Goal: Communication & Community: Answer question/provide support

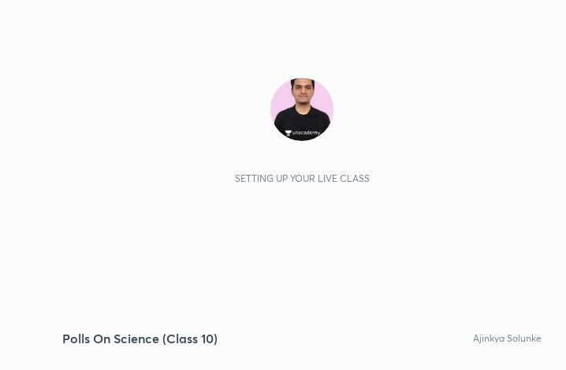
scroll to position [270, 503]
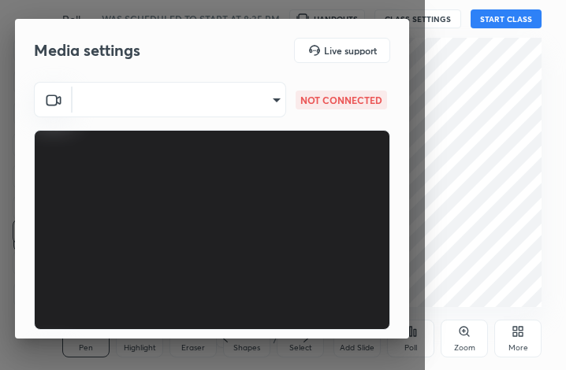
click at [190, 105] on body "1 2 3 4 5 6 7 C X Z C X Z E E Erase all H H Polls On Science (Class 10) WAS SCH…" at bounding box center [283, 185] width 566 height 370
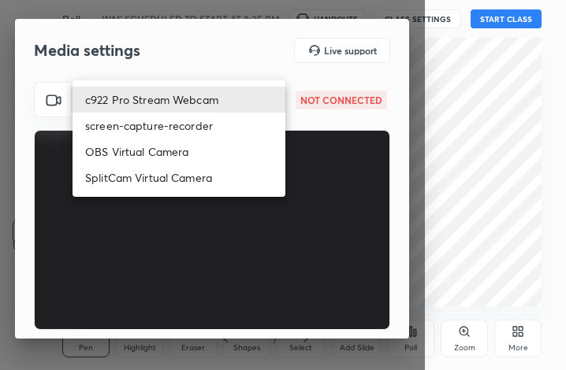
click at [190, 105] on li "c922 Pro Stream Webcam" at bounding box center [179, 100] width 213 height 26
type input "mz5XeYAkNWp2QV5IzfhKg2mI2T6XPNDecROMxnJfp9w="
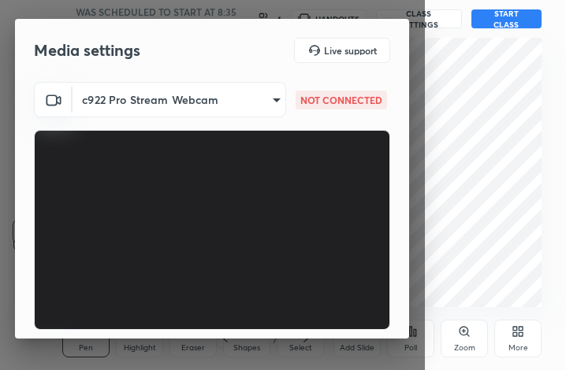
scroll to position [99, 0]
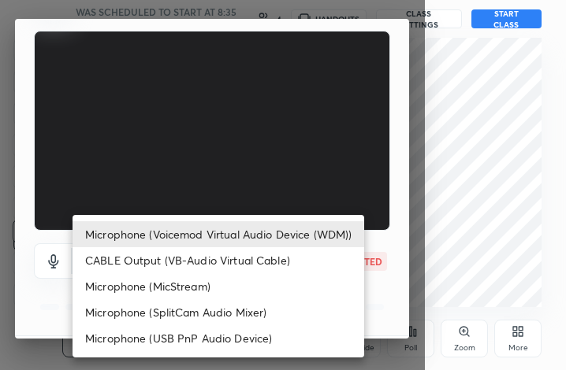
click at [248, 251] on body "1 2 3 4 5 6 7 C X Z C X Z E E Erase all H H Polls On Science (Class 10) WAS SCH…" at bounding box center [283, 185] width 566 height 370
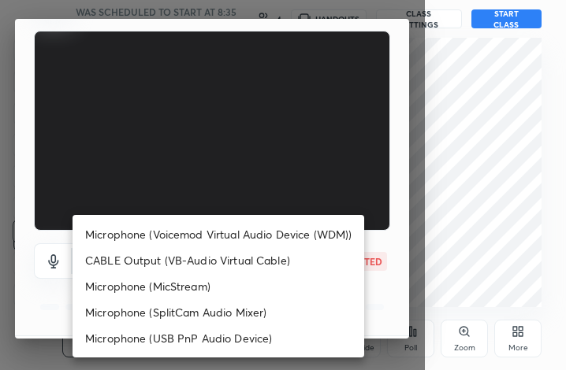
click at [244, 245] on li "Microphone (Voicemod Virtual Audio Device (WDM))" at bounding box center [219, 234] width 292 height 26
type input "VBCGzjgTZ+0gmPAsoHgp+LhUckAxO9S5WqeSPDF+pXU="
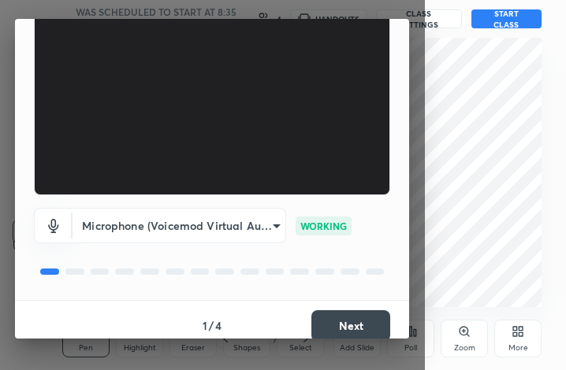
scroll to position [147, 0]
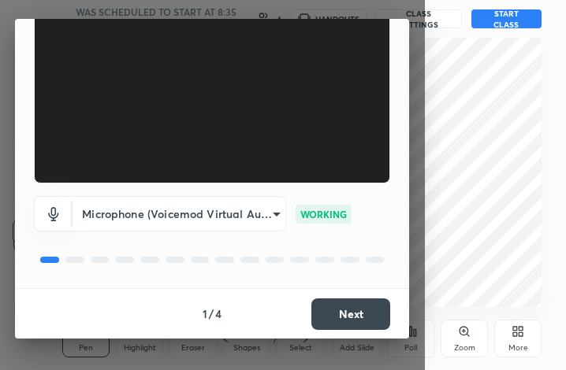
click at [352, 310] on button "Next" at bounding box center [350, 315] width 79 height 32
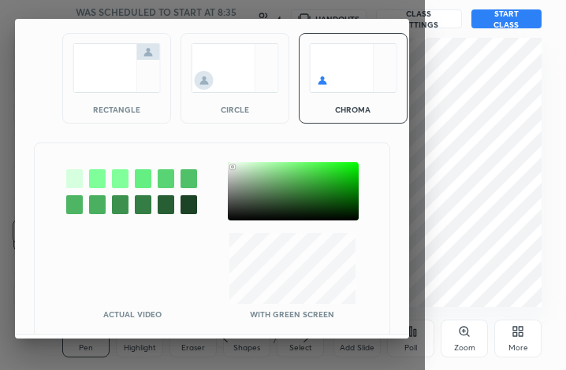
click at [233, 167] on div at bounding box center [293, 191] width 131 height 58
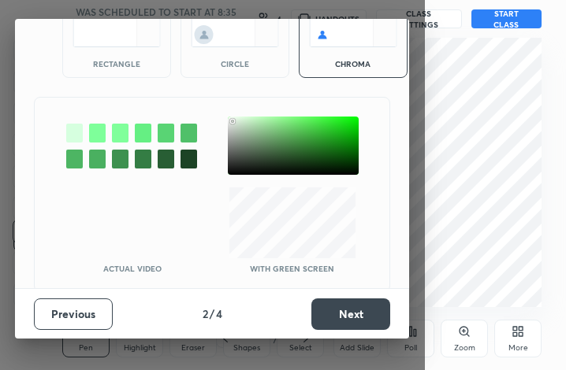
click at [357, 304] on button "Next" at bounding box center [350, 315] width 79 height 32
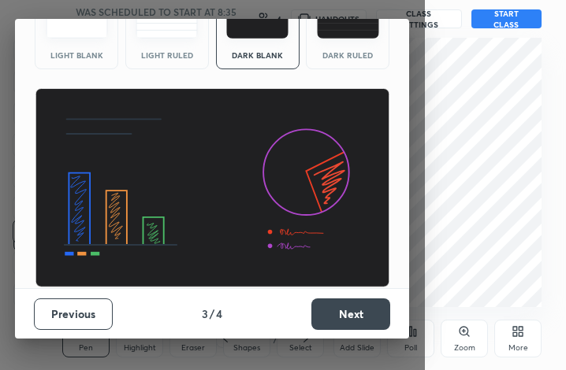
click at [357, 304] on button "Next" at bounding box center [350, 315] width 79 height 32
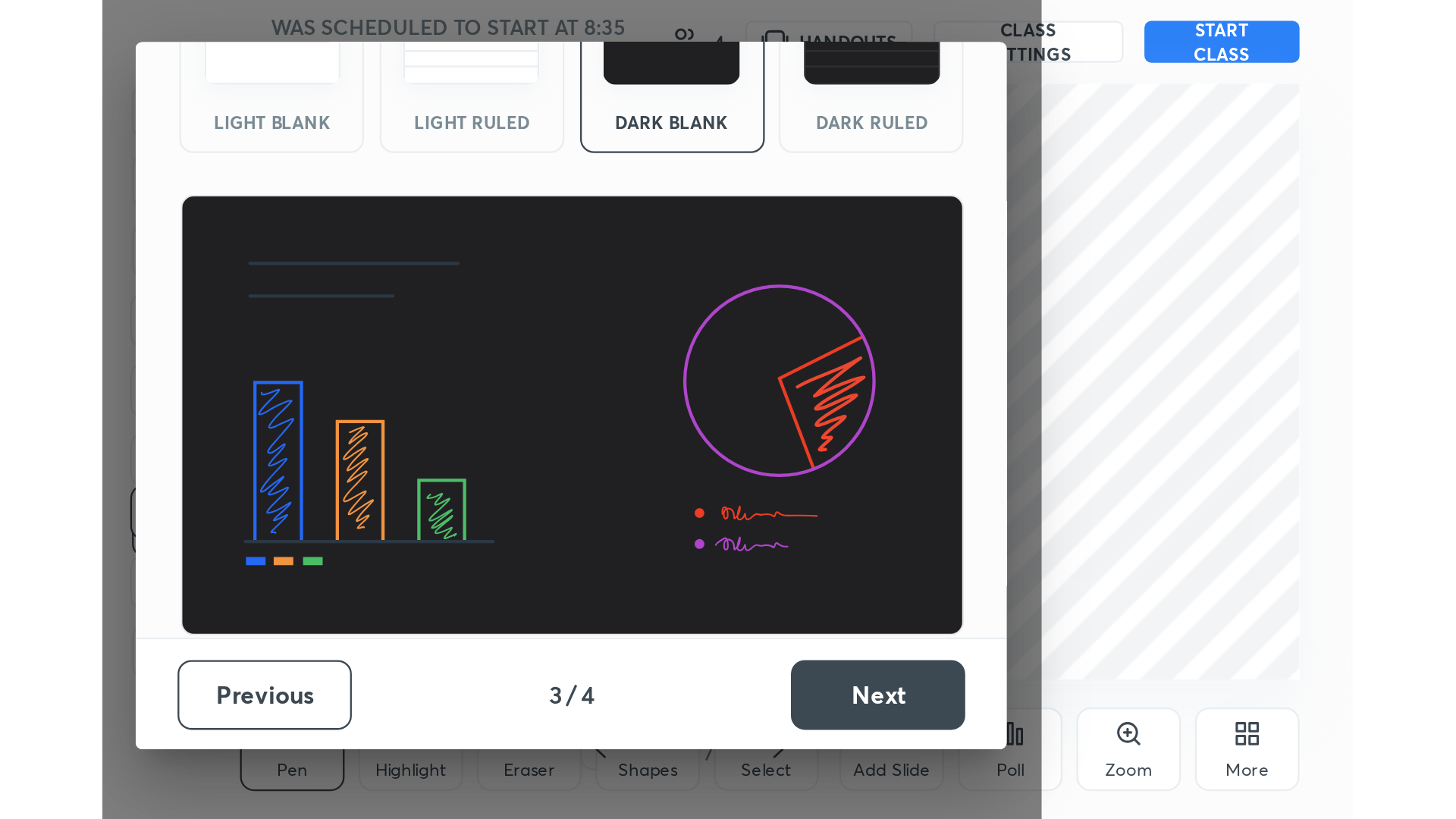
scroll to position [0, 0]
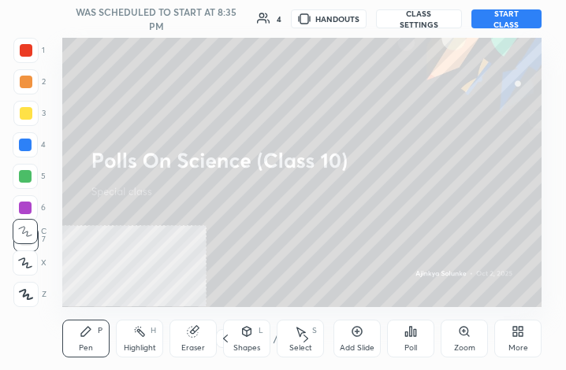
click at [510, 17] on button "START CLASS" at bounding box center [506, 18] width 70 height 19
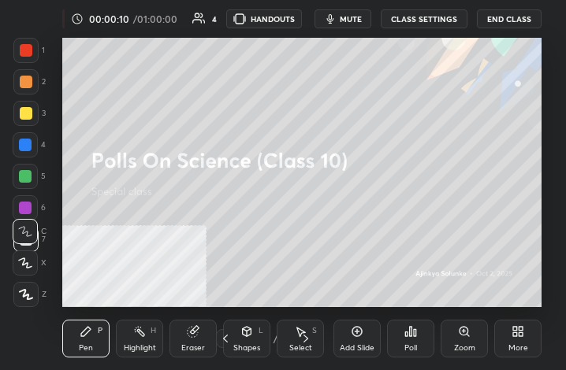
click at [506, 338] on div "More" at bounding box center [517, 339] width 47 height 38
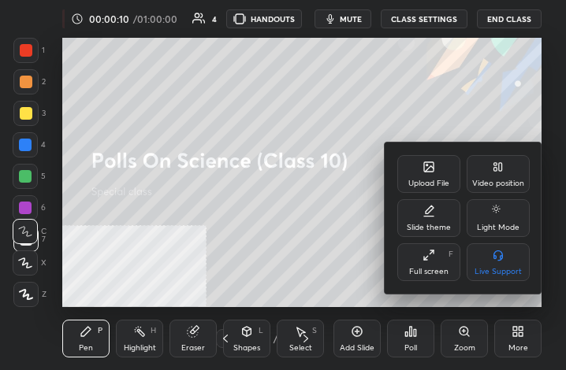
click at [449, 263] on div "Full screen F" at bounding box center [428, 263] width 63 height 38
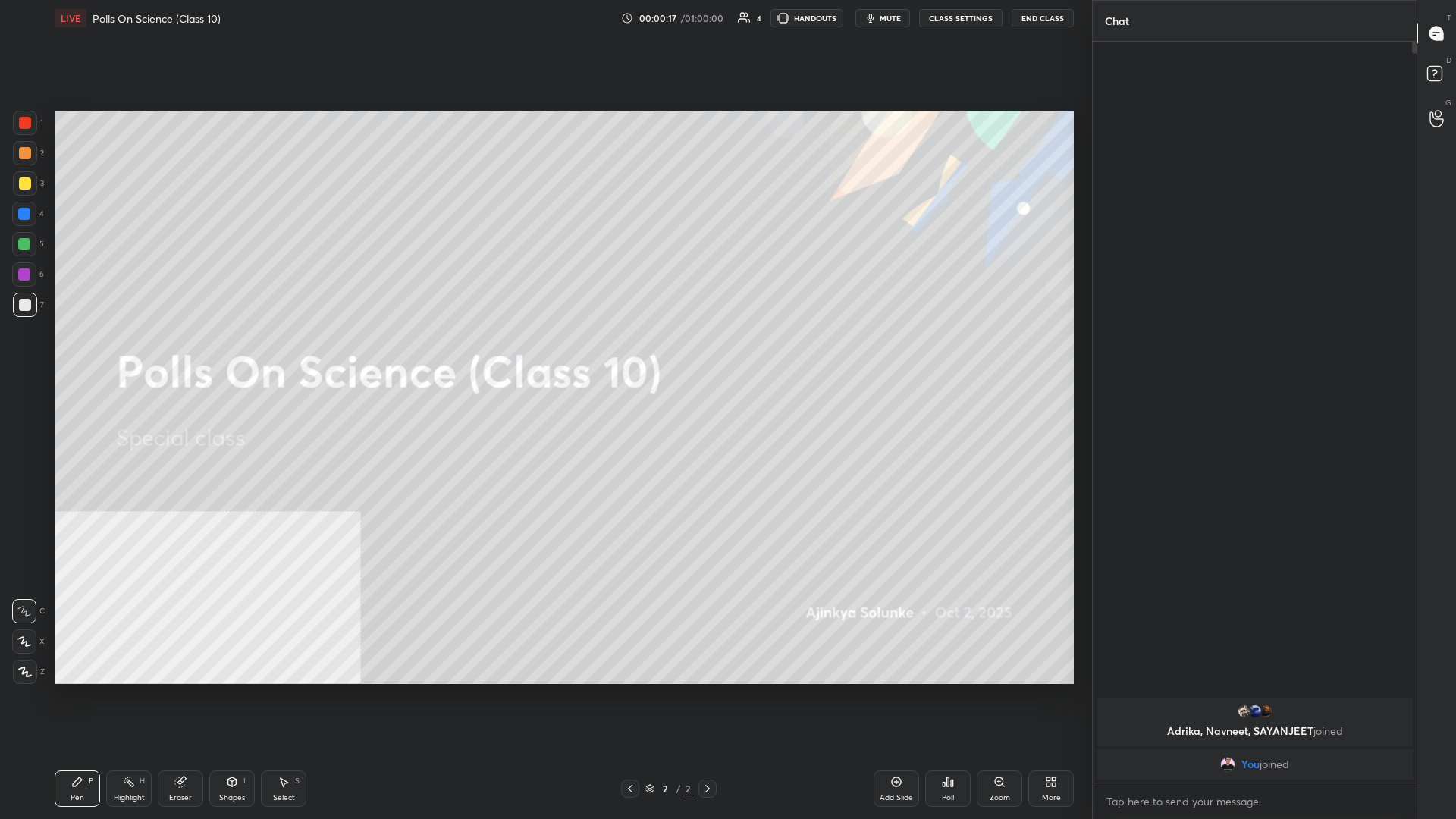
click at [23, 184] on div at bounding box center [25, 183] width 13 height 13
click at [544, 356] on icon at bounding box center [1051, 781] width 13 height 13
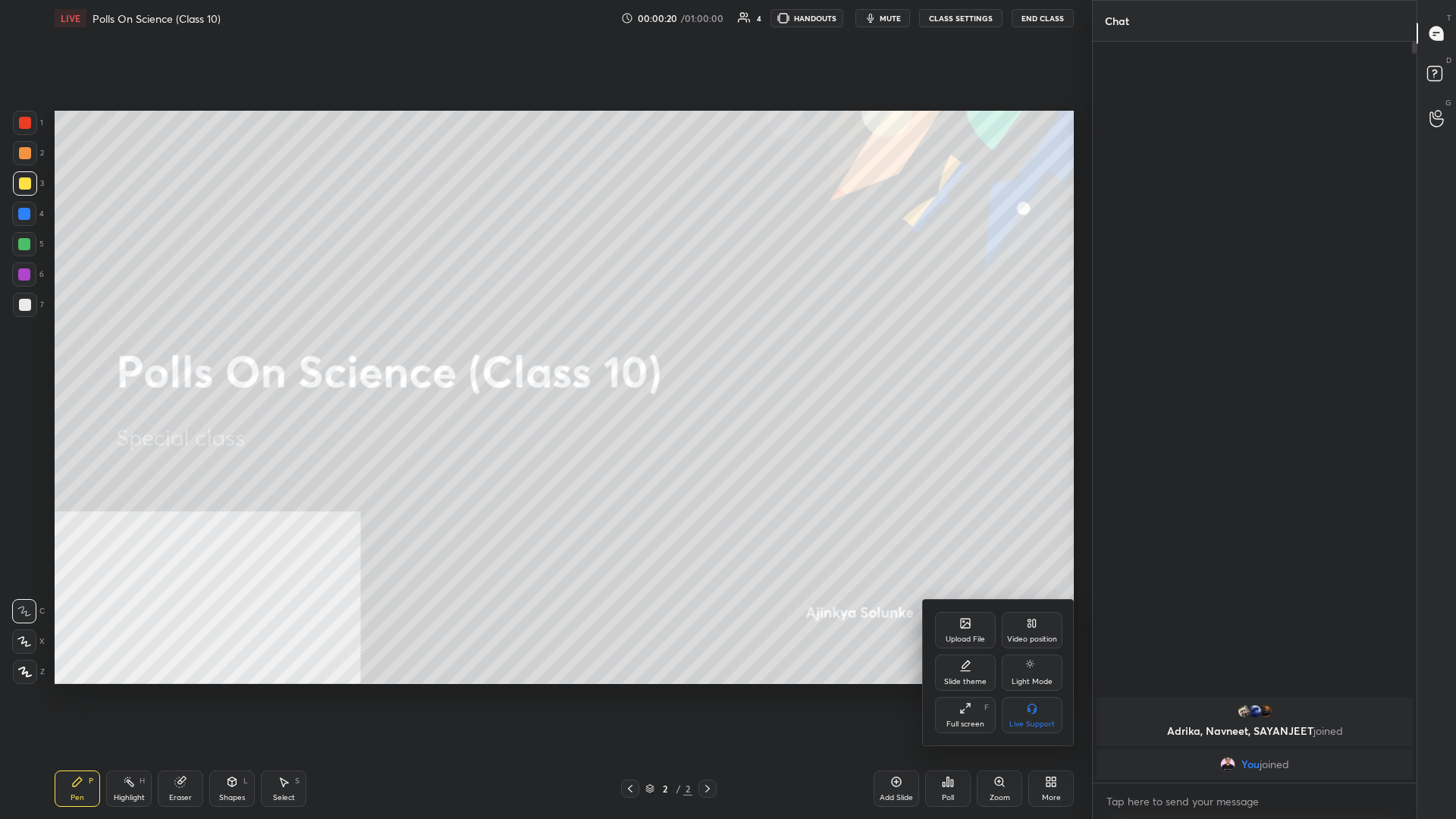
click at [544, 356] on div "Video position" at bounding box center [1032, 630] width 61 height 37
click at [544, 356] on div "Bottom right" at bounding box center [1032, 715] width 61 height 37
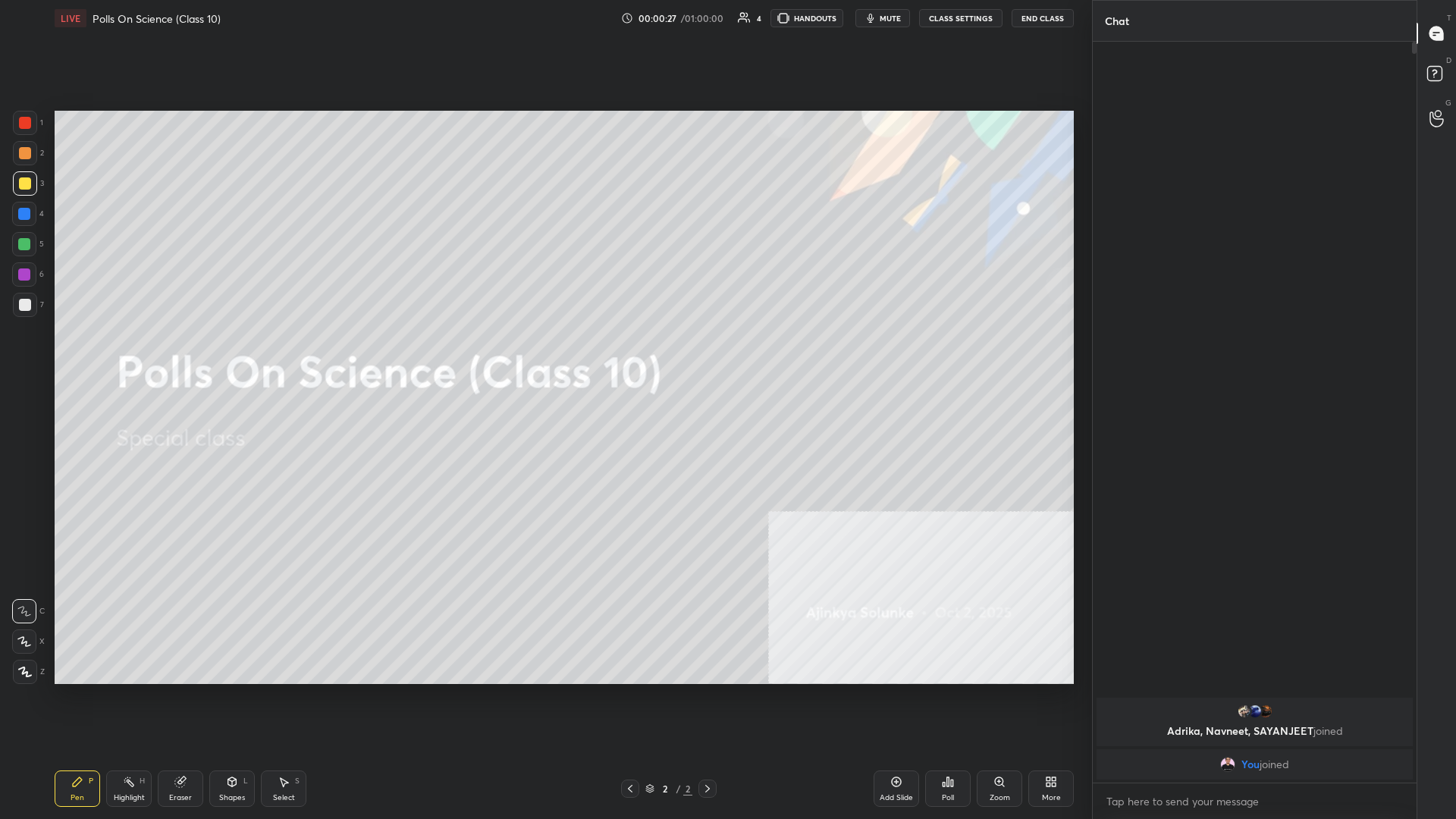
click at [36, 356] on div "Z" at bounding box center [28, 672] width 32 height 24
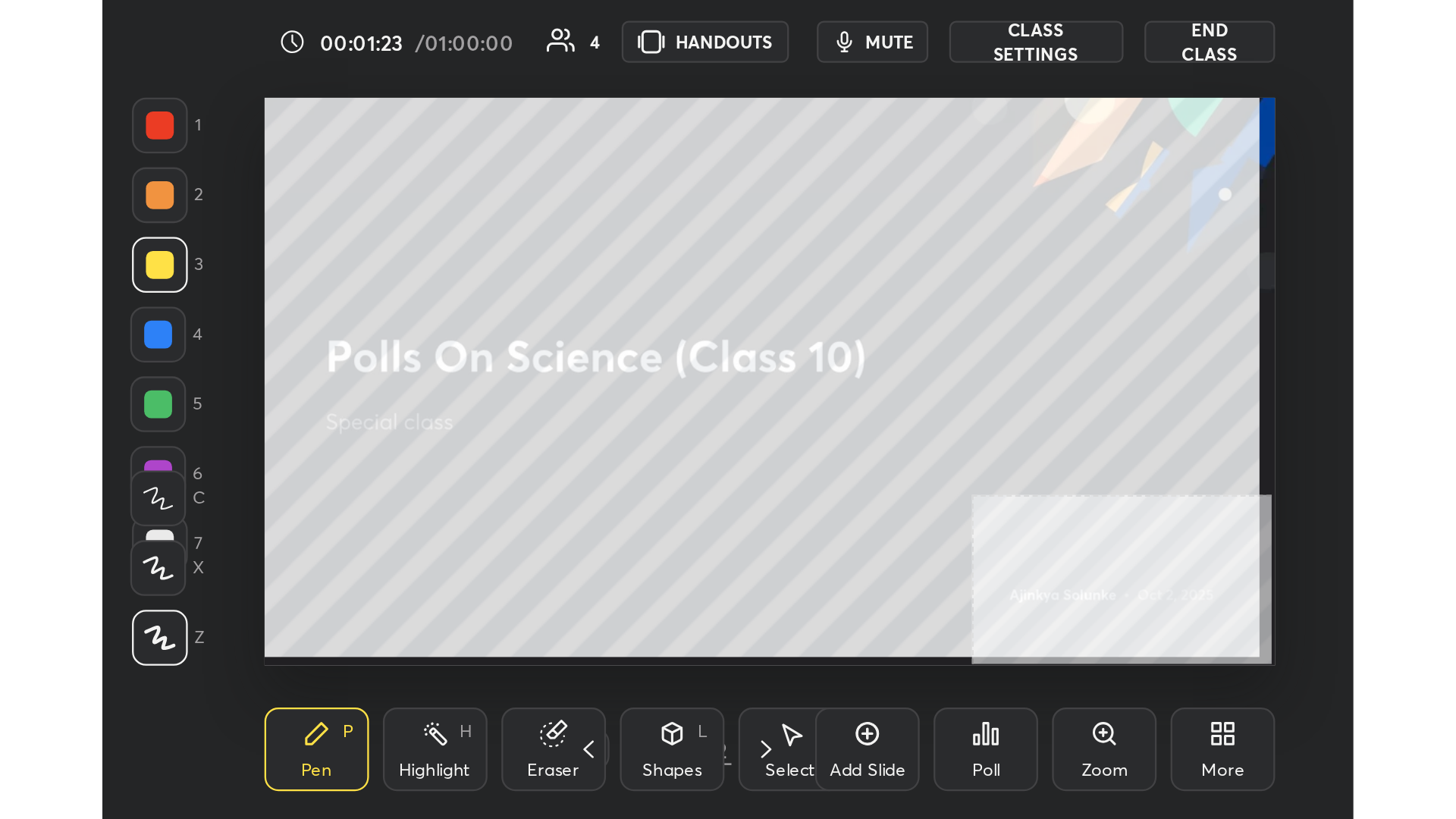
scroll to position [75601, 75370]
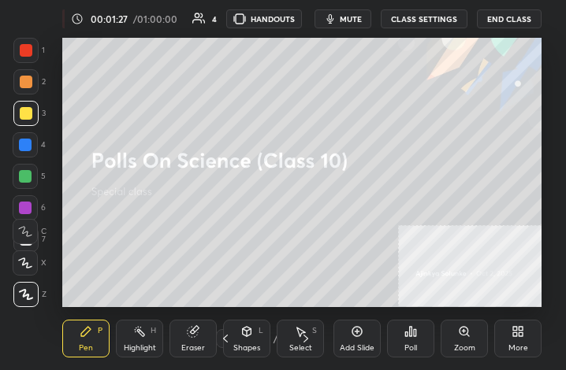
click at [539, 339] on div "More" at bounding box center [517, 339] width 47 height 38
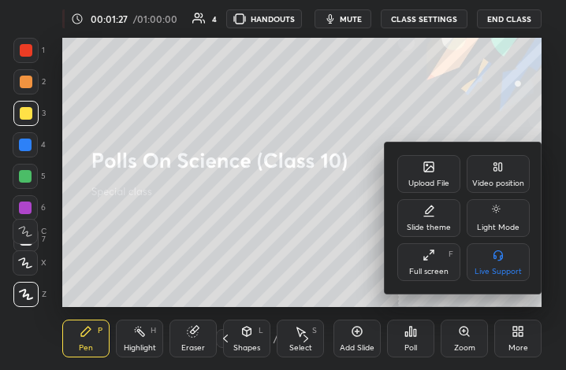
click at [417, 254] on div "Full screen F" at bounding box center [428, 263] width 63 height 38
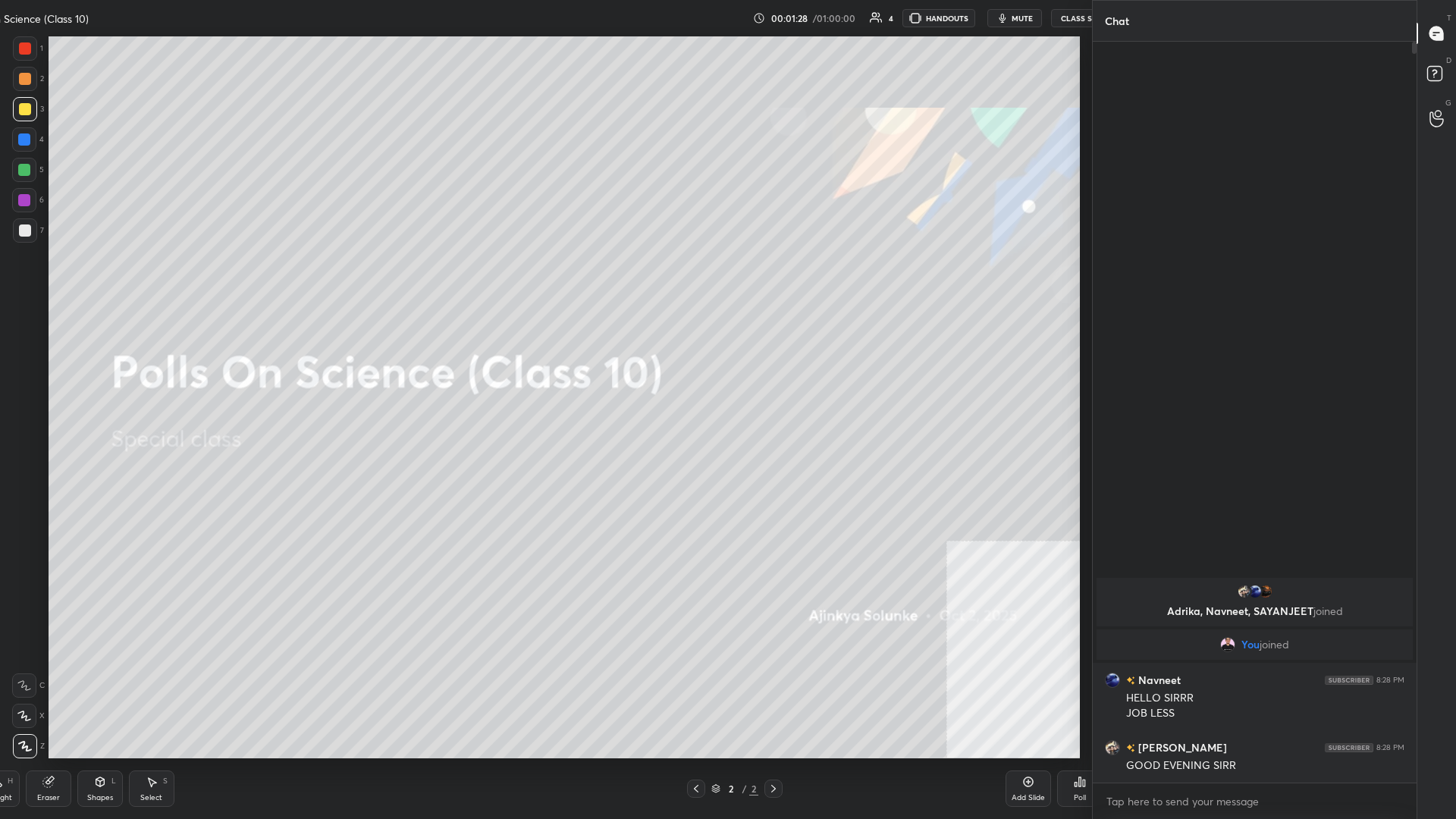
scroll to position [722, 1085]
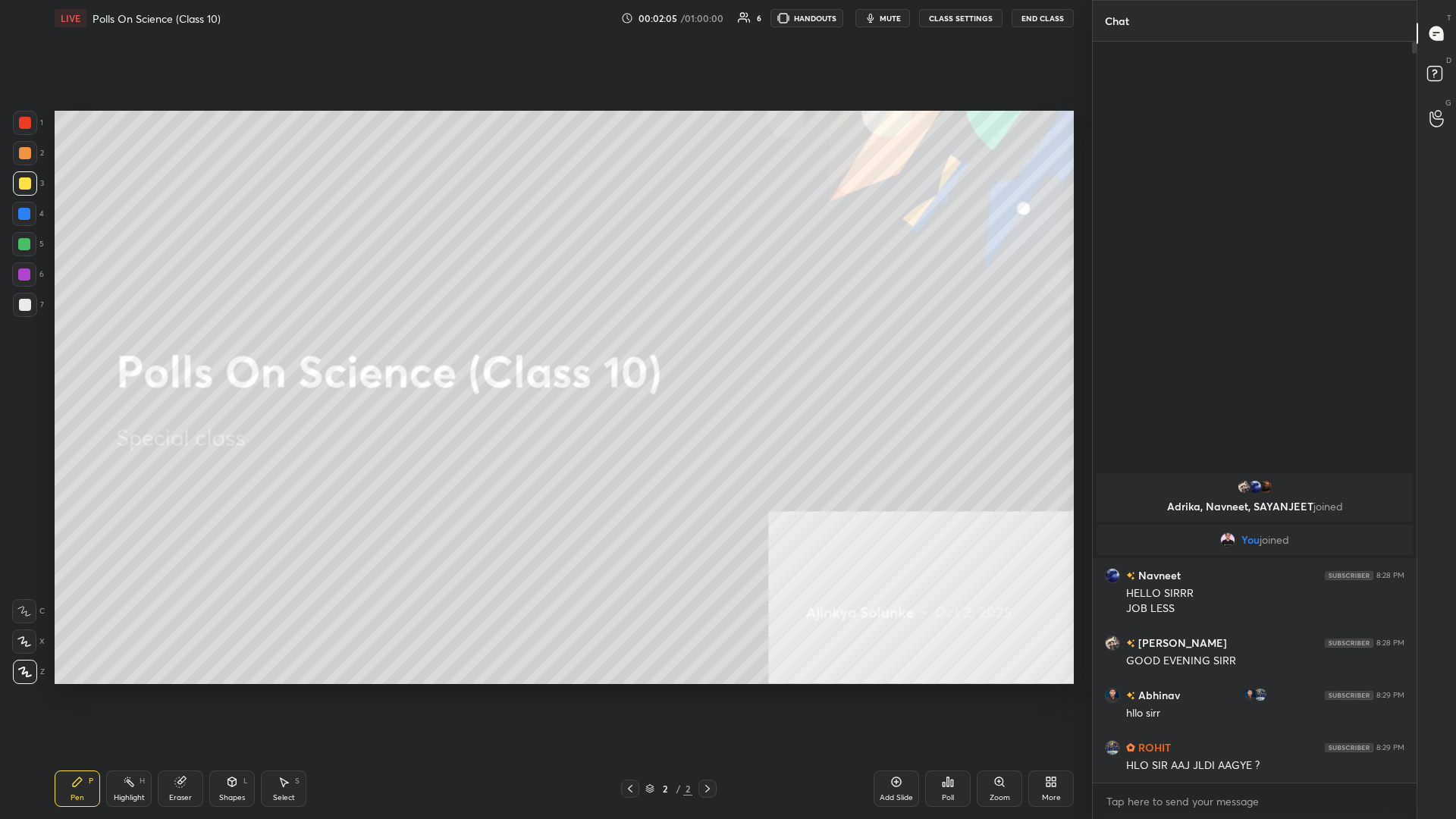
click at [26, 244] on div at bounding box center [24, 244] width 13 height 13
click at [179, 356] on div "Eraser" at bounding box center [180, 789] width 45 height 37
click at [38, 356] on div "Erase all" at bounding box center [26, 672] width 27 height 24
click at [76, 356] on icon at bounding box center [77, 781] width 9 height 9
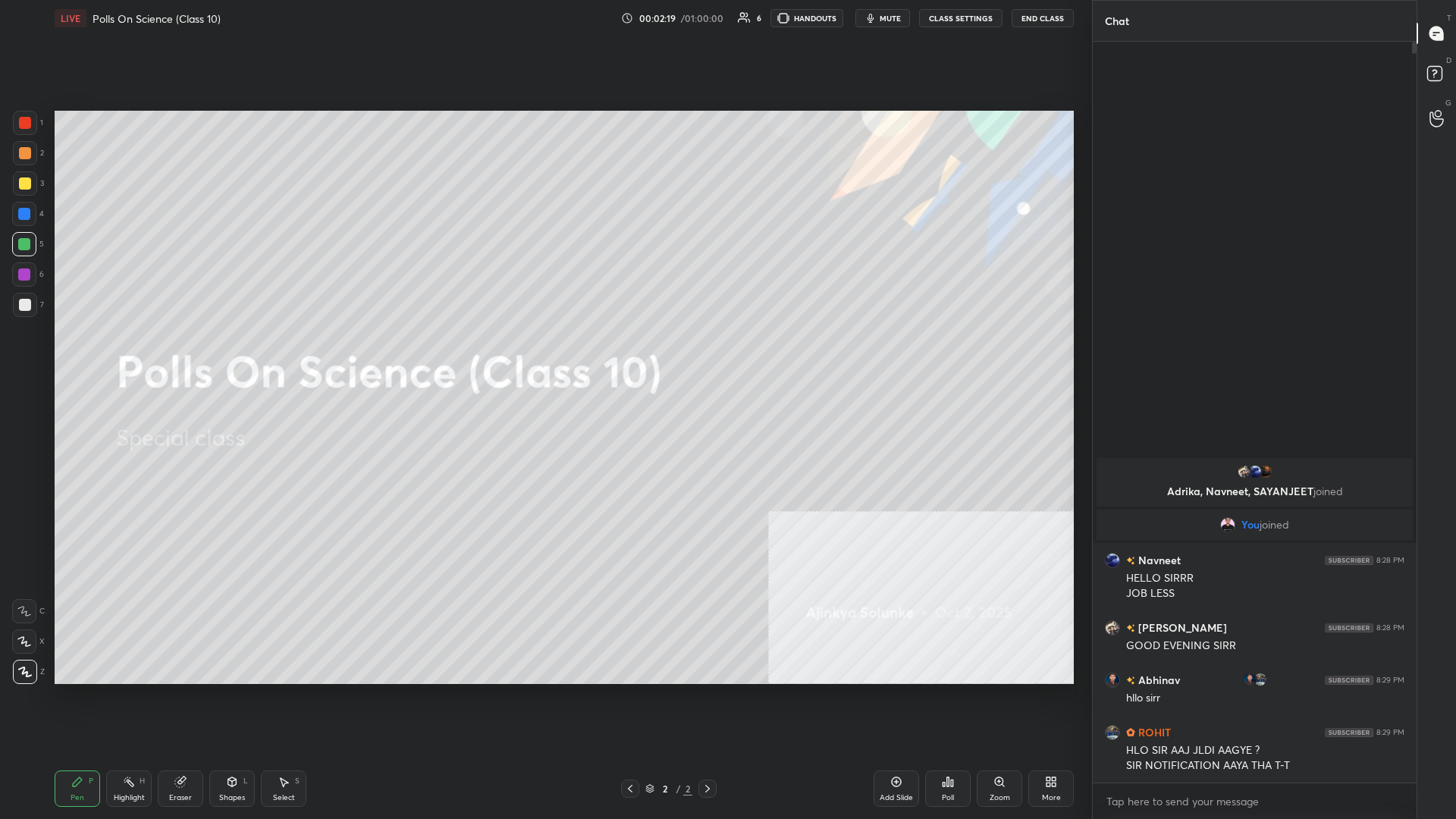
click at [27, 268] on div at bounding box center [24, 274] width 24 height 24
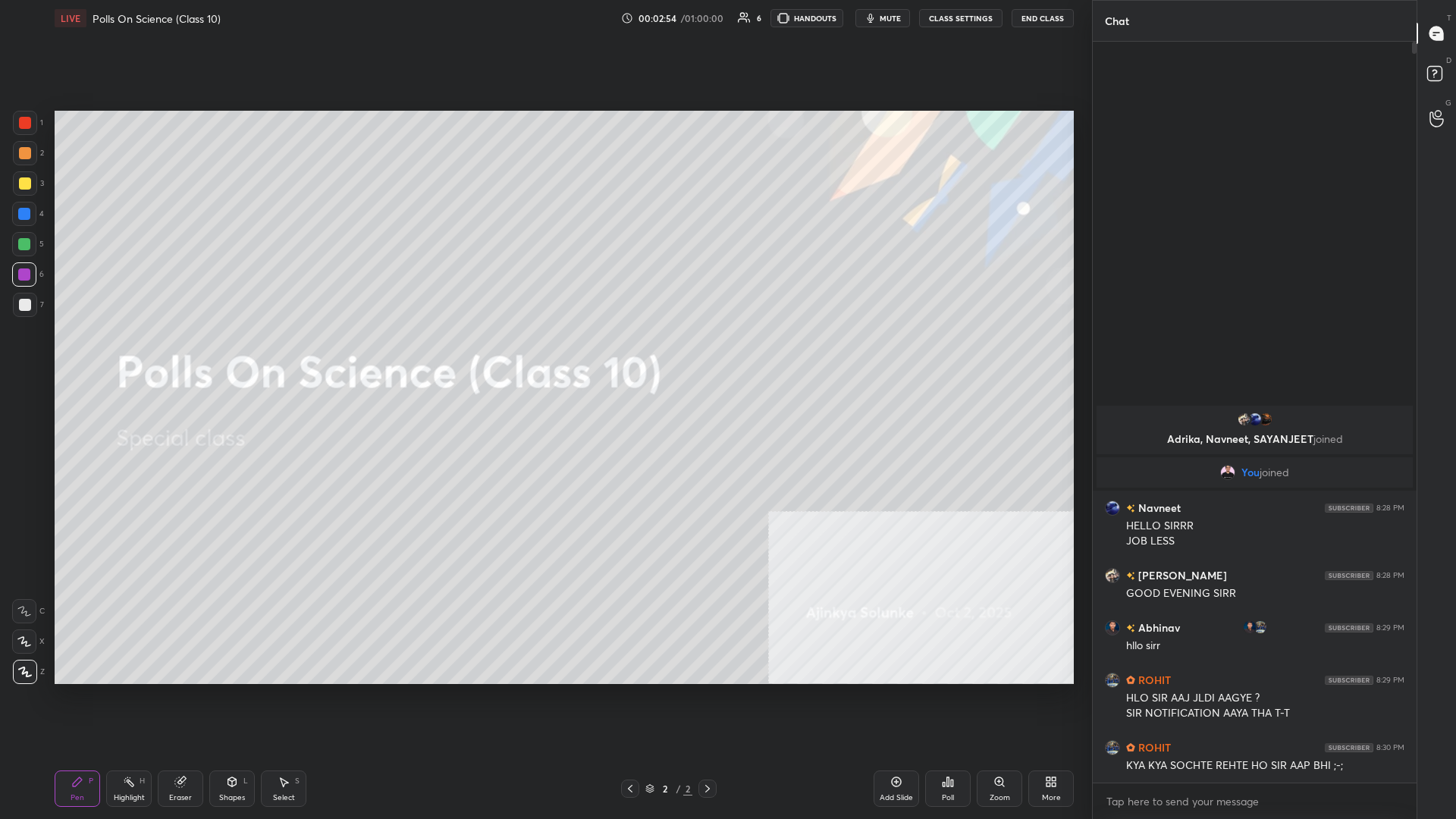
click at [26, 177] on div at bounding box center [24, 183] width 24 height 24
click at [35, 148] on div at bounding box center [24, 153] width 24 height 24
click at [544, 356] on div "Add Slide" at bounding box center [896, 789] width 45 height 37
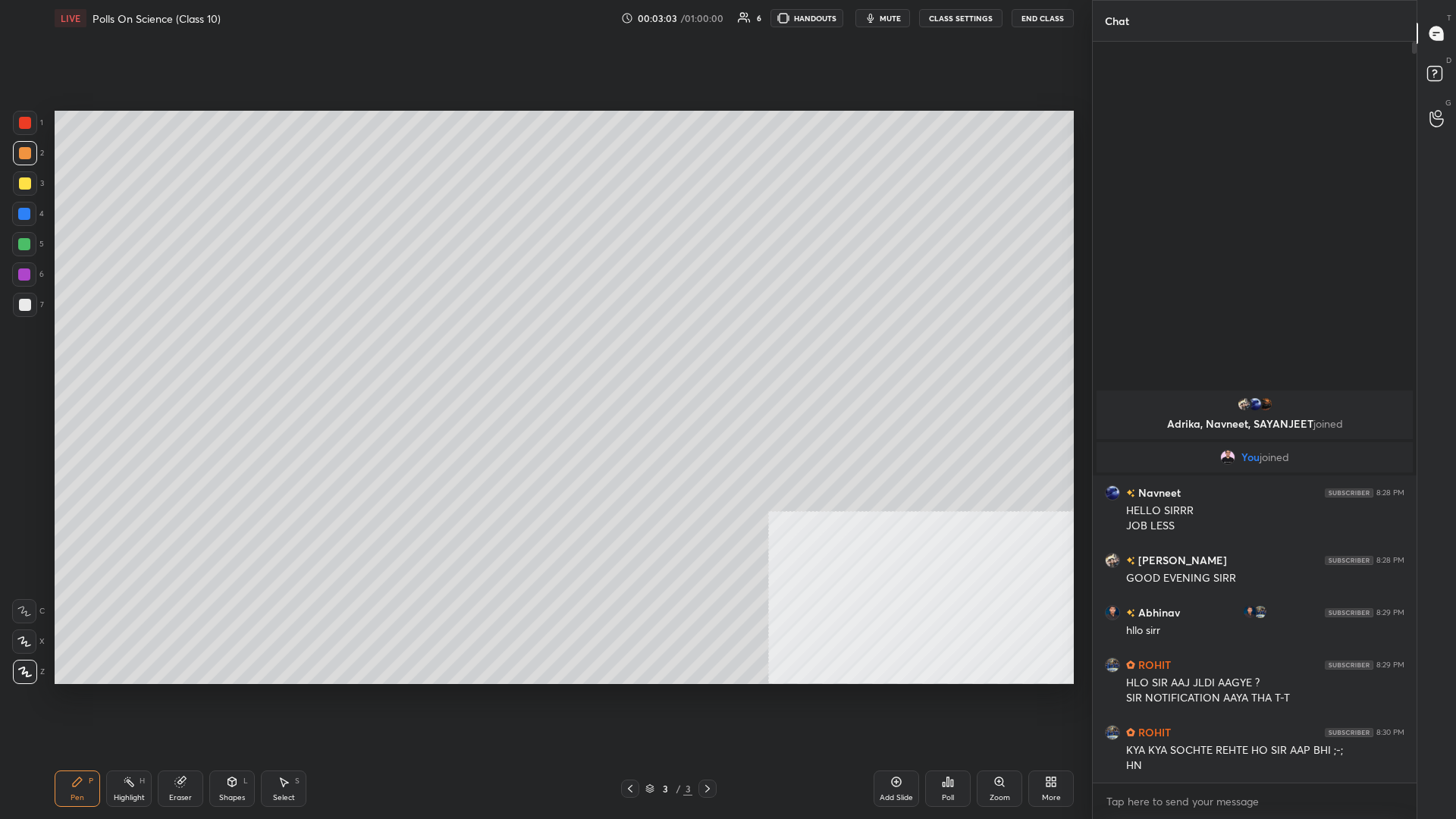
click at [27, 314] on div at bounding box center [24, 304] width 24 height 24
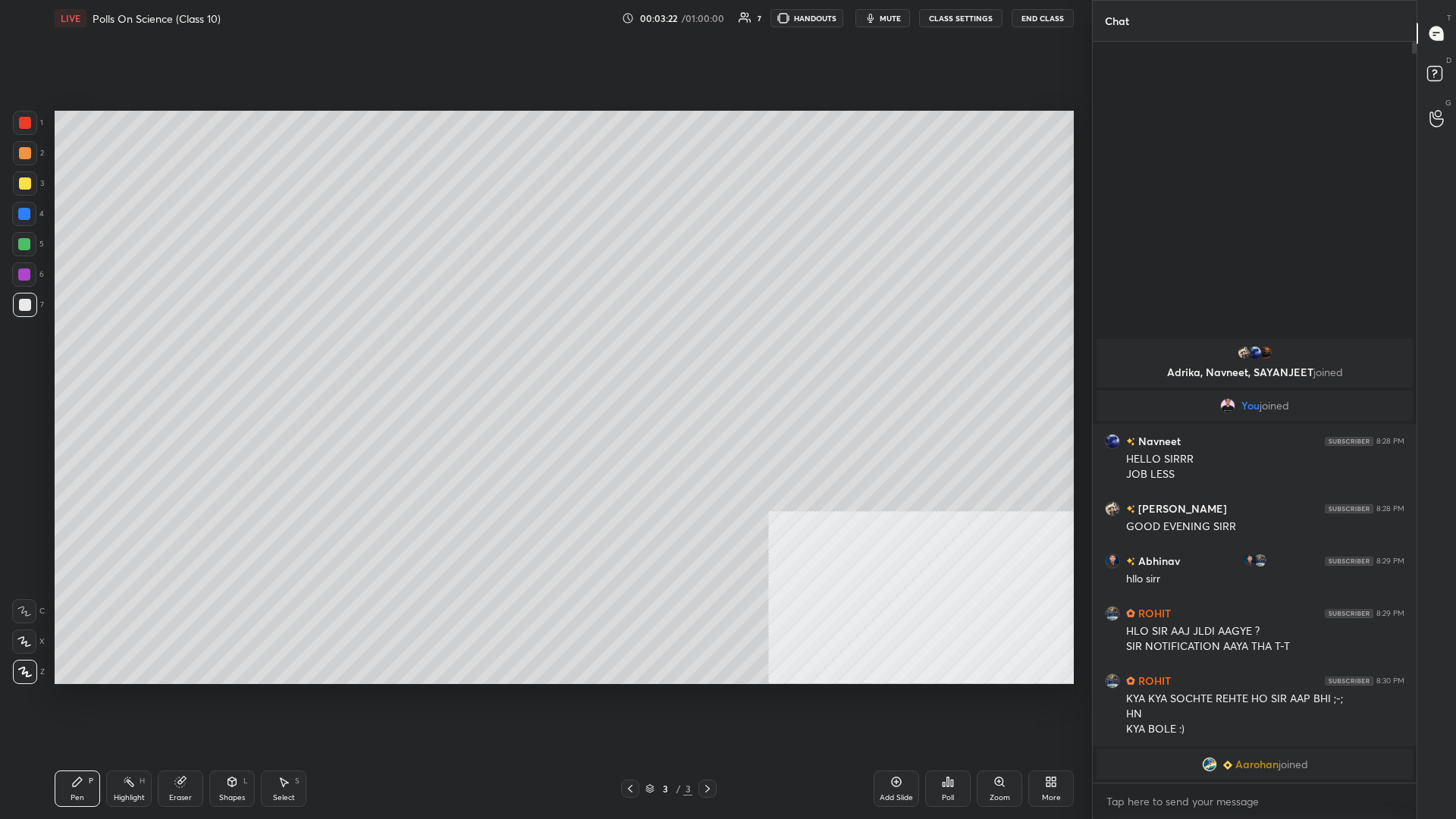
click at [544, 356] on textarea at bounding box center [1254, 802] width 299 height 24
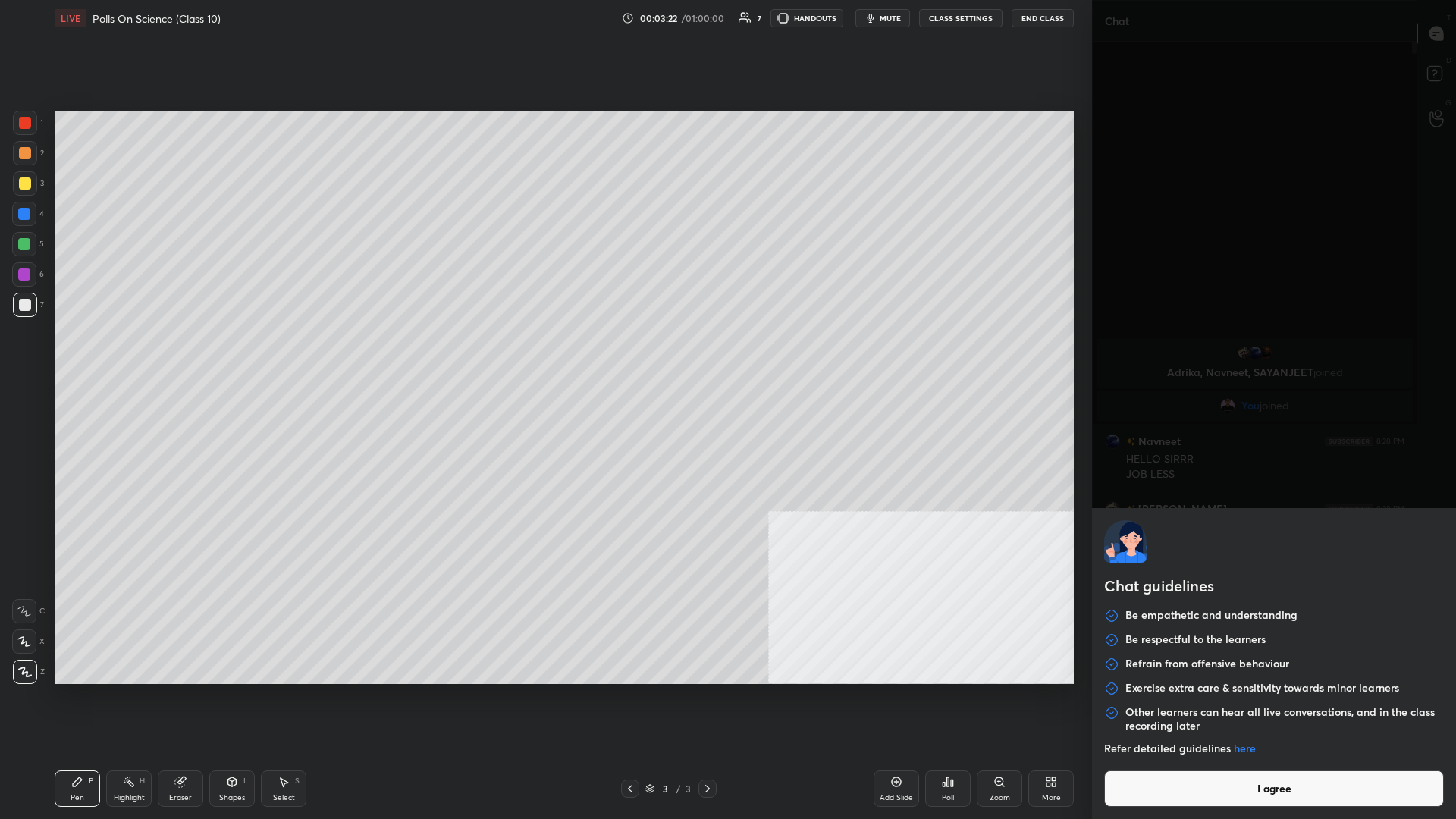
click at [544, 356] on button "I agree" at bounding box center [1274, 789] width 340 height 37
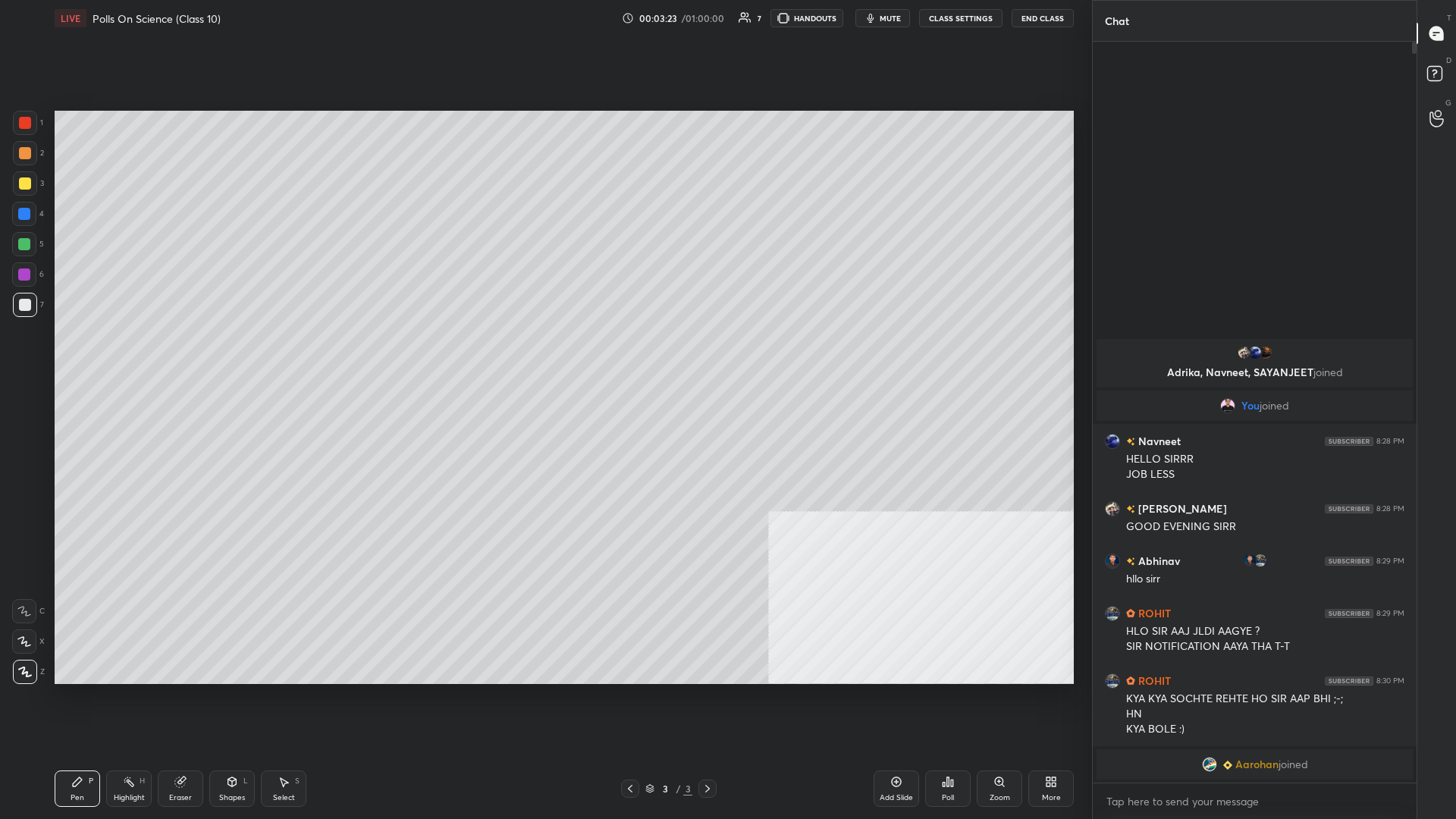
click at [544, 356] on div "x" at bounding box center [1255, 801] width 324 height 36
click at [544, 356] on textarea at bounding box center [1254, 802] width 299 height 24
click at [34, 171] on div "3" at bounding box center [28, 183] width 31 height 24
type textarea "x"
click at [544, 356] on textarea at bounding box center [1254, 802] width 299 height 24
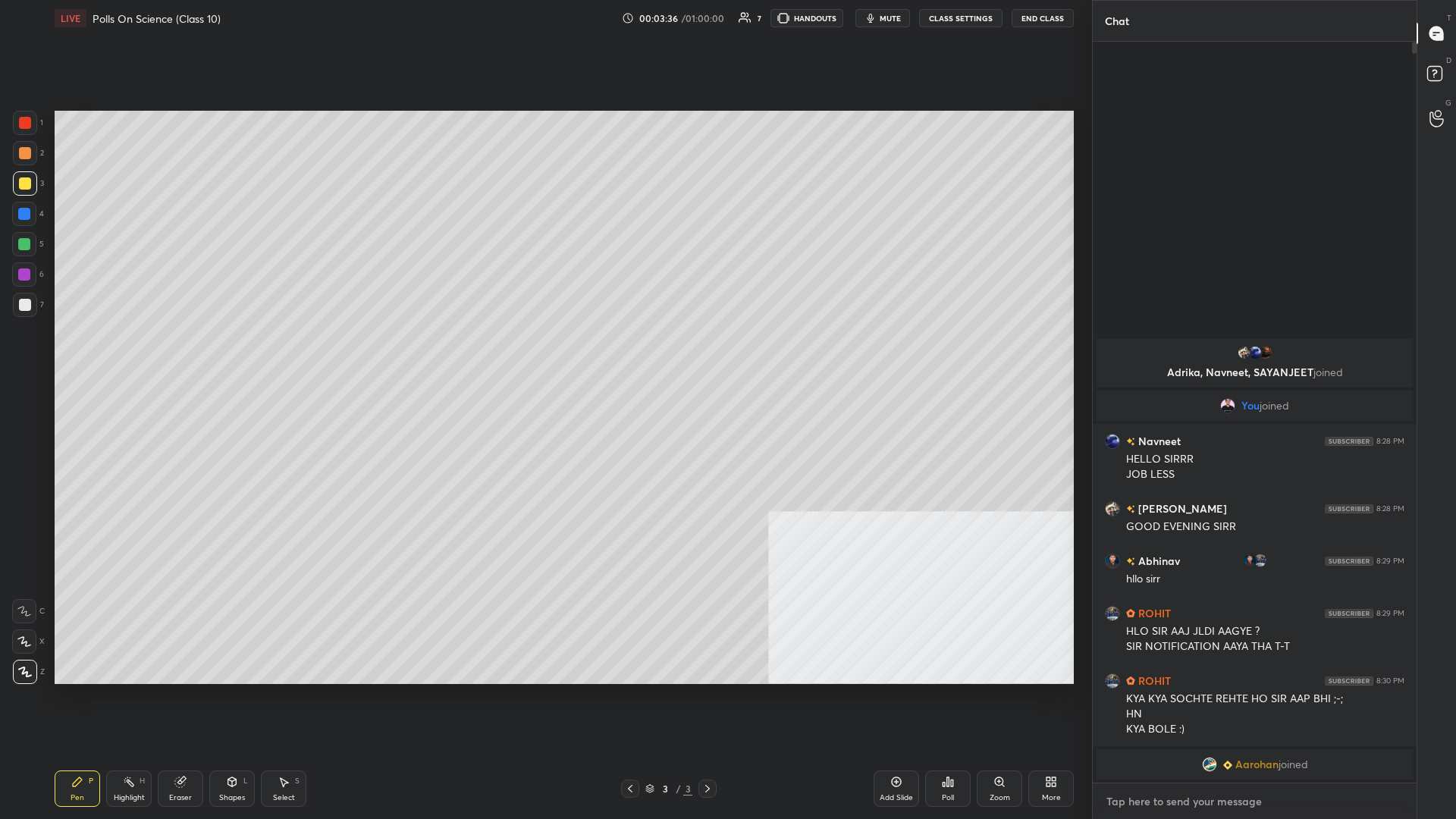
type textarea "C"
type textarea "x"
type textarea "Cl"
type textarea "x"
type textarea "Cla"
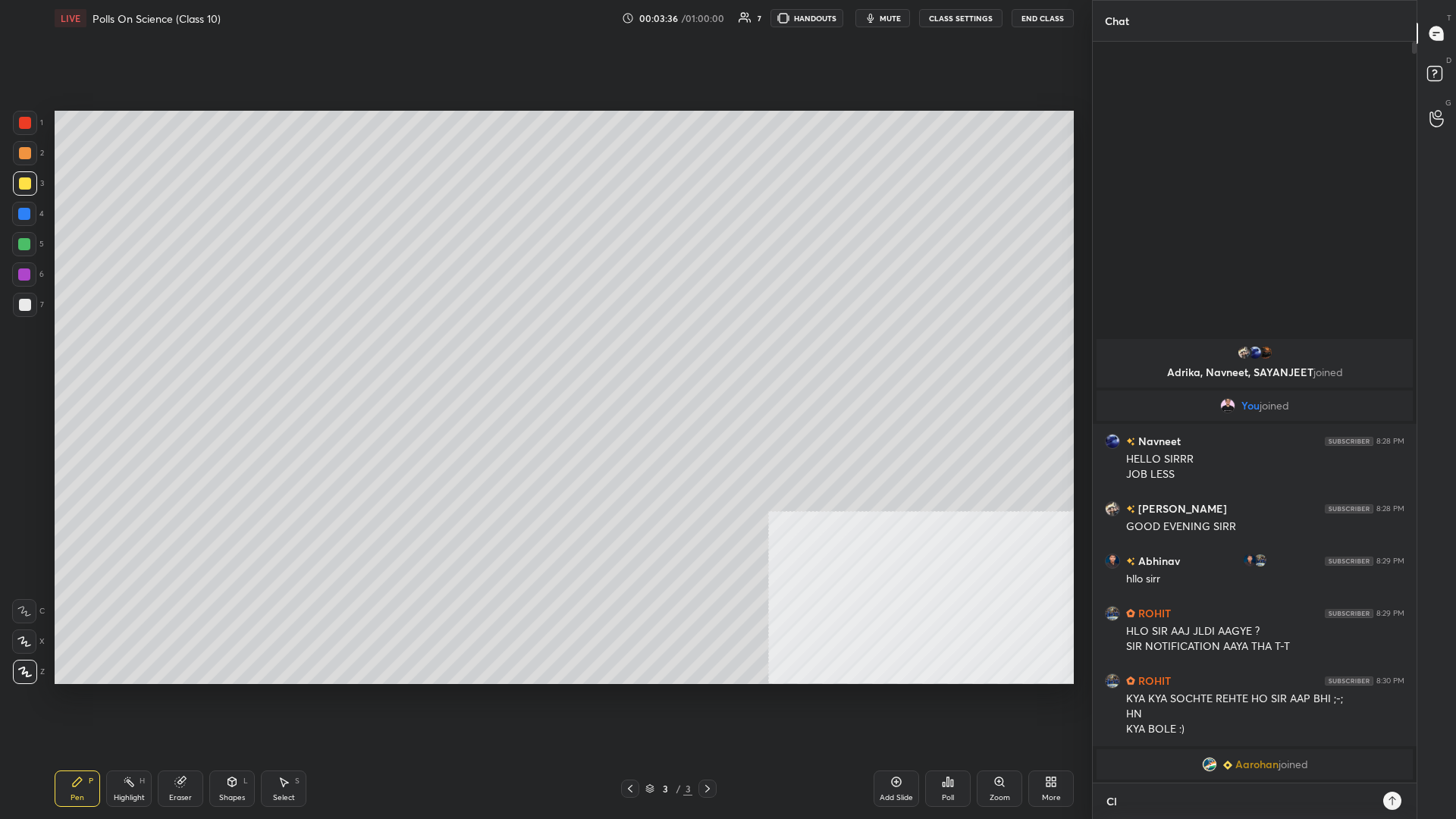
type textarea "x"
type textarea "Clas"
type textarea "x"
type textarea "Class"
type textarea "x"
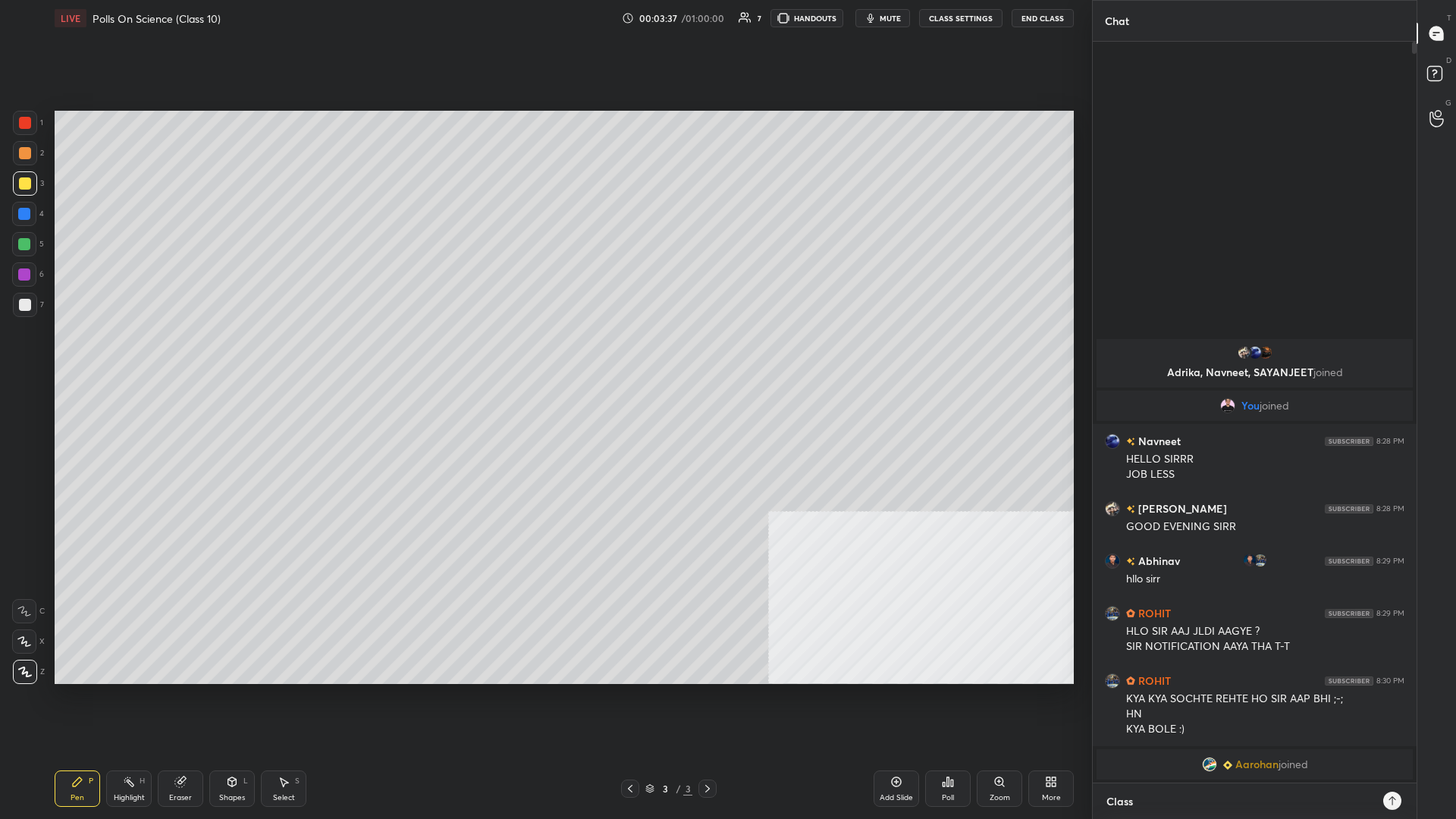
type textarea "Class"
type textarea "x"
type textarea "Class w"
type textarea "x"
type textarea "Class wi"
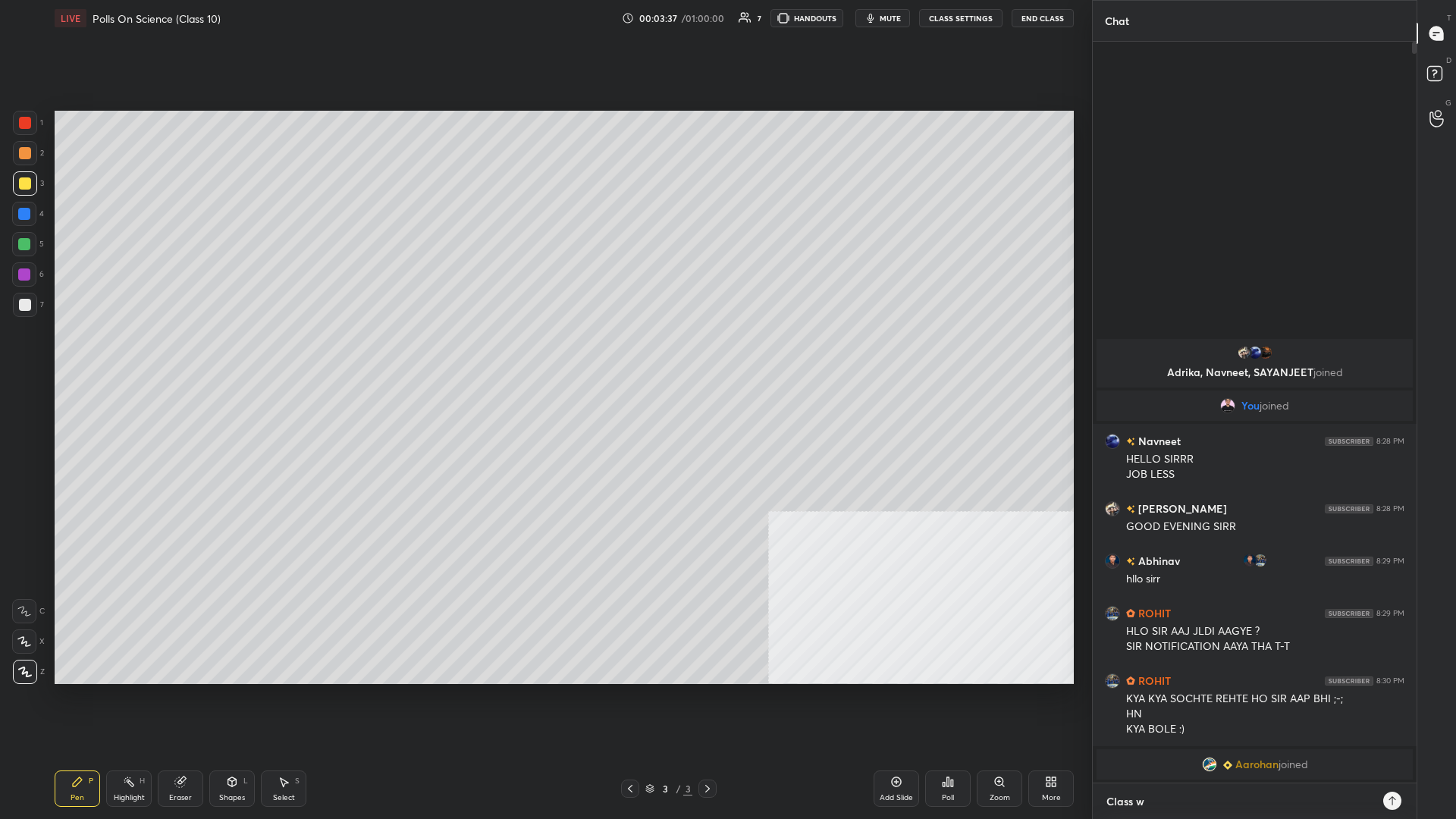
type textarea "x"
type textarea "Class wil"
type textarea "x"
type textarea "Class will"
type textarea "x"
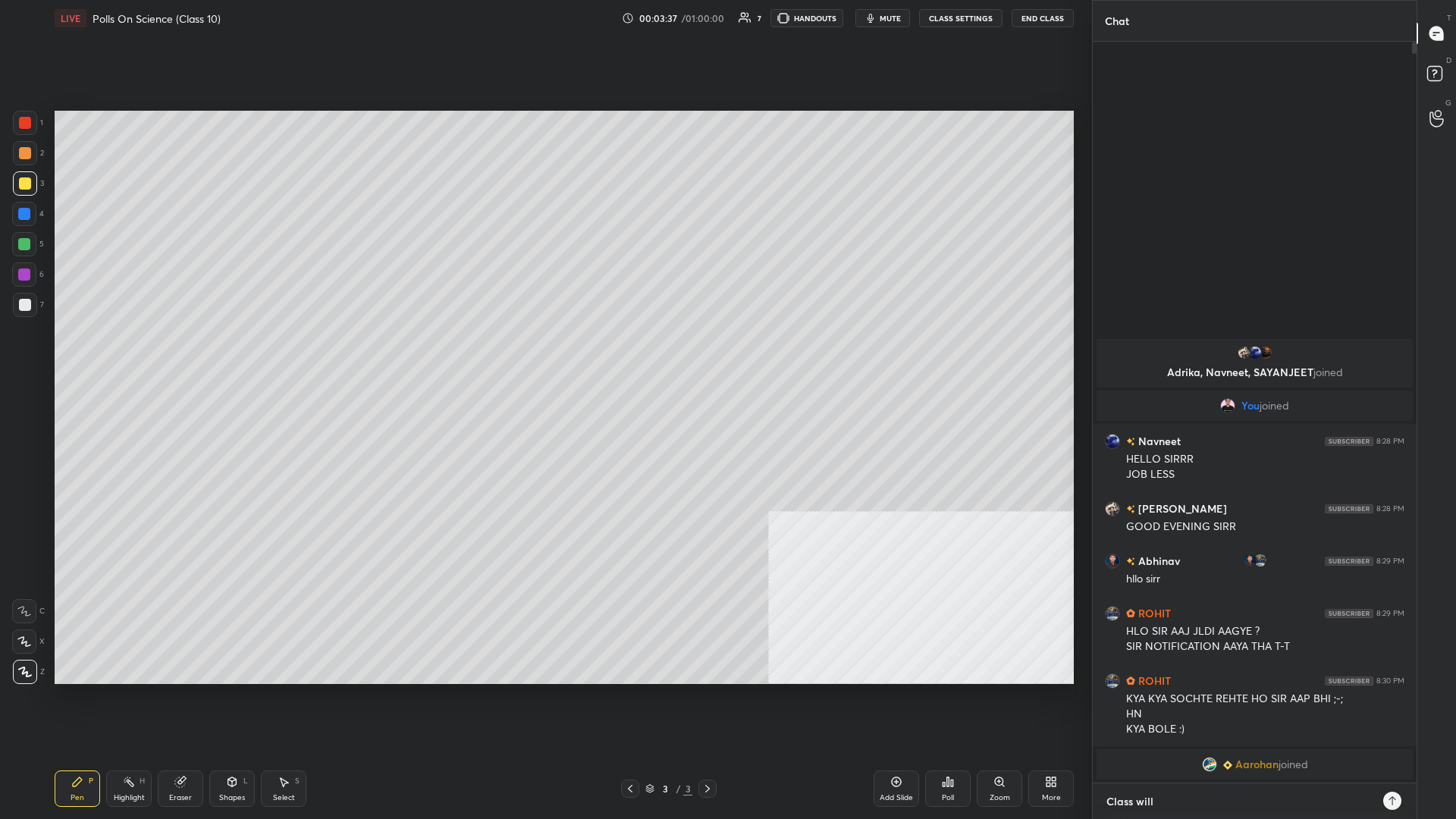
type textarea "Class will"
type textarea "x"
type textarea "Class will s"
type textarea "x"
type textarea "Class will st"
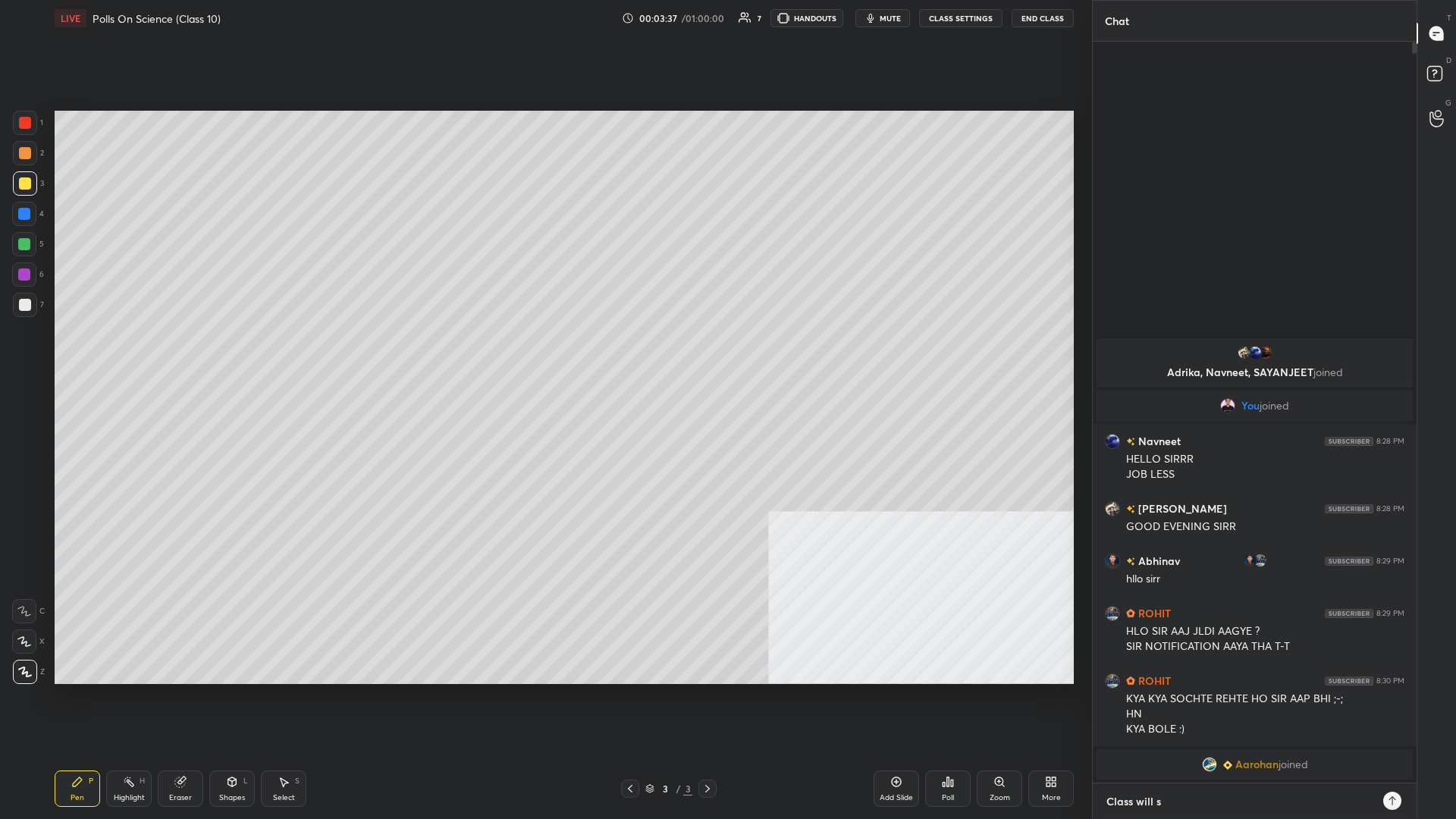
type textarea "x"
type textarea "Class will sta"
type textarea "x"
type textarea "Class will star"
type textarea "x"
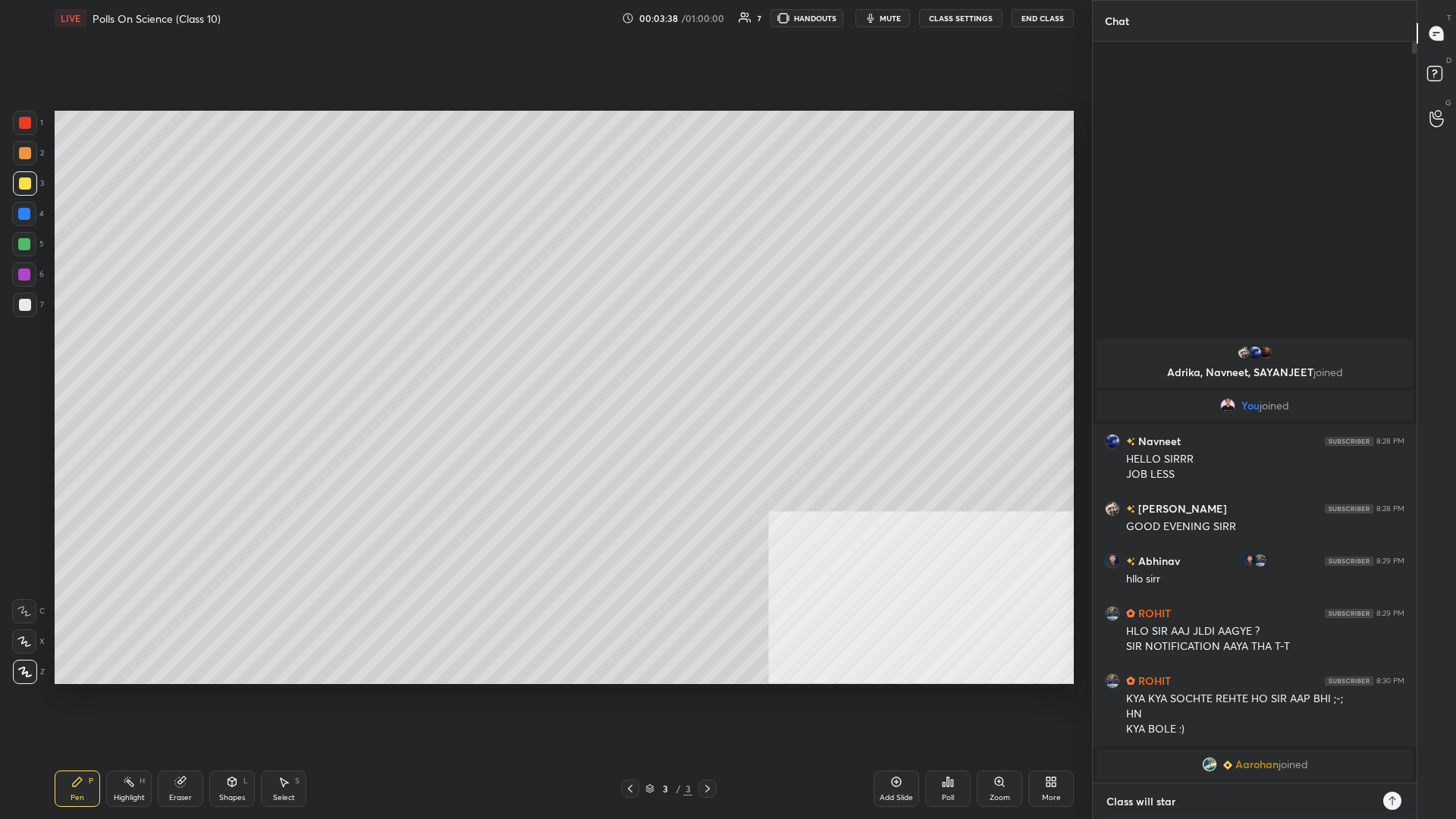
type textarea "Class will start"
type textarea "x"
type textarea "Class will start"
type textarea "x"
type textarea "Class will start a"
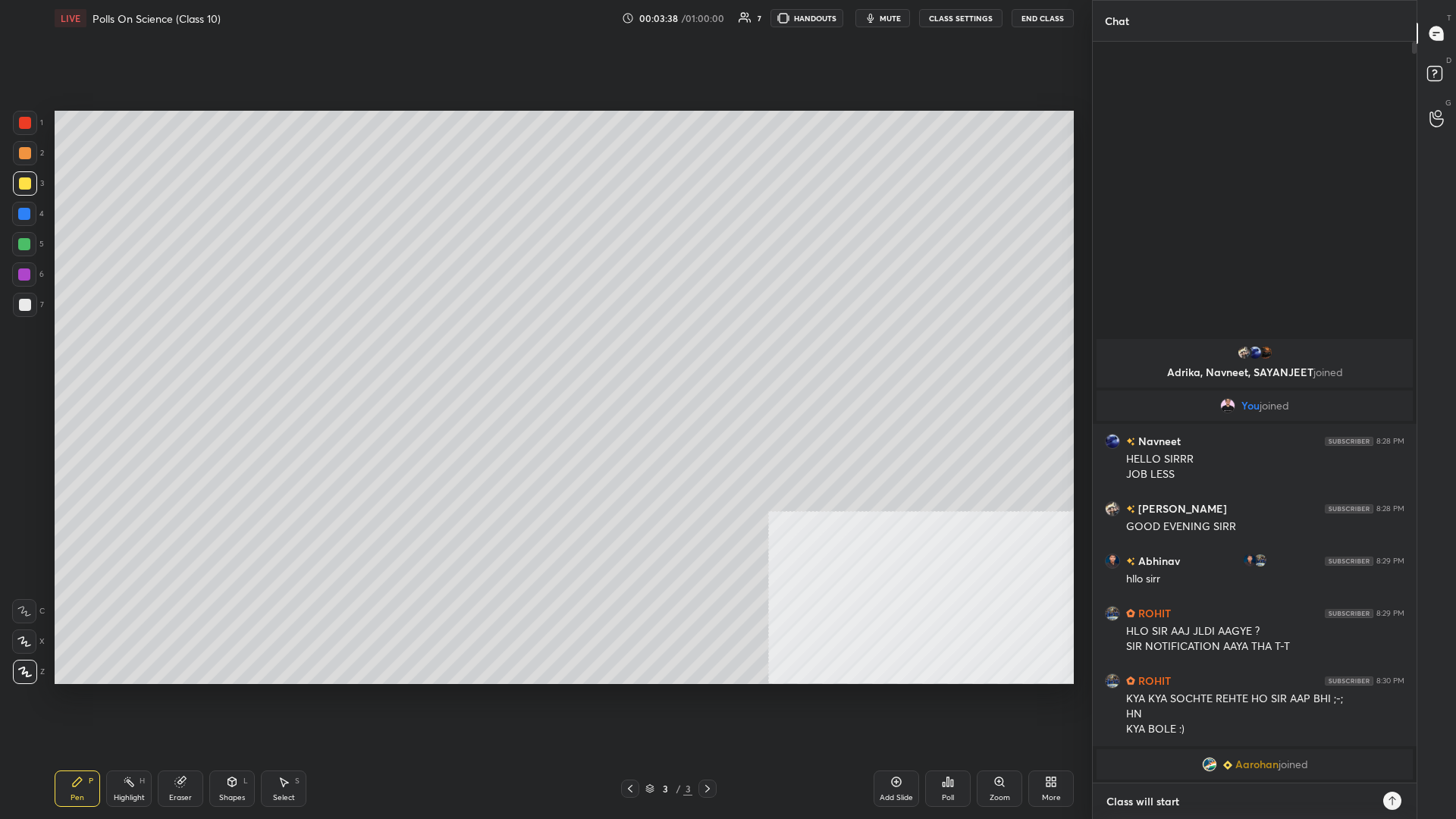
type textarea "x"
type textarea "Class will start at"
type textarea "x"
type textarea "Class will start at"
type textarea "x"
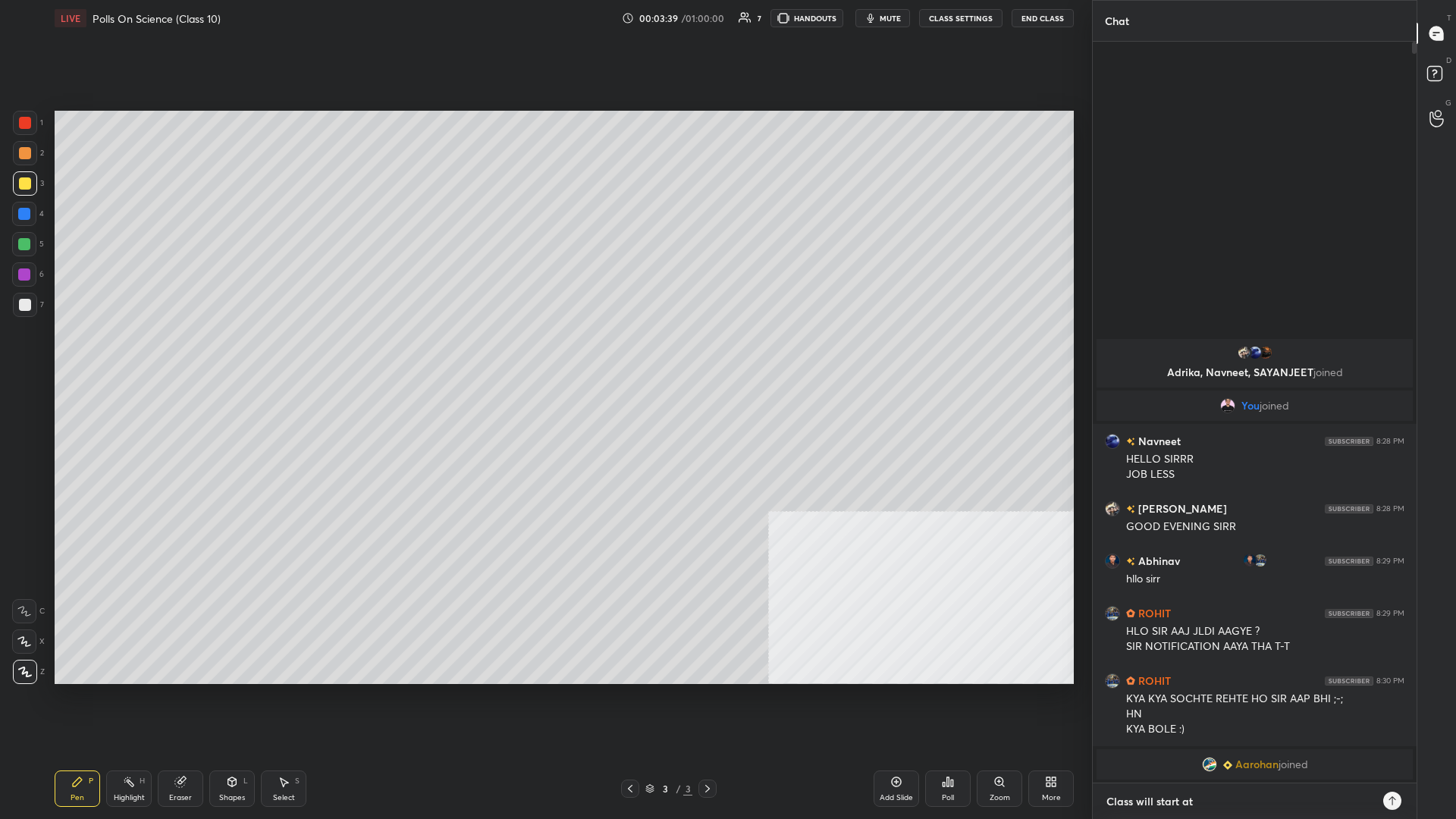
type textarea "Class will start at 8"
type textarea "x"
type textarea "Class will start at 8:"
type textarea "x"
type textarea "Class will start at 8:3"
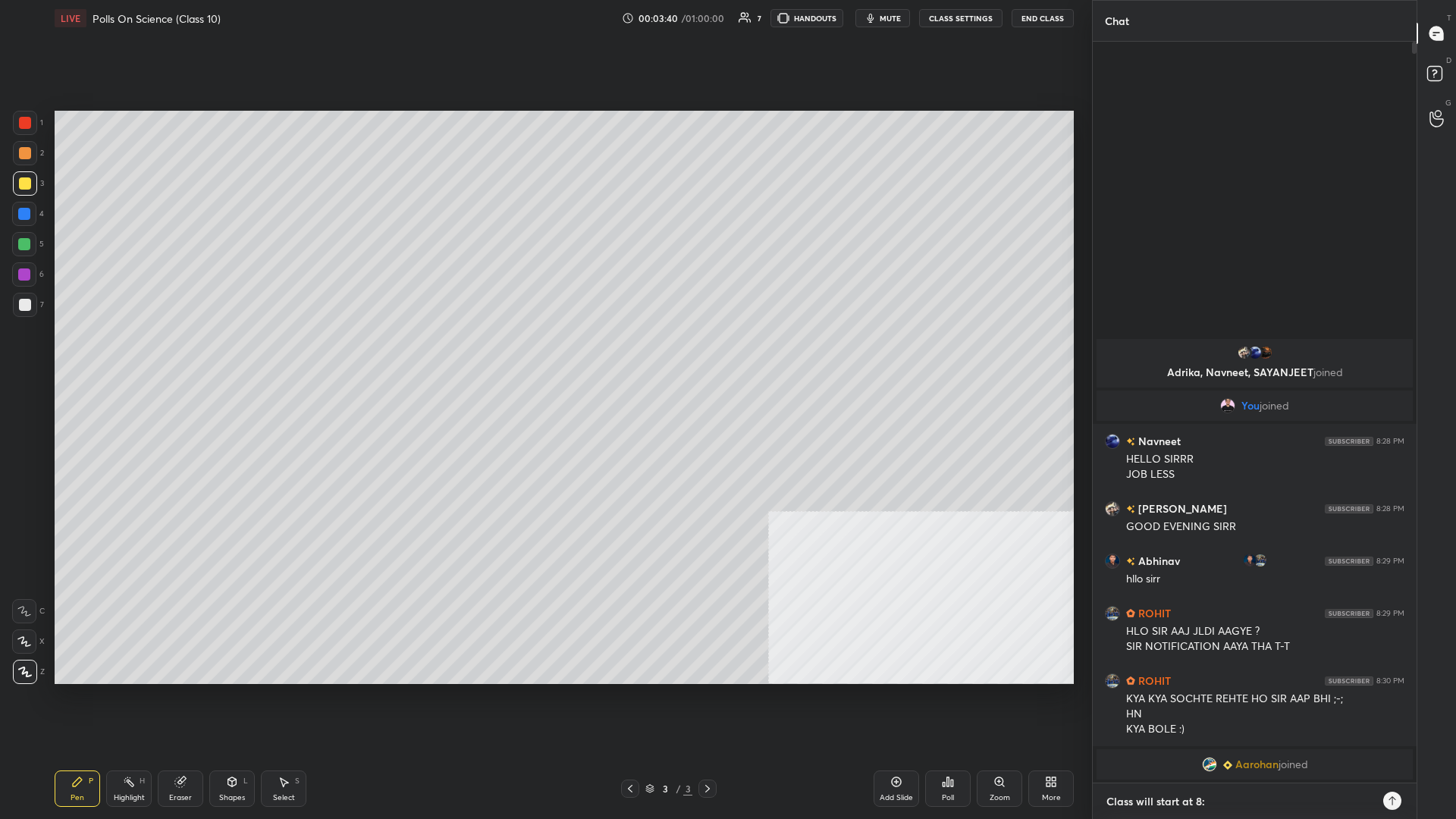
type textarea "x"
type textarea "Class will start at 8:35"
type textarea "x"
type textarea "Class will start at 8:35"
type textarea "x"
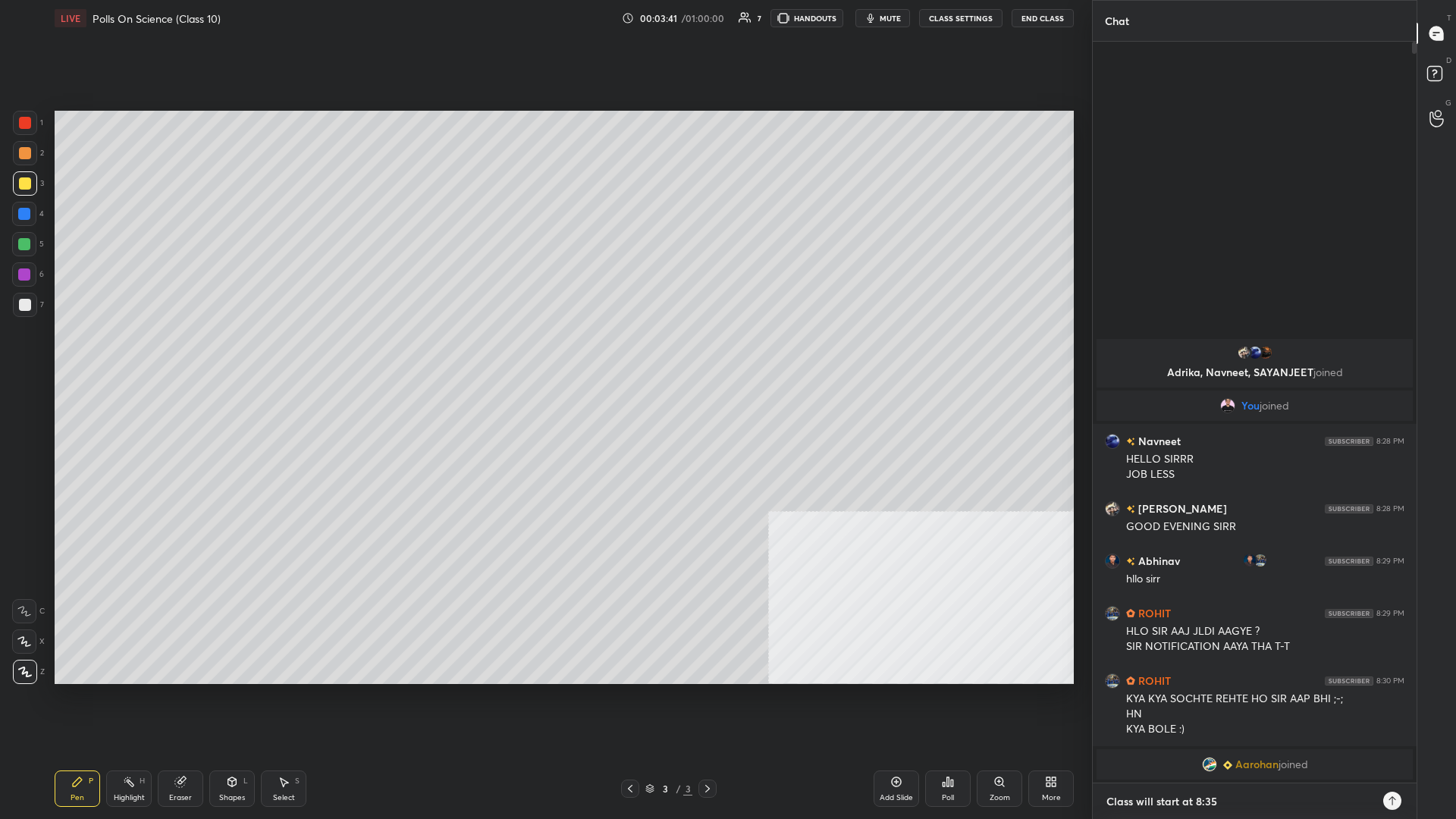
type textarea "Class will start at 8:35 P"
type textarea "x"
type textarea "Class will start at 8:35 PM"
type textarea "x"
type textarea "Class will start at 8:35 PM"
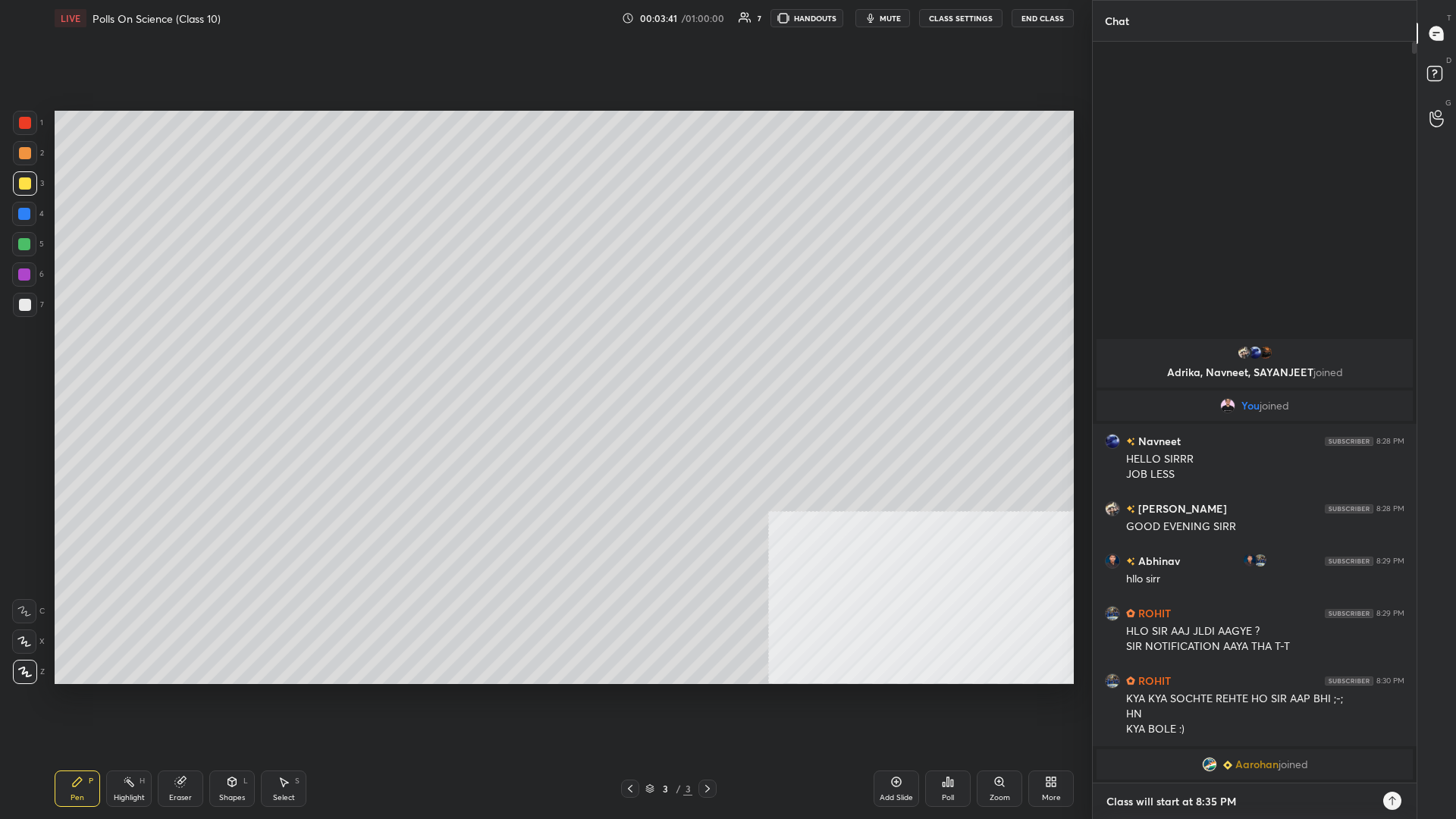
type textarea "x"
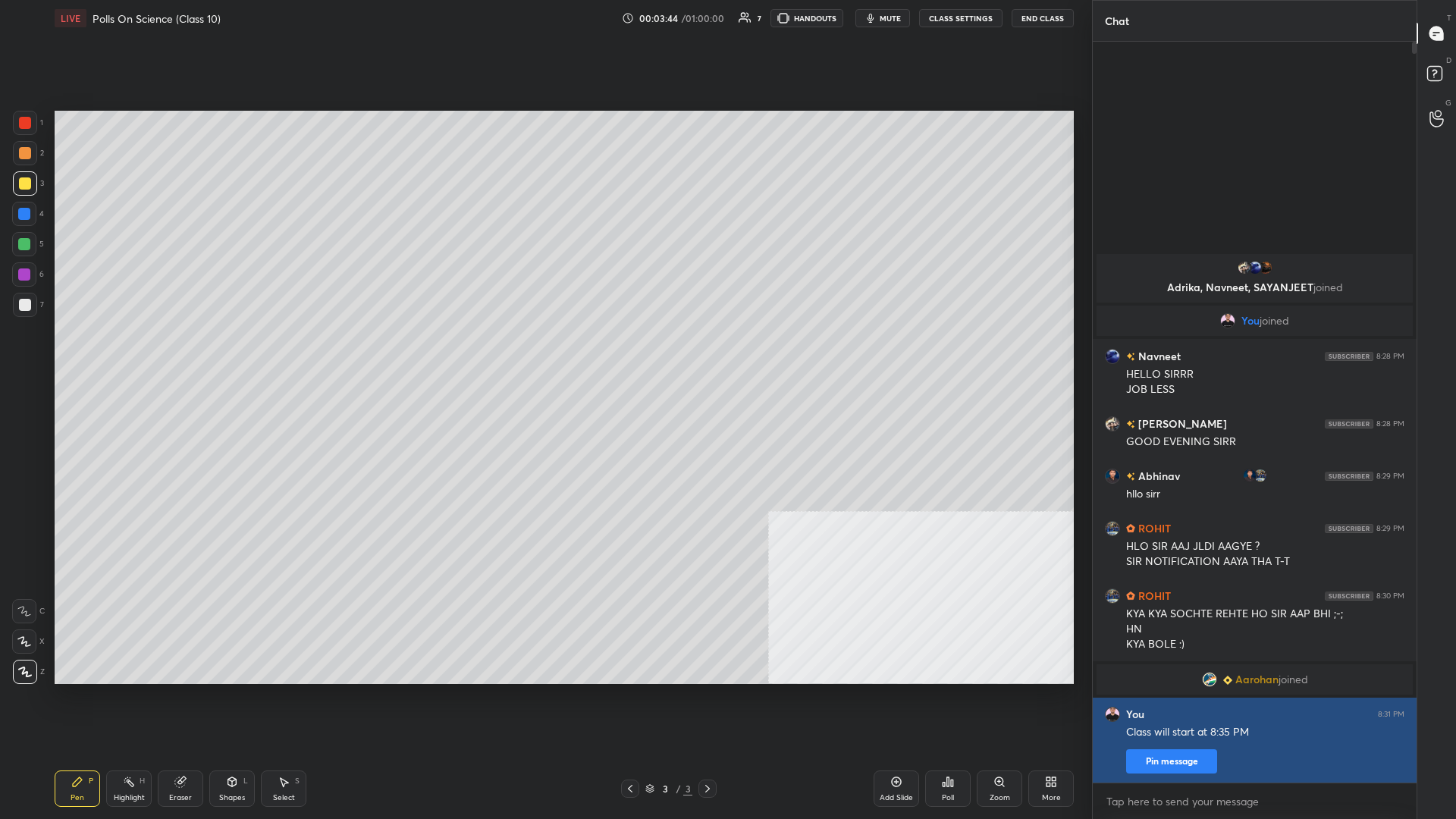
type textarea "x"
click at [544, 356] on button "Pin message" at bounding box center [1172, 761] width 91 height 24
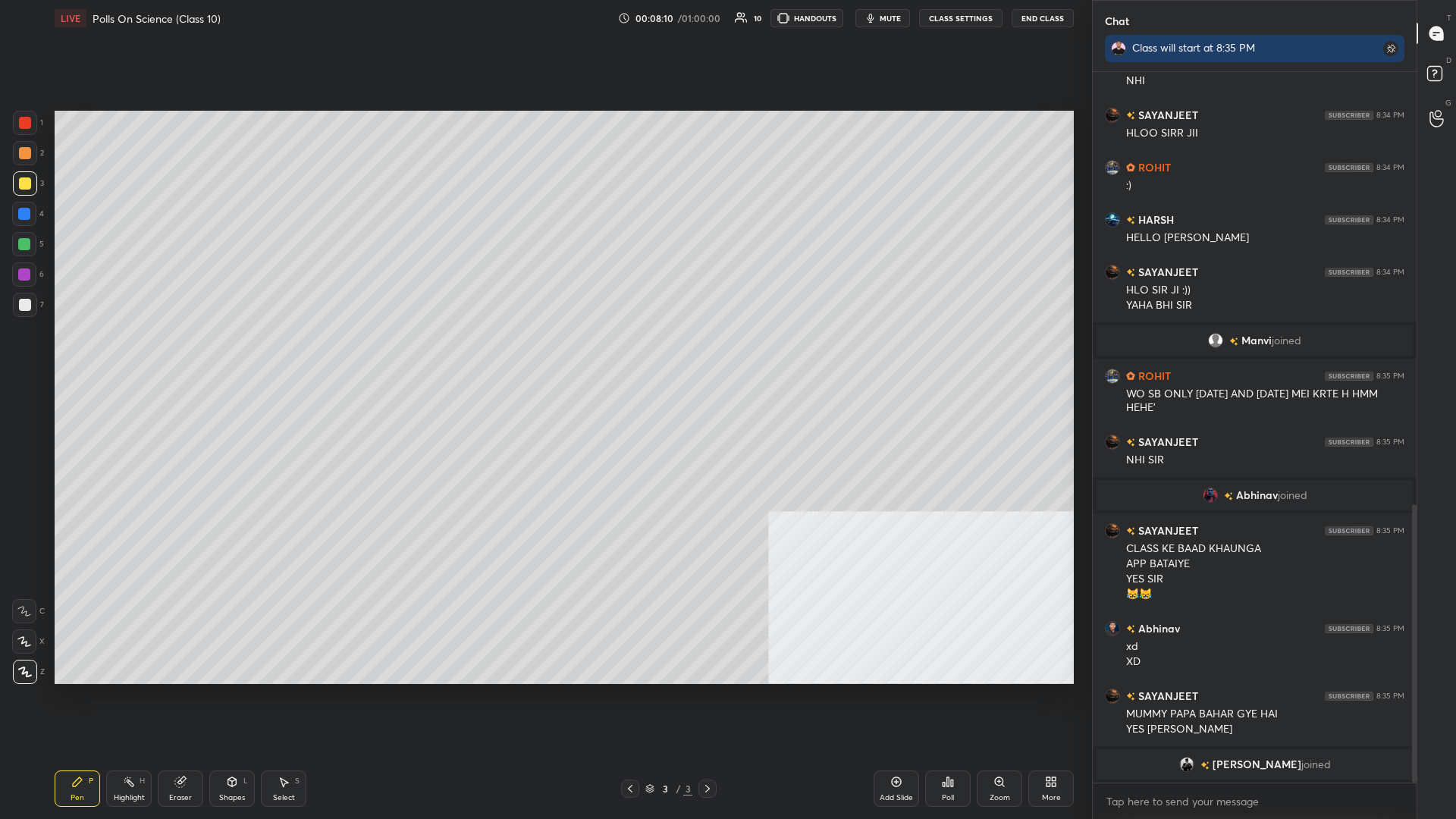
scroll to position [1116, 0]
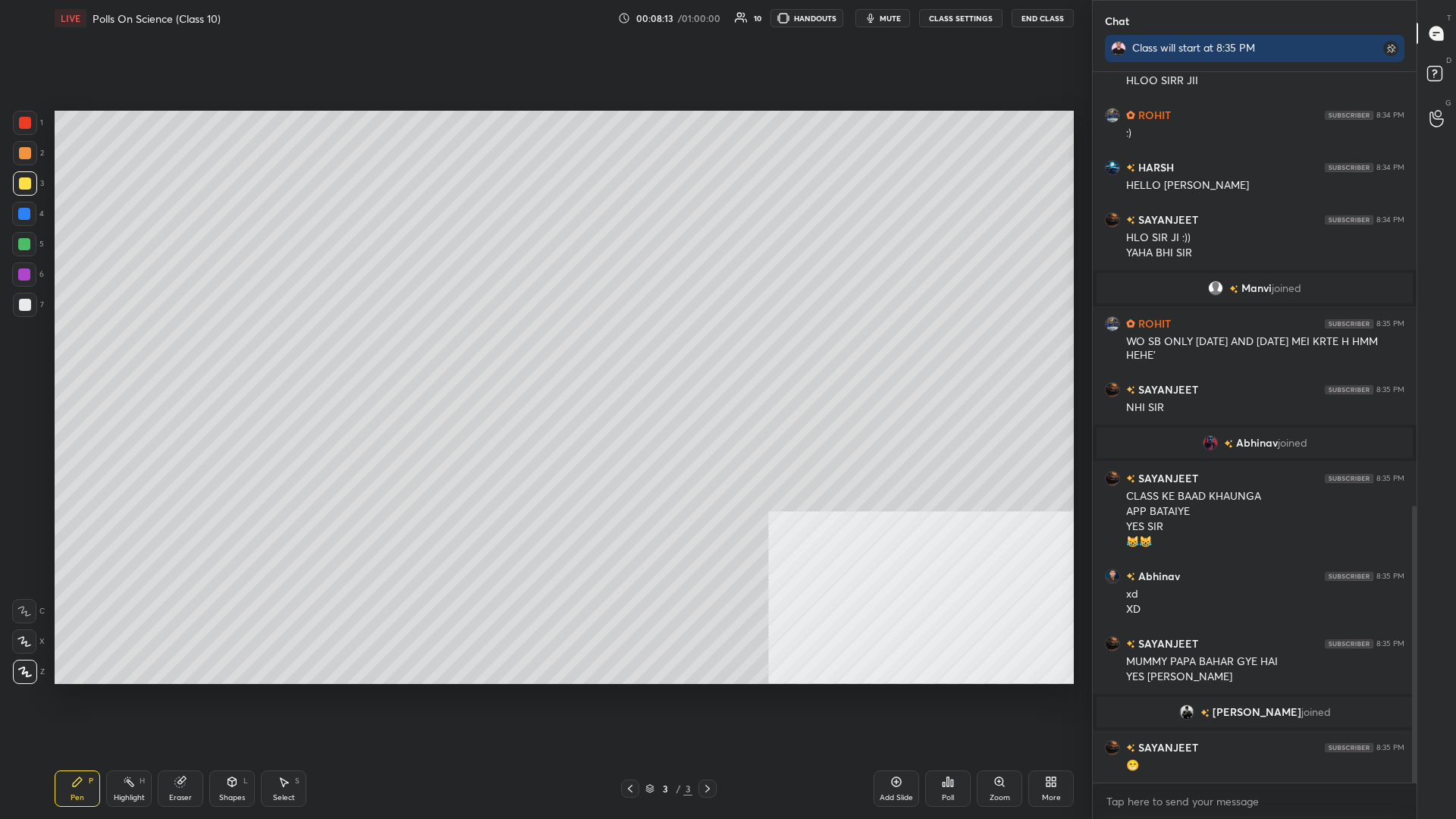
click at [544, 356] on div "3 / 3" at bounding box center [669, 788] width 410 height 18
click at [544, 356] on div "Add Slide" at bounding box center [896, 789] width 45 height 37
click at [9, 181] on div "1 2 3 4 5 6 7 C X Z C X Z E E Erase all H H" at bounding box center [24, 397] width 48 height 574
click at [24, 185] on div at bounding box center [25, 183] width 13 height 13
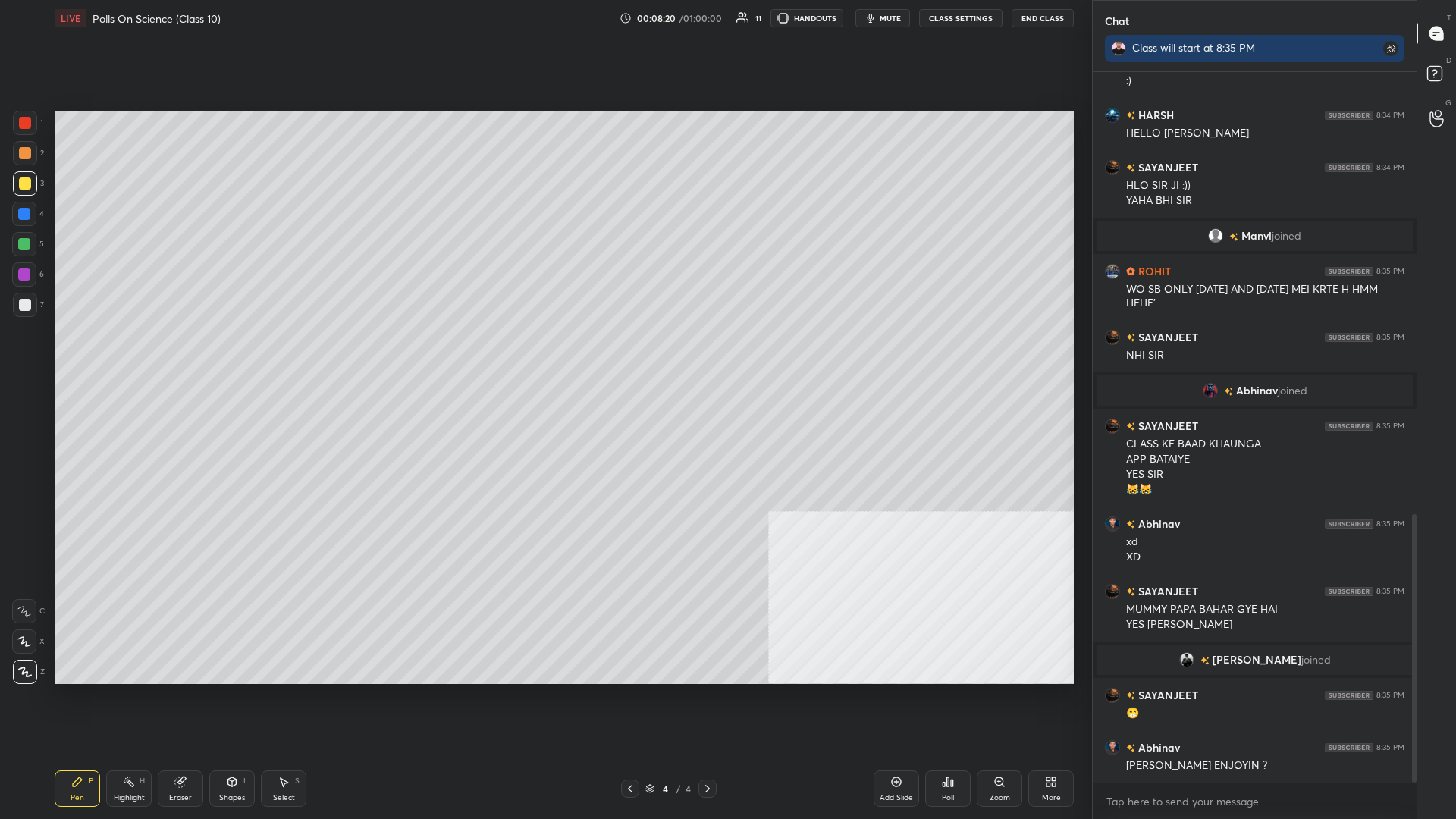
click at [27, 181] on div at bounding box center [25, 183] width 13 height 13
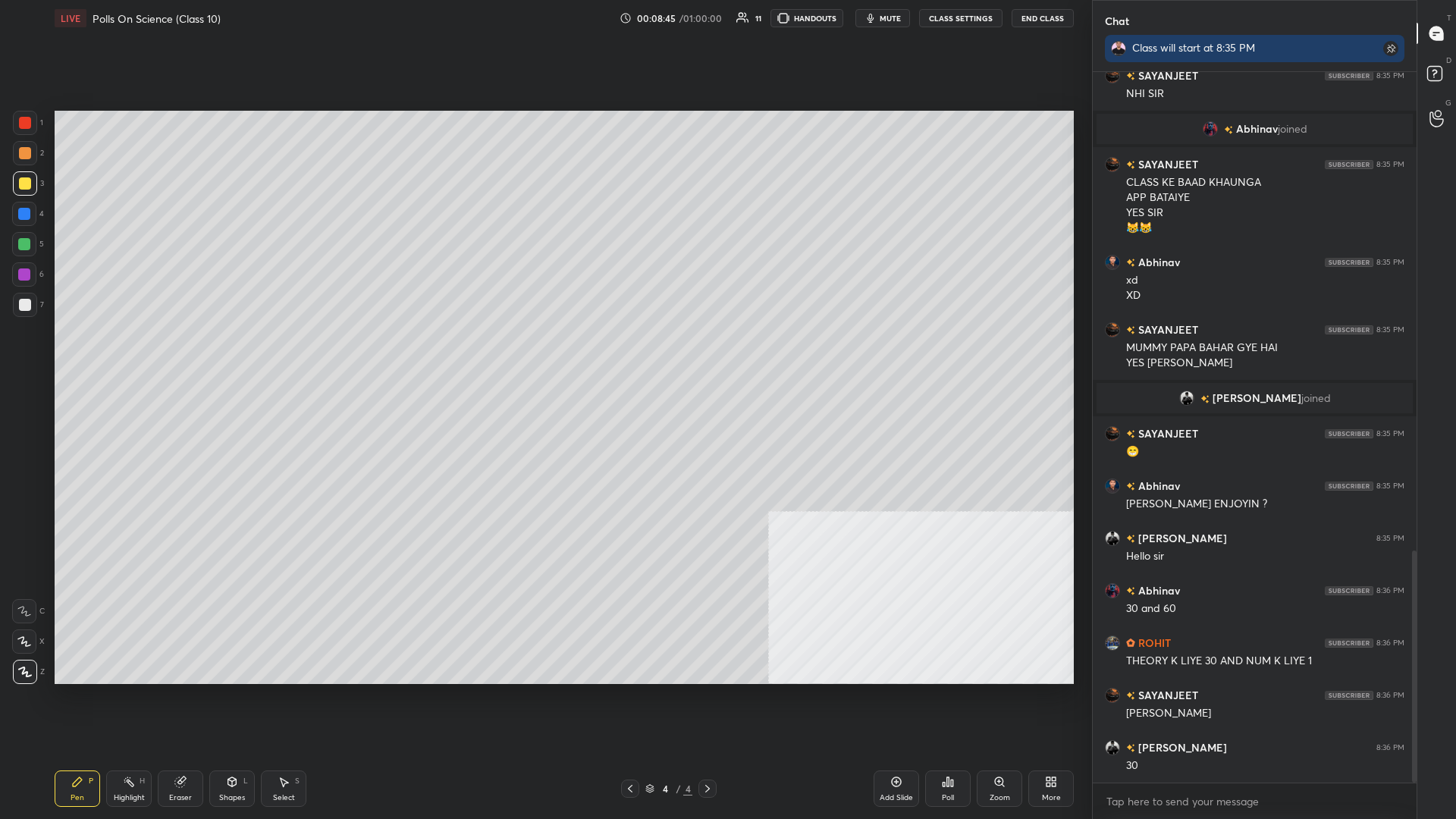
scroll to position [1467, 0]
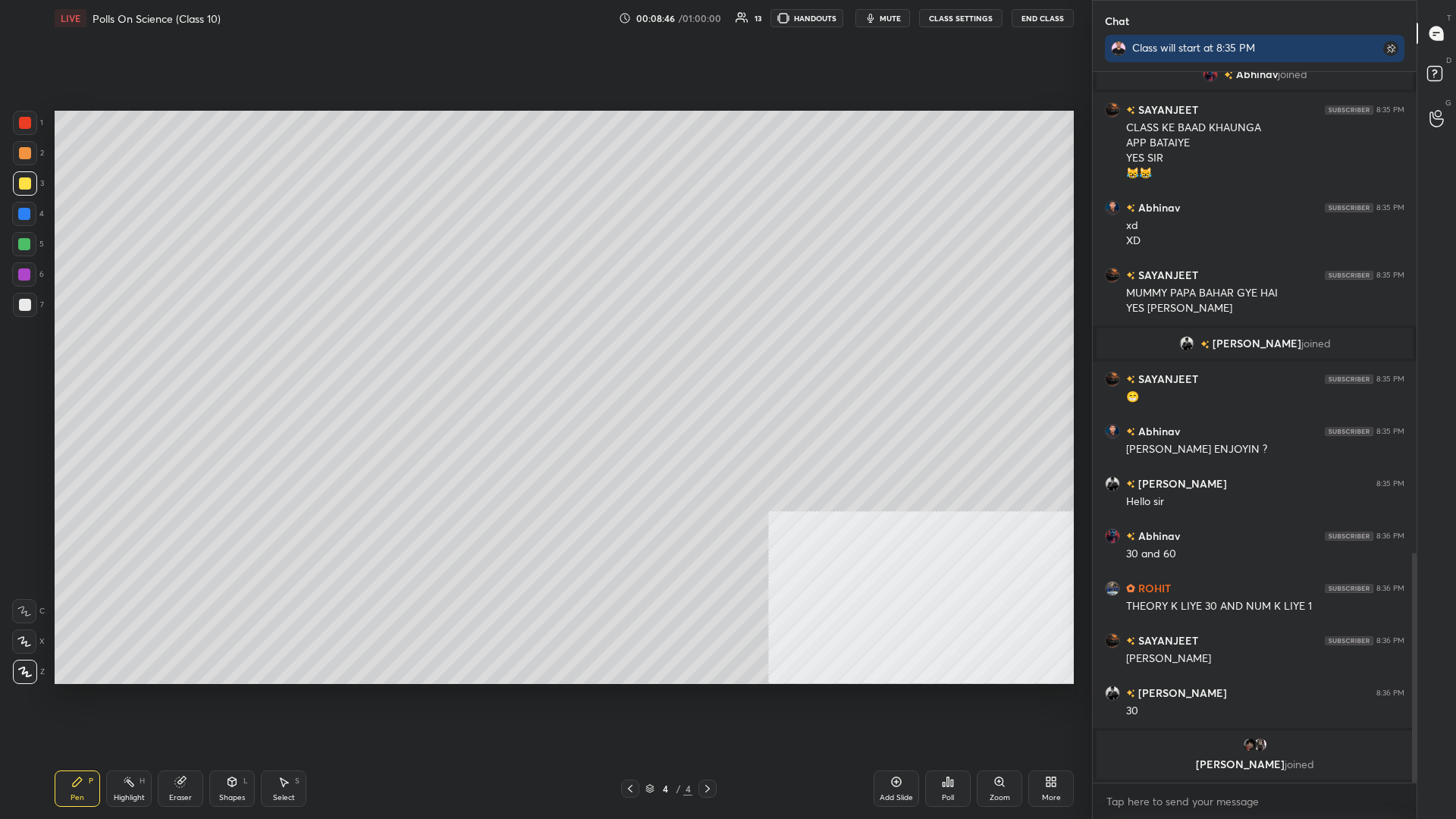
click at [544, 356] on div "Add Slide" at bounding box center [896, 789] width 45 height 37
click at [544, 356] on icon at bounding box center [1051, 781] width 13 height 13
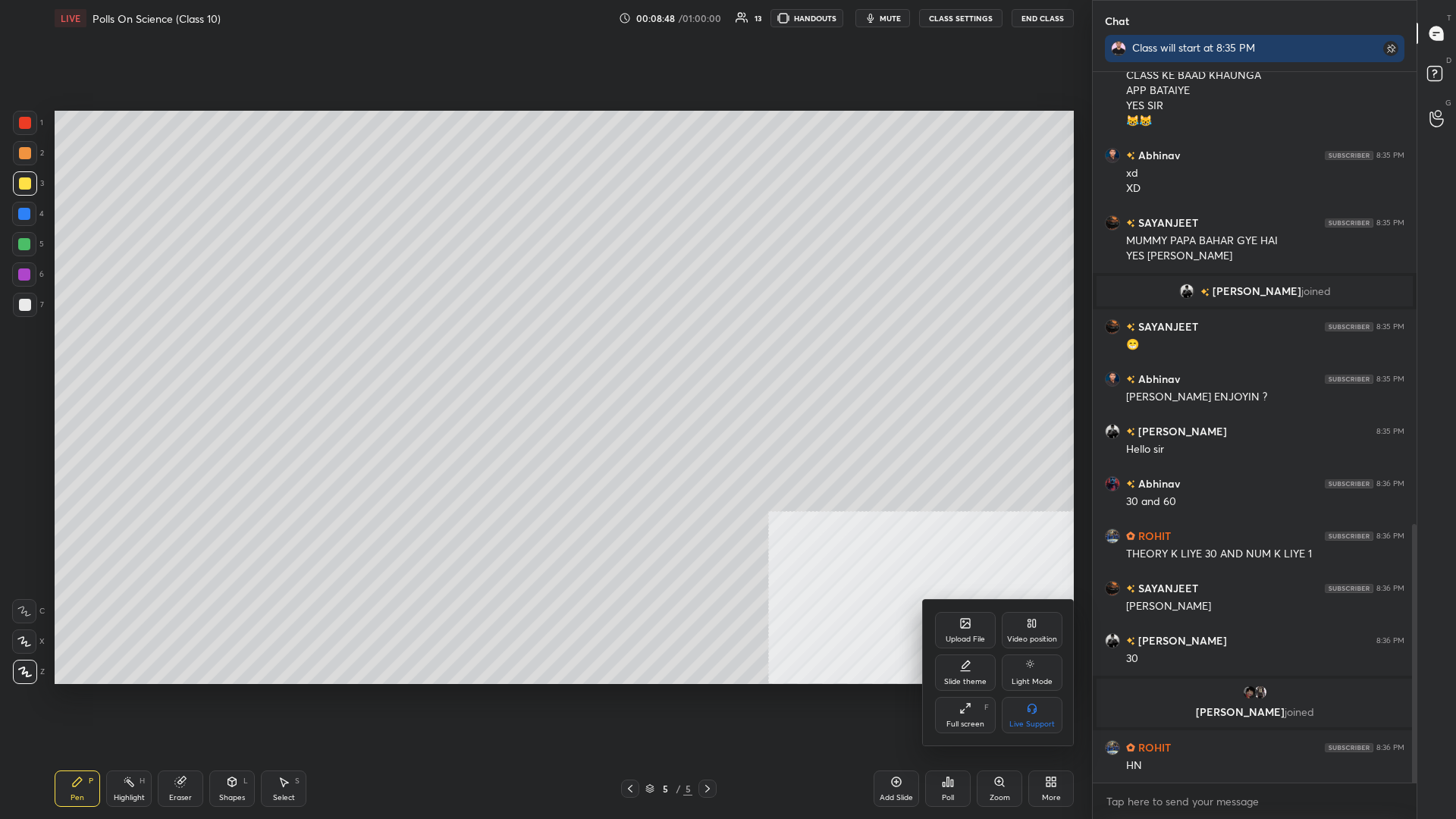
scroll to position [1292, 0]
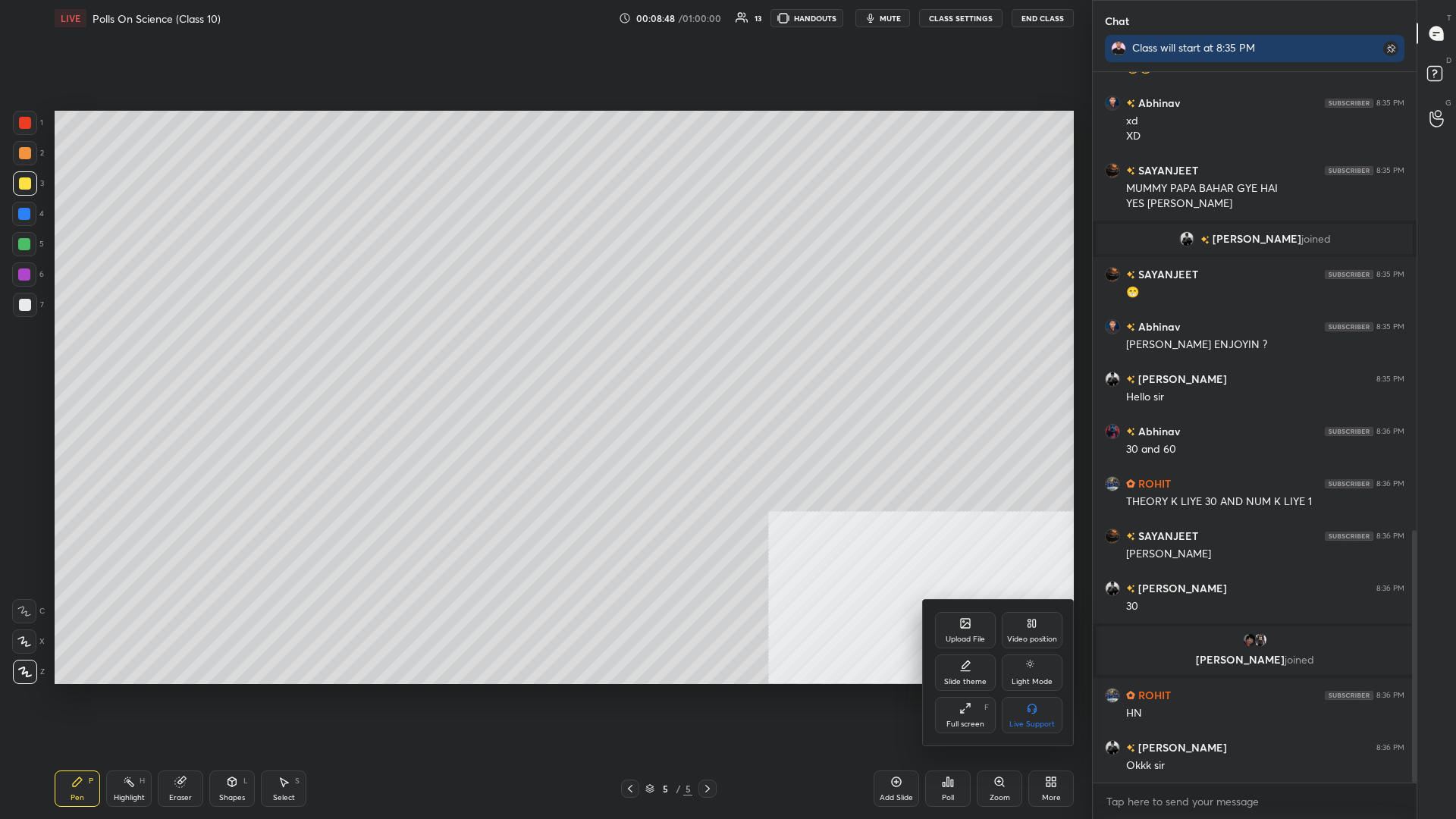
click at [544, 356] on div "Upload File" at bounding box center [965, 640] width 39 height 8
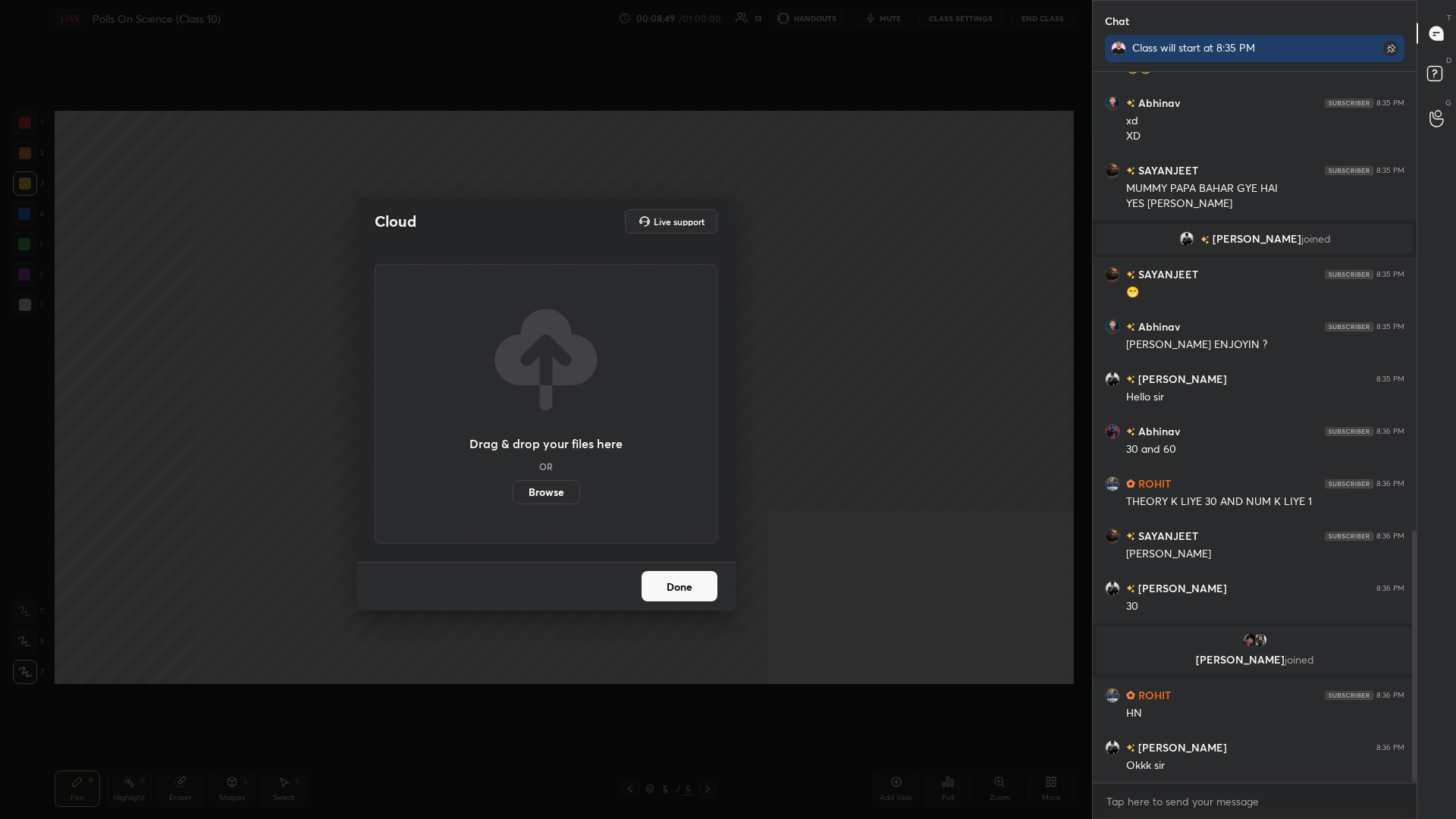
click at [544, 356] on label "Browse" at bounding box center [547, 492] width 67 height 24
click at [513, 356] on input "Browse" at bounding box center [513, 492] width 0 height 24
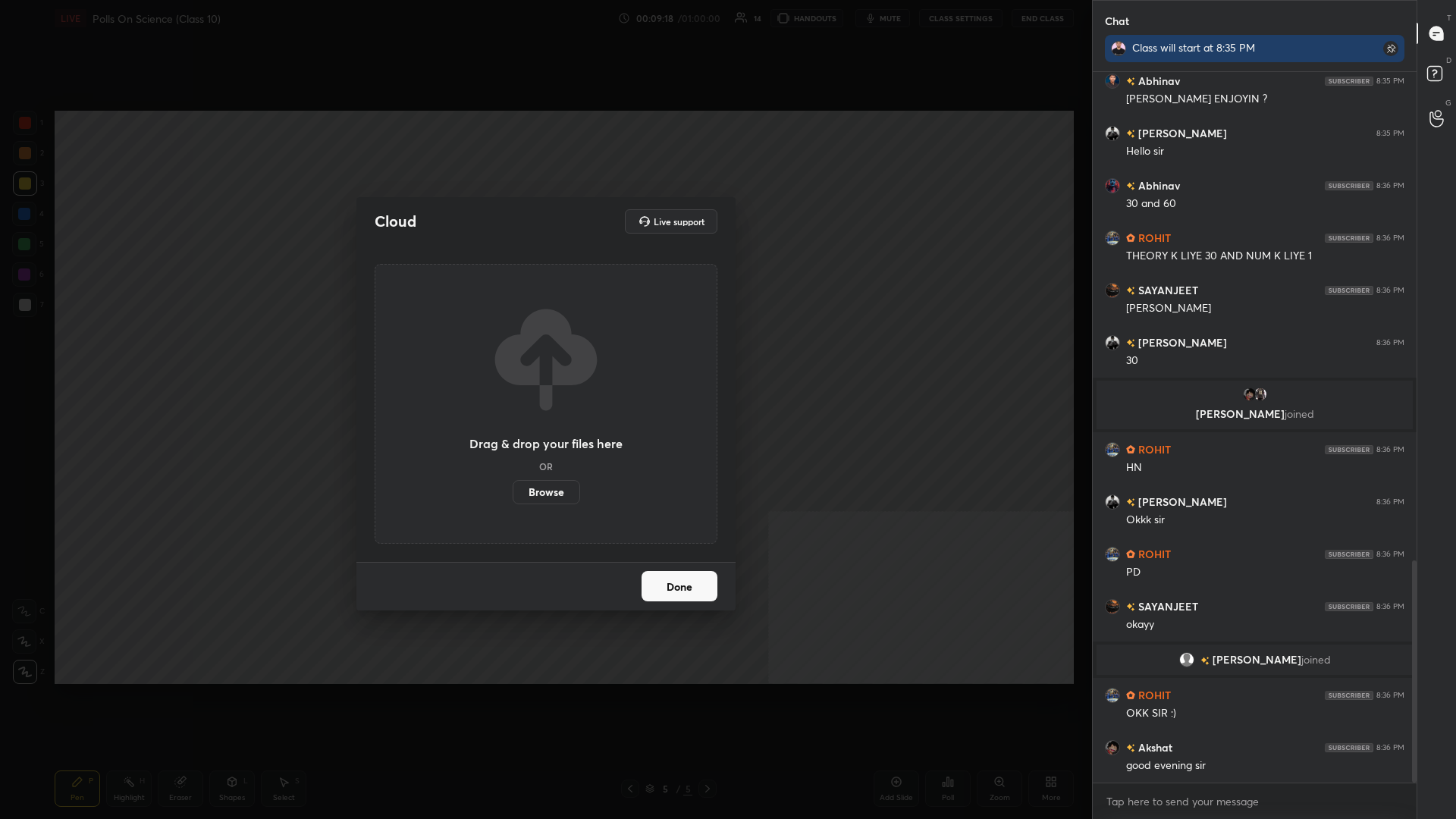
scroll to position [1563, 0]
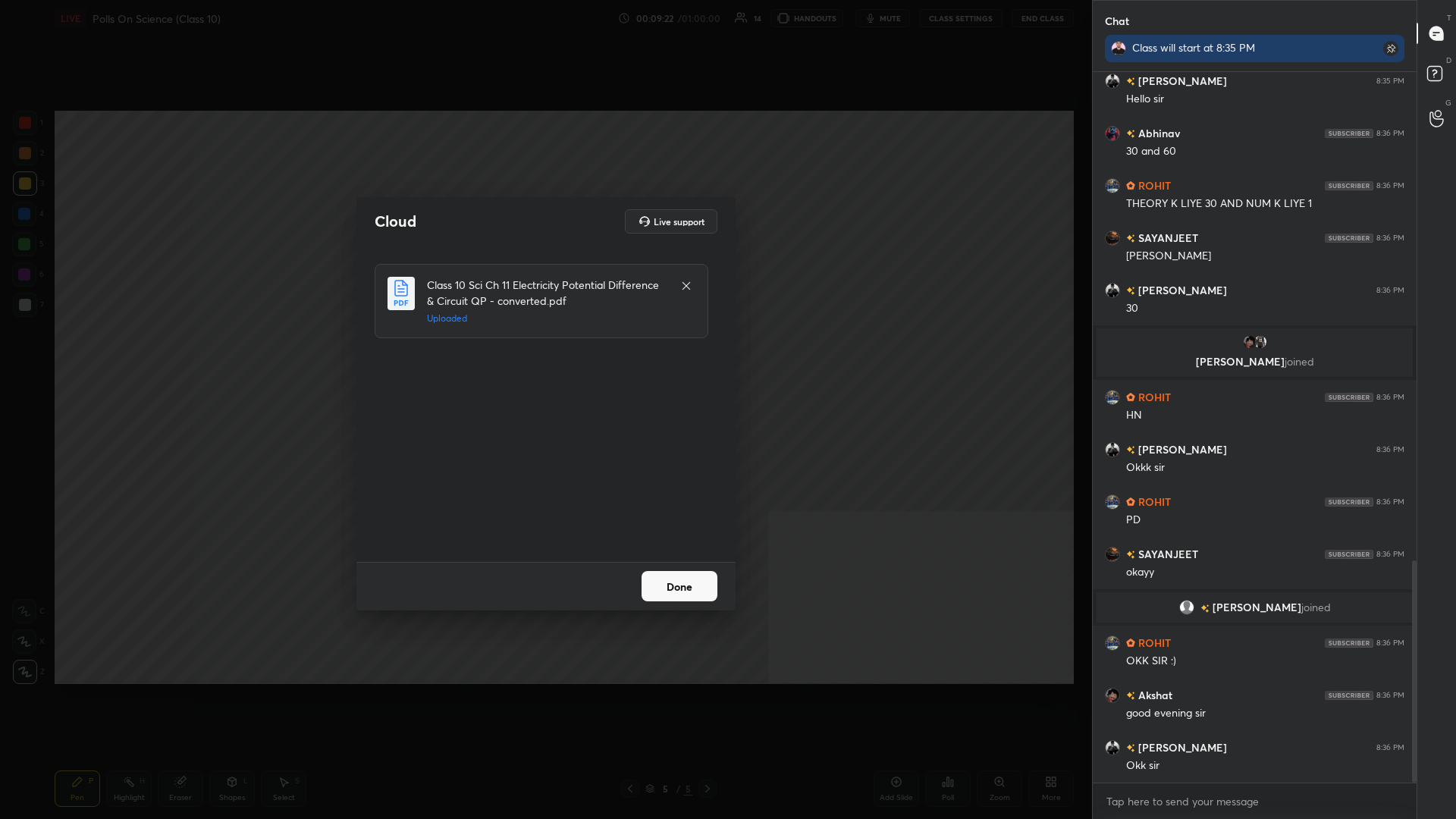
click at [544, 356] on button "Done" at bounding box center [679, 587] width 76 height 31
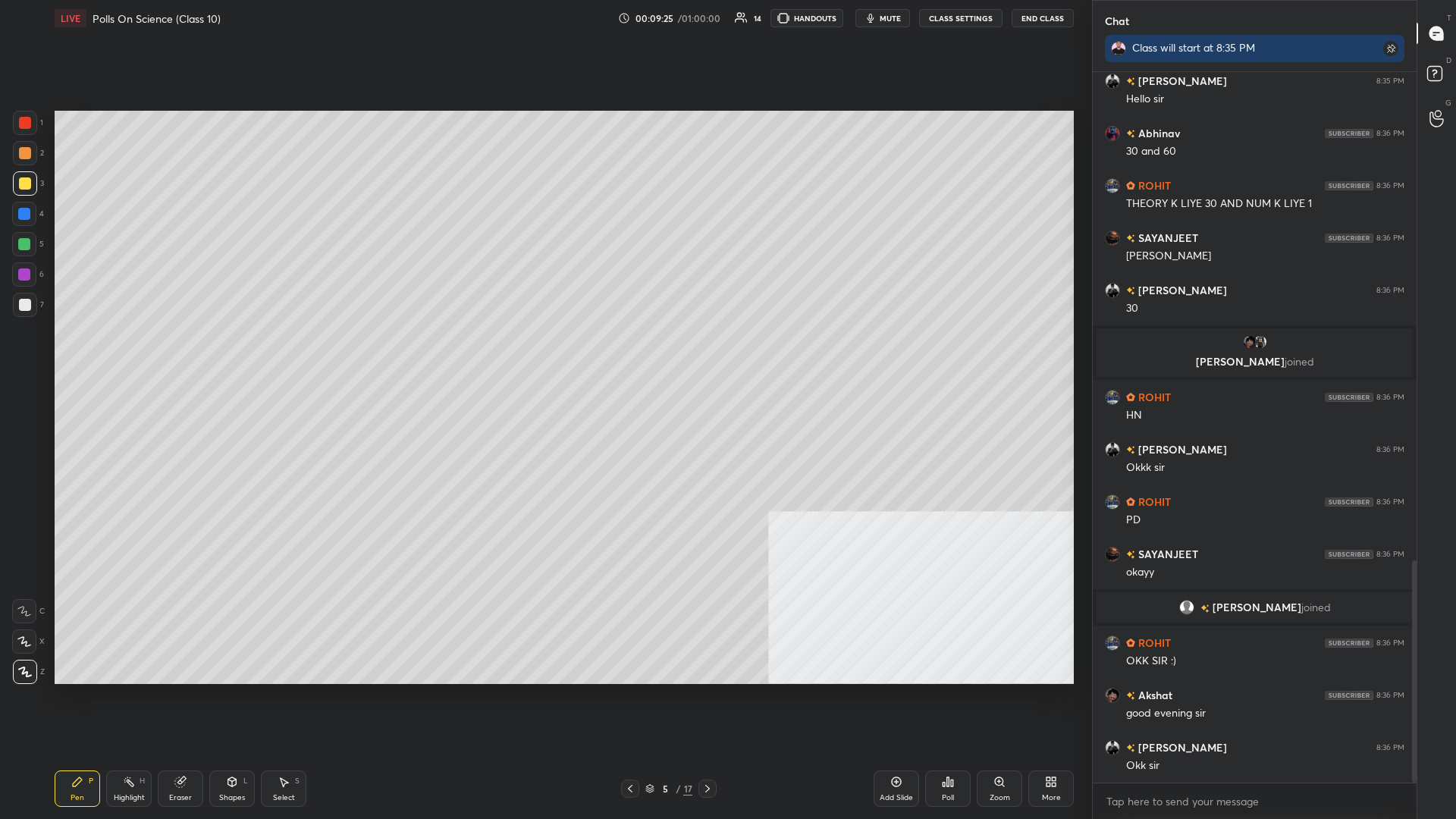
click at [544, 356] on div "5" at bounding box center [665, 788] width 15 height 9
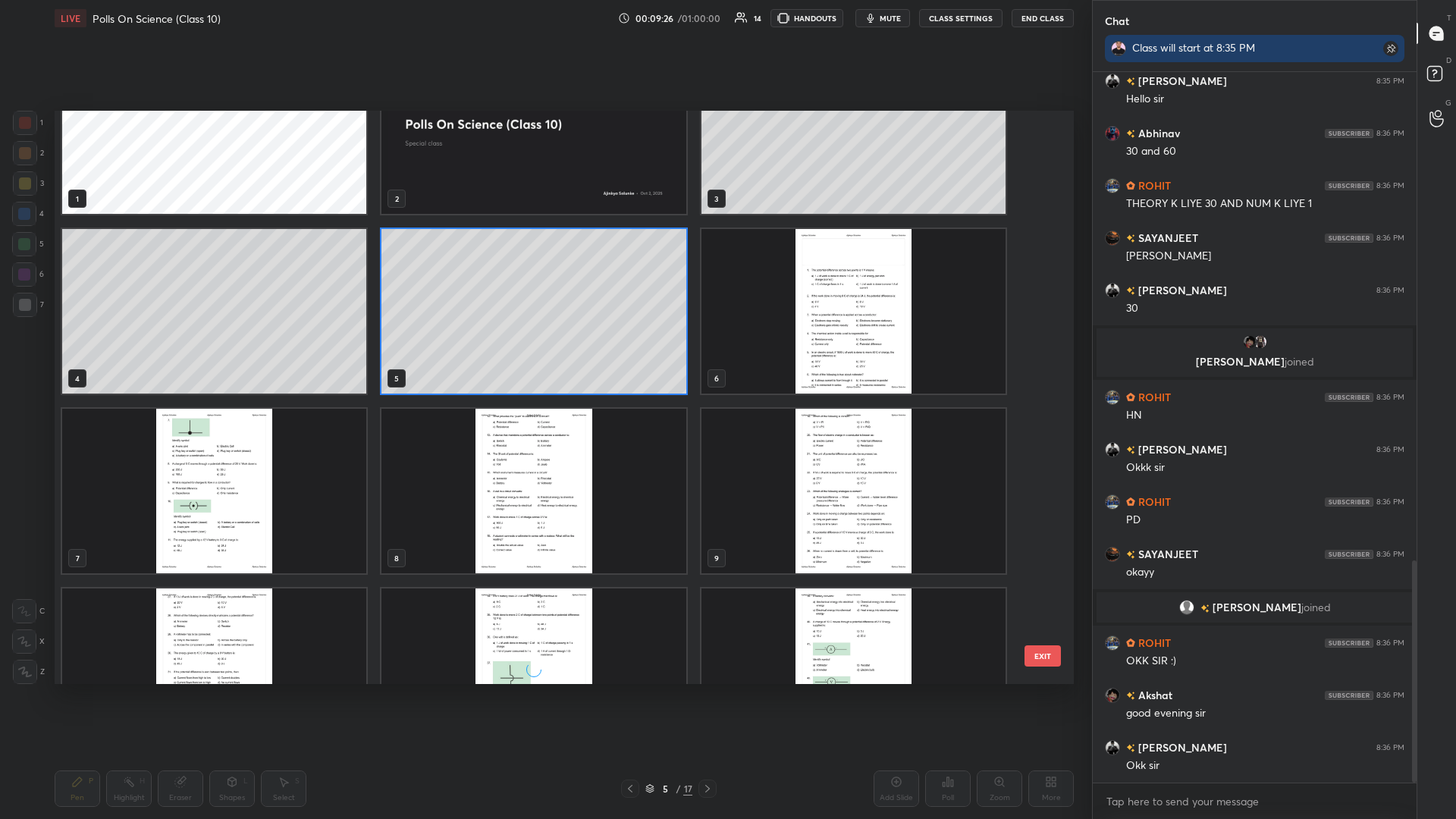
scroll to position [95, 0]
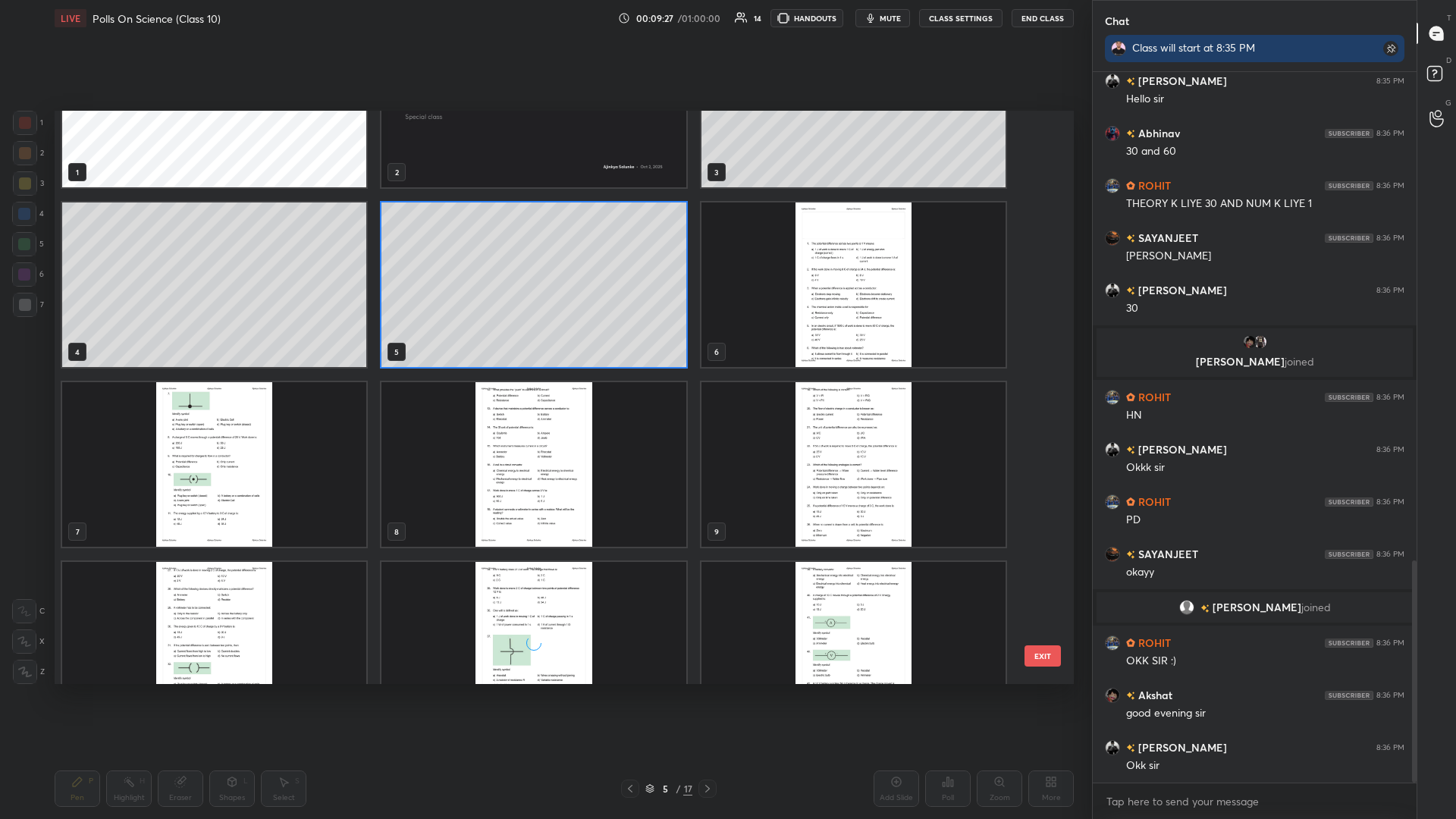
click at [544, 348] on img "grid" at bounding box center [854, 284] width 304 height 165
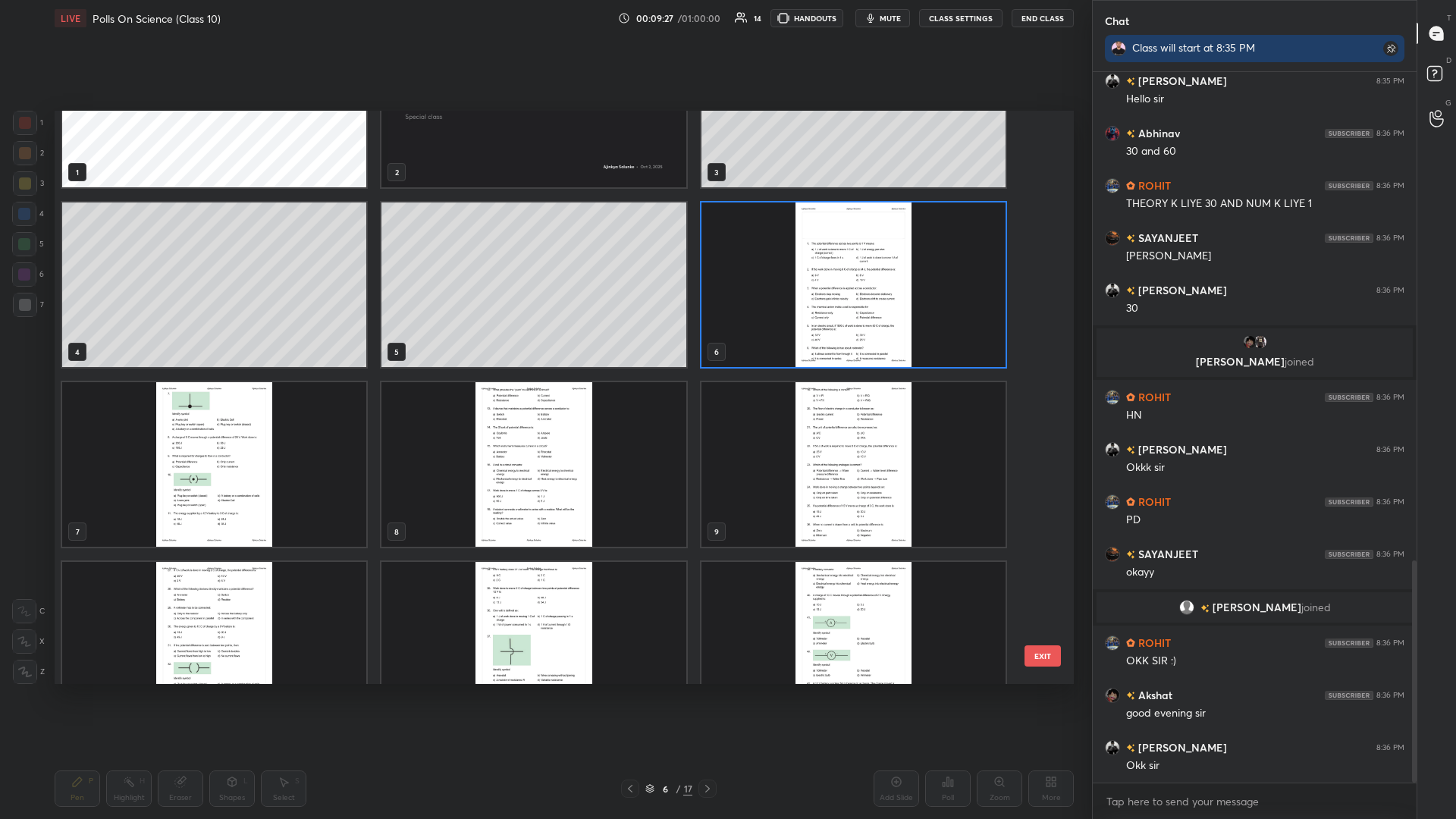
click at [544, 348] on img "grid" at bounding box center [854, 284] width 304 height 165
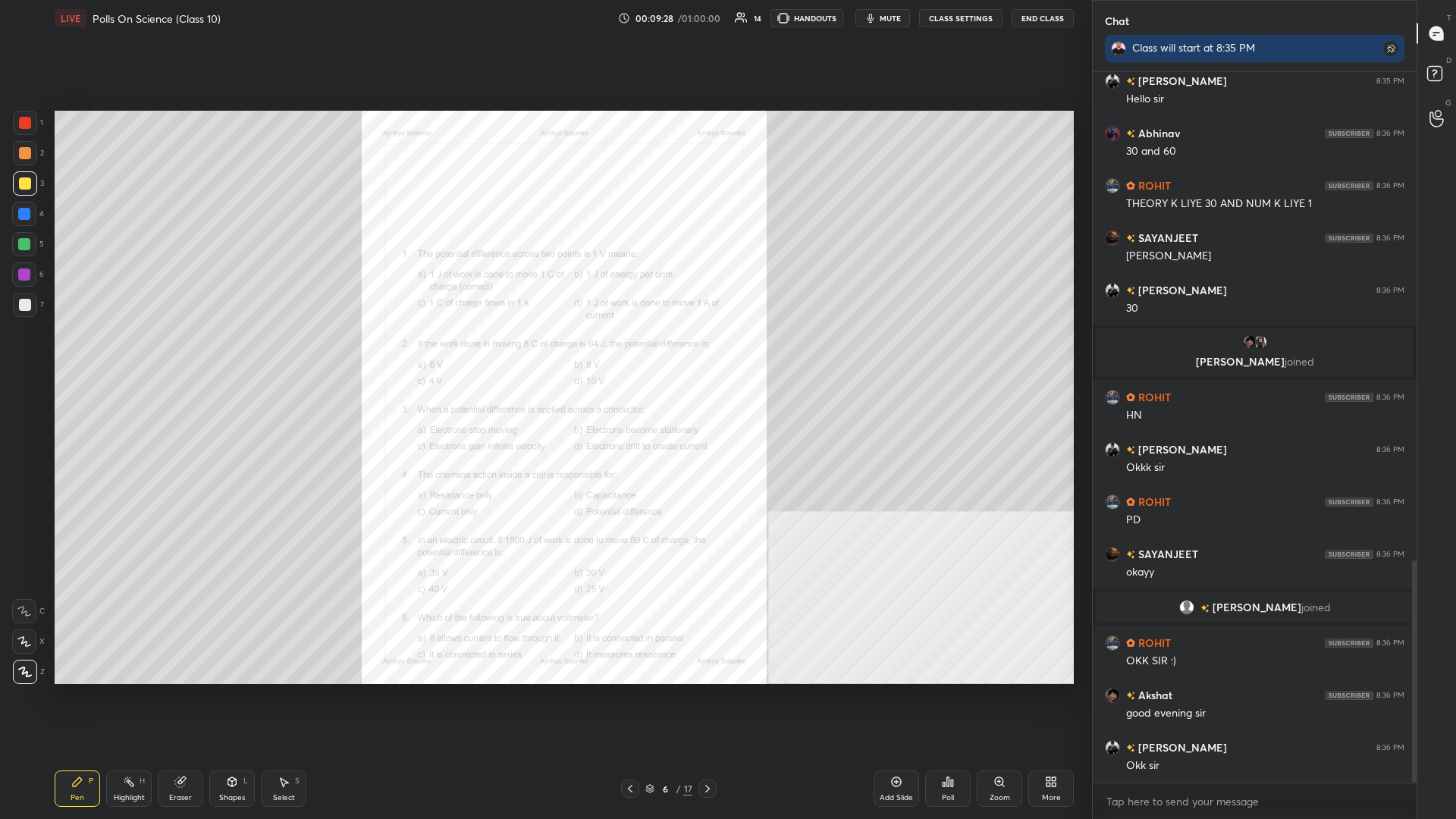
click at [544, 356] on icon at bounding box center [999, 781] width 9 height 9
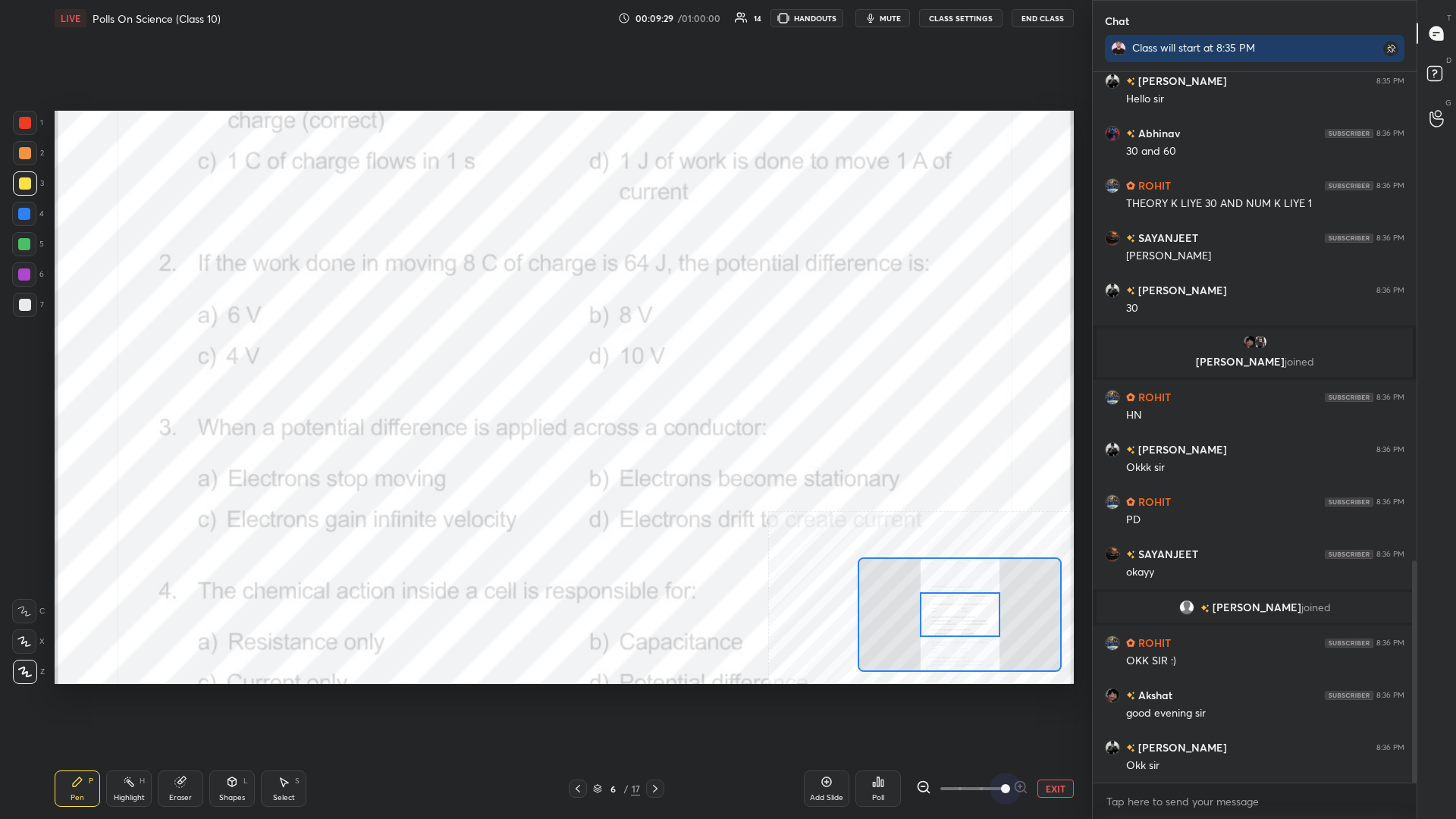
drag, startPoint x: 994, startPoint y: 791, endPoint x: 1048, endPoint y: 781, distance: 54.9
click at [544, 356] on div "EXIT" at bounding box center [995, 788] width 158 height 18
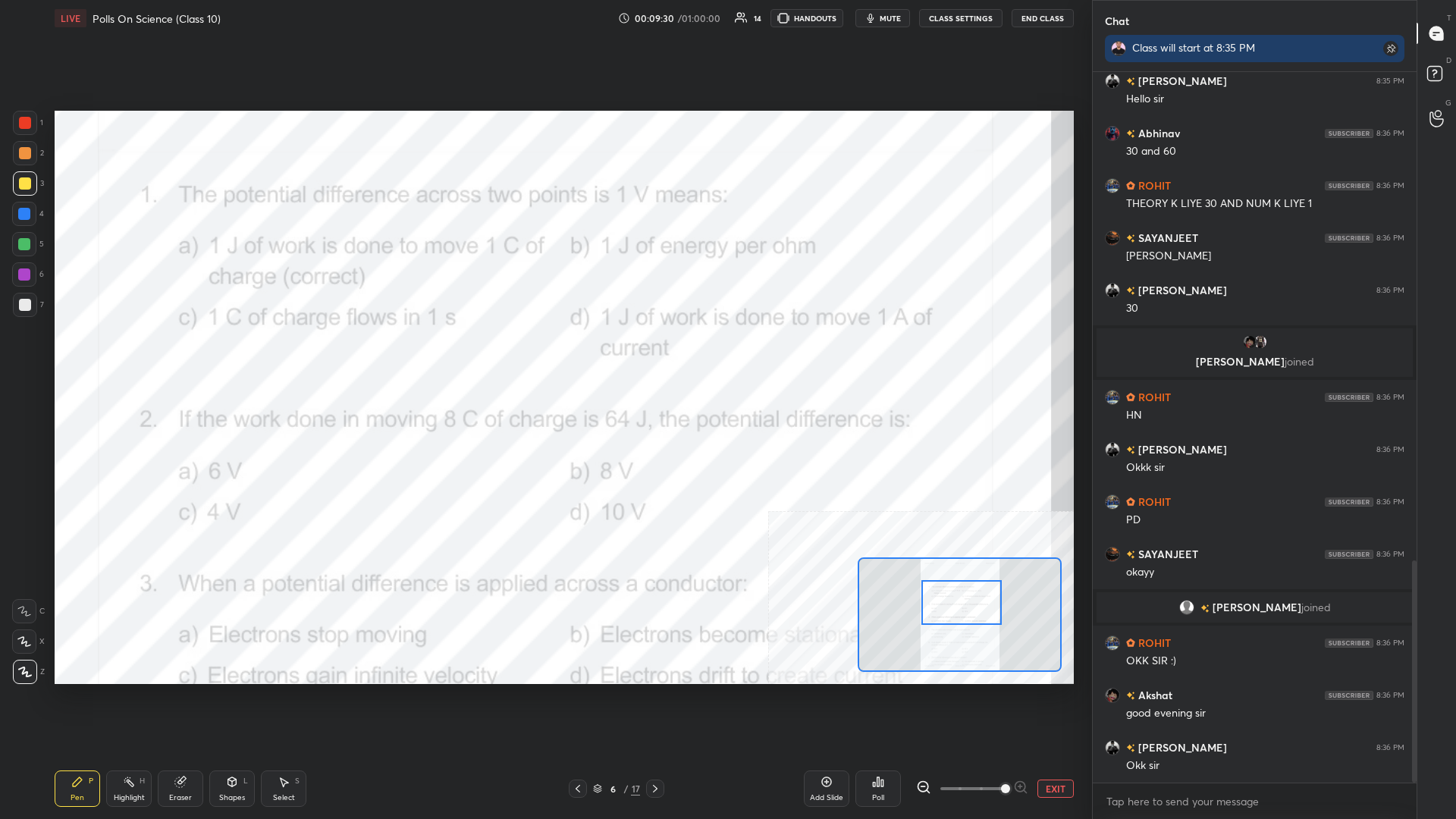
drag, startPoint x: 958, startPoint y: 618, endPoint x: 958, endPoint y: 606, distance: 12.0
click at [544, 356] on div at bounding box center [962, 602] width 81 height 45
click at [131, 356] on div "Highlight H" at bounding box center [128, 789] width 45 height 37
click at [27, 118] on div at bounding box center [25, 122] width 13 height 13
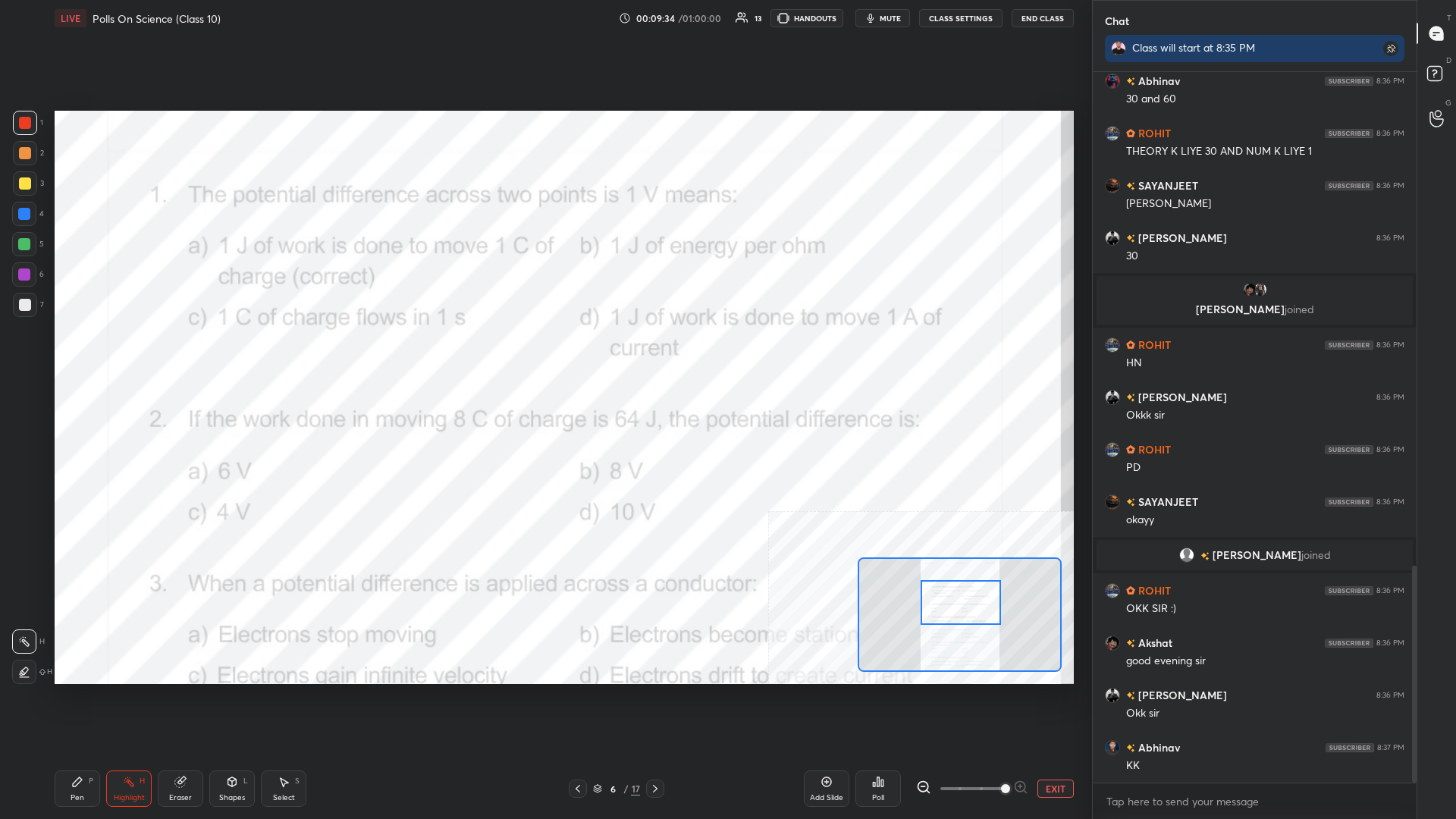
click at [544, 356] on icon at bounding box center [878, 781] width 13 height 13
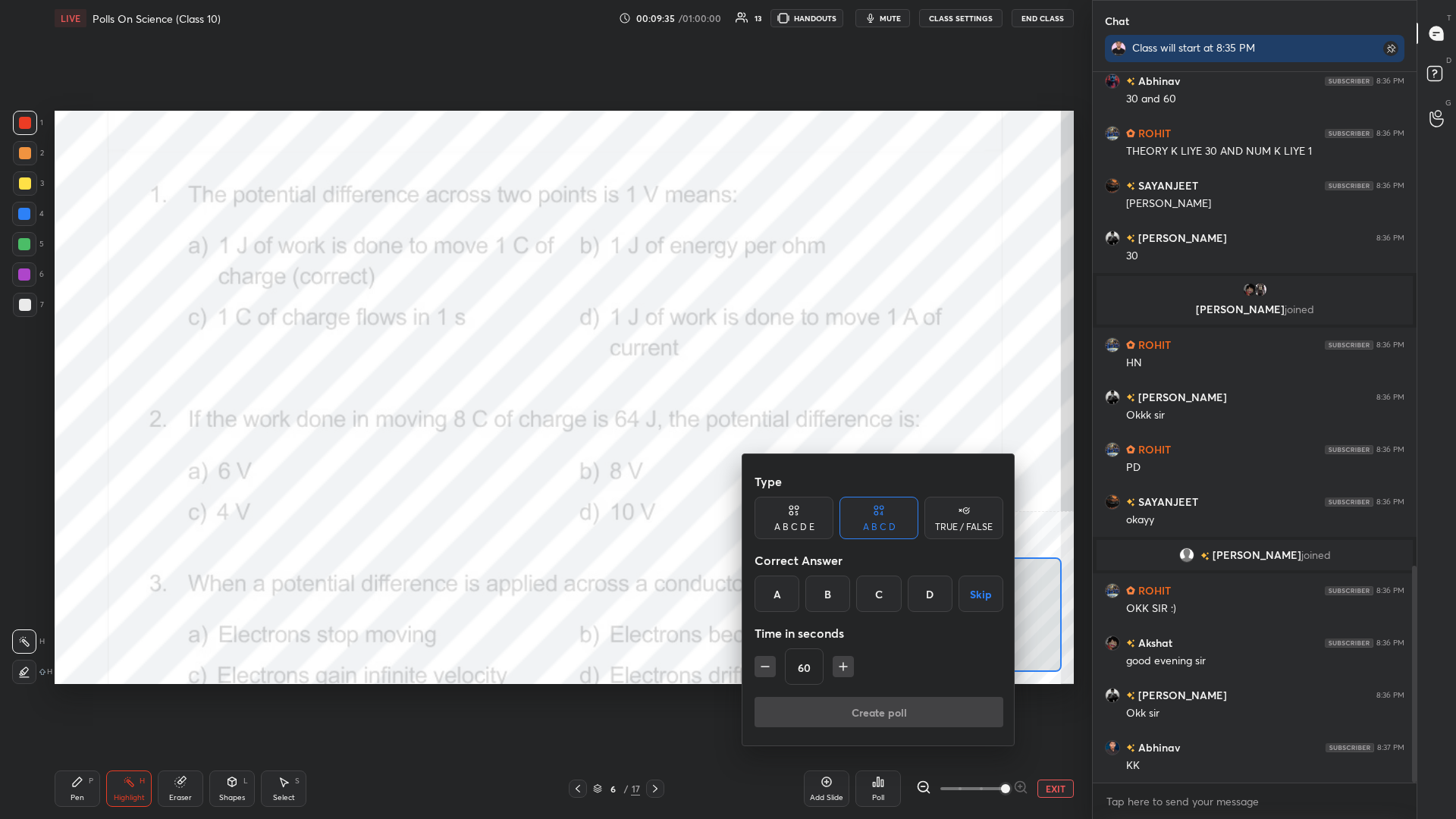
click at [544, 356] on button "button" at bounding box center [765, 667] width 21 height 21
click at [544, 356] on icon "button" at bounding box center [765, 667] width 15 height 15
type input "30"
click at [544, 356] on div "A" at bounding box center [777, 594] width 45 height 37
click at [544, 356] on button "Create poll" at bounding box center [879, 712] width 249 height 31
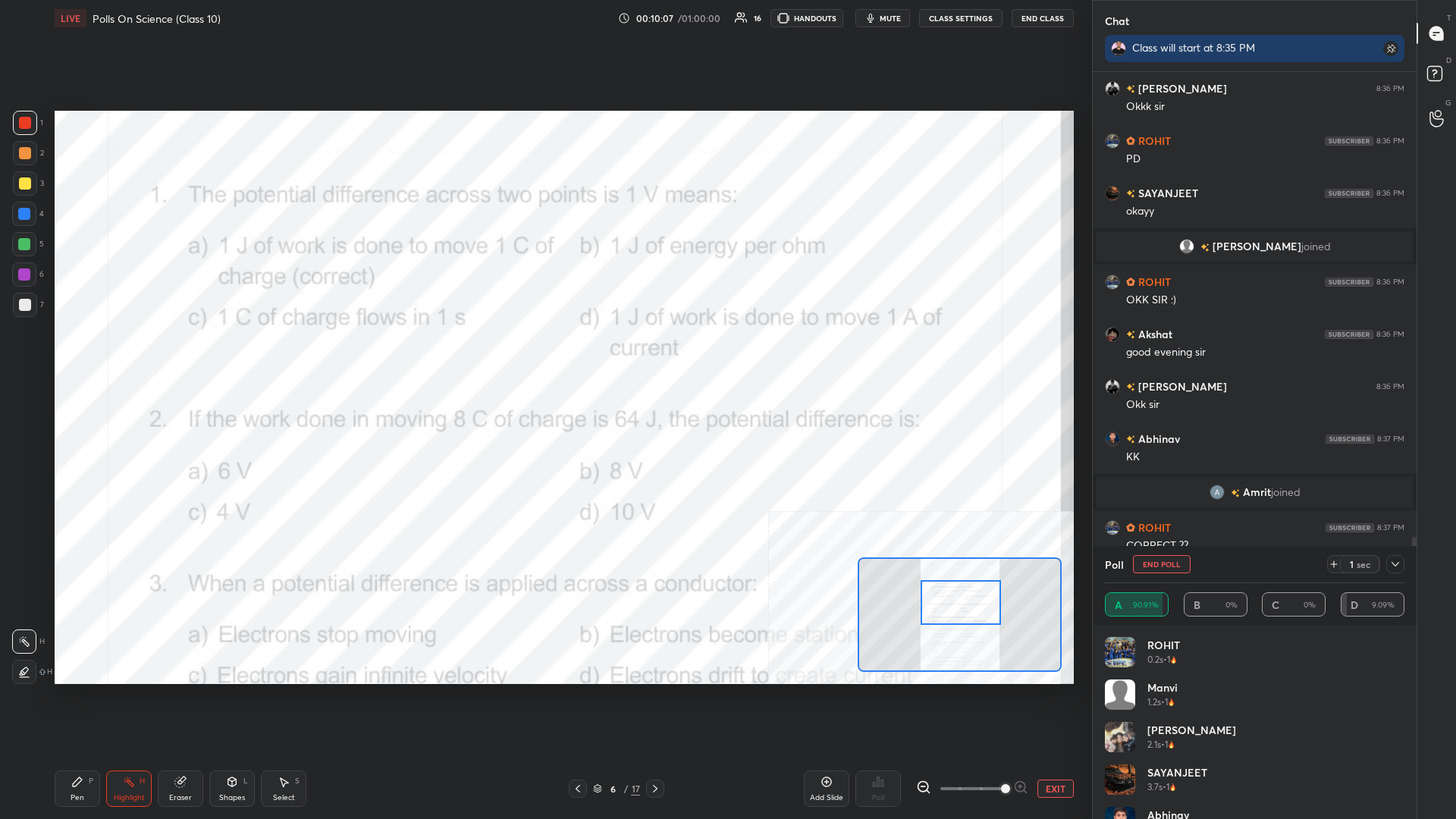
scroll to position [1818, 0]
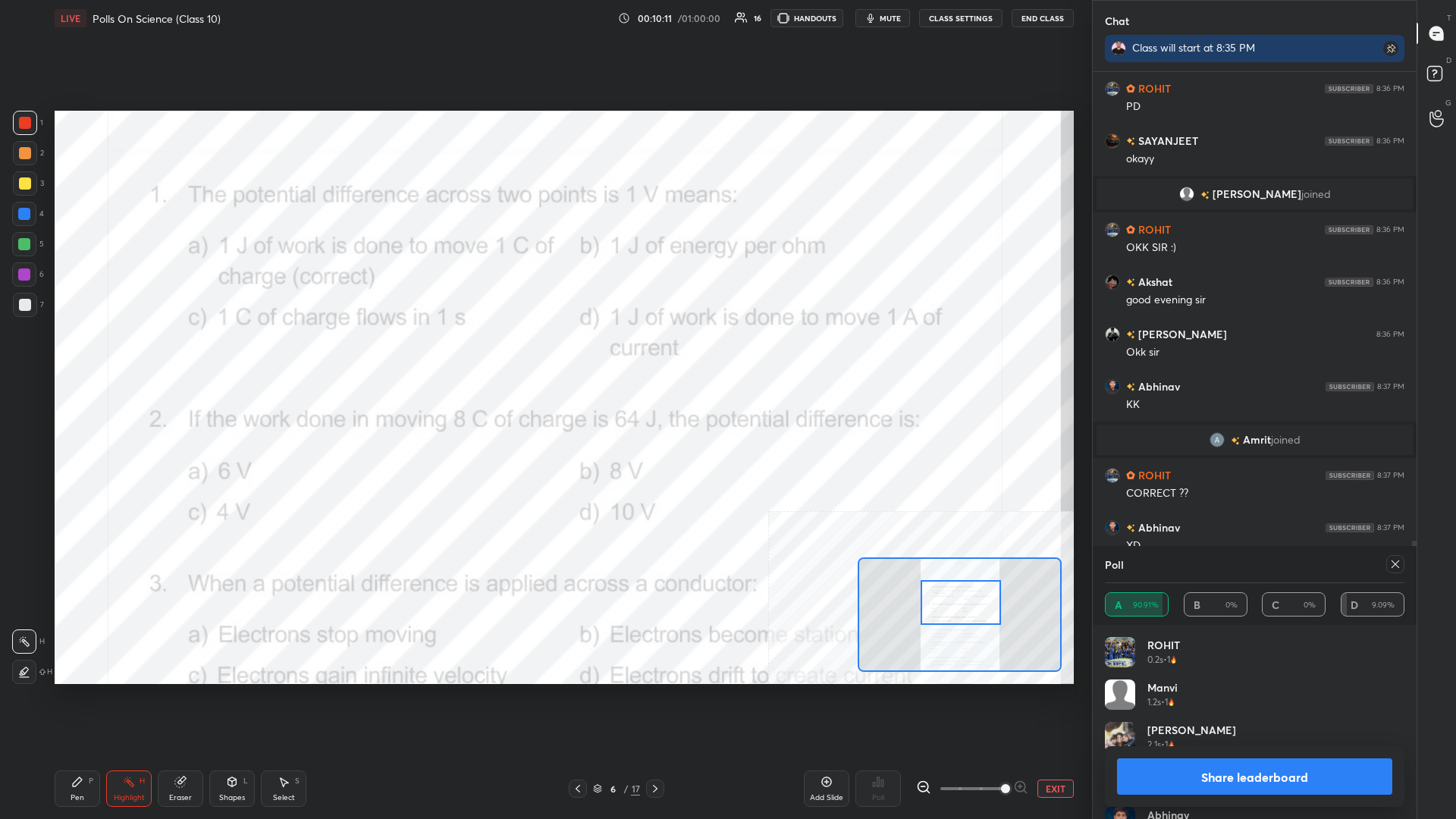
click at [544, 356] on button "Share leaderboard" at bounding box center [1255, 777] width 275 height 37
type textarea "x"
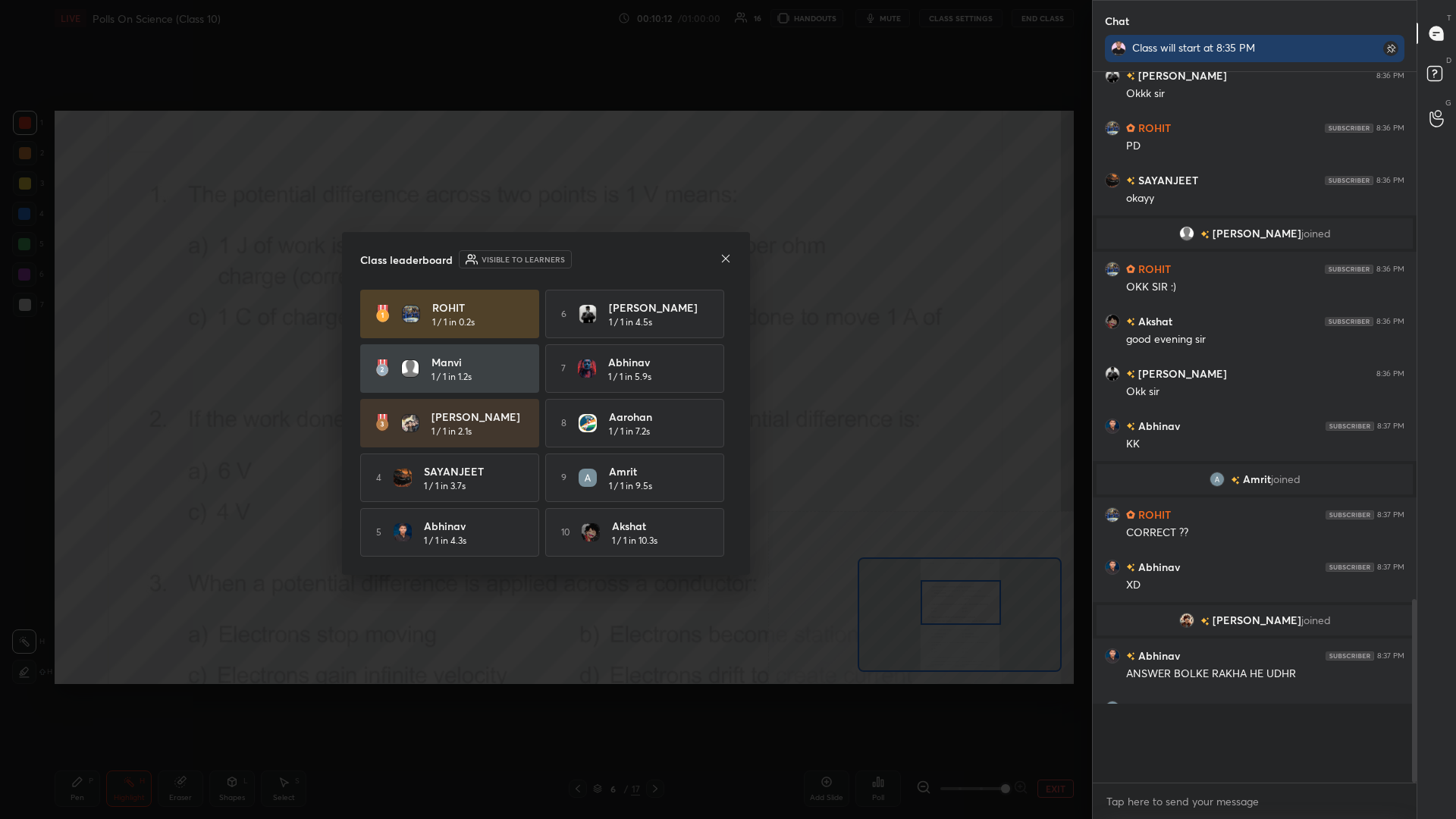
scroll to position [0, 1]
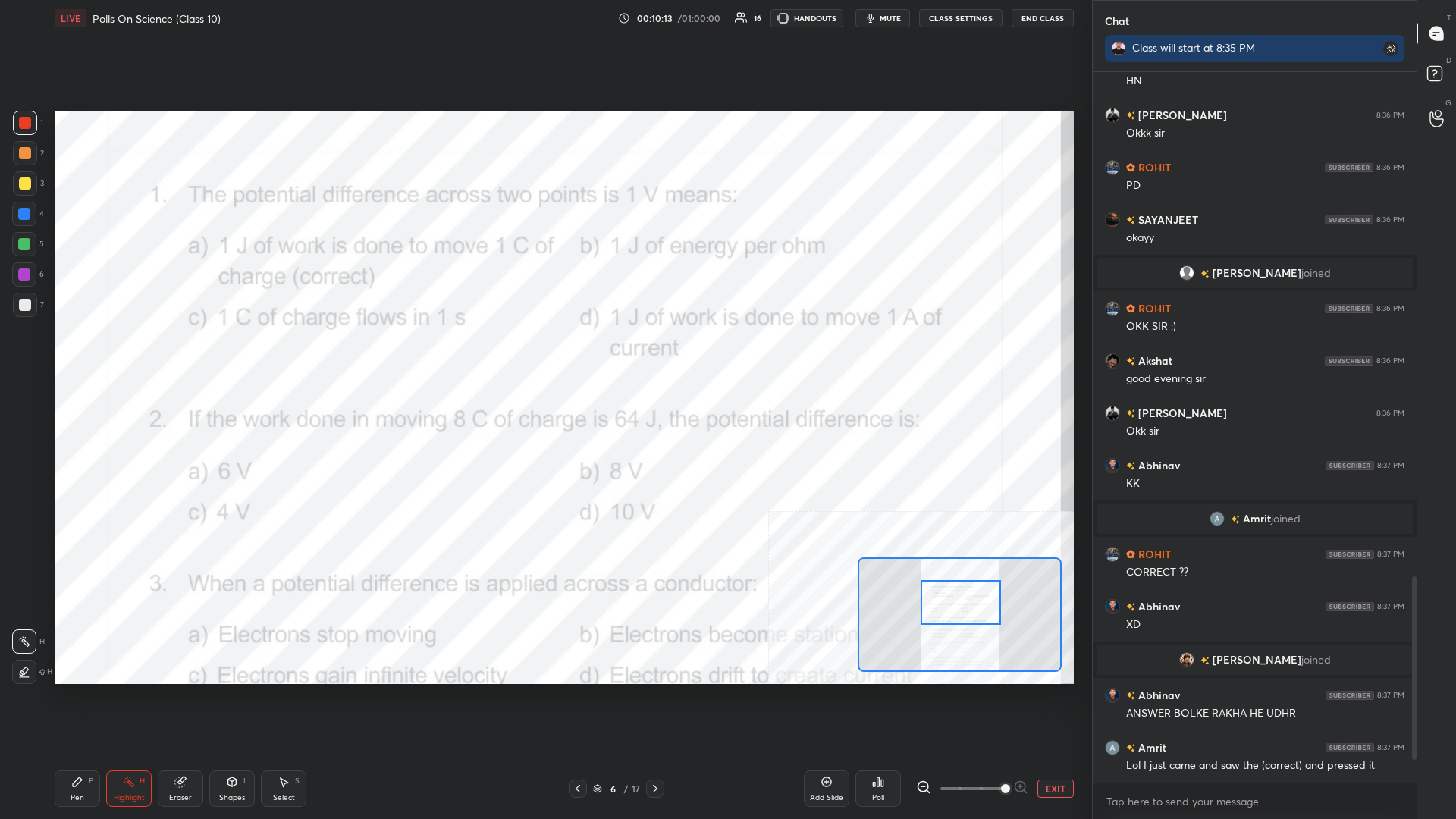
click at [94, 356] on div "Pen P" at bounding box center [77, 789] width 45 height 37
click at [37, 213] on div at bounding box center [24, 214] width 24 height 24
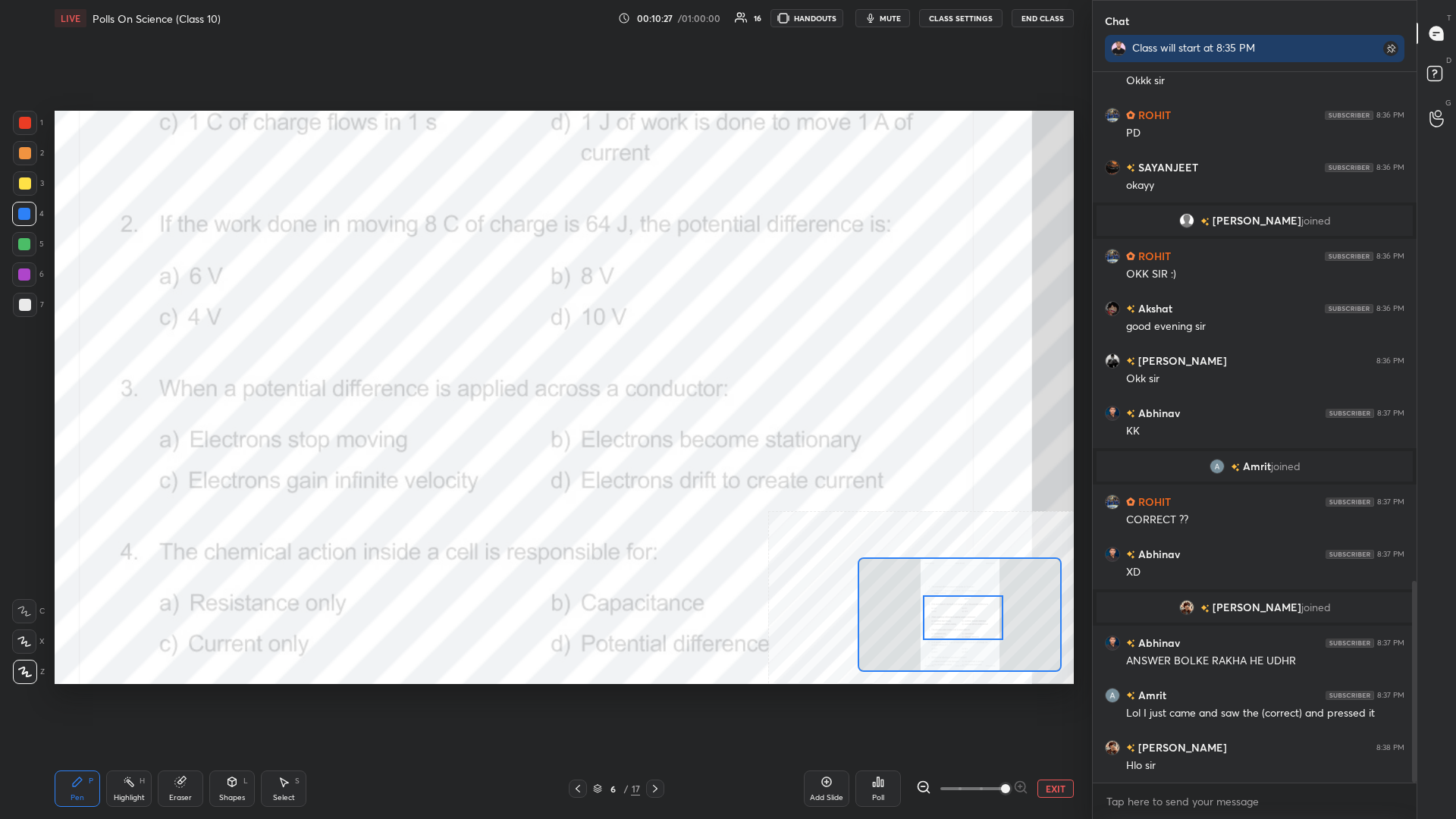
click at [116, 356] on div "Highlight H" at bounding box center [128, 789] width 45 height 37
click at [544, 356] on div "Poll" at bounding box center [878, 789] width 45 height 37
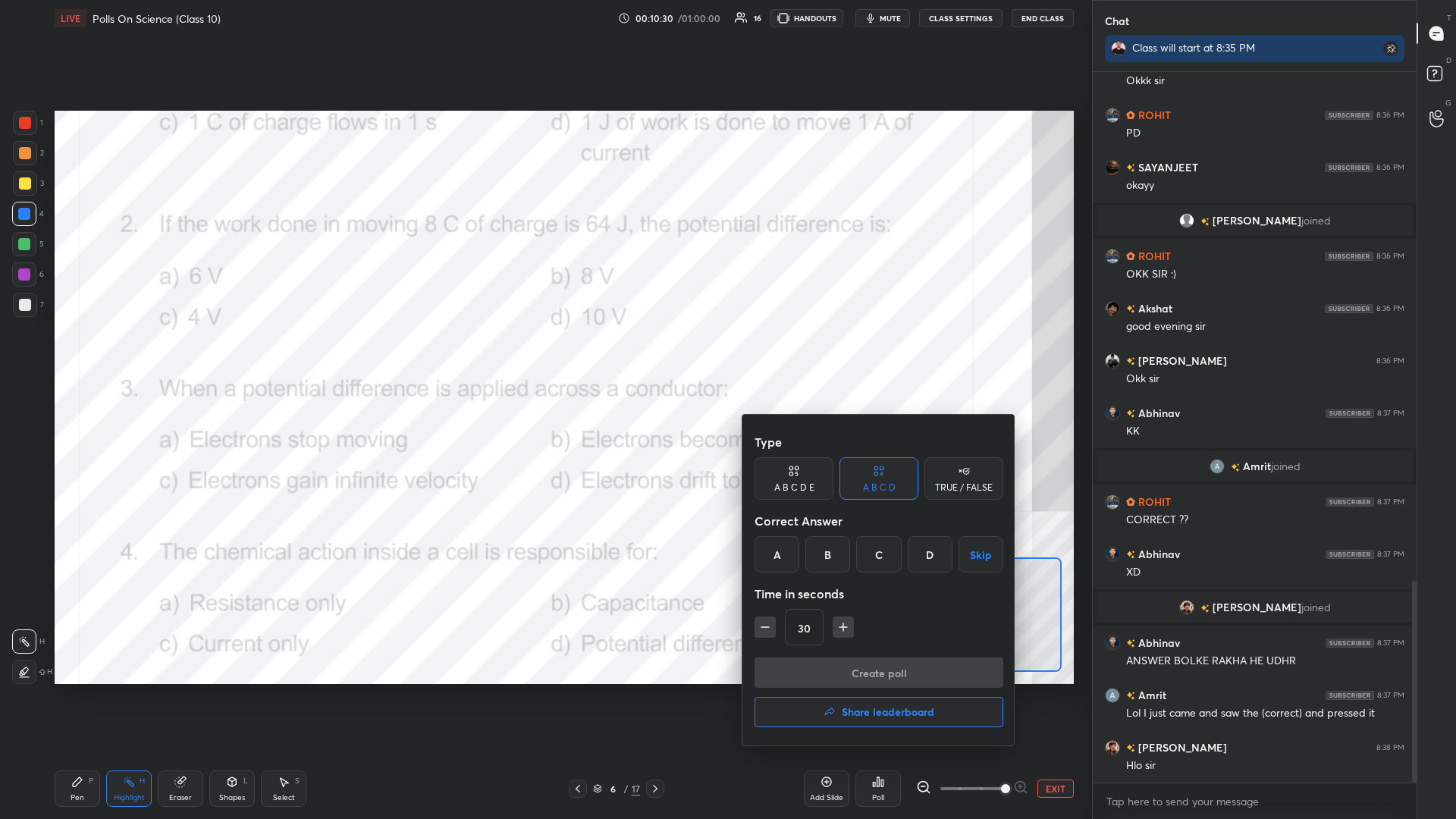
click at [544, 356] on icon "button" at bounding box center [844, 627] width 15 height 15
click at [544, 356] on button "button" at bounding box center [843, 627] width 21 height 21
type input "60"
click at [544, 356] on div "B" at bounding box center [828, 554] width 45 height 37
click at [544, 356] on button "Create poll" at bounding box center [879, 673] width 249 height 31
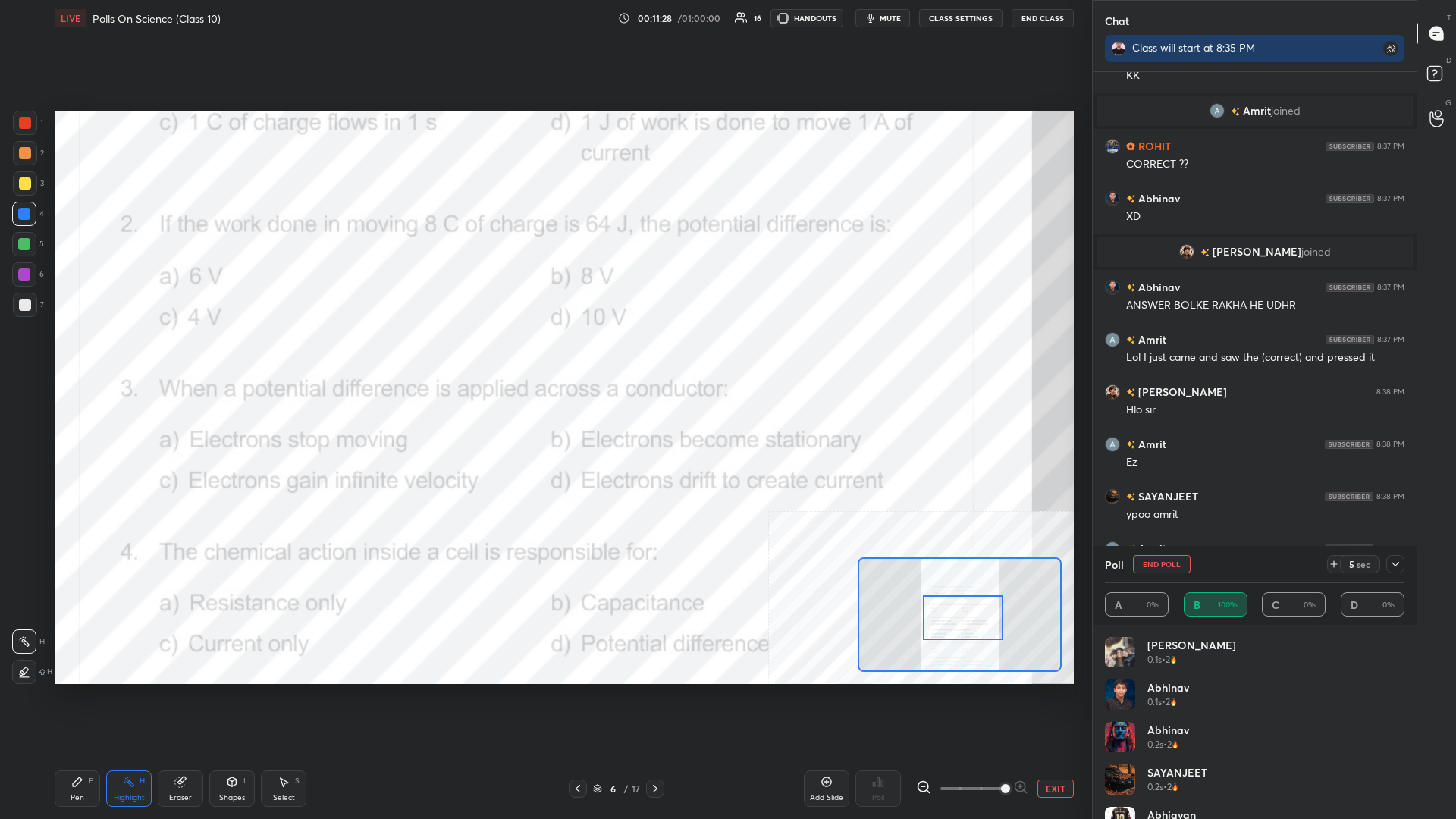
scroll to position [2200, 0]
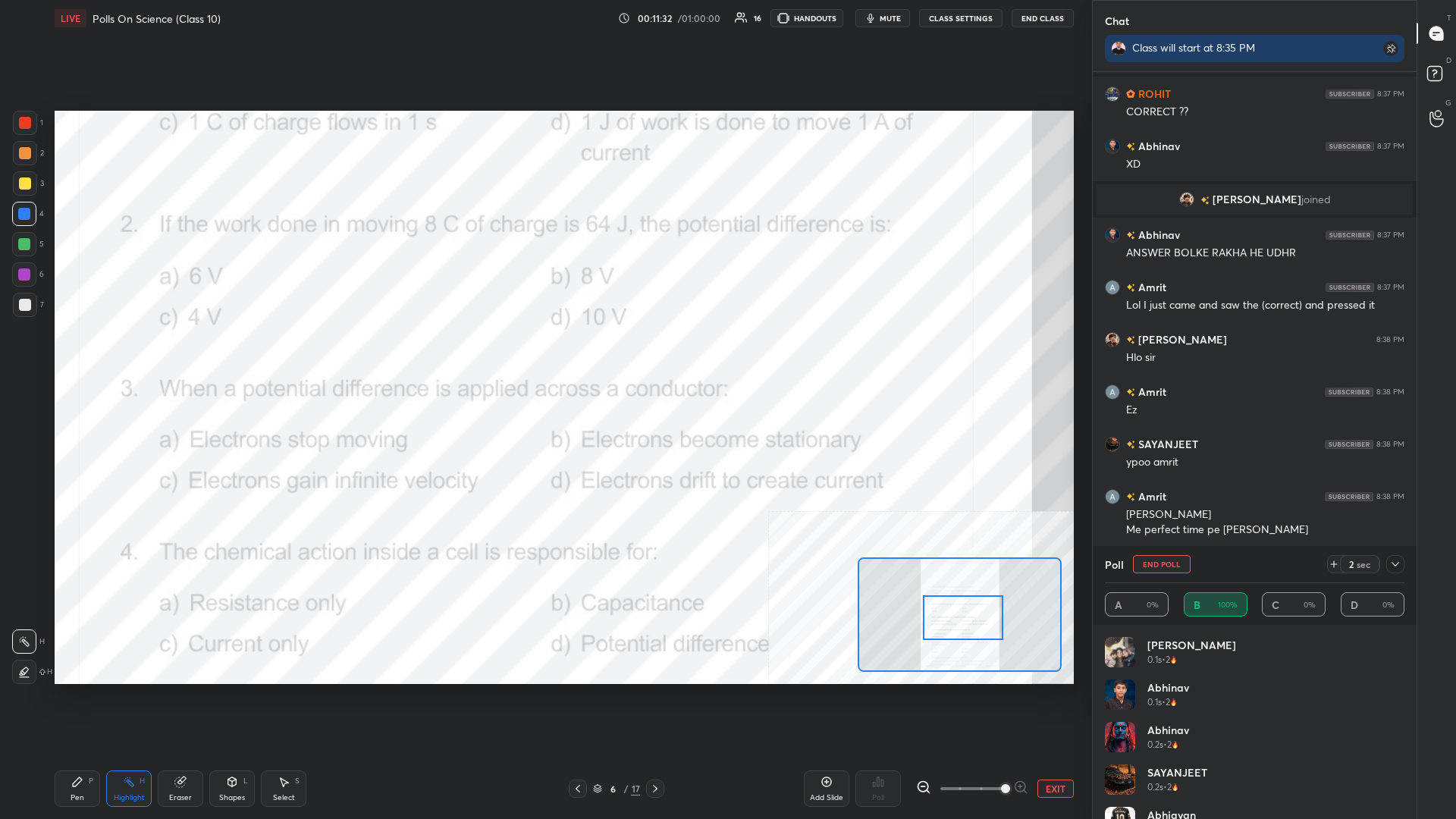
click at [84, 356] on div "Pen P" at bounding box center [77, 789] width 45 height 37
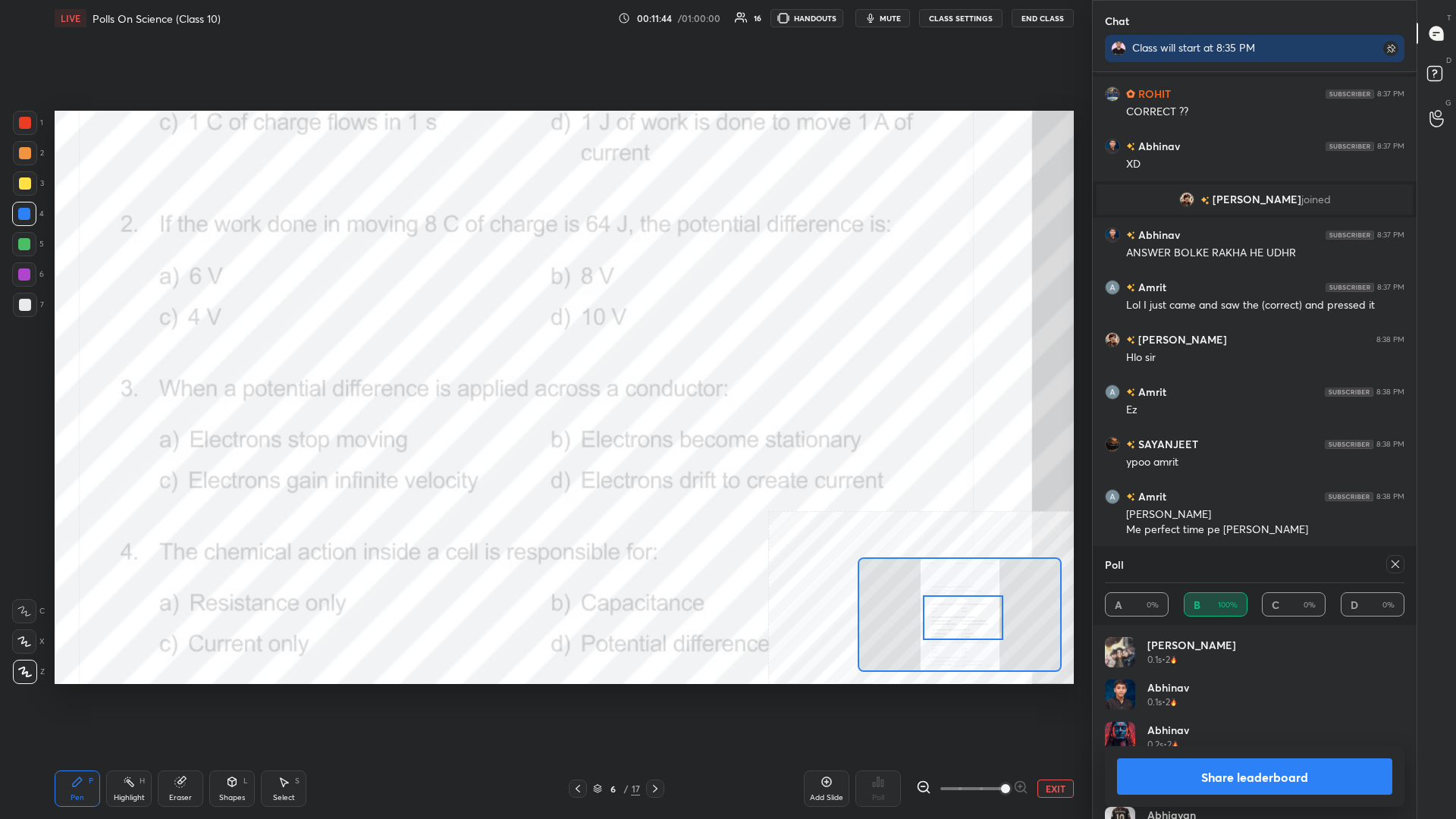
click at [544, 356] on button "Share leaderboard" at bounding box center [1255, 777] width 275 height 37
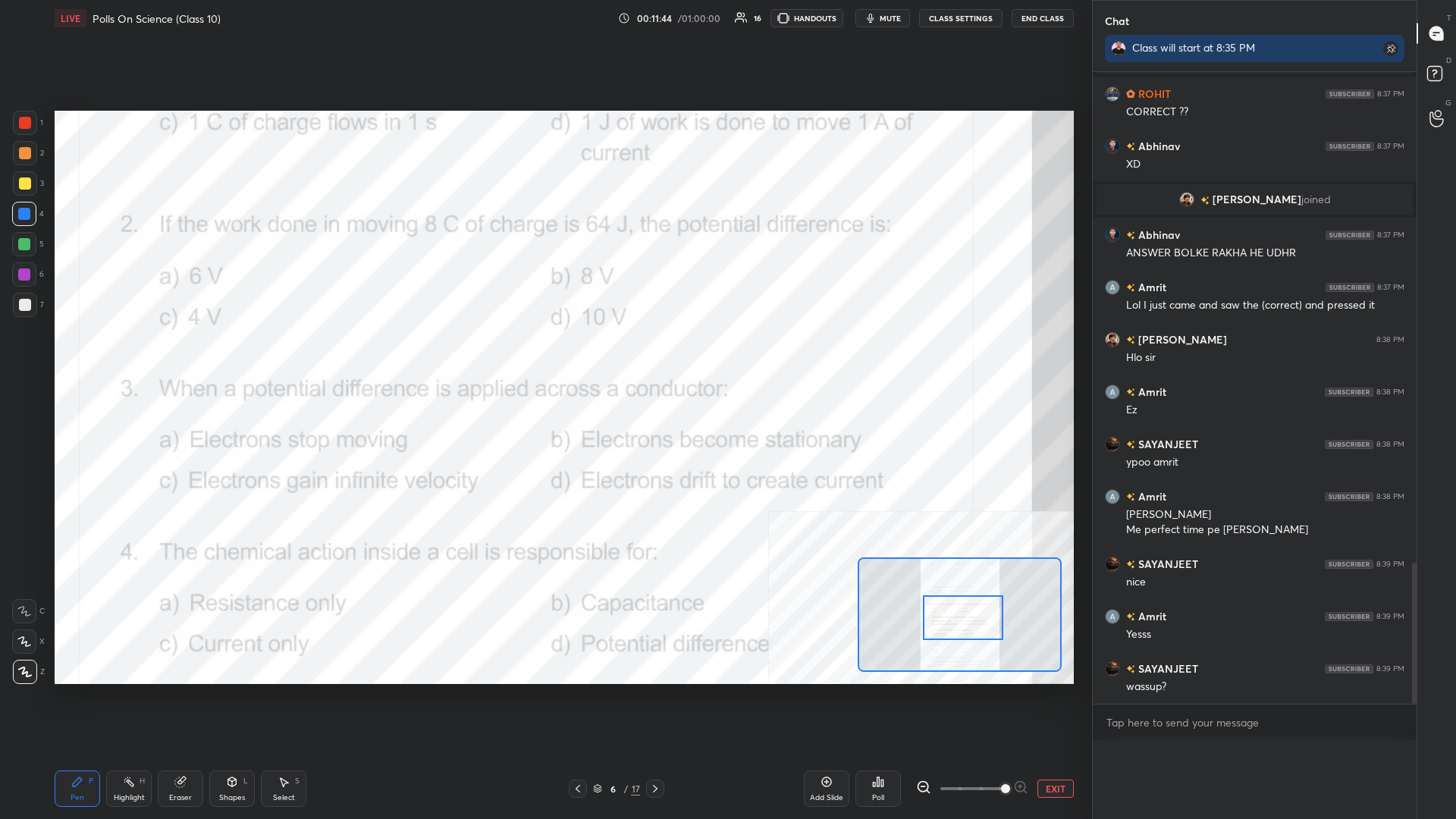
type textarea "x"
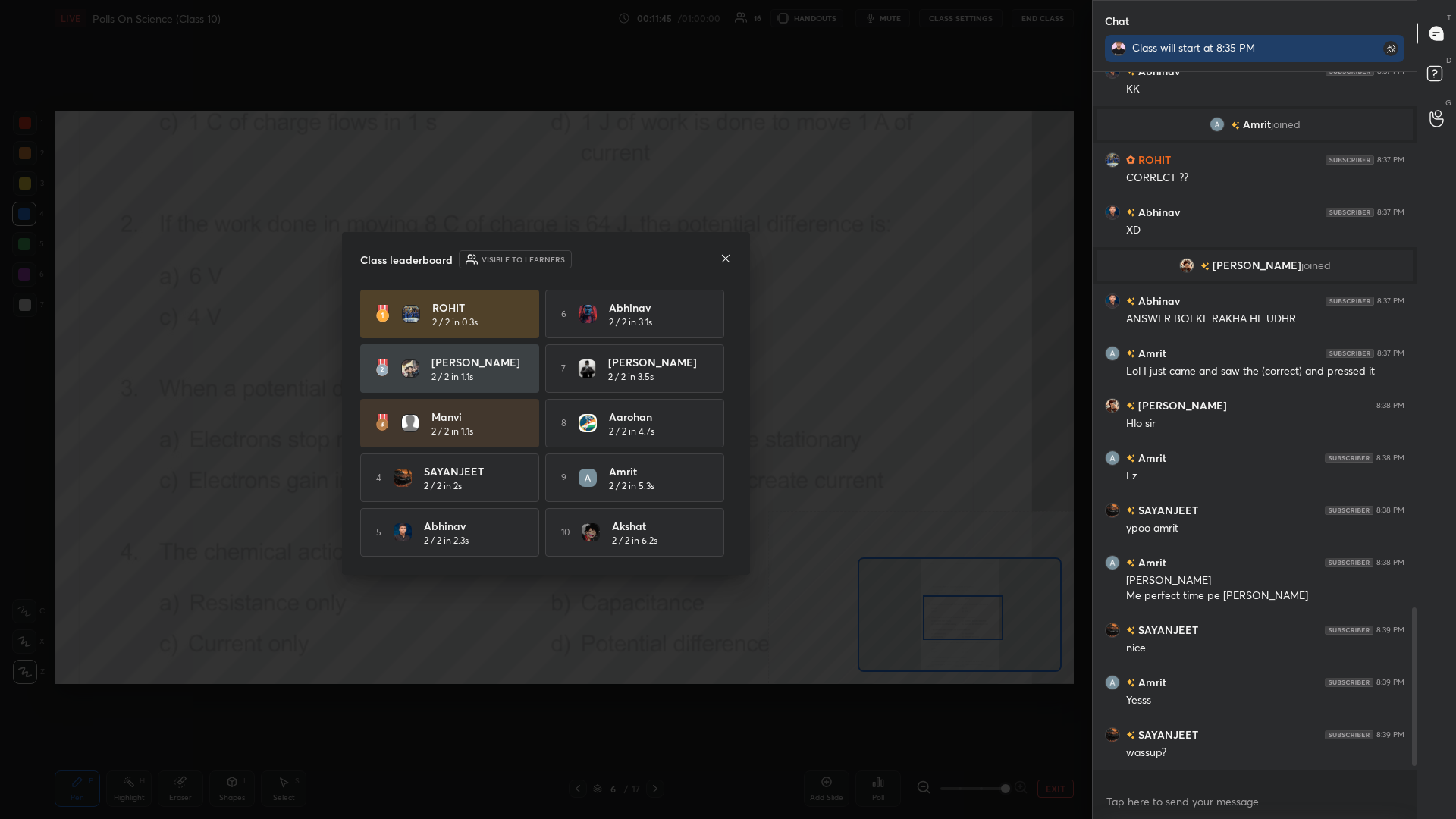
scroll to position [0, 1]
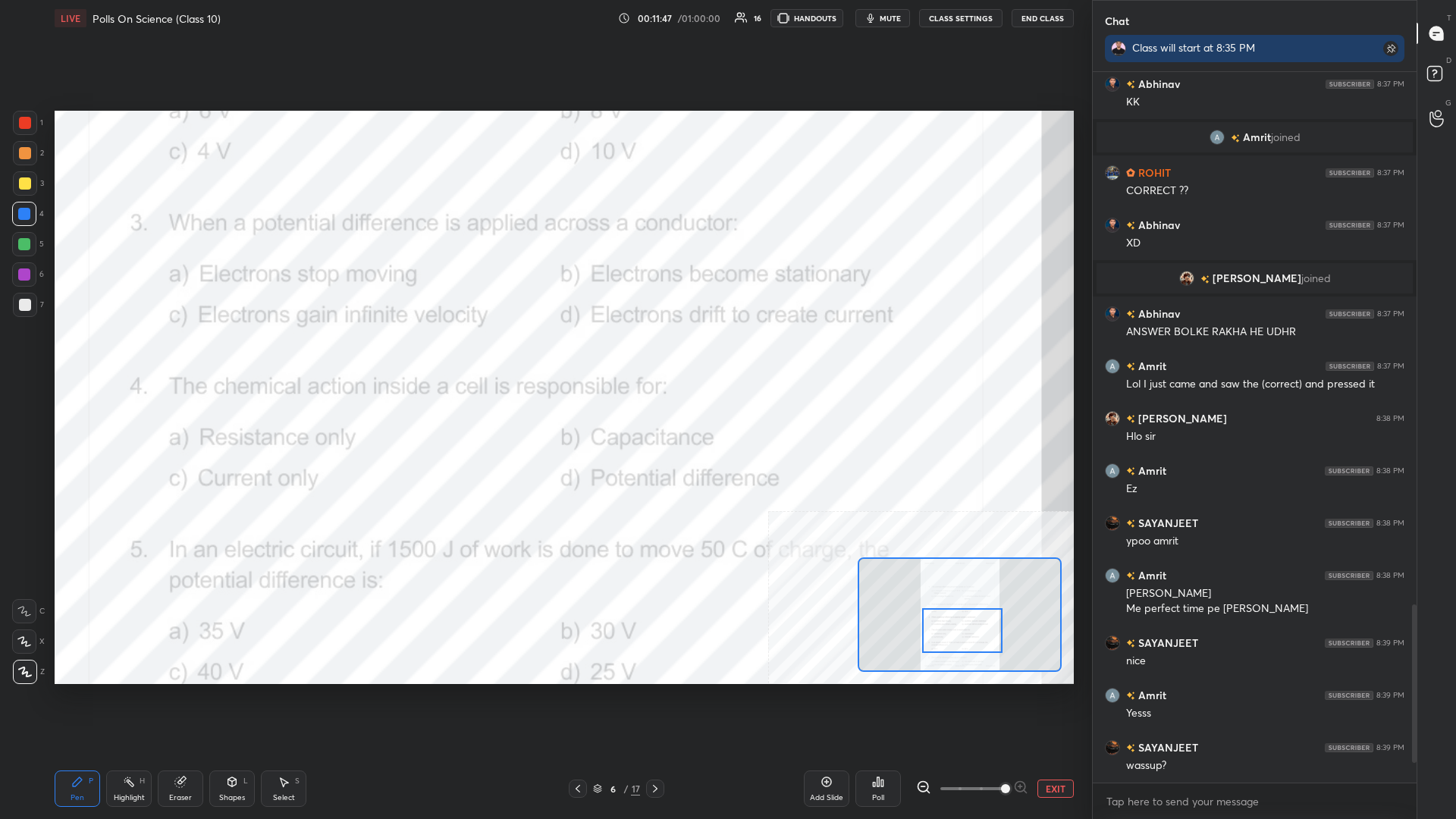
click at [139, 356] on div "Highlight H" at bounding box center [128, 789] width 45 height 37
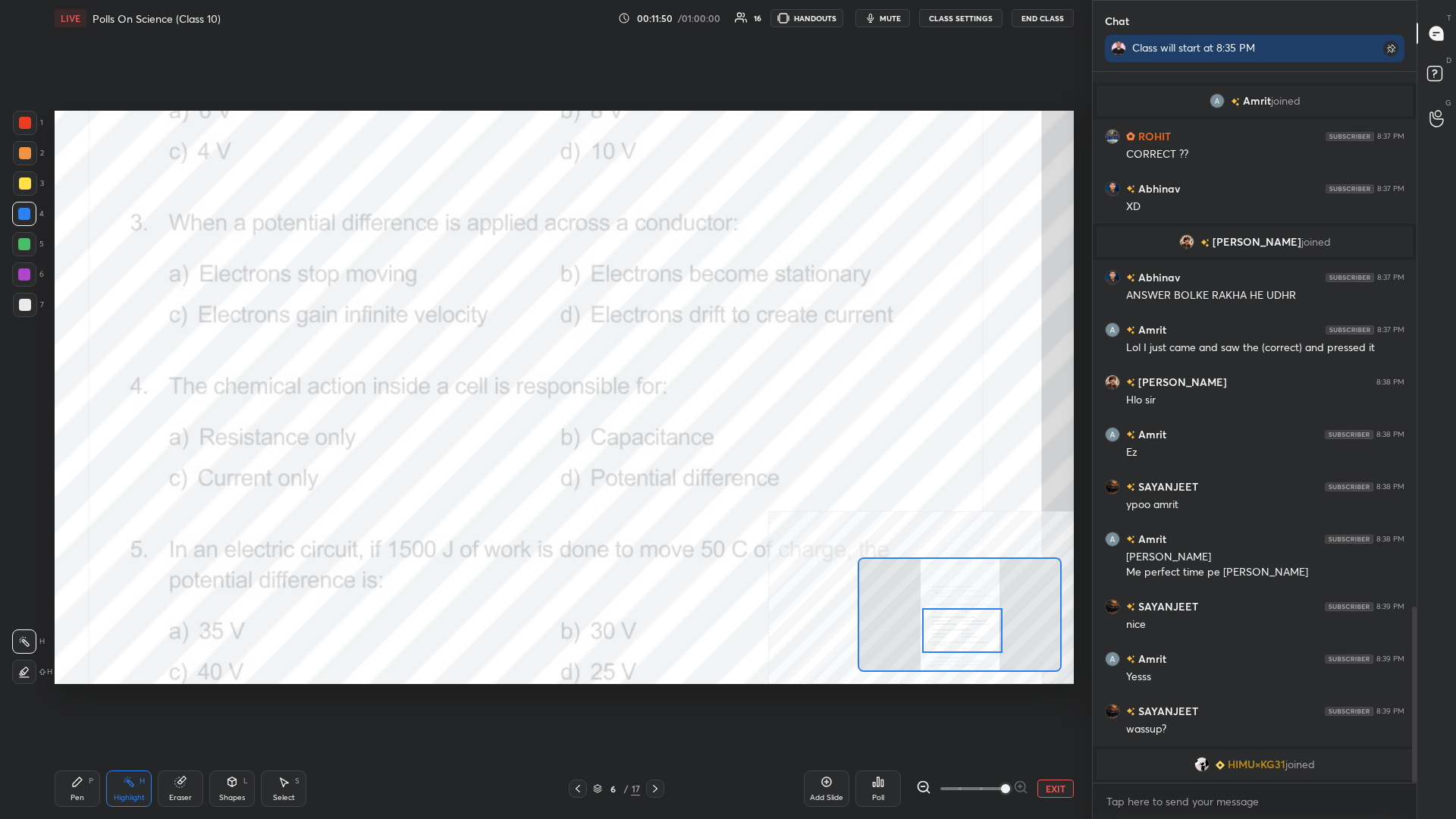
click at [544, 356] on icon at bounding box center [874, 784] width 2 height 4
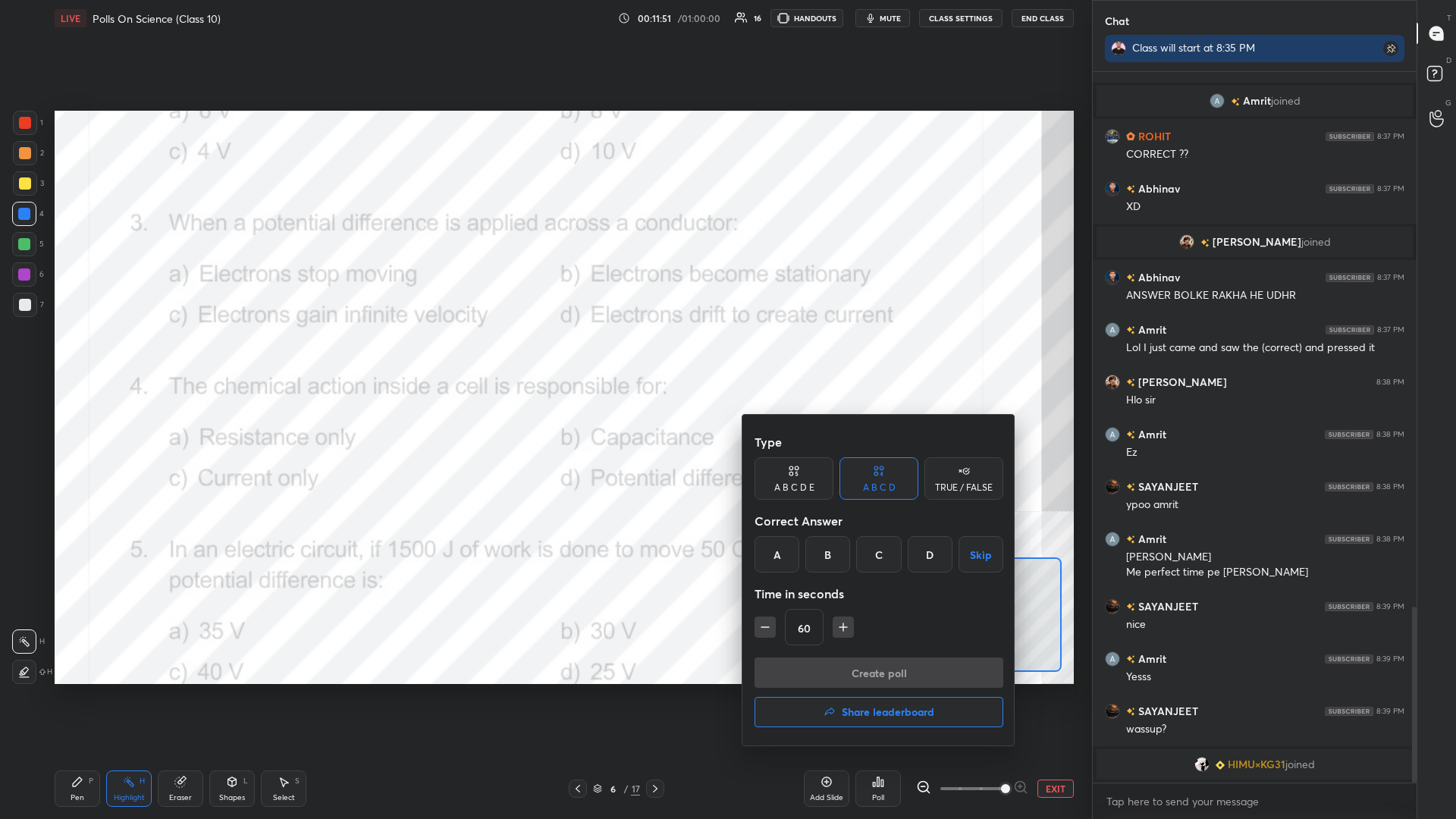
click at [544, 356] on icon "button" at bounding box center [765, 627] width 15 height 15
click at [544, 356] on icon "button" at bounding box center [844, 627] width 15 height 15
type input "30"
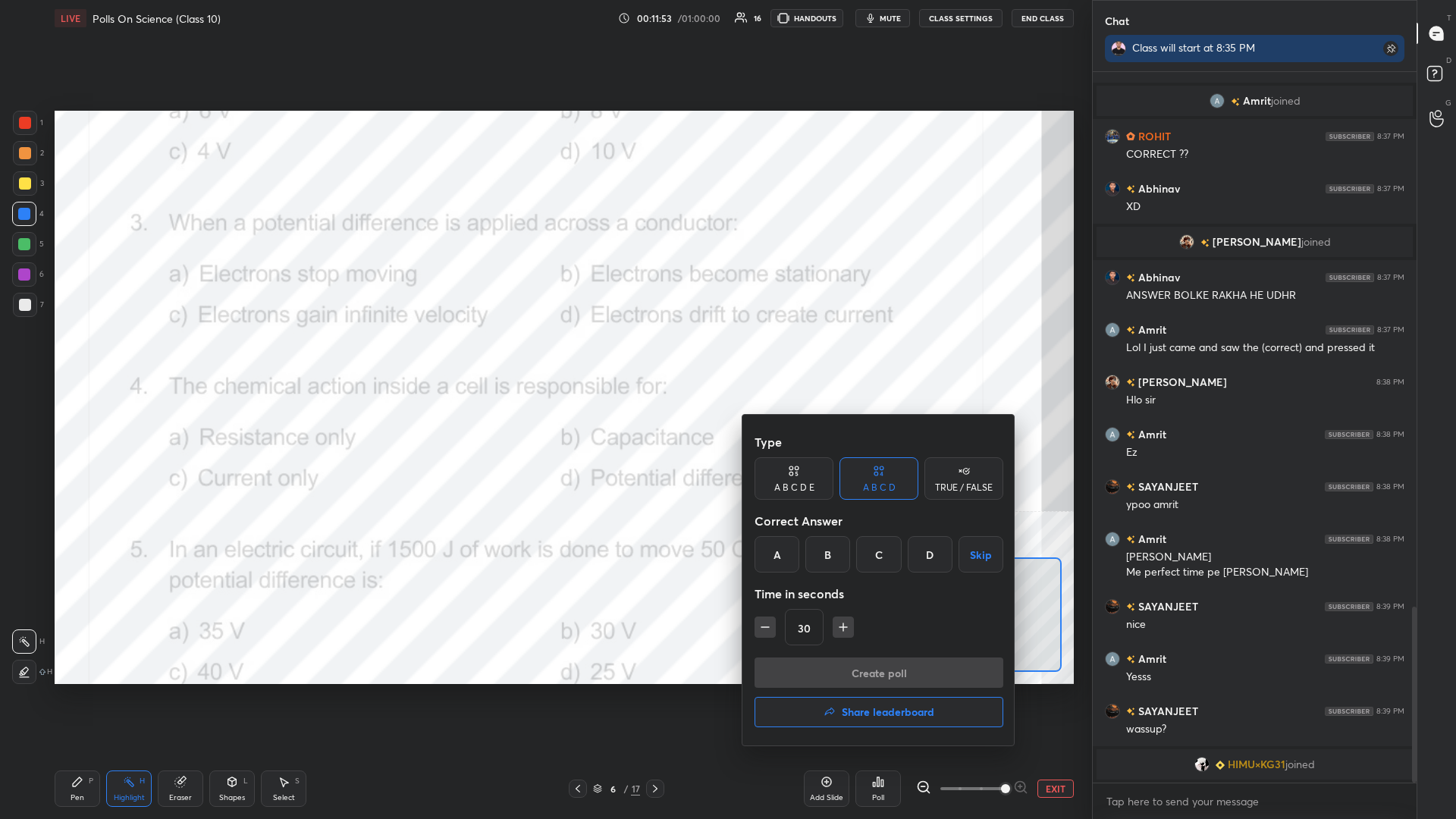
click at [544, 356] on div "D" at bounding box center [931, 554] width 45 height 37
click at [544, 356] on button "Create poll" at bounding box center [879, 673] width 249 height 31
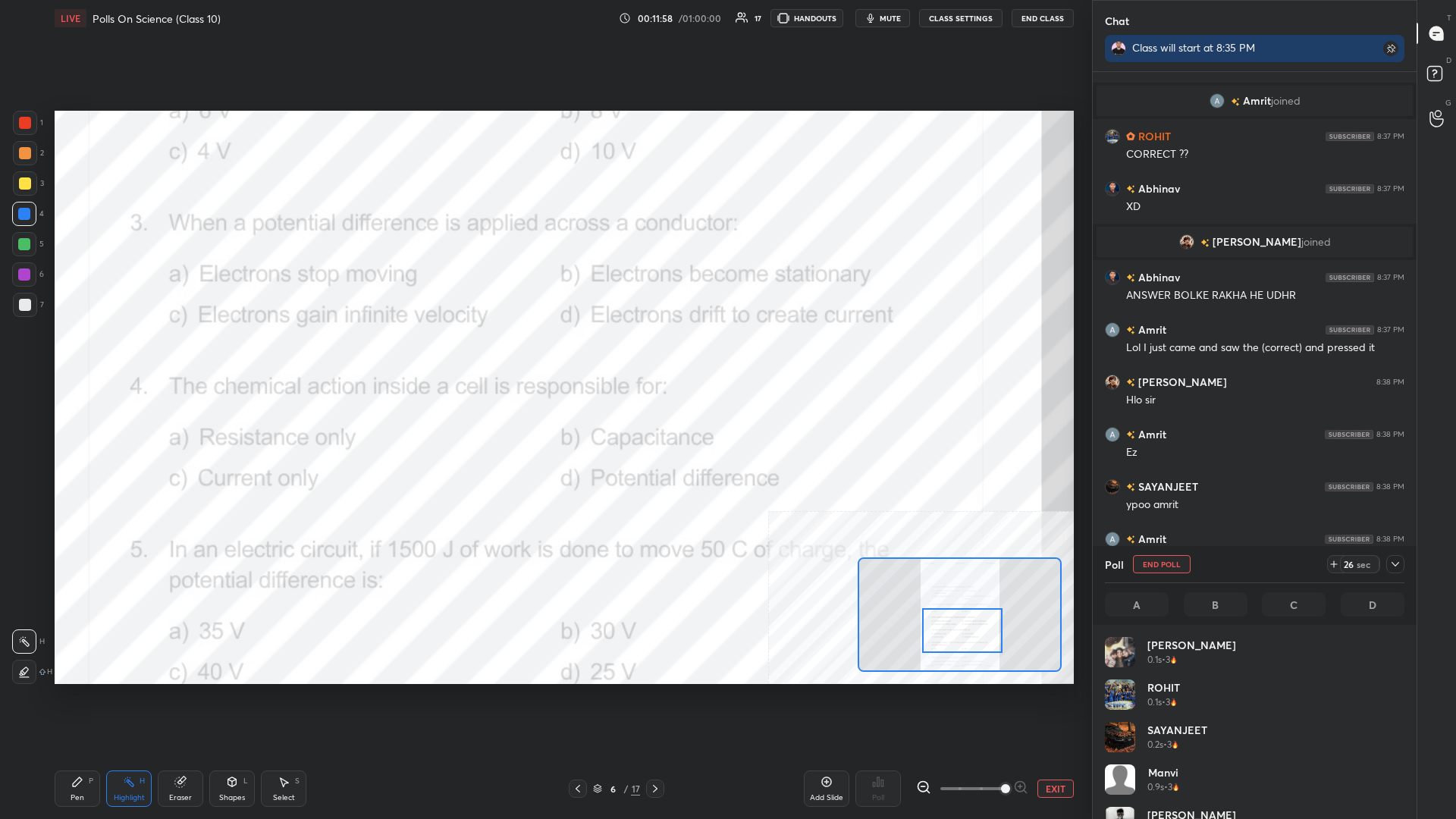
scroll to position [2086, 0]
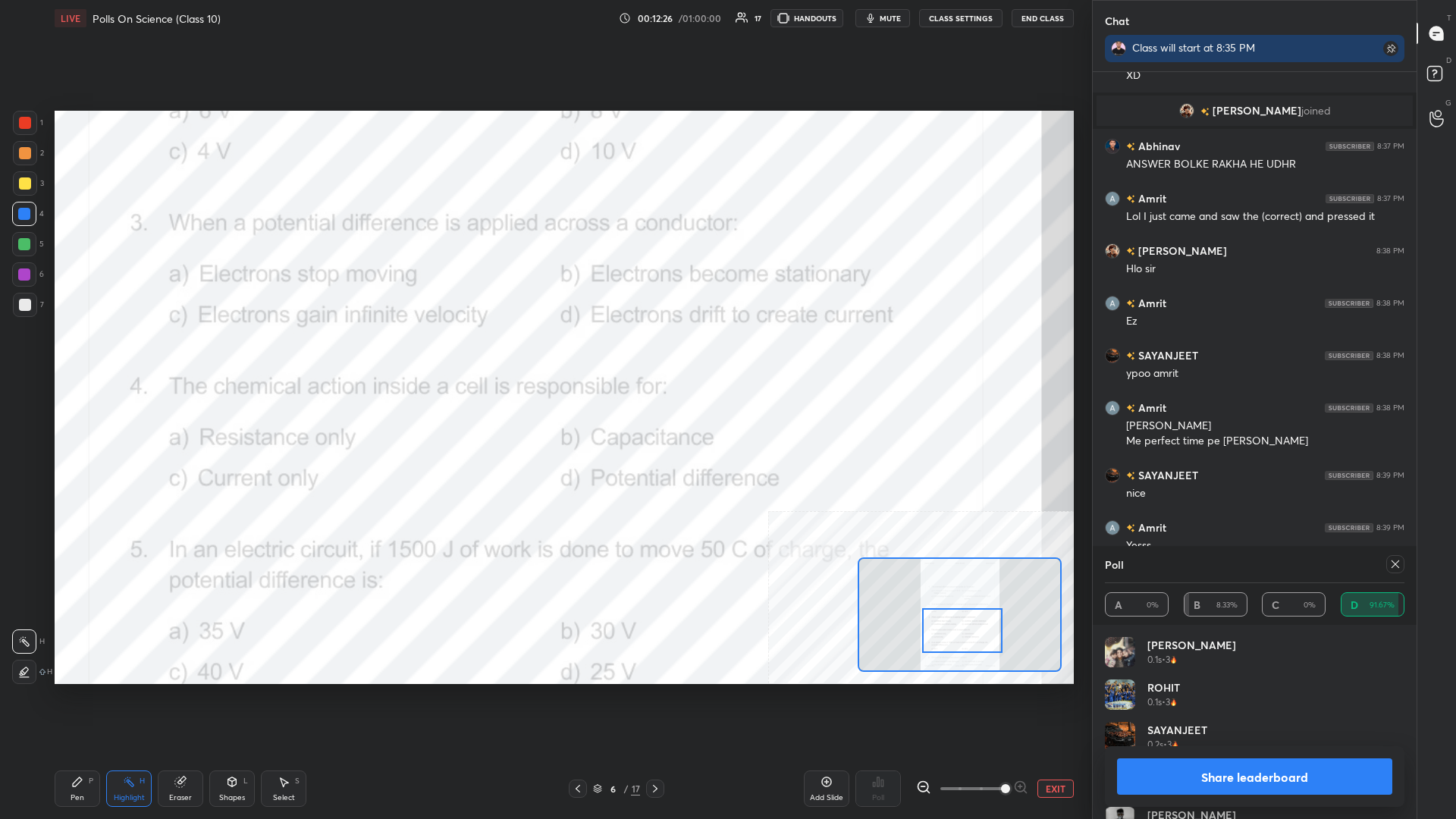
click at [544, 356] on button "Share leaderboard" at bounding box center [1255, 777] width 275 height 37
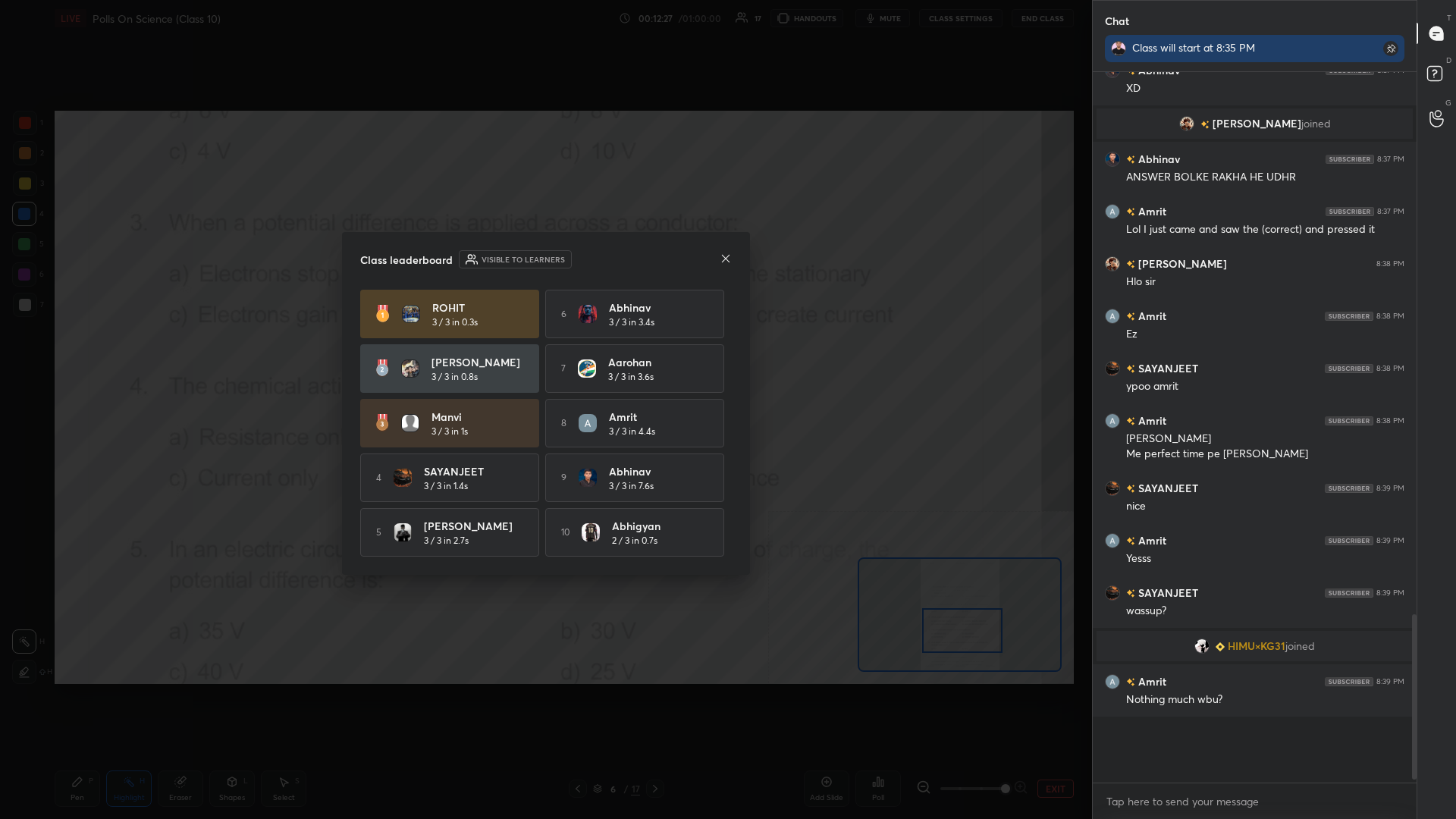
scroll to position [2055, 0]
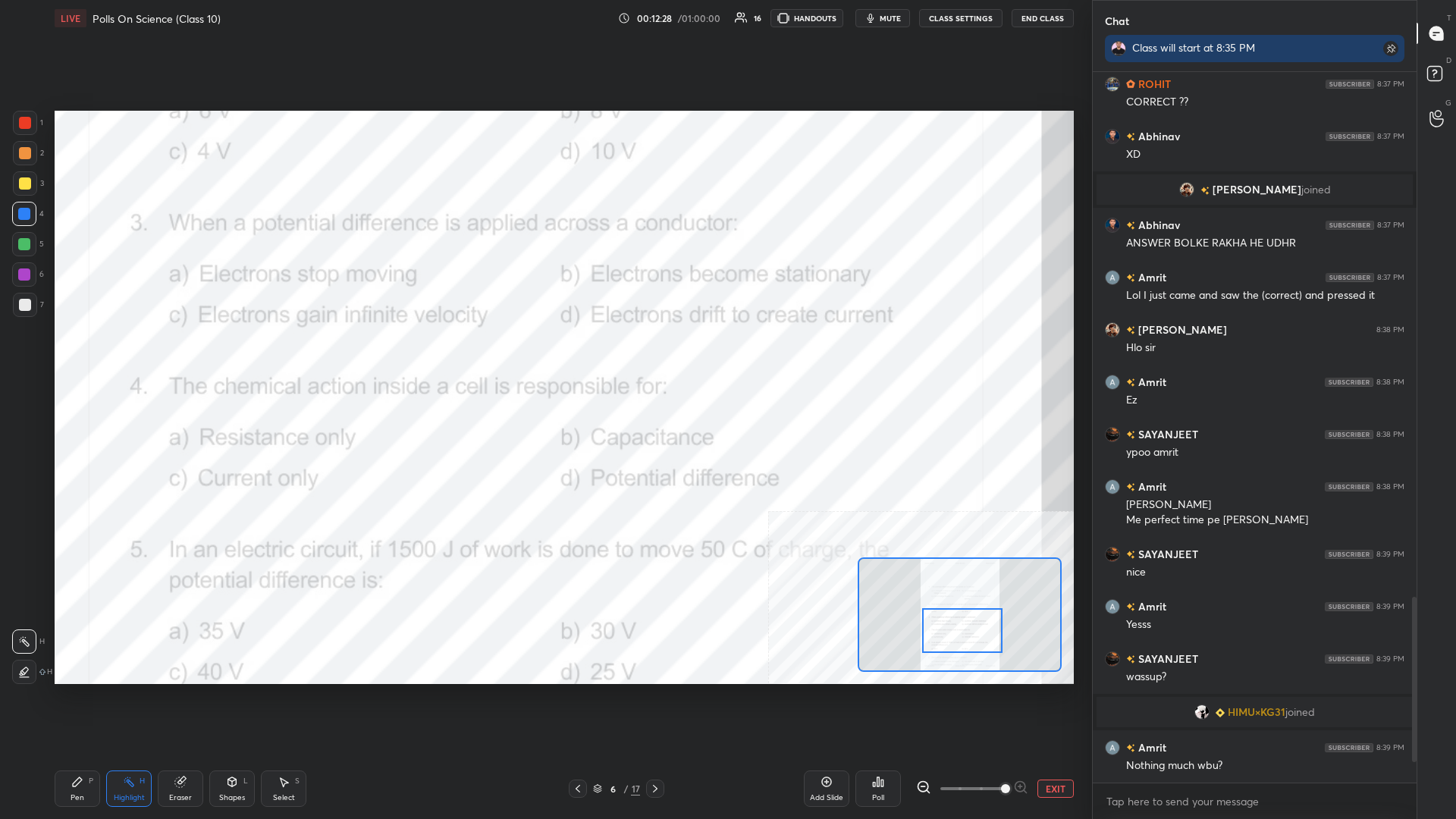
click at [94, 356] on div "Pen P" at bounding box center [77, 789] width 45 height 37
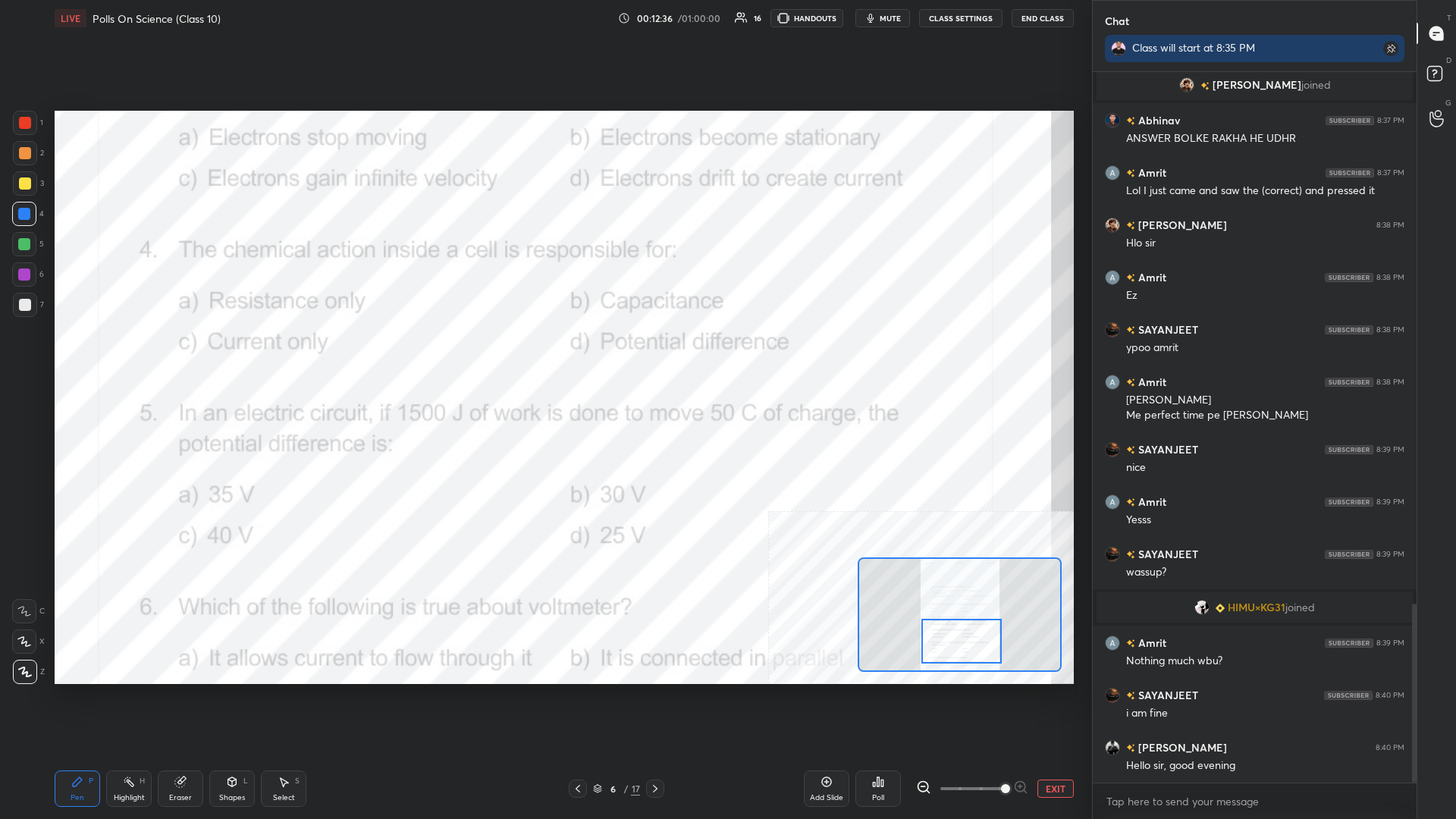
drag, startPoint x: 958, startPoint y: 637, endPoint x: 957, endPoint y: 648, distance: 11.0
click at [544, 356] on div at bounding box center [962, 641] width 81 height 45
drag, startPoint x: 116, startPoint y: 790, endPoint x: 120, endPoint y: 751, distance: 39.2
click at [118, 356] on div "Highlight H" at bounding box center [128, 789] width 45 height 37
click at [544, 356] on div "Poll" at bounding box center [878, 789] width 45 height 37
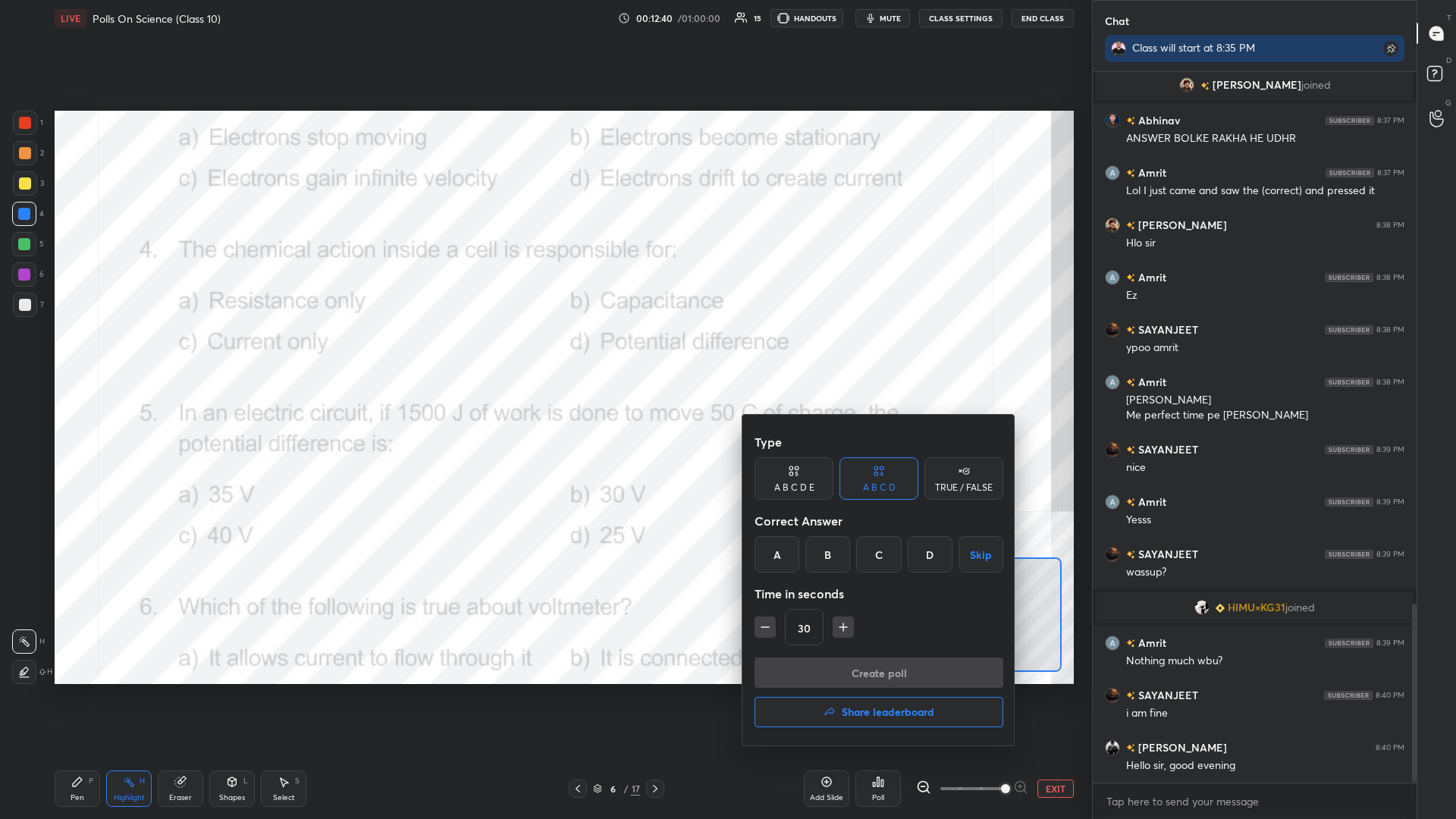
click at [544, 356] on div "D" at bounding box center [931, 554] width 45 height 37
click at [544, 356] on button "Create poll" at bounding box center [879, 673] width 249 height 31
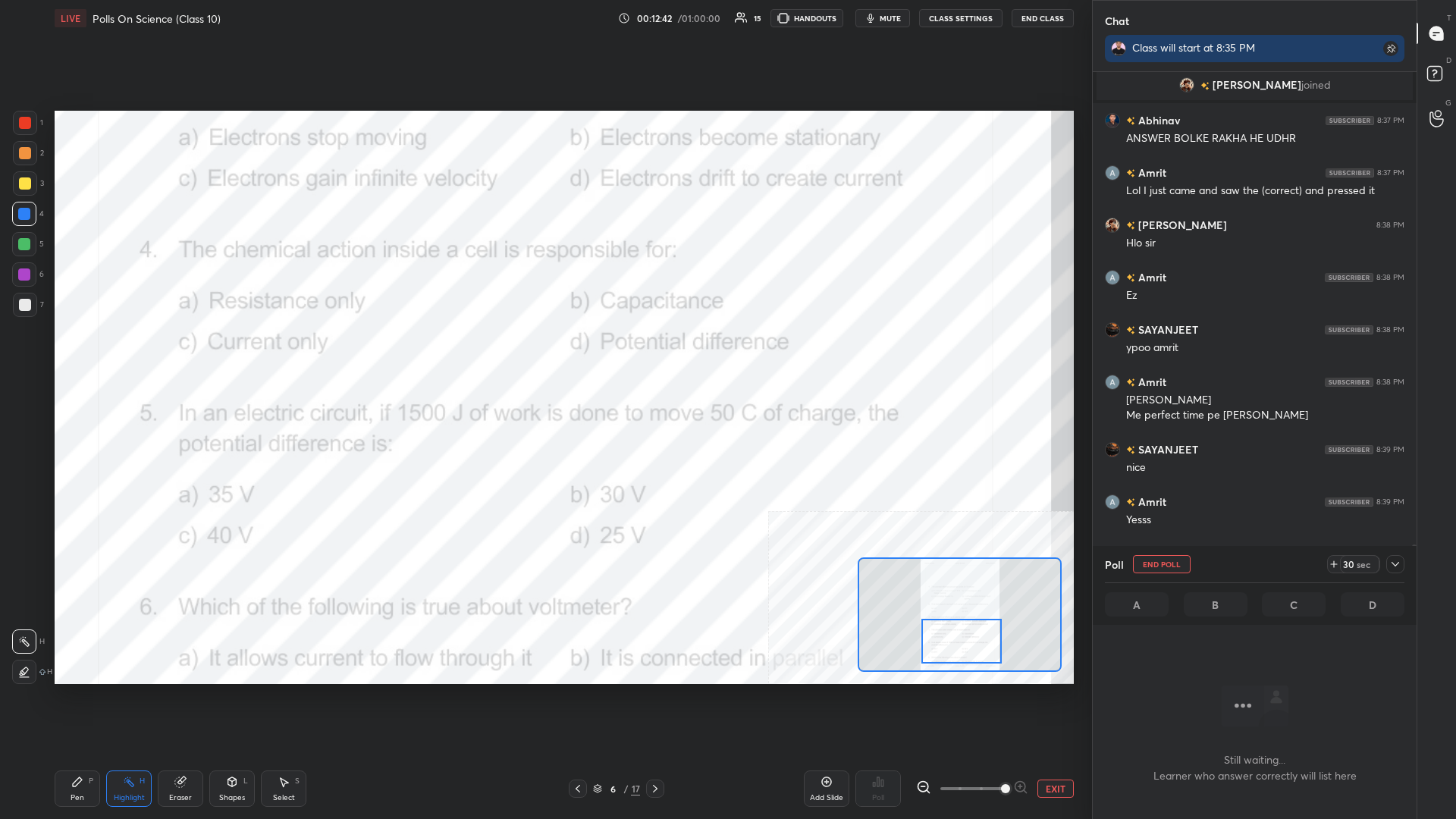
click at [544, 356] on icon at bounding box center [1395, 564] width 13 height 13
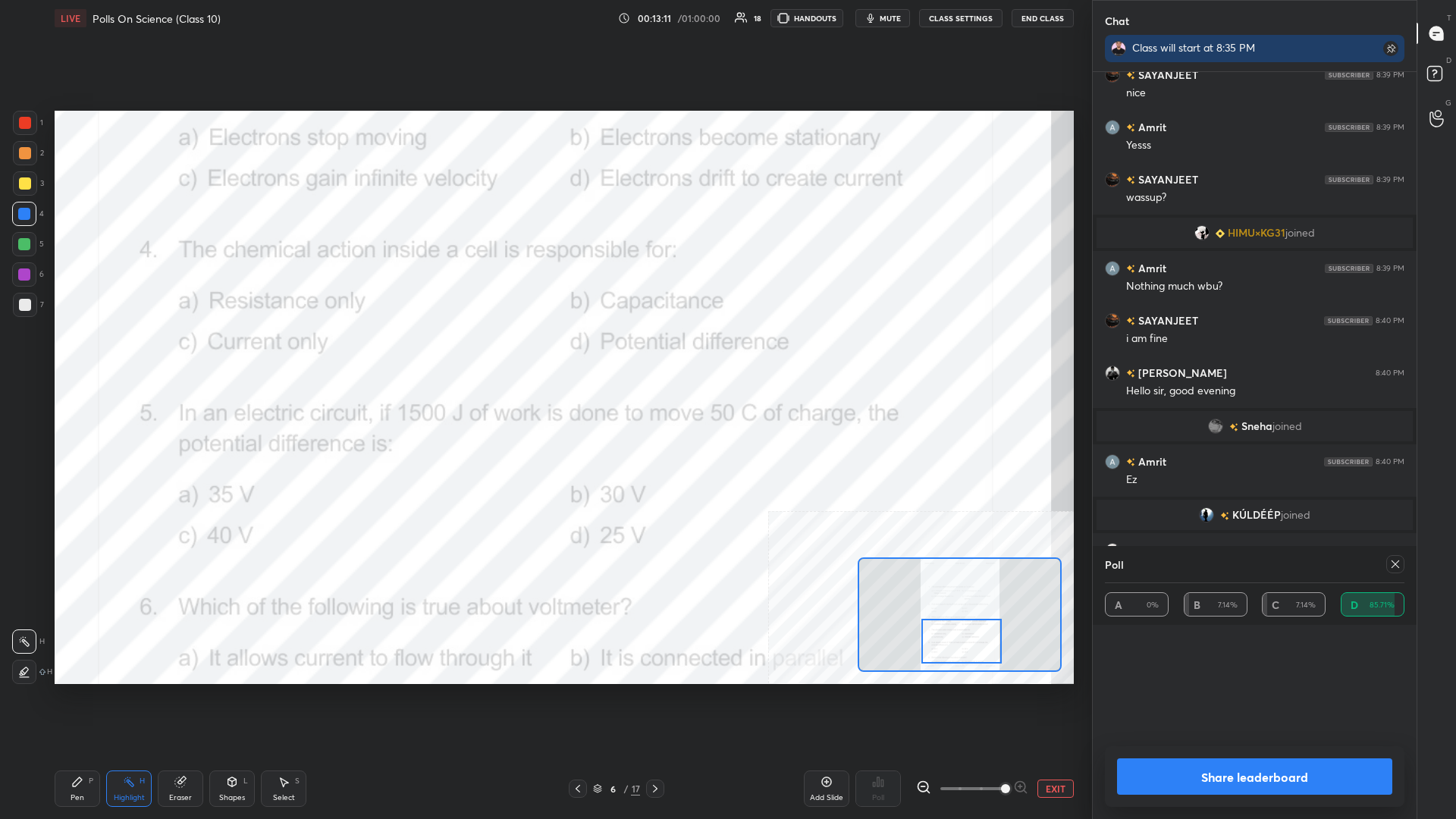
scroll to position [0, 1]
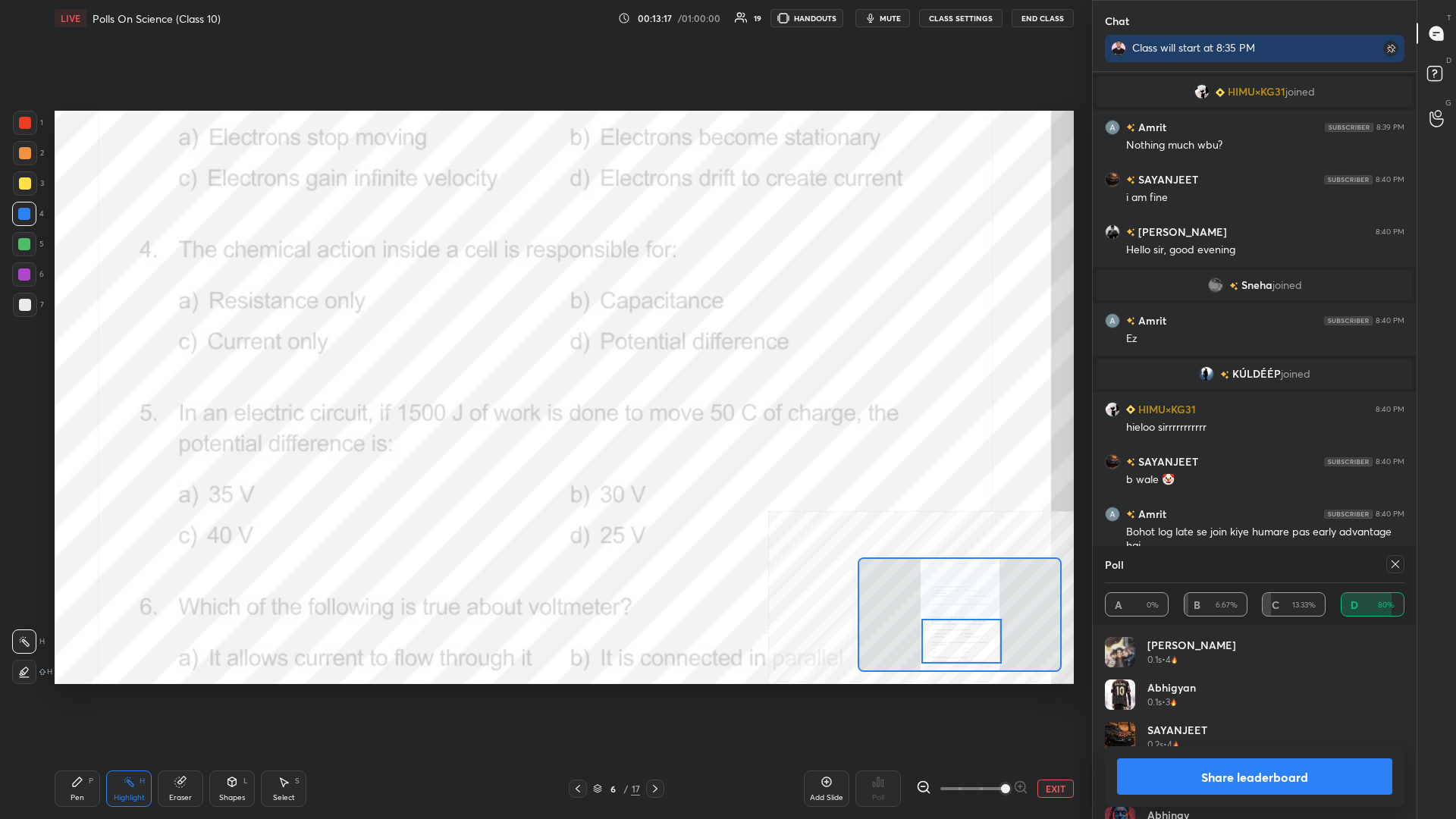
click at [544, 356] on button "Share leaderboard" at bounding box center [1255, 777] width 275 height 37
type textarea "x"
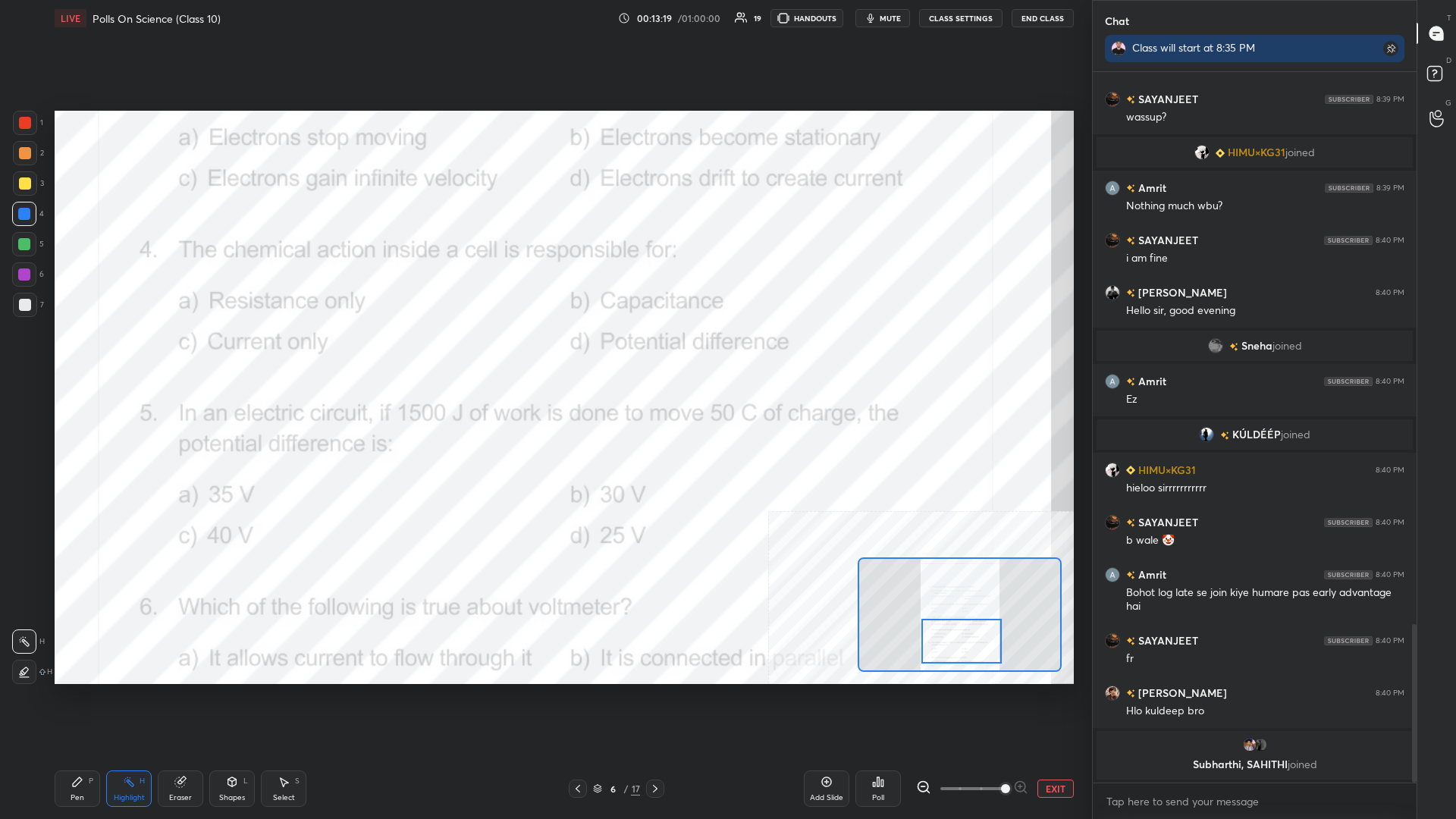
click at [83, 356] on icon at bounding box center [77, 781] width 13 height 13
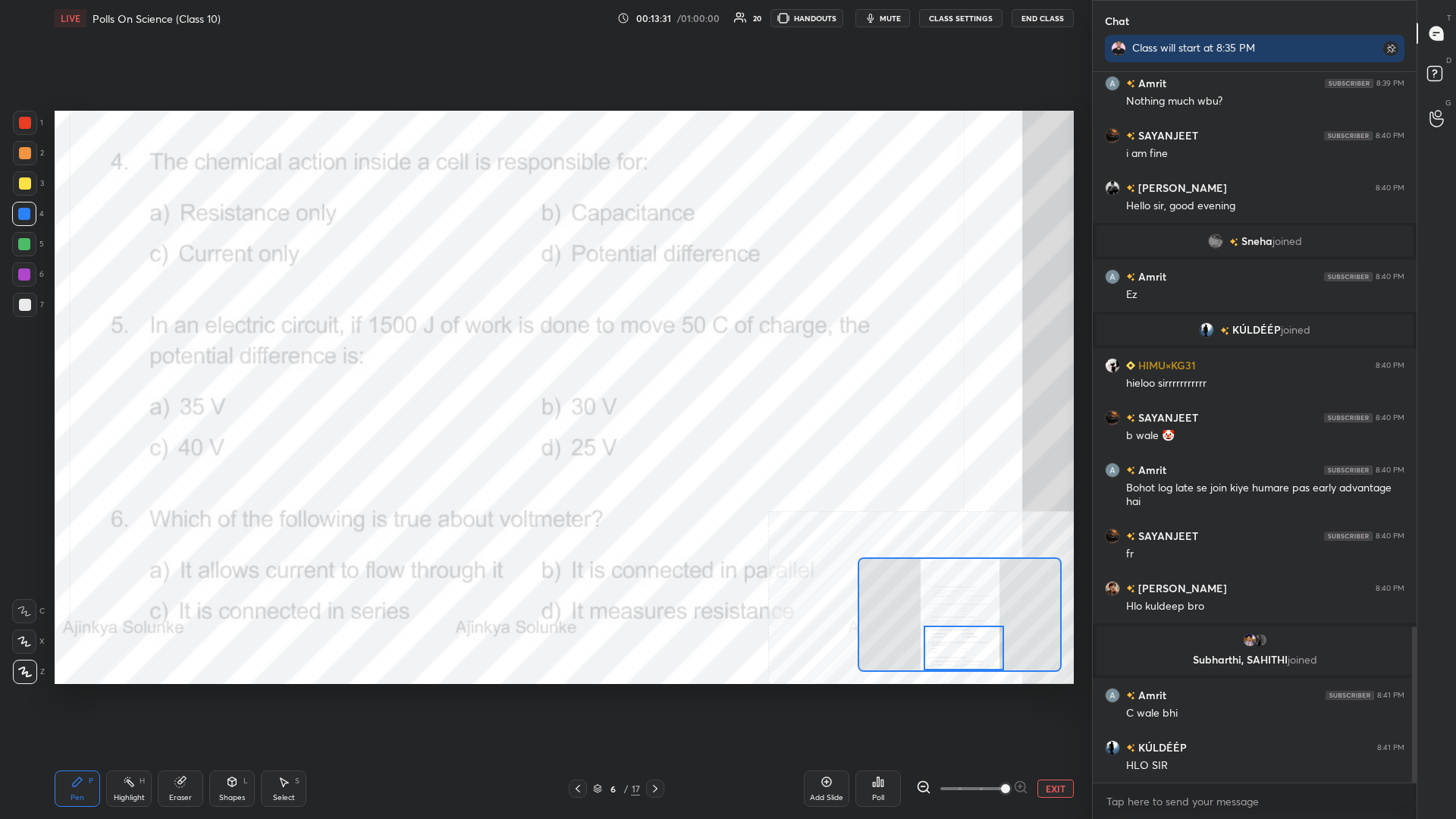
click at [135, 356] on div "Highlight H" at bounding box center [128, 789] width 45 height 37
click at [544, 356] on div "Poll" at bounding box center [878, 798] width 13 height 8
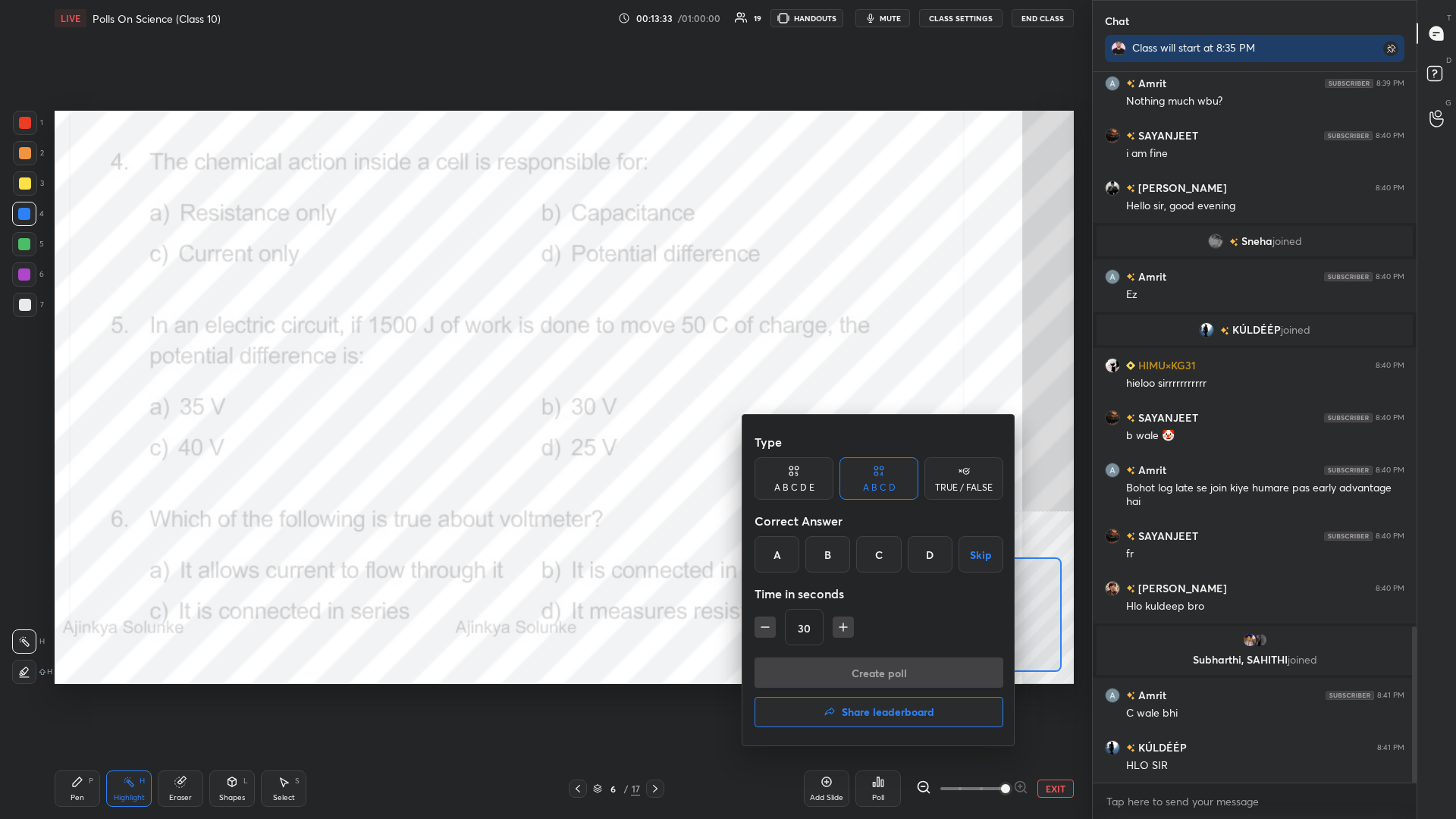
click at [544, 356] on icon "button" at bounding box center [844, 627] width 15 height 15
type input "60"
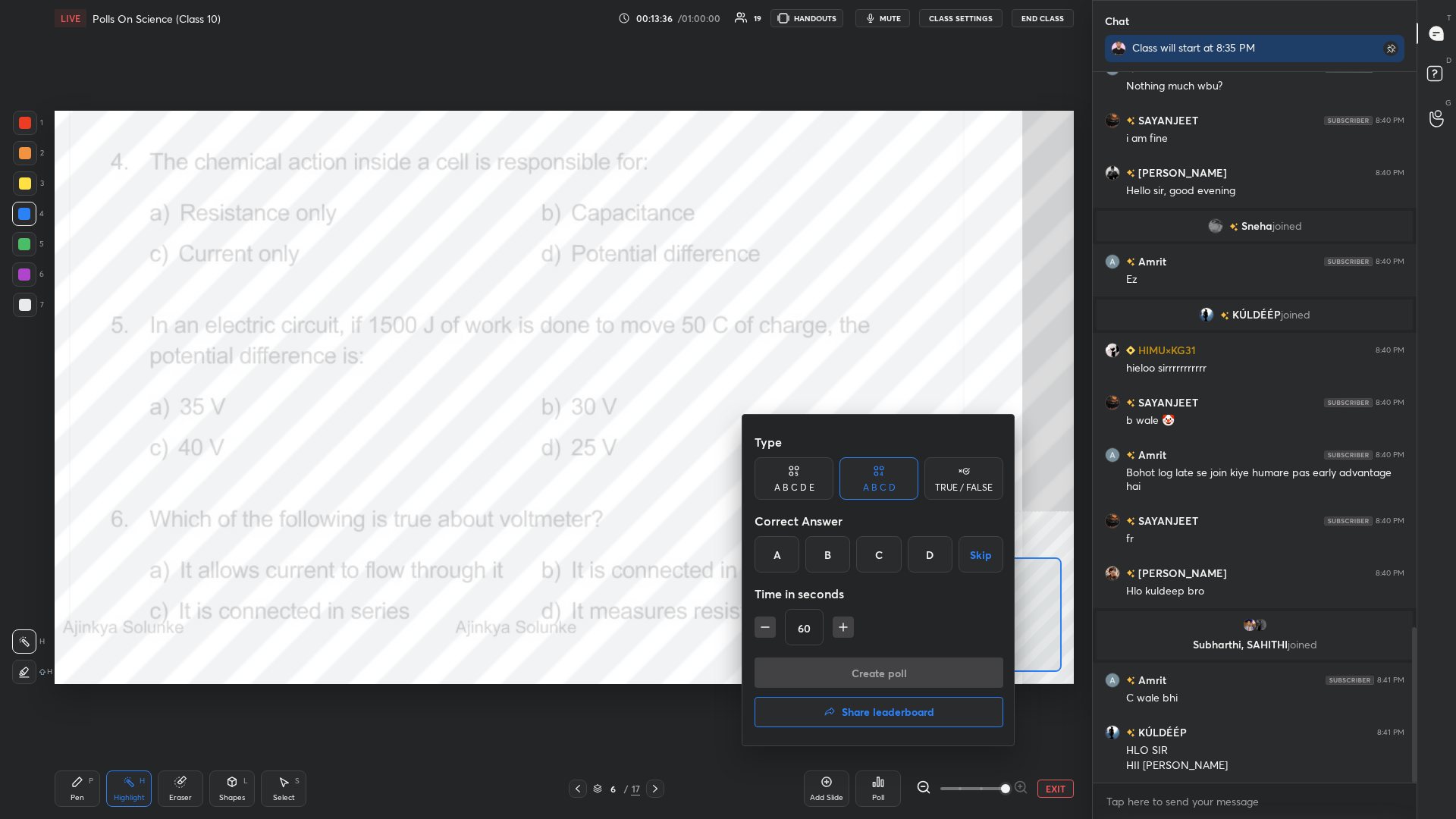
click at [544, 356] on div "B" at bounding box center [828, 554] width 45 height 37
click at [544, 356] on button "Create poll" at bounding box center [879, 673] width 249 height 31
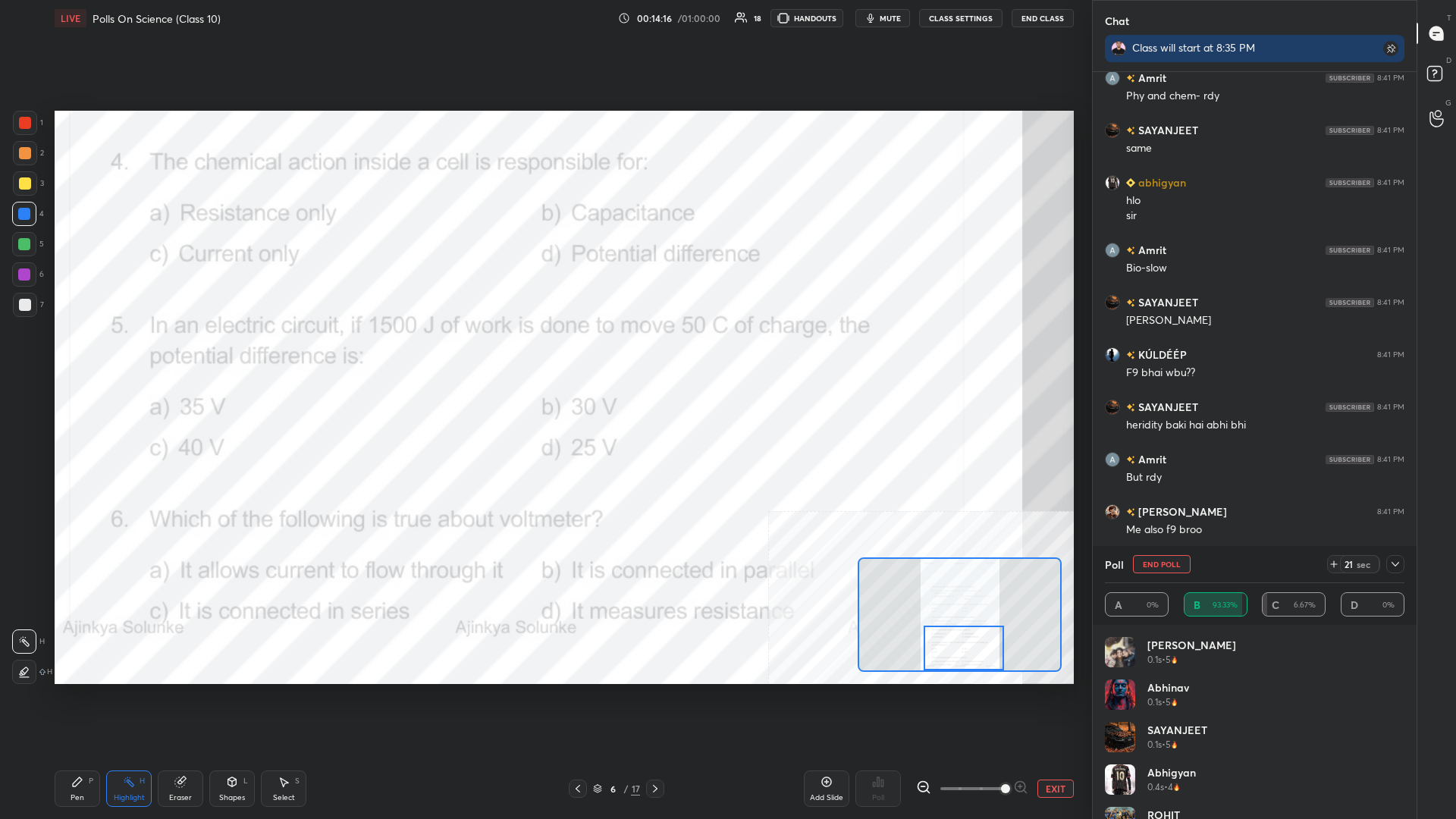
click at [85, 356] on div "Pen P" at bounding box center [77, 789] width 45 height 37
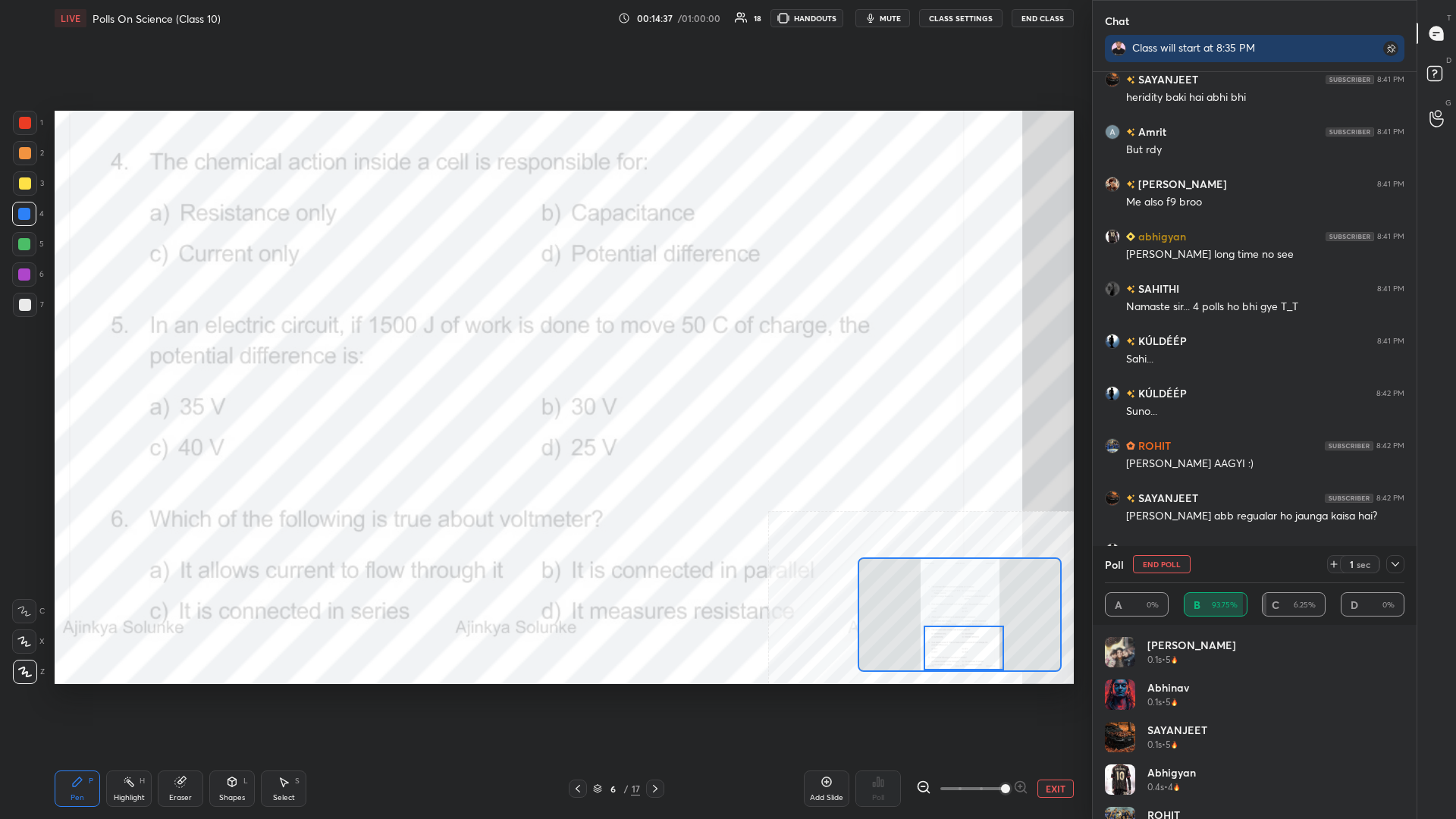
scroll to position [3735, 0]
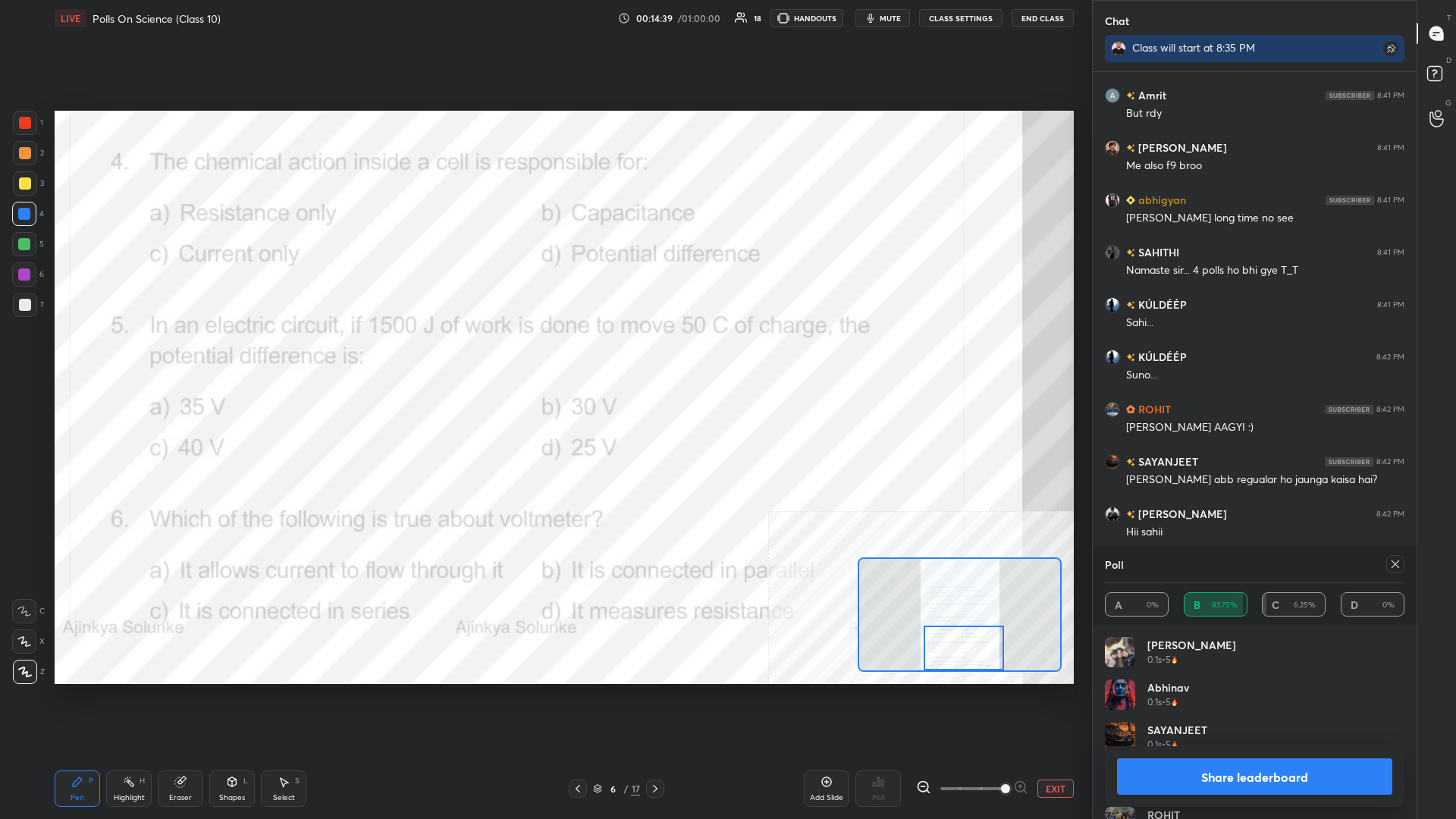
click at [544, 356] on div "Share leaderboard" at bounding box center [1254, 777] width 299 height 61
click at [544, 356] on button "Share leaderboard" at bounding box center [1255, 777] width 275 height 37
type textarea "x"
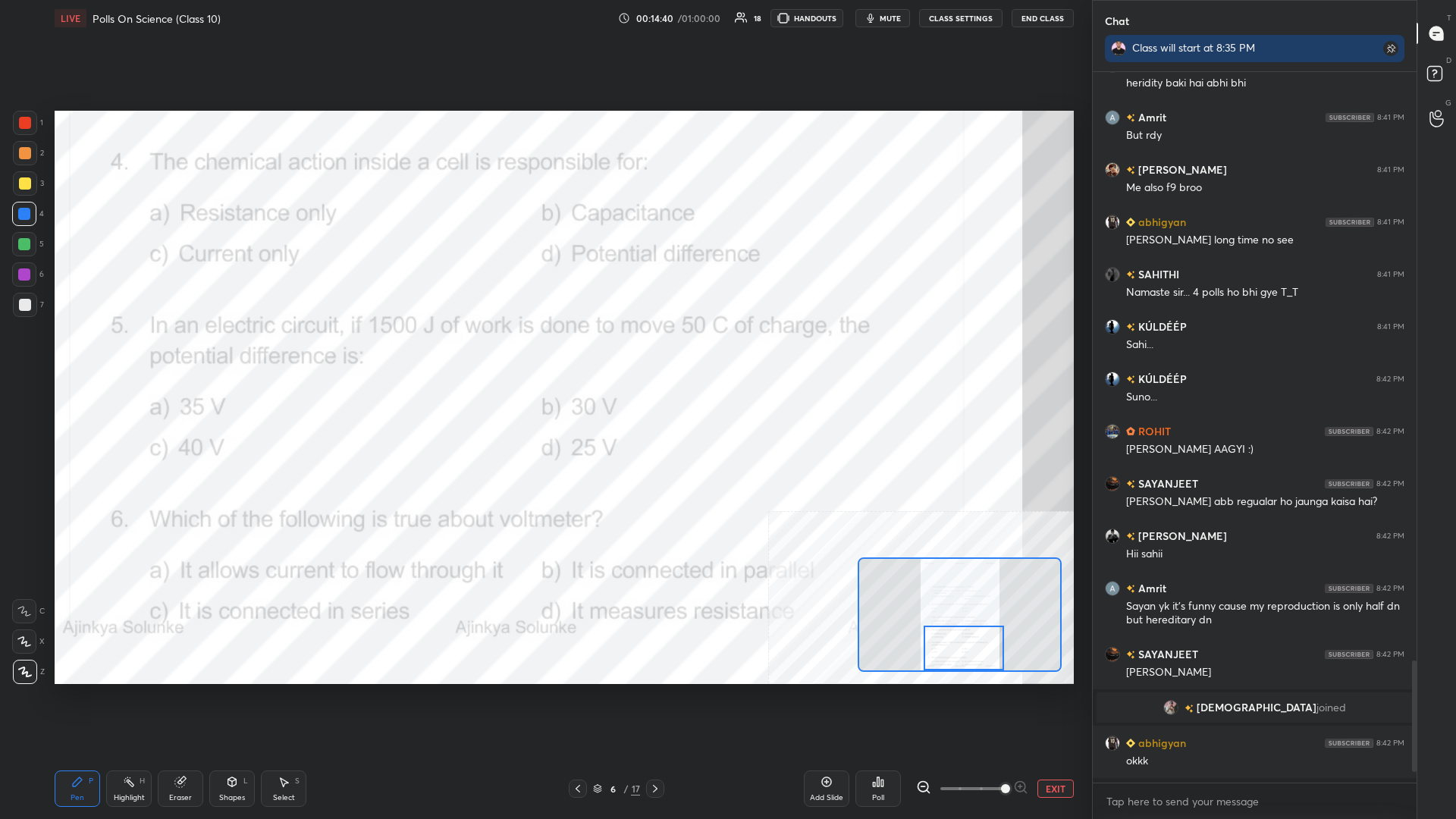
scroll to position [1, 1]
click at [144, 356] on div "Highlight H" at bounding box center [128, 789] width 45 height 37
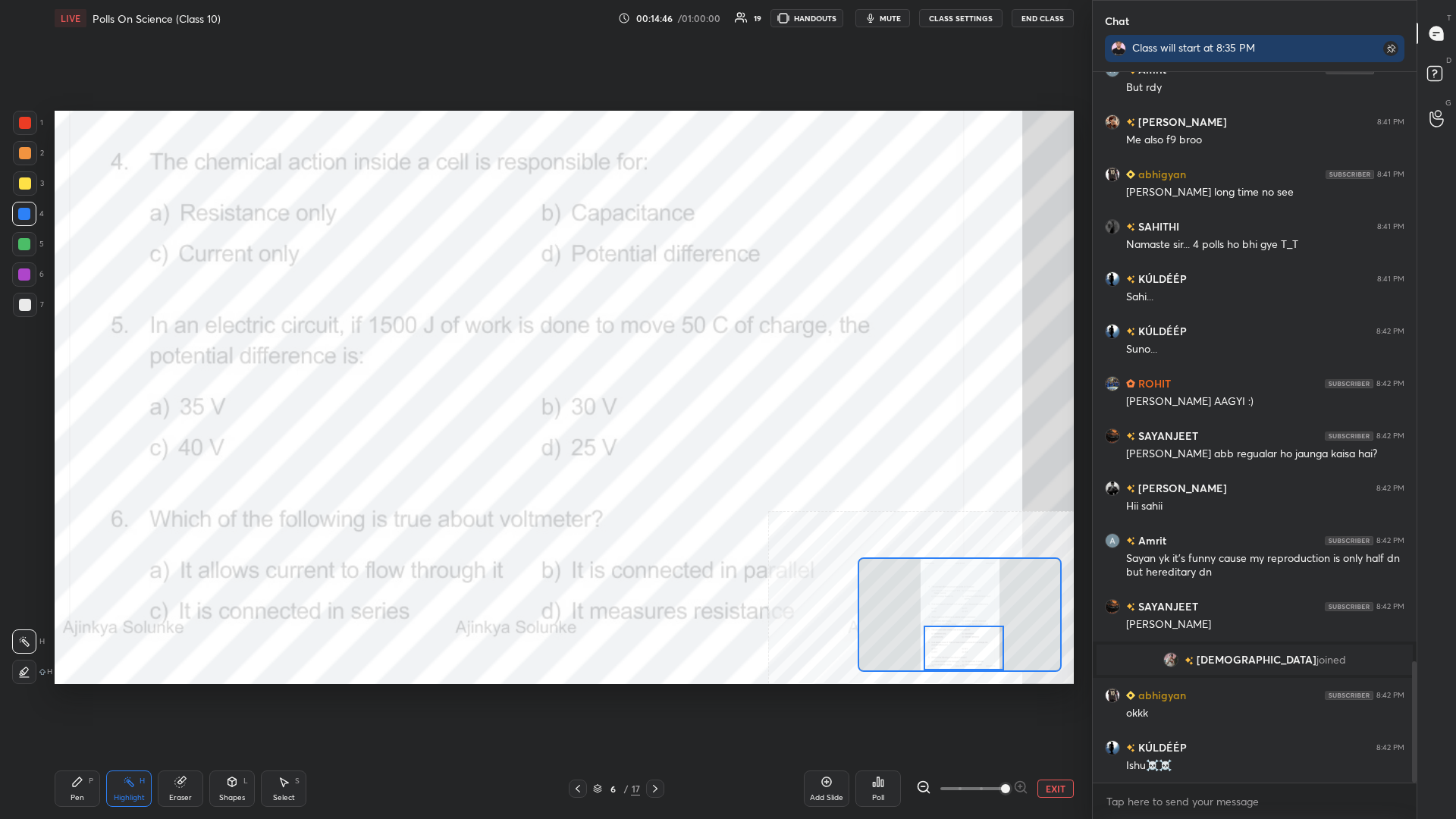
click at [544, 356] on icon at bounding box center [879, 781] width 2 height 9
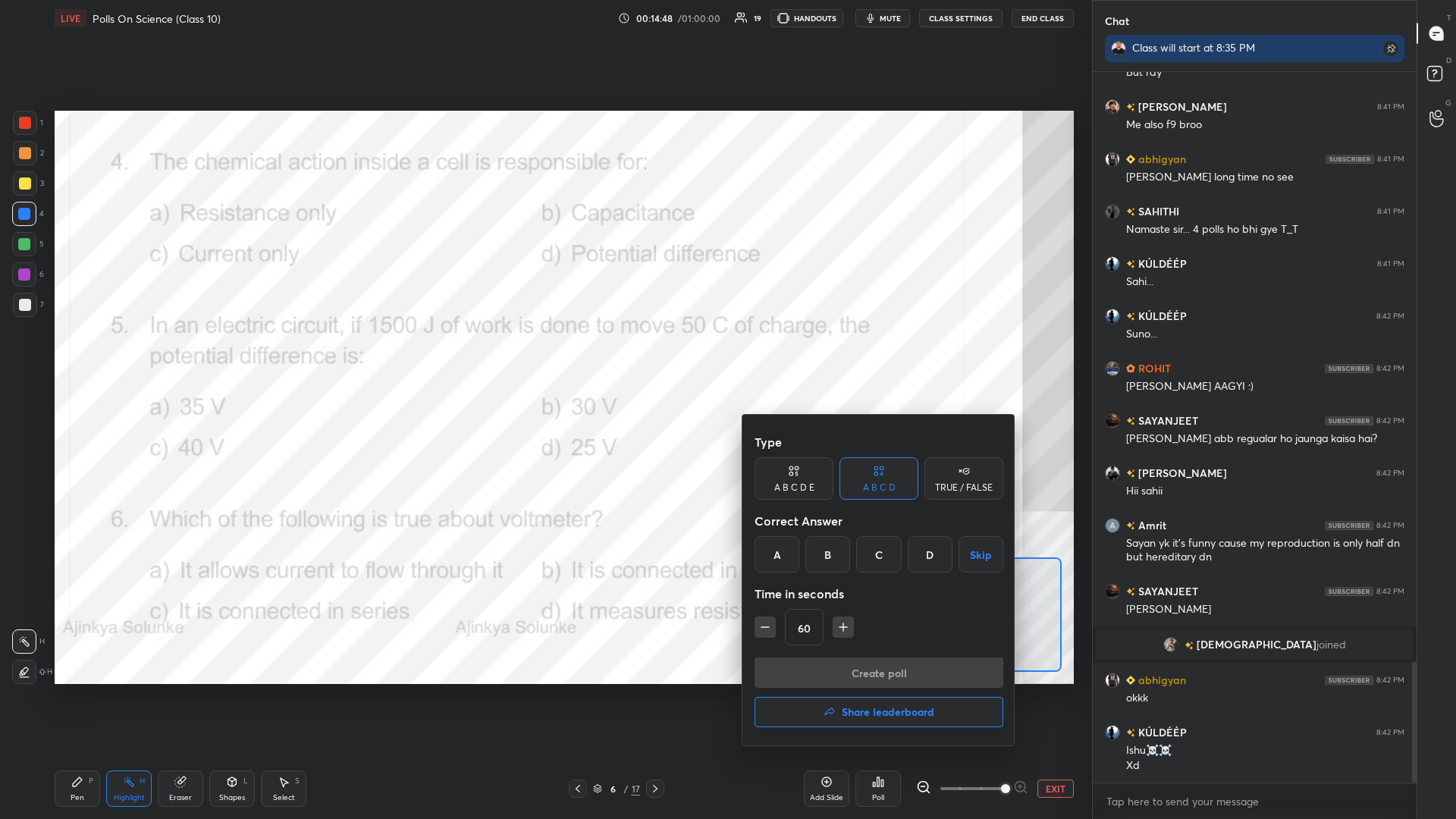
click at [544, 356] on icon "button" at bounding box center [765, 627] width 15 height 15
type input "30"
click at [544, 356] on div "B" at bounding box center [828, 554] width 45 height 37
click at [544, 356] on button "Create poll" at bounding box center [879, 673] width 249 height 31
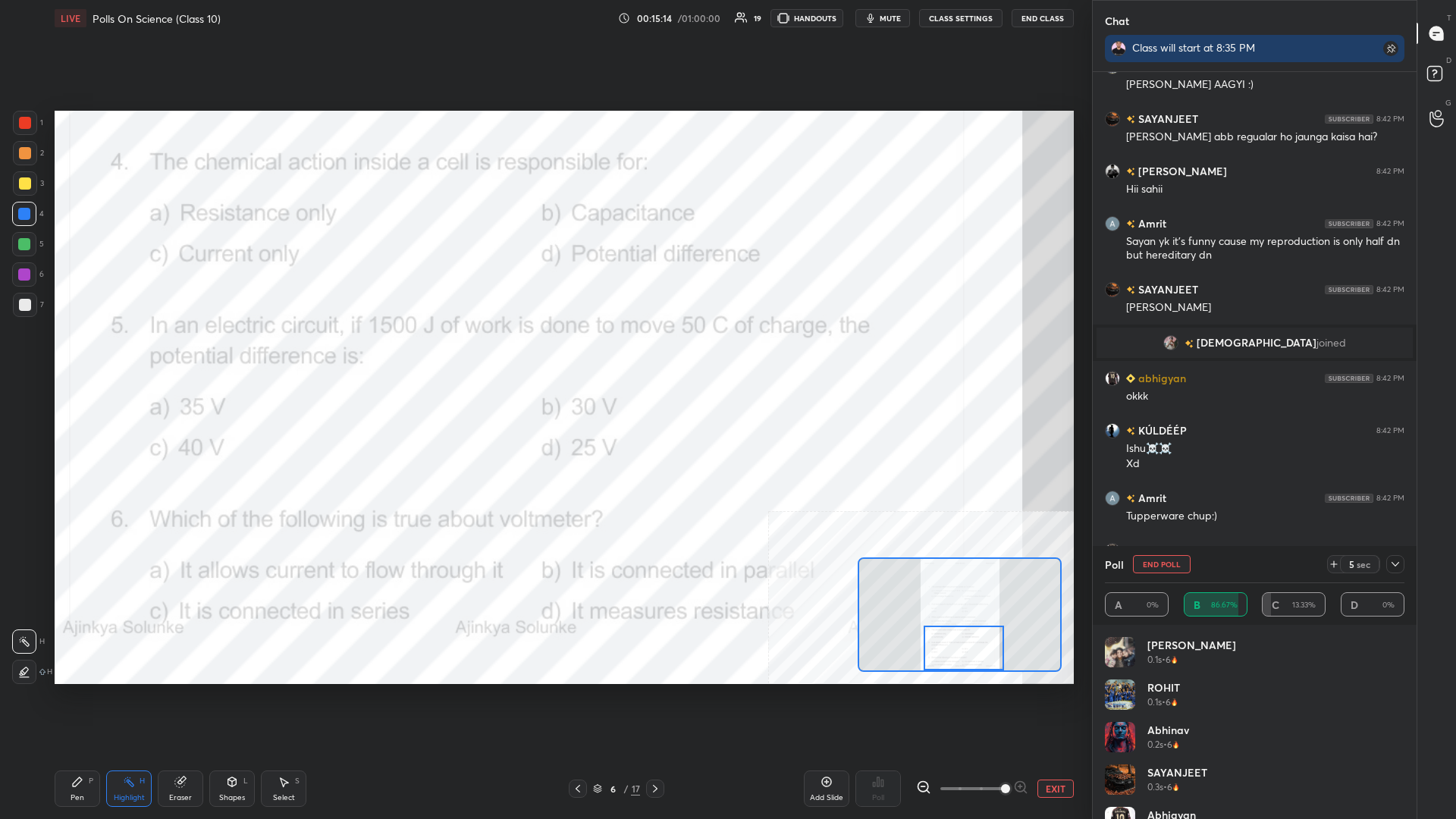
scroll to position [3833, 0]
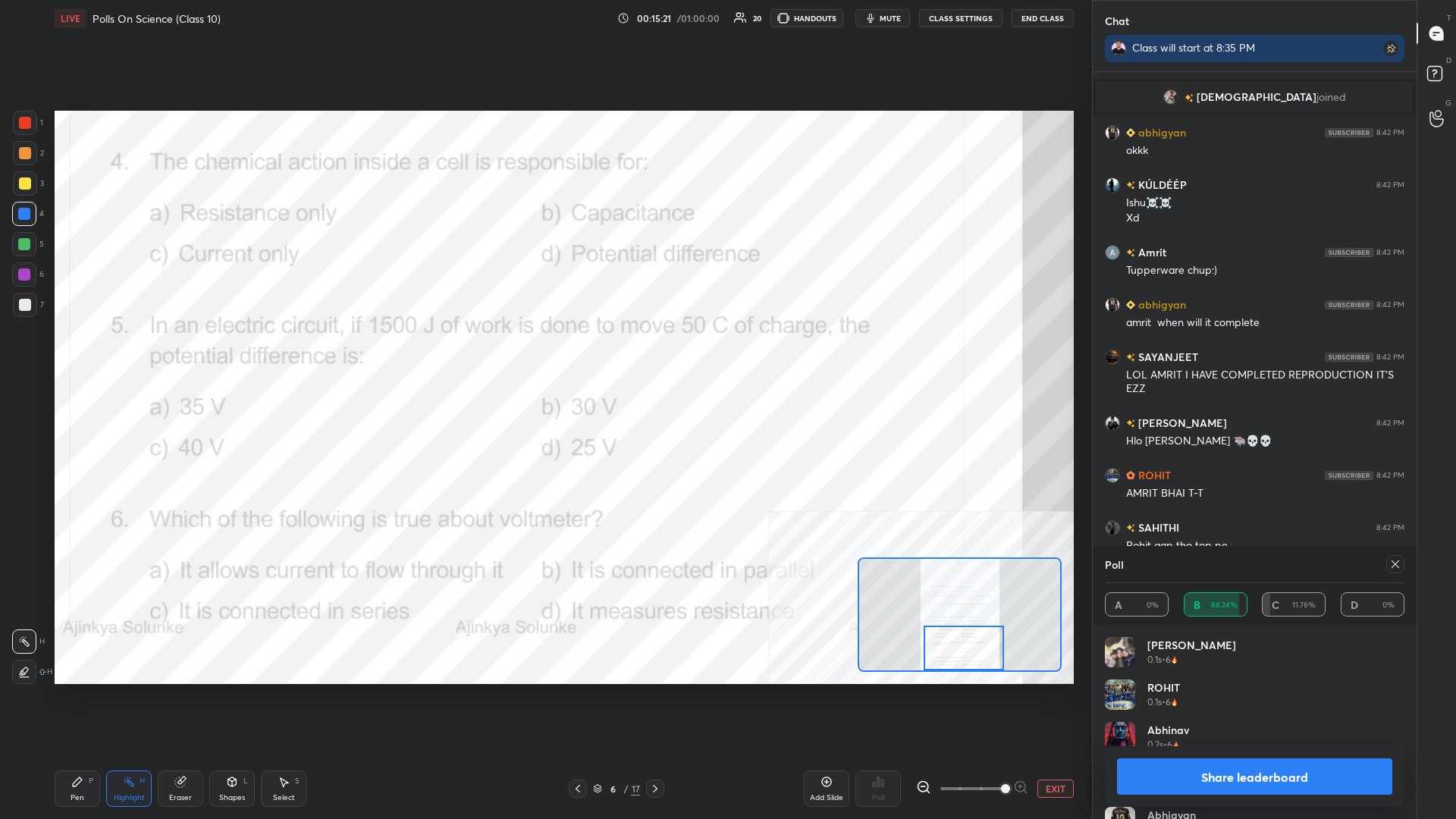
click at [544, 356] on button "Share leaderboard" at bounding box center [1255, 777] width 275 height 37
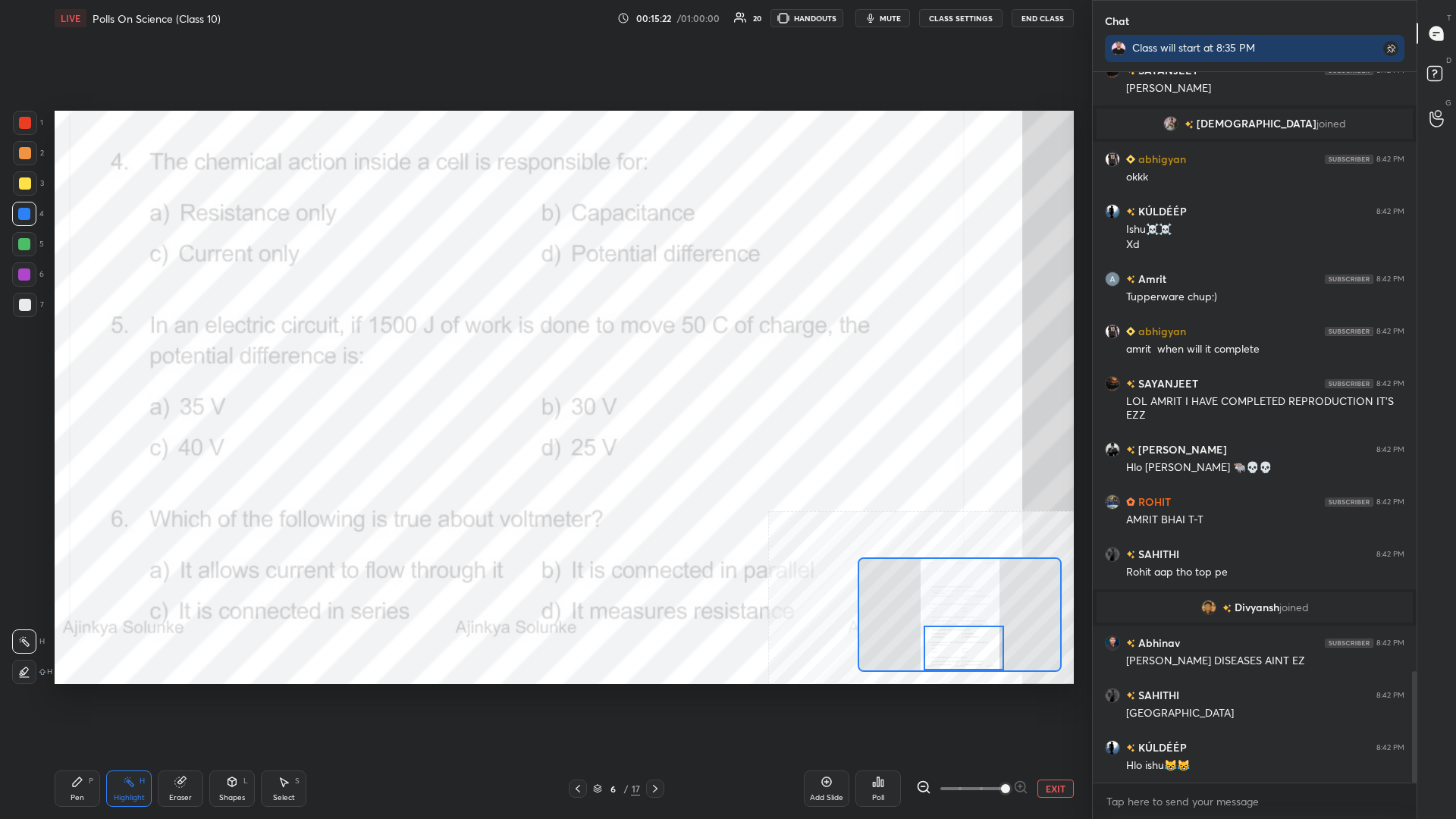
click at [95, 356] on div "Pen P" at bounding box center [77, 789] width 45 height 37
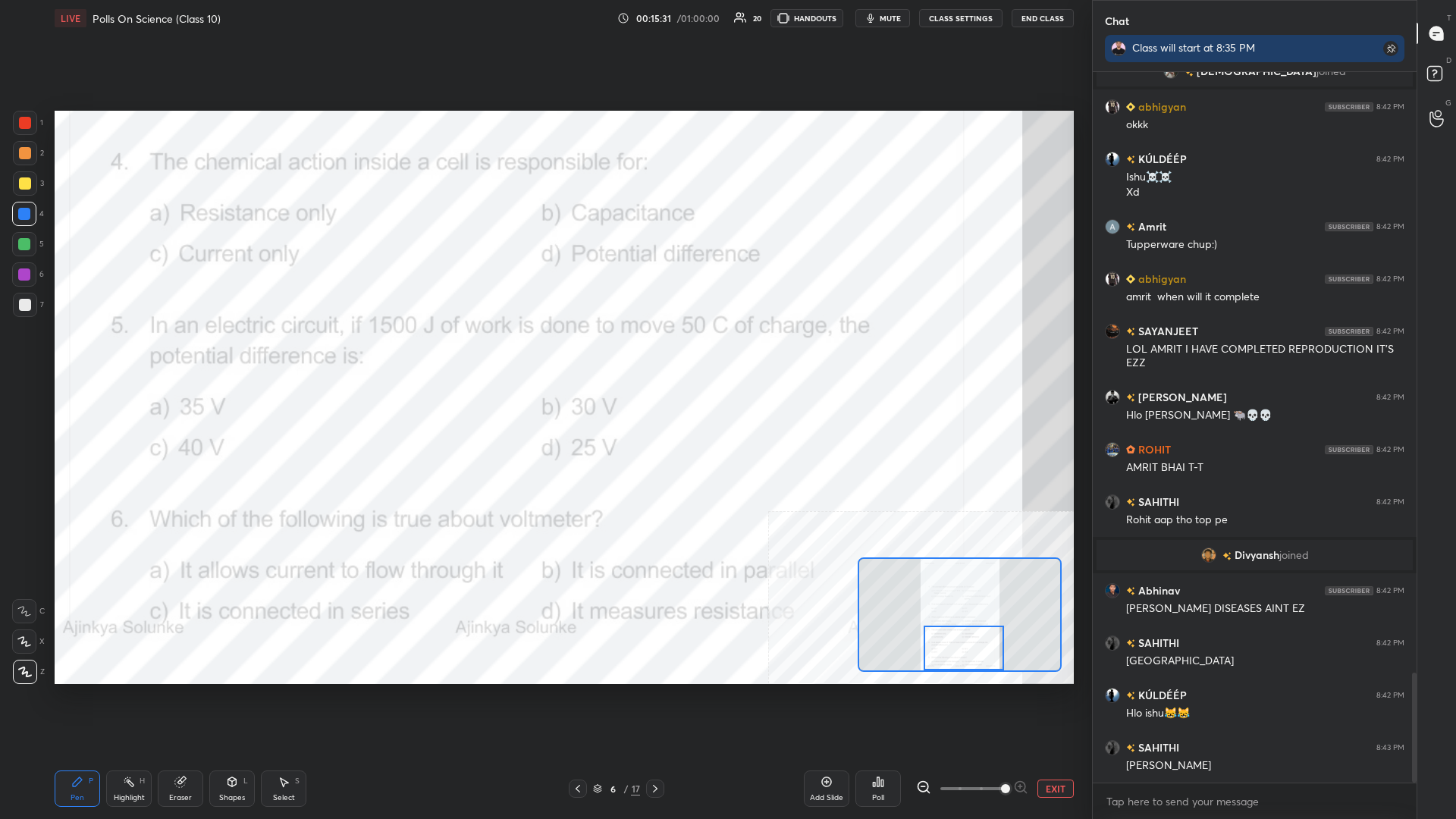
click at [544, 356] on button "EXIT" at bounding box center [1056, 788] width 37 height 18
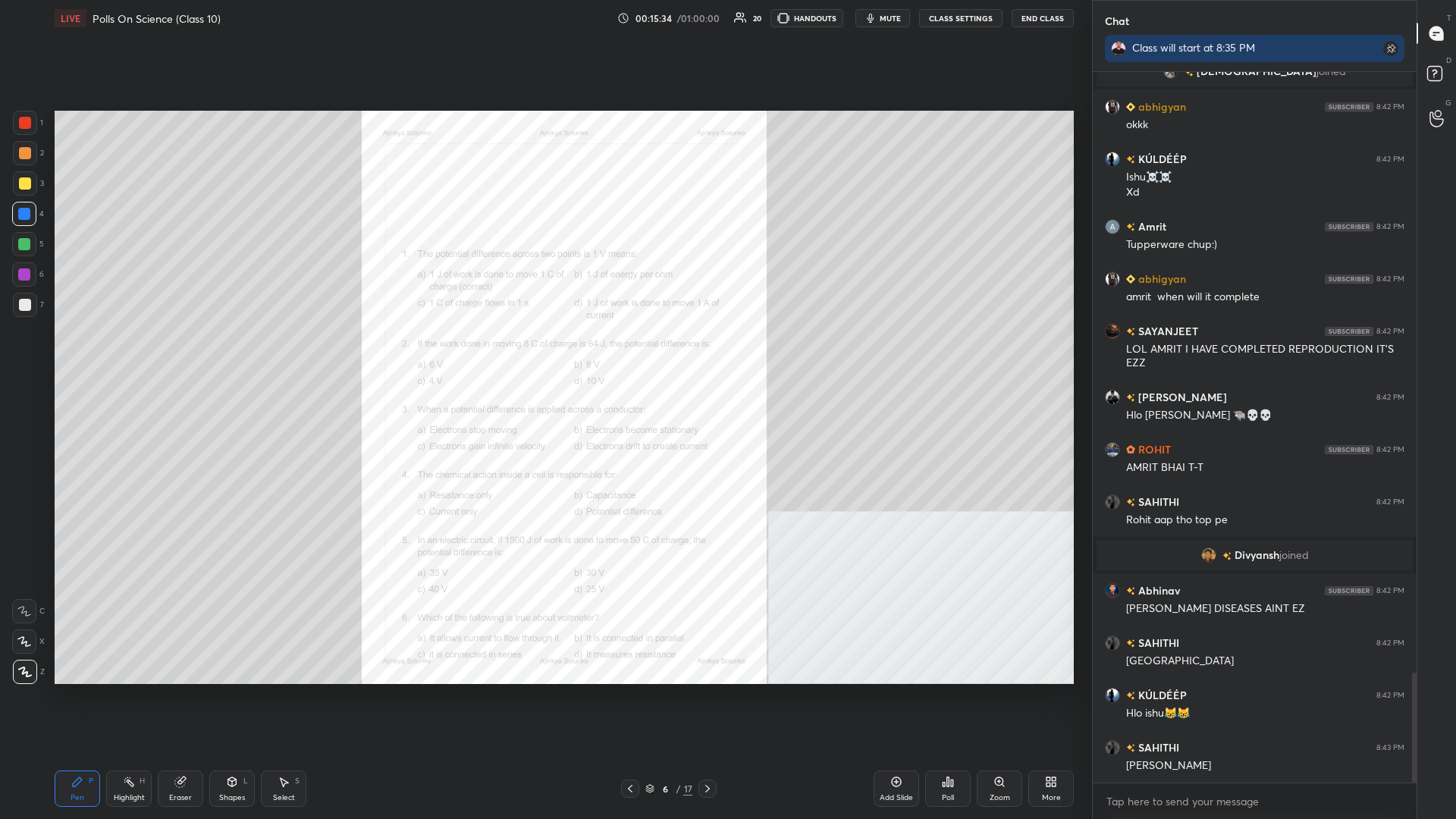
click at [544, 356] on div "Poll" at bounding box center [948, 789] width 45 height 37
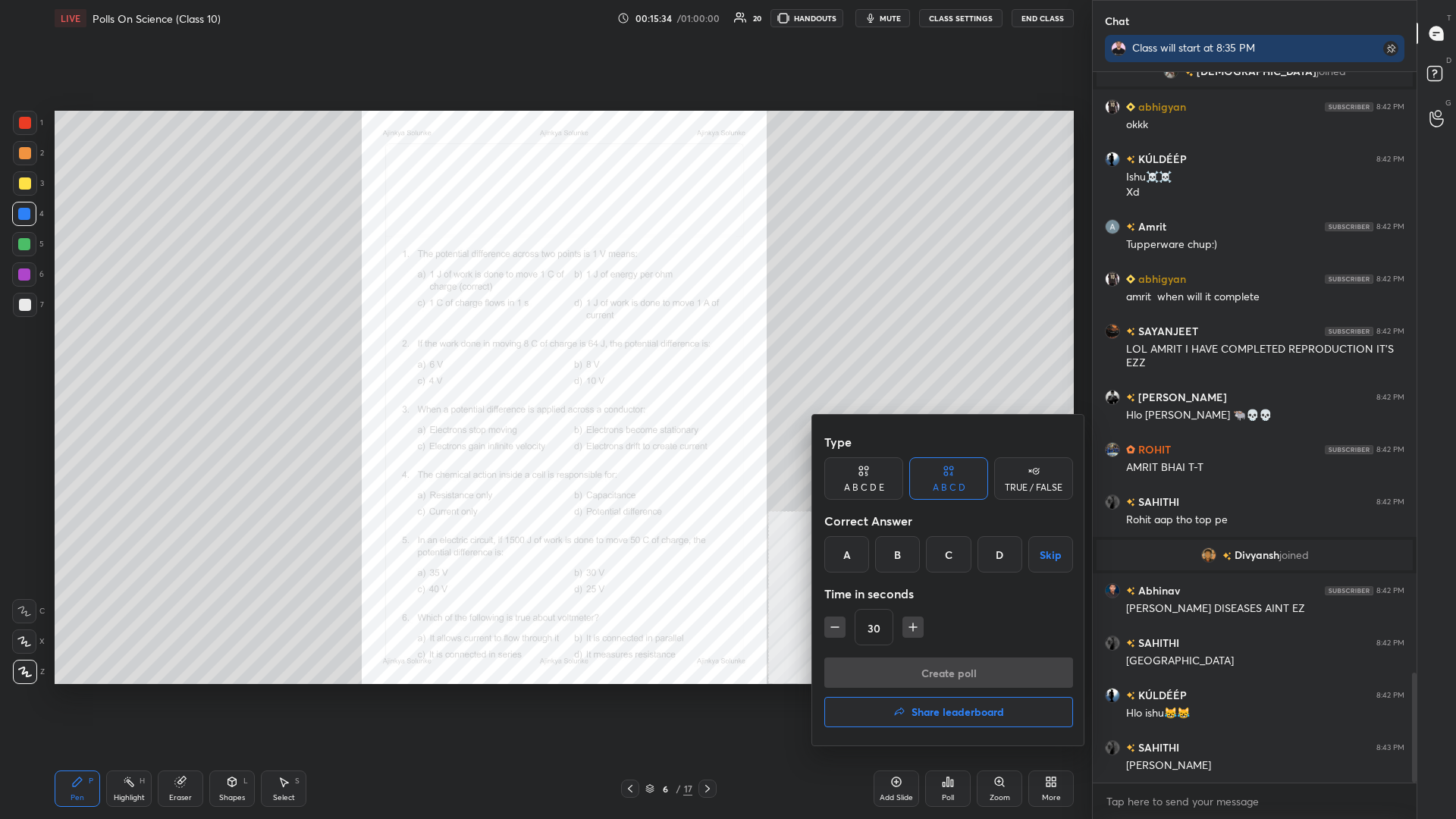
click at [544, 356] on h4 "Share leaderboard" at bounding box center [958, 712] width 92 height 11
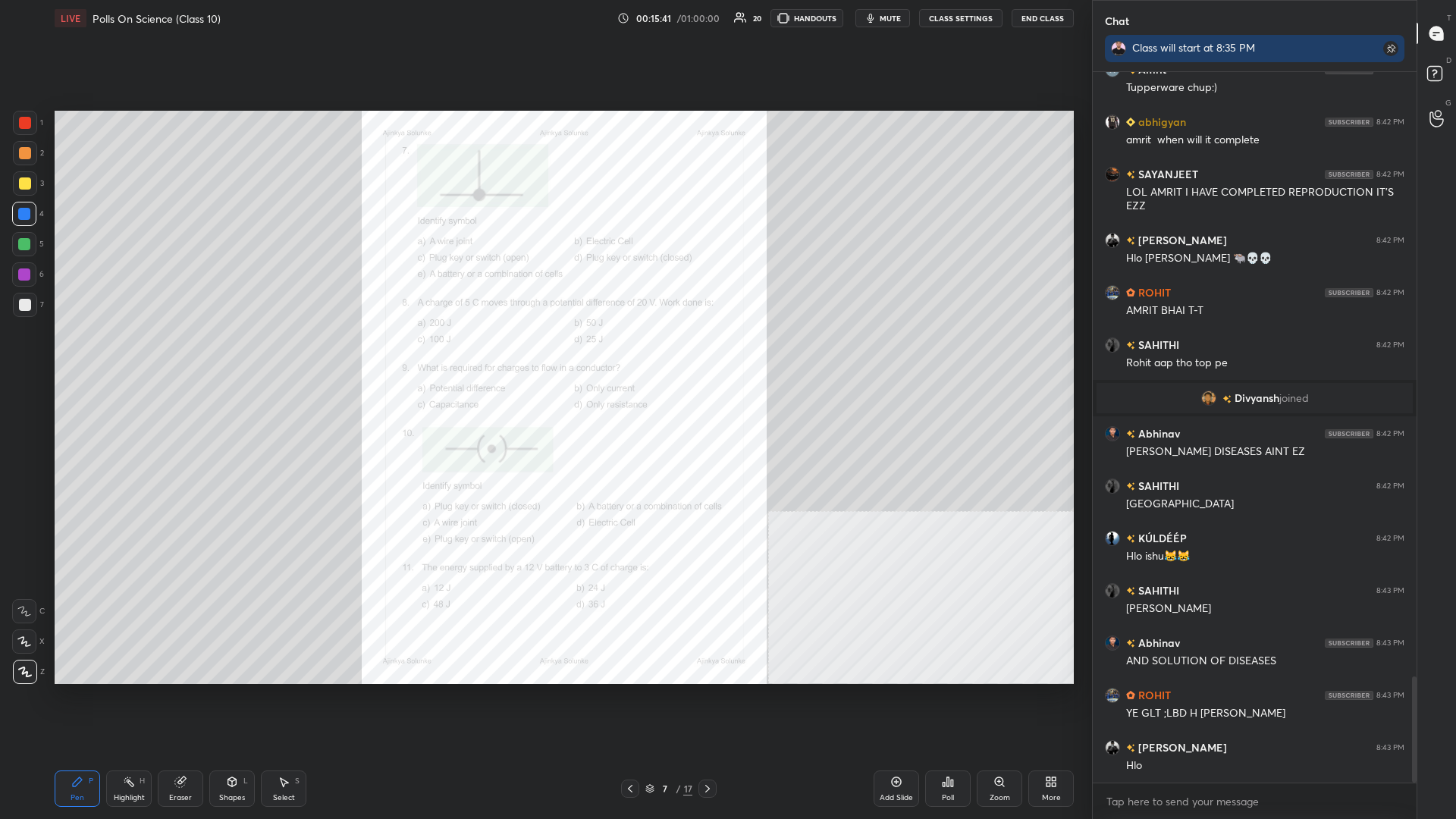
click at [544, 356] on icon at bounding box center [1000, 781] width 13 height 13
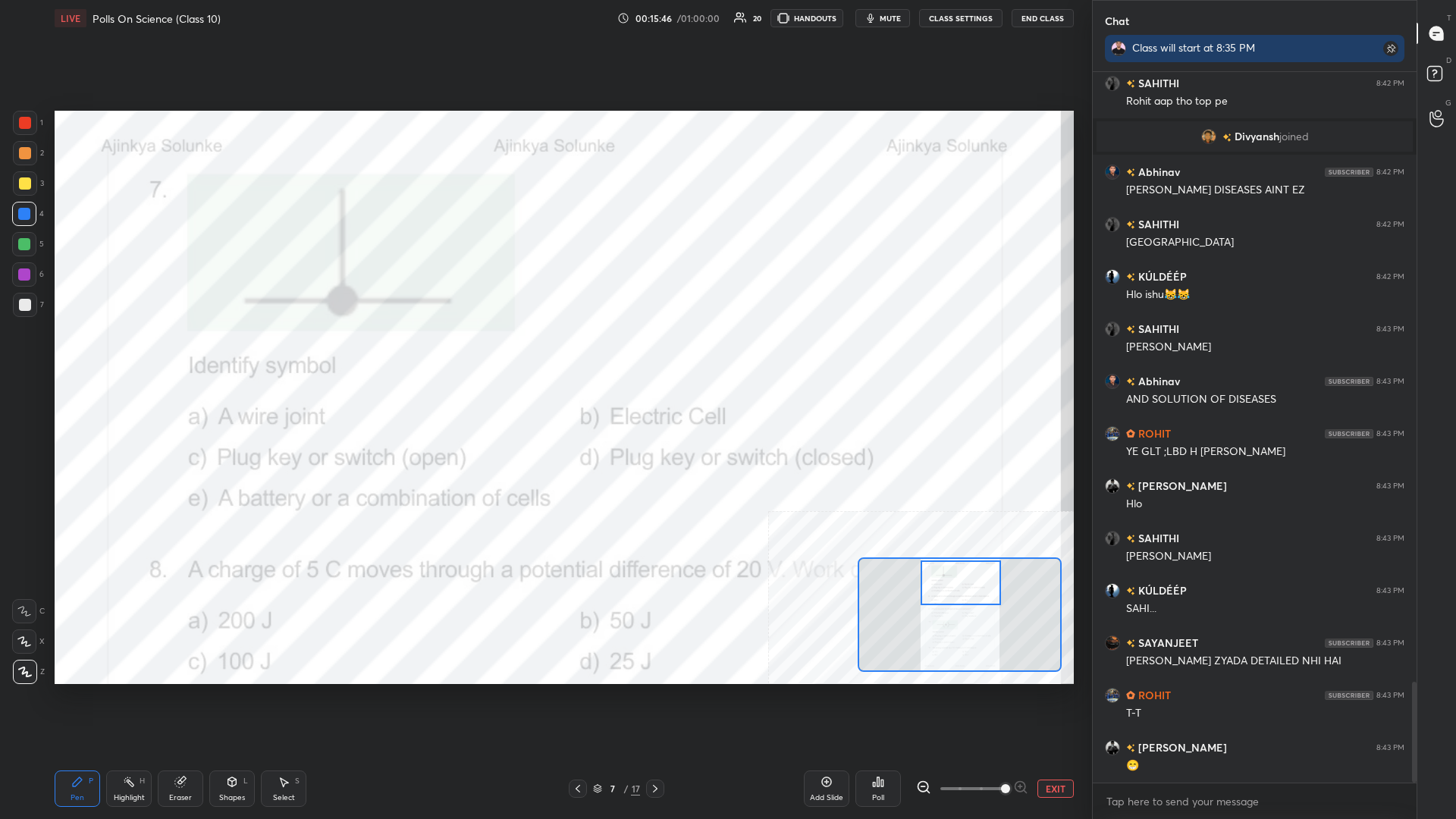
click at [138, 356] on div "Highlight H" at bounding box center [128, 789] width 45 height 37
click at [544, 356] on icon at bounding box center [882, 782] width 2 height 7
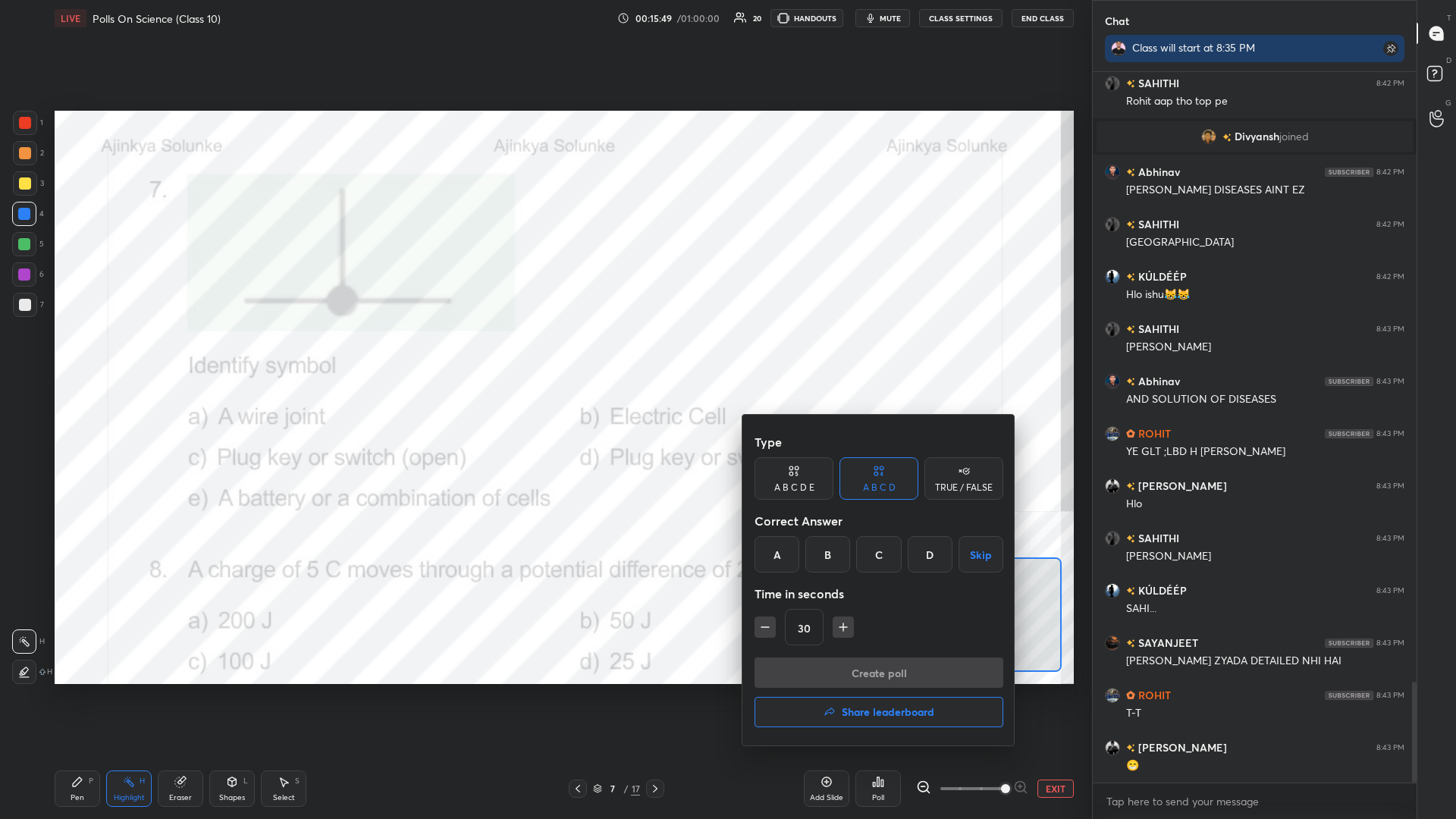
click at [544, 356] on div "A B C D E" at bounding box center [794, 478] width 79 height 42
click at [544, 356] on div "A" at bounding box center [773, 554] width 37 height 37
click at [544, 356] on button "Create poll" at bounding box center [879, 673] width 249 height 31
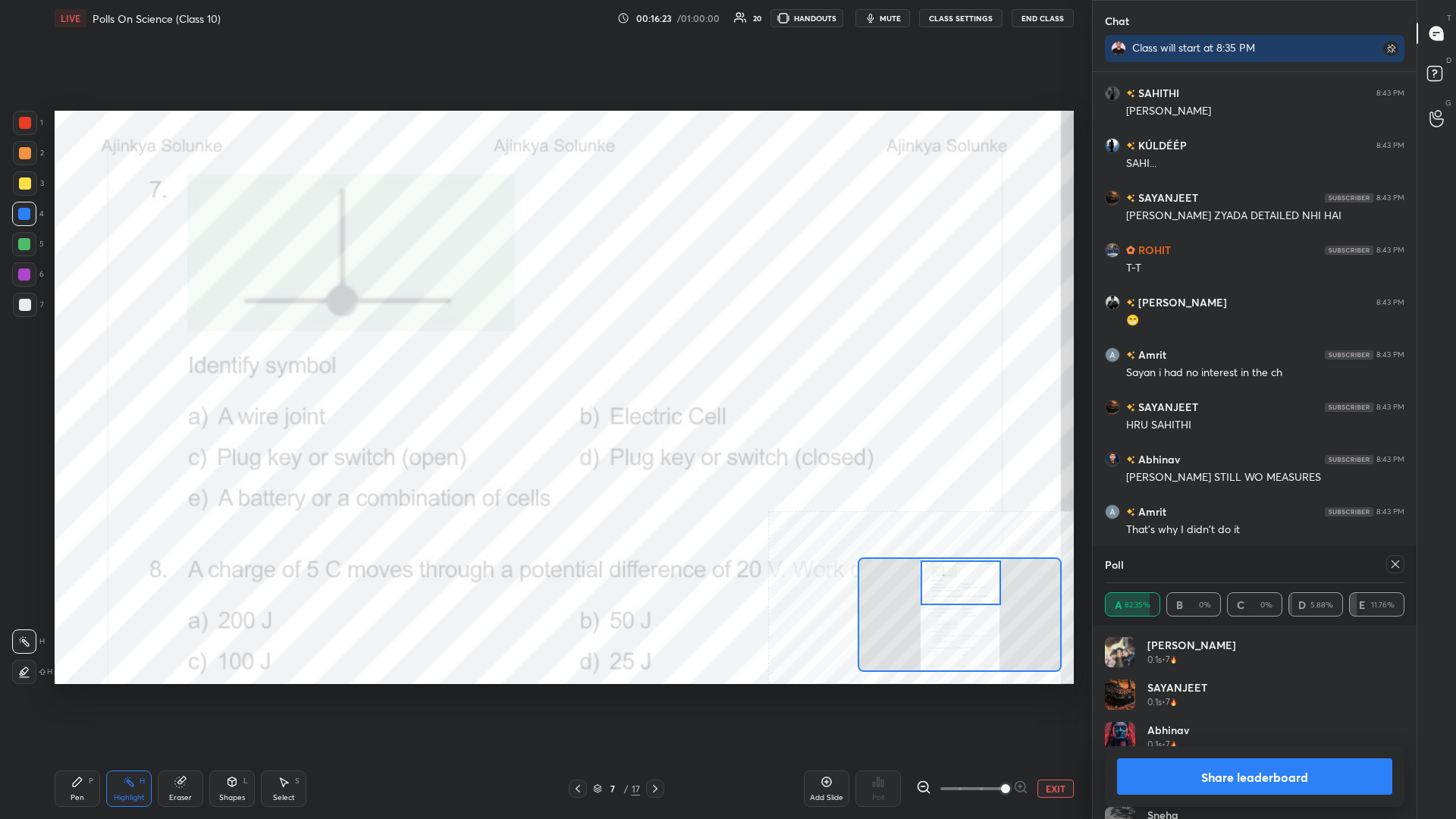
scroll to position [4792, 0]
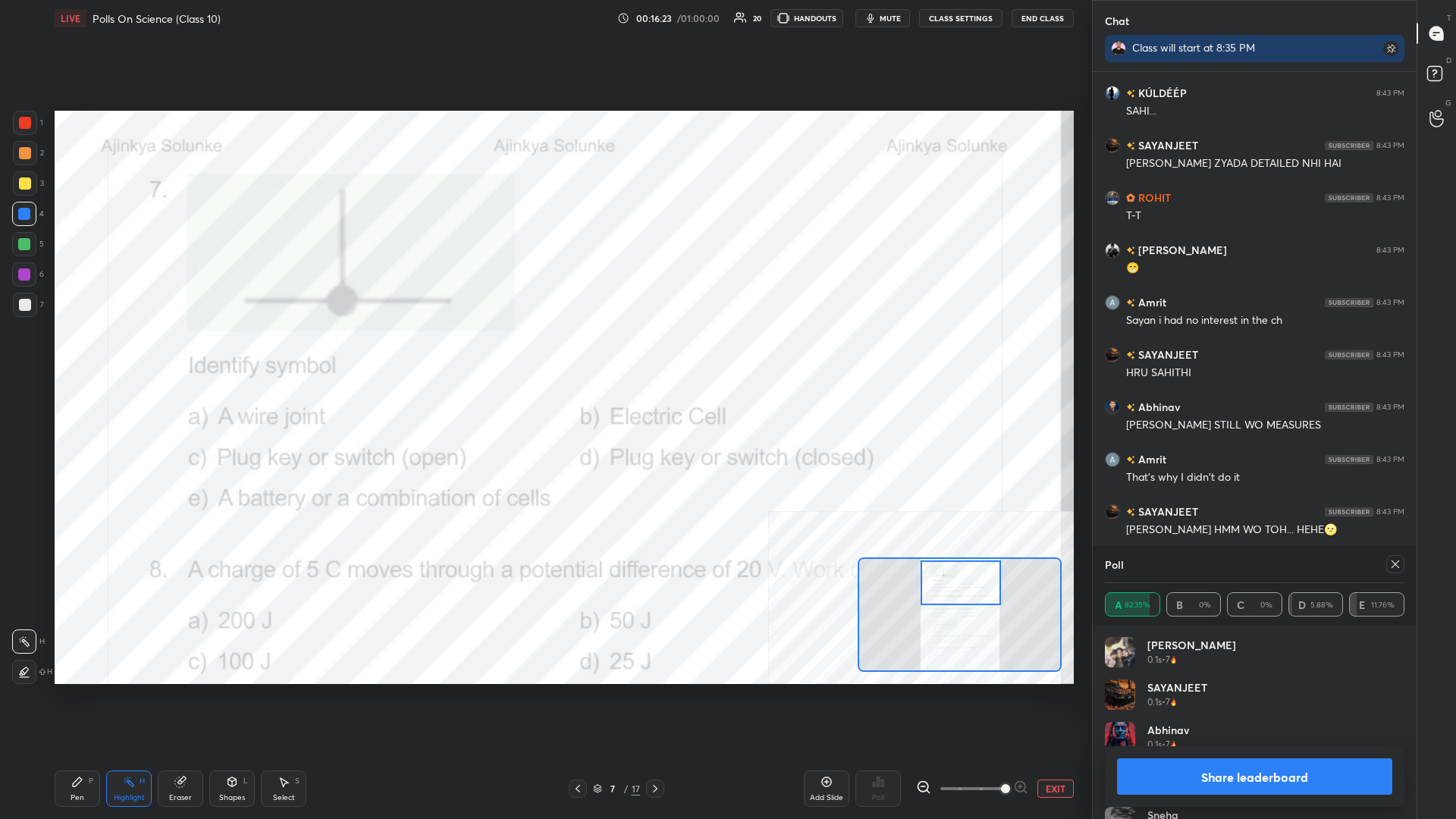
click at [544, 356] on div "Share leaderboard" at bounding box center [1254, 777] width 299 height 61
click at [544, 356] on button "Share leaderboard" at bounding box center [1255, 777] width 275 height 37
type textarea "x"
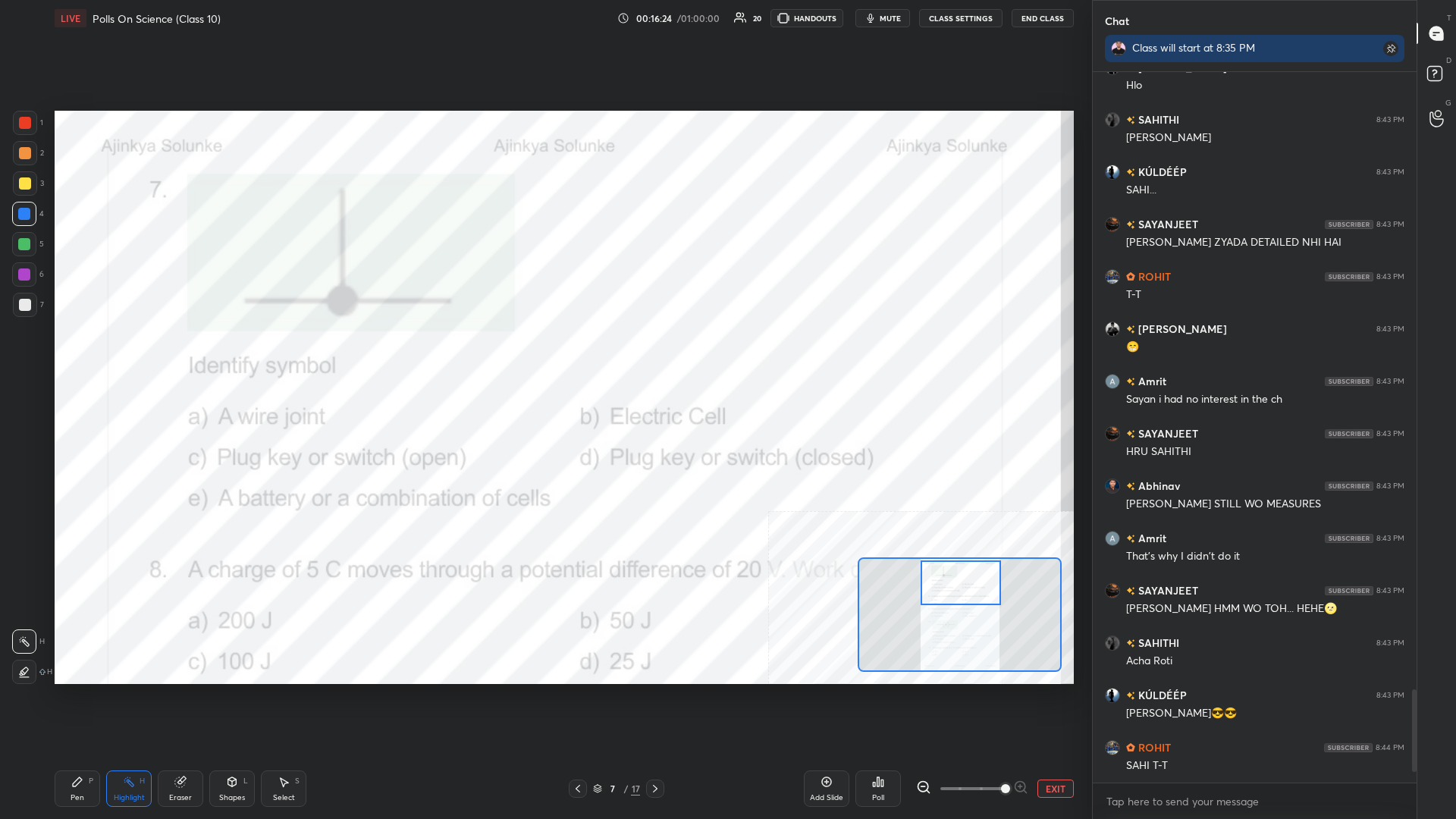
scroll to position [711, 324]
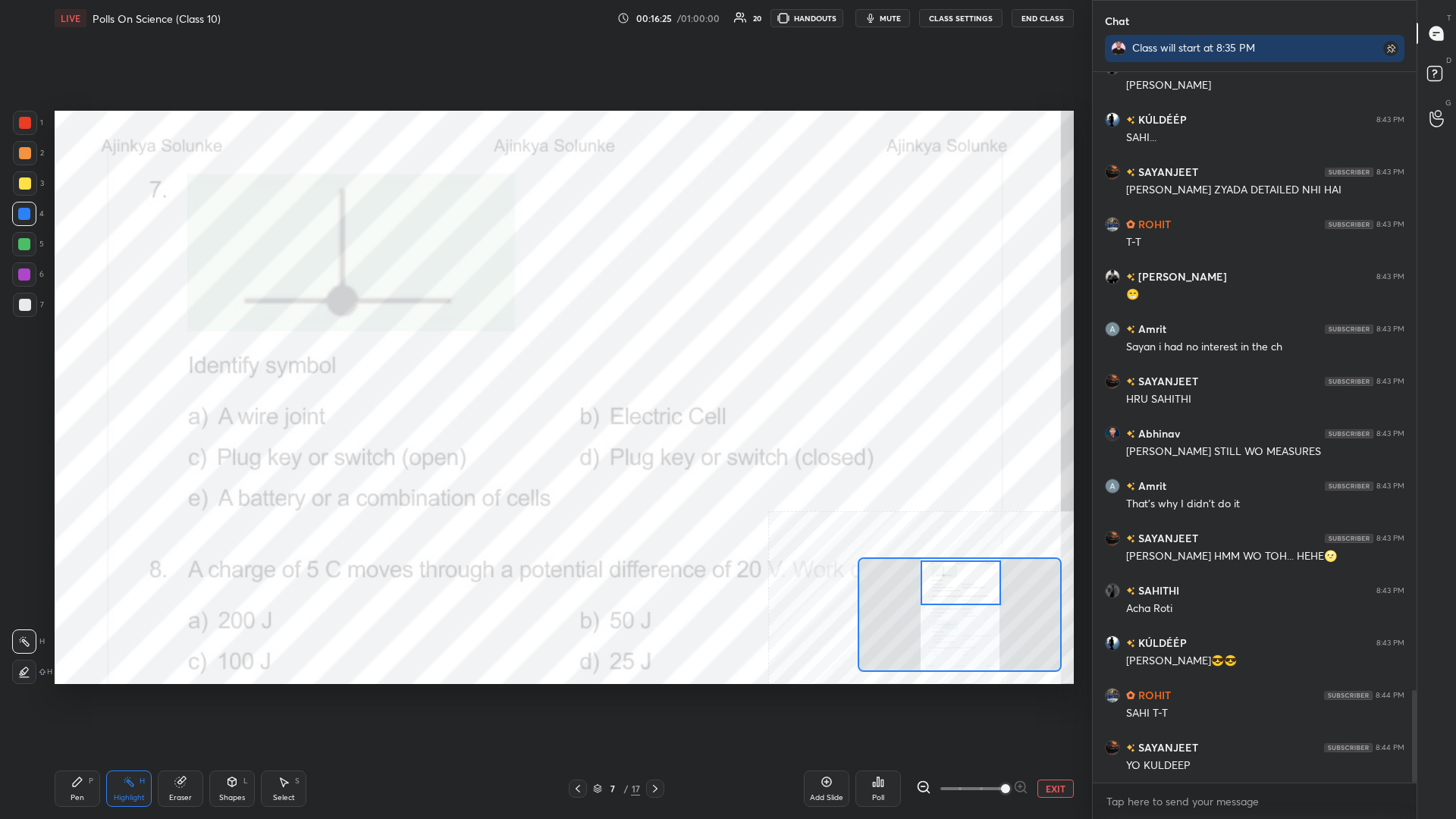
click at [102, 356] on div "Pen P Highlight H Eraser Shapes L Select S" at bounding box center [242, 789] width 374 height 37
click at [88, 356] on div "Pen P" at bounding box center [77, 789] width 45 height 37
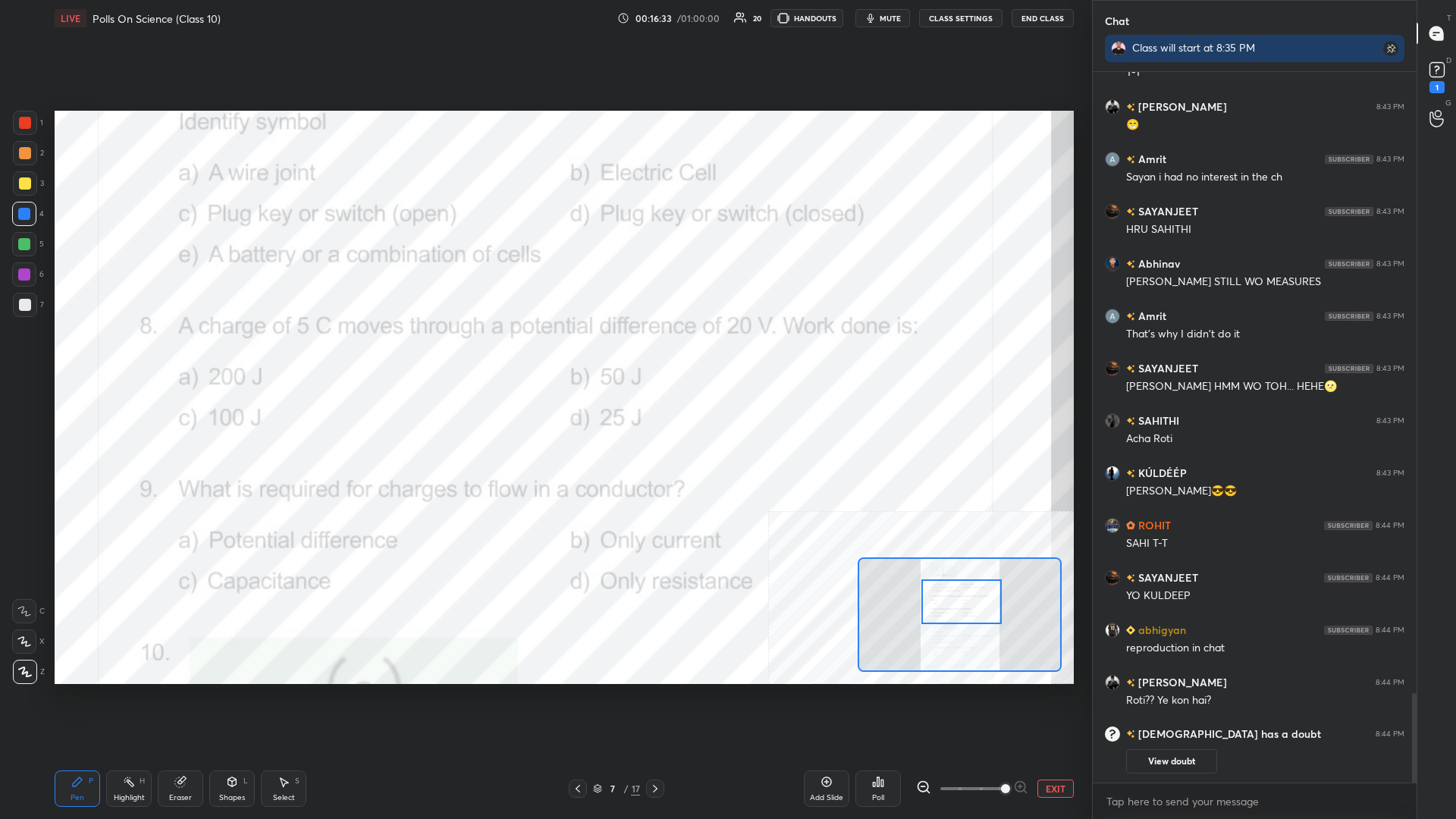
click at [123, 356] on icon at bounding box center [129, 781] width 13 height 13
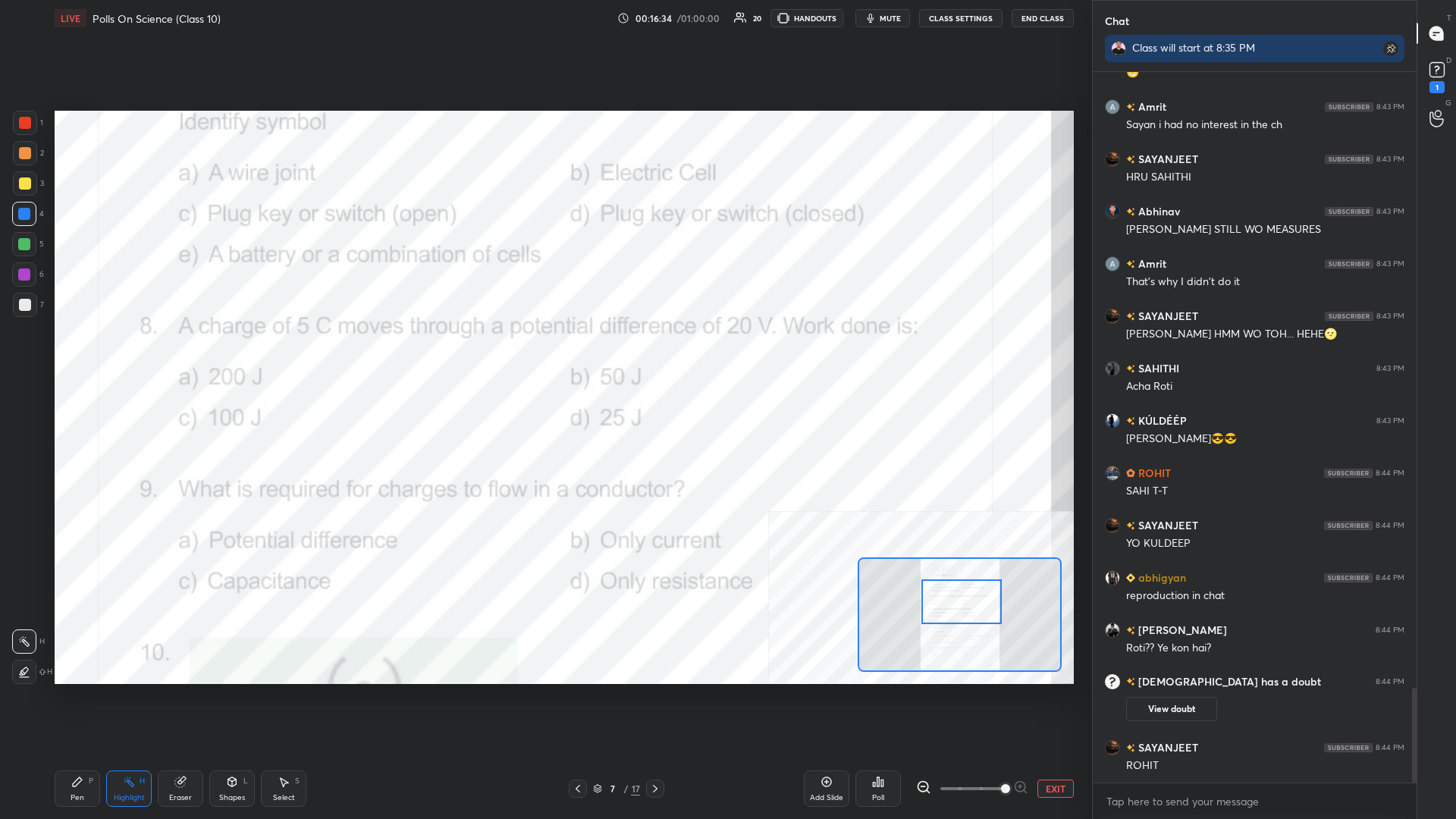
click at [544, 356] on icon at bounding box center [878, 781] width 13 height 13
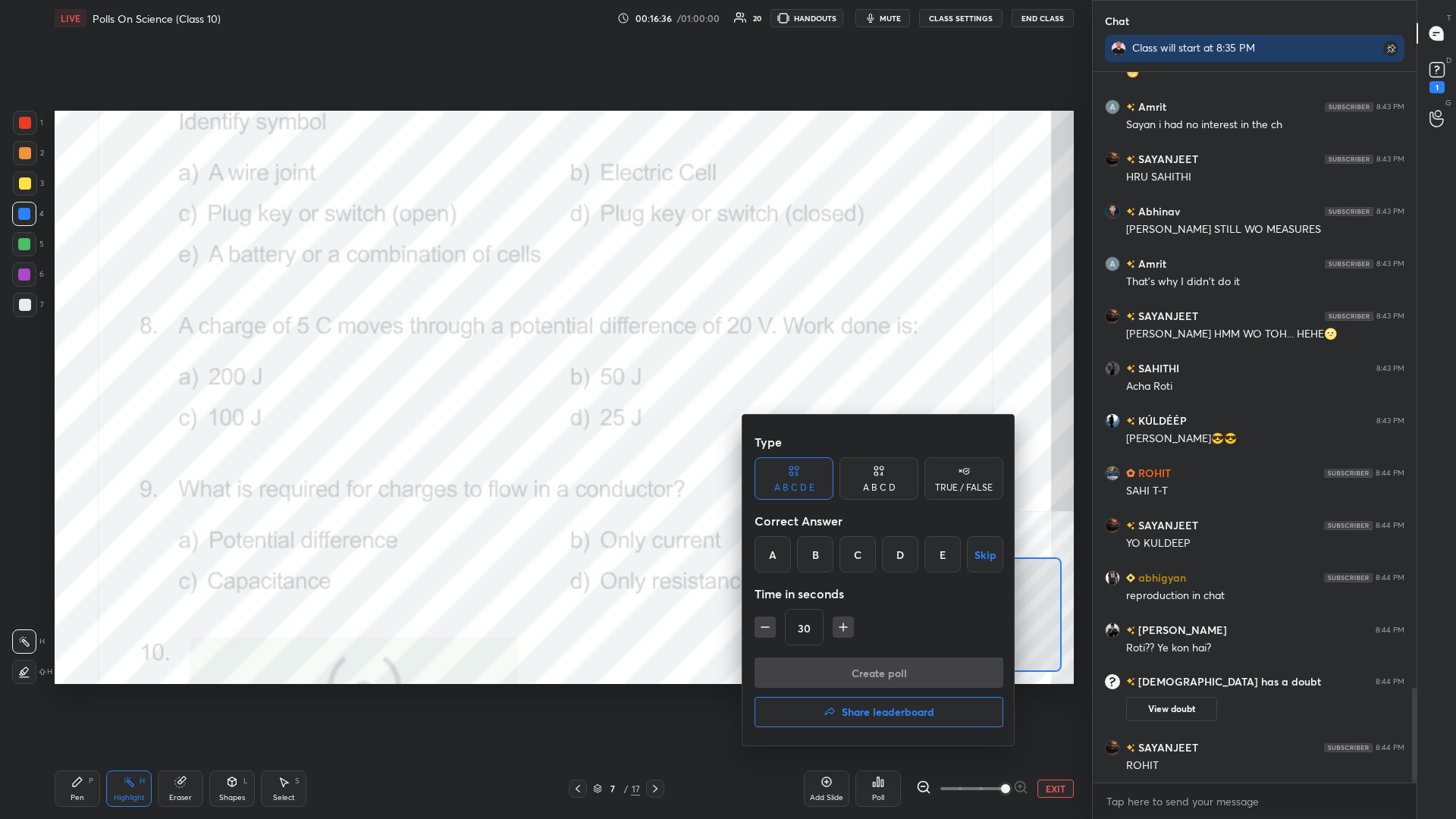
click at [544, 356] on div "A B C D" at bounding box center [880, 487] width 33 height 9
click at [544, 356] on icon "button" at bounding box center [844, 627] width 15 height 15
click at [544, 356] on icon "button" at bounding box center [844, 627] width 0 height 8
type input "60"
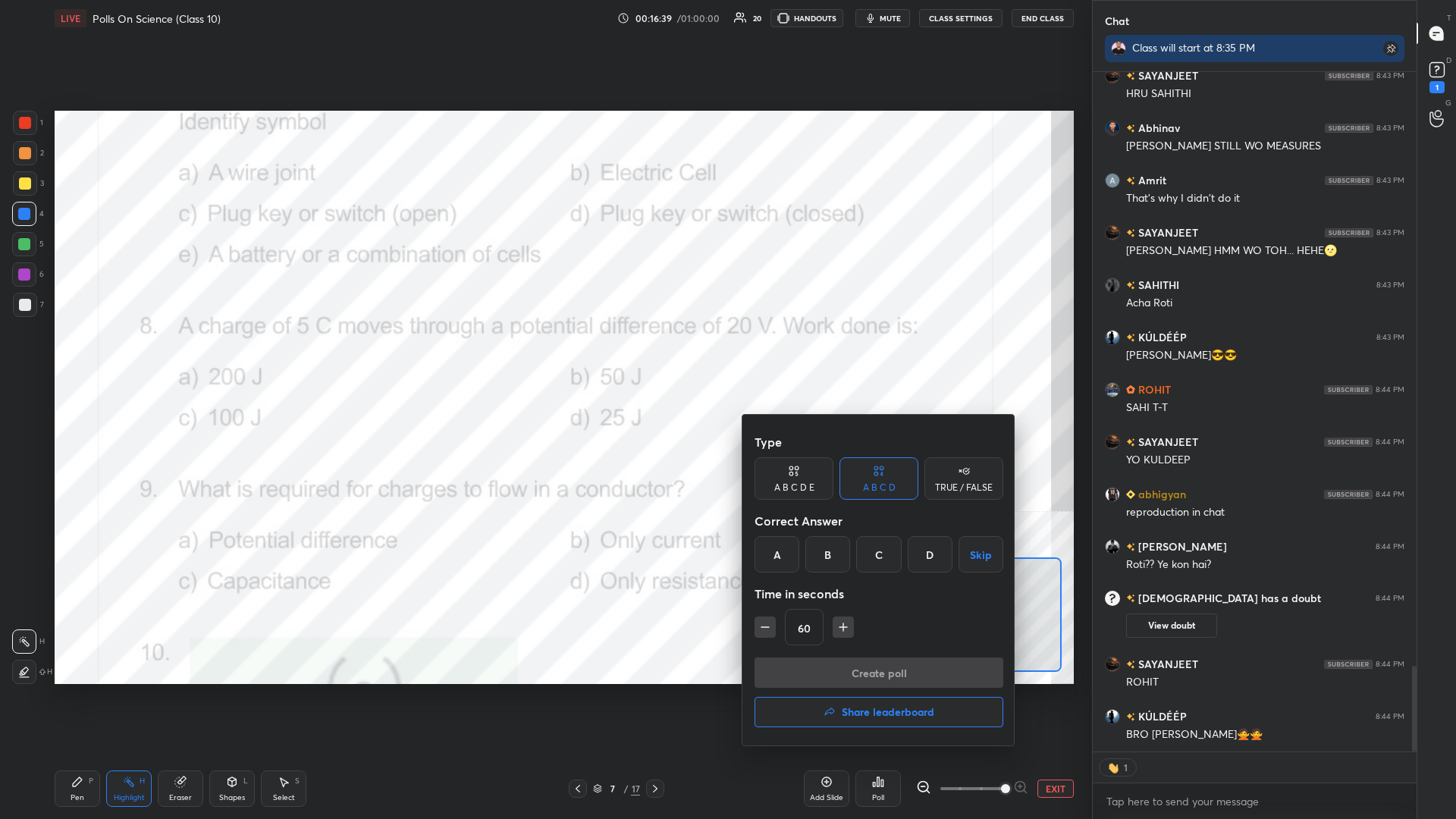
click at [544, 356] on div "C" at bounding box center [879, 554] width 45 height 37
click at [544, 356] on button "Create poll" at bounding box center [879, 673] width 249 height 31
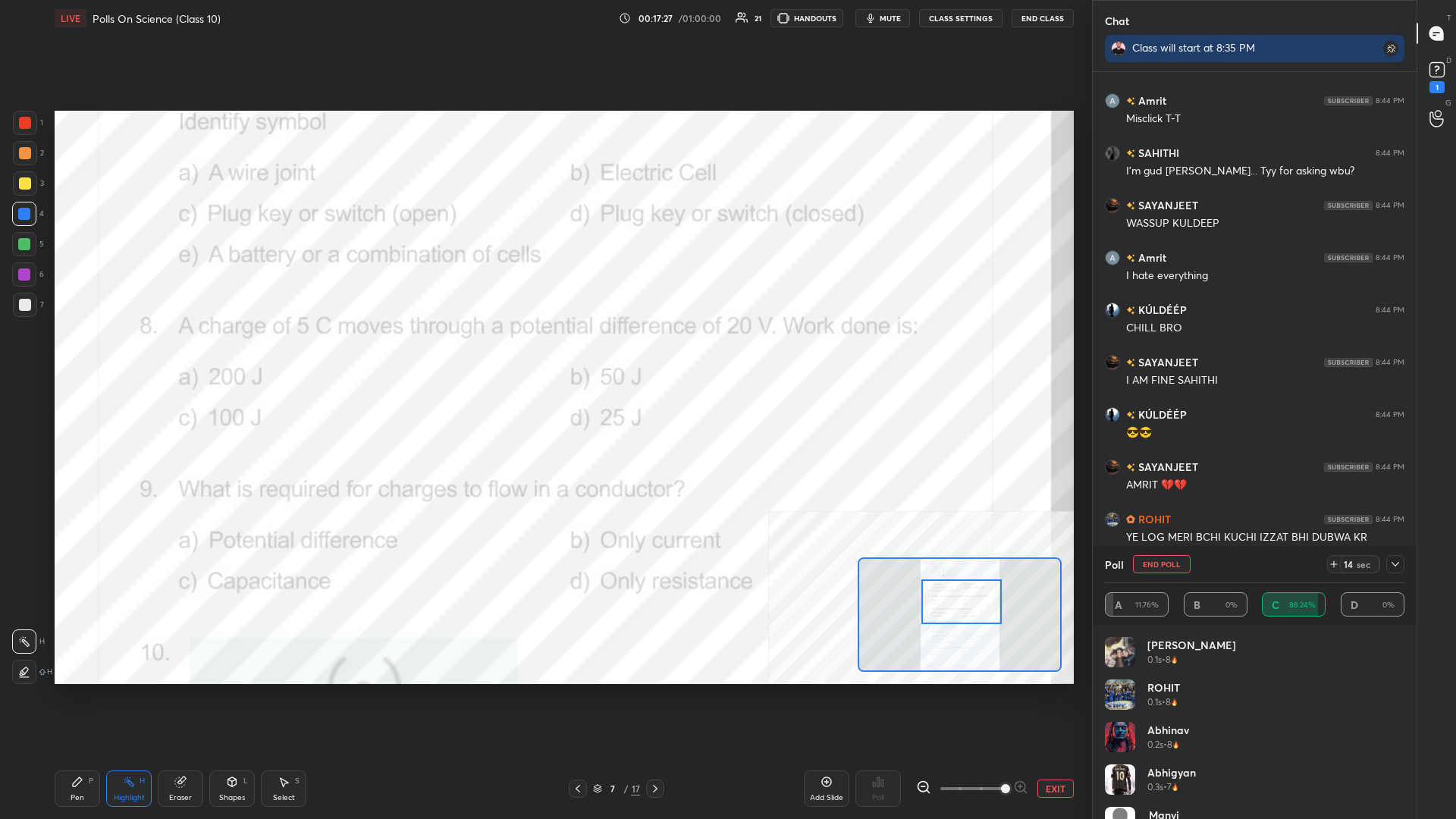
scroll to position [5434, 0]
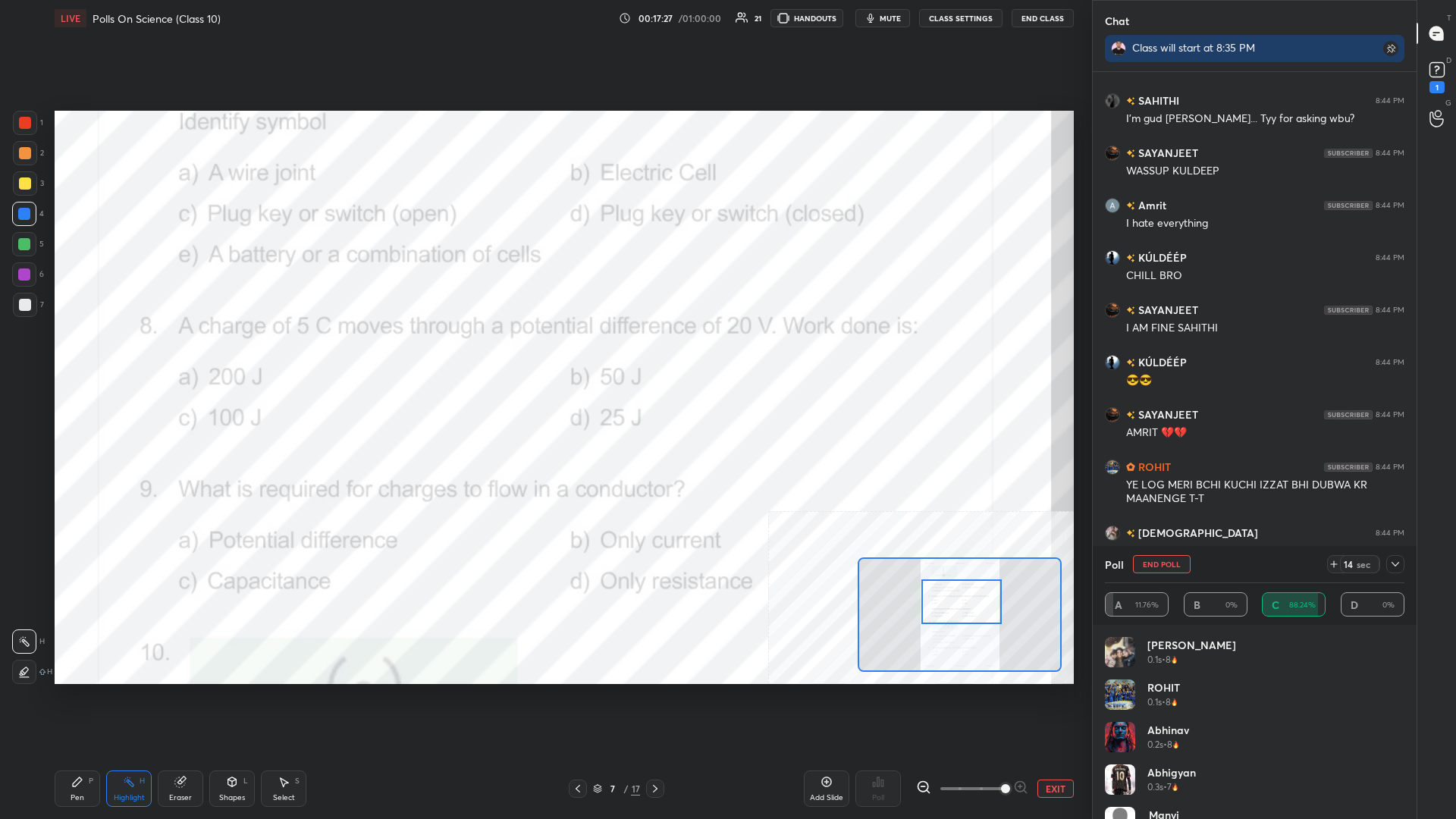
click at [68, 356] on div "Pen P" at bounding box center [77, 789] width 45 height 37
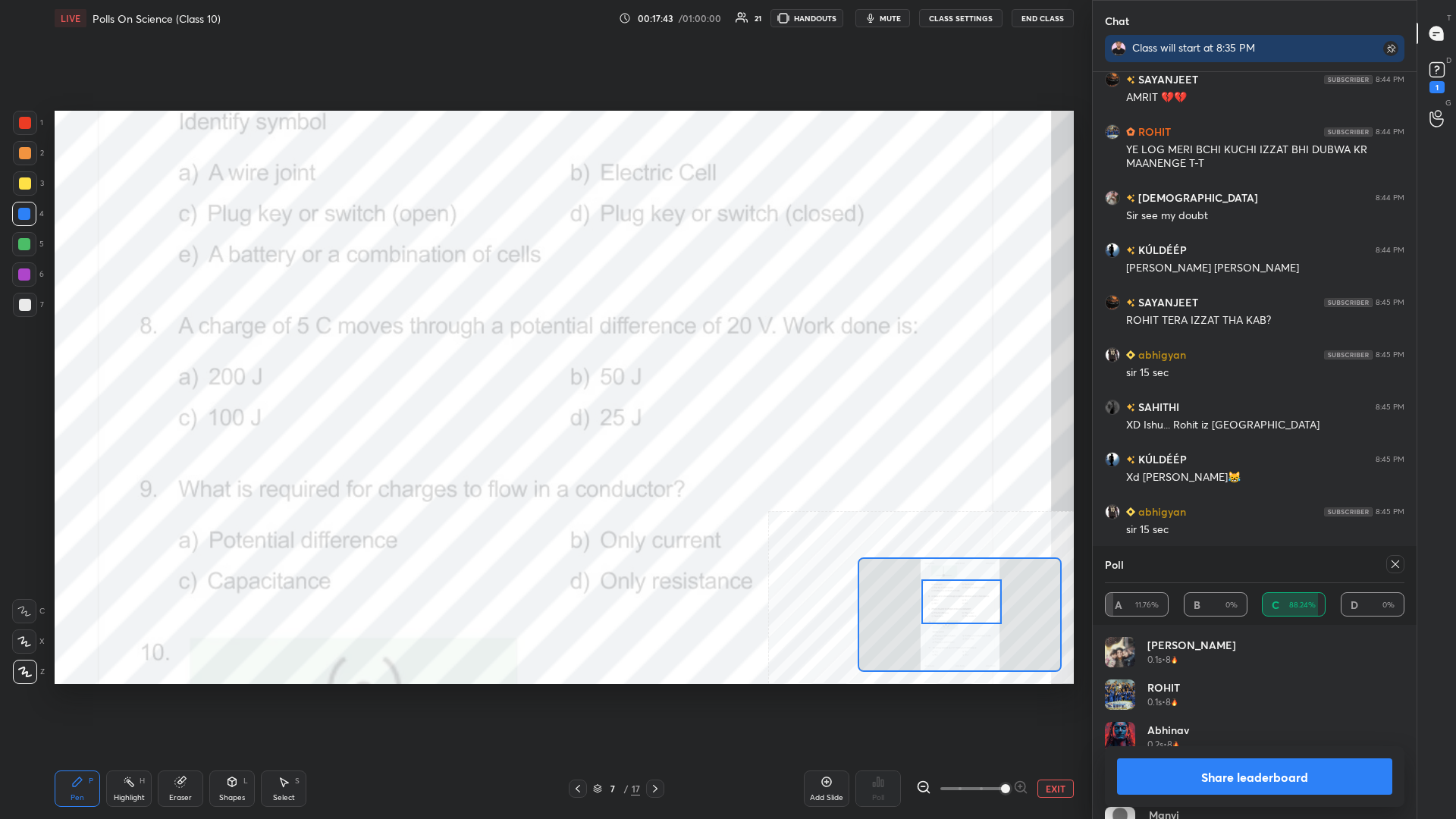
click at [544, 356] on button "Share leaderboard" at bounding box center [1255, 777] width 275 height 37
type textarea "x"
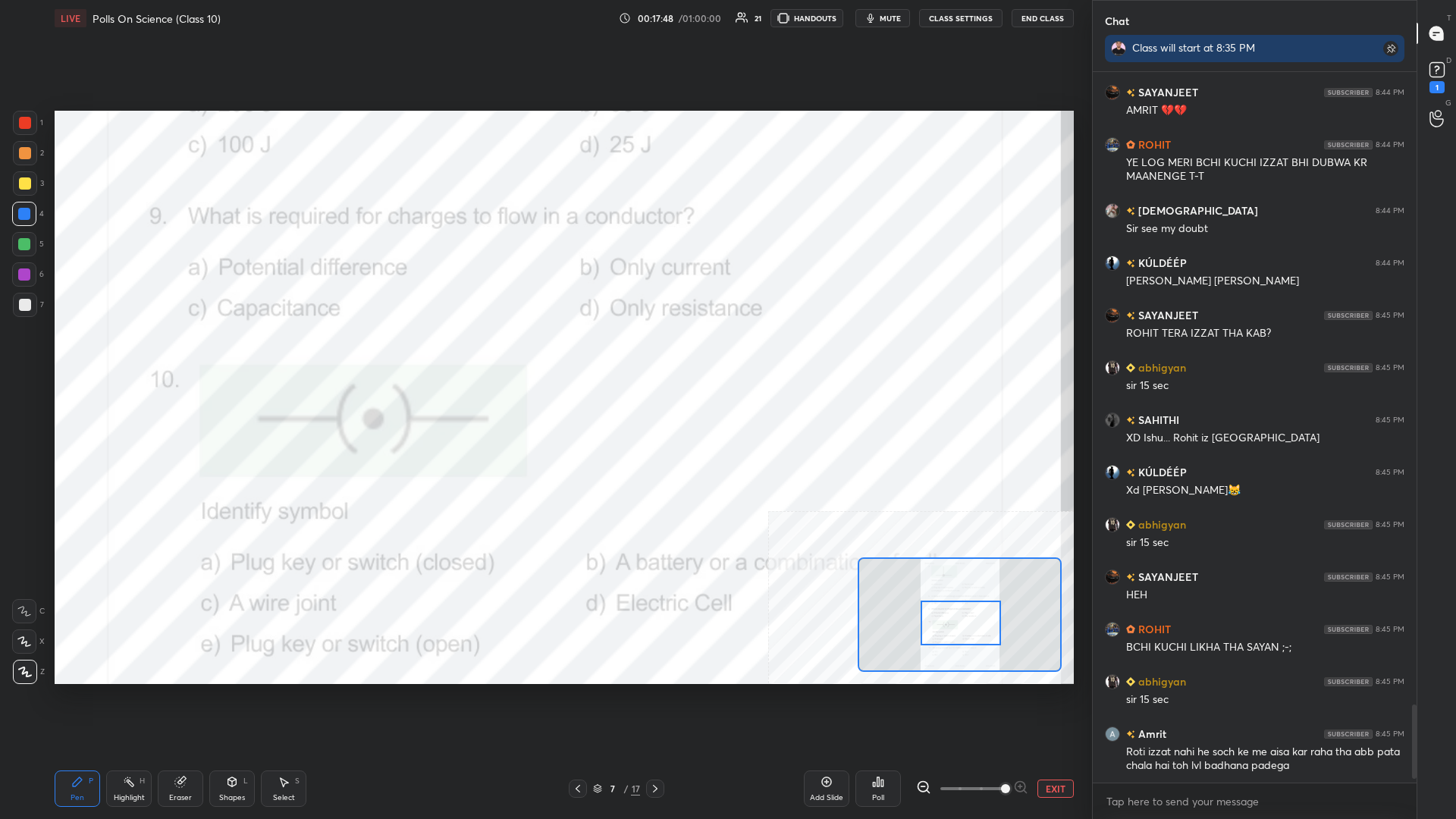
click at [122, 356] on div "Highlight H" at bounding box center [128, 789] width 45 height 37
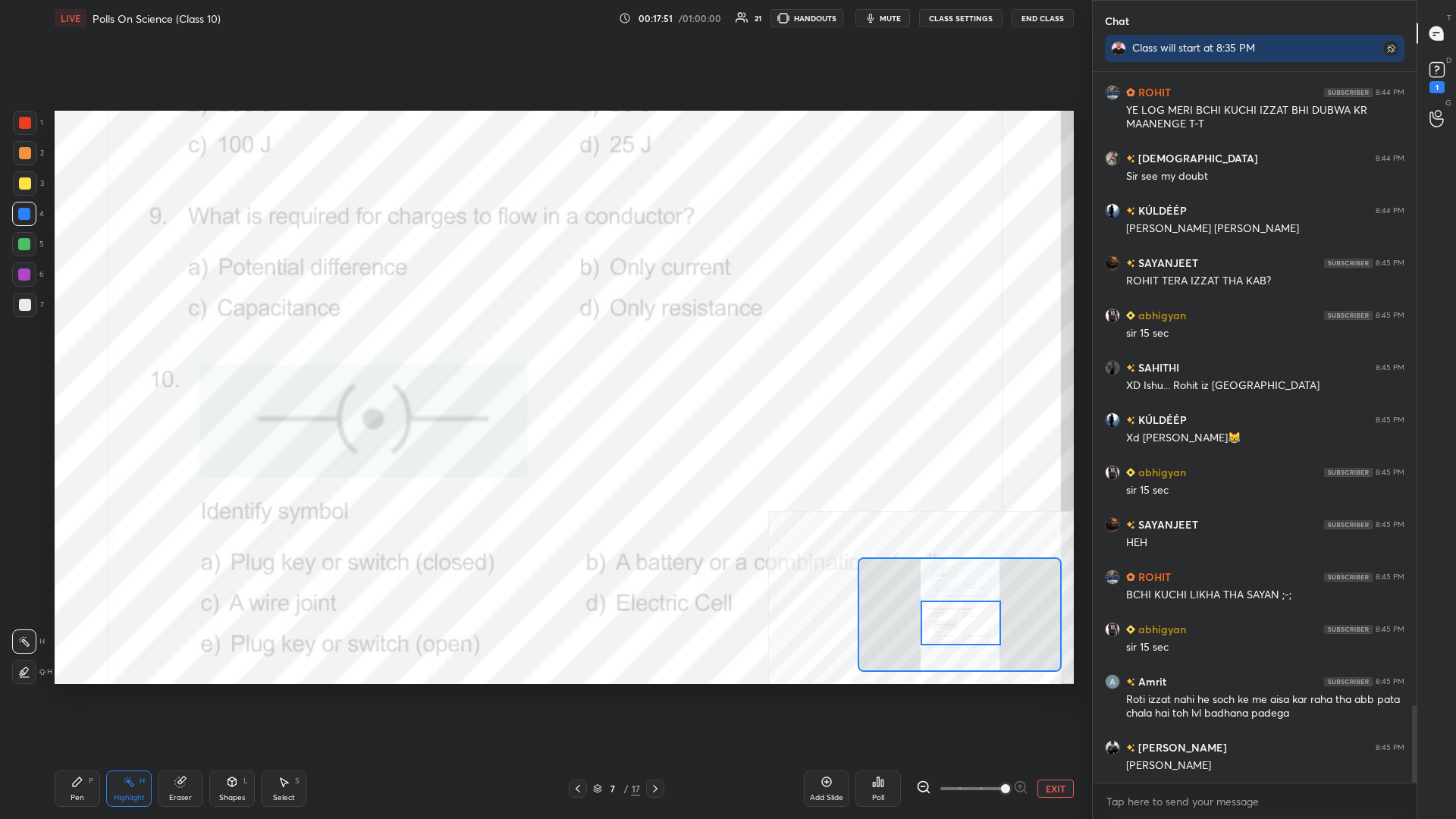
click at [544, 356] on div "Poll" at bounding box center [878, 789] width 45 height 37
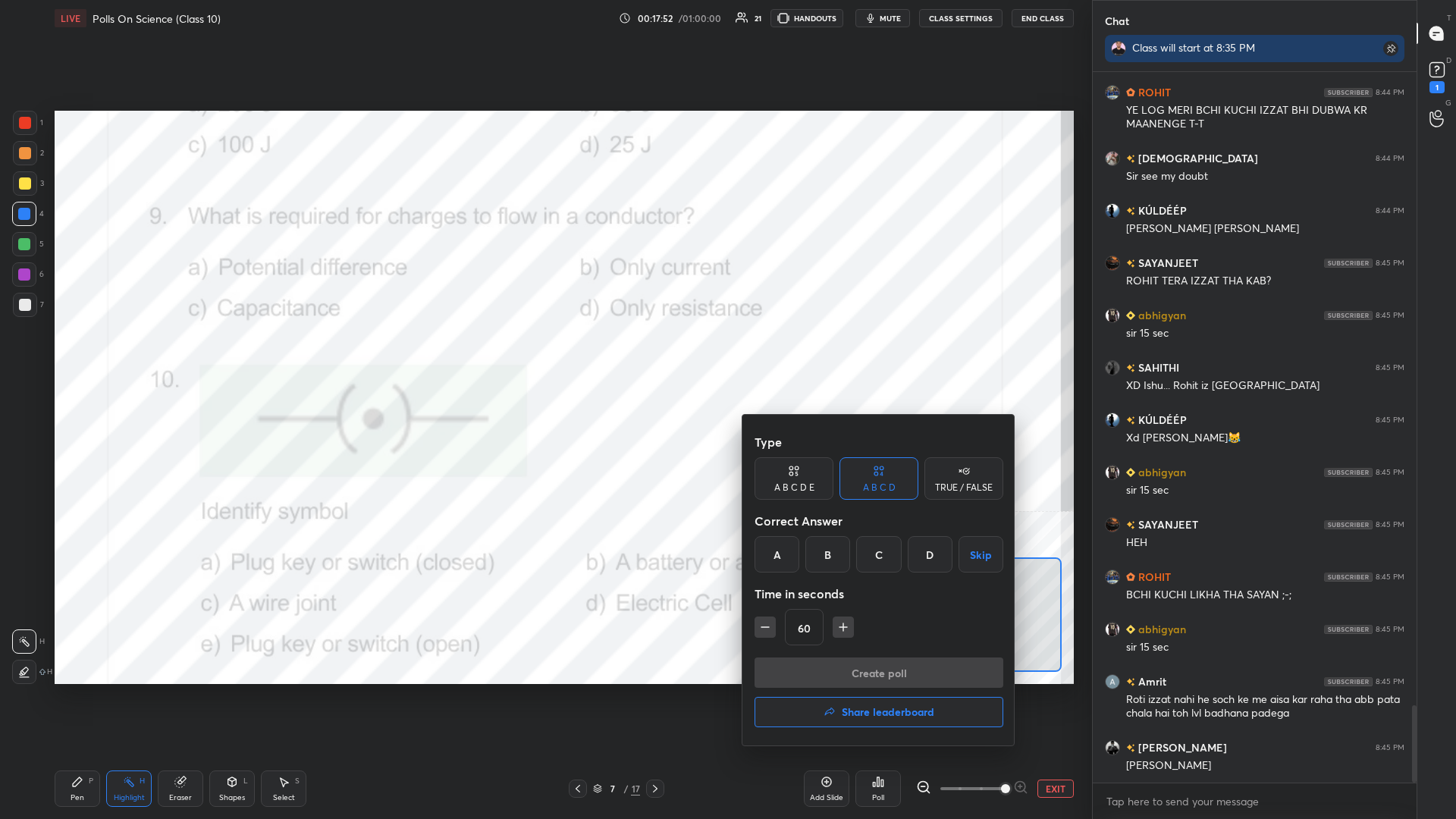
click at [544, 356] on icon "button" at bounding box center [765, 627] width 15 height 15
type input "30"
click at [544, 356] on div "A" at bounding box center [777, 554] width 45 height 37
click at [544, 356] on button "Create poll" at bounding box center [879, 673] width 249 height 31
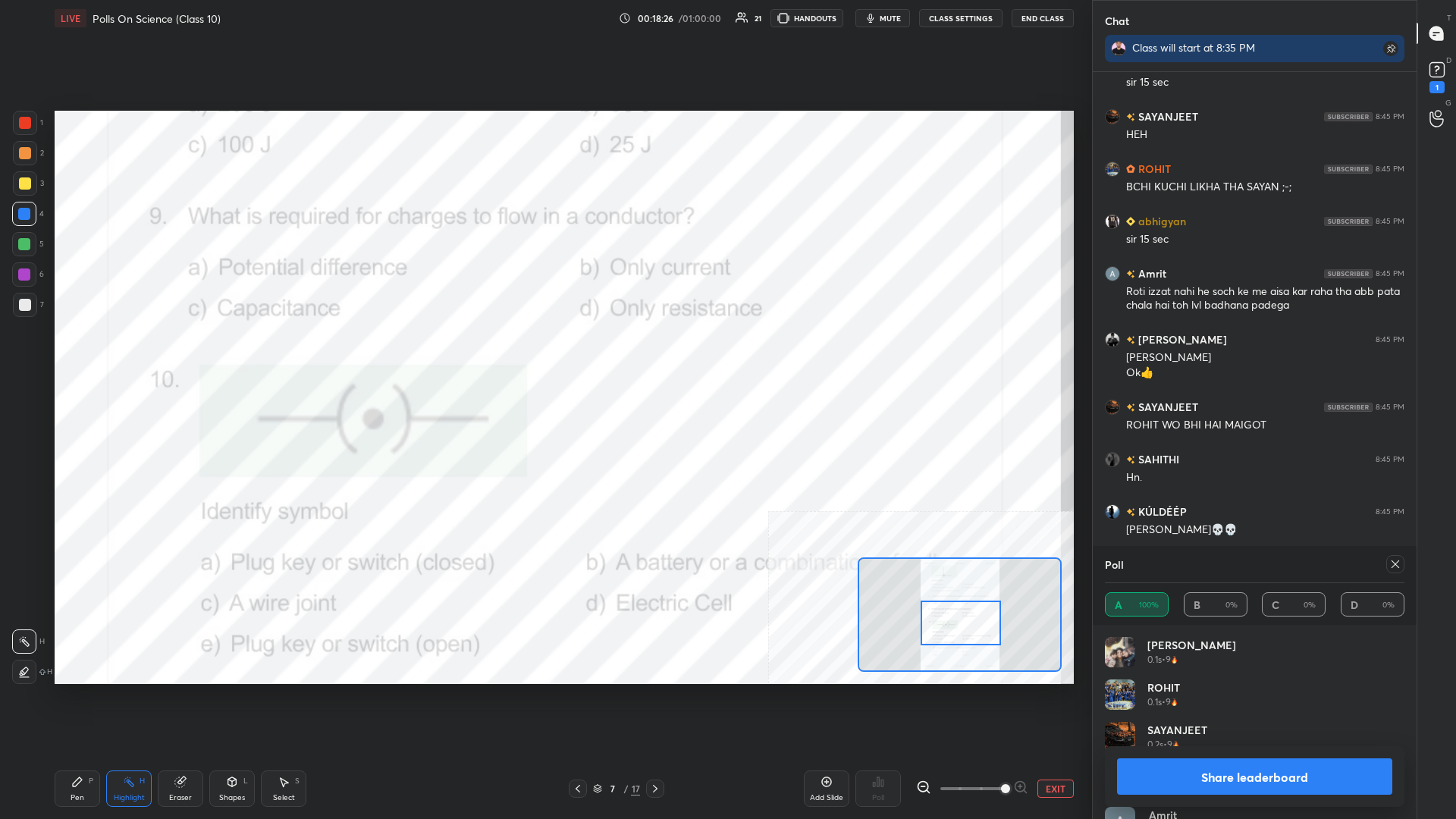
click at [544, 356] on button "Share leaderboard" at bounding box center [1255, 777] width 275 height 37
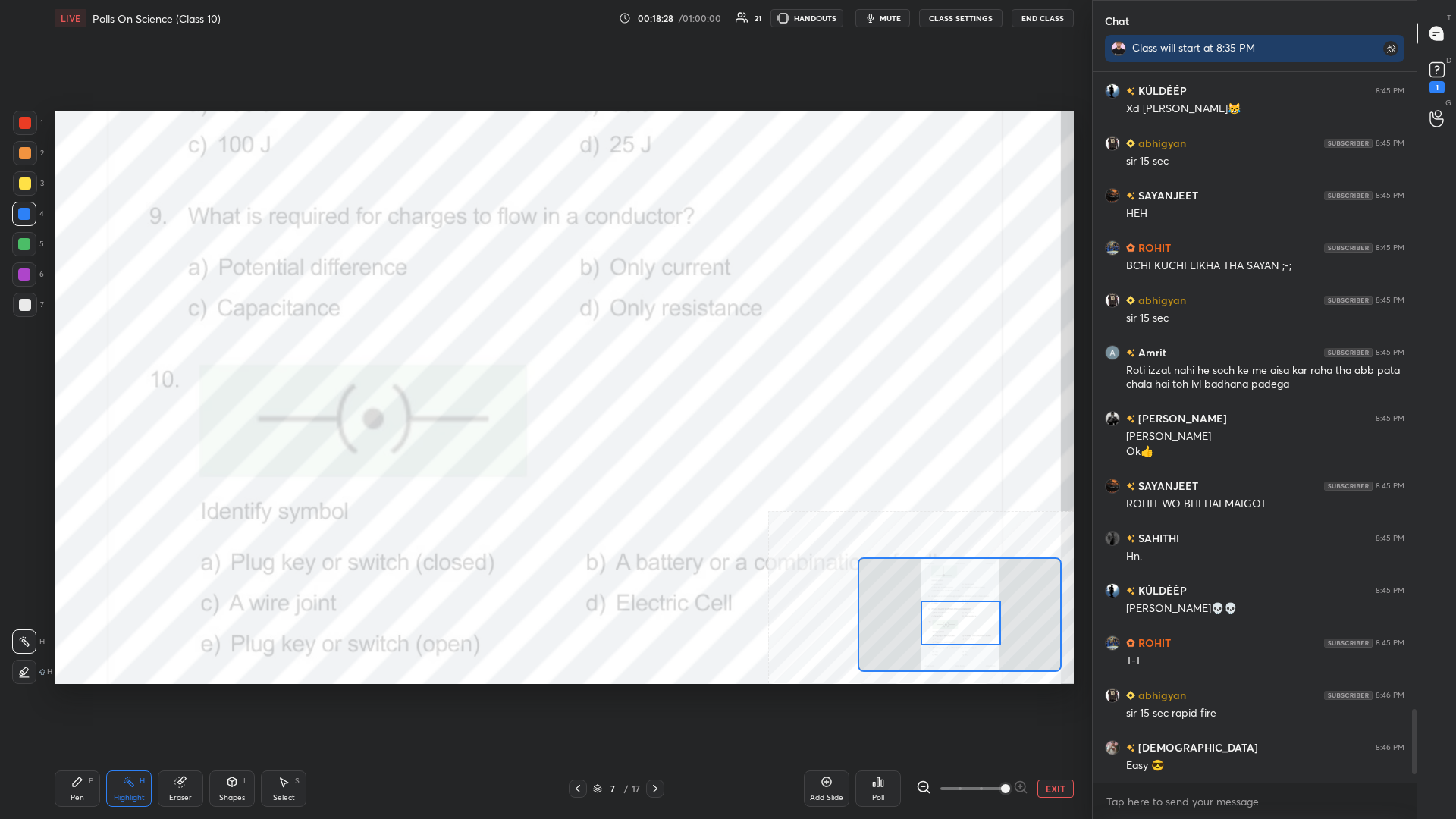
click at [105, 356] on div "Pen P Highlight H Eraser Shapes L Select S" at bounding box center [242, 789] width 374 height 37
click at [89, 356] on div "Pen P" at bounding box center [77, 789] width 45 height 37
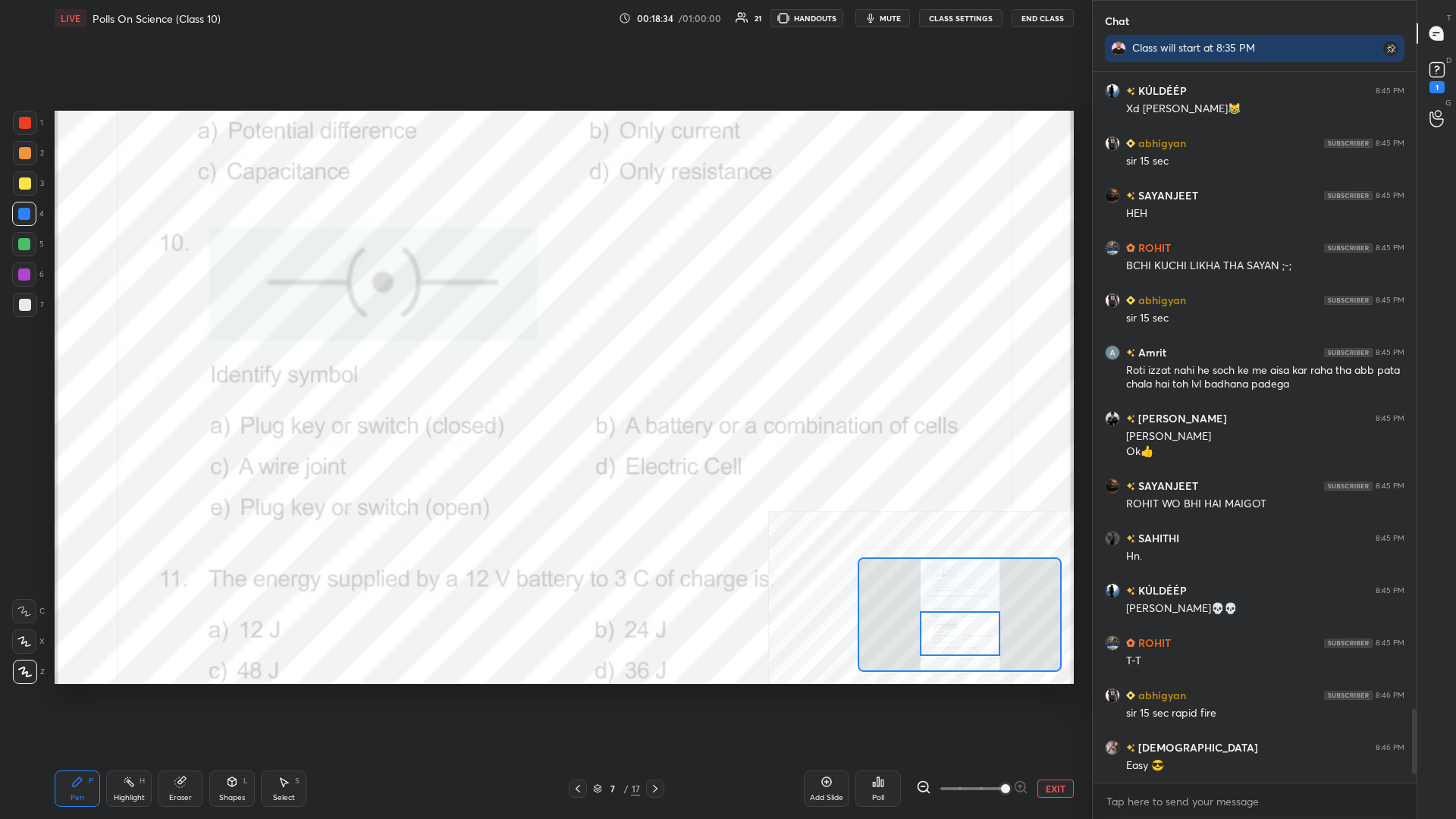
click at [129, 356] on icon at bounding box center [129, 781] width 13 height 13
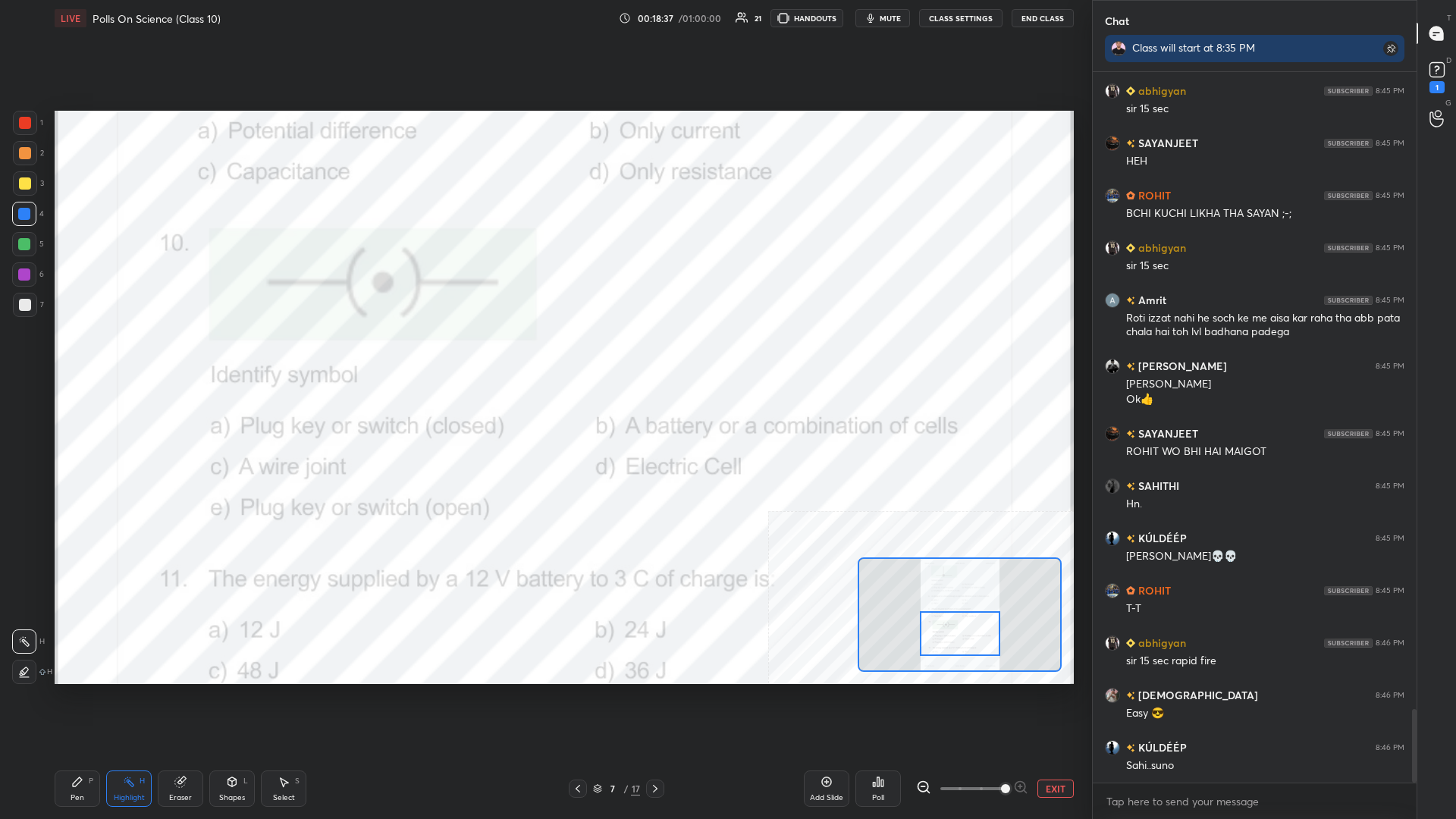
click at [544, 356] on icon at bounding box center [878, 781] width 13 height 13
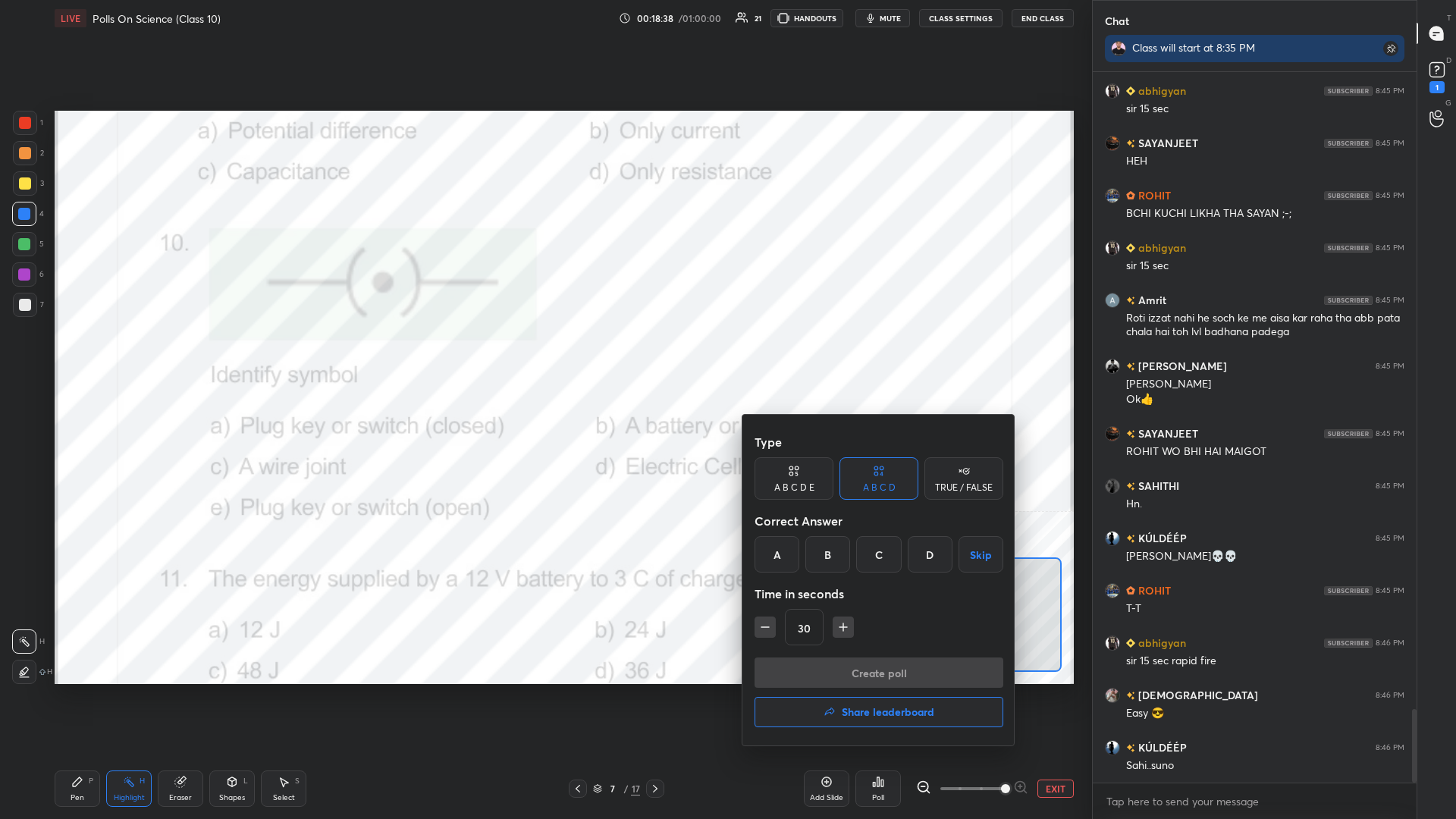
click at [544, 356] on div "A" at bounding box center [777, 554] width 45 height 37
click at [544, 356] on button "Create poll" at bounding box center [879, 673] width 249 height 31
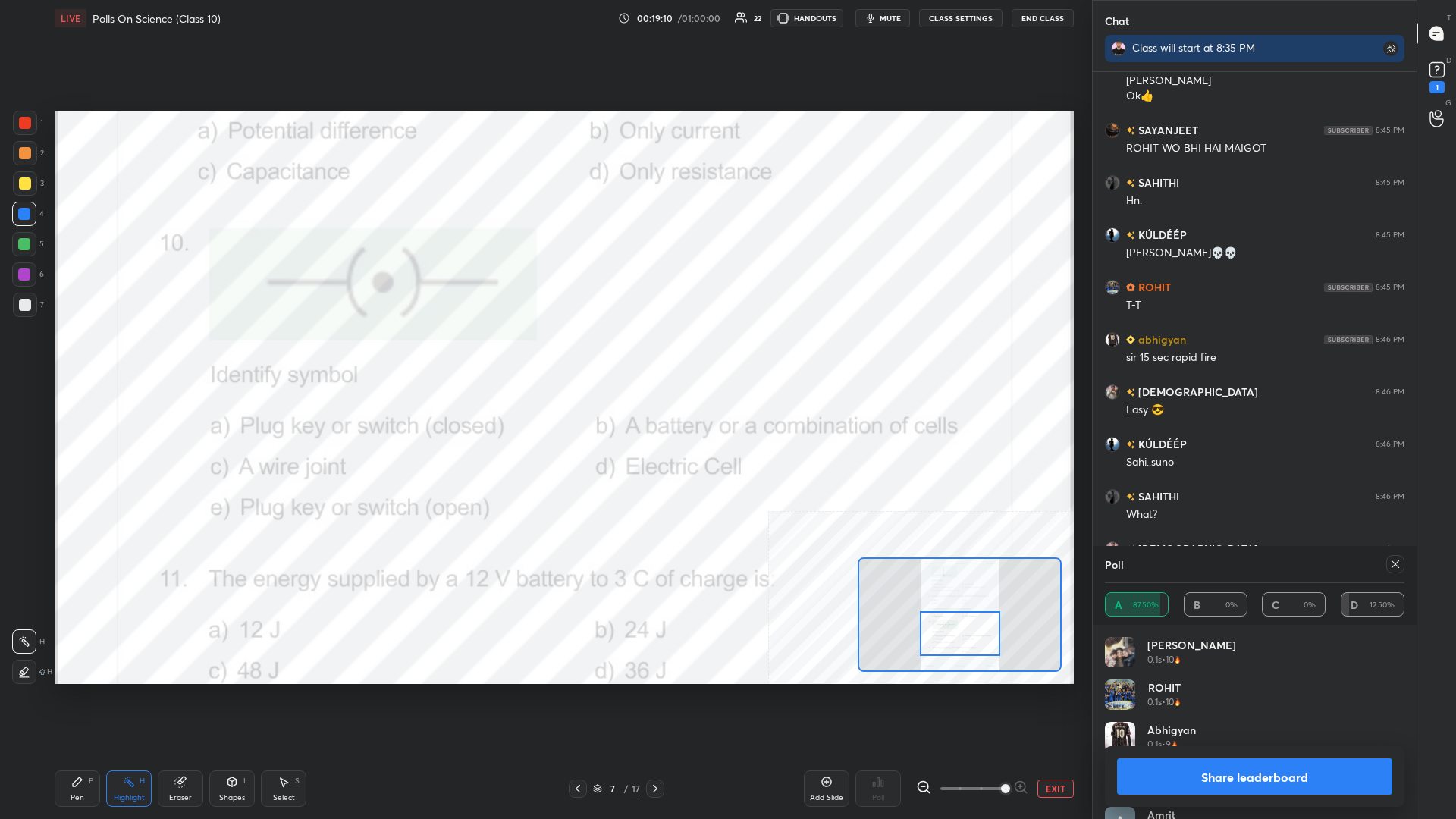
scroll to position [5992, 0]
click at [544, 356] on button "Share leaderboard" at bounding box center [1255, 777] width 275 height 37
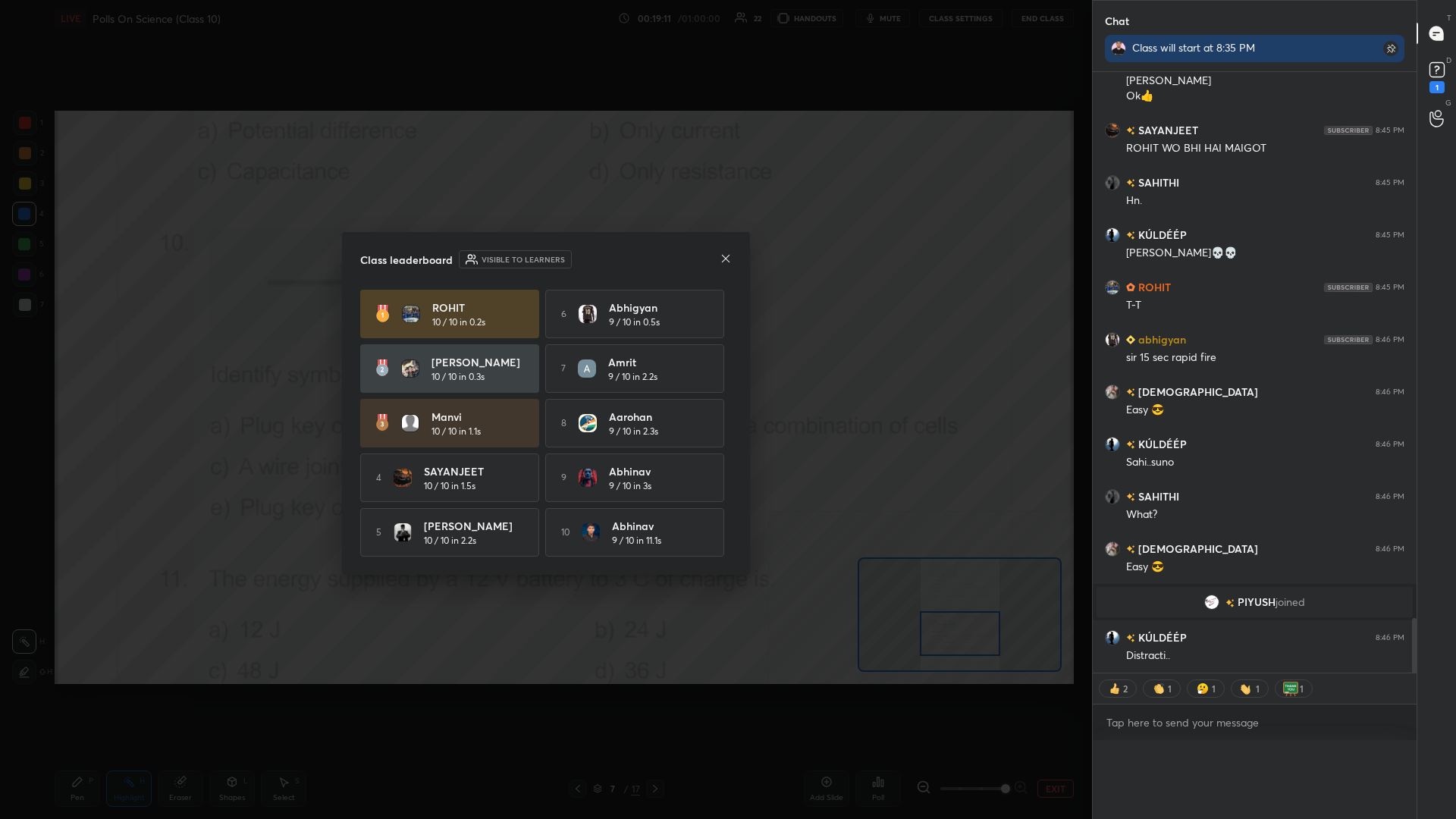
scroll to position [0, 0]
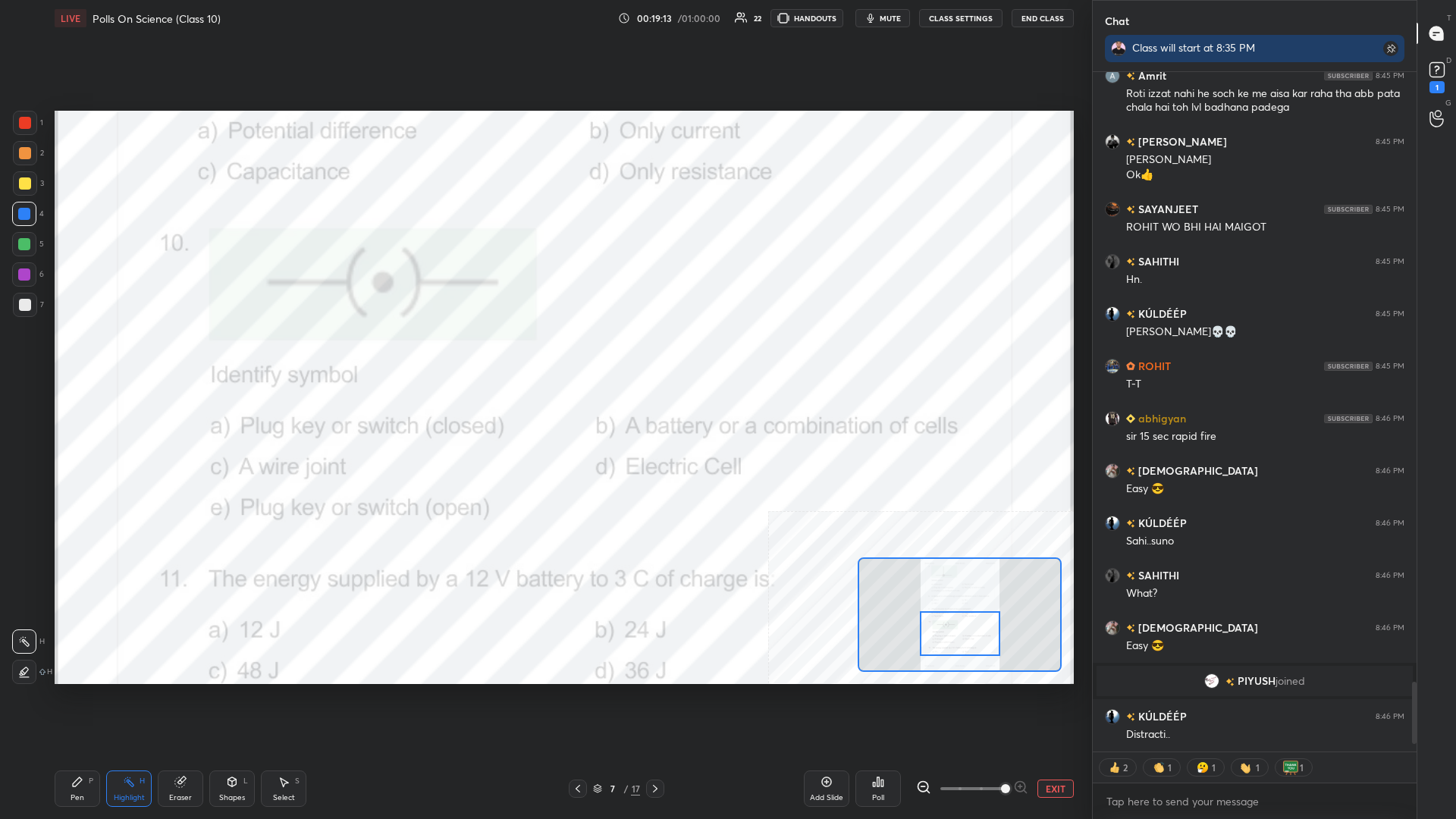
click at [108, 356] on div "Highlight H" at bounding box center [128, 789] width 45 height 37
click at [77, 356] on icon at bounding box center [77, 781] width 9 height 9
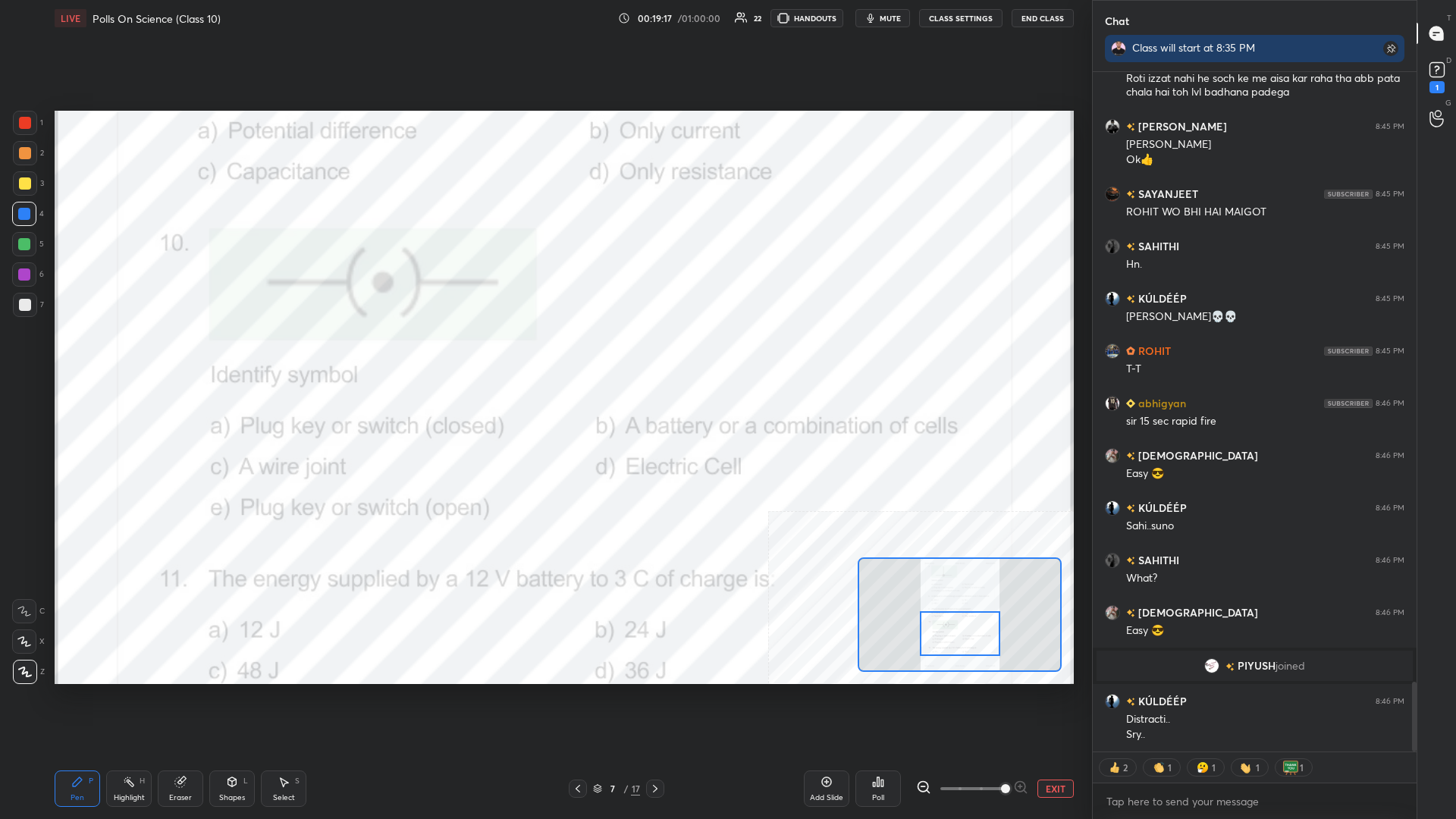
type textarea "x"
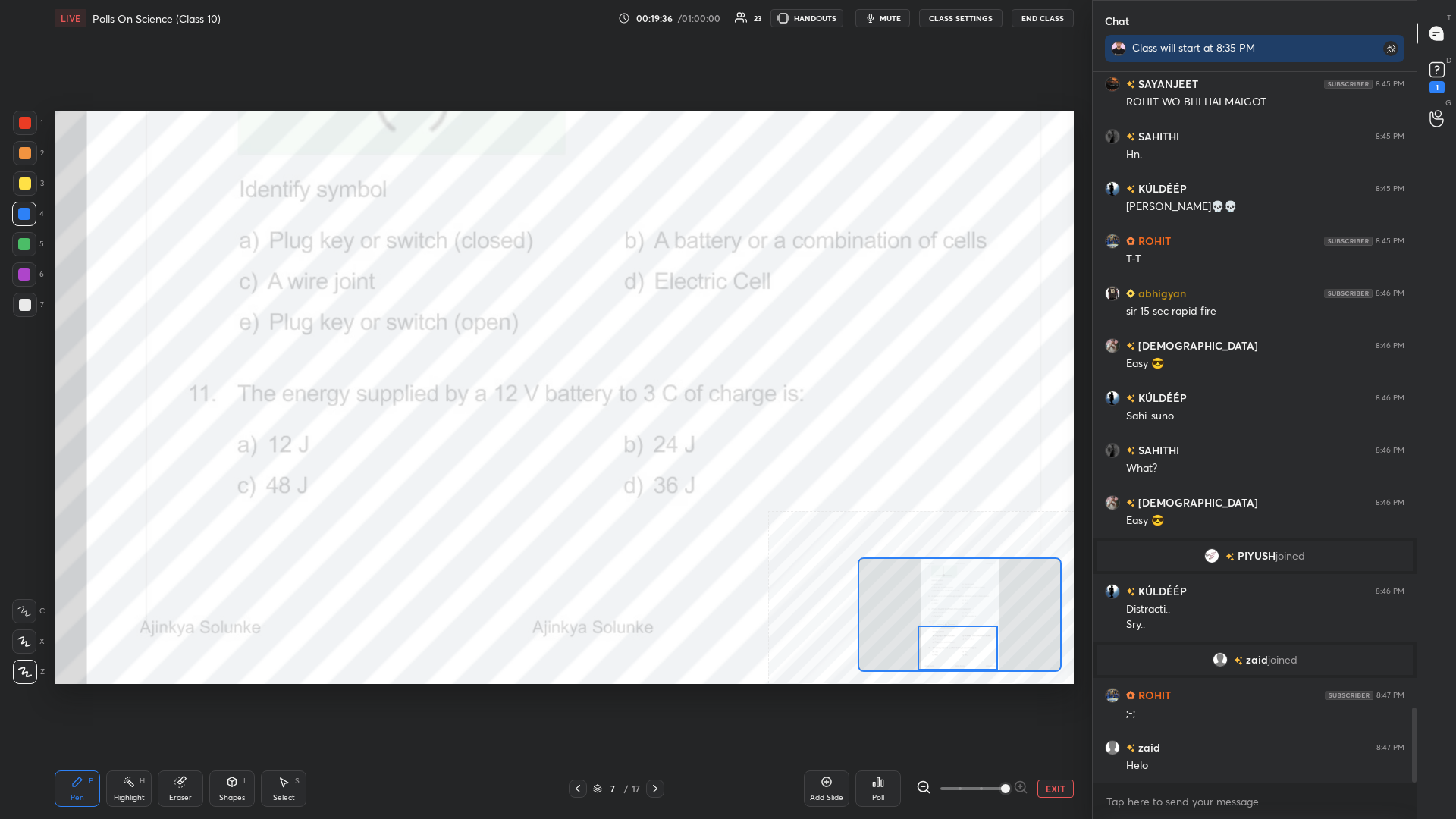
click at [152, 356] on div "Pen P Highlight H Eraser Shapes L Select S" at bounding box center [242, 789] width 374 height 37
click at [131, 356] on div "Highlight" at bounding box center [129, 798] width 31 height 8
click at [544, 356] on div "Poll" at bounding box center [878, 789] width 45 height 37
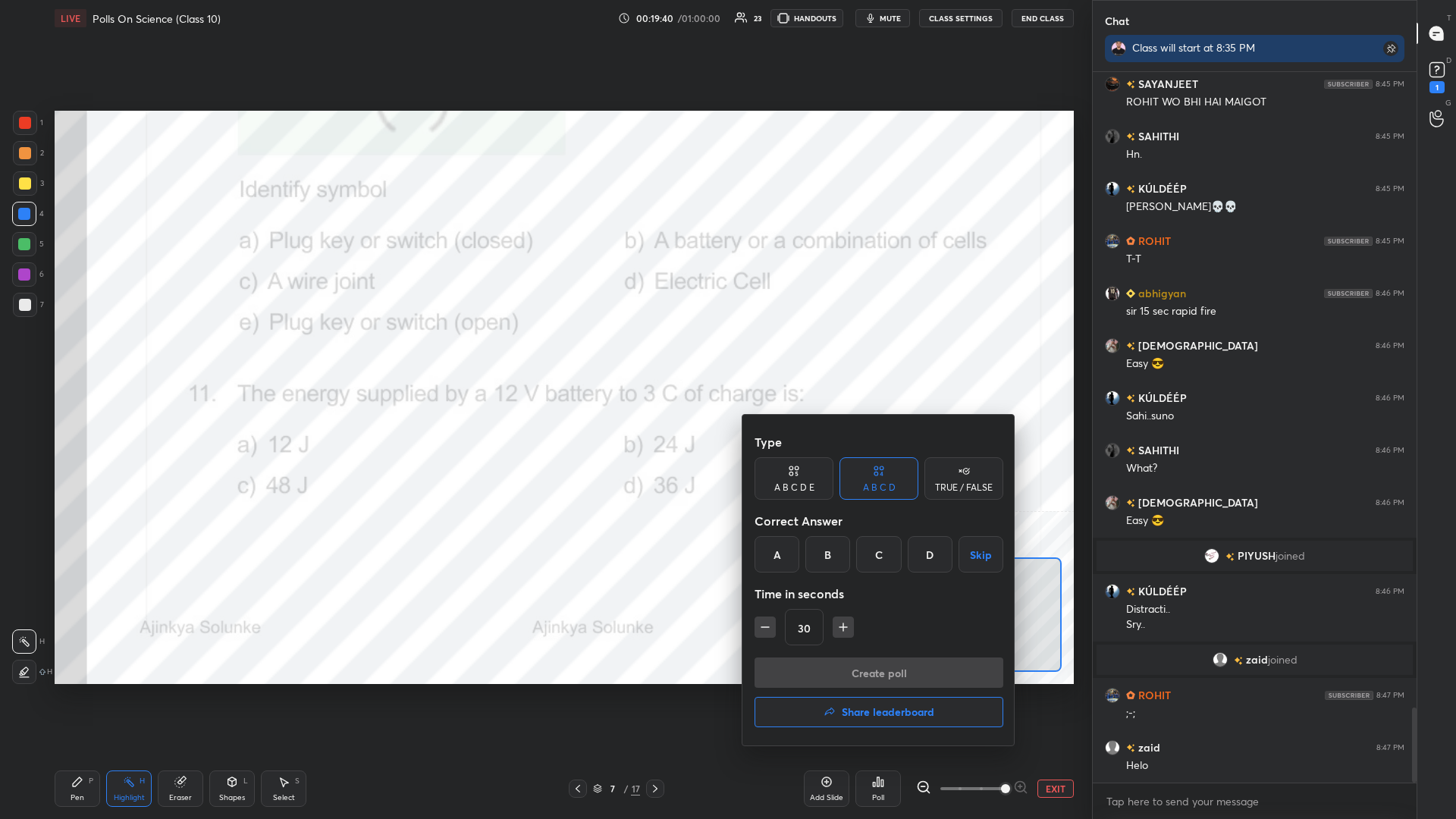
click at [544, 356] on icon "button" at bounding box center [844, 627] width 15 height 15
click at [544, 356] on icon "button" at bounding box center [844, 627] width 8 height 0
type input "60"
click at [544, 356] on div "D" at bounding box center [931, 554] width 45 height 37
click at [544, 356] on button "Create poll" at bounding box center [879, 673] width 249 height 31
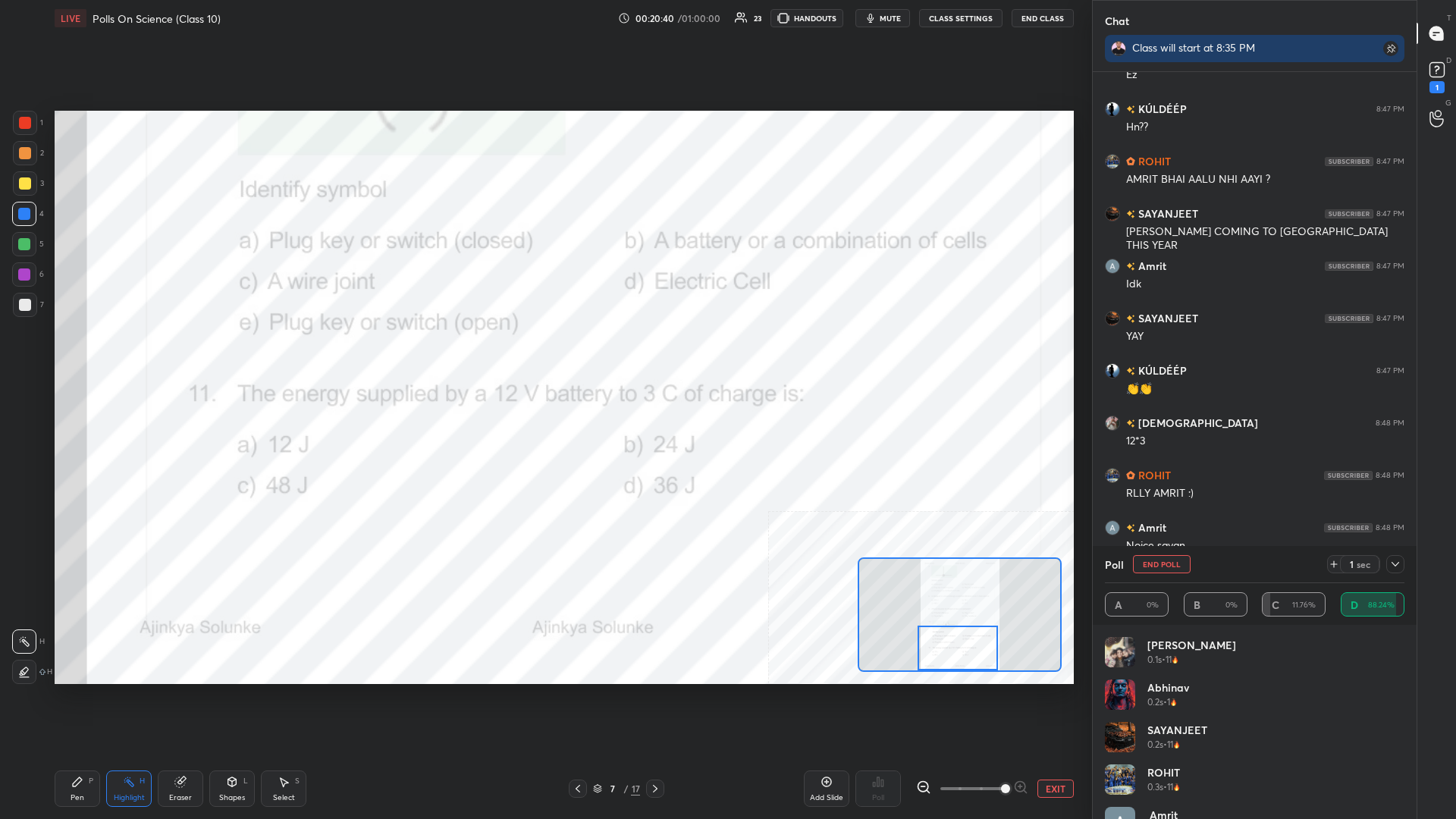
scroll to position [6590, 0]
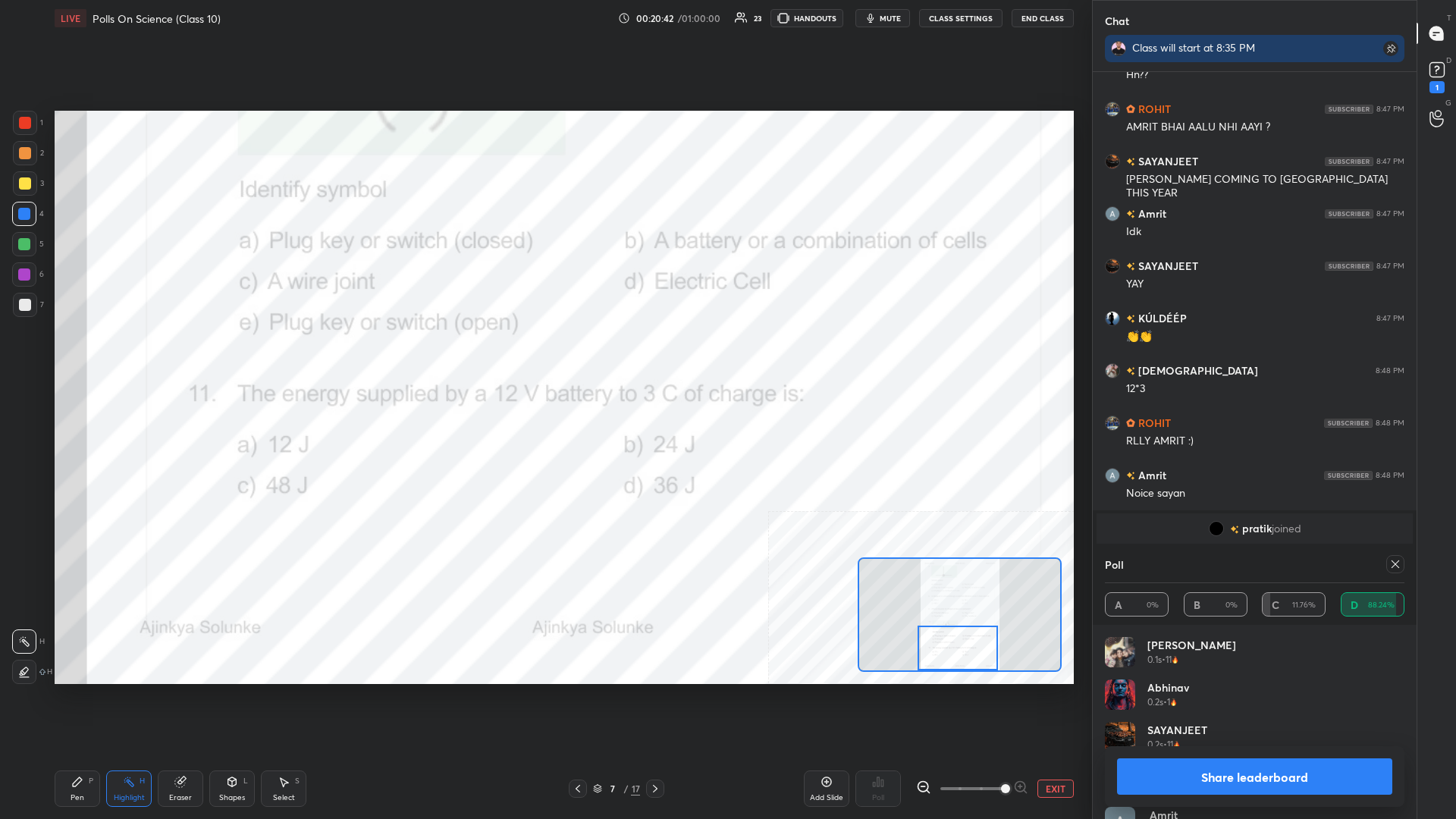
click at [544, 356] on button "Share leaderboard" at bounding box center [1255, 777] width 275 height 37
type textarea "x"
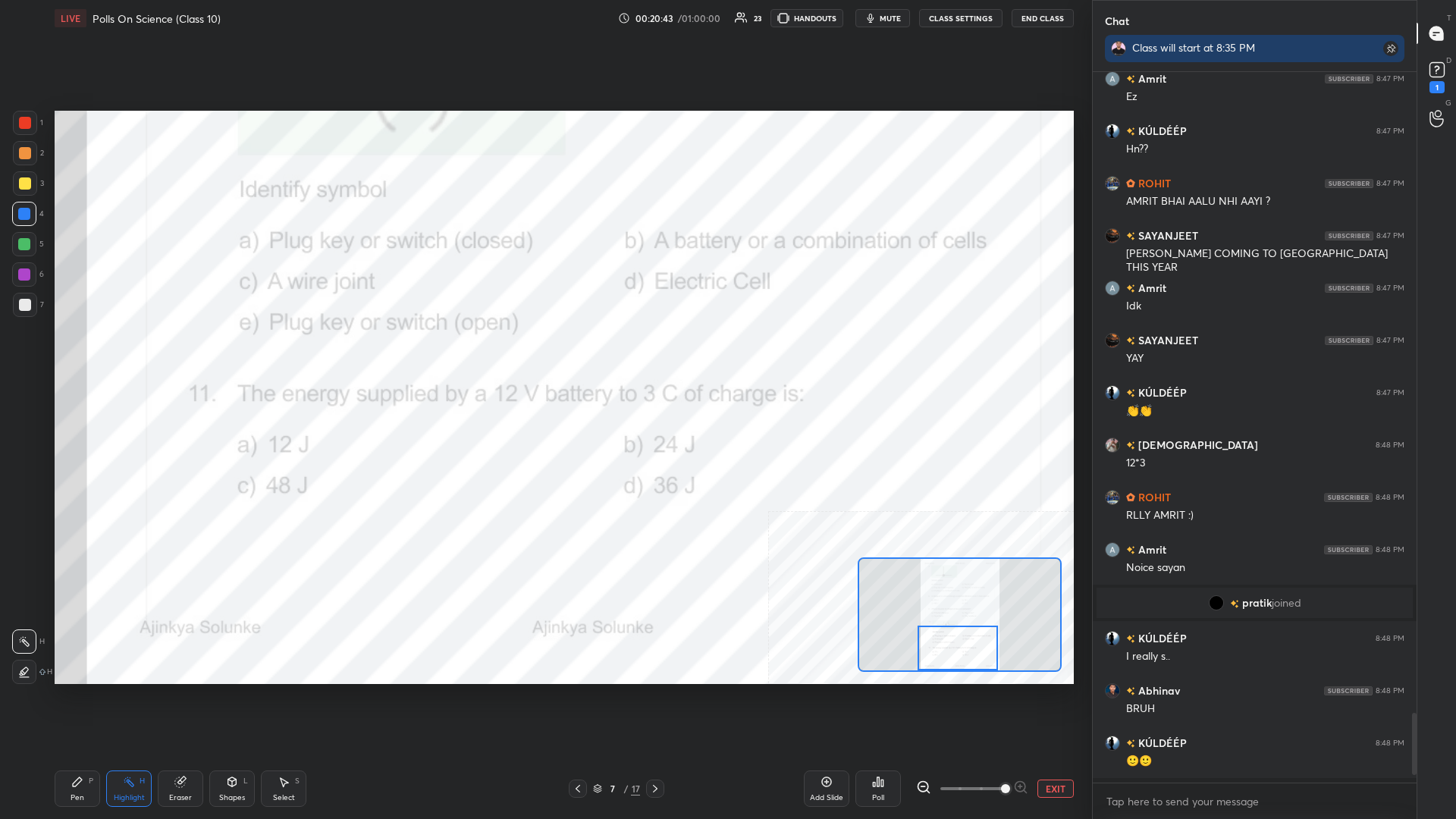
scroll to position [743, 324]
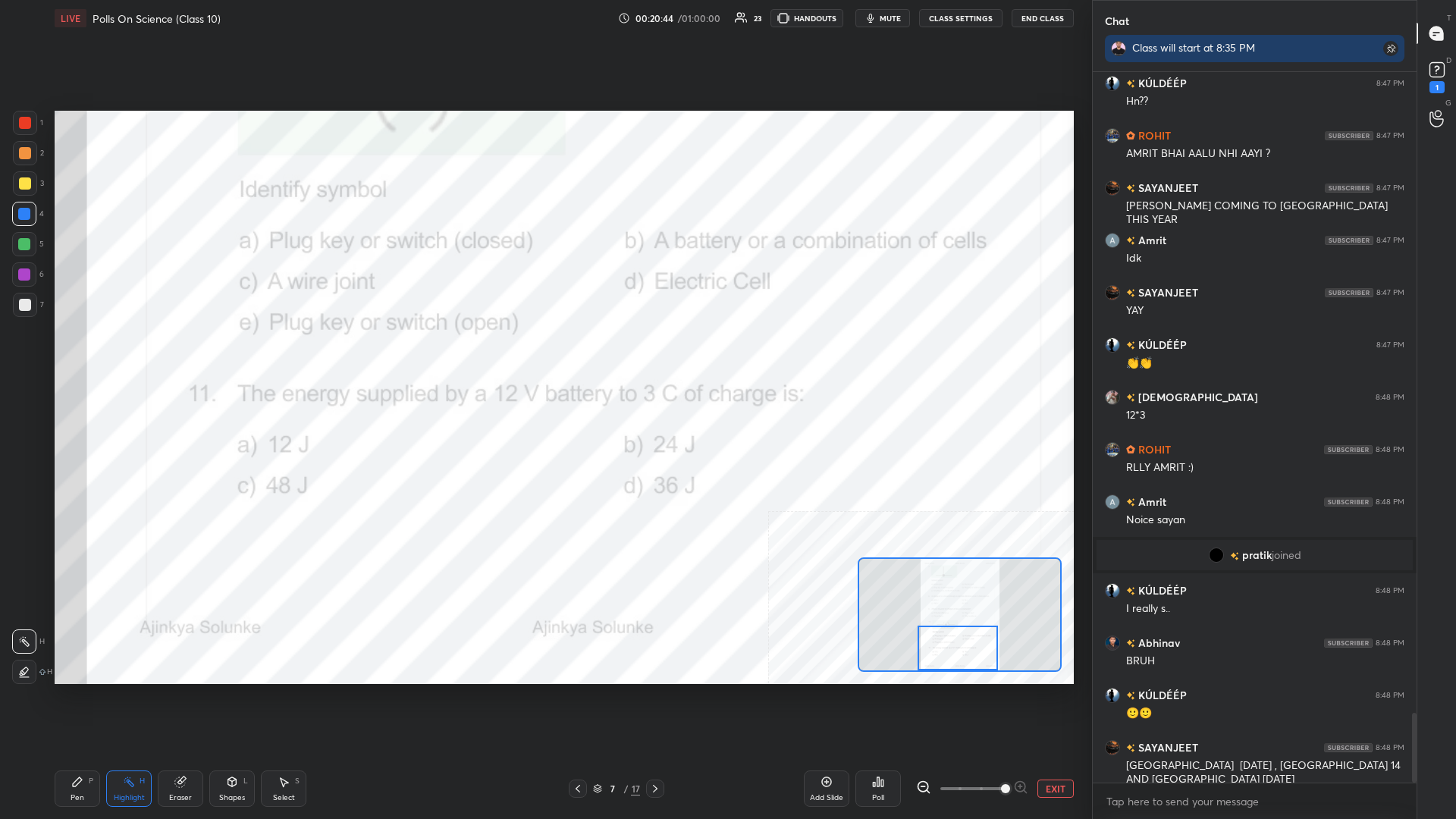
click at [70, 356] on div "Pen P" at bounding box center [77, 789] width 45 height 37
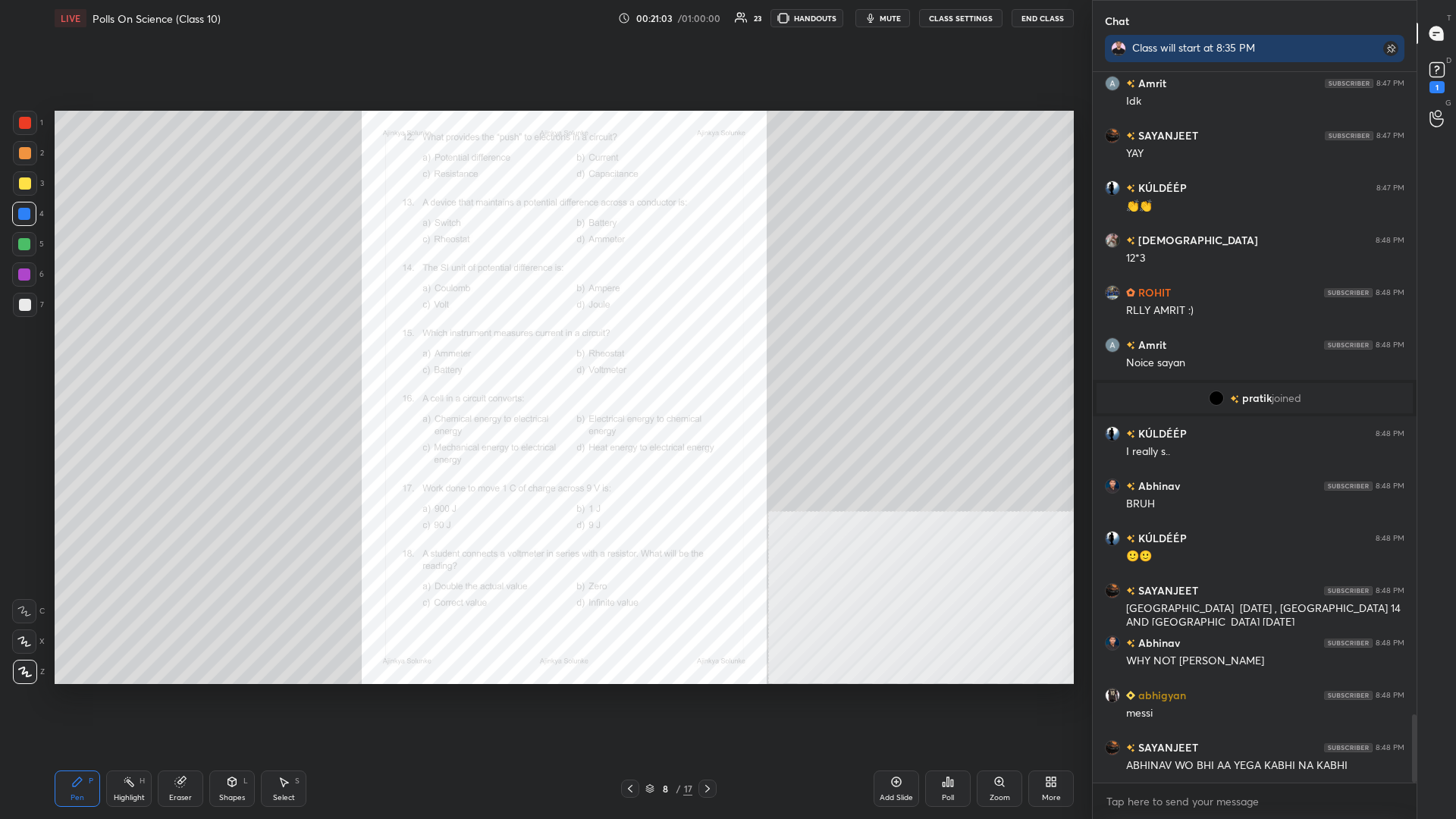
click at [544, 356] on div "Zoom" at bounding box center [999, 789] width 45 height 37
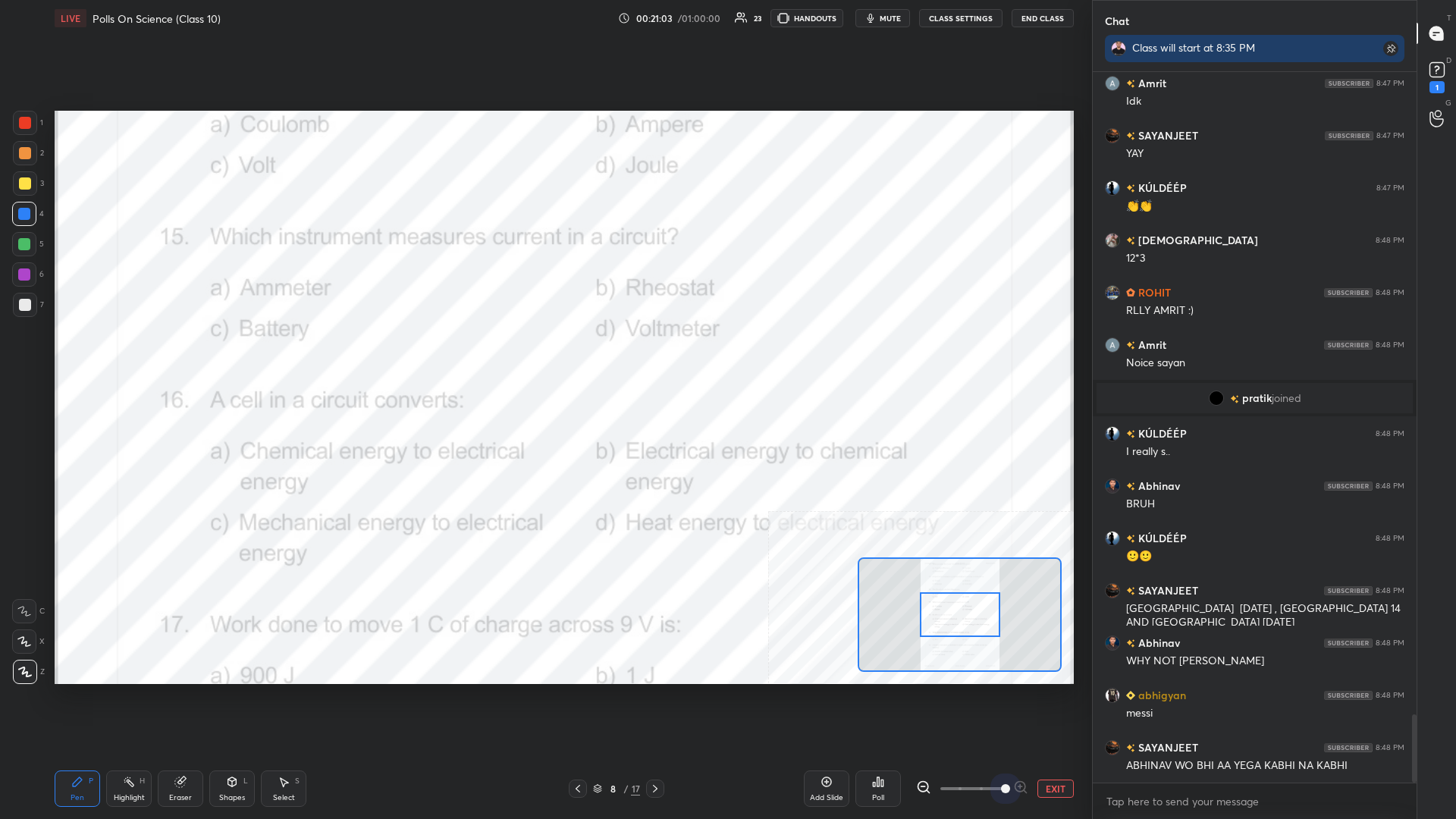
drag, startPoint x: 945, startPoint y: 786, endPoint x: 1066, endPoint y: 786, distance: 121.0
click at [544, 356] on div "EXIT" at bounding box center [995, 788] width 158 height 18
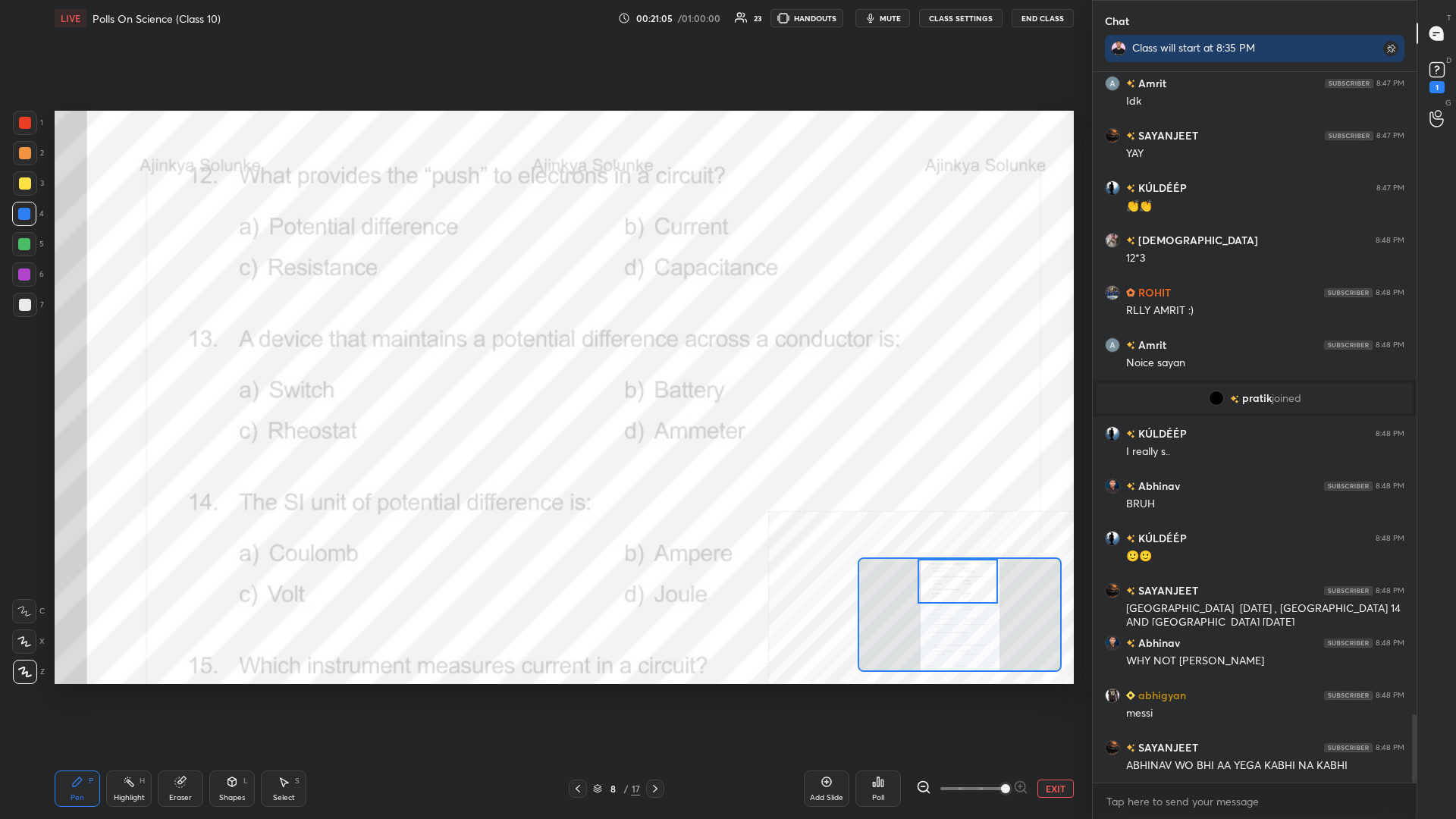
click at [544, 356] on div "Setting up your live class Poll for secs No correct answer Start poll" at bounding box center [564, 397] width 1019 height 574
click at [131, 356] on div "Highlight" at bounding box center [129, 798] width 31 height 8
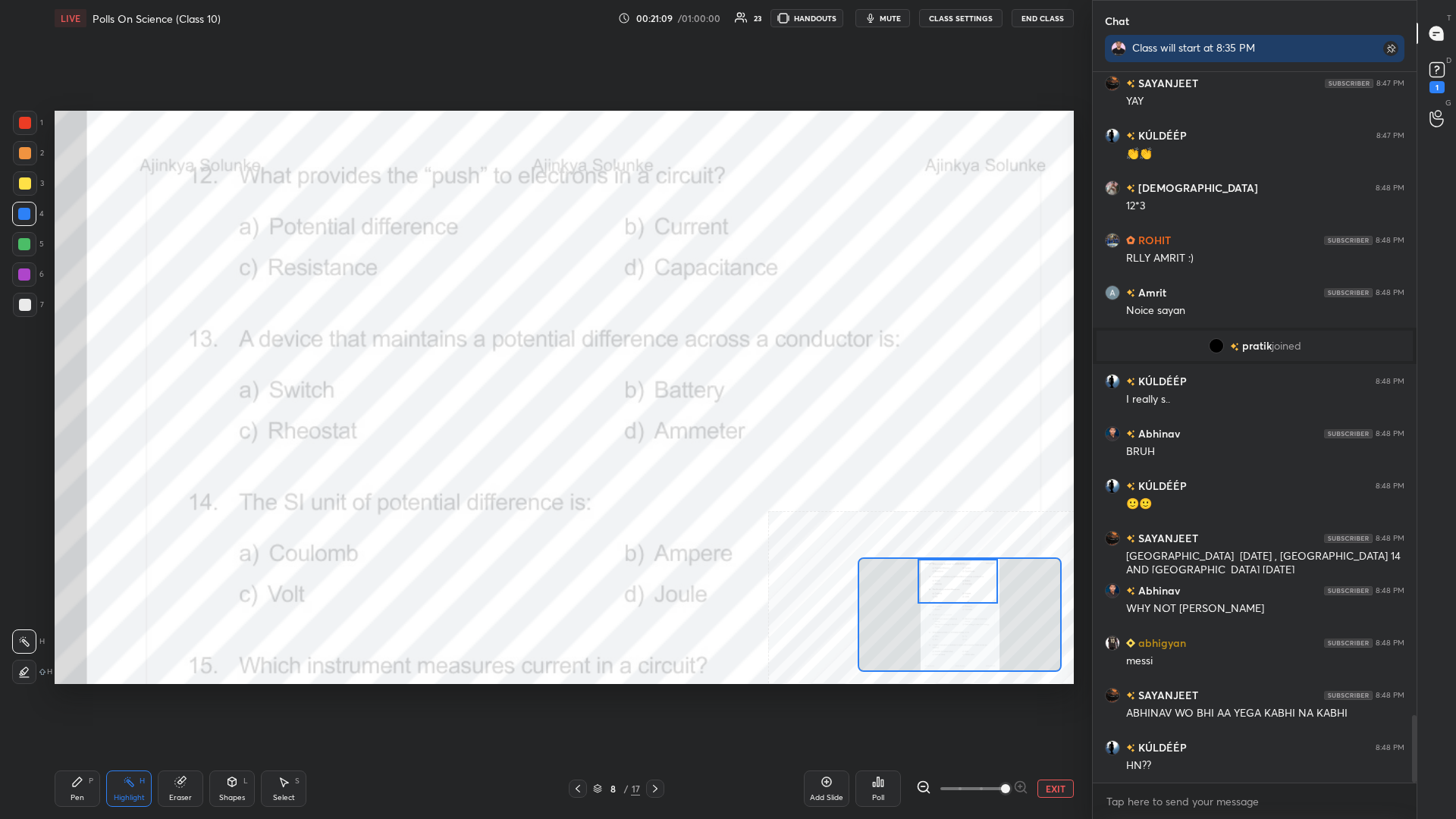
click at [544, 356] on div "Poll" at bounding box center [878, 789] width 45 height 37
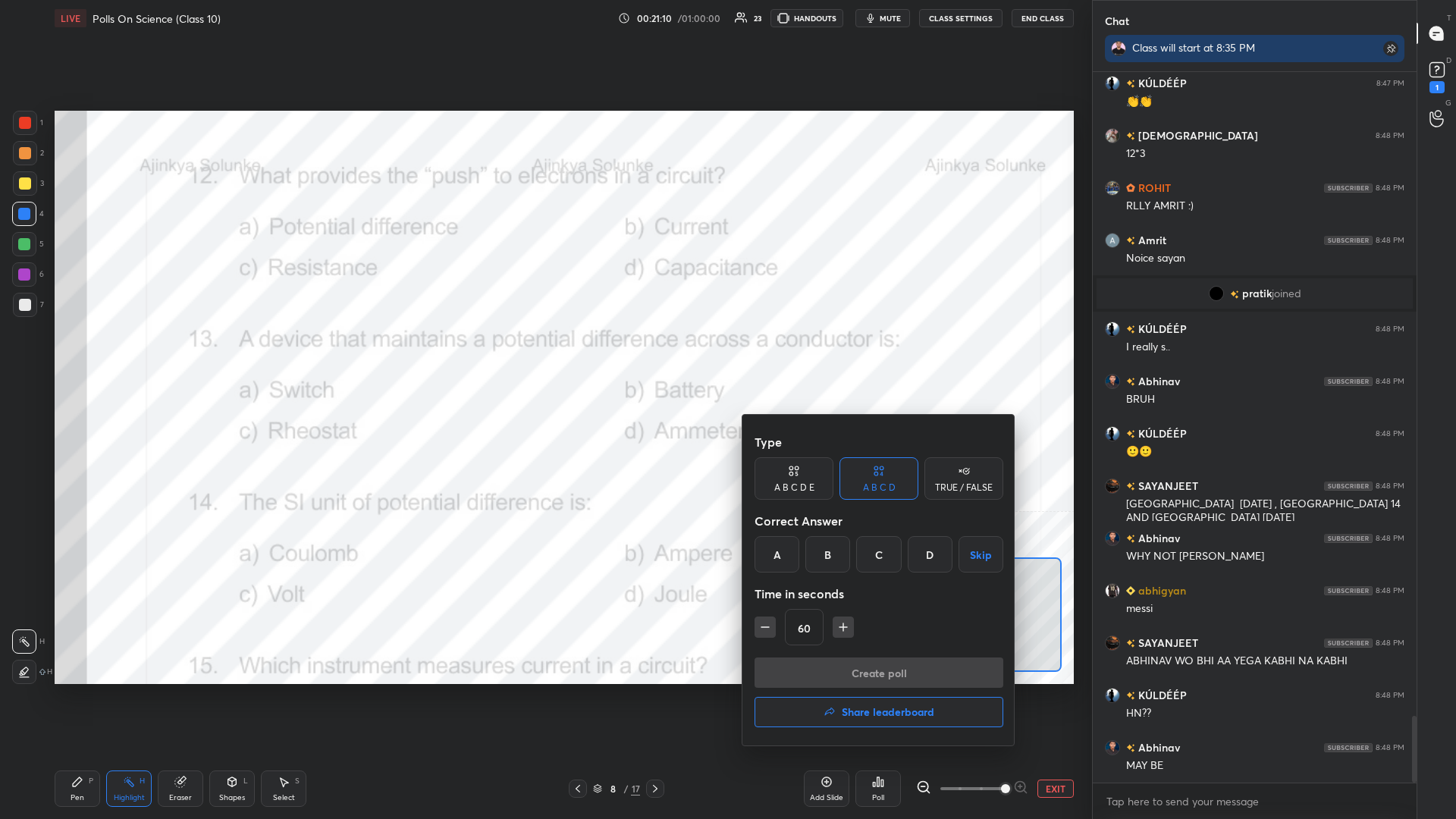
click at [544, 356] on button "button" at bounding box center [765, 627] width 21 height 21
type input "30"
click at [544, 356] on div "A" at bounding box center [777, 554] width 45 height 37
click at [544, 356] on button "Create poll" at bounding box center [879, 673] width 249 height 31
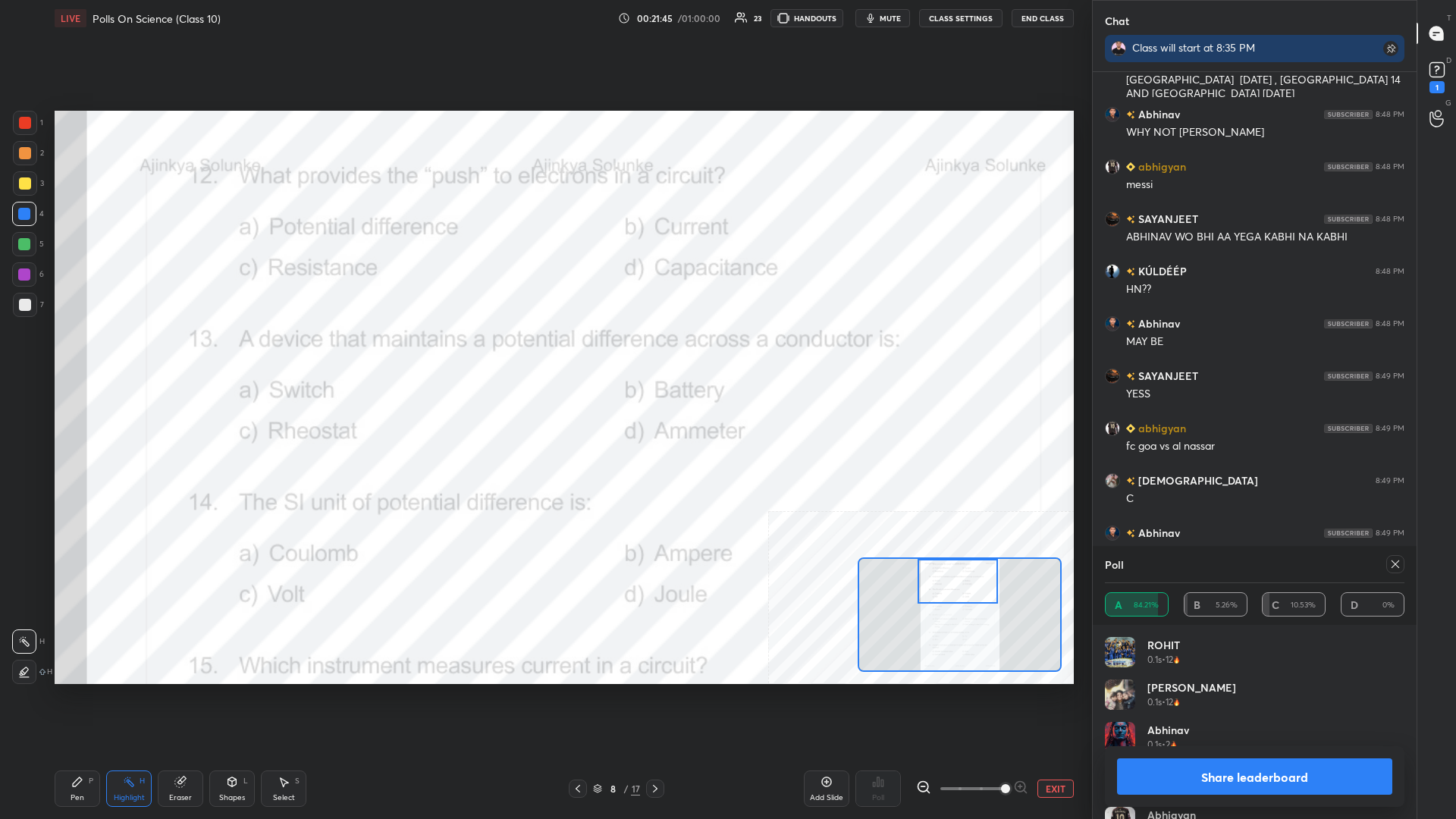
click at [544, 356] on button "Share leaderboard" at bounding box center [1255, 777] width 275 height 37
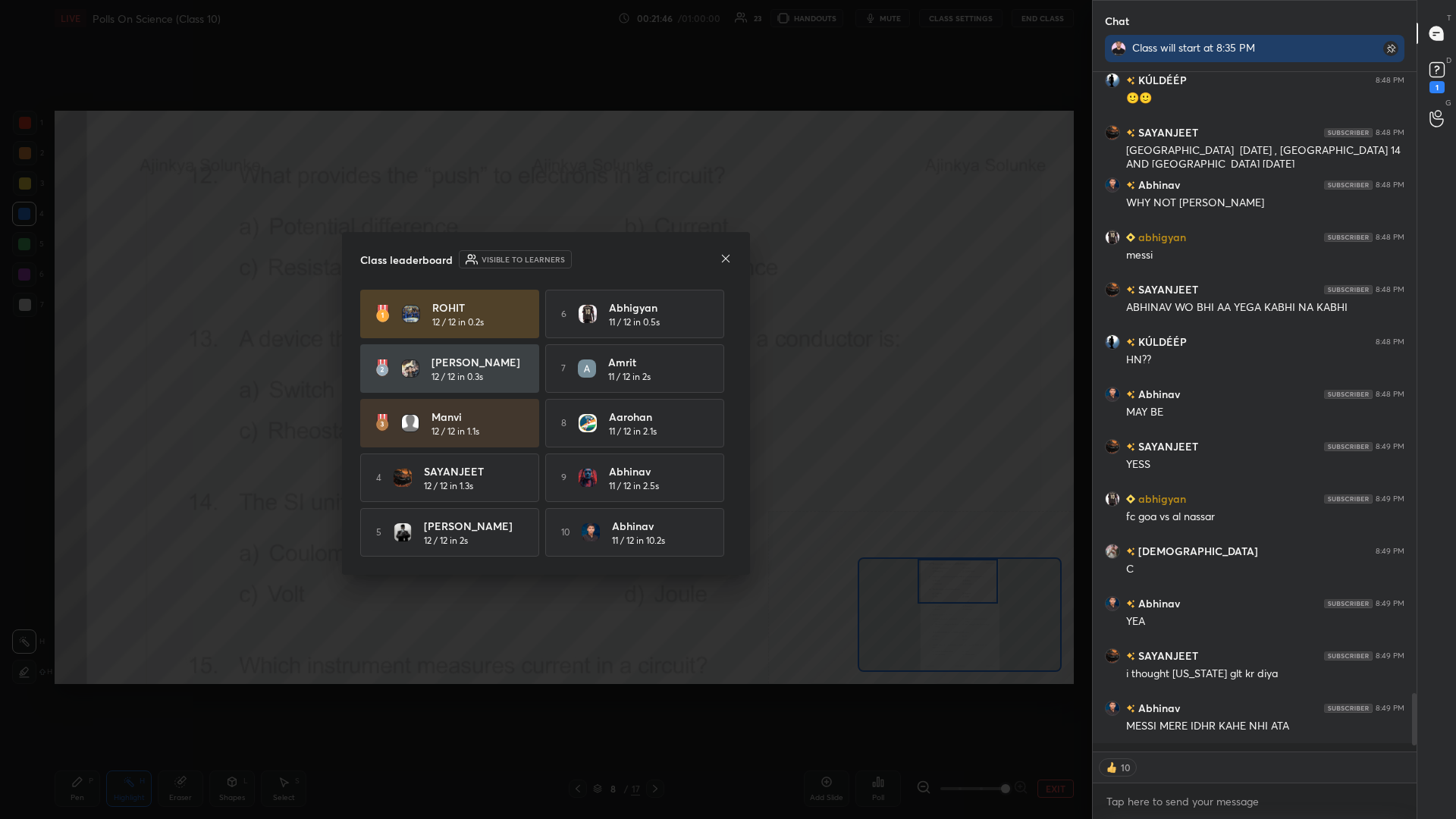
scroll to position [0, 1]
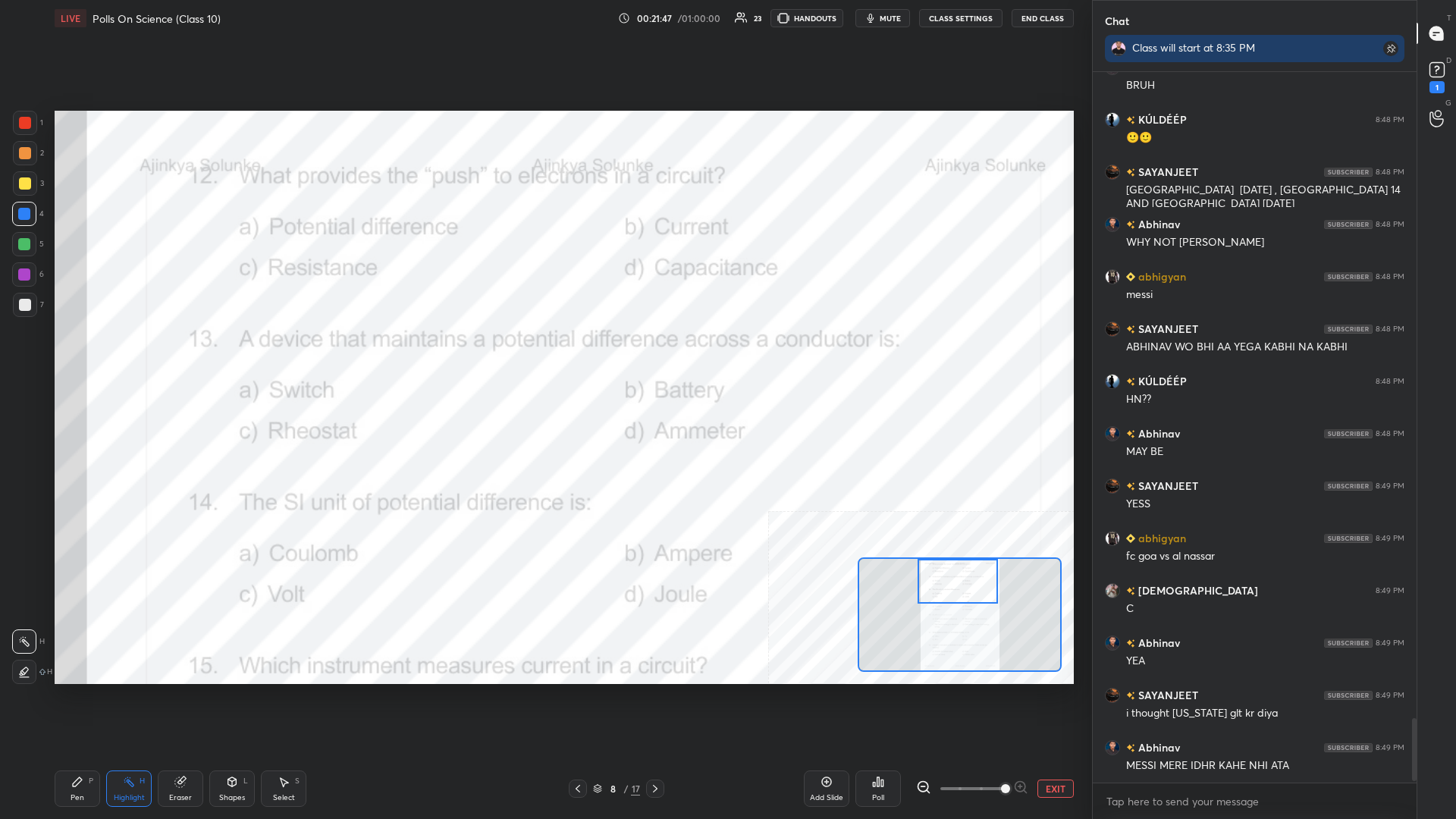
click at [84, 356] on div "Pen P" at bounding box center [77, 789] width 45 height 37
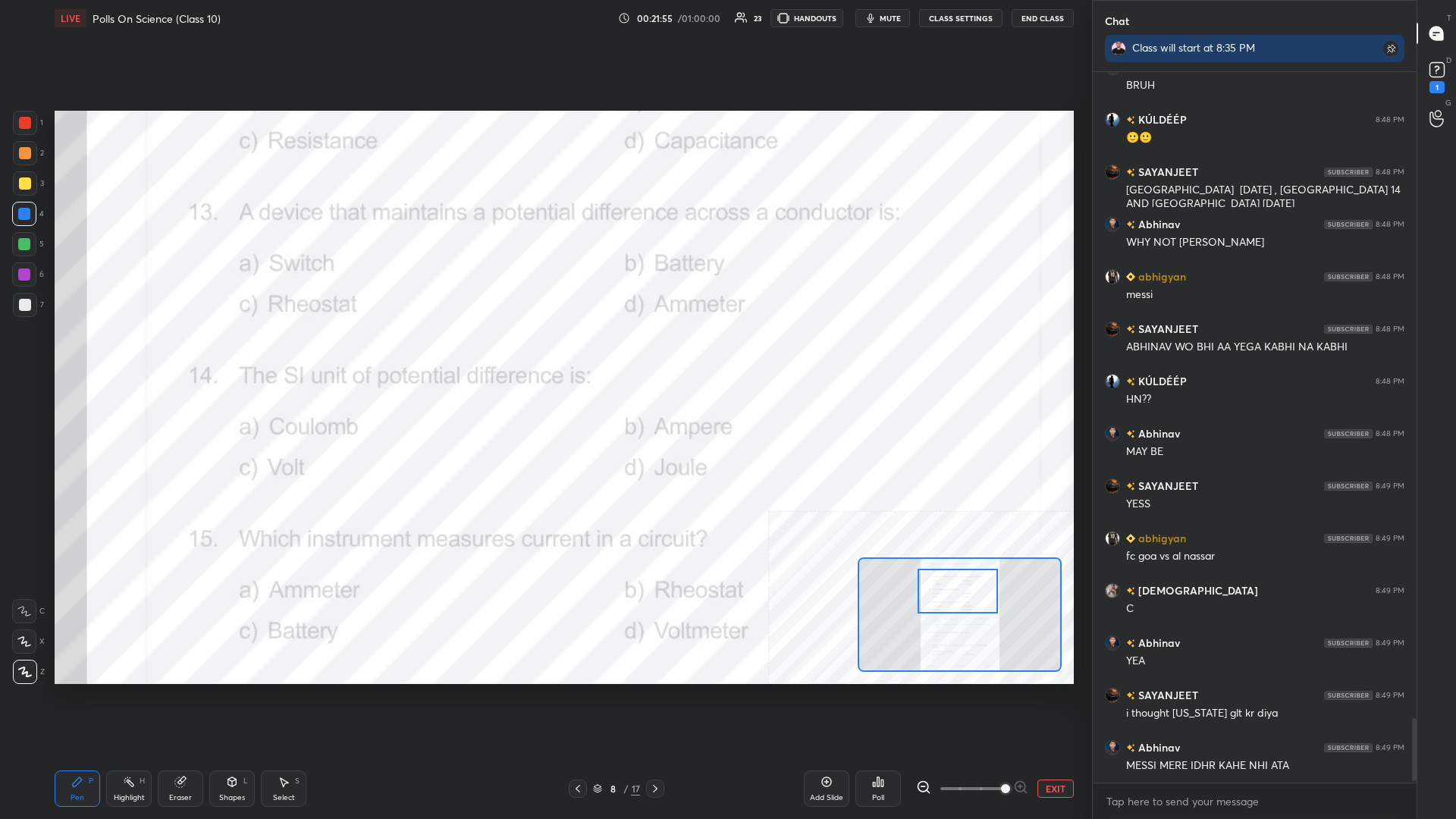
click at [133, 356] on rect at bounding box center [131, 783] width 8 height 8
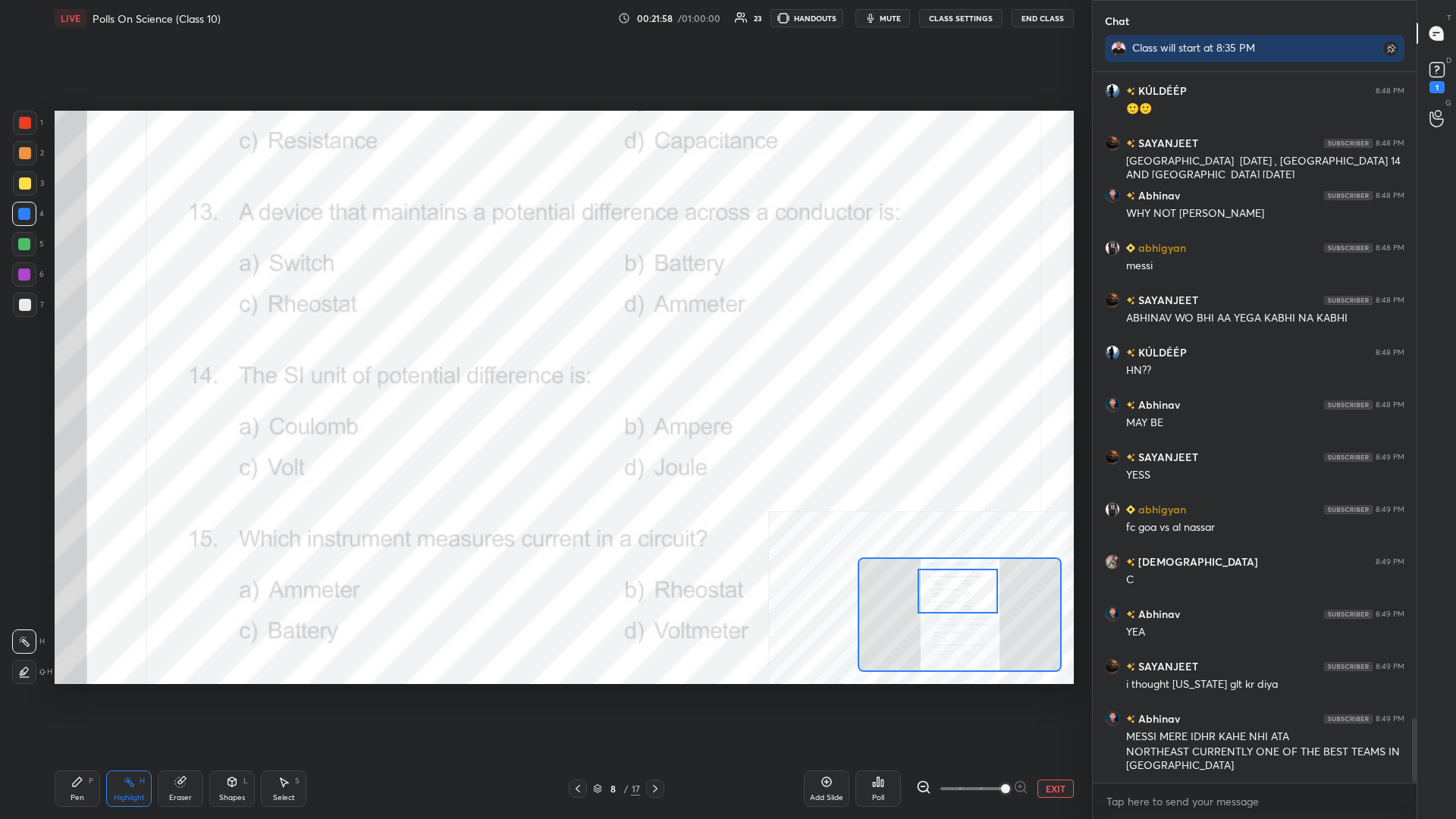
click at [544, 356] on icon at bounding box center [874, 784] width 2 height 4
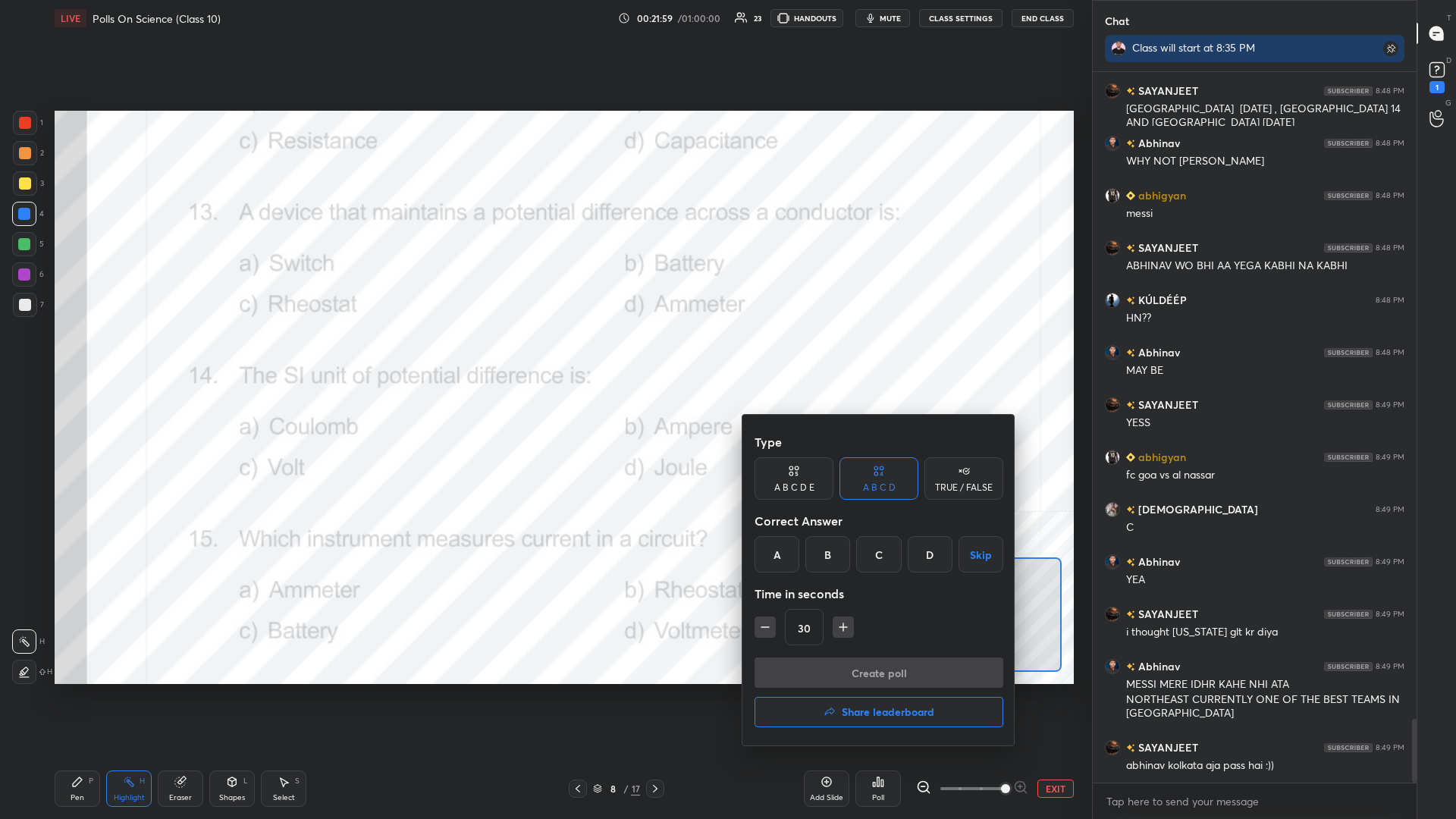
click at [544, 356] on div "B" at bounding box center [828, 554] width 45 height 37
click at [544, 356] on button "Create poll" at bounding box center [879, 673] width 249 height 31
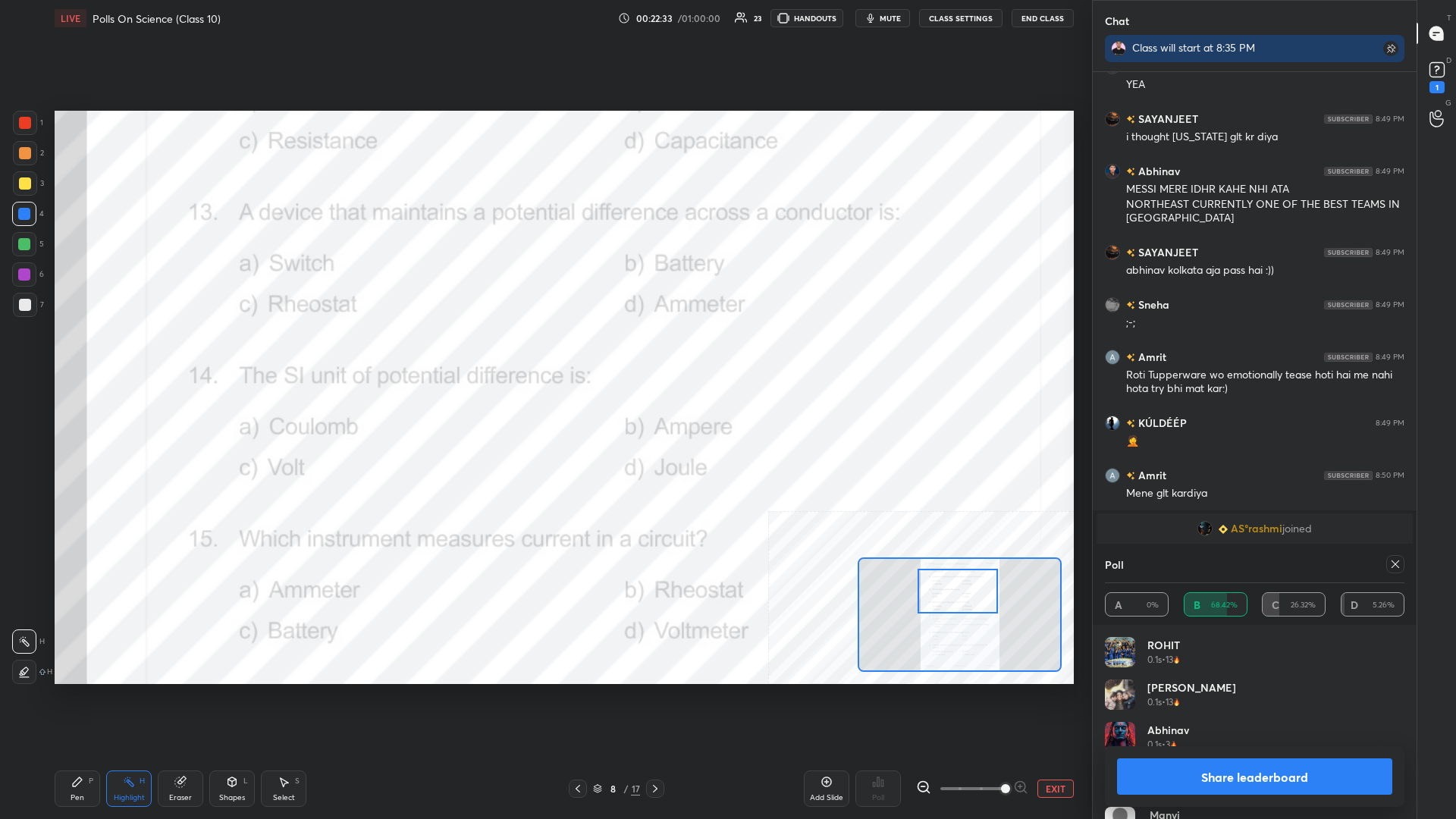
drag, startPoint x: 1274, startPoint y: 781, endPoint x: 1261, endPoint y: 762, distance: 23.0
click at [544, 356] on button "Share leaderboard" at bounding box center [1255, 777] width 275 height 37
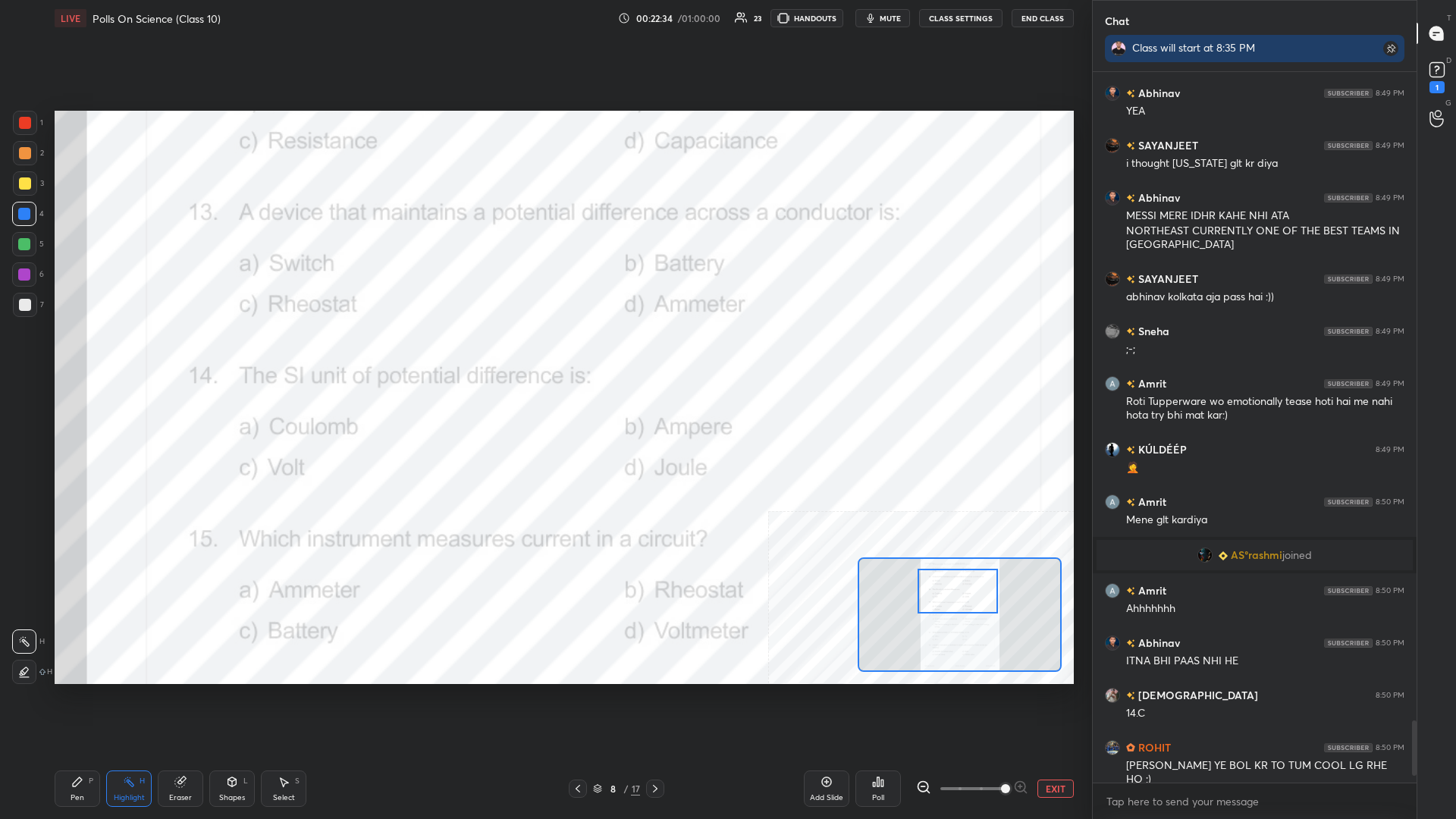
click at [77, 356] on icon at bounding box center [77, 781] width 9 height 9
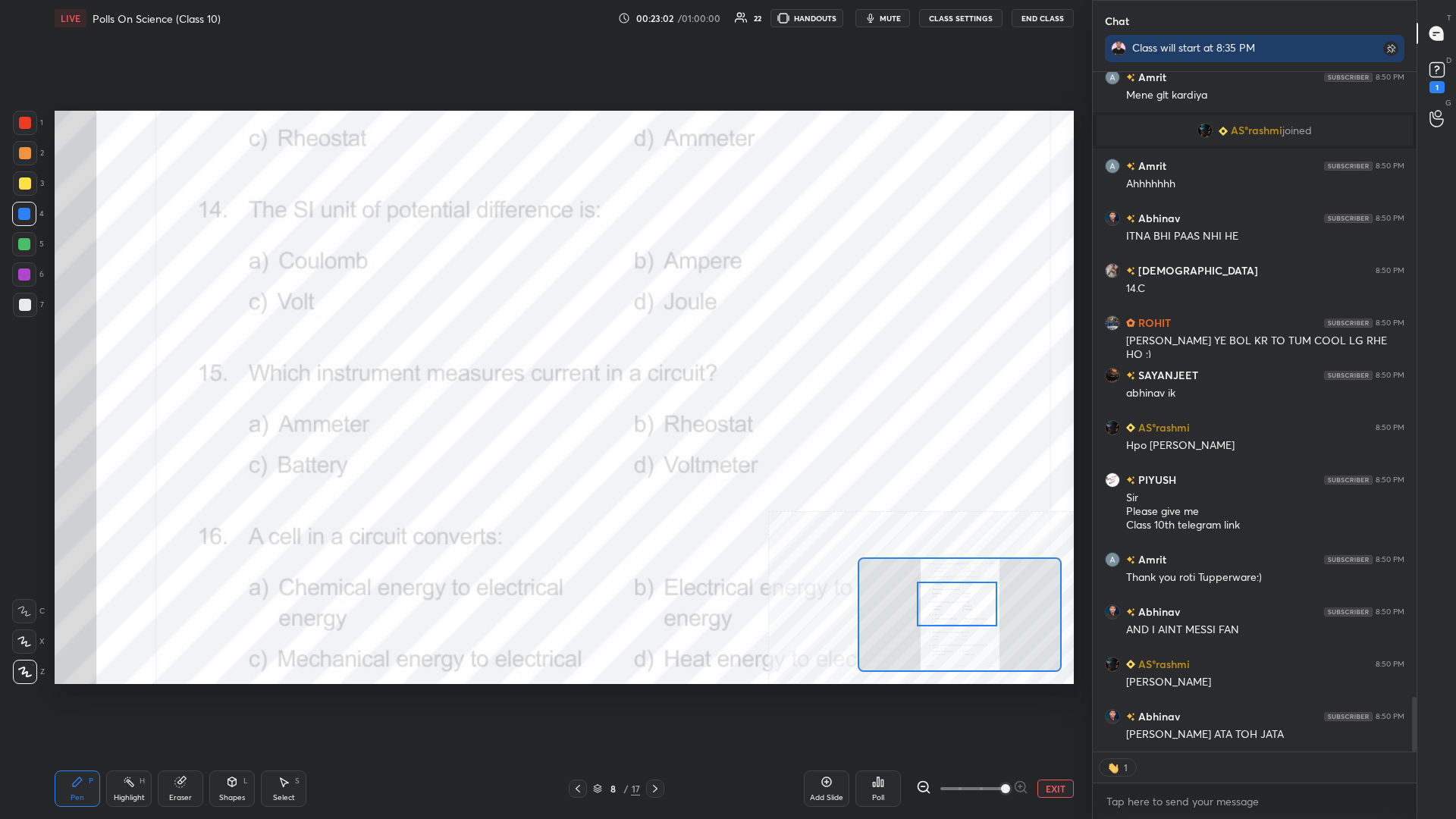
scroll to position [7866, 0]
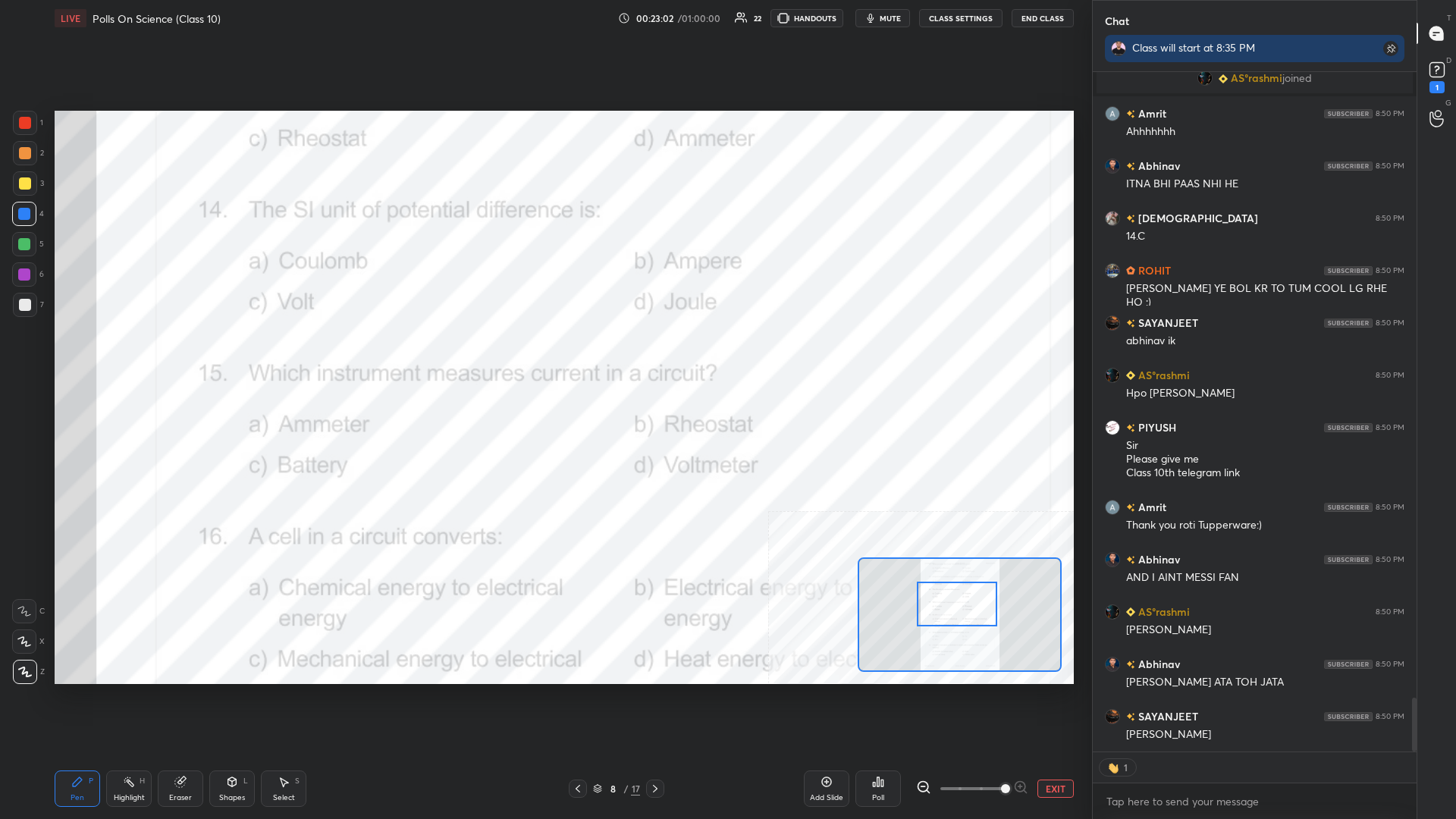
click at [127, 356] on icon at bounding box center [129, 781] width 13 height 13
click at [544, 356] on div "Poll" at bounding box center [878, 789] width 45 height 37
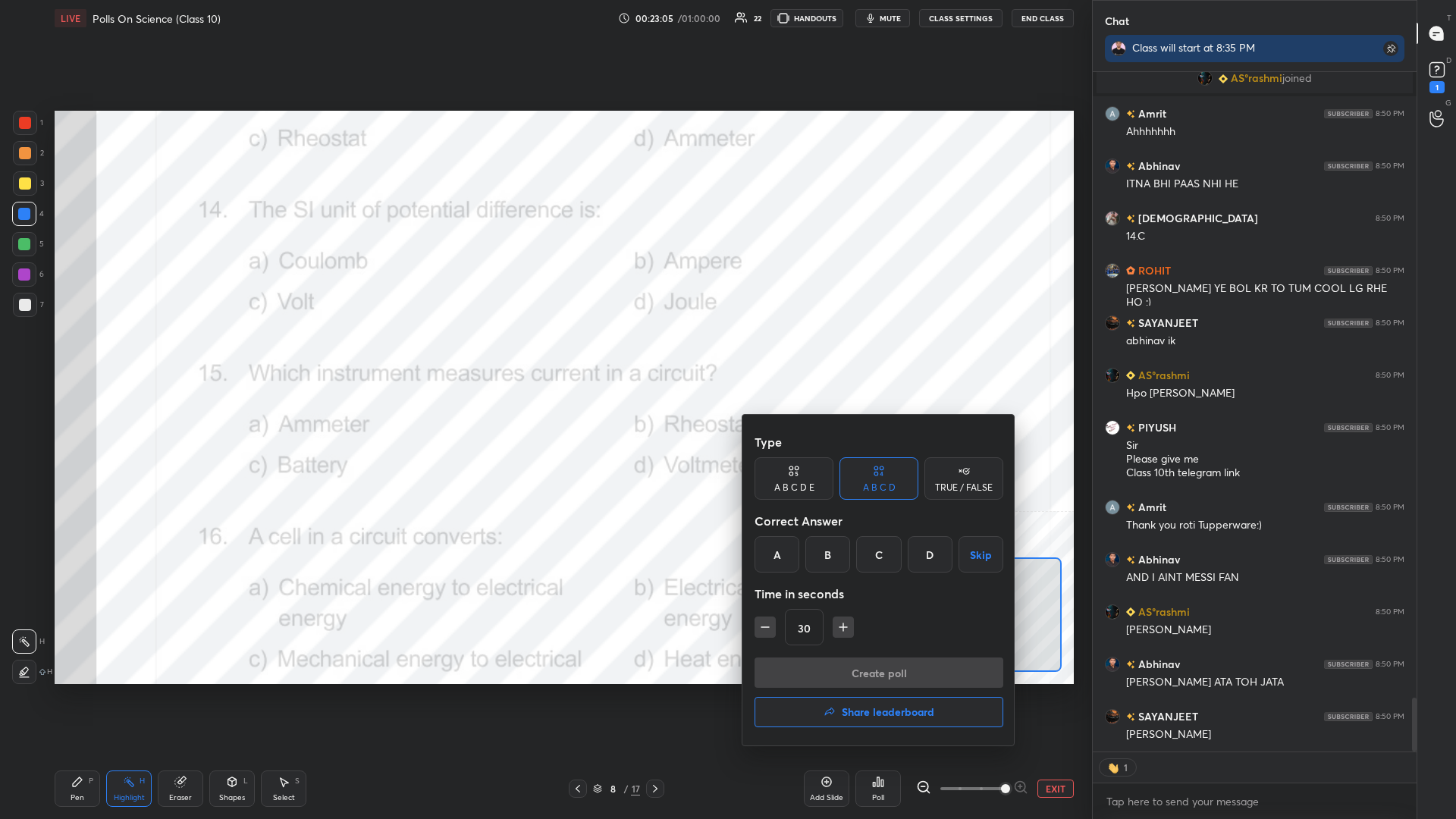
click at [544, 356] on div "C" at bounding box center [879, 554] width 45 height 37
click at [544, 356] on button "Create poll" at bounding box center [879, 673] width 249 height 31
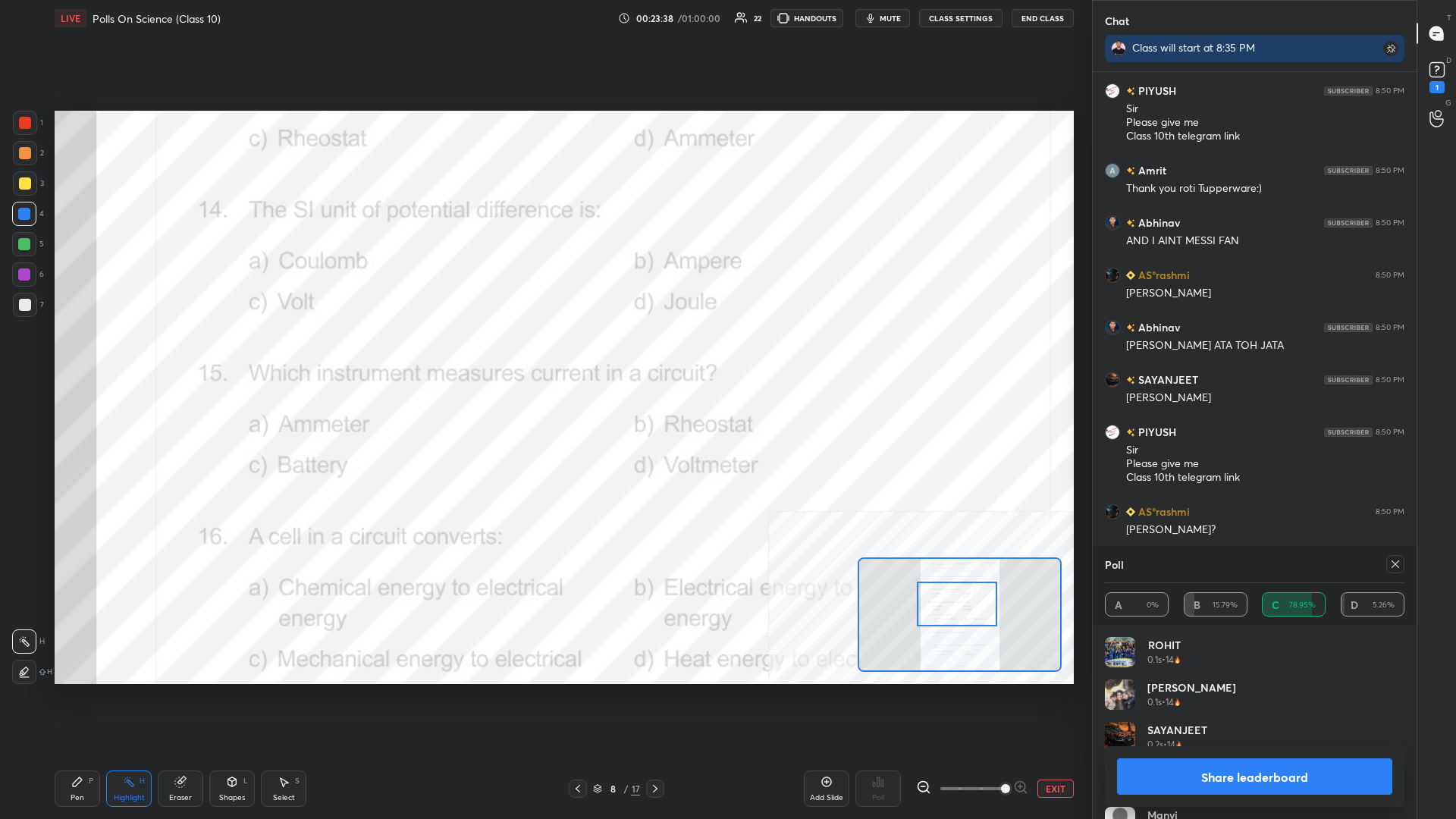
scroll to position [8255, 0]
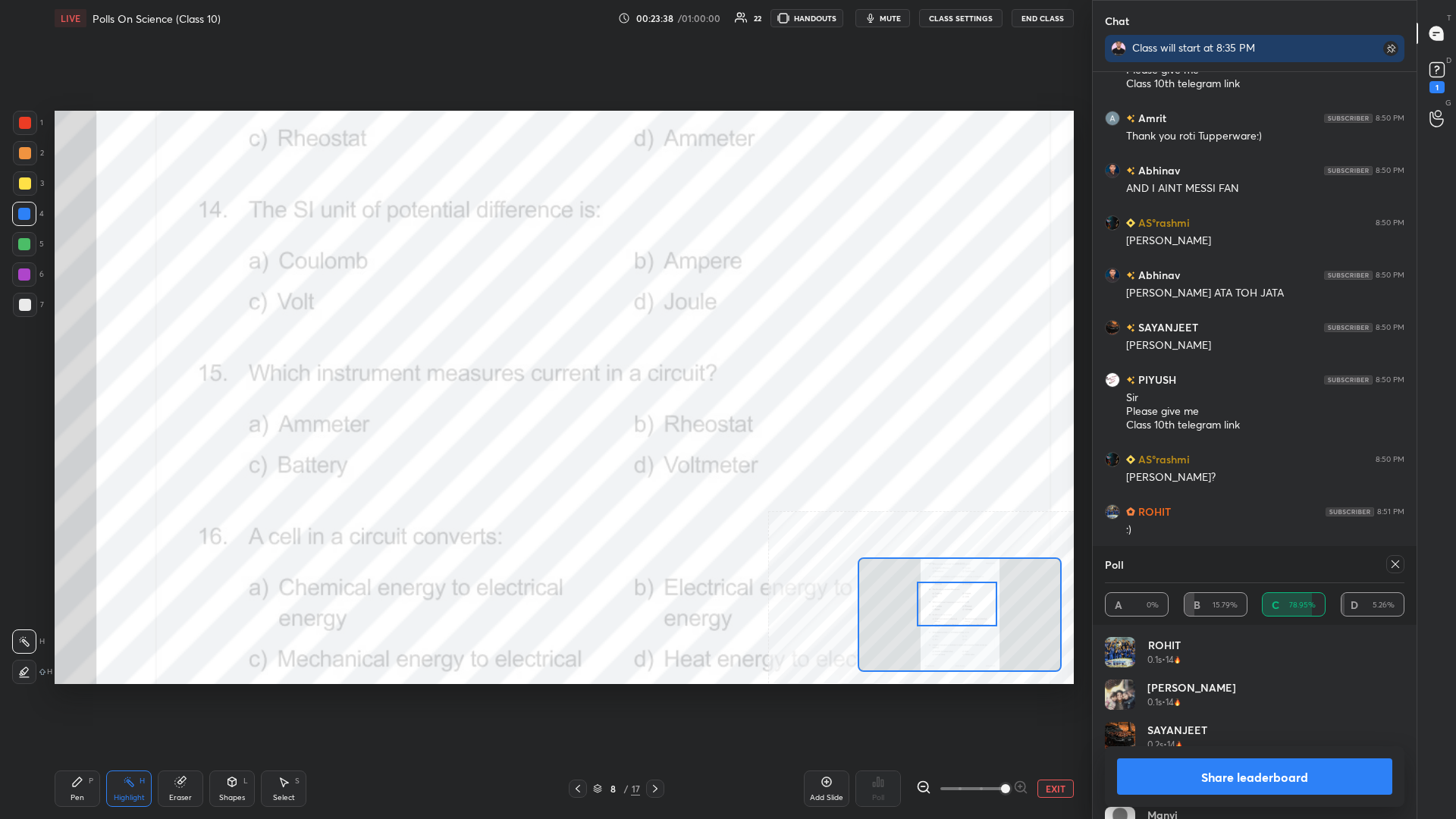
click at [544, 356] on button "Share leaderboard" at bounding box center [1255, 777] width 275 height 37
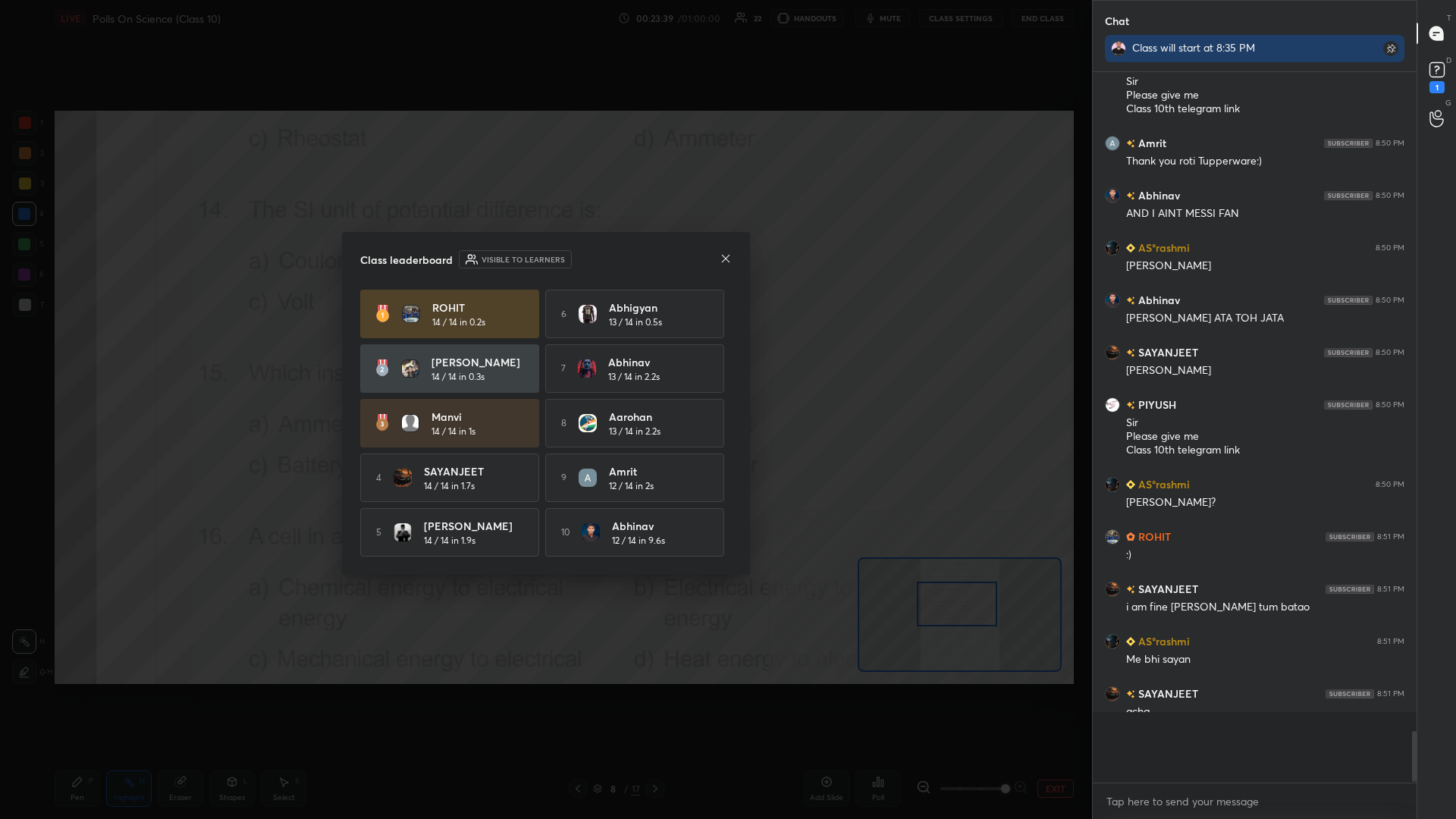
scroll to position [707, 324]
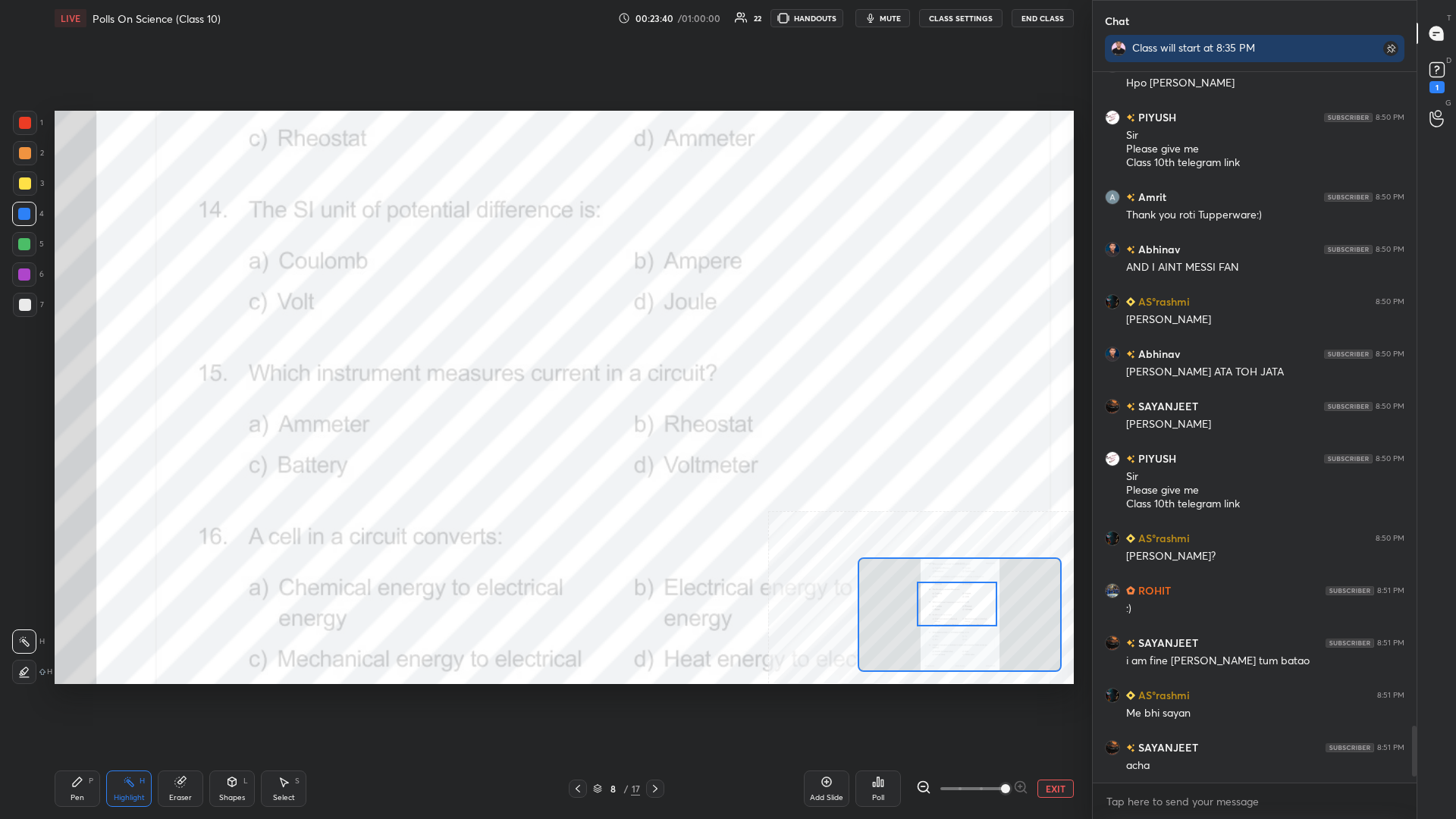
click at [73, 356] on div "Pen P" at bounding box center [77, 789] width 45 height 37
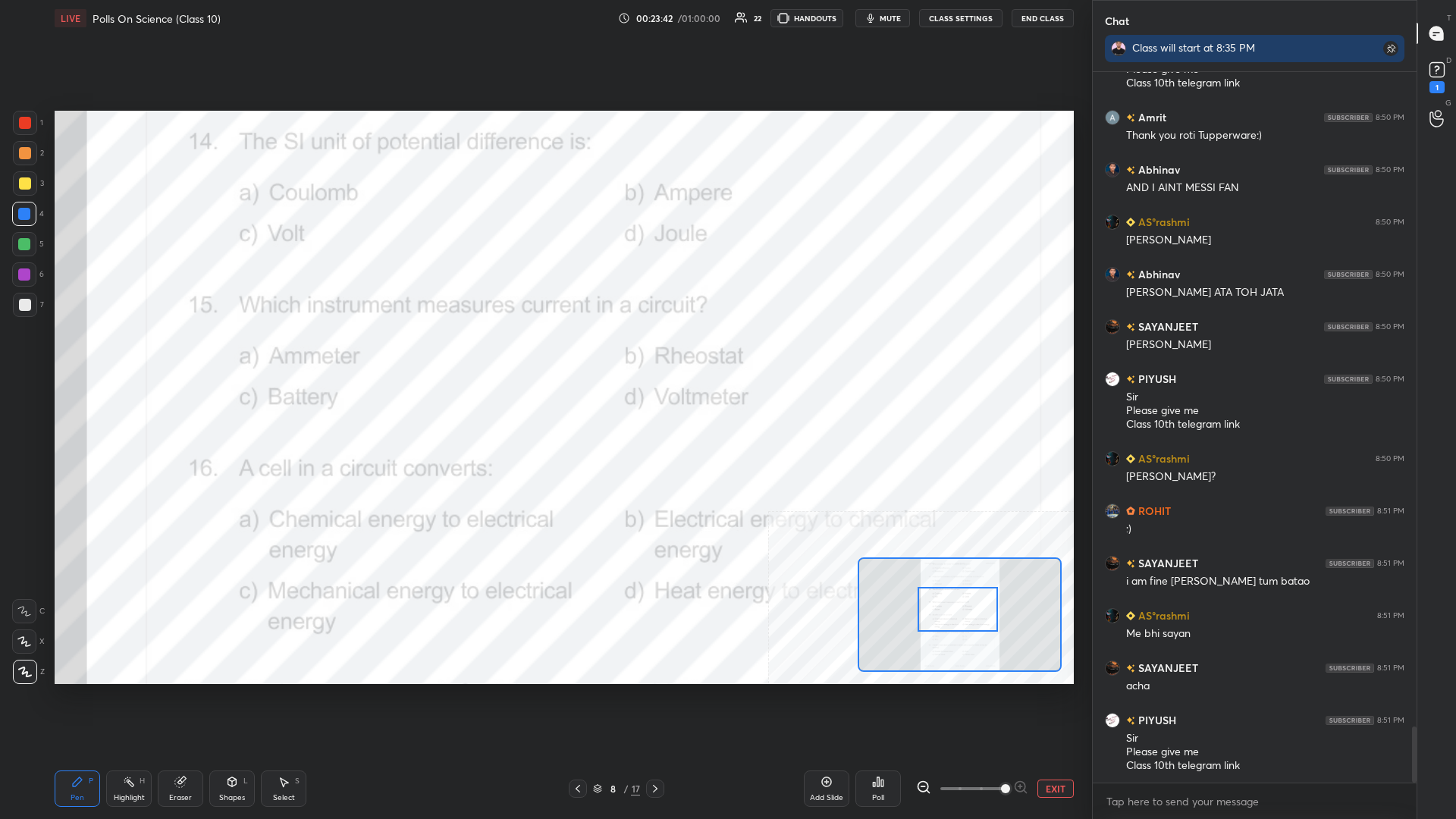
click at [544, 356] on div at bounding box center [958, 609] width 81 height 45
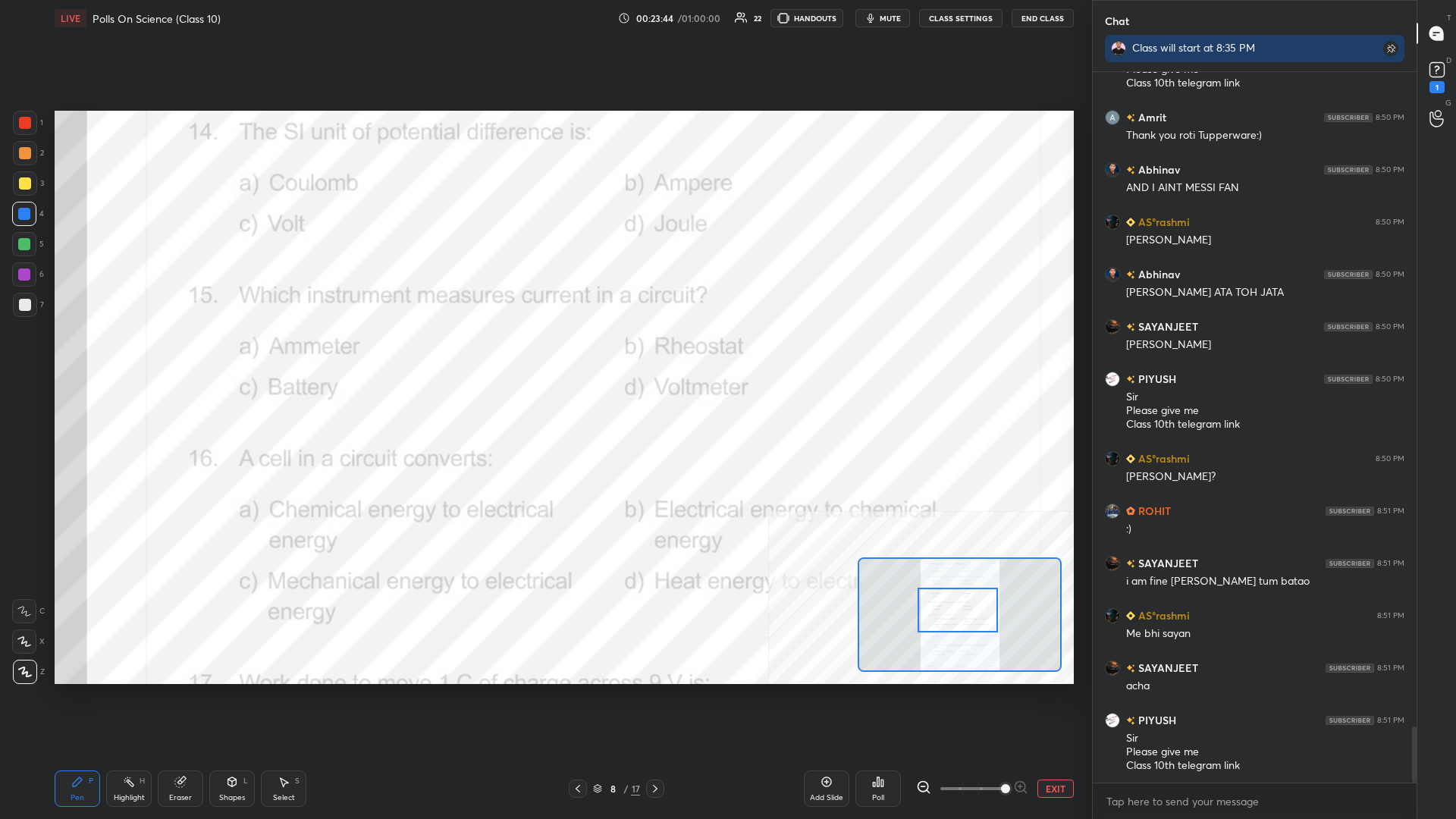
drag, startPoint x: 132, startPoint y: 782, endPoint x: 134, endPoint y: 713, distance: 69.0
click at [131, 356] on icon at bounding box center [129, 781] width 13 height 13
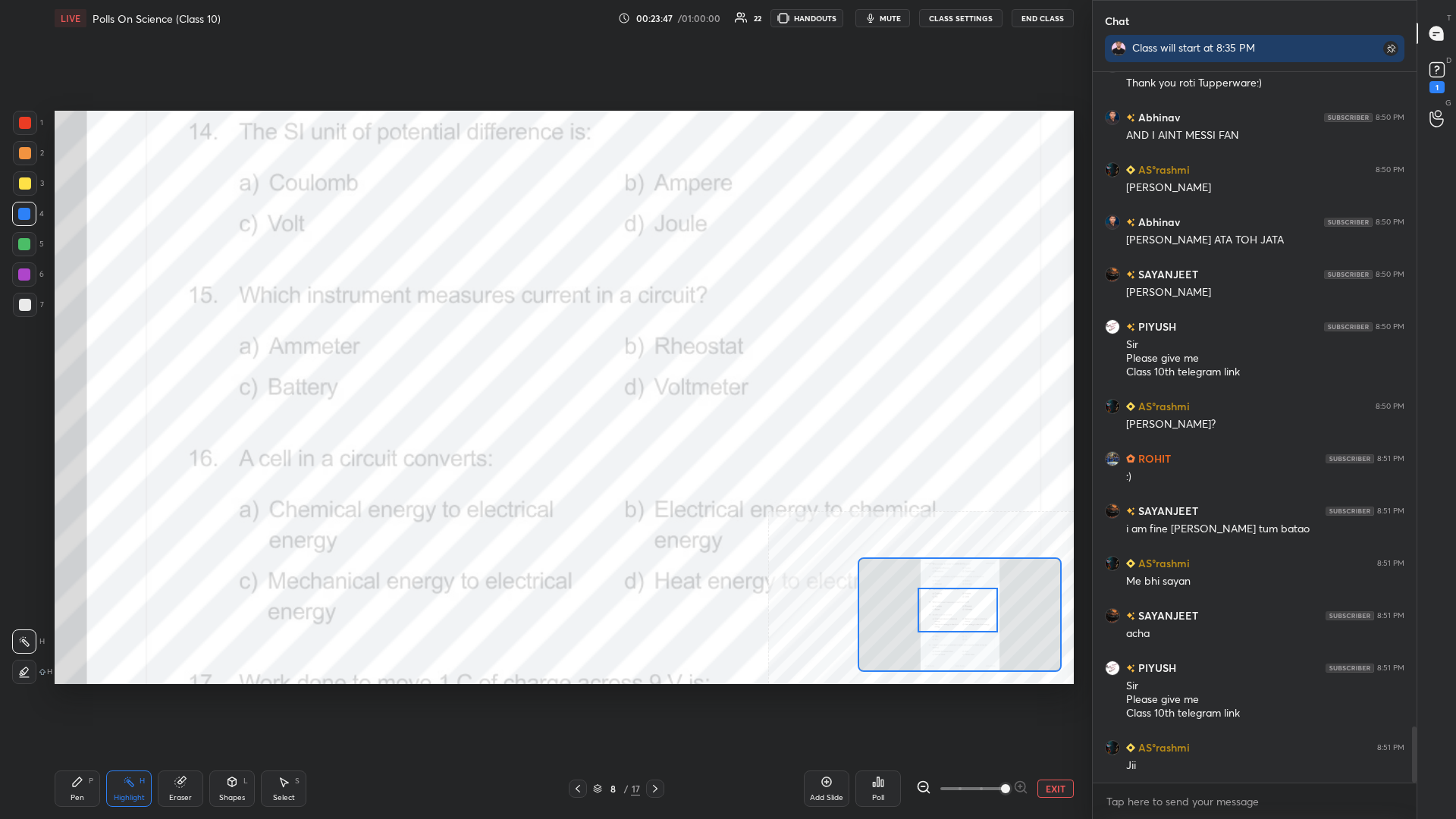
click at [544, 356] on div "Poll" at bounding box center [878, 789] width 45 height 37
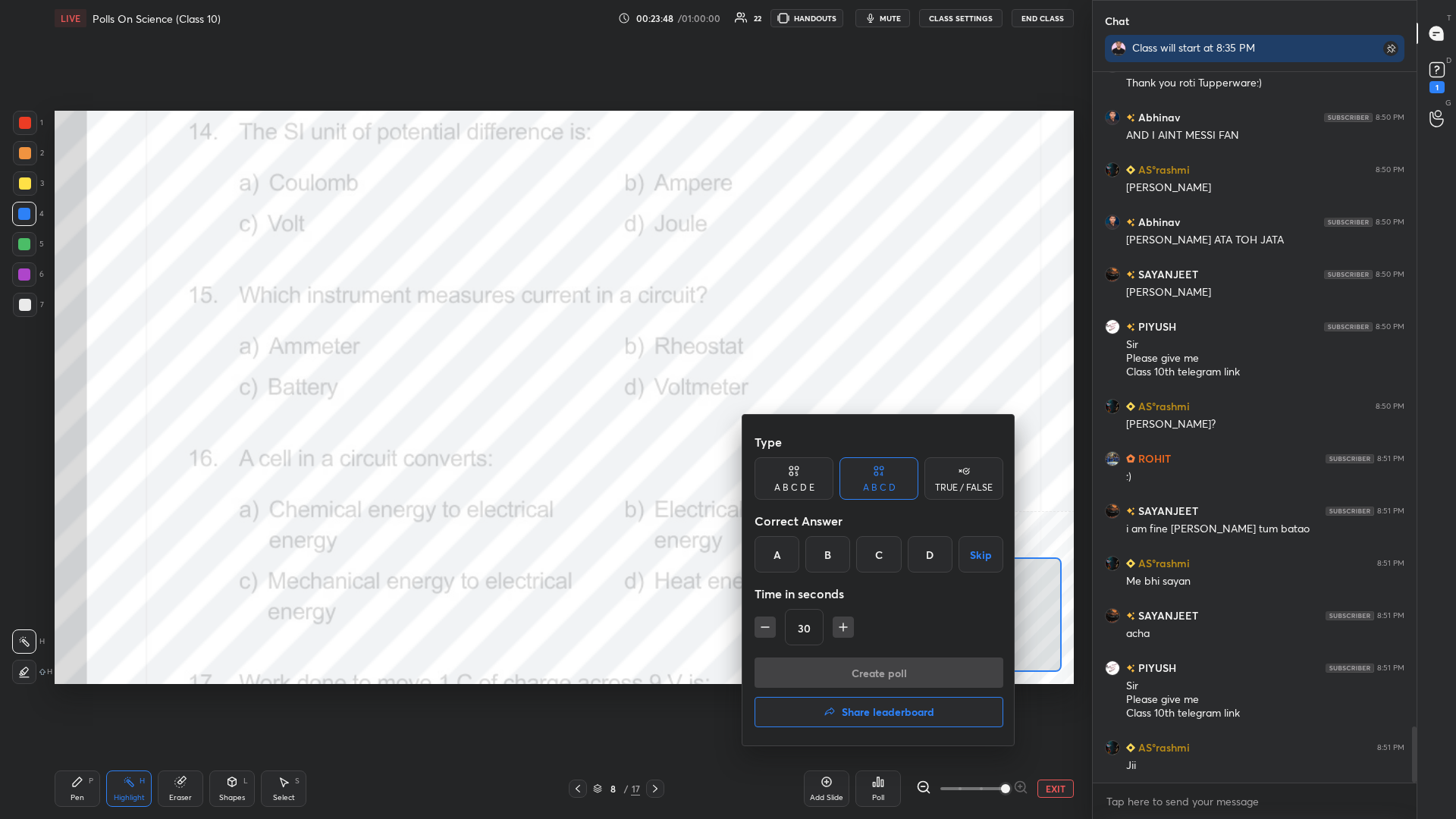
click at [544, 356] on div "A" at bounding box center [777, 554] width 45 height 37
click at [544, 356] on button "Create poll" at bounding box center [879, 673] width 249 height 31
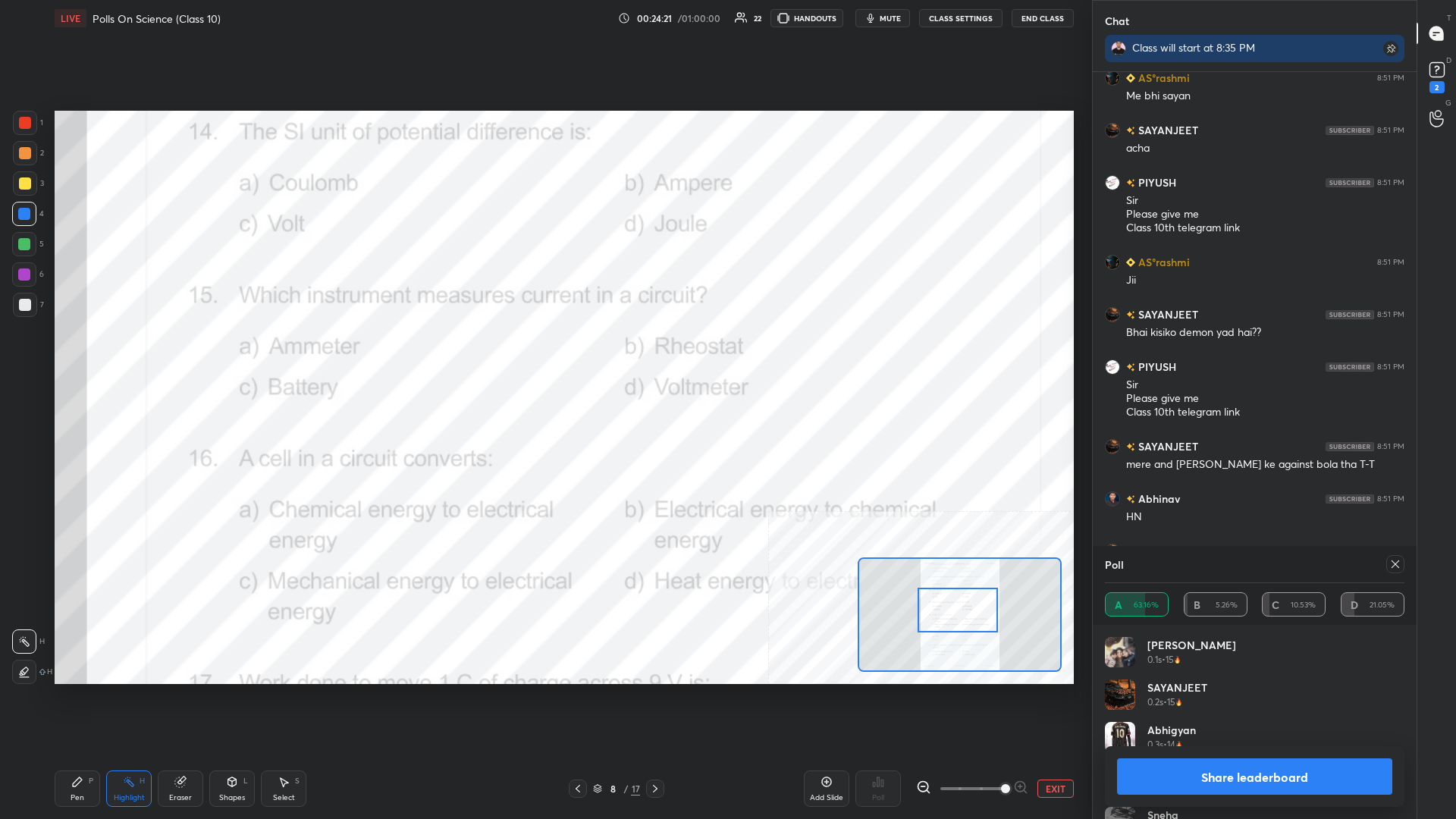
click at [544, 356] on button "Share leaderboard" at bounding box center [1255, 777] width 275 height 37
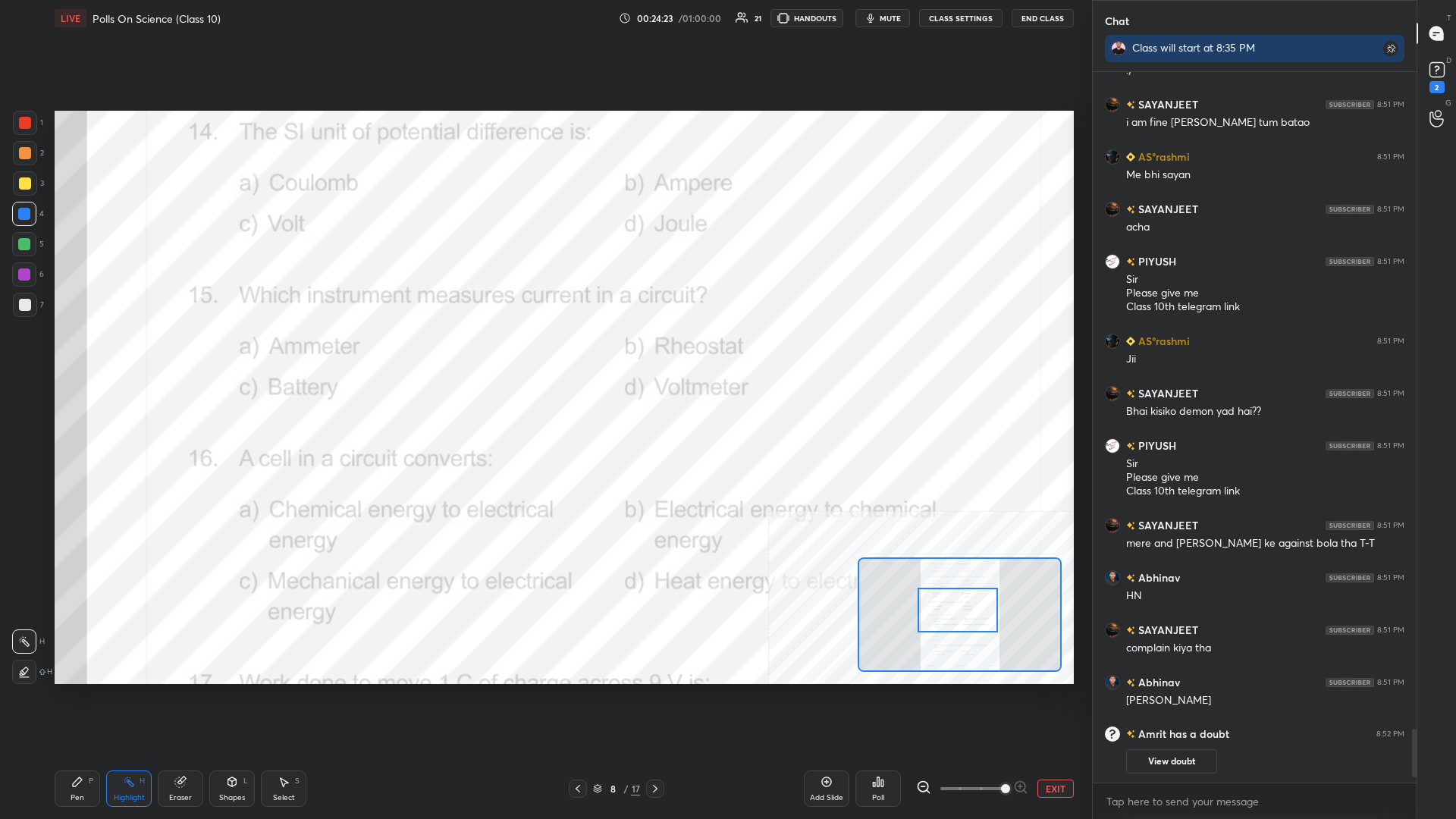
click at [65, 356] on div "Pen P" at bounding box center [77, 789] width 45 height 37
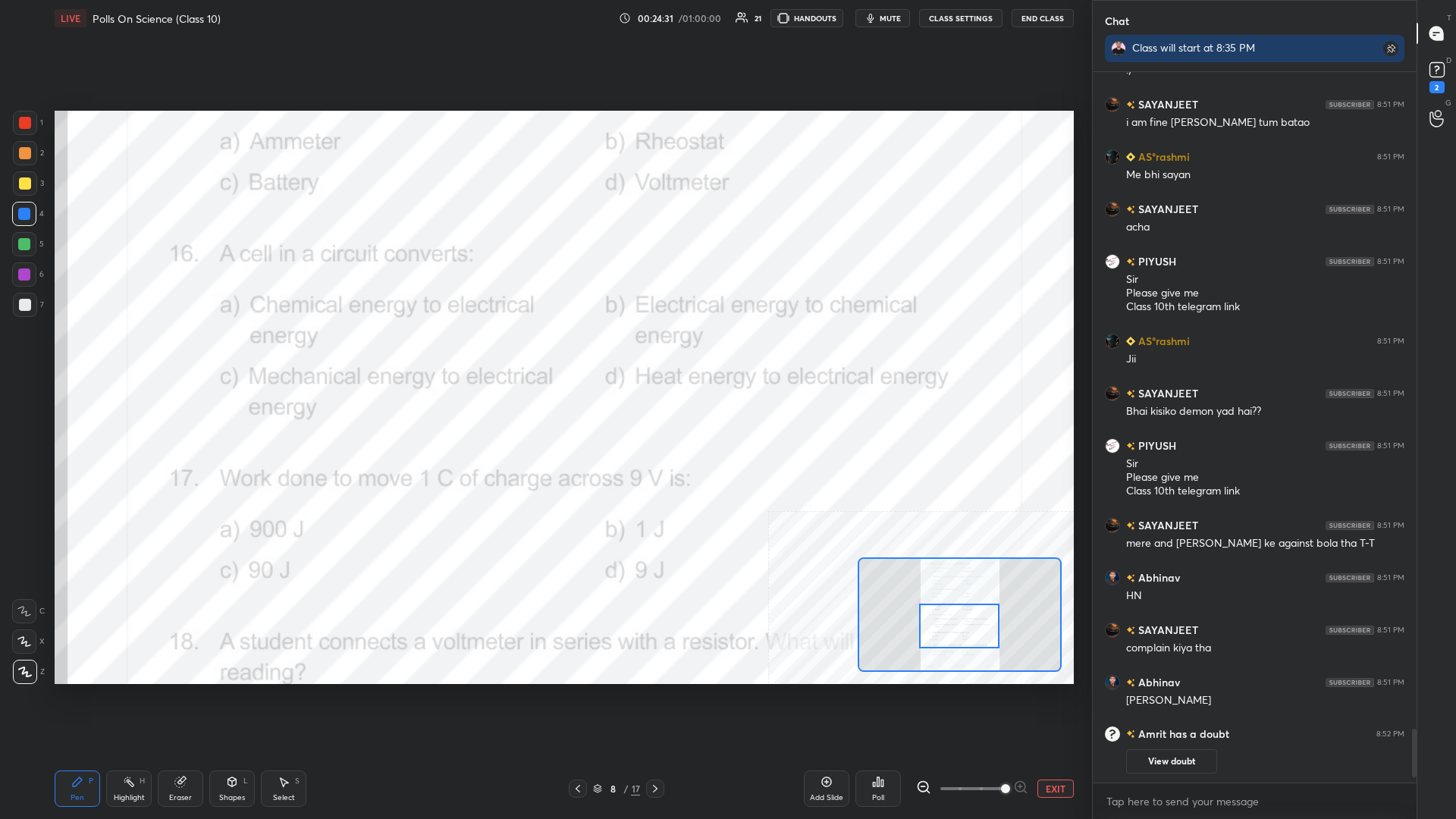
click at [109, 356] on div "Highlight H" at bounding box center [128, 789] width 45 height 37
click at [544, 356] on icon at bounding box center [878, 781] width 13 height 13
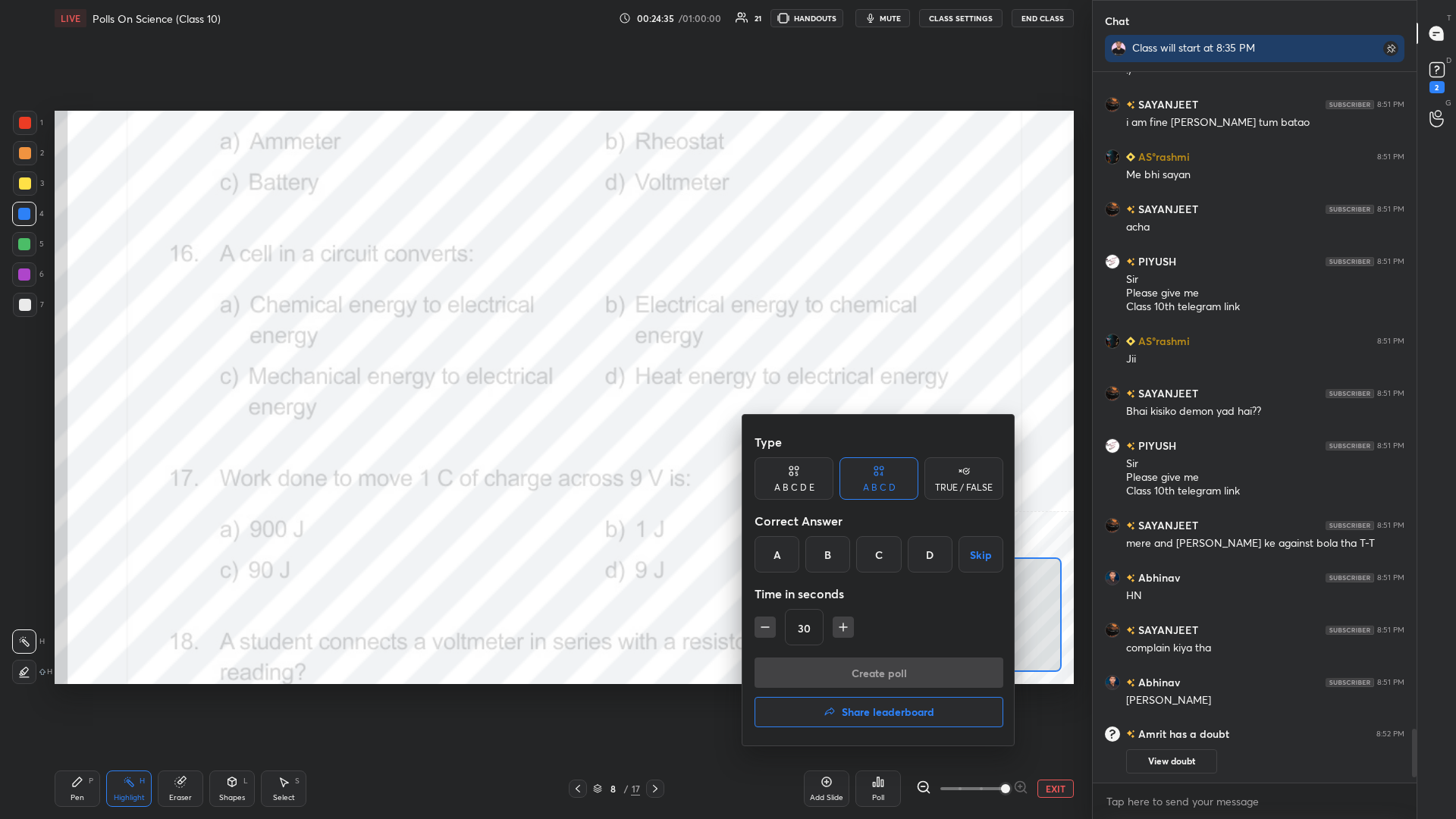
click at [544, 356] on div "A" at bounding box center [777, 554] width 45 height 37
click at [544, 356] on button "Create poll" at bounding box center [879, 673] width 249 height 31
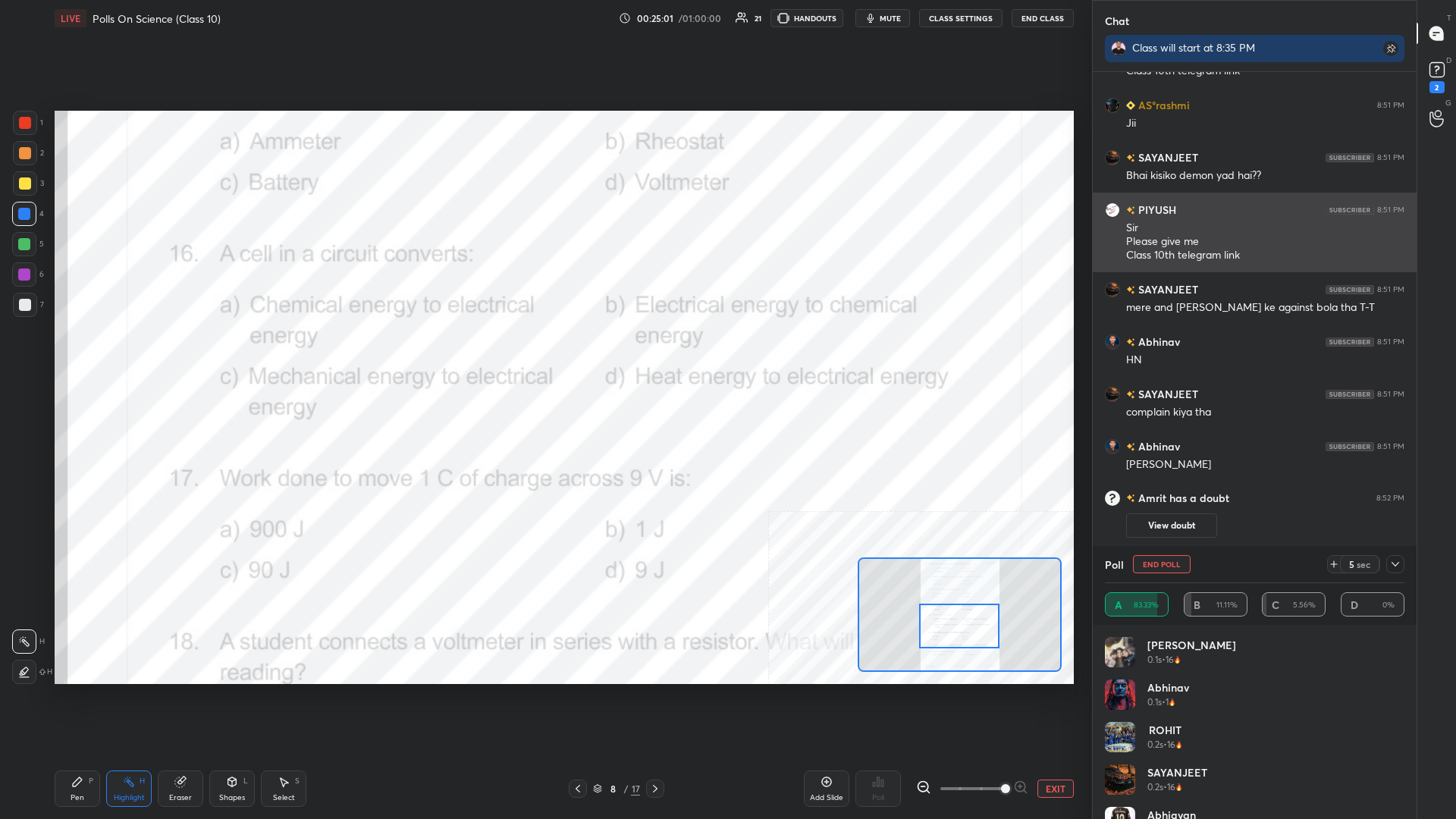
scroll to position [8603, 0]
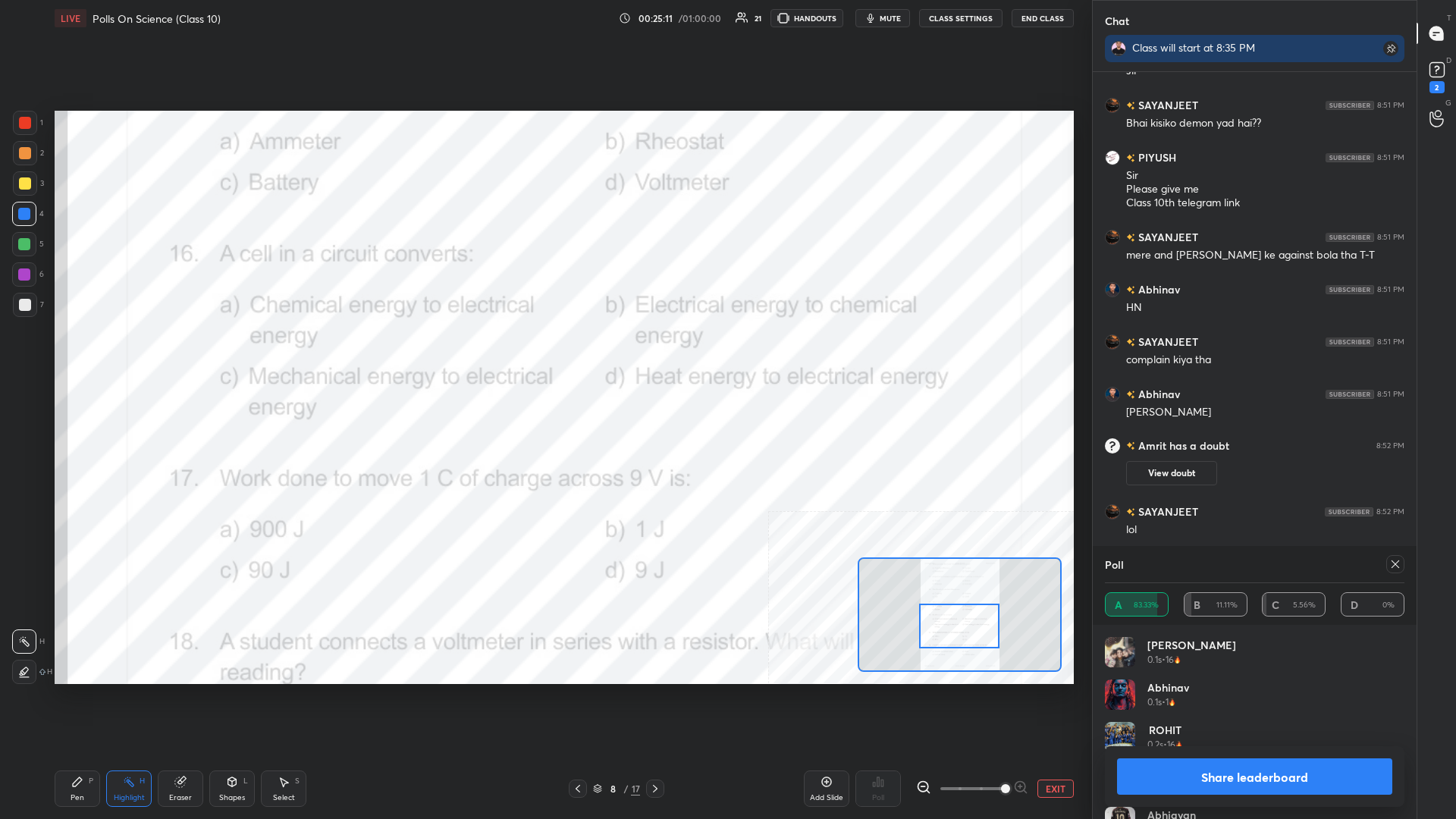
click at [544, 356] on button "Share leaderboard" at bounding box center [1255, 777] width 275 height 37
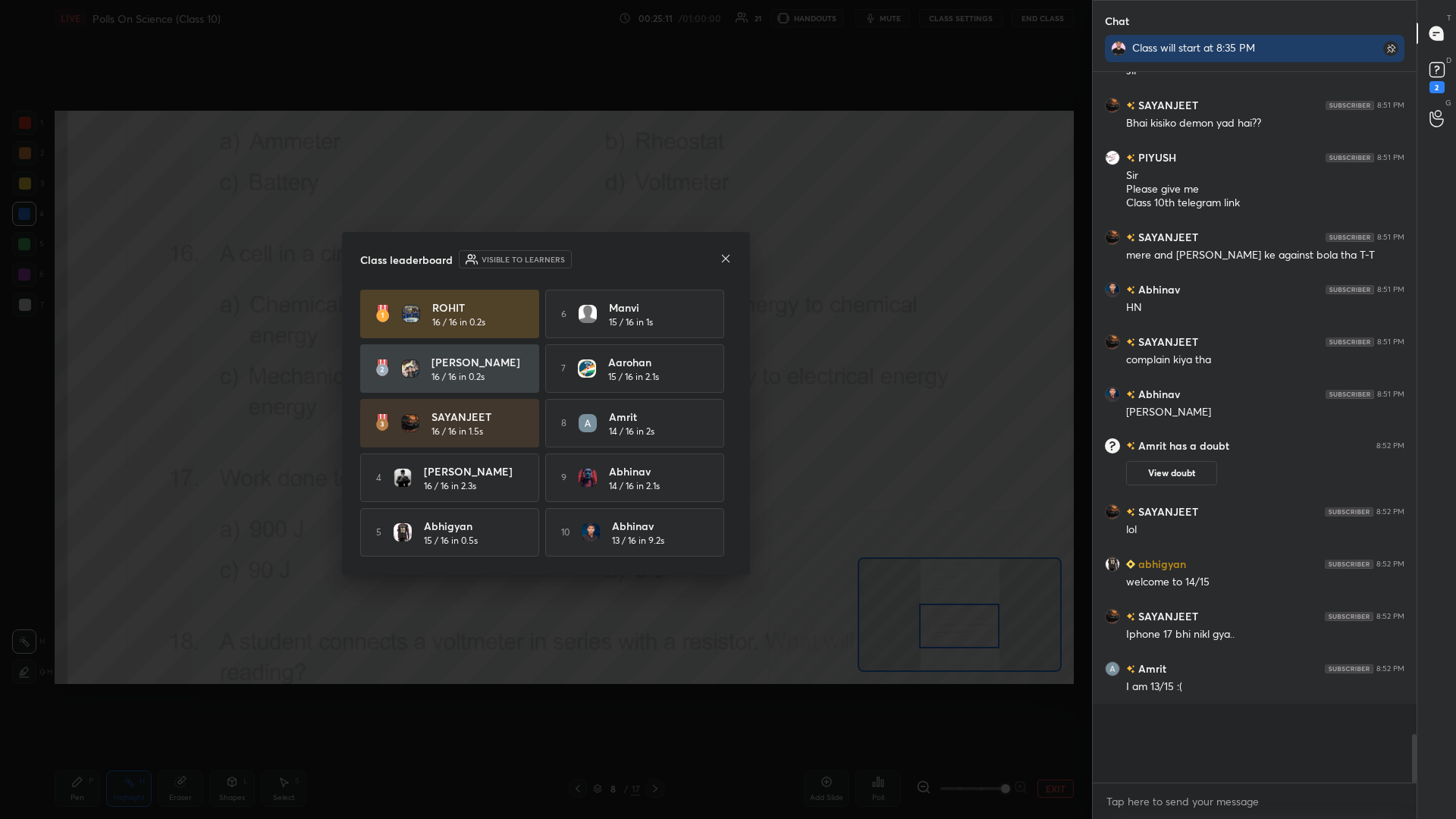
scroll to position [701, 324]
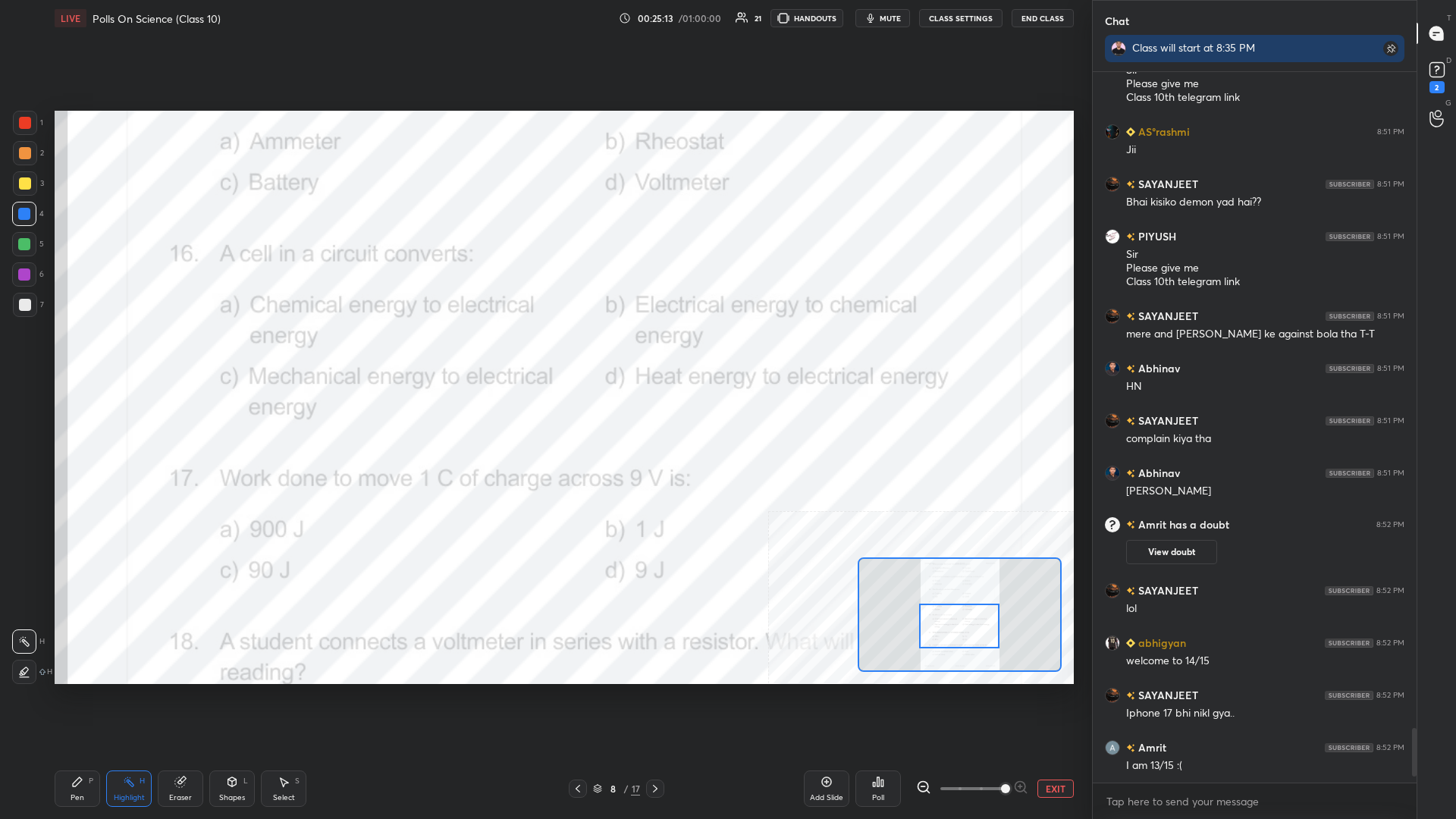
click at [86, 356] on div "Pen P" at bounding box center [77, 789] width 45 height 37
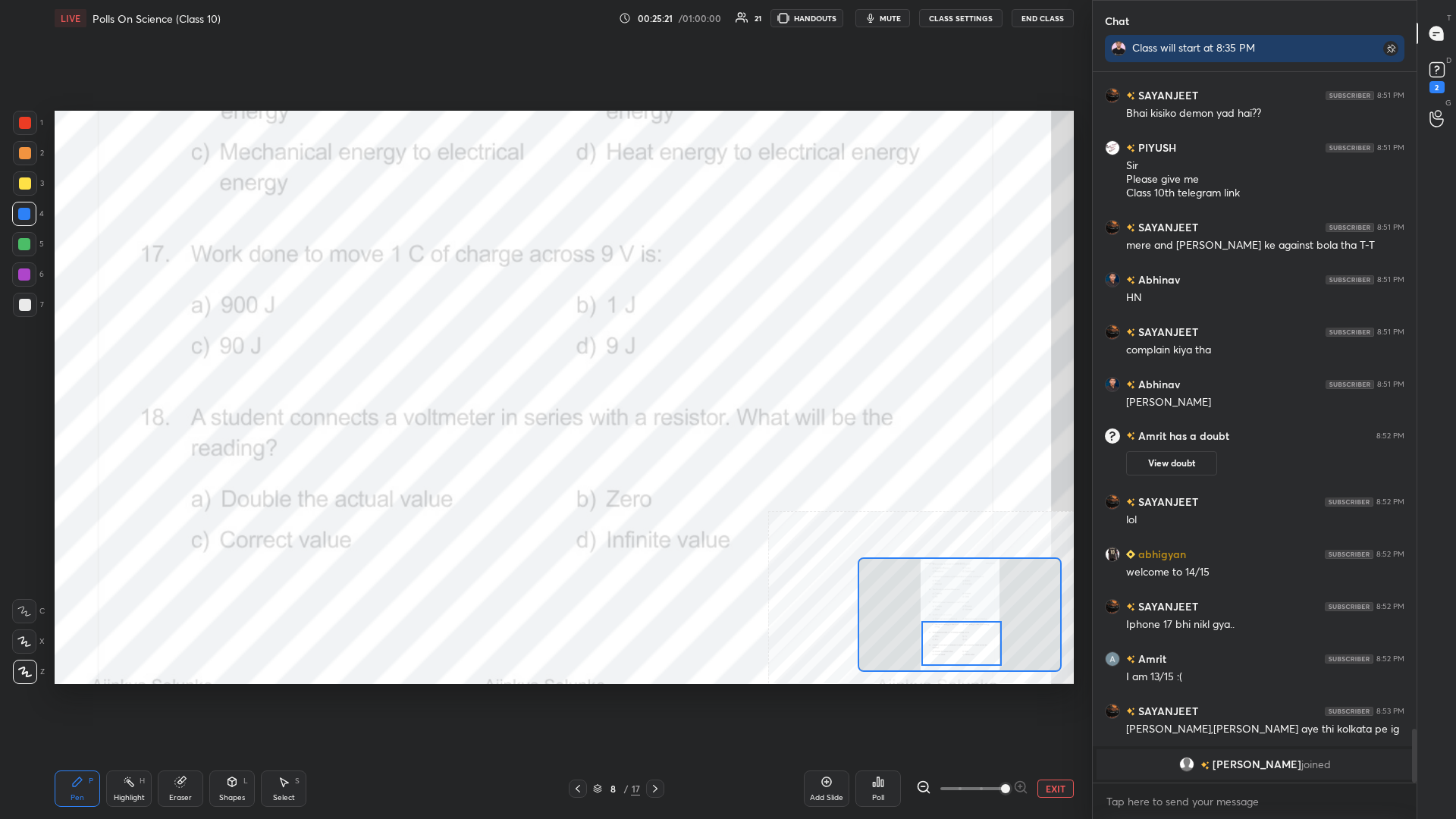
click at [132, 356] on div "Highlight" at bounding box center [129, 798] width 31 height 8
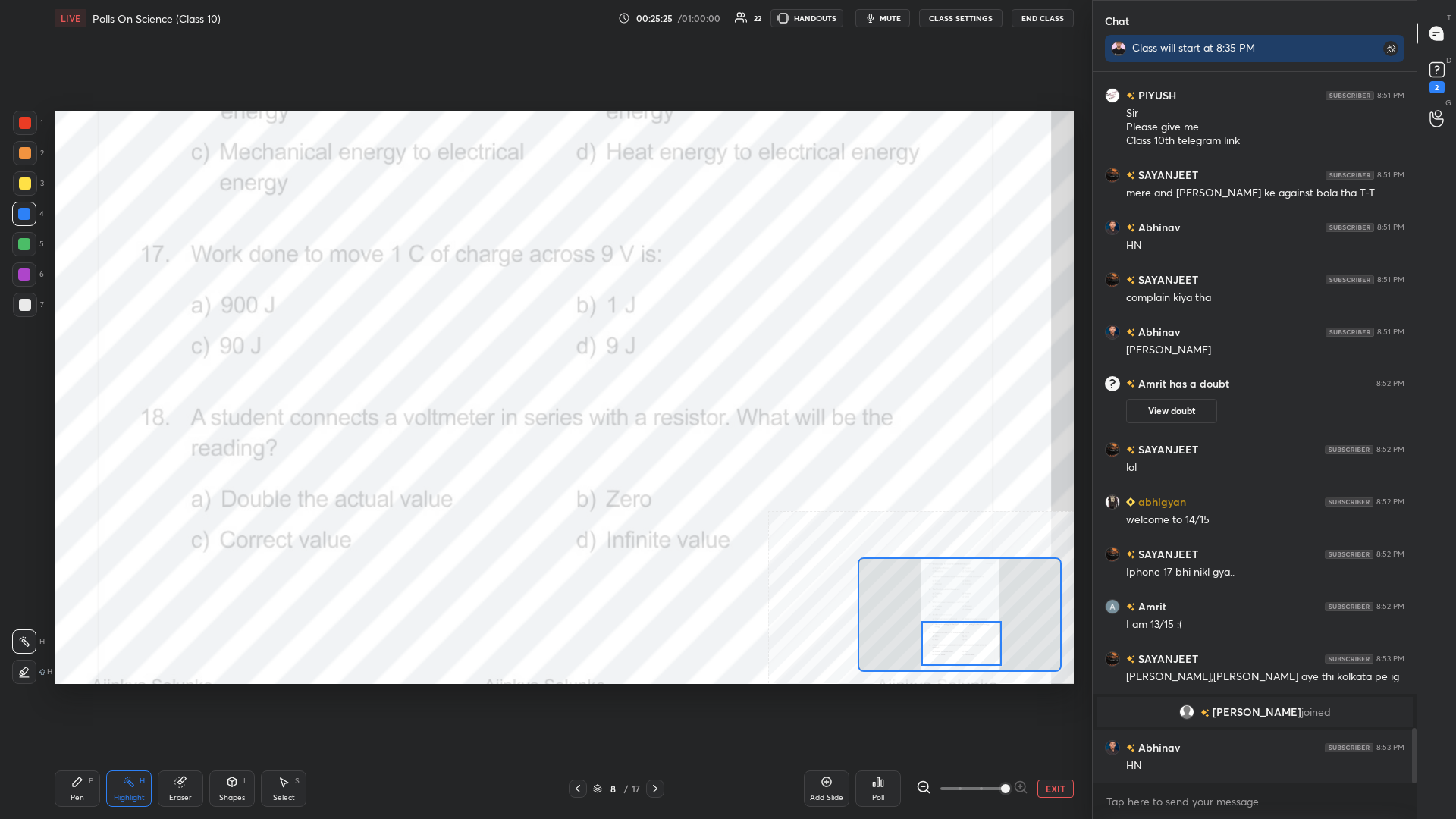
click at [544, 356] on icon at bounding box center [874, 784] width 2 height 4
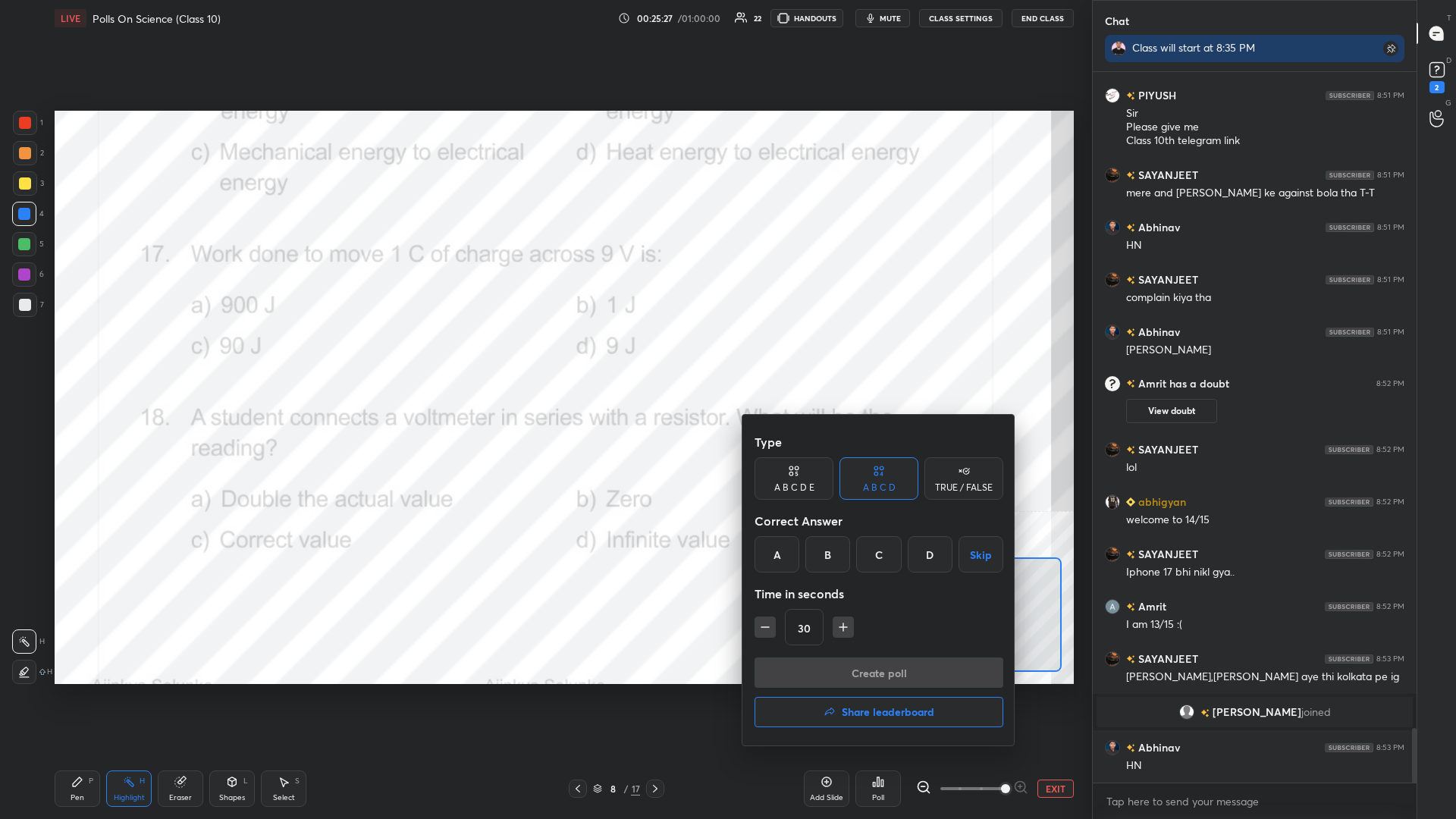
click at [544, 356] on div "D" at bounding box center [931, 554] width 45 height 37
click at [544, 356] on button "Create poll" at bounding box center [879, 673] width 249 height 31
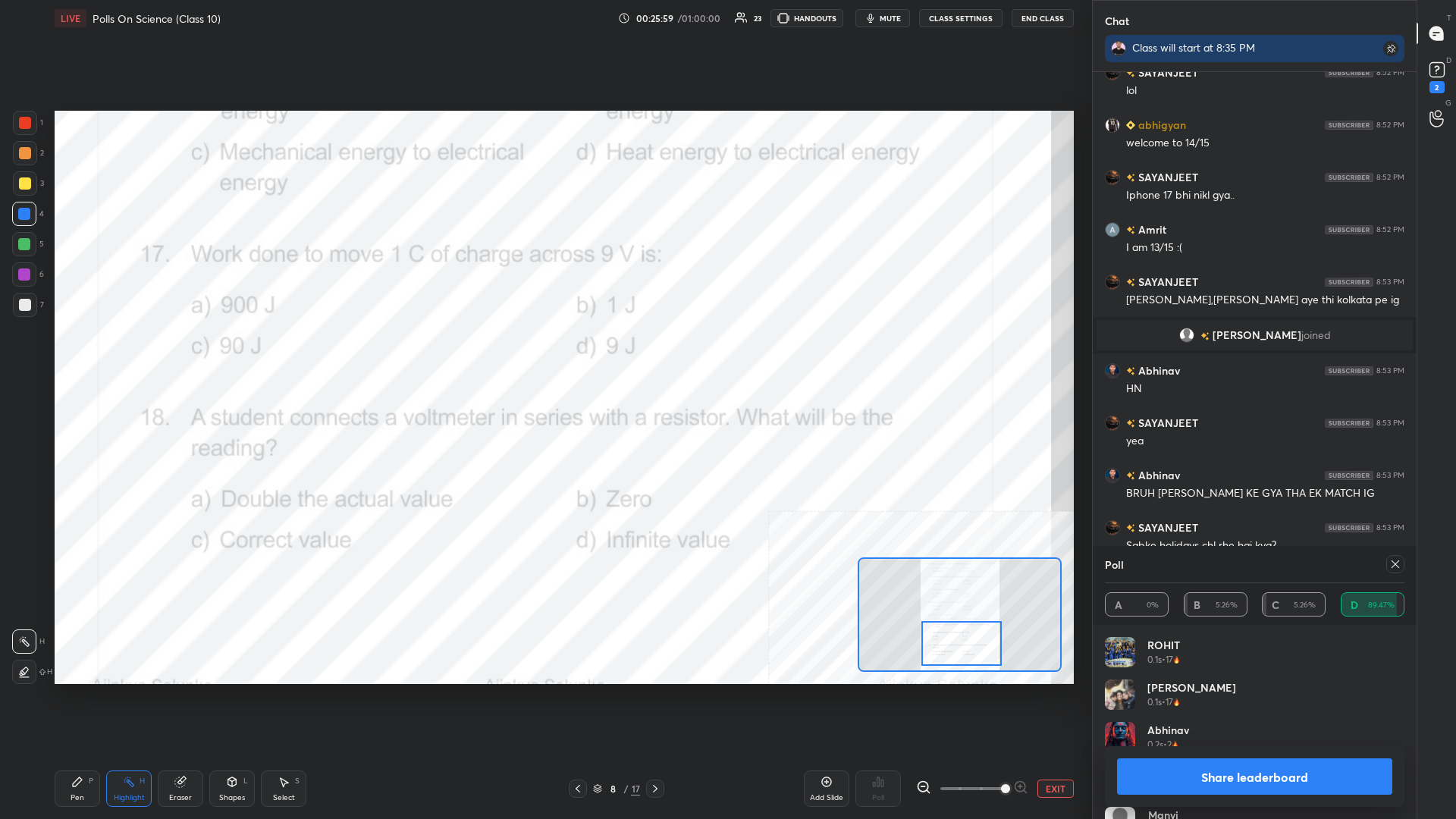
click at [544, 356] on button "Share leaderboard" at bounding box center [1255, 777] width 275 height 37
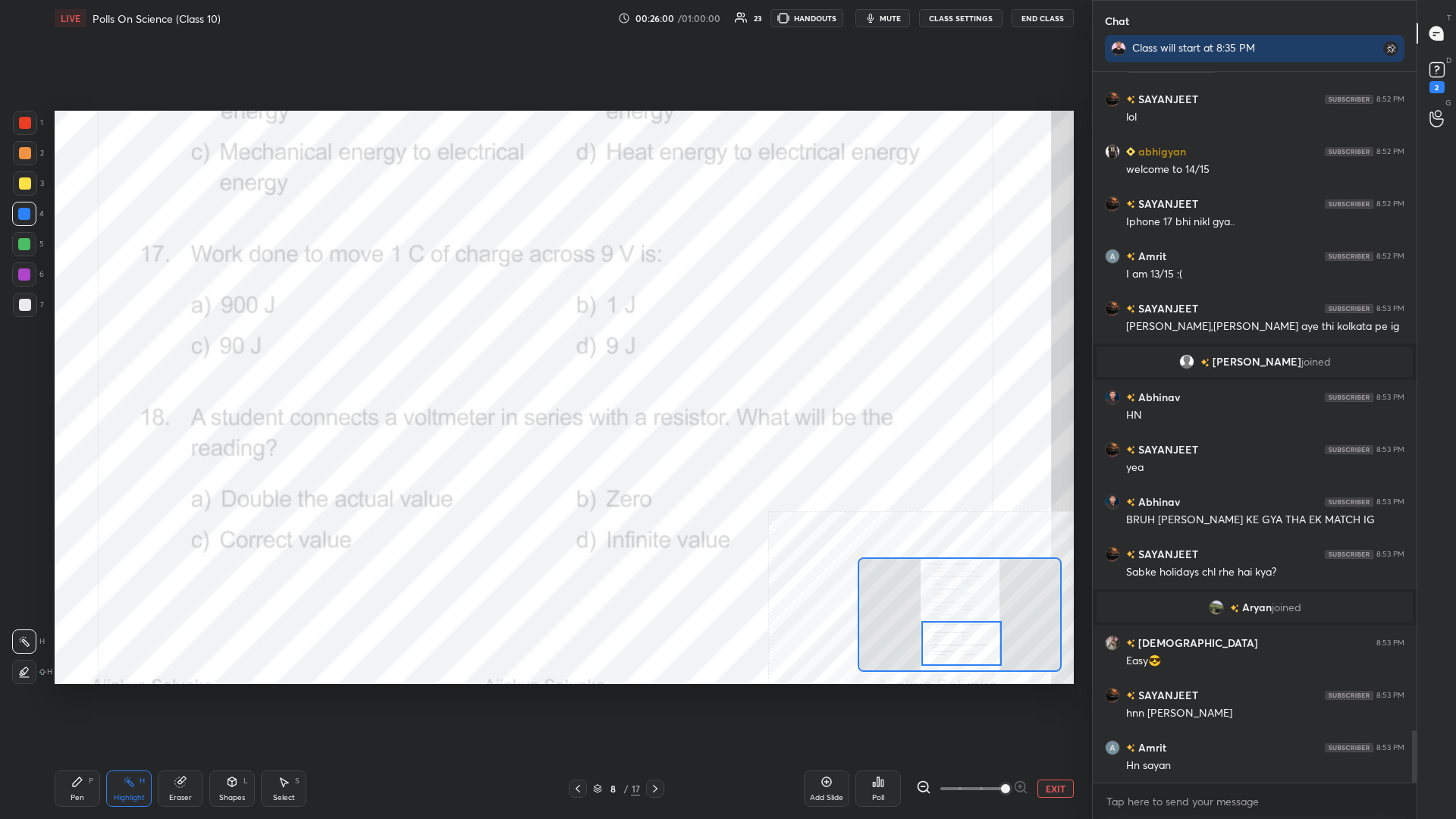
click at [84, 356] on div "Pen P" at bounding box center [77, 789] width 45 height 37
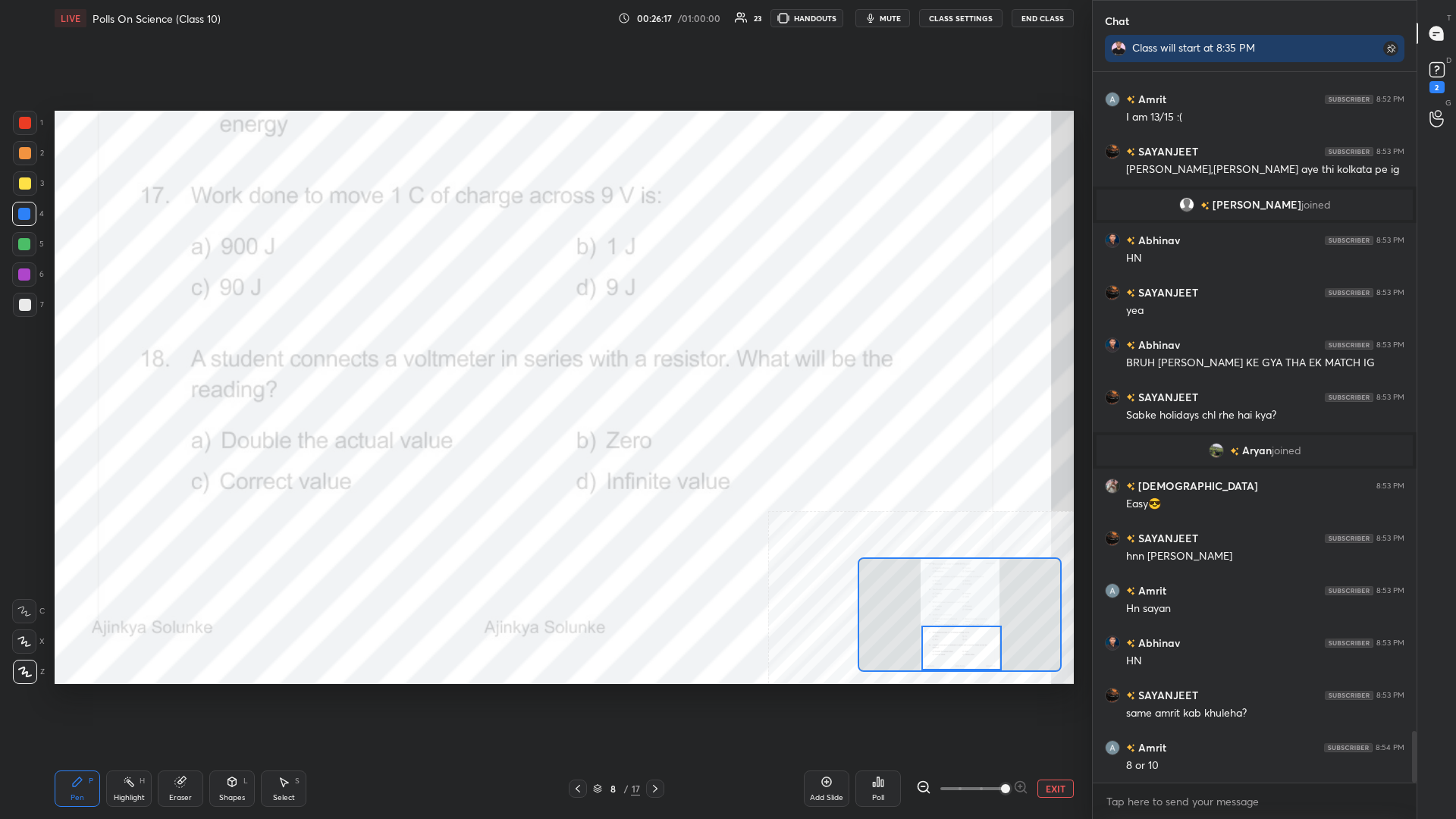
scroll to position [9098, 0]
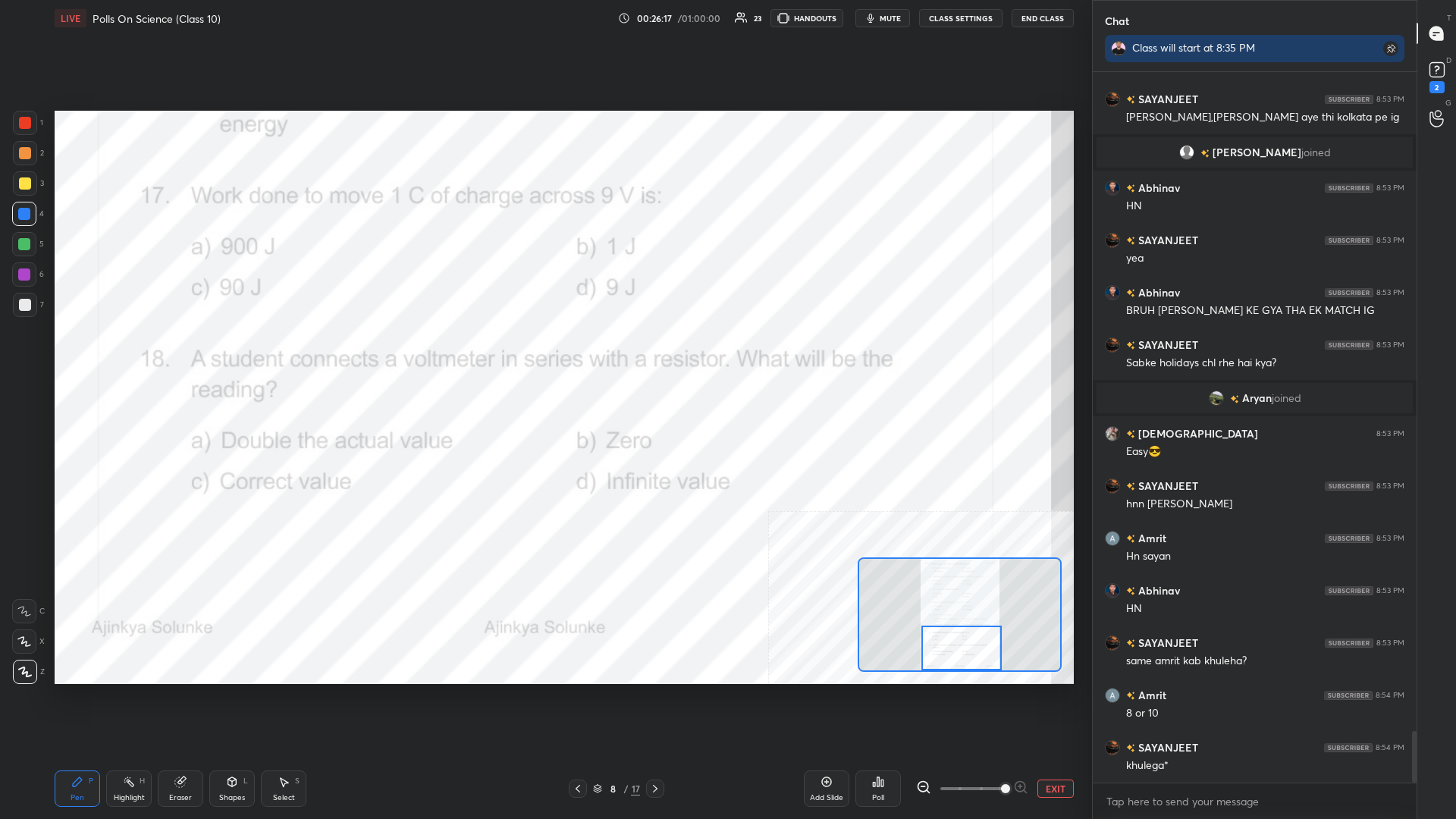
drag, startPoint x: 961, startPoint y: 639, endPoint x: 958, endPoint y: 653, distance: 14.3
click at [544, 356] on div at bounding box center [962, 648] width 81 height 45
click at [136, 356] on div "Highlight H" at bounding box center [128, 789] width 45 height 37
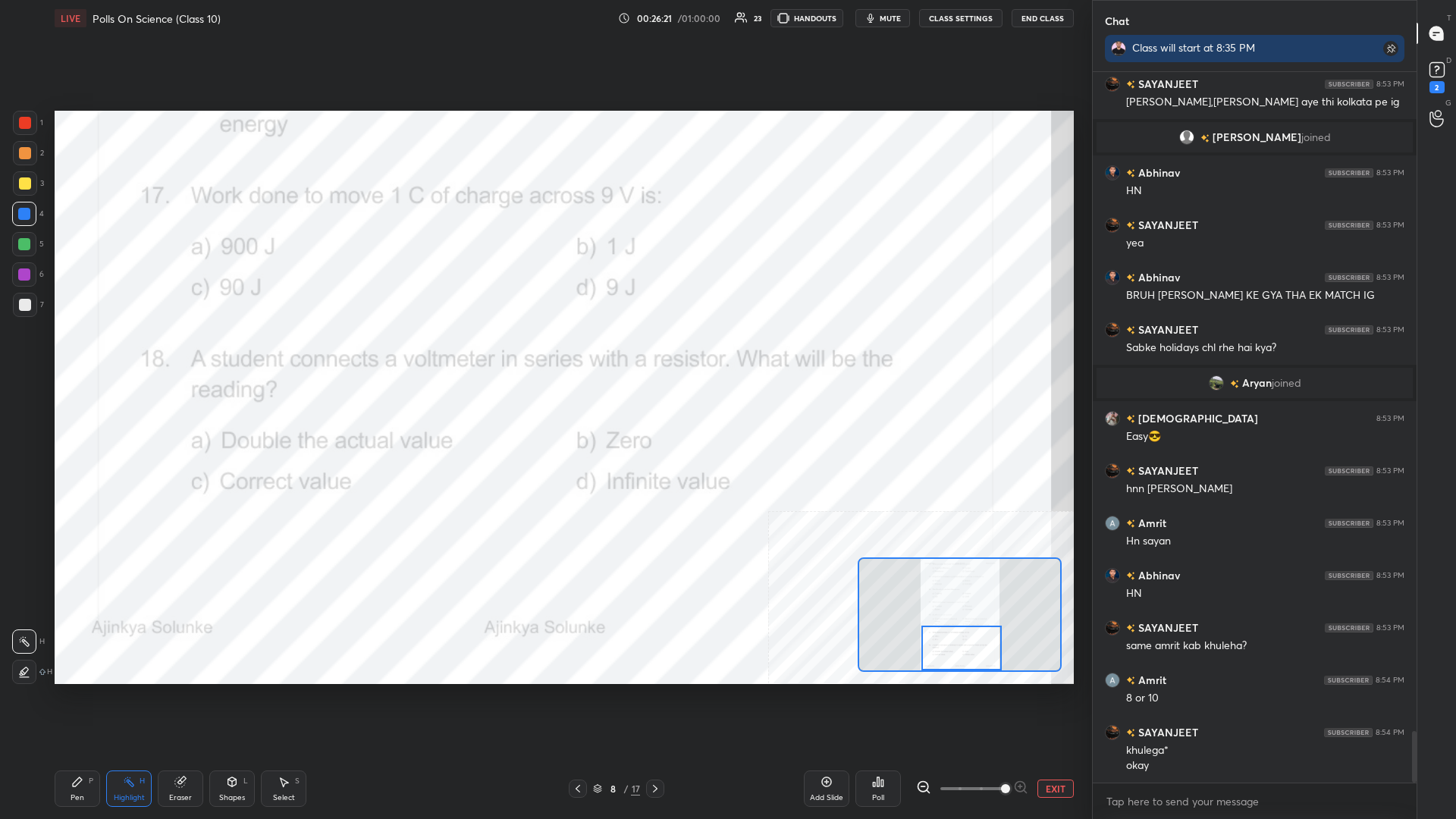
click at [544, 356] on div "Poll" at bounding box center [878, 789] width 45 height 37
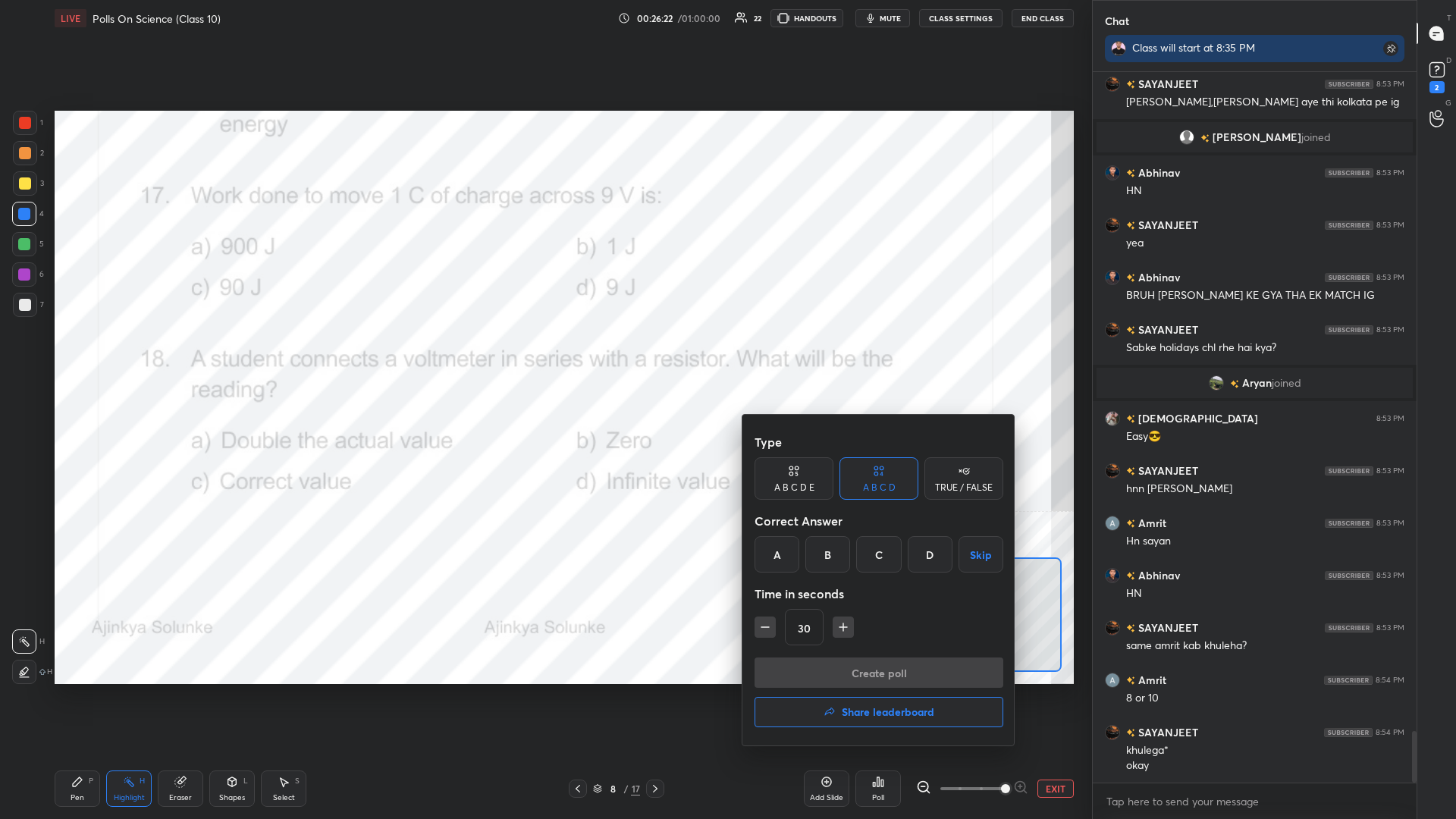
click at [544, 356] on div "Type A B C D E A B C D TRUE / FALSE Correct Answer A B C D Skip Time in seconds…" at bounding box center [879, 543] width 249 height 231
click at [544, 356] on div "B" at bounding box center [828, 554] width 45 height 37
click at [544, 356] on button "Create poll" at bounding box center [879, 673] width 249 height 31
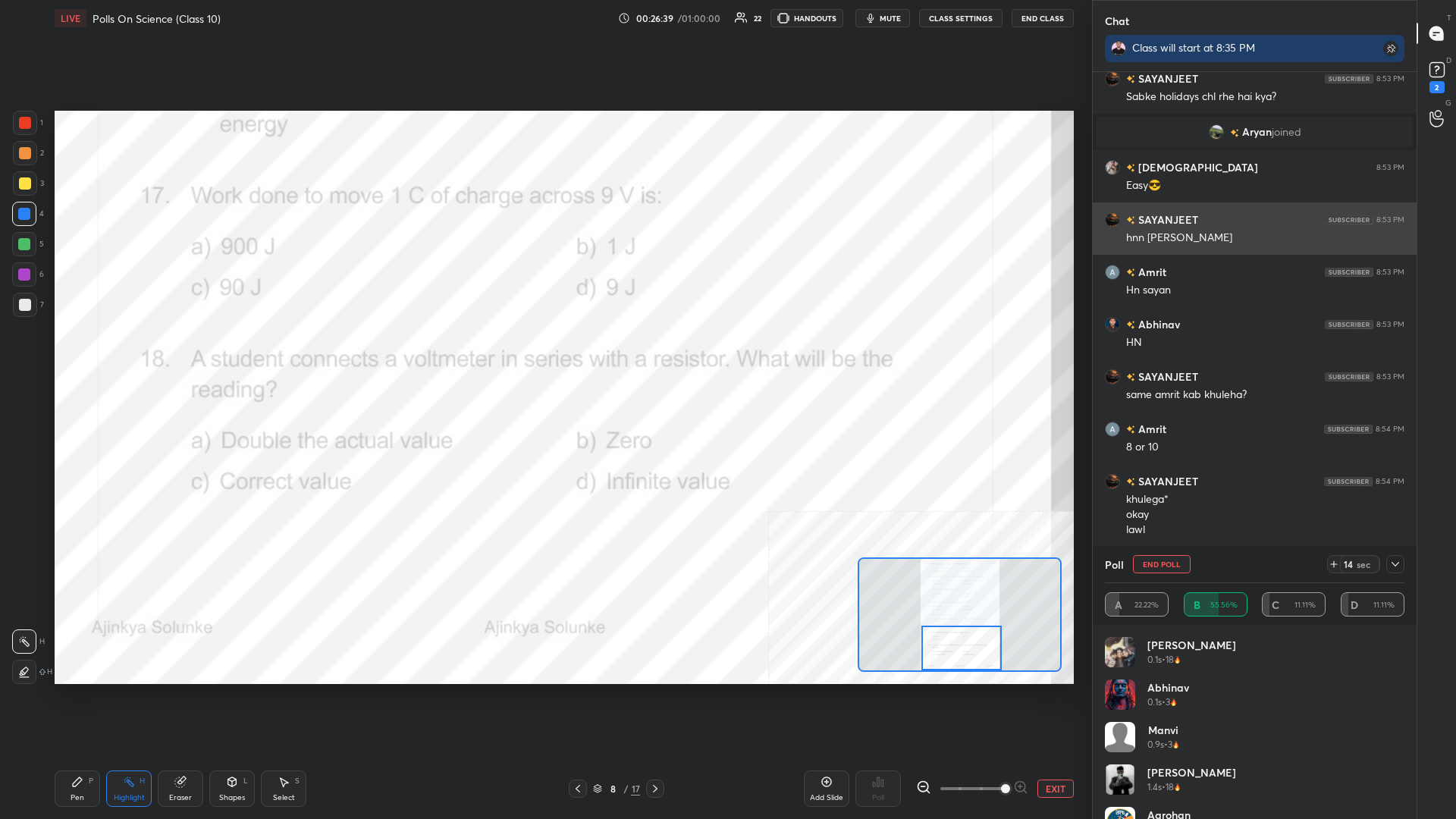
scroll to position [9416, 0]
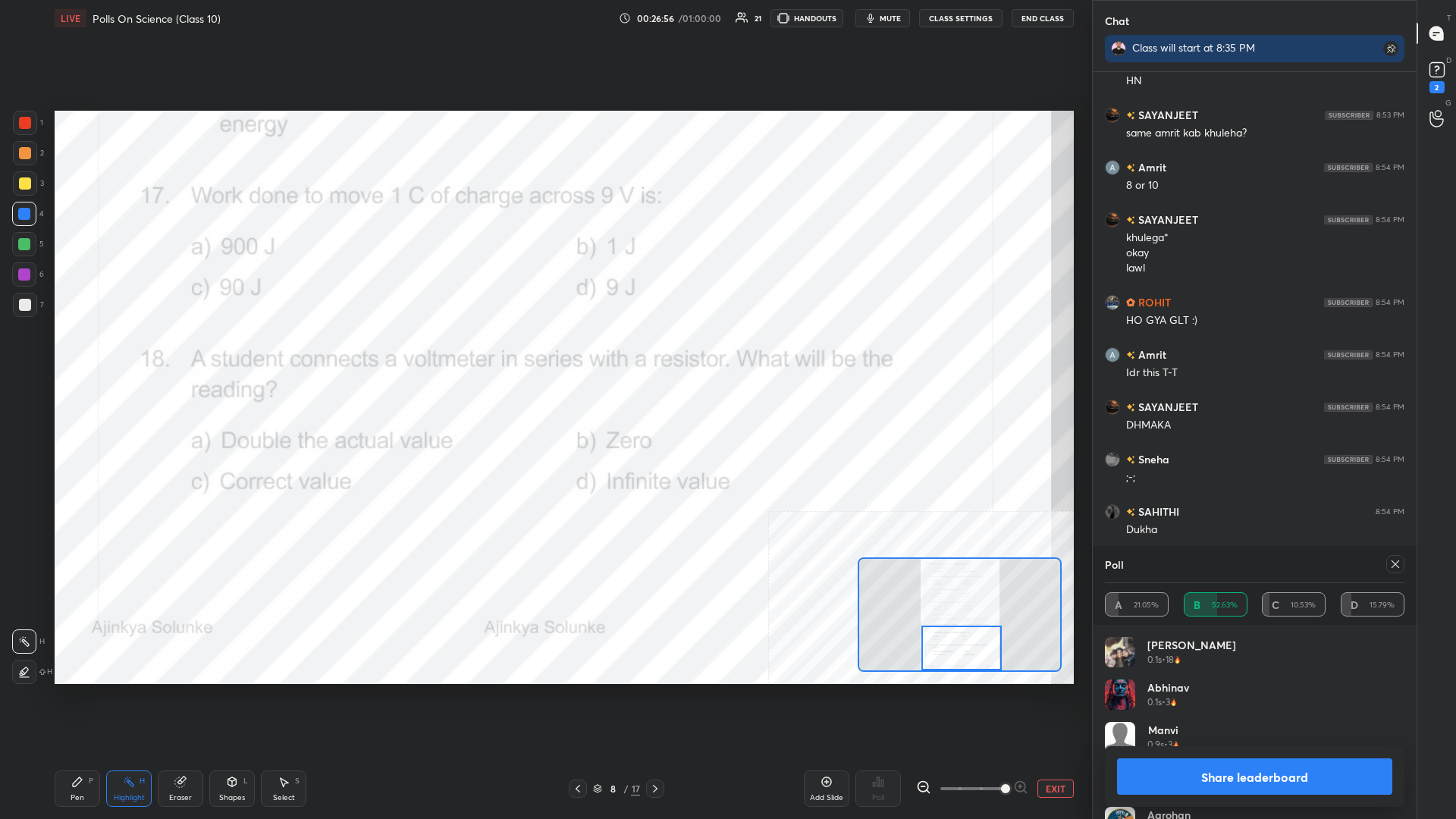
click at [544, 356] on button "Share leaderboard" at bounding box center [1255, 777] width 275 height 37
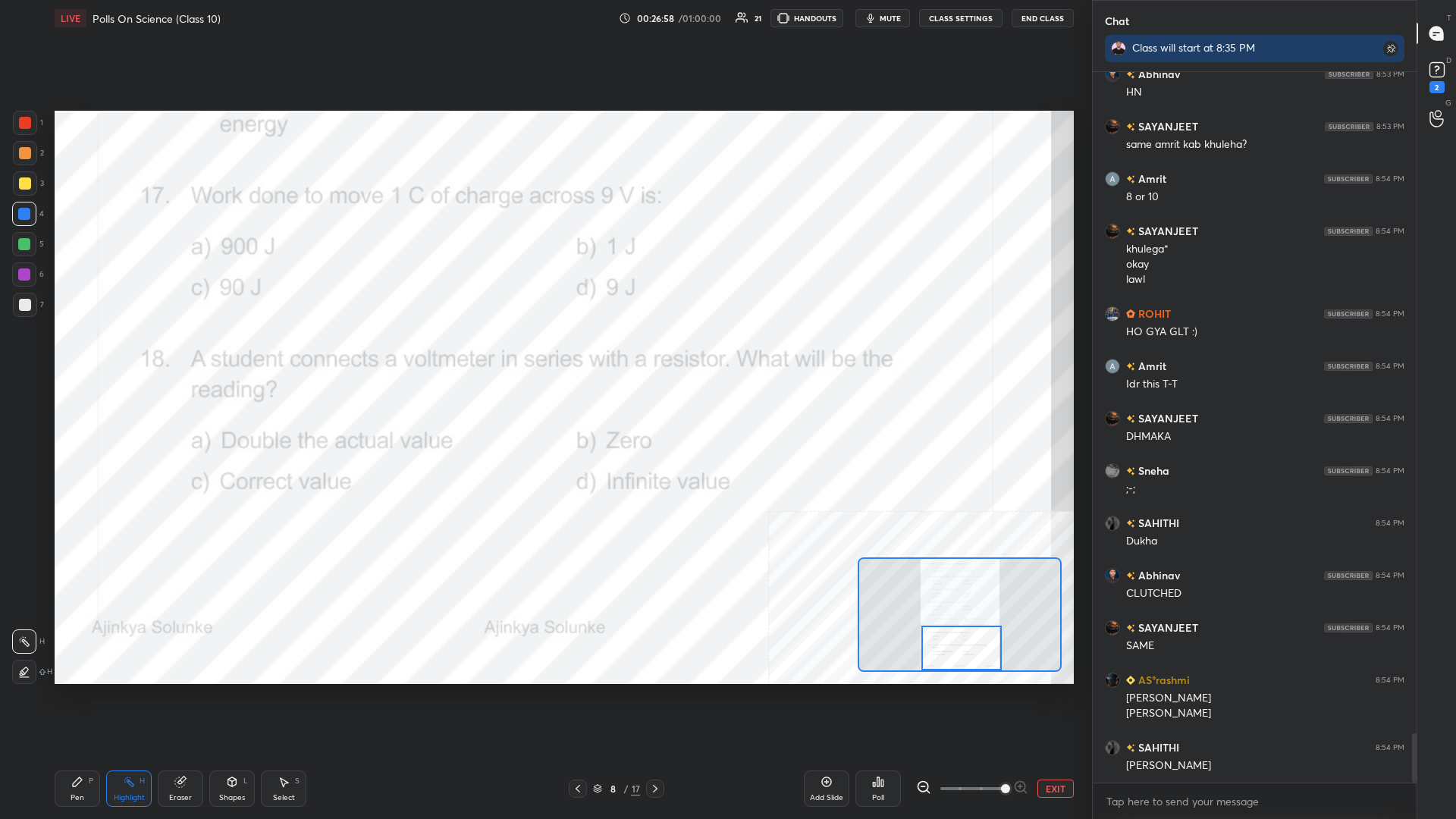
click at [84, 356] on div "Pen P" at bounding box center [77, 789] width 45 height 37
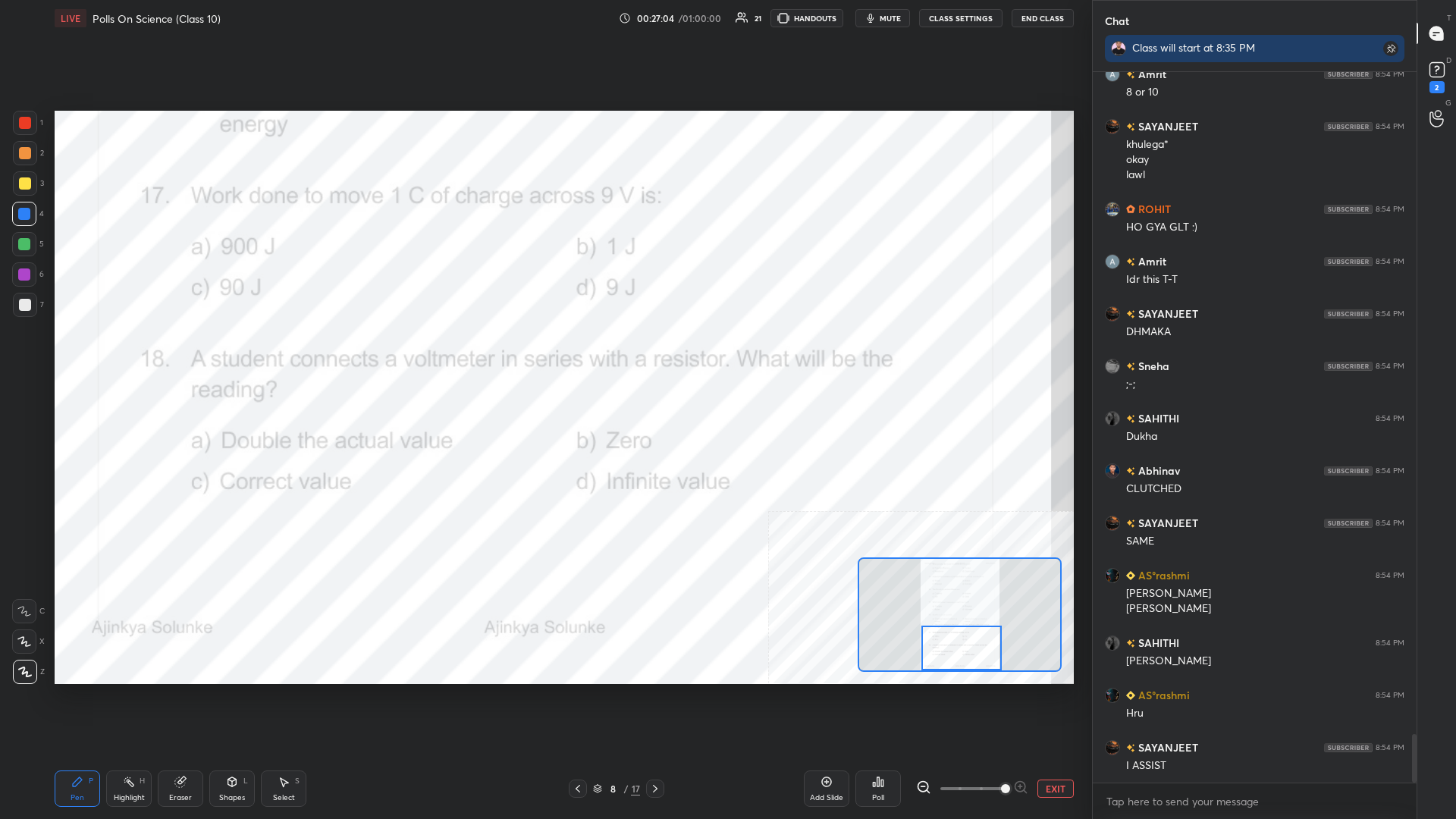
click at [544, 356] on button "EXIT" at bounding box center [1056, 788] width 37 height 18
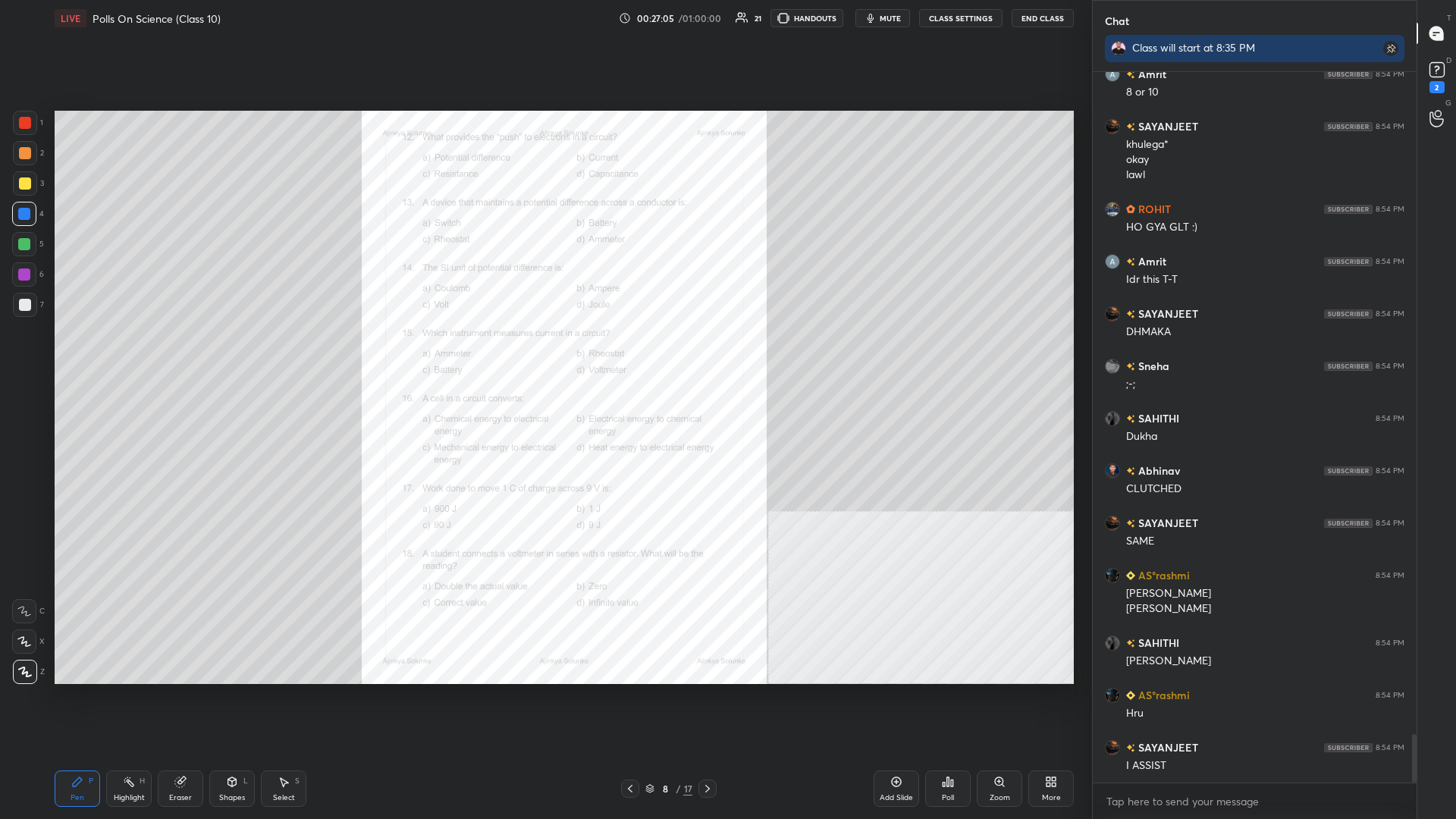
click at [544, 356] on icon at bounding box center [896, 781] width 13 height 13
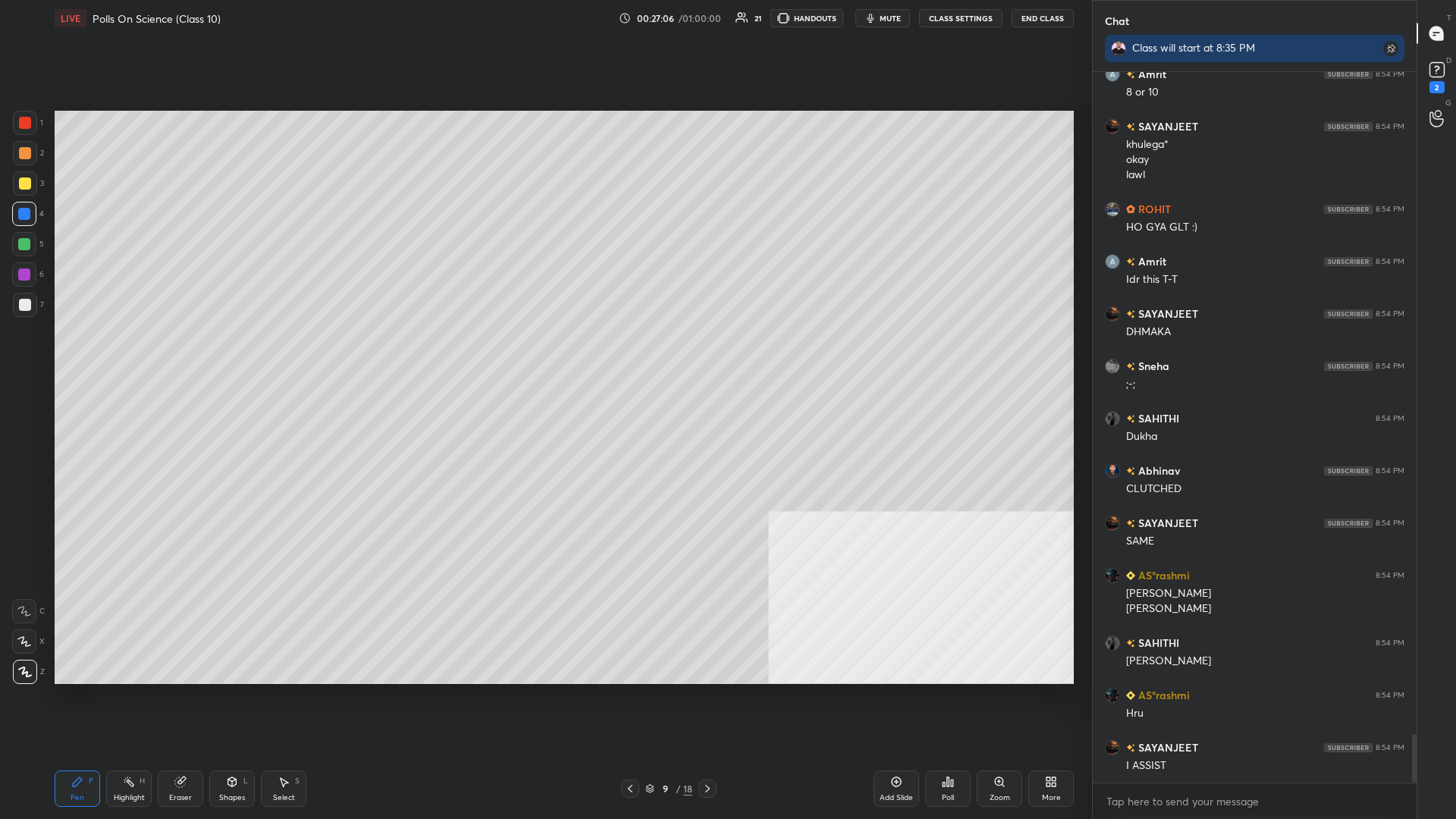
click at [27, 192] on div at bounding box center [24, 183] width 24 height 24
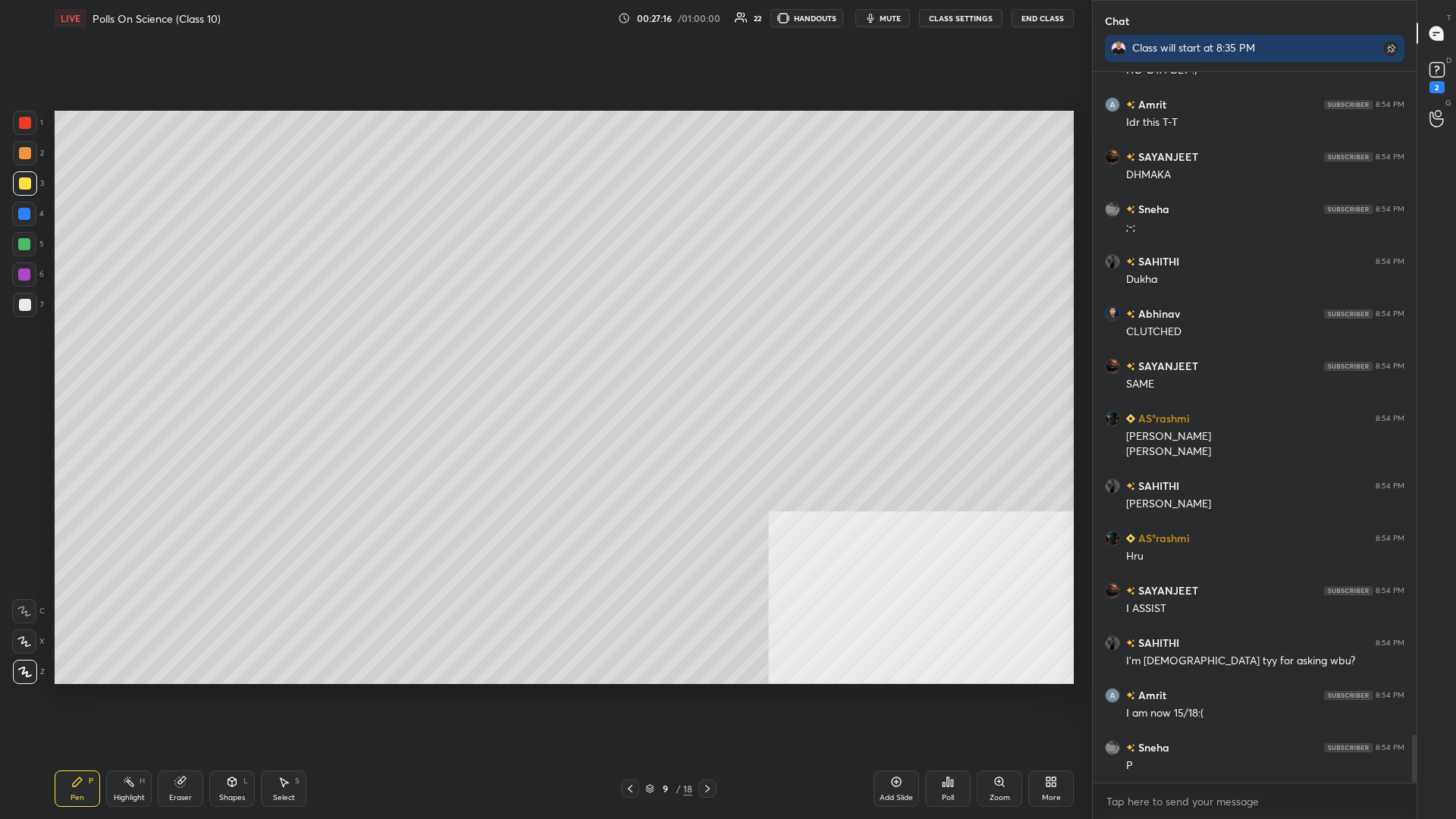
click at [31, 124] on div at bounding box center [25, 122] width 13 height 13
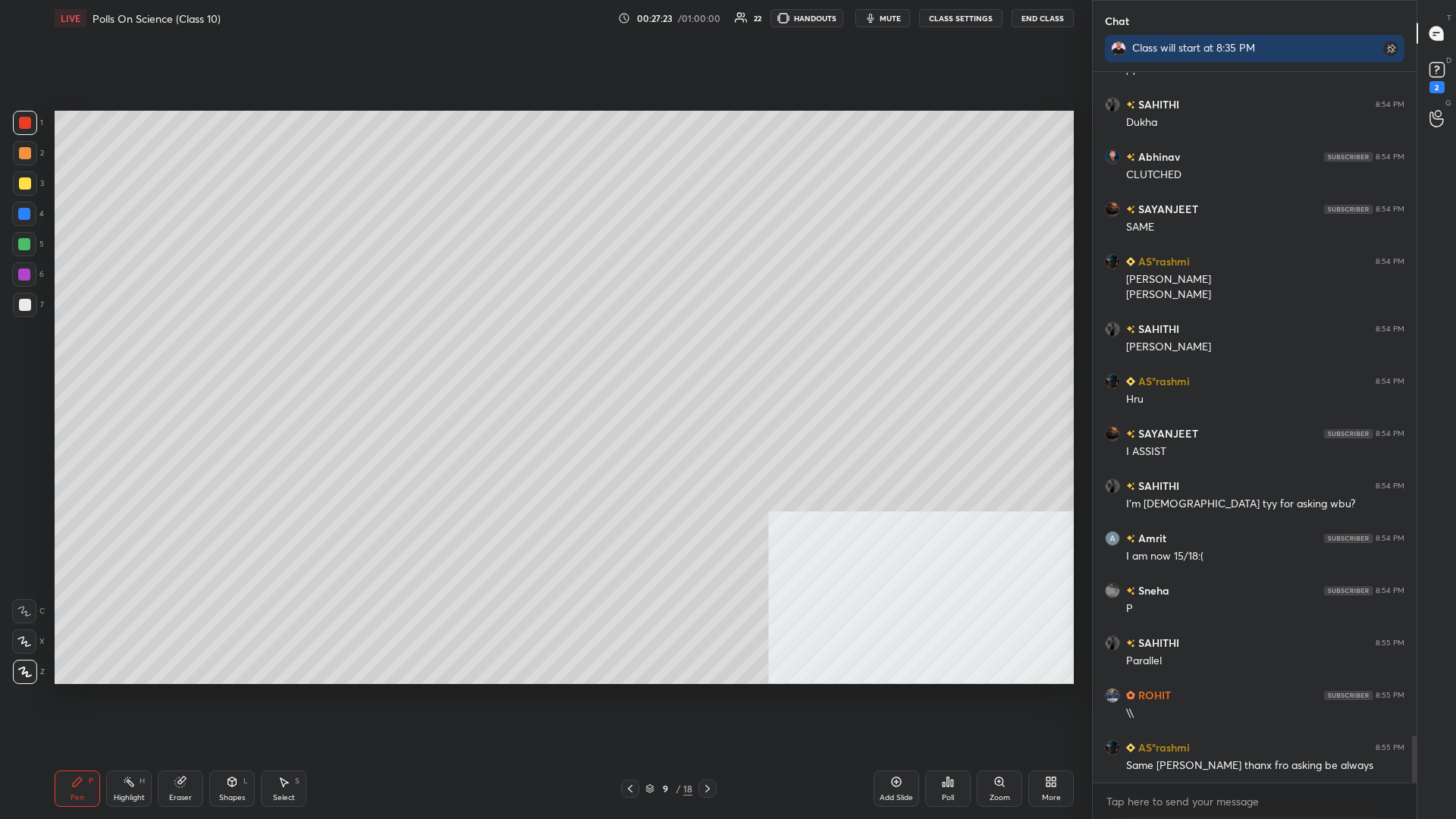
click at [19, 217] on div at bounding box center [24, 214] width 13 height 13
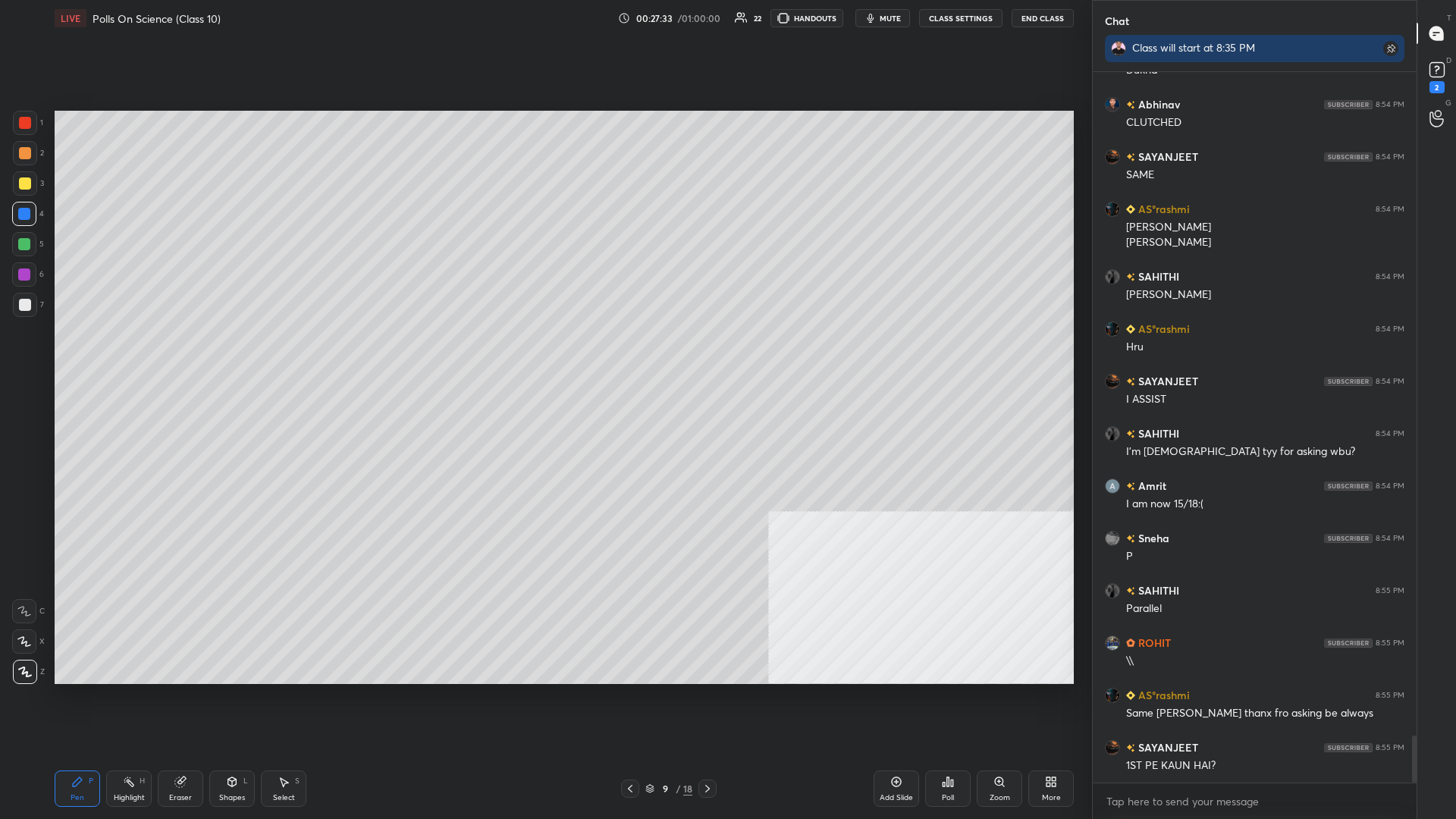
click at [30, 247] on div at bounding box center [24, 244] width 13 height 13
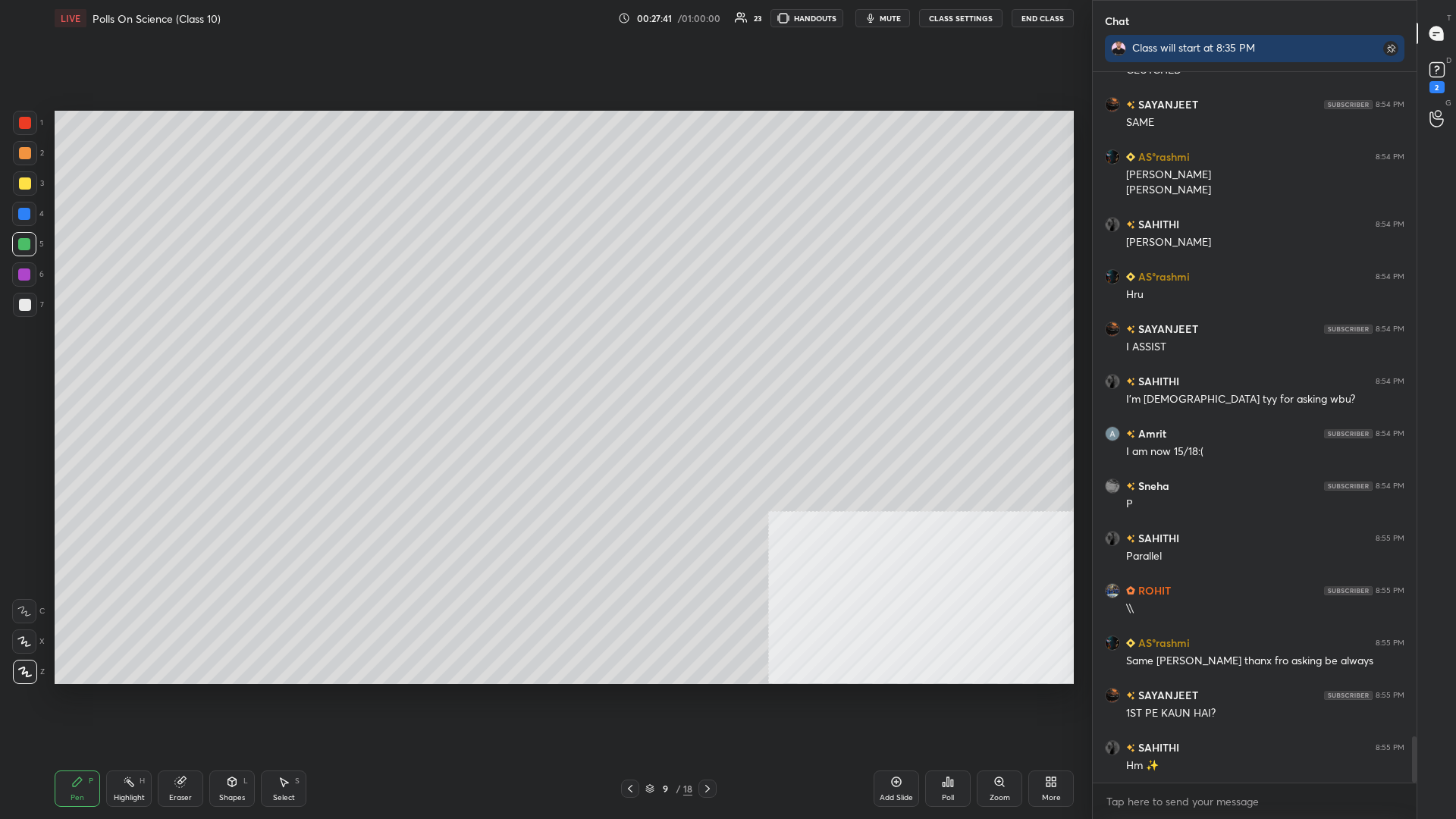
scroll to position [10174, 0]
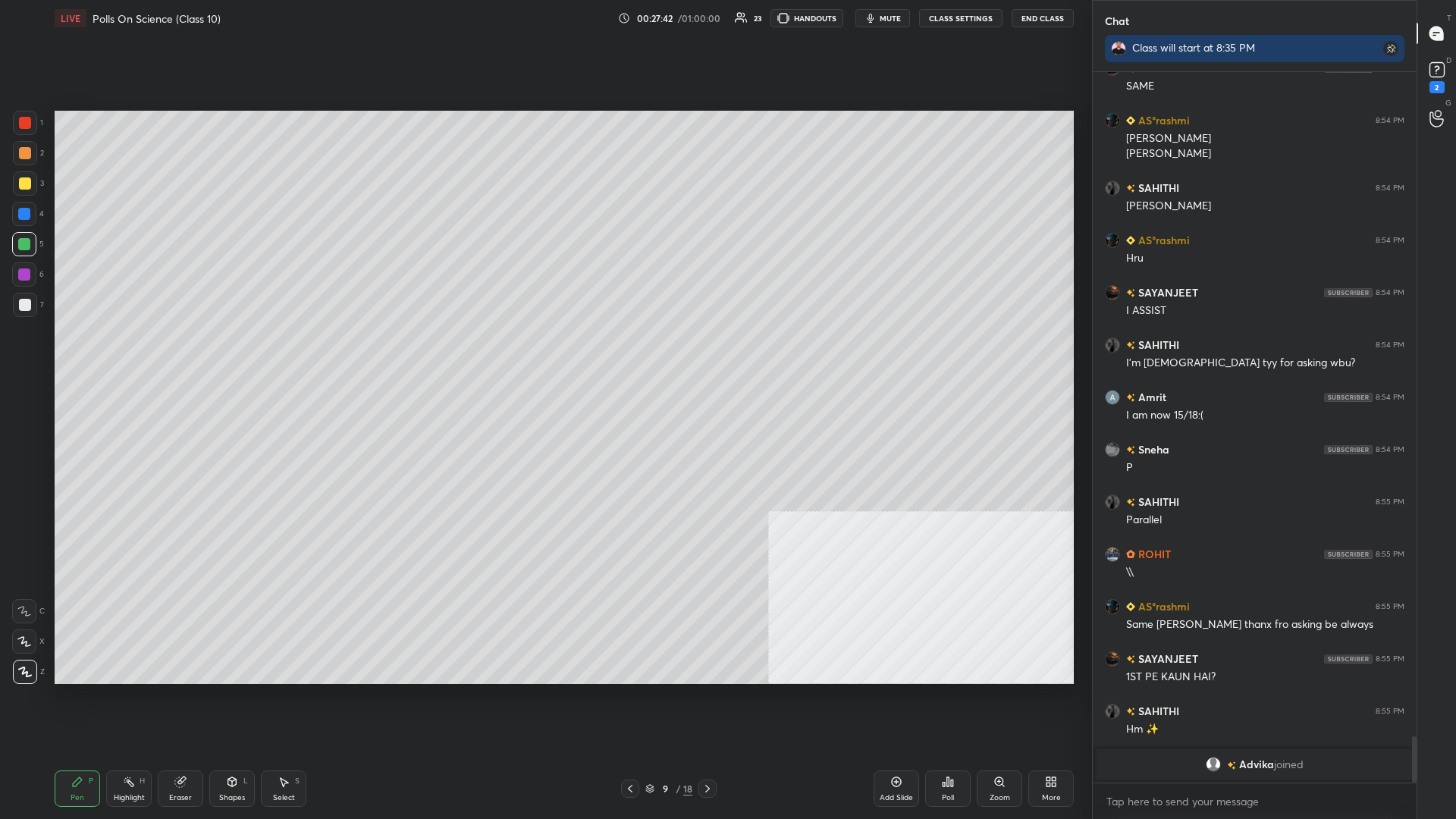
click at [23, 184] on div at bounding box center [25, 183] width 13 height 13
click at [30, 119] on div at bounding box center [25, 122] width 13 height 13
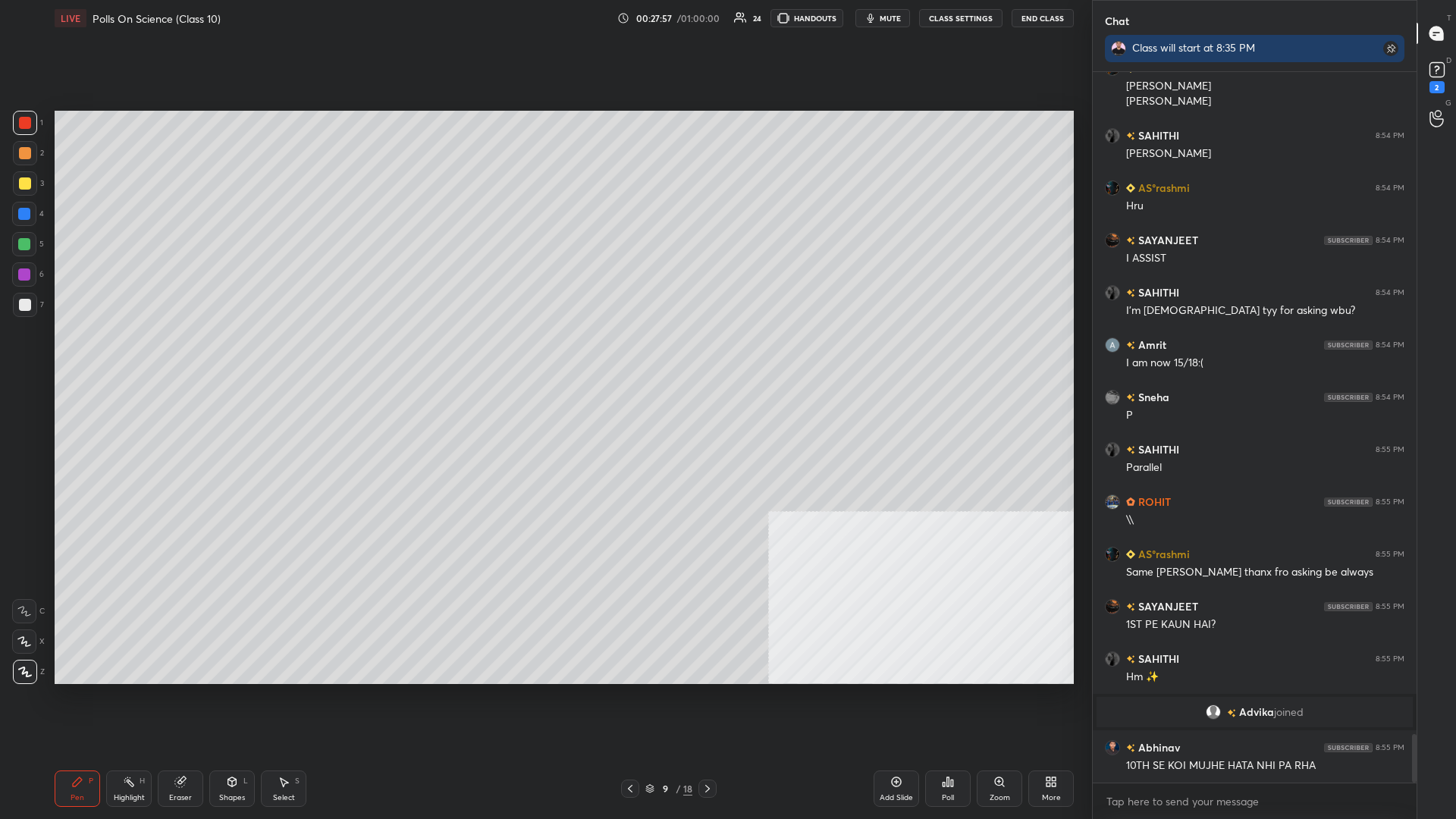
click at [19, 186] on div at bounding box center [25, 183] width 13 height 13
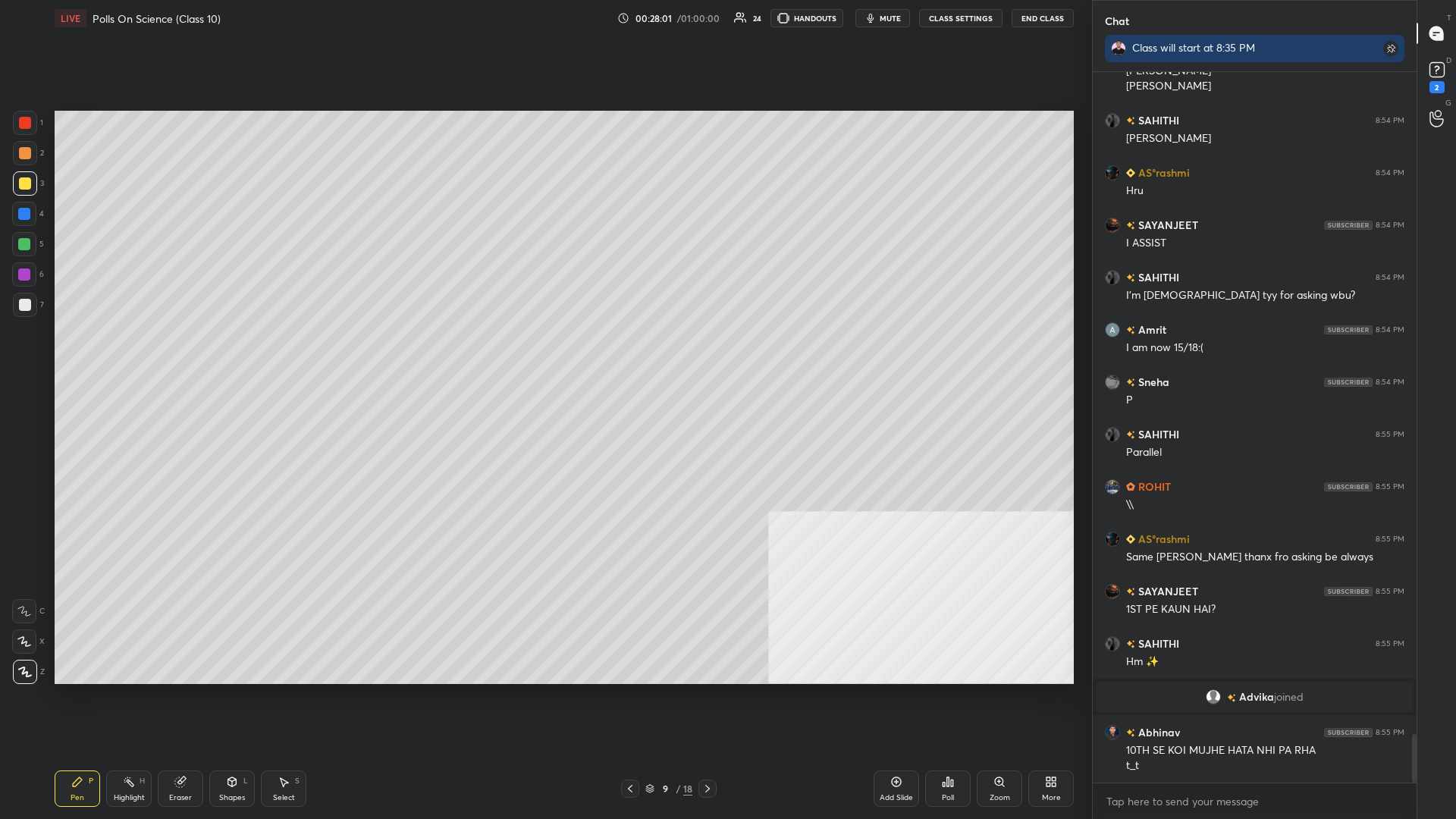
click at [44, 245] on div "1 2 3 4 5 6 7 C X Z C X Z E E Erase all H H" at bounding box center [24, 397] width 48 height 574
click at [31, 245] on div at bounding box center [24, 244] width 13 height 13
click at [142, 356] on div "Highlight H" at bounding box center [128, 789] width 45 height 37
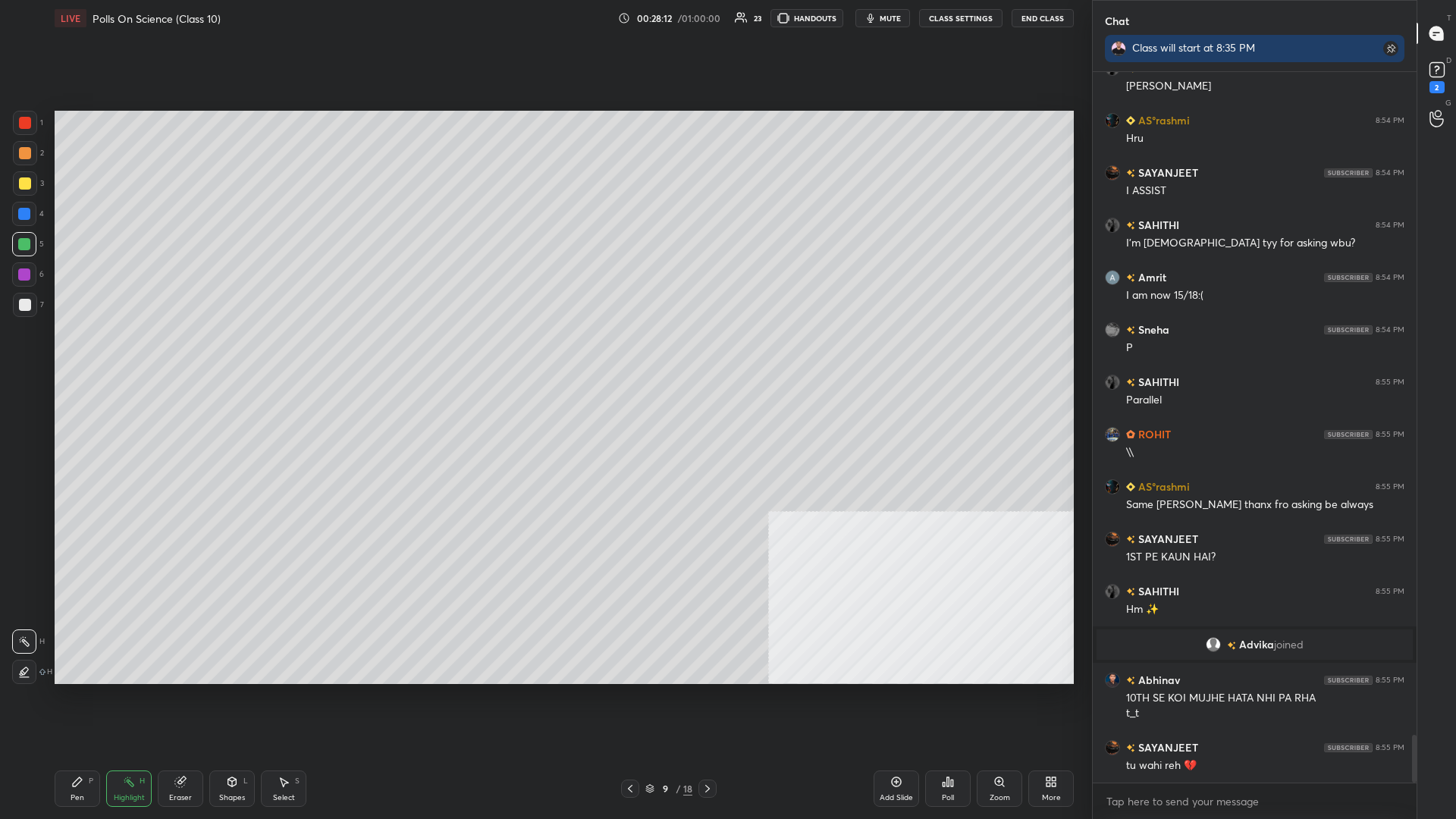
click at [88, 356] on div "Pen P" at bounding box center [77, 789] width 45 height 37
click at [85, 356] on div "Pen P" at bounding box center [77, 789] width 45 height 37
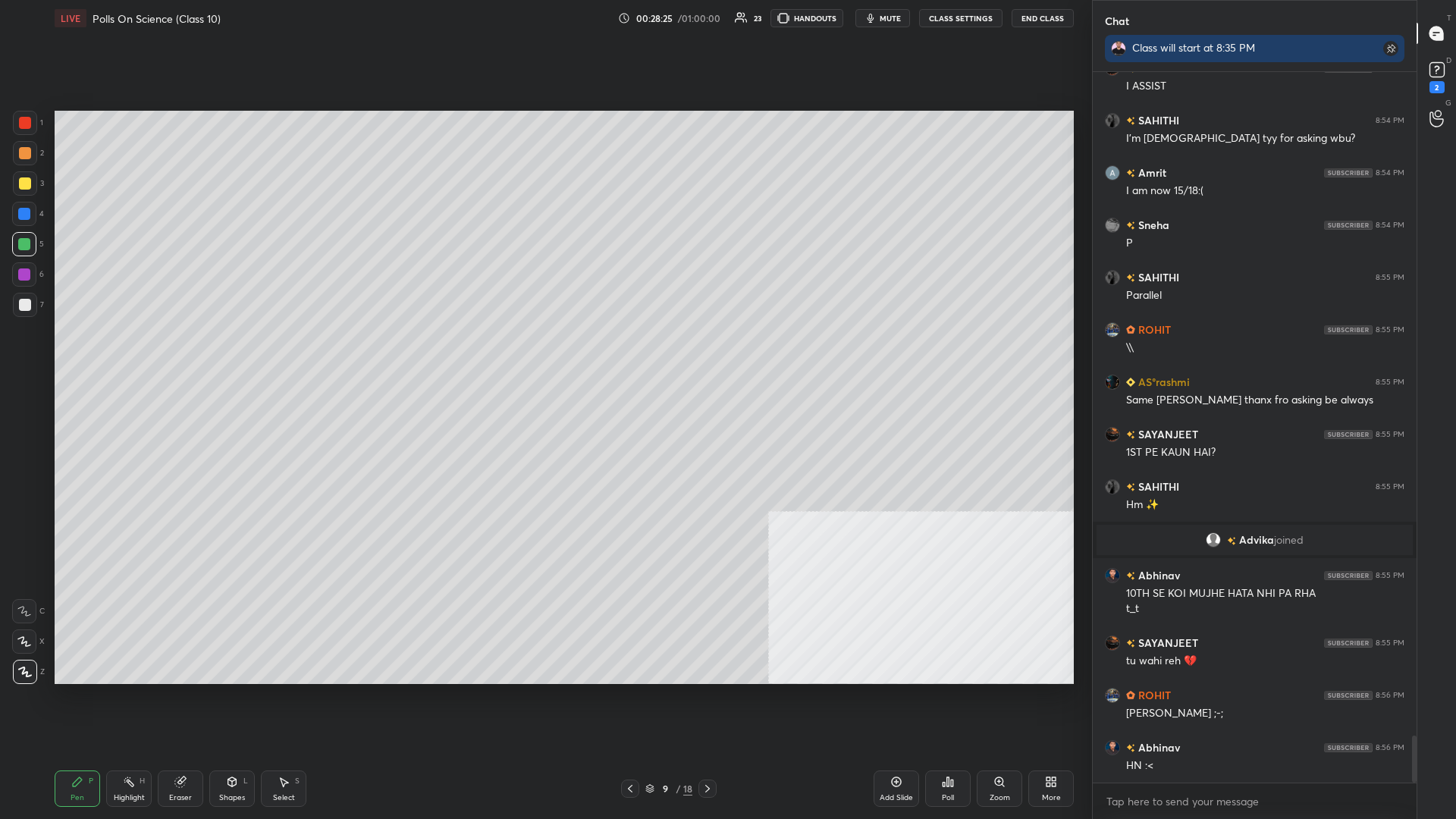
scroll to position [9984, 0]
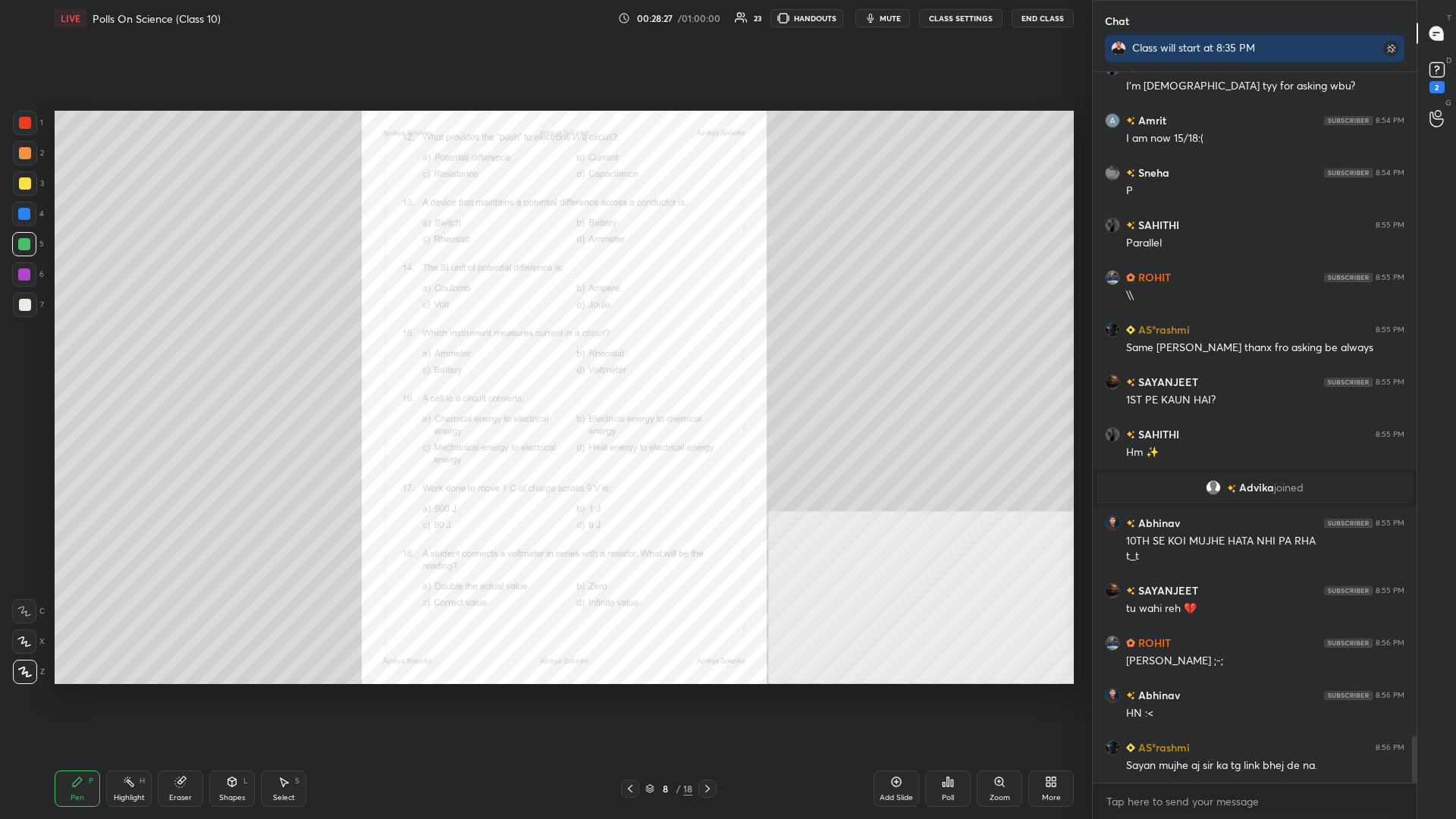
click at [48, 356] on div "1 2 3 4 5 6 7 C X Z C X Z E E Erase all H H LIVE Polls On Science (Class 10) 00…" at bounding box center [540, 409] width 1080 height 819
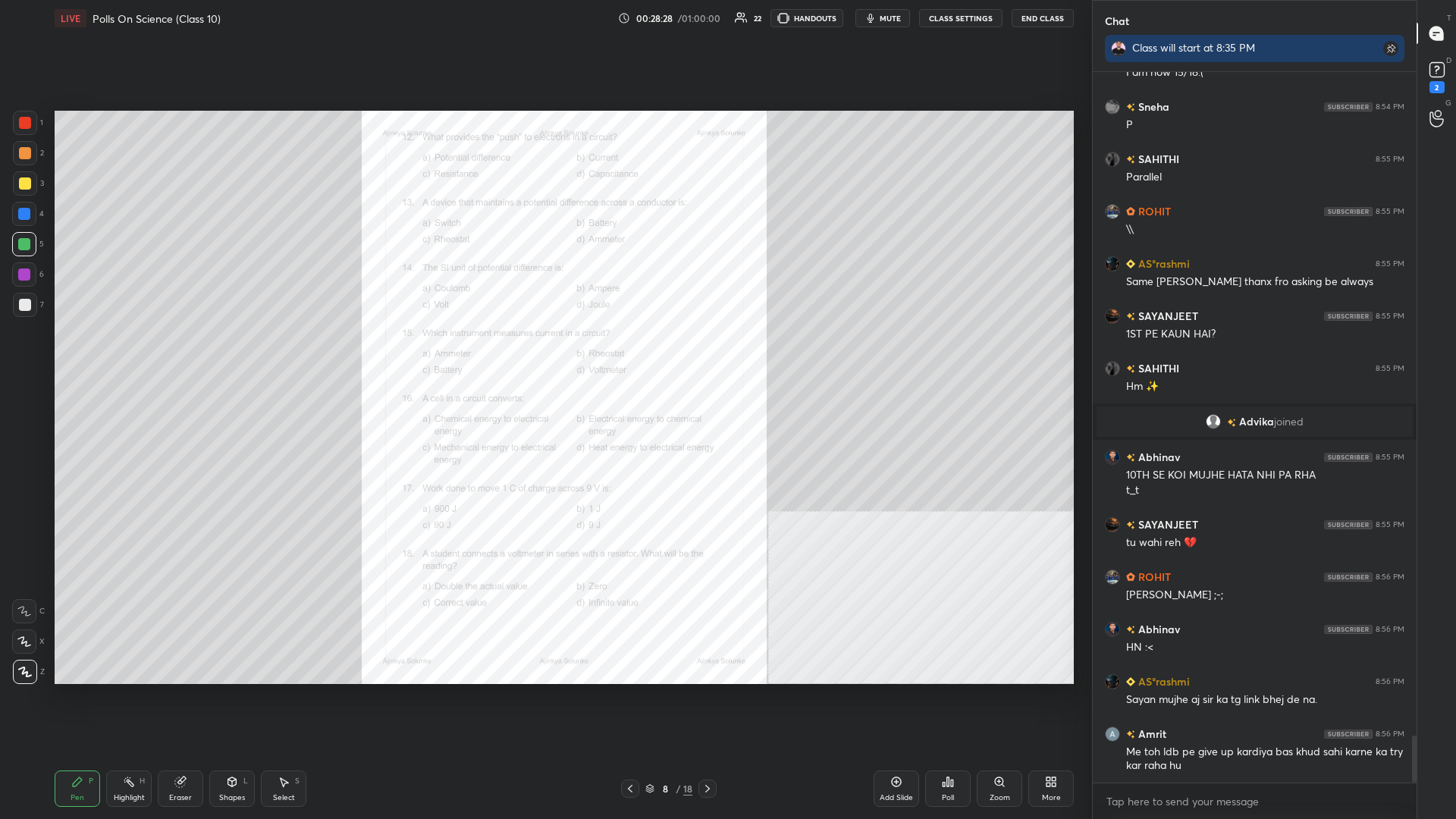
click at [26, 238] on div at bounding box center [24, 243] width 24 height 24
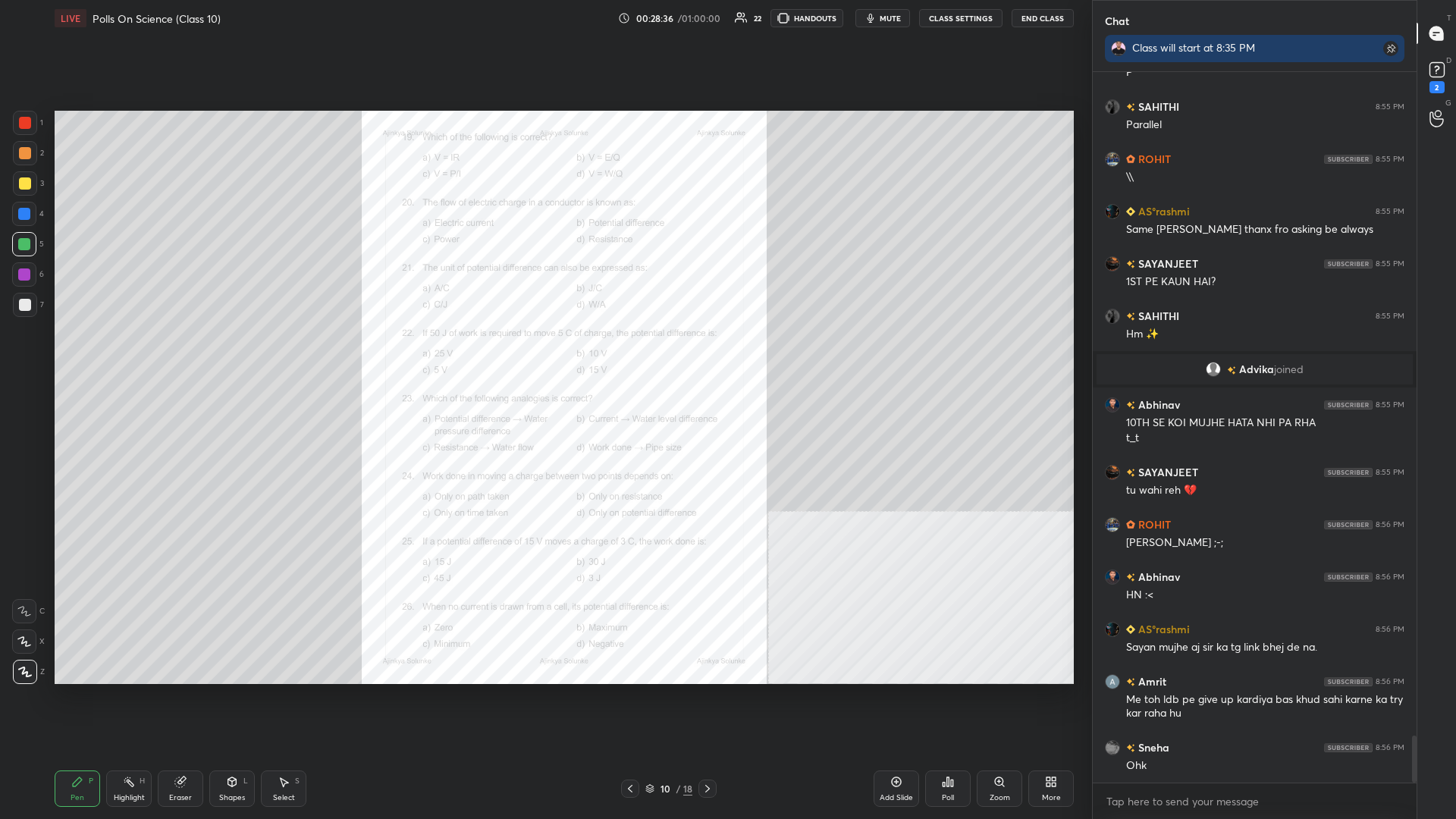
click at [544, 356] on div "Zoom" at bounding box center [999, 789] width 45 height 37
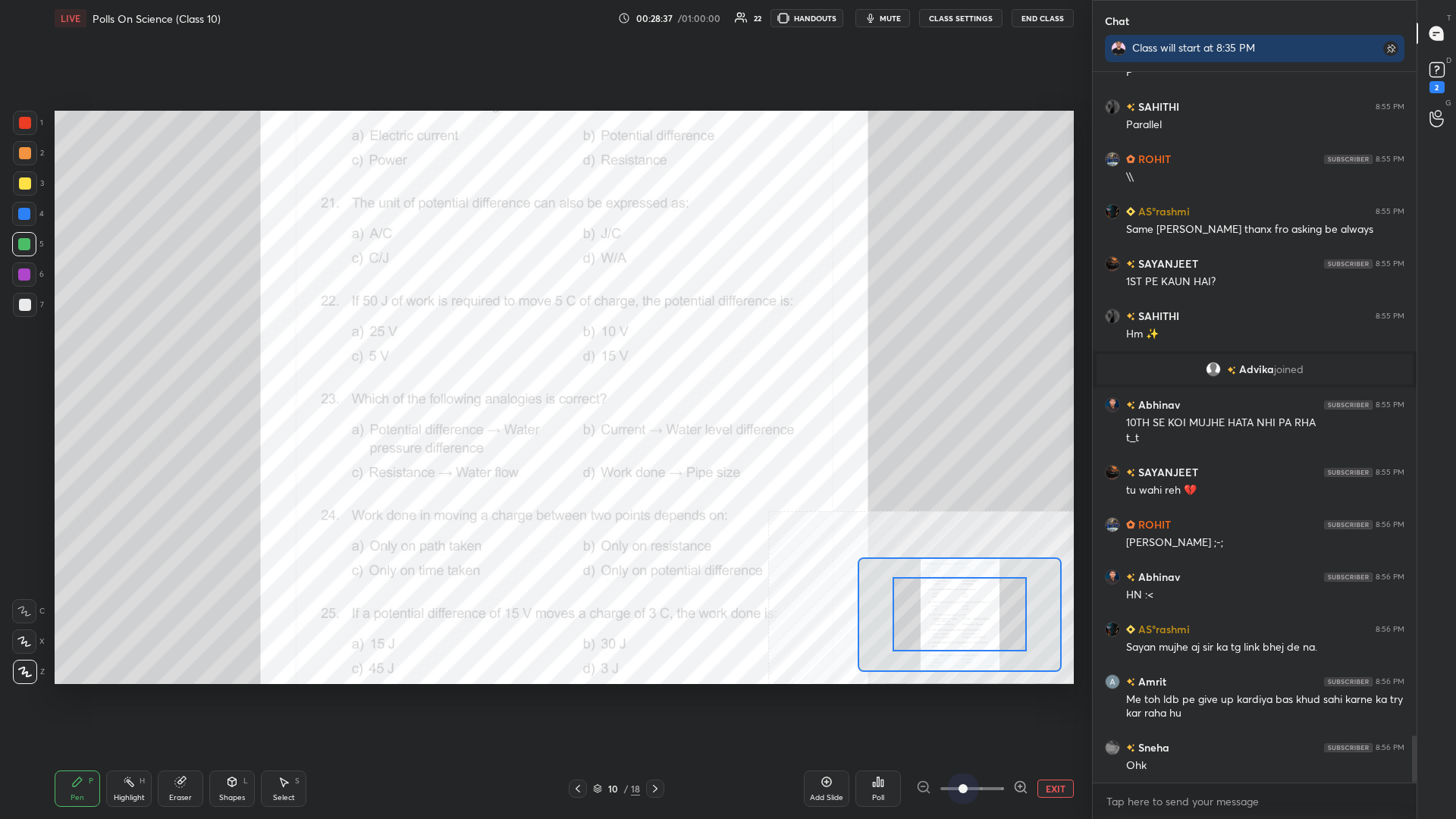
drag, startPoint x: 961, startPoint y: 789, endPoint x: 1046, endPoint y: 794, distance: 85.1
click at [544, 356] on div "EXIT" at bounding box center [995, 788] width 158 height 18
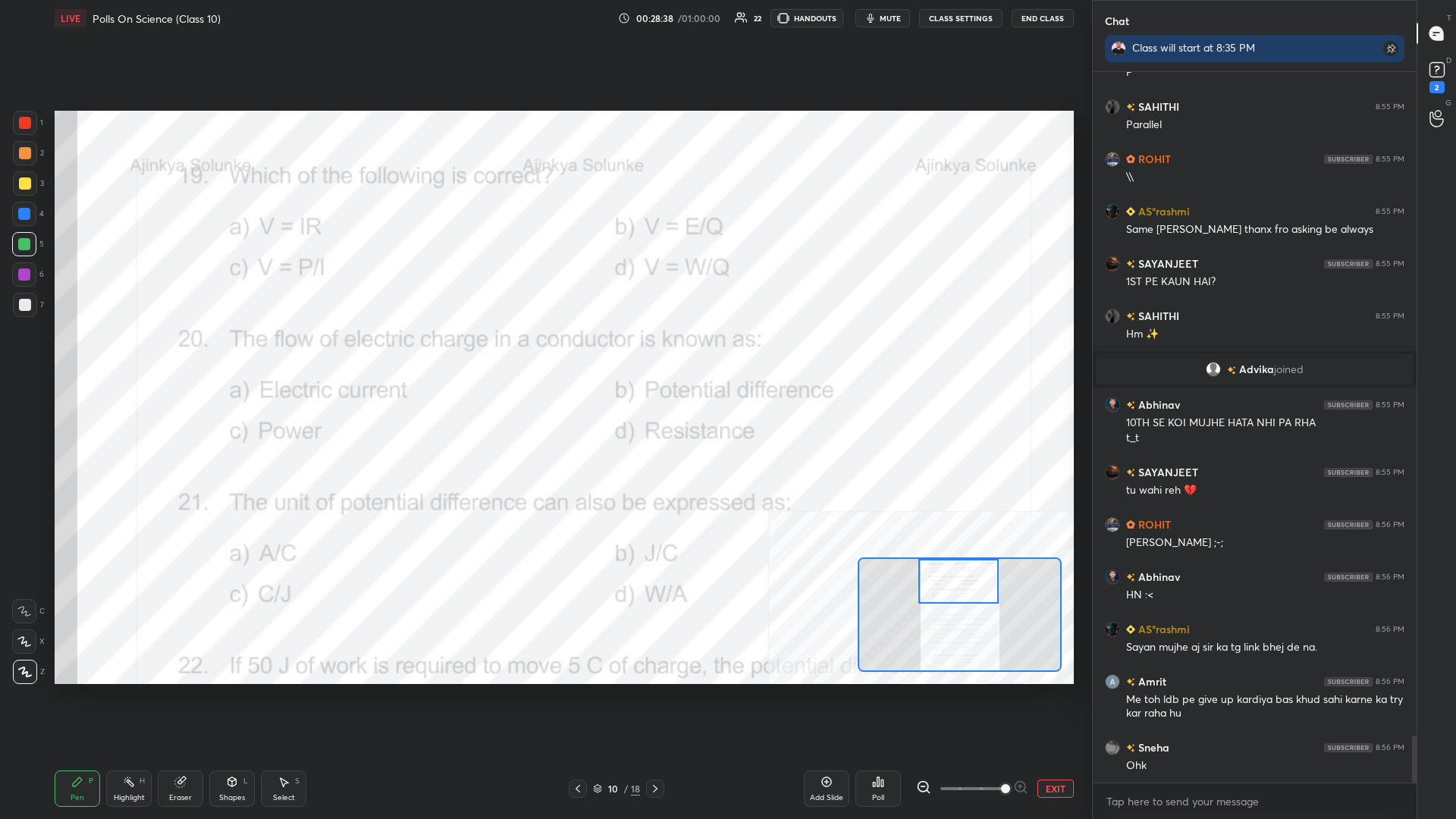
drag, startPoint x: 976, startPoint y: 626, endPoint x: 974, endPoint y: 570, distance: 56.0
click at [544, 356] on div at bounding box center [959, 581] width 81 height 45
click at [117, 356] on div "Highlight H" at bounding box center [128, 789] width 45 height 37
click at [544, 356] on icon at bounding box center [878, 781] width 13 height 13
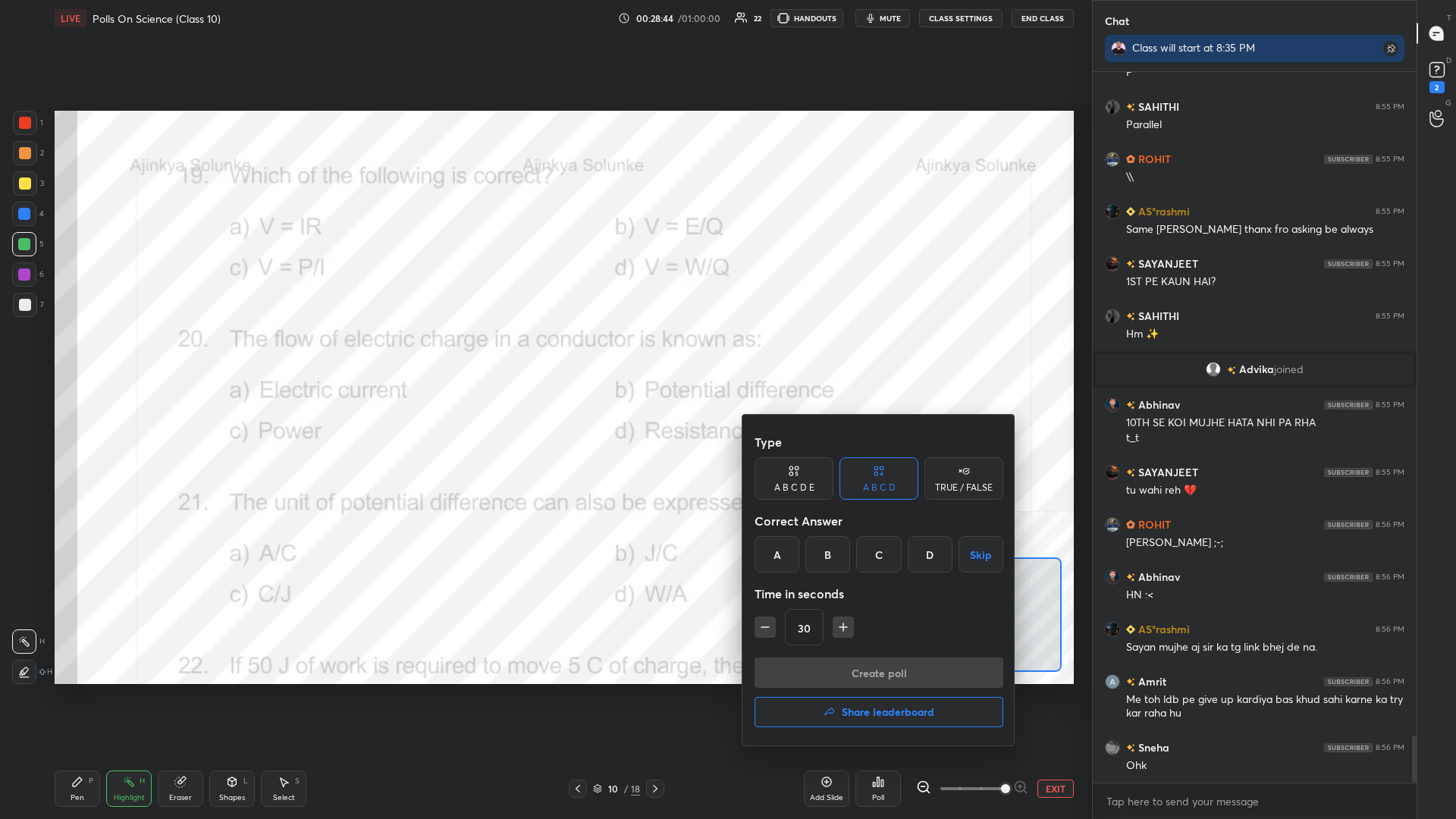
click at [544, 356] on div "D" at bounding box center [931, 554] width 45 height 37
click at [544, 356] on button "Create poll" at bounding box center [879, 673] width 249 height 31
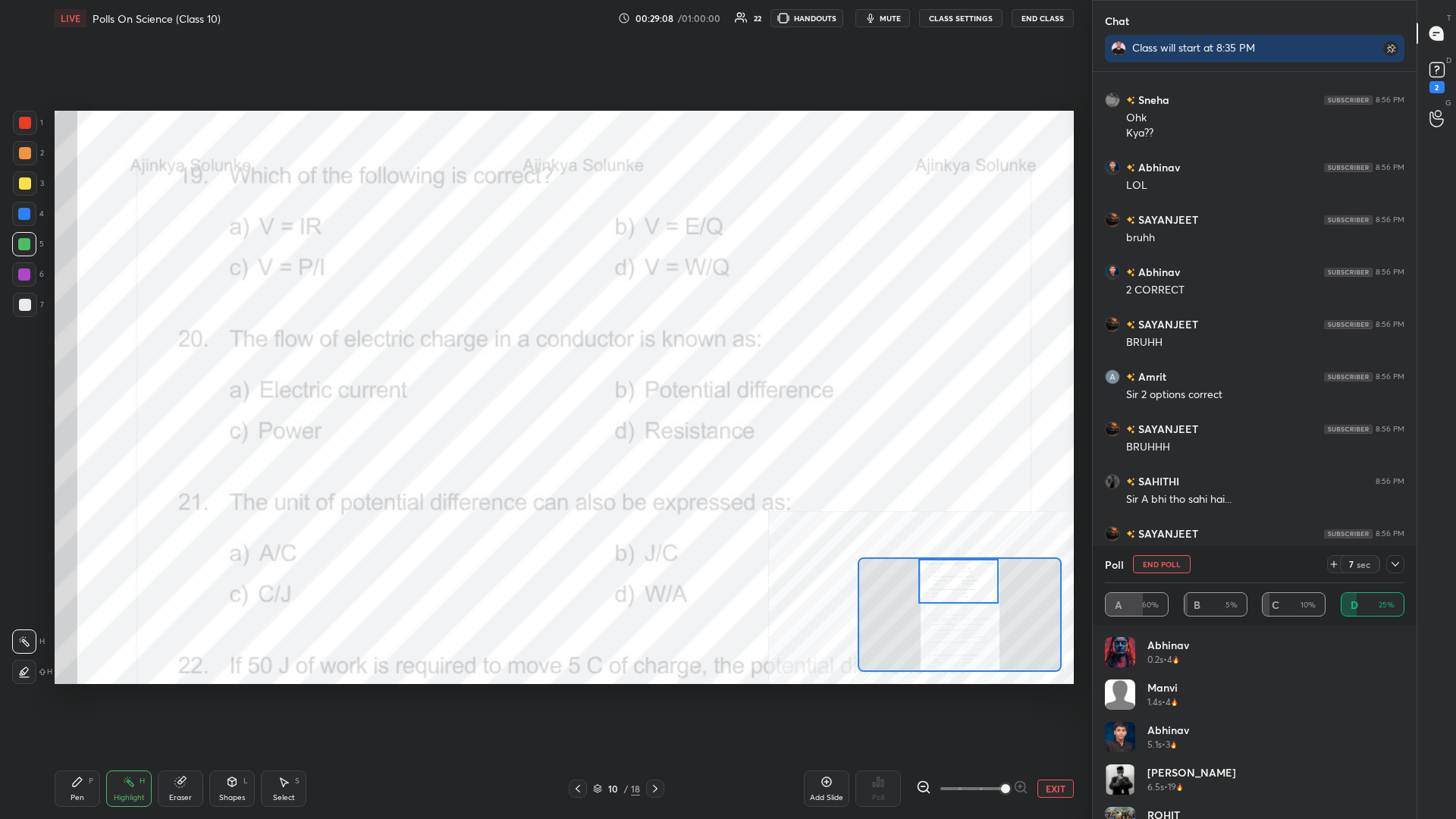
scroll to position [10803, 0]
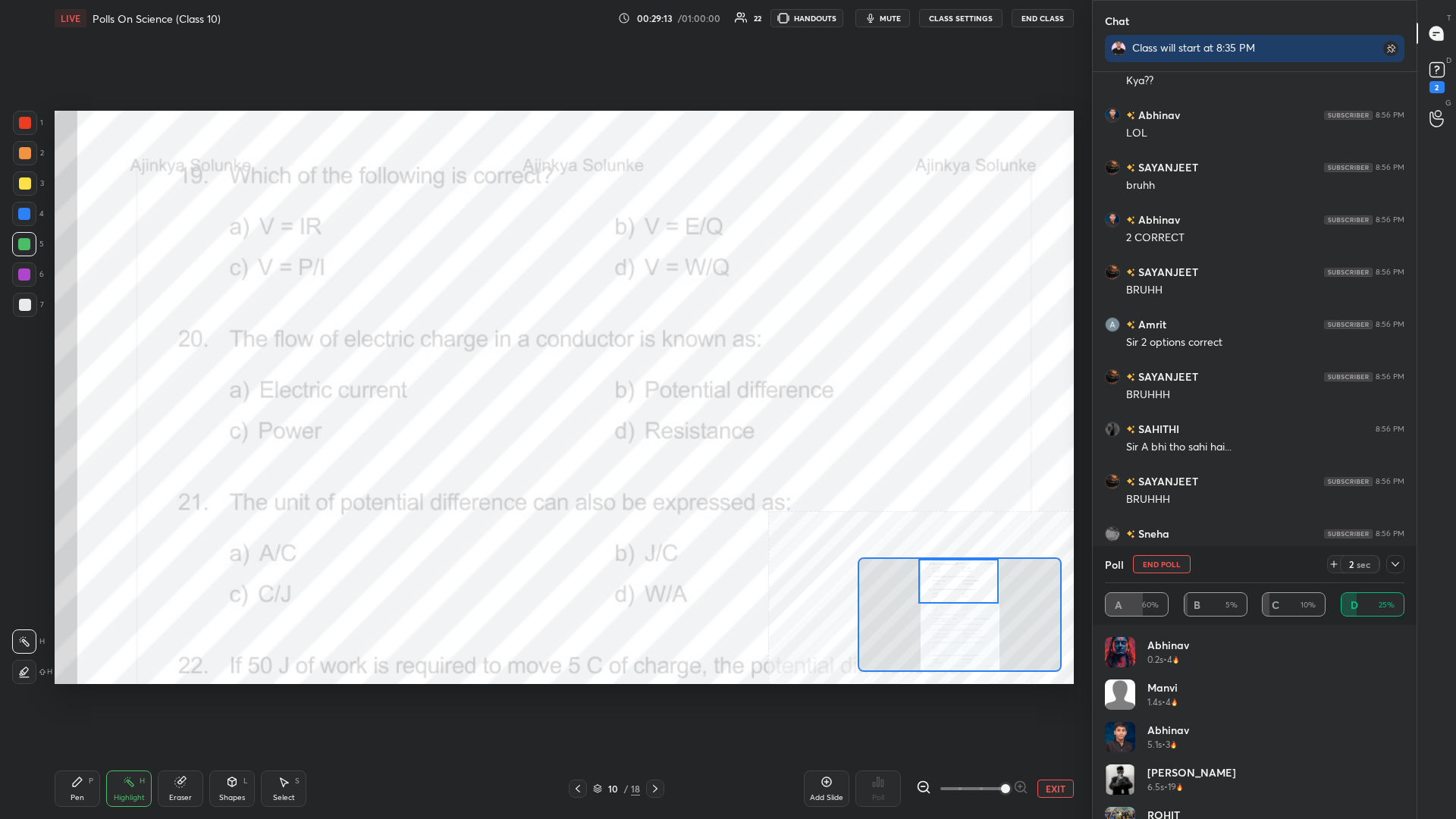
click at [85, 356] on div "Pen P" at bounding box center [77, 789] width 45 height 37
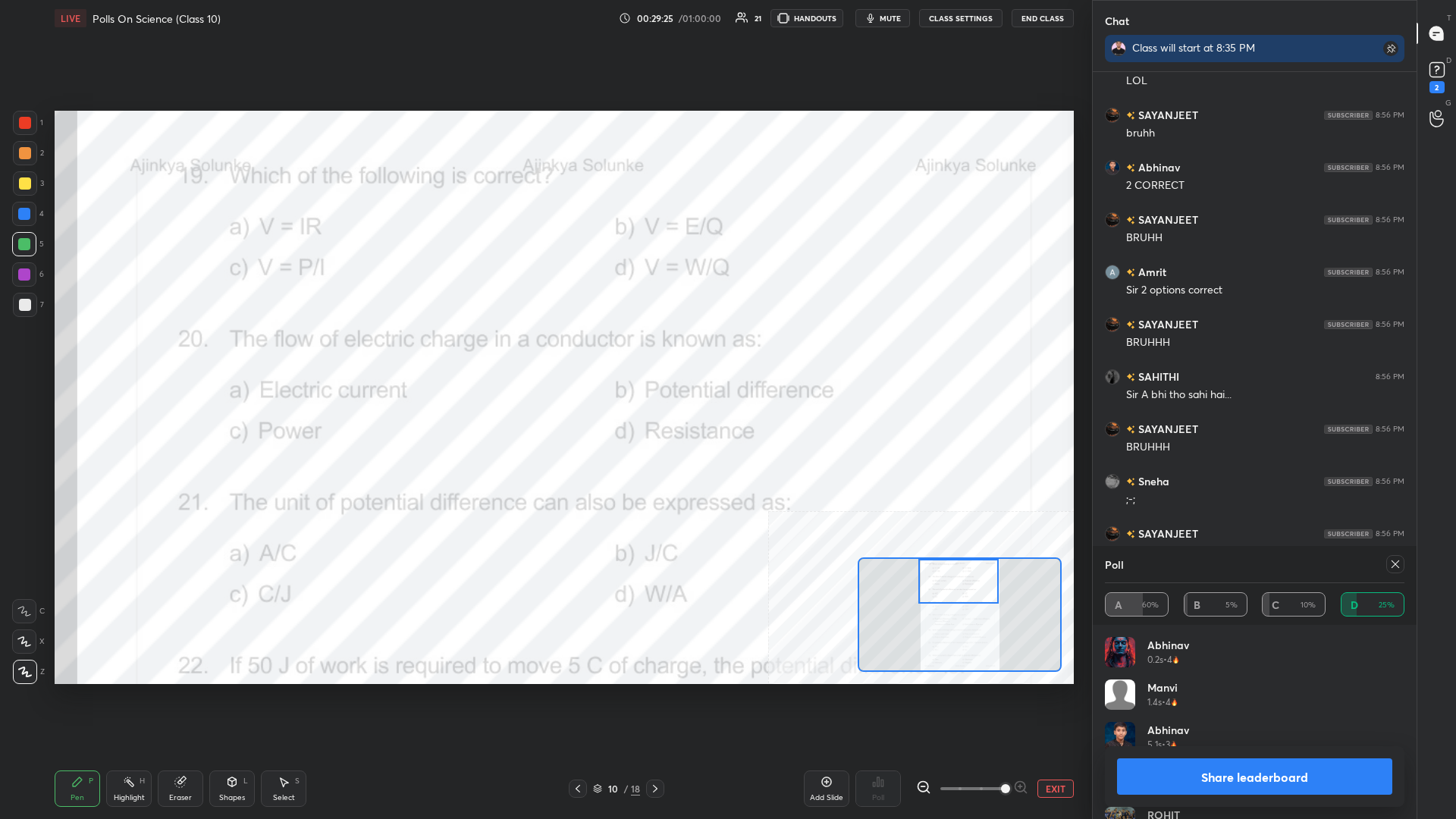
scroll to position [10907, 0]
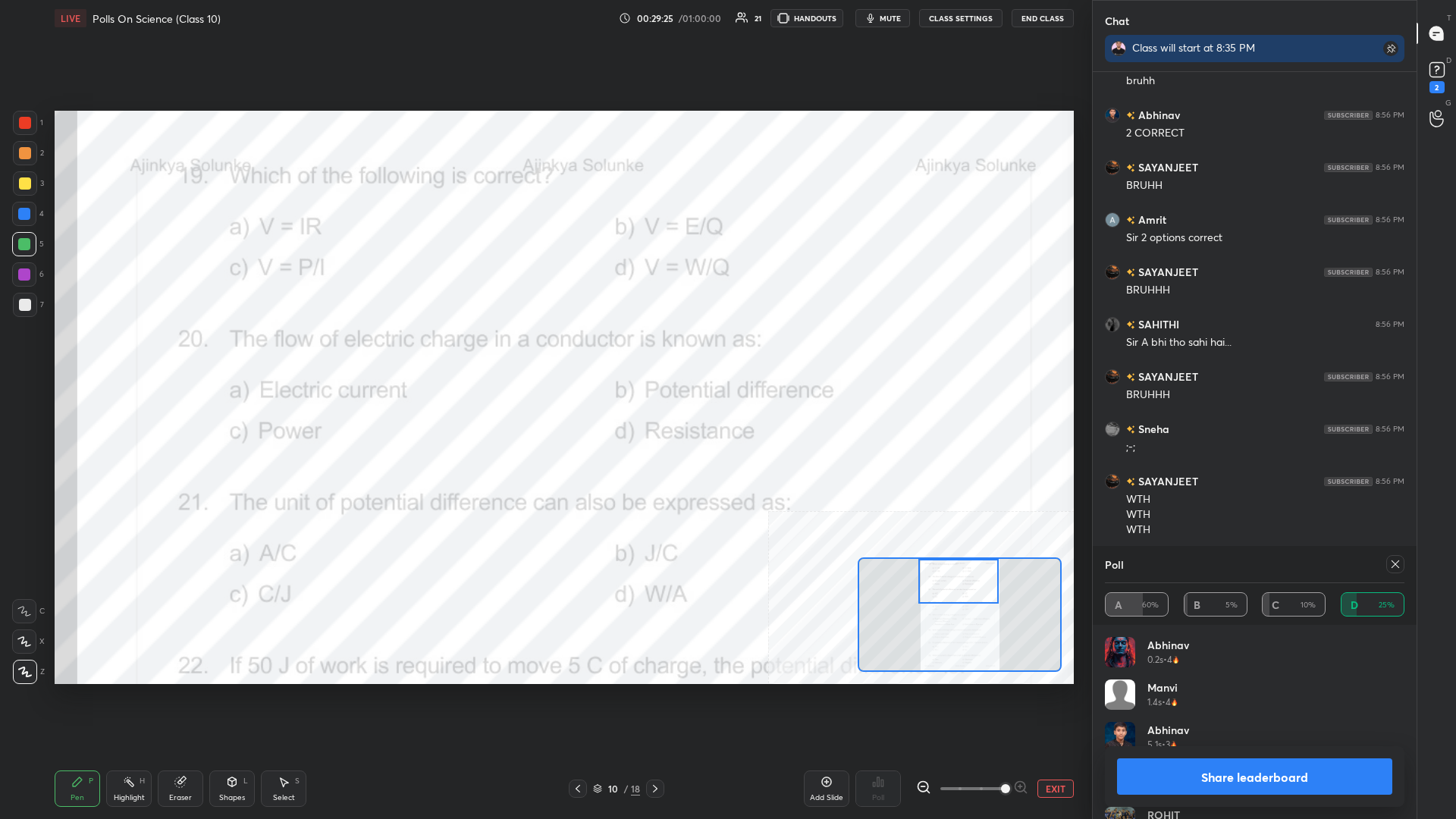
click at [544, 356] on button "Share leaderboard" at bounding box center [1255, 777] width 275 height 37
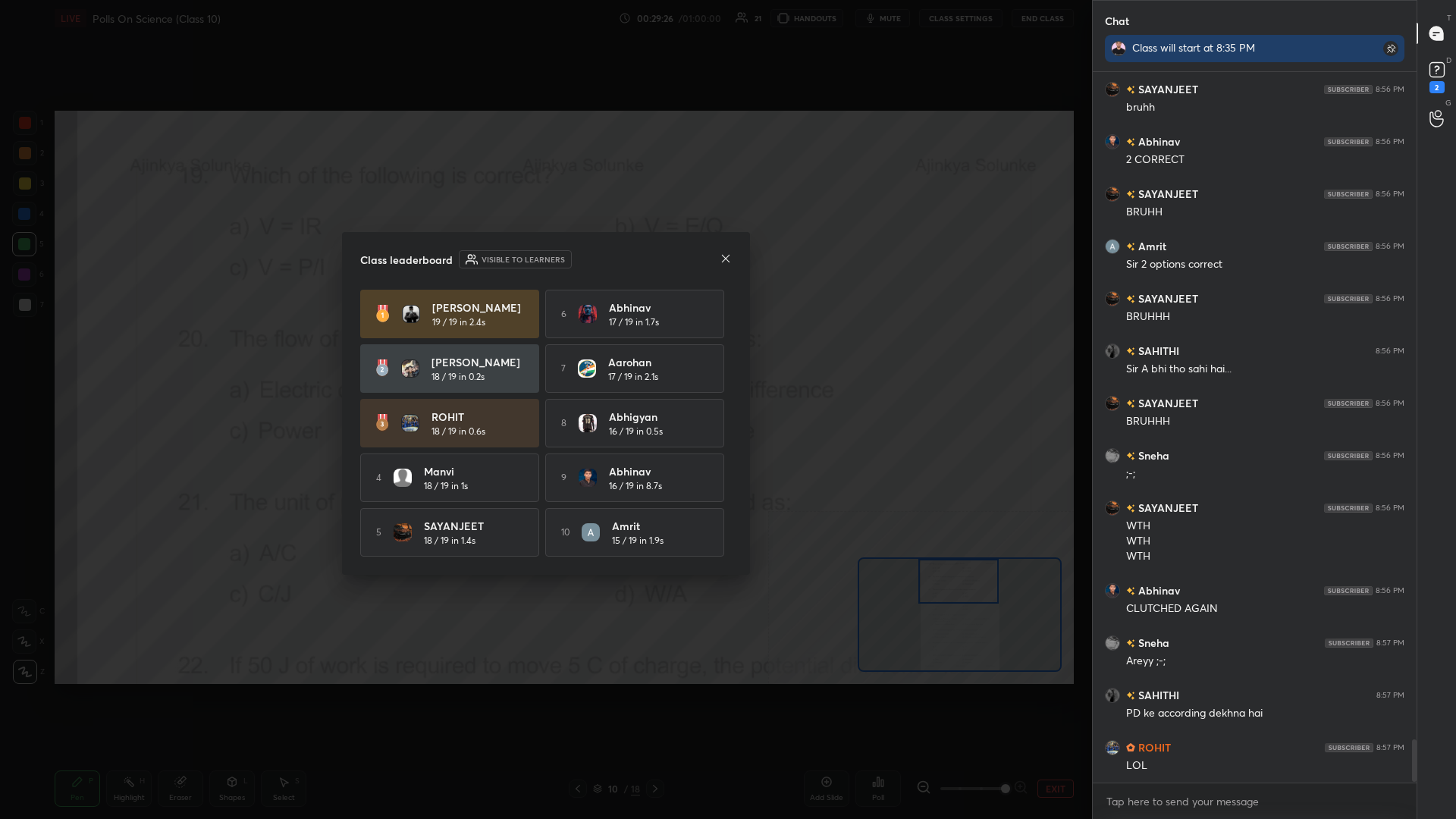
scroll to position [747, 324]
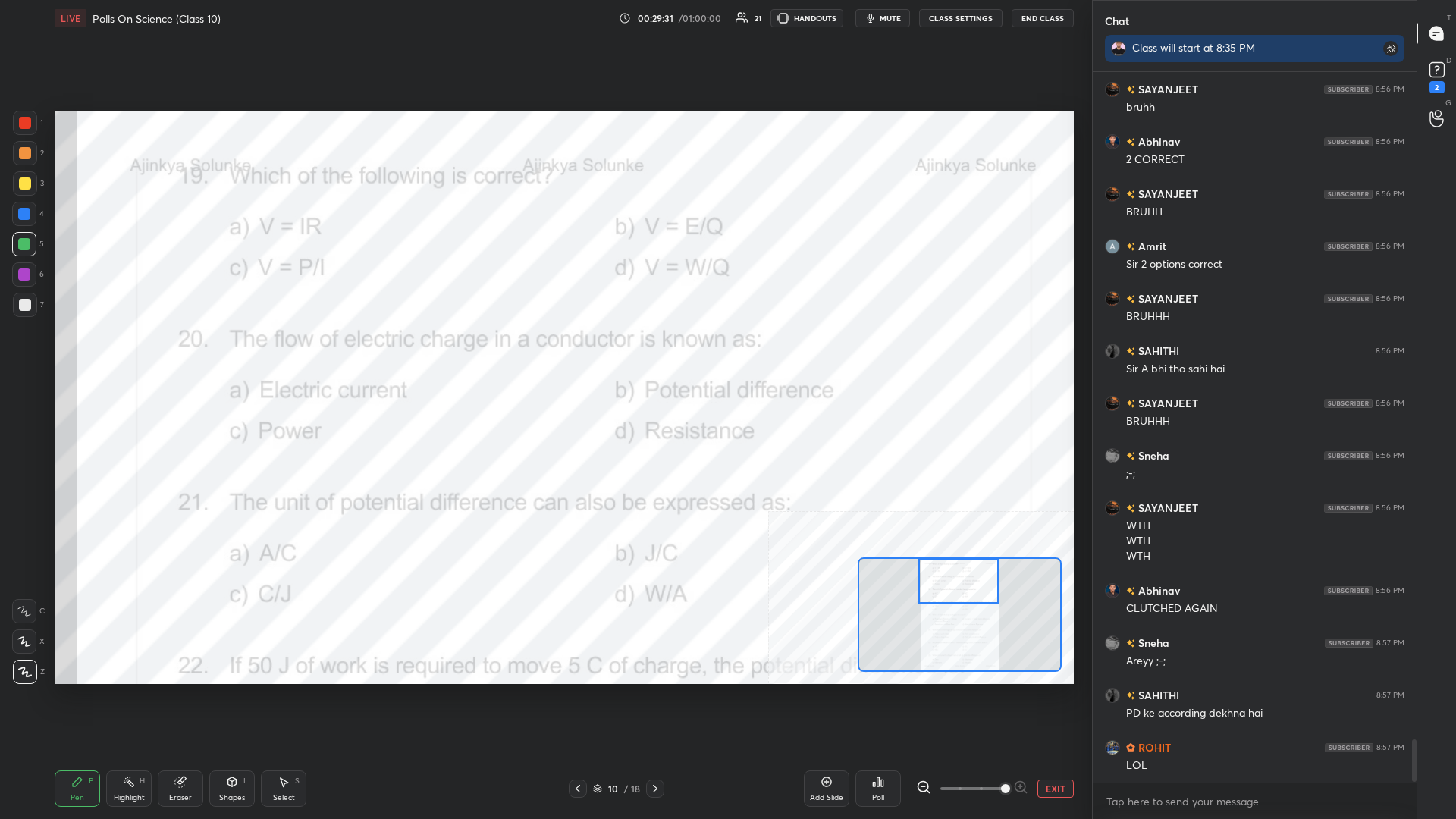
click at [25, 220] on div at bounding box center [24, 214] width 24 height 24
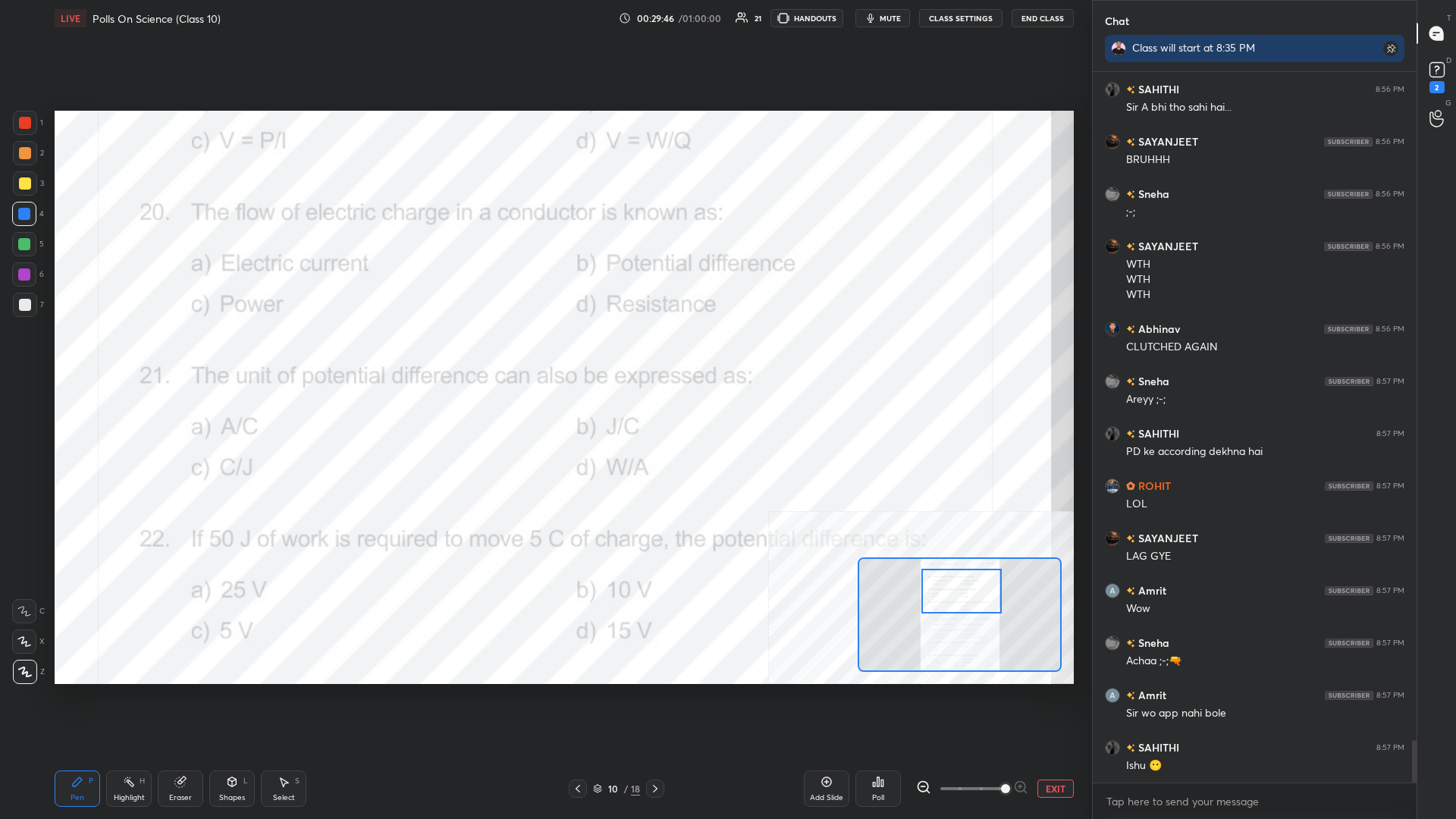
click at [127, 356] on div "Highlight H" at bounding box center [128, 789] width 45 height 37
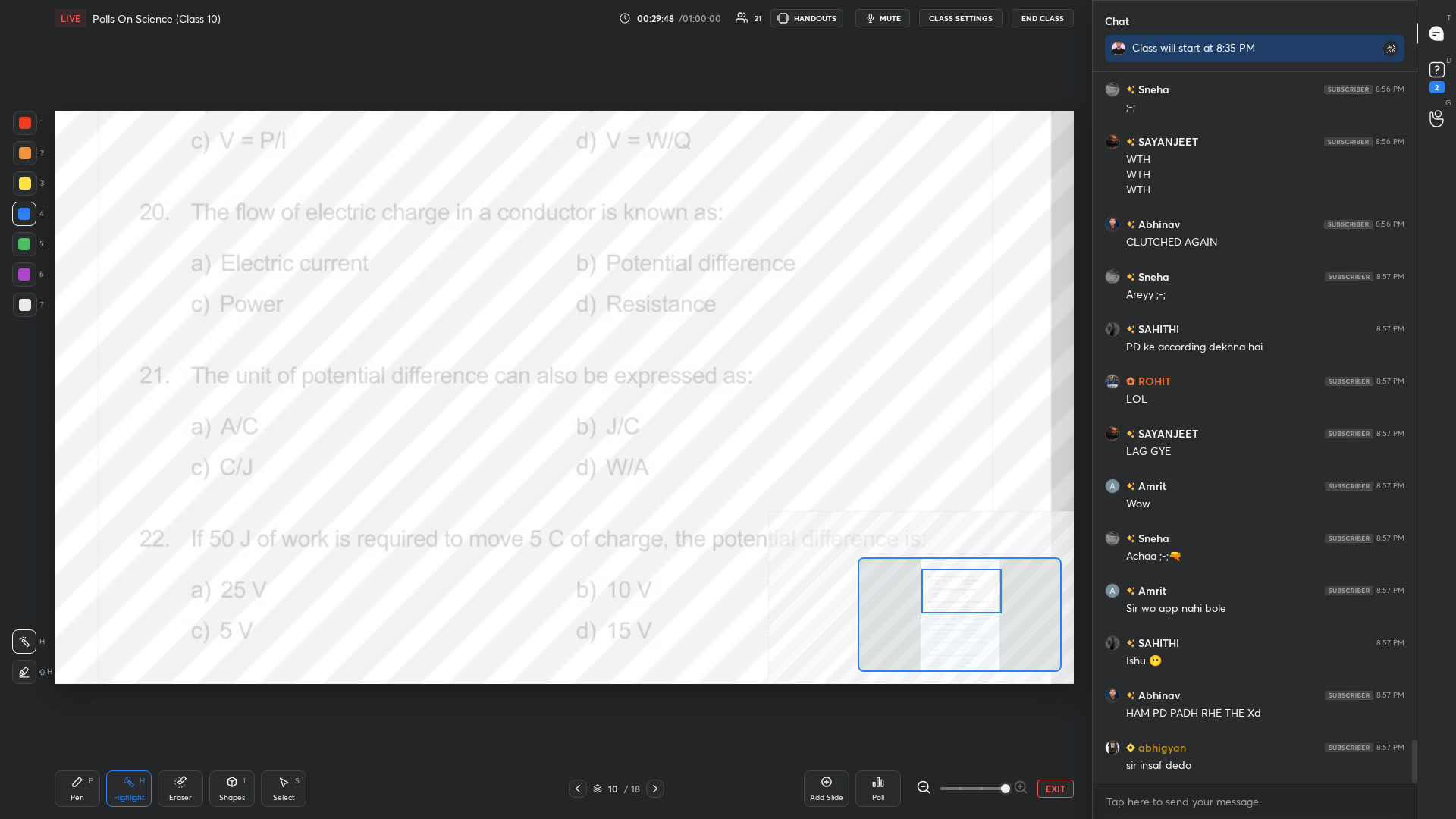
click at [544, 356] on div "Poll" at bounding box center [878, 789] width 45 height 37
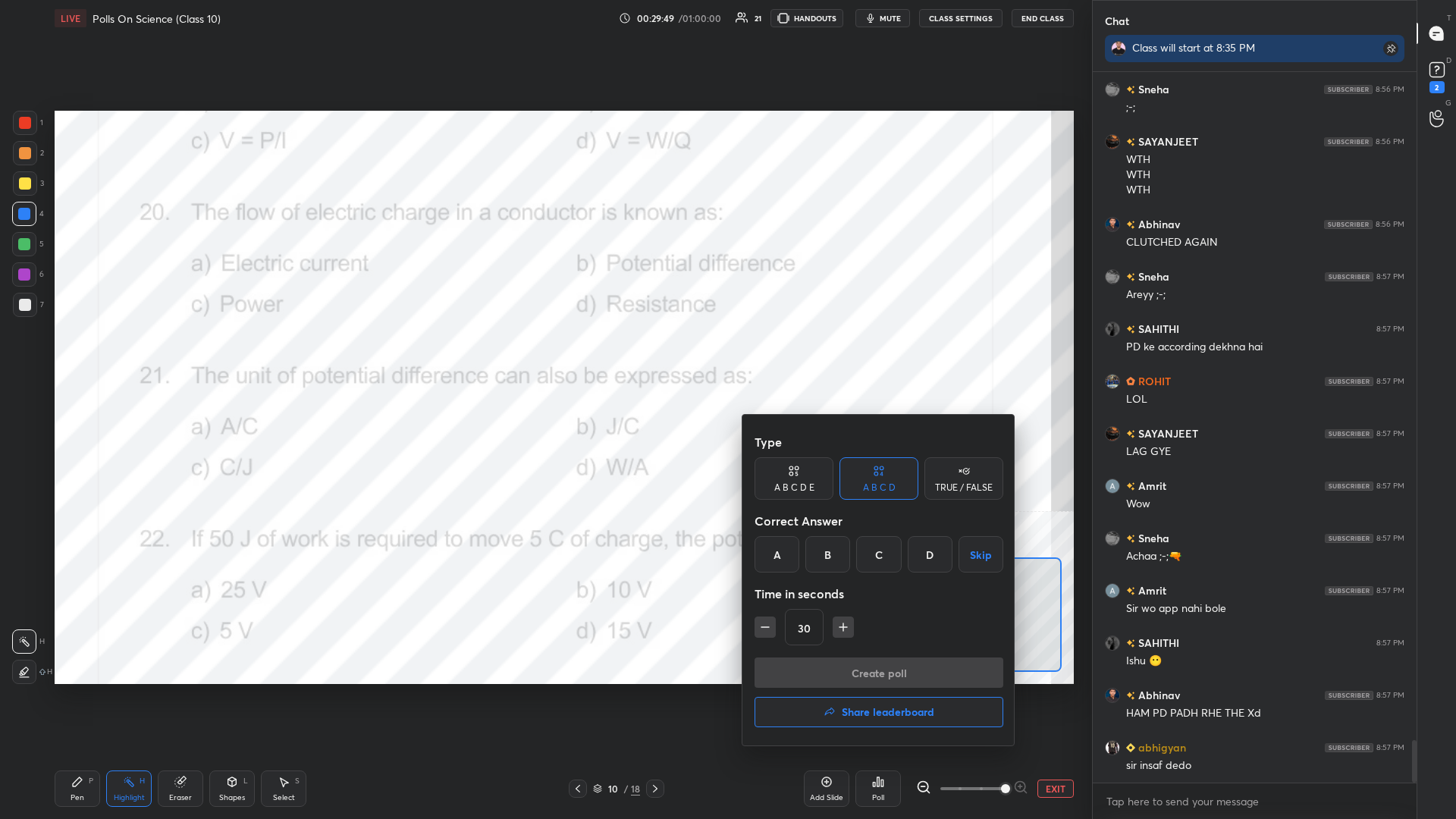
click at [544, 356] on div "A" at bounding box center [777, 554] width 45 height 37
click at [544, 356] on button "Create poll" at bounding box center [879, 673] width 249 height 31
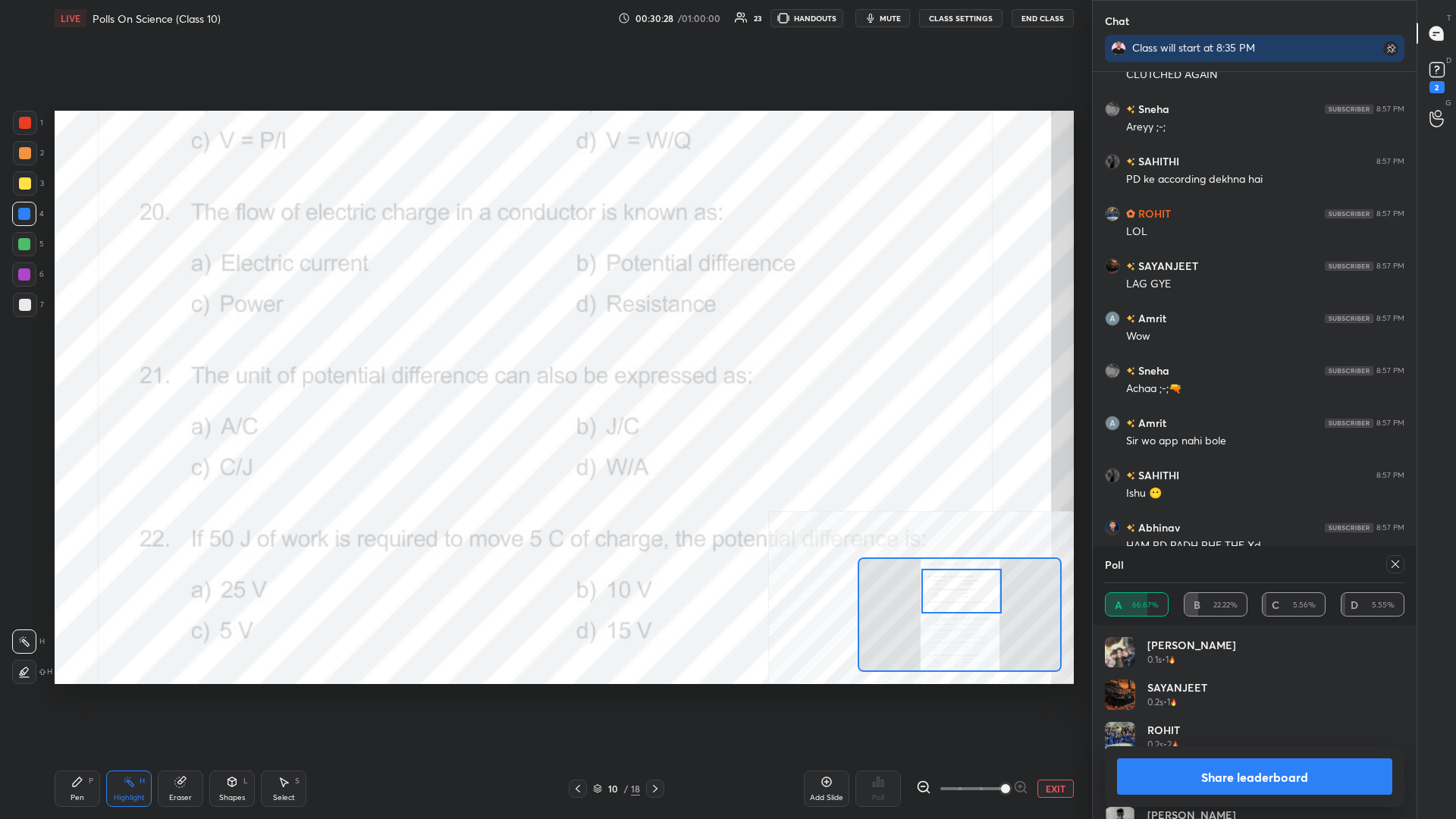
click at [544, 356] on button "Share leaderboard" at bounding box center [1255, 777] width 275 height 37
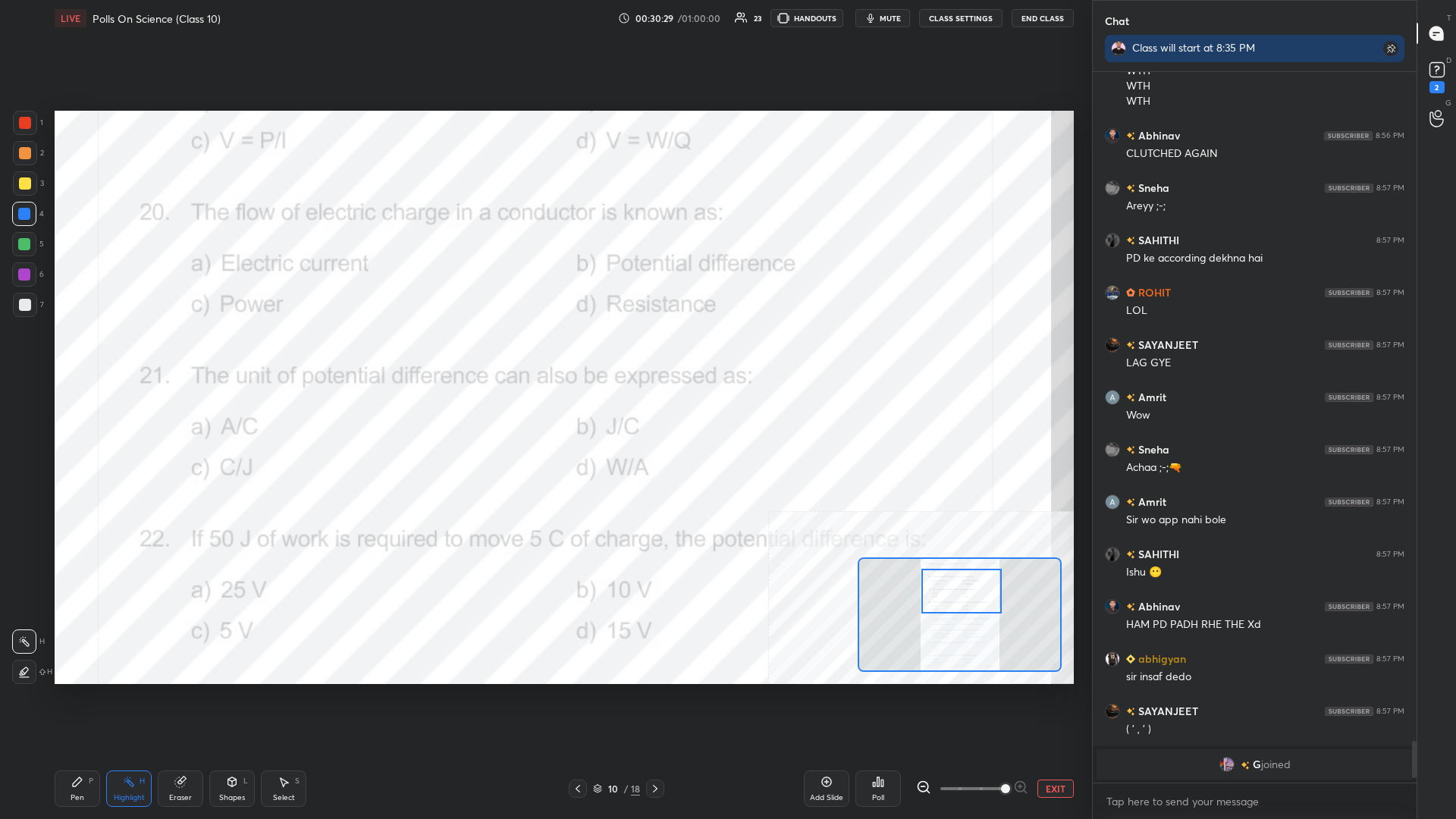
scroll to position [1, 1]
click at [77, 356] on div "Pen P" at bounding box center [77, 789] width 45 height 37
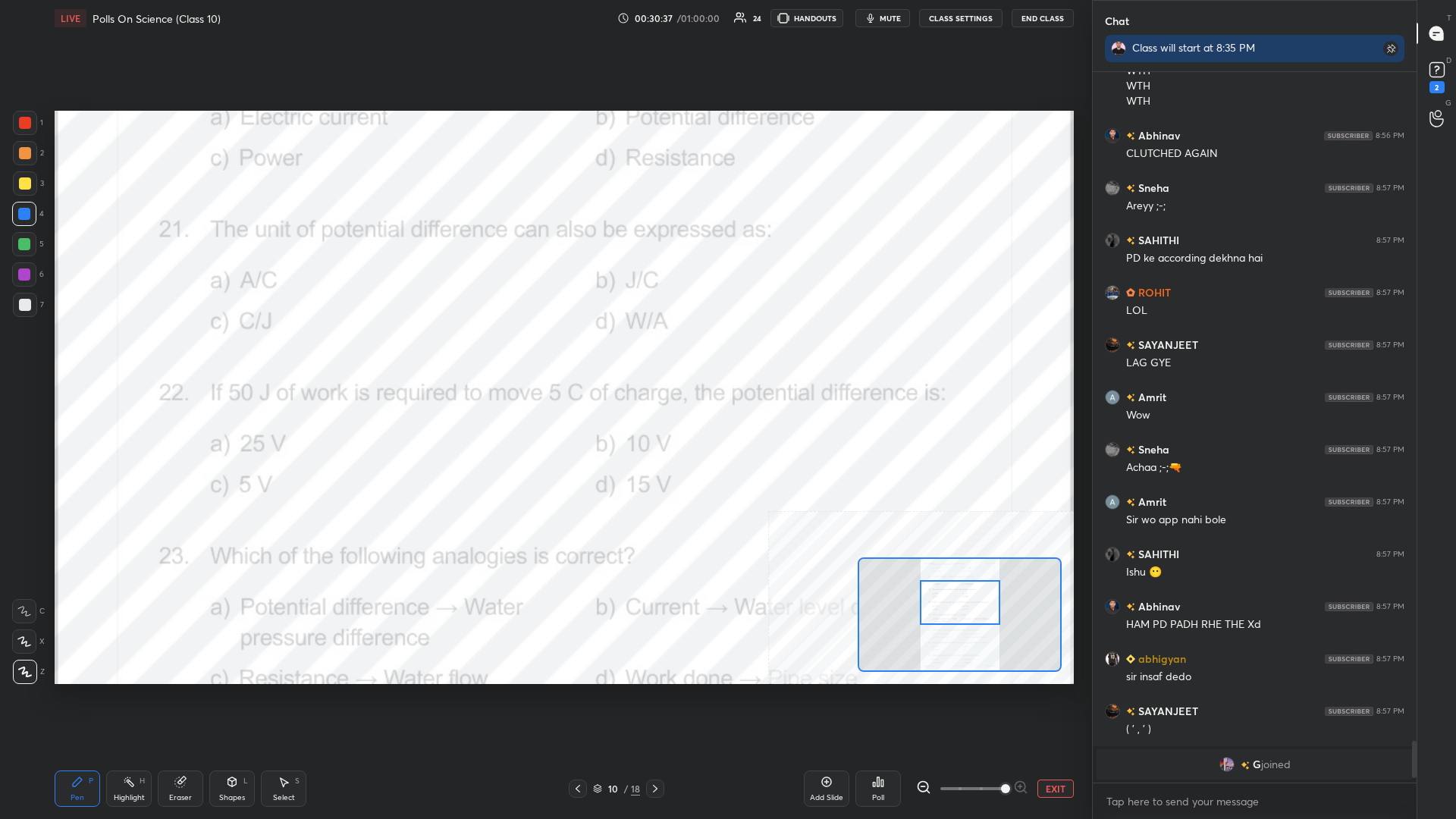
click at [125, 356] on div "Highlight H" at bounding box center [128, 789] width 45 height 37
click at [544, 356] on icon at bounding box center [874, 784] width 2 height 4
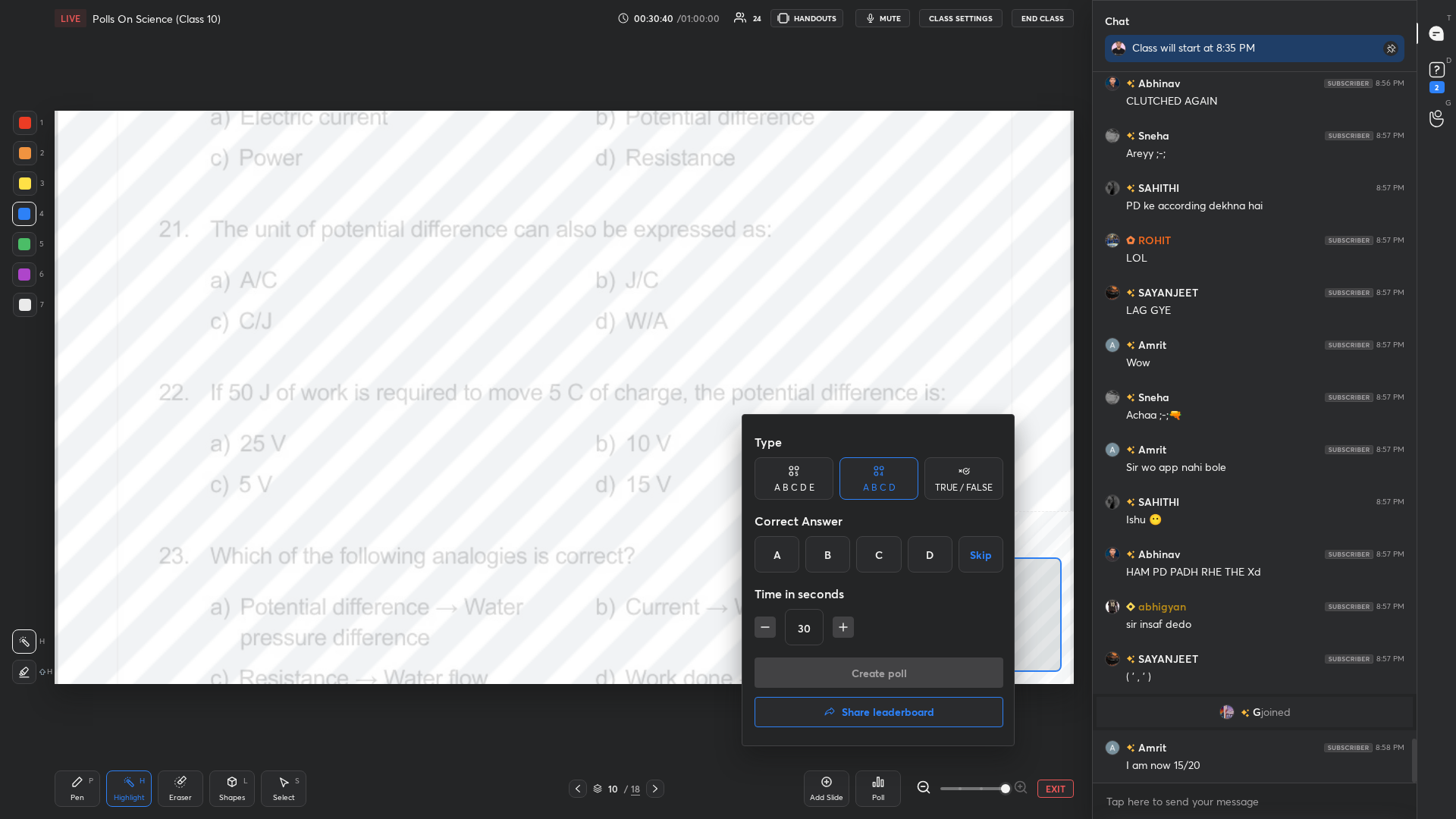
scroll to position [10868, 0]
click at [544, 356] on div "B" at bounding box center [828, 554] width 45 height 37
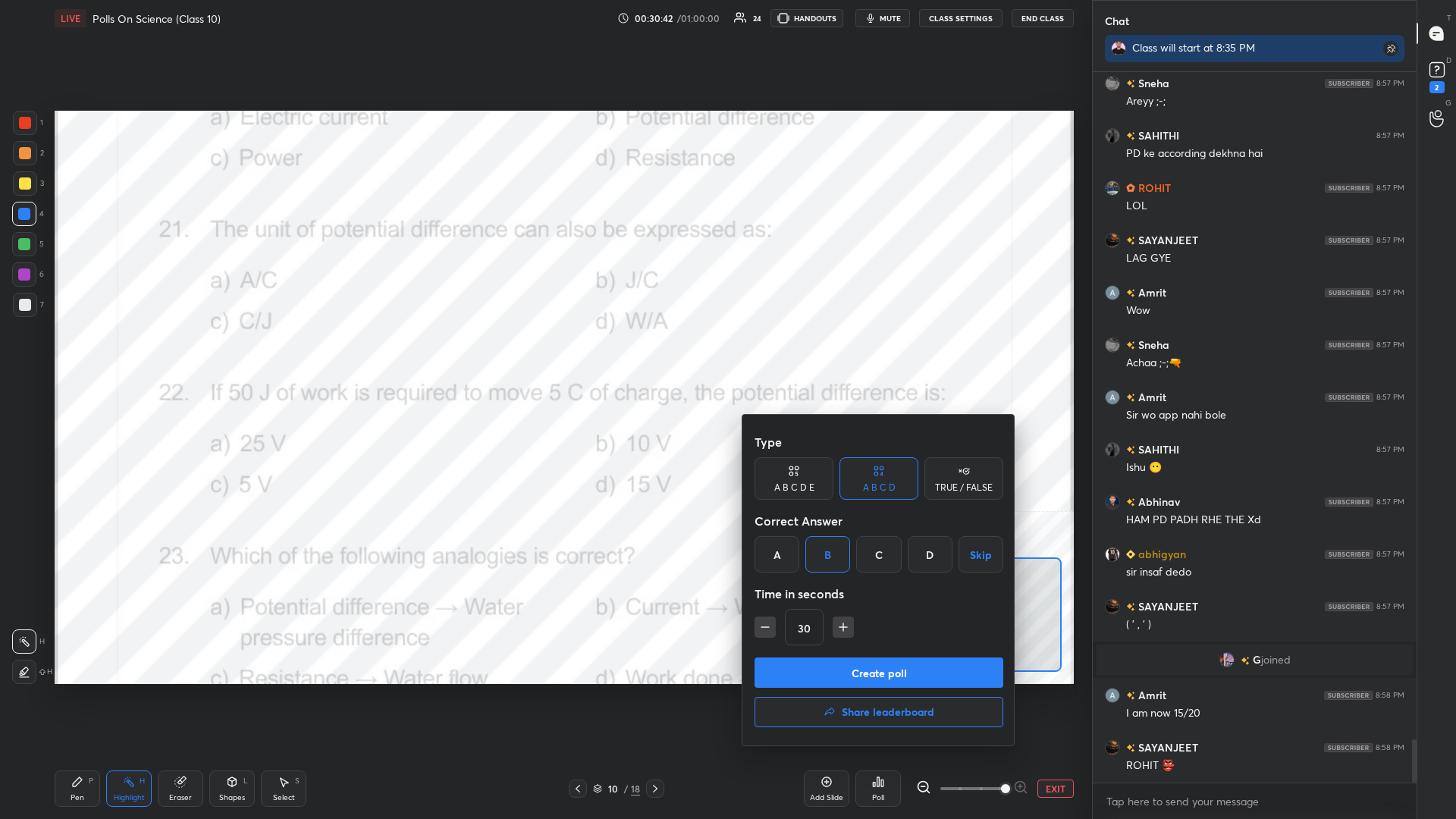
click at [544, 356] on button "Create poll" at bounding box center [879, 673] width 249 height 31
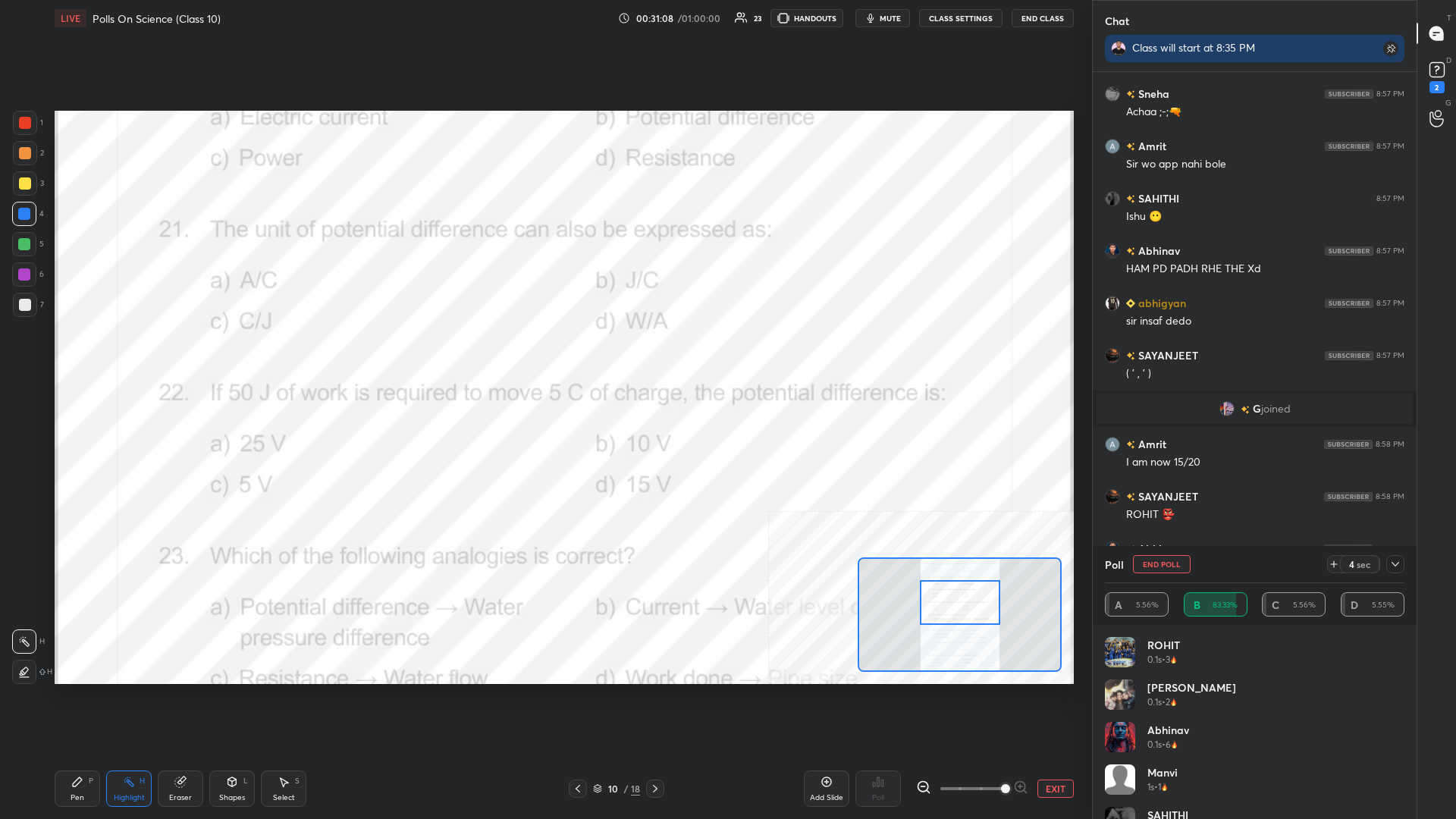
scroll to position [11208, 0]
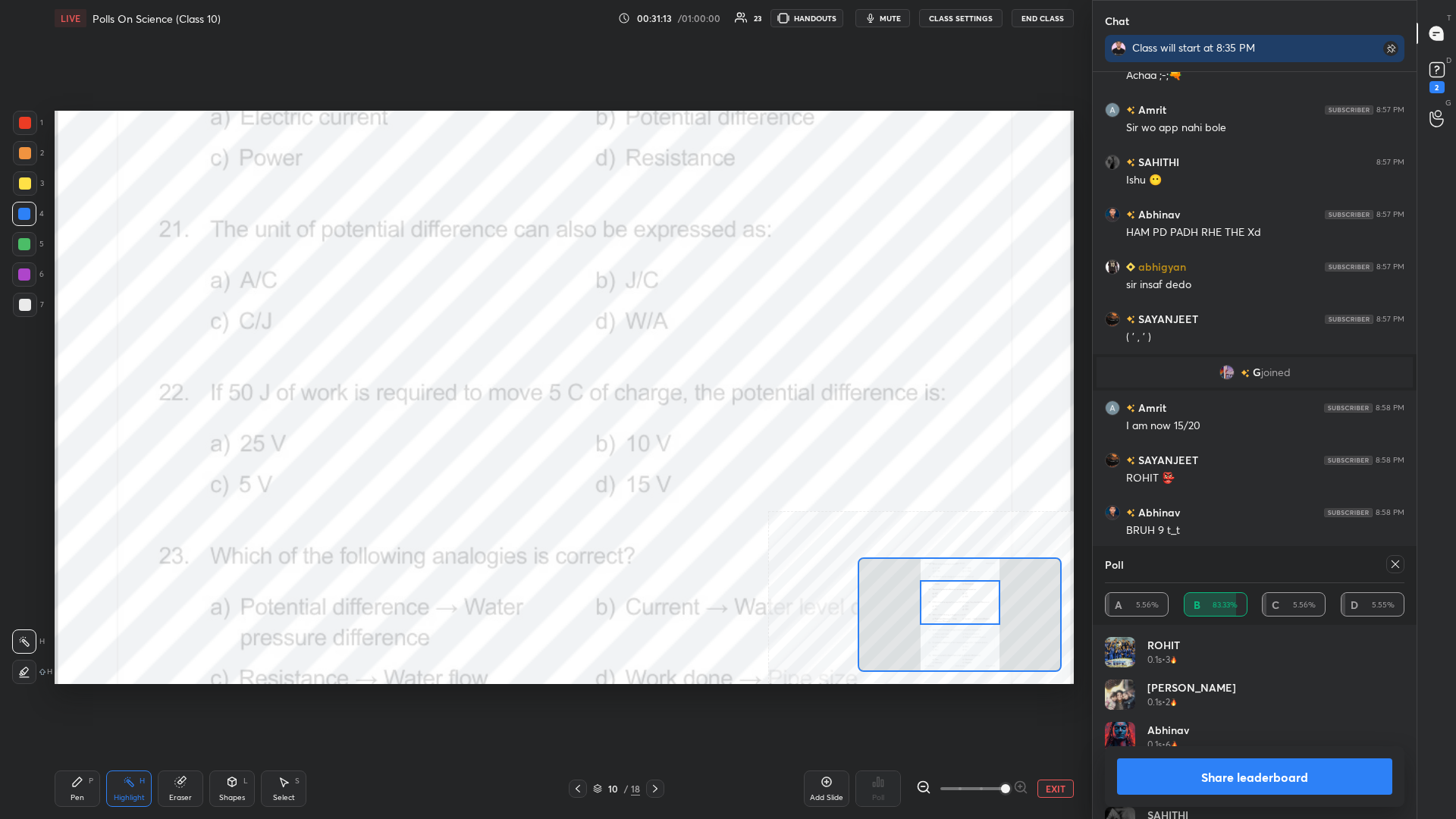
click at [544, 356] on div "Share leaderboard" at bounding box center [1254, 777] width 299 height 61
click at [544, 356] on button "Share leaderboard" at bounding box center [1255, 777] width 275 height 37
type textarea "x"
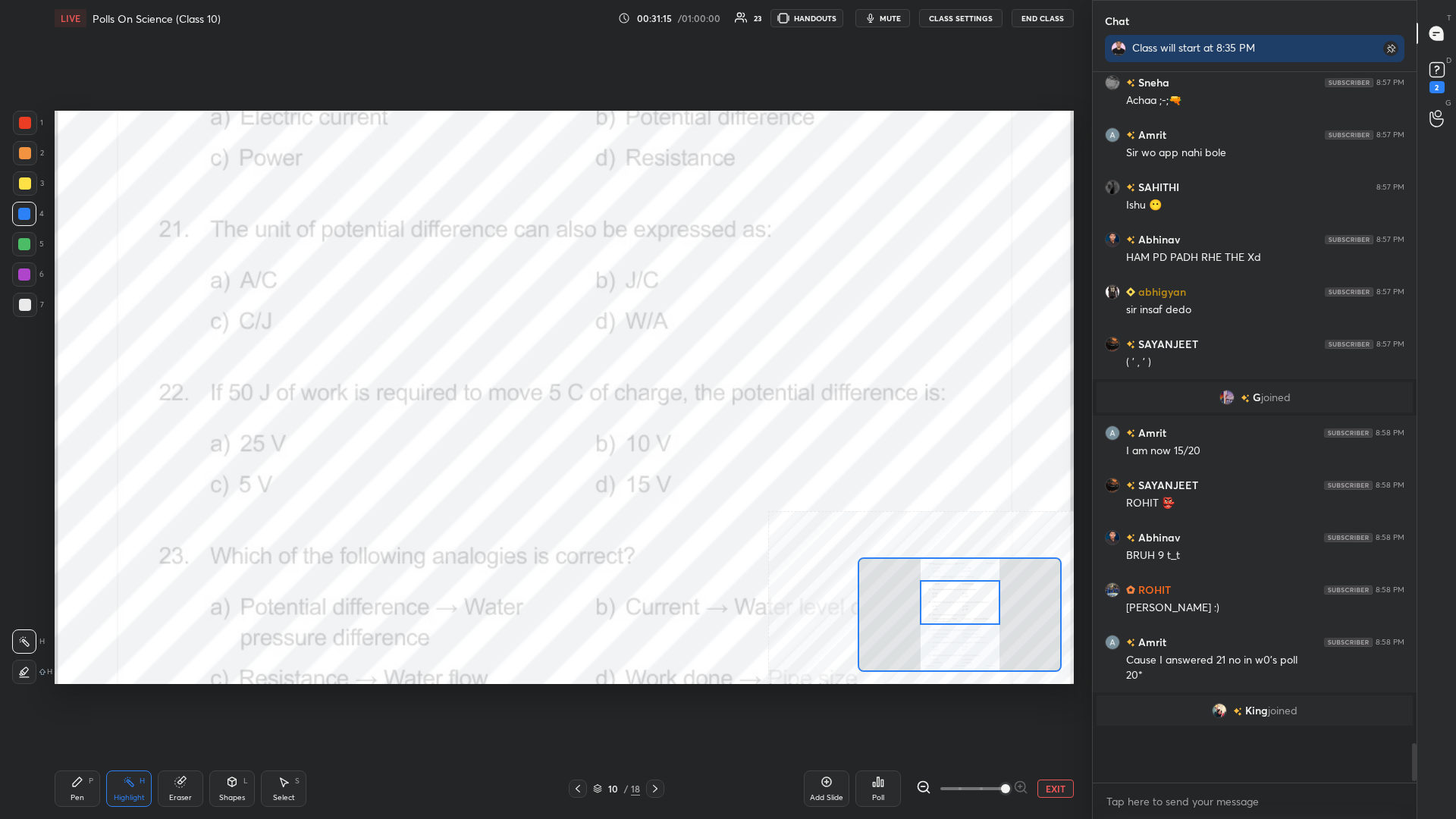
scroll to position [672, 324]
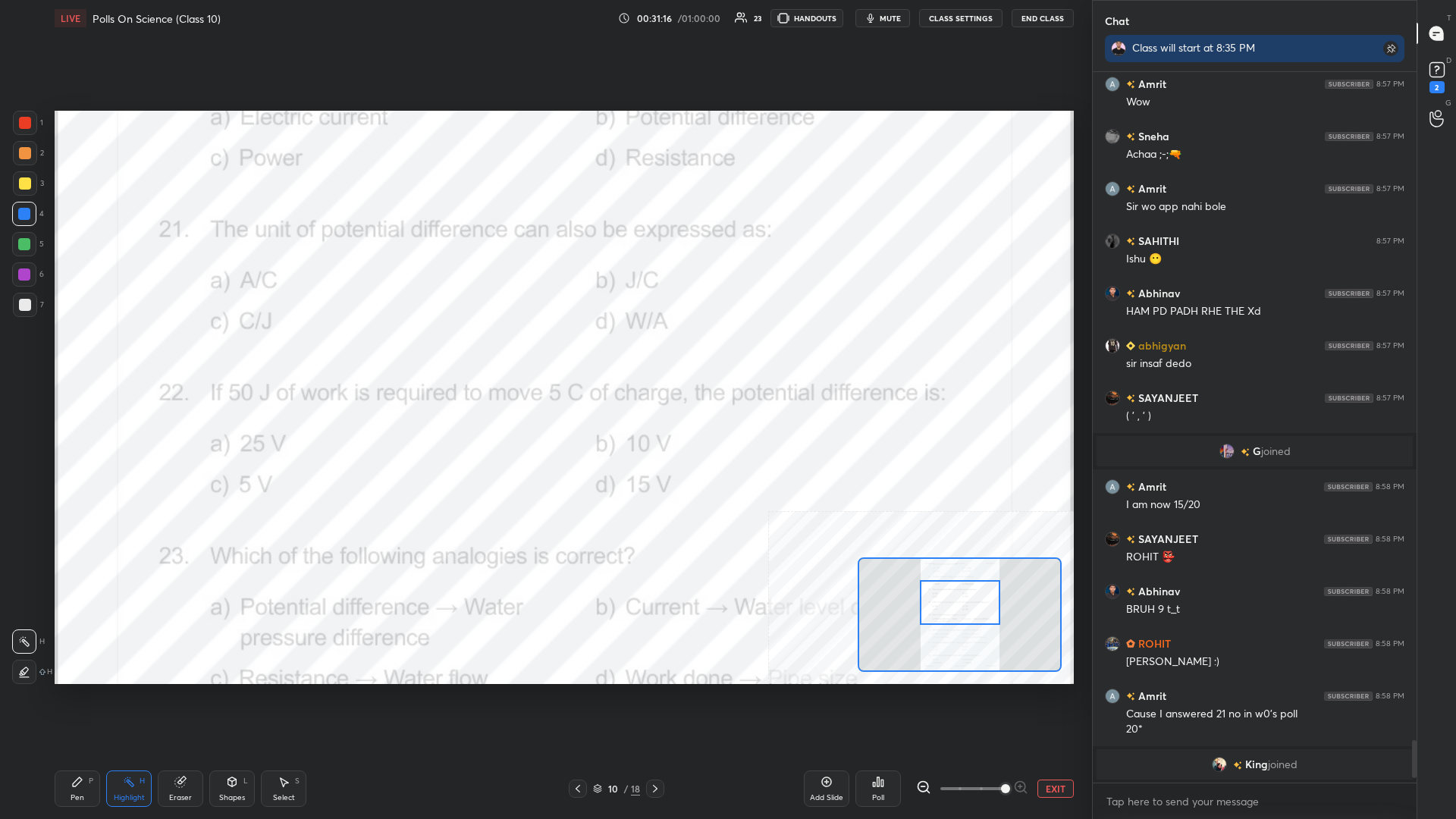
click at [82, 356] on icon at bounding box center [77, 781] width 13 height 13
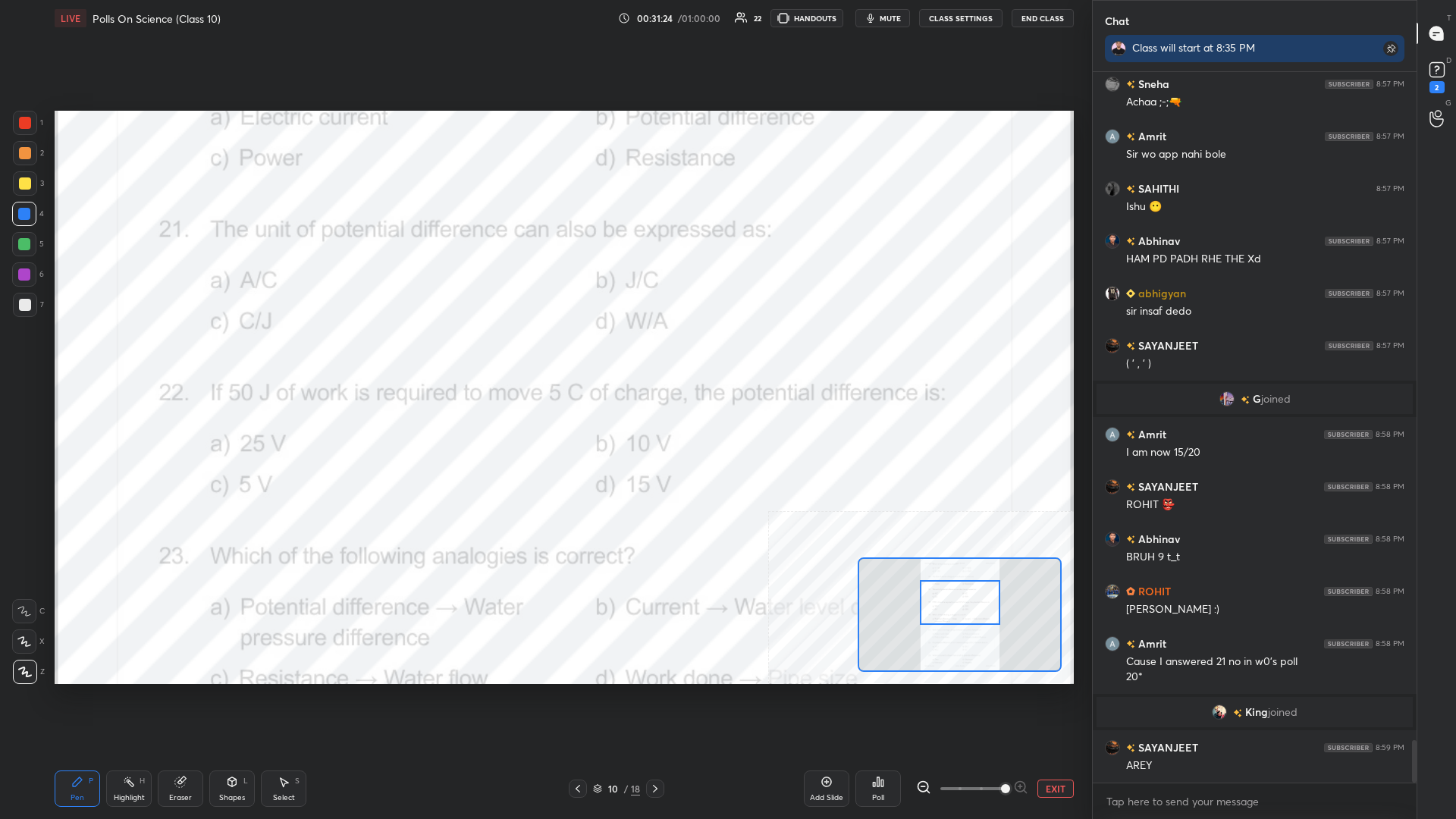
click at [9, 128] on div "1 2 3 4 5 6 7 C X Z C X Z E E Erase all H H" at bounding box center [24, 397] width 48 height 574
click at [19, 124] on div at bounding box center [25, 122] width 13 height 13
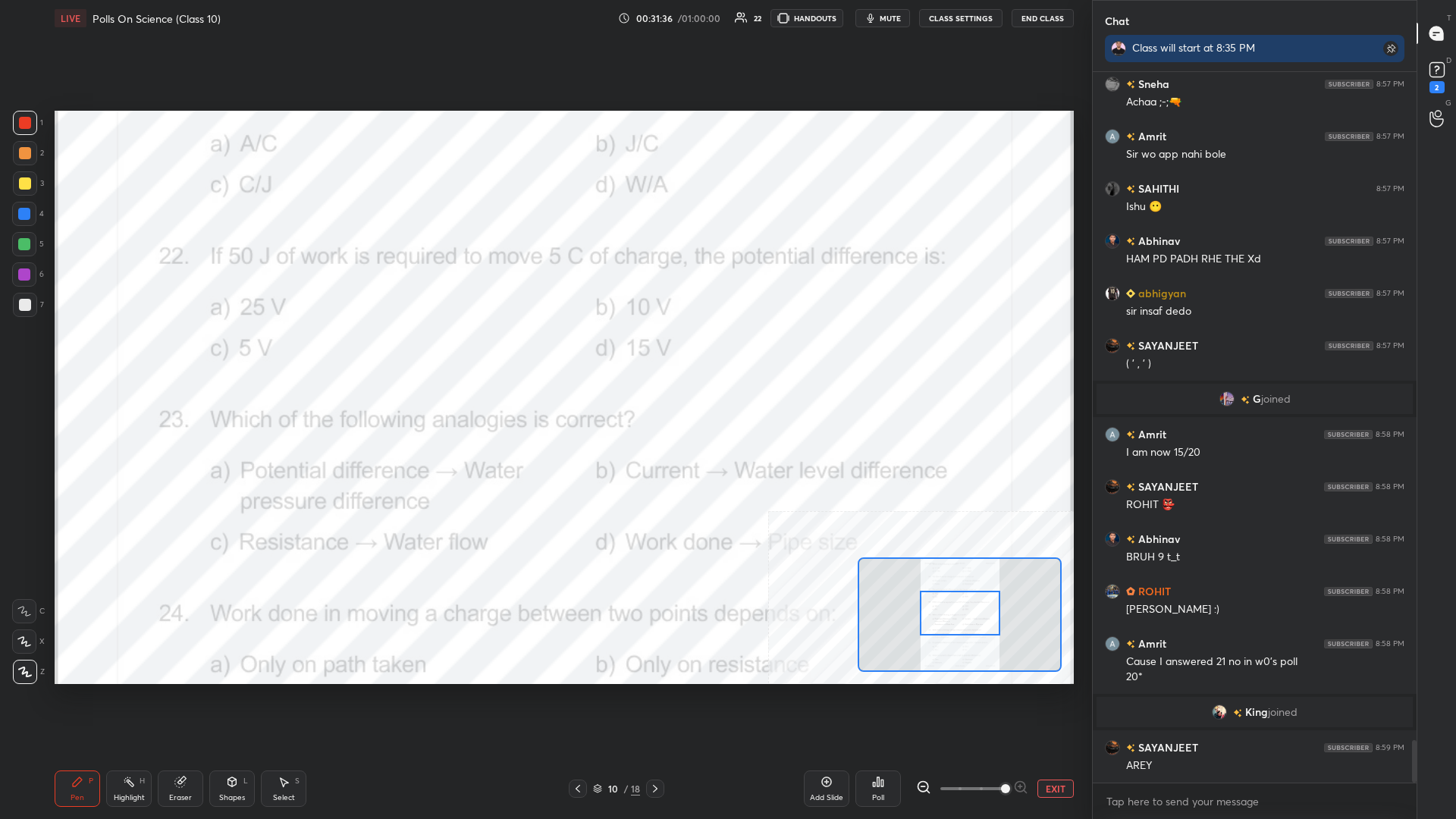
drag, startPoint x: 958, startPoint y: 600, endPoint x: 958, endPoint y: 611, distance: 11.0
click at [544, 356] on div at bounding box center [960, 613] width 81 height 45
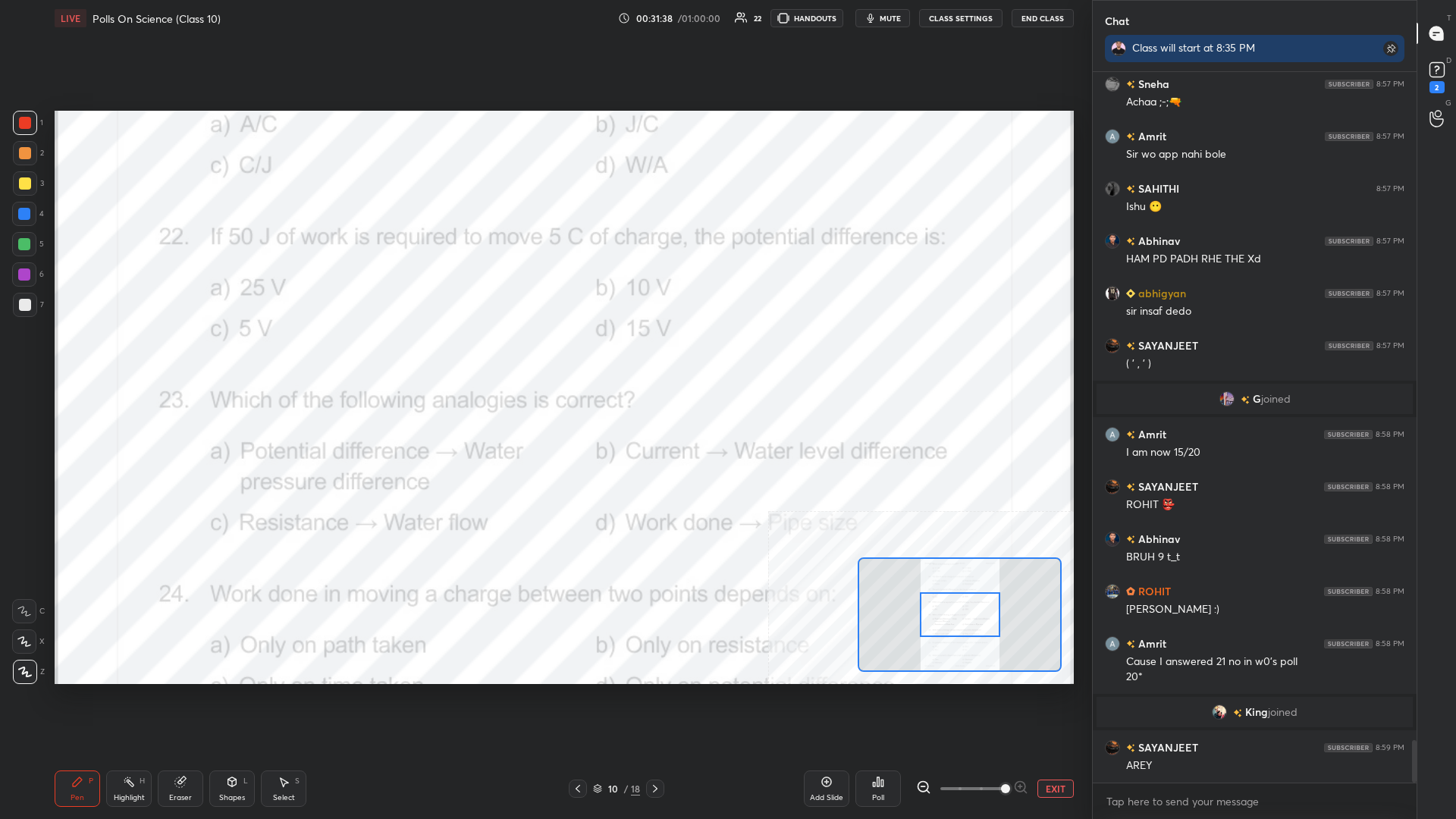
click at [144, 356] on div "Highlight H" at bounding box center [128, 789] width 45 height 37
click at [544, 356] on div "Poll" at bounding box center [878, 798] width 13 height 8
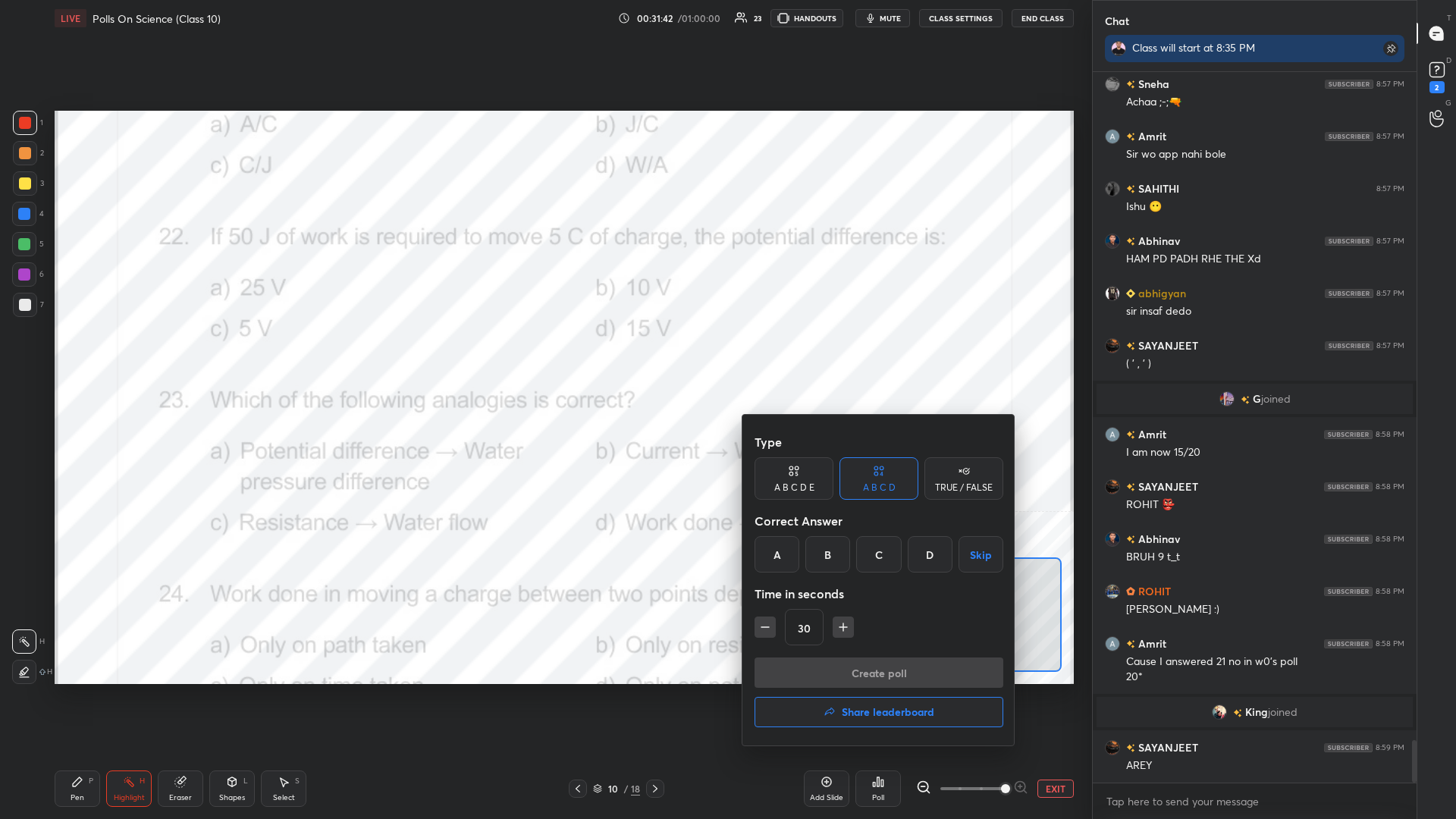
click at [544, 356] on icon "button" at bounding box center [844, 627] width 15 height 15
type input "60"
click at [544, 356] on div "B" at bounding box center [828, 554] width 45 height 37
click at [544, 356] on button "Create poll" at bounding box center [879, 673] width 249 height 31
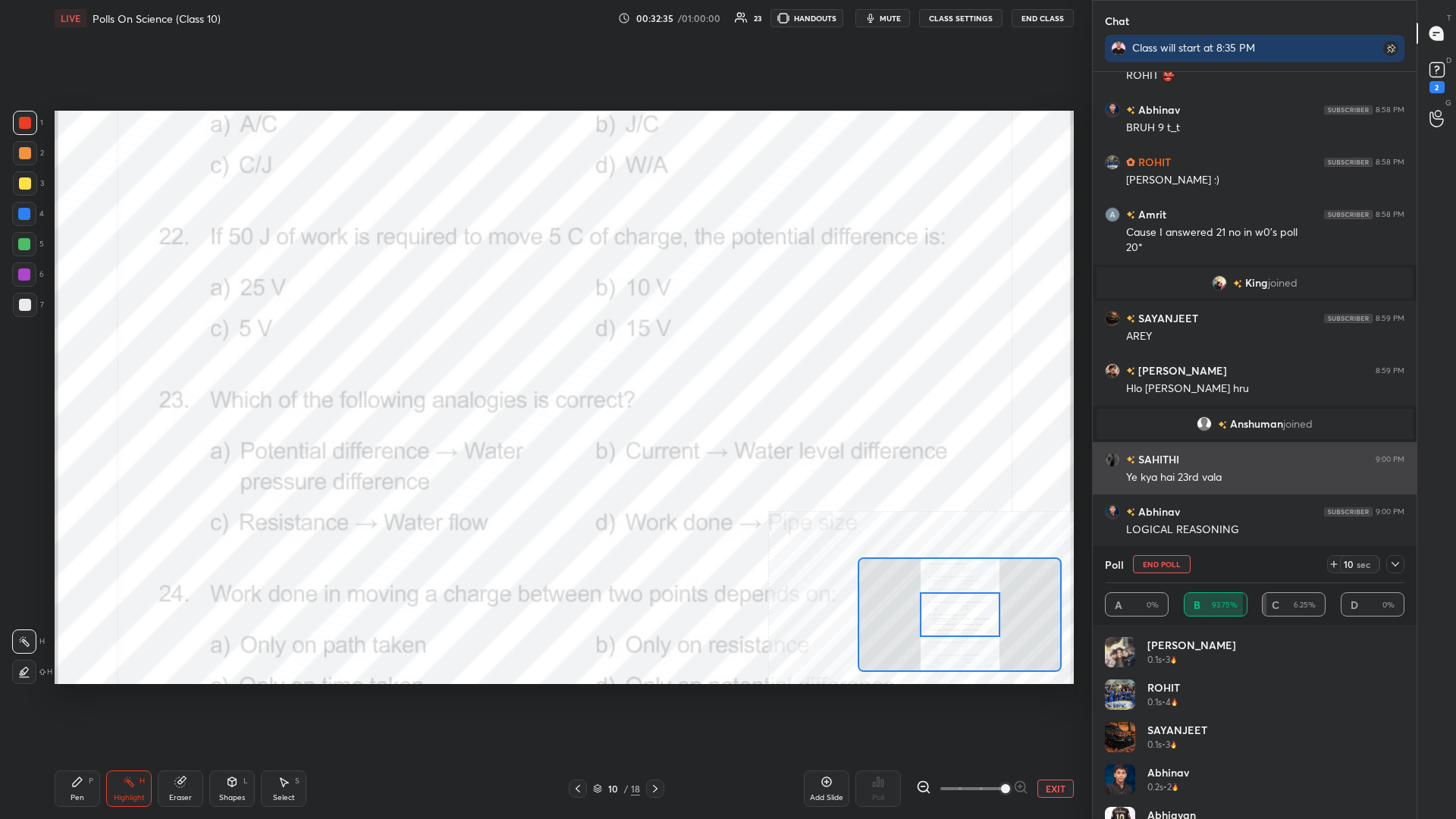
scroll to position [11548, 0]
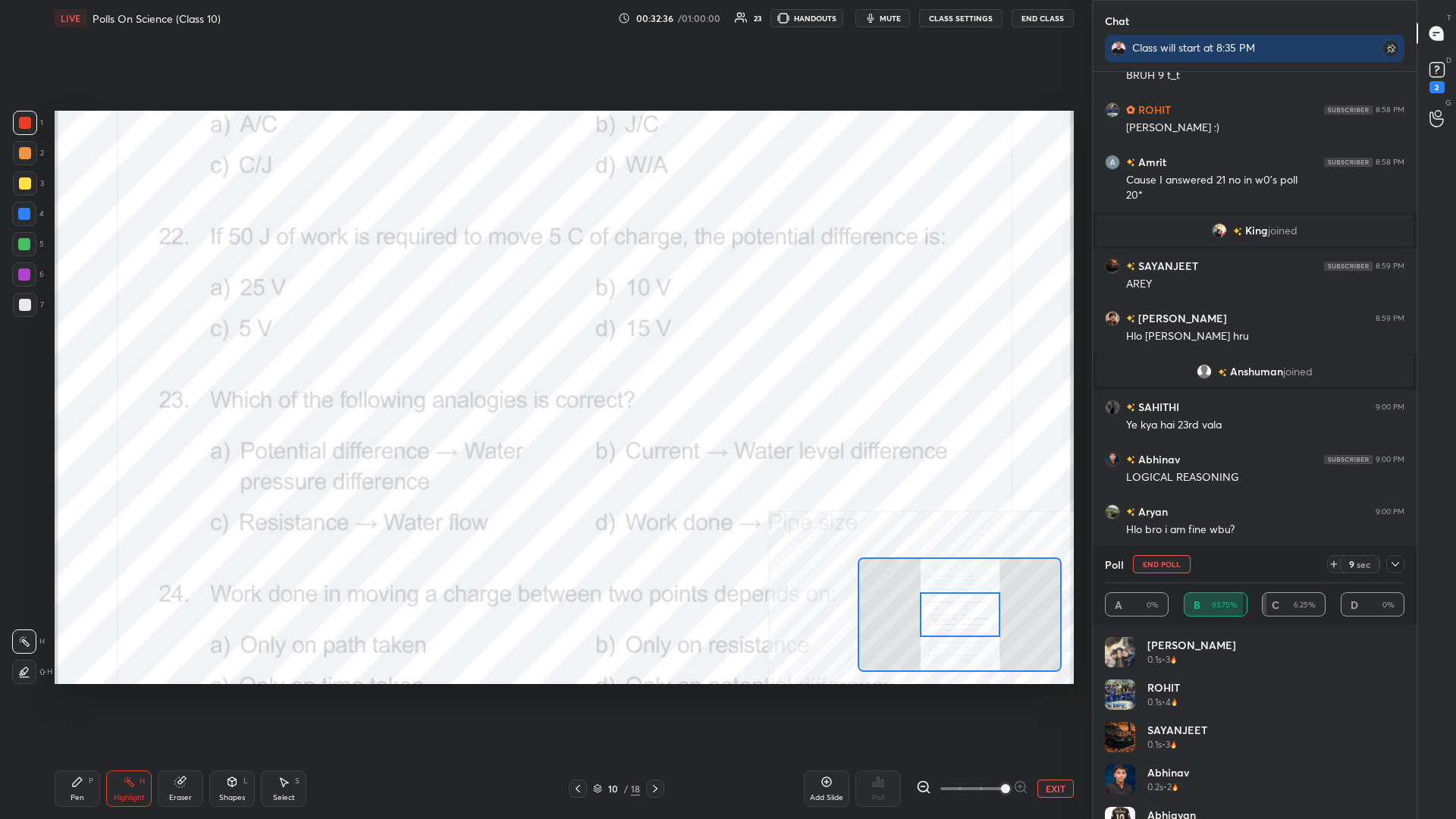
click at [92, 356] on div "Pen P" at bounding box center [77, 789] width 45 height 37
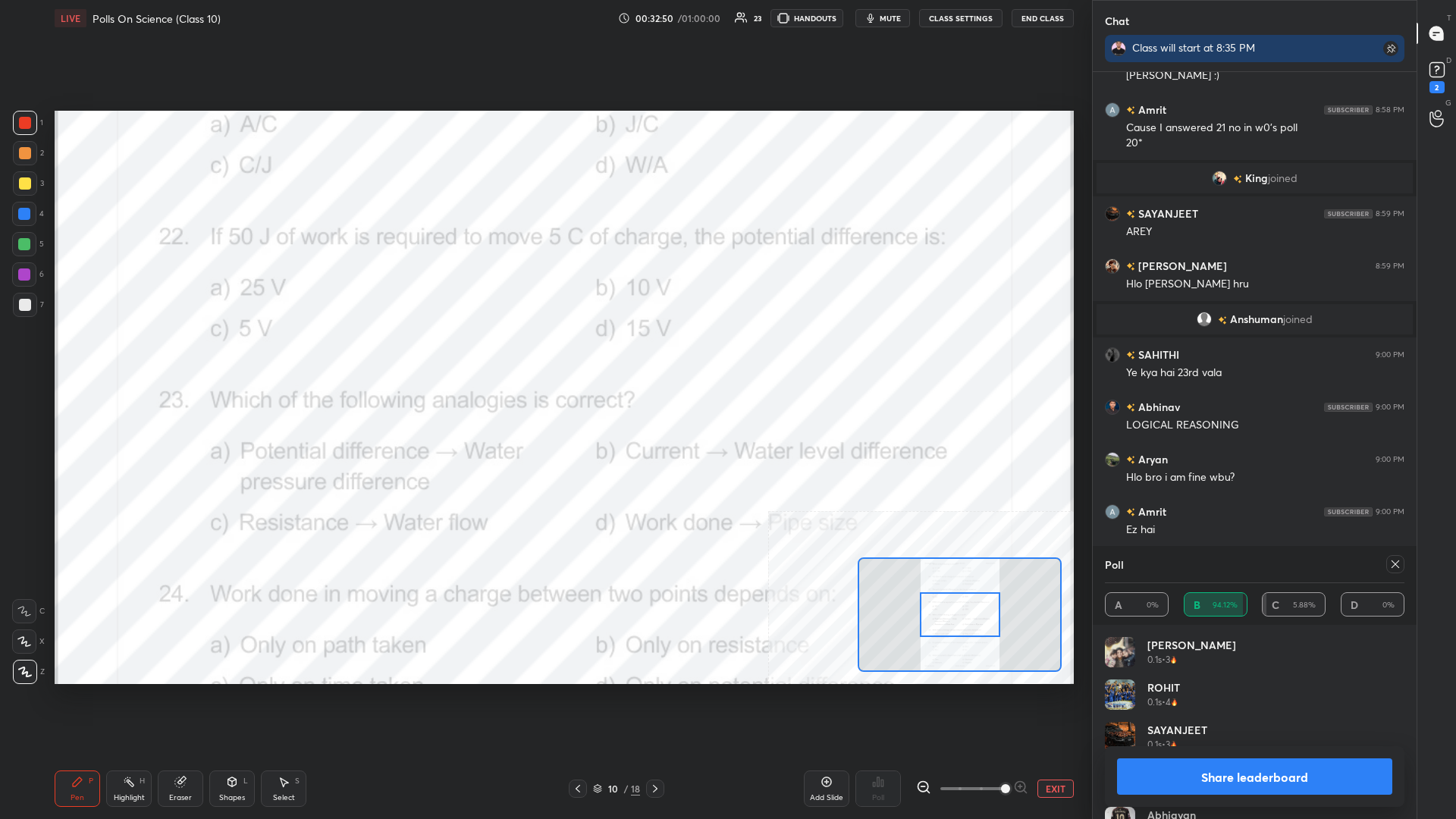
click at [544, 356] on button "Share leaderboard" at bounding box center [1255, 777] width 275 height 37
type textarea "x"
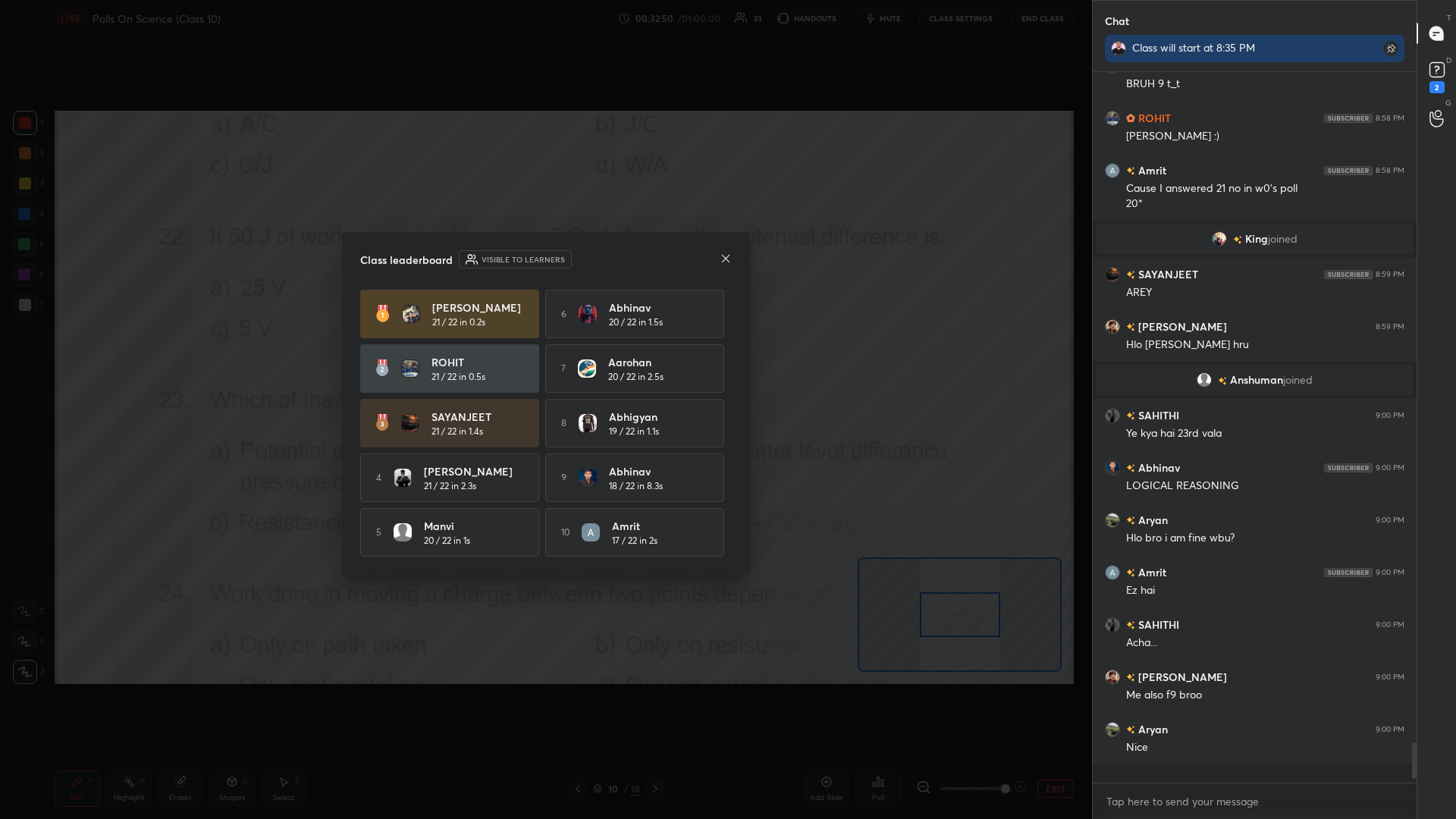
scroll to position [0, 1]
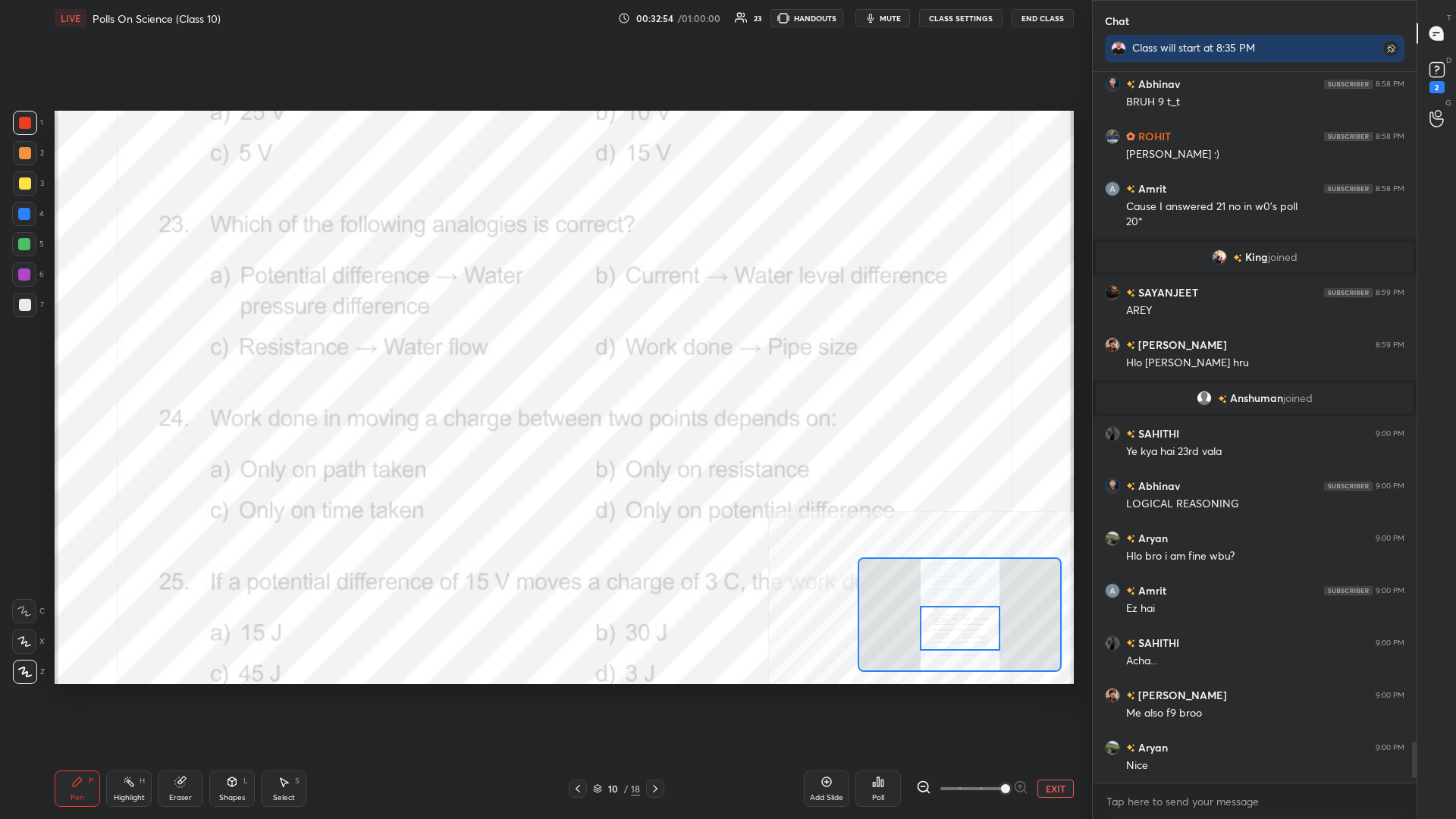
click at [126, 356] on div "Highlight" at bounding box center [129, 798] width 31 height 8
click at [544, 356] on div "Poll" at bounding box center [878, 789] width 45 height 37
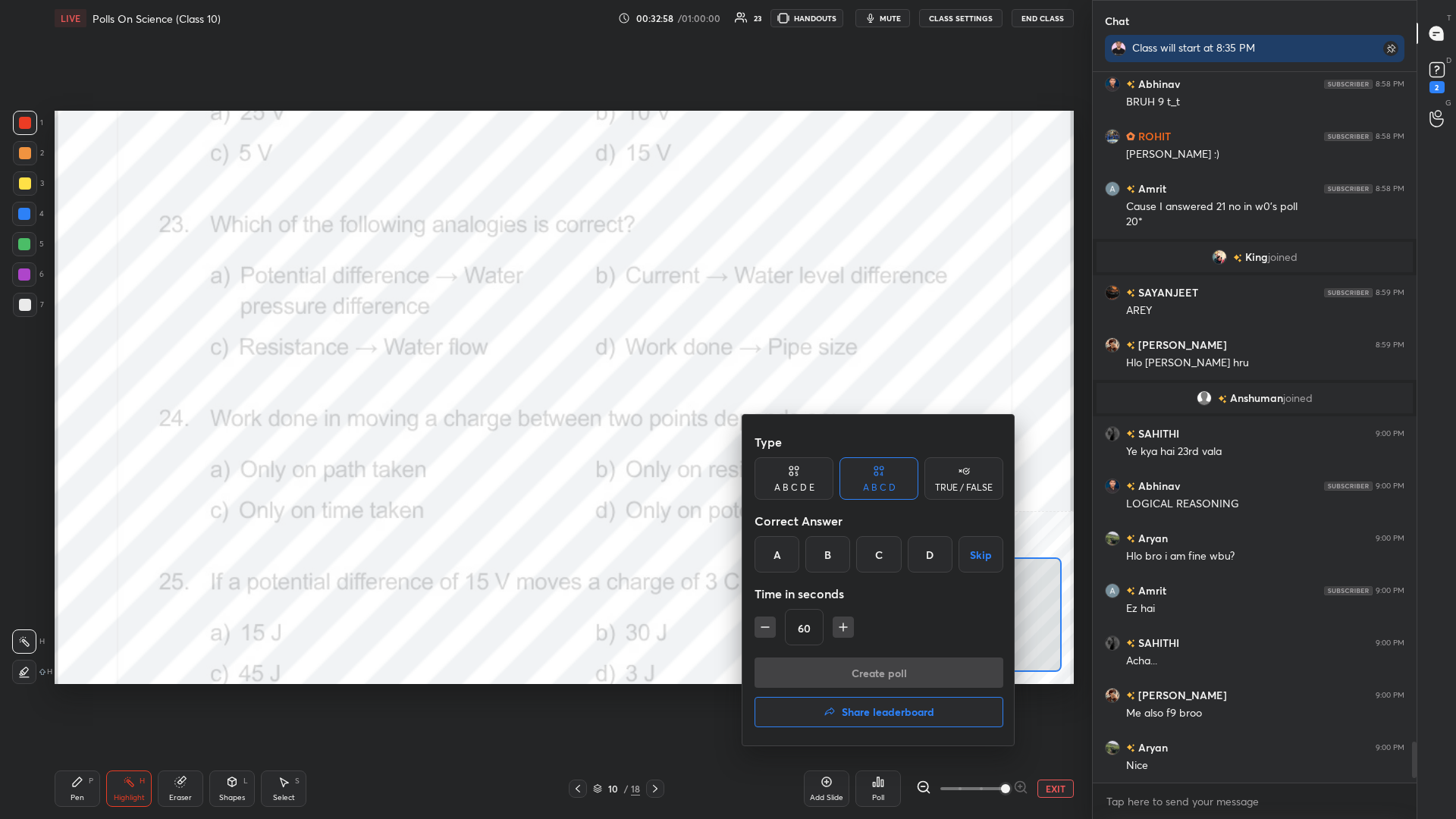
click at [544, 356] on div "A" at bounding box center [777, 554] width 45 height 37
click at [544, 356] on div "Type A B C D E A B C D TRUE / FALSE Correct Answer A B C D Skip Time in seconds…" at bounding box center [880, 580] width 273 height 331
click at [544, 356] on icon "button" at bounding box center [765, 627] width 15 height 15
type input "30"
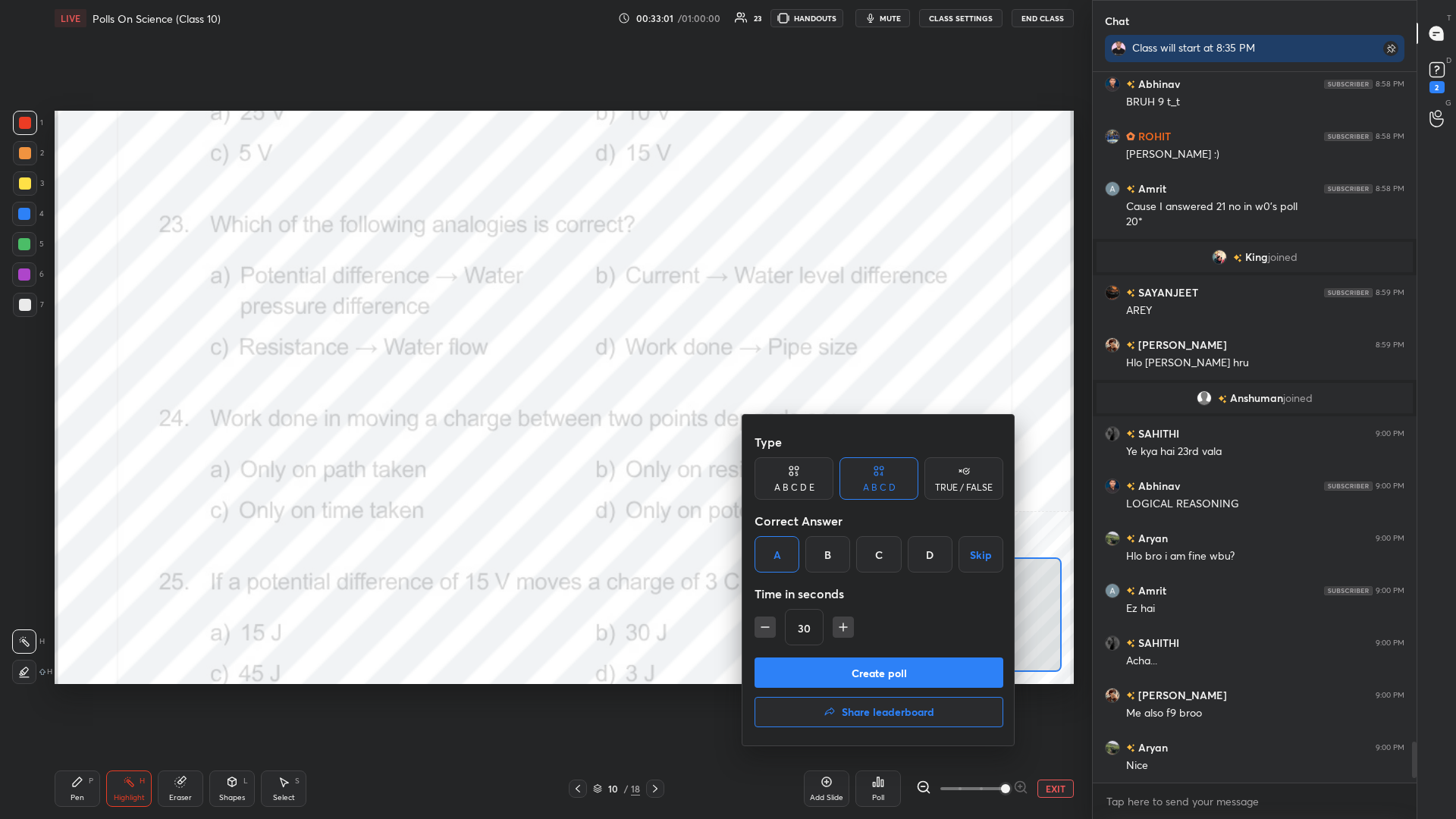
click at [544, 356] on button "Create poll" at bounding box center [879, 673] width 249 height 31
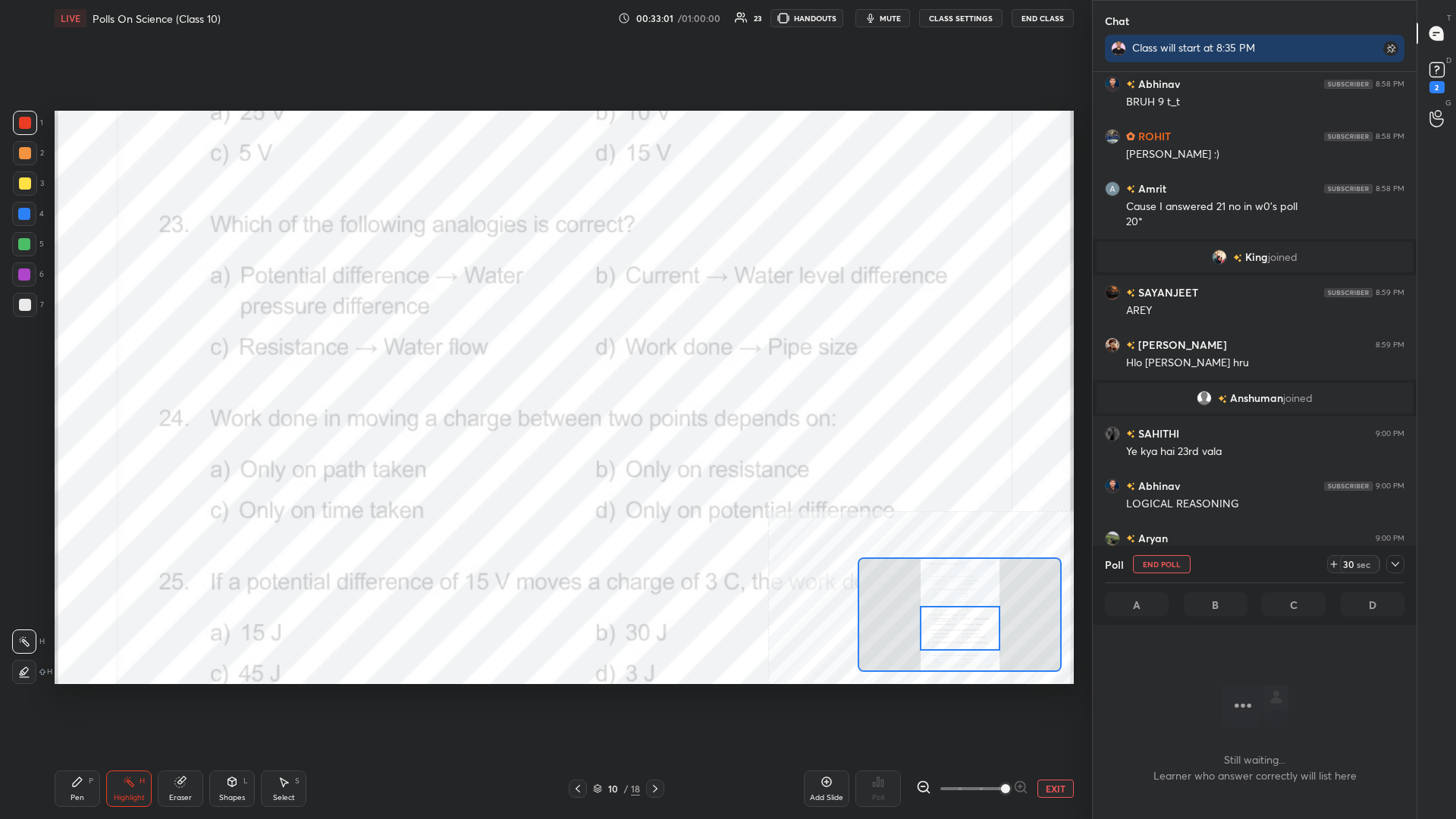
scroll to position [668, 324]
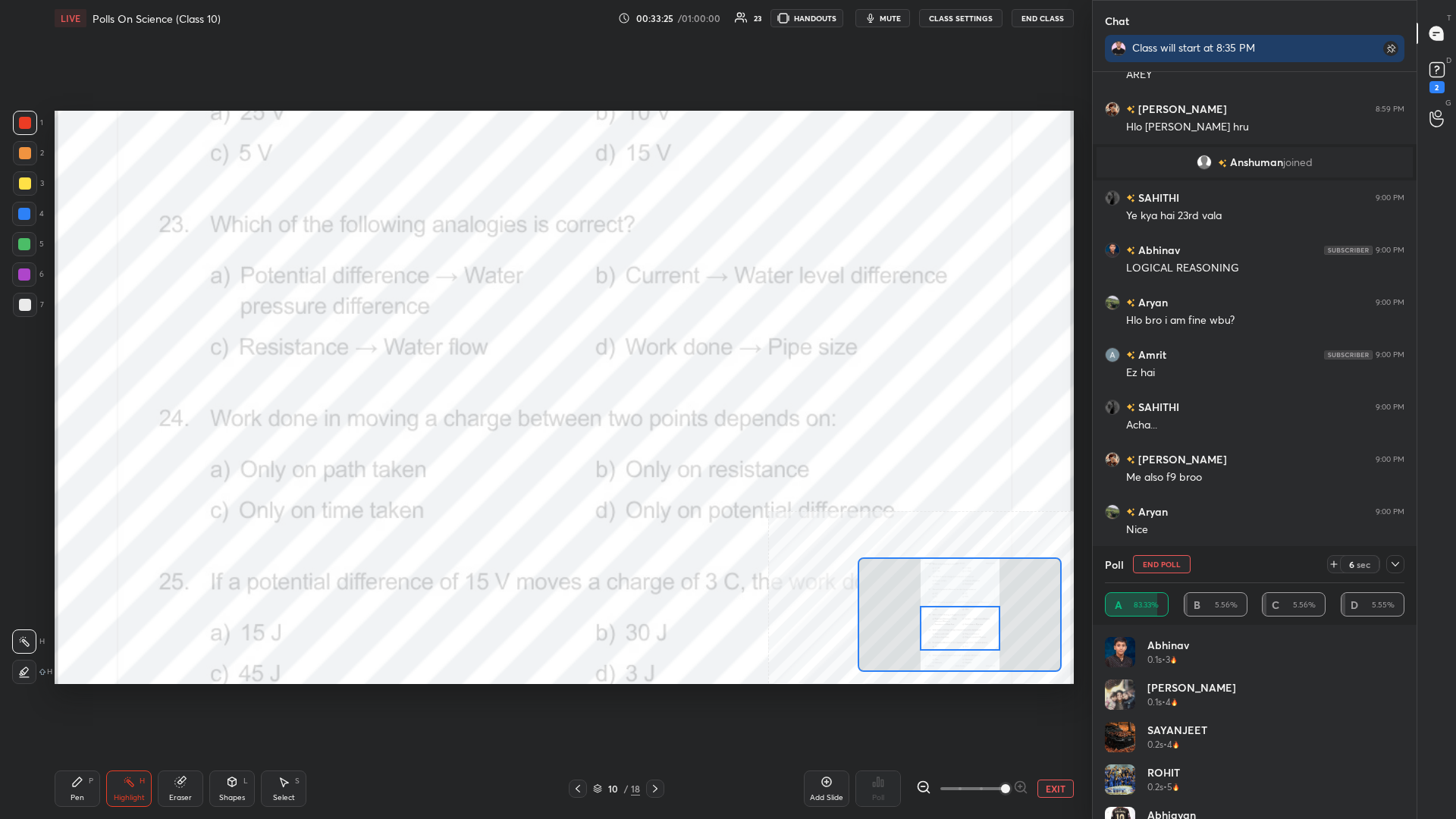
click at [70, 356] on div "Pen P" at bounding box center [77, 789] width 45 height 37
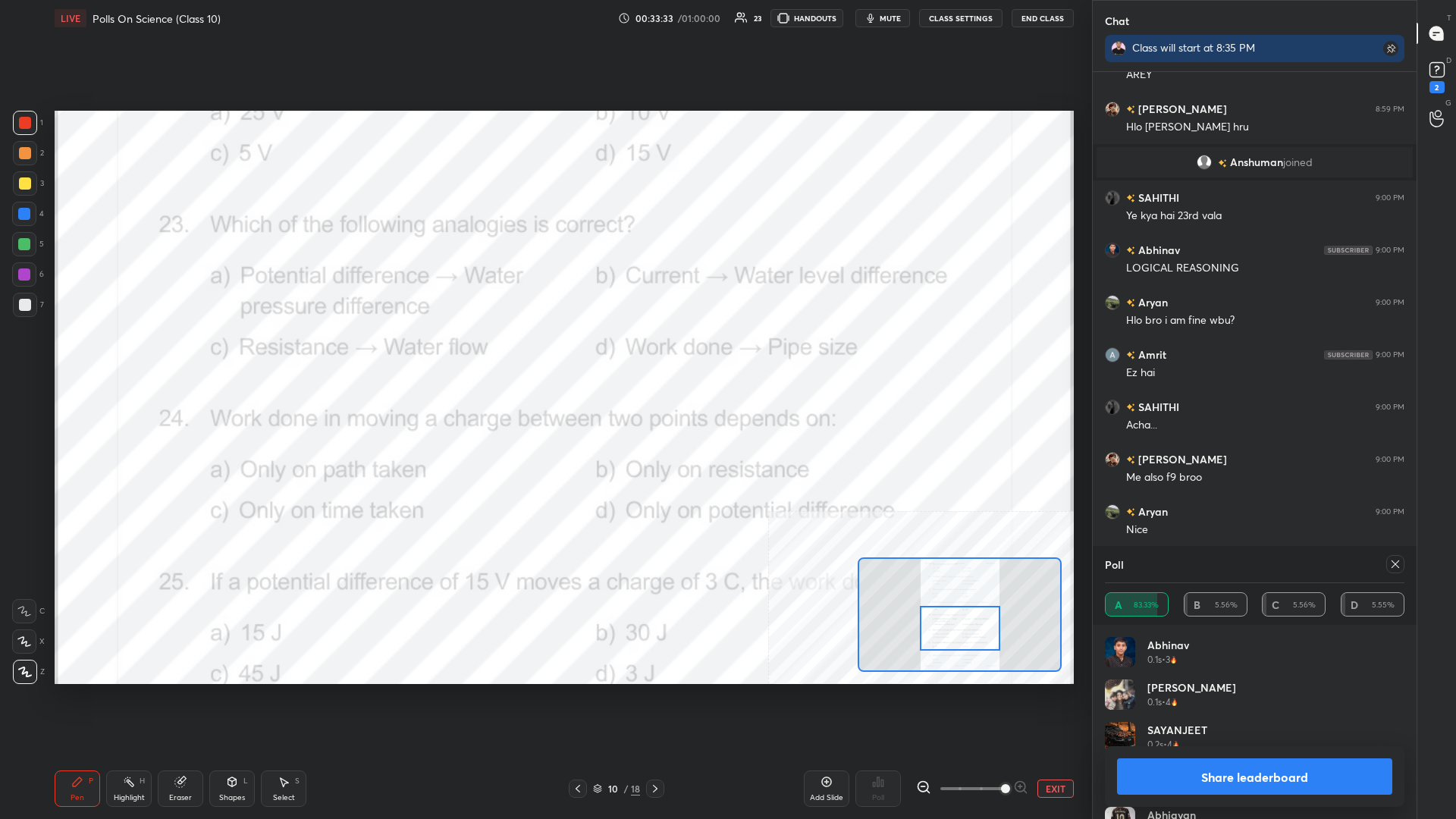
click at [544, 356] on button "Share leaderboard" at bounding box center [1255, 777] width 275 height 37
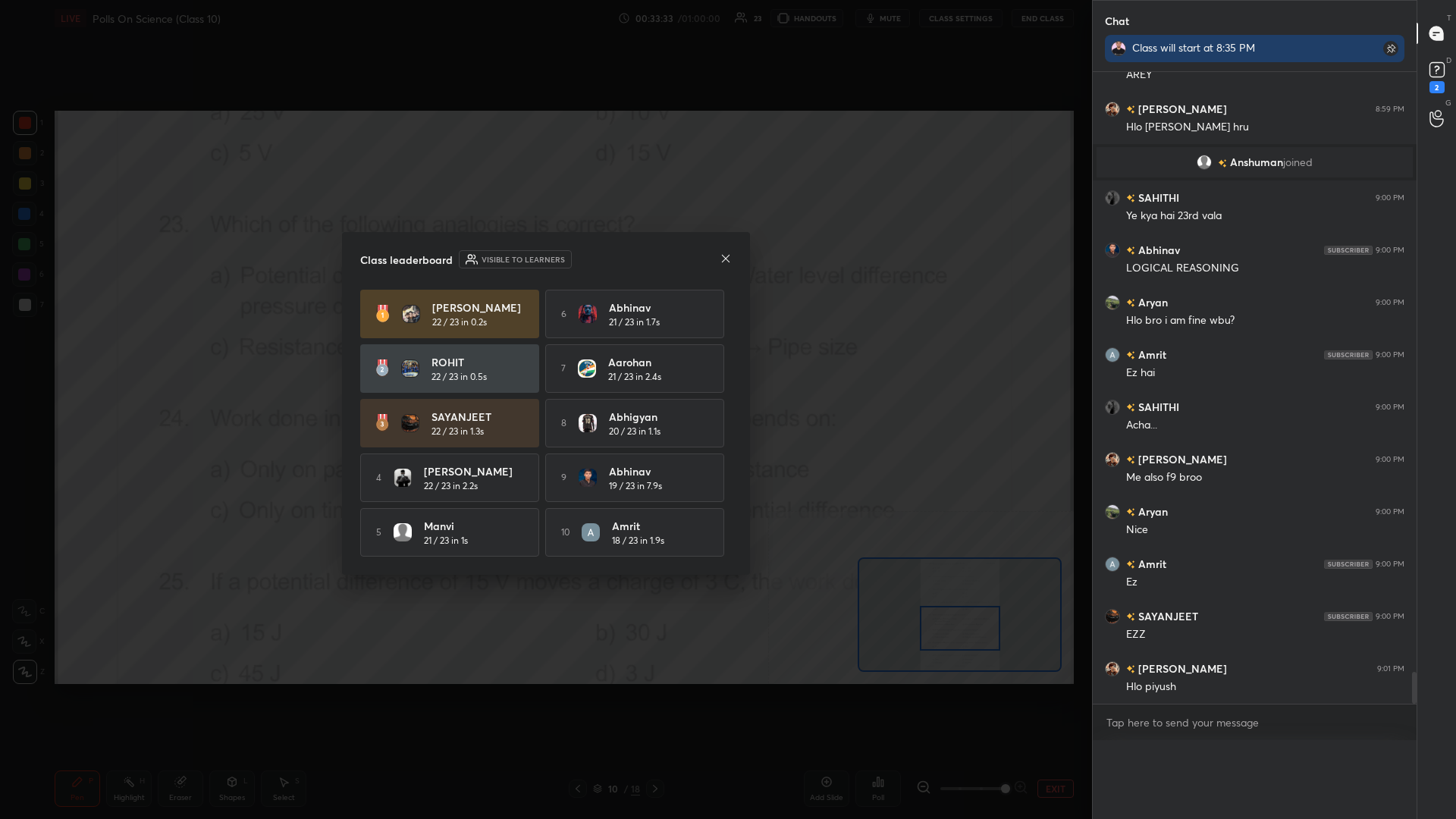
scroll to position [0, 0]
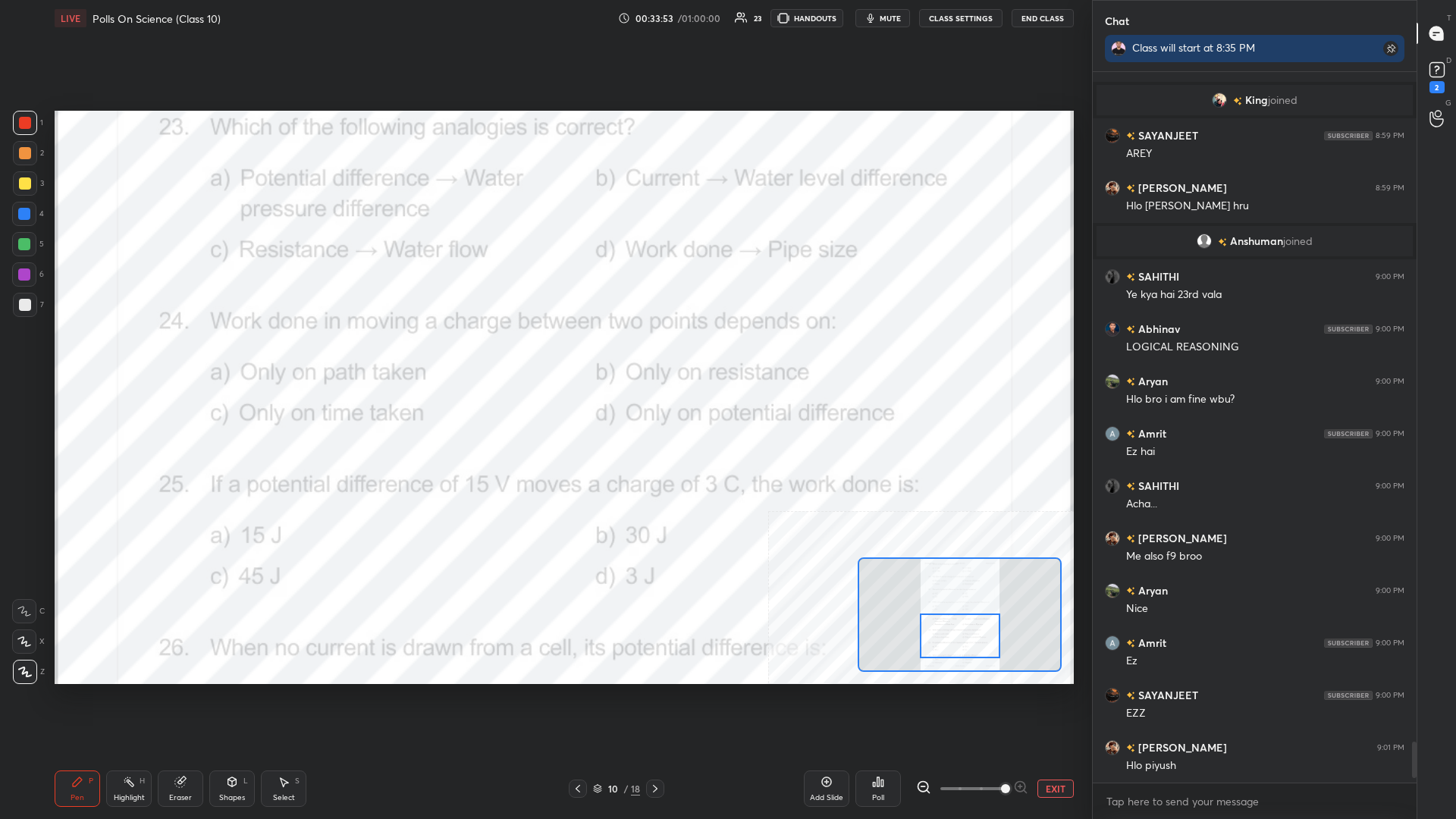
click at [544, 356] on div at bounding box center [960, 636] width 81 height 45
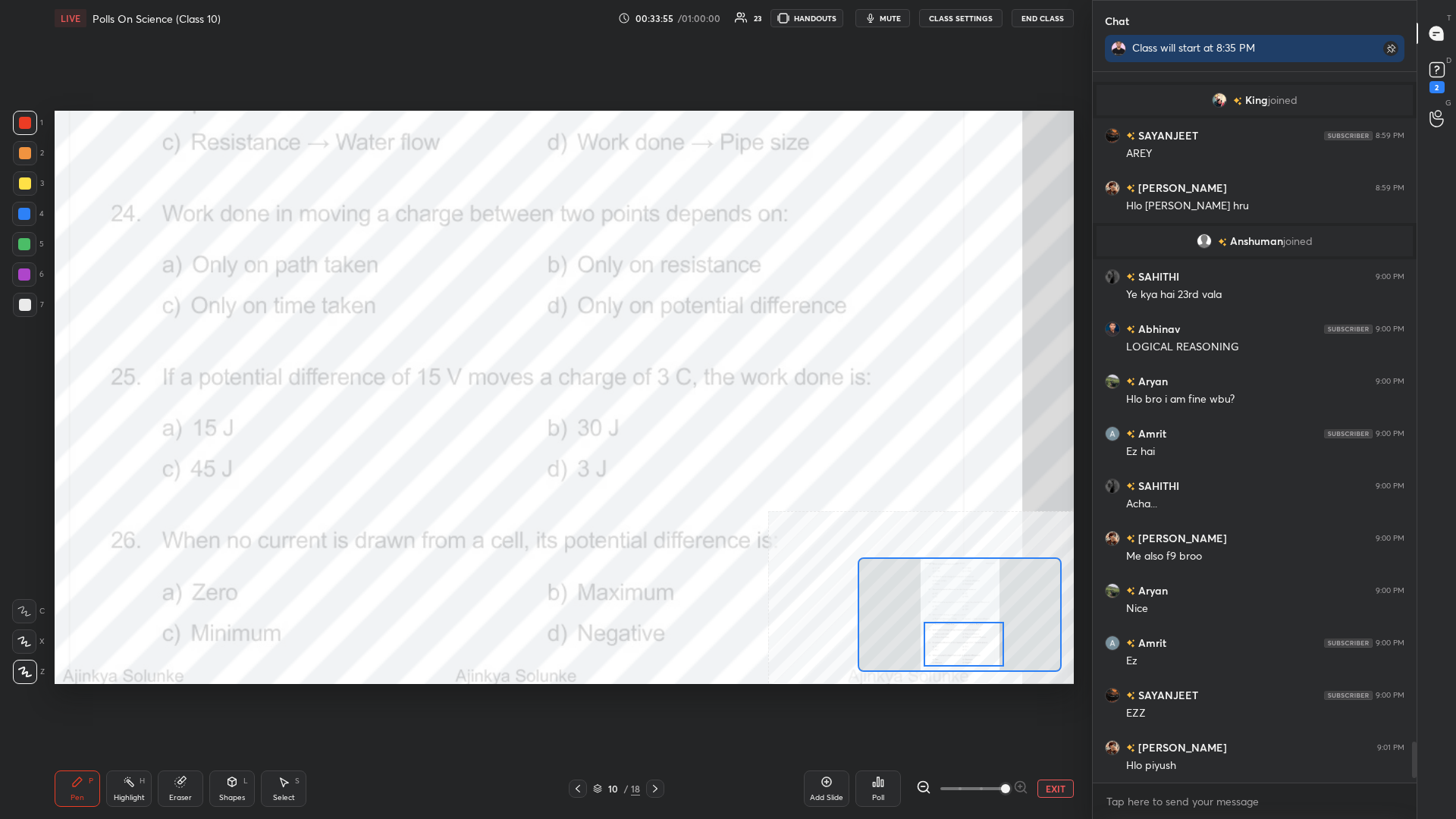
click at [145, 356] on div "Highlight H" at bounding box center [128, 789] width 45 height 37
click at [544, 356] on div "Poll" at bounding box center [878, 789] width 45 height 37
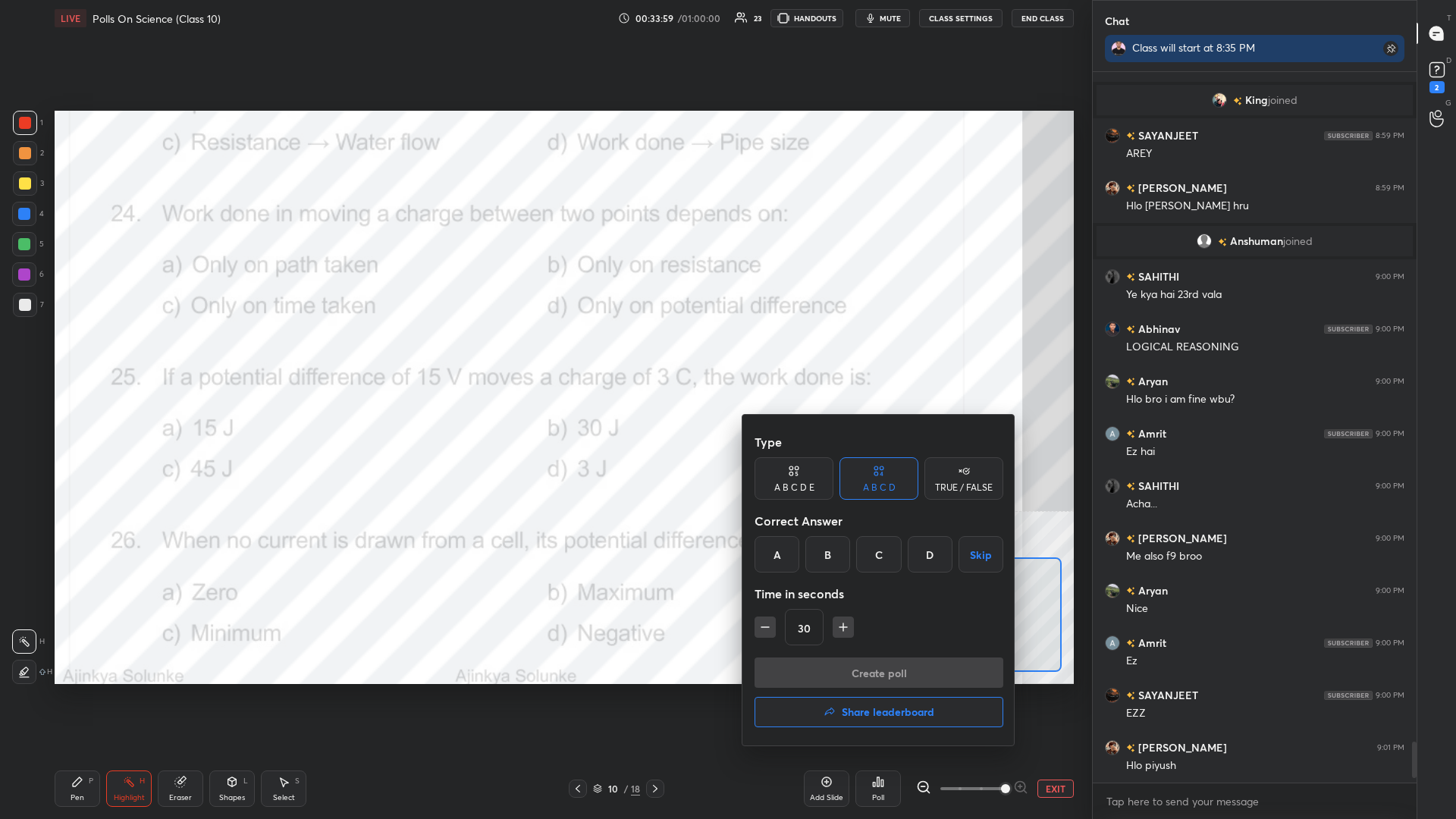
click at [544, 356] on div "D" at bounding box center [931, 554] width 45 height 37
click at [544, 356] on button "Create poll" at bounding box center [879, 673] width 249 height 31
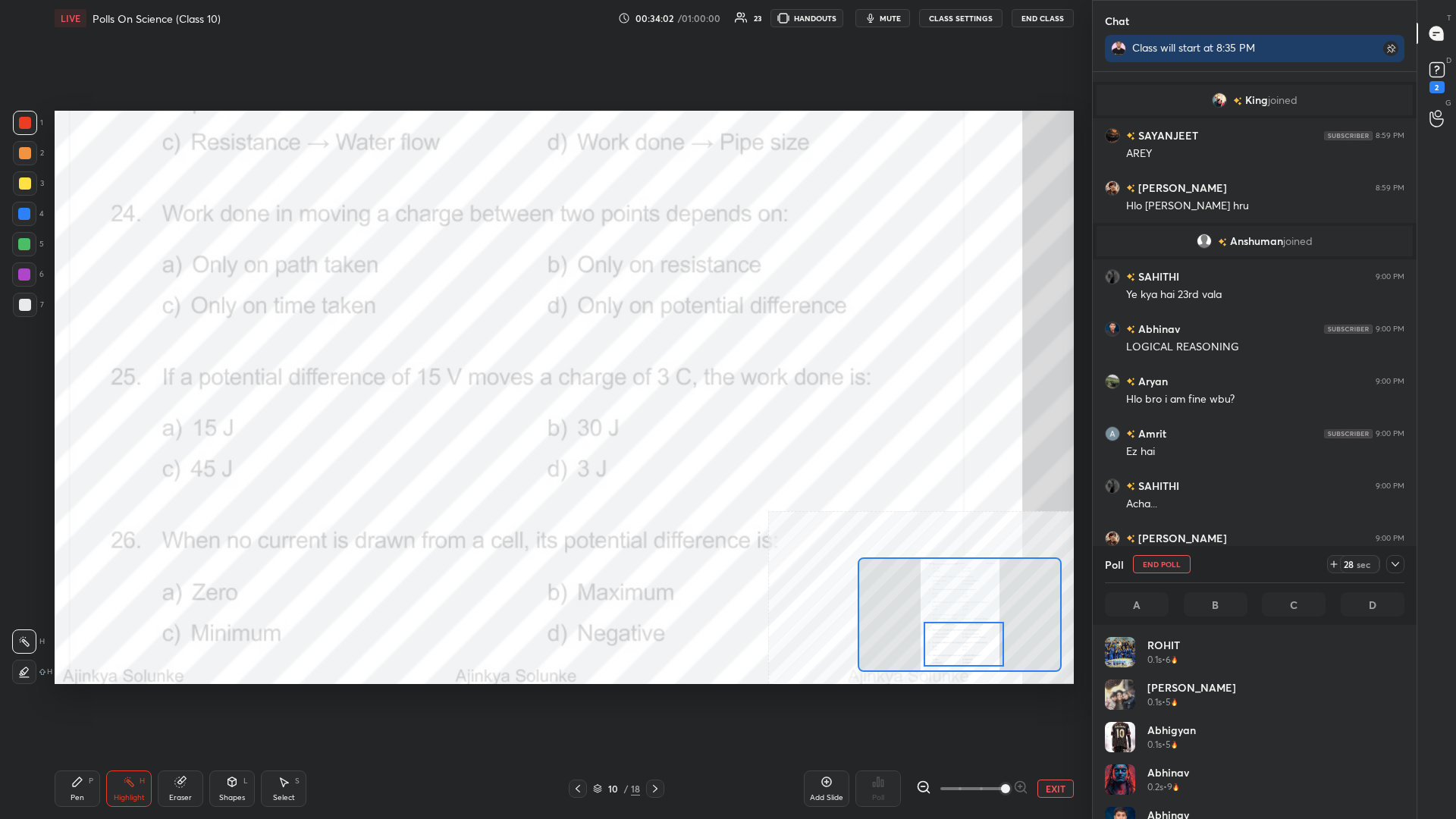
scroll to position [182, 299]
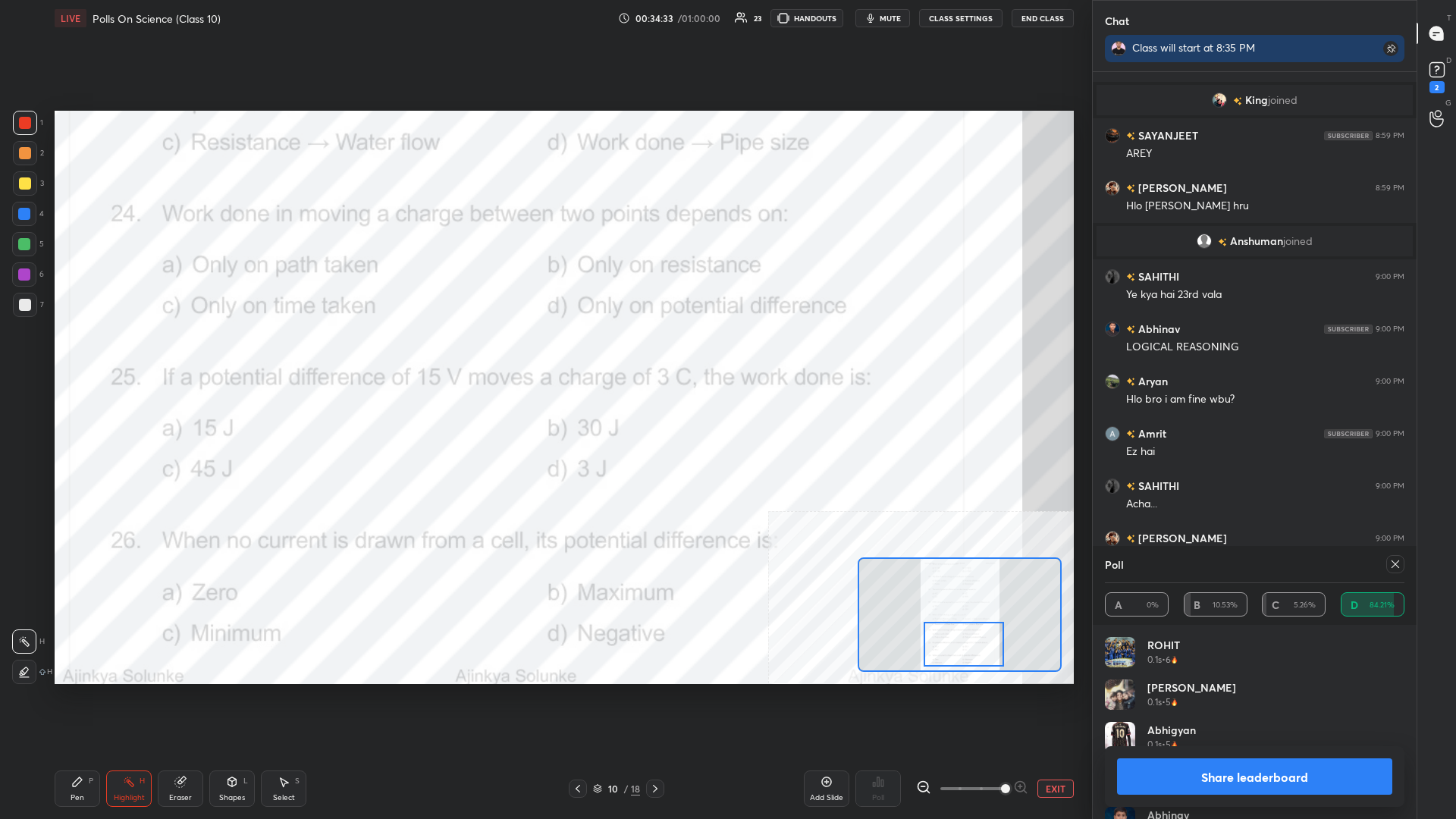
click at [544, 356] on button "Share leaderboard" at bounding box center [1255, 777] width 275 height 37
type textarea "x"
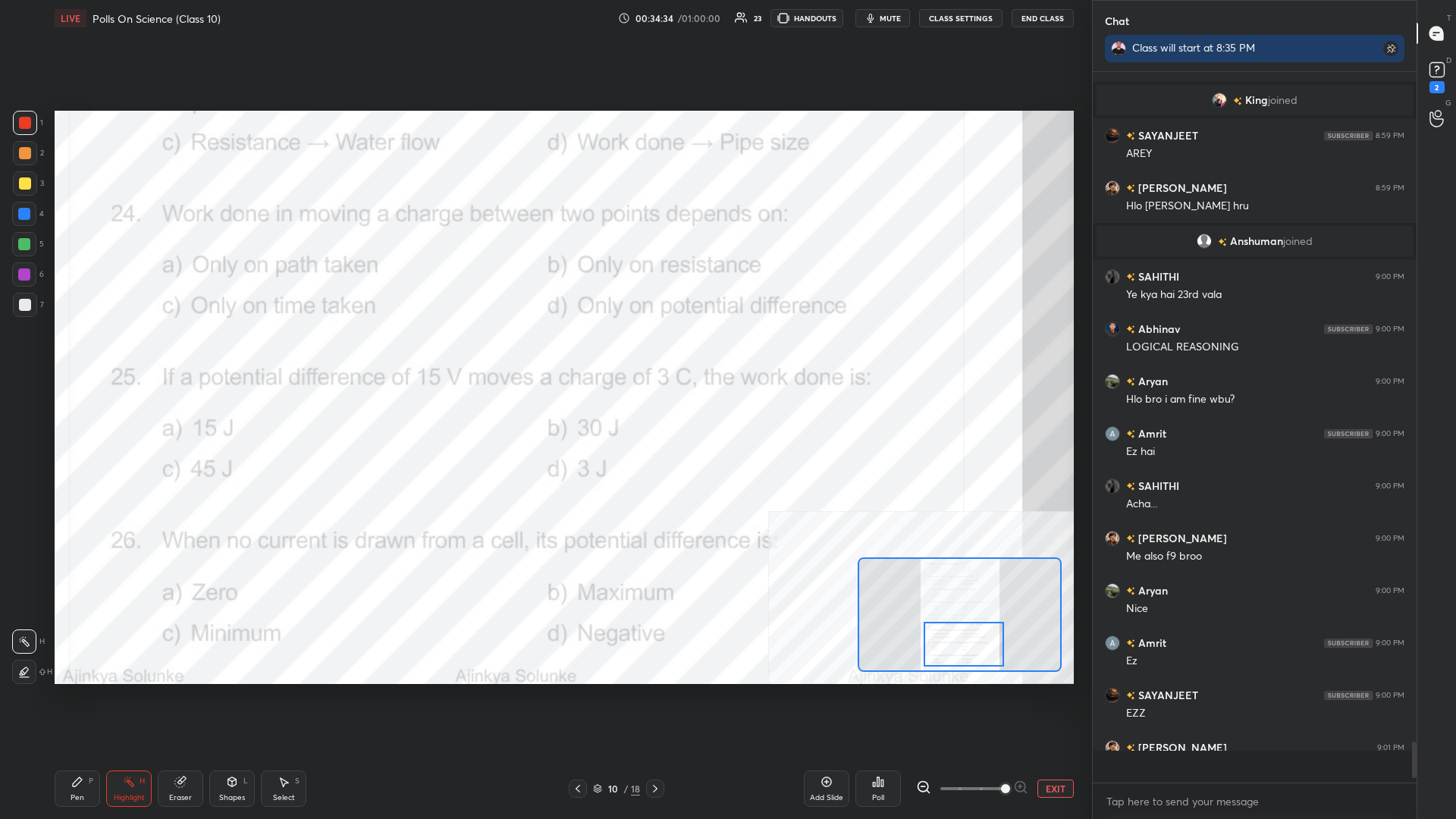
scroll to position [0, 1]
click at [75, 356] on icon at bounding box center [77, 781] width 13 height 13
click at [544, 356] on div at bounding box center [964, 644] width 81 height 45
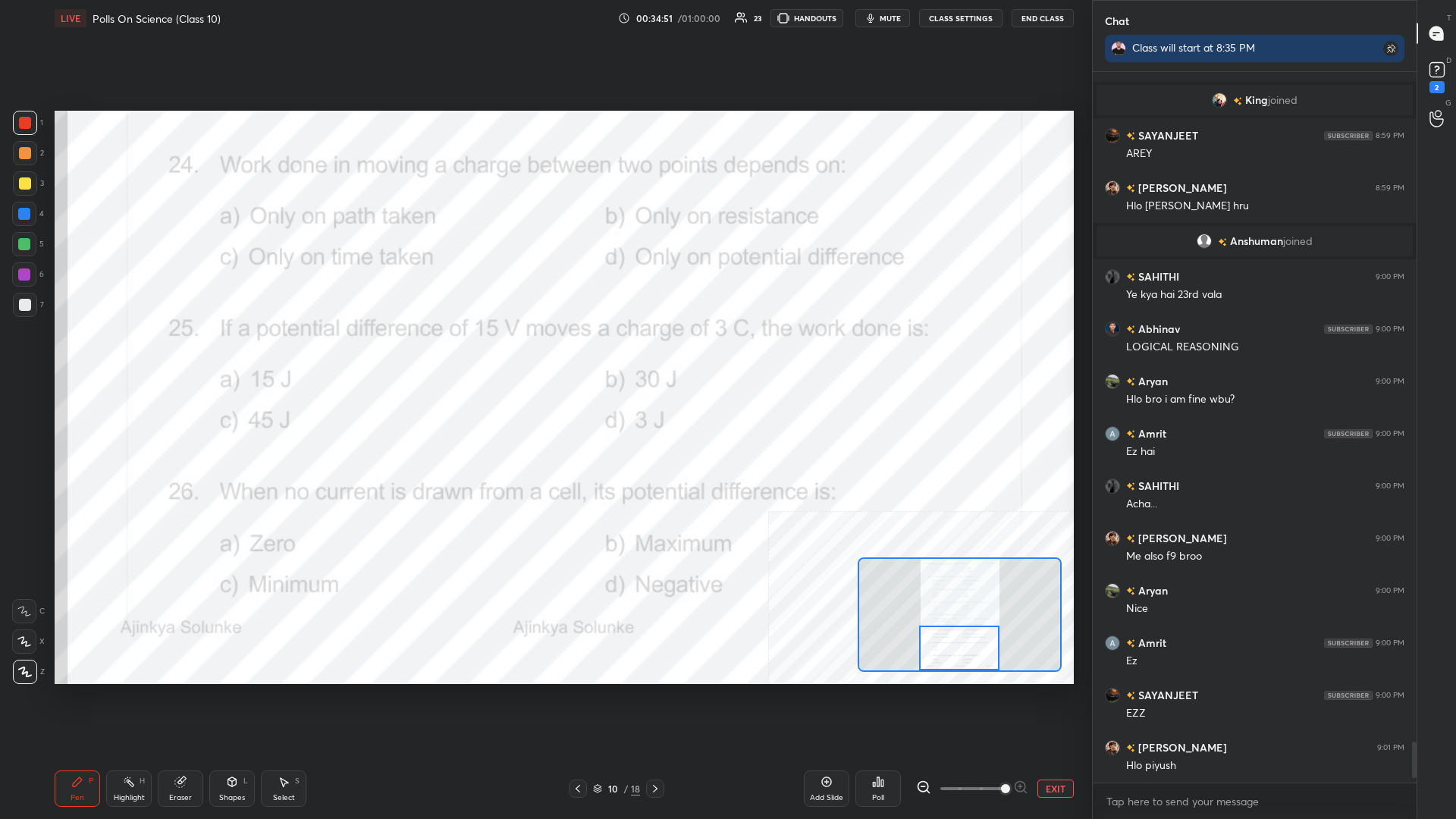
click at [128, 356] on icon at bounding box center [129, 781] width 13 height 13
click at [544, 356] on div "Poll" at bounding box center [878, 789] width 45 height 37
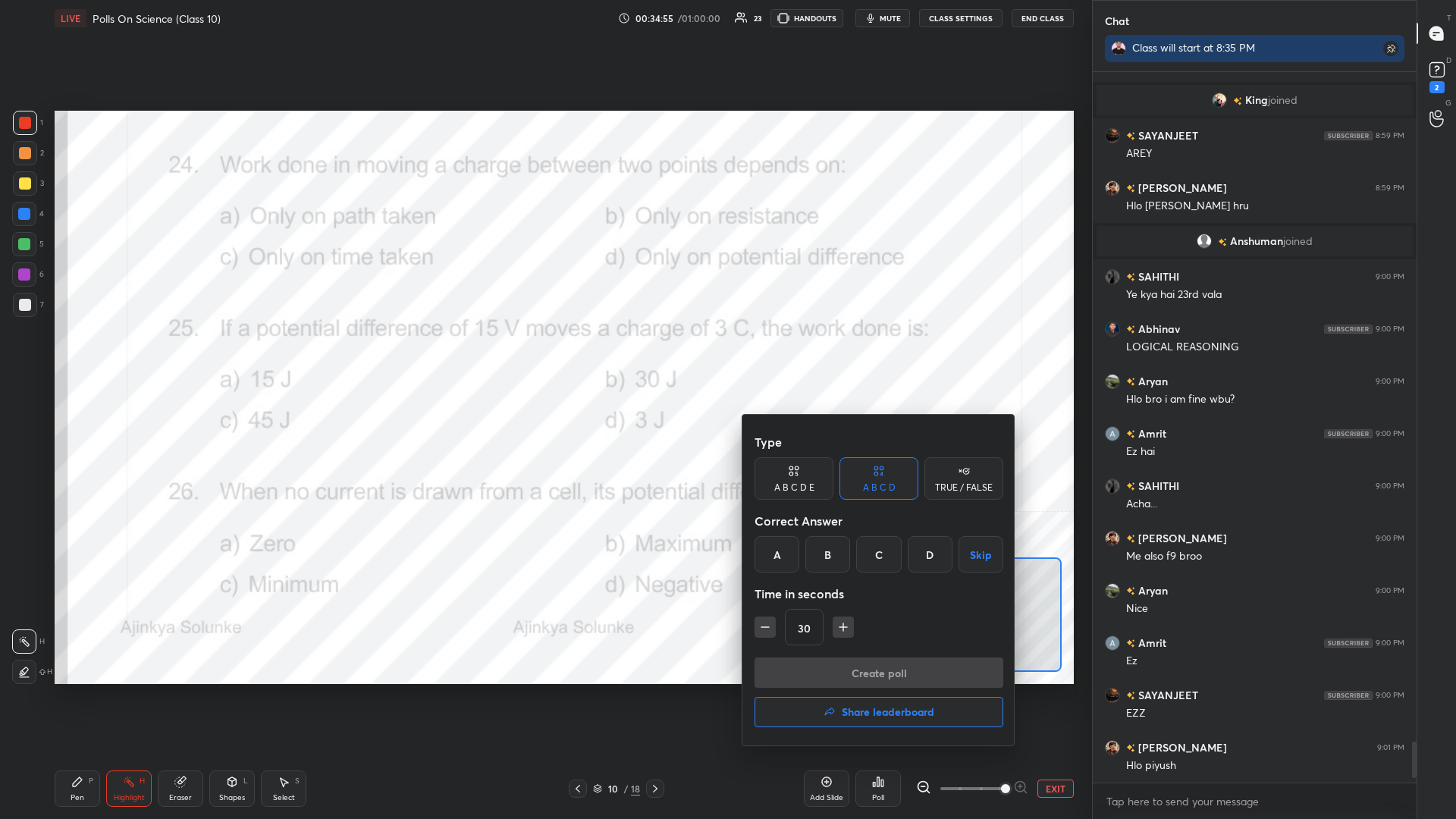
click at [544, 356] on icon "button" at bounding box center [844, 627] width 15 height 15
type input "60"
click at [544, 356] on div "C" at bounding box center [879, 554] width 45 height 37
click at [544, 356] on button "Create poll" at bounding box center [879, 673] width 249 height 31
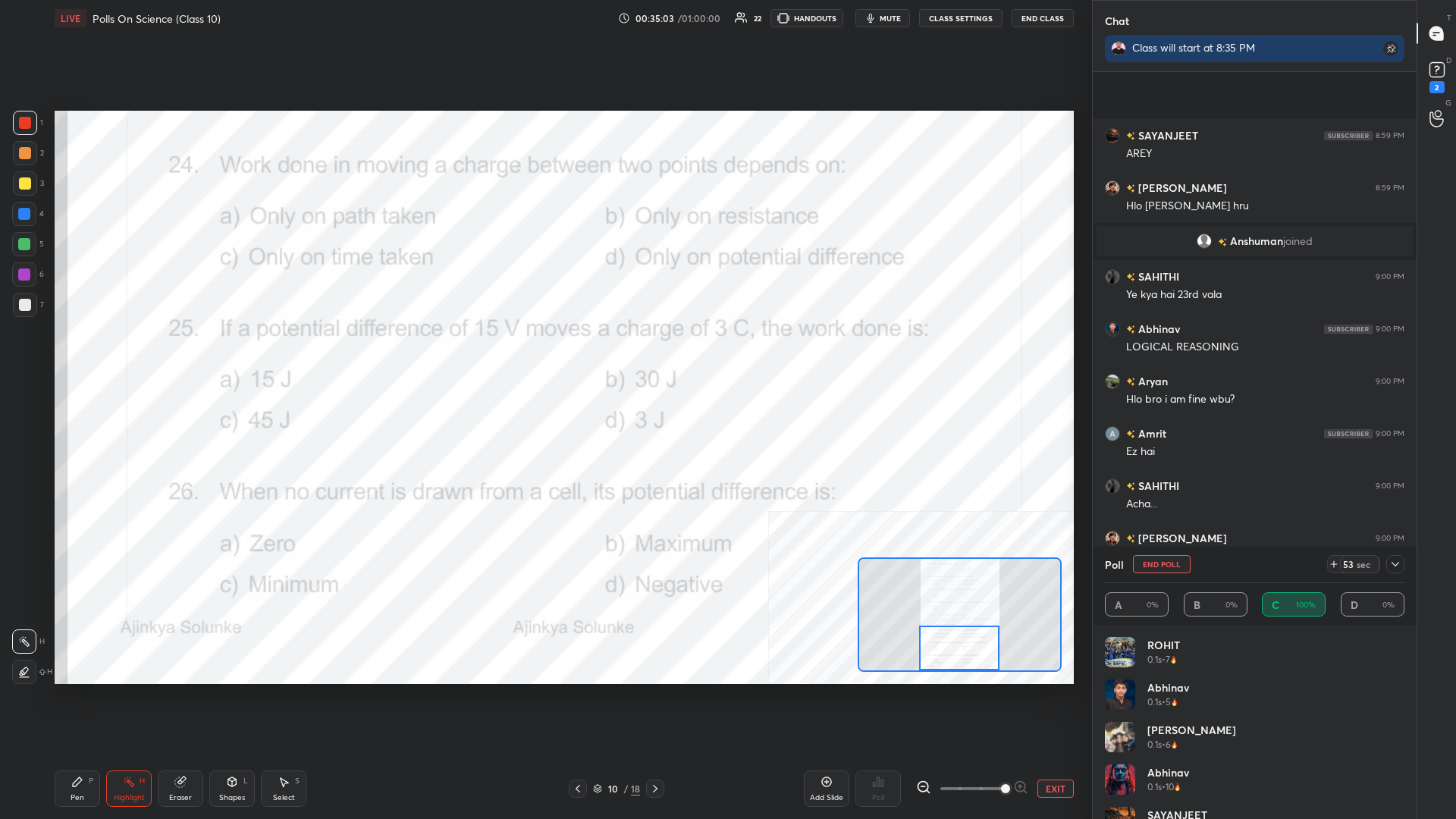
scroll to position [11810, 0]
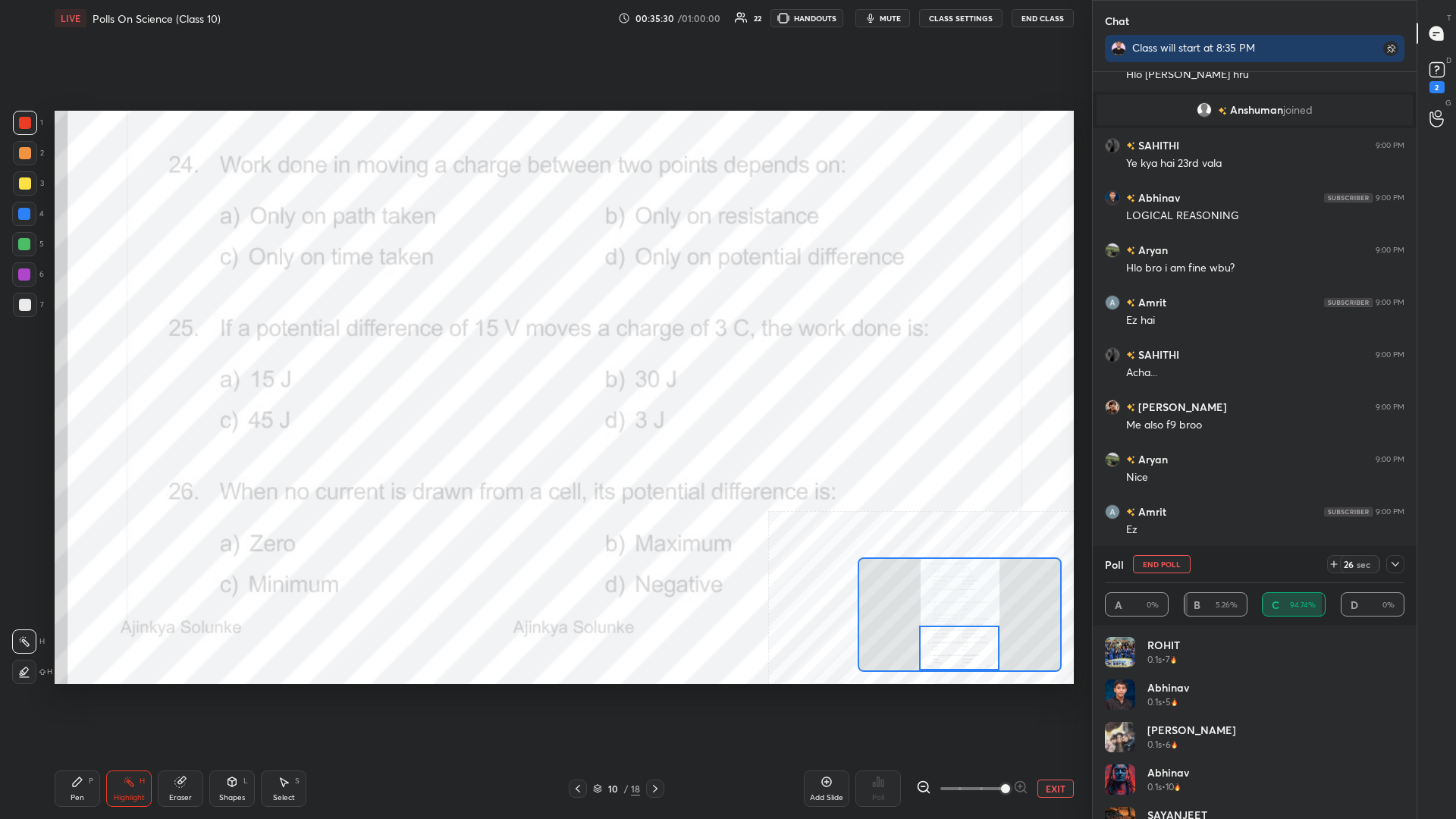
click at [93, 356] on div "Pen P" at bounding box center [77, 789] width 45 height 37
click at [84, 356] on div "Pen P" at bounding box center [77, 789] width 45 height 37
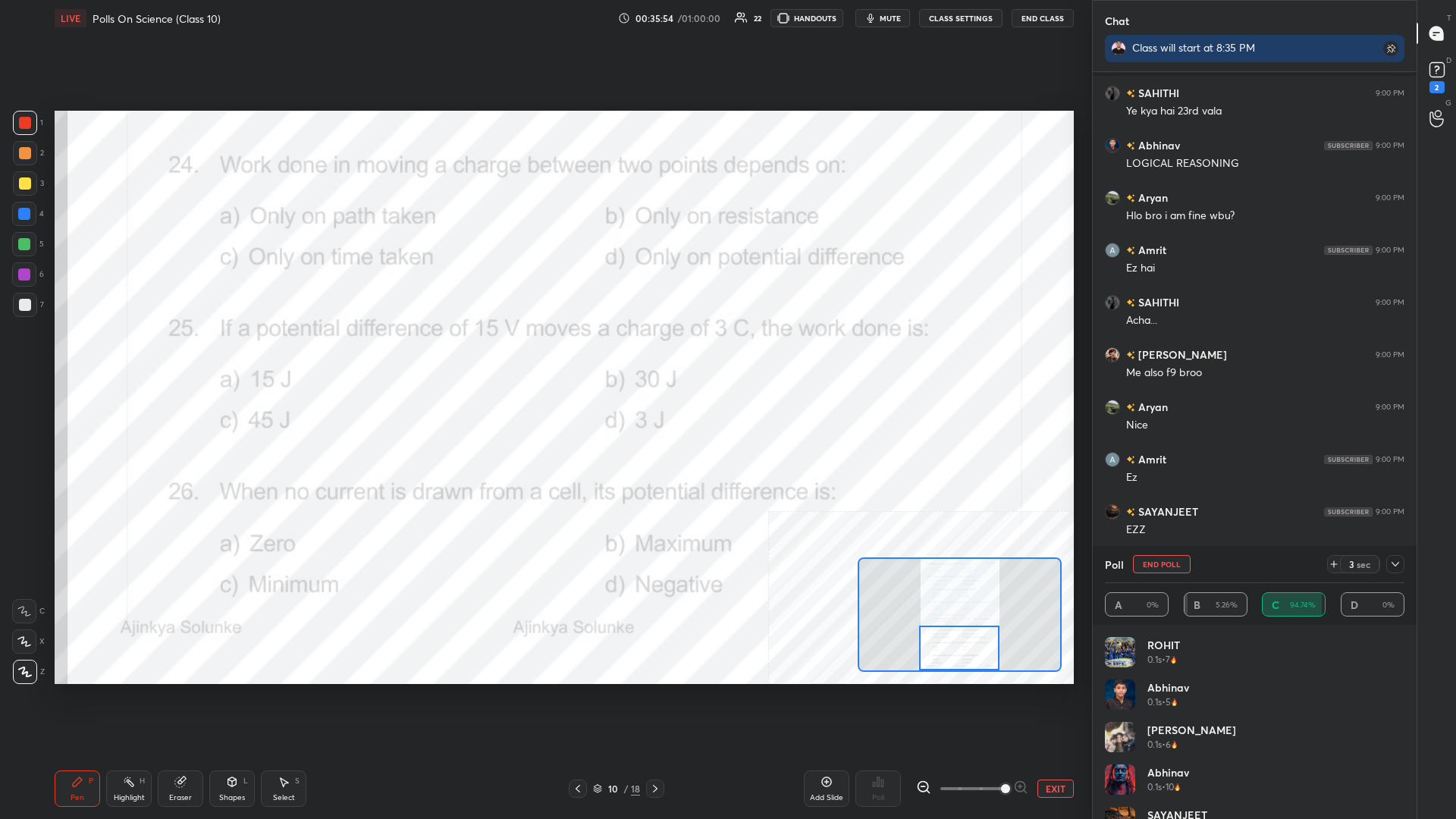
click at [544, 356] on icon at bounding box center [1395, 564] width 13 height 13
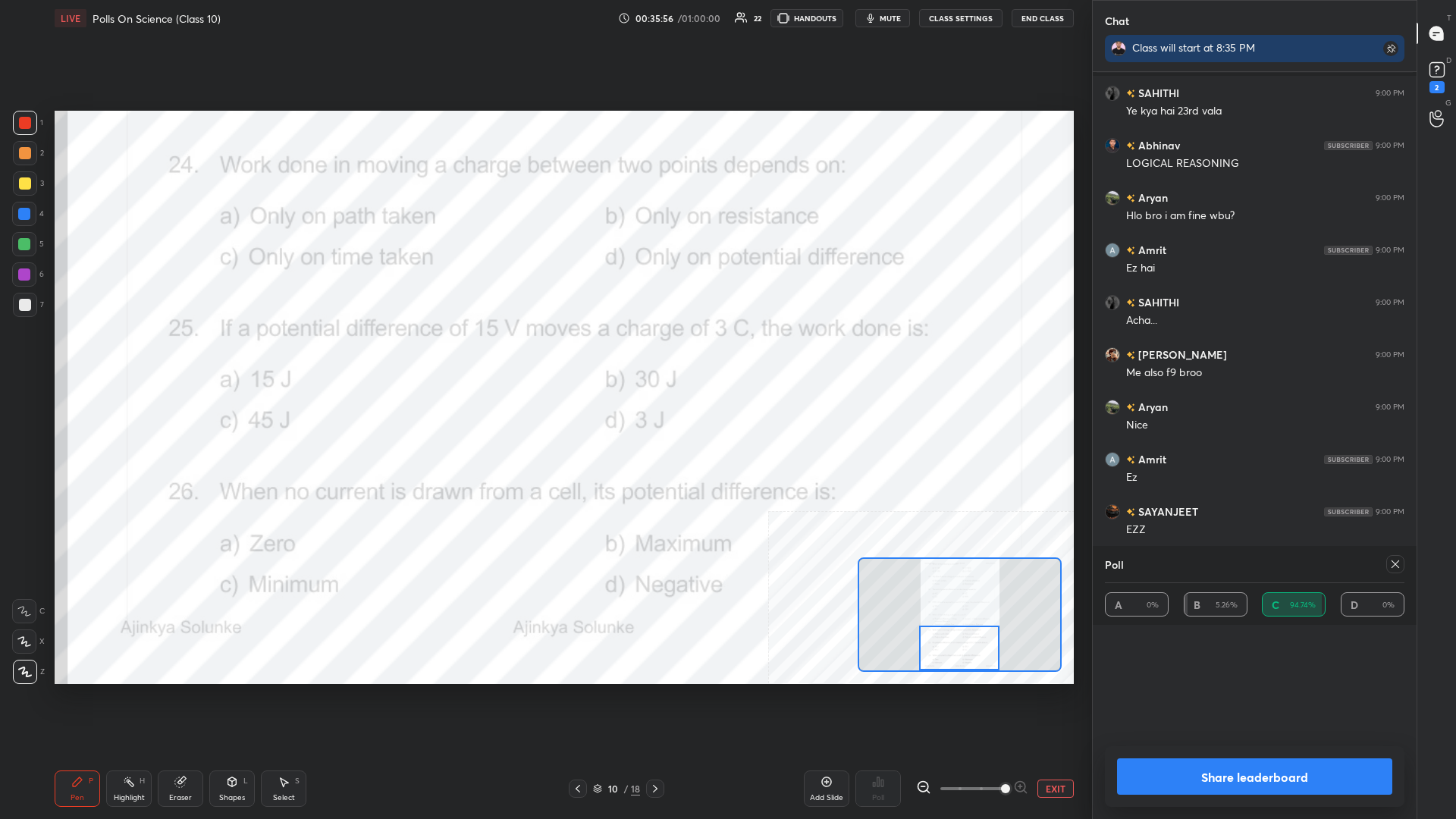
scroll to position [1, 1]
click at [544, 356] on button "Share leaderboard" at bounding box center [1255, 777] width 275 height 37
type textarea "x"
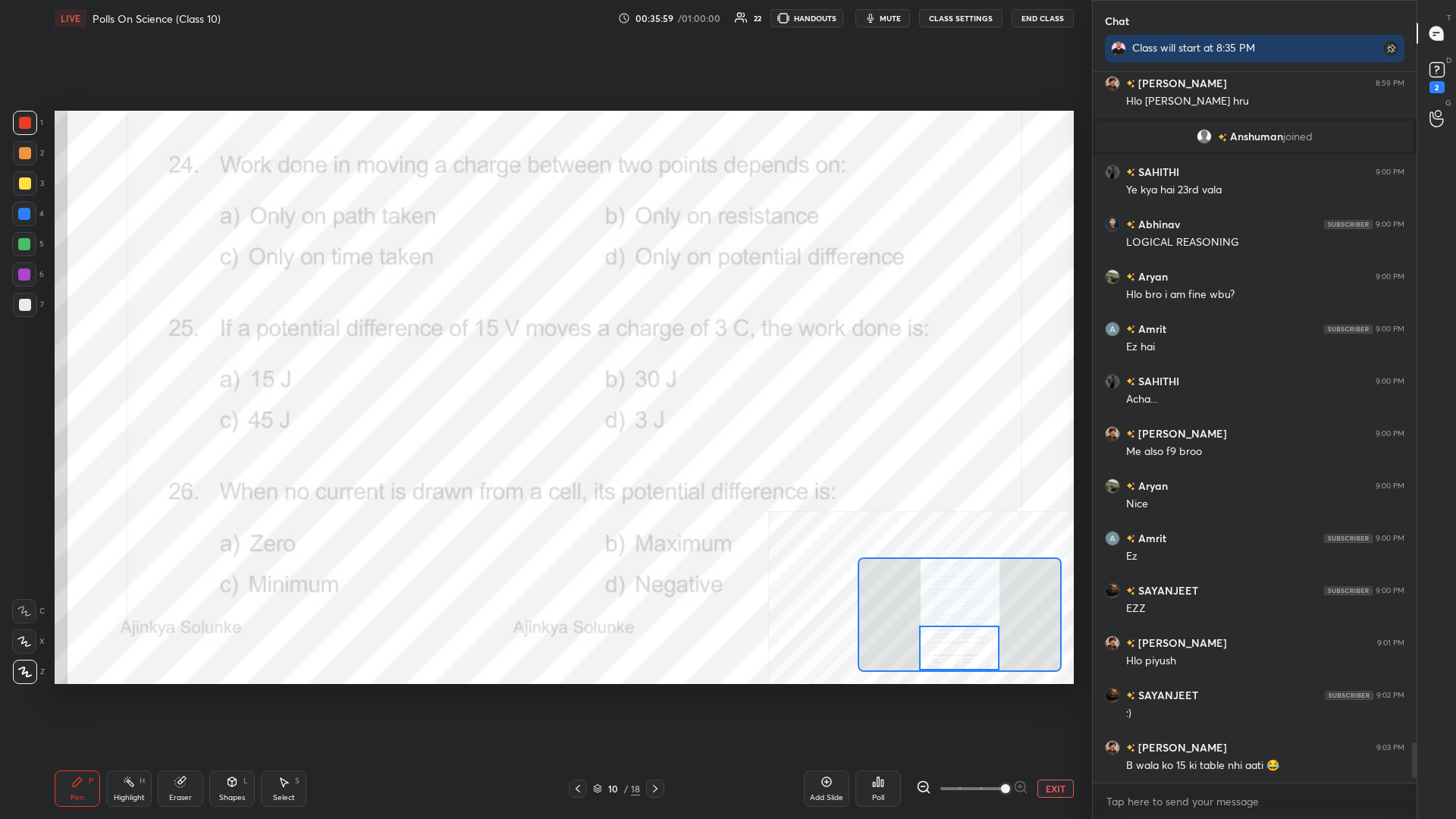
scroll to position [11819, 0]
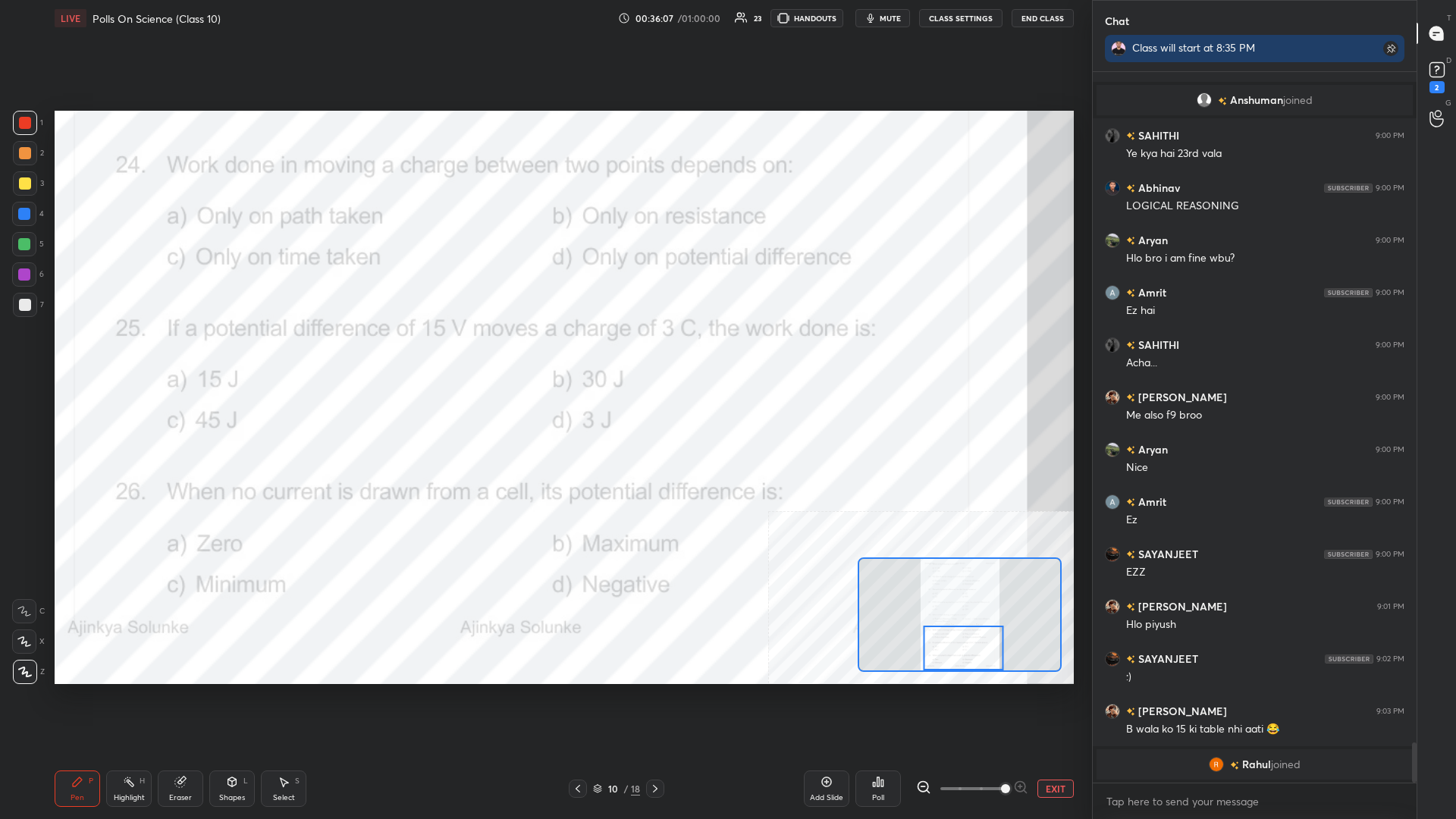
drag, startPoint x: 959, startPoint y: 601, endPoint x: 958, endPoint y: 664, distance: 63.0
click at [544, 356] on div at bounding box center [963, 648] width 81 height 45
click at [119, 356] on div "Highlight H" at bounding box center [128, 789] width 45 height 37
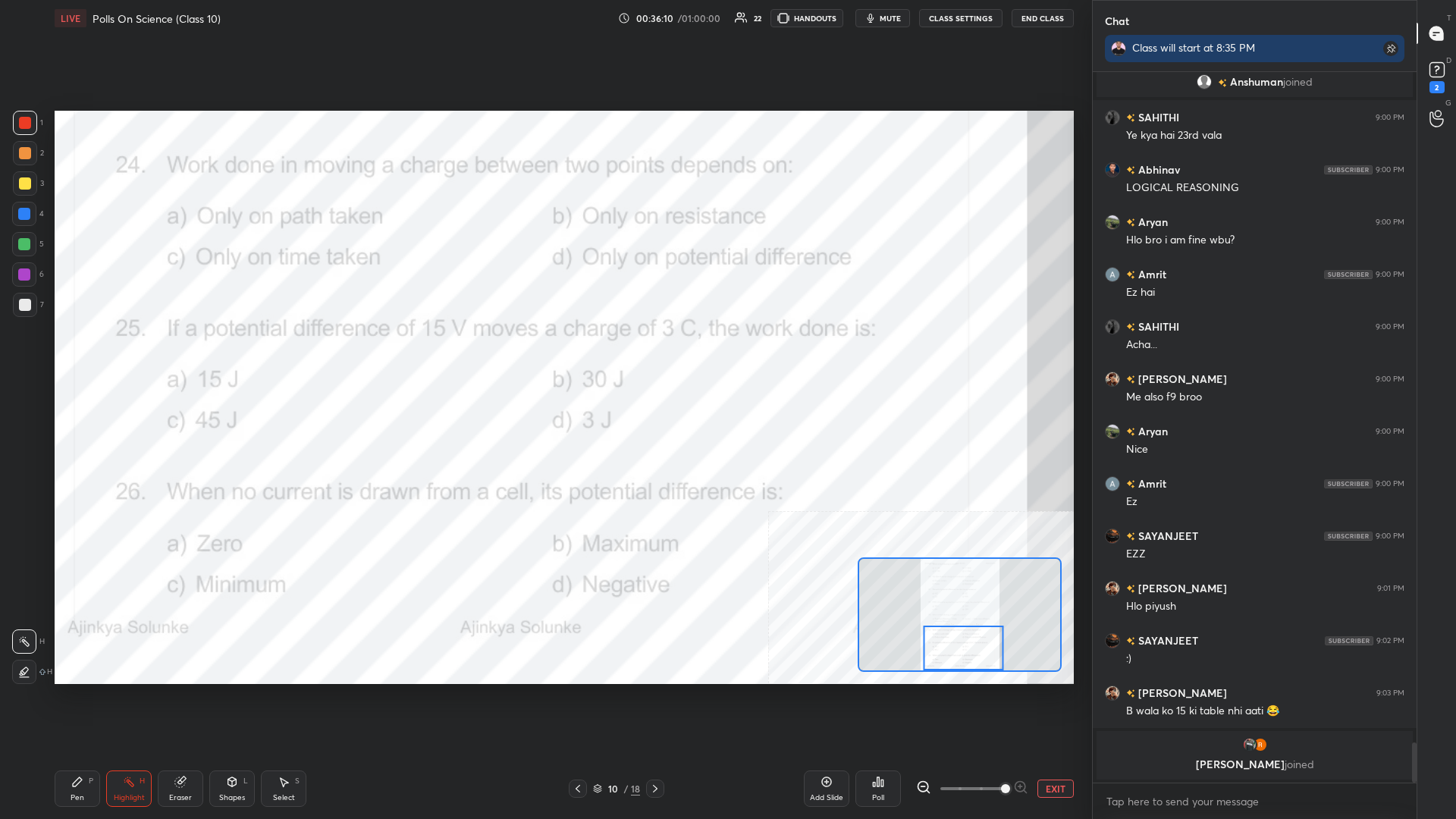
click at [544, 356] on icon at bounding box center [882, 782] width 2 height 7
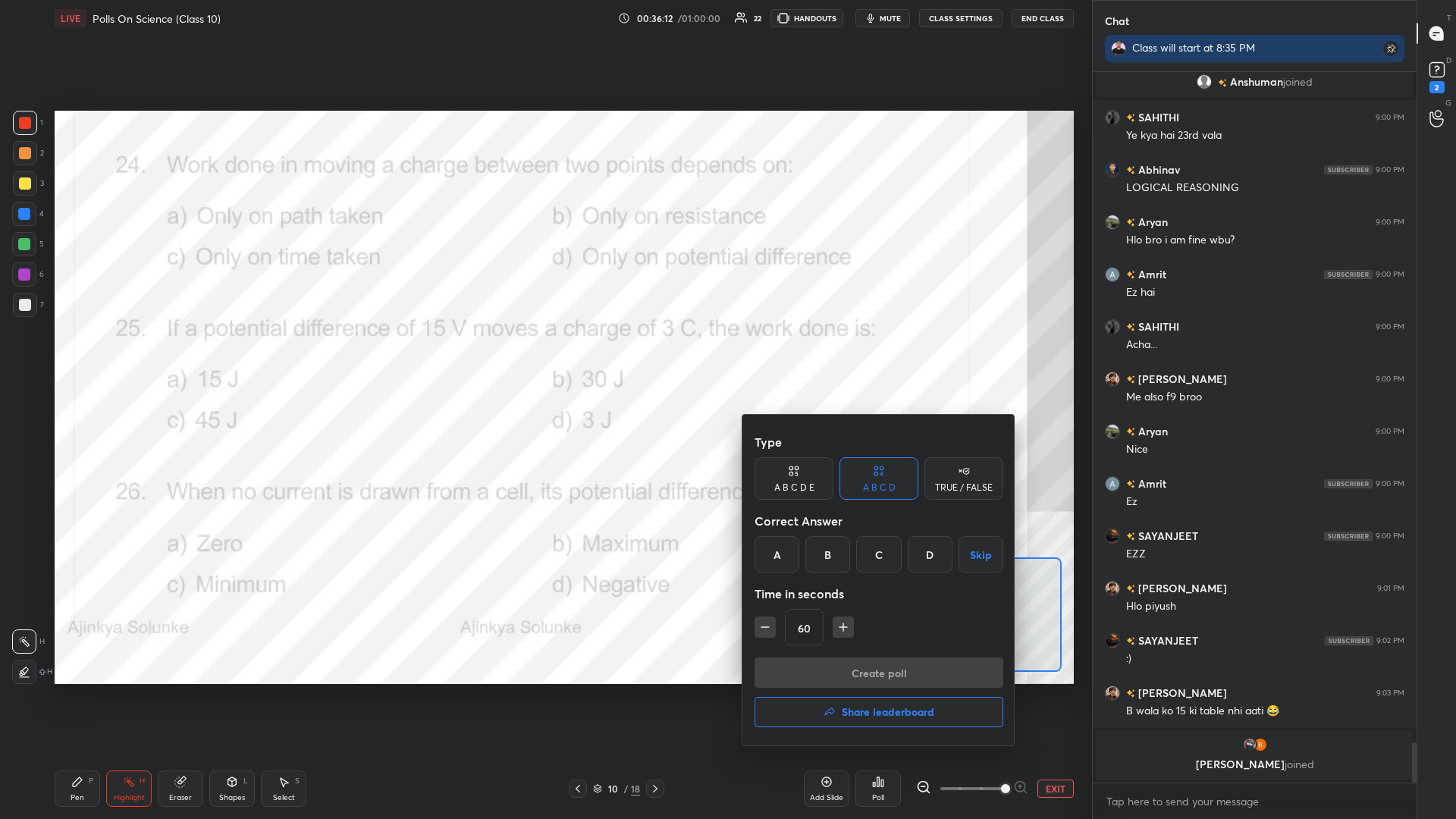
click at [544, 356] on div "B" at bounding box center [828, 554] width 45 height 37
click at [544, 356] on icon "button" at bounding box center [765, 627] width 8 height 0
type input "30"
click at [544, 356] on button "Create poll" at bounding box center [879, 673] width 249 height 31
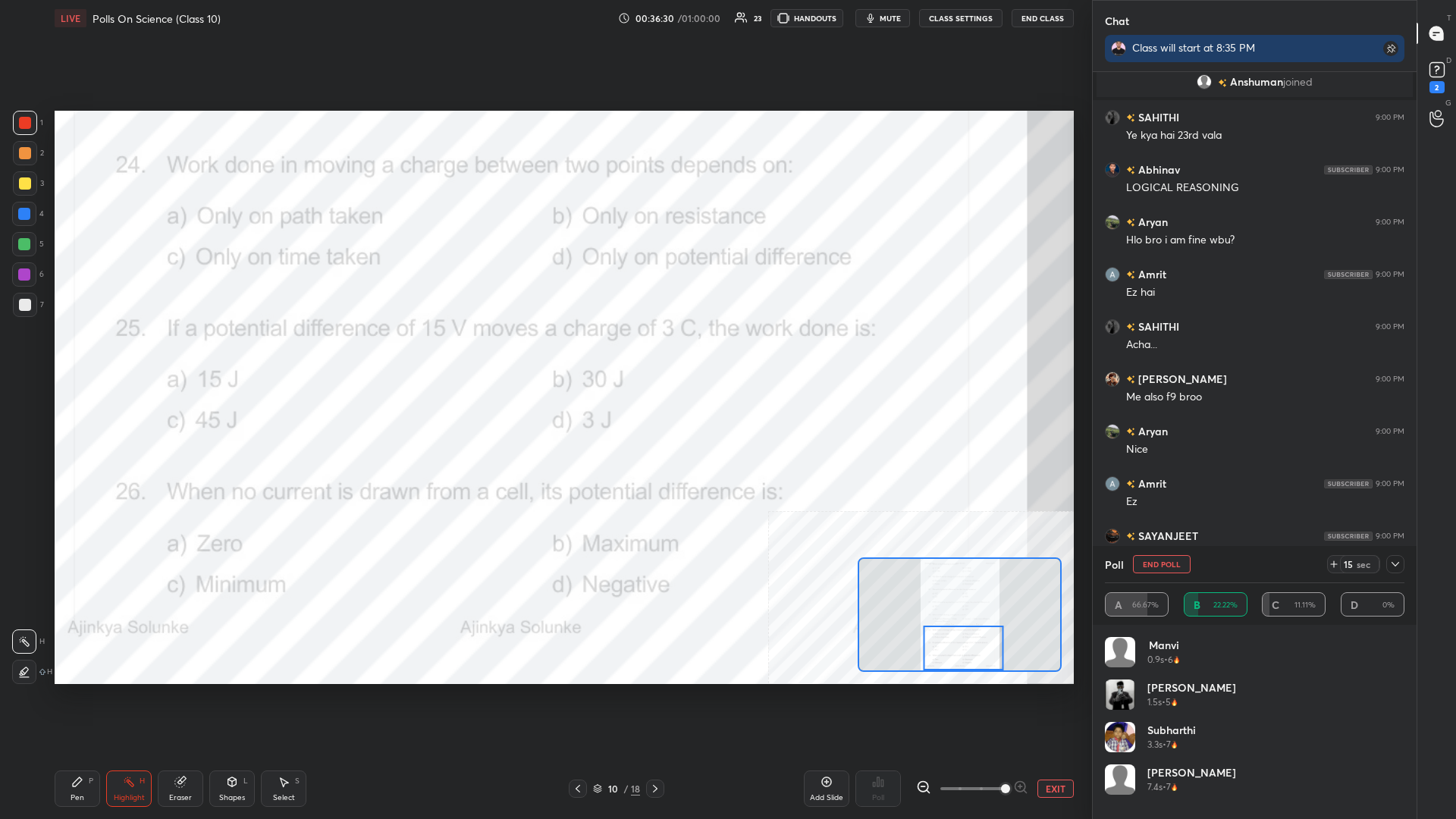
scroll to position [11708, 0]
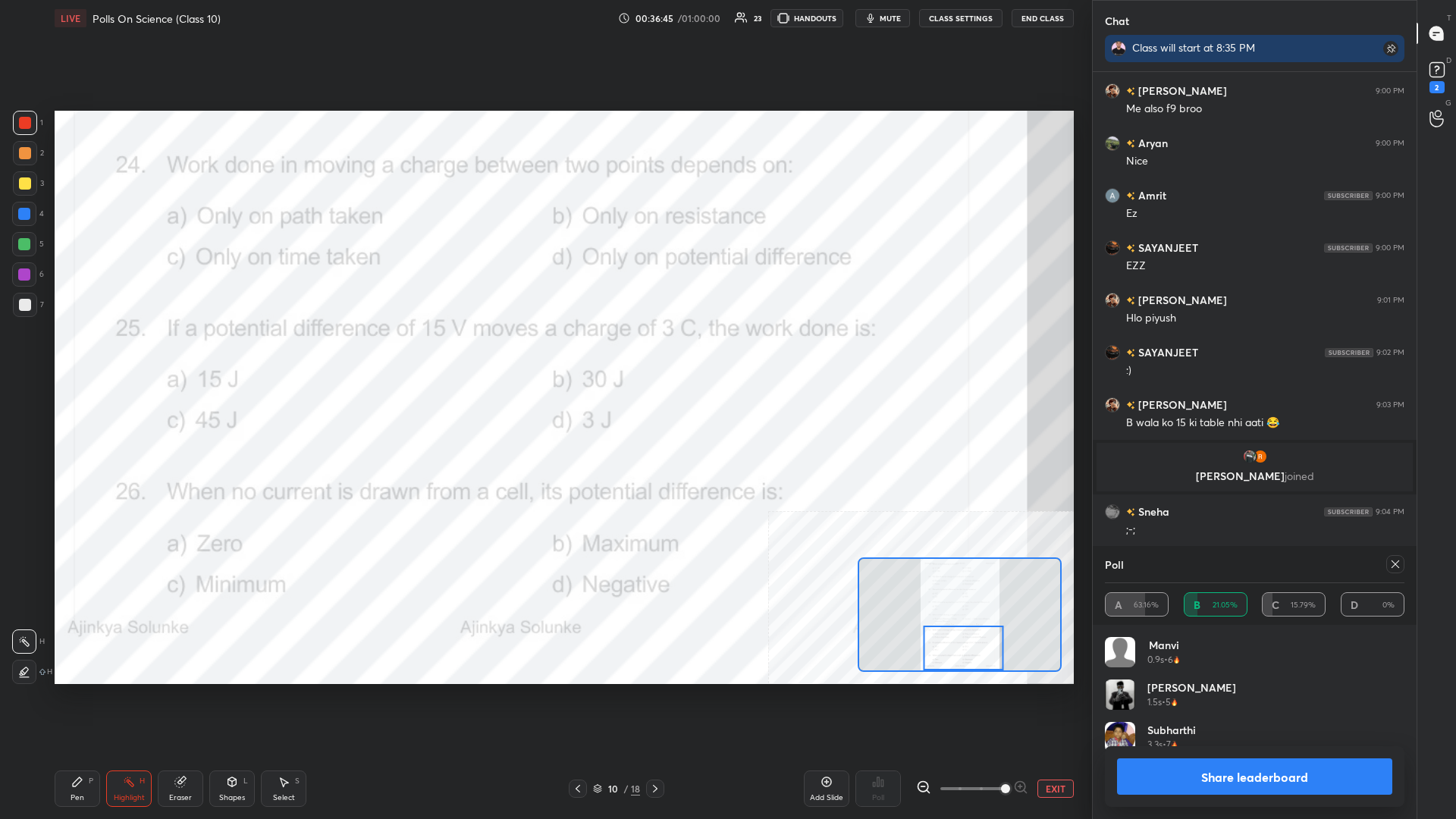
click at [544, 356] on button "Share leaderboard" at bounding box center [1255, 777] width 275 height 37
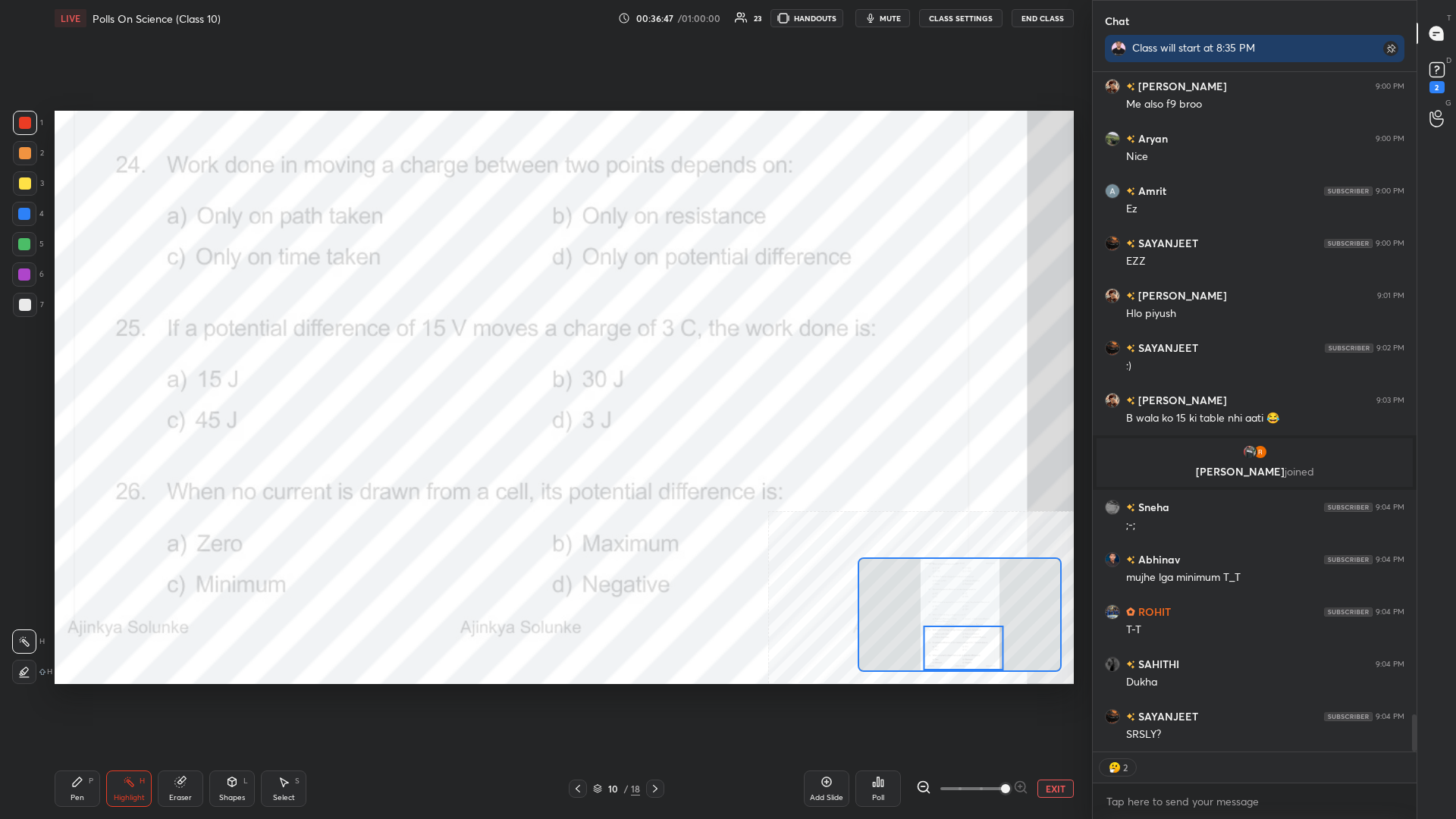
click at [71, 356] on icon at bounding box center [77, 781] width 13 height 13
type textarea "x"
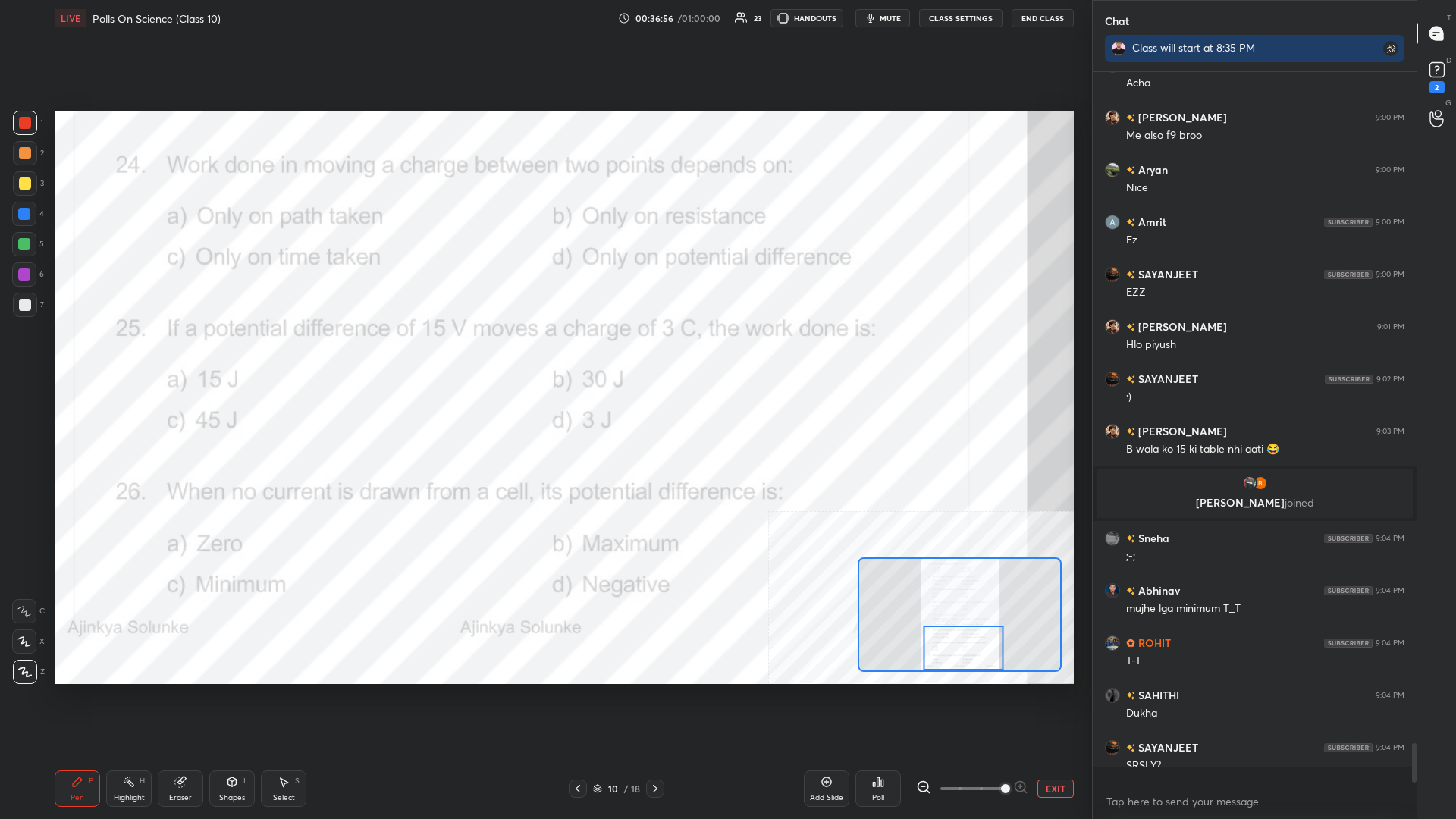
scroll to position [711, 324]
click at [544, 356] on button "EXIT" at bounding box center [1056, 788] width 37 height 18
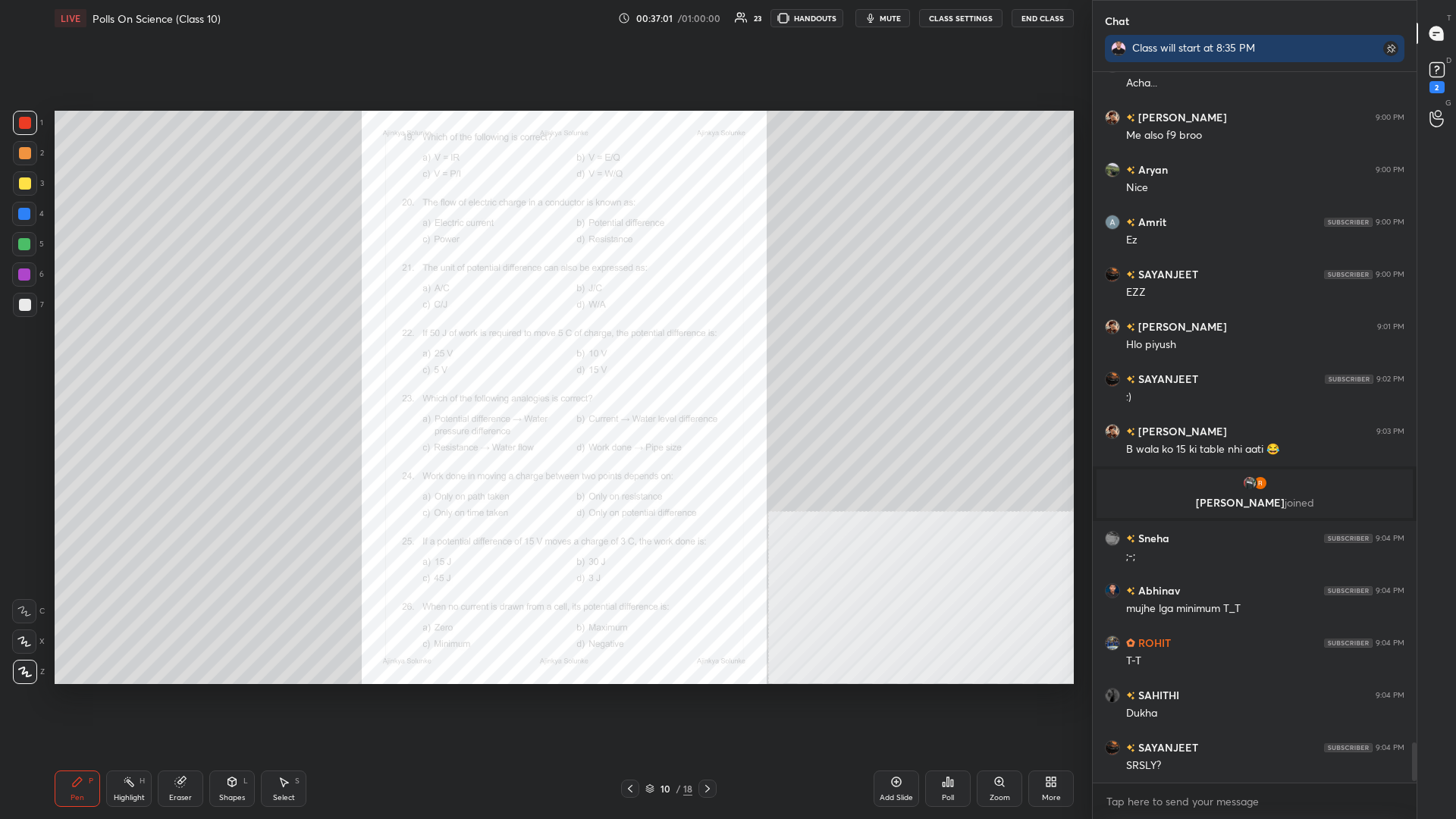
click at [84, 356] on div "Pen P" at bounding box center [77, 789] width 45 height 37
click at [48, 182] on div "Setting up your live class Poll for secs No correct answer Start poll" at bounding box center [564, 397] width 1032 height 722
click at [35, 183] on div at bounding box center [24, 183] width 24 height 24
click at [544, 356] on div "Add Slide" at bounding box center [896, 789] width 45 height 37
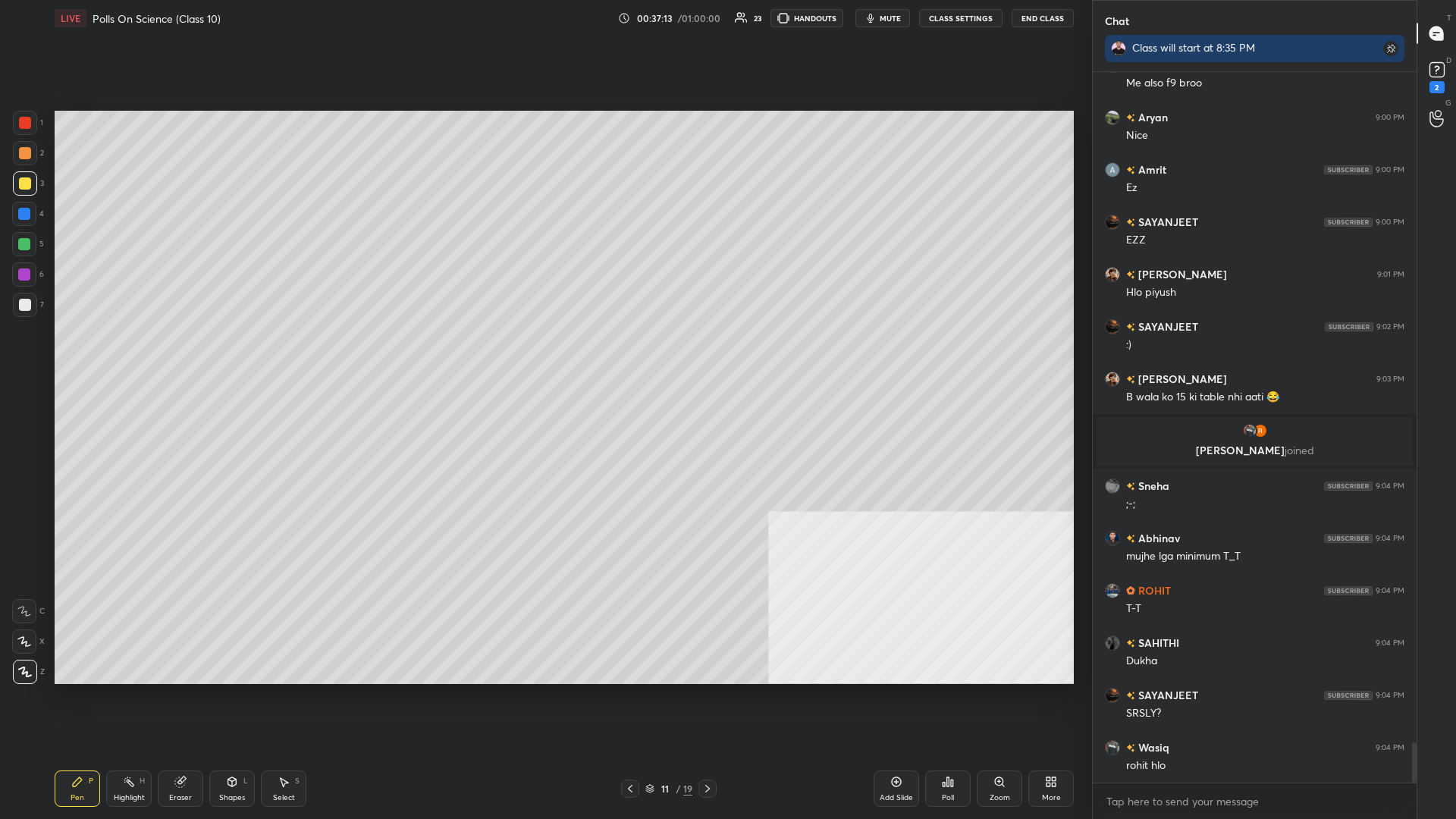
scroll to position [11942, 0]
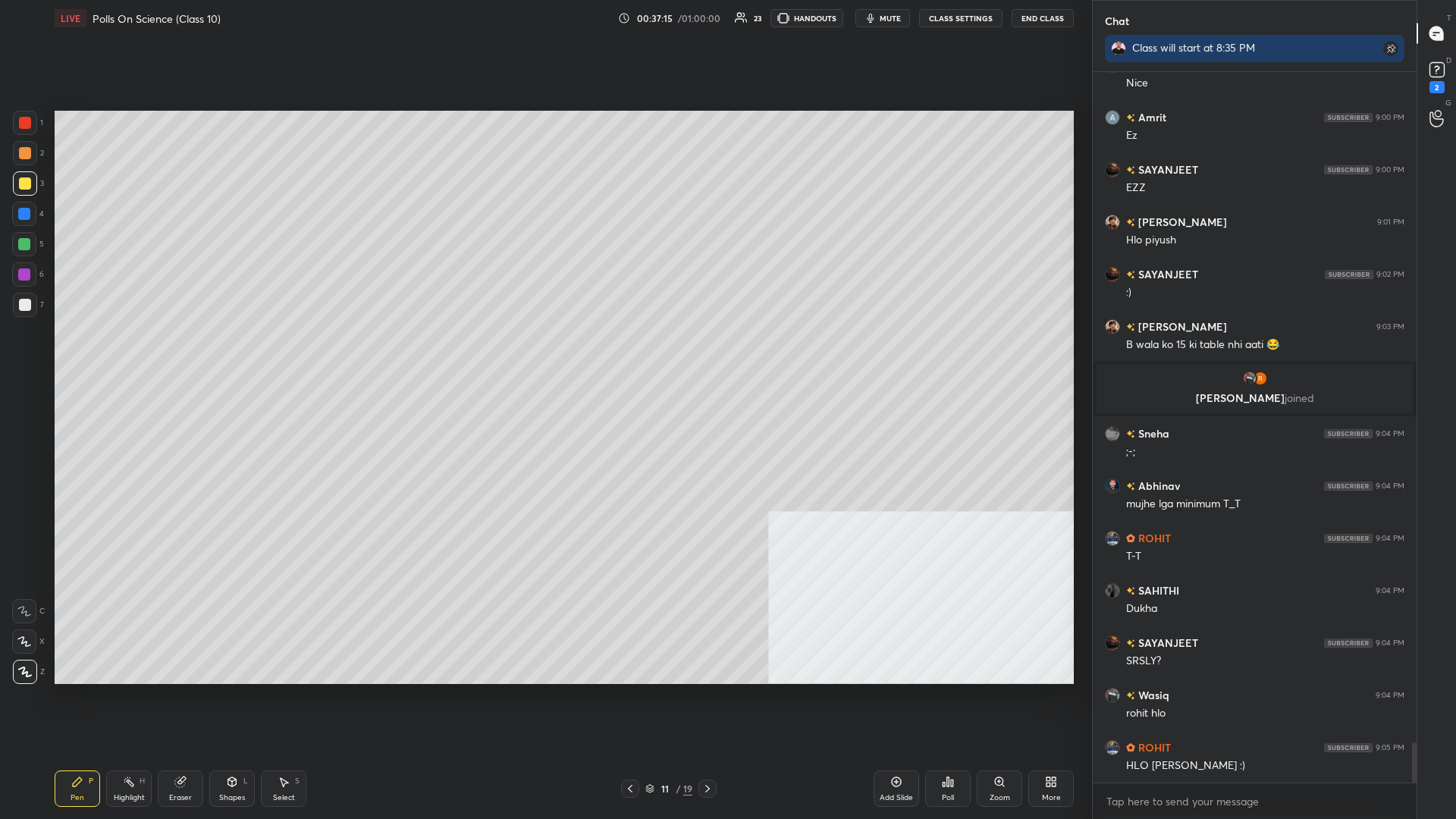
click at [1, 224] on div "1 2 3 4 5 6 7 C X Z C X Z E E Erase all H H" at bounding box center [24, 397] width 48 height 574
click at [16, 216] on div at bounding box center [24, 214] width 24 height 24
click at [183, 356] on icon at bounding box center [180, 782] width 10 height 10
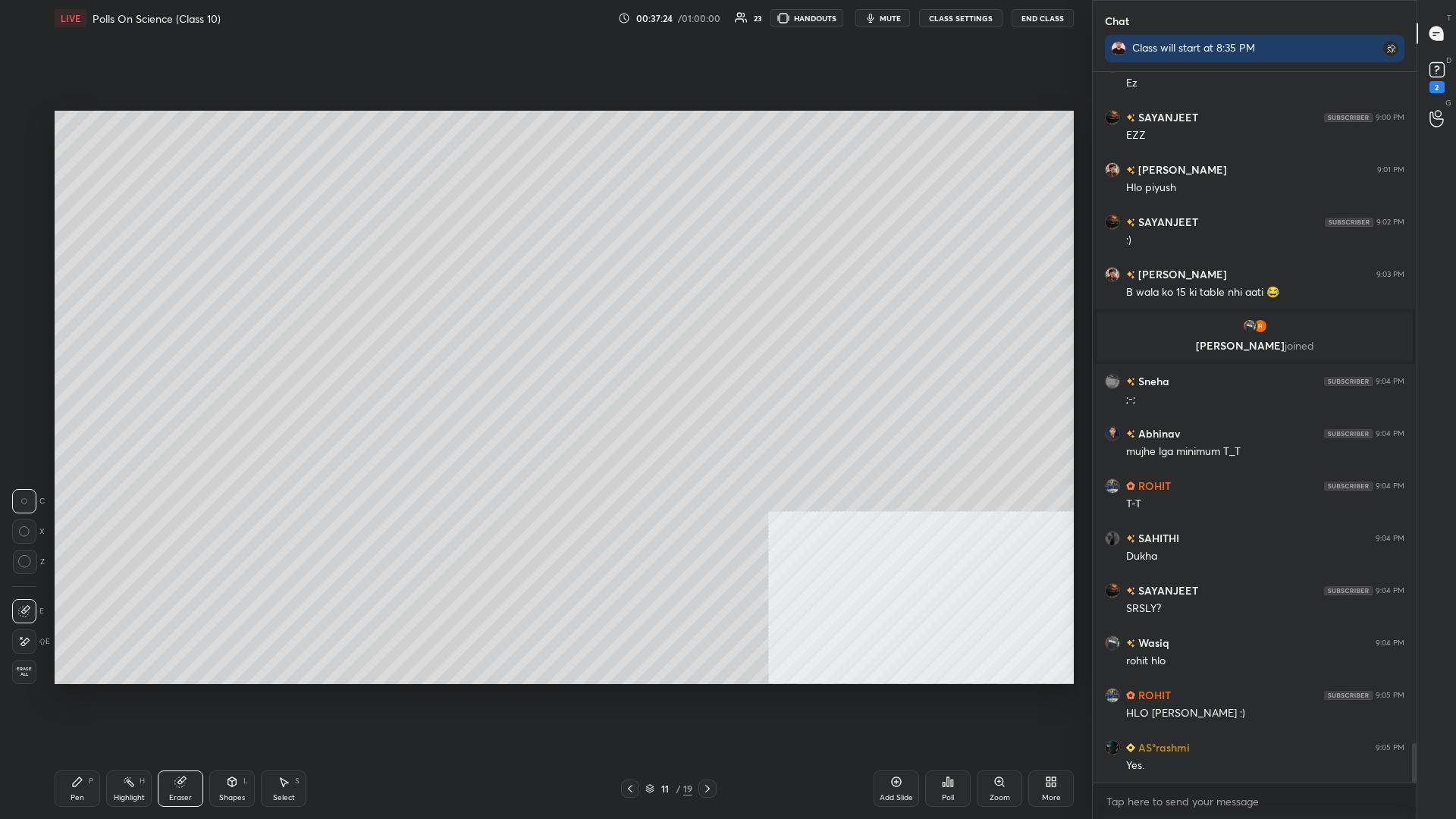
click at [85, 356] on div "Pen P" at bounding box center [77, 789] width 45 height 37
click at [27, 186] on div at bounding box center [25, 183] width 13 height 13
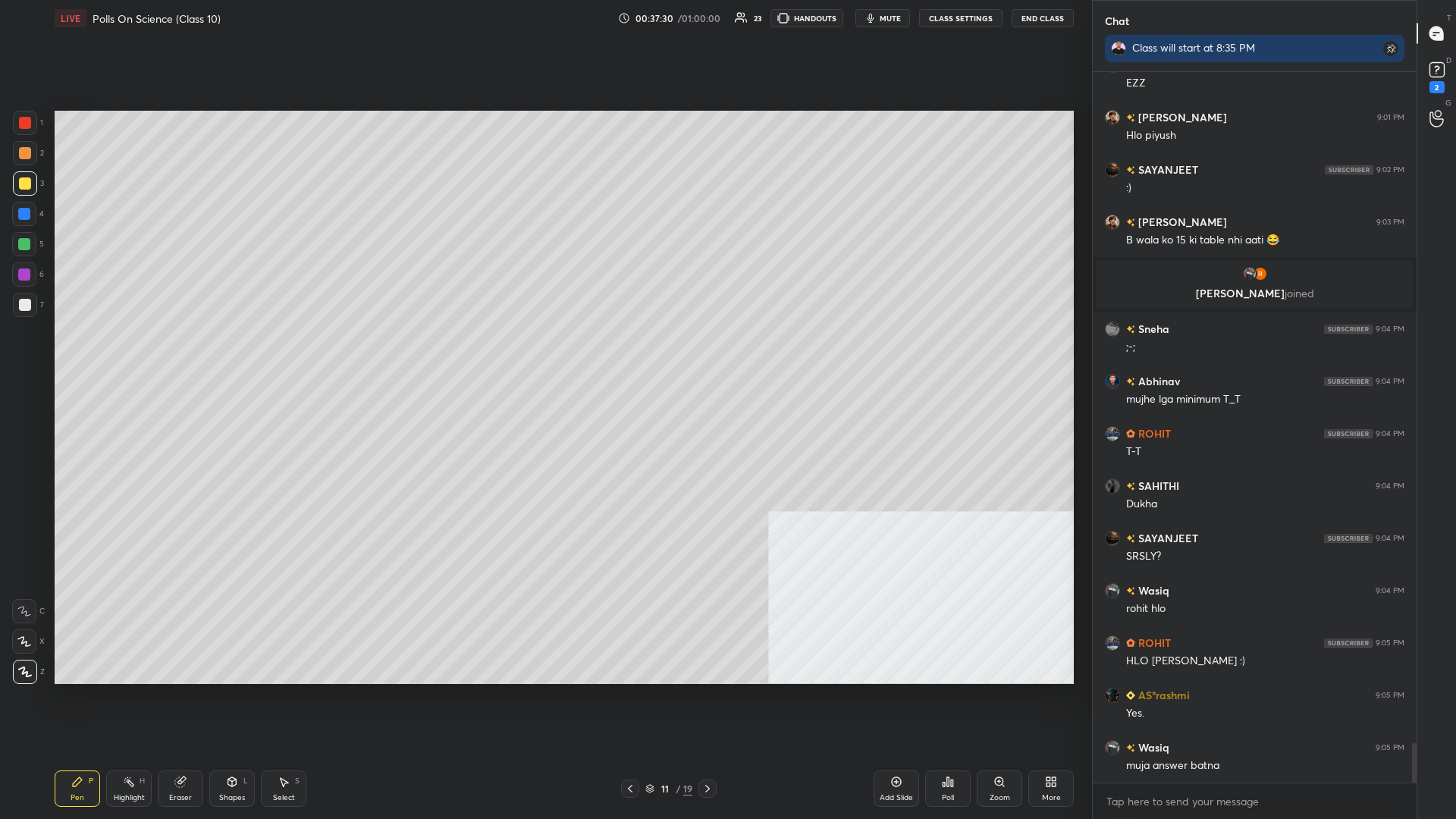
click at [29, 215] on div at bounding box center [24, 214] width 13 height 13
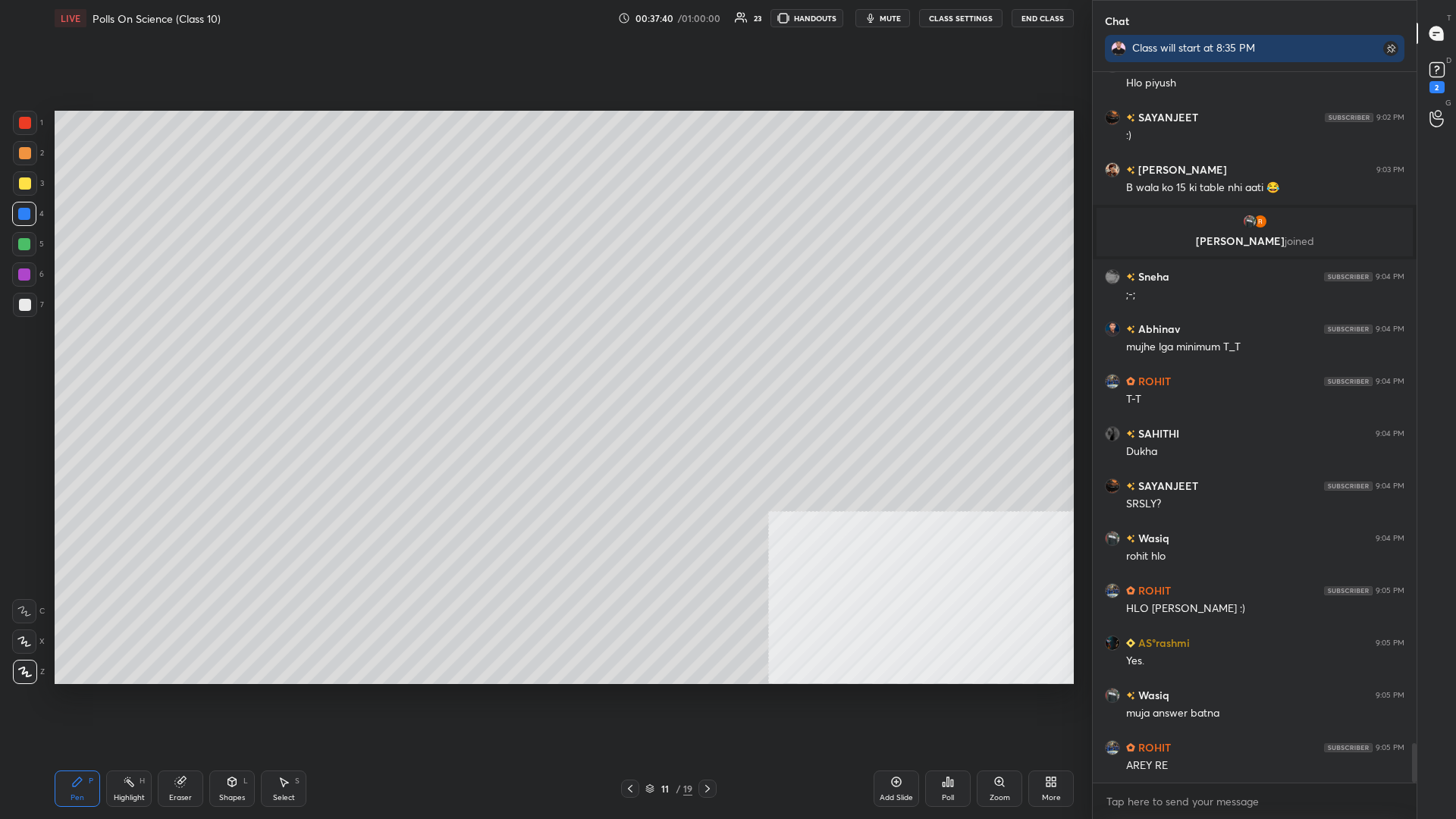
scroll to position [12152, 0]
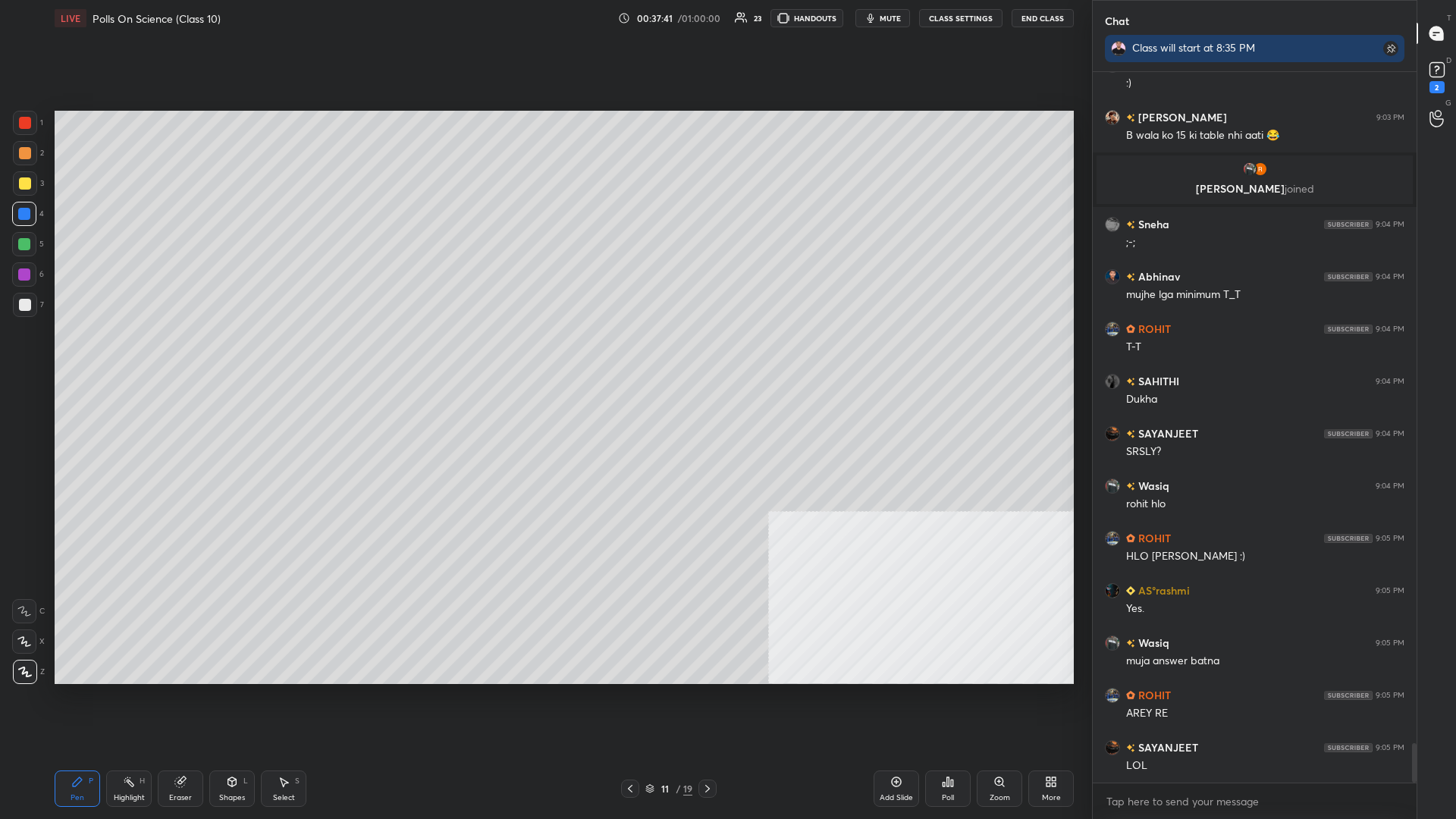
click at [188, 356] on div "Eraser" at bounding box center [180, 789] width 45 height 37
click at [76, 356] on icon at bounding box center [77, 781] width 9 height 9
click at [27, 318] on div "7" at bounding box center [28, 308] width 31 height 31
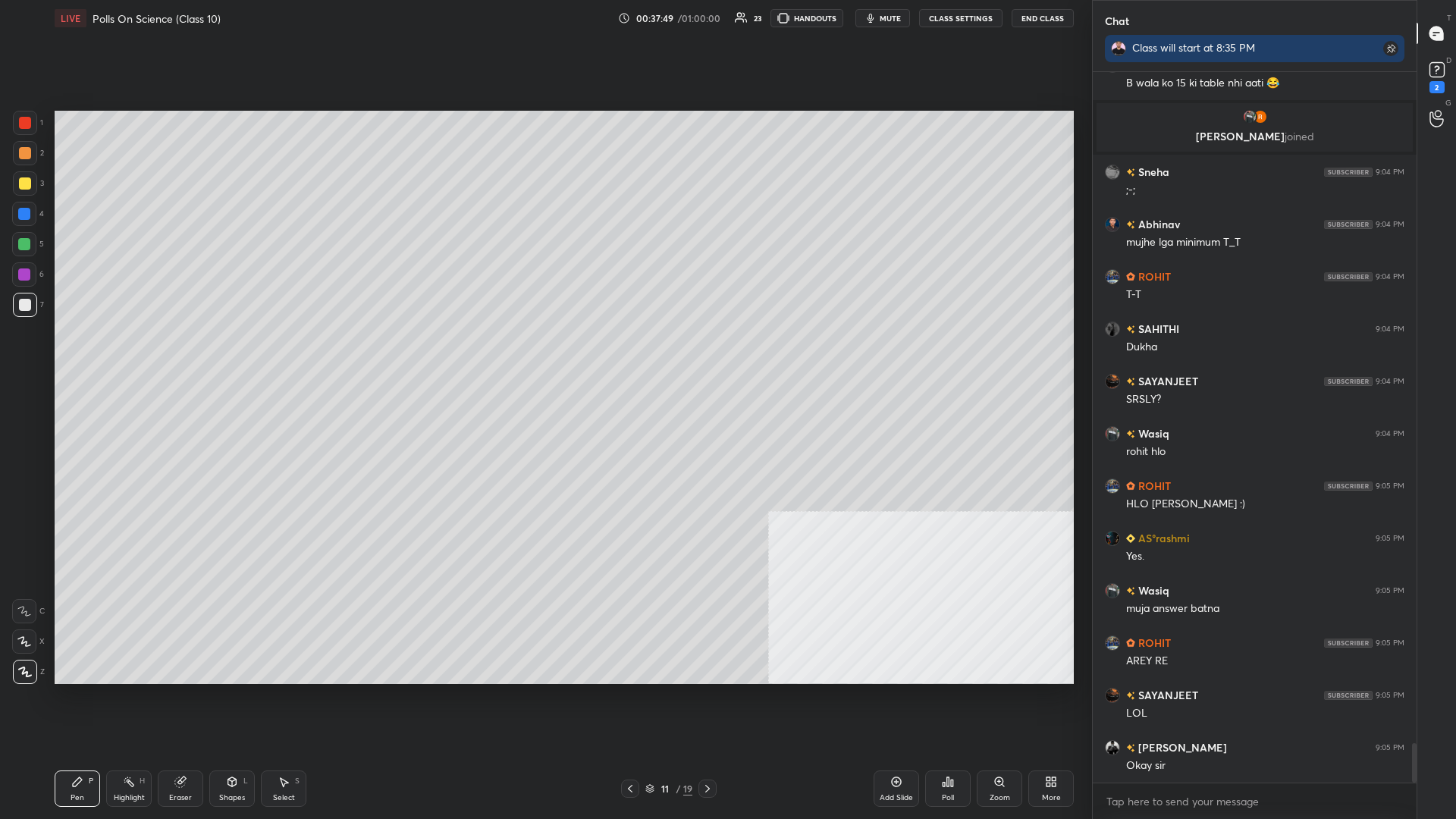
click at [29, 165] on div at bounding box center [24, 153] width 24 height 24
click at [24, 156] on div at bounding box center [25, 153] width 13 height 13
click at [19, 214] on div at bounding box center [24, 214] width 13 height 13
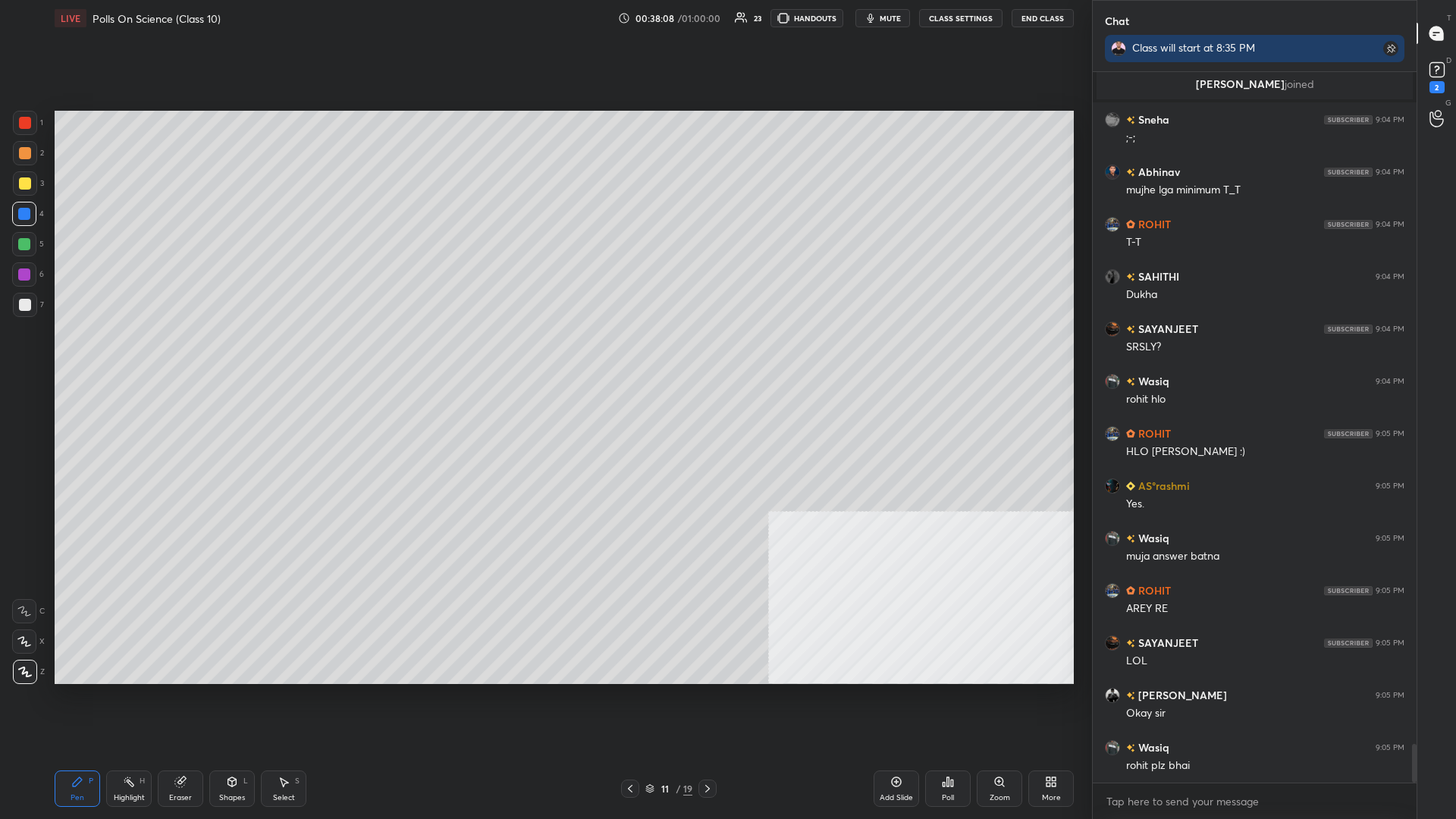
scroll to position [12309, 0]
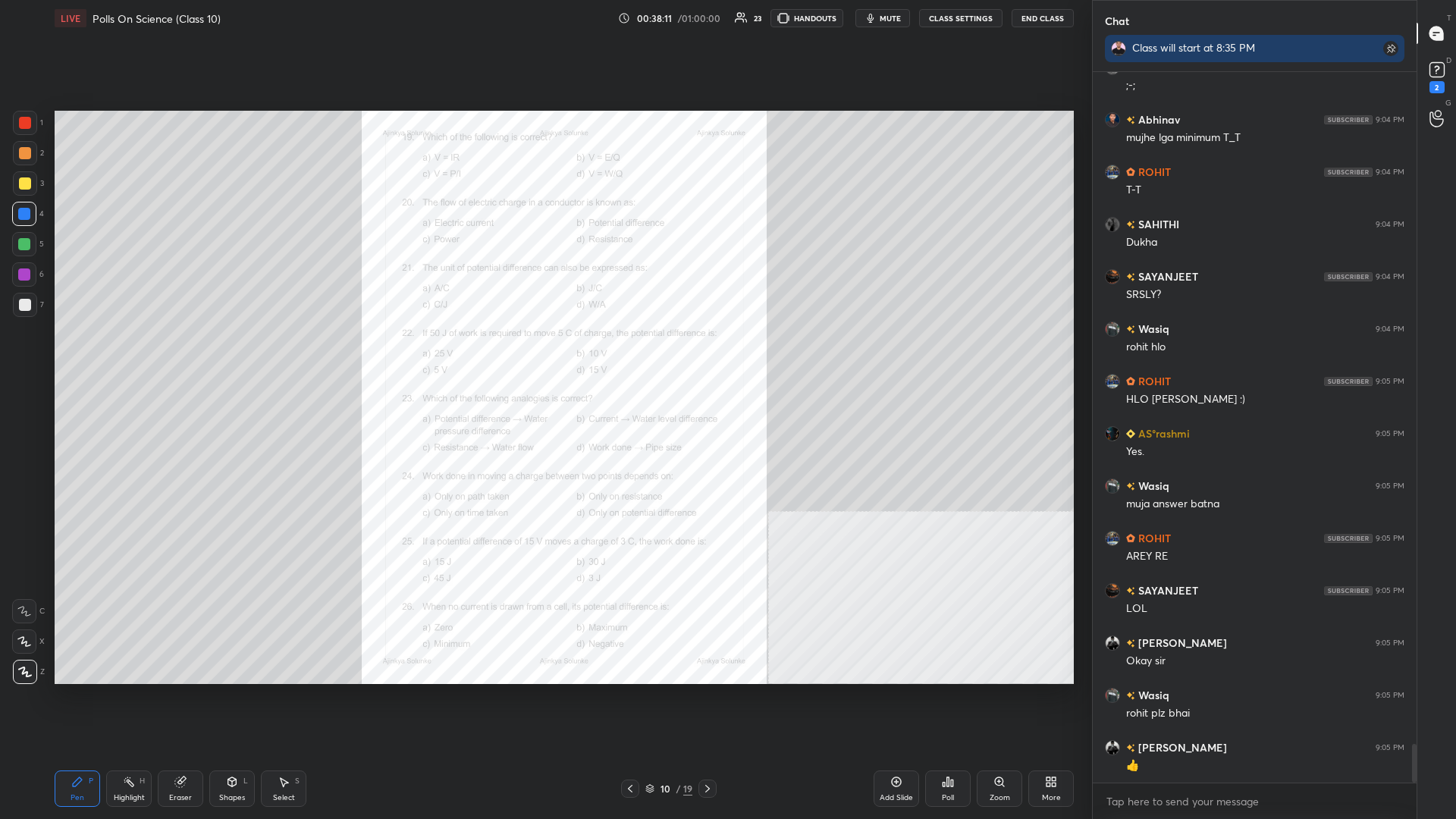
click at [544, 356] on div "Zoom" at bounding box center [999, 789] width 45 height 37
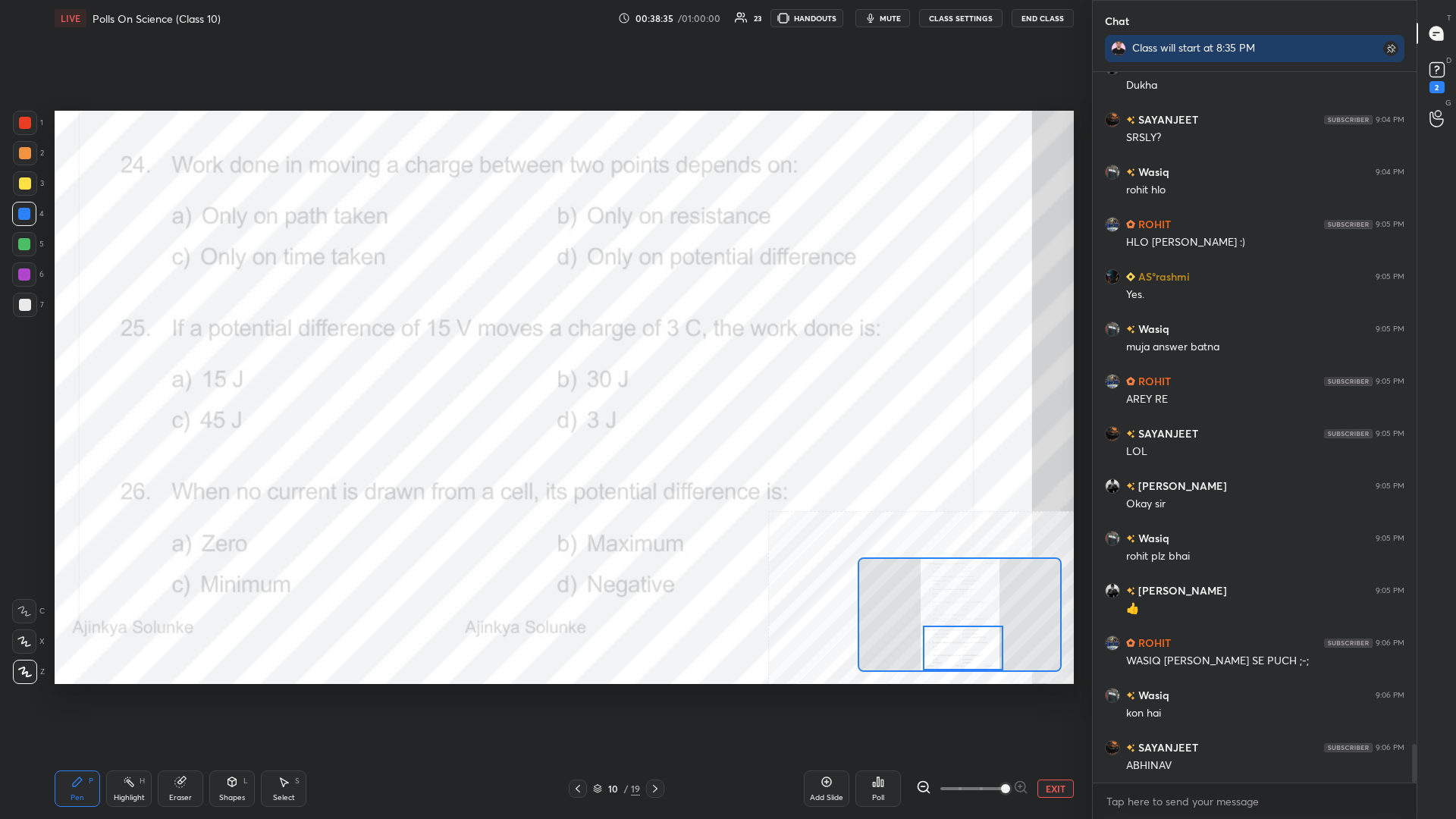
scroll to position [12519, 0]
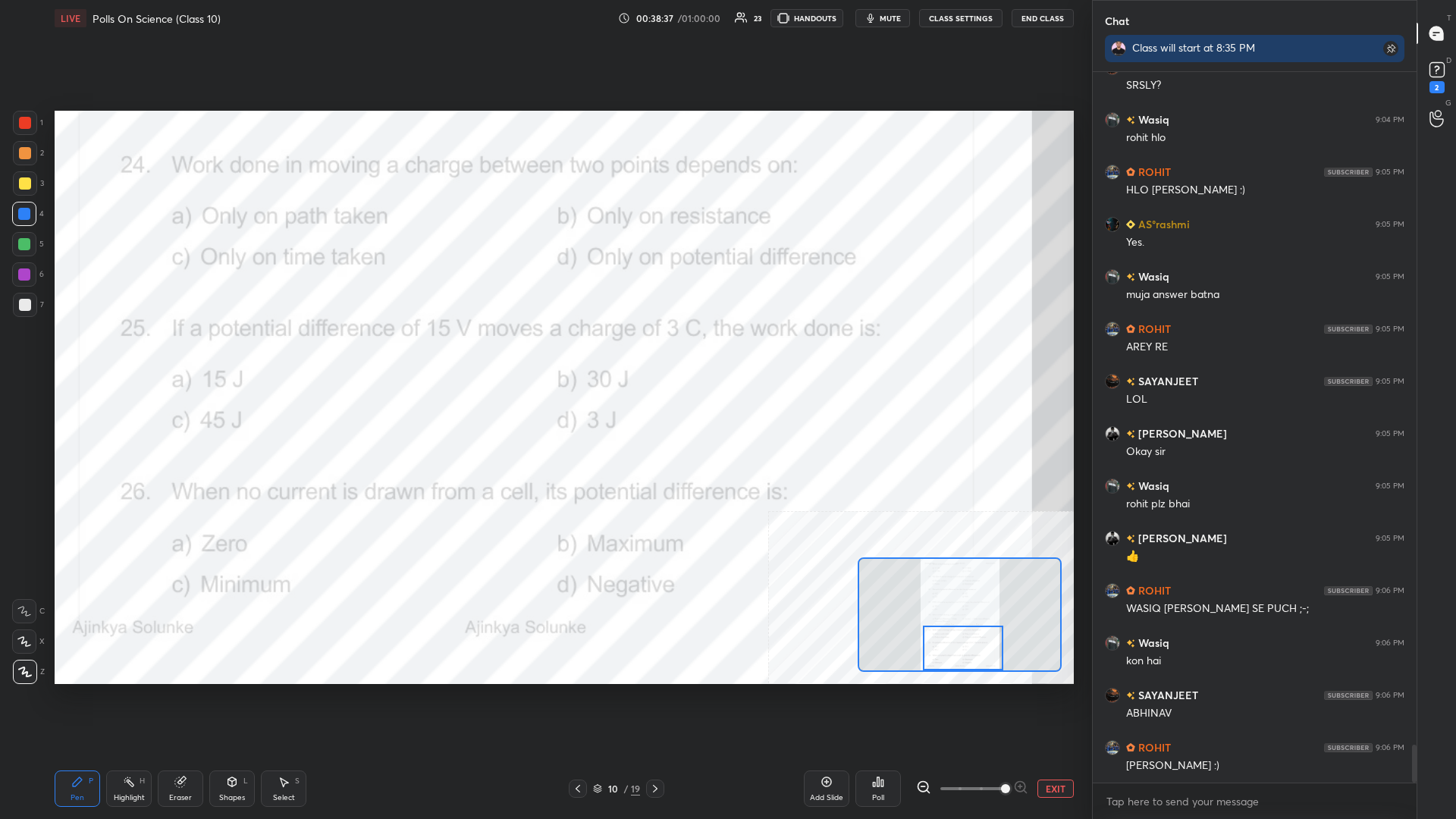
click at [544, 356] on button "EXIT" at bounding box center [1056, 788] width 37 height 18
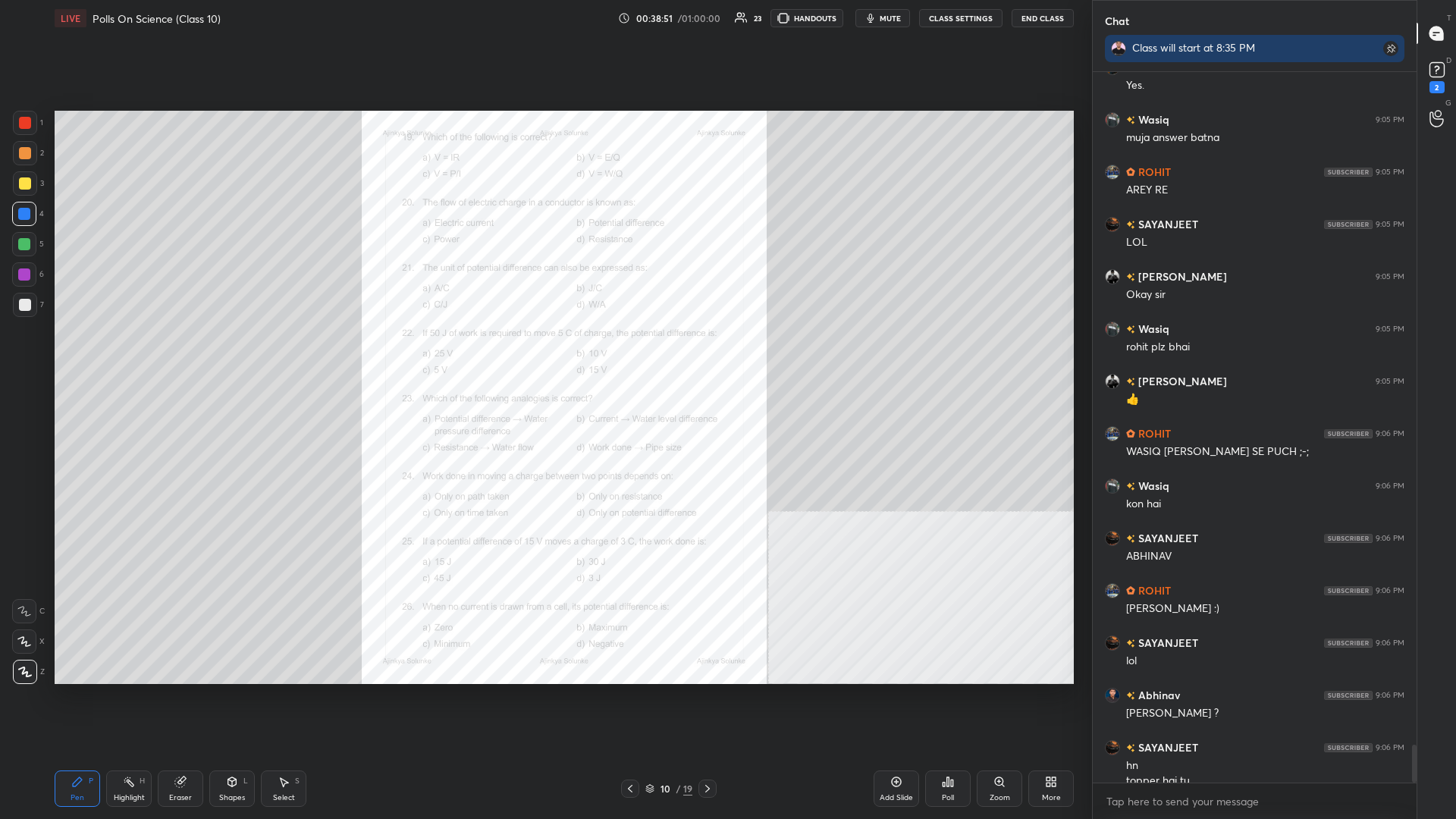
scroll to position [12690, 0]
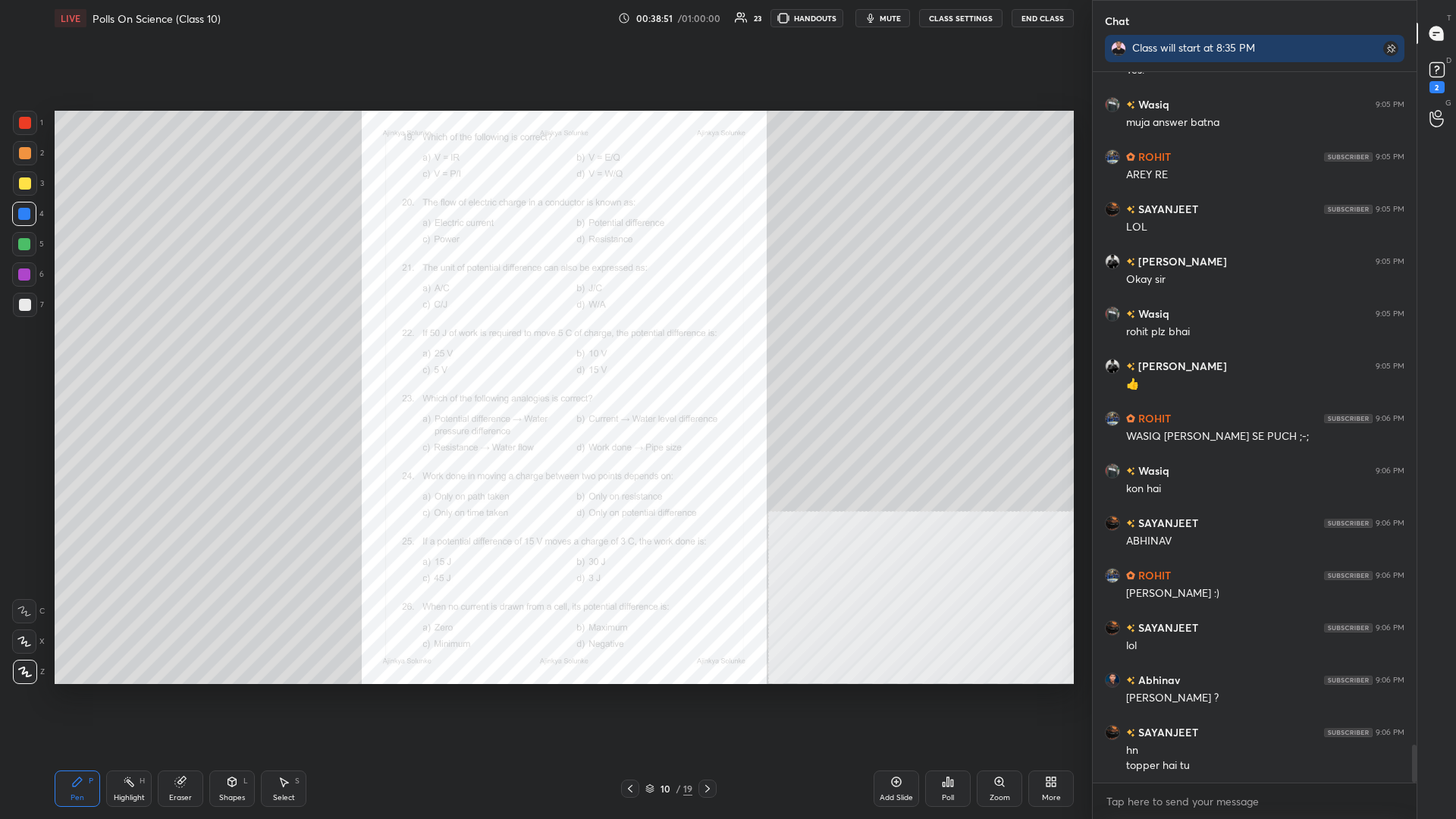
click at [544, 356] on icon at bounding box center [707, 788] width 13 height 13
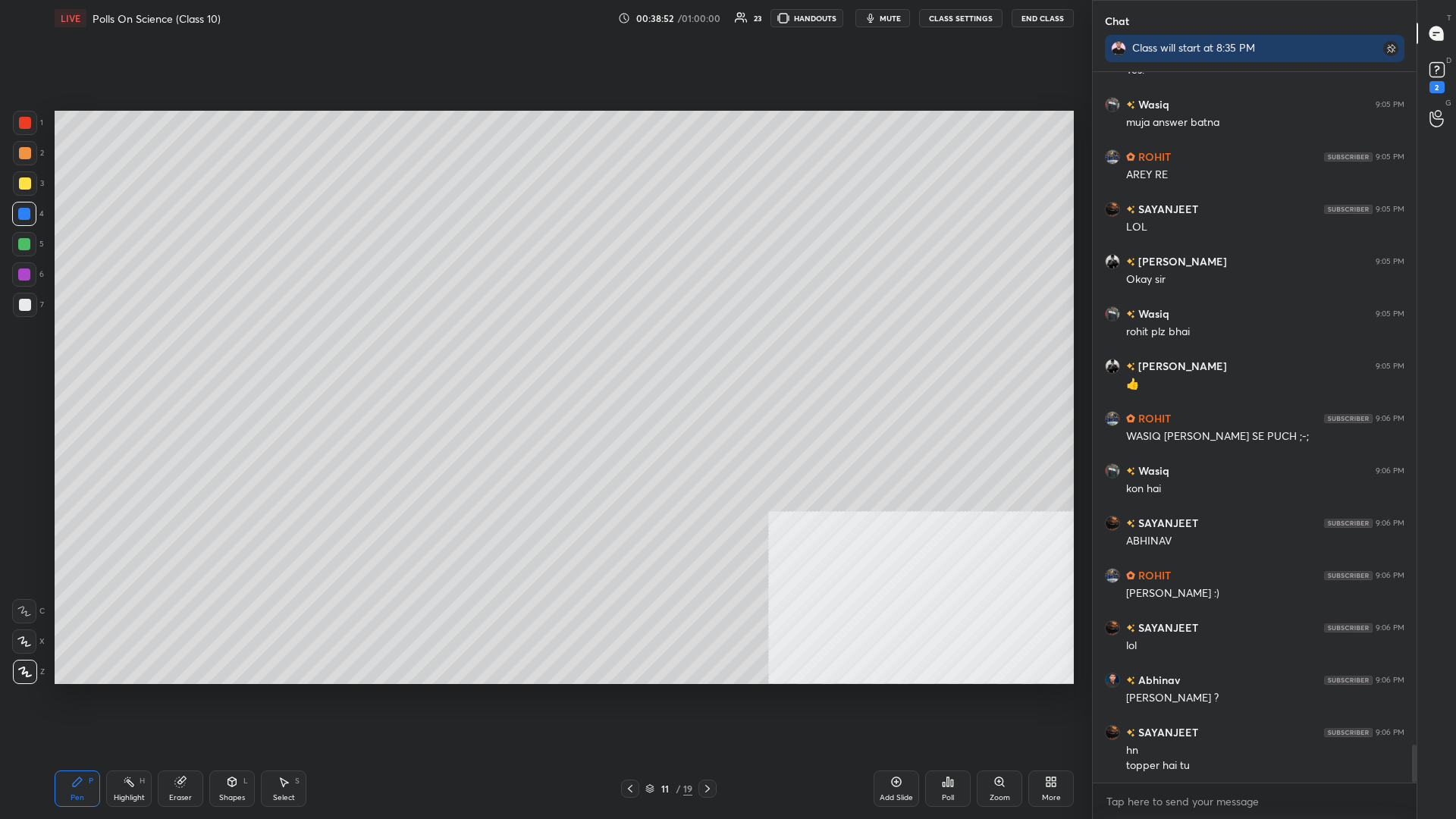
click at [544, 356] on icon at bounding box center [707, 788] width 13 height 13
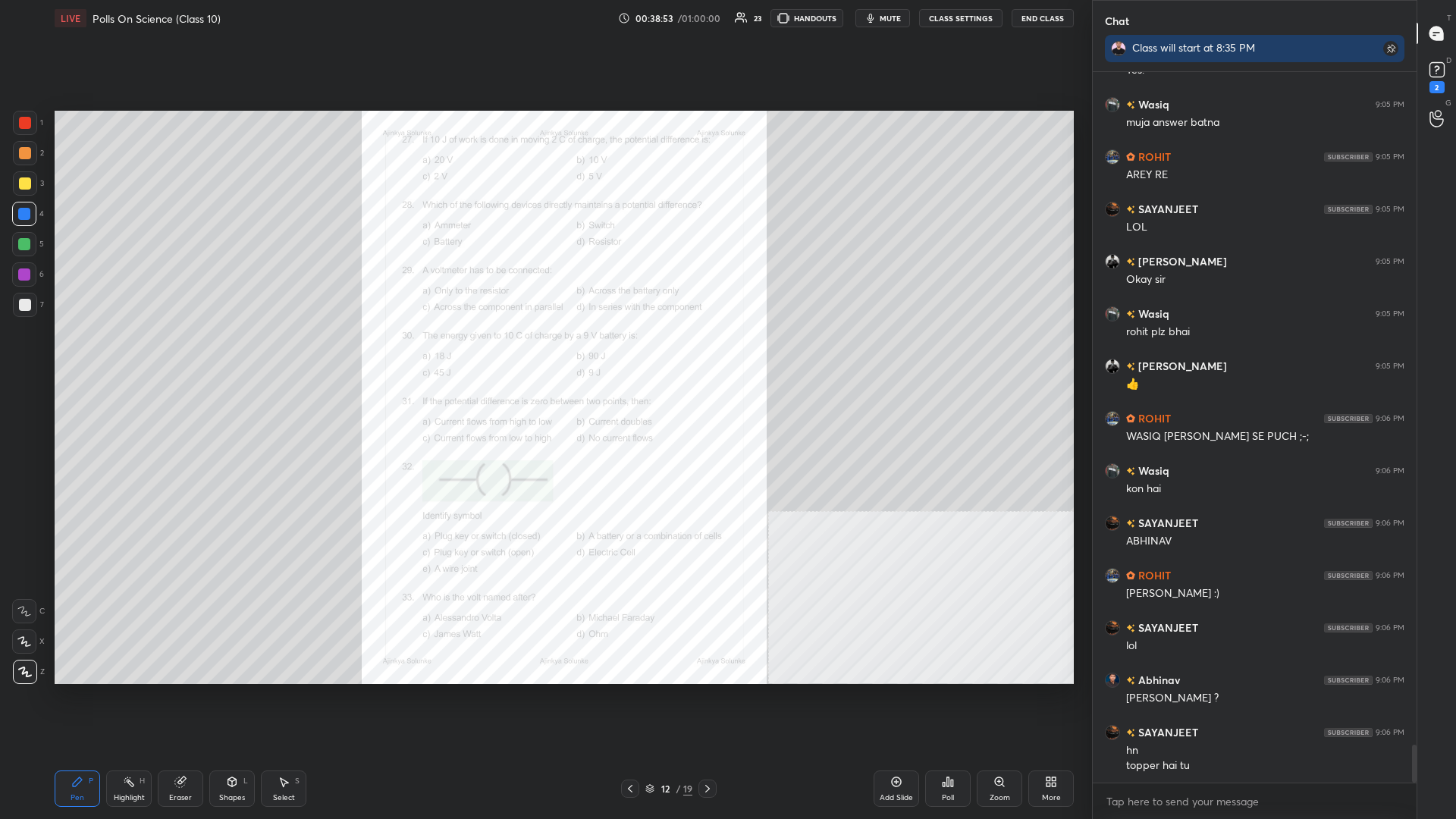
click at [544, 356] on div "Zoom" at bounding box center [1000, 798] width 20 height 8
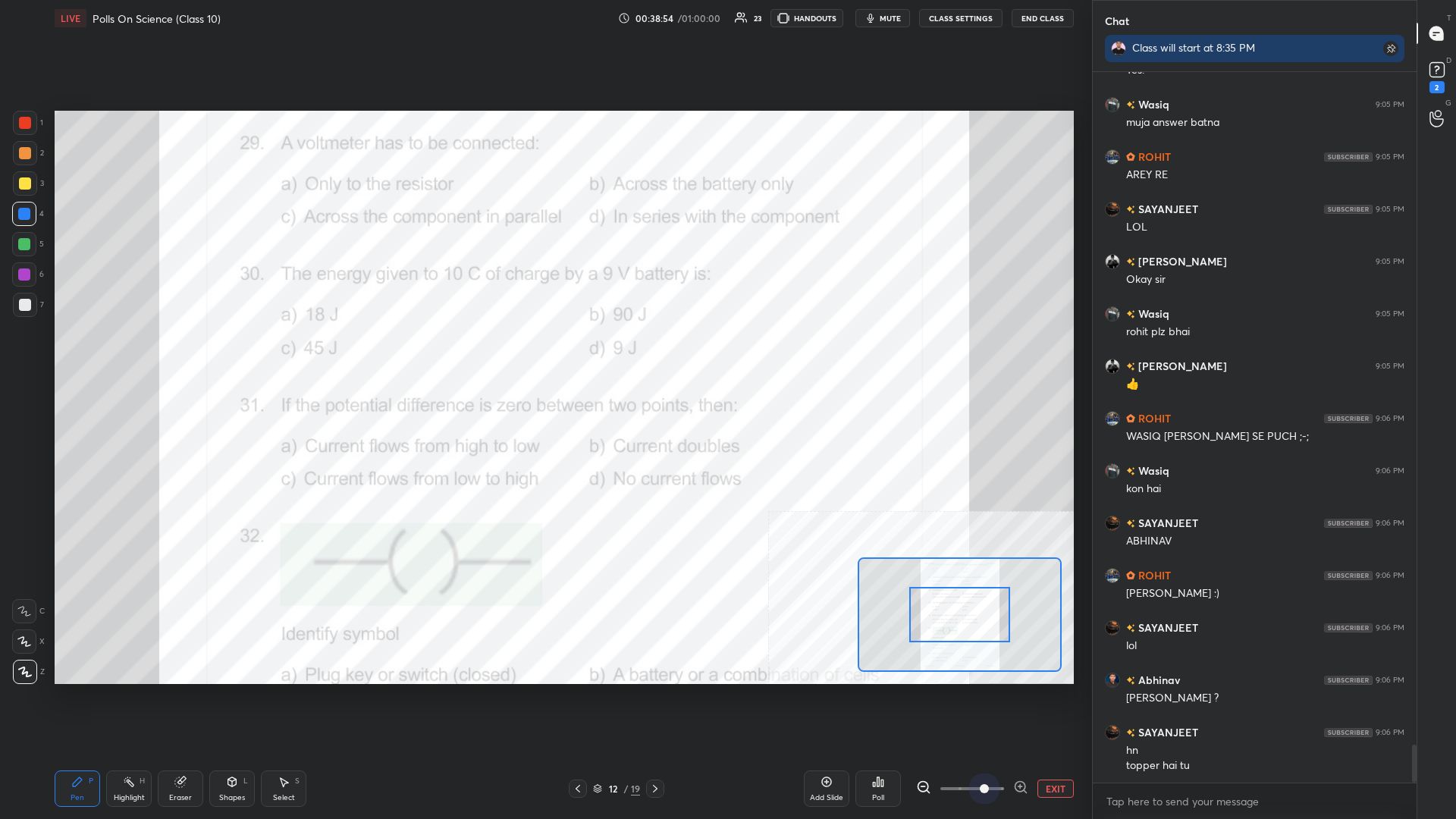
drag, startPoint x: 980, startPoint y: 792, endPoint x: 1046, endPoint y: 790, distance: 66.0
click at [544, 356] on div "EXIT" at bounding box center [995, 788] width 158 height 18
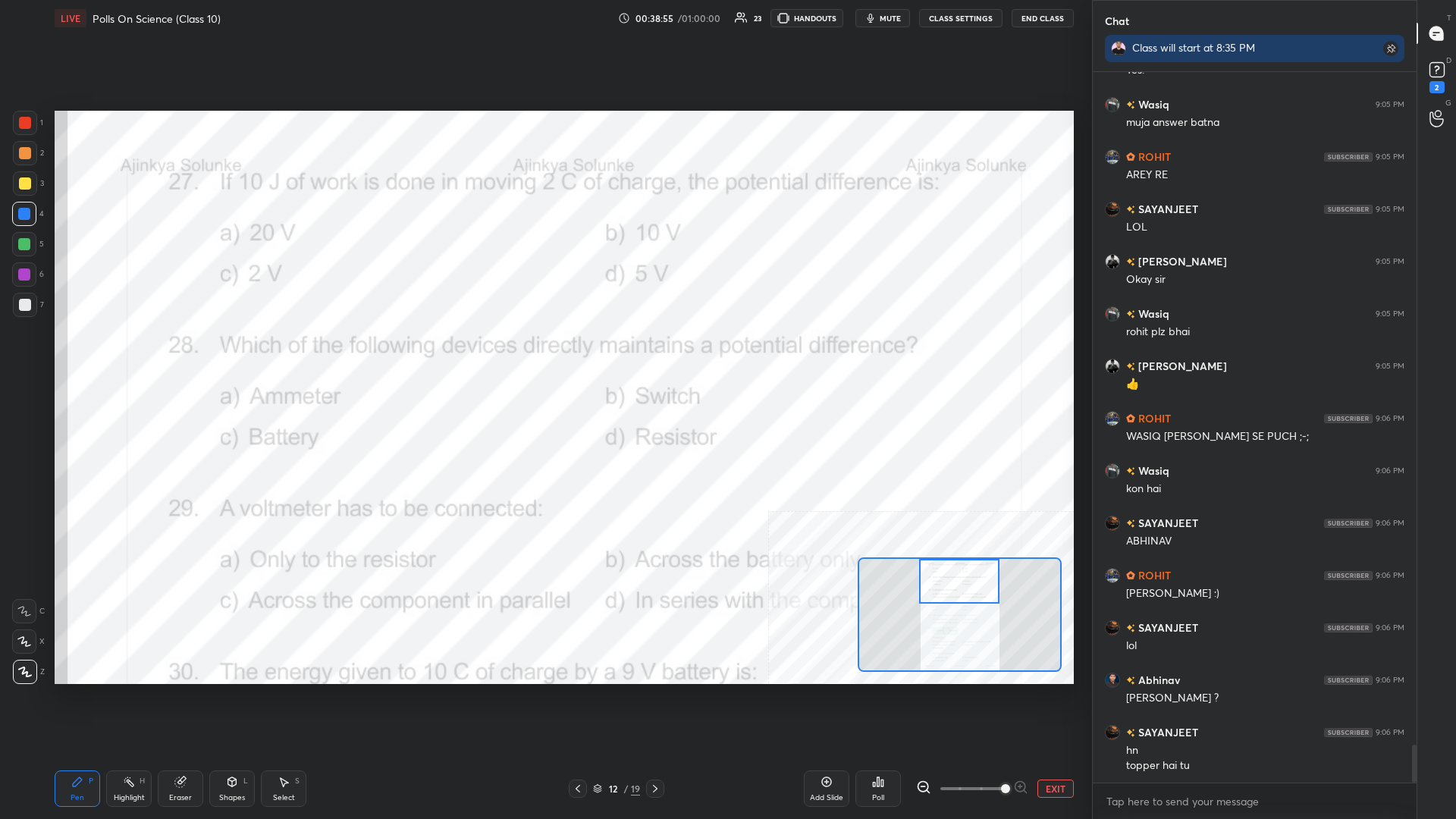
drag, startPoint x: 944, startPoint y: 625, endPoint x: 943, endPoint y: 569, distance: 56.0
click at [544, 356] on div at bounding box center [959, 581] width 81 height 45
click at [117, 356] on div "Highlight H" at bounding box center [128, 789] width 45 height 37
click at [544, 356] on icon at bounding box center [878, 781] width 13 height 13
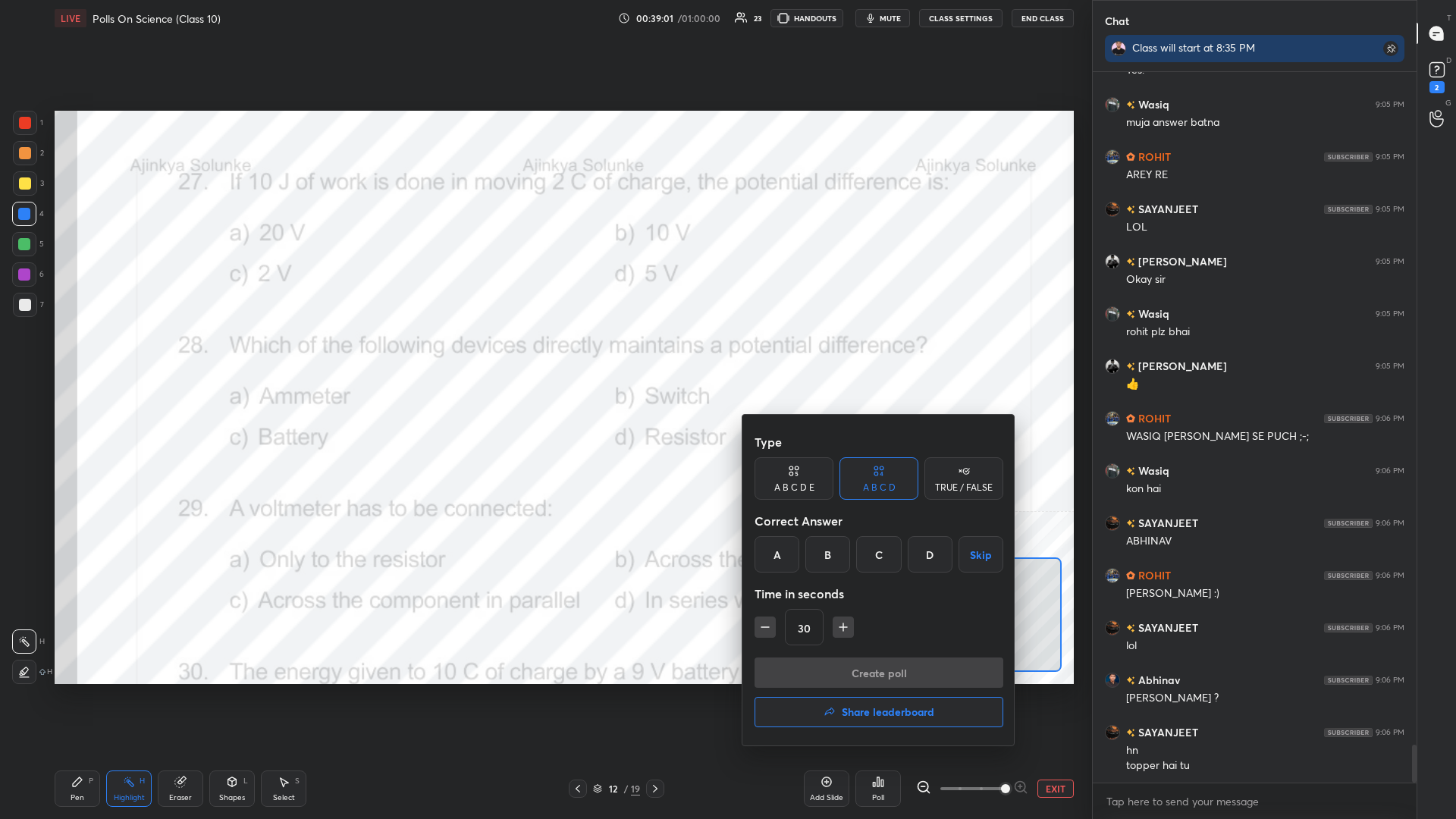
click at [544, 356] on div "30" at bounding box center [879, 627] width 249 height 37
click at [544, 356] on icon "button" at bounding box center [844, 627] width 15 height 15
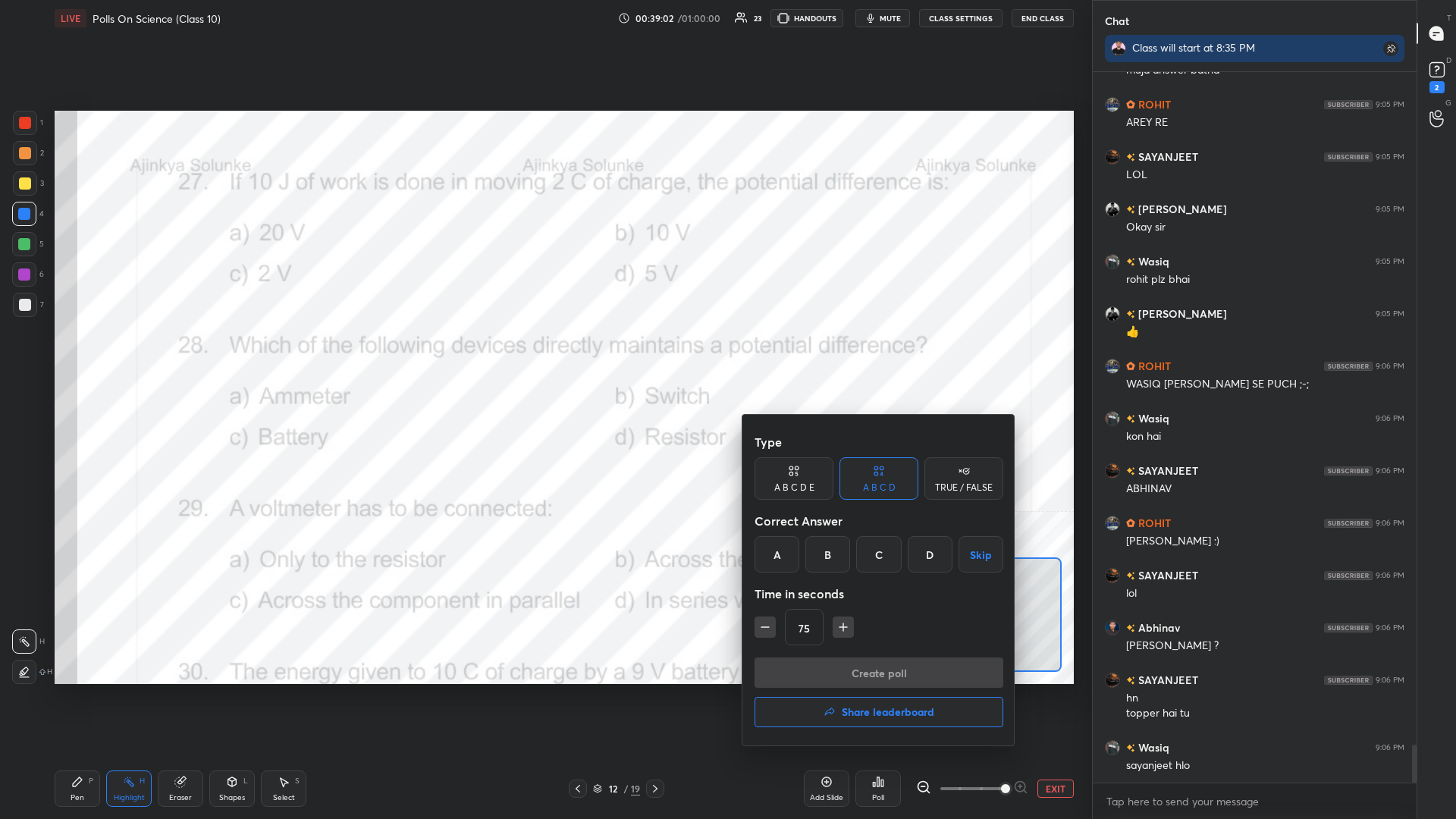
click at [544, 356] on div "75" at bounding box center [879, 627] width 249 height 37
click at [544, 356] on button "button" at bounding box center [765, 627] width 21 height 21
type input "60"
click at [544, 356] on div "D" at bounding box center [931, 554] width 45 height 37
click at [544, 356] on button "Create poll" at bounding box center [879, 673] width 249 height 31
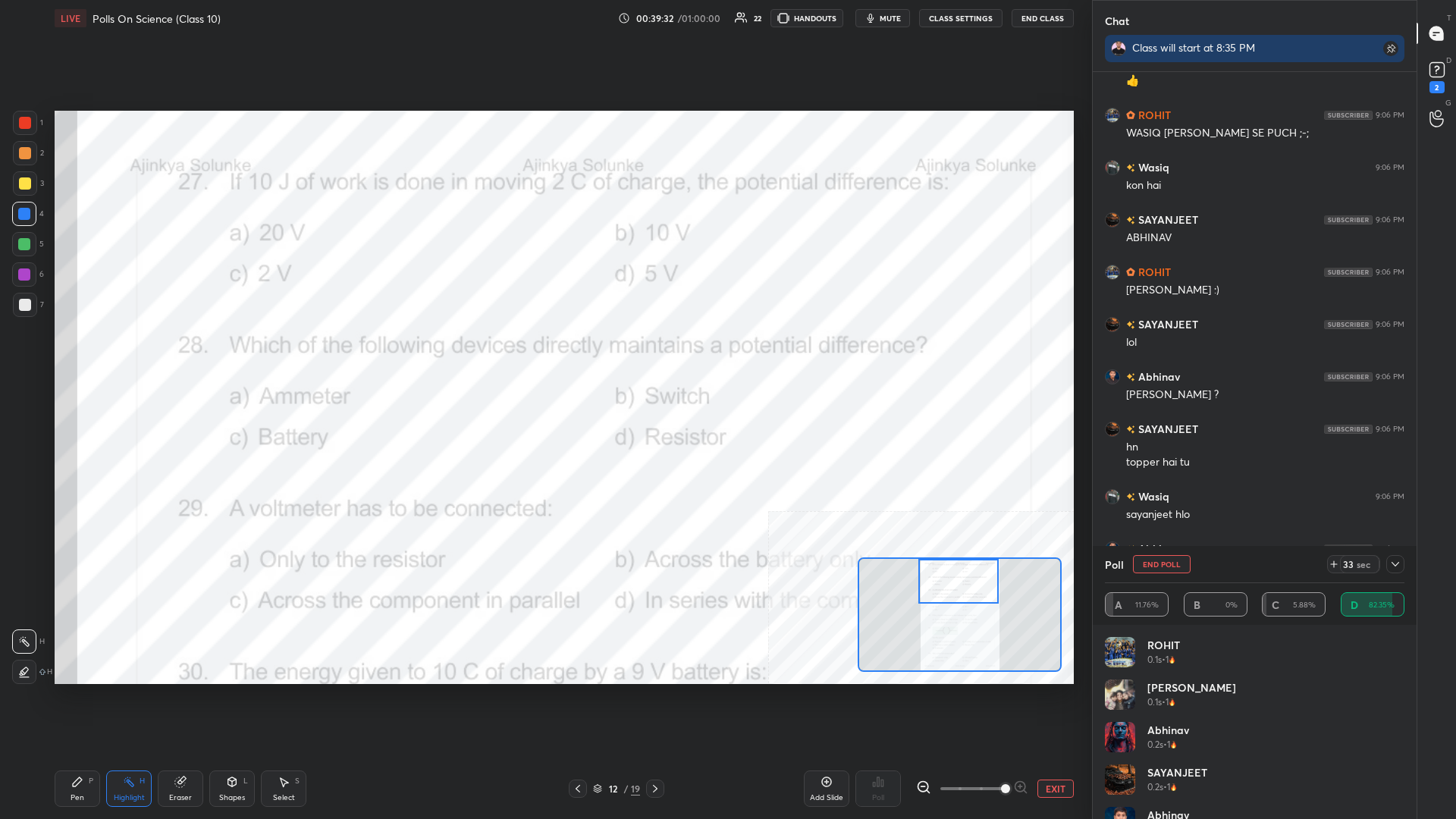
scroll to position [13010, 0]
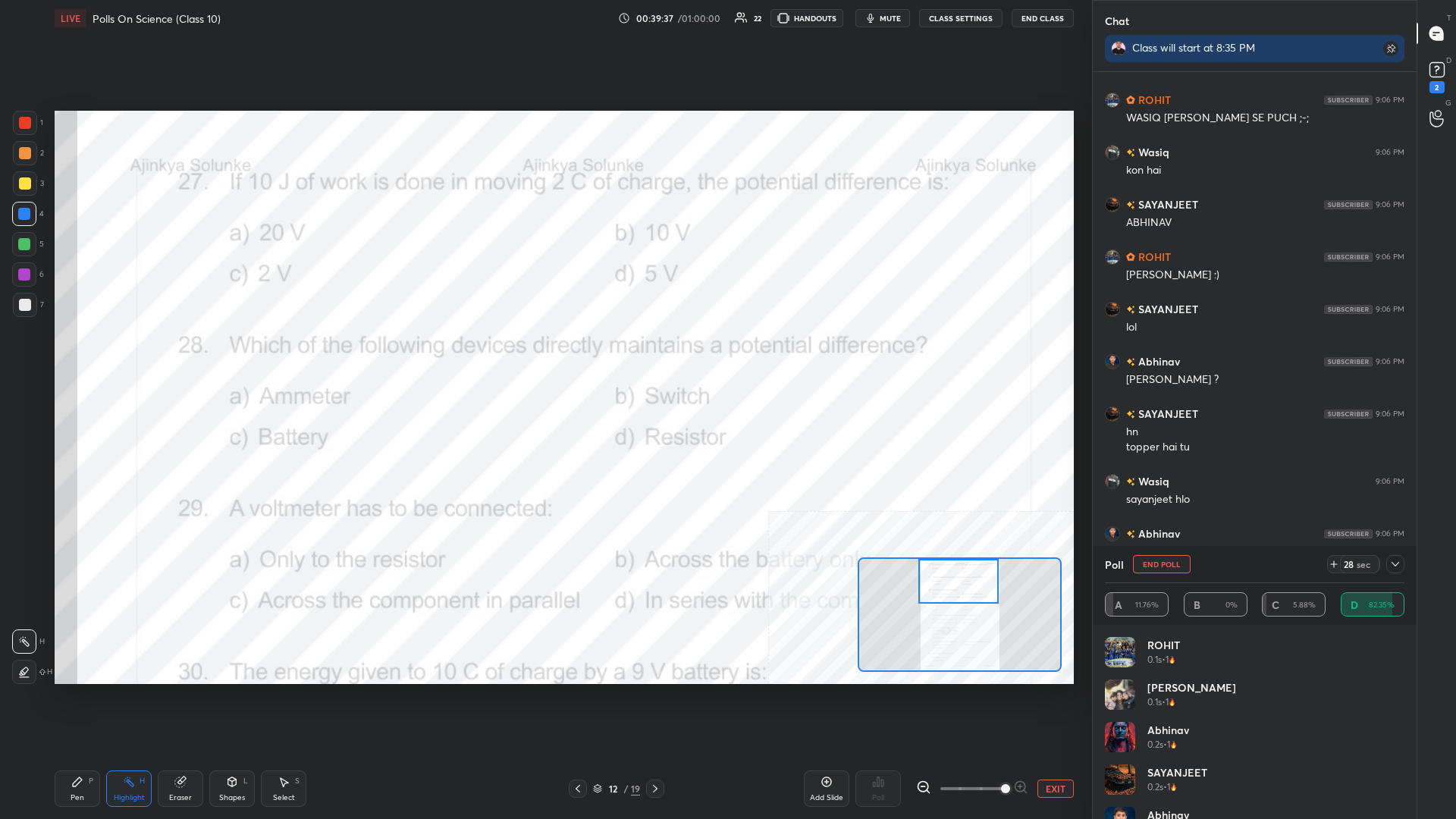
click at [74, 356] on div "Pen" at bounding box center [77, 798] width 13 height 8
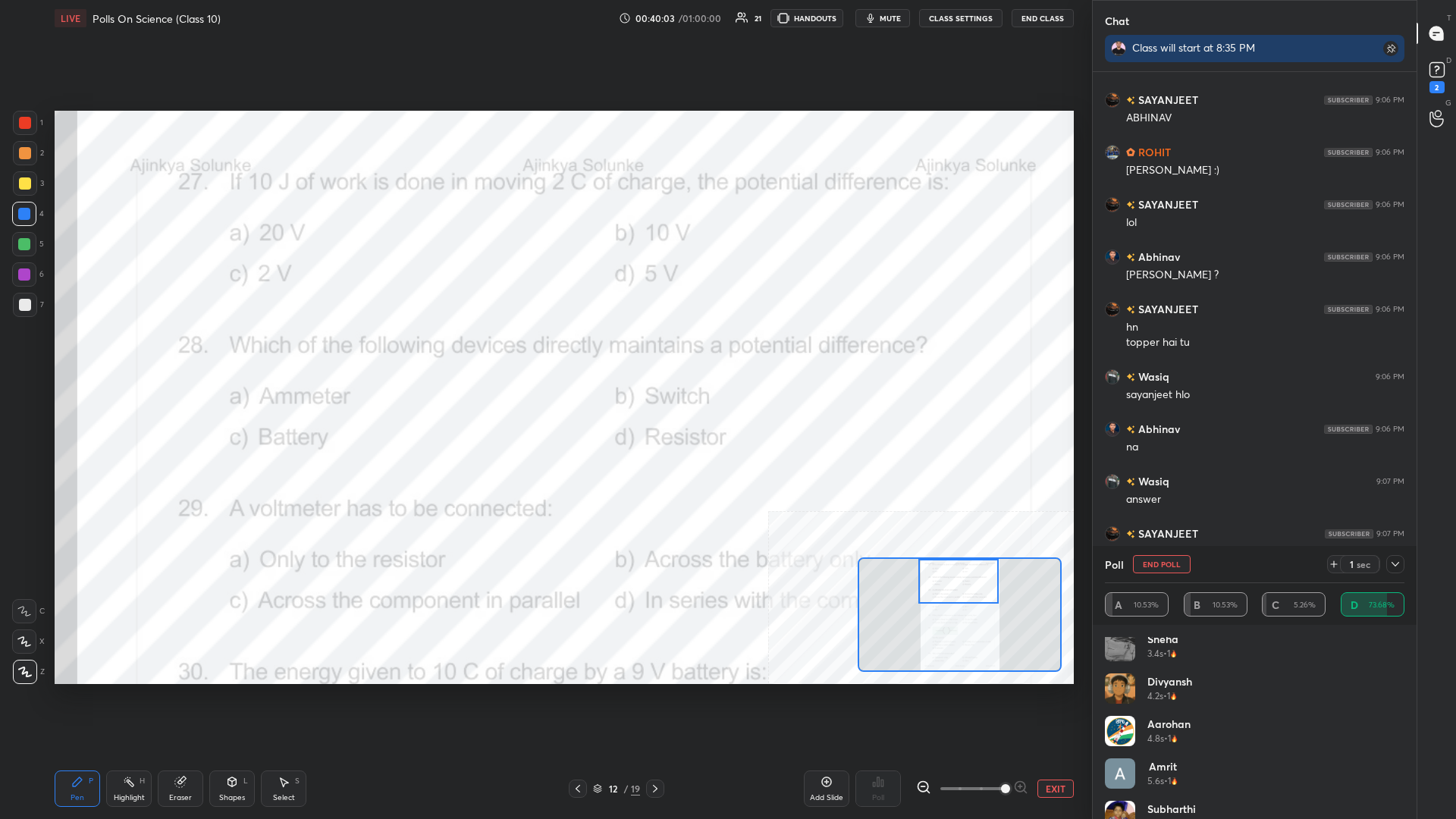
scroll to position [413, 0]
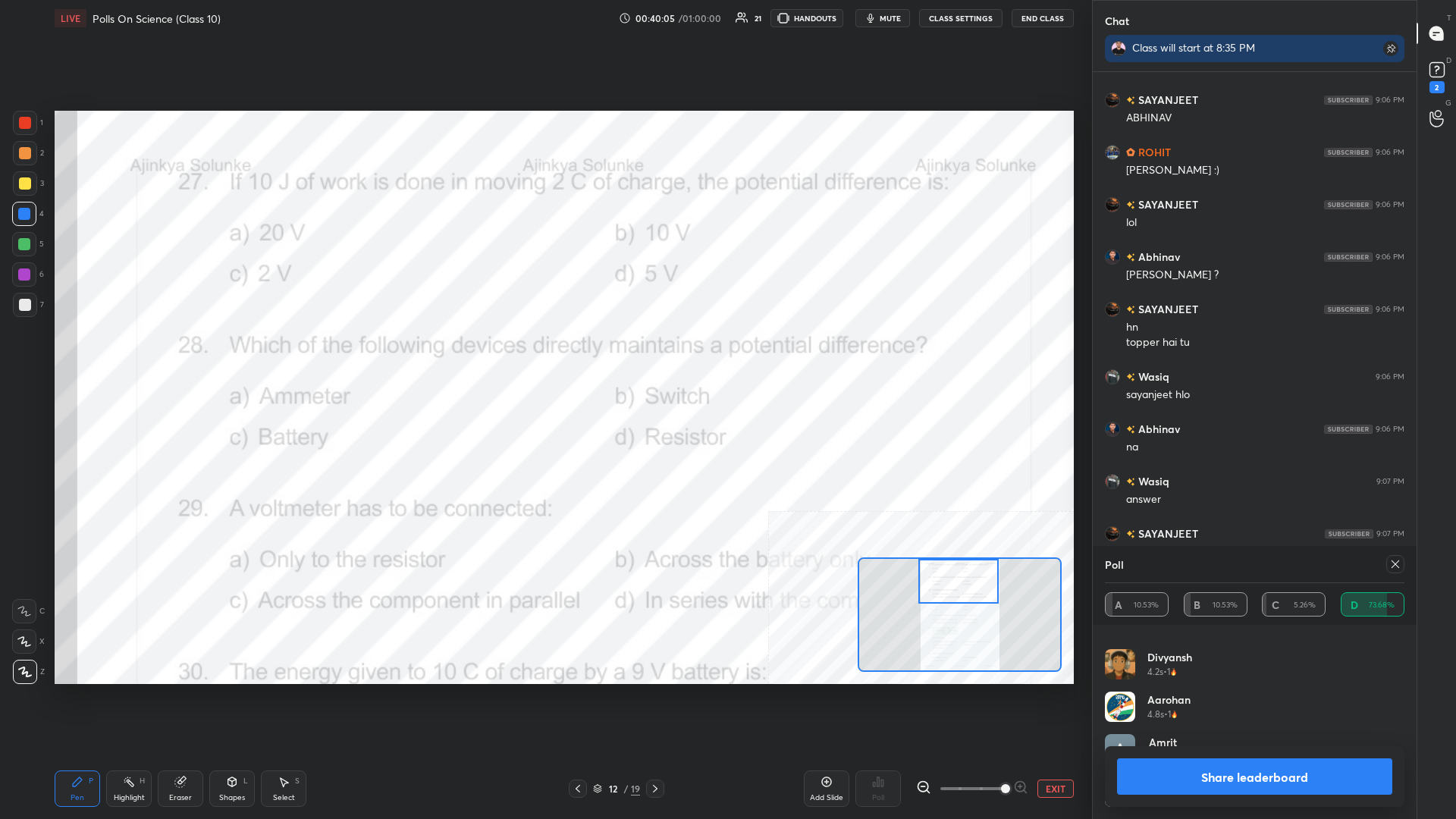
drag, startPoint x: 1242, startPoint y: 751, endPoint x: 1231, endPoint y: 776, distance: 27.3
click at [544, 356] on div "Share leaderboard" at bounding box center [1254, 777] width 299 height 61
click at [544, 356] on button "Share leaderboard" at bounding box center [1255, 777] width 275 height 37
type textarea "x"
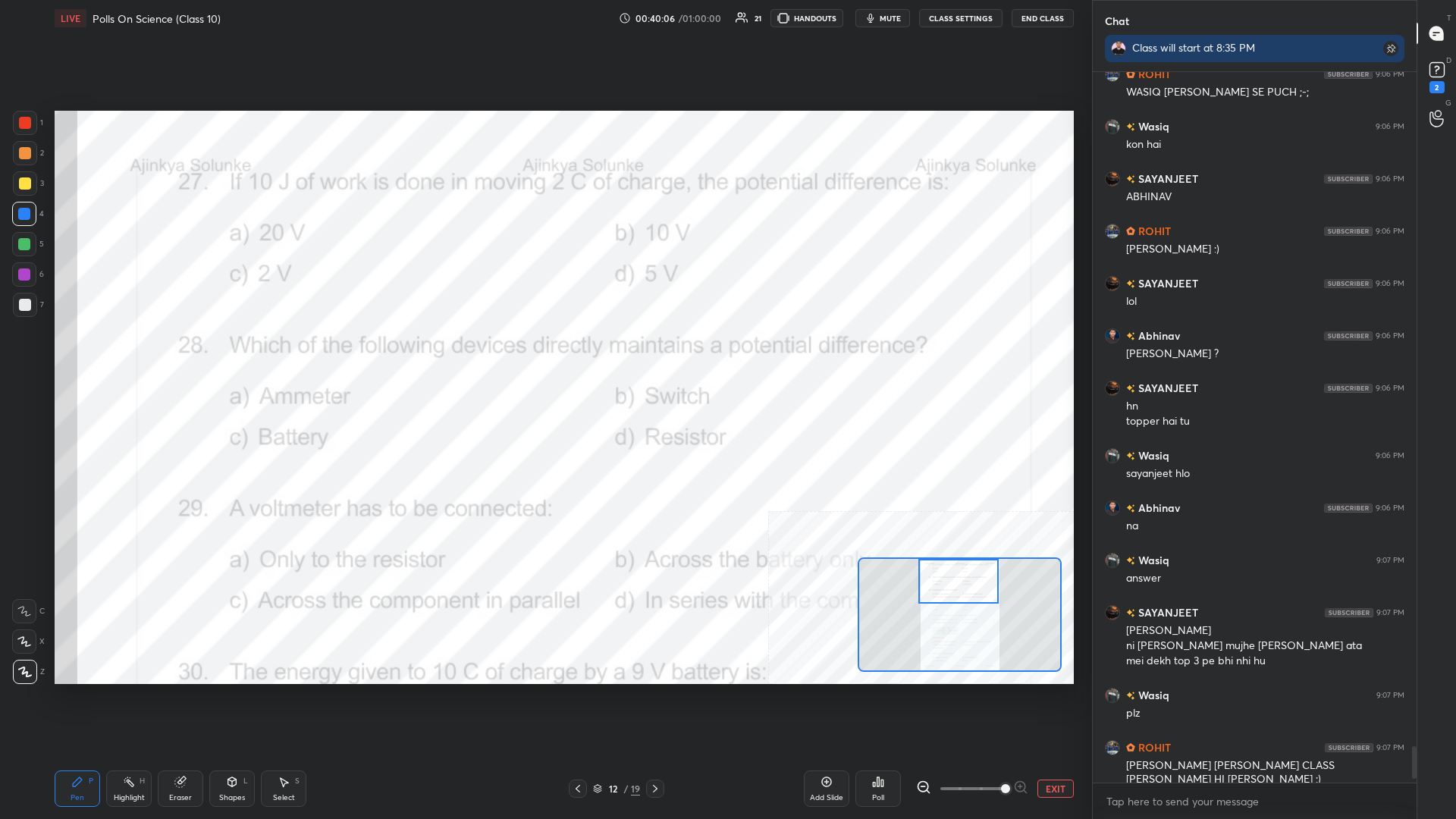
scroll to position [1, 1]
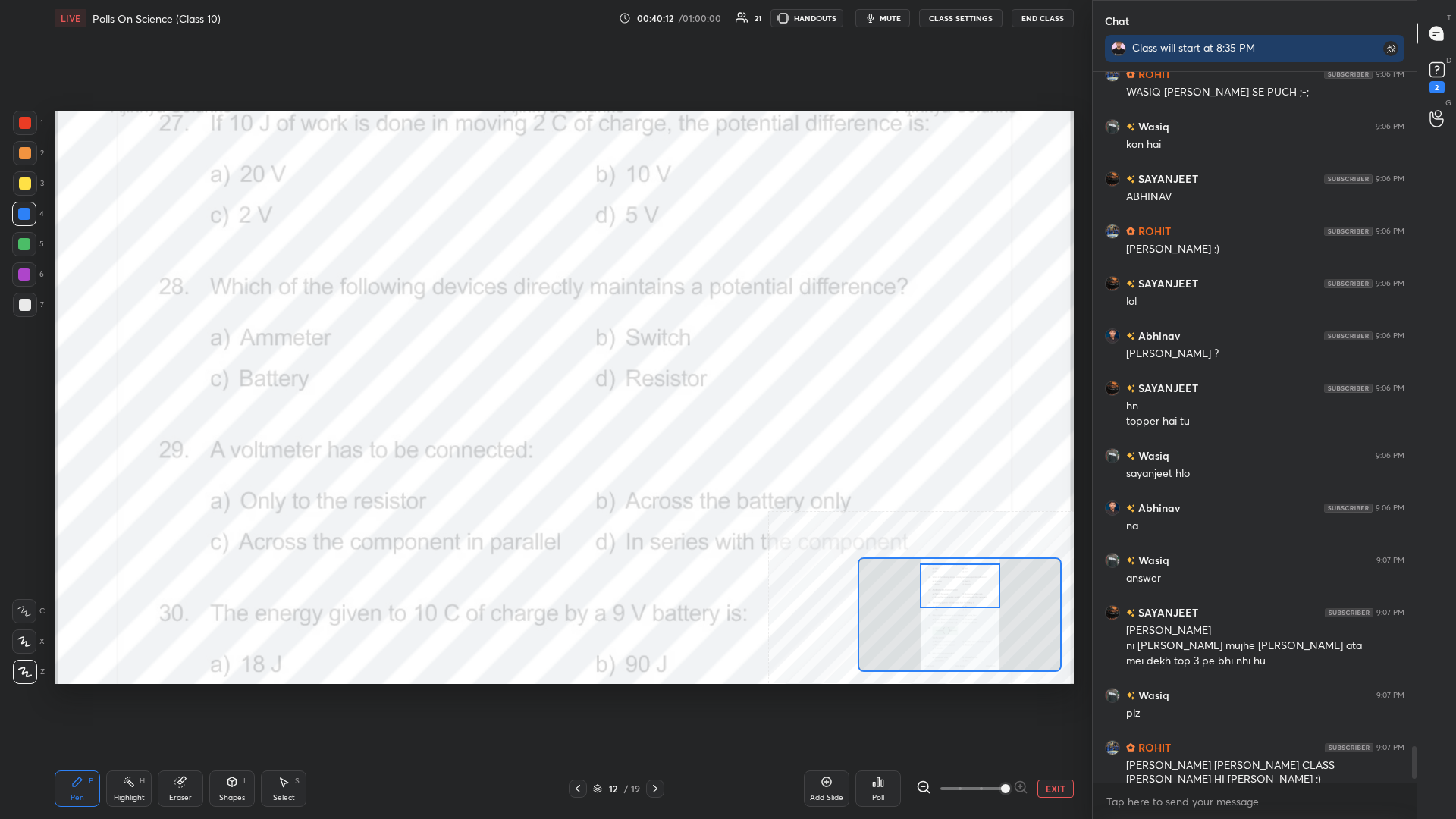
click at [129, 356] on rect at bounding box center [131, 783] width 8 height 8
click at [544, 356] on div "Poll" at bounding box center [878, 789] width 45 height 37
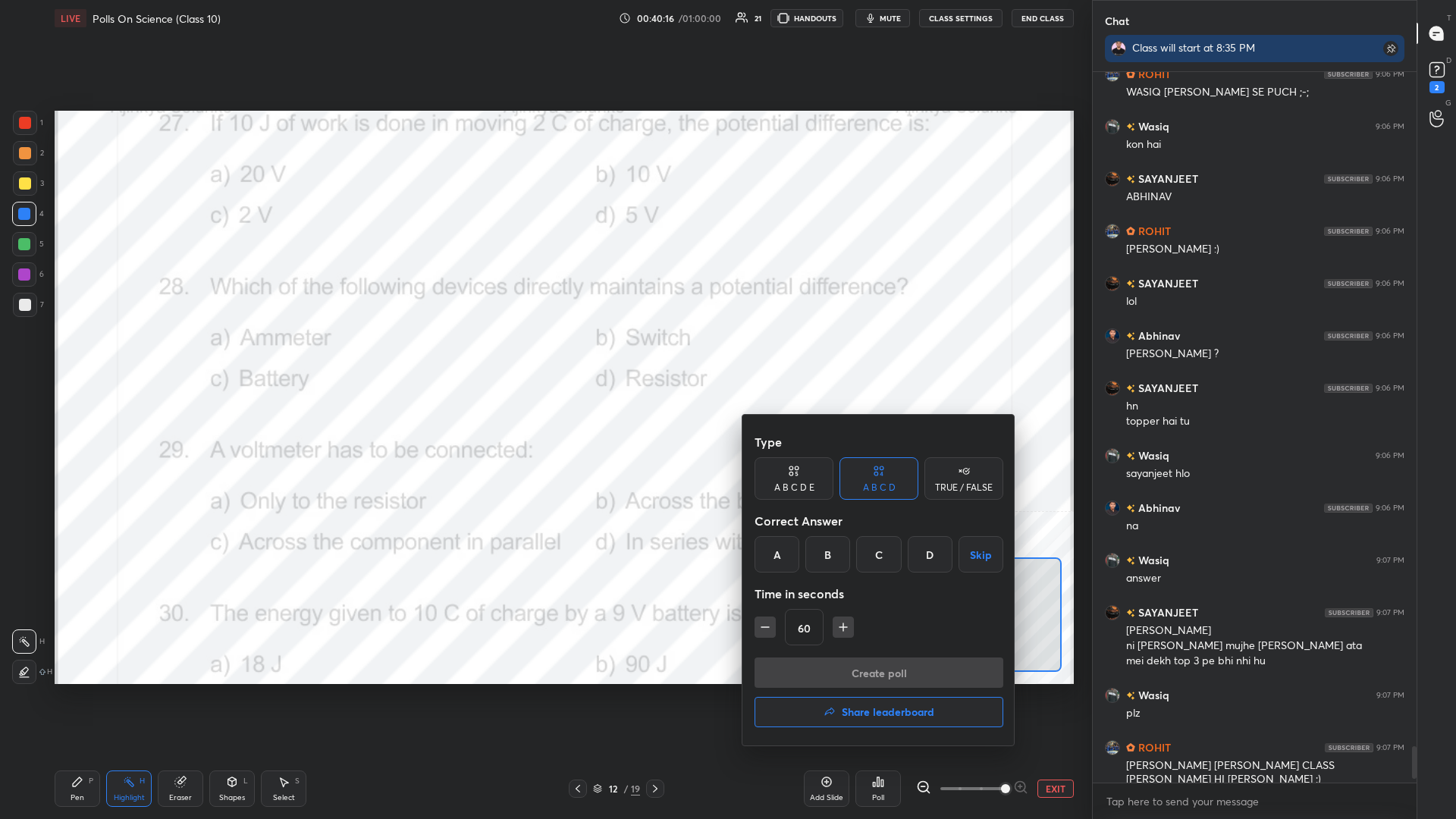
click at [544, 356] on icon "button" at bounding box center [765, 627] width 15 height 15
type input "30"
click at [544, 356] on div "C" at bounding box center [879, 554] width 45 height 37
click at [544, 356] on button "Create poll" at bounding box center [879, 673] width 249 height 31
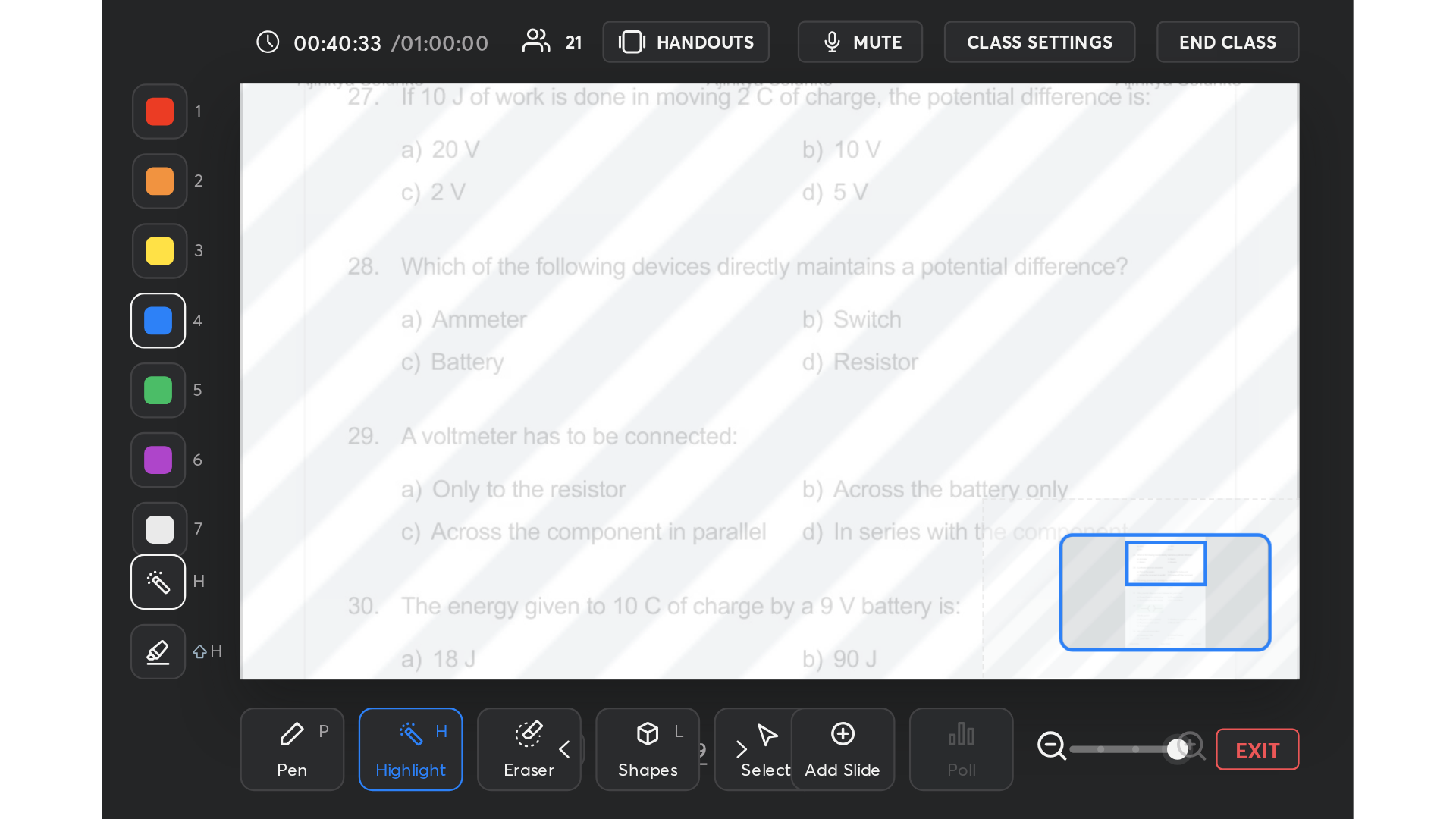
scroll to position [75601, 75370]
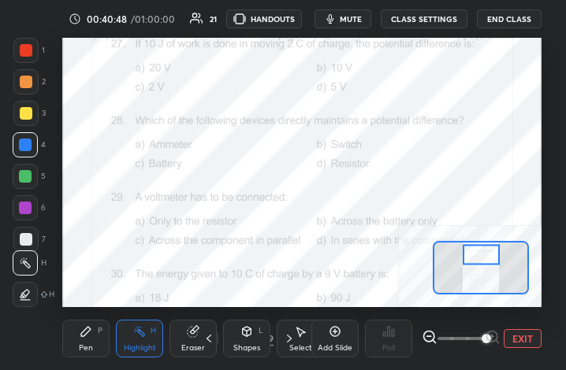
click at [447, 359] on div "Add Slide Poll EXIT" at bounding box center [426, 339] width 230 height 88
click at [526, 334] on button "EXIT" at bounding box center [523, 338] width 38 height 19
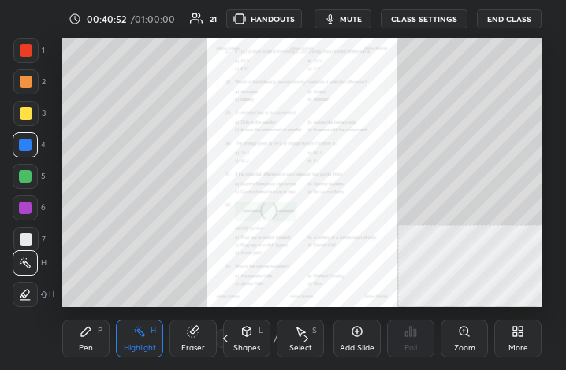
click at [510, 343] on div "More" at bounding box center [517, 339] width 47 height 38
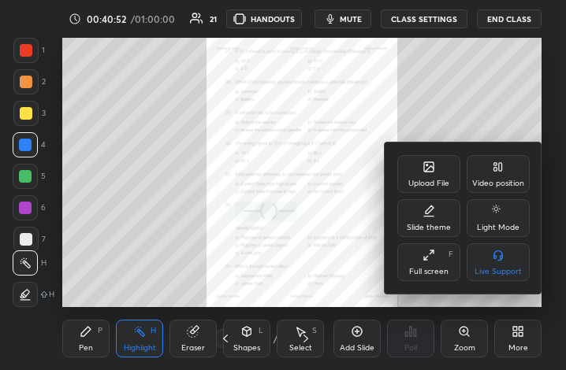
click at [434, 273] on div "Full screen" at bounding box center [428, 272] width 39 height 8
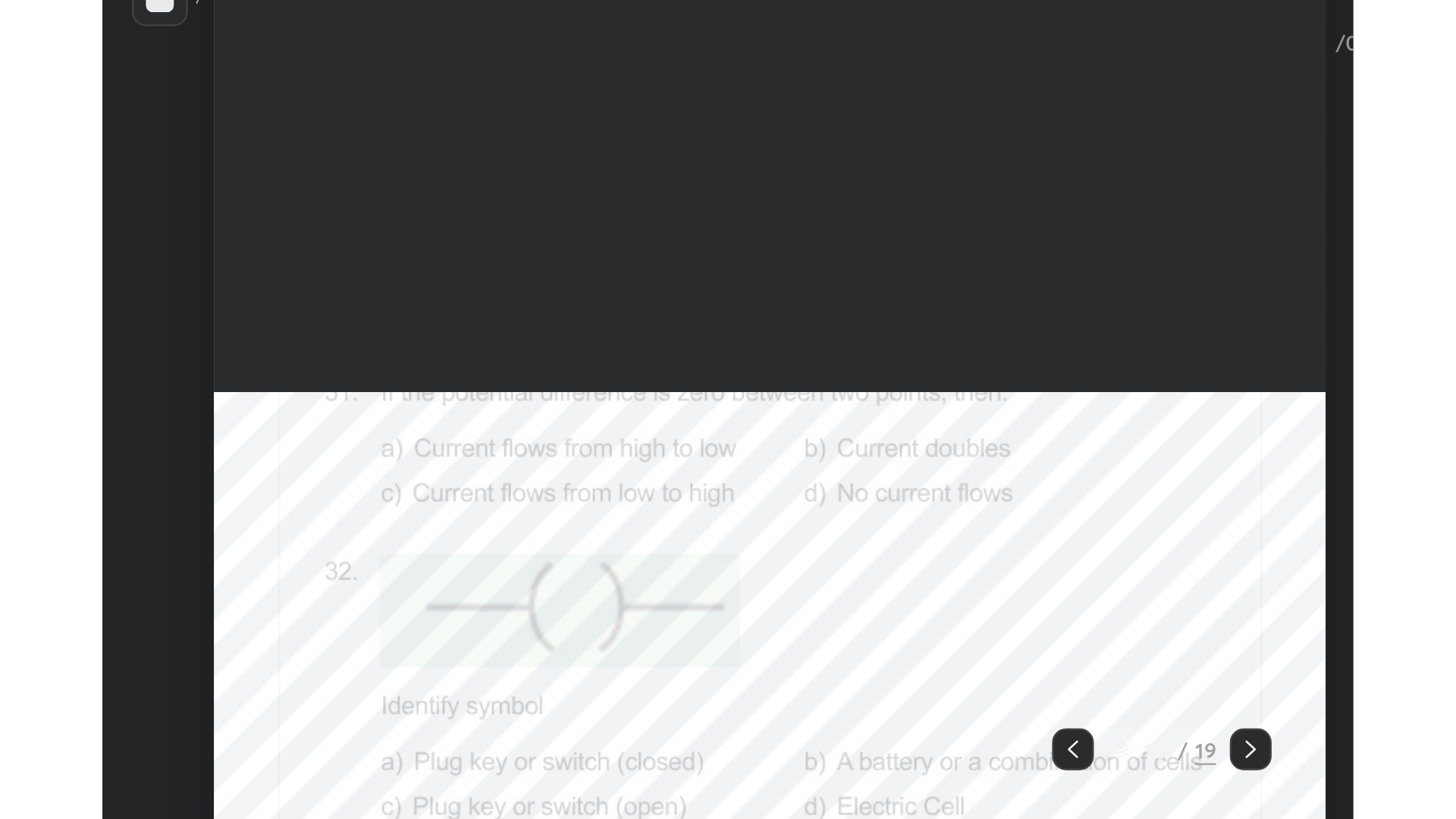
scroll to position [13167, 0]
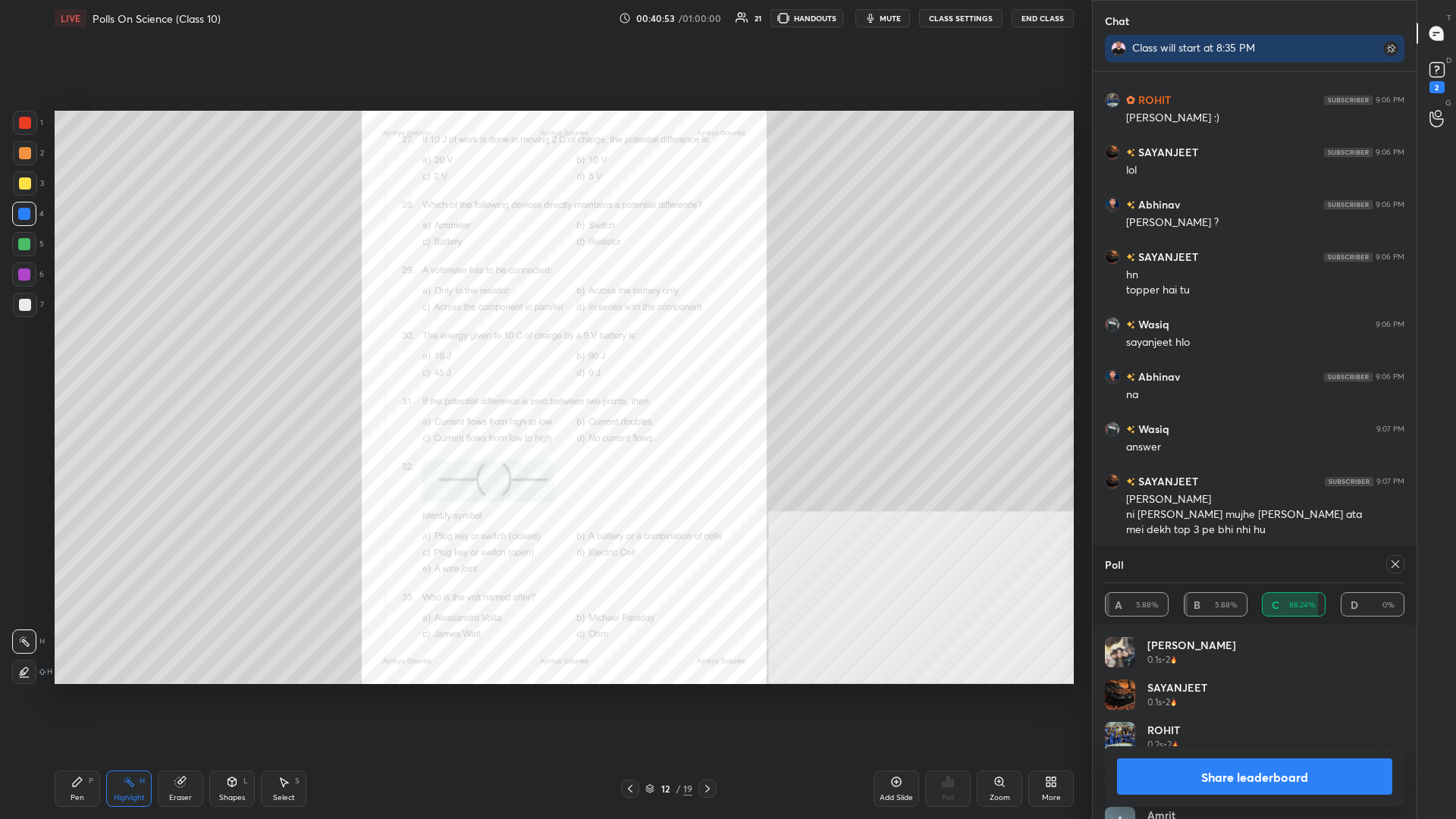
click at [544, 356] on button "Share leaderboard" at bounding box center [1255, 777] width 275 height 37
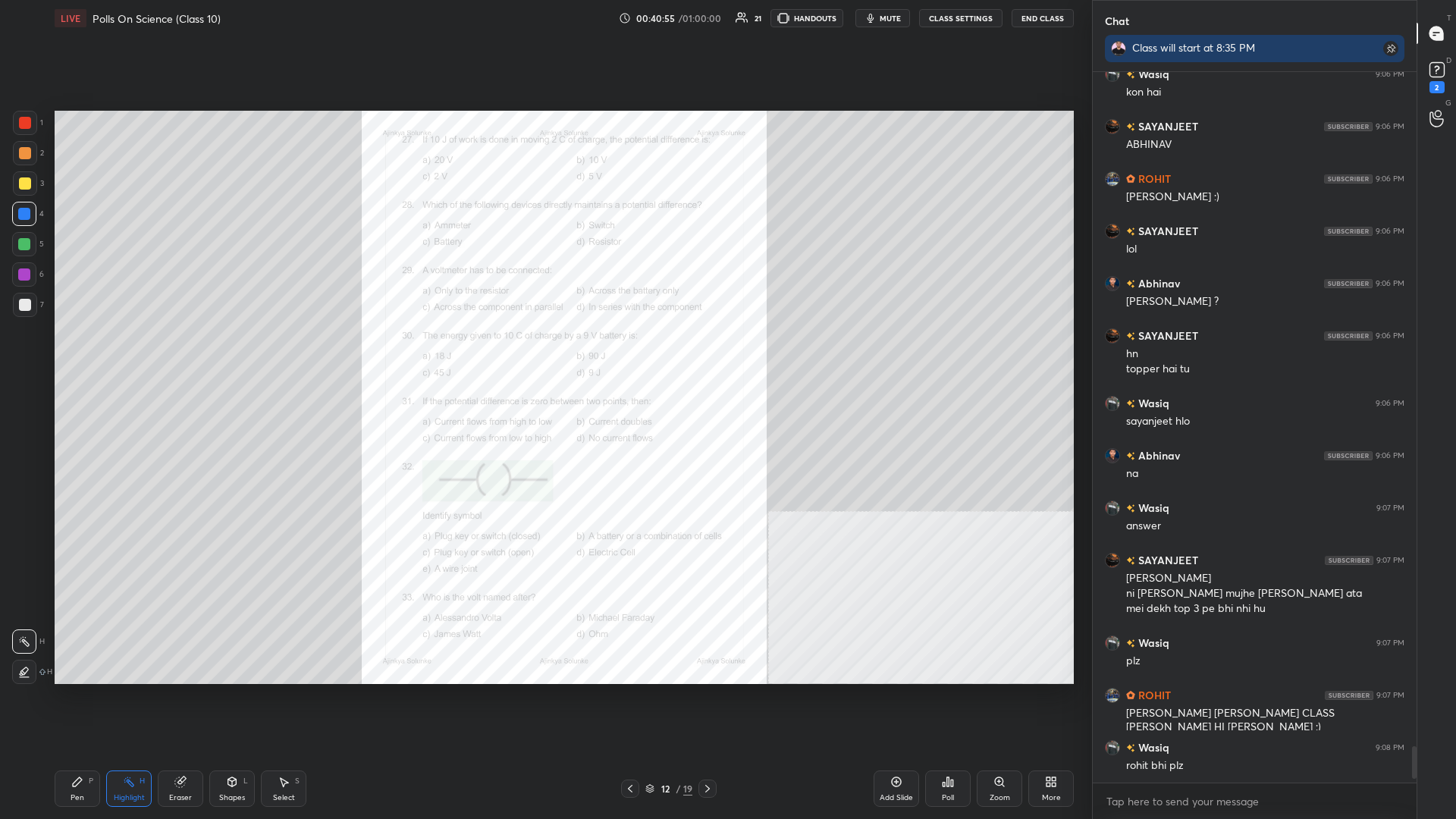
click at [544, 356] on div "Zoom" at bounding box center [1000, 798] width 20 height 8
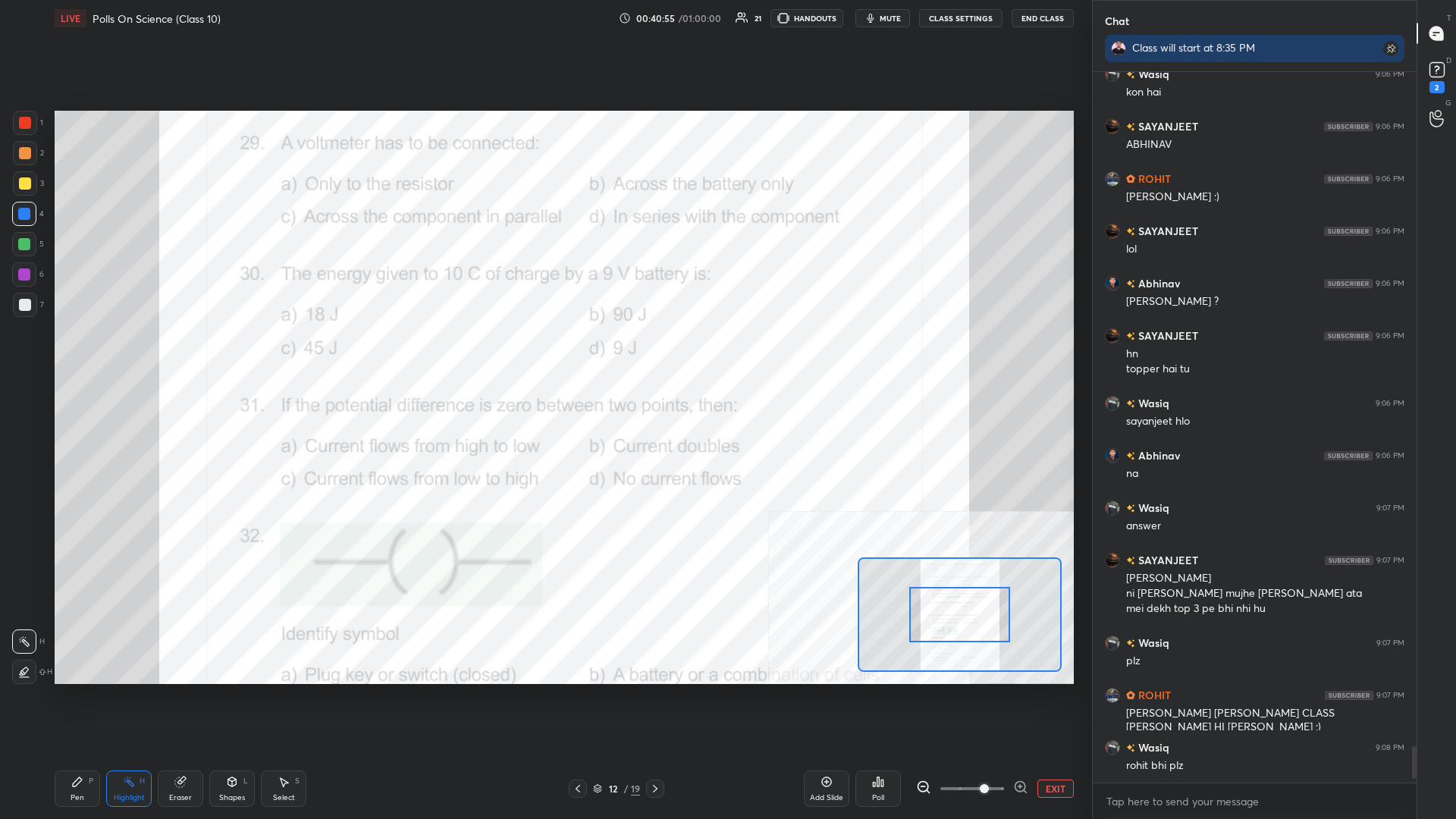
drag, startPoint x: 974, startPoint y: 793, endPoint x: 1009, endPoint y: 788, distance: 35.4
click at [544, 356] on span at bounding box center [983, 788] width 9 height 9
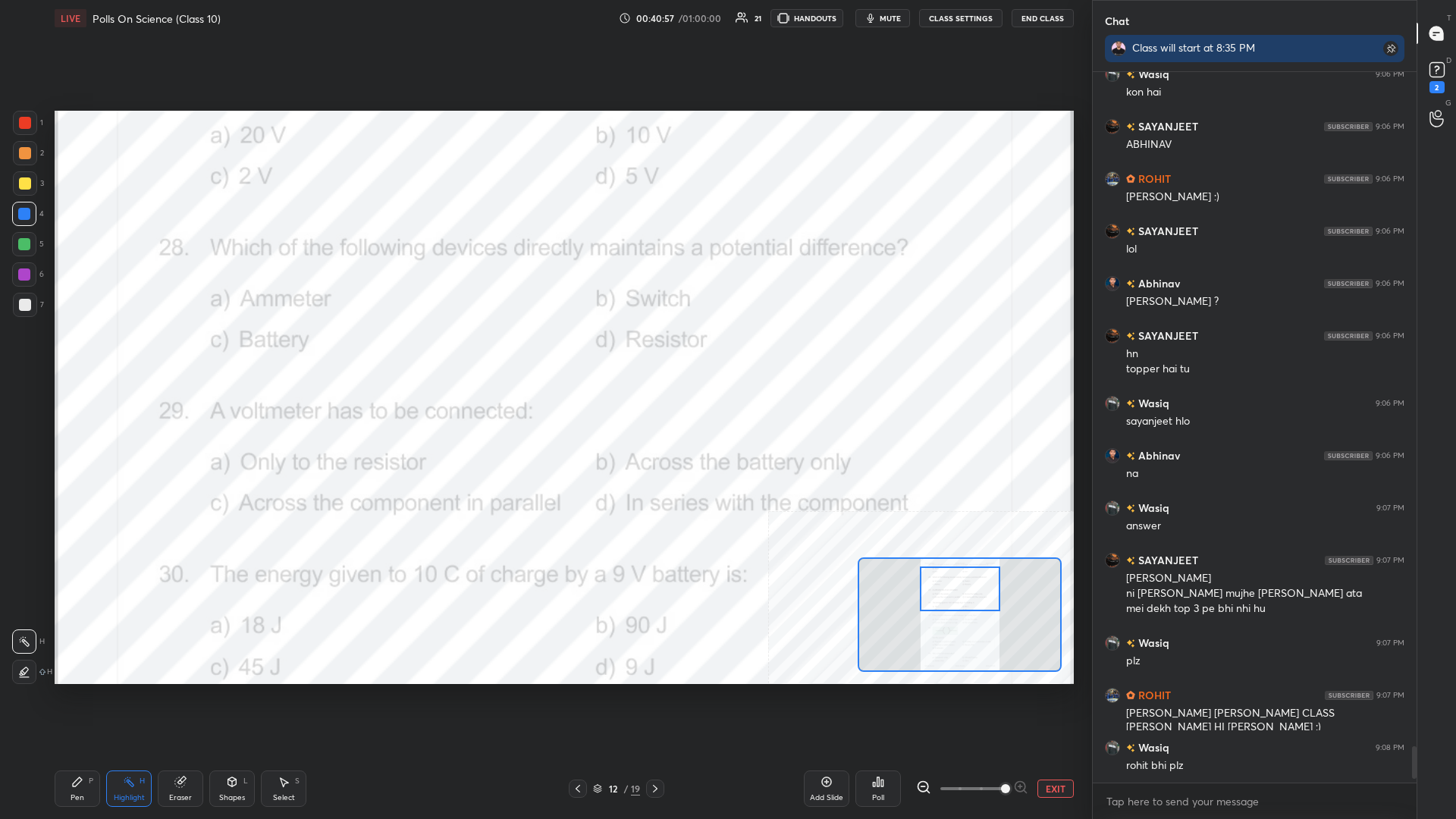
drag, startPoint x: 967, startPoint y: 620, endPoint x: 967, endPoint y: 594, distance: 26.0
click at [544, 356] on div at bounding box center [960, 589] width 81 height 45
click at [62, 356] on div "Pen P" at bounding box center [77, 789] width 45 height 37
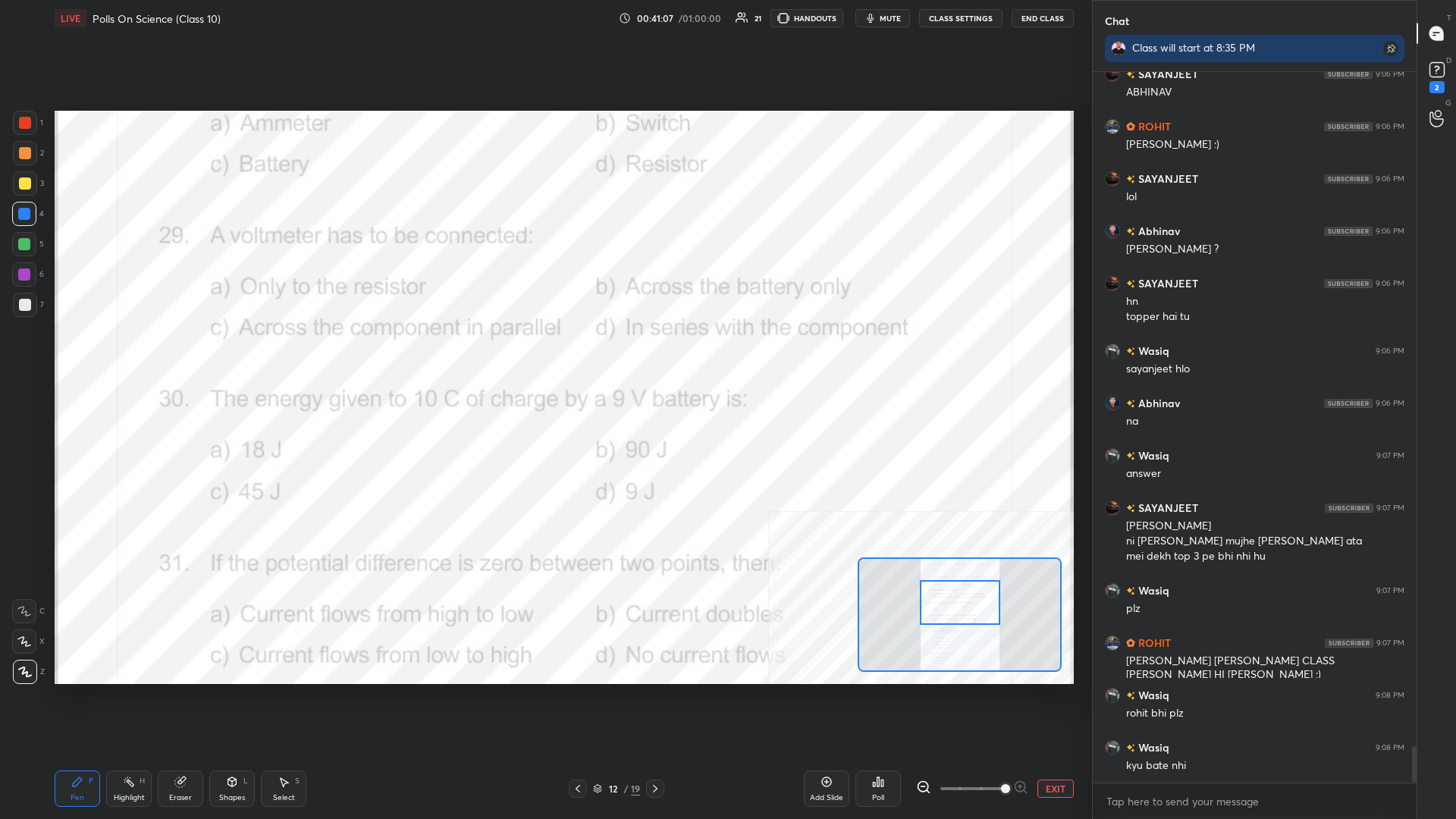
click at [147, 356] on div "Highlight H" at bounding box center [128, 789] width 45 height 37
click at [544, 356] on div "Poll" at bounding box center [878, 789] width 45 height 37
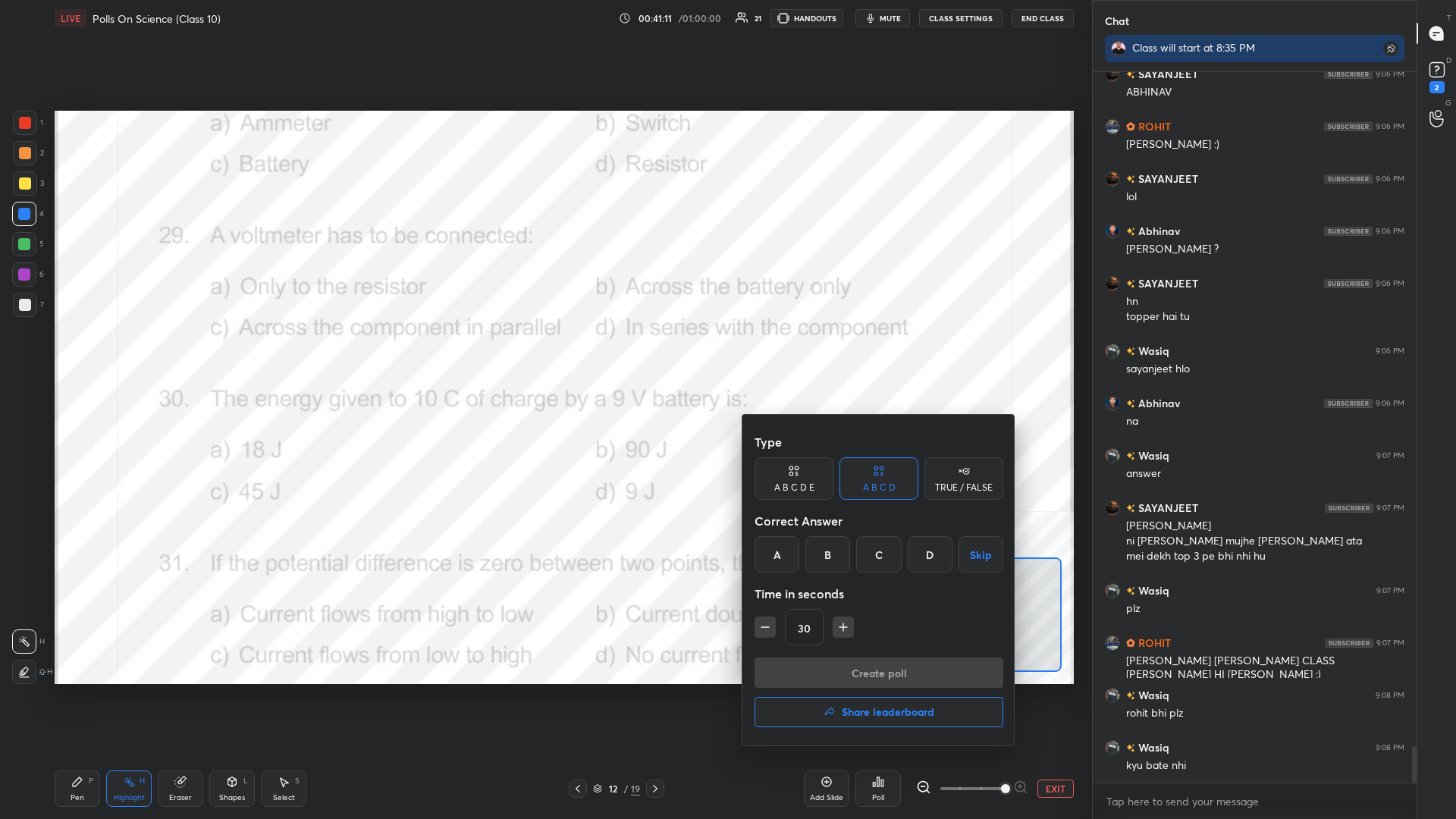
click at [544, 356] on div "C" at bounding box center [879, 554] width 45 height 37
click at [544, 356] on button "Create poll" at bounding box center [879, 673] width 249 height 31
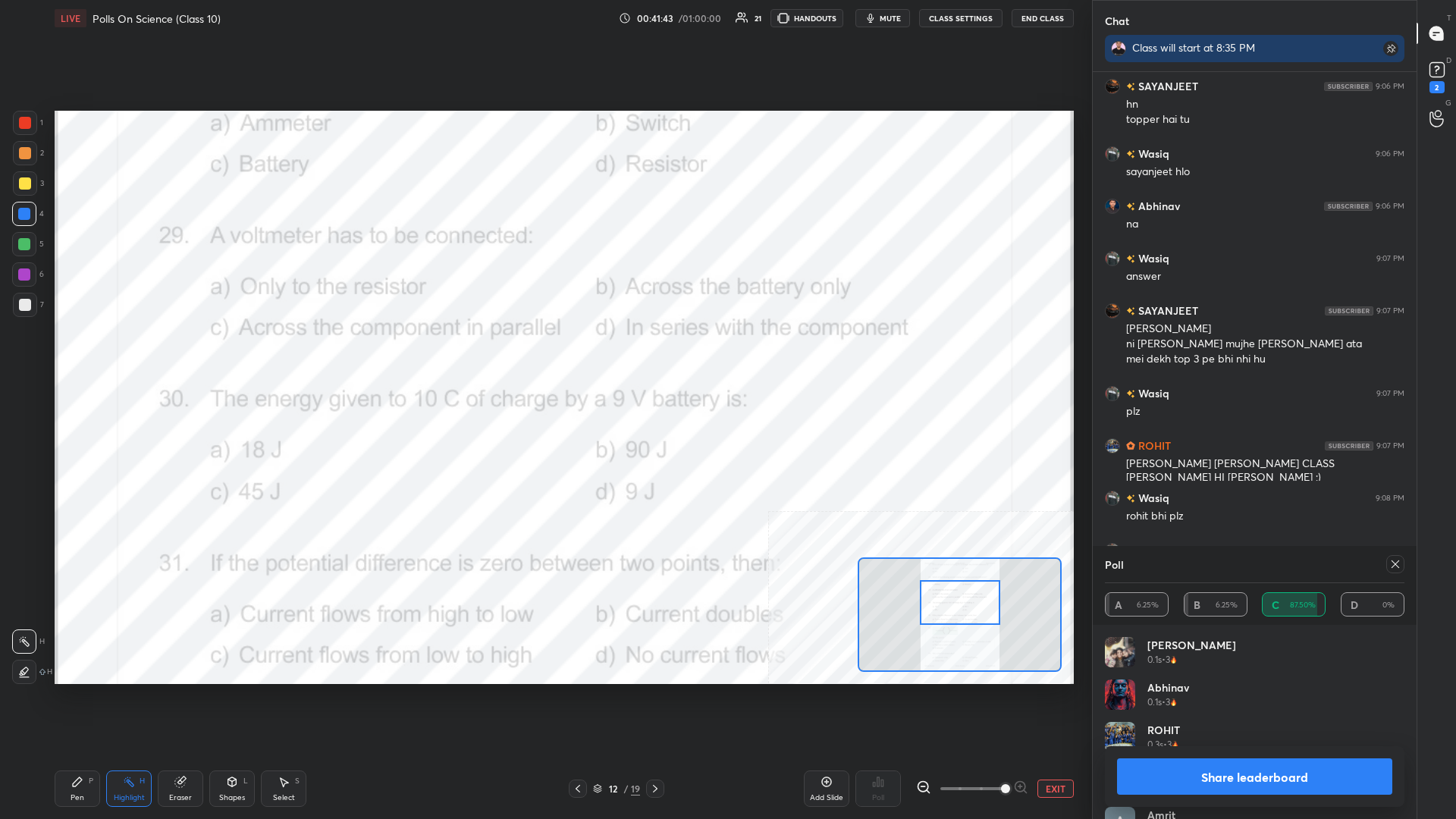
click at [544, 356] on button "Share leaderboard" at bounding box center [1255, 777] width 275 height 37
type textarea "x"
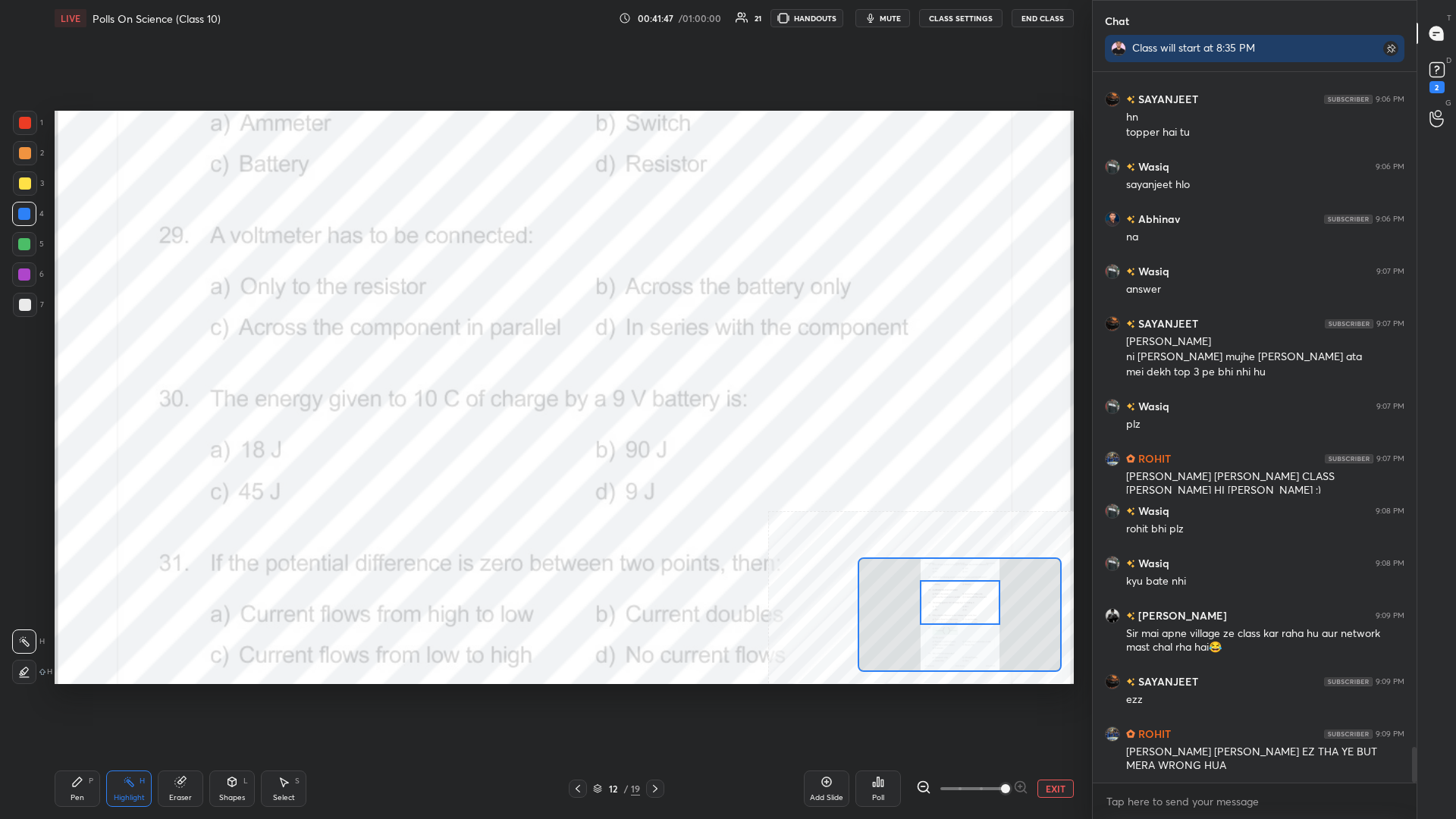
click at [77, 356] on div "Pen P" at bounding box center [77, 789] width 45 height 37
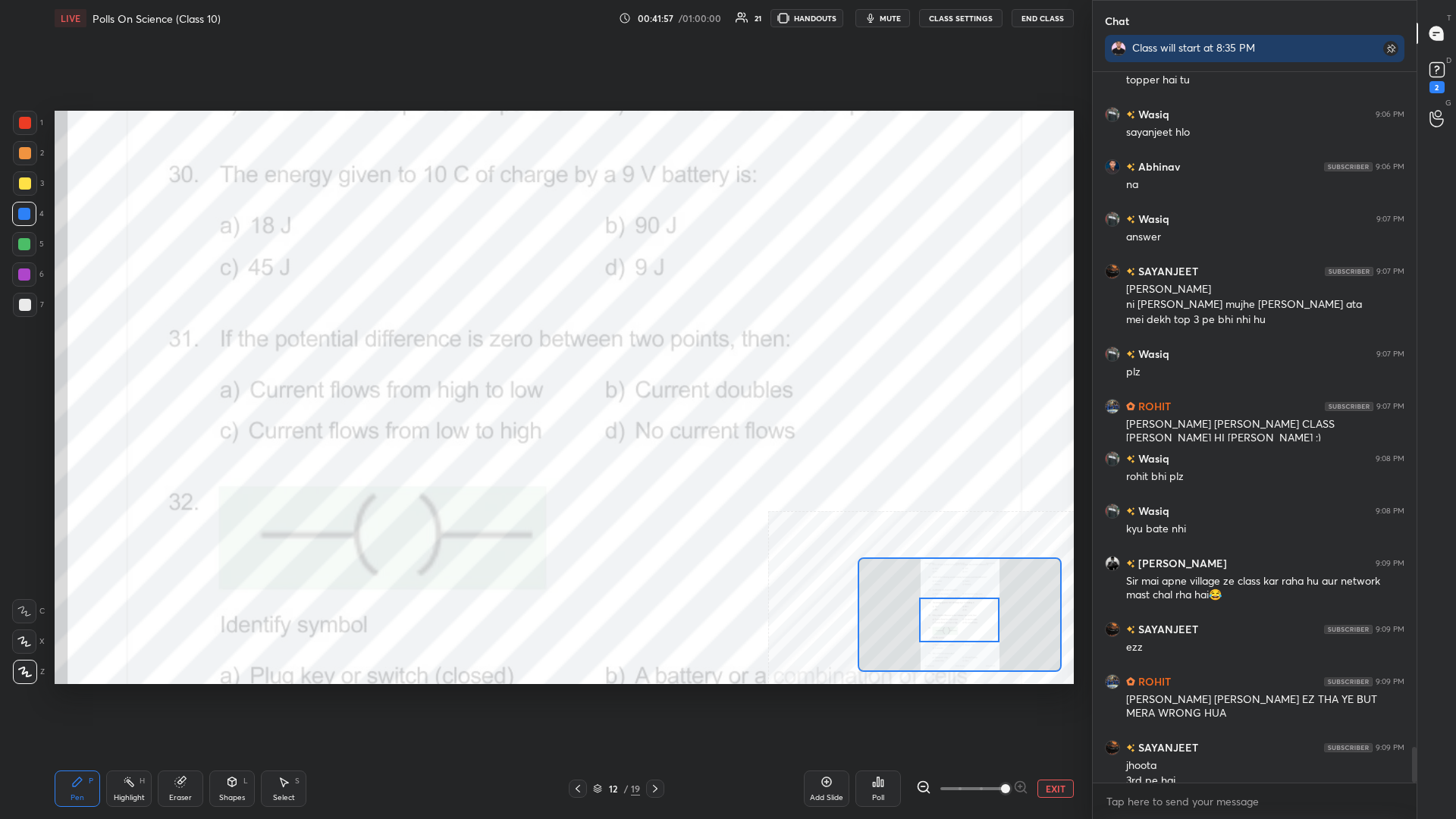
scroll to position [13392, 0]
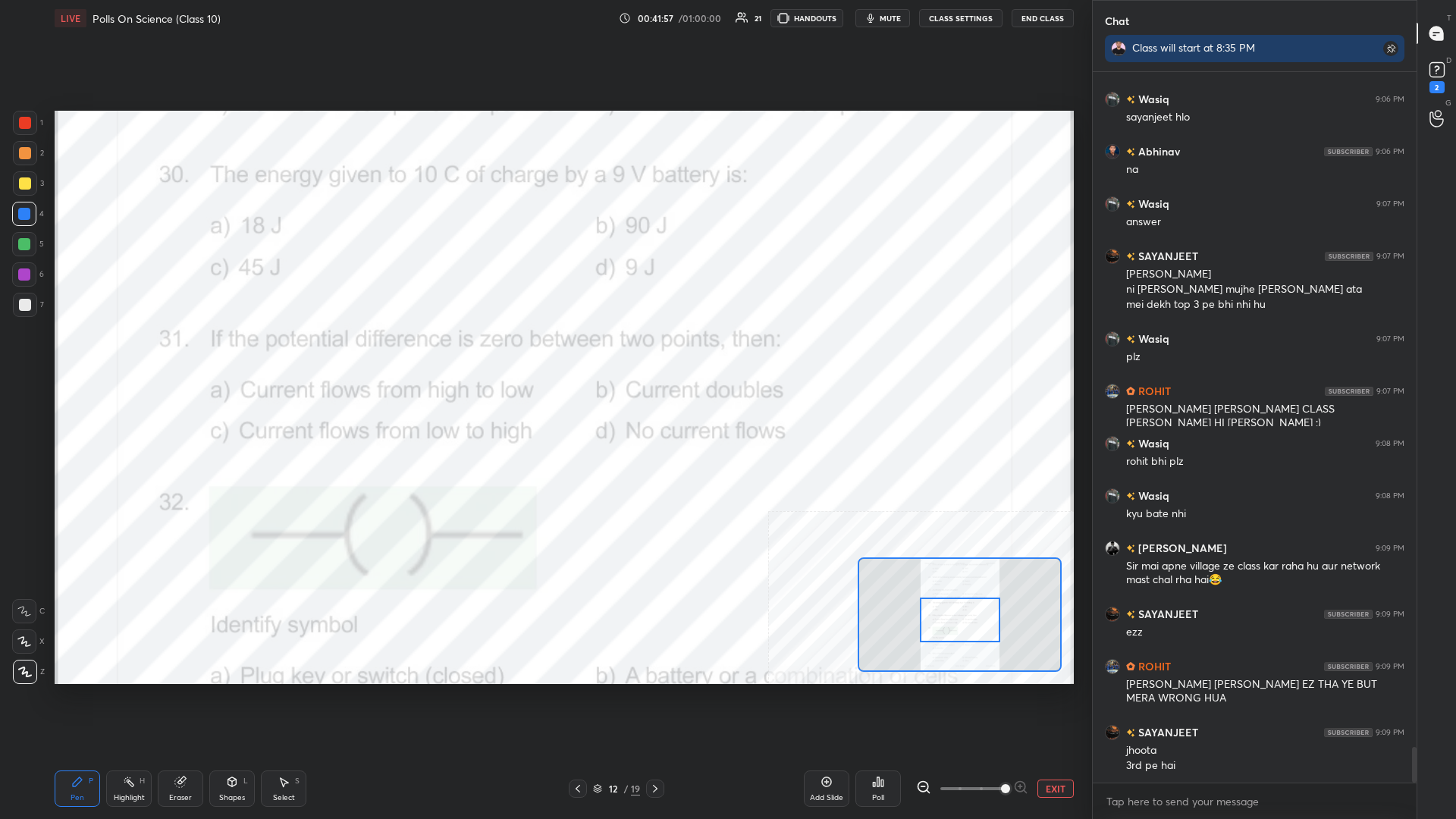
drag, startPoint x: 964, startPoint y: 605, endPoint x: 964, endPoint y: 623, distance: 18.0
click at [544, 356] on div at bounding box center [960, 620] width 81 height 45
click at [124, 356] on div "Highlight H" at bounding box center [128, 789] width 45 height 37
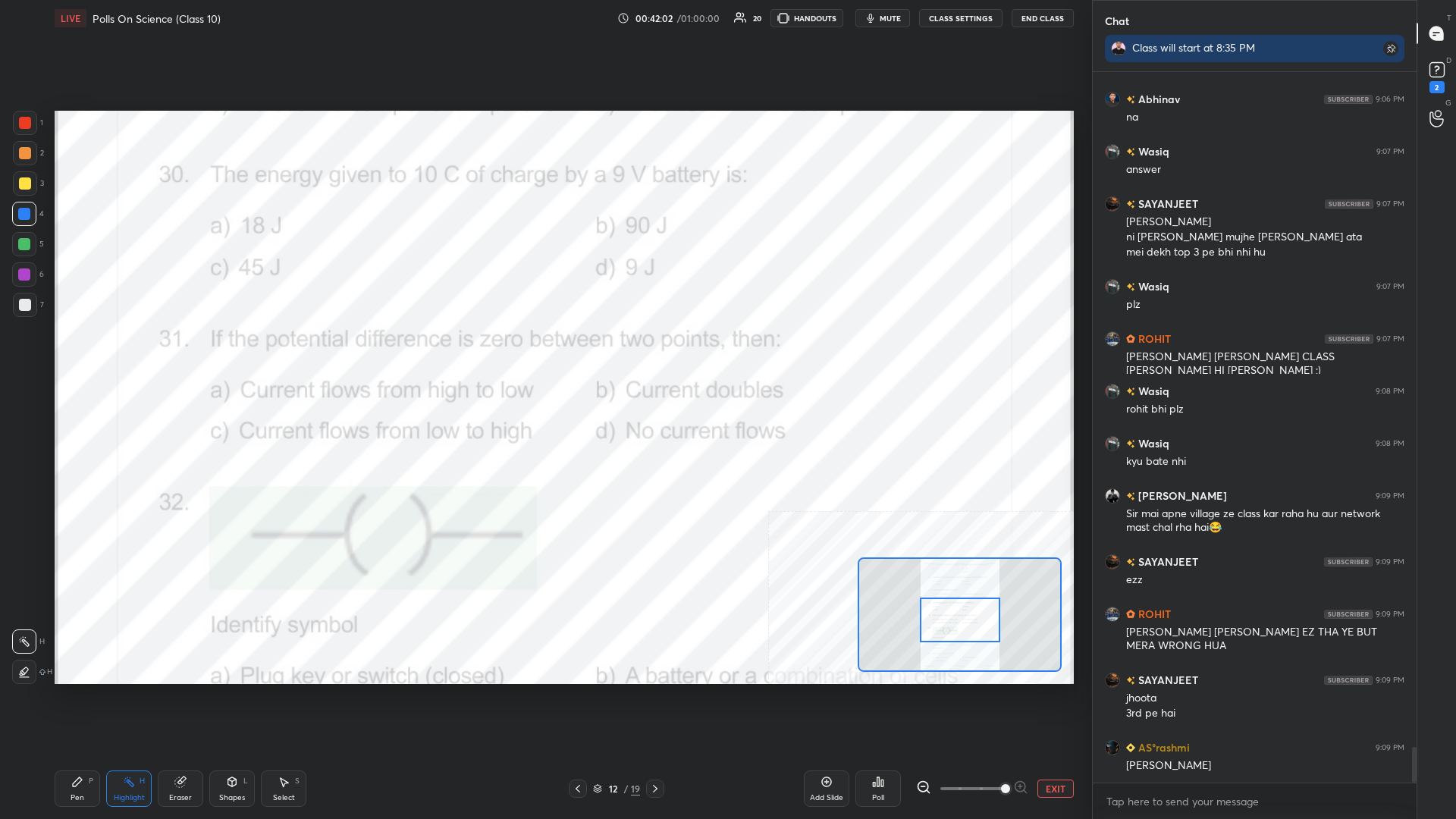
click at [544, 356] on div "Poll" at bounding box center [878, 789] width 45 height 37
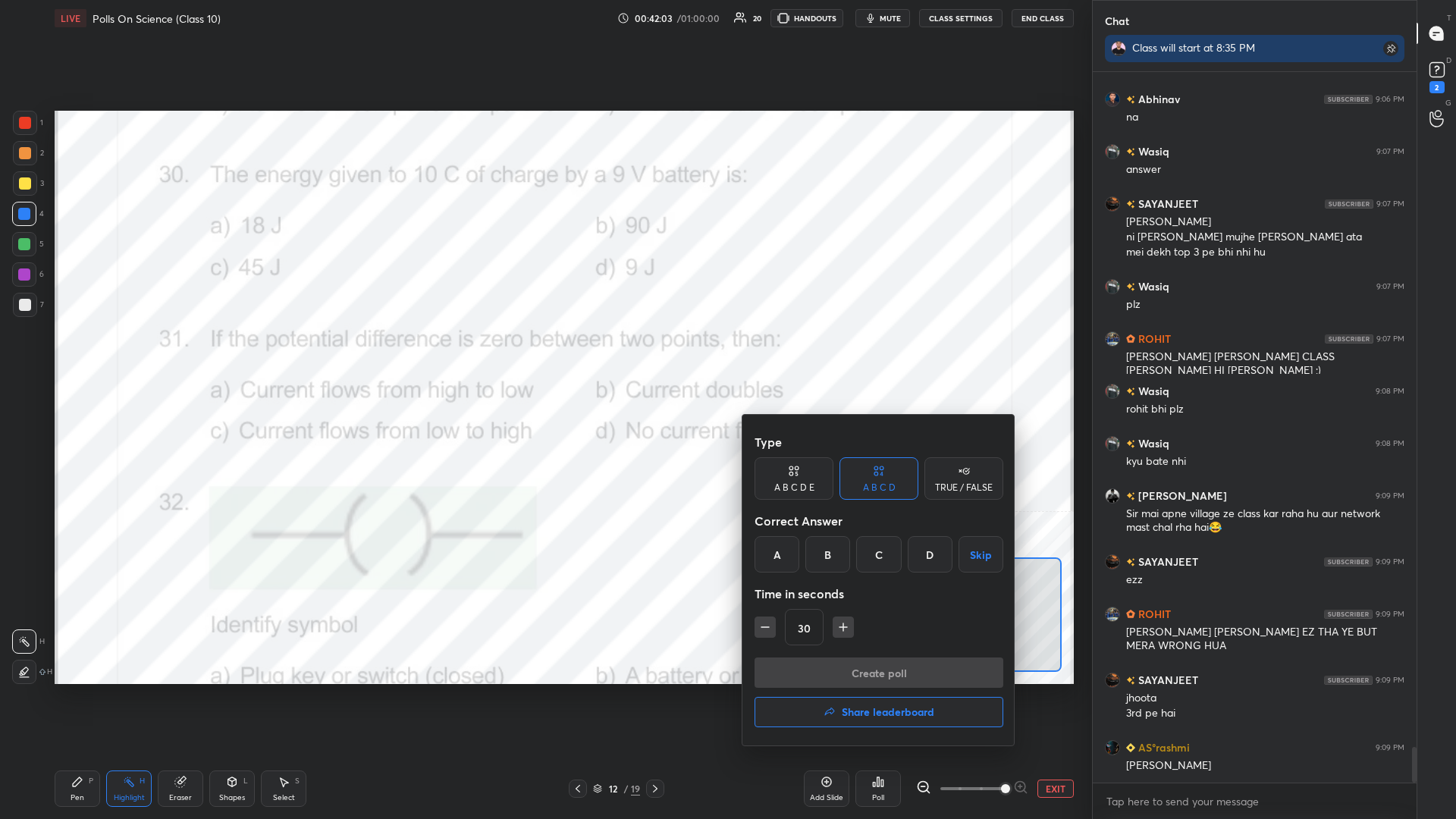
click at [544, 356] on icon "button" at bounding box center [844, 627] width 15 height 15
type input "60"
click at [544, 356] on div "B" at bounding box center [828, 554] width 45 height 37
click at [544, 356] on button "Create poll" at bounding box center [879, 673] width 249 height 31
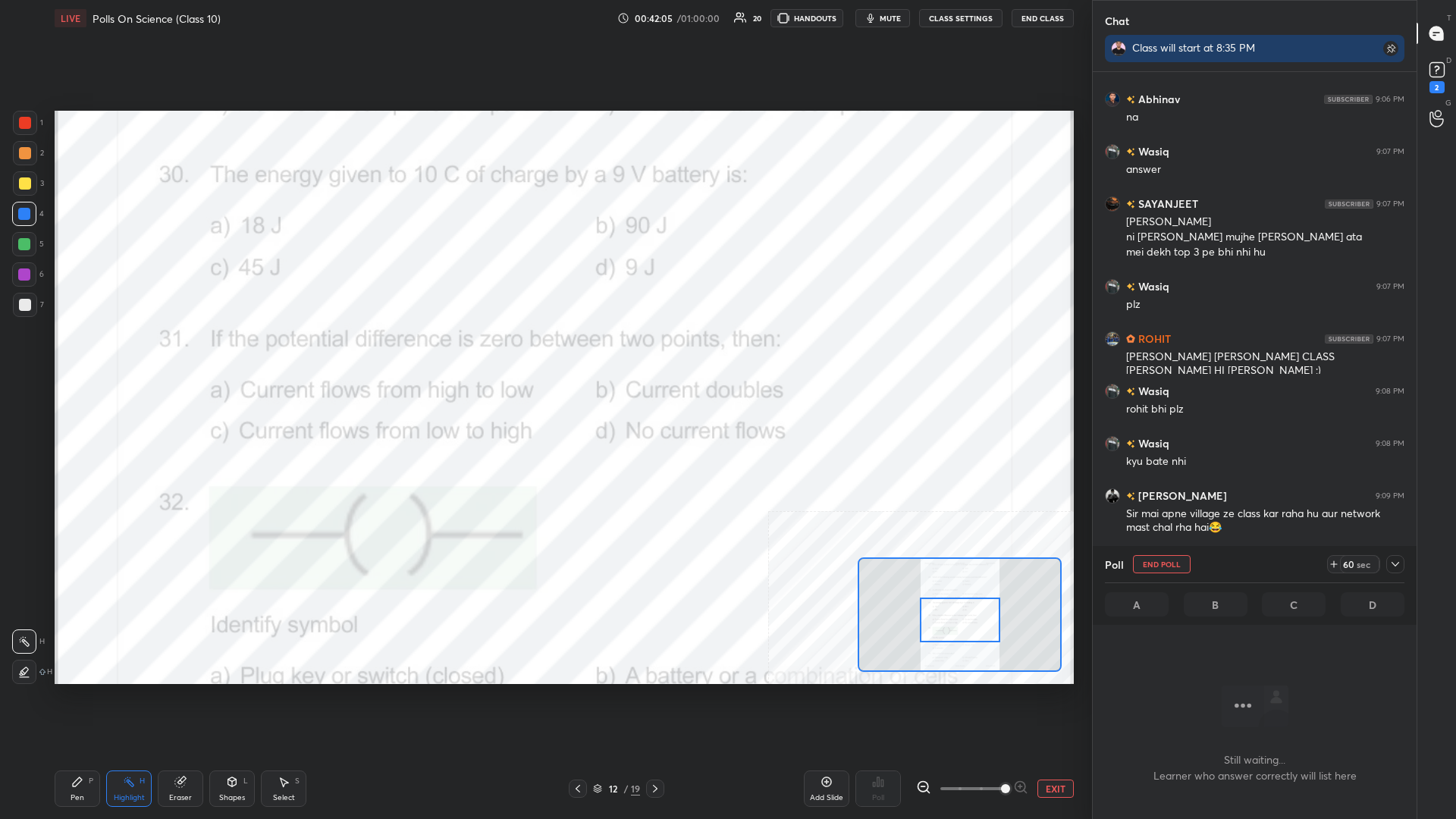
scroll to position [668, 324]
click at [544, 356] on icon at bounding box center [1395, 564] width 8 height 5
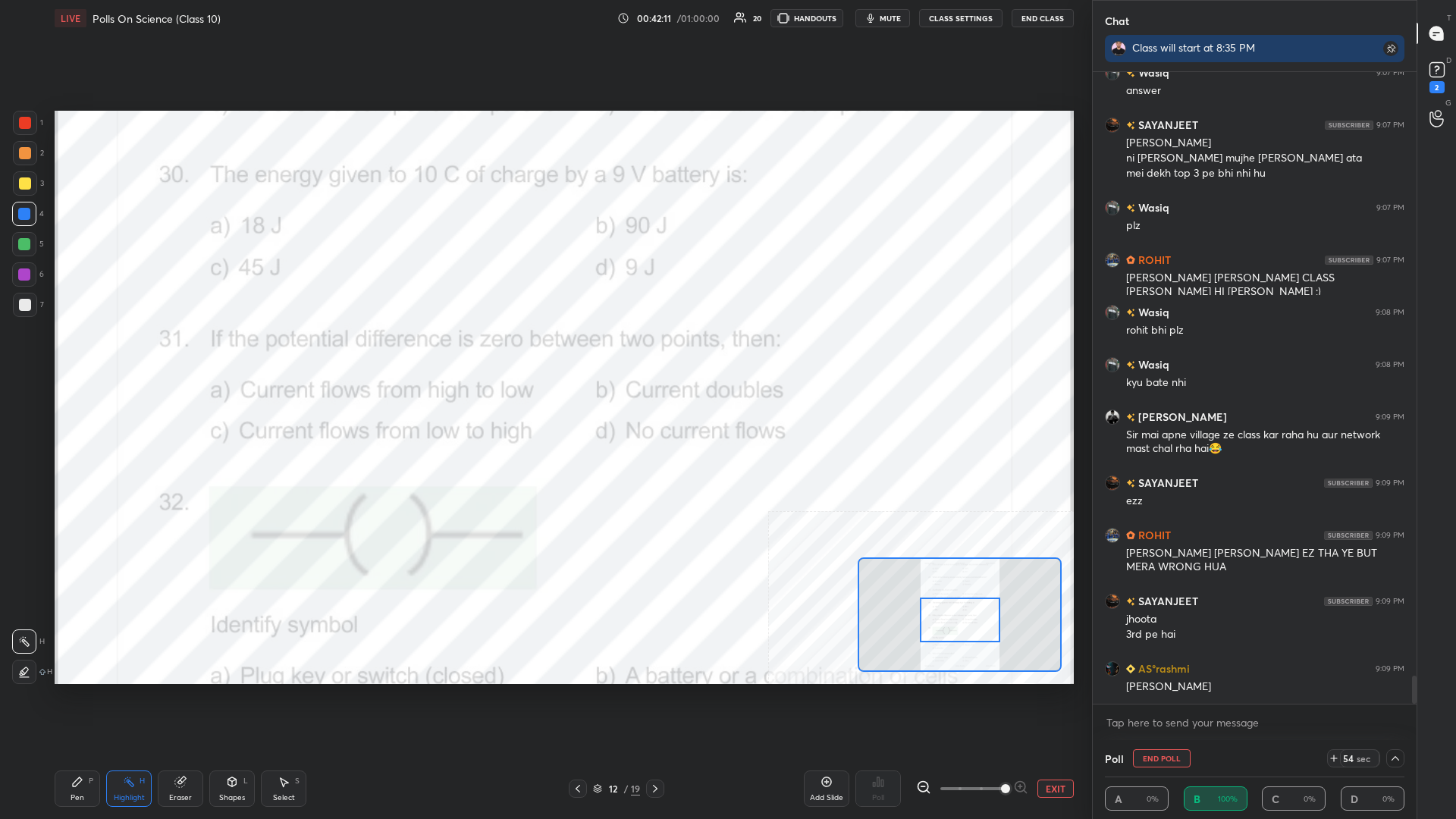
click at [544, 356] on div "x" at bounding box center [1255, 722] width 324 height 36
type textarea "x"
type textarea "@"
type textarea "x"
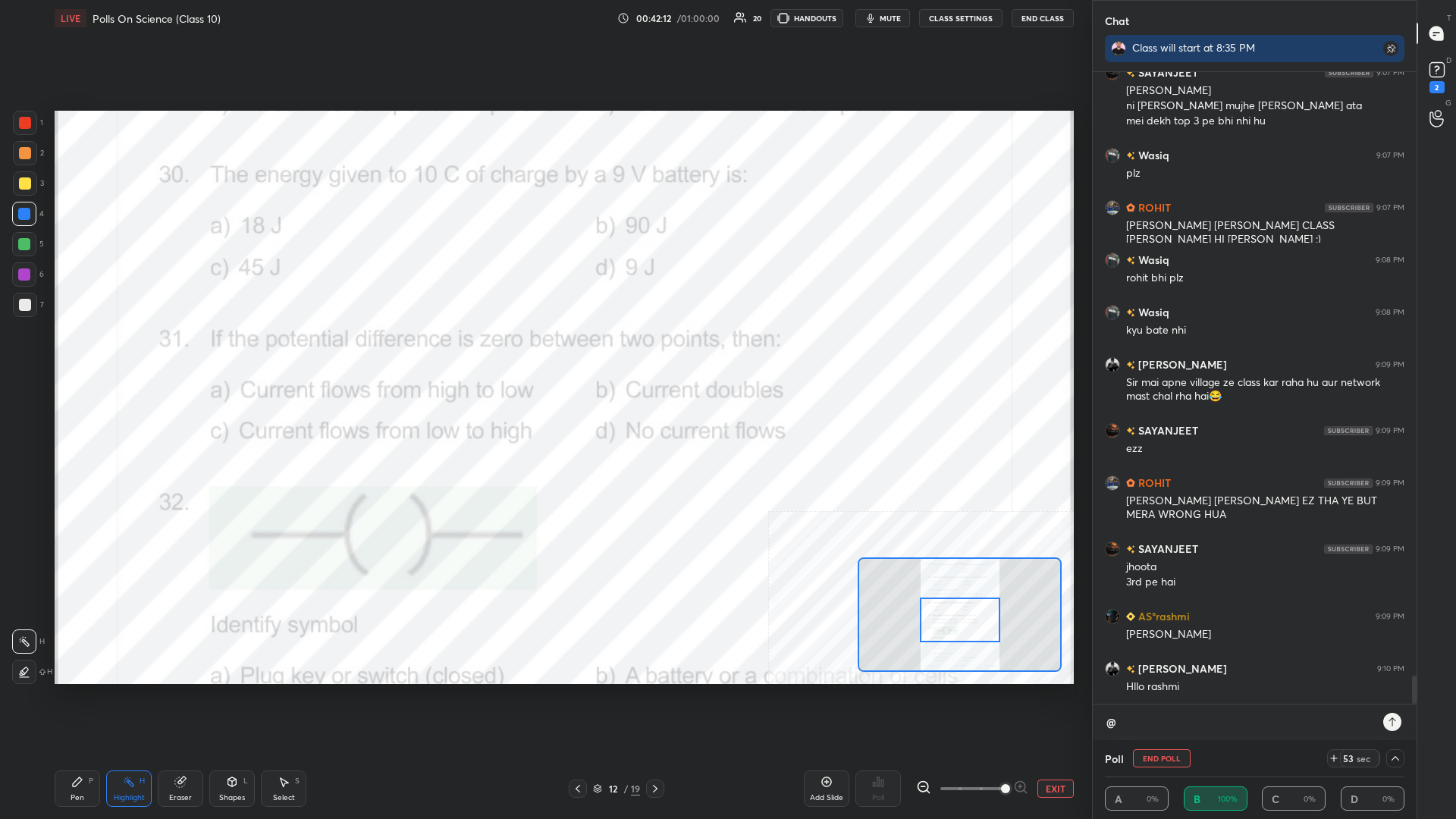
type textarea "@I"
type textarea "x"
type textarea "@Ia"
type textarea "x"
type textarea "@I"
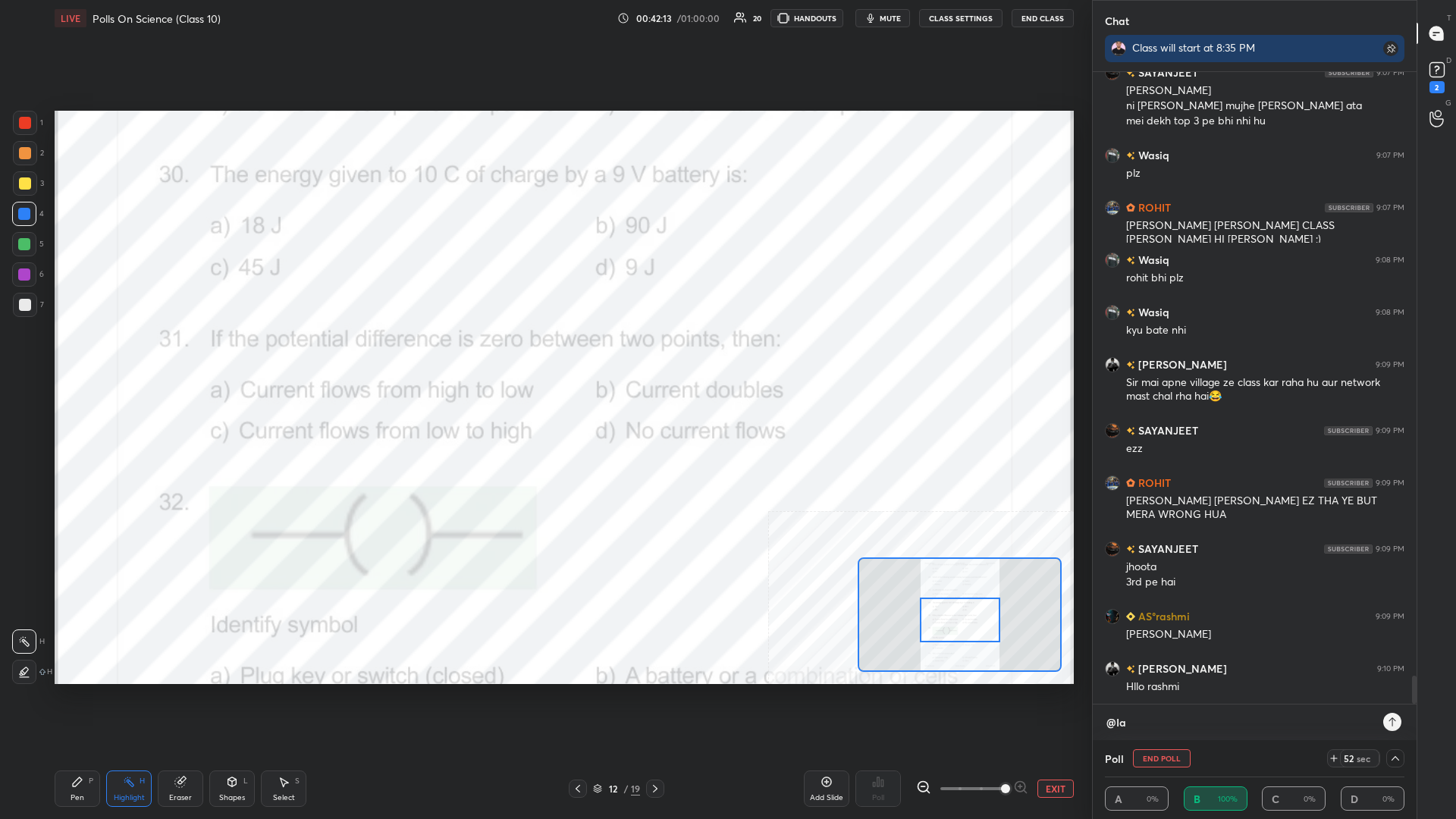
type textarea "x"
type textarea "@Is"
type textarea "x"
type textarea "@Ish"
type textarea "x"
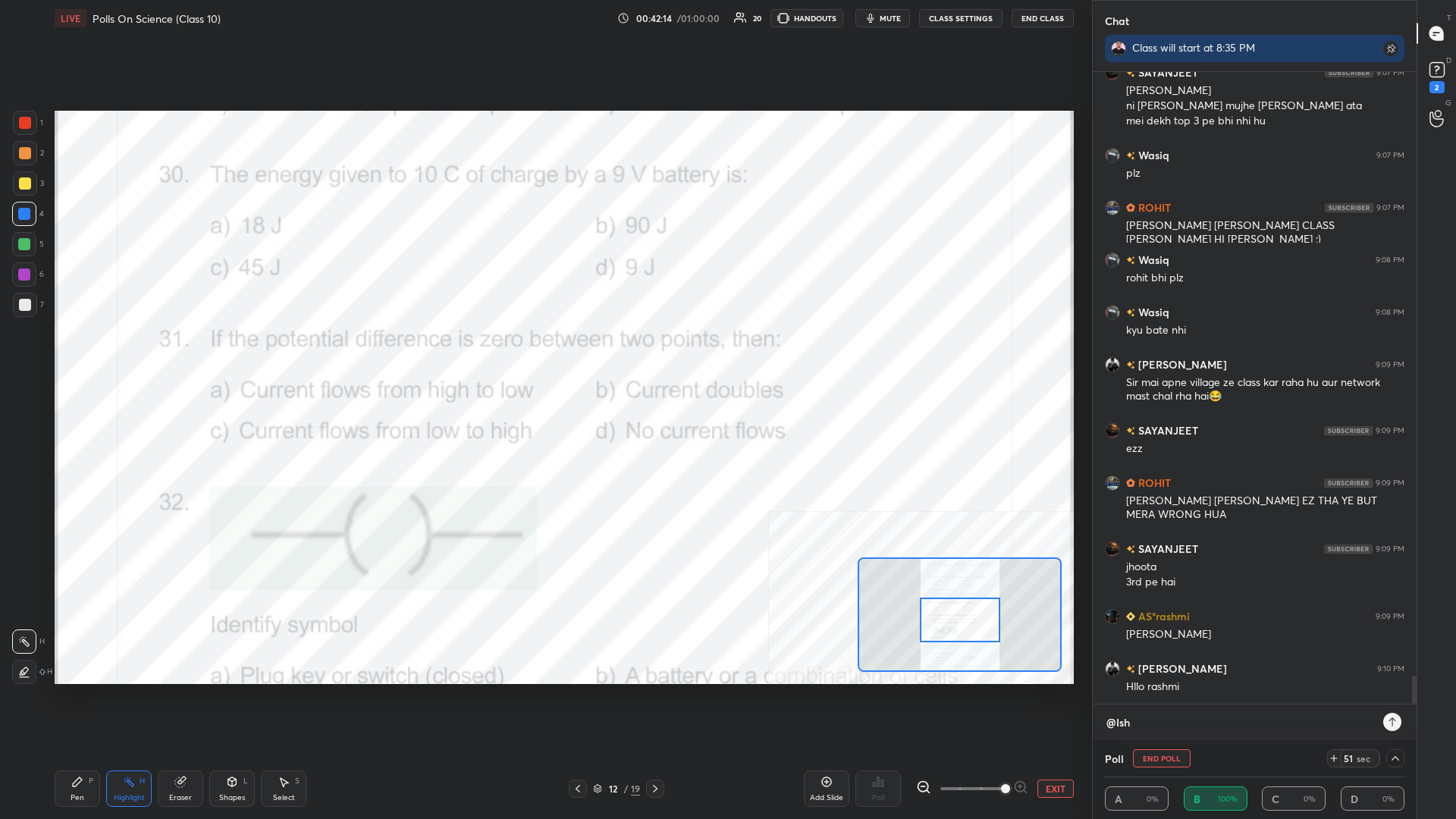
type textarea "@Isha"
type textarea "x"
type textarea "@Ishan"
type textarea "x"
type textarea "@Ishan"
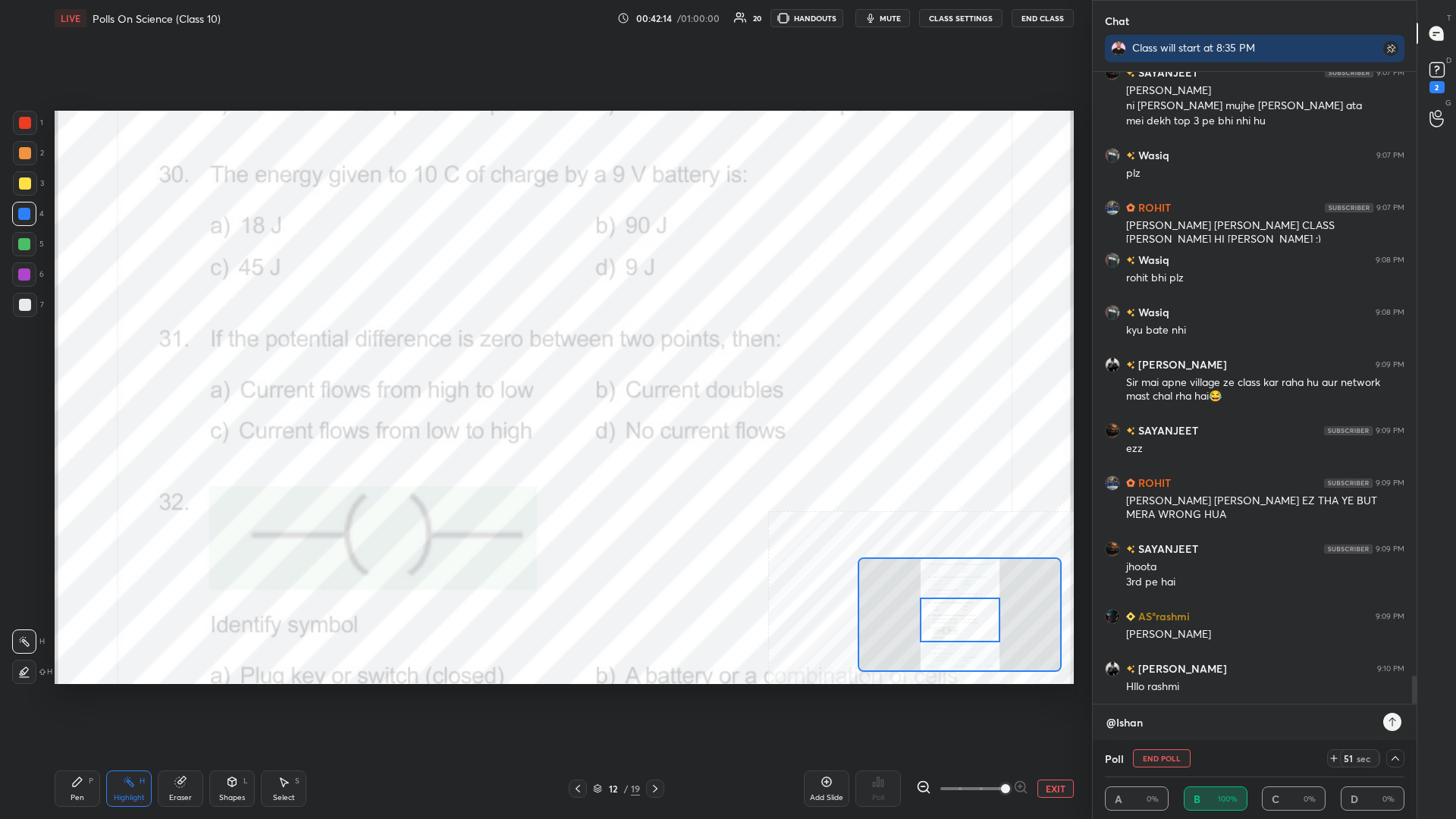
type textarea "x"
type textarea "@[PERSON_NAME]"
type textarea "x"
type textarea "@Ishan kj"
type textarea "x"
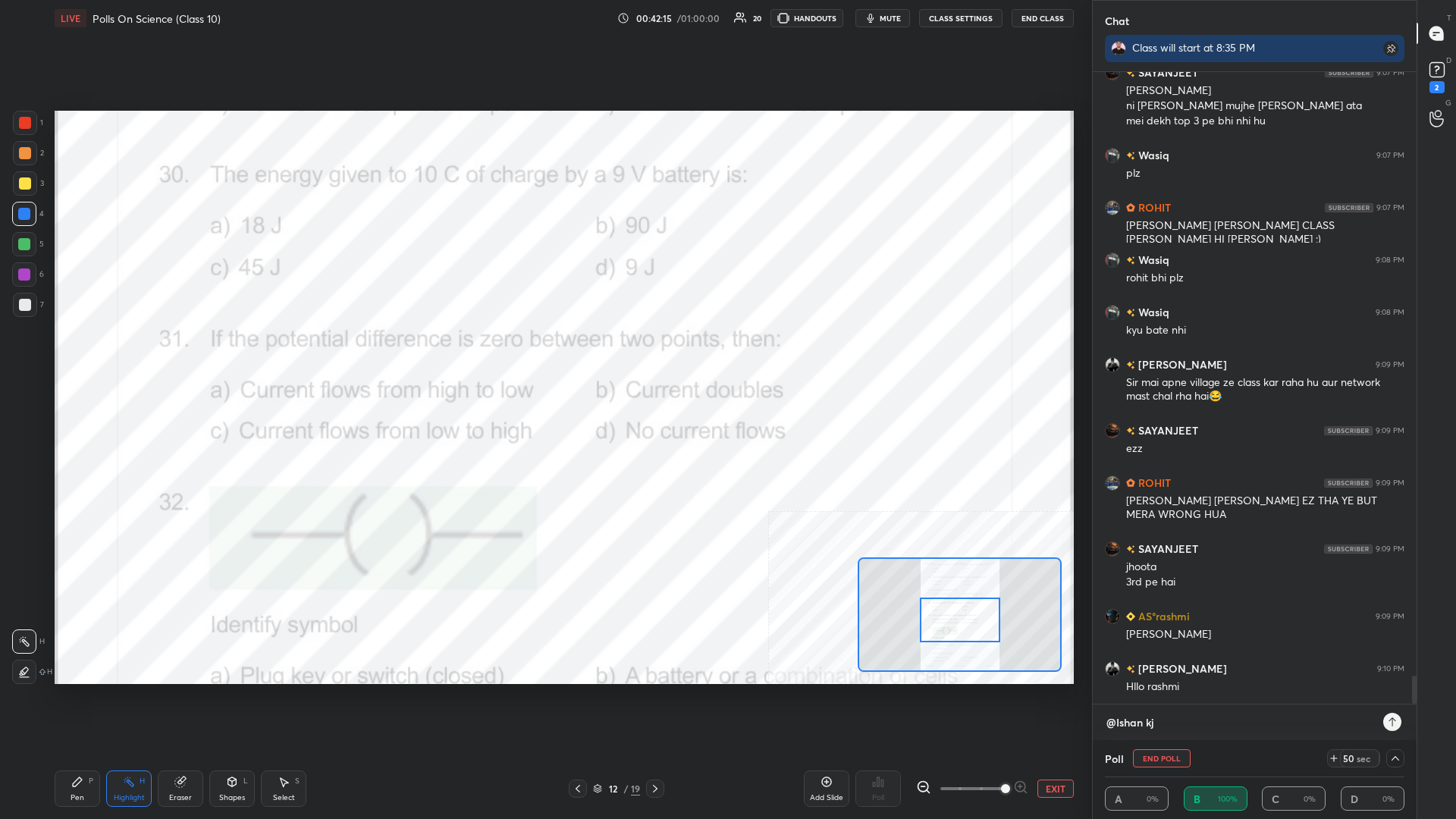
type textarea "@[PERSON_NAME] kja"
type textarea "x"
type textarea "@Ishan kj"
type textarea "x"
type textarea "@[PERSON_NAME]"
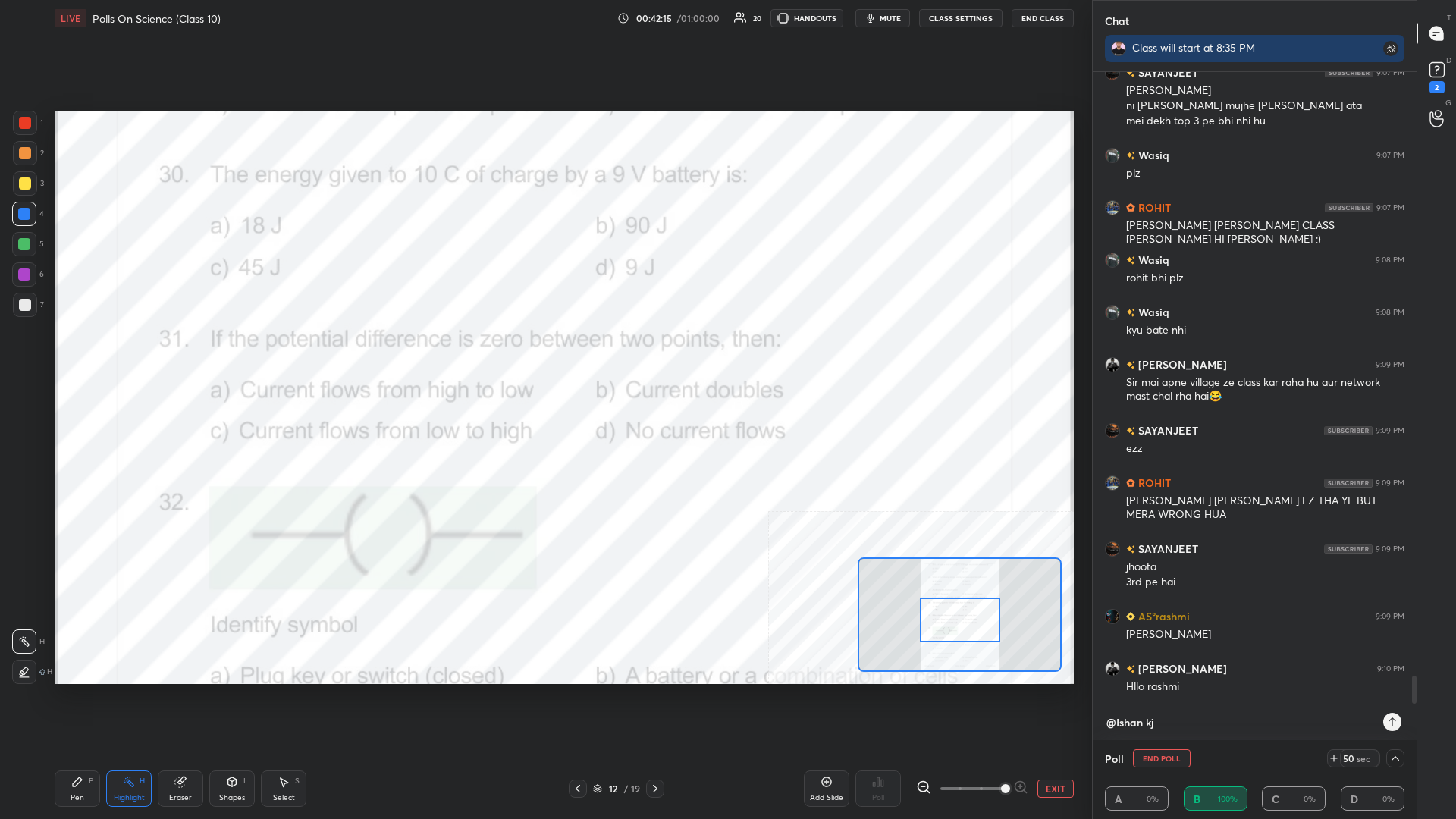
type textarea "x"
type textarea "@[PERSON_NAME] ka"
type textarea "x"
type textarea "@[PERSON_NAME]"
type textarea "x"
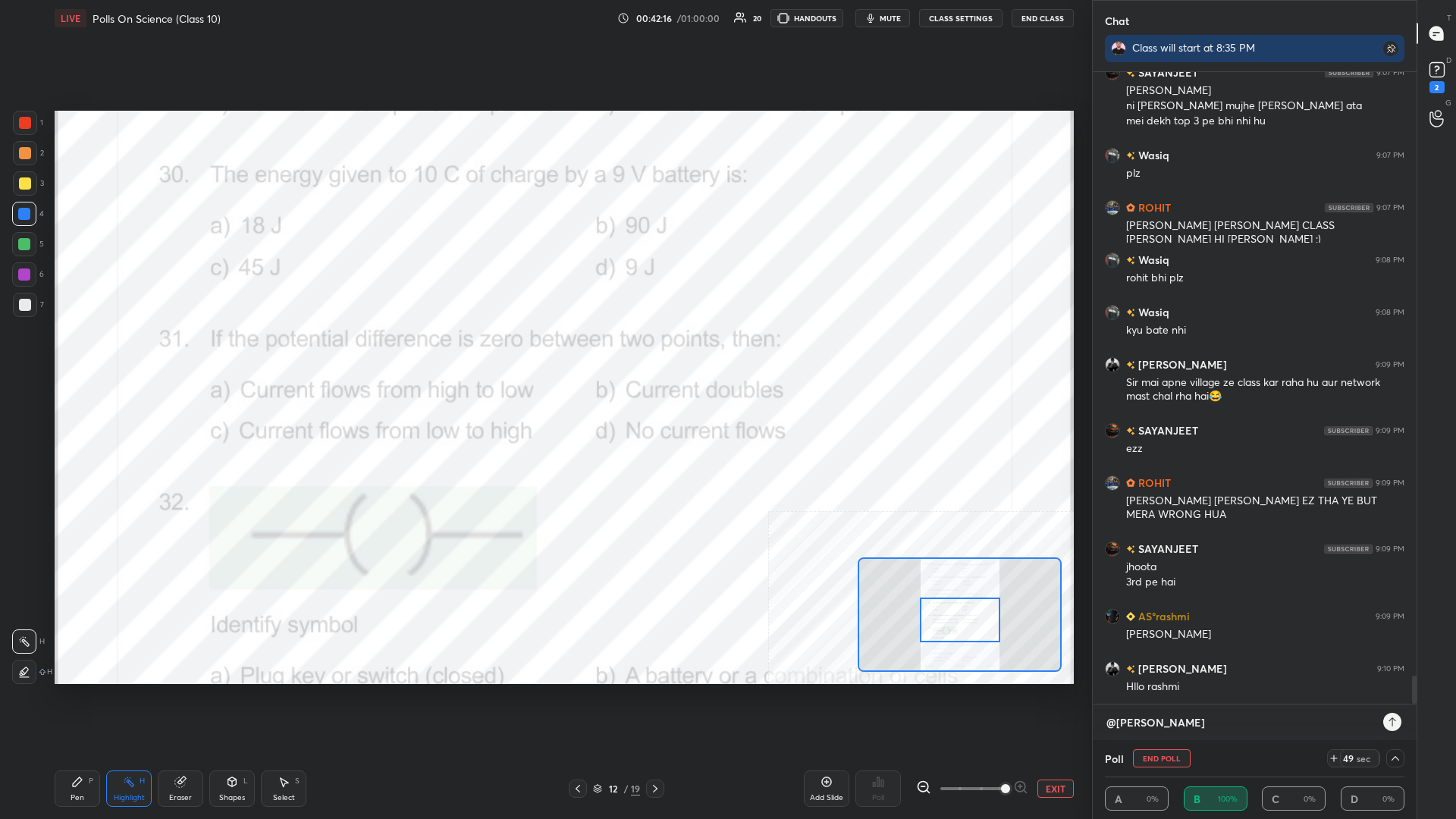
type textarea "@[PERSON_NAME]"
type textarea "x"
type textarea "@[PERSON_NAME]"
type textarea "x"
type textarea "@[PERSON_NAME]"
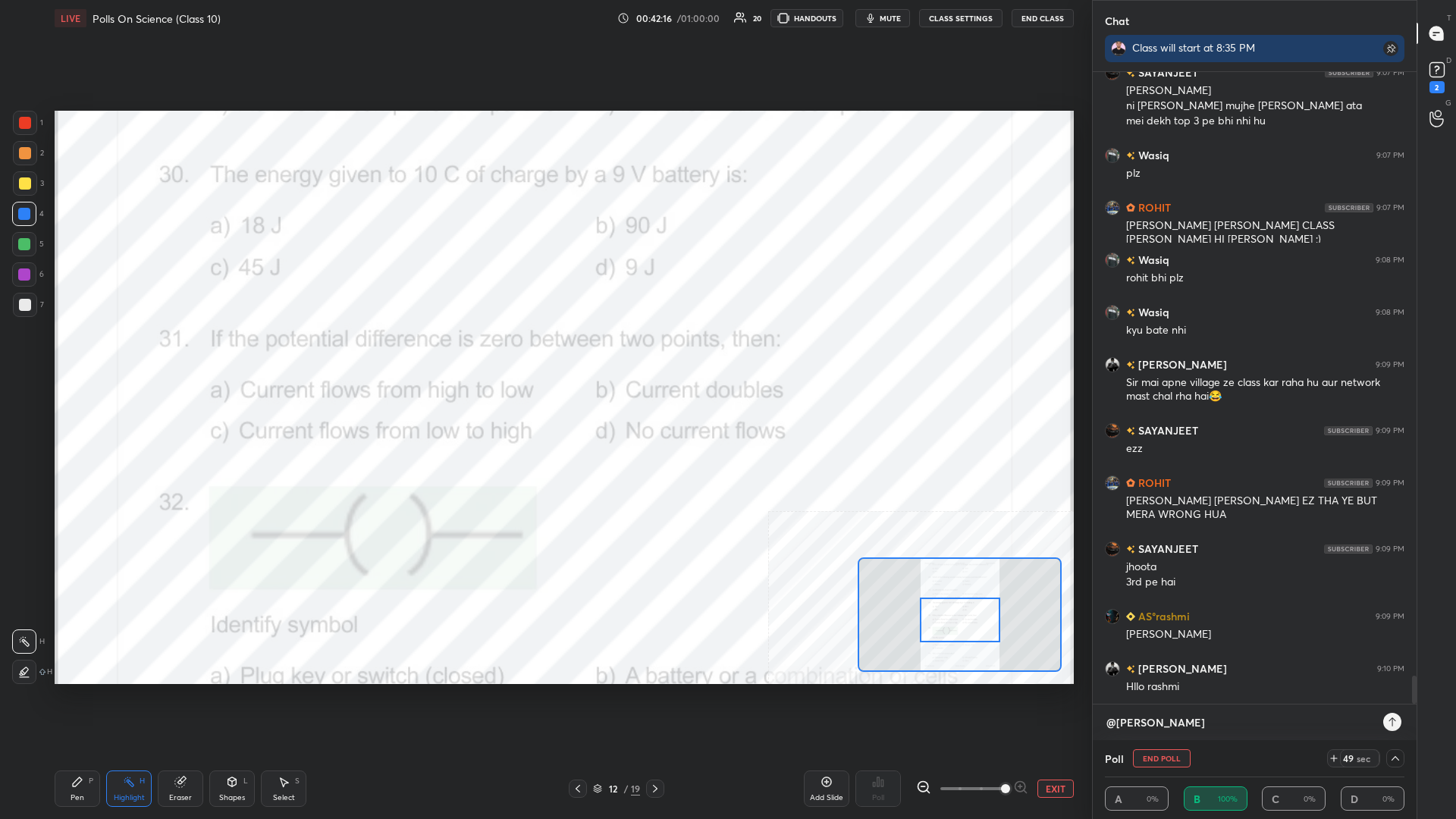
type textarea "x"
type textarea "@[PERSON_NAME] kahin a"
type textarea "x"
type textarea "@[PERSON_NAME] kahin aa"
type textarea "x"
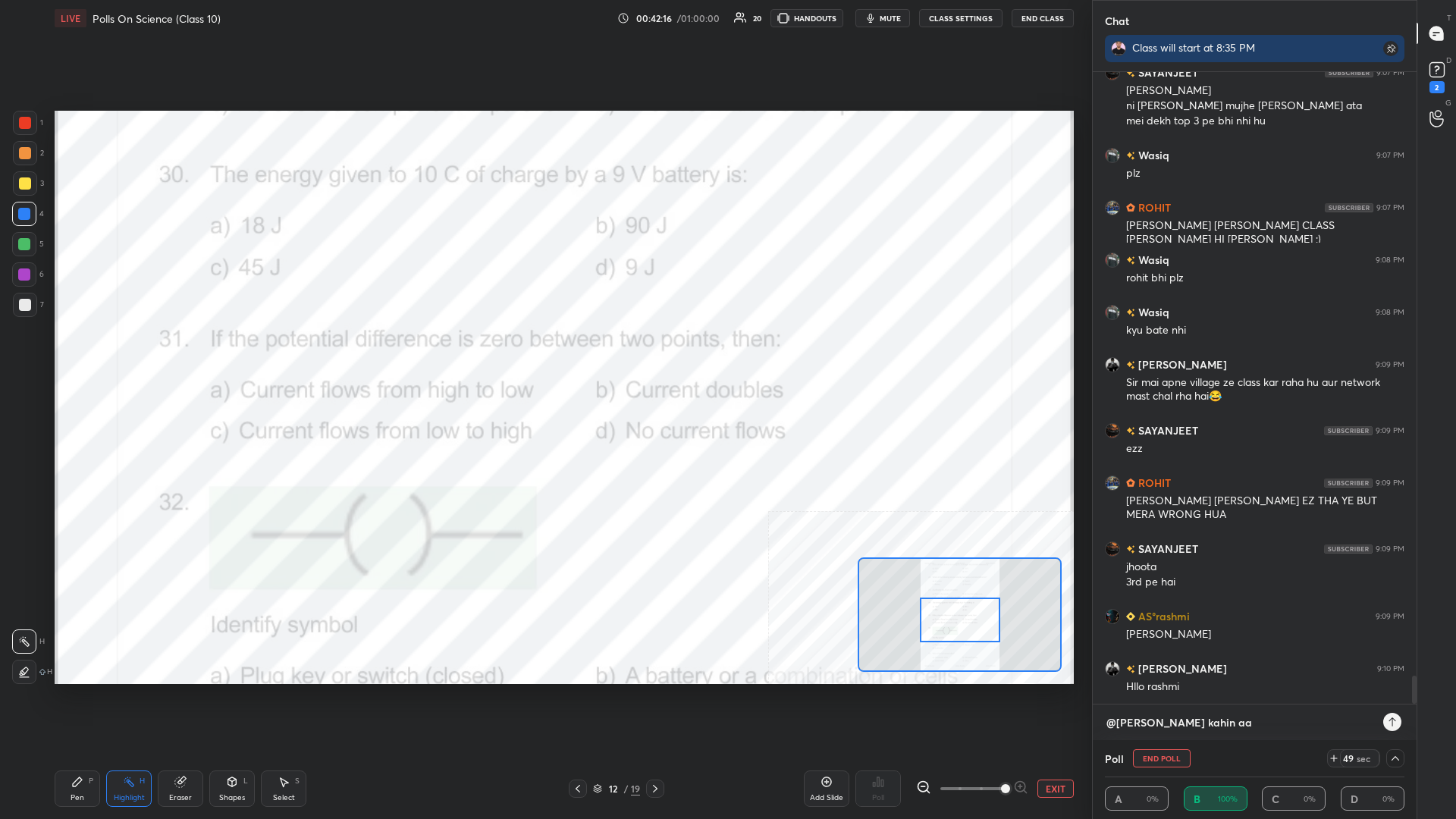
type textarea "@[PERSON_NAME] kahin aap"
type textarea "x"
type textarea "@[PERSON_NAME] kahin aap"
type textarea "x"
type textarea "@[PERSON_NAME] aap t"
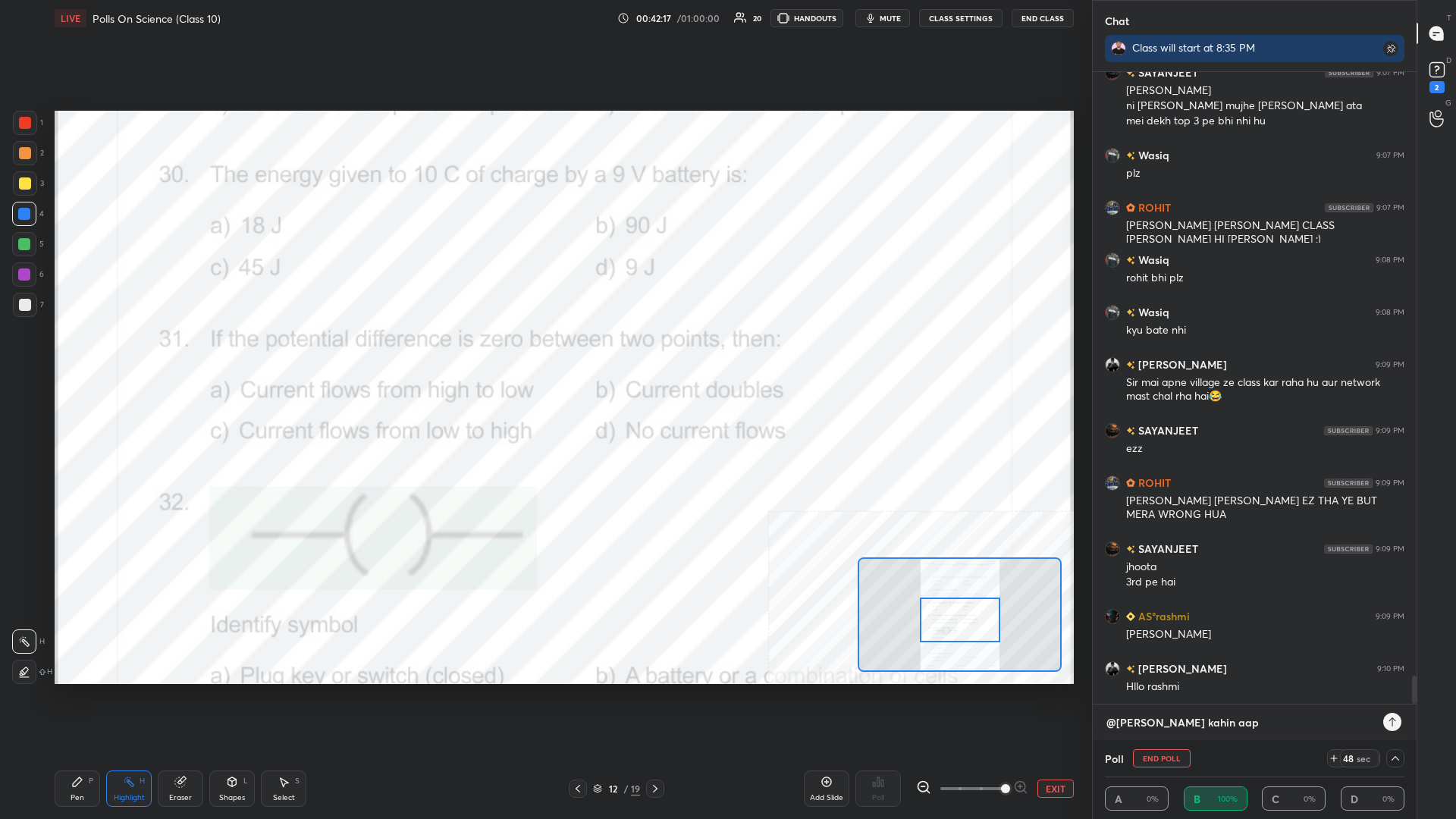
type textarea "x"
type textarea "@[PERSON_NAME] aap tw"
type textarea "x"
type textarea "@[PERSON_NAME] kahin aap two"
type textarea "x"
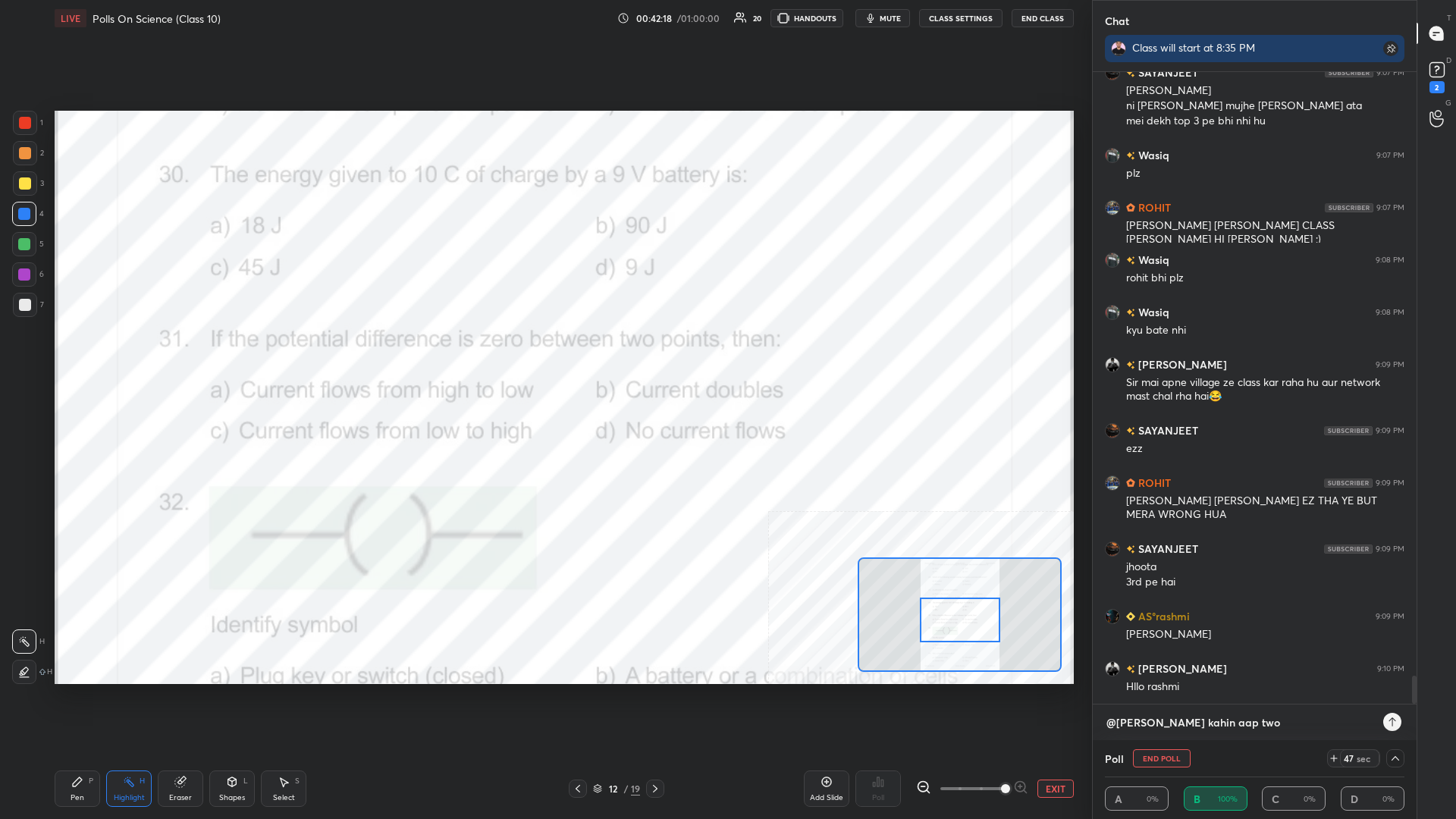
type textarea "@[PERSON_NAME] aap tw"
type textarea "x"
type textarea "@[PERSON_NAME] aap t"
type textarea "x"
type textarea "@[PERSON_NAME] aap to"
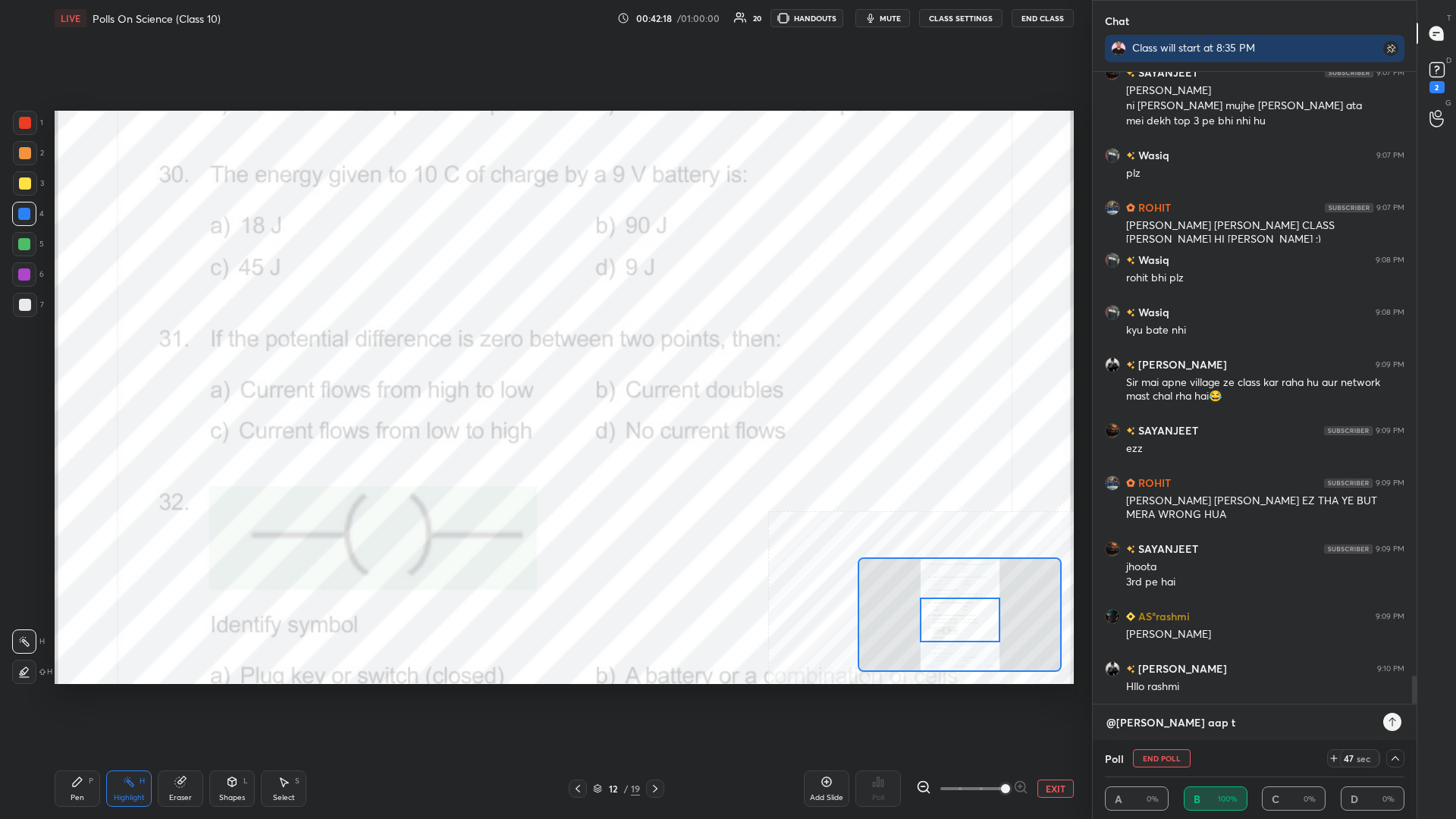
type textarea "x"
type textarea "@[PERSON_NAME] aap tow"
type textarea "x"
type textarea "@[PERSON_NAME] kahin aap [PERSON_NAME]"
type textarea "x"
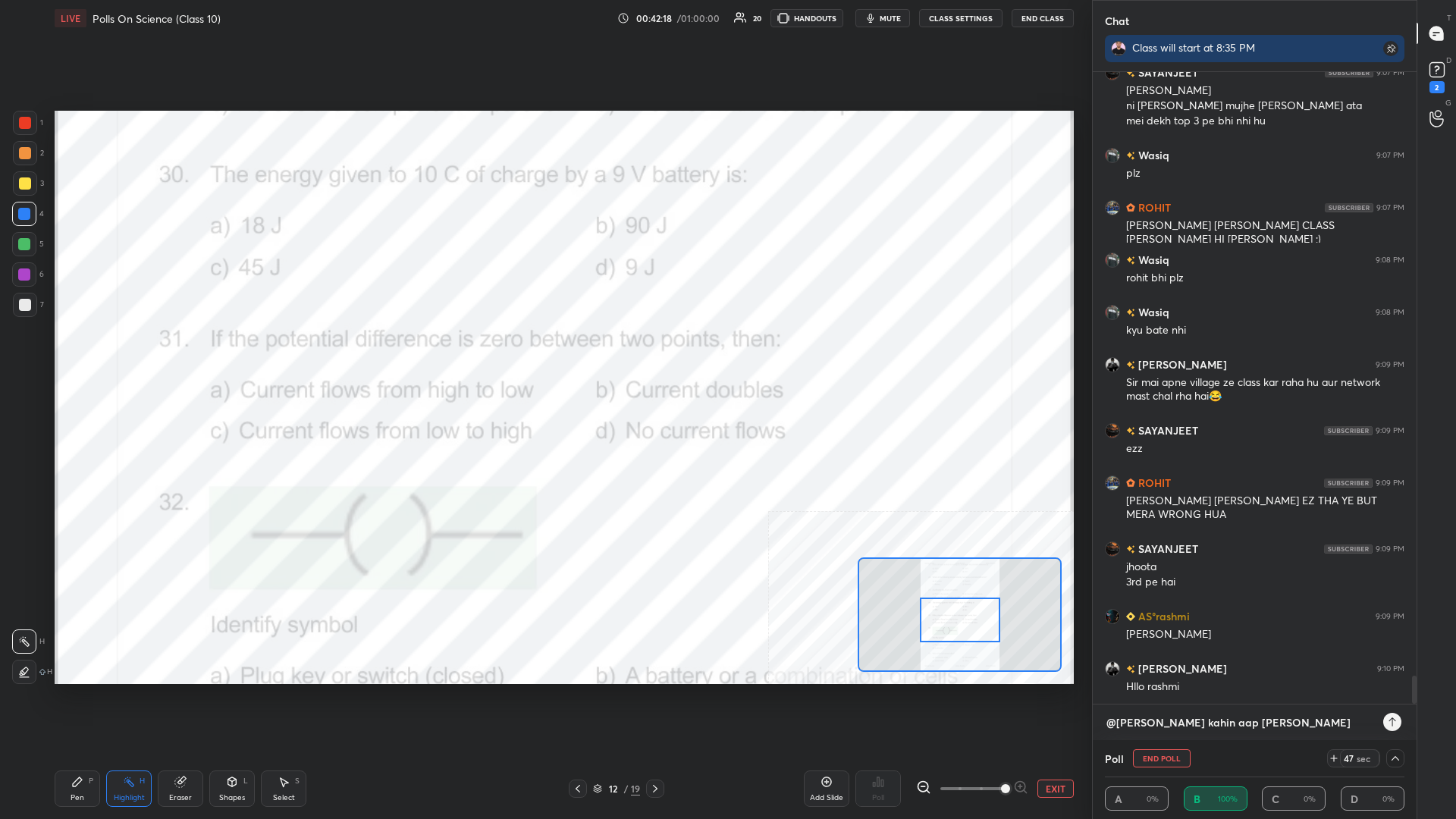
type textarea "@[PERSON_NAME] kahin aap tower"
type textarea "x"
type textarea "@[PERSON_NAME] kahin aap tower"
type textarea "x"
type textarea "@[PERSON_NAME] kahin aap tower p"
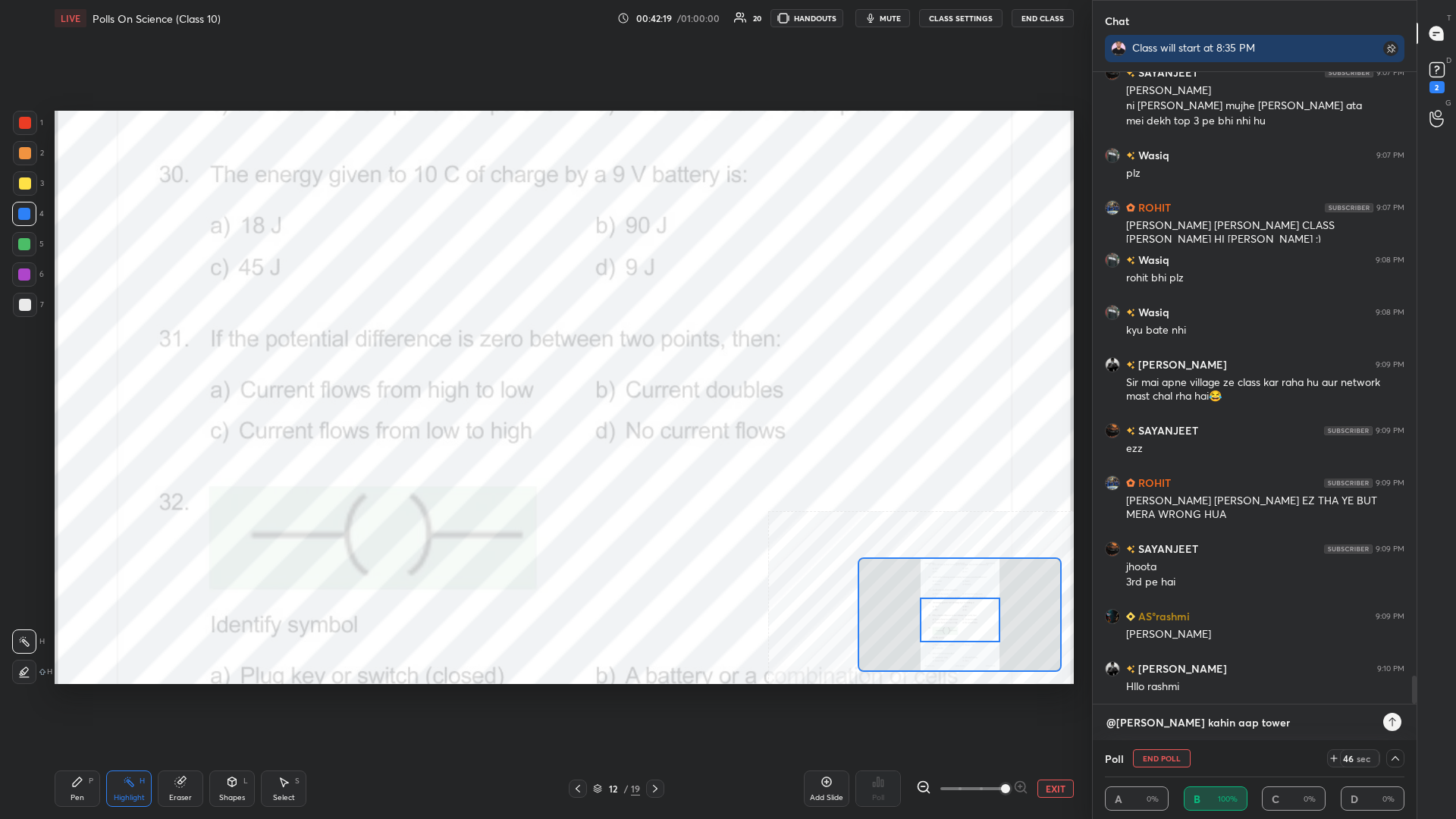
type textarea "x"
type textarea "@[PERSON_NAME] aap tower pe"
type textarea "x"
type textarea "@[PERSON_NAME] aap tower pe"
type textarea "x"
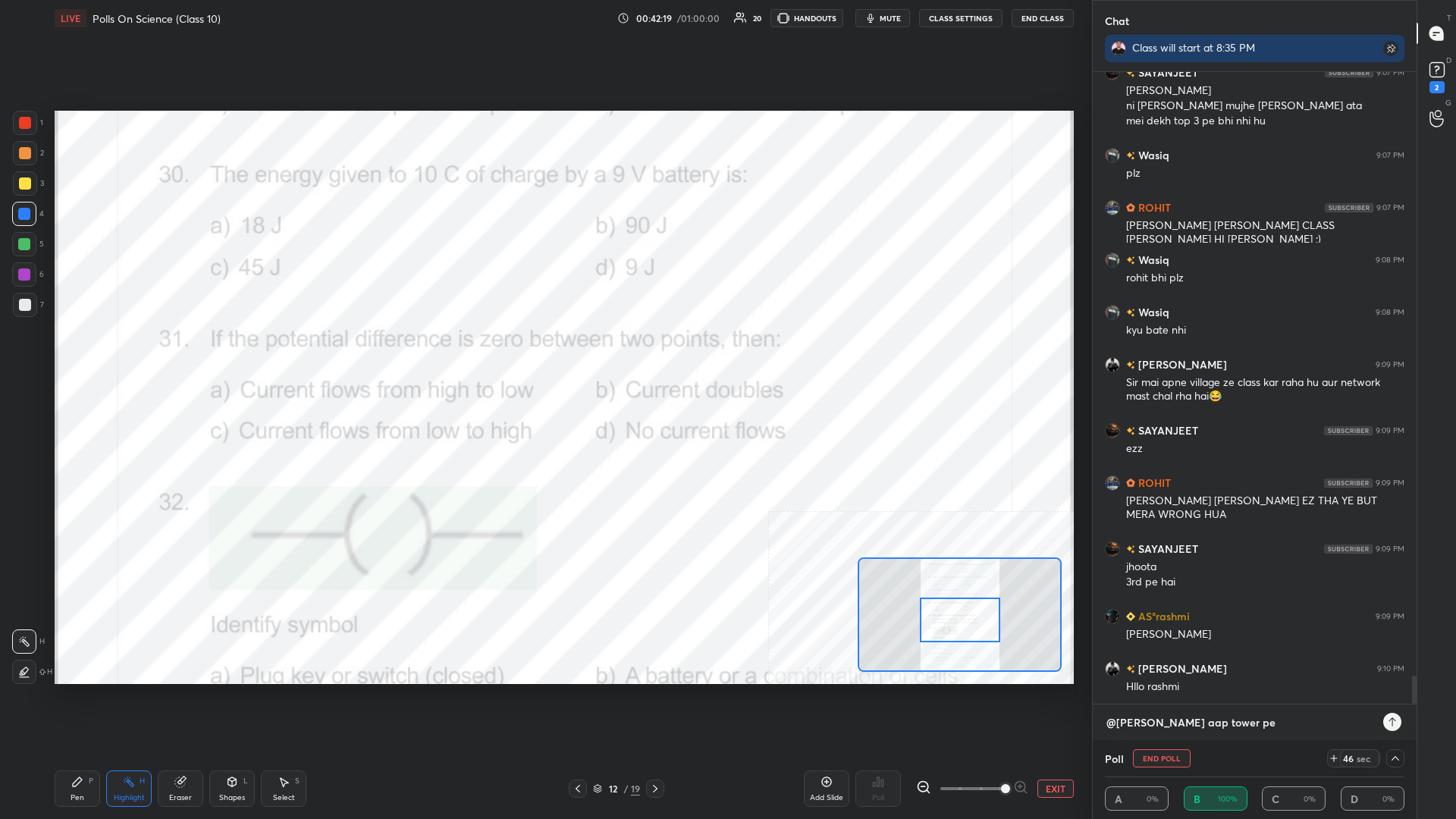
type textarea "@[PERSON_NAME] aap tower pe t"
type textarea "x"
type textarea "@[PERSON_NAME] aap tower pe to"
type textarea "x"
type textarea "@[PERSON_NAME] aap tower pe toh"
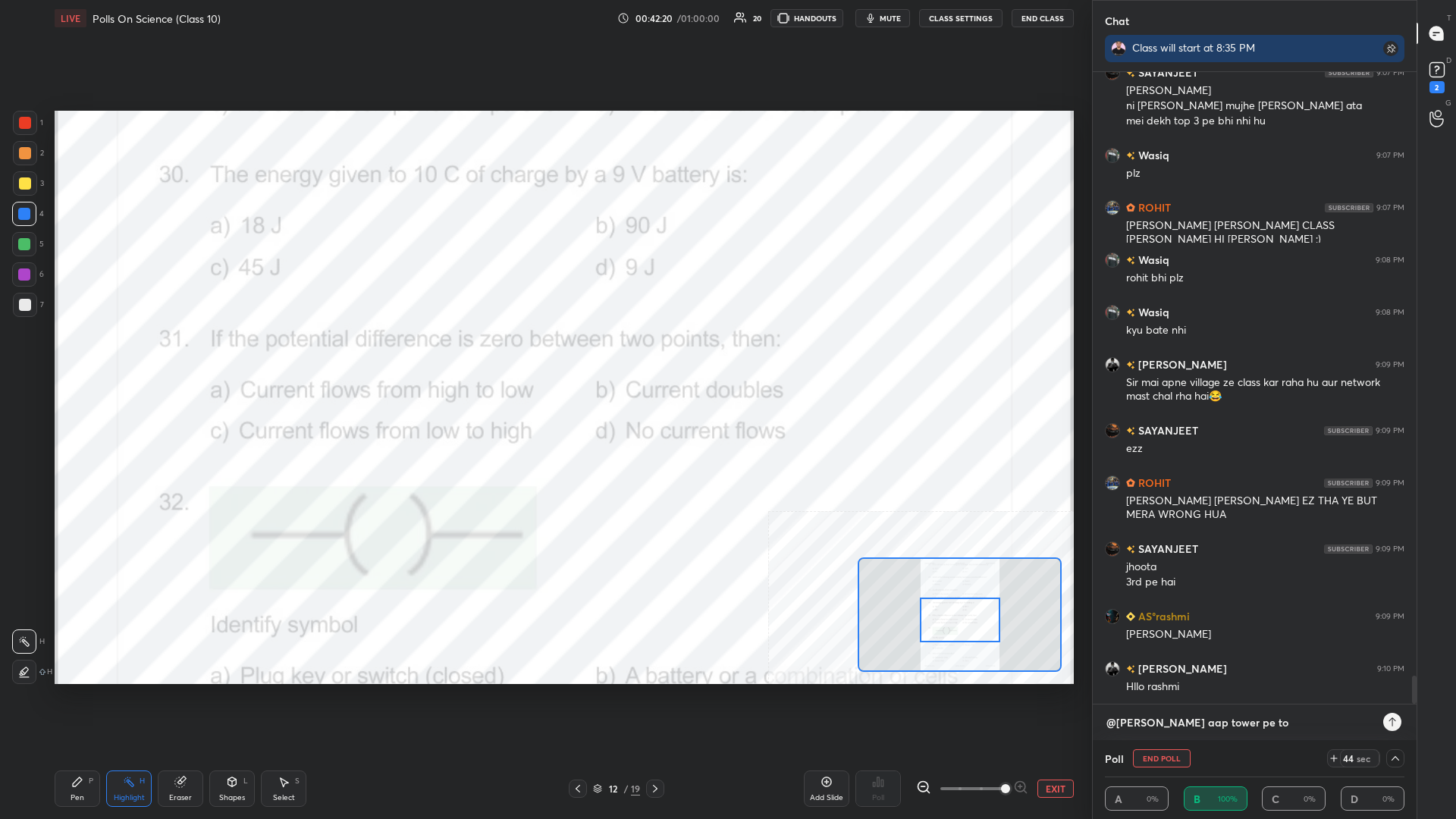
type textarea "x"
type textarea "@[PERSON_NAME] aap tower pe toh"
type textarea "x"
type textarea "@[PERSON_NAME] kahin aap tower pe toh n"
type textarea "x"
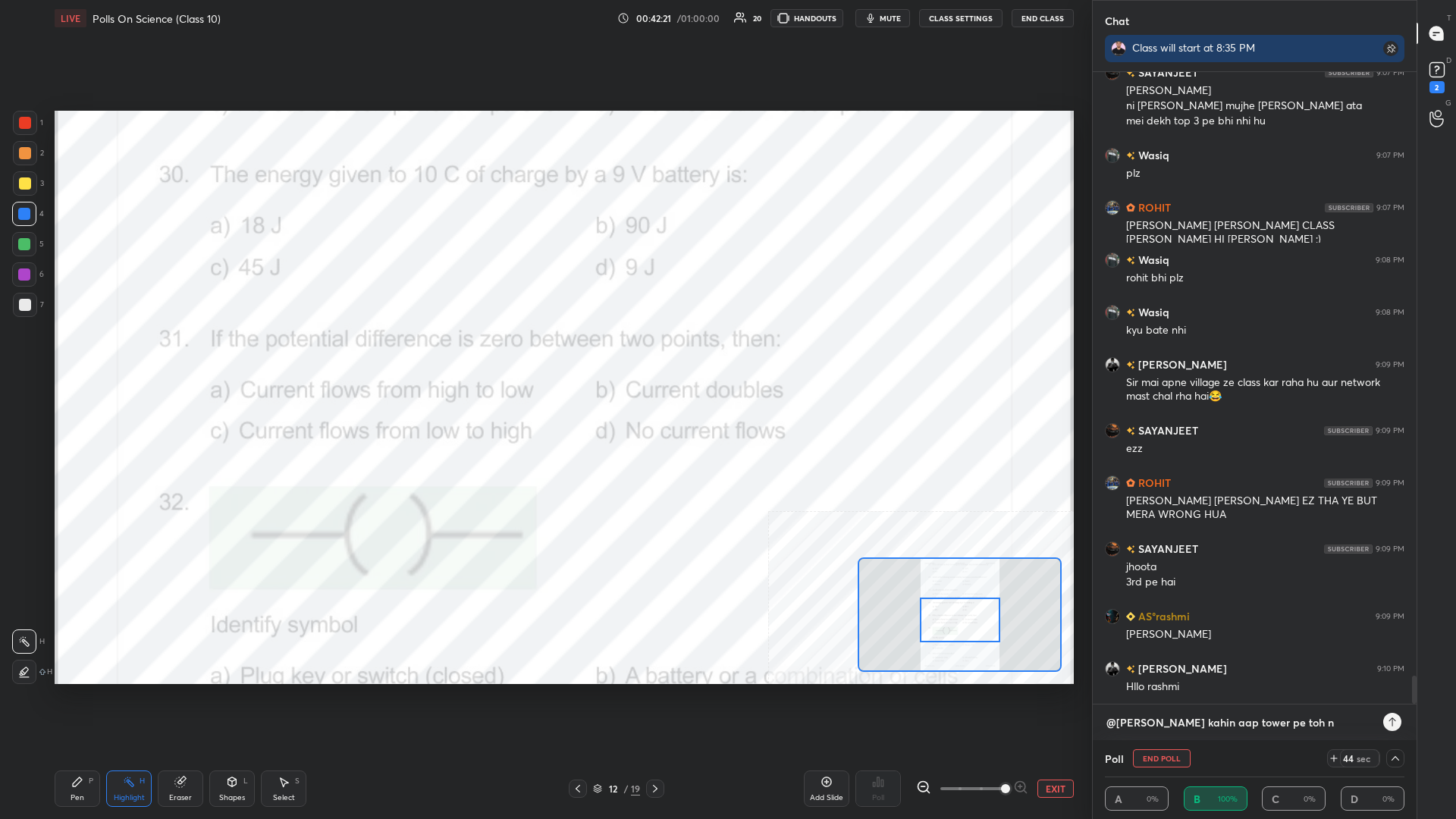
type textarea "@[PERSON_NAME] aap tower pe toh na"
type textarea "x"
type textarea "@[PERSON_NAME] kahin aap tower pe toh nah"
type textarea "x"
type textarea "@[PERSON_NAME] aap tower pe toh nahi"
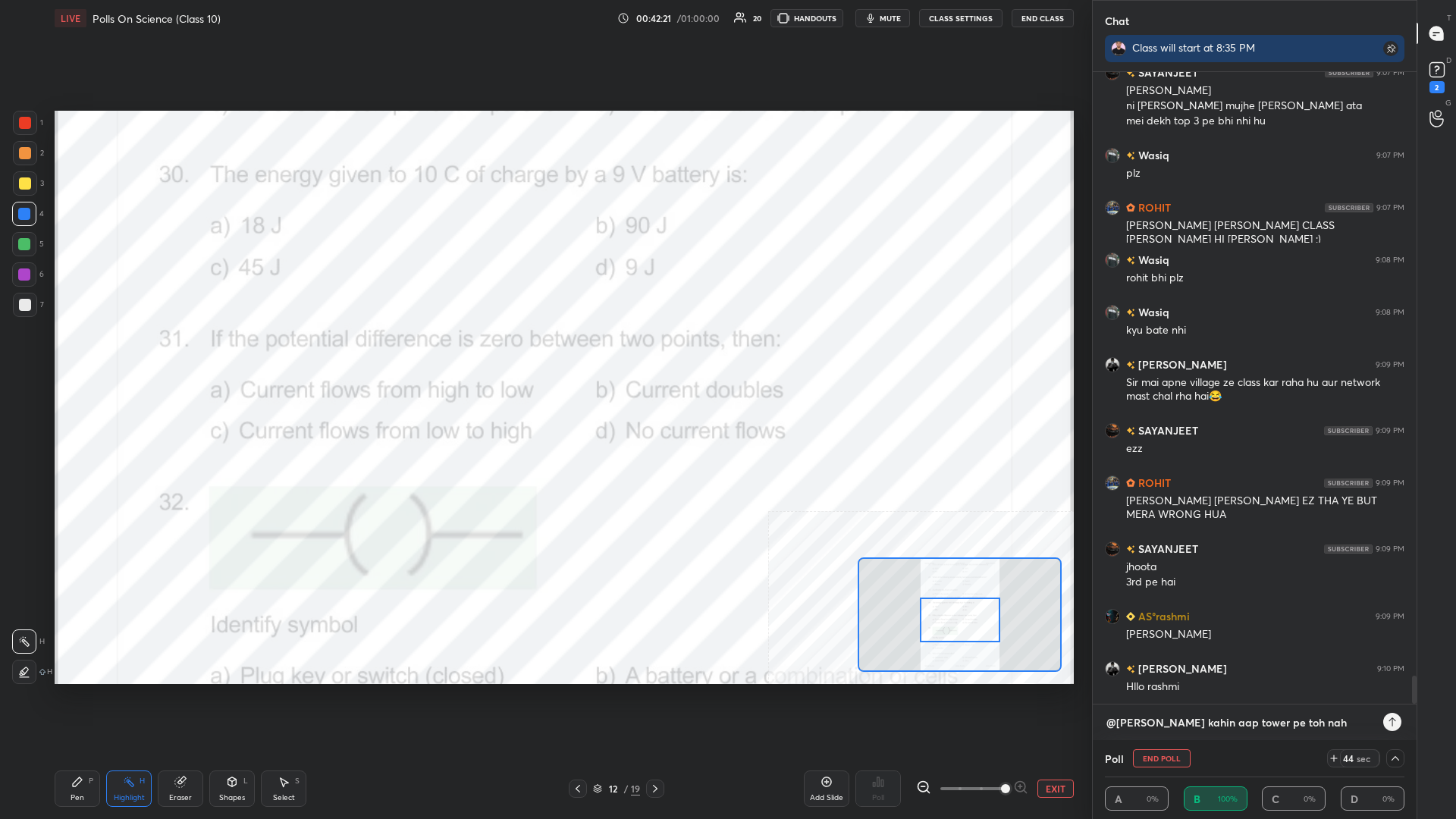
type textarea "x"
type textarea "@[PERSON_NAME] aap tower pe toh nahin"
type textarea "x"
type textarea "@[PERSON_NAME] aap tower pe toh nahin"
type textarea "x"
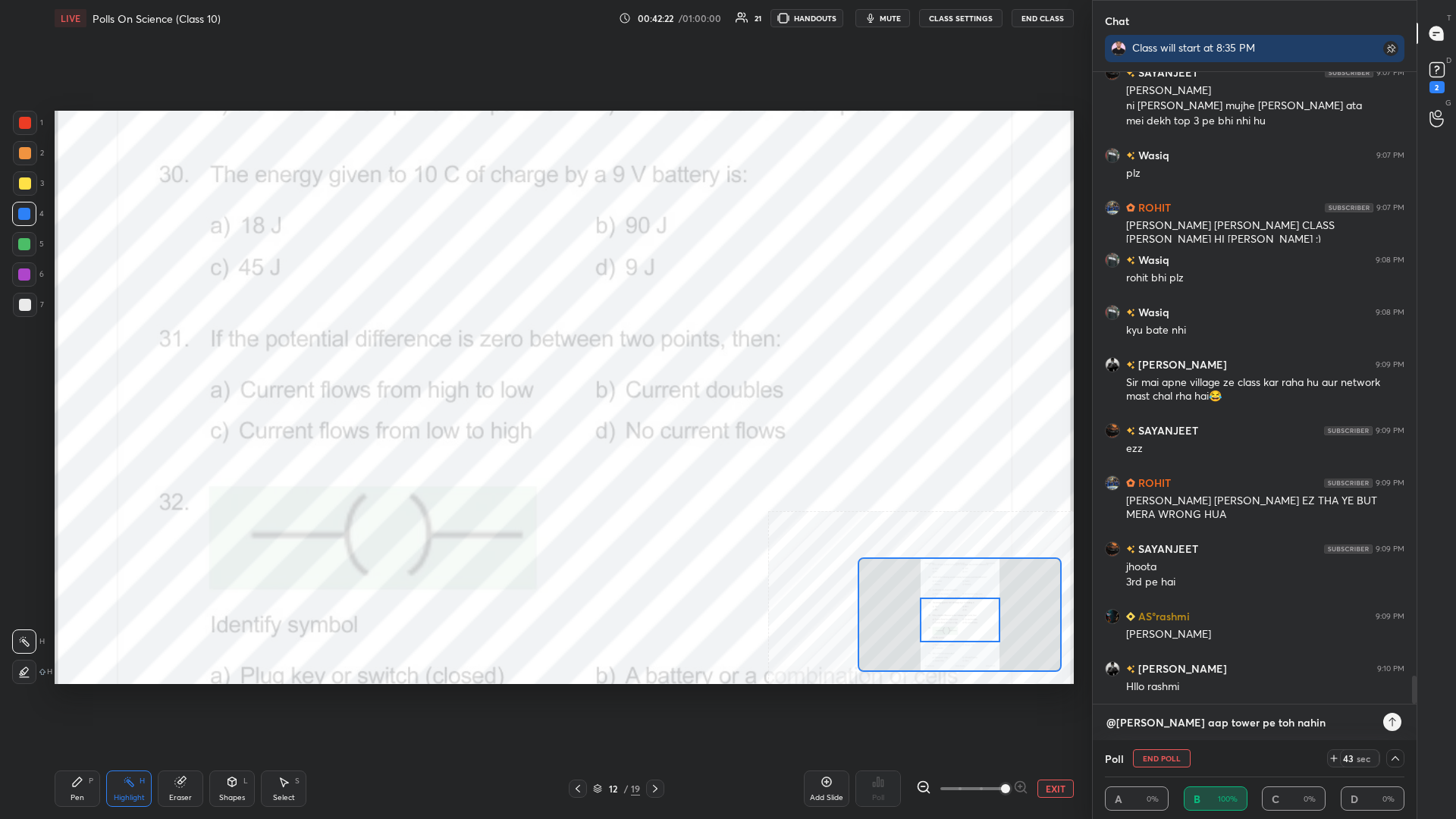
type textarea "@[PERSON_NAME] aap tower pe toh nahin n"
type textarea "x"
type textarea "@[PERSON_NAME] aap tower pe toh nahin"
type textarea "x"
type textarea "@[PERSON_NAME] kahin aap tower pe toh nahin b"
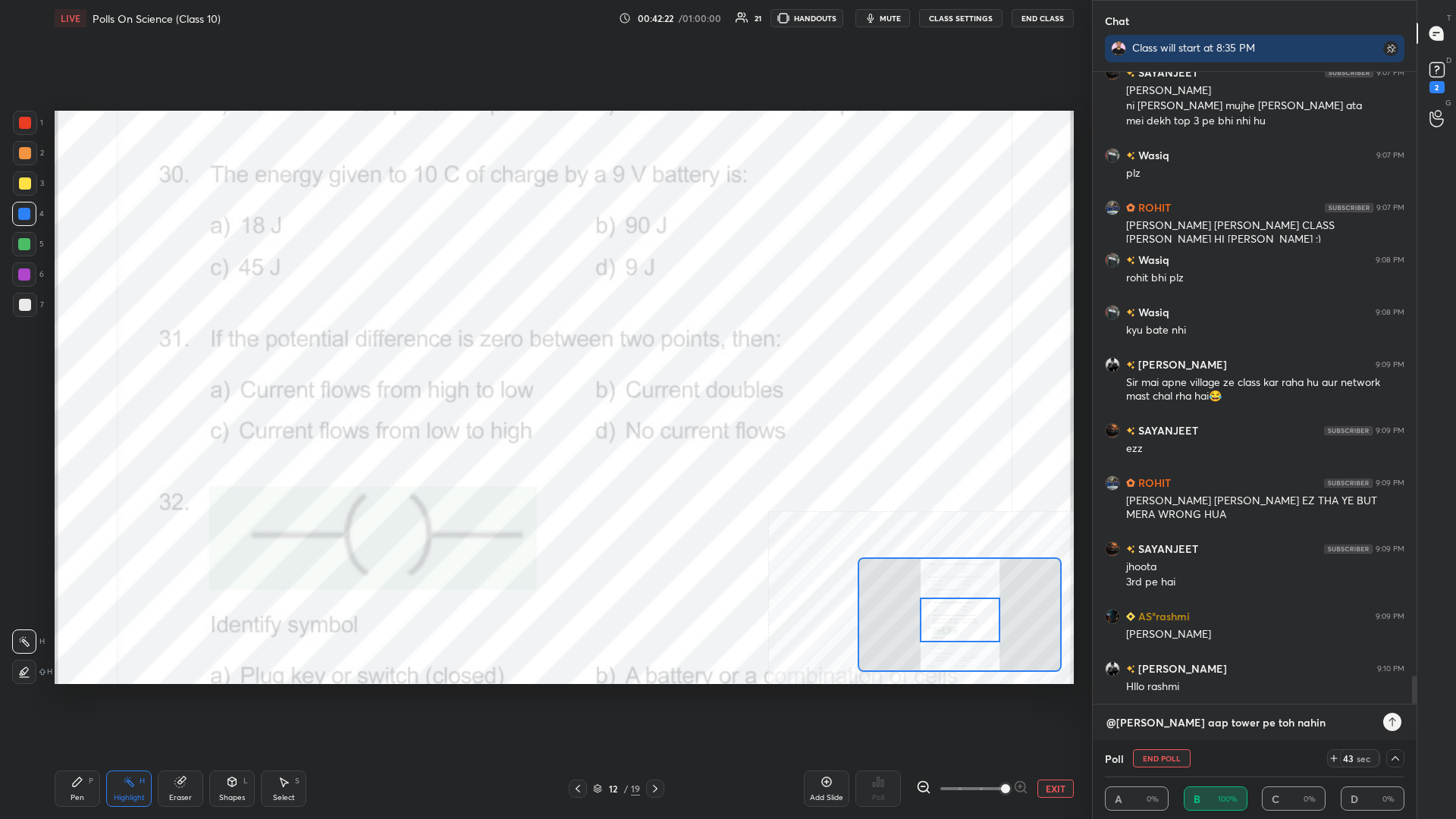
type textarea "x"
type textarea "@[PERSON_NAME] kahin aap tower pe toh nahin ba"
type textarea "x"
type textarea "@[PERSON_NAME] kahin aap tower pe toh nahin bai"
type textarea "x"
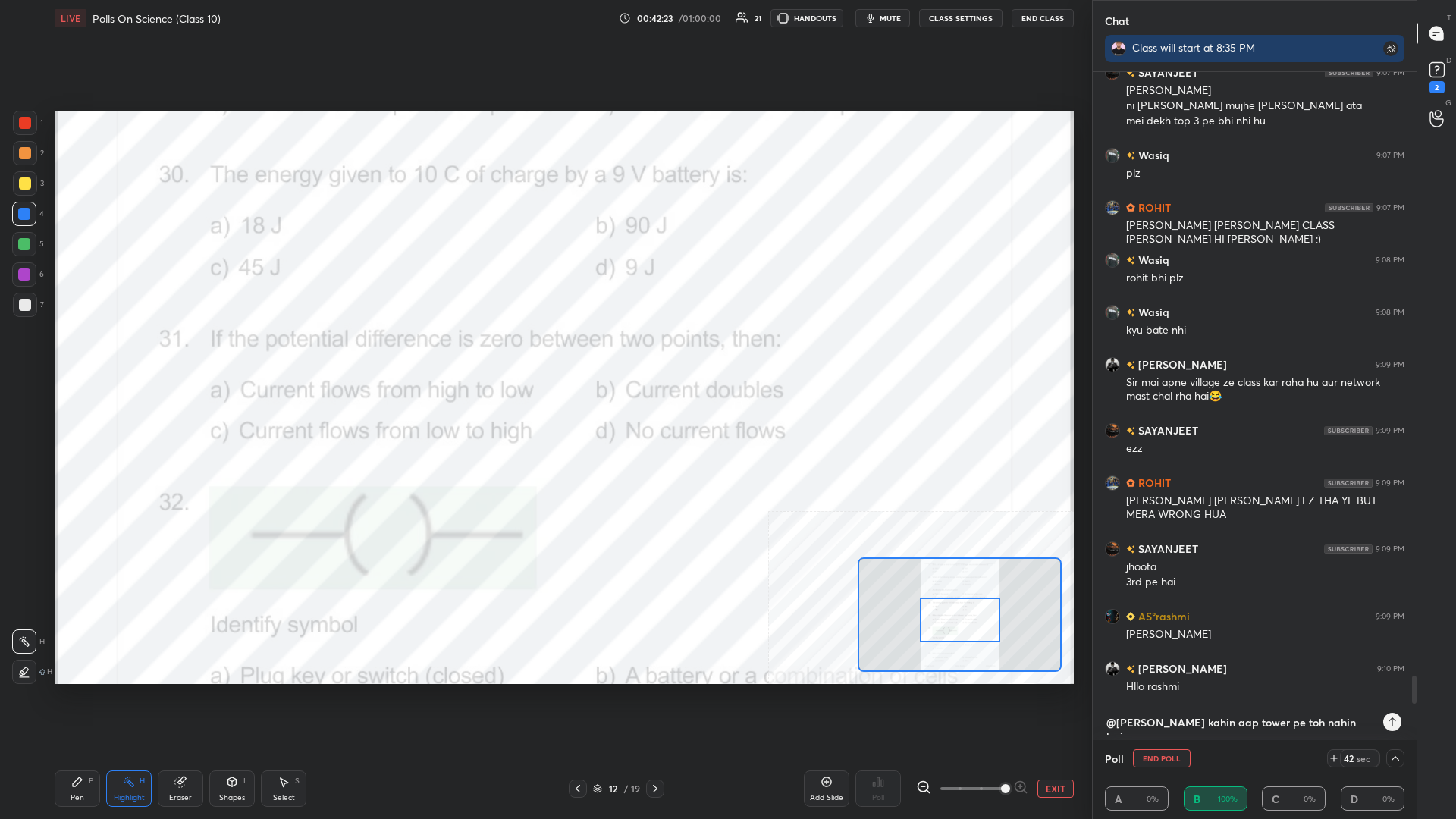
type textarea "@[PERSON_NAME] kahin aap tower pe toh nahin bait"
type textarea "x"
type textarea "@[PERSON_NAME] aap tower pe toh nahin baith"
type textarea "x"
type textarea "@[PERSON_NAME] aap tower pe toh nahin baith"
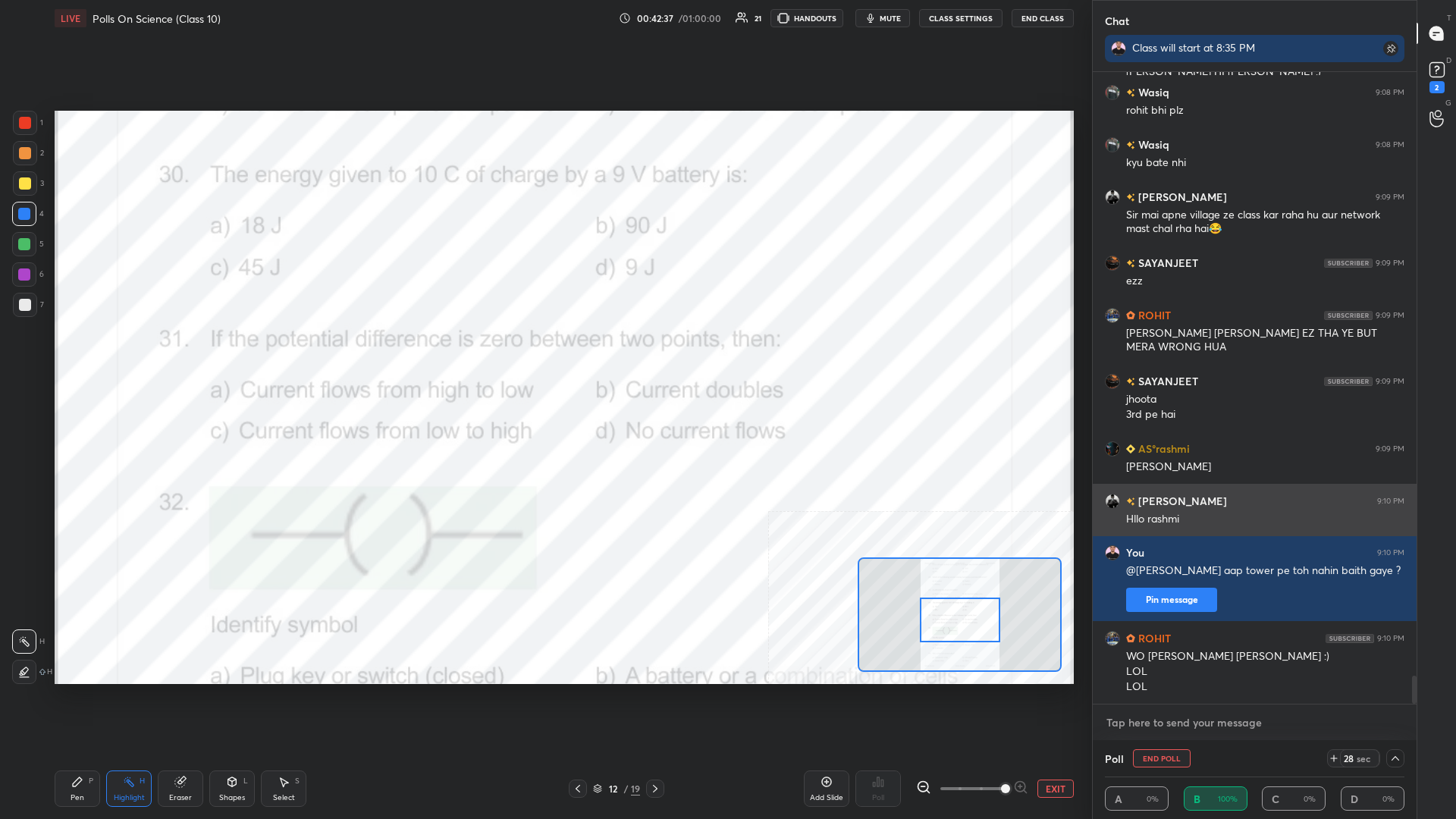
scroll to position [13795, 0]
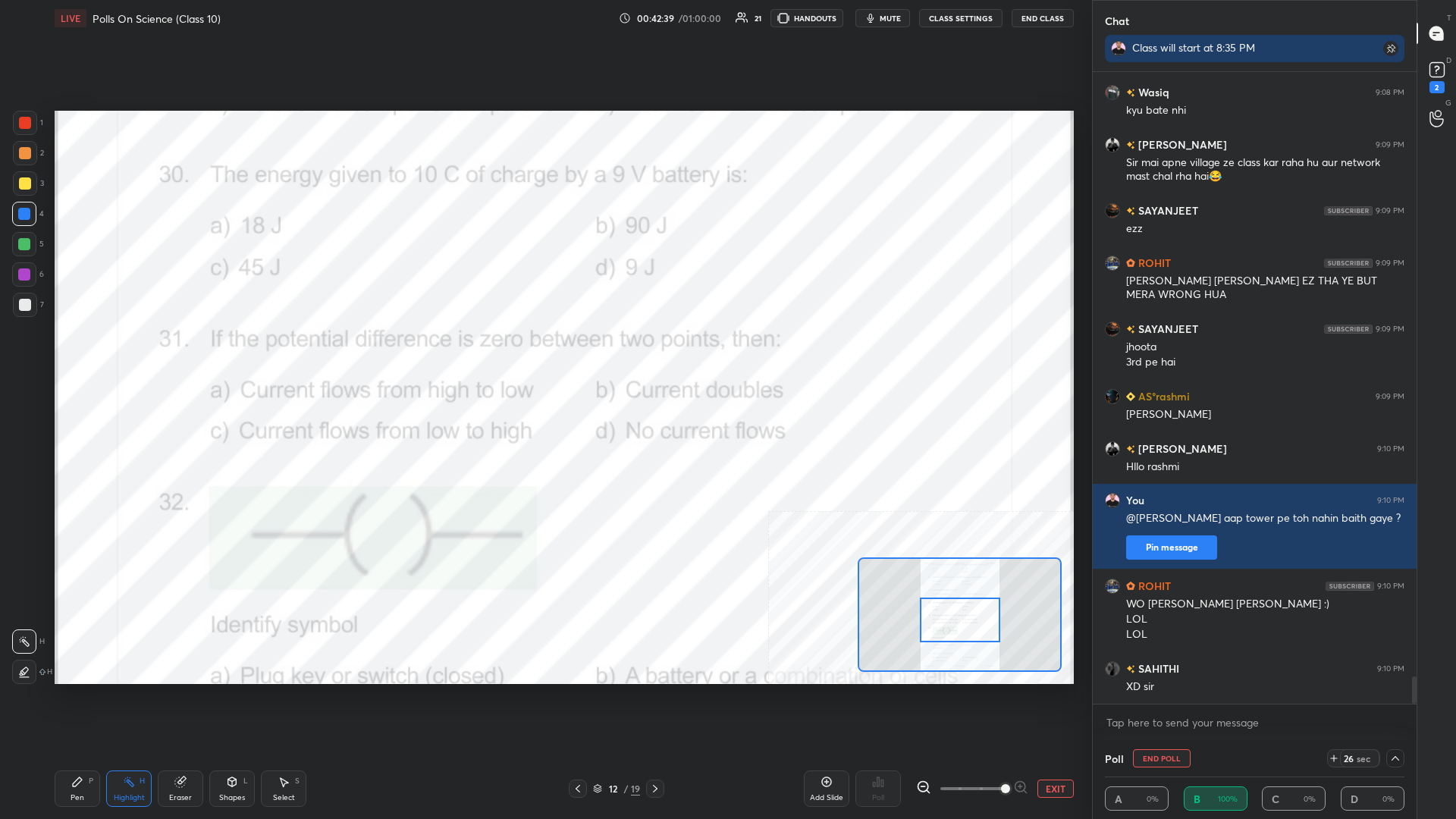
click at [70, 356] on div "Pen P" at bounding box center [77, 789] width 45 height 37
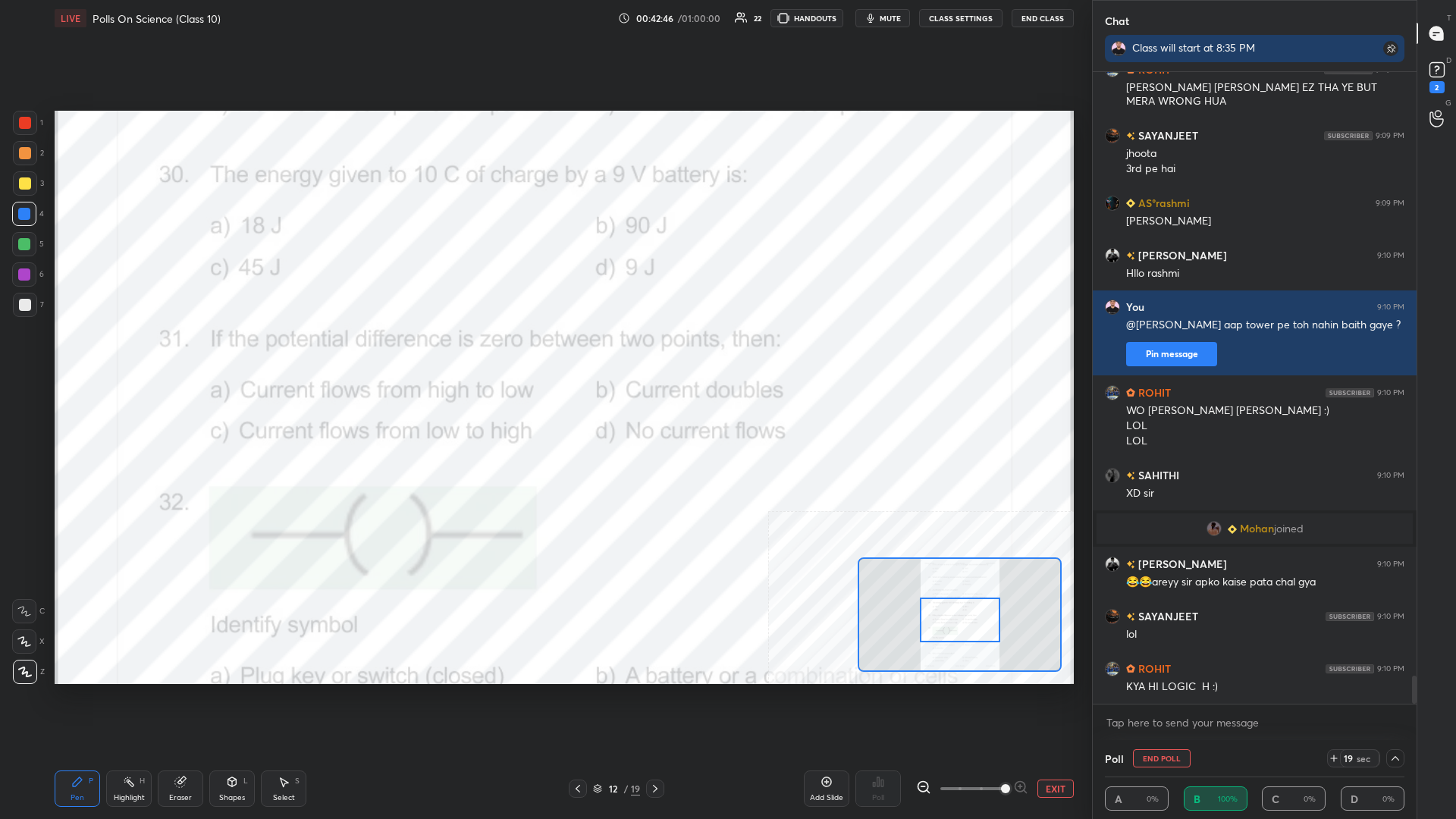
scroll to position [13599, 0]
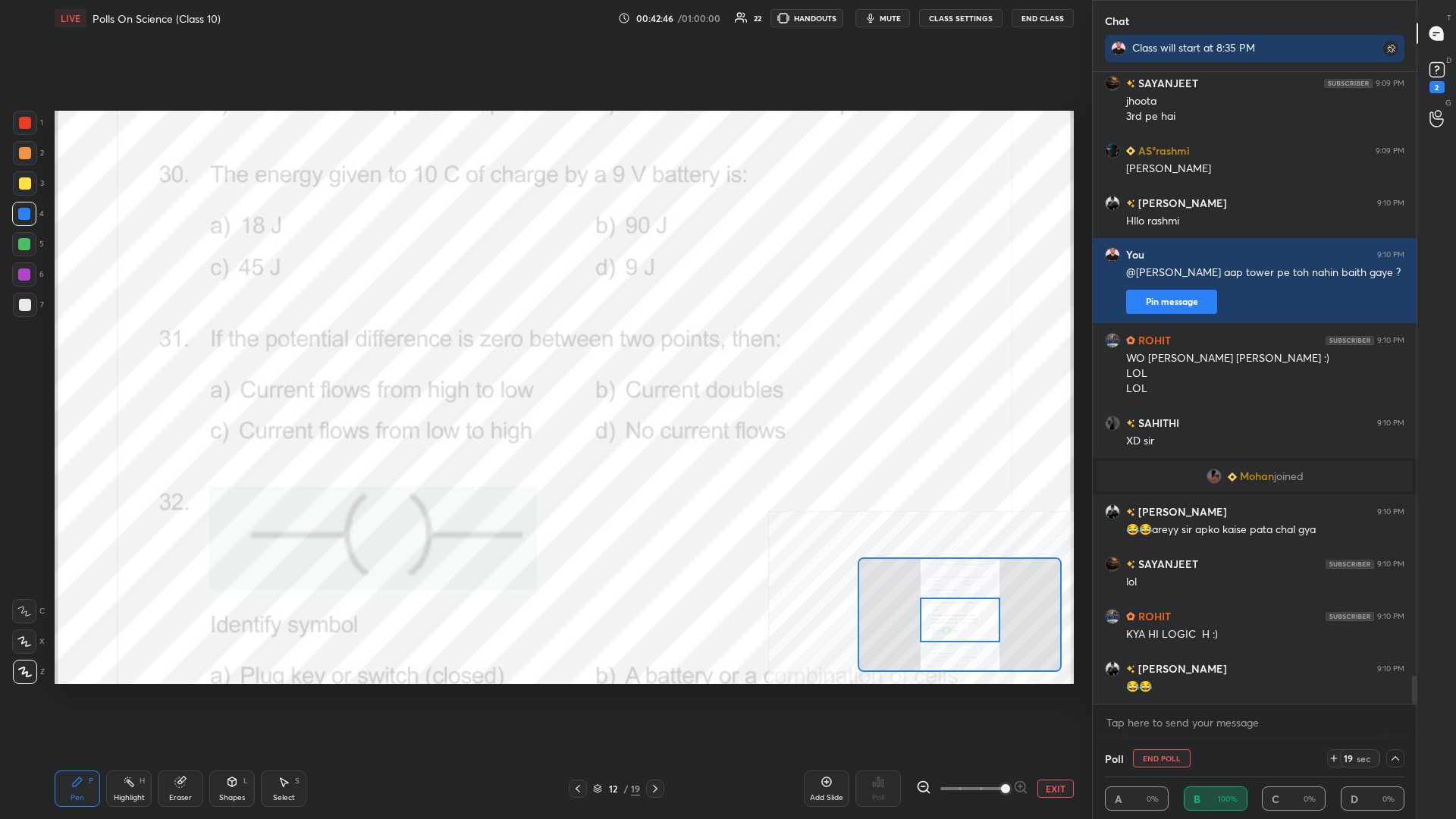
click at [26, 161] on div at bounding box center [24, 153] width 24 height 24
click at [30, 217] on div at bounding box center [24, 214] width 13 height 13
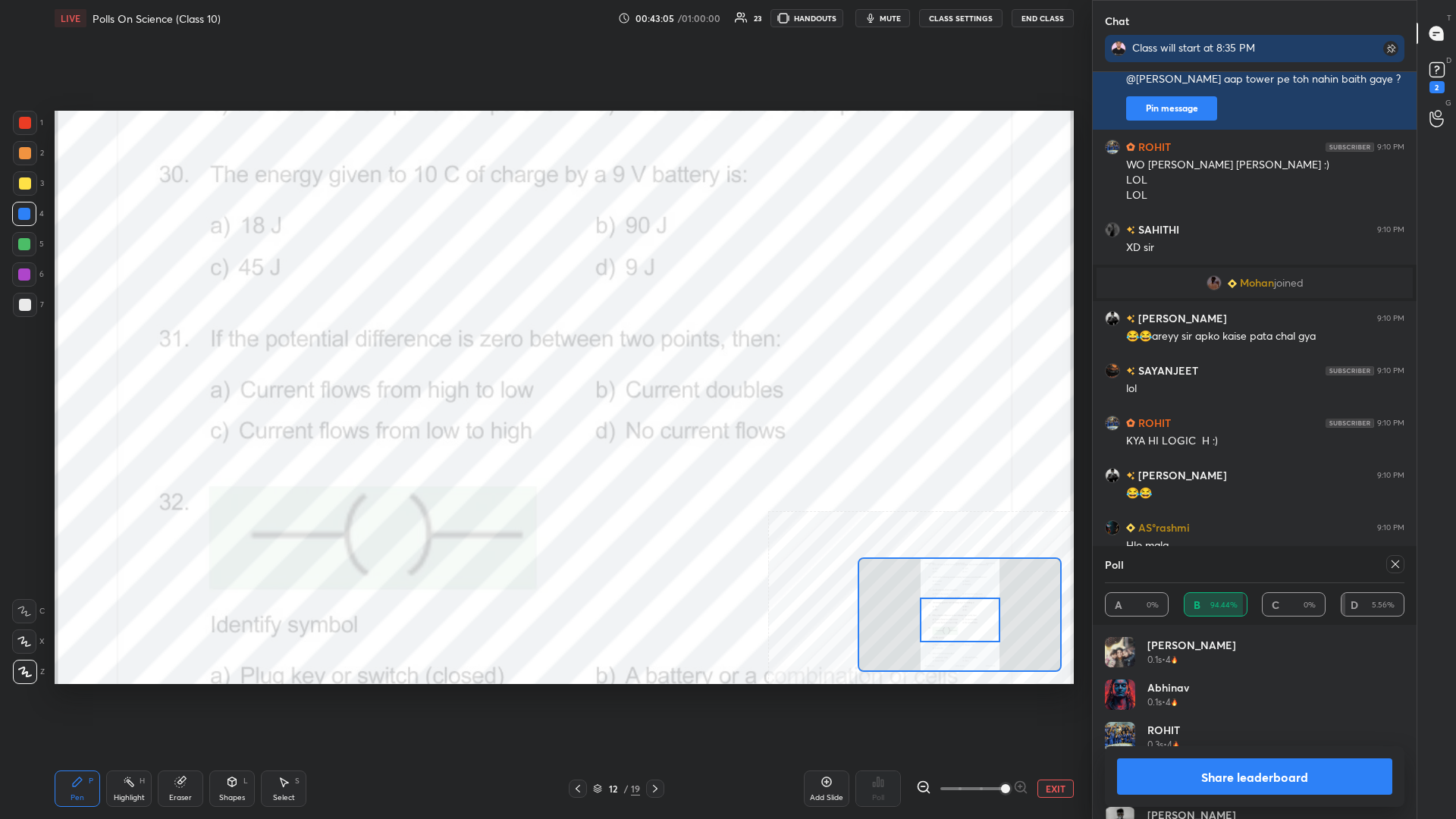
scroll to position [13757, 0]
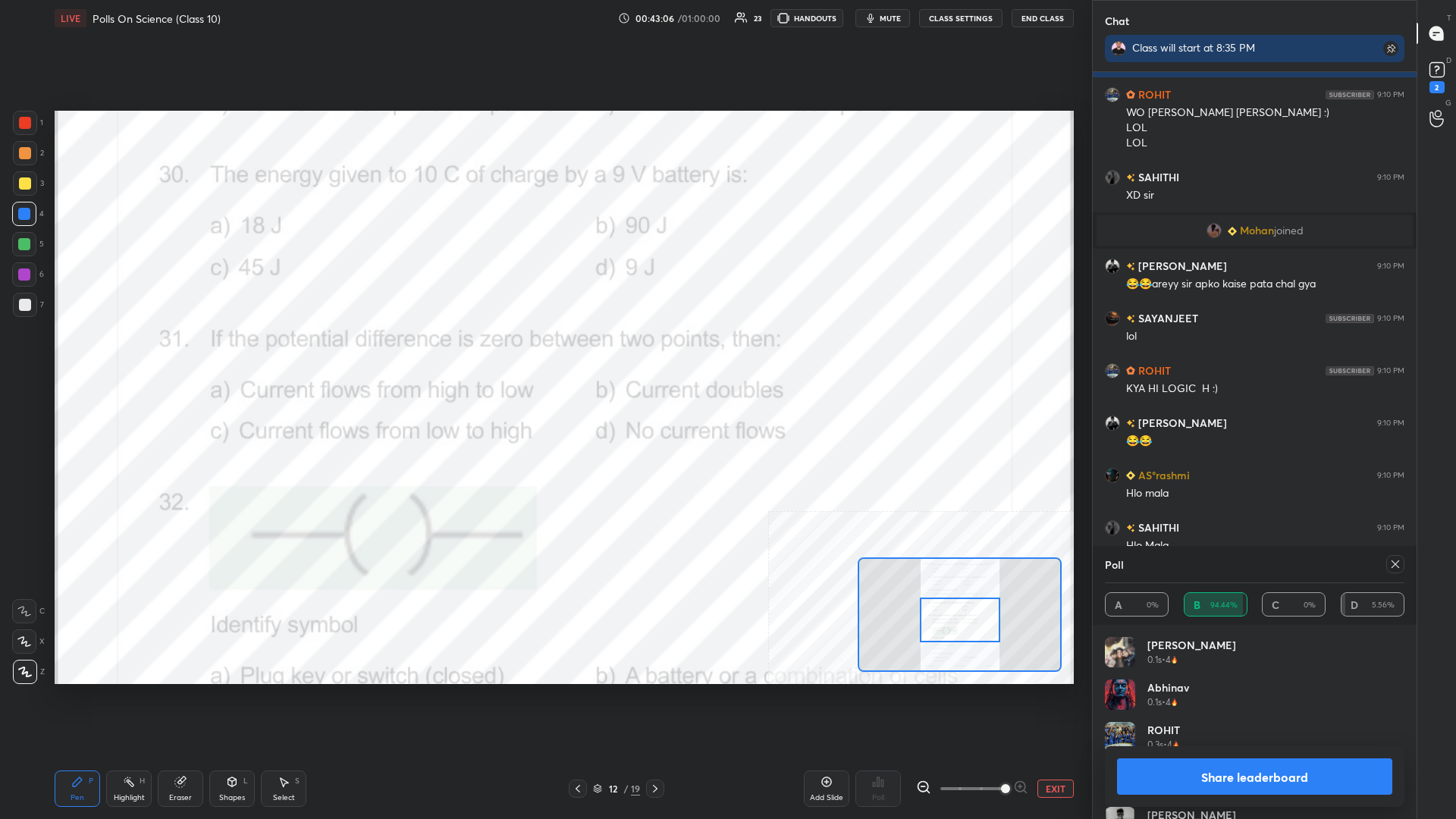
click at [544, 356] on button "Share leaderboard" at bounding box center [1255, 777] width 275 height 37
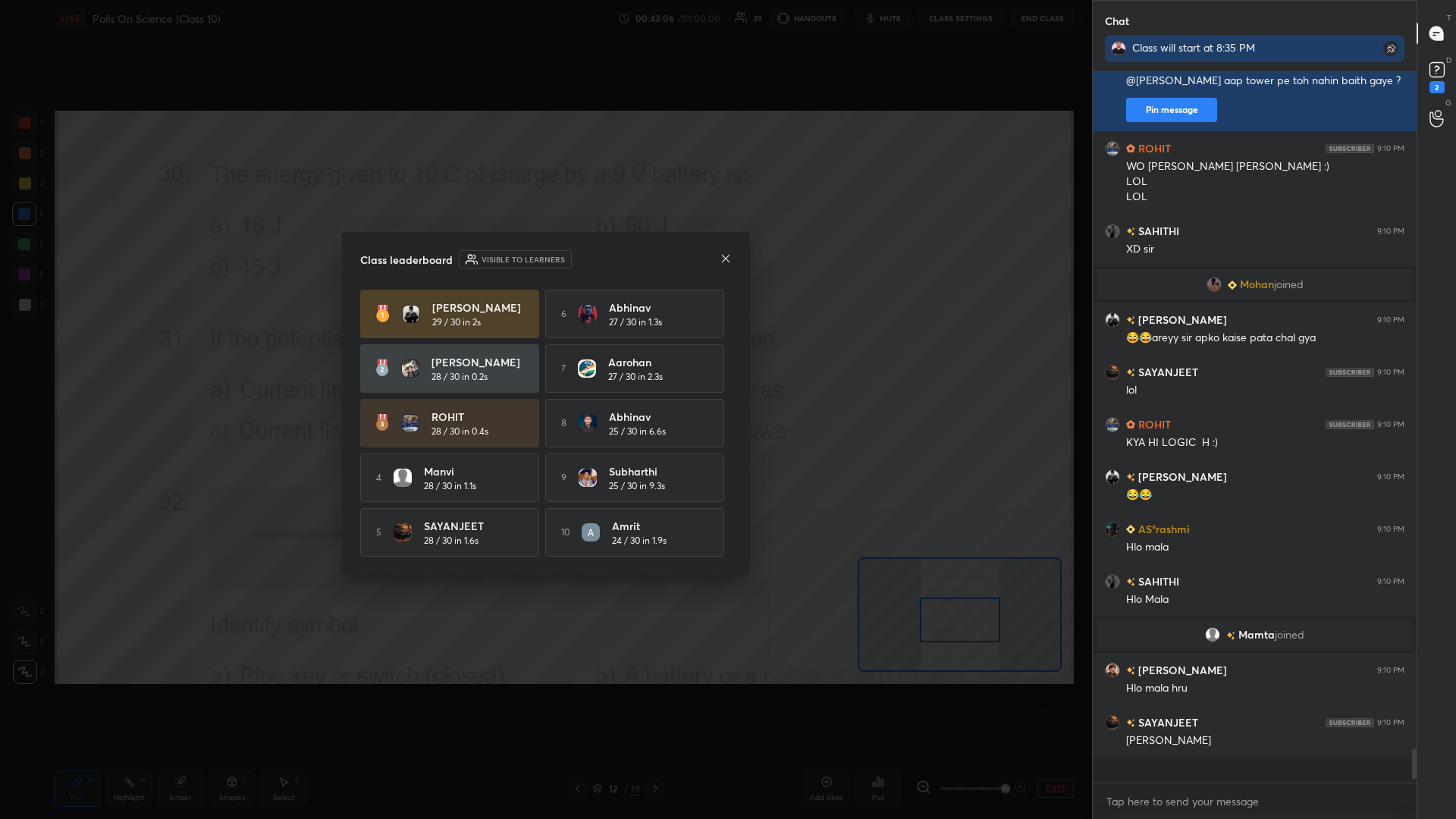
scroll to position [0, 1]
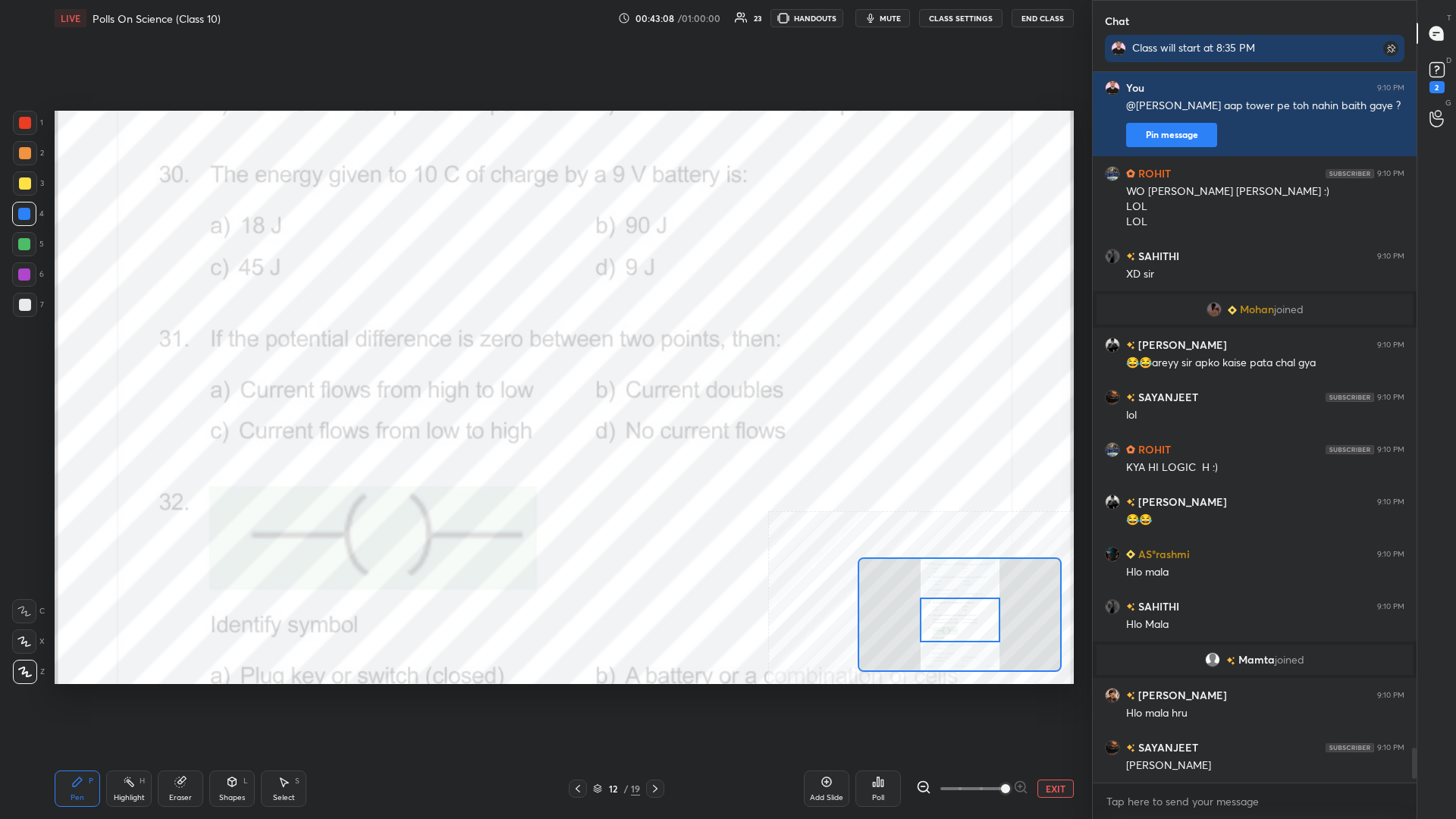
click at [125, 356] on div "Highlight H" at bounding box center [128, 789] width 45 height 37
click at [544, 356] on div "Poll" at bounding box center [878, 789] width 45 height 37
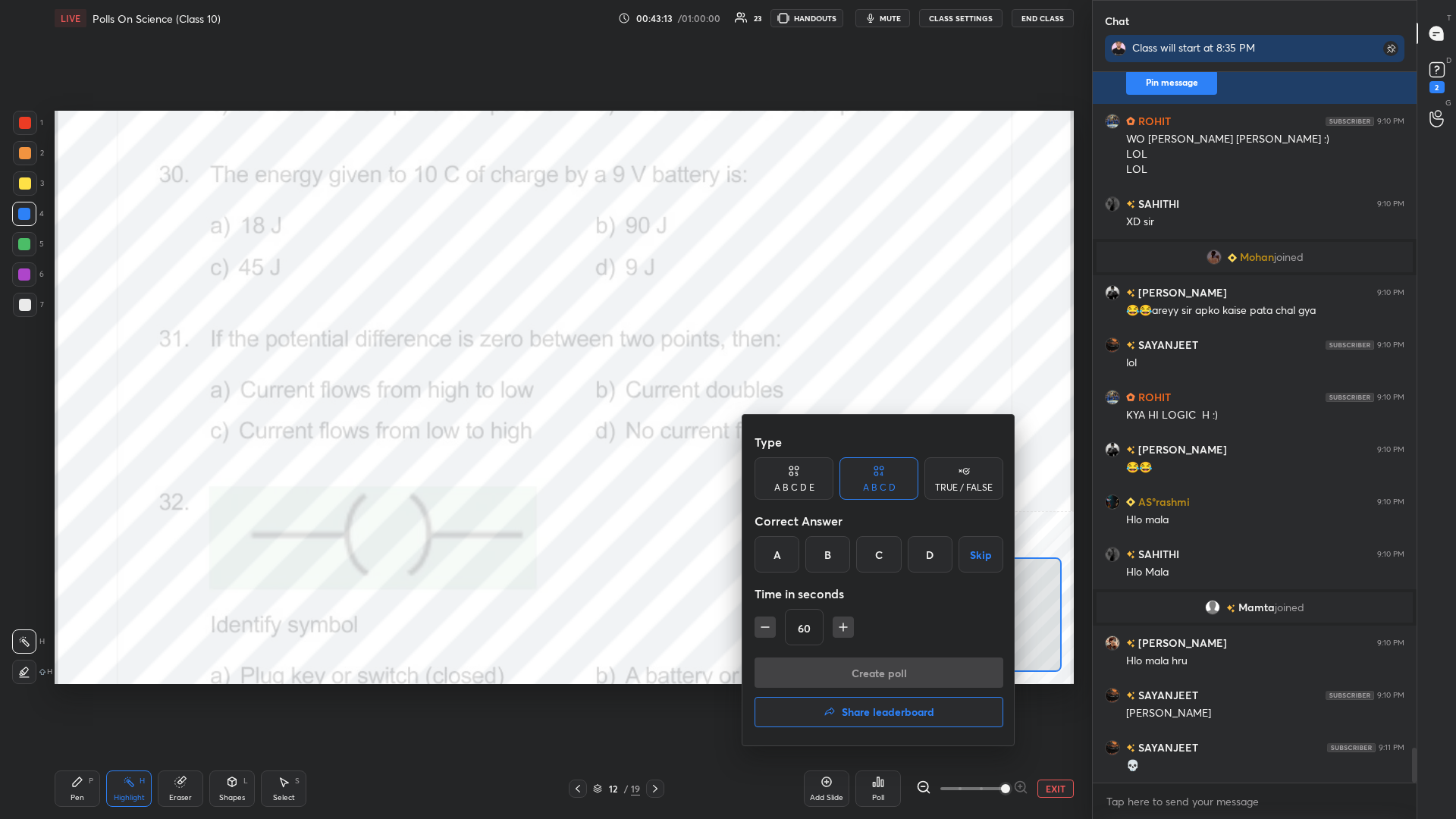
click at [544, 356] on div "Type A B C D E A B C D TRUE / FALSE Correct Answer A B C D Skip Time in seconds…" at bounding box center [879, 543] width 249 height 231
click at [544, 356] on button "button" at bounding box center [765, 627] width 21 height 21
click at [544, 356] on icon "button" at bounding box center [765, 627] width 15 height 15
click at [544, 356] on div "D" at bounding box center [931, 554] width 45 height 37
click at [544, 356] on button "Create poll" at bounding box center [879, 673] width 249 height 31
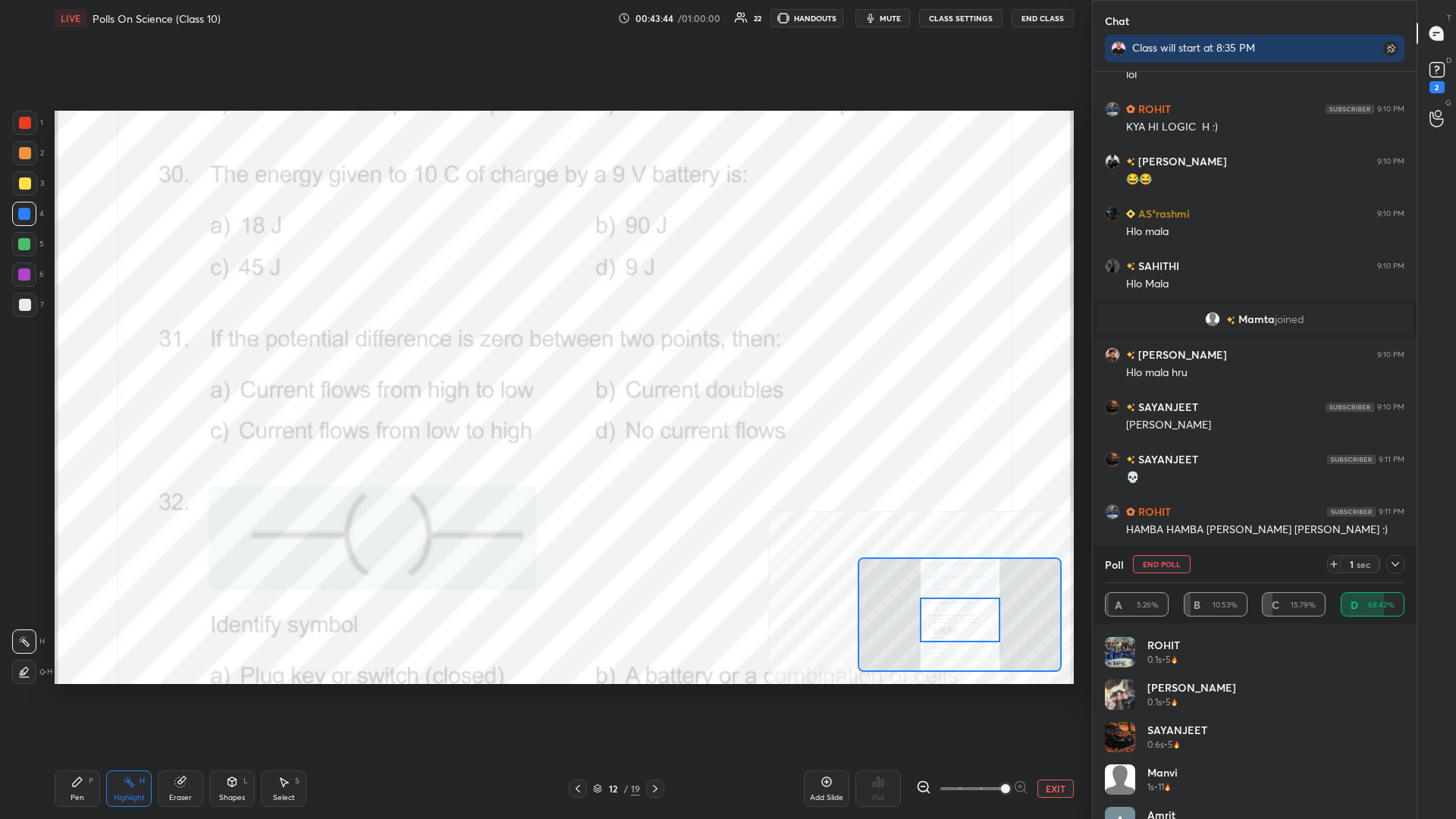
click at [78, 356] on icon at bounding box center [77, 781] width 9 height 9
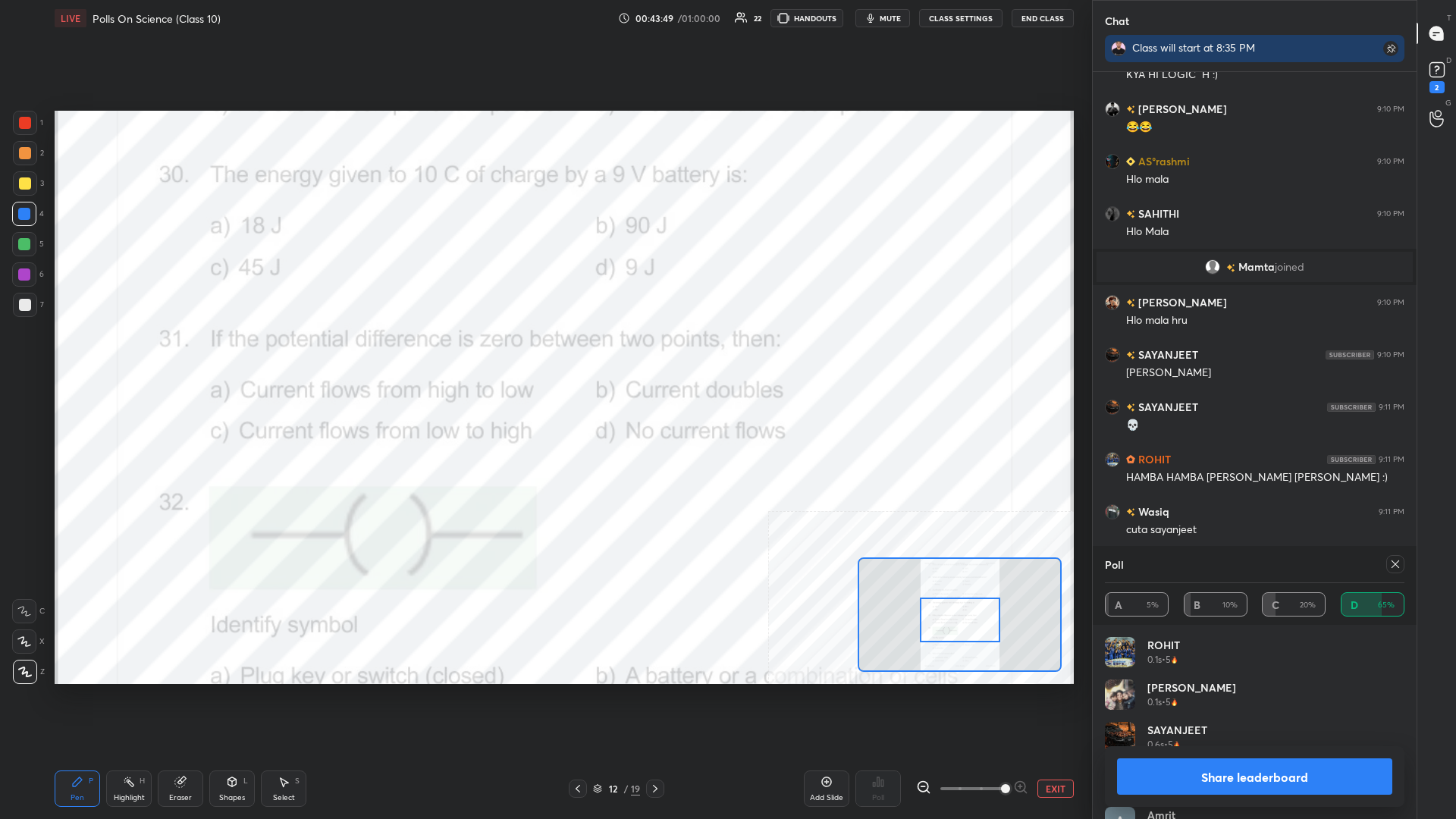
click at [544, 356] on button "Share leaderboard" at bounding box center [1255, 777] width 275 height 37
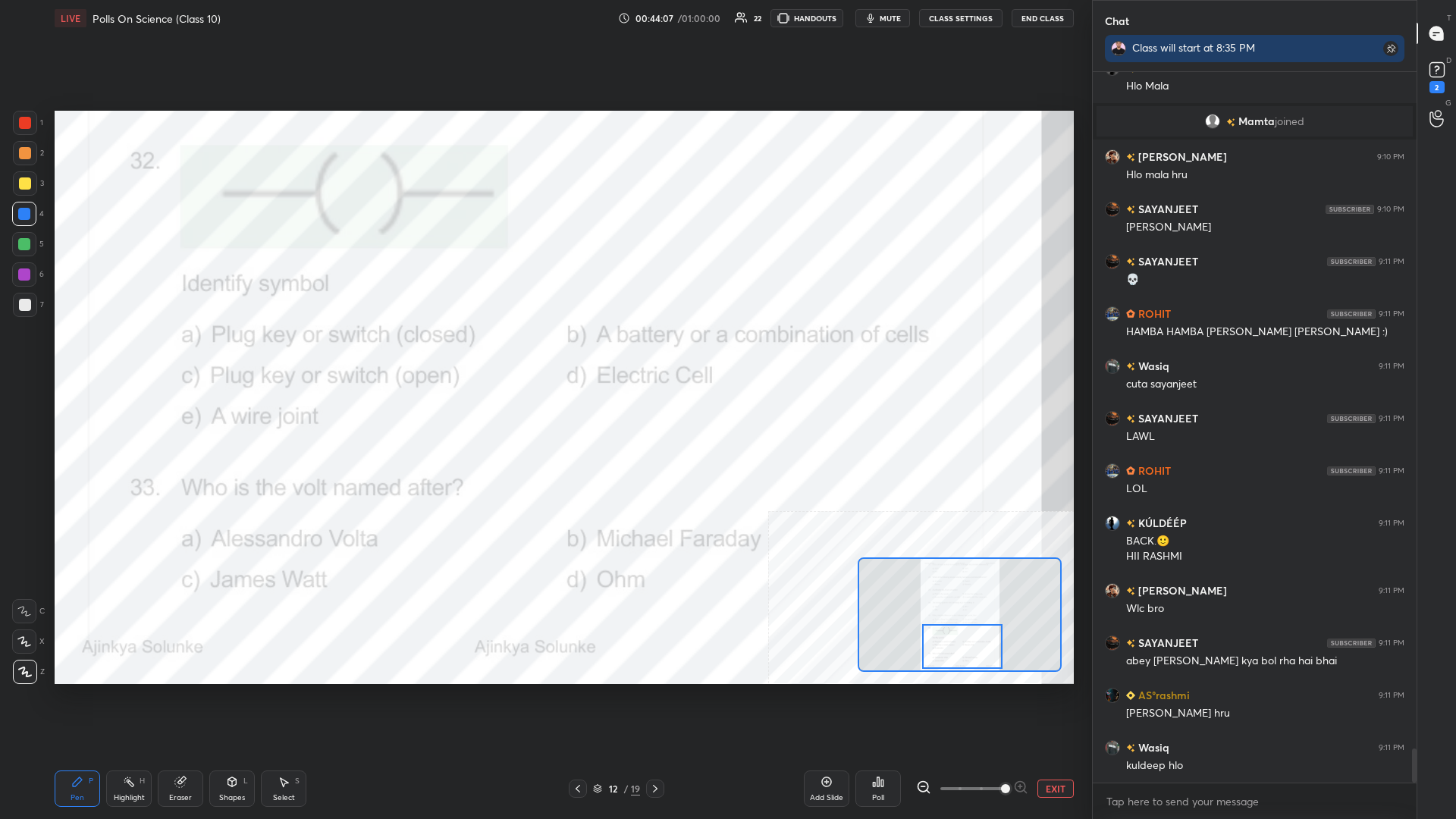
click at [116, 356] on div "Highlight H" at bounding box center [128, 789] width 45 height 37
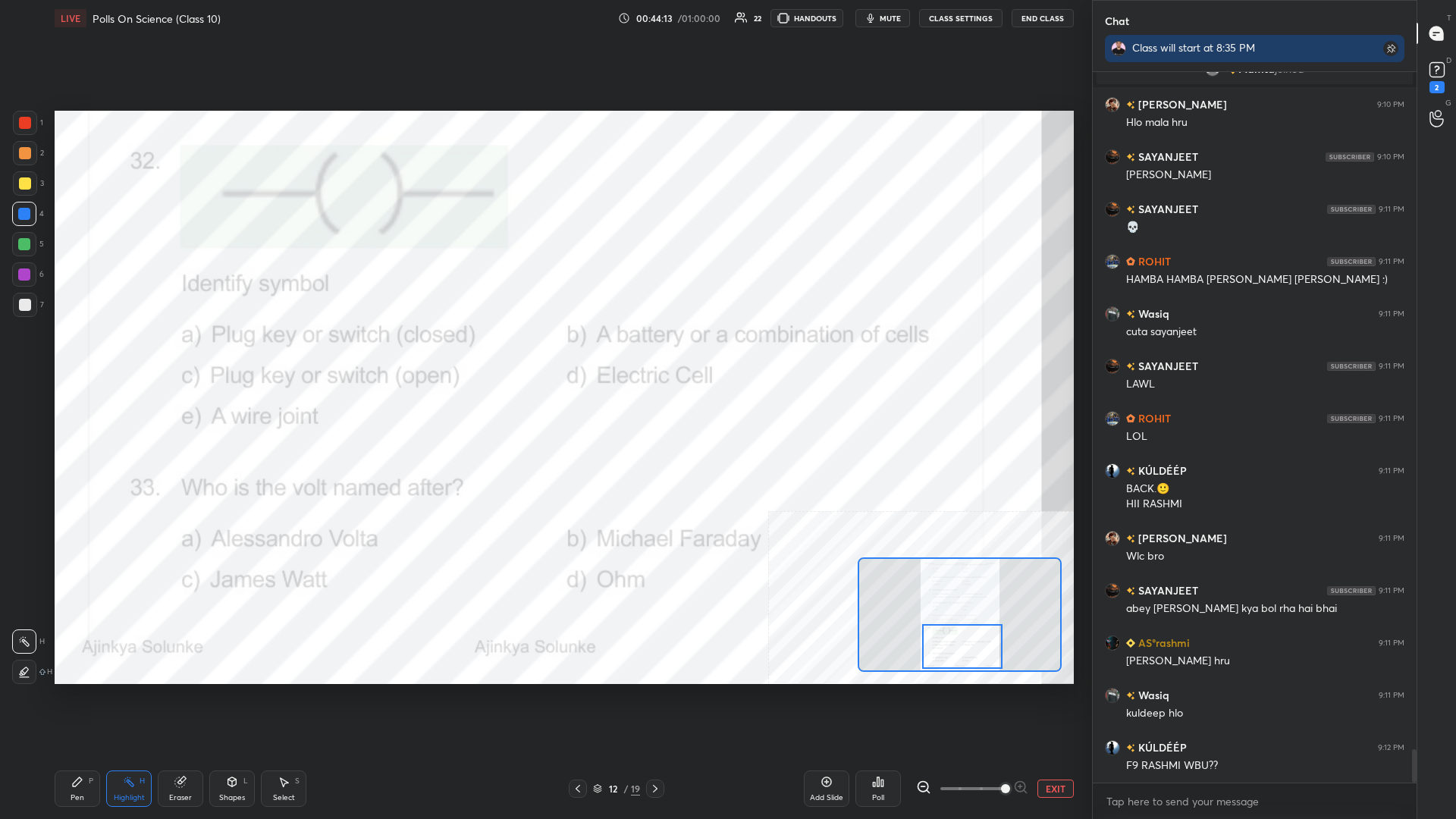
click at [544, 356] on icon at bounding box center [879, 781] width 2 height 9
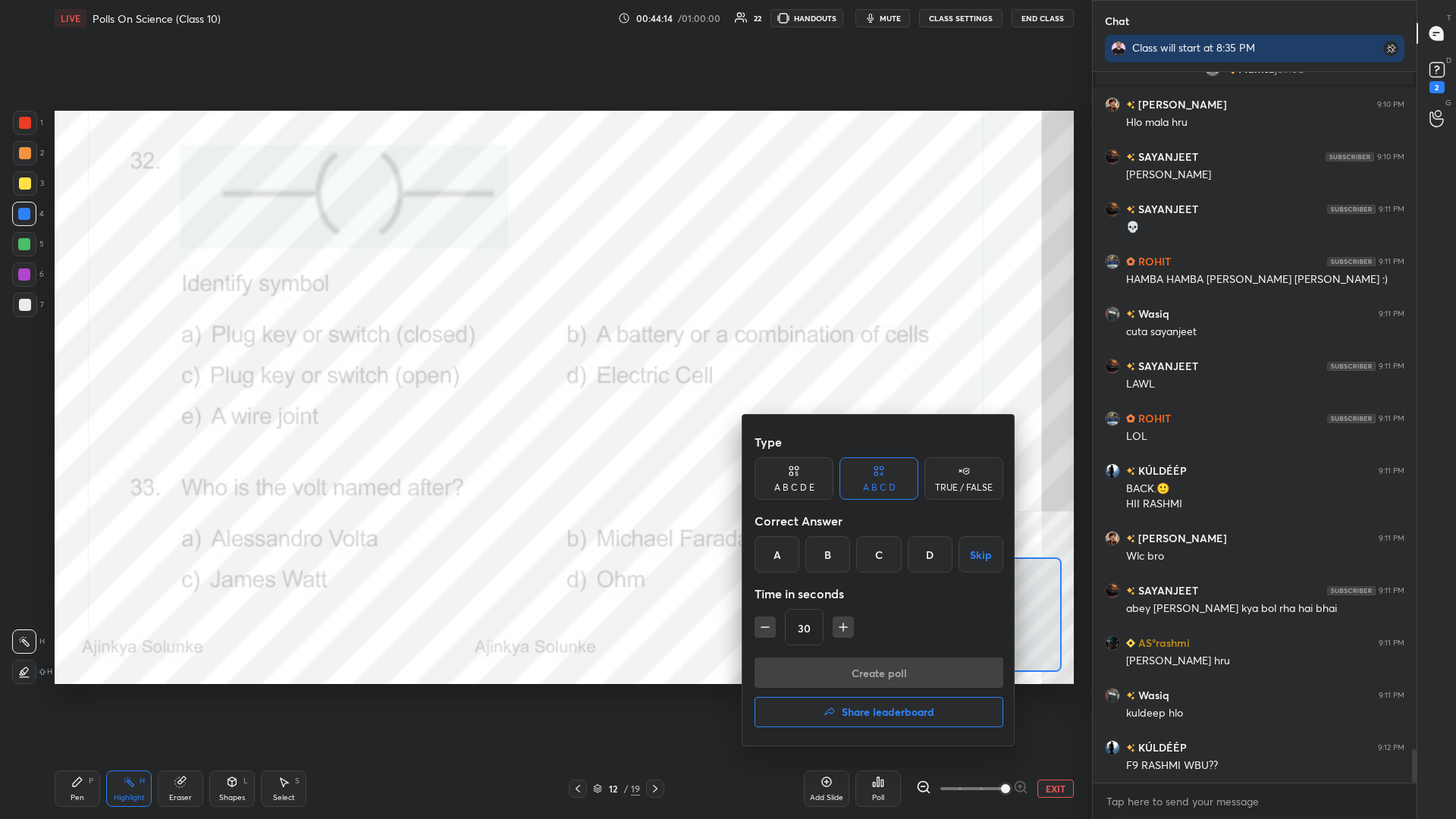
scroll to position [14321, 0]
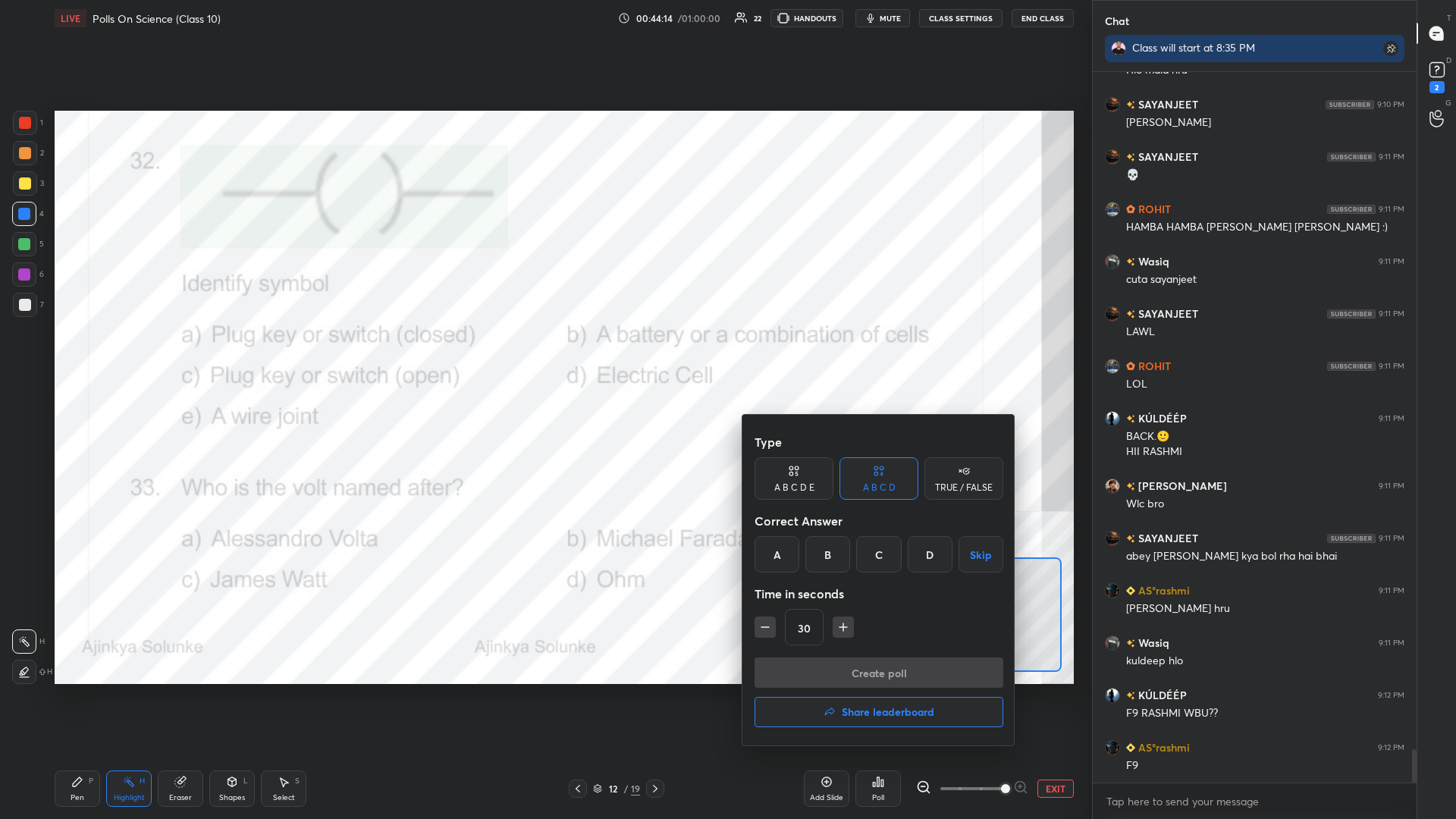
click at [544, 356] on div "C" at bounding box center [879, 554] width 45 height 37
click at [544, 356] on button "Create poll" at bounding box center [879, 673] width 249 height 31
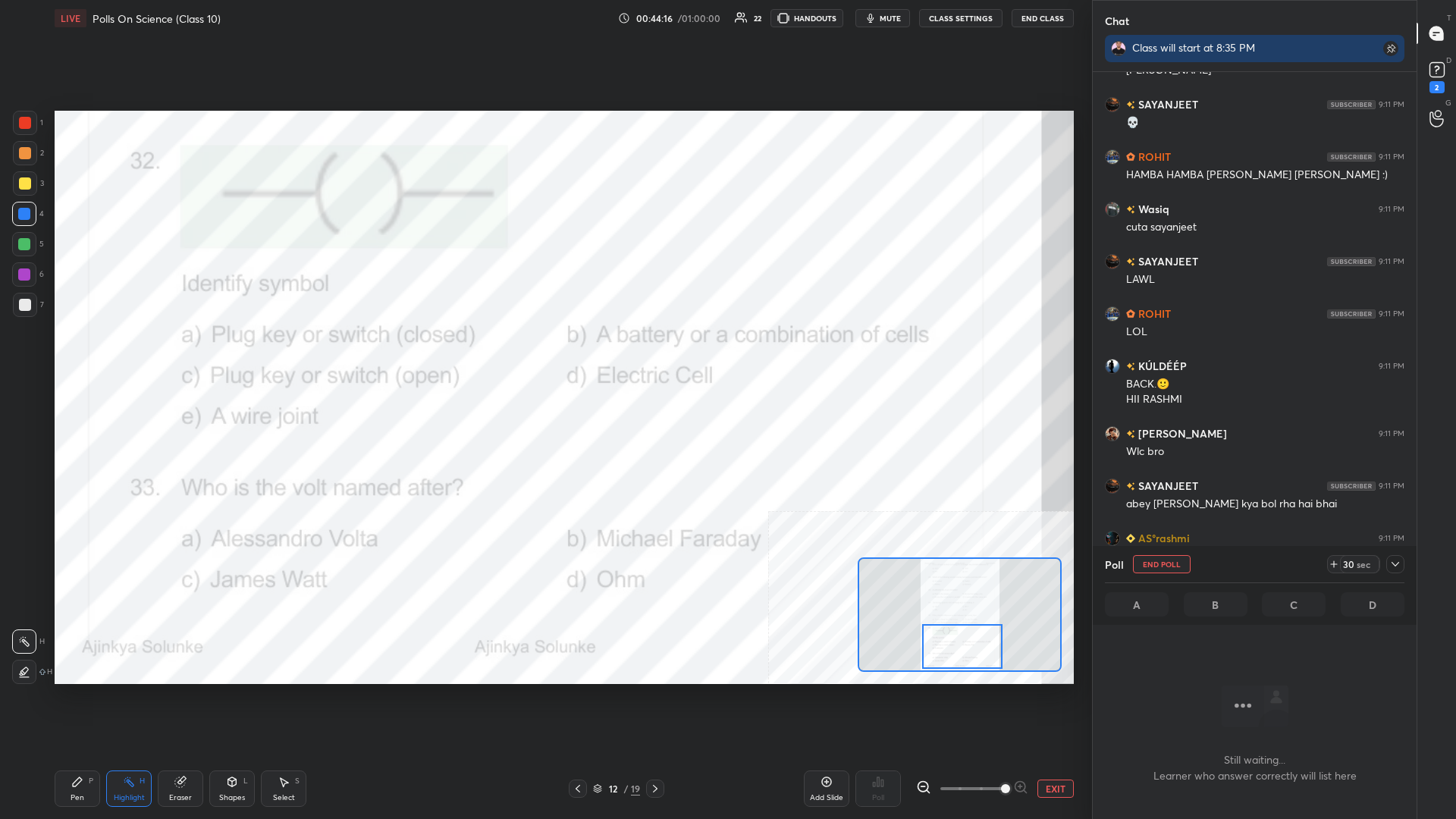
click at [544, 356] on div "30 sec" at bounding box center [1366, 564] width 77 height 18
click at [544, 356] on div at bounding box center [1395, 564] width 18 height 18
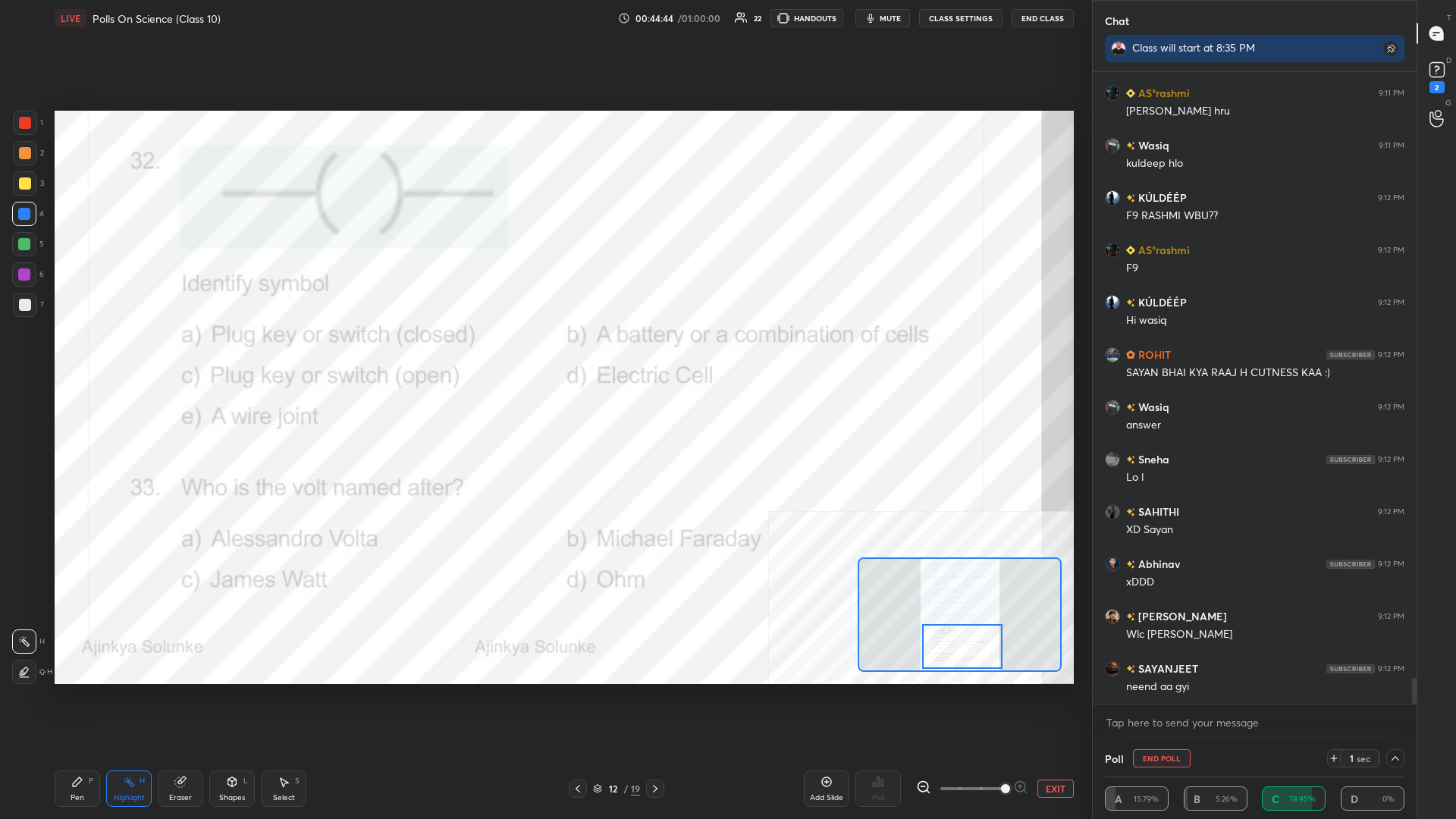
click at [84, 356] on div "Pen" at bounding box center [77, 798] width 13 height 8
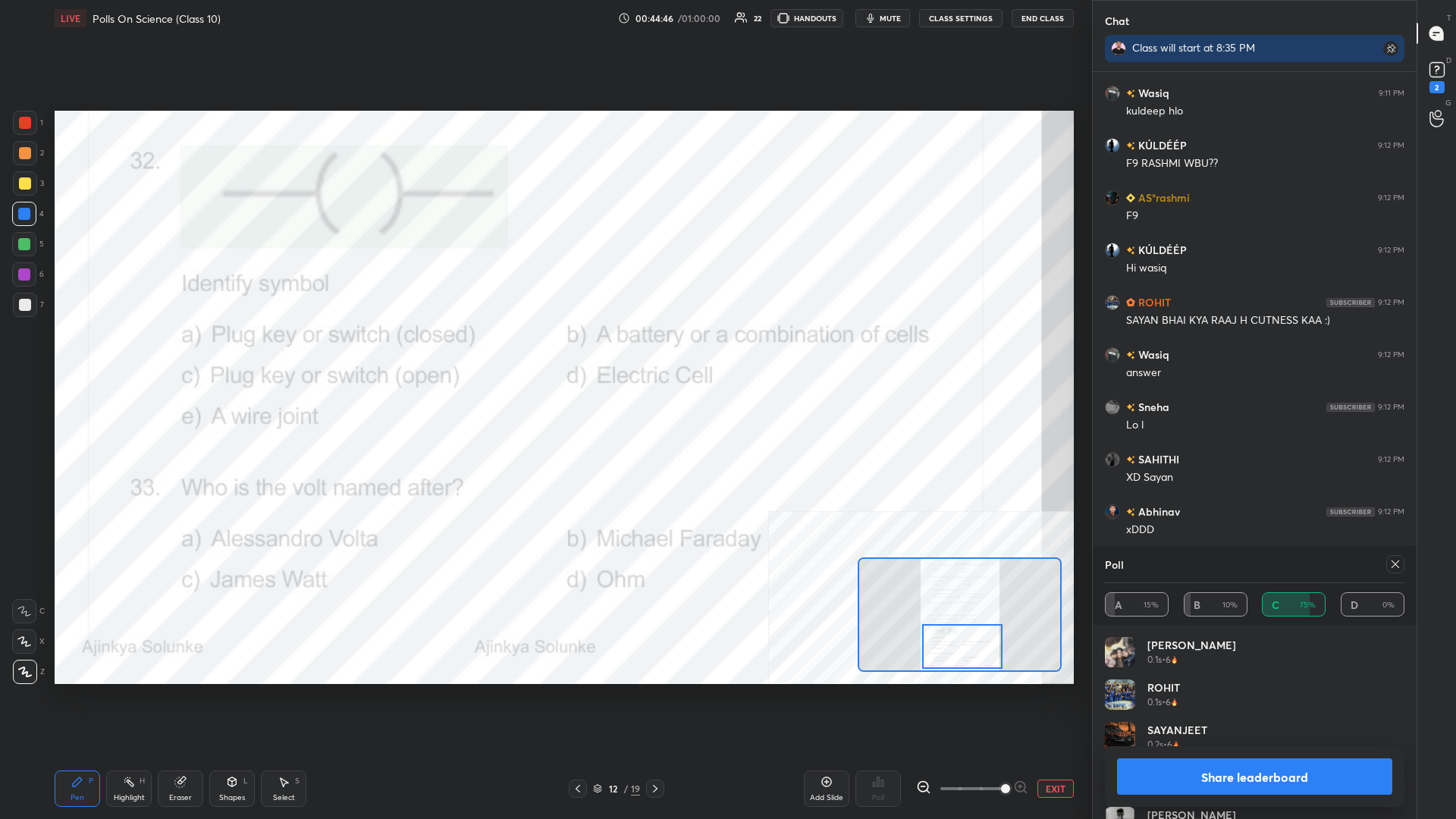
click at [544, 356] on button "Share leaderboard" at bounding box center [1255, 777] width 275 height 37
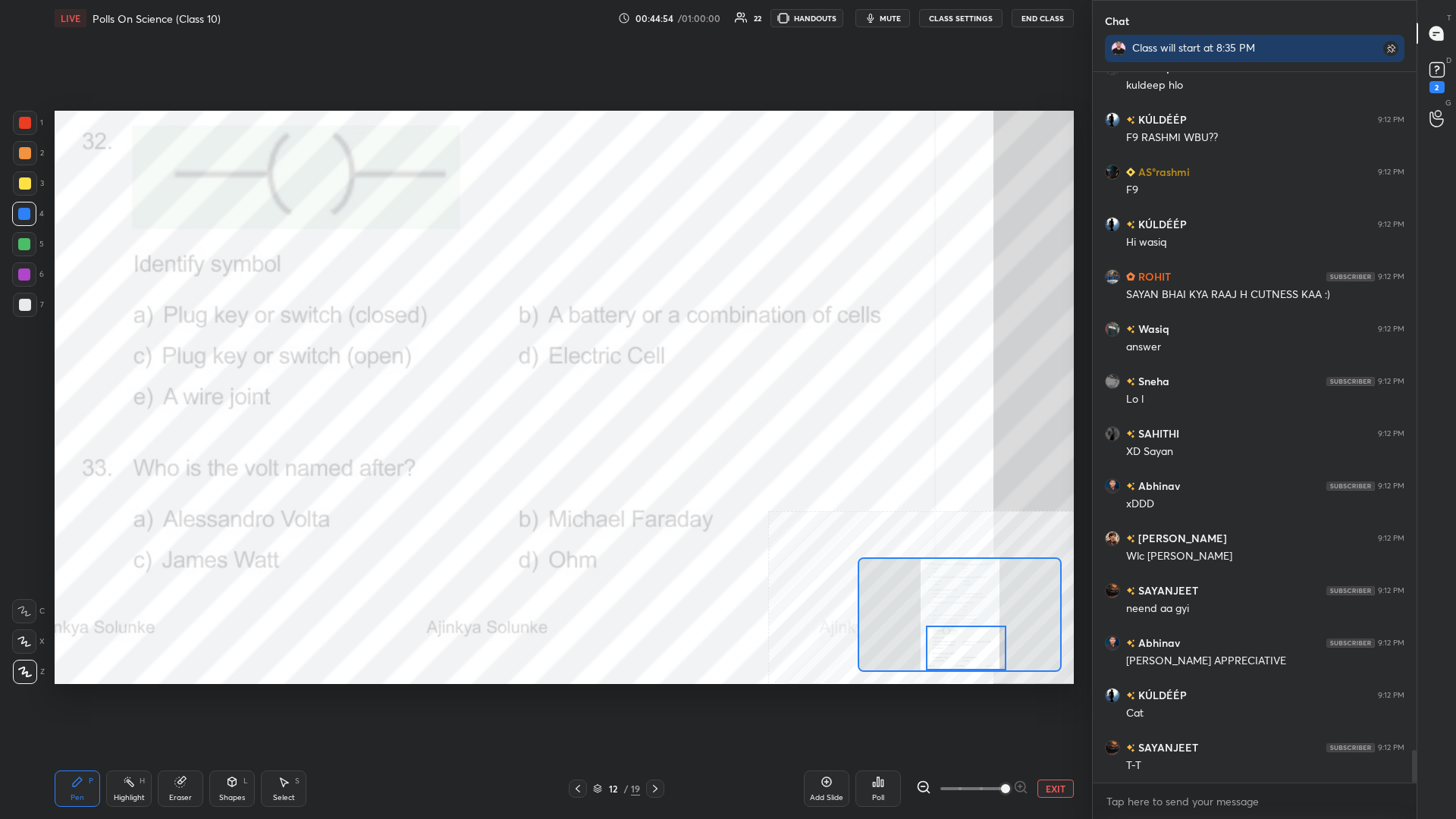
click at [115, 356] on div "Highlight" at bounding box center [129, 798] width 31 height 8
click at [544, 356] on div "Poll" at bounding box center [878, 789] width 45 height 37
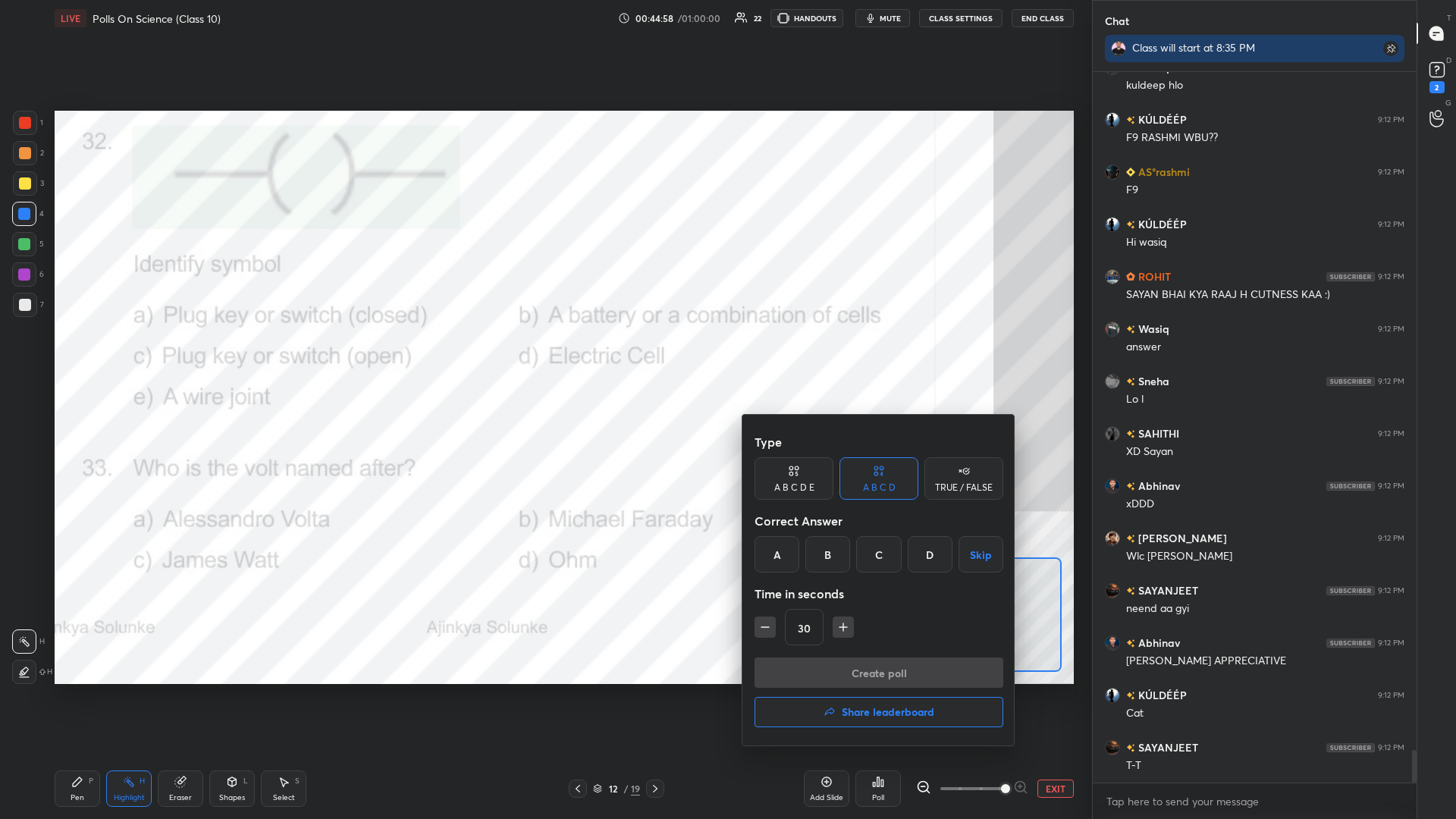
click at [544, 356] on div "A" at bounding box center [777, 554] width 45 height 37
click at [544, 356] on button "Create poll" at bounding box center [879, 673] width 249 height 31
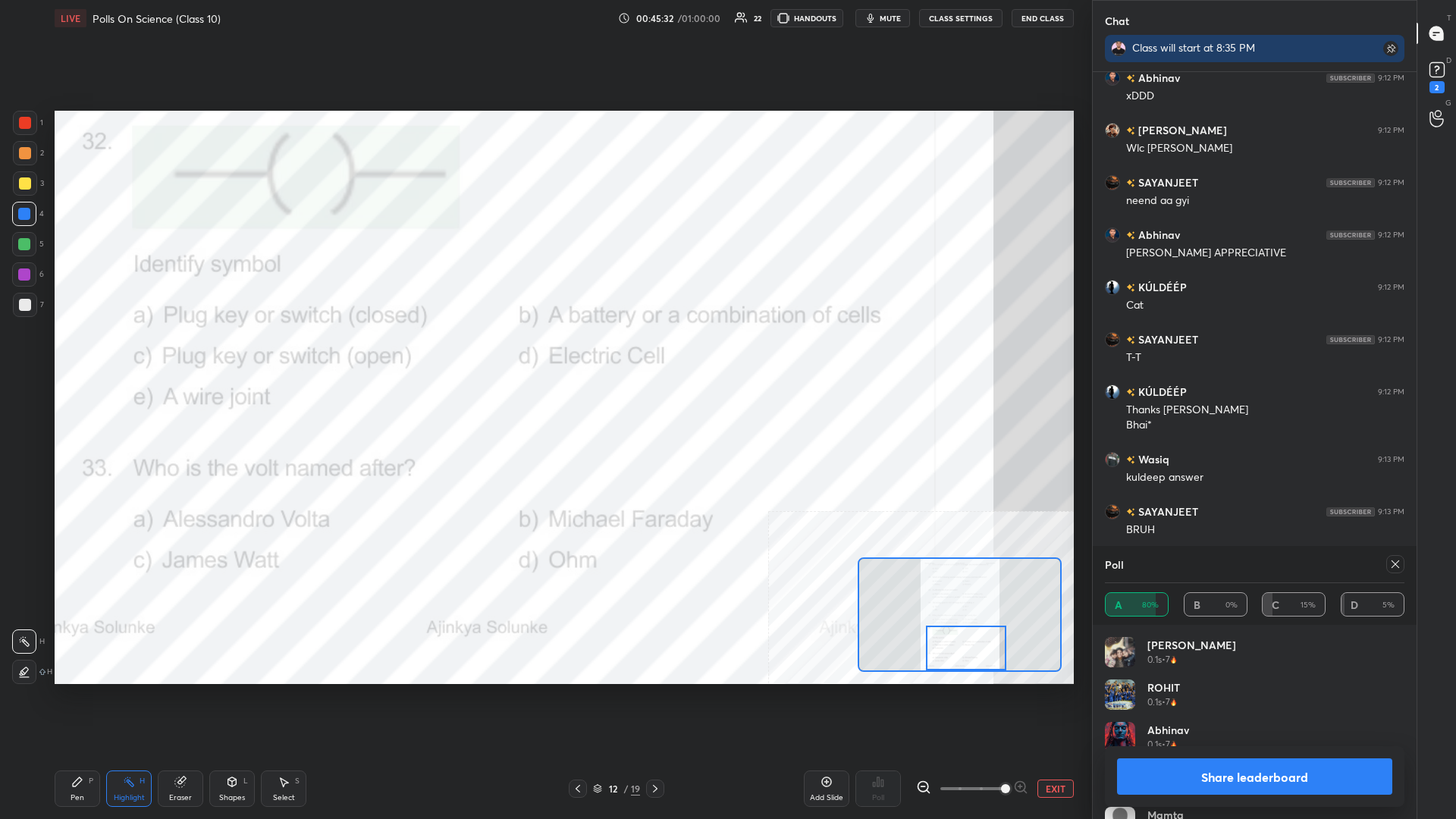
click at [544, 356] on button "Share leaderboard" at bounding box center [1255, 777] width 275 height 37
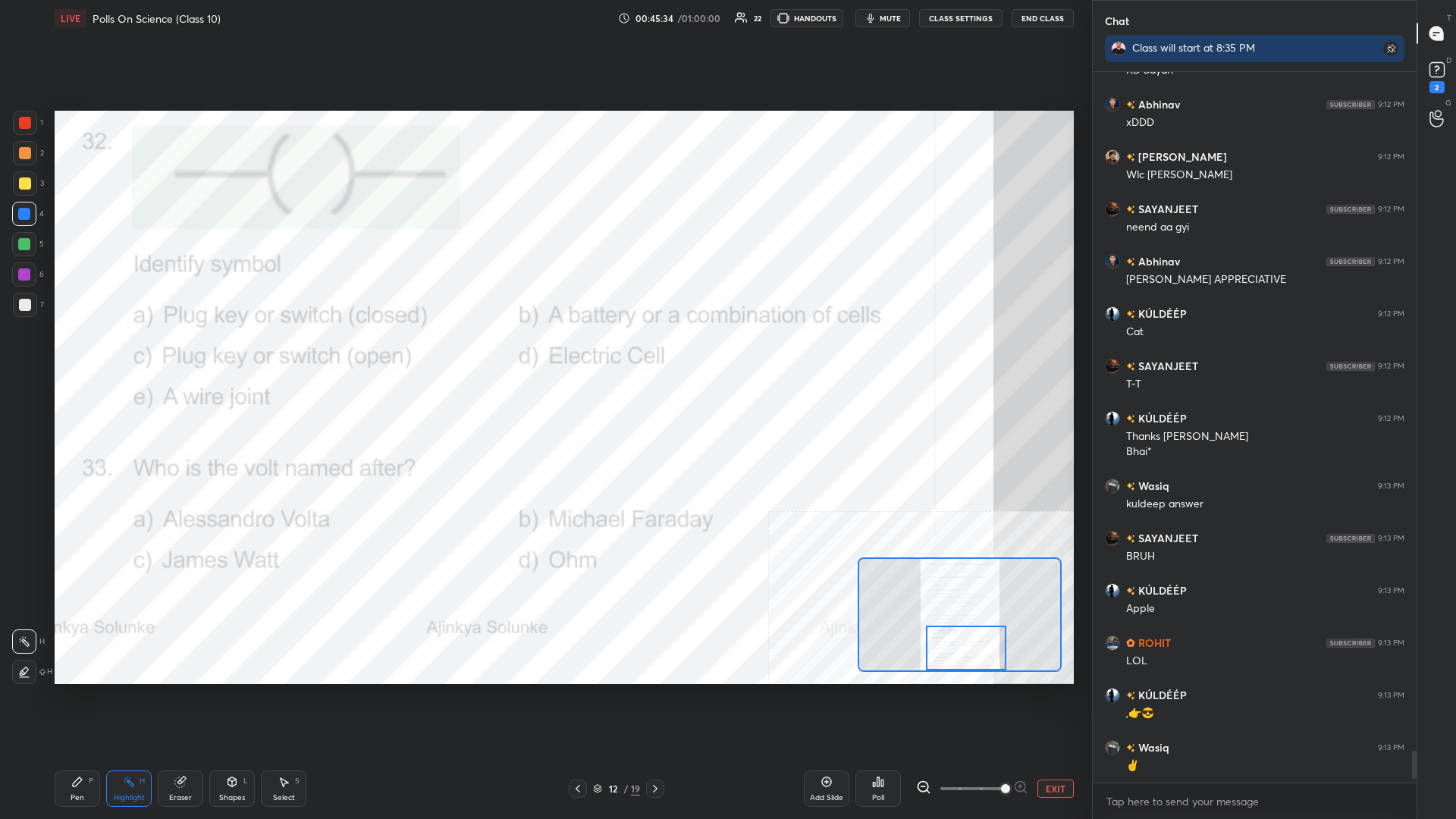
click at [73, 356] on div "Pen" at bounding box center [77, 798] width 13 height 8
click at [544, 356] on button "EXIT" at bounding box center [1056, 788] width 37 height 18
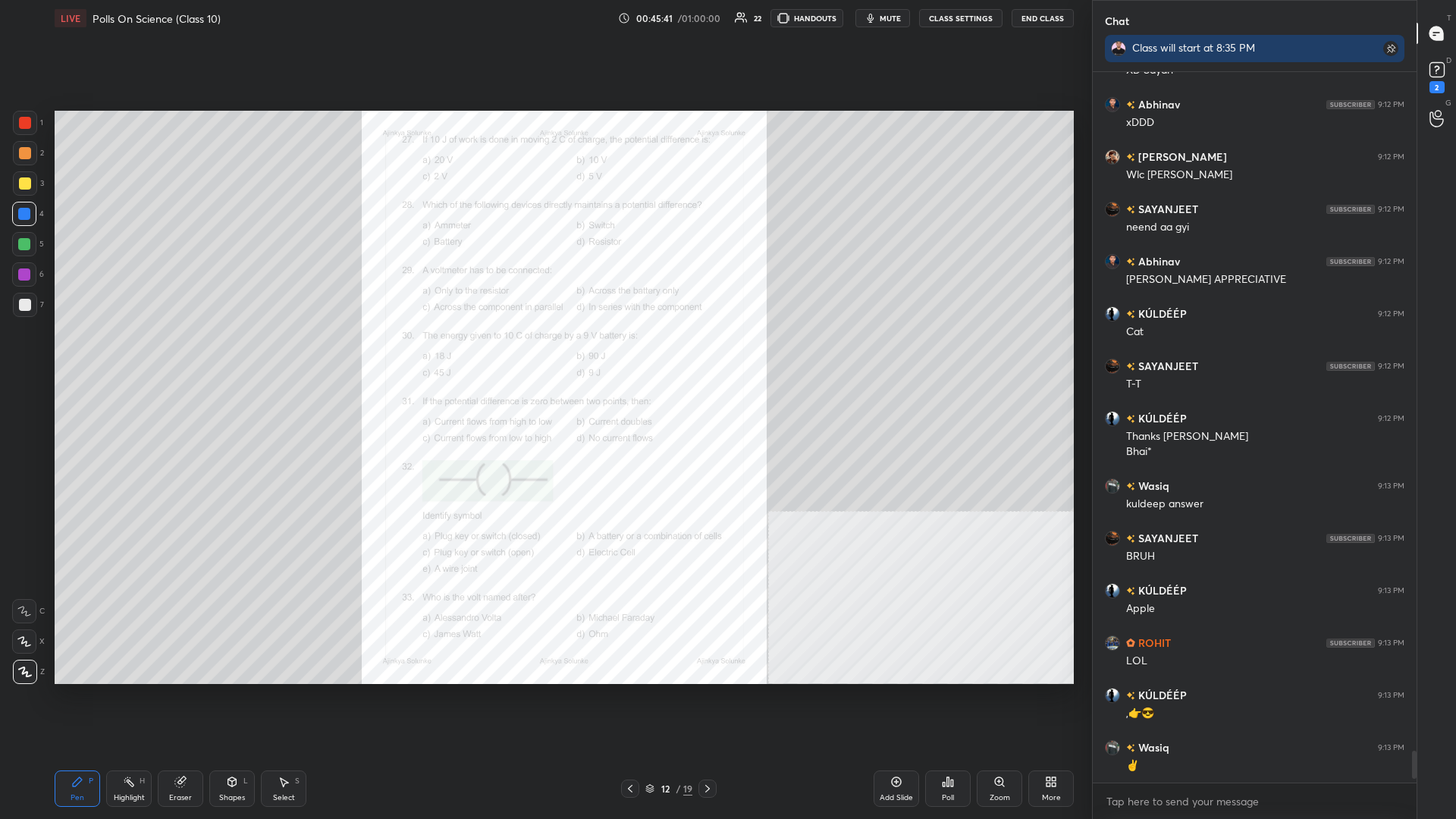
click at [544, 356] on div "Poll" at bounding box center [948, 789] width 45 height 37
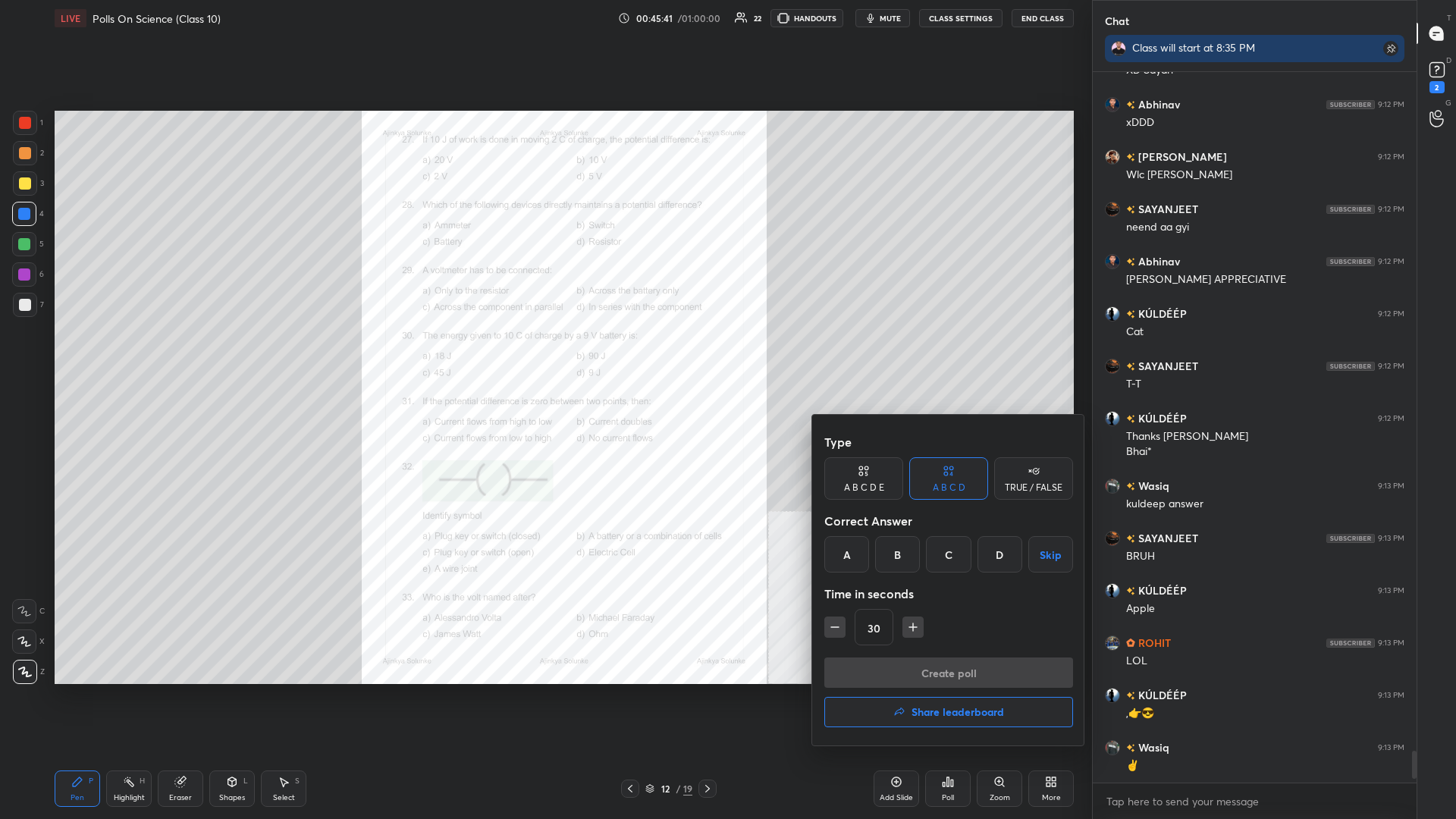
click at [544, 356] on button "Share leaderboard" at bounding box center [949, 712] width 249 height 31
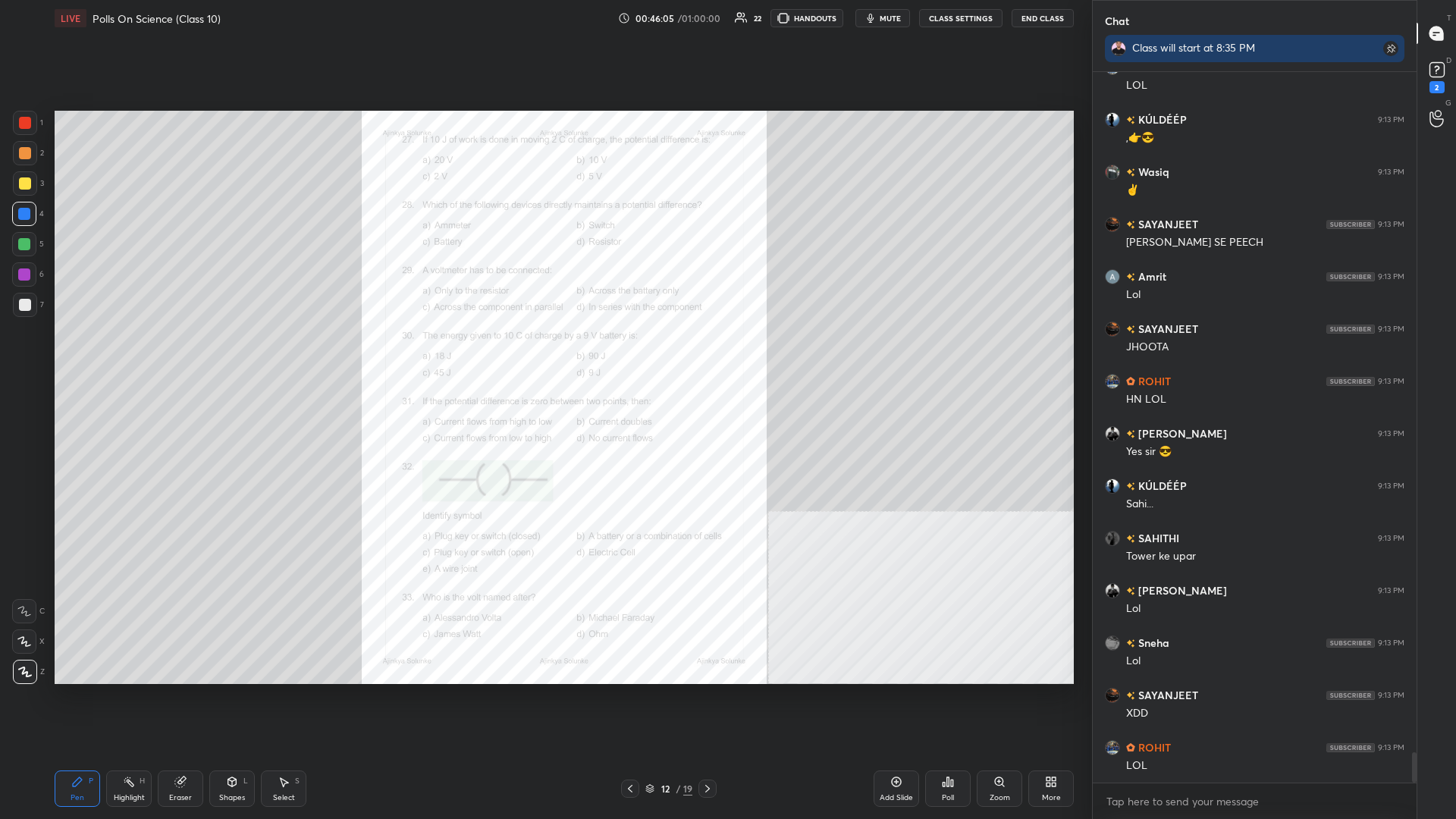
scroll to position [15907, 0]
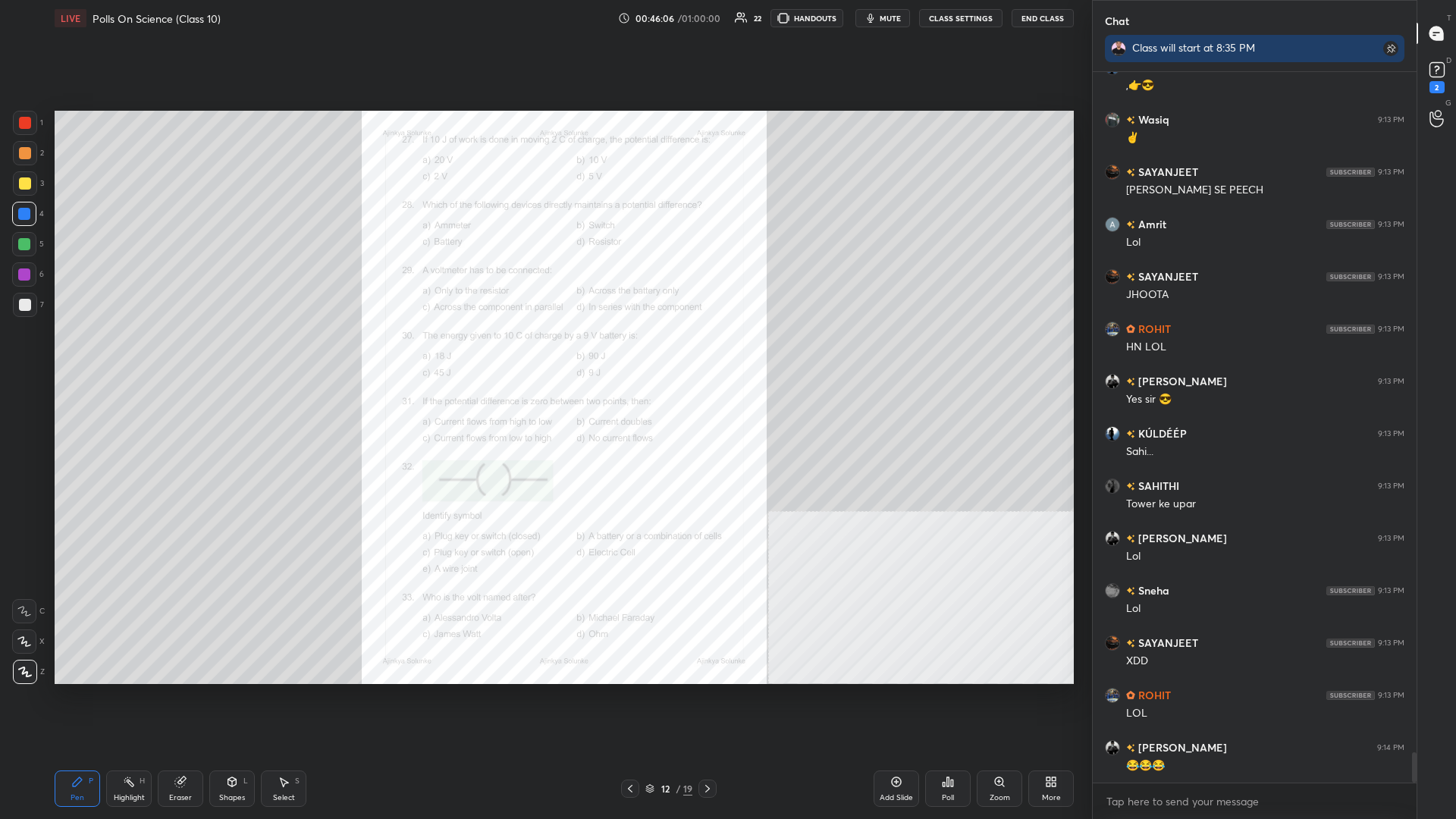
click at [544, 356] on div "12" at bounding box center [665, 788] width 15 height 9
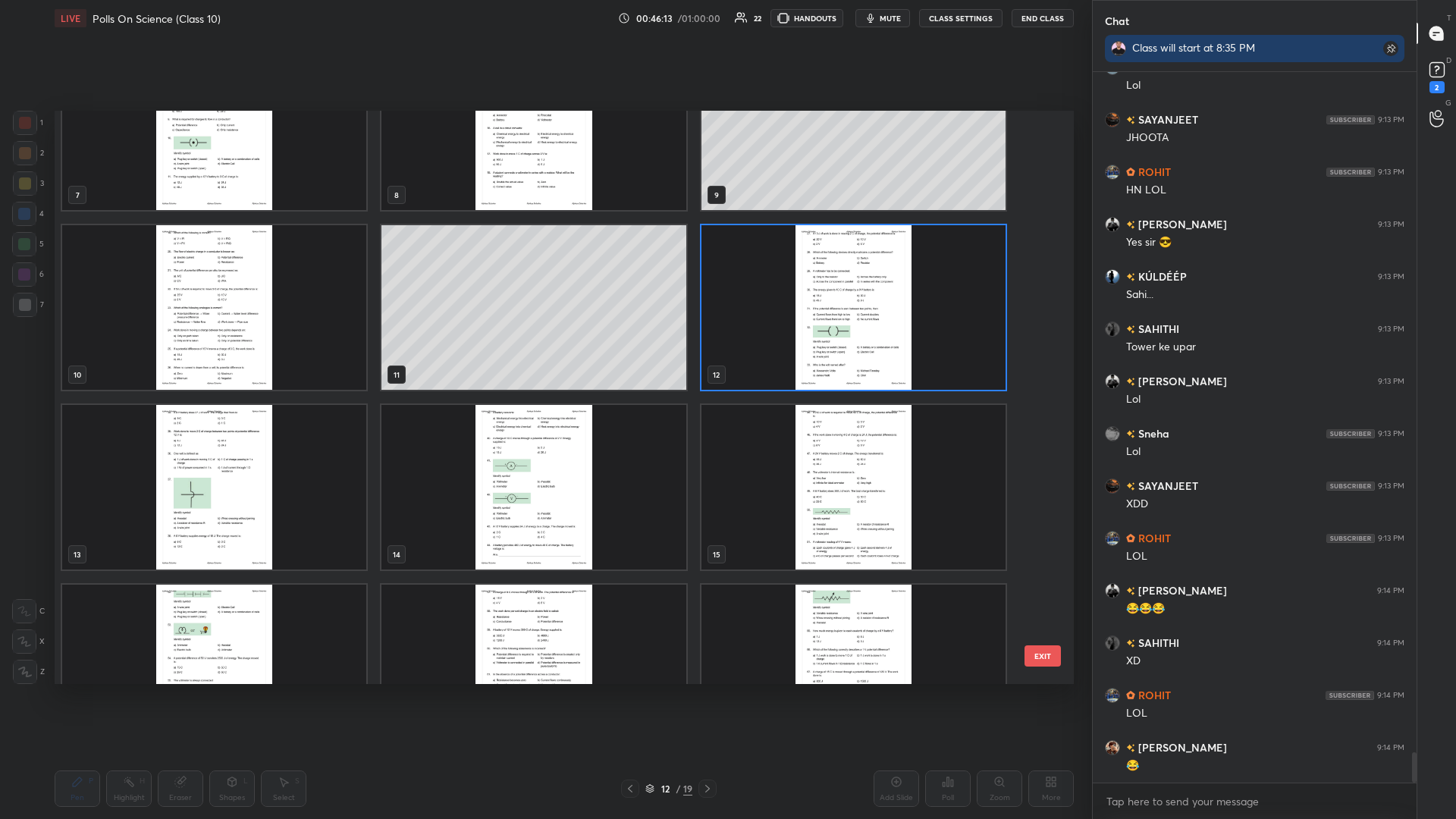
click at [256, 356] on img "grid" at bounding box center [215, 487] width 304 height 165
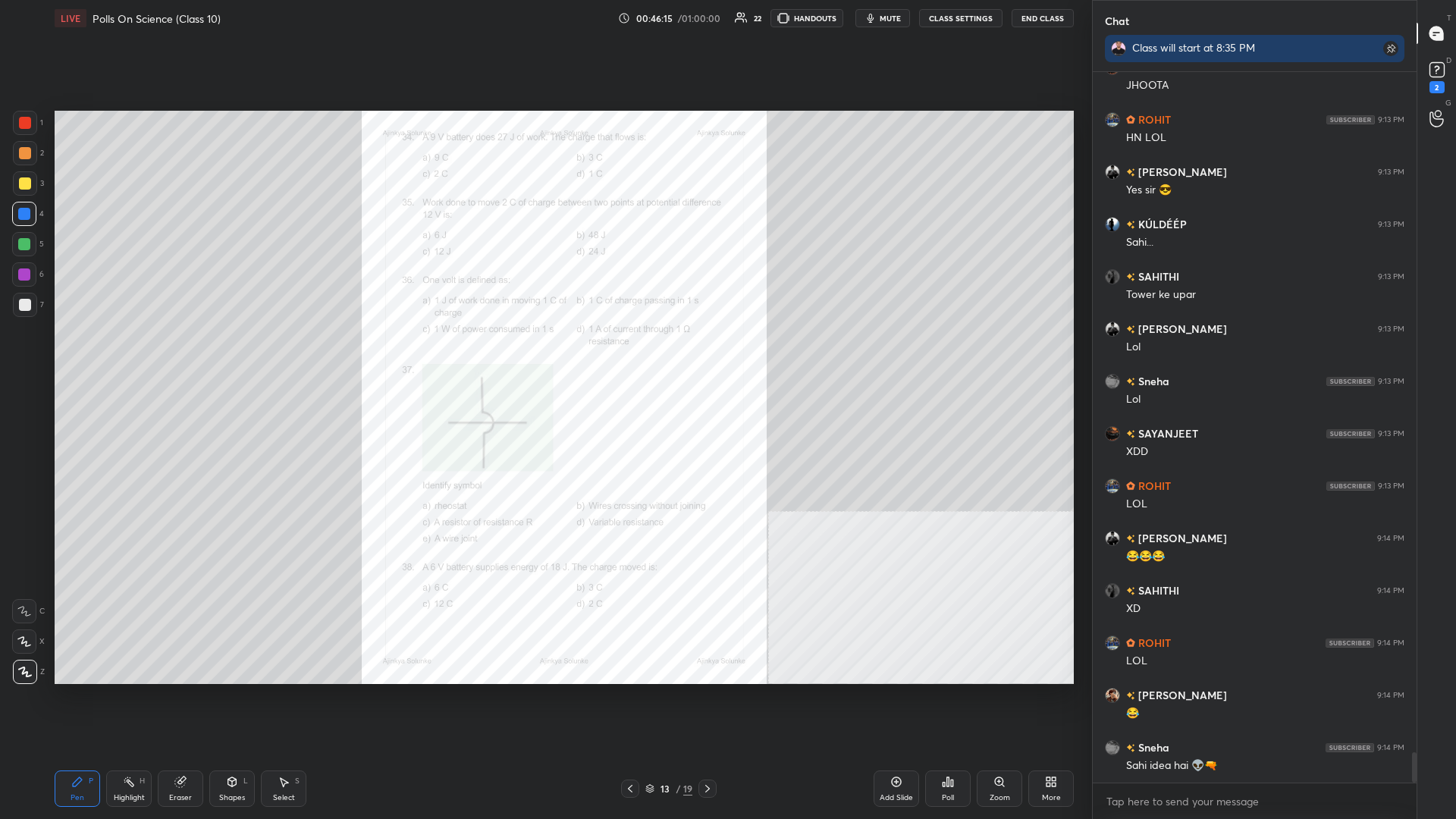
click at [544, 356] on div "Zoom" at bounding box center [999, 789] width 45 height 37
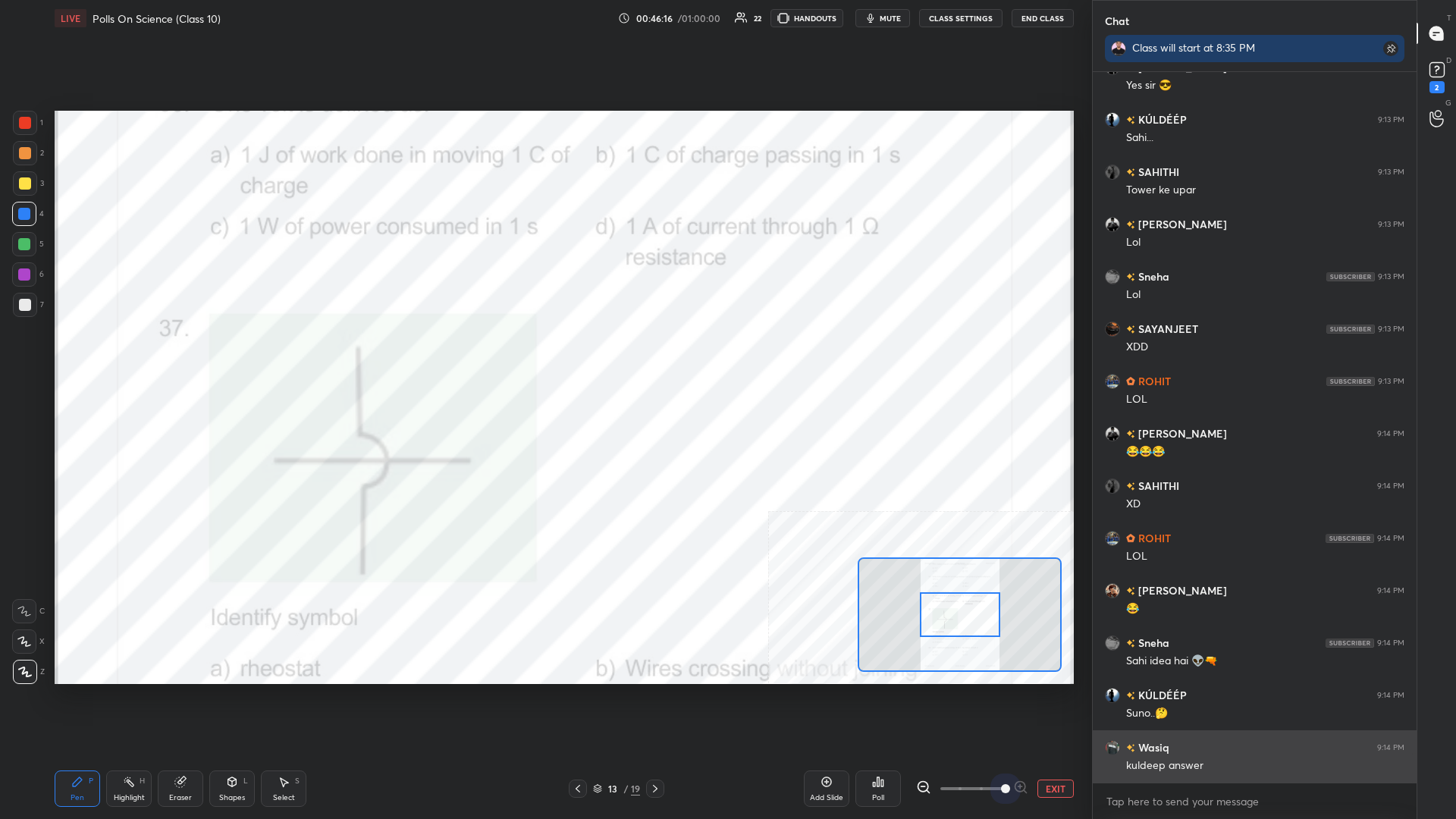
drag, startPoint x: 1023, startPoint y: 784, endPoint x: 1093, endPoint y: 782, distance: 70.0
click at [544, 356] on div "1 2 3 4 5 6 7 C X Z C X Z E E Erase all H H LIVE Polls On Science (Class 10) 00…" at bounding box center [728, 409] width 1456 height 819
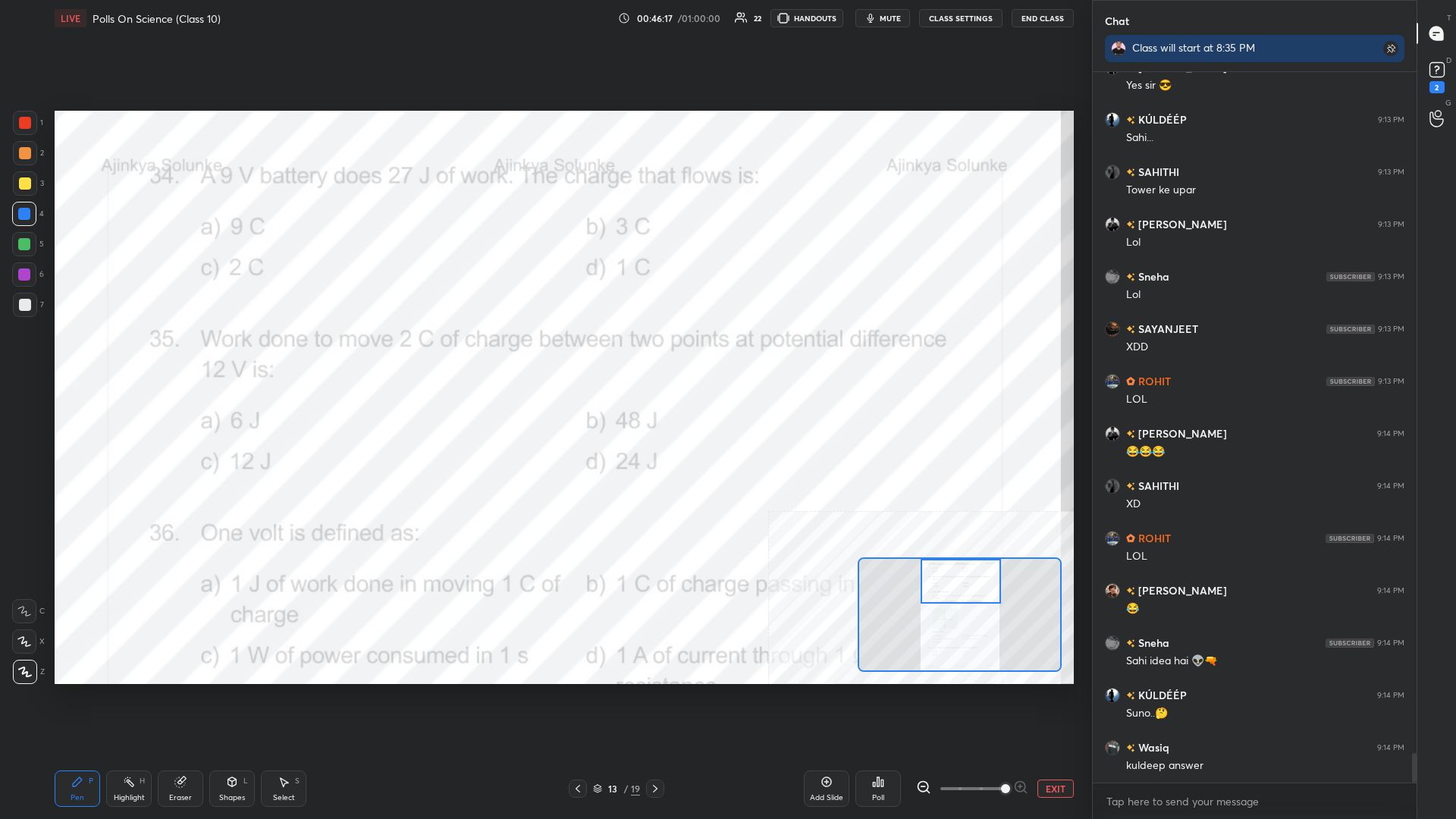
drag, startPoint x: 958, startPoint y: 628, endPoint x: 958, endPoint y: 570, distance: 58.0
click at [544, 356] on div at bounding box center [961, 581] width 81 height 45
click at [139, 356] on div "Highlight H" at bounding box center [128, 789] width 45 height 37
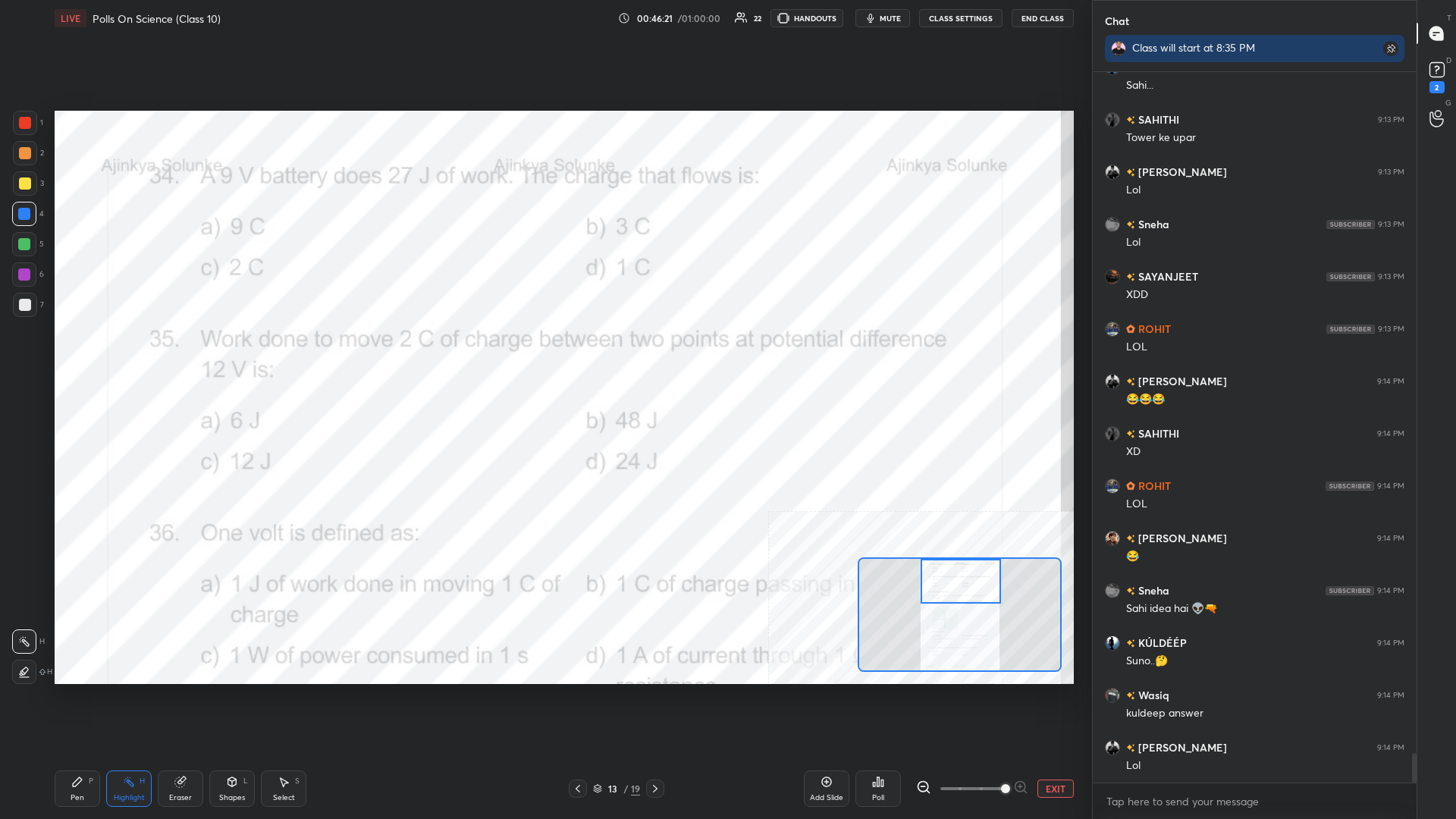
click at [544, 356] on div "Poll" at bounding box center [878, 789] width 45 height 37
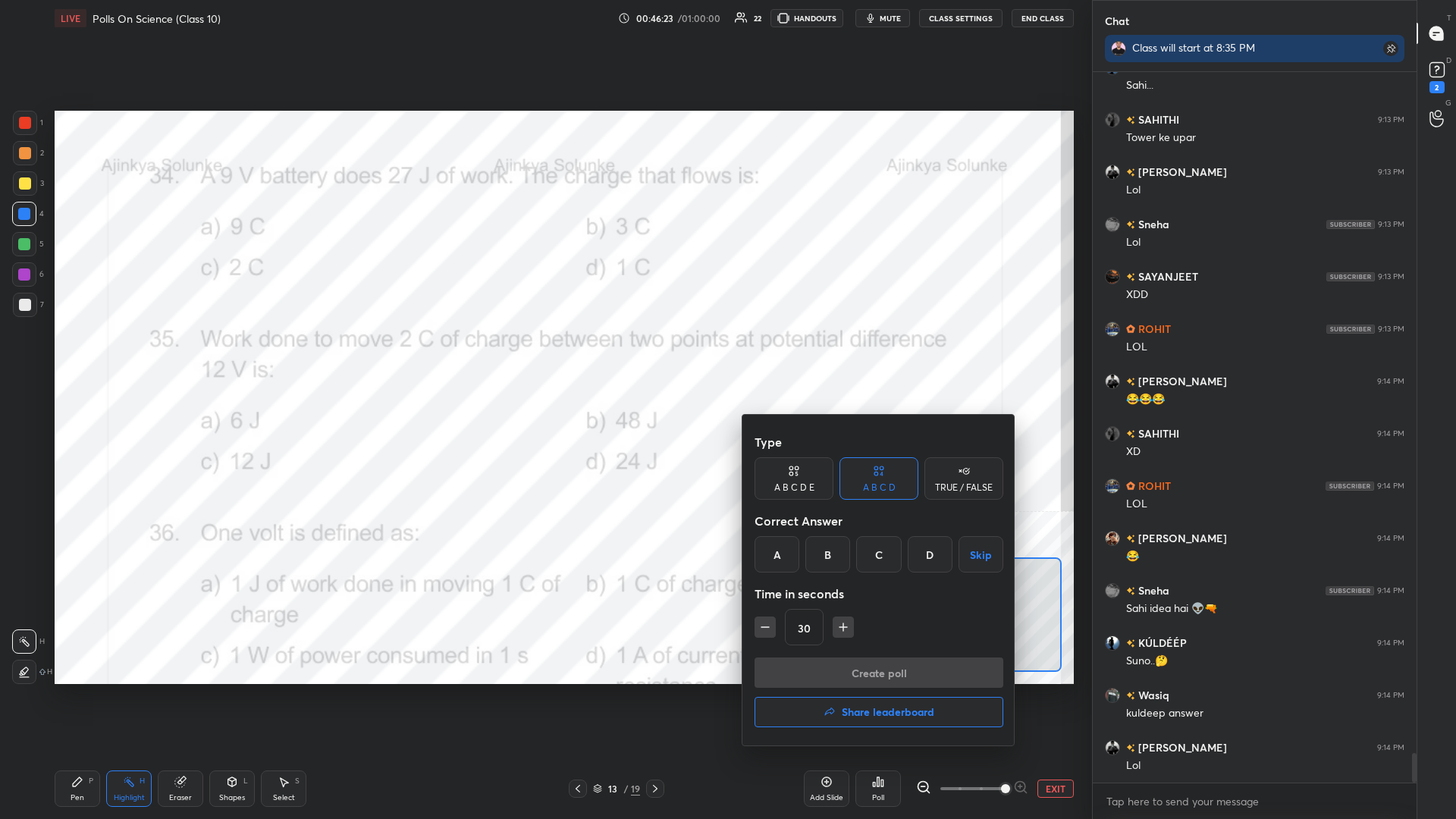
click at [544, 356] on icon "button" at bounding box center [844, 627] width 15 height 15
click at [544, 356] on div "B" at bounding box center [828, 554] width 45 height 37
click at [544, 356] on div "Type A B C D E A B C D TRUE / FALSE Correct Answer A B C D Skip Time in seconds…" at bounding box center [879, 543] width 249 height 231
click at [544, 356] on button "Create poll" at bounding box center [879, 673] width 249 height 31
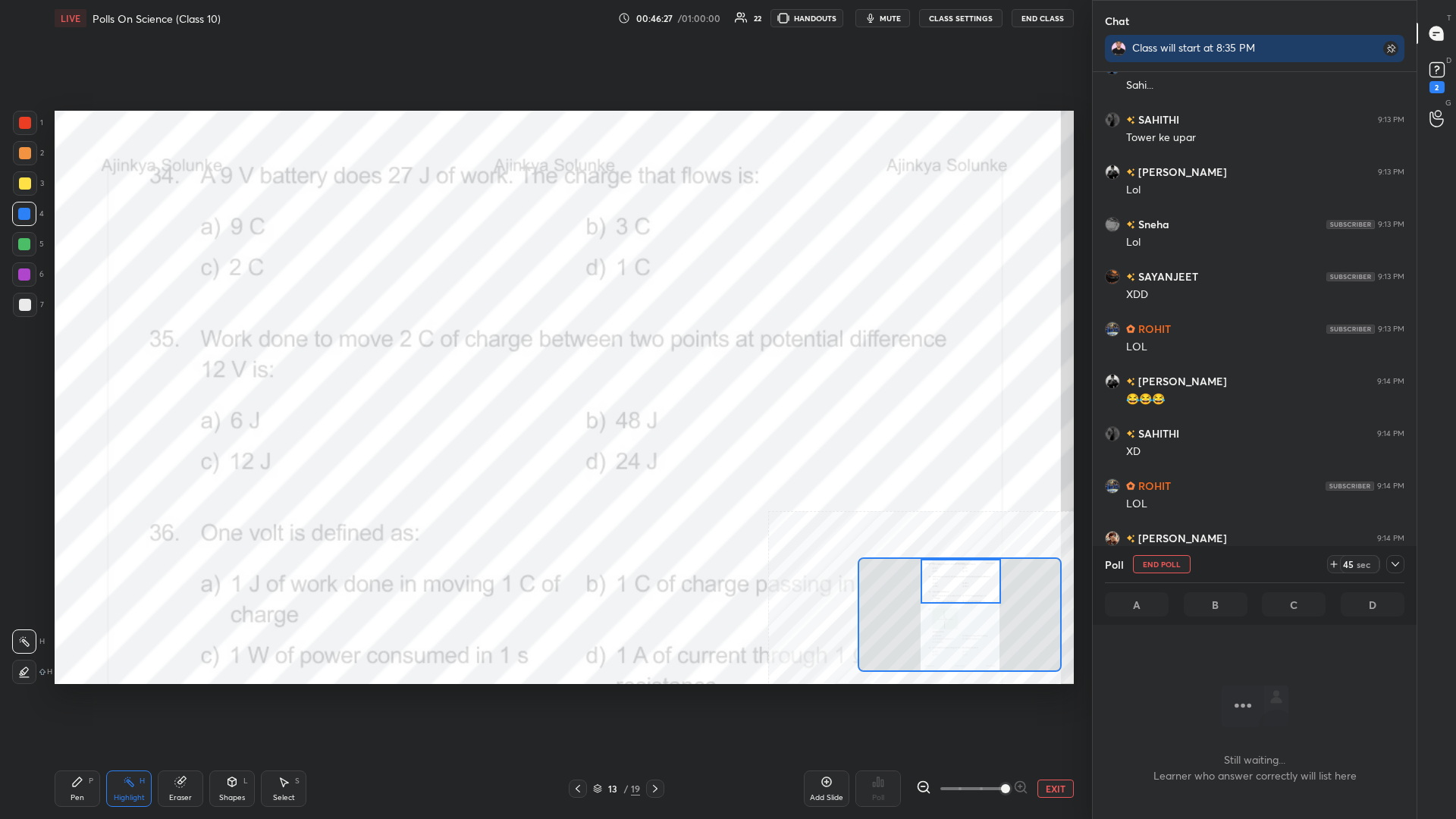
click at [544, 356] on icon at bounding box center [1395, 564] width 13 height 13
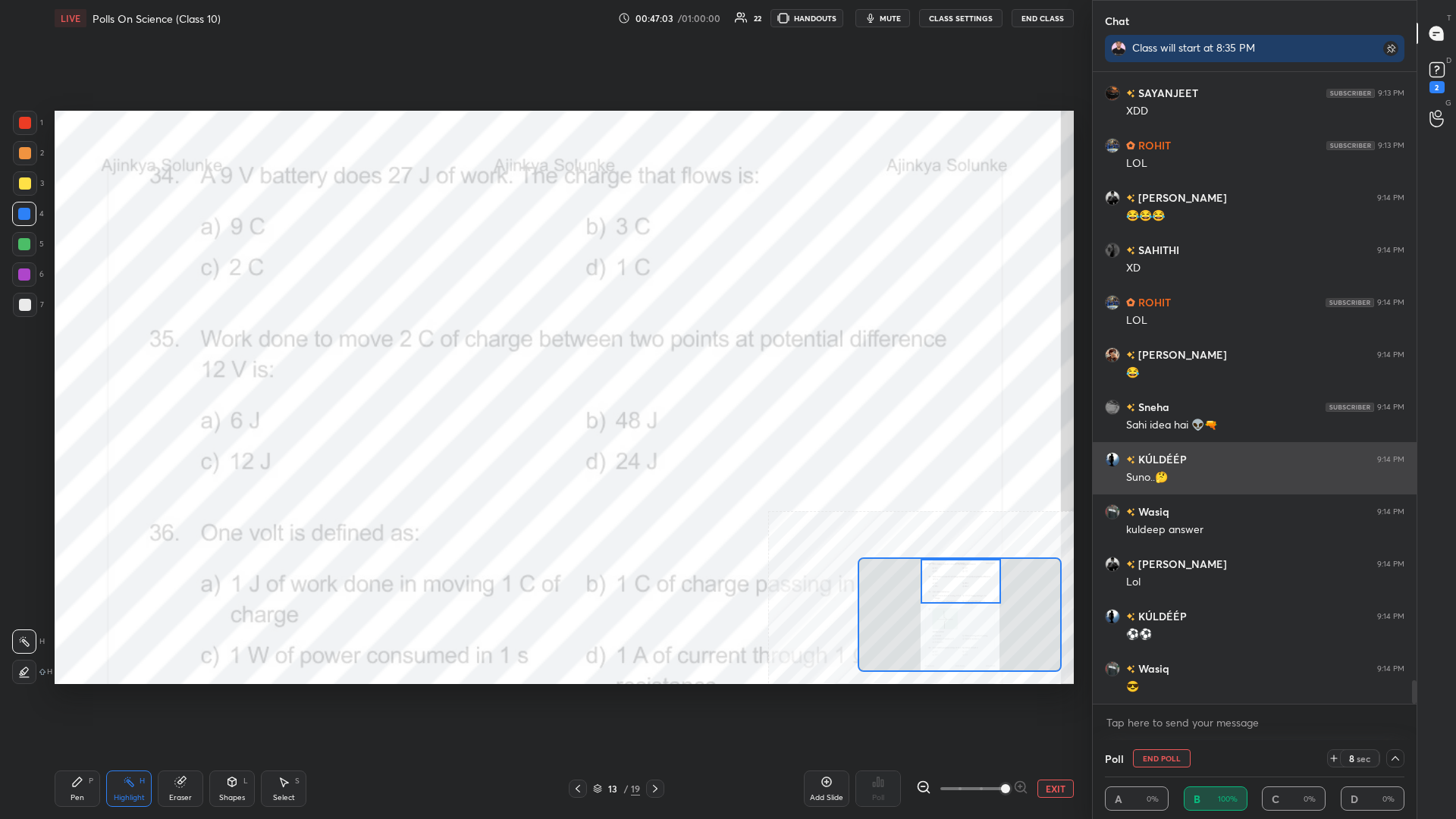
scroll to position [16510, 0]
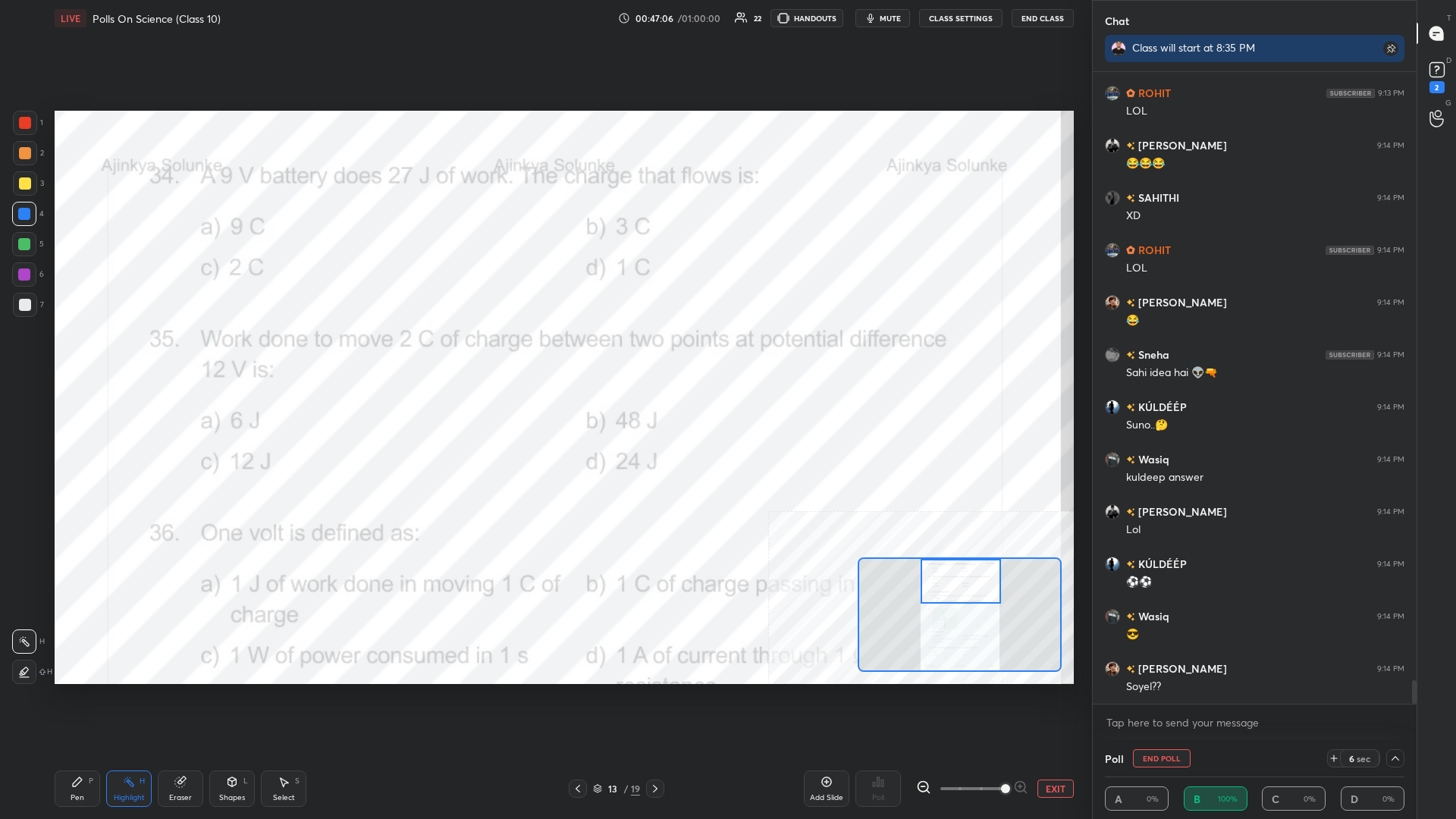
click at [82, 356] on icon at bounding box center [77, 781] width 13 height 13
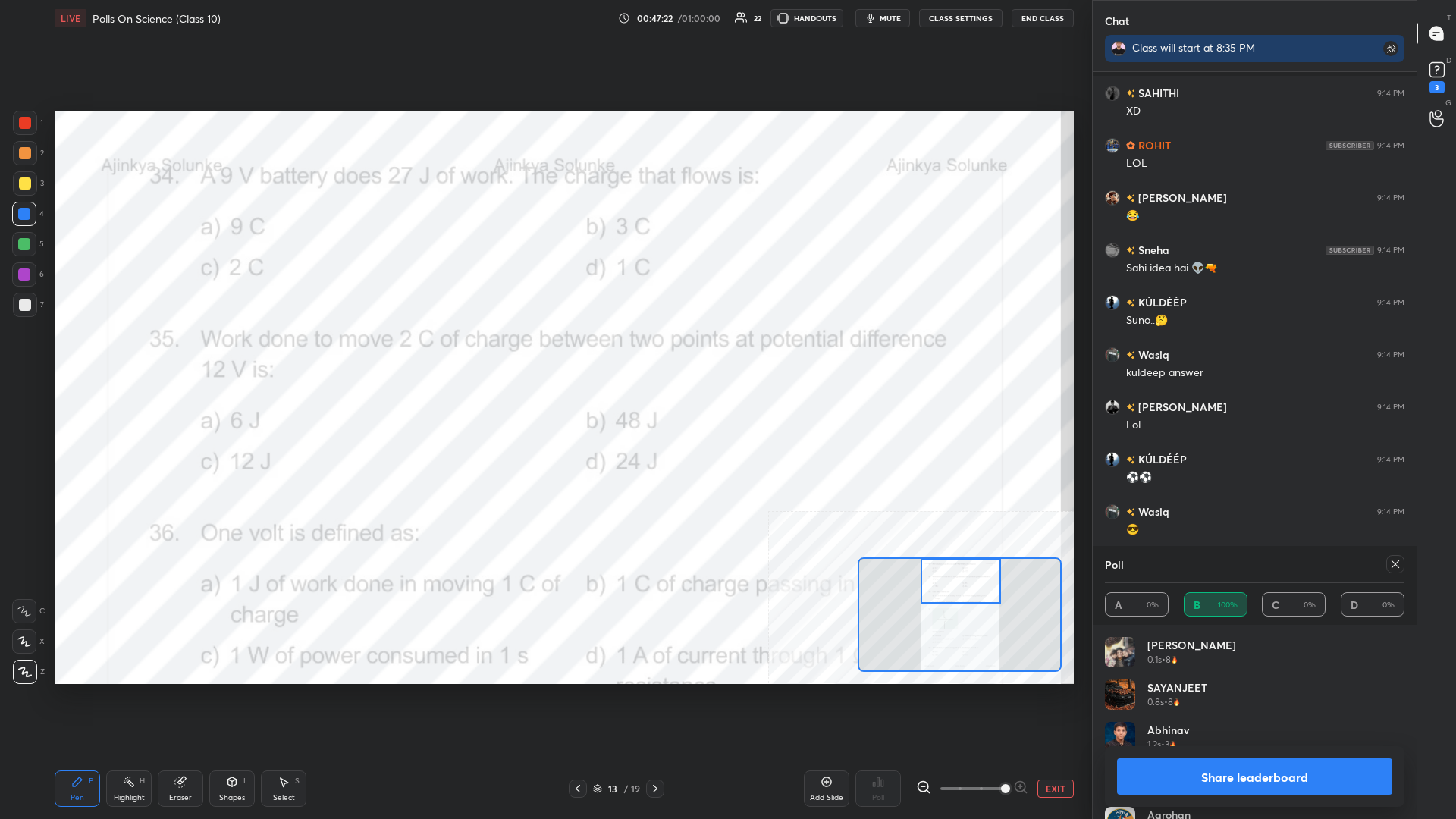
scroll to position [16679, 0]
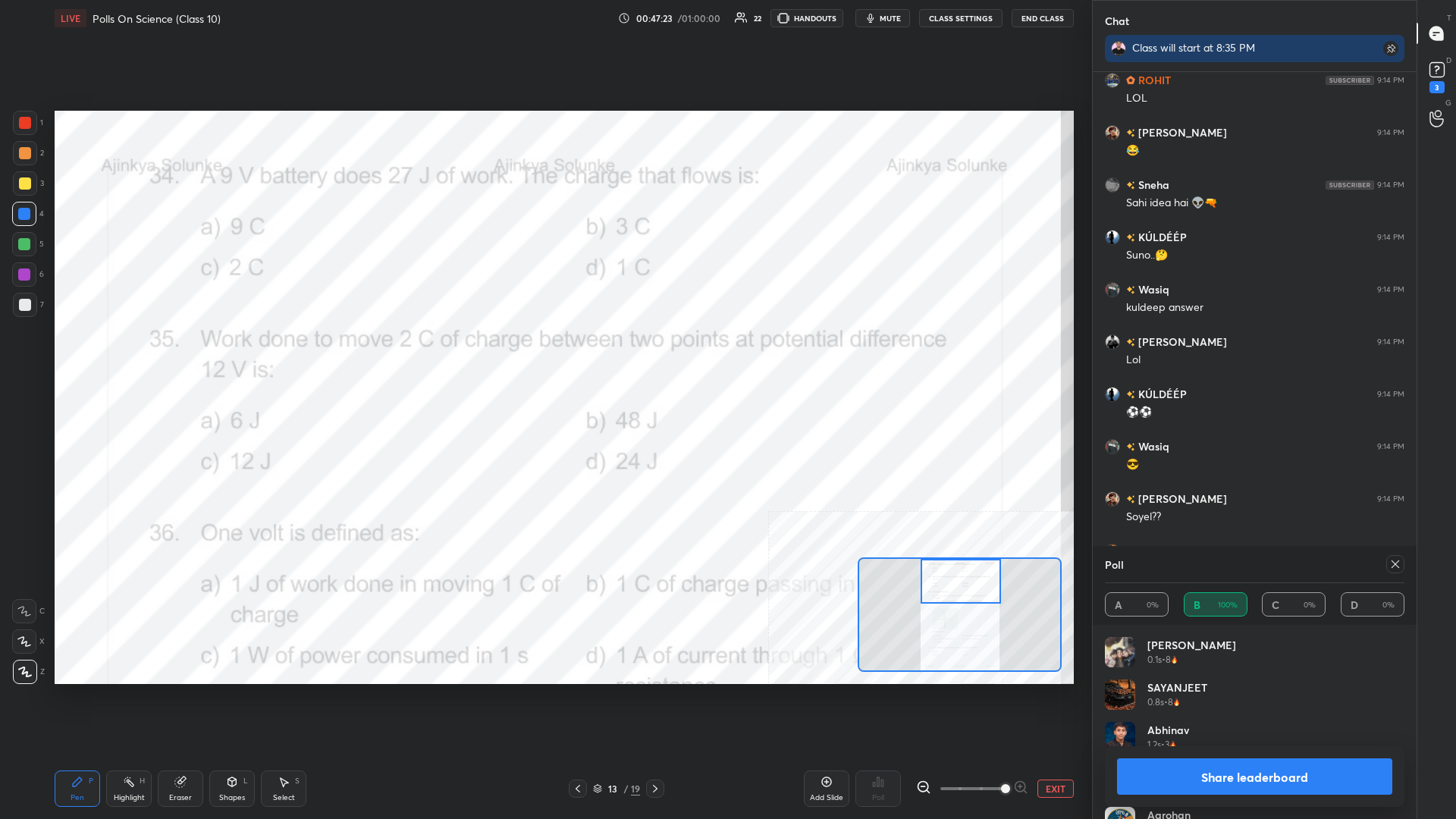
click at [544, 356] on button "Share leaderboard" at bounding box center [1255, 777] width 275 height 37
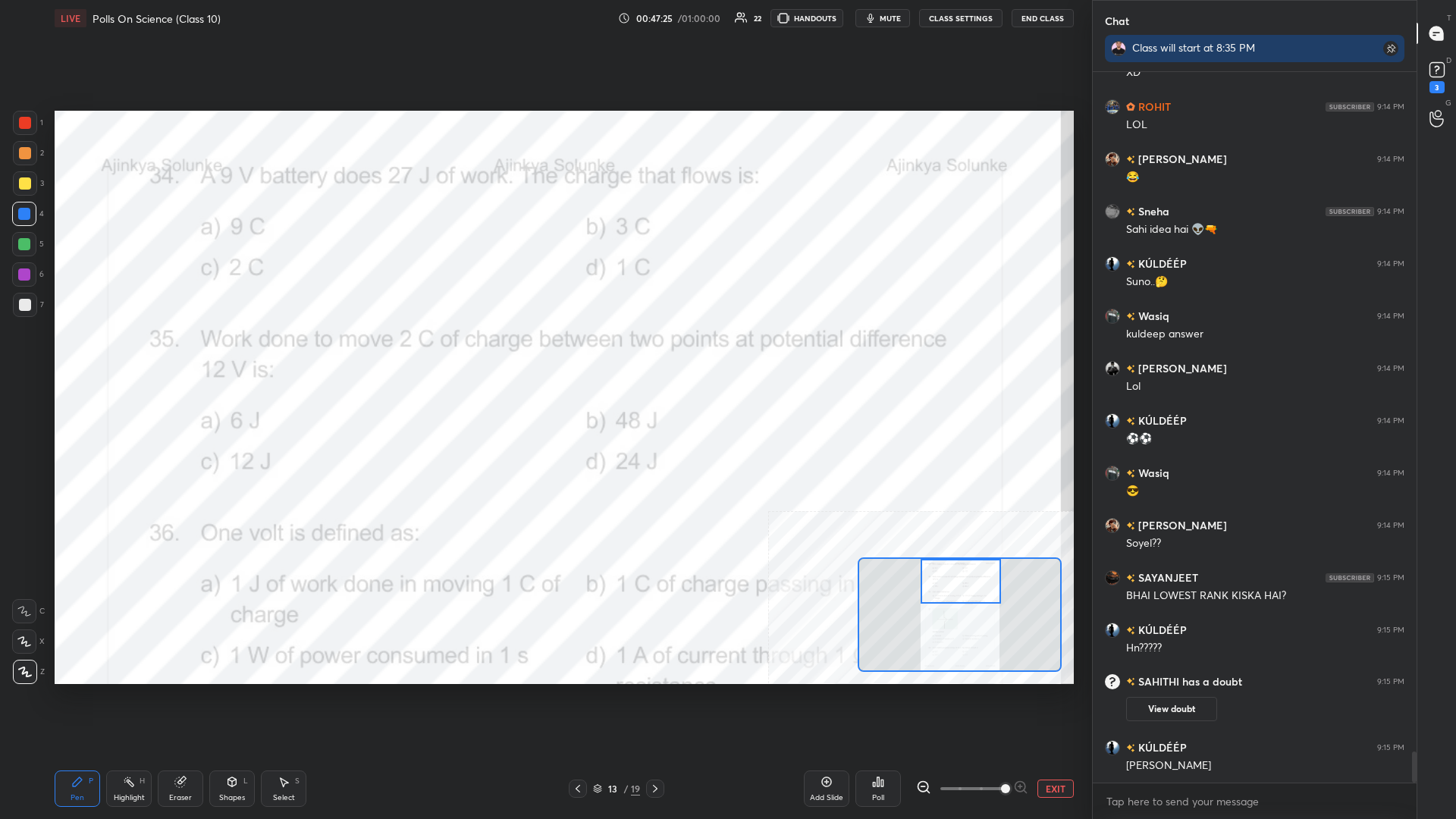
scroll to position [15722, 0]
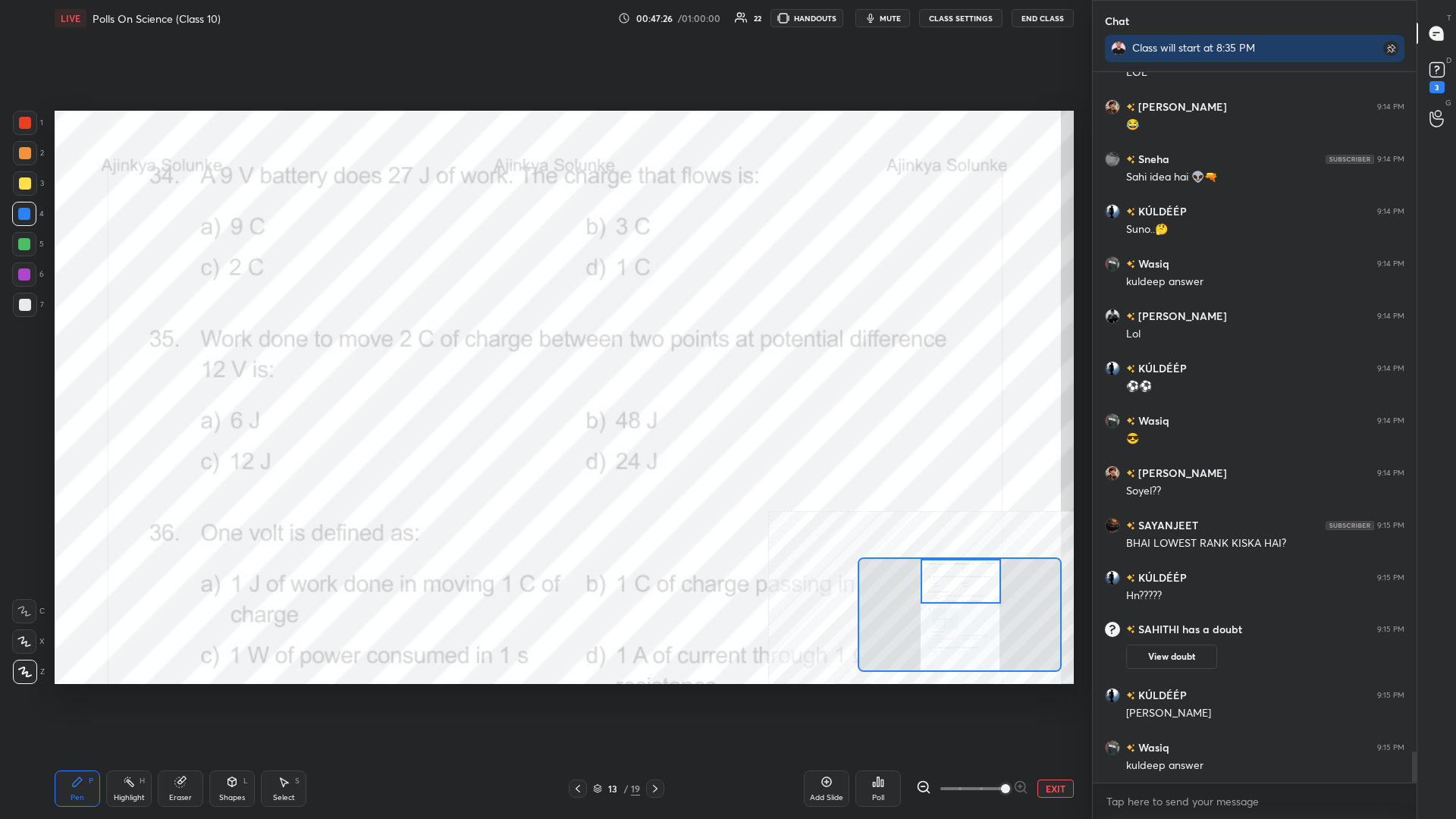
click at [140, 356] on div "H" at bounding box center [142, 781] width 6 height 8
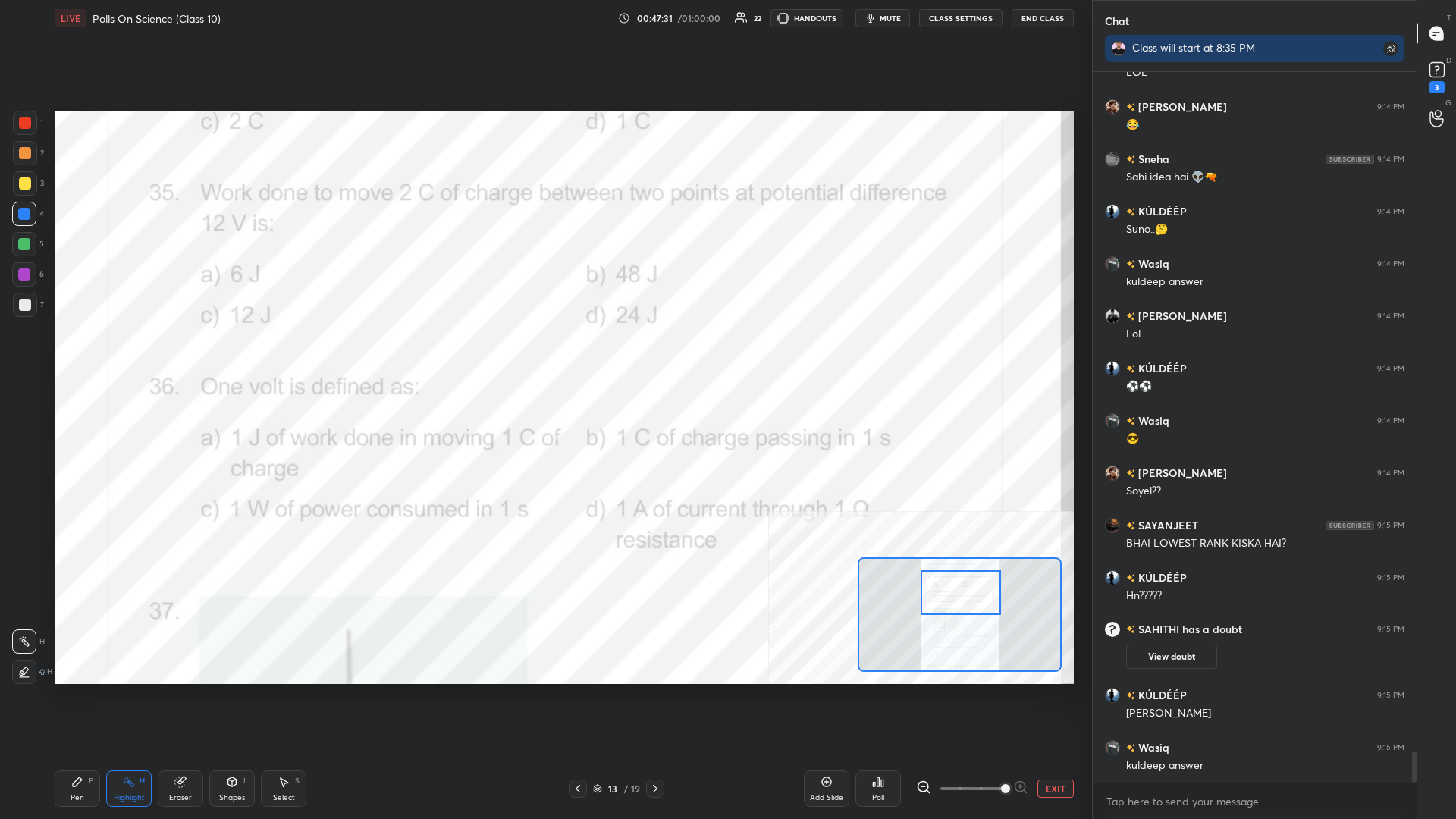
click at [544, 356] on div "Poll" at bounding box center [878, 789] width 45 height 37
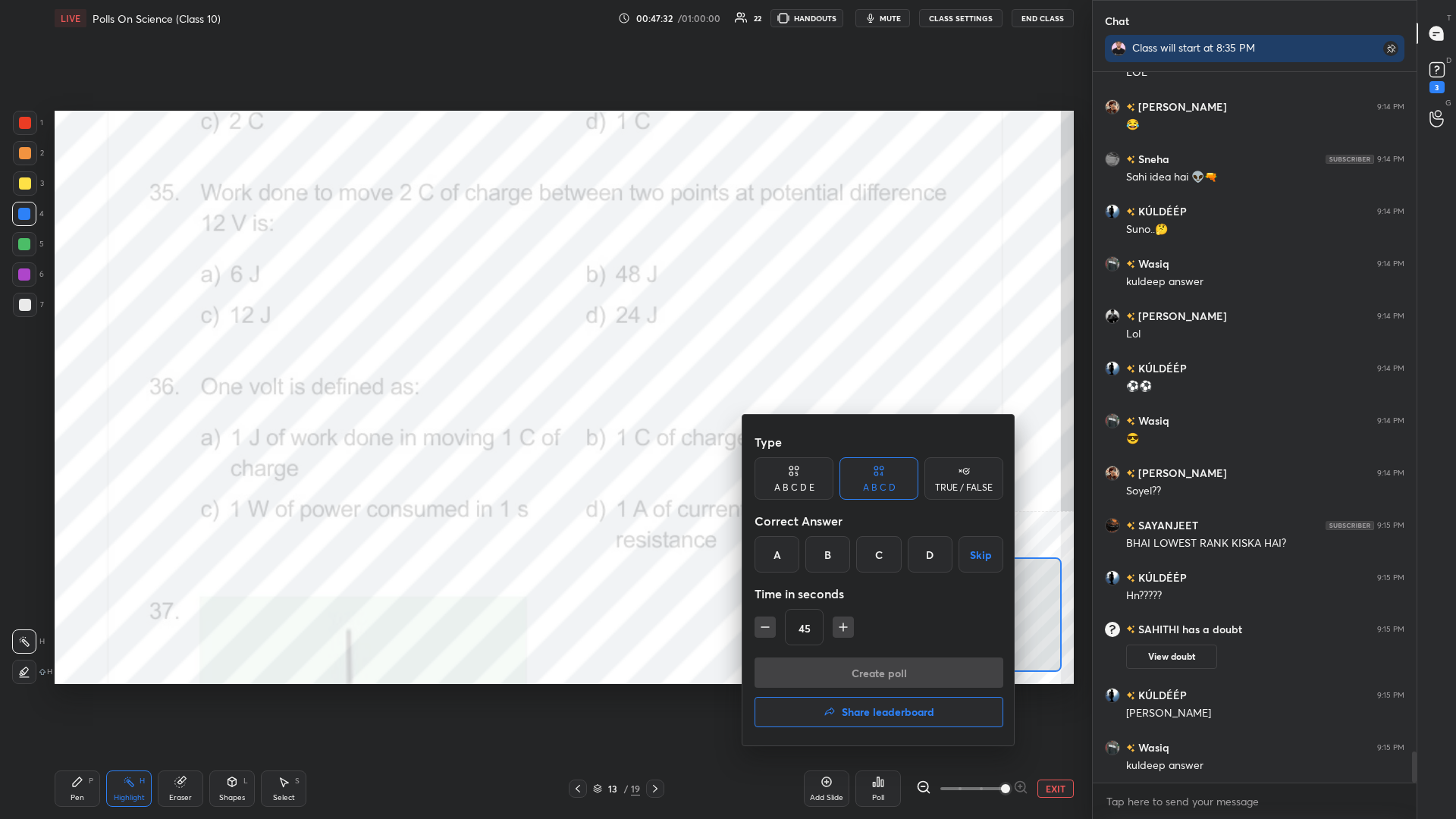
click at [544, 356] on div "D" at bounding box center [931, 554] width 45 height 37
click at [544, 356] on button "Create poll" at bounding box center [879, 673] width 249 height 31
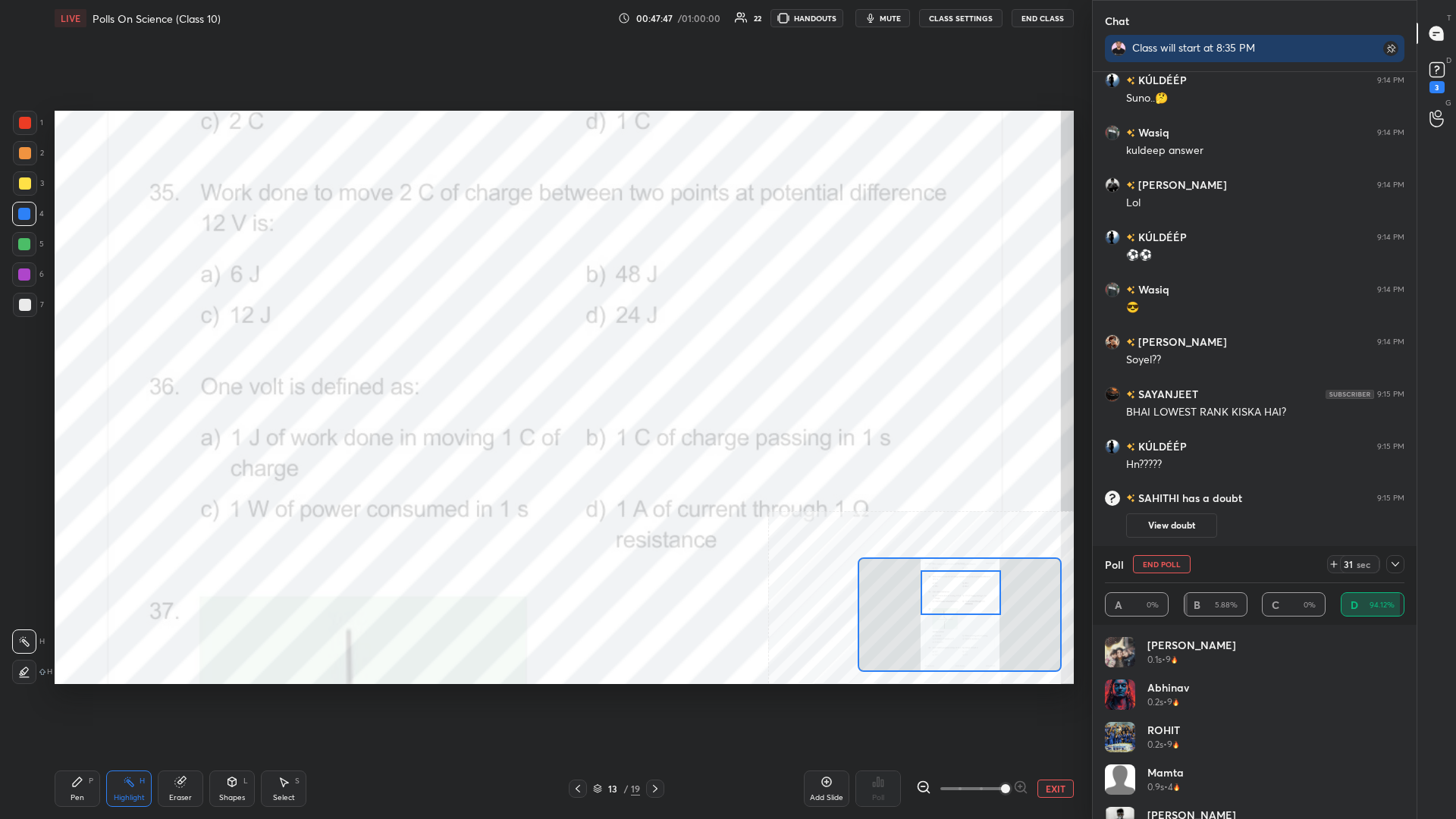
scroll to position [15905, 0]
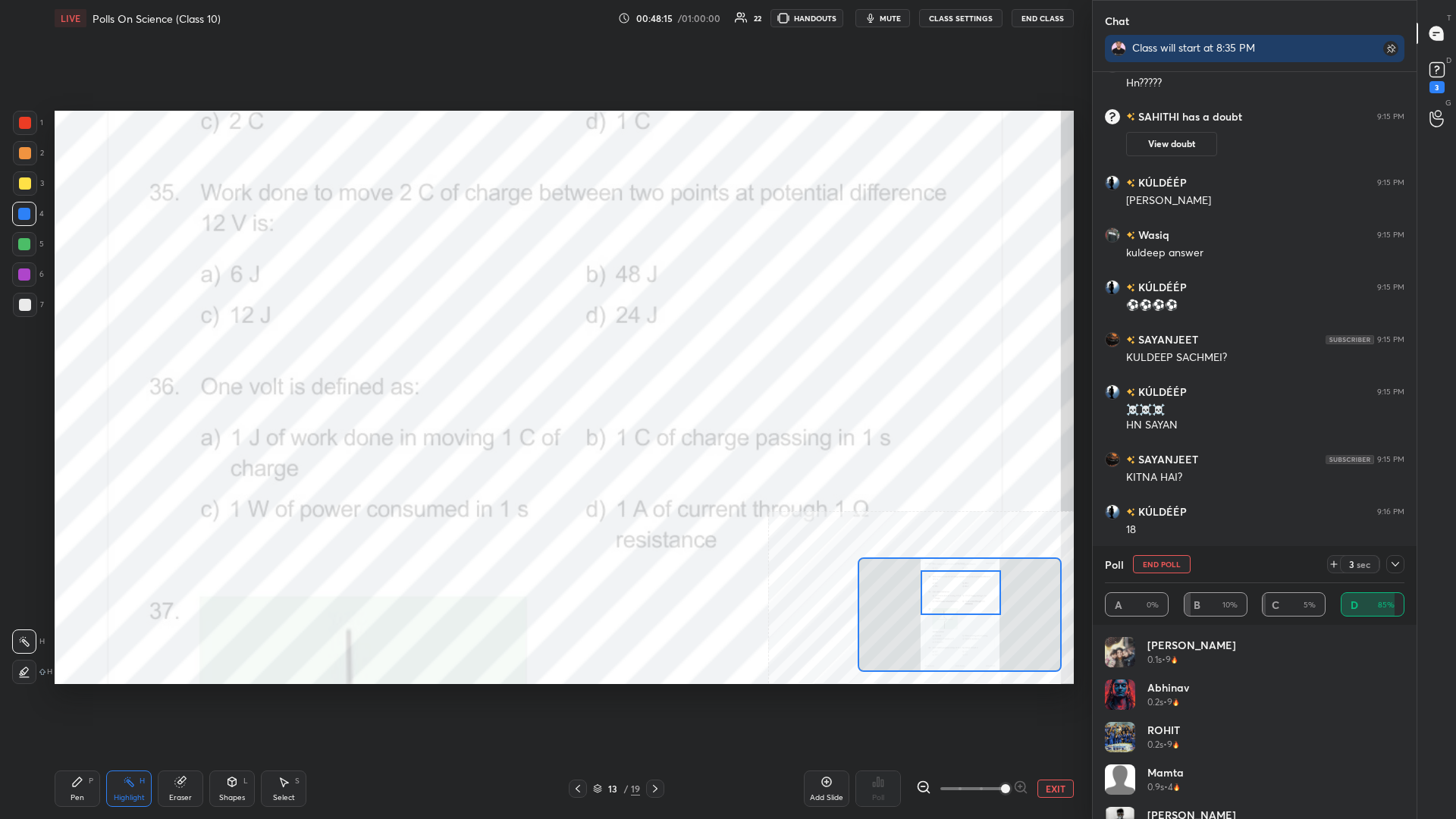
click at [78, 356] on div "Pen P" at bounding box center [77, 789] width 45 height 37
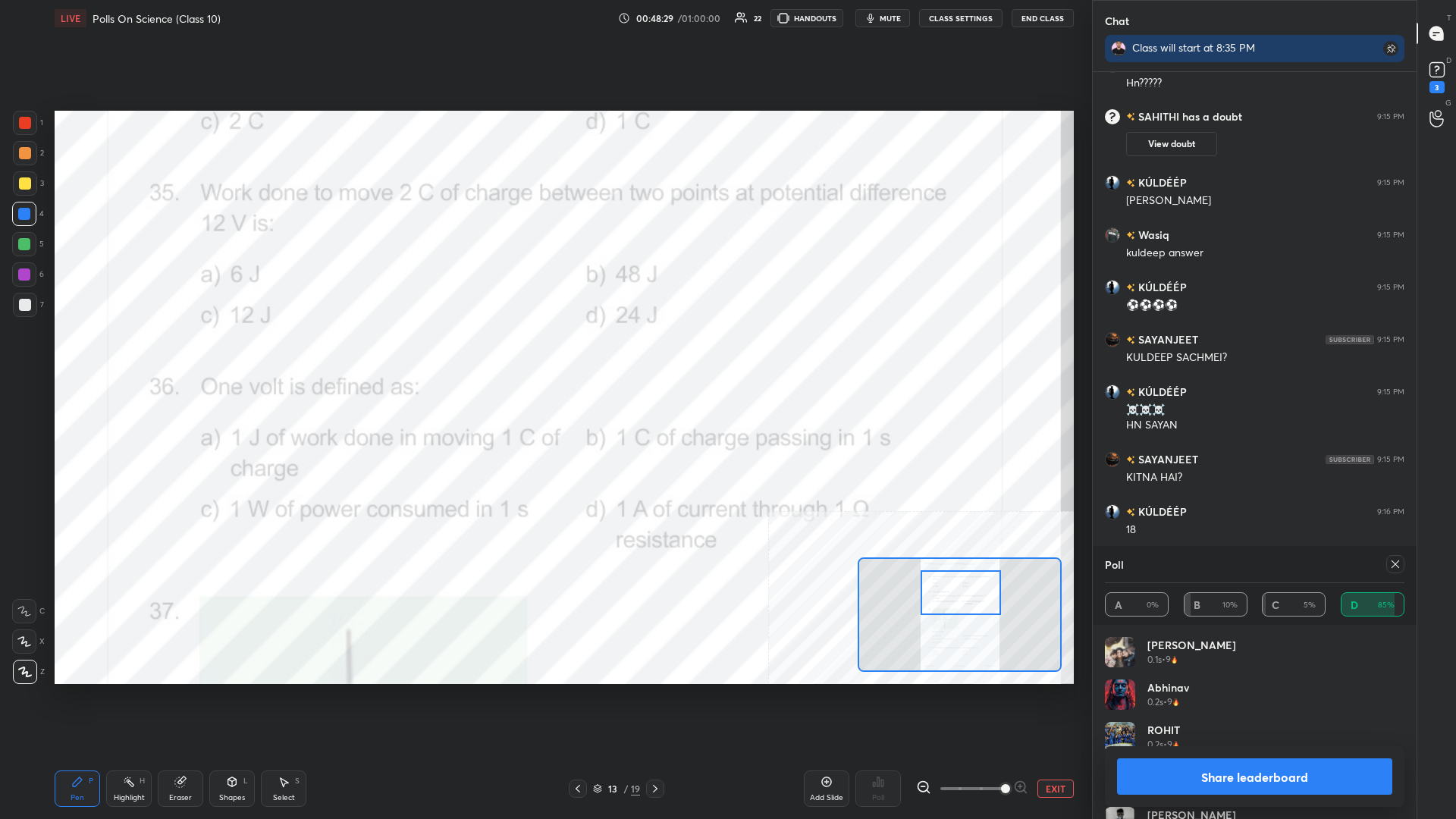
click at [544, 356] on button "Share leaderboard" at bounding box center [1255, 777] width 275 height 37
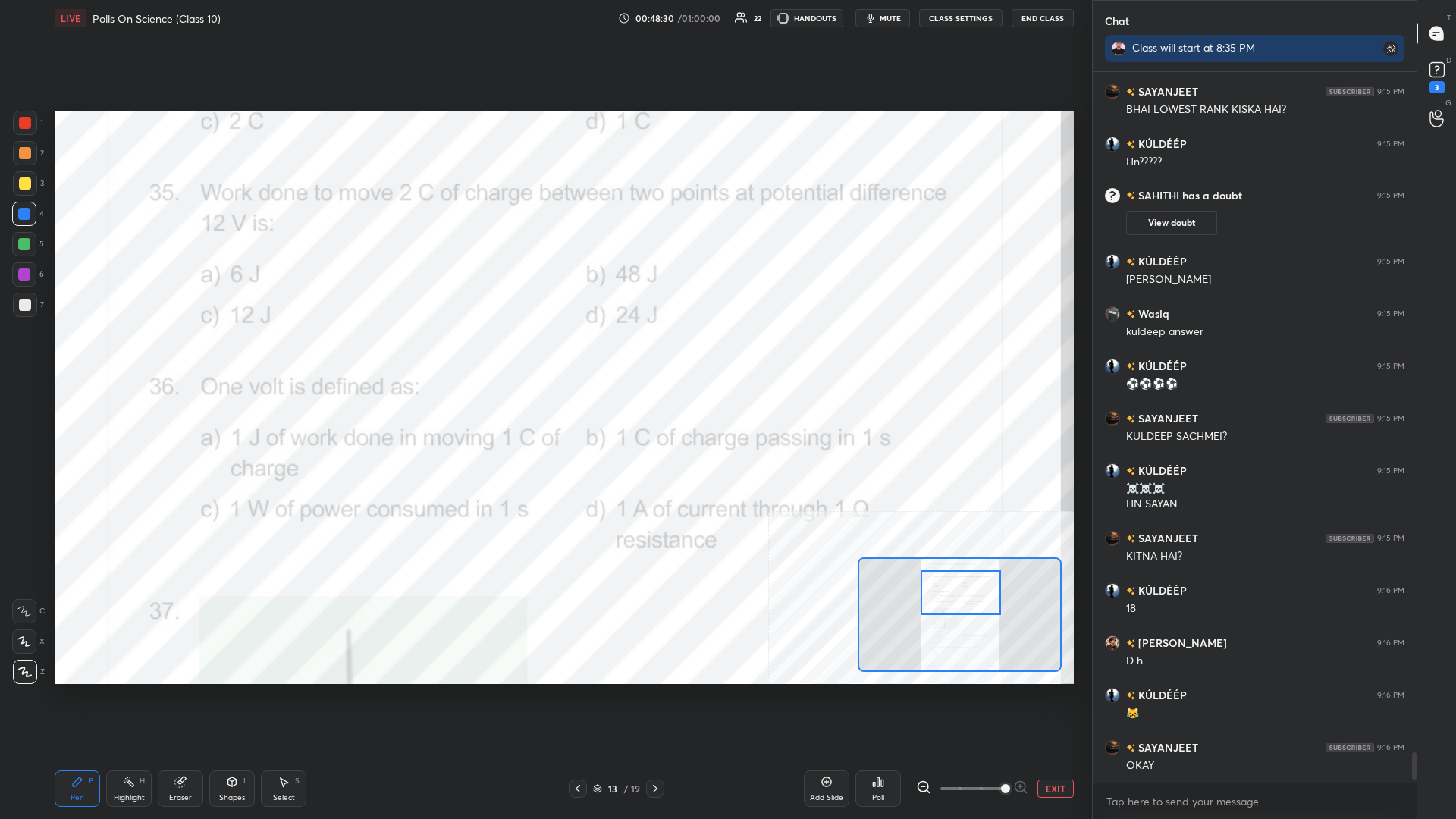
scroll to position [1, 1]
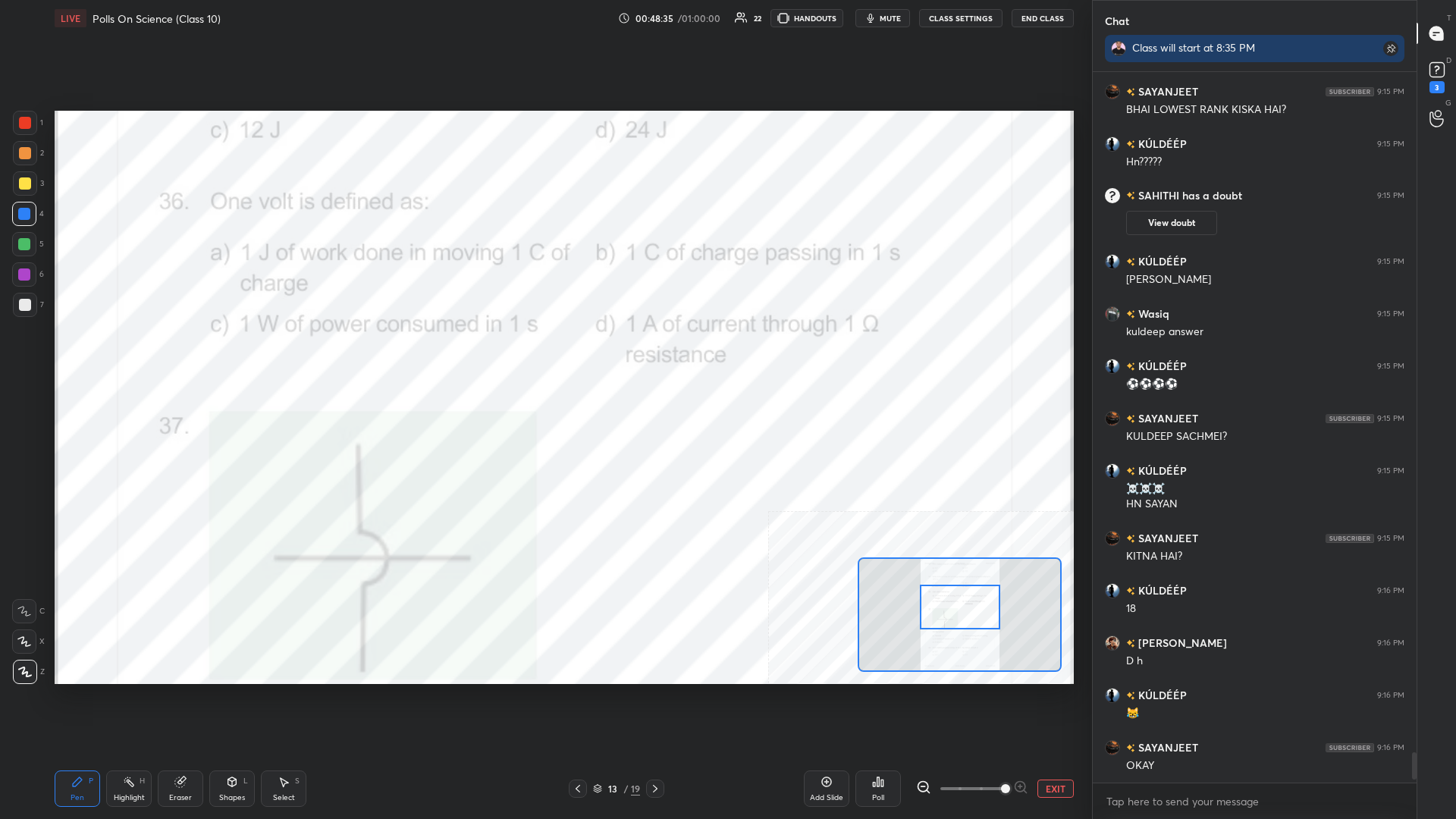
click at [111, 356] on div "Highlight H" at bounding box center [128, 789] width 45 height 37
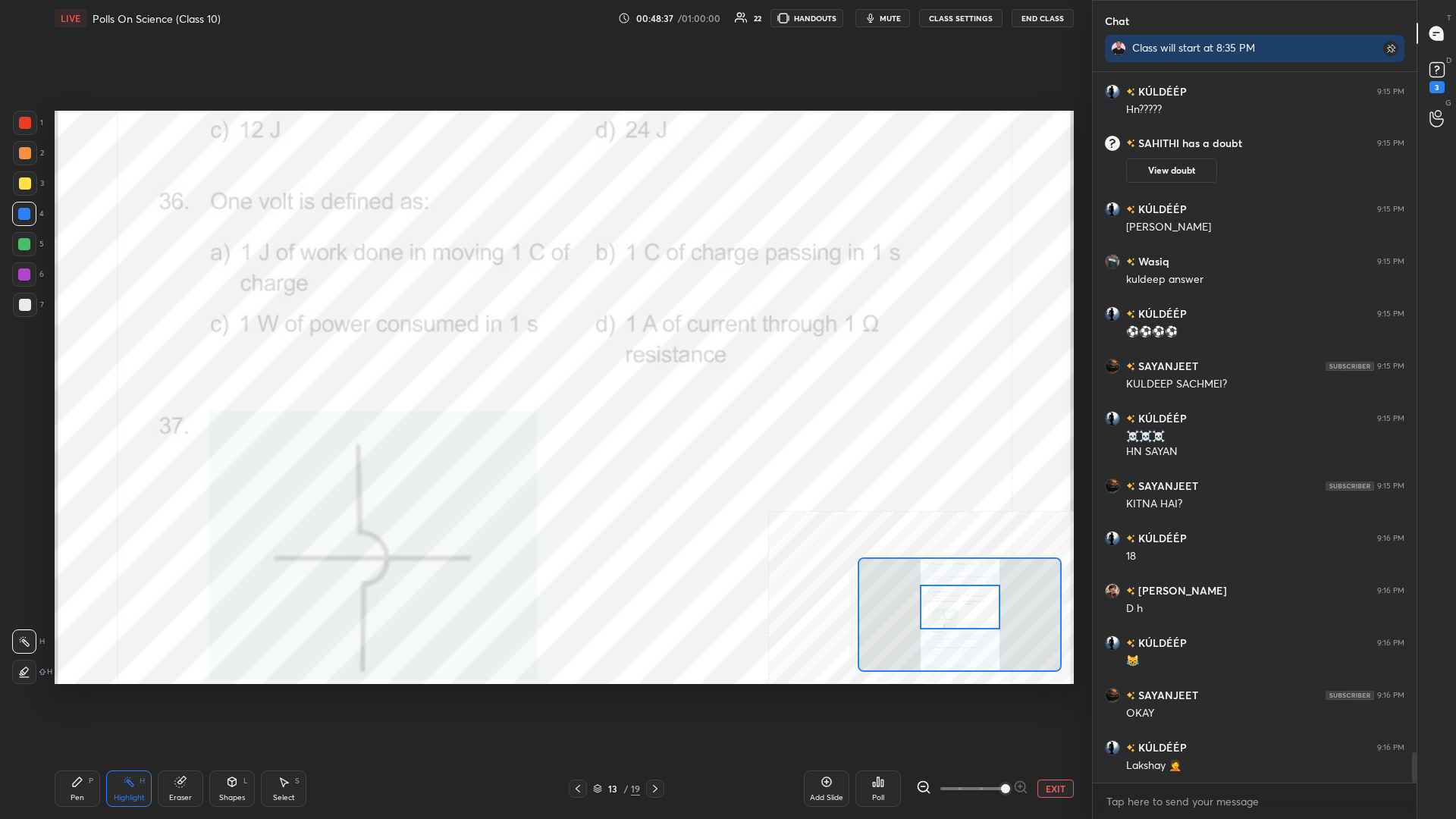
scroll to position [16188, 0]
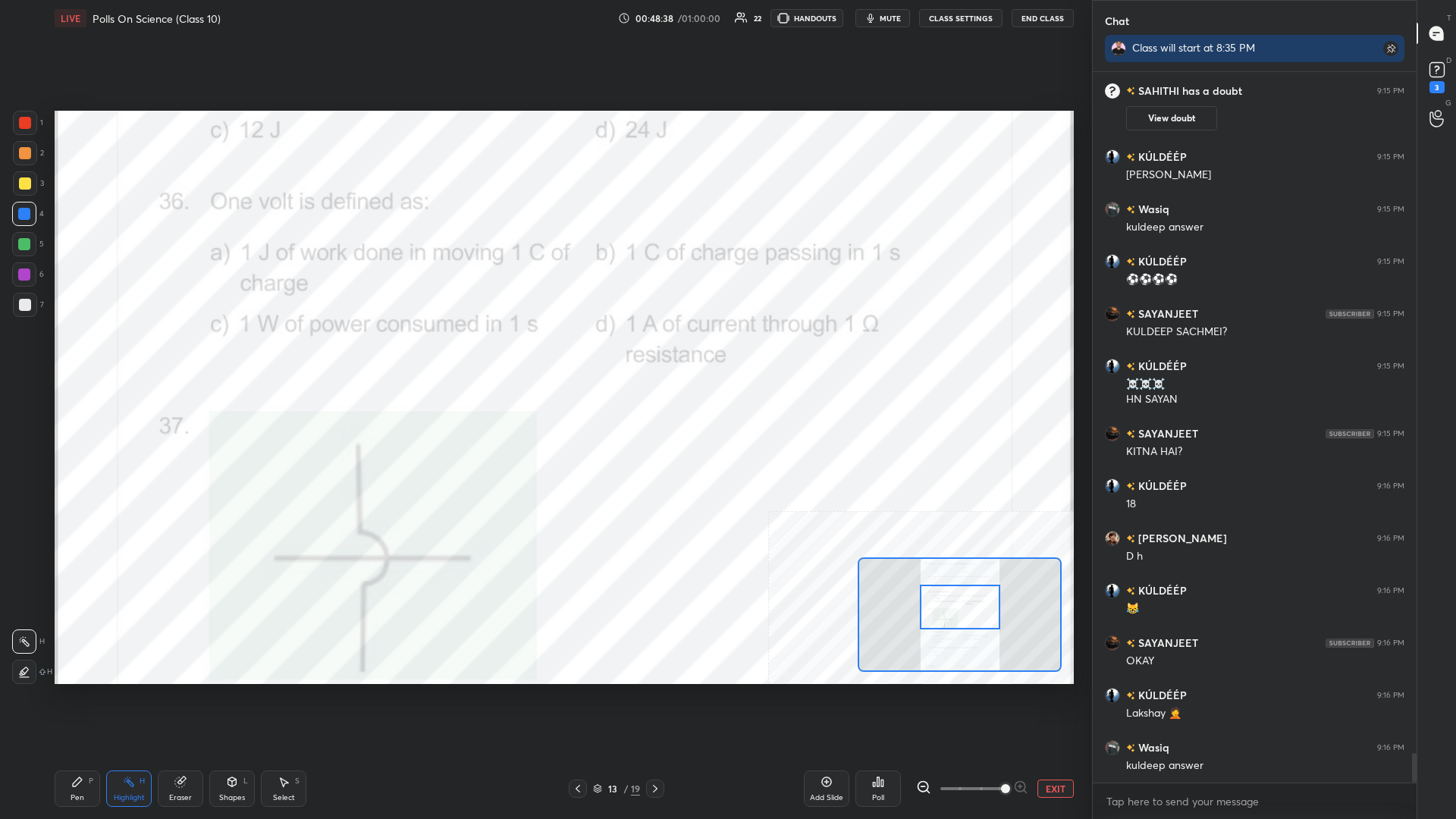
click at [544, 356] on div "Poll" at bounding box center [878, 798] width 13 height 8
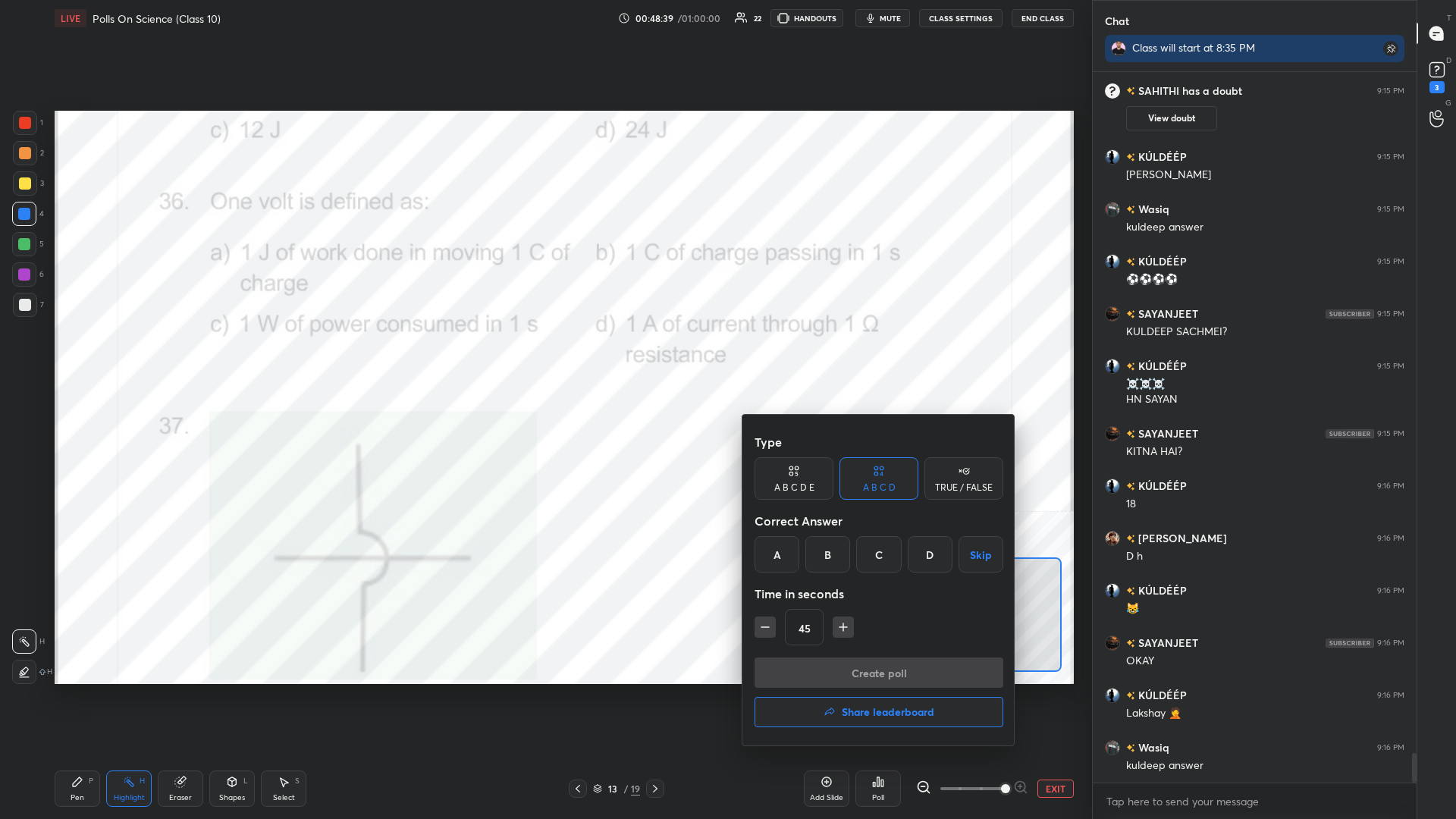
click at [544, 356] on div "45" at bounding box center [879, 627] width 249 height 37
click at [544, 356] on icon "button" at bounding box center [765, 627] width 15 height 15
click at [544, 356] on div "A" at bounding box center [777, 554] width 45 height 37
click at [544, 356] on button "Create poll" at bounding box center [879, 673] width 249 height 31
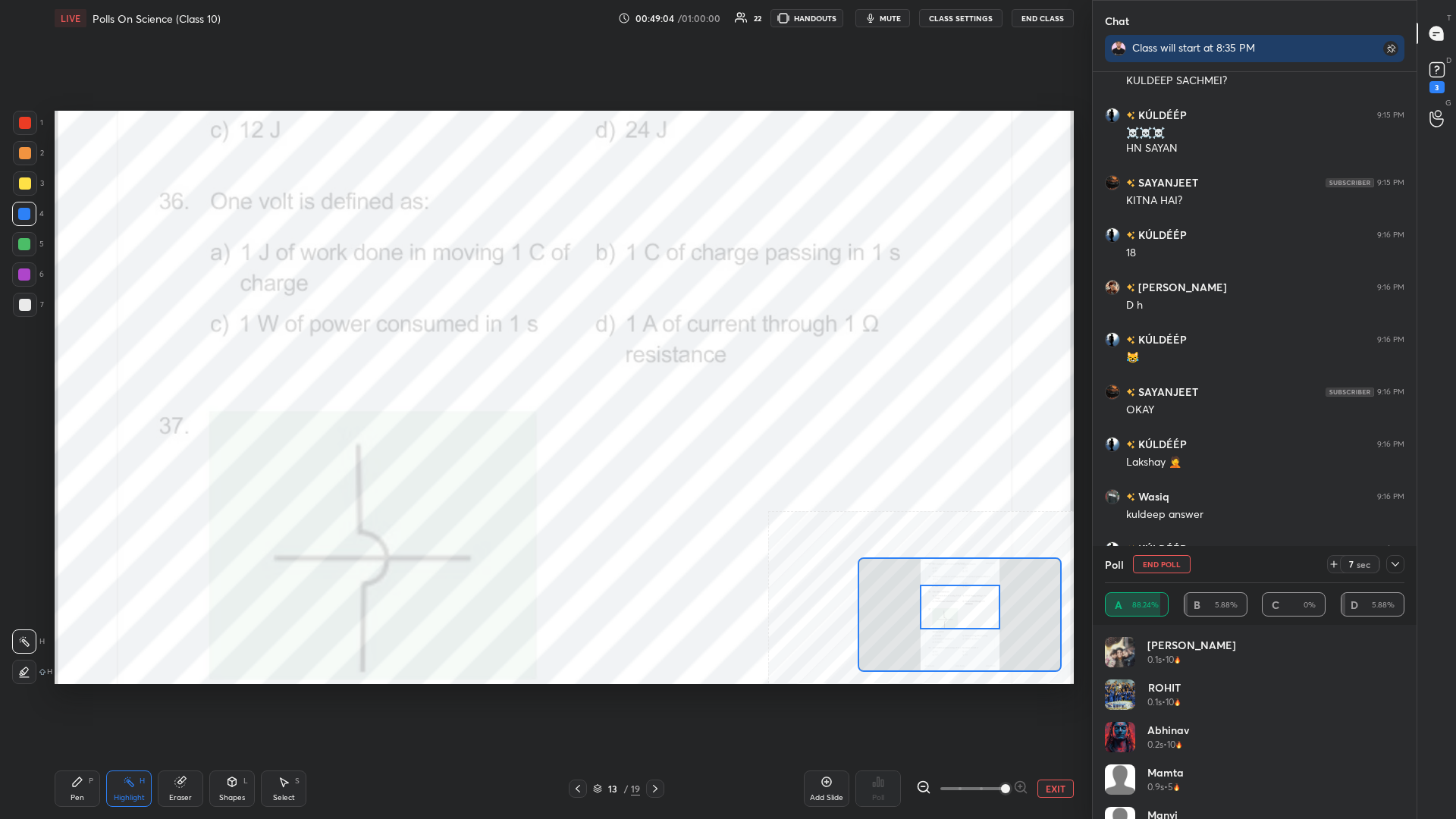
scroll to position [16492, 0]
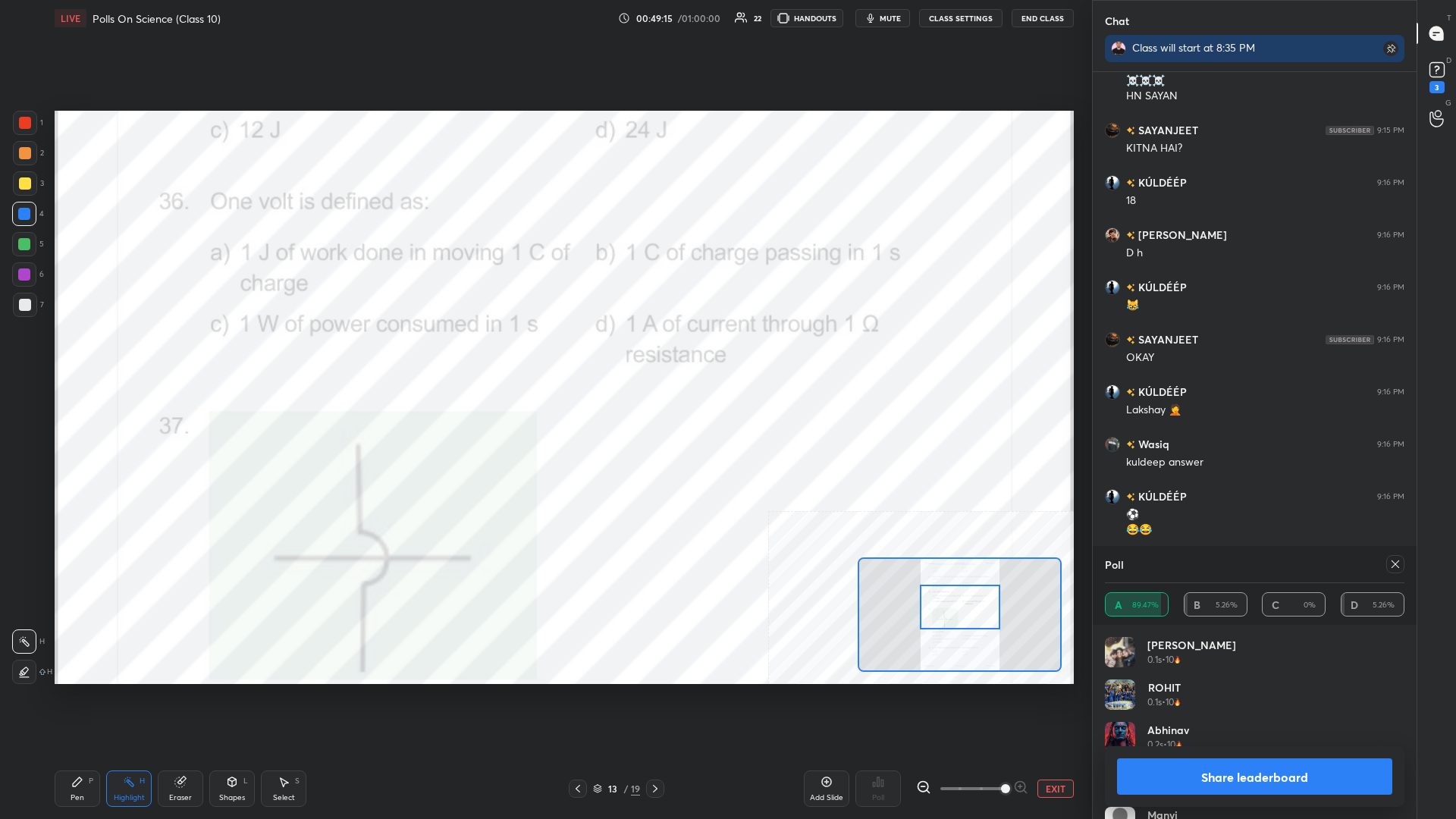
click at [544, 356] on div "Share leaderboard" at bounding box center [1254, 777] width 299 height 61
drag, startPoint x: 1241, startPoint y: 800, endPoint x: 1239, endPoint y: 789, distance: 11.2
click at [544, 356] on div "Share leaderboard" at bounding box center [1254, 777] width 299 height 61
click at [544, 356] on button "Share leaderboard" at bounding box center [1255, 777] width 275 height 37
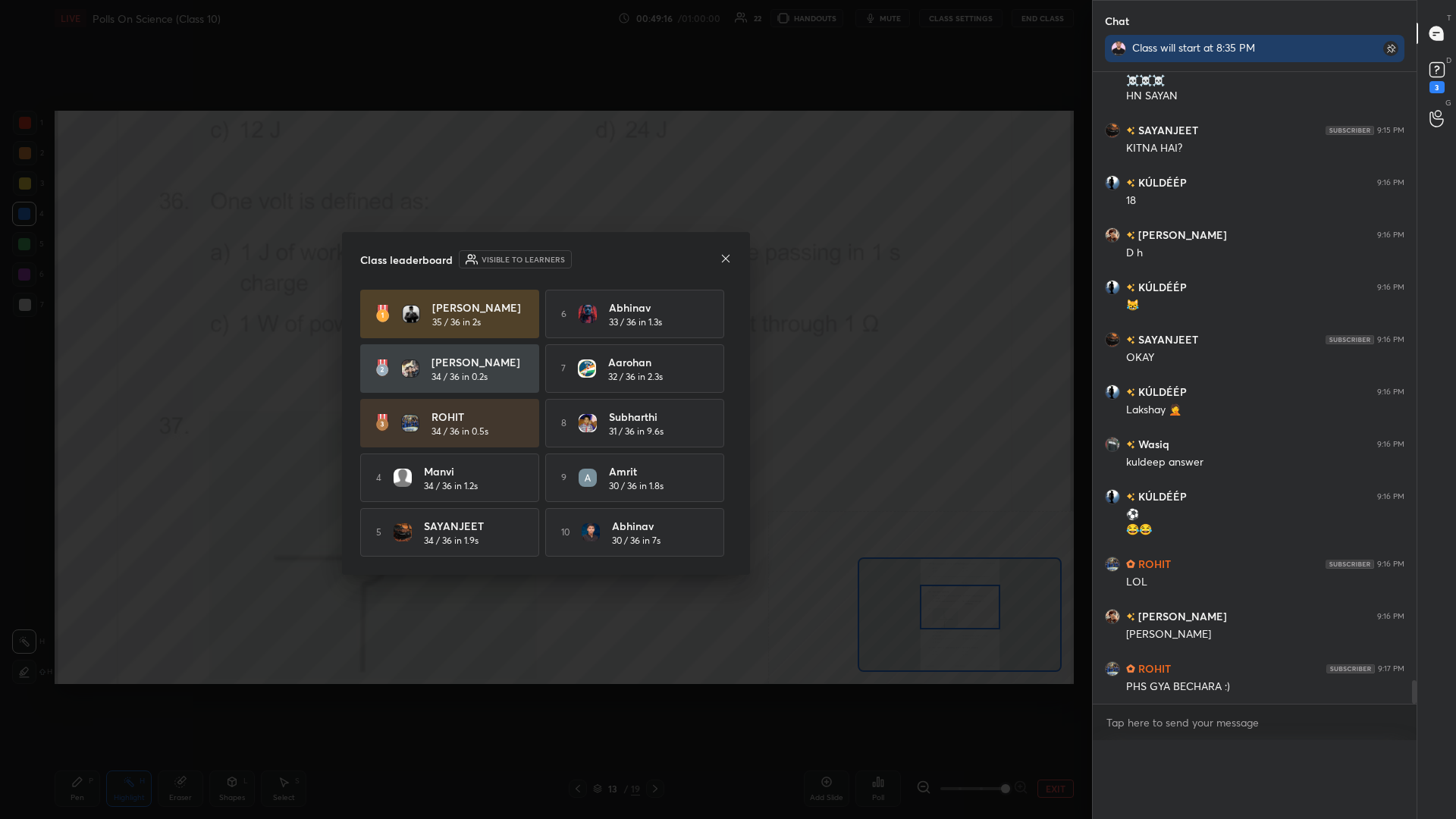
scroll to position [701, 324]
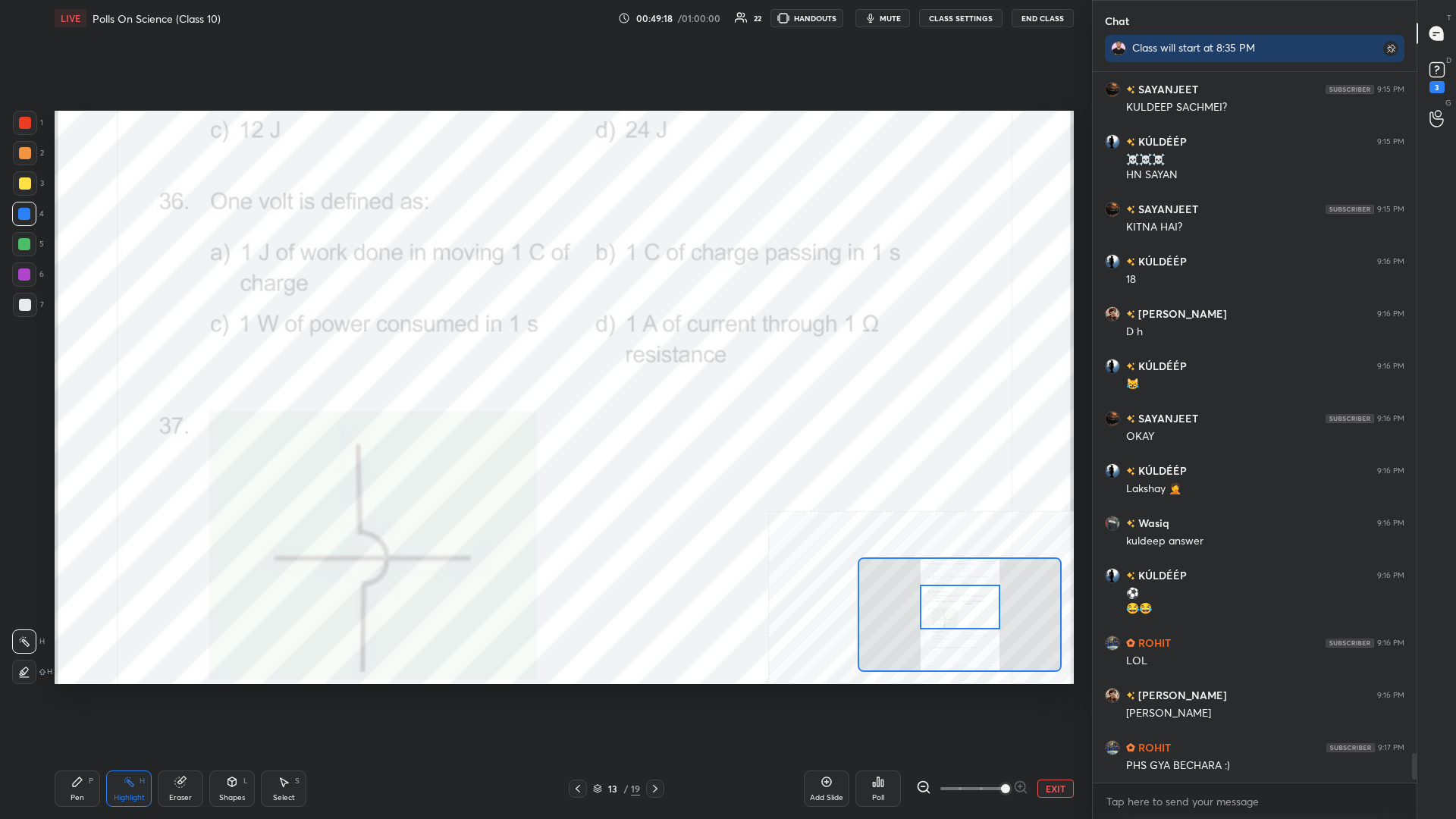
click at [115, 356] on div "Highlight H" at bounding box center [128, 789] width 45 height 37
click at [91, 356] on div "Pen P" at bounding box center [77, 789] width 45 height 37
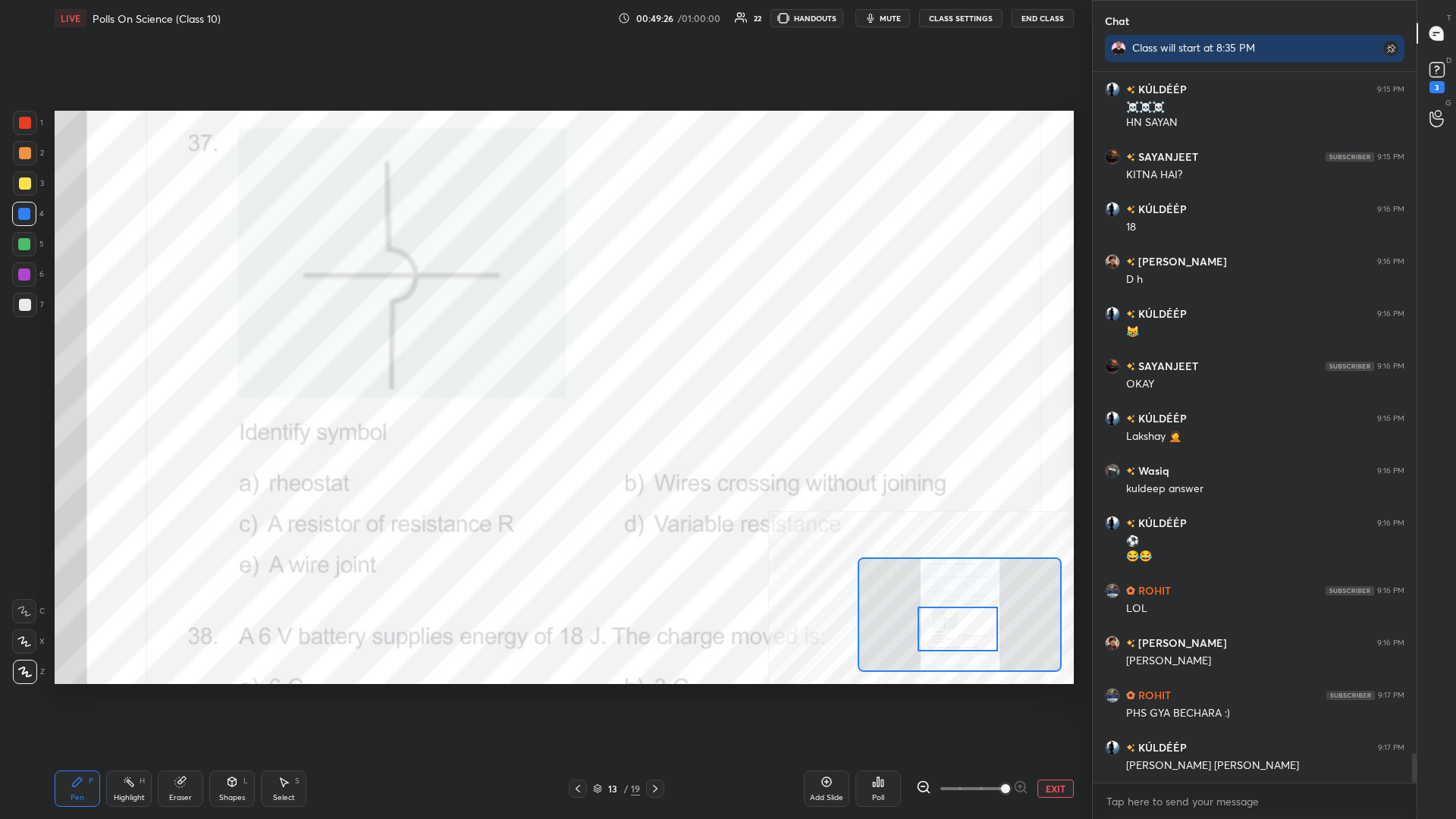
click at [122, 356] on div "Highlight H" at bounding box center [128, 789] width 45 height 37
click at [544, 356] on div "Poll" at bounding box center [878, 789] width 45 height 37
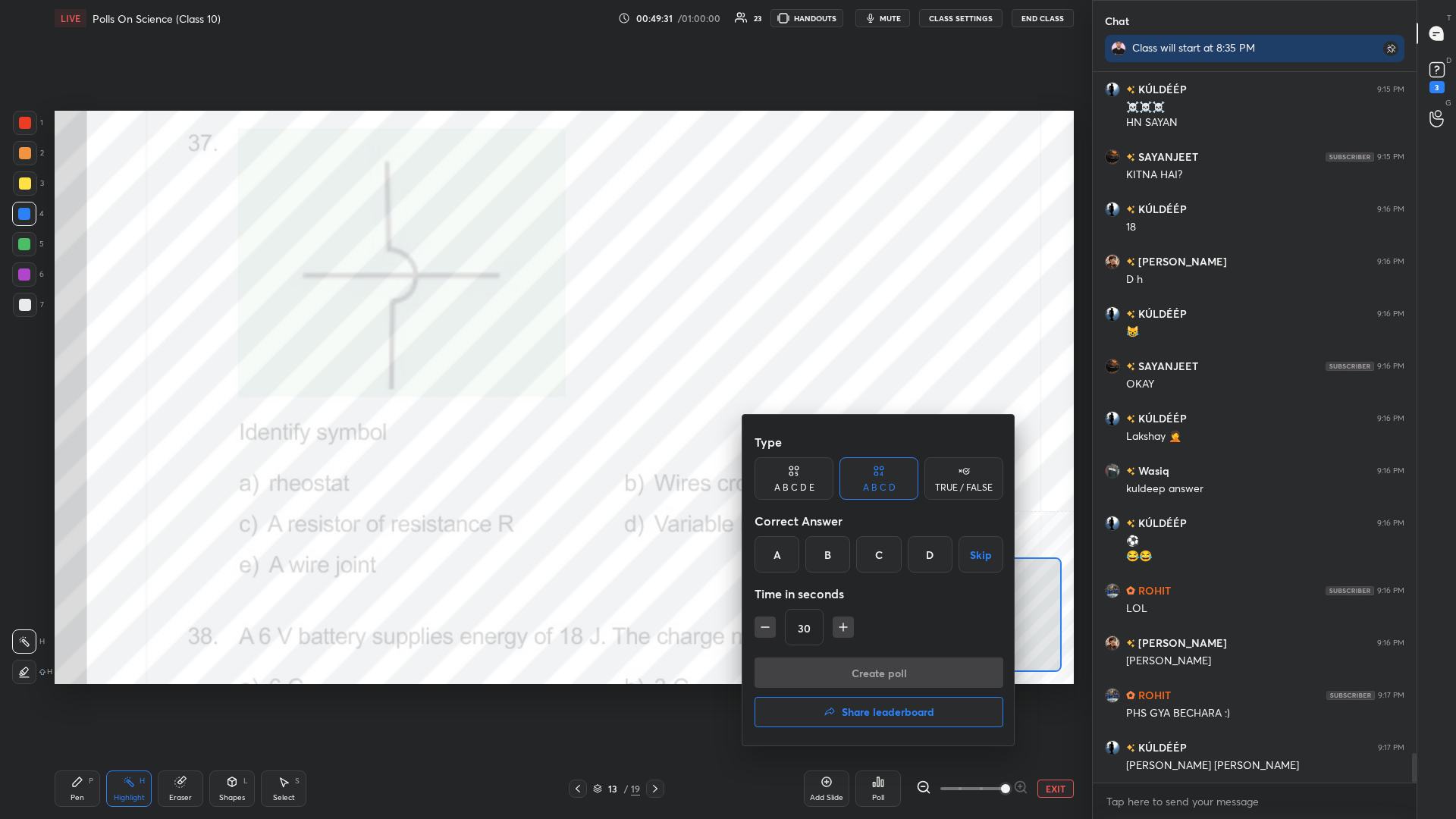
click at [544, 356] on div "B" at bounding box center [828, 554] width 45 height 37
click at [544, 356] on button "Create poll" at bounding box center [879, 673] width 249 height 31
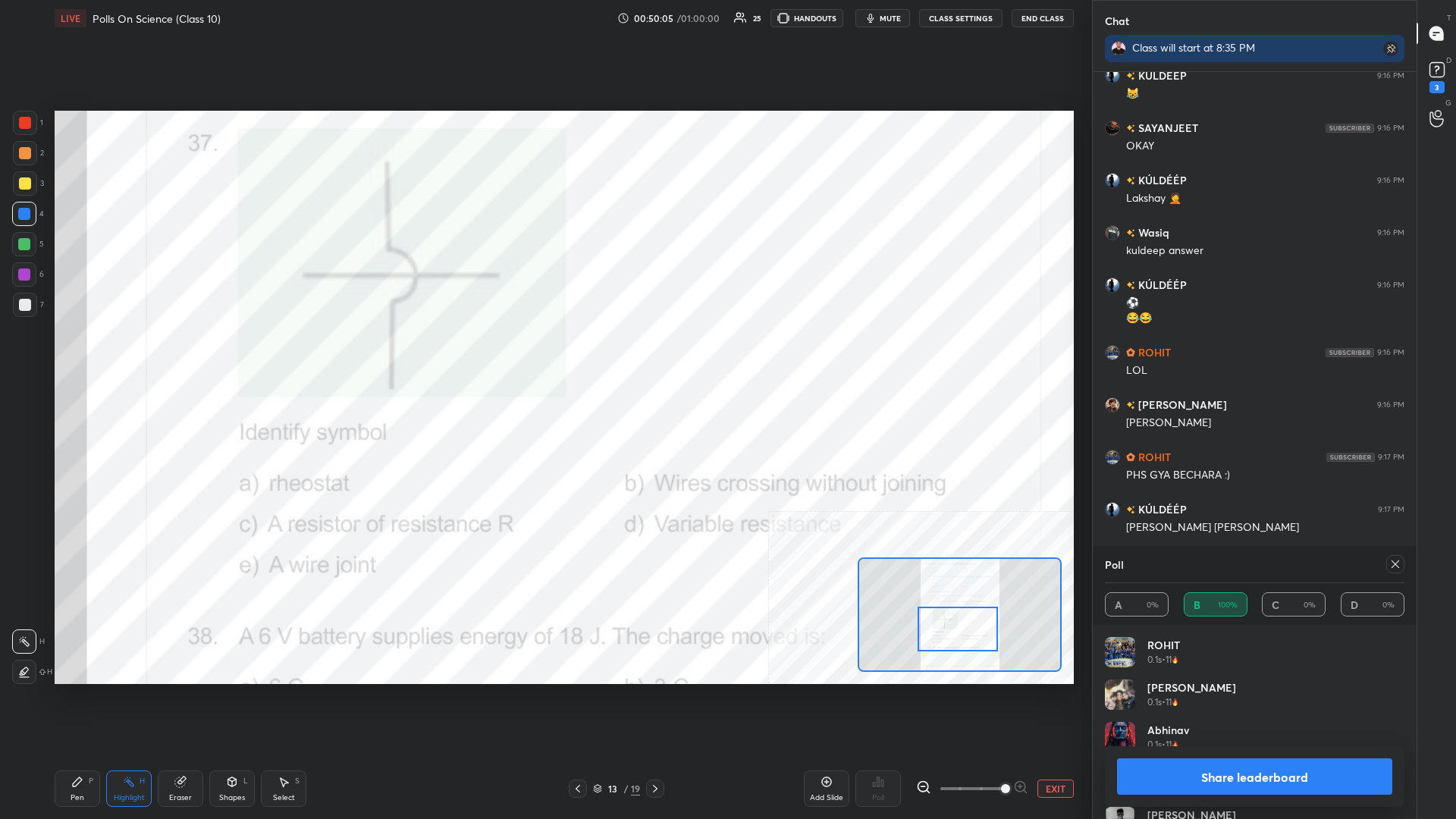
scroll to position [16581, 0]
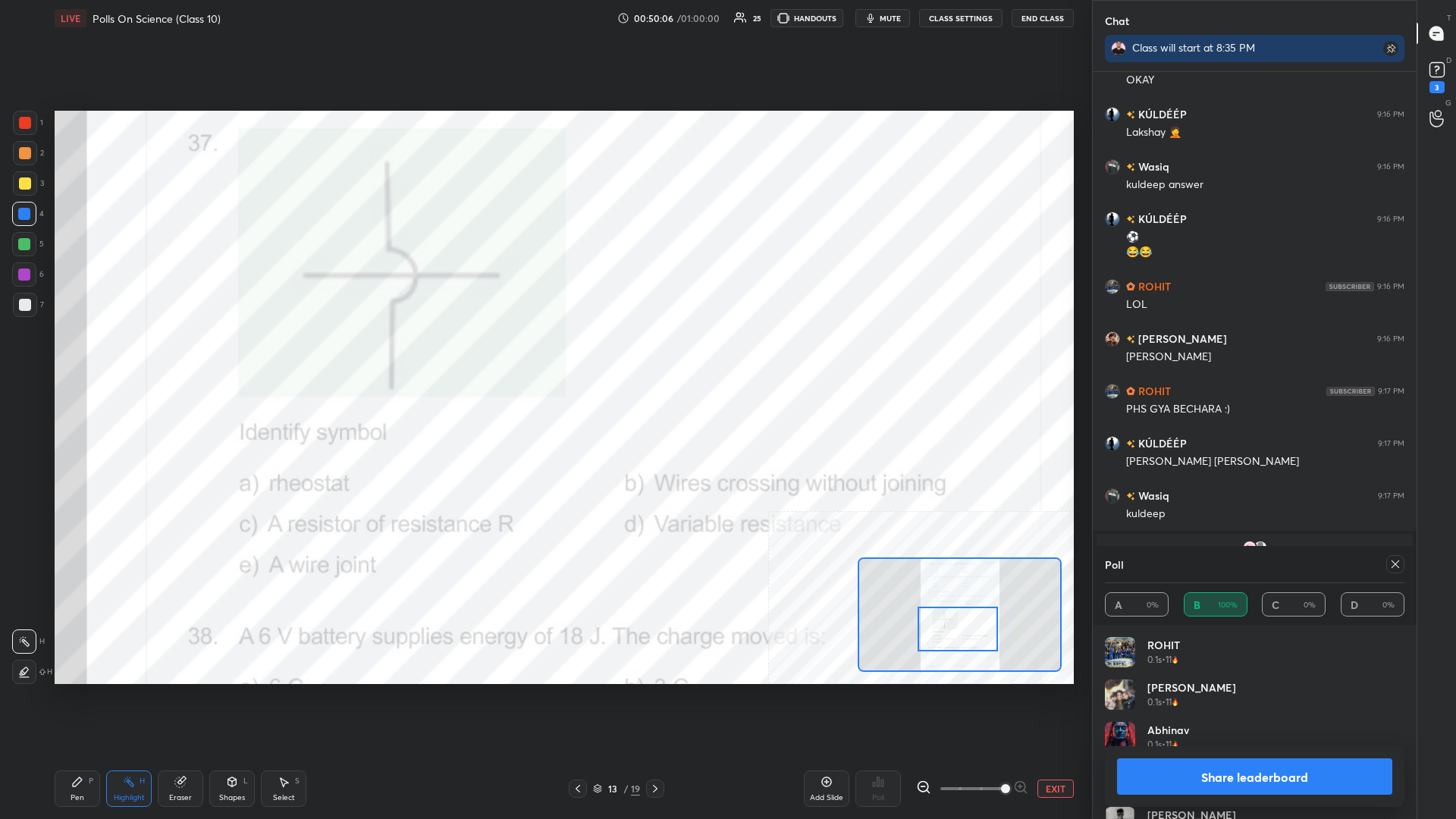
drag, startPoint x: 1241, startPoint y: 729, endPoint x: 1233, endPoint y: 758, distance: 30.1
click at [544, 356] on div "Poll A 0% B 100% C 0% D 0% ROHIT 0.1s • 11 Adrika 0.1s • 11 Abhinav 0.1s • 11 A…" at bounding box center [1255, 683] width 324 height 273
click at [544, 356] on button "Share leaderboard" at bounding box center [1255, 777] width 275 height 37
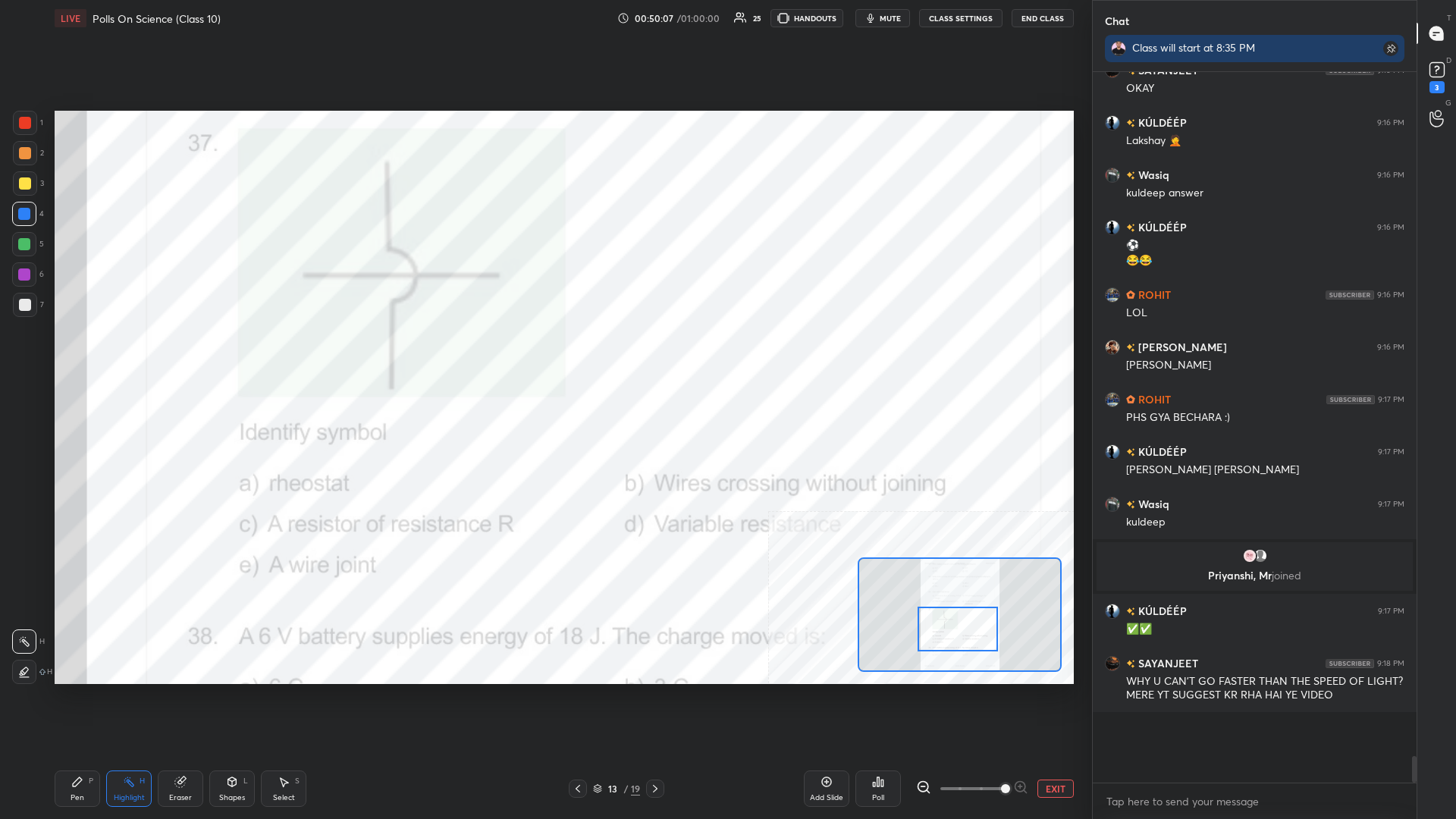
scroll to position [0, 1]
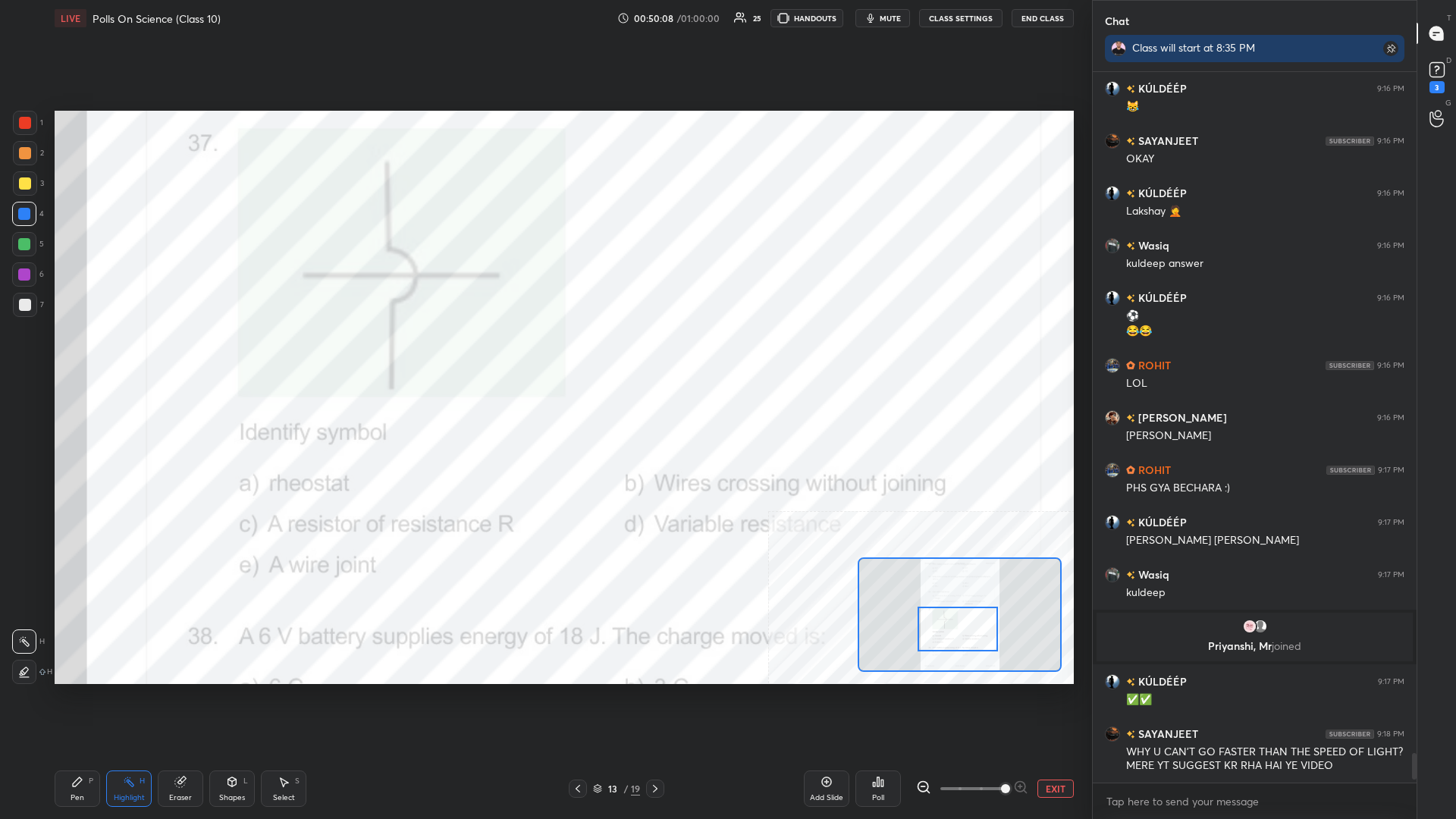
click at [52, 356] on div "LIVE Polls On Science (Class 10) 00:50:08 / 01:00:00 25 HANDOUTS mute CLASS SET…" at bounding box center [564, 409] width 1032 height 819
click at [68, 356] on div "Pen P" at bounding box center [77, 789] width 45 height 37
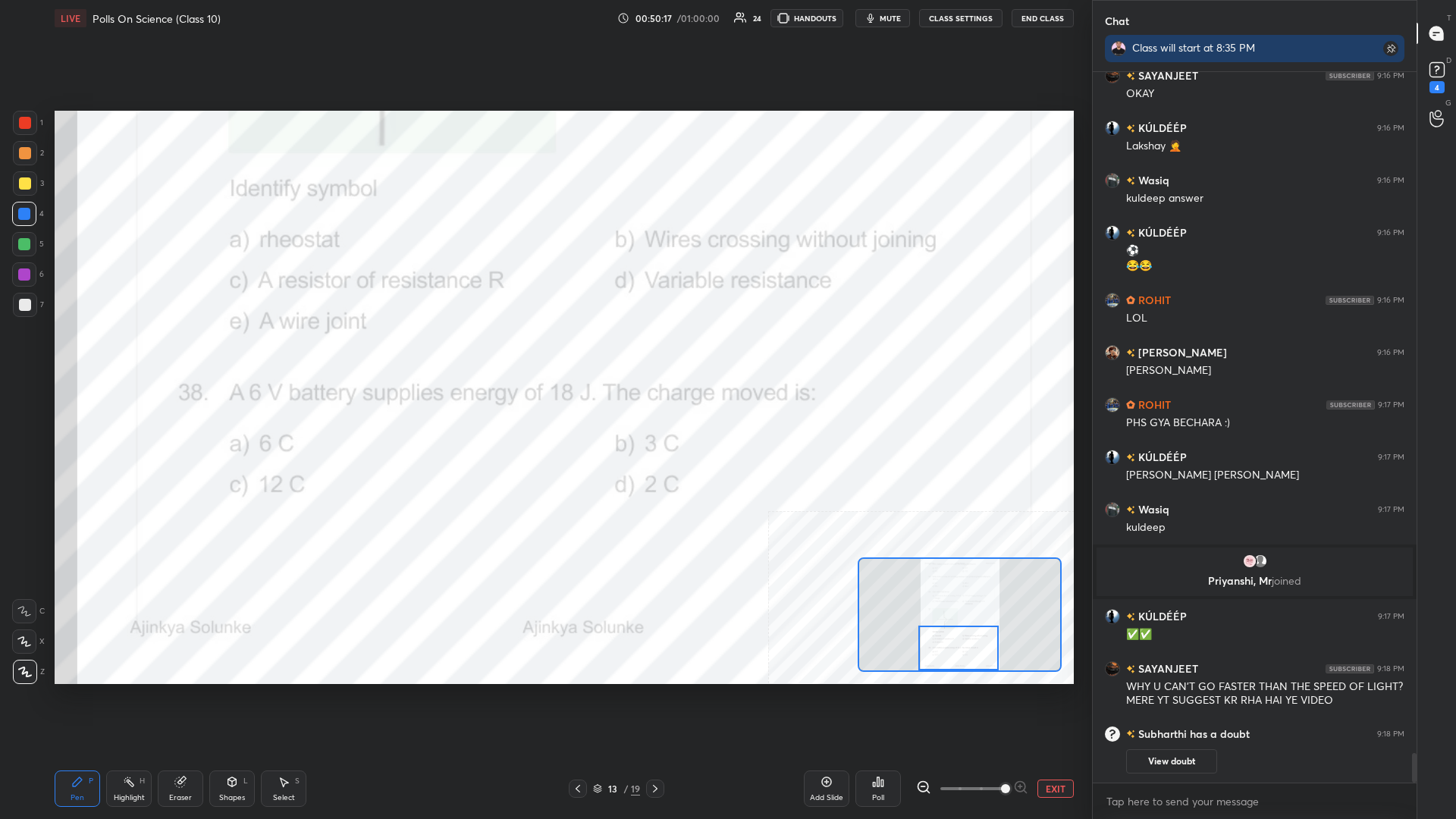
scroll to position [16563, 0]
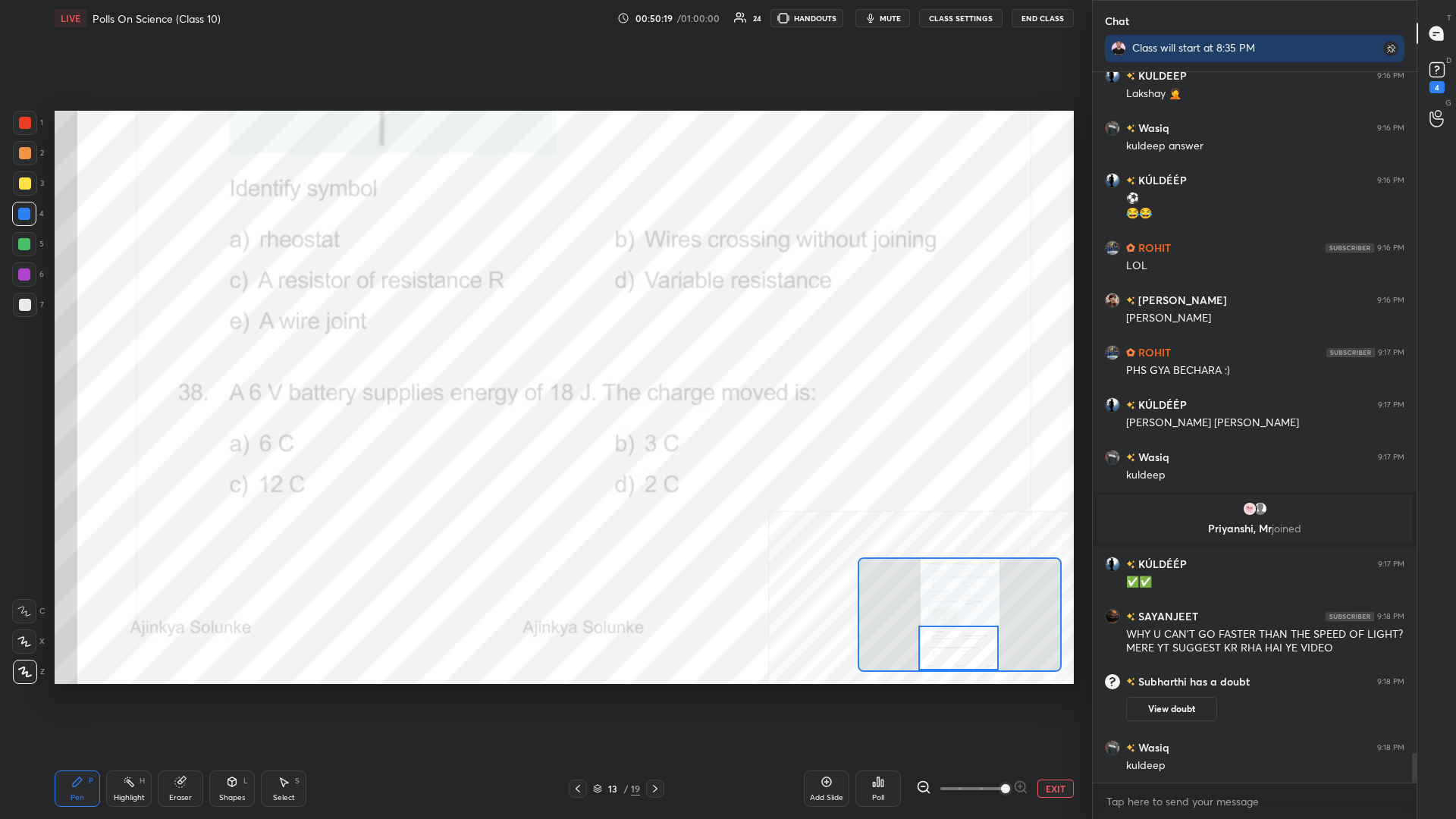
click at [137, 356] on div "Highlight H" at bounding box center [128, 789] width 45 height 37
click at [544, 356] on icon at bounding box center [879, 781] width 2 height 9
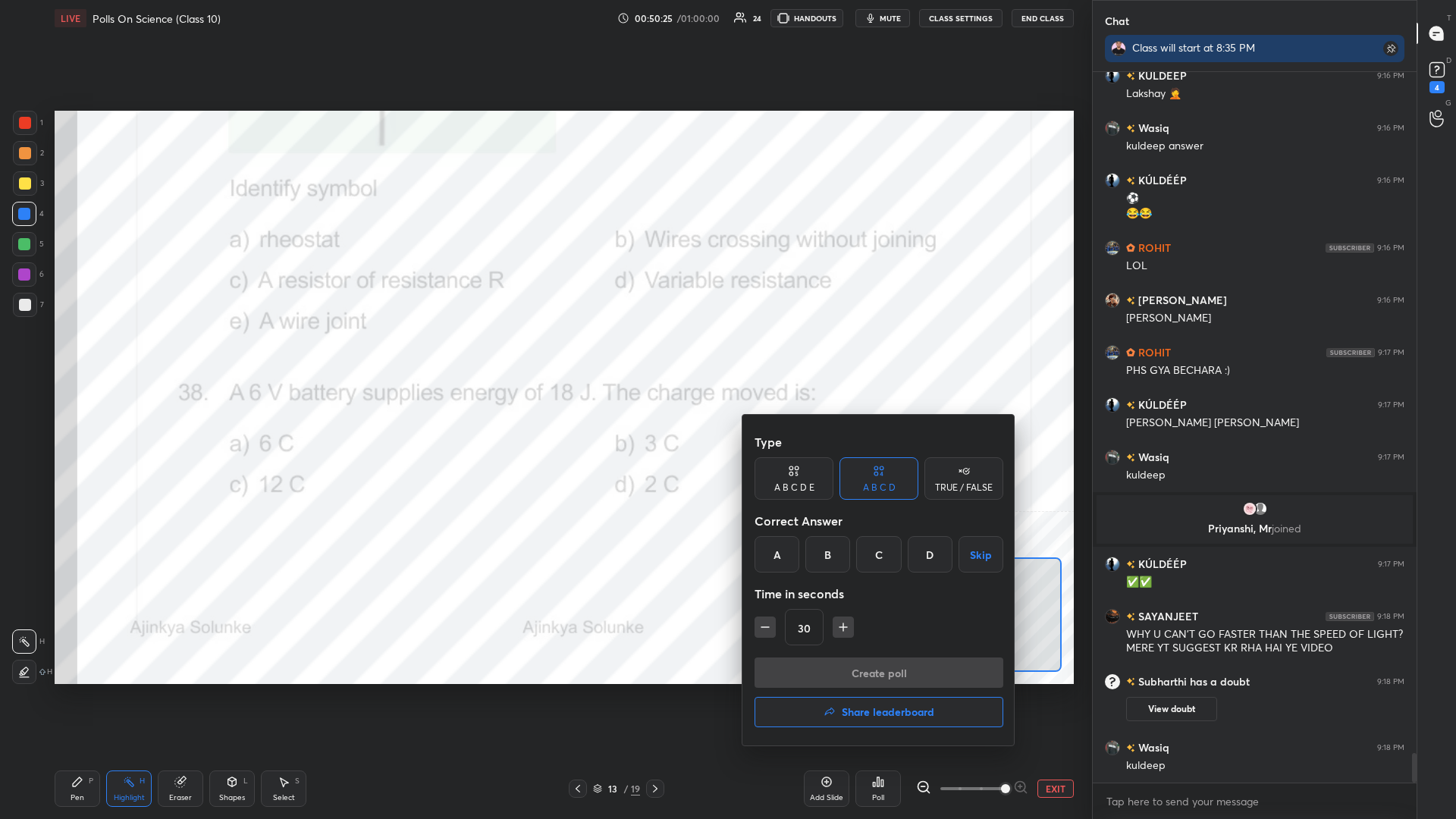
click at [544, 356] on icon "button" at bounding box center [844, 627] width 15 height 15
click at [544, 356] on div "B" at bounding box center [828, 554] width 45 height 37
click at [544, 356] on button "Create poll" at bounding box center [879, 673] width 249 height 31
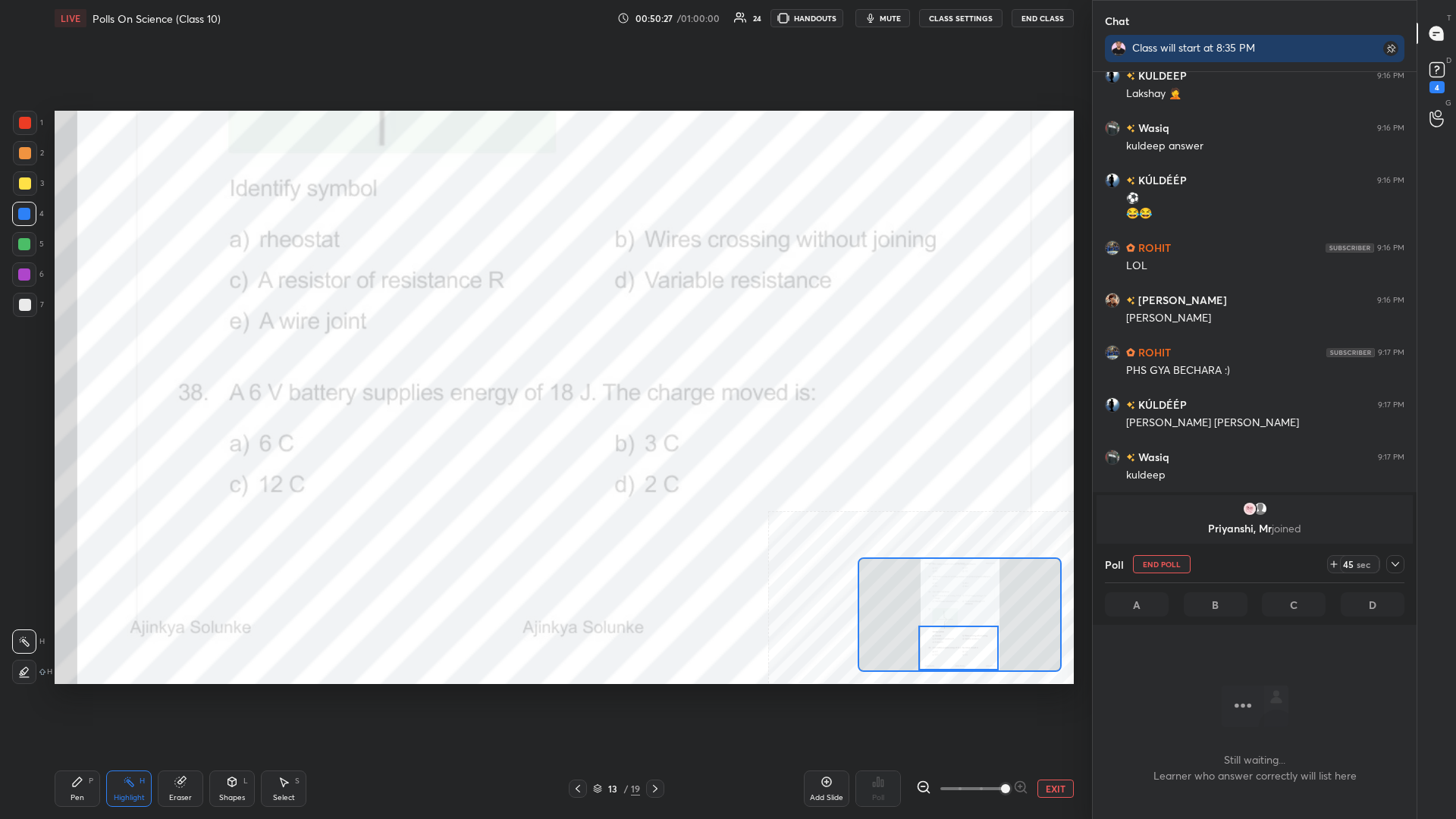
scroll to position [668, 324]
click at [544, 356] on icon at bounding box center [1395, 564] width 8 height 5
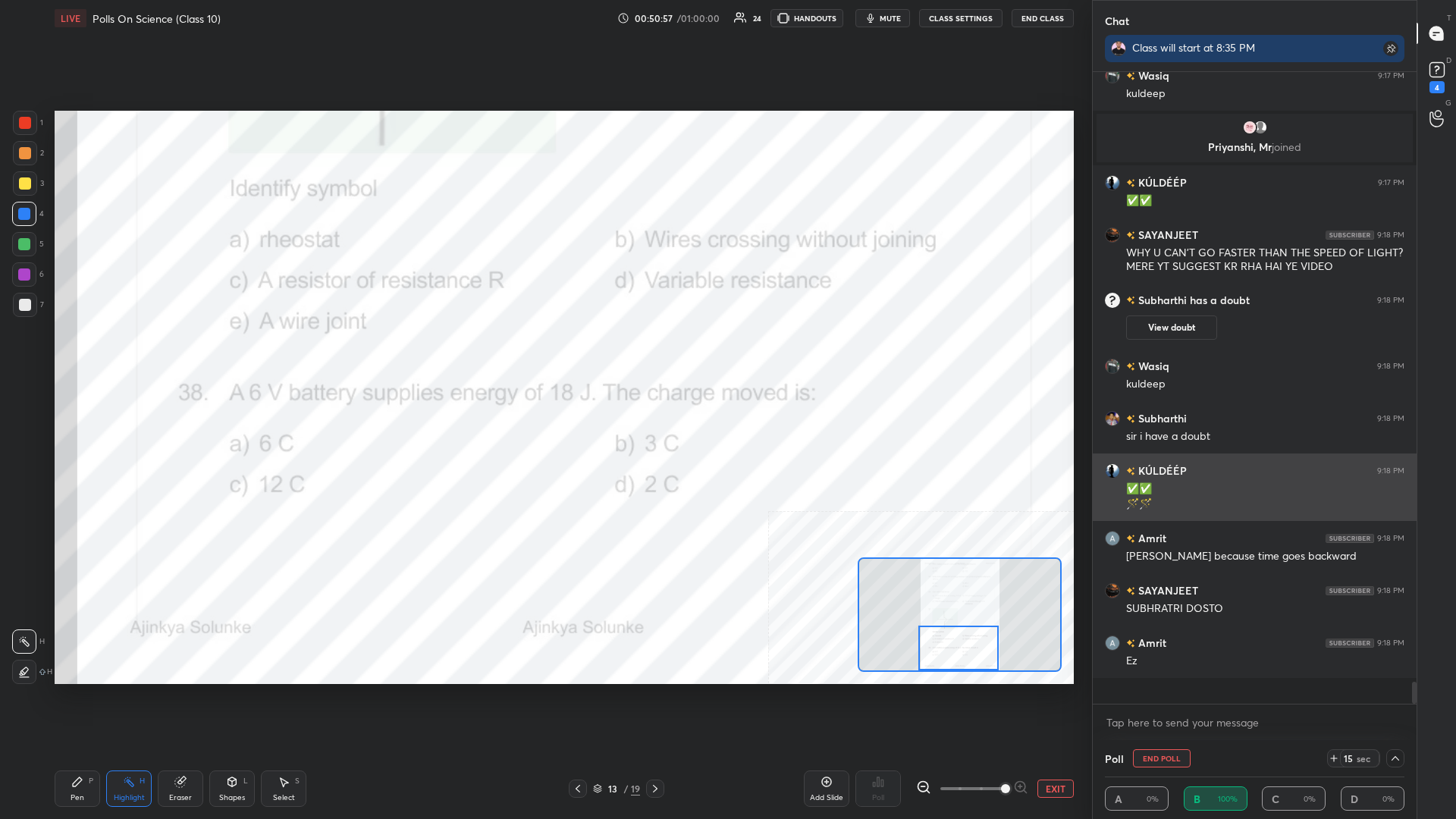
scroll to position [632, 324]
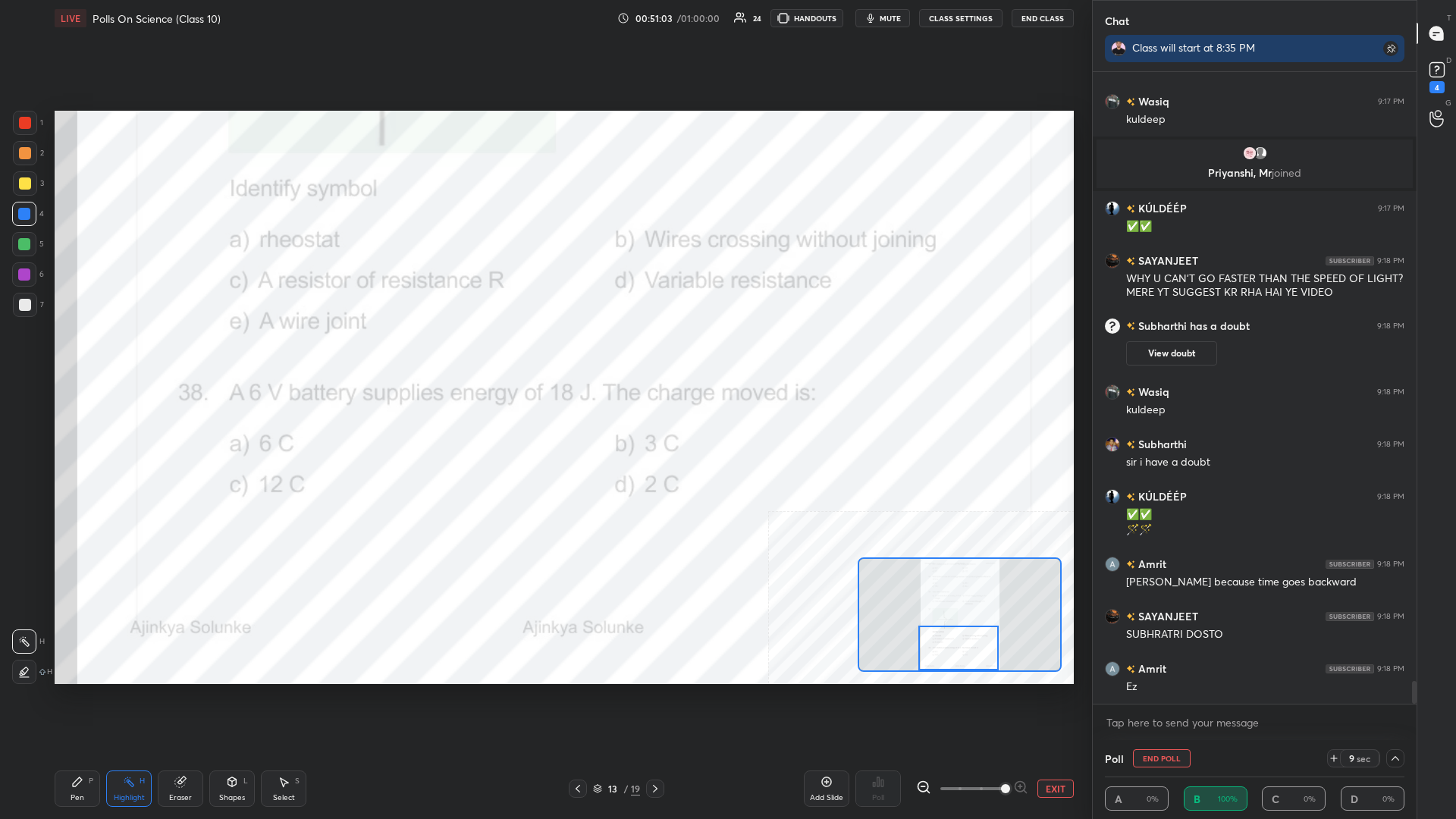
click at [544, 356] on div "Setting up your live class Poll for secs No correct answer Start poll" at bounding box center [564, 397] width 1032 height 722
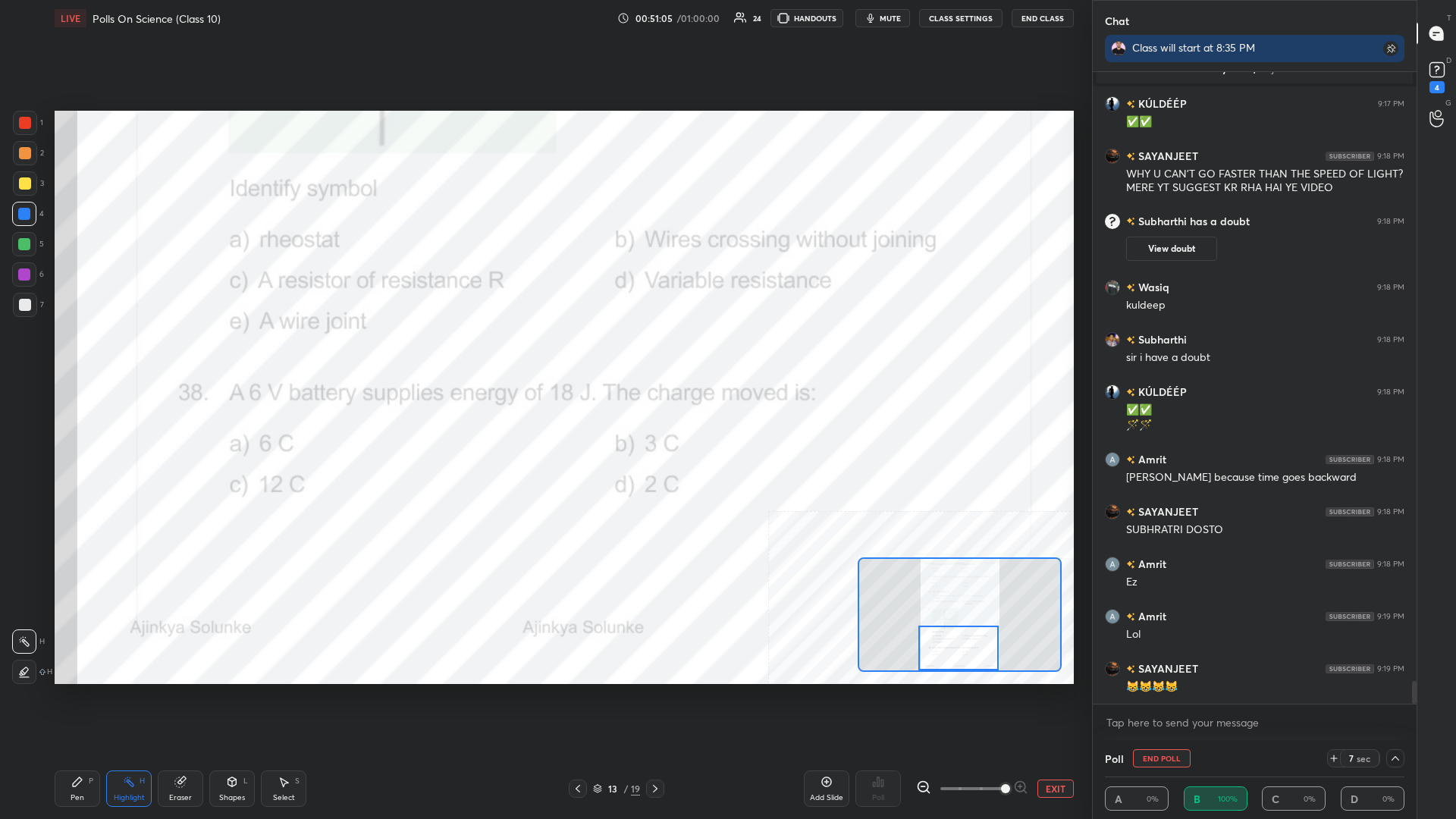
click at [544, 356] on div "Setting up your live class Poll for secs No correct answer Start poll" at bounding box center [564, 397] width 1032 height 722
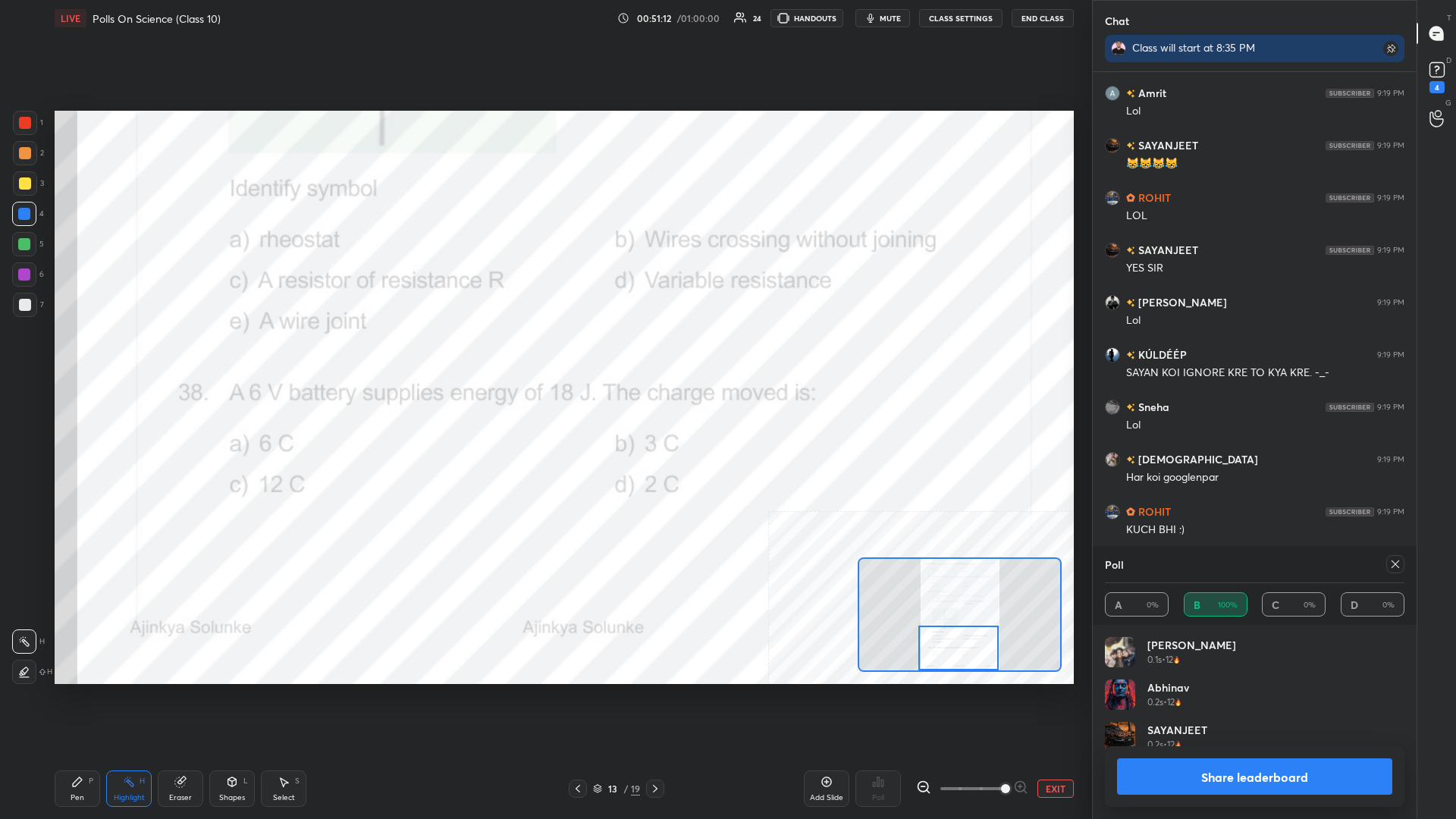
scroll to position [1, 1]
click at [84, 356] on div "Pen P" at bounding box center [77, 789] width 45 height 37
click at [544, 356] on button "Share leaderboard" at bounding box center [1255, 777] width 275 height 37
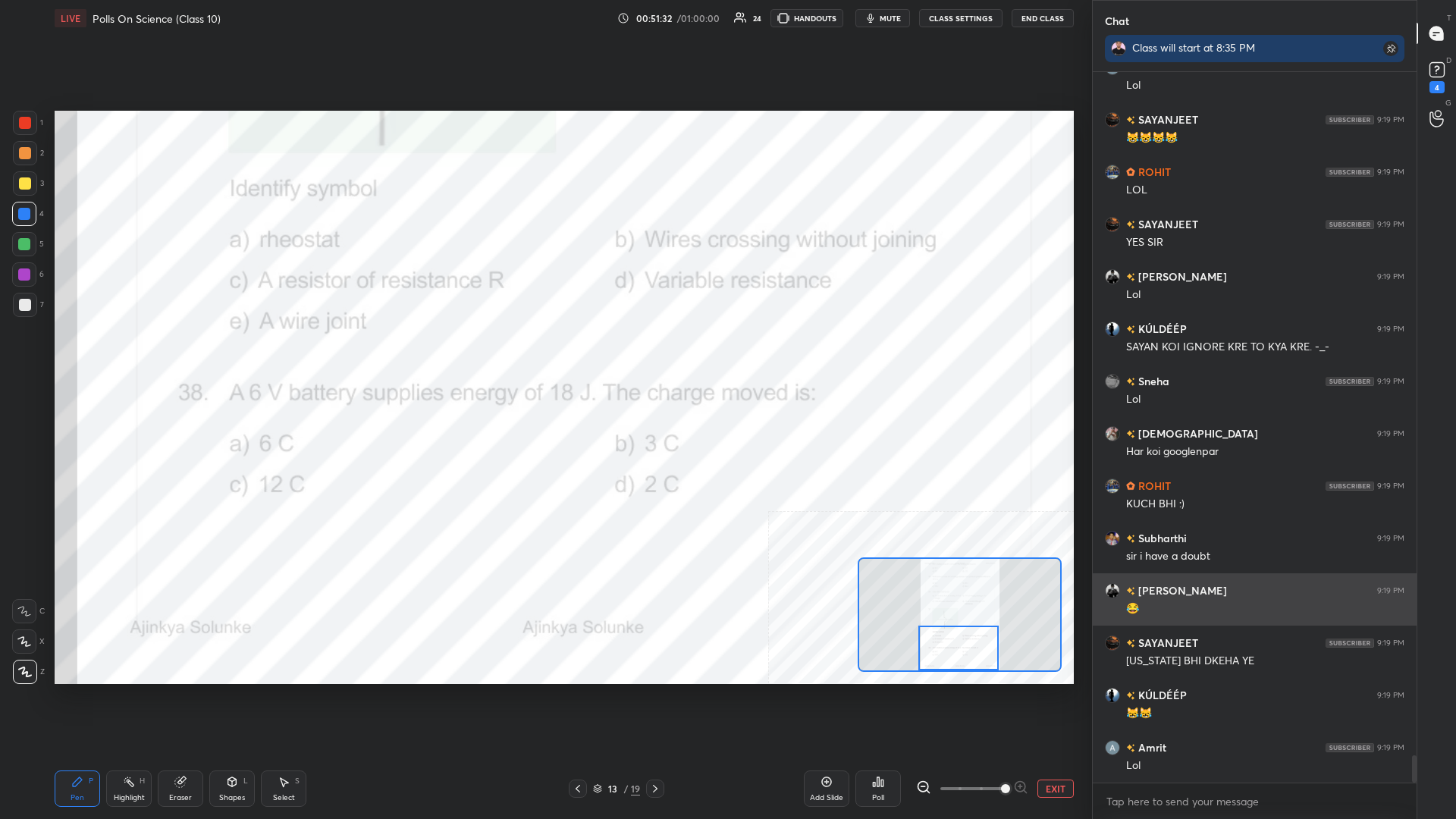
scroll to position [17624, 0]
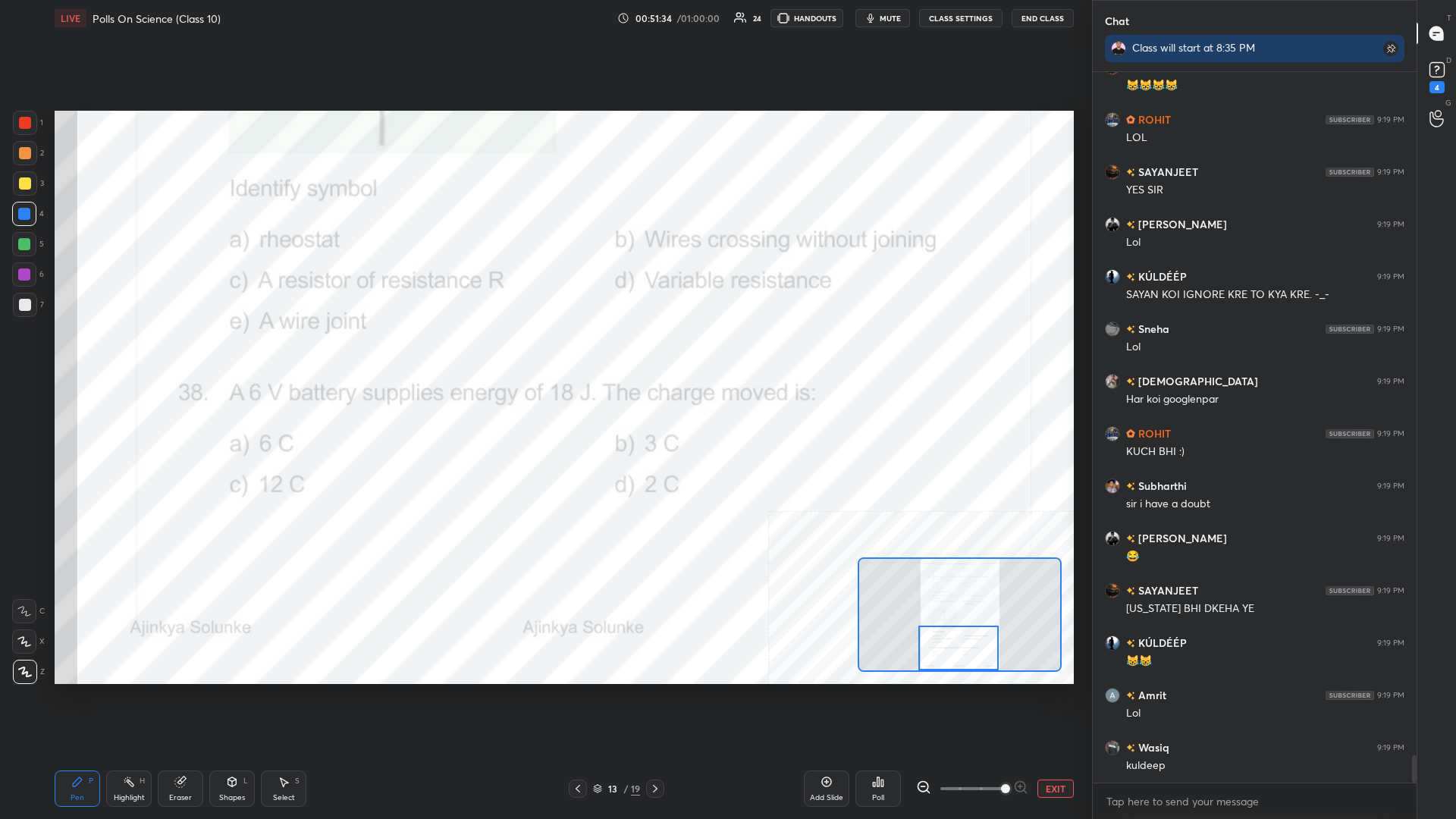
click at [544, 356] on button "EXIT" at bounding box center [1056, 788] width 37 height 18
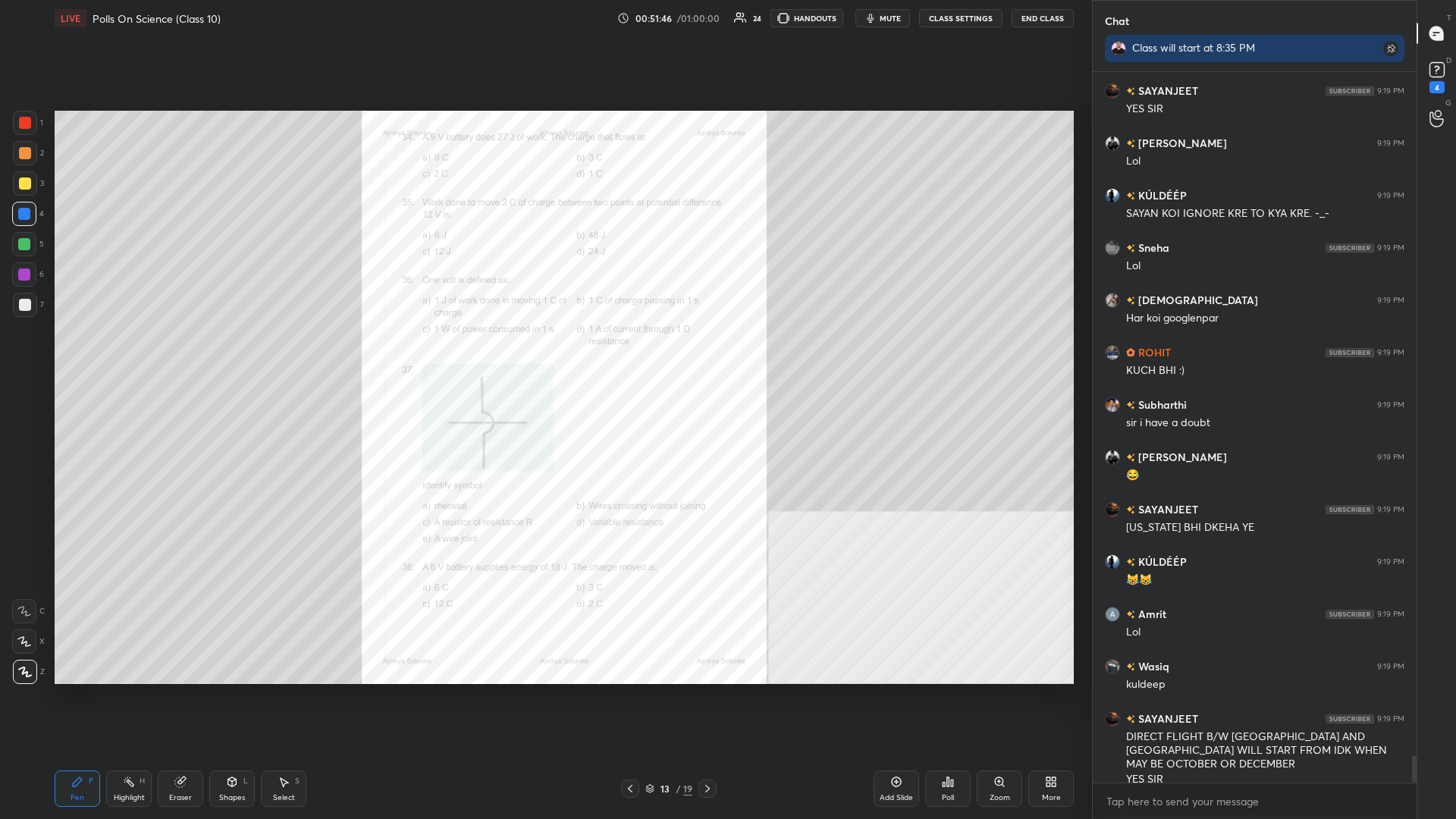
scroll to position [17758, 0]
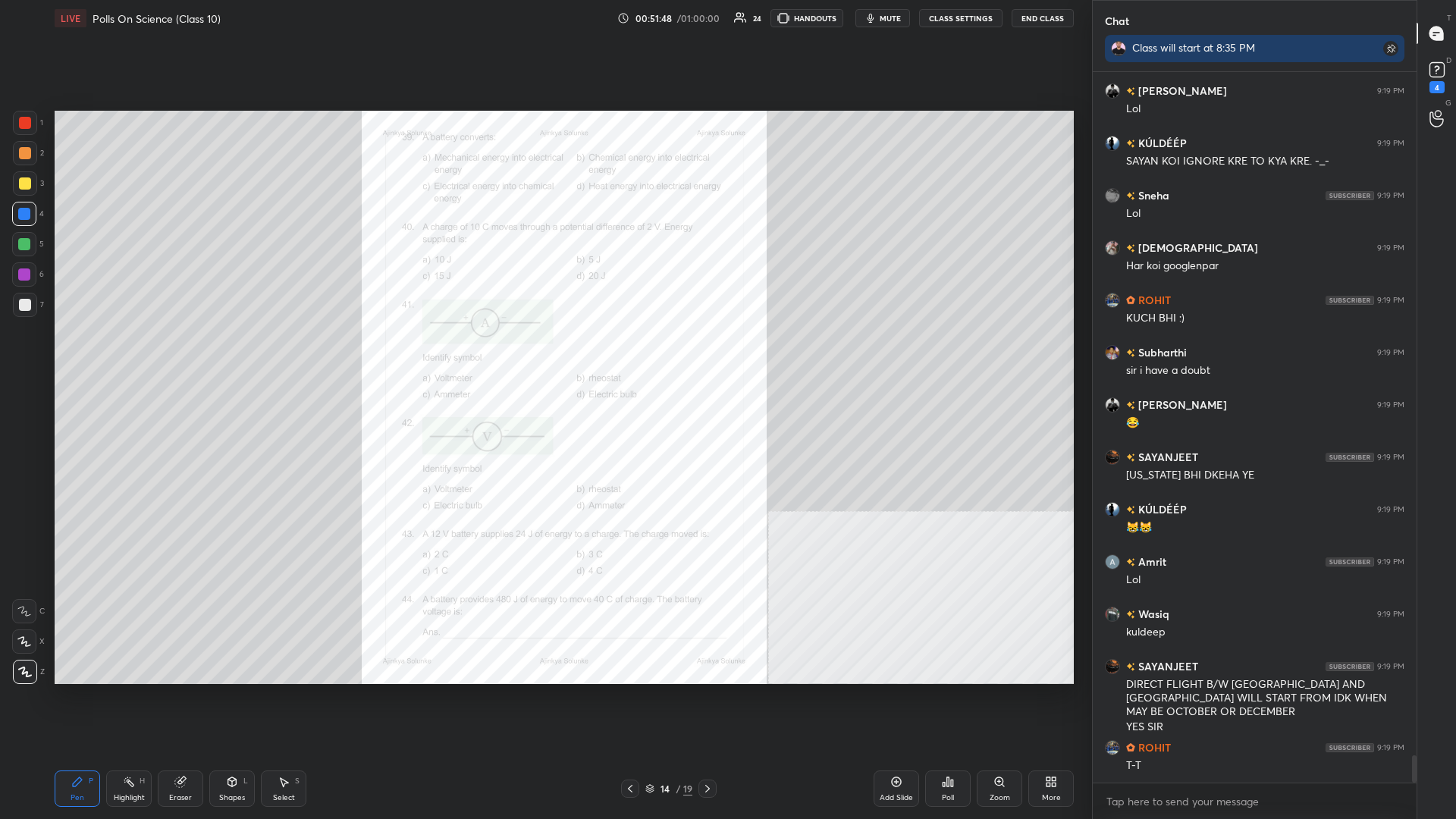
click at [544, 356] on div "Zoom" at bounding box center [999, 789] width 45 height 37
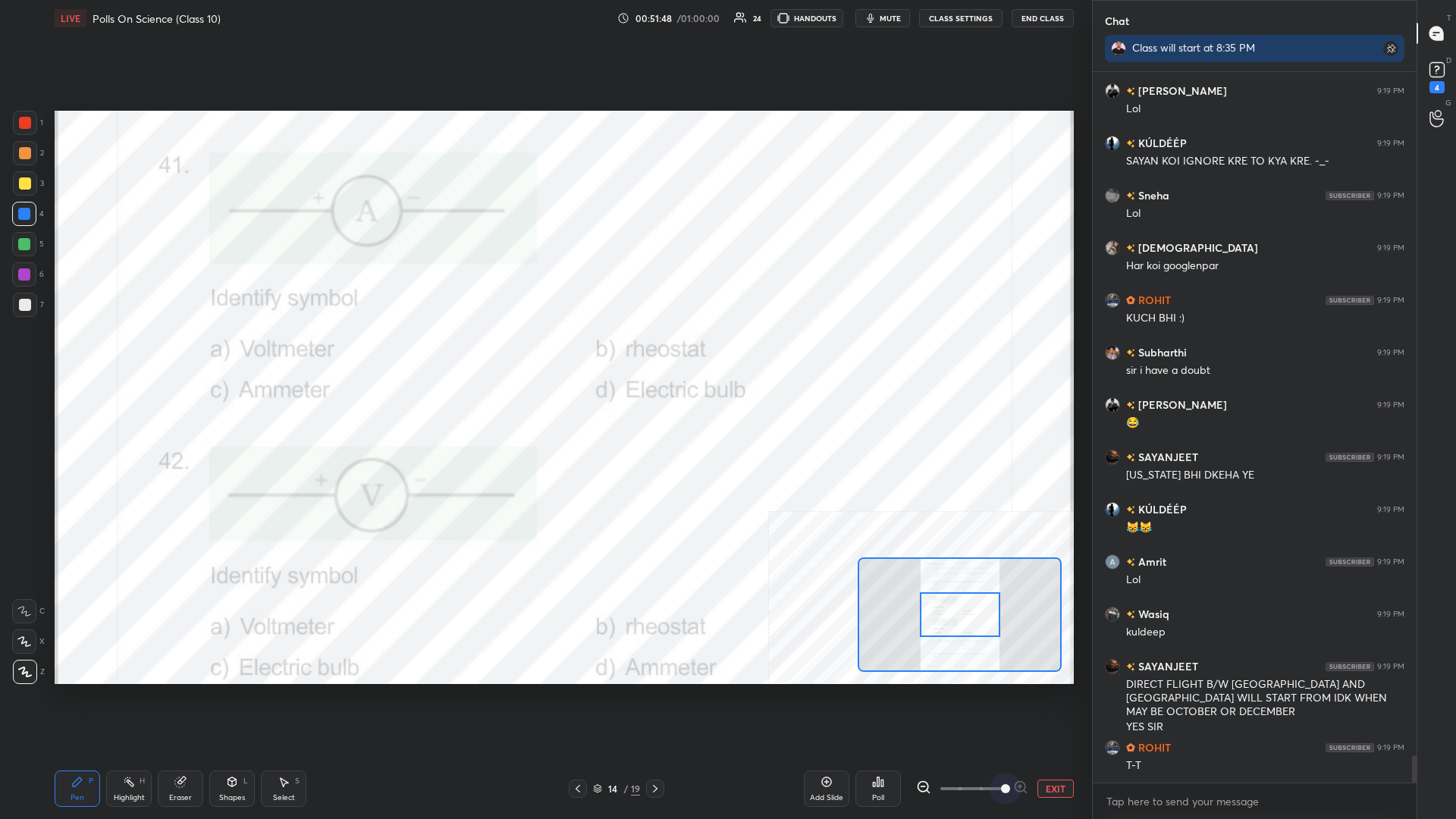
drag, startPoint x: 976, startPoint y: 790, endPoint x: 1040, endPoint y: 784, distance: 64.3
click at [544, 356] on div "EXIT" at bounding box center [995, 788] width 158 height 18
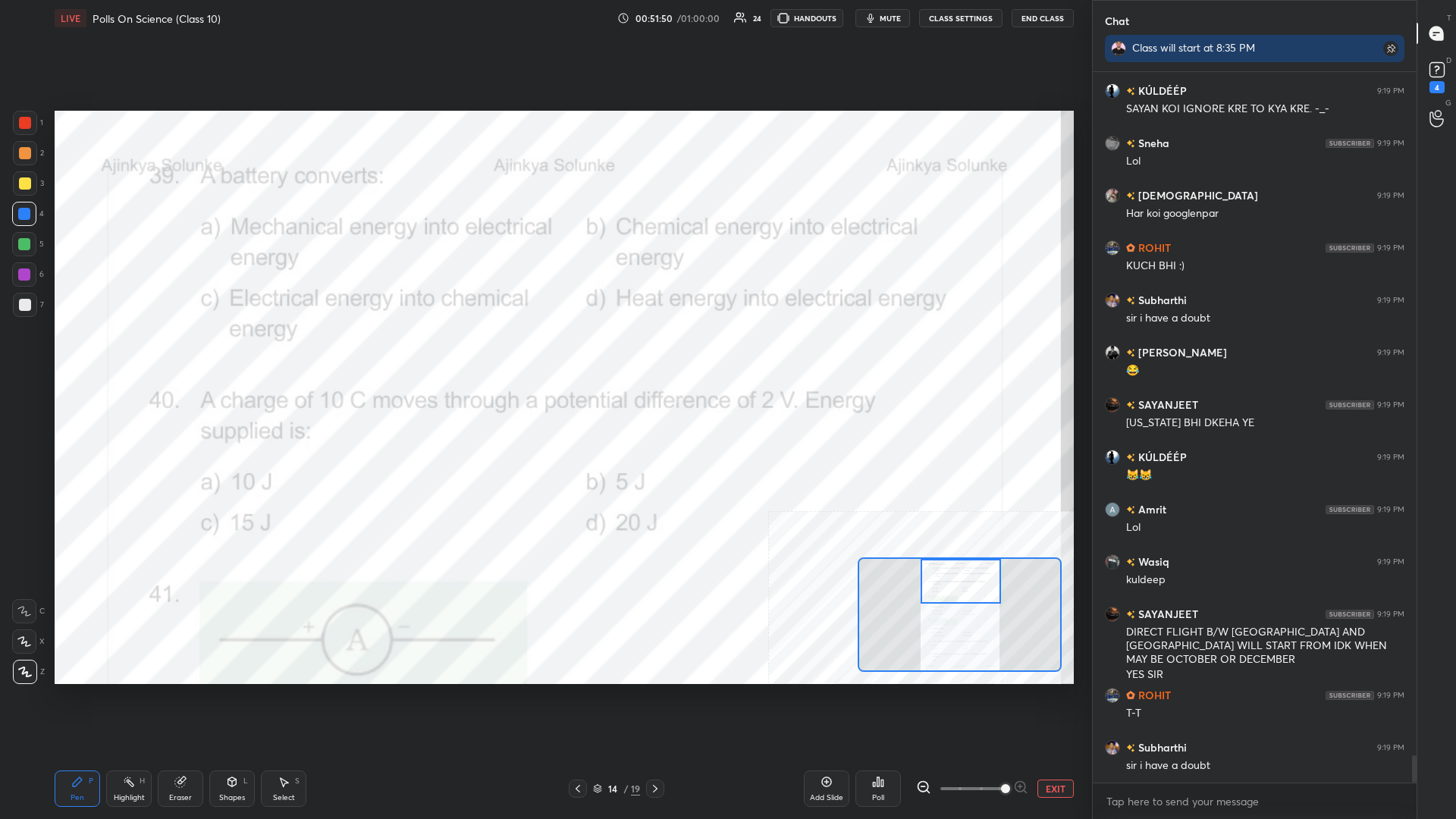
drag, startPoint x: 959, startPoint y: 615, endPoint x: 960, endPoint y: 558, distance: 57.0
click at [544, 356] on div at bounding box center [960, 614] width 204 height 115
click at [119, 356] on div "Highlight H" at bounding box center [128, 789] width 45 height 37
click at [544, 356] on div "Poll" at bounding box center [878, 789] width 45 height 37
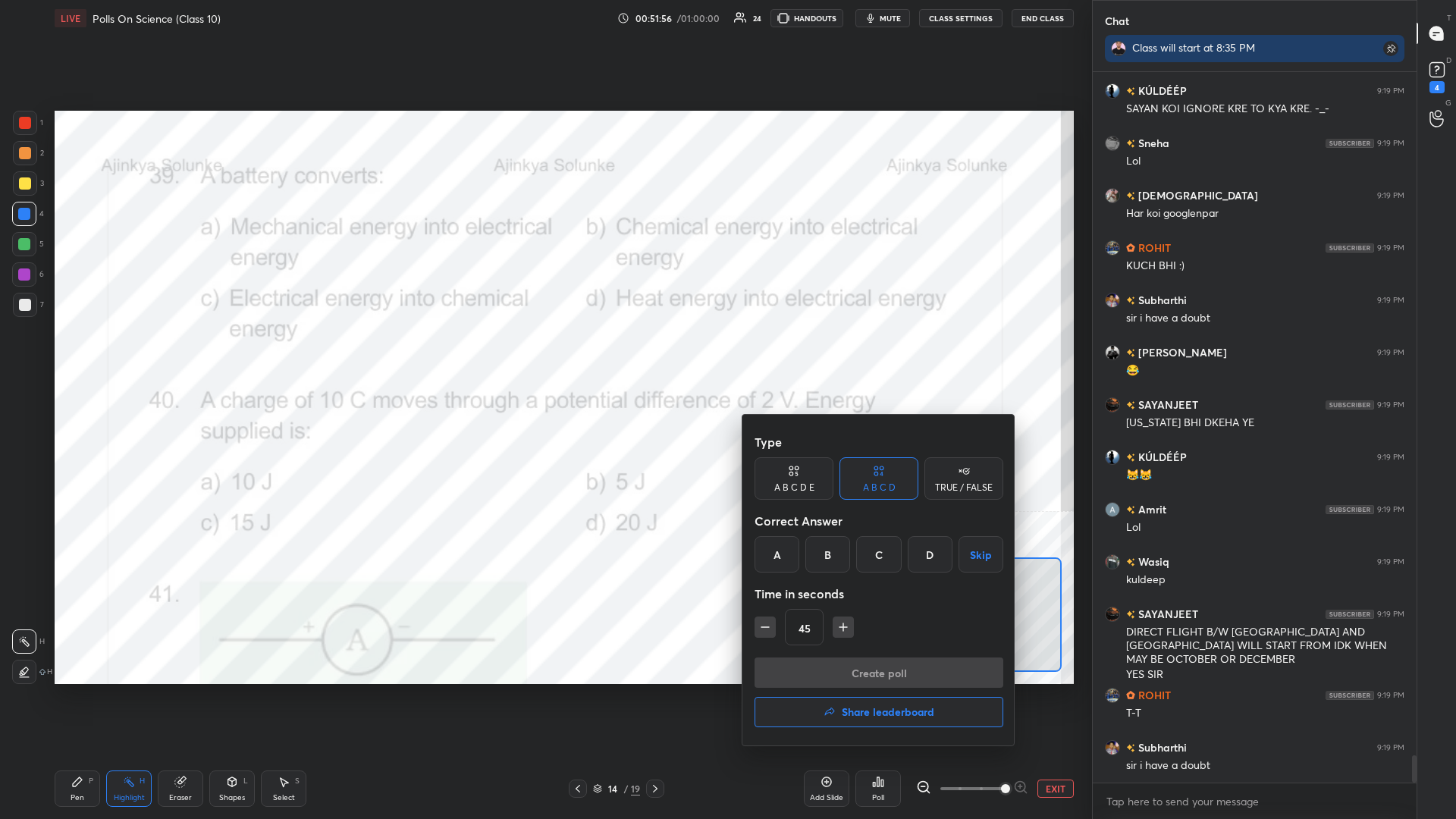
click at [544, 356] on div "B" at bounding box center [828, 554] width 45 height 37
click at [544, 356] on button "button" at bounding box center [765, 627] width 21 height 21
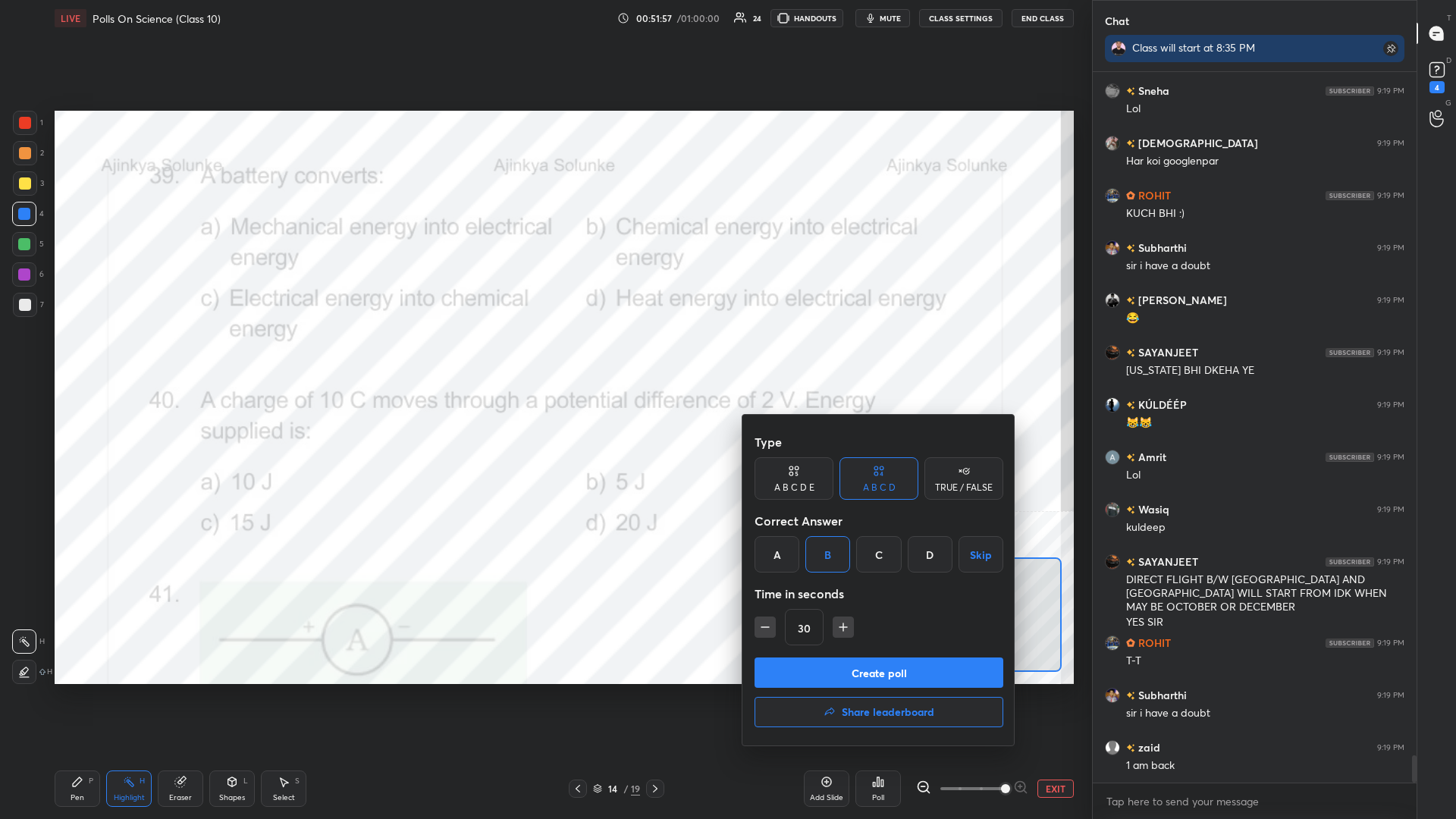
click at [544, 356] on button "Create poll" at bounding box center [879, 673] width 249 height 31
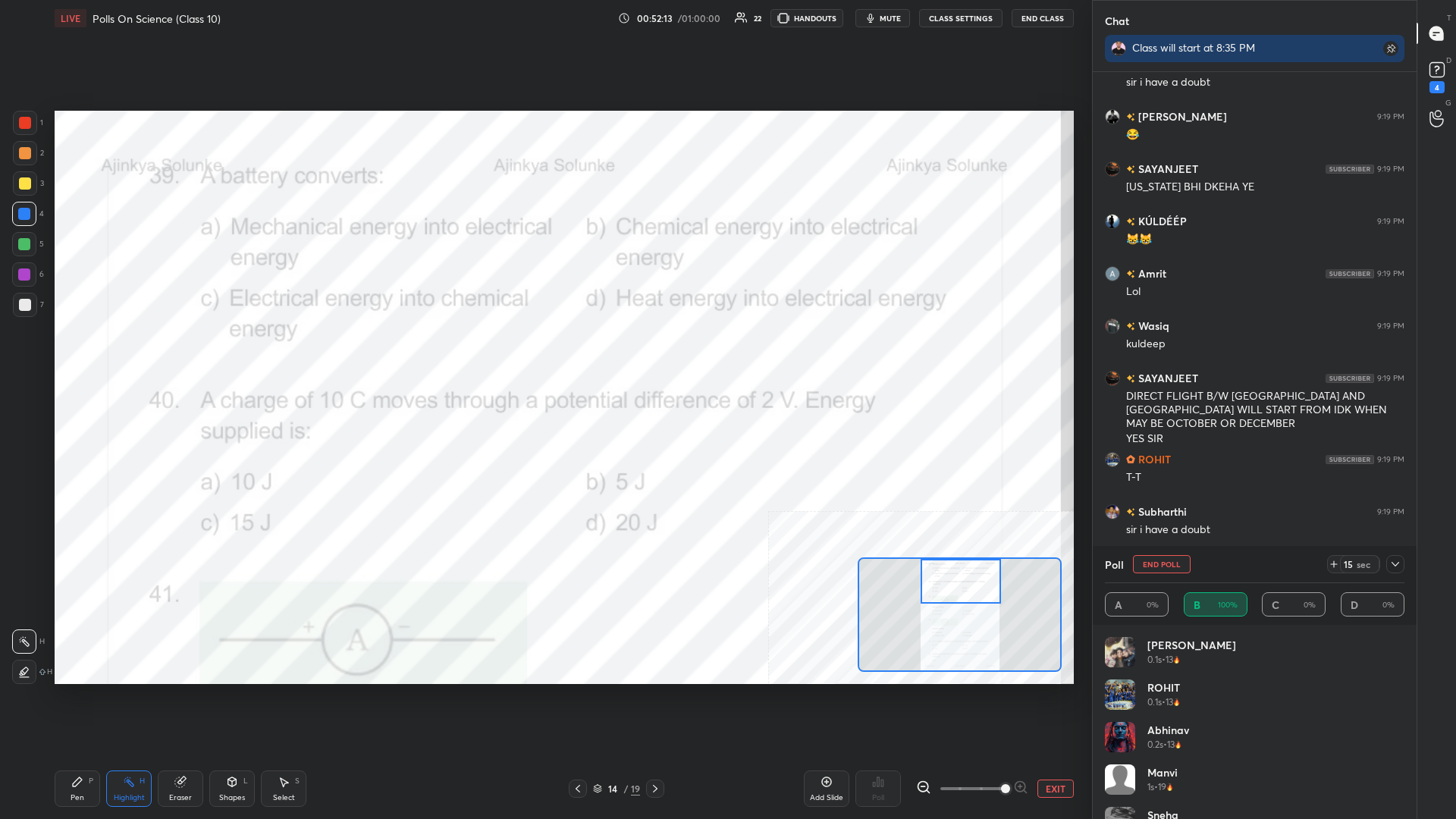
scroll to position [18112, 0]
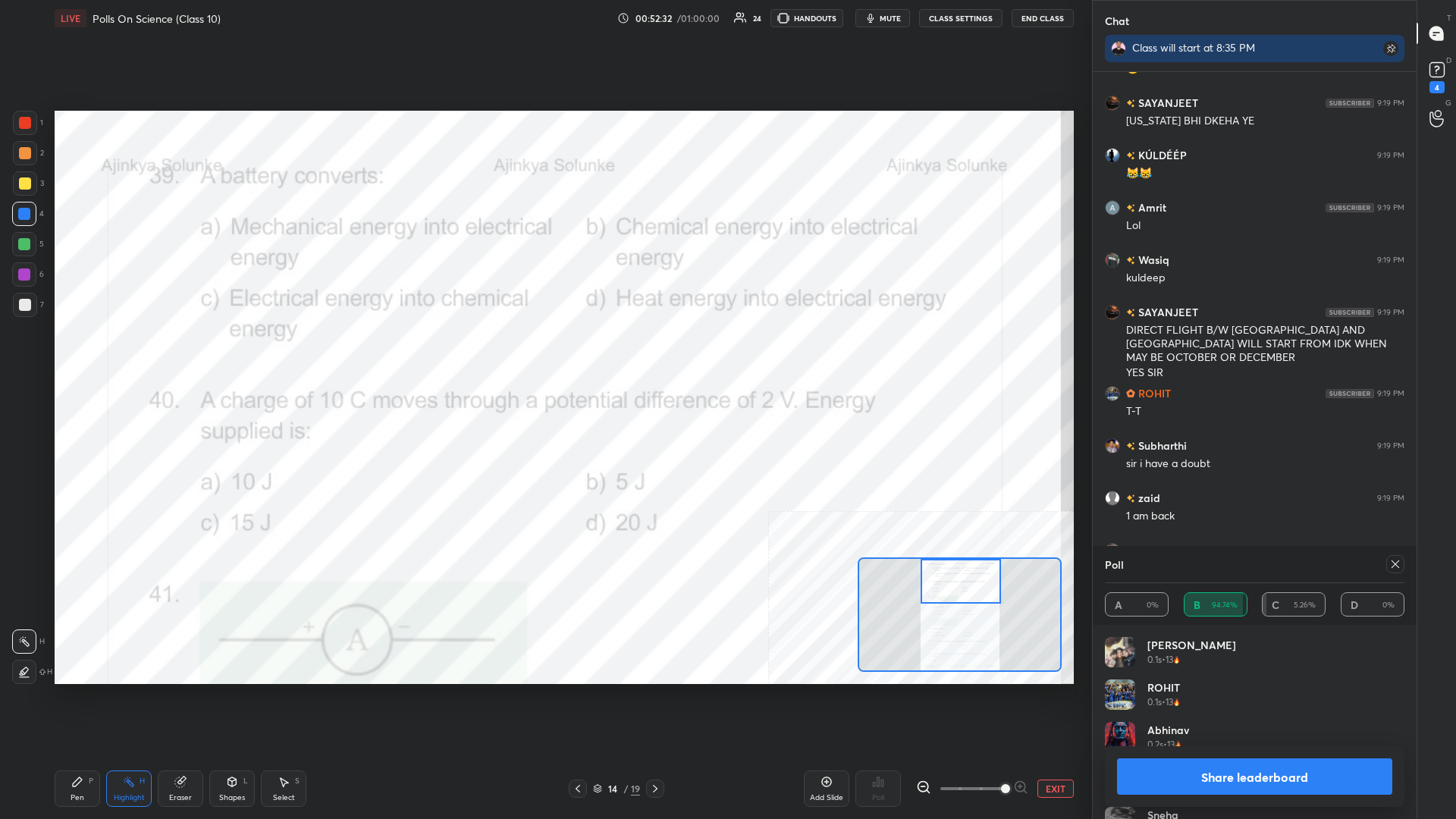
click at [544, 356] on button "Share leaderboard" at bounding box center [1255, 777] width 275 height 37
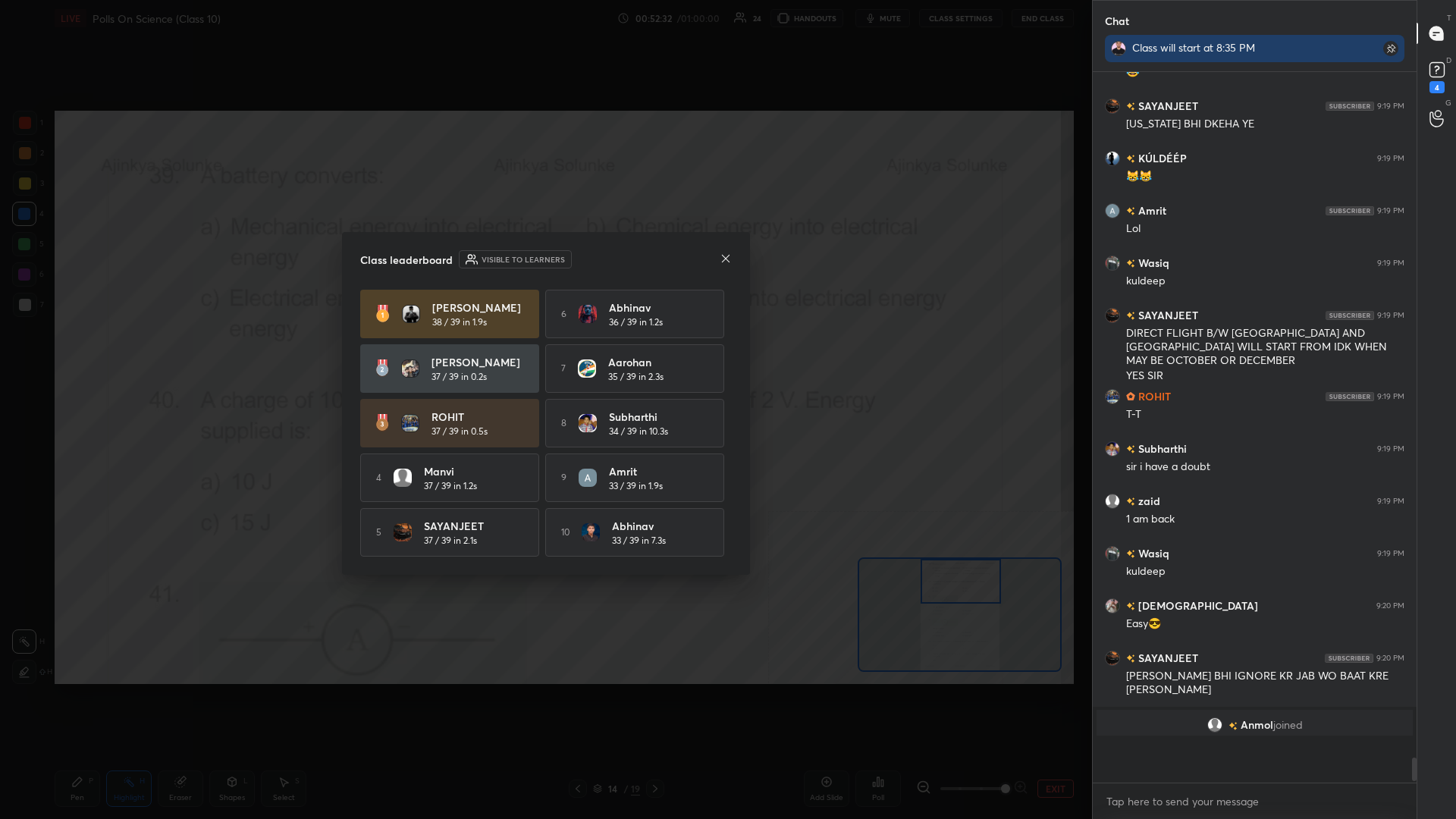
scroll to position [1, 1]
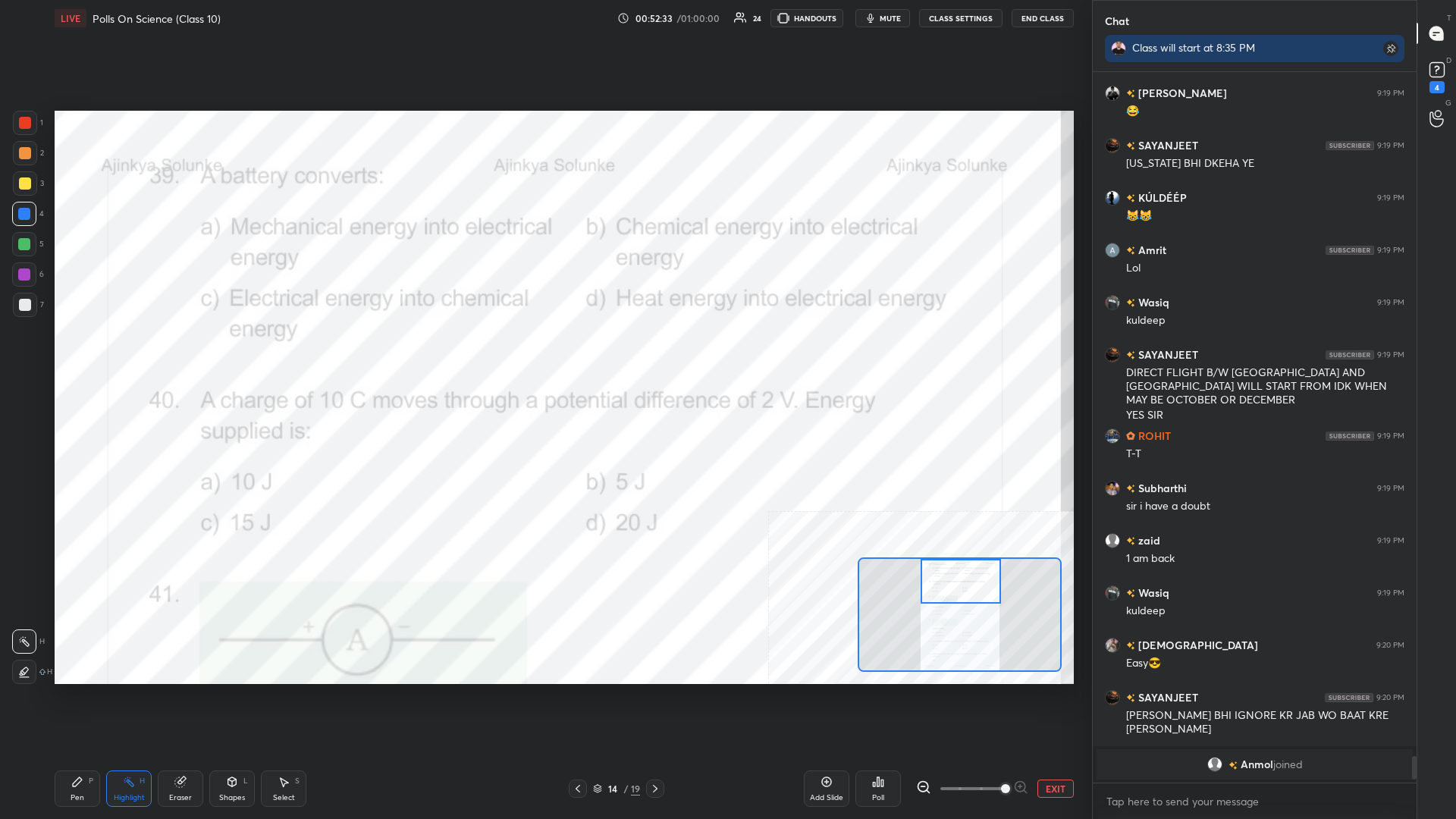
click at [52, 356] on div "LIVE Polls On Science (Class 10) 00:52:33 / 01:00:00 24 HANDOUTS mute CLASS SET…" at bounding box center [564, 409] width 1032 height 819
click at [62, 356] on div "Pen P" at bounding box center [77, 789] width 45 height 37
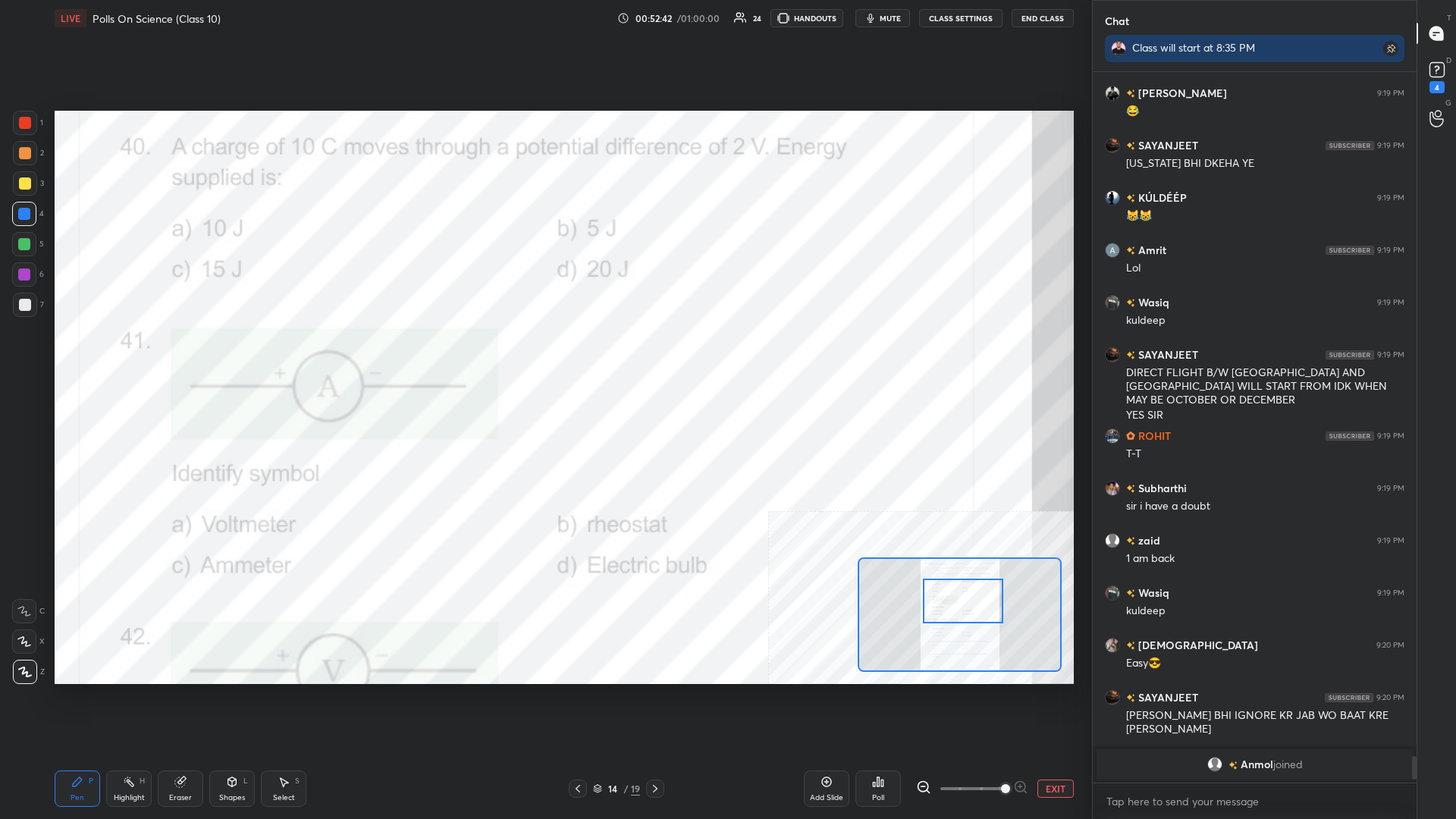
drag, startPoint x: 955, startPoint y: 585, endPoint x: 957, endPoint y: 604, distance: 19.1
click at [544, 356] on div at bounding box center [963, 601] width 81 height 45
click at [126, 356] on div "Highlight H" at bounding box center [128, 789] width 45 height 37
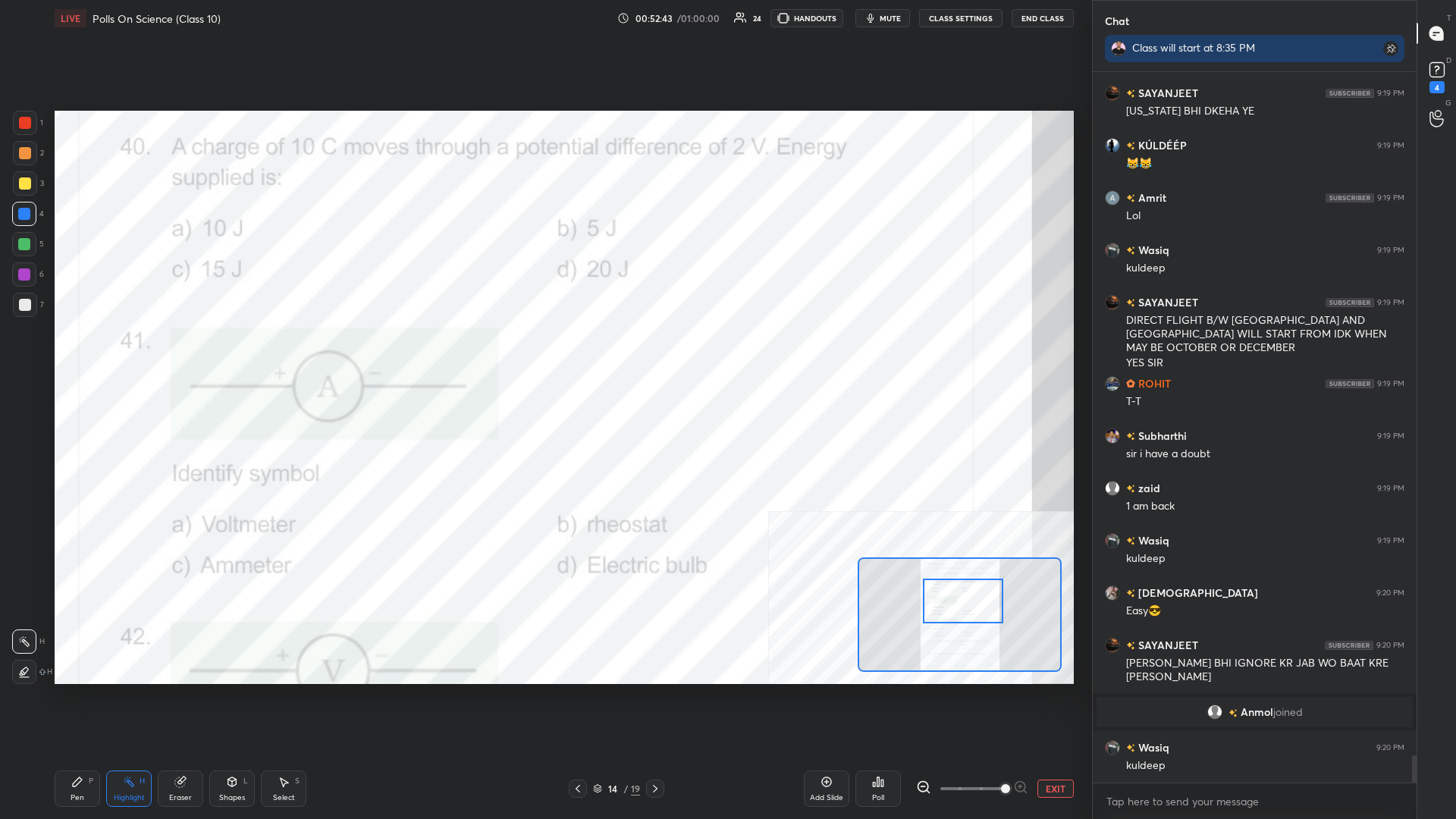
scroll to position [17617, 0]
click at [544, 356] on icon at bounding box center [878, 781] width 13 height 13
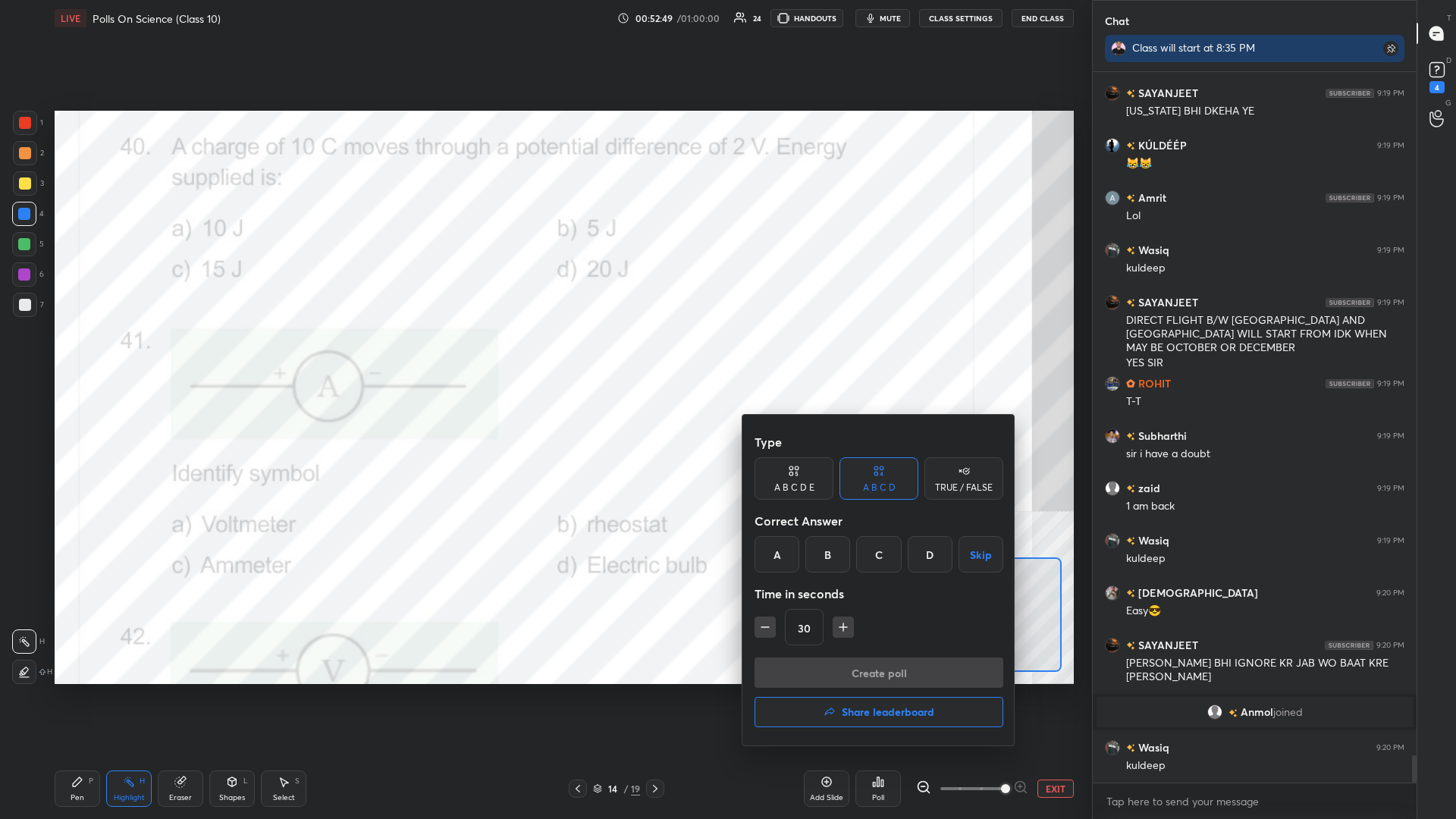
click at [544, 356] on icon "button" at bounding box center [844, 627] width 15 height 15
click at [544, 356] on div "D" at bounding box center [931, 554] width 45 height 37
click at [544, 356] on button "Create poll" at bounding box center [879, 673] width 249 height 31
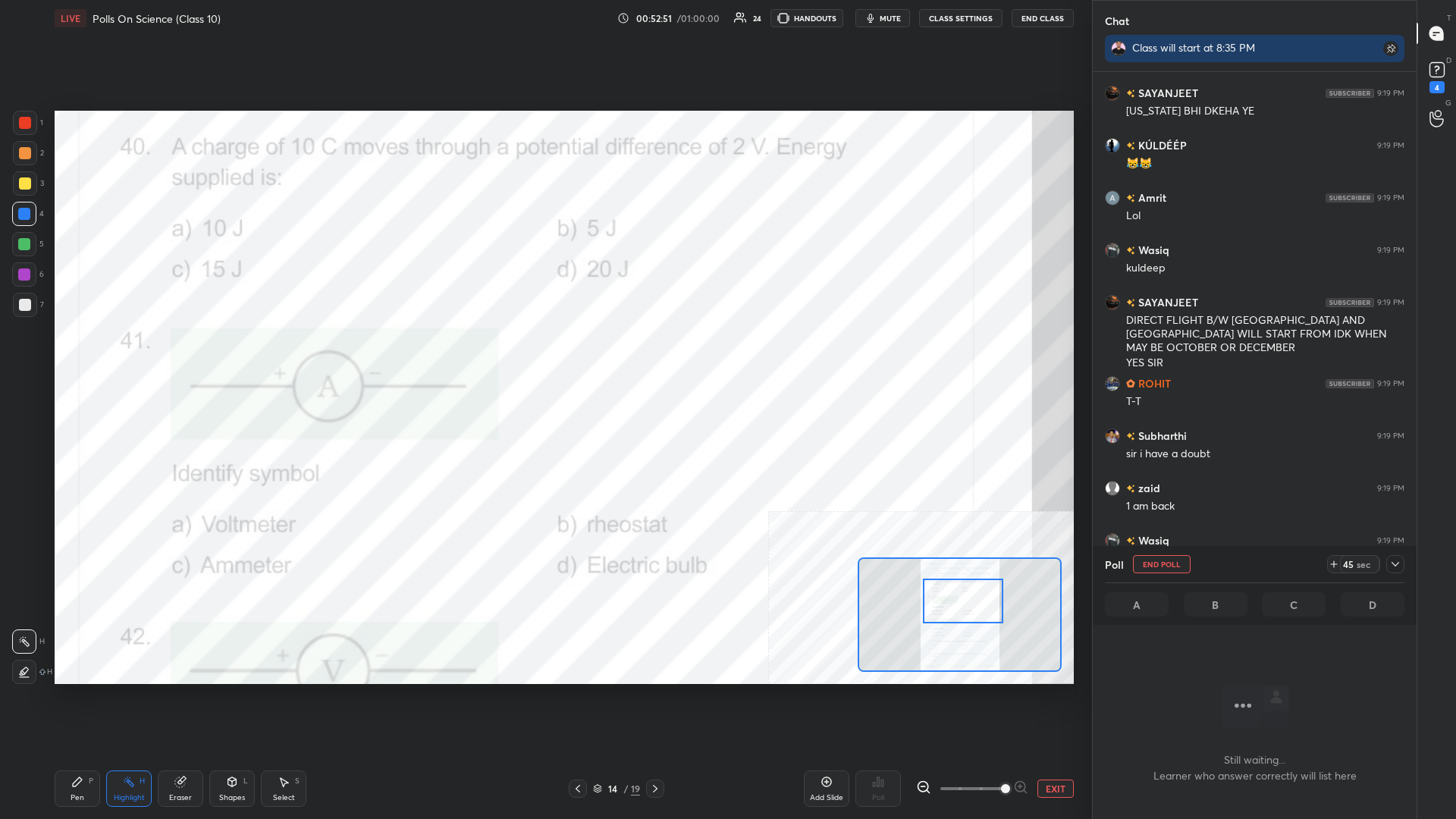
scroll to position [668, 324]
click at [544, 356] on icon at bounding box center [1395, 564] width 13 height 13
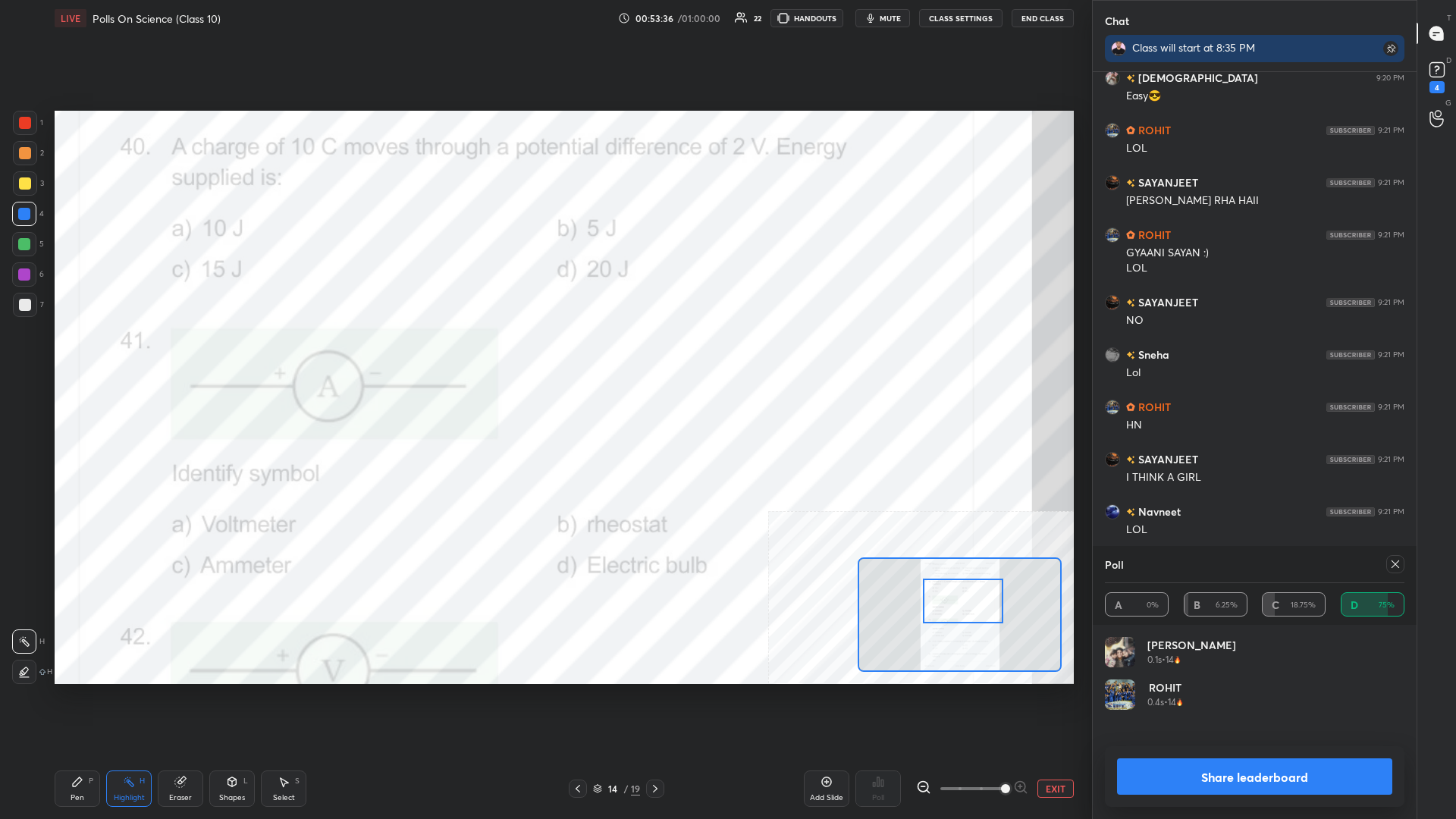
scroll to position [1, 1]
click at [544, 356] on button "Share leaderboard" at bounding box center [1255, 777] width 275 height 37
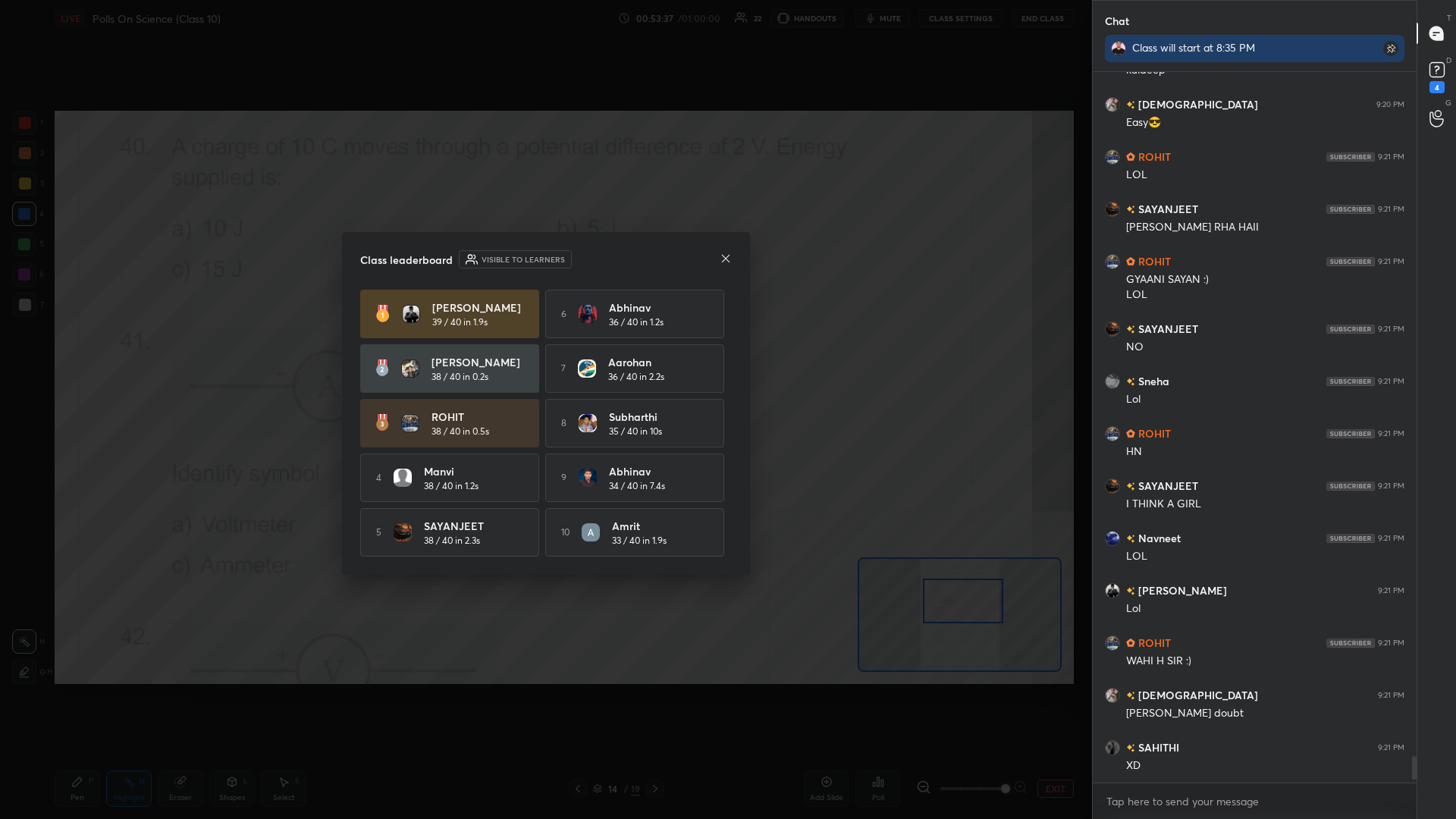
drag, startPoint x: 46, startPoint y: 492, endPoint x: 54, endPoint y: 509, distance: 18.8
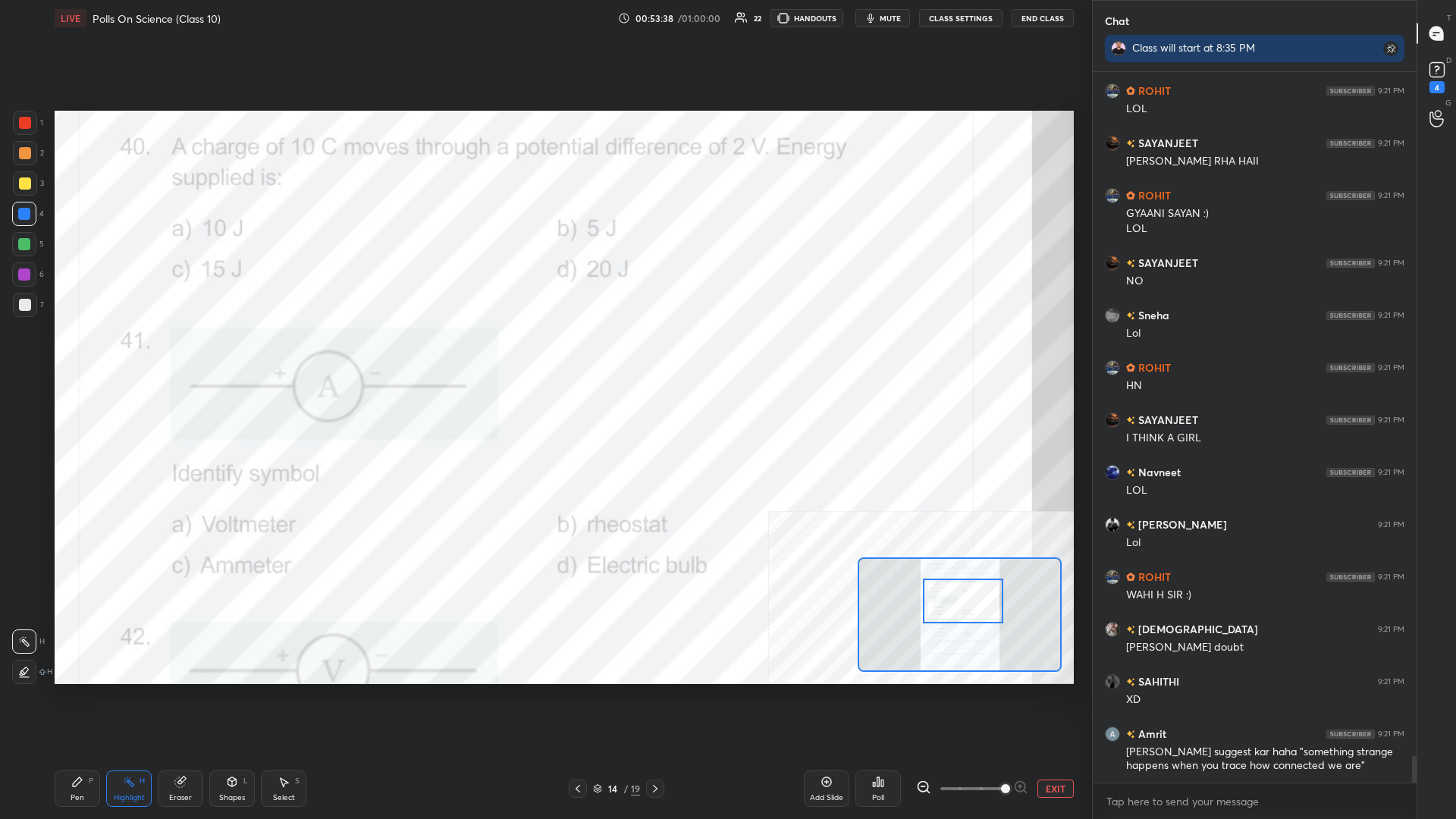
click at [72, 356] on div "Pen" at bounding box center [77, 798] width 13 height 8
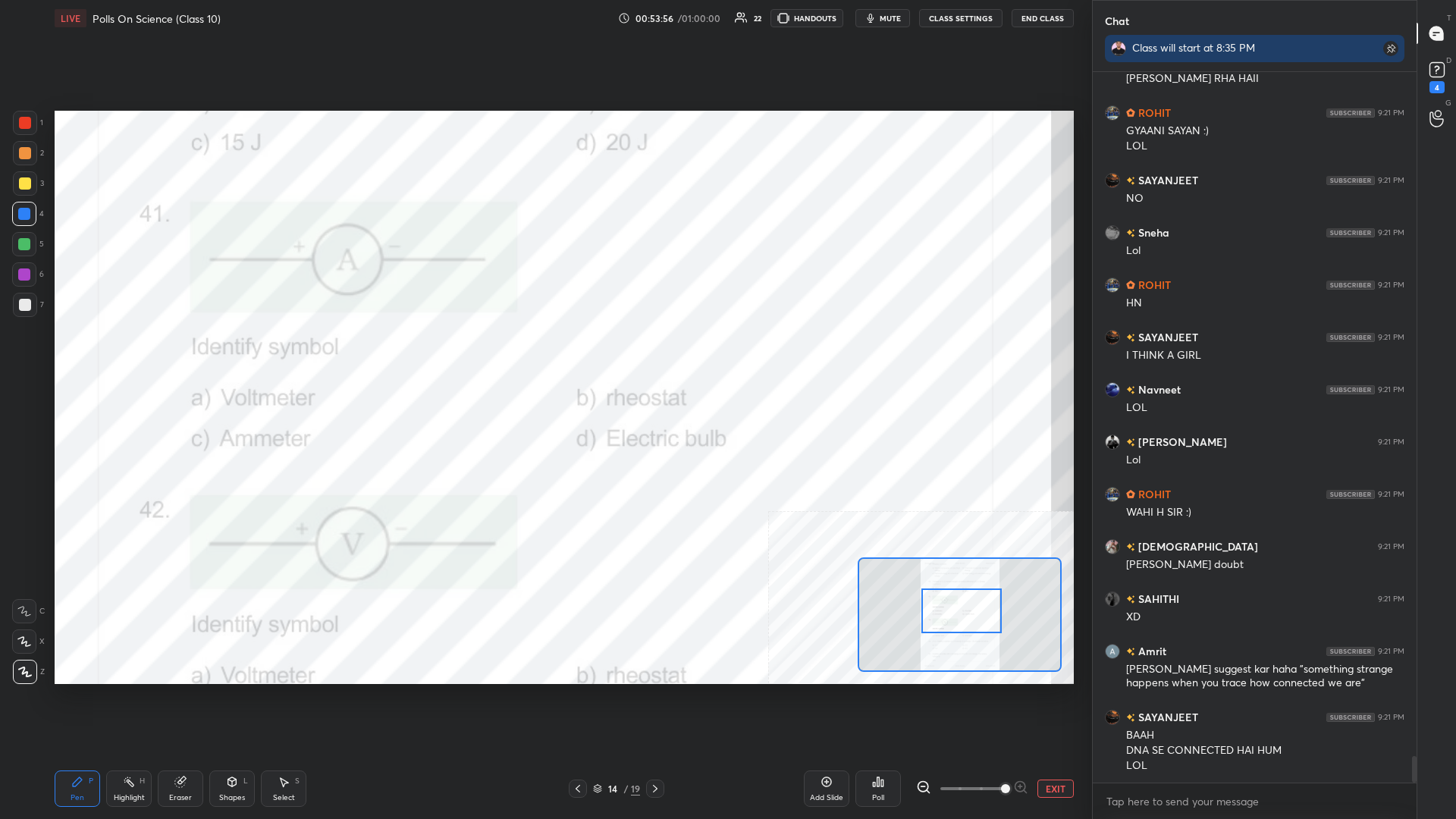
click at [142, 356] on div "H" at bounding box center [142, 781] width 6 height 8
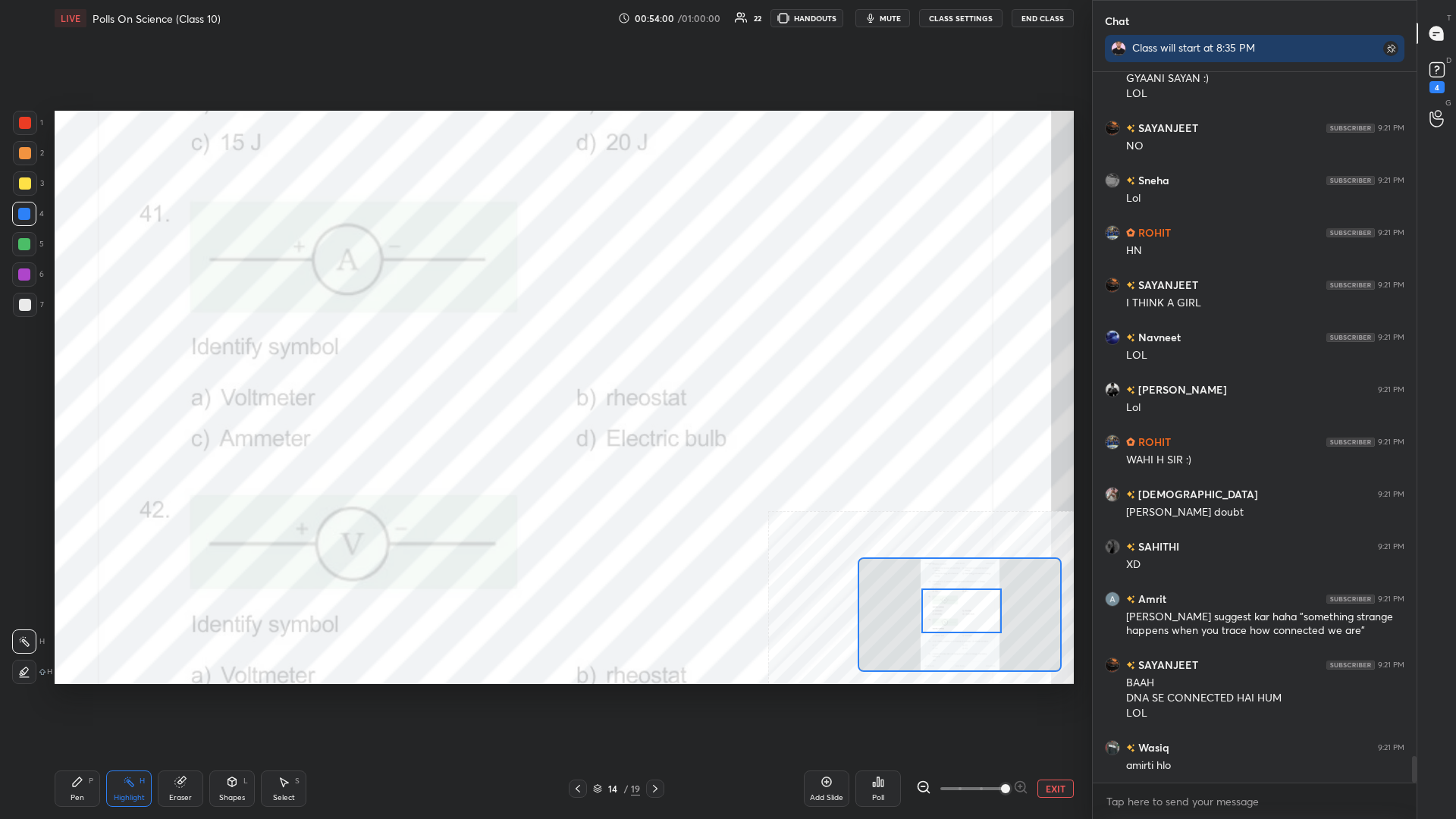
click at [544, 356] on icon at bounding box center [882, 782] width 2 height 7
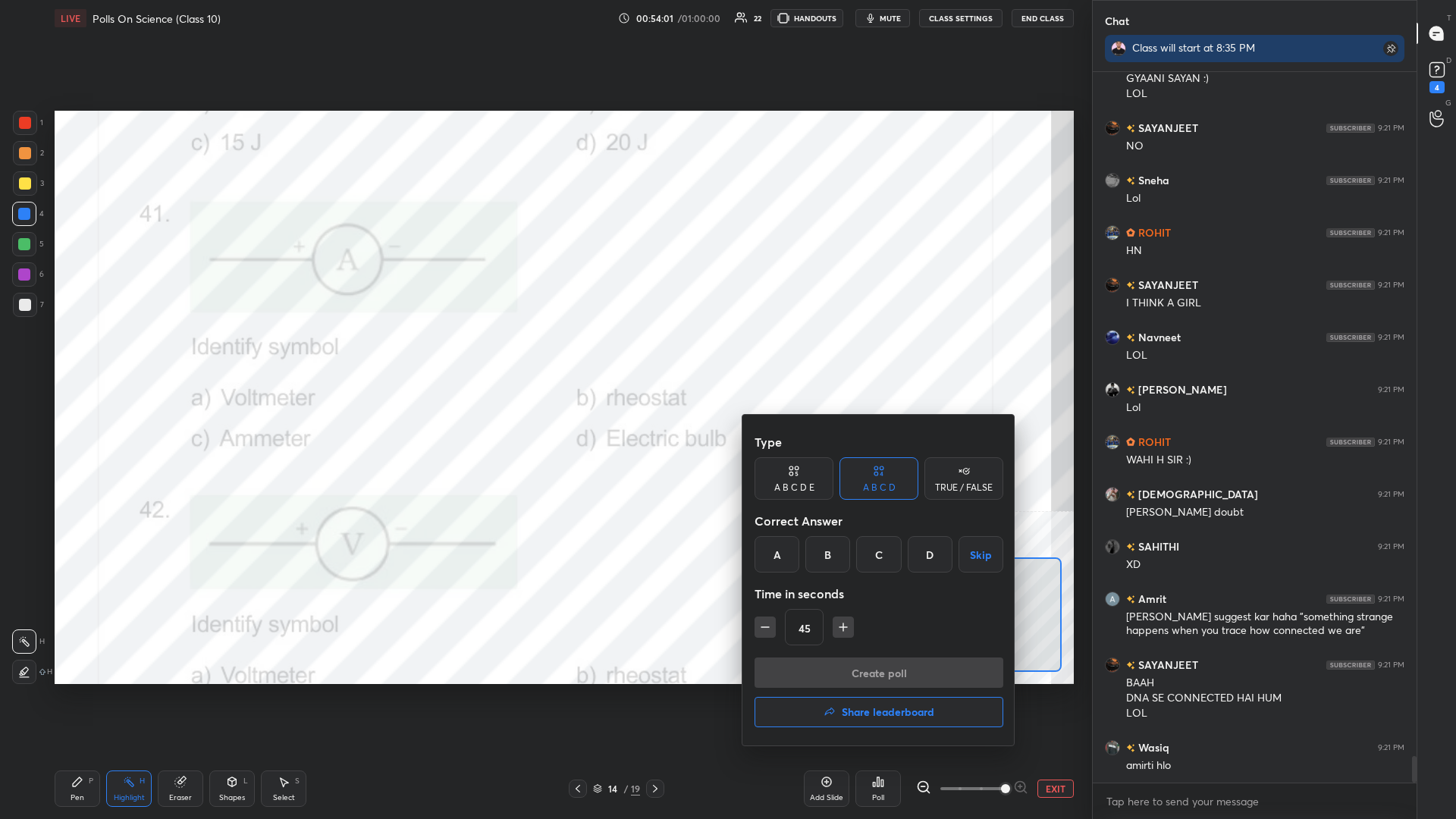
click at [544, 356] on button "button" at bounding box center [765, 627] width 21 height 21
click at [544, 356] on div "C" at bounding box center [879, 554] width 45 height 37
click at [544, 356] on button "Create poll" at bounding box center [879, 673] width 249 height 31
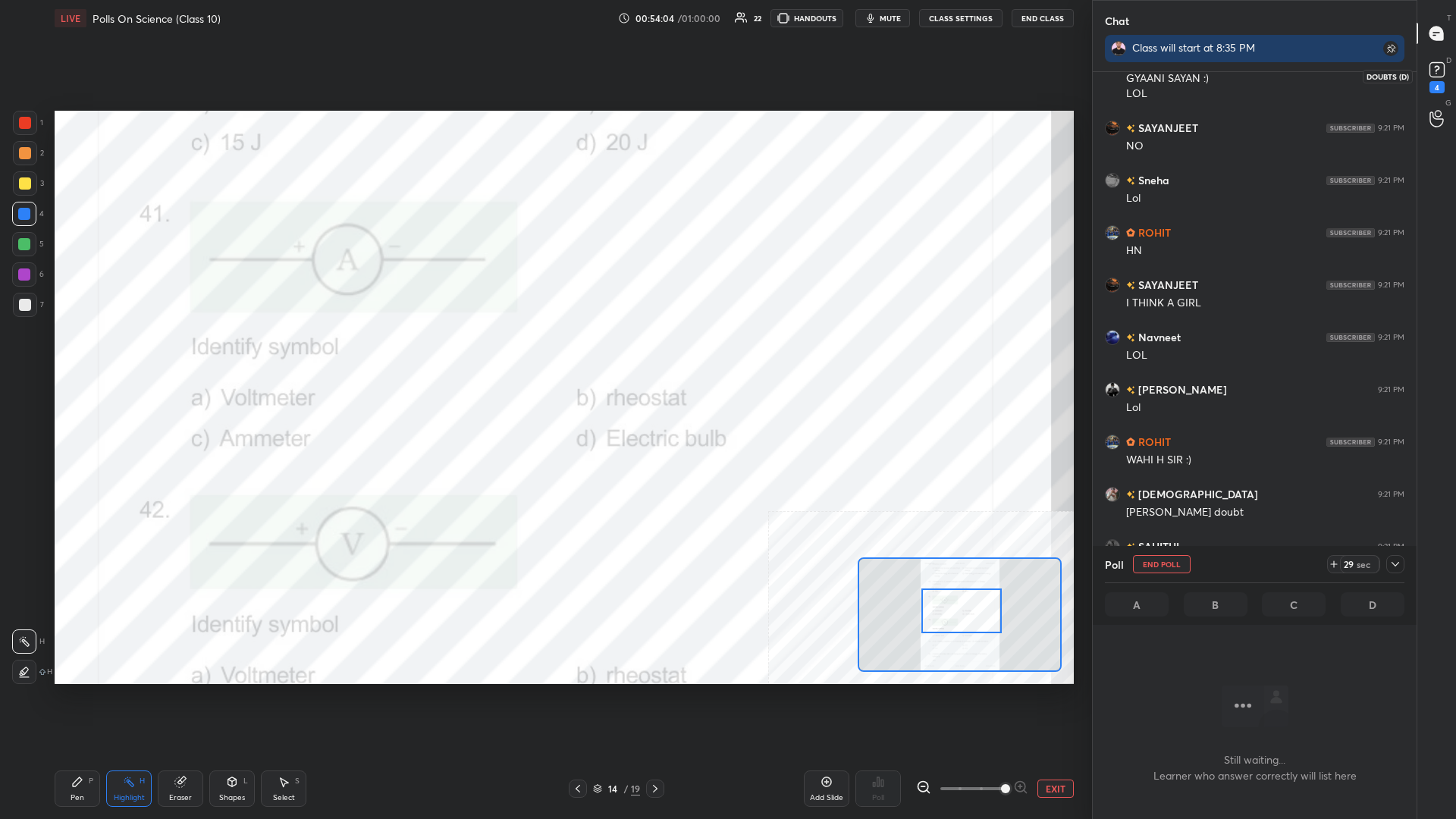
click at [544, 69] on rect at bounding box center [1437, 69] width 14 height 14
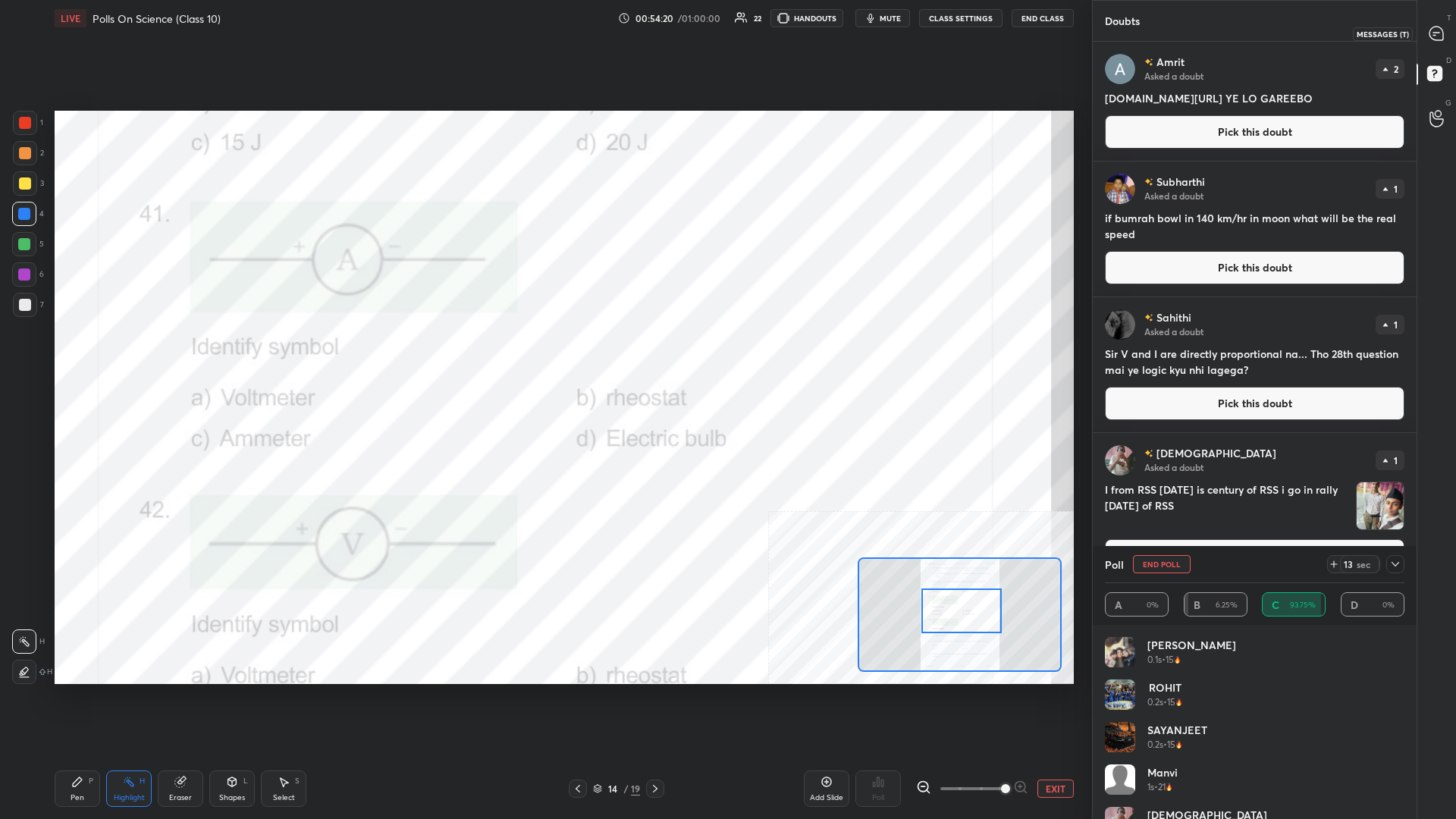
click at [544, 28] on icon at bounding box center [1437, 34] width 13 height 13
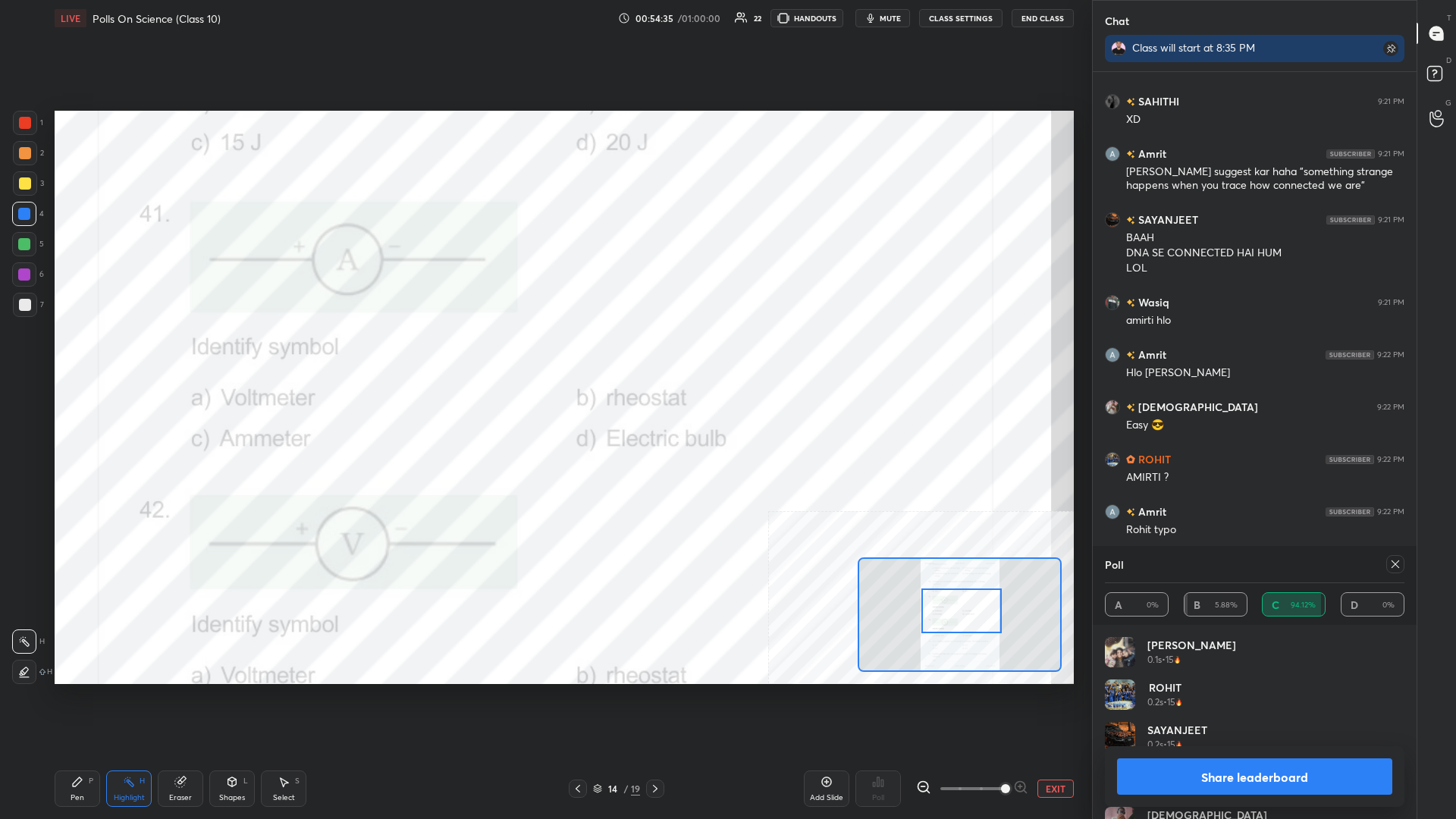
click at [544, 356] on button "Share leaderboard" at bounding box center [1255, 777] width 275 height 37
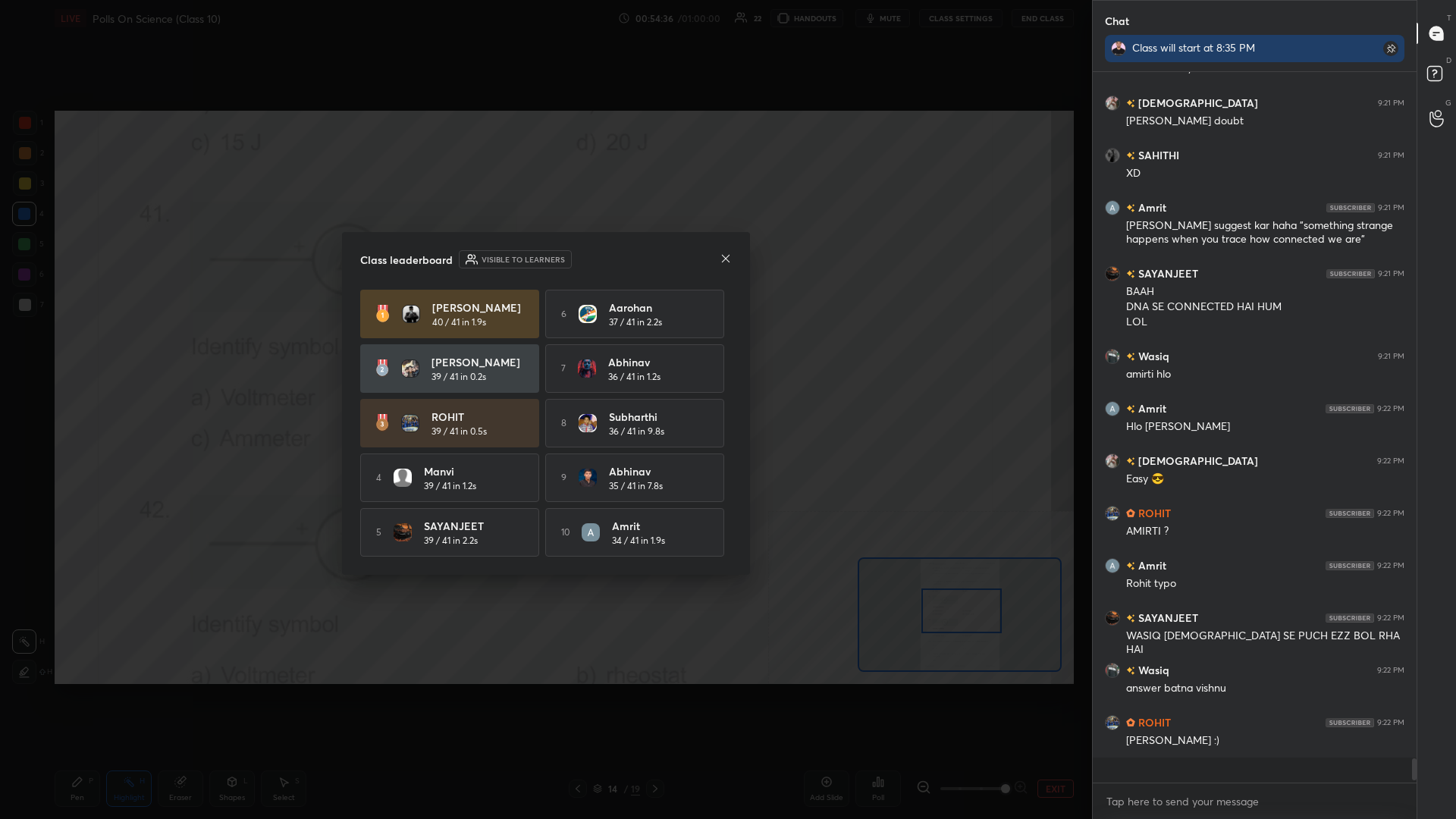
click at [544, 315] on div "Class leaderboard Visible to learners [PERSON_NAME] 40 / 41 in 1.9s 6 Aarohan 3…" at bounding box center [546, 403] width 408 height 343
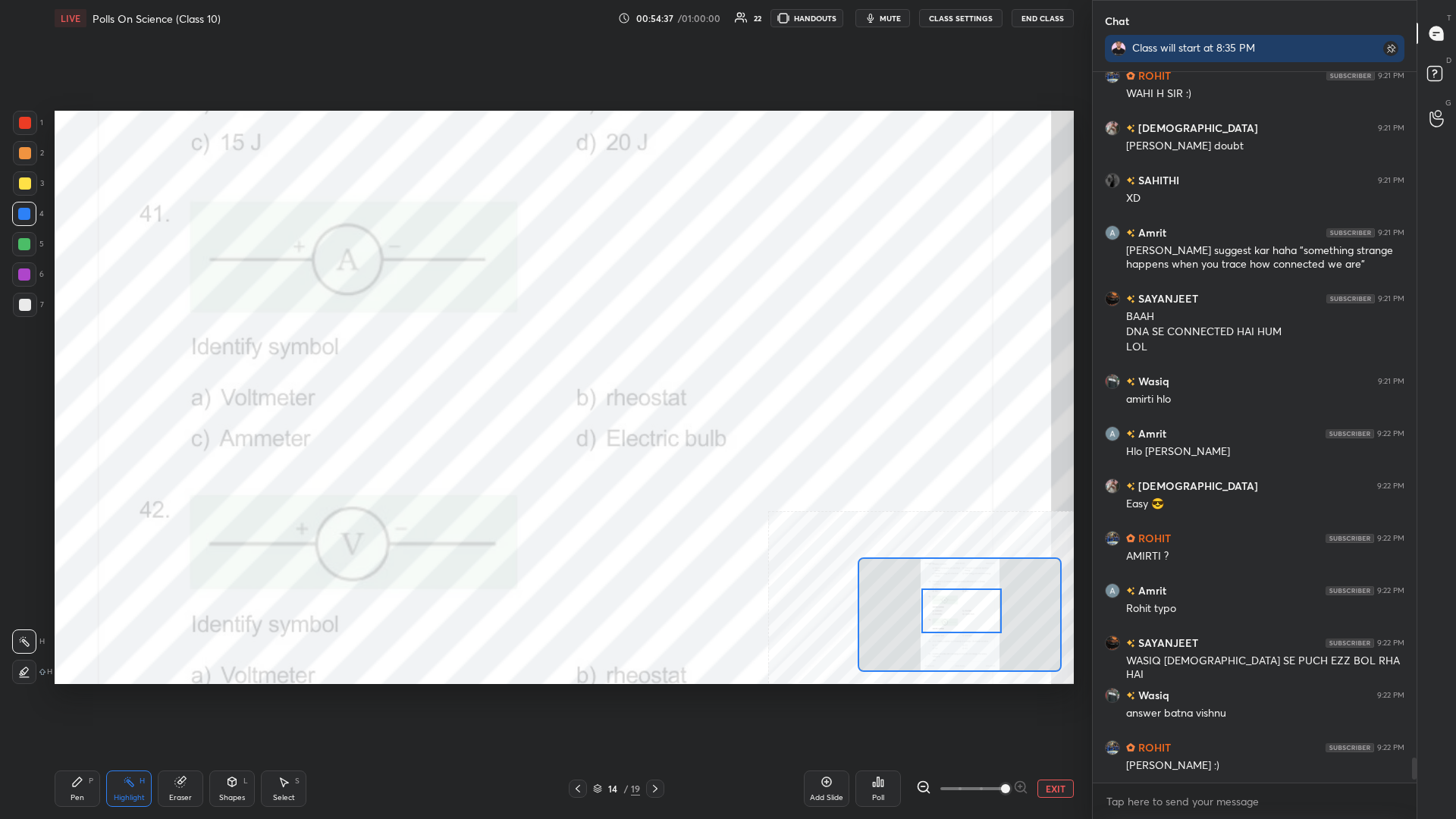
click at [66, 356] on div "Pen P" at bounding box center [77, 789] width 45 height 37
click at [31, 245] on div at bounding box center [24, 244] width 13 height 13
click at [24, 271] on div at bounding box center [24, 274] width 13 height 13
click at [132, 356] on div "Highlight H" at bounding box center [128, 789] width 45 height 37
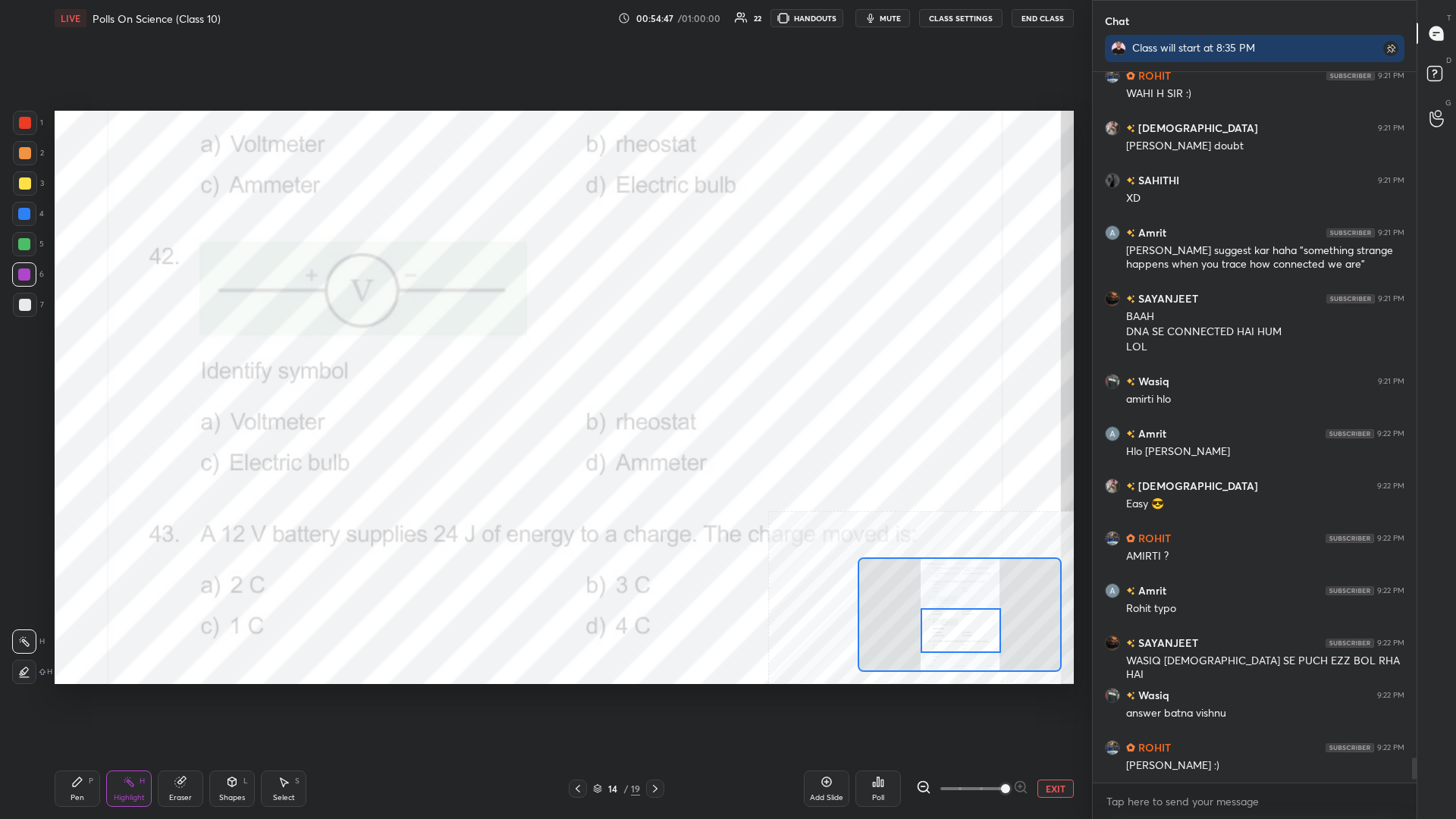
click at [132, 356] on div "Highlight H" at bounding box center [128, 789] width 45 height 37
click at [544, 356] on div "Poll" at bounding box center [878, 789] width 45 height 37
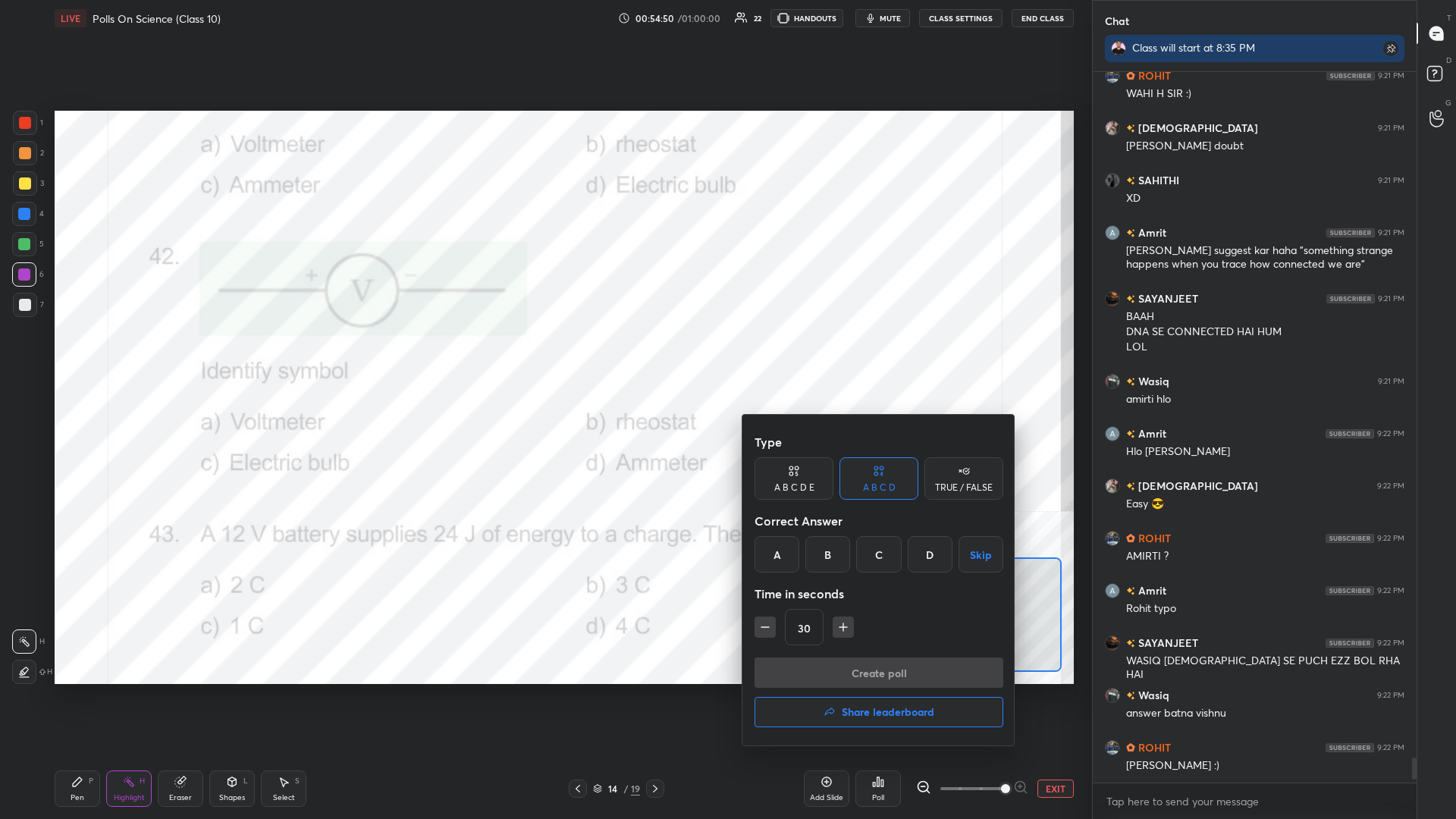
click at [544, 356] on div "A" at bounding box center [777, 554] width 45 height 37
click at [544, 356] on button "Create poll" at bounding box center [879, 673] width 249 height 31
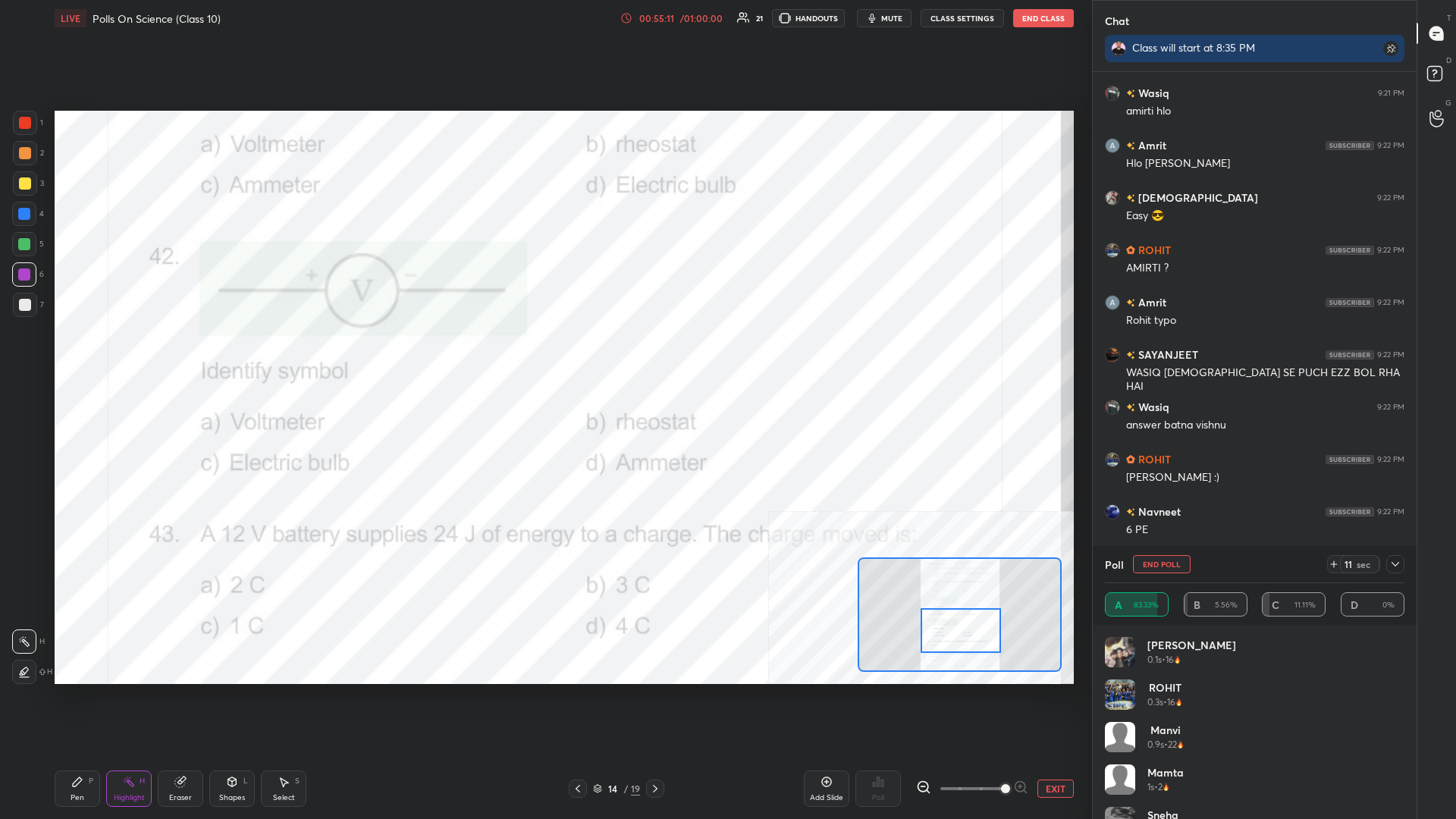
click at [544, 356] on icon at bounding box center [1395, 564] width 13 height 13
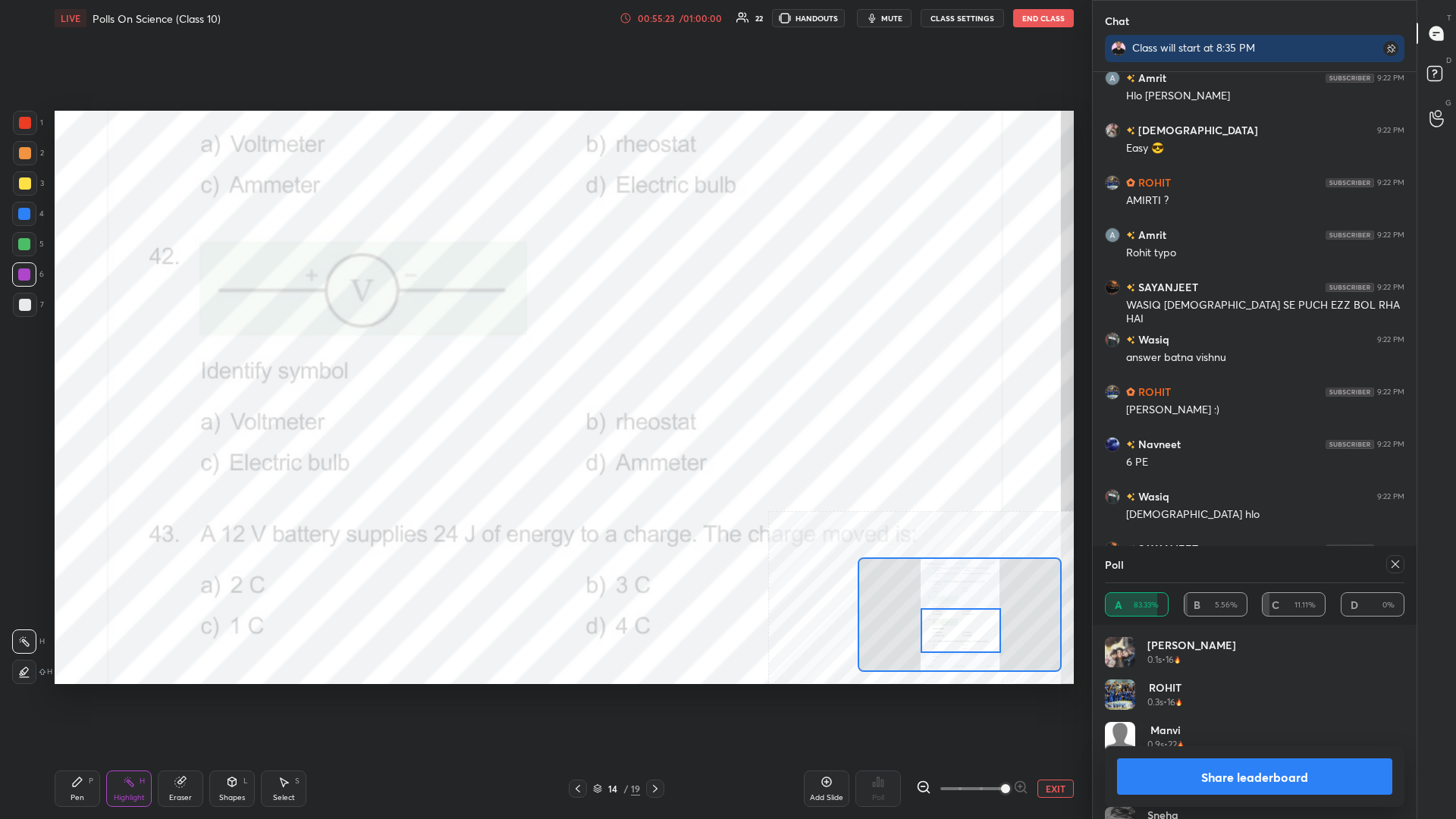
click at [544, 356] on button "Share leaderboard" at bounding box center [1255, 777] width 275 height 37
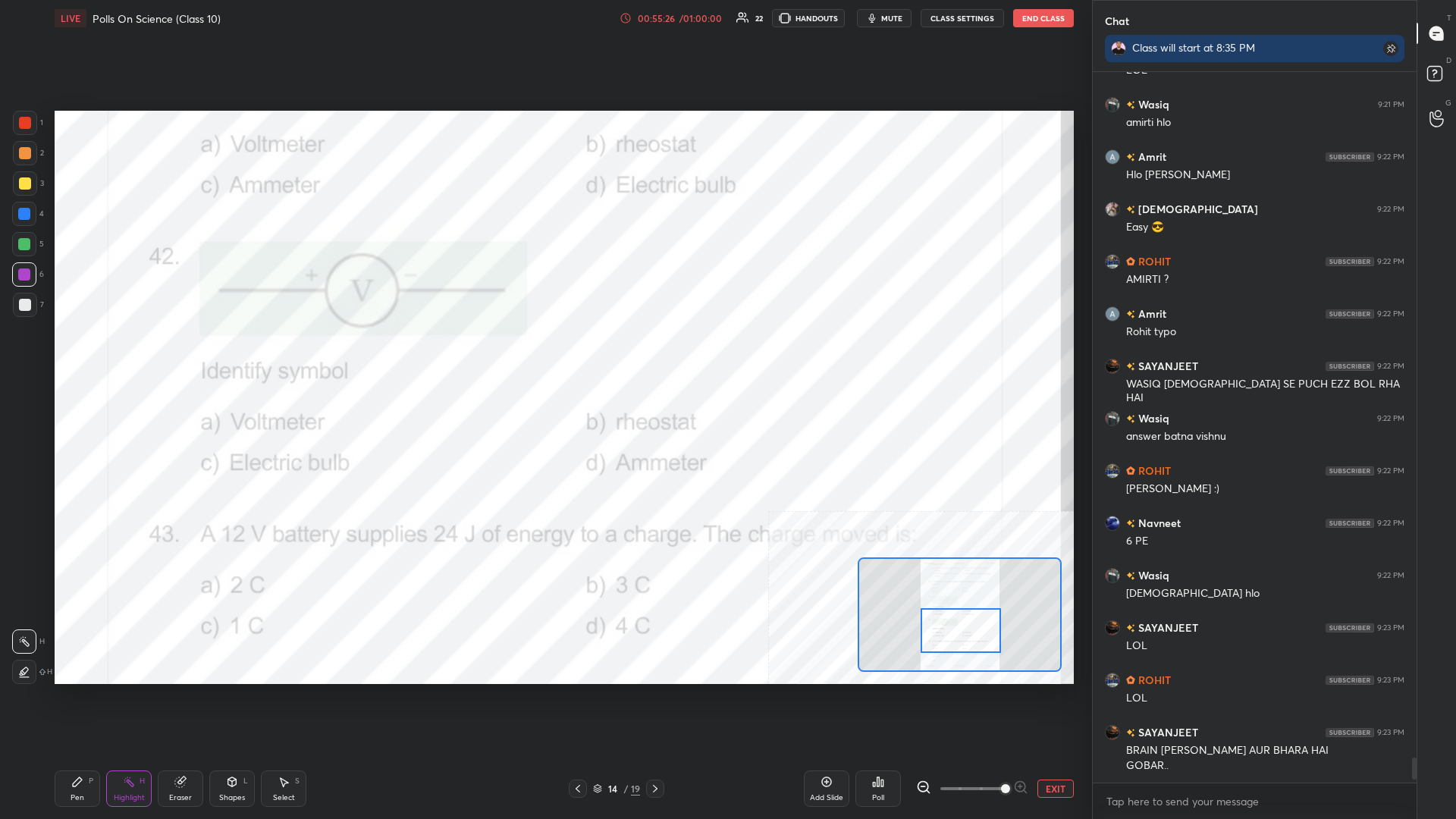
click at [82, 356] on div "Pen P" at bounding box center [77, 789] width 45 height 37
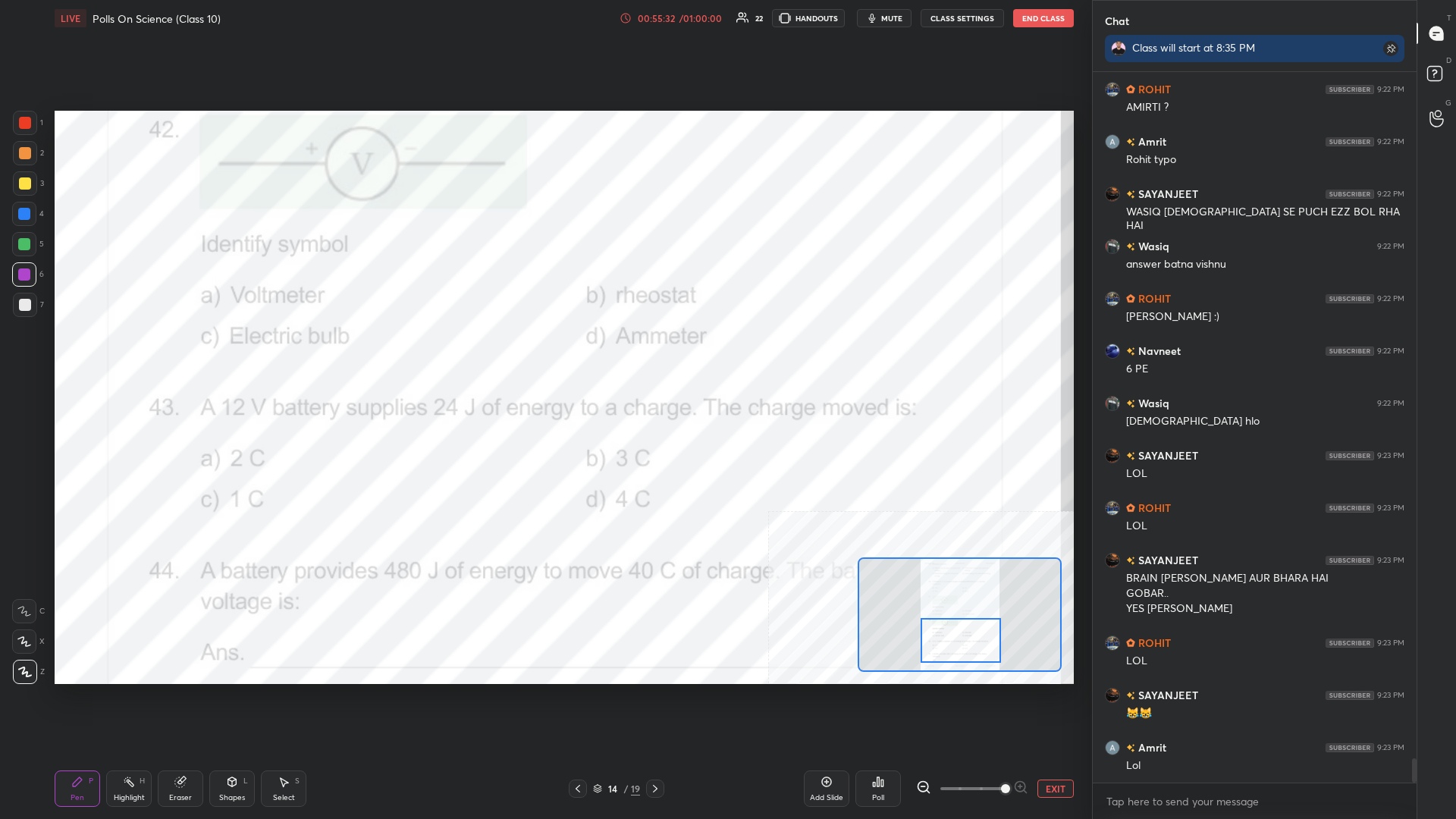
drag, startPoint x: 968, startPoint y: 632, endPoint x: 968, endPoint y: 643, distance: 11.0
click at [544, 356] on div at bounding box center [961, 640] width 81 height 45
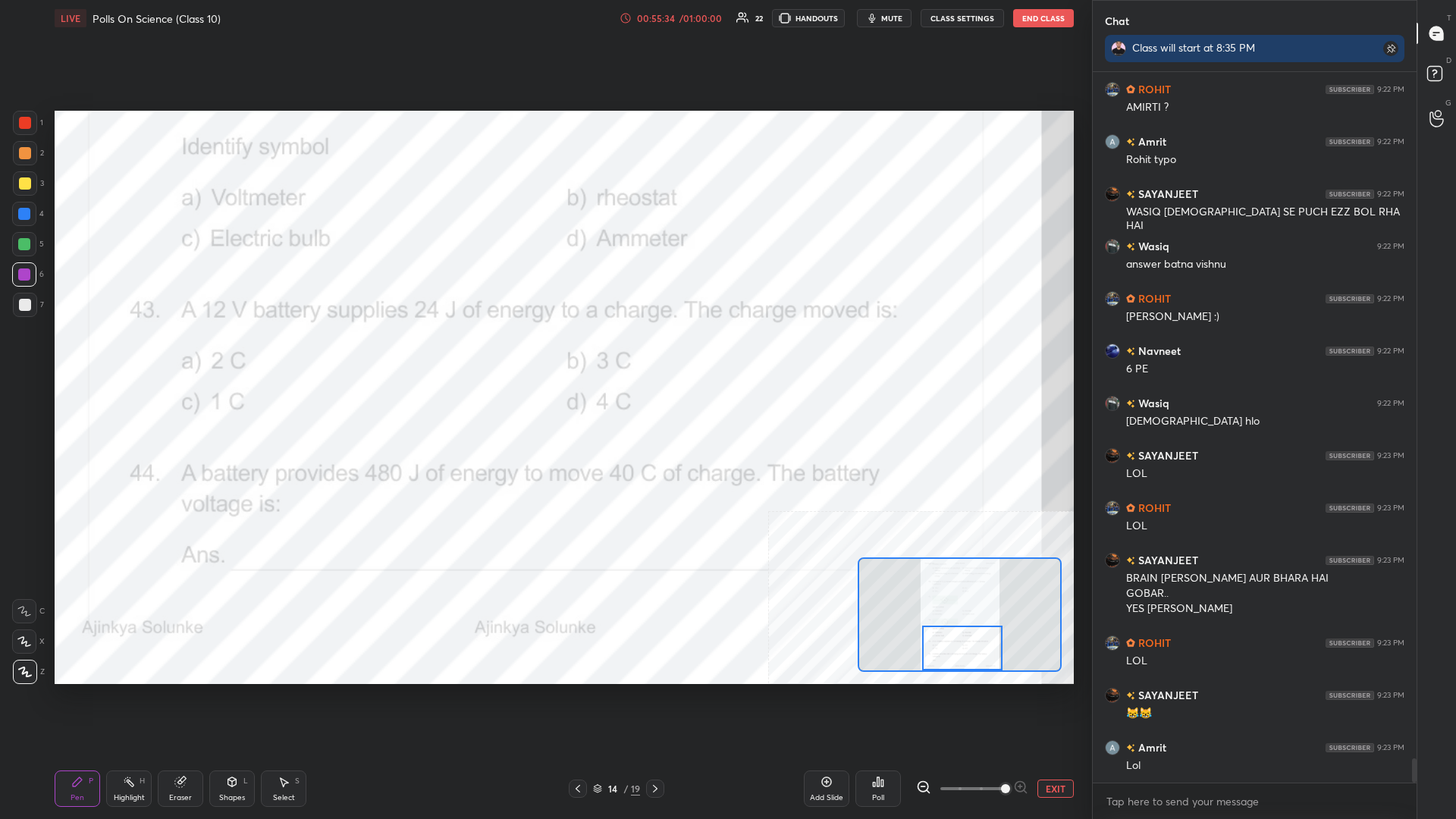
drag, startPoint x: 940, startPoint y: 631, endPoint x: 941, endPoint y: 640, distance: 9.1
click at [544, 356] on div at bounding box center [963, 648] width 81 height 45
drag, startPoint x: 100, startPoint y: 773, endPoint x: 110, endPoint y: 777, distance: 10.8
click at [106, 356] on div "Pen P Highlight H Eraser Shapes L Select S" at bounding box center [242, 789] width 374 height 37
click at [115, 356] on div "Highlight H" at bounding box center [128, 789] width 45 height 37
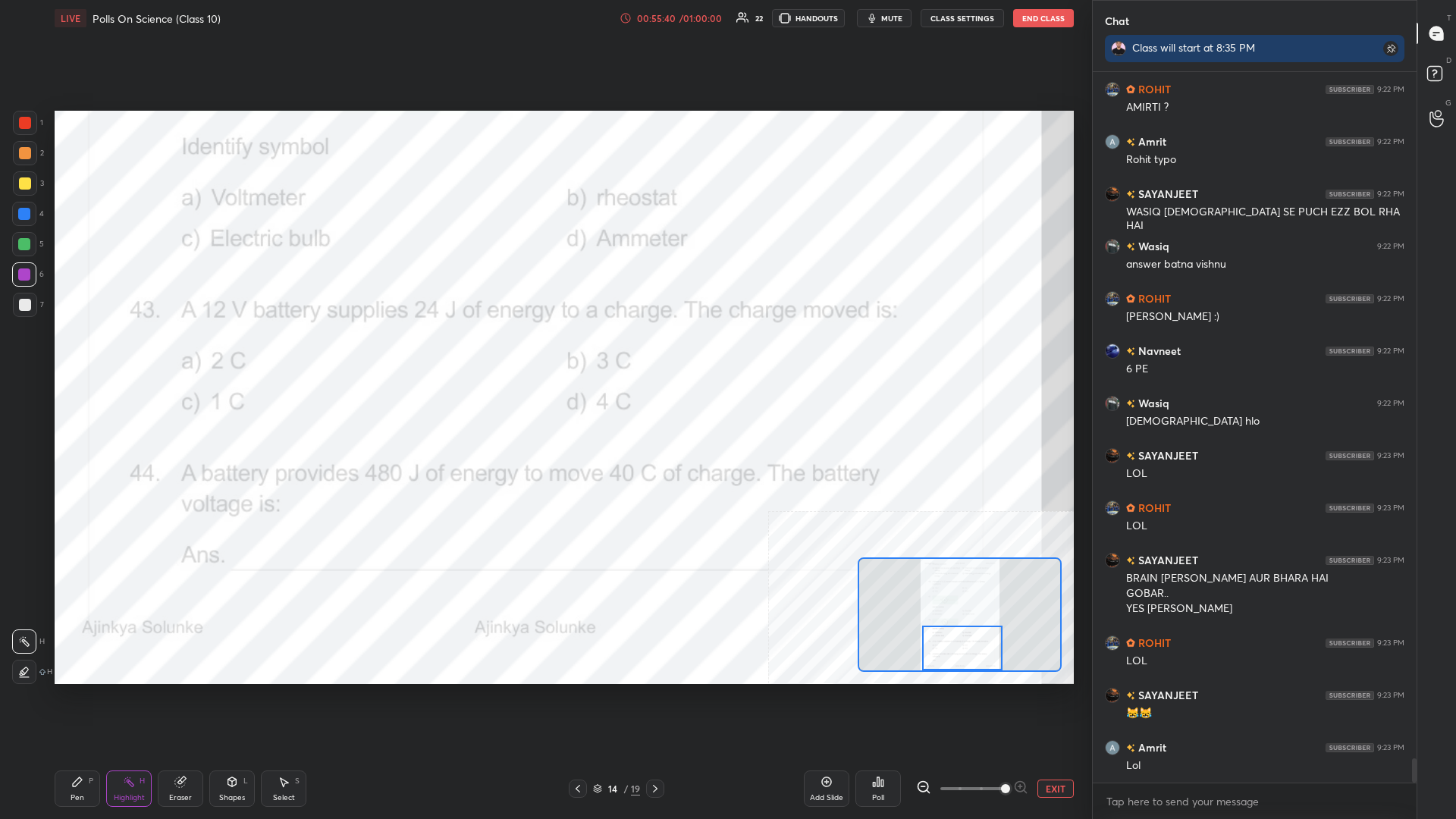
click at [544, 356] on div "Poll" at bounding box center [878, 789] width 45 height 37
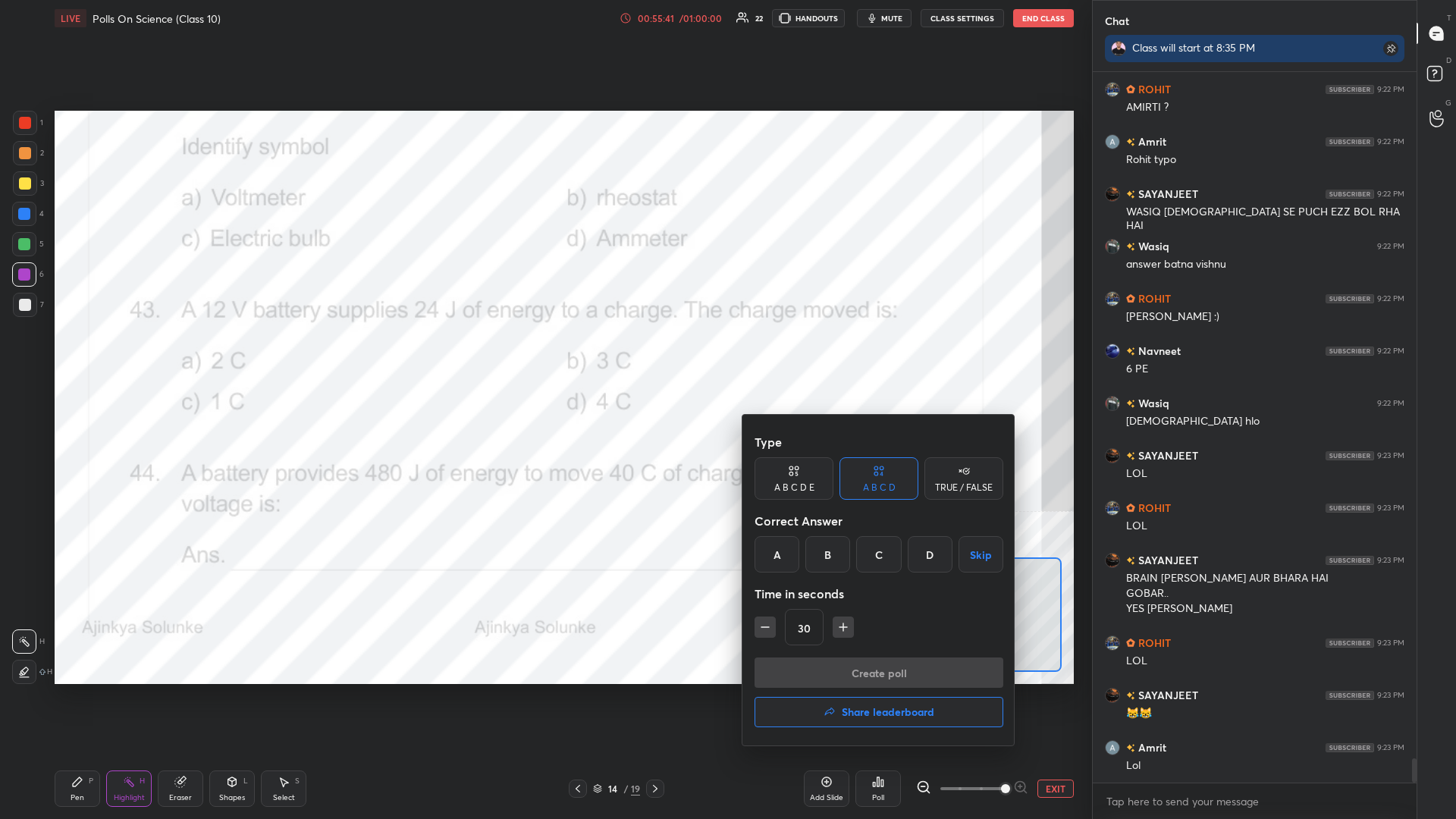
click at [544, 356] on div "A" at bounding box center [777, 554] width 45 height 37
click at [544, 356] on button "Create poll" at bounding box center [879, 673] width 249 height 31
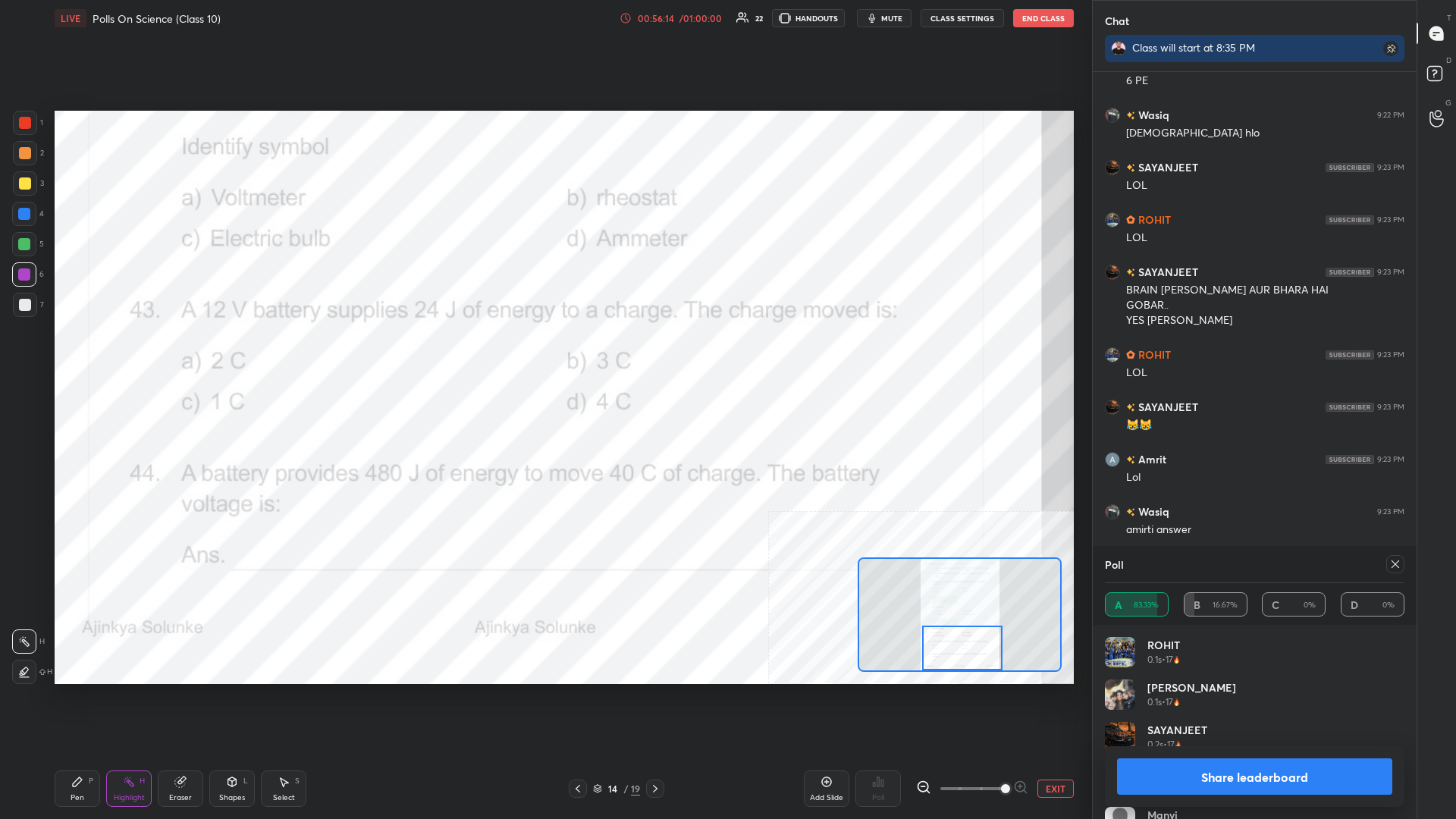
click at [544, 356] on button "Share leaderboard" at bounding box center [1255, 777] width 275 height 37
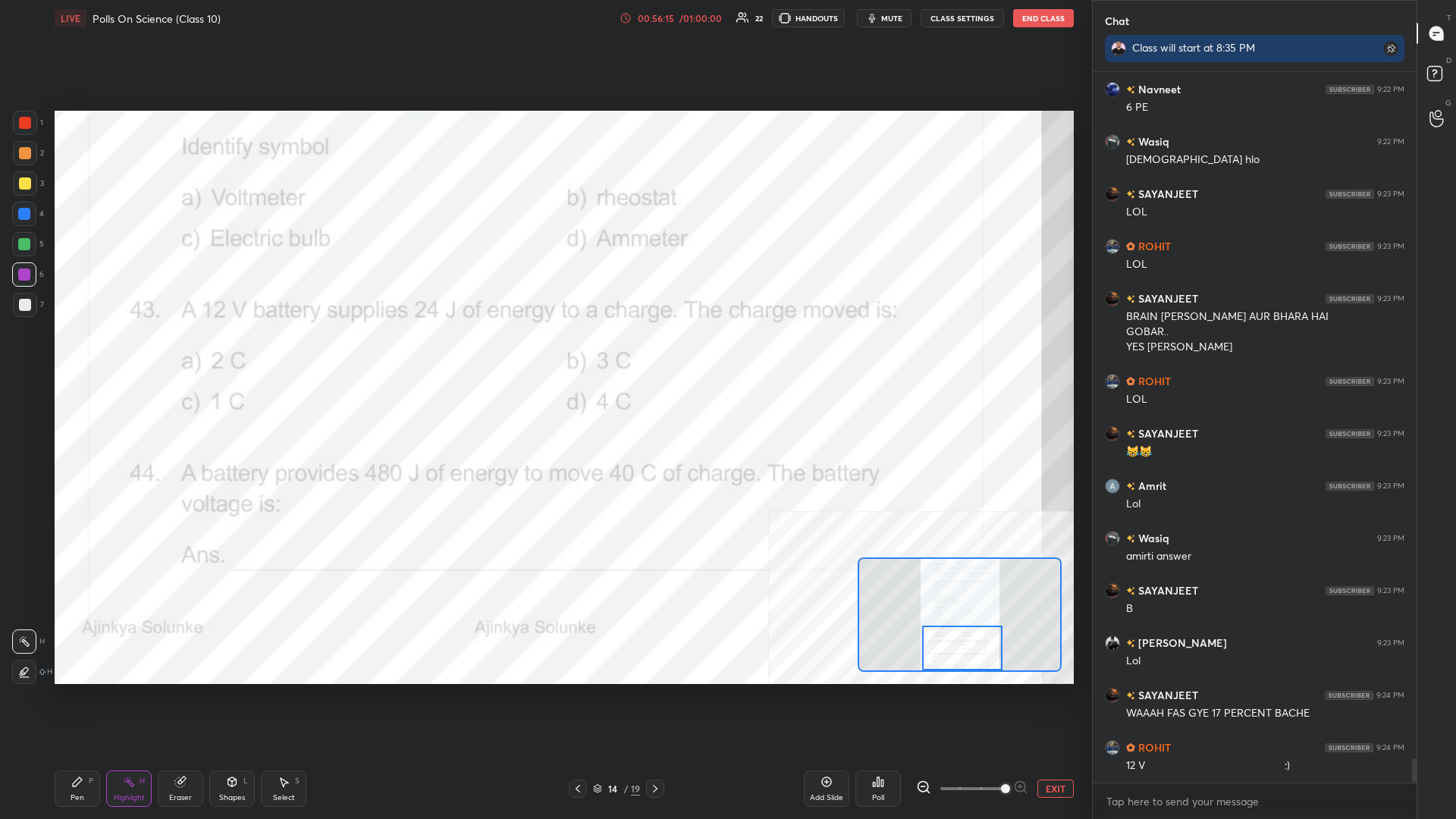
click at [79, 356] on icon at bounding box center [77, 781] width 9 height 9
click at [78, 356] on icon at bounding box center [77, 781] width 9 height 9
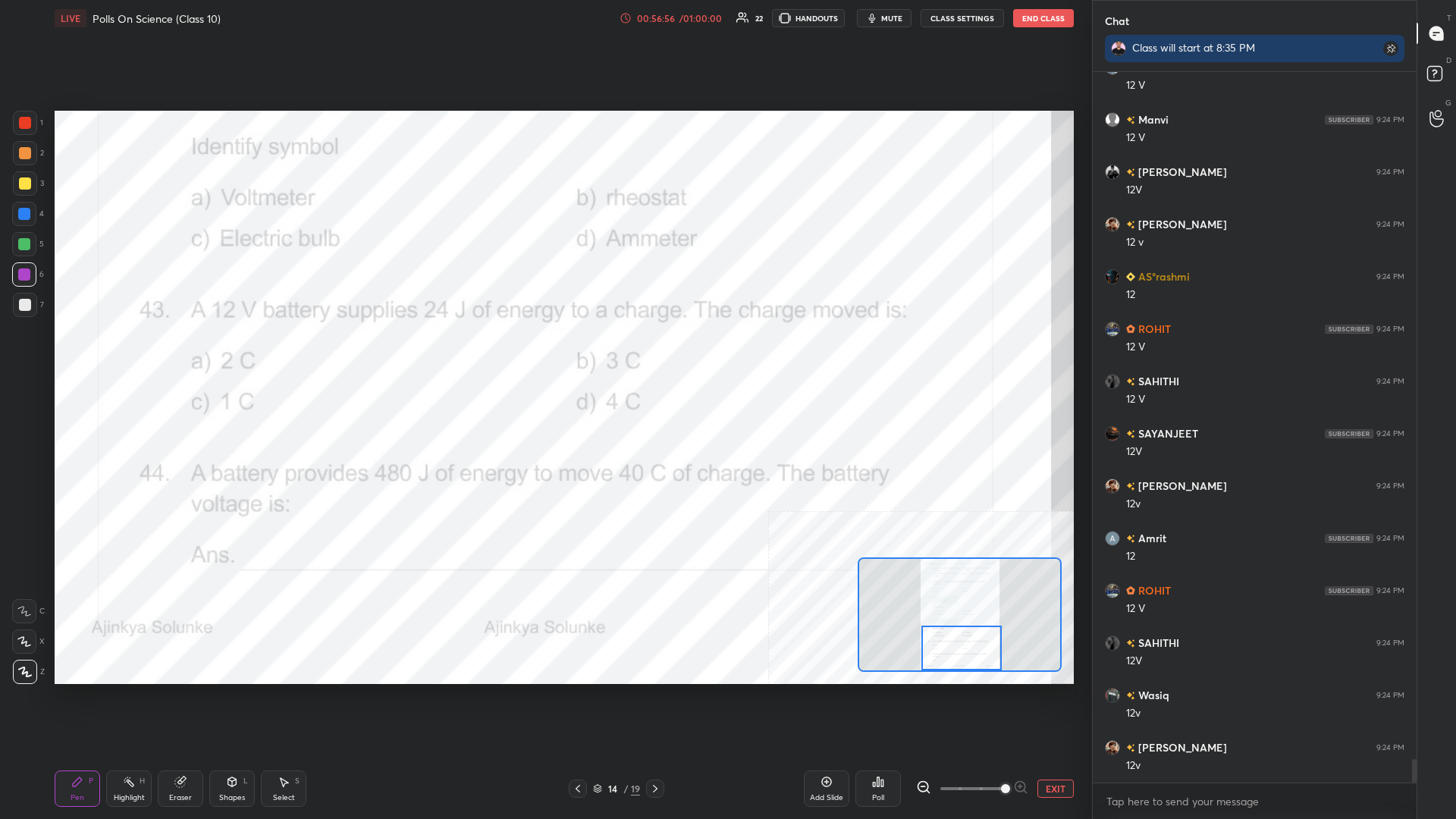
scroll to position [20951, 0]
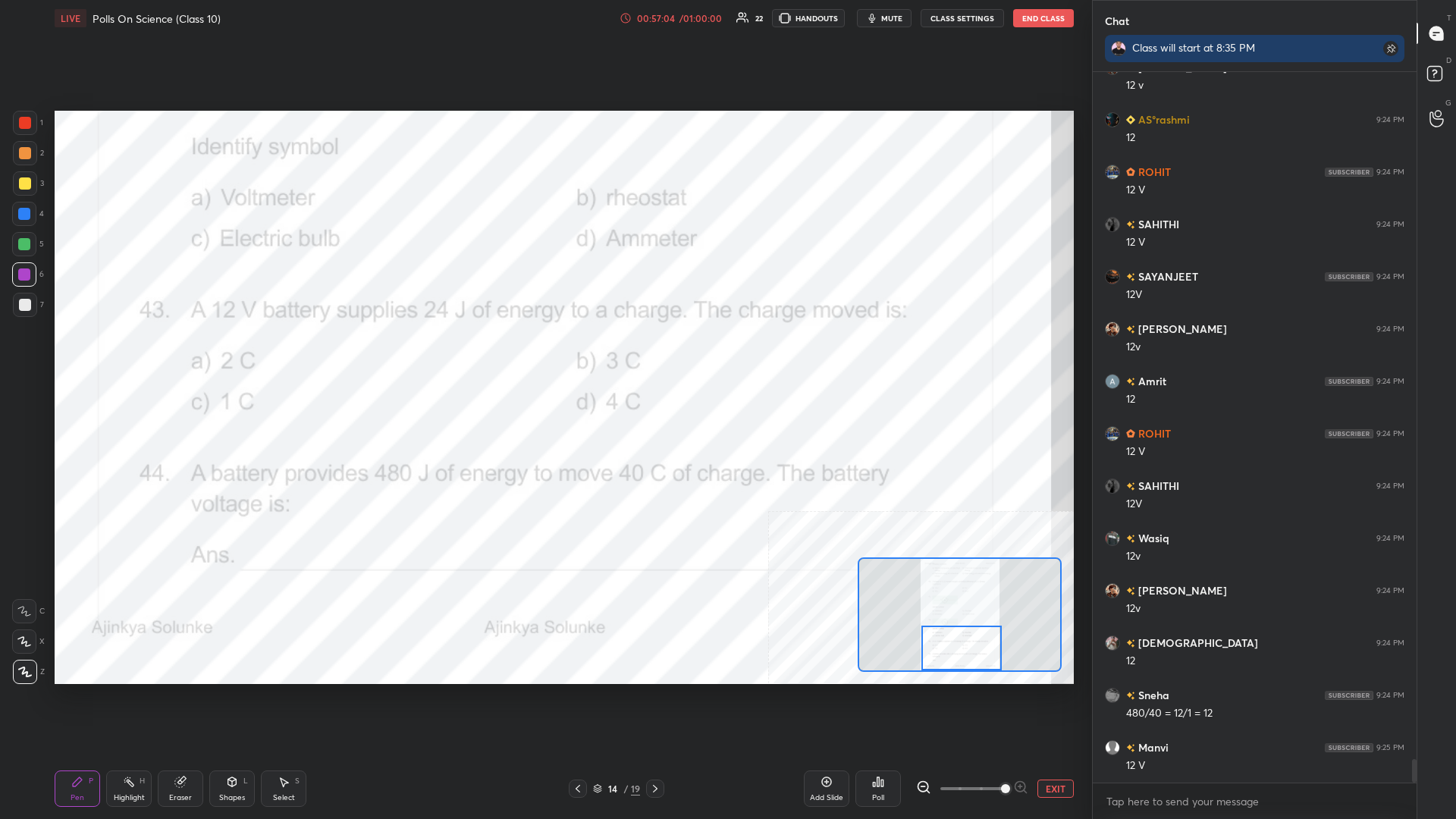
click at [544, 356] on button "EXIT" at bounding box center [1056, 788] width 37 height 18
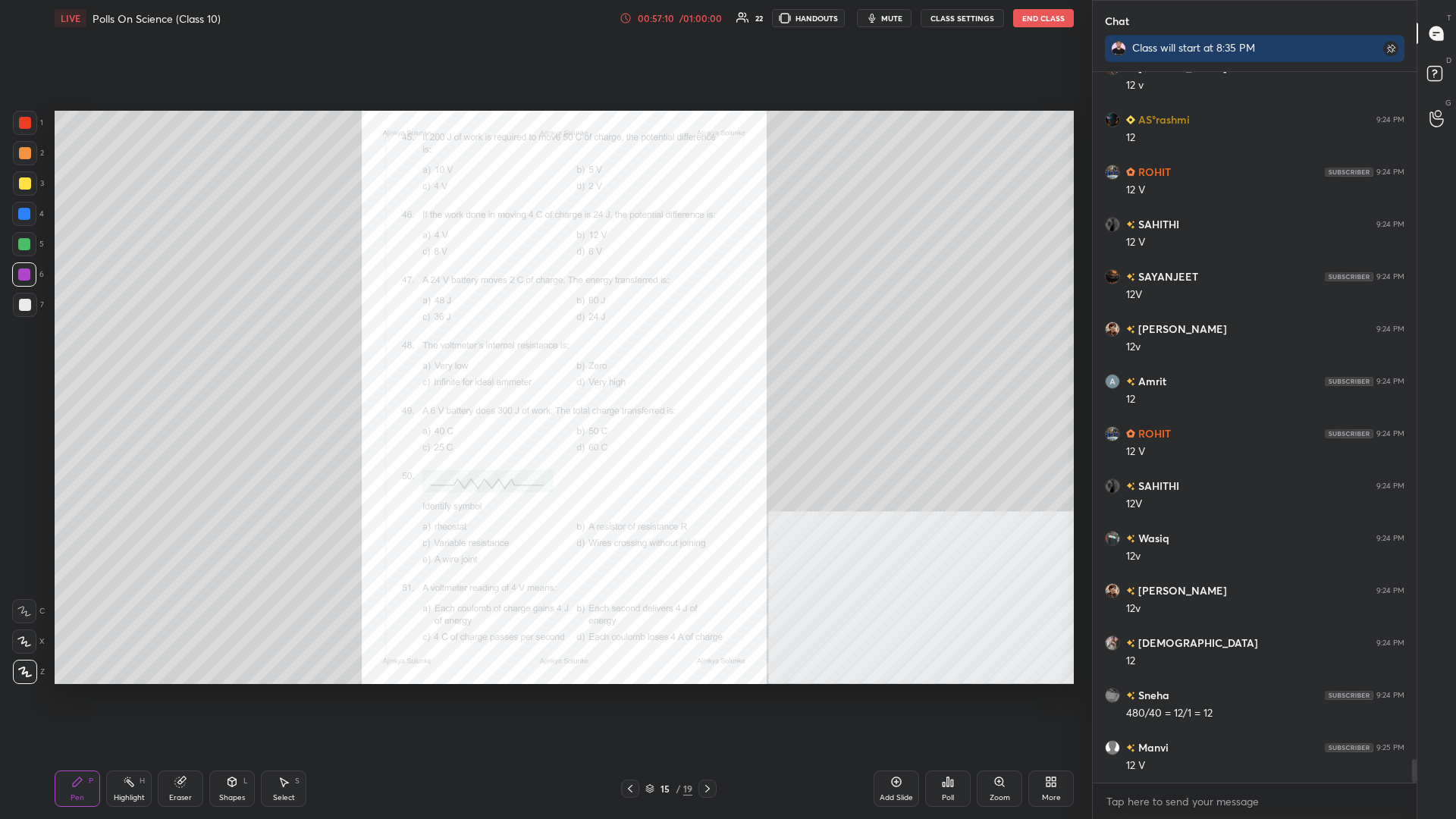
click at [544, 356] on div "Zoom" at bounding box center [999, 789] width 45 height 37
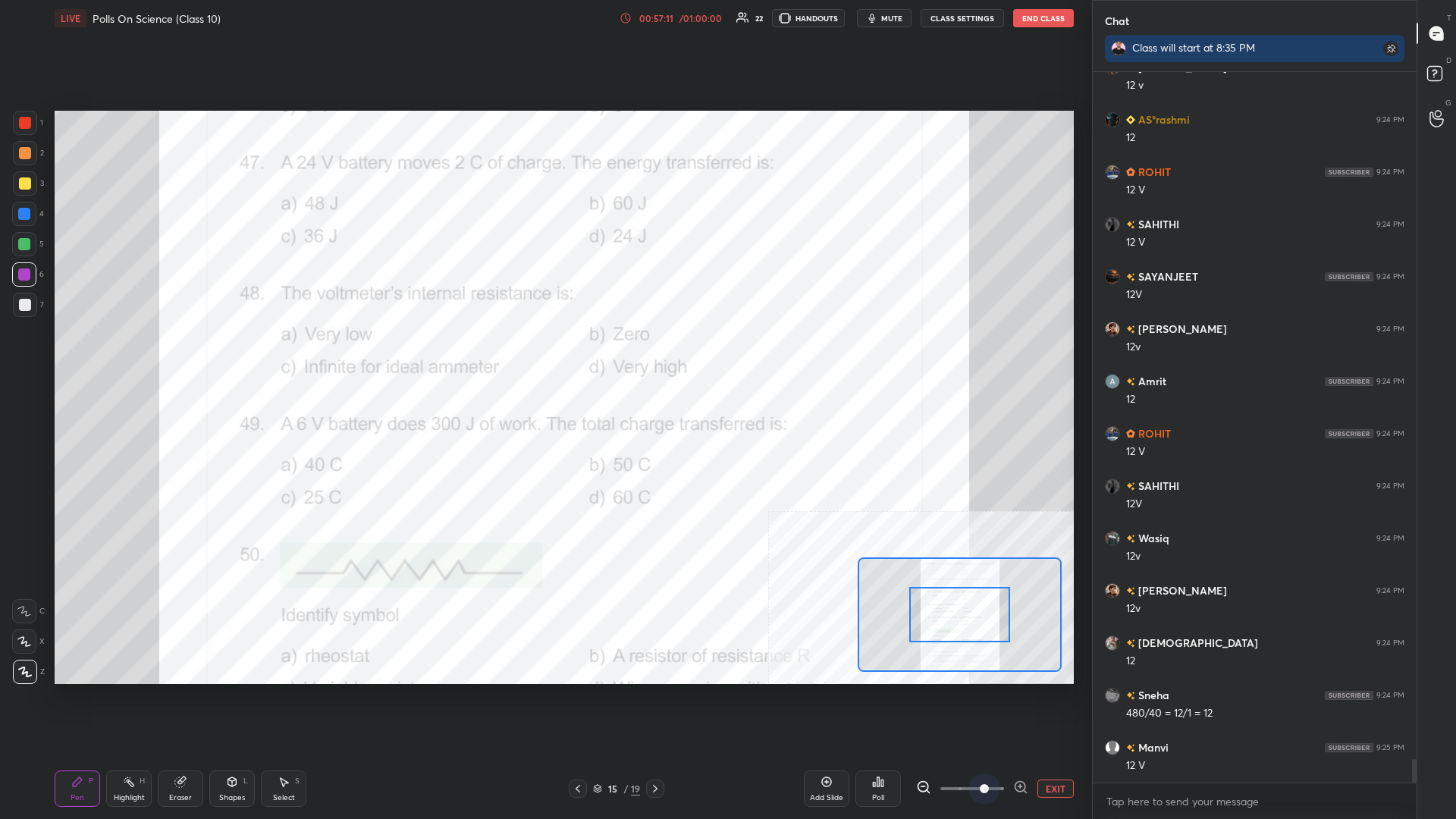
drag, startPoint x: 980, startPoint y: 787, endPoint x: 1049, endPoint y: 786, distance: 69.0
click at [544, 356] on div "EXIT" at bounding box center [995, 788] width 158 height 18
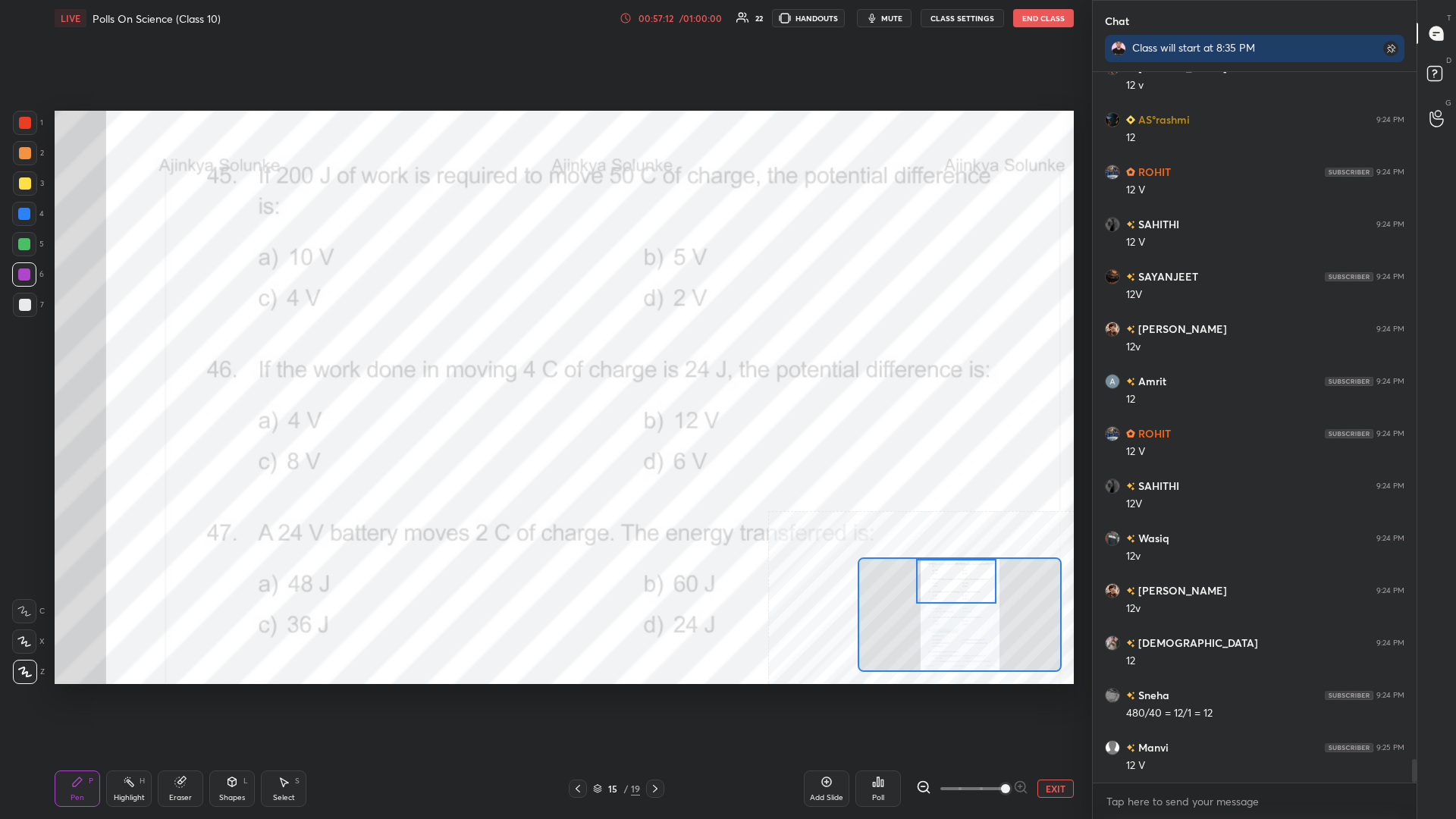
drag, startPoint x: 951, startPoint y: 620, endPoint x: 947, endPoint y: 565, distance: 55.1
click at [544, 356] on div at bounding box center [957, 581] width 81 height 45
click at [137, 356] on div "Highlight H" at bounding box center [128, 789] width 45 height 37
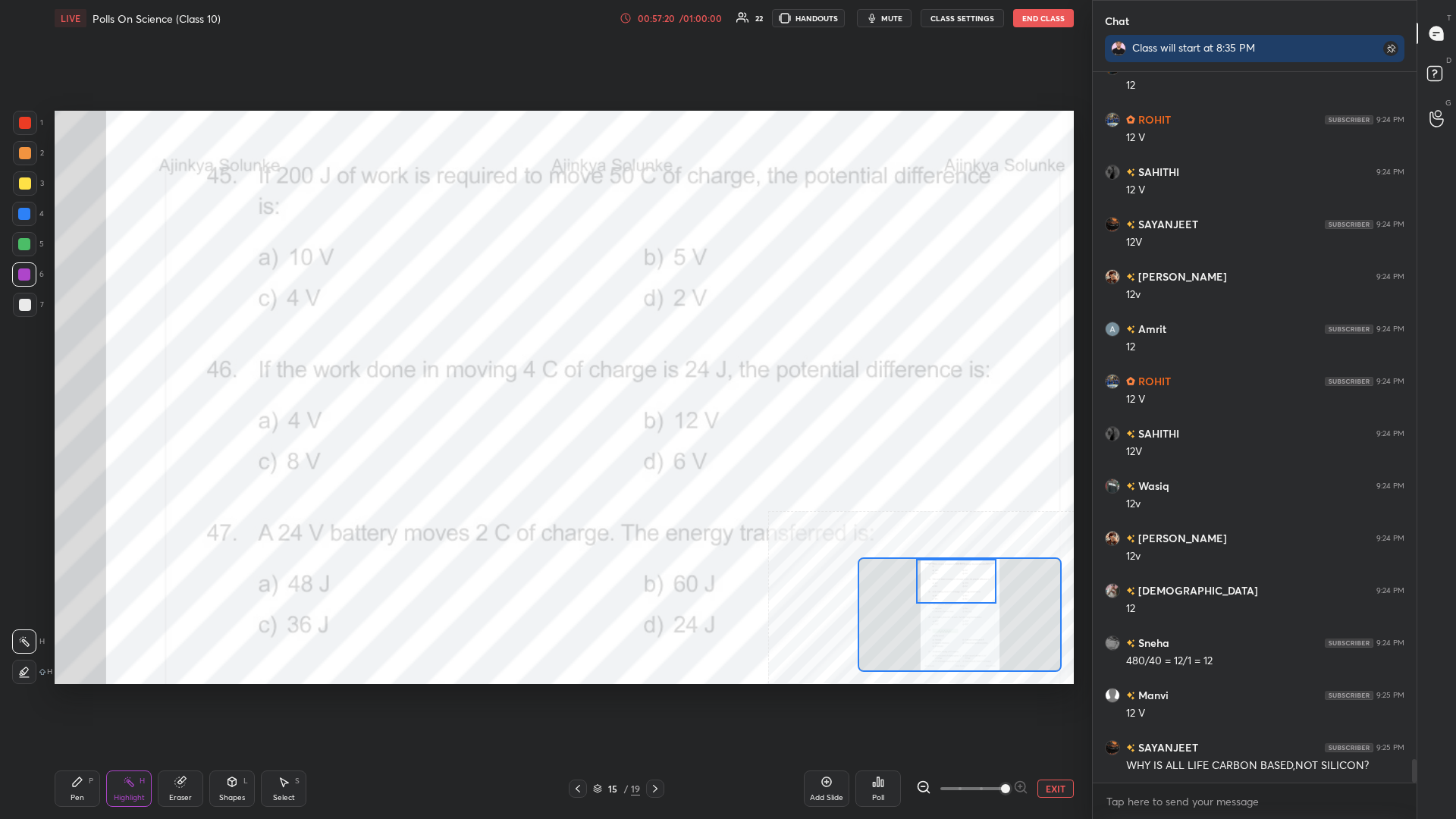
click at [544, 356] on div "Poll" at bounding box center [878, 789] width 45 height 37
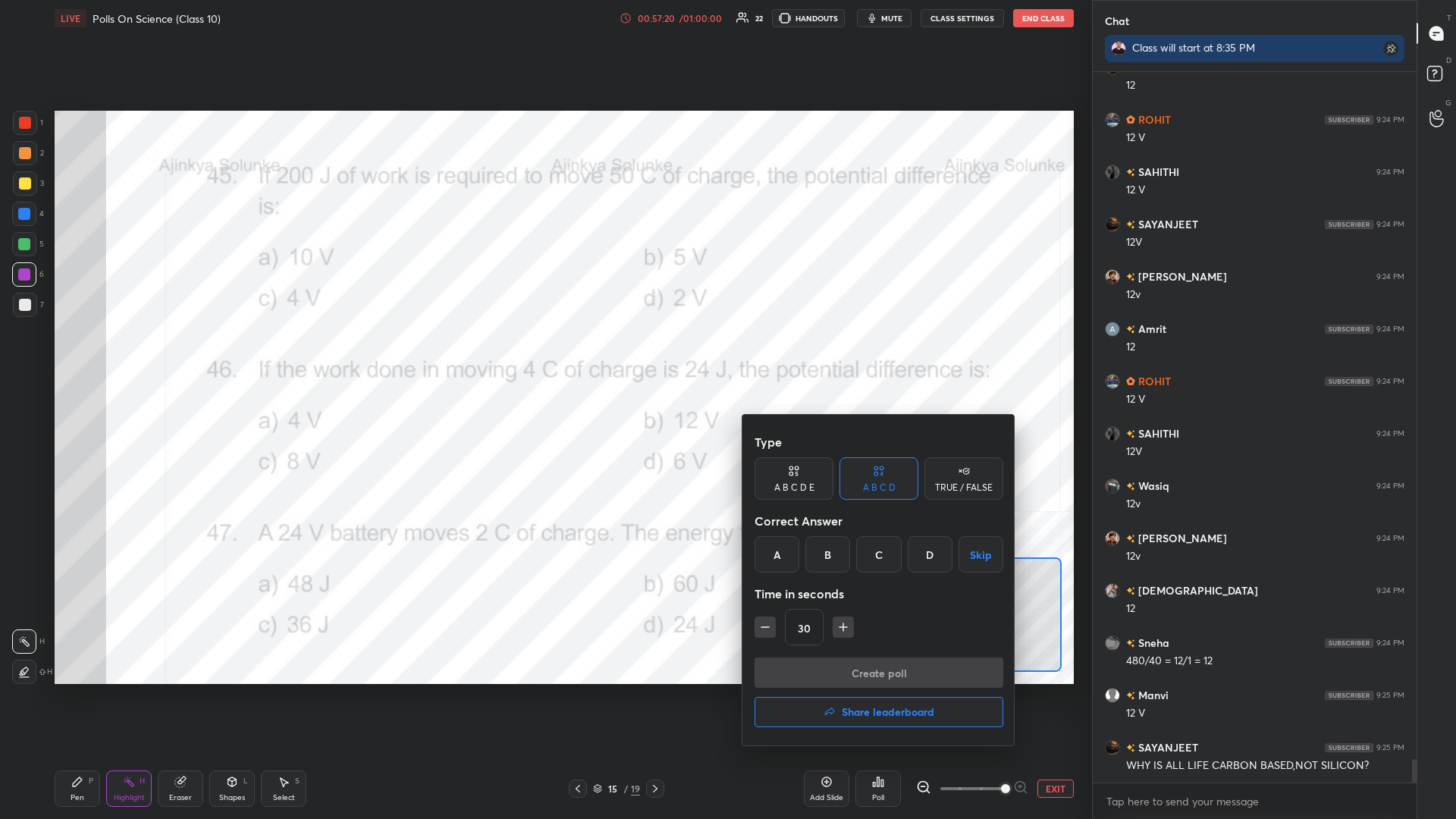
scroll to position [21160, 0]
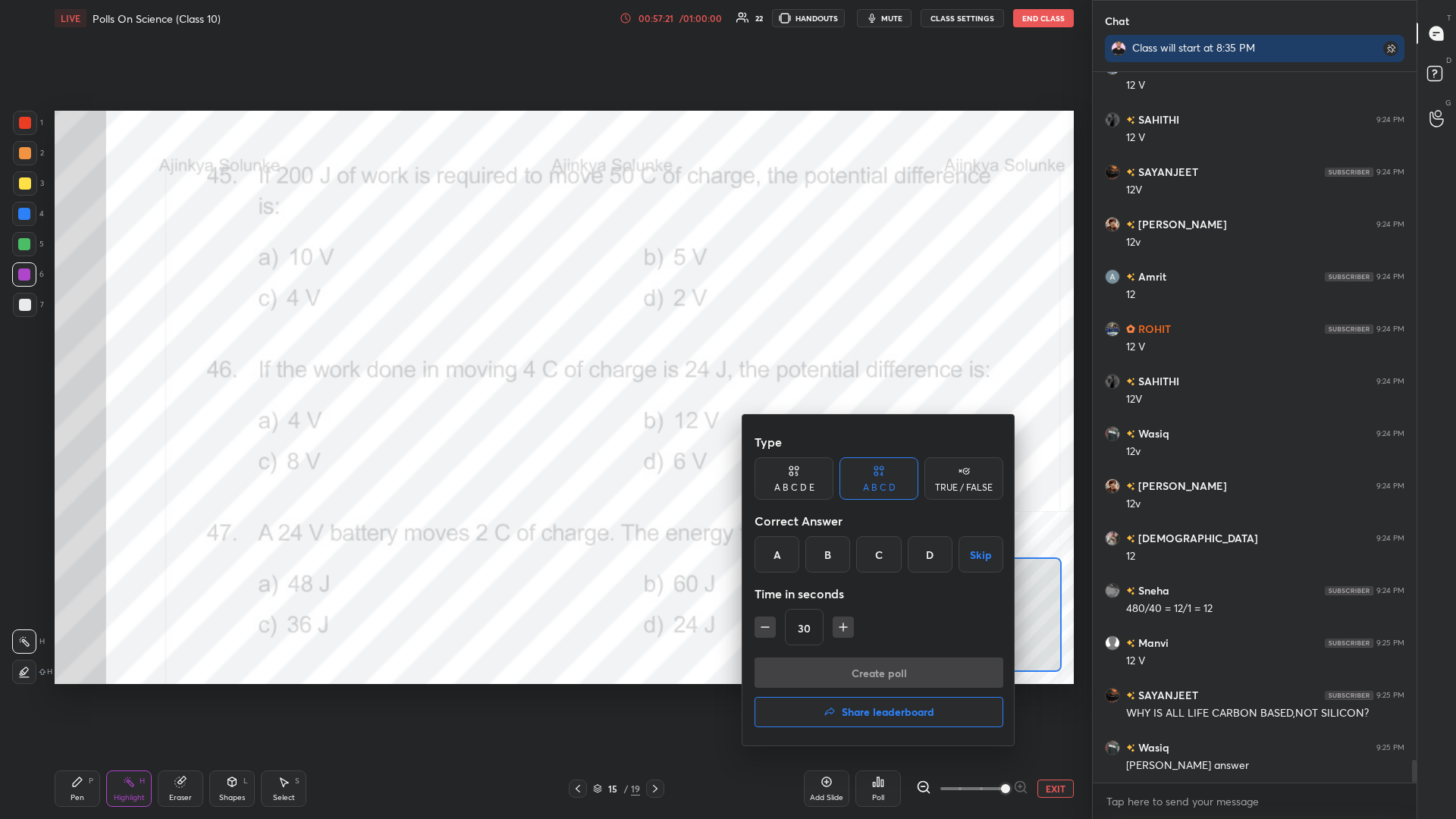
click at [544, 356] on div "C" at bounding box center [879, 554] width 45 height 37
click at [544, 356] on div "30" at bounding box center [879, 627] width 249 height 37
click at [544, 356] on icon "button" at bounding box center [844, 627] width 15 height 15
click at [544, 356] on button "Create poll" at bounding box center [879, 673] width 249 height 31
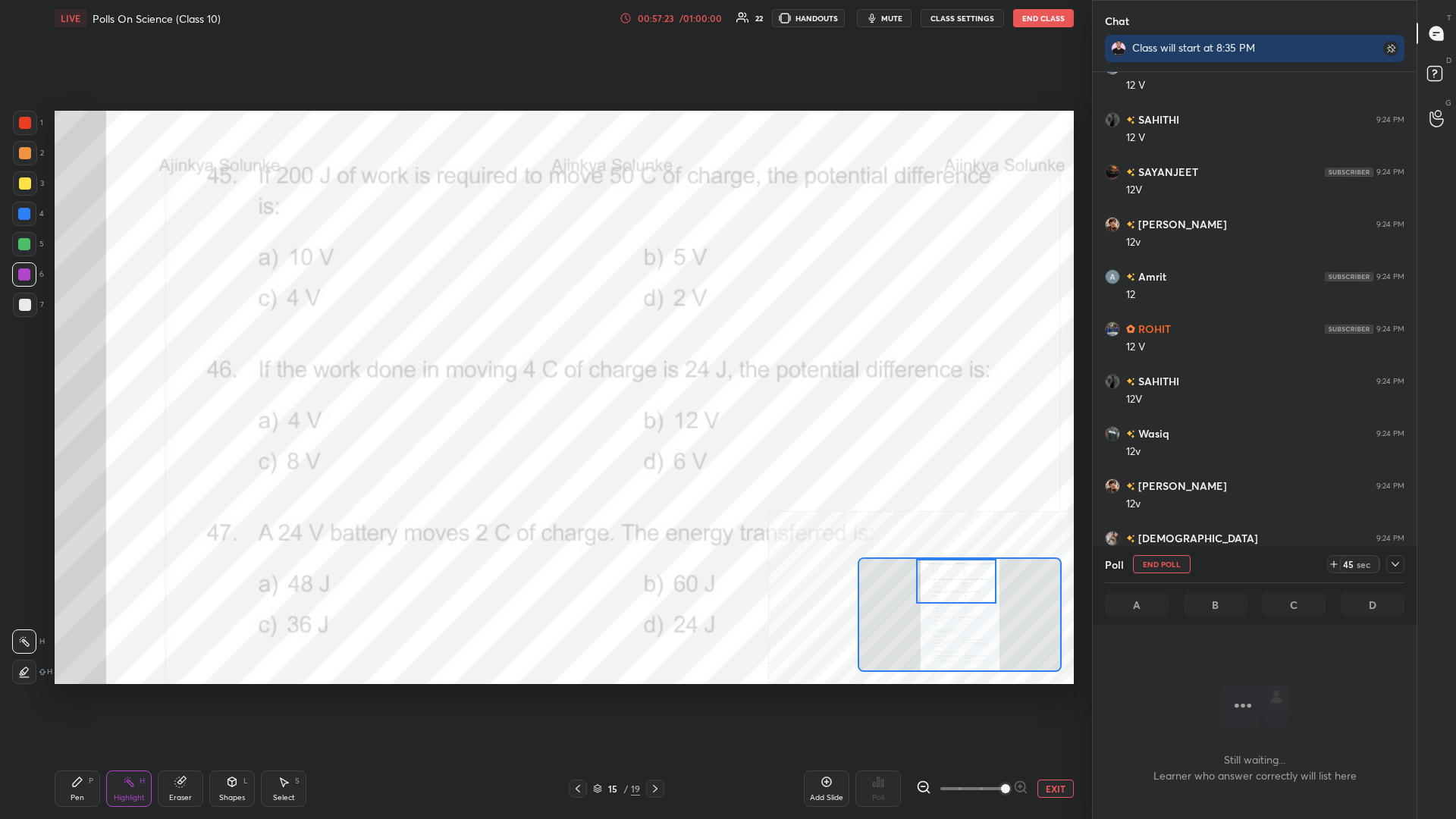
scroll to position [632, 324]
click at [544, 356] on icon at bounding box center [1395, 564] width 13 height 13
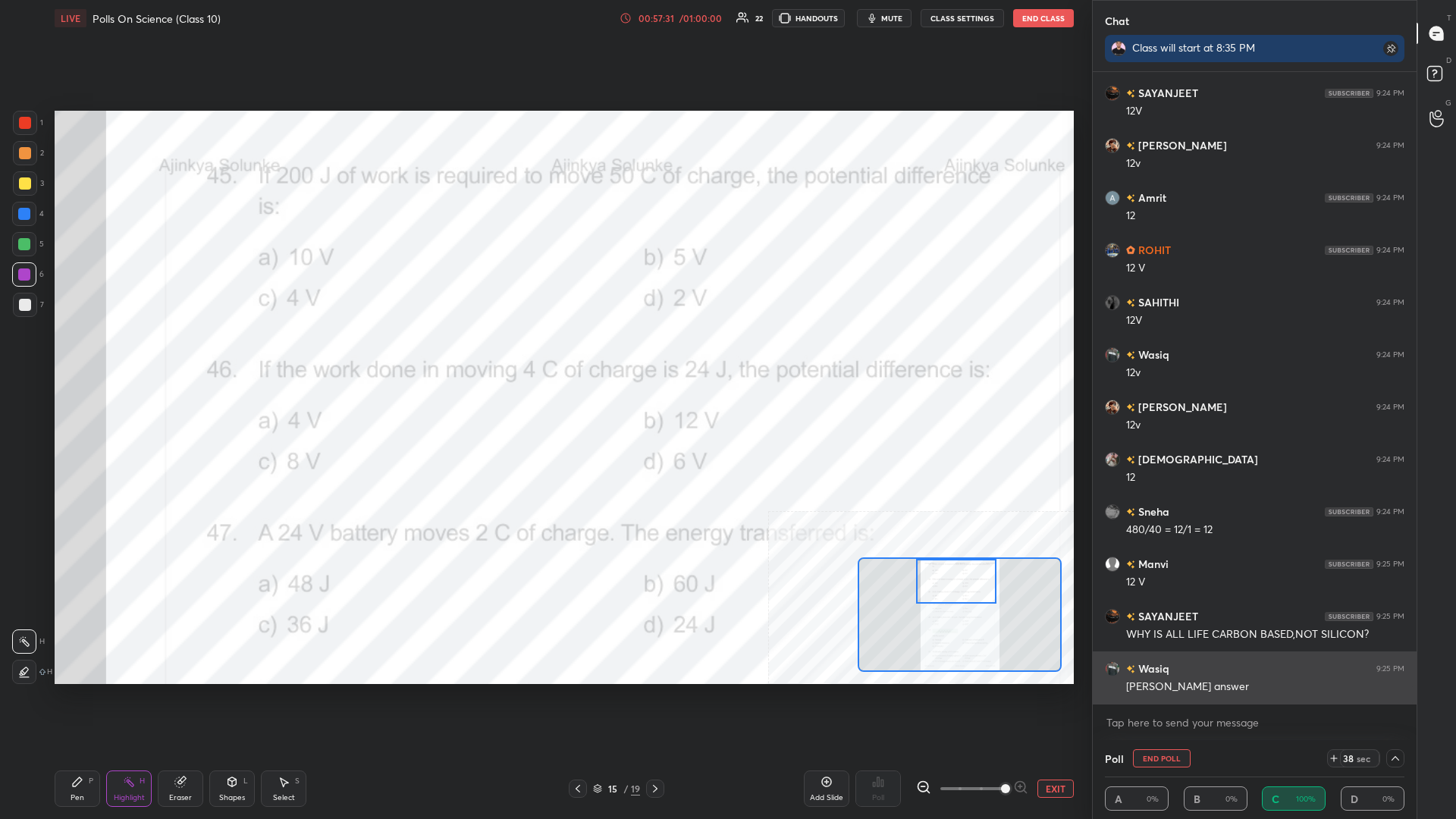
scroll to position [21292, 0]
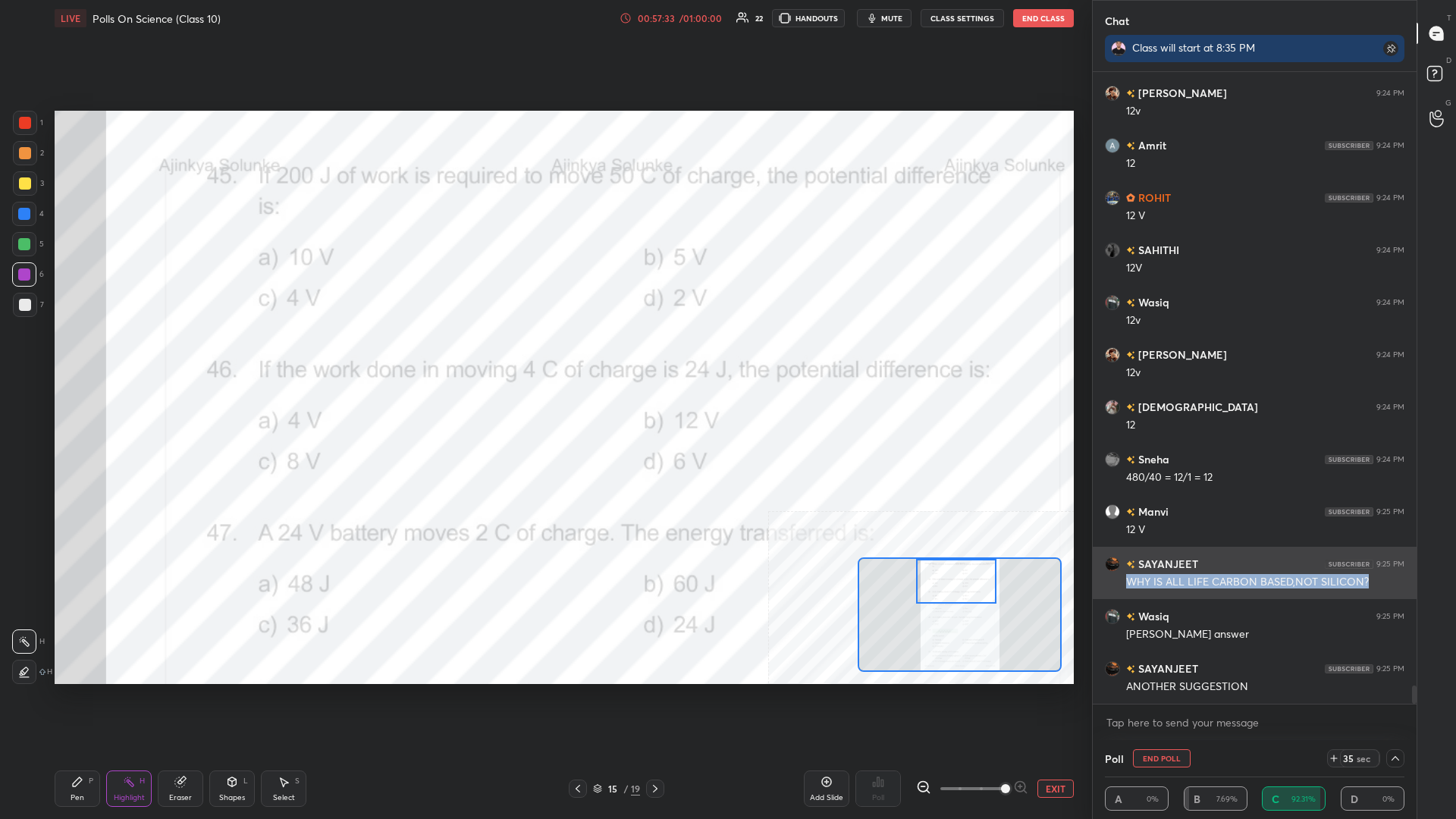
drag, startPoint x: 1130, startPoint y: 583, endPoint x: 1371, endPoint y: 580, distance: 241.0
click at [544, 356] on div "WHY IS ALL LIFE CARBON BASED,NOT SILICON?" at bounding box center [1265, 582] width 278 height 15
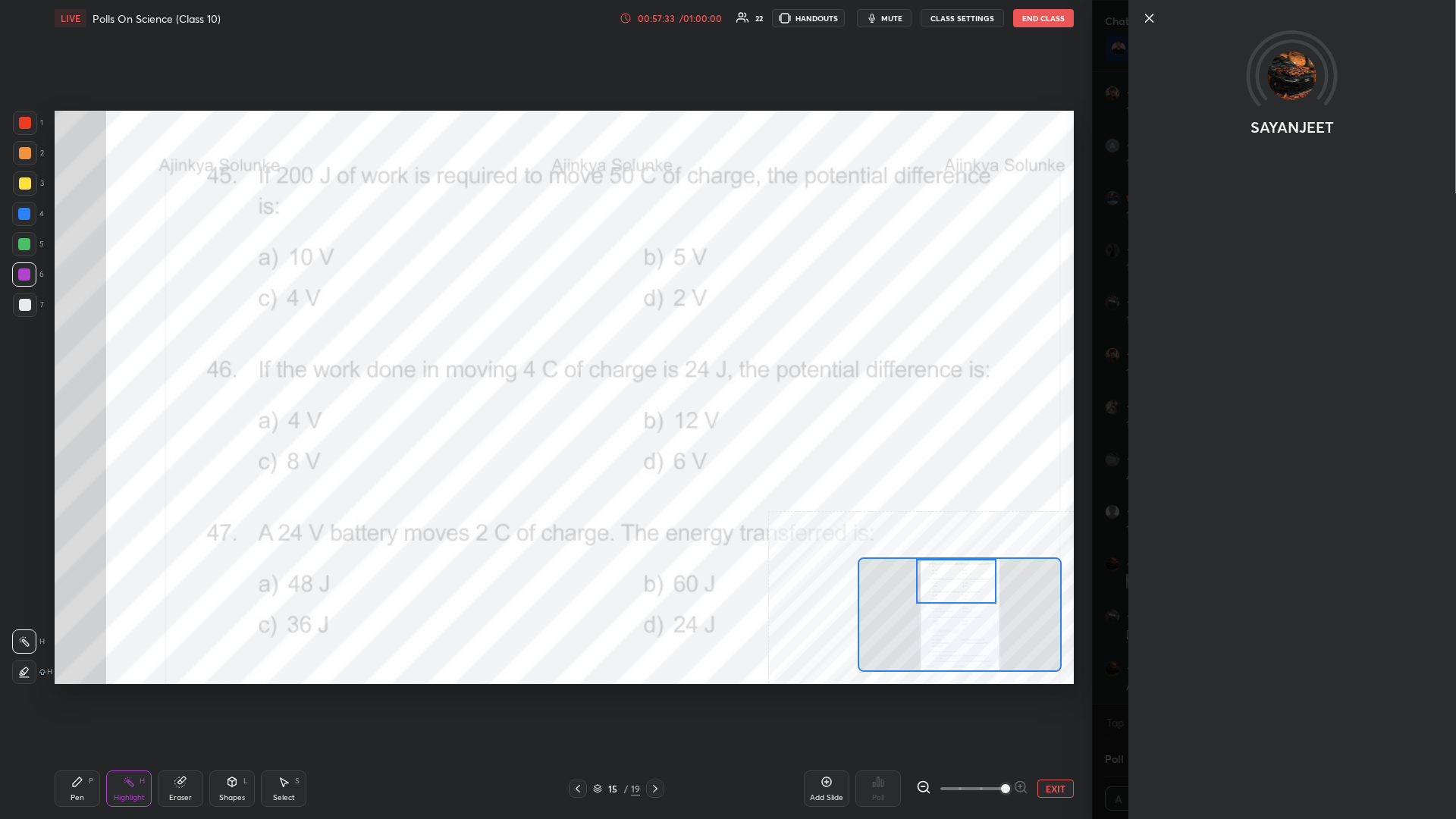
copy div "WHY IS ALL LIFE CARBON BASED,NOT SILICON?"
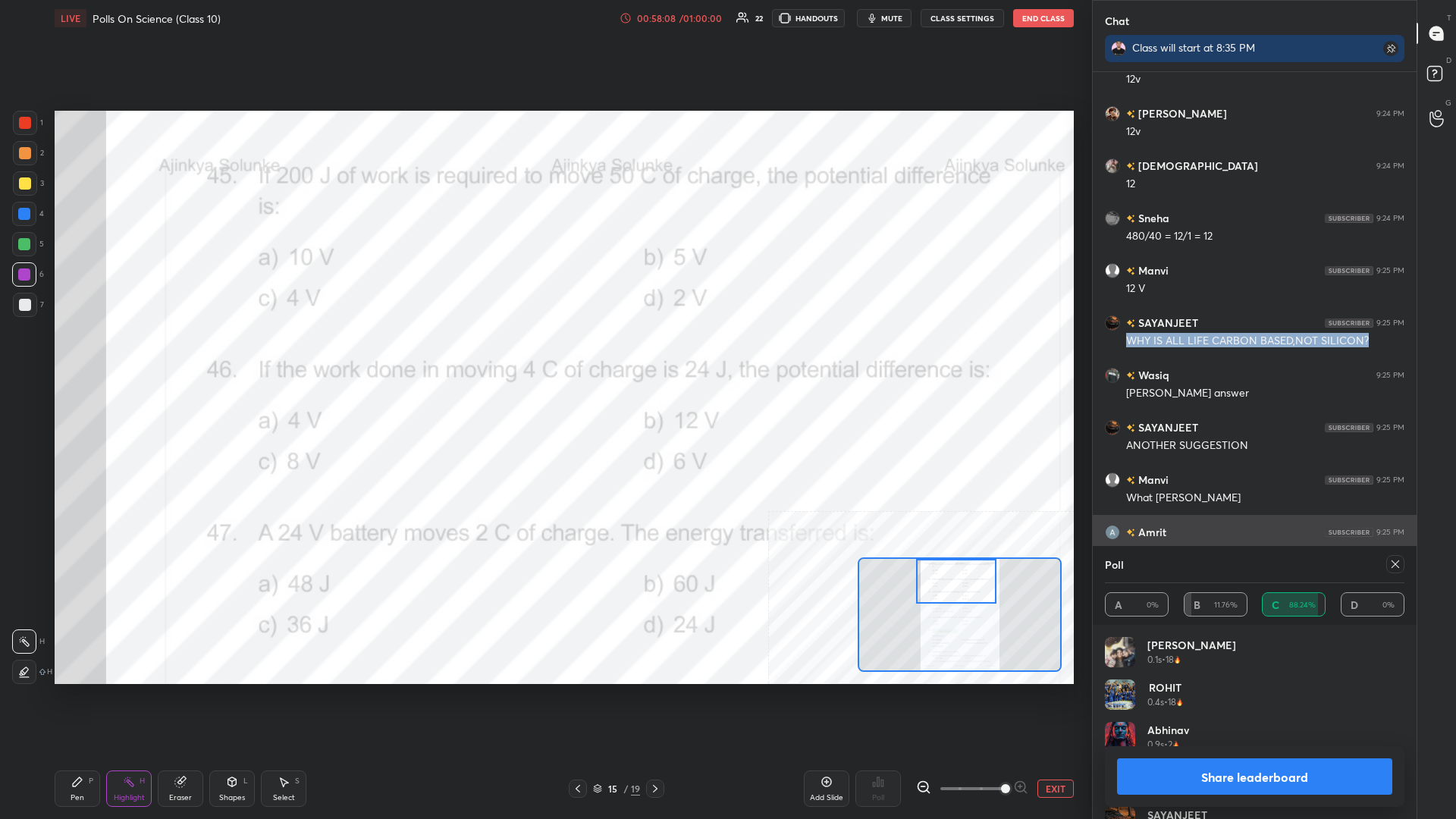
scroll to position [1, 1]
drag, startPoint x: 1277, startPoint y: 781, endPoint x: 1270, endPoint y: 761, distance: 21.2
click at [544, 356] on button "Share leaderboard" at bounding box center [1255, 777] width 275 height 37
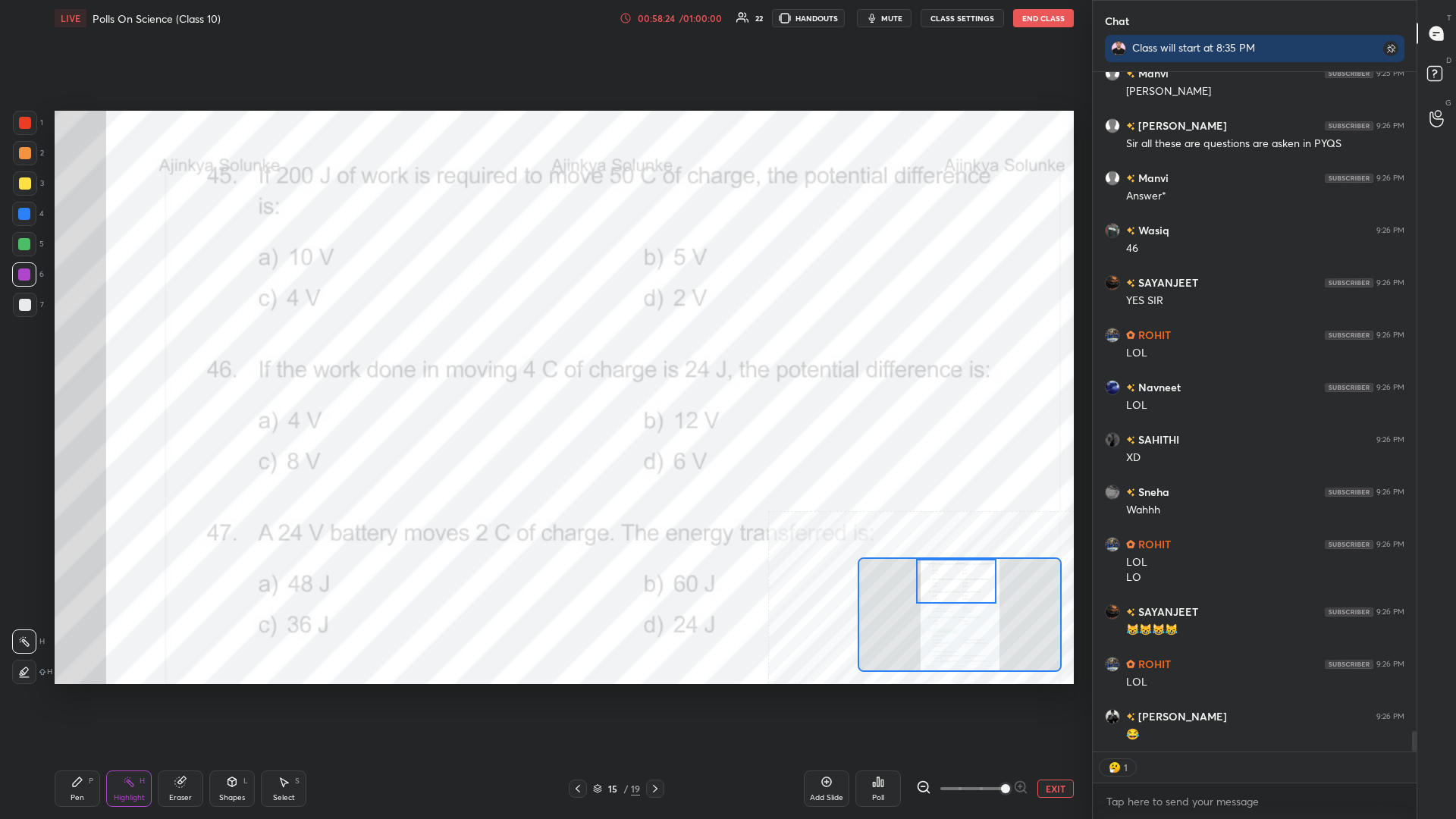
scroll to position [22320, 0]
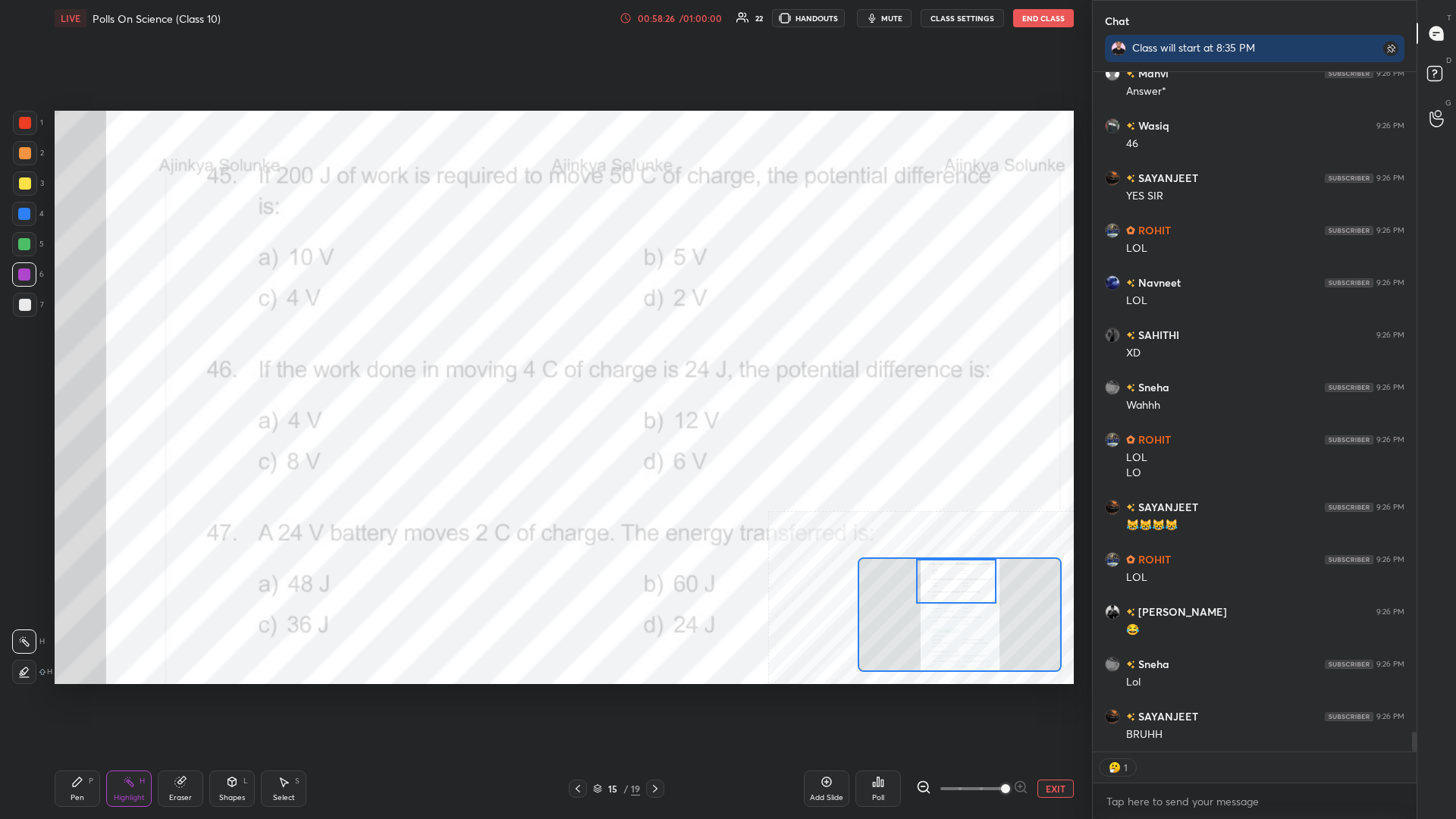
click at [96, 356] on div "Pen P" at bounding box center [77, 789] width 45 height 37
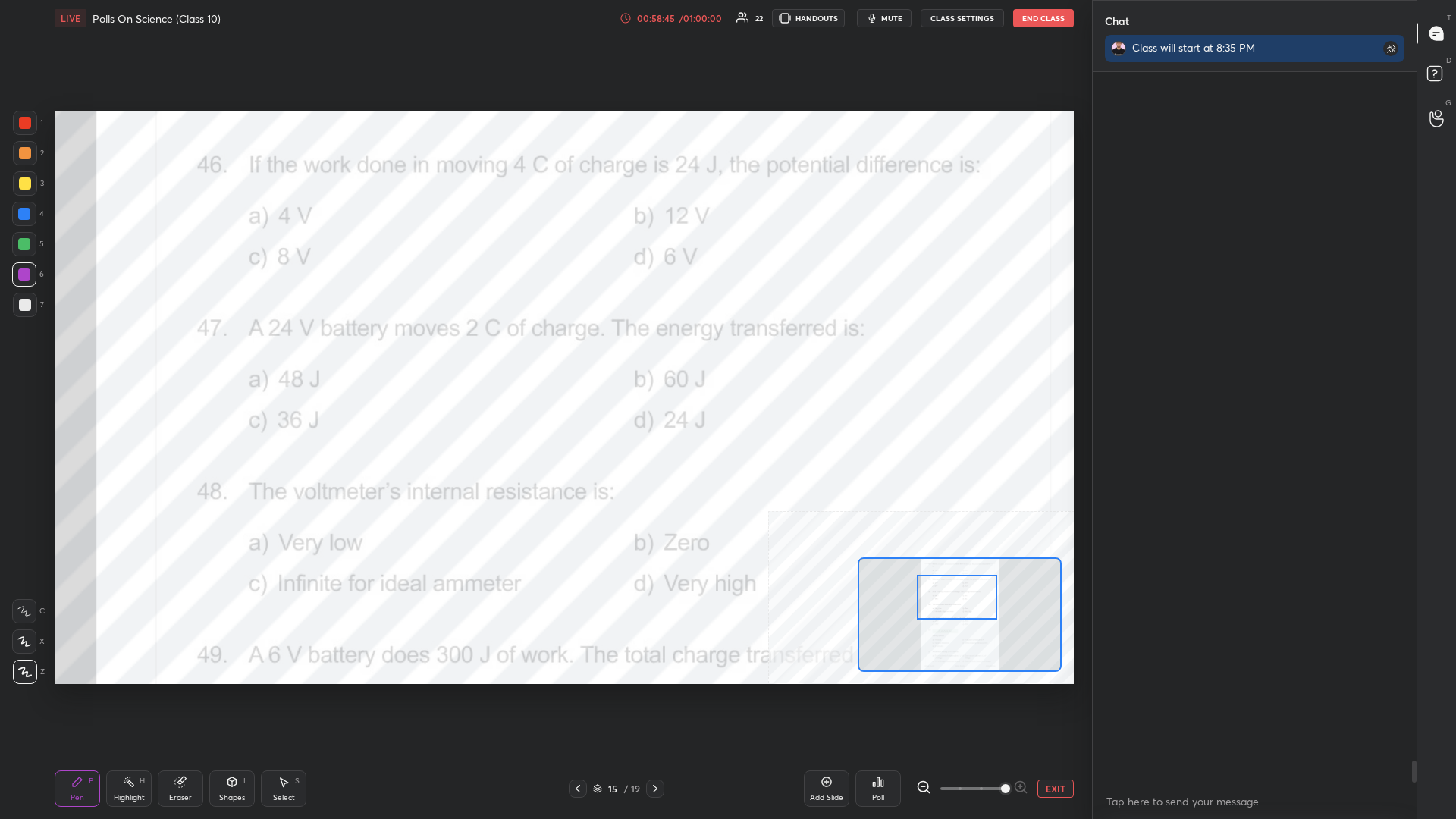
click at [131, 356] on rect at bounding box center [131, 783] width 8 height 8
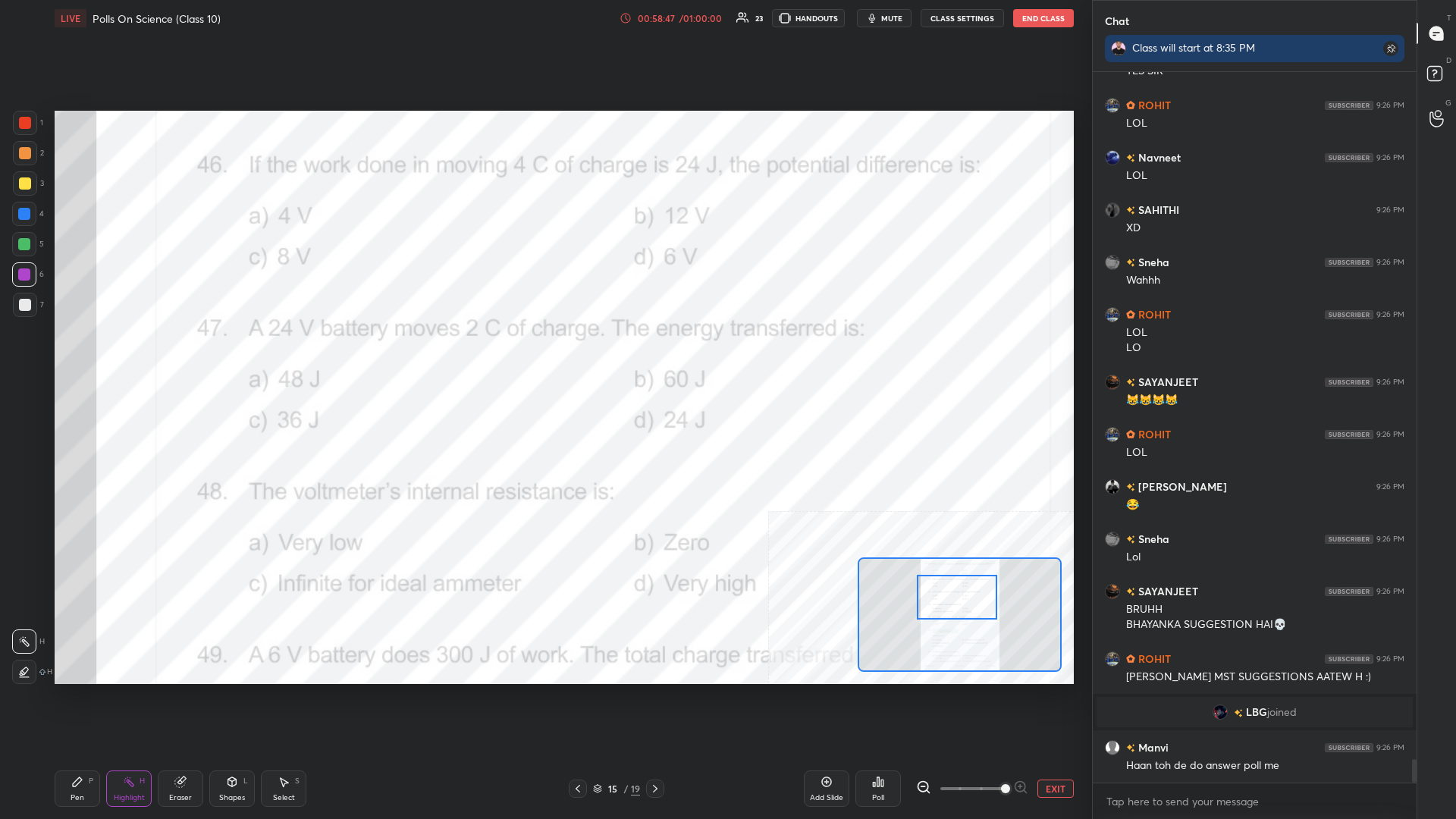
click at [544, 356] on div "Poll" at bounding box center [878, 789] width 45 height 37
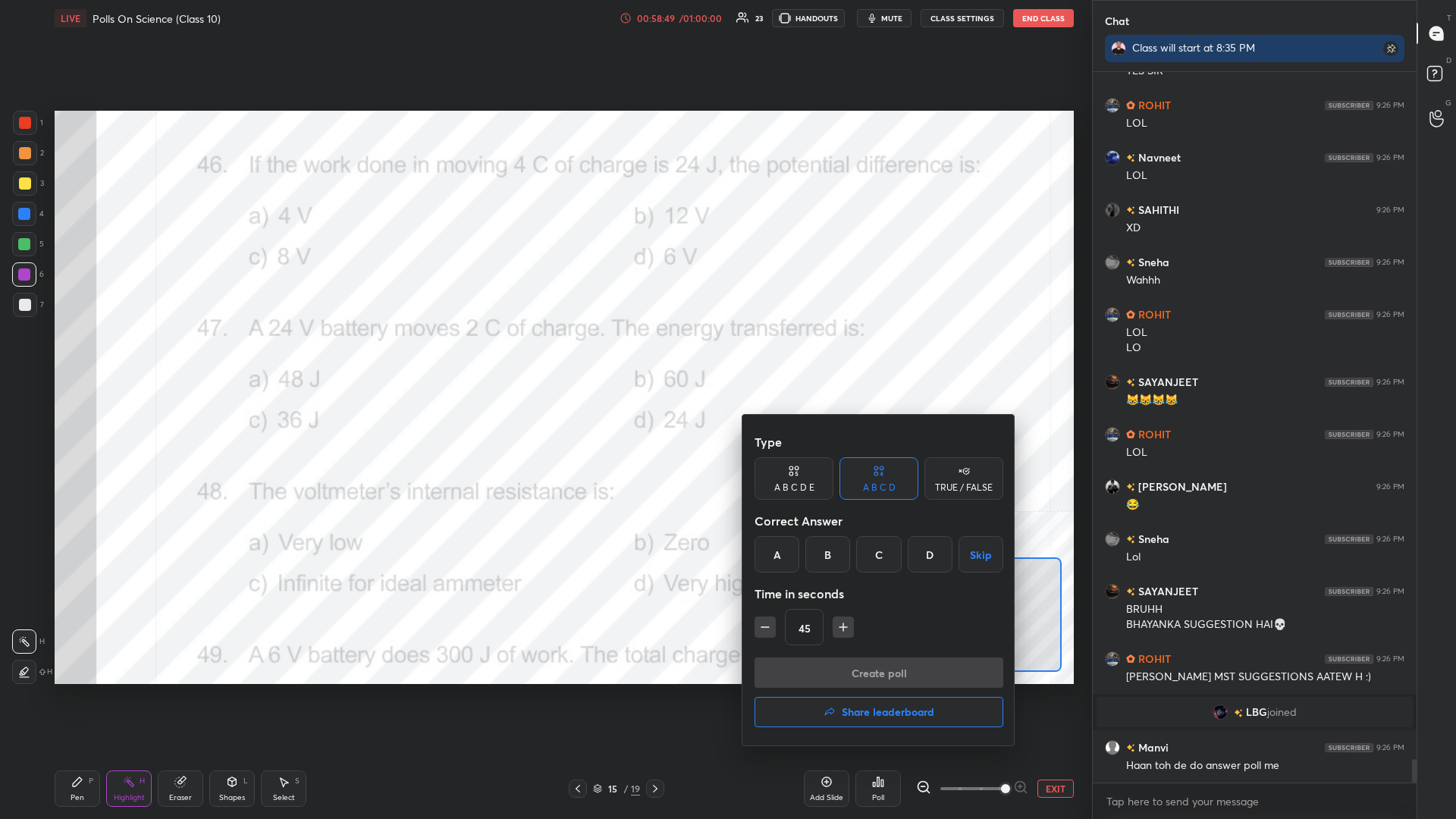
click at [544, 356] on div "D" at bounding box center [931, 554] width 45 height 37
click at [544, 356] on button "button" at bounding box center [765, 627] width 21 height 21
click at [544, 356] on icon "button" at bounding box center [765, 627] width 15 height 15
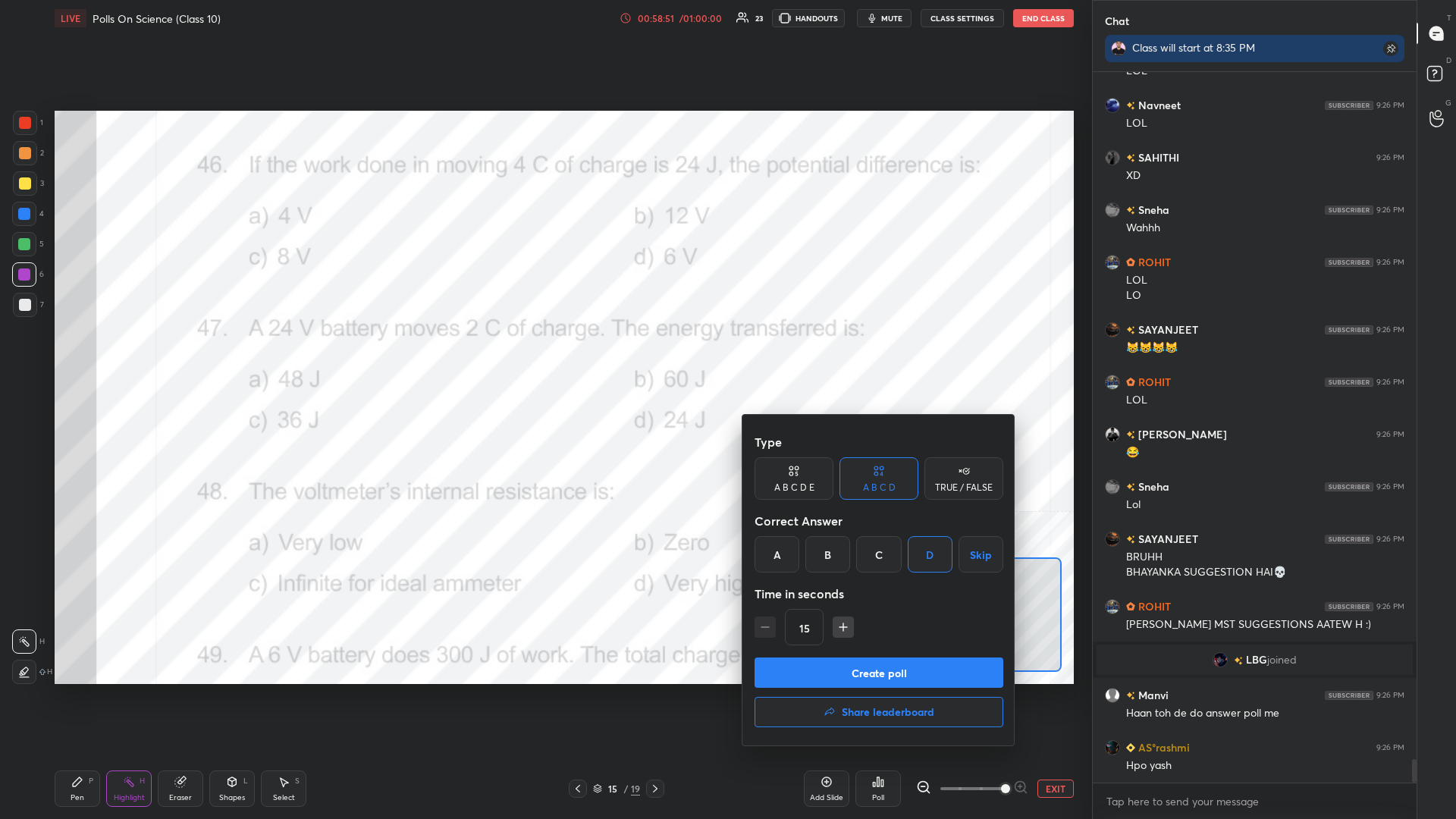
click at [544, 356] on icon "button" at bounding box center [844, 627] width 15 height 15
click at [544, 356] on button "Create poll" at bounding box center [879, 673] width 249 height 31
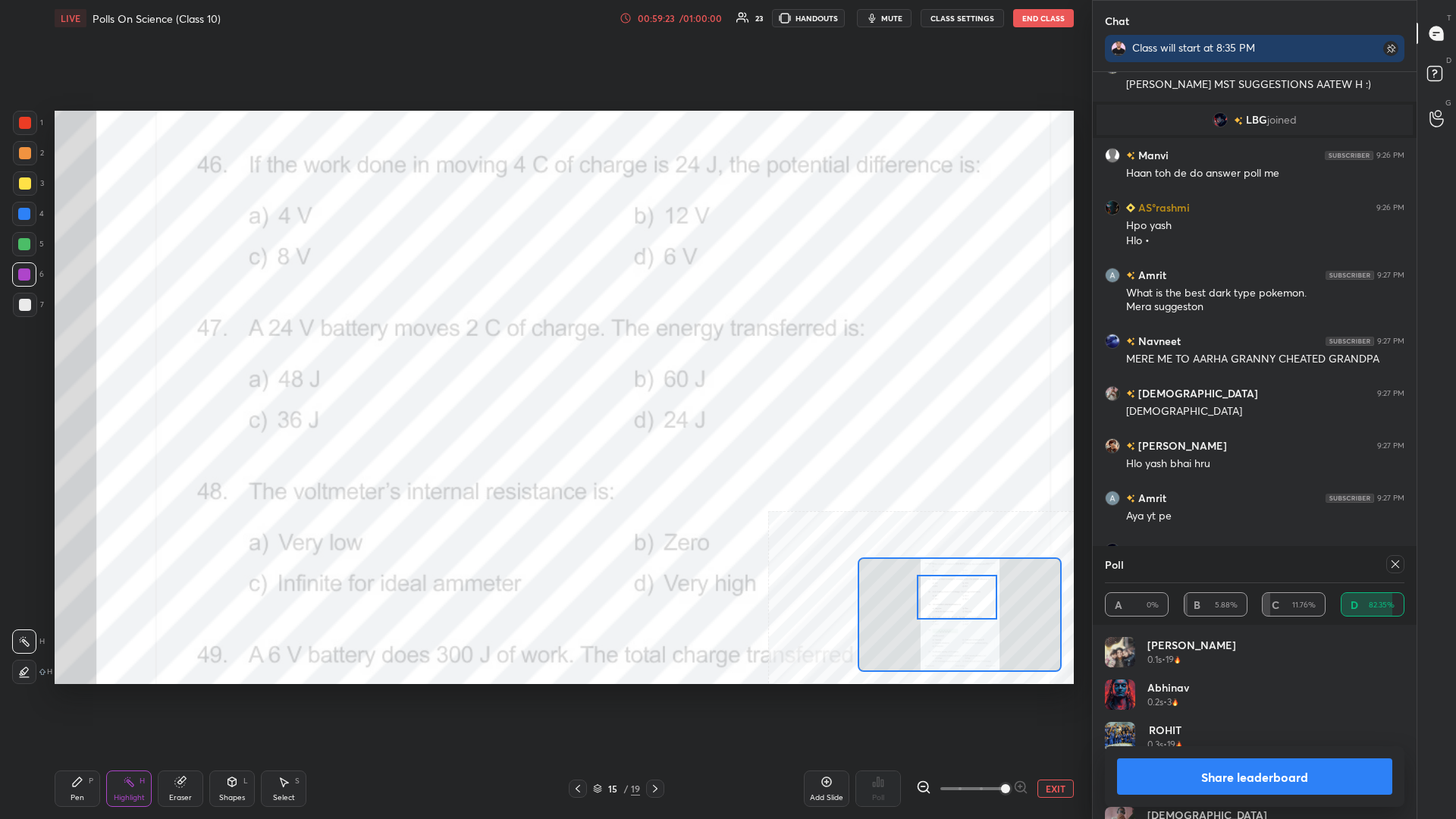
scroll to position [21140, 0]
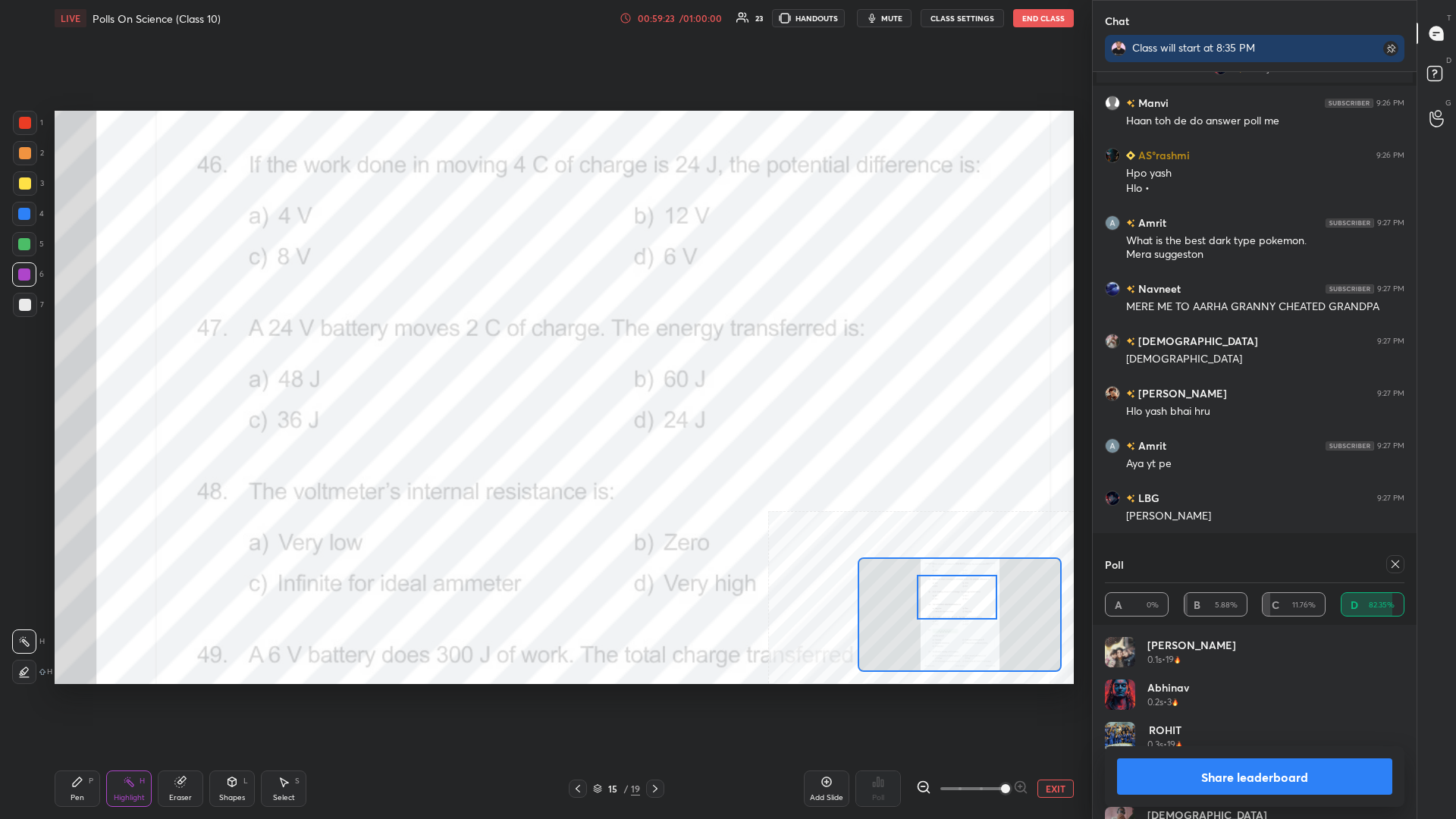
click at [544, 356] on button "Share leaderboard" at bounding box center [1255, 777] width 275 height 37
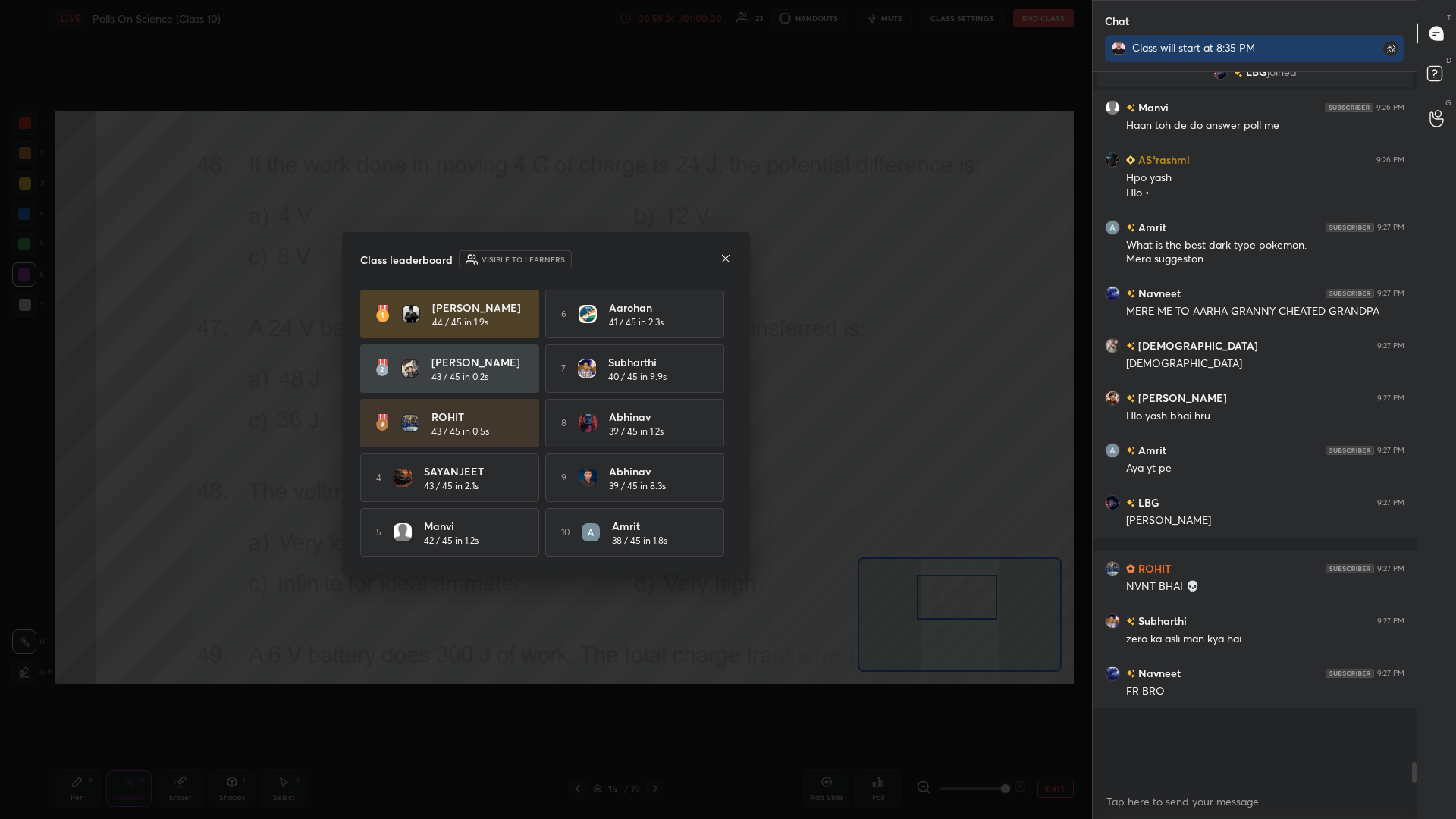
scroll to position [0, 1]
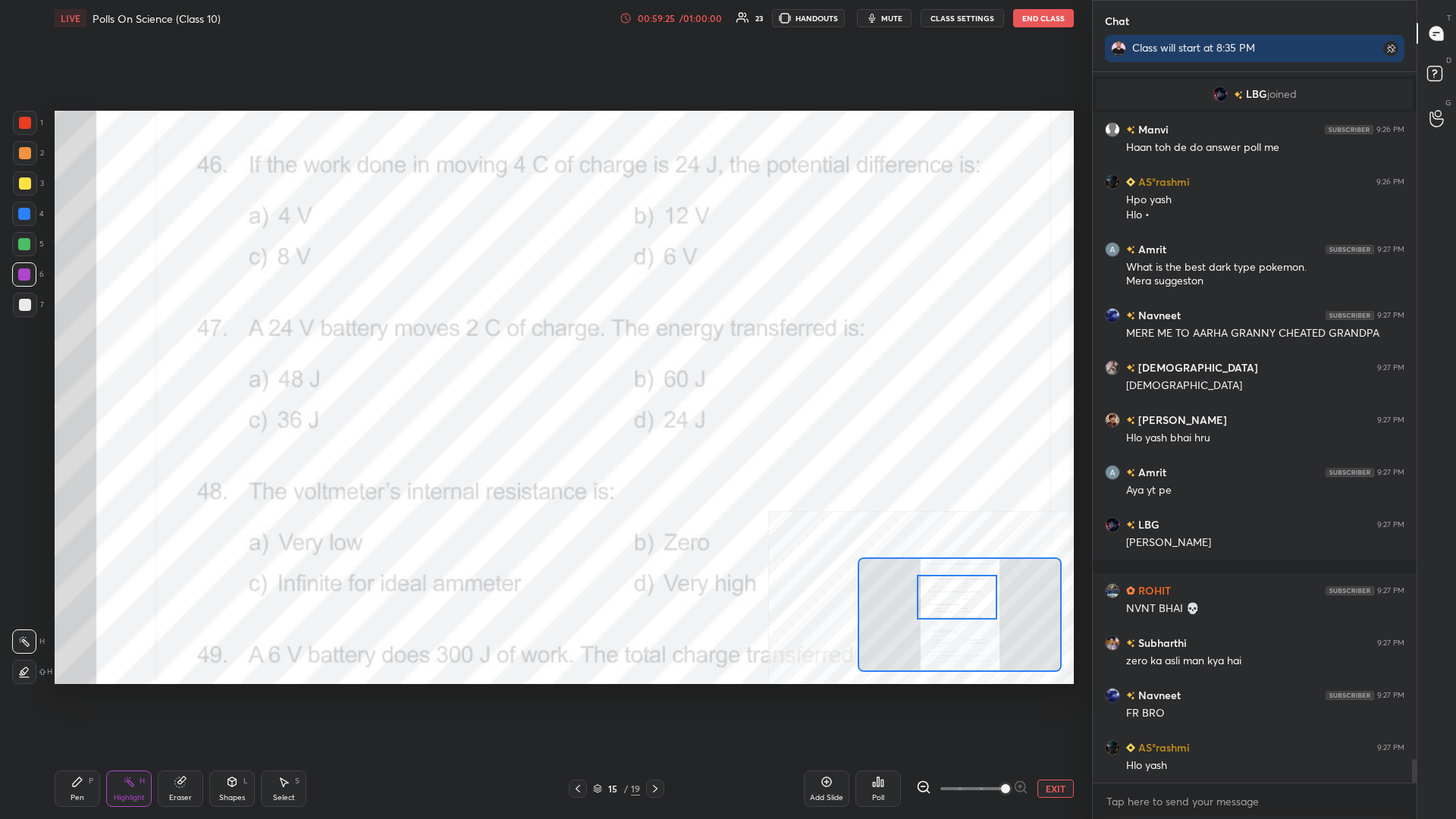
click at [86, 356] on div "Pen P" at bounding box center [77, 789] width 45 height 37
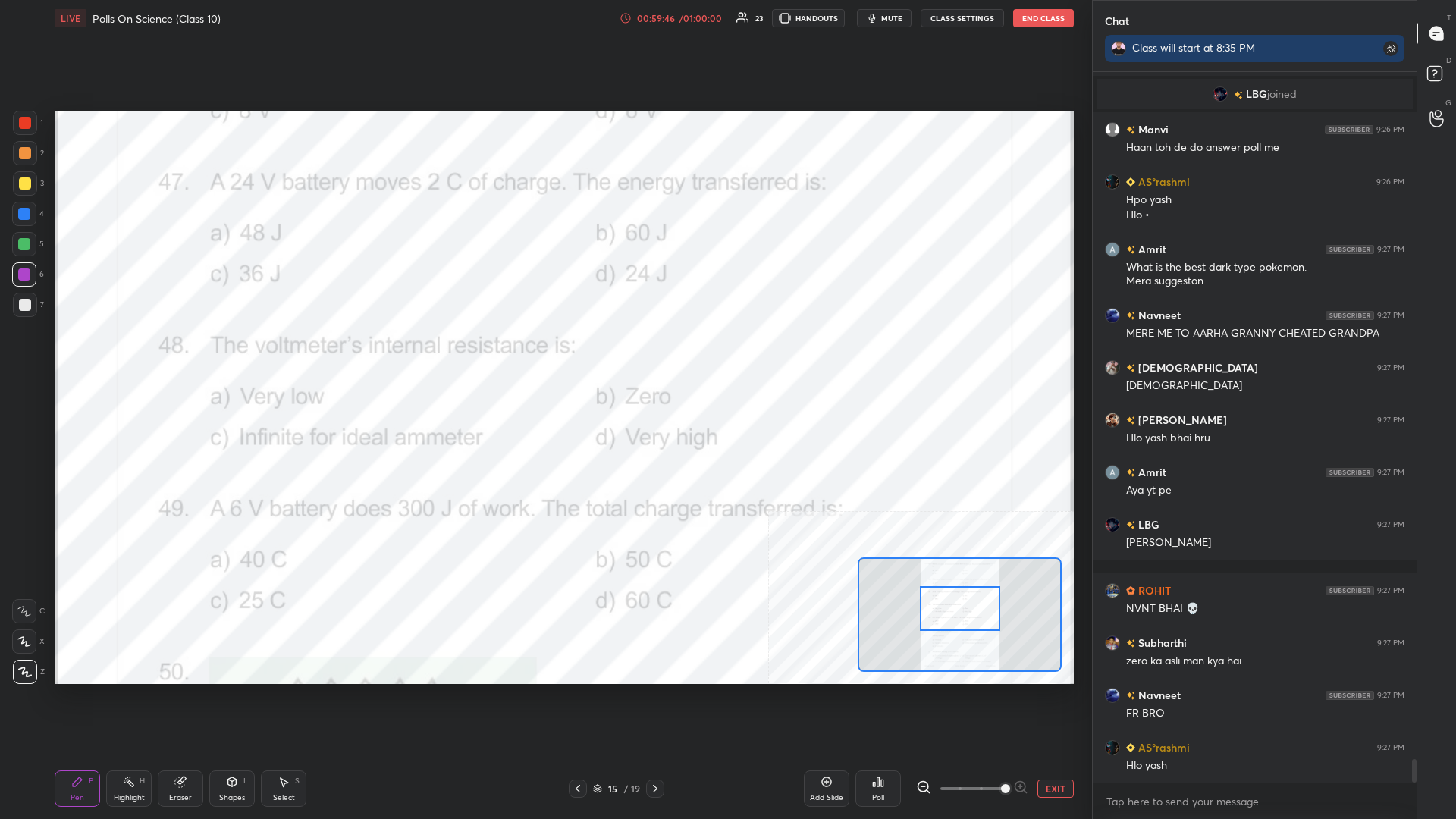
drag, startPoint x: 964, startPoint y: 601, endPoint x: 968, endPoint y: 613, distance: 12.6
click at [544, 356] on div at bounding box center [960, 608] width 81 height 45
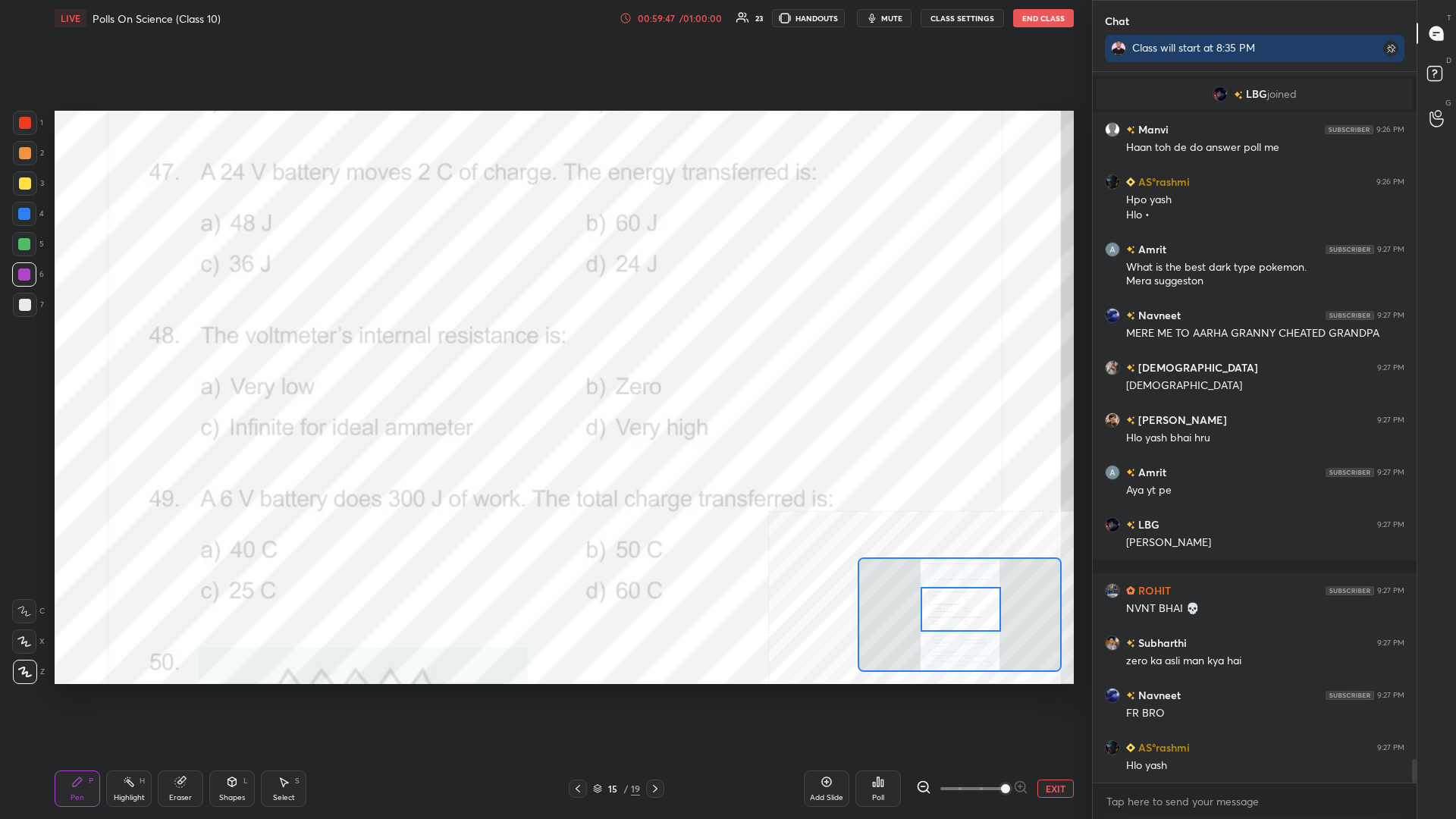
drag, startPoint x: 138, startPoint y: 784, endPoint x: 140, endPoint y: 688, distance: 96.0
click at [138, 356] on div "Highlight H" at bounding box center [128, 789] width 45 height 37
click at [544, 356] on div "Poll" at bounding box center [878, 789] width 45 height 37
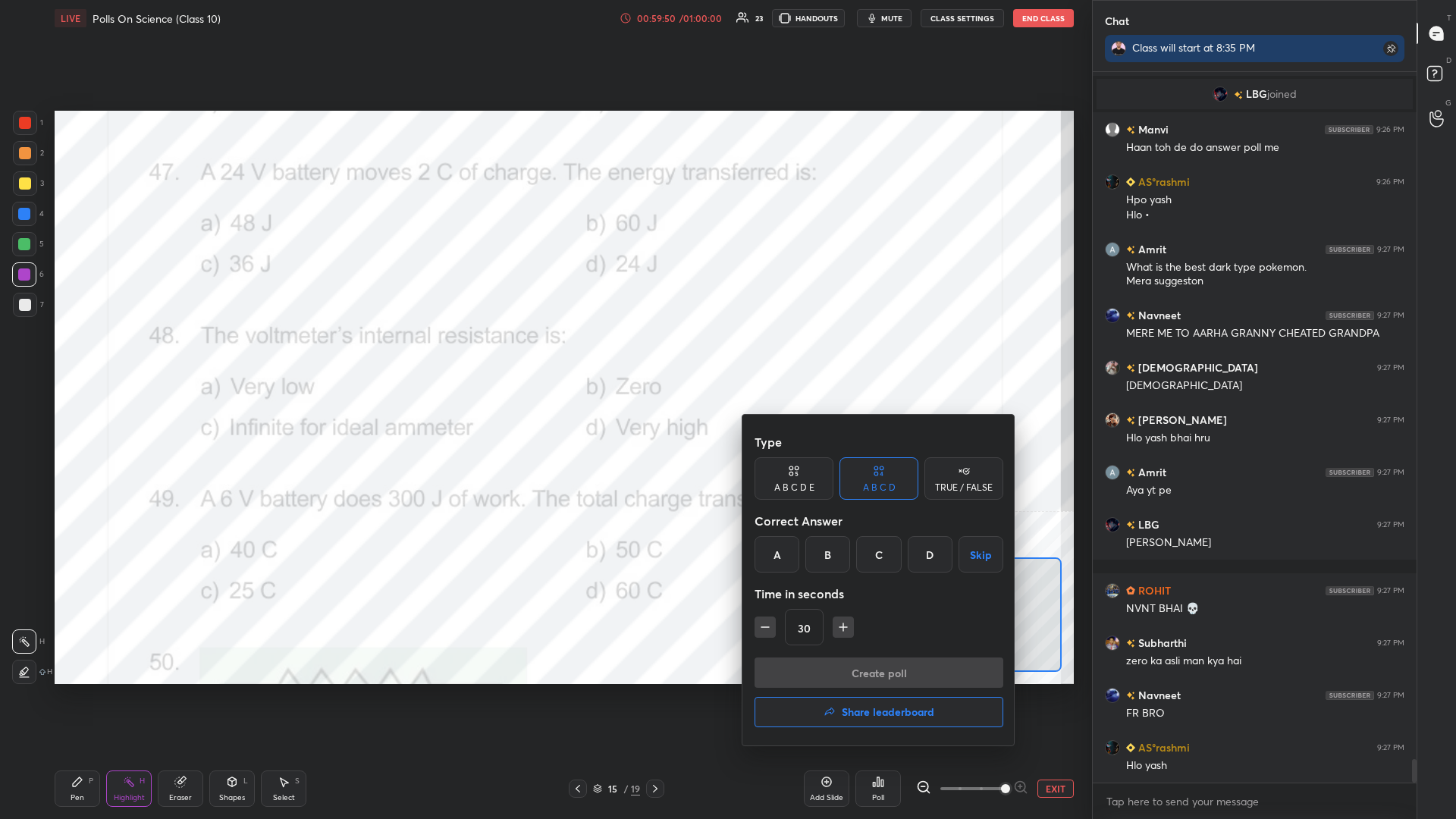
click at [544, 356] on div "A" at bounding box center [777, 554] width 45 height 37
click at [544, 356] on button "Create poll" at bounding box center [879, 673] width 249 height 31
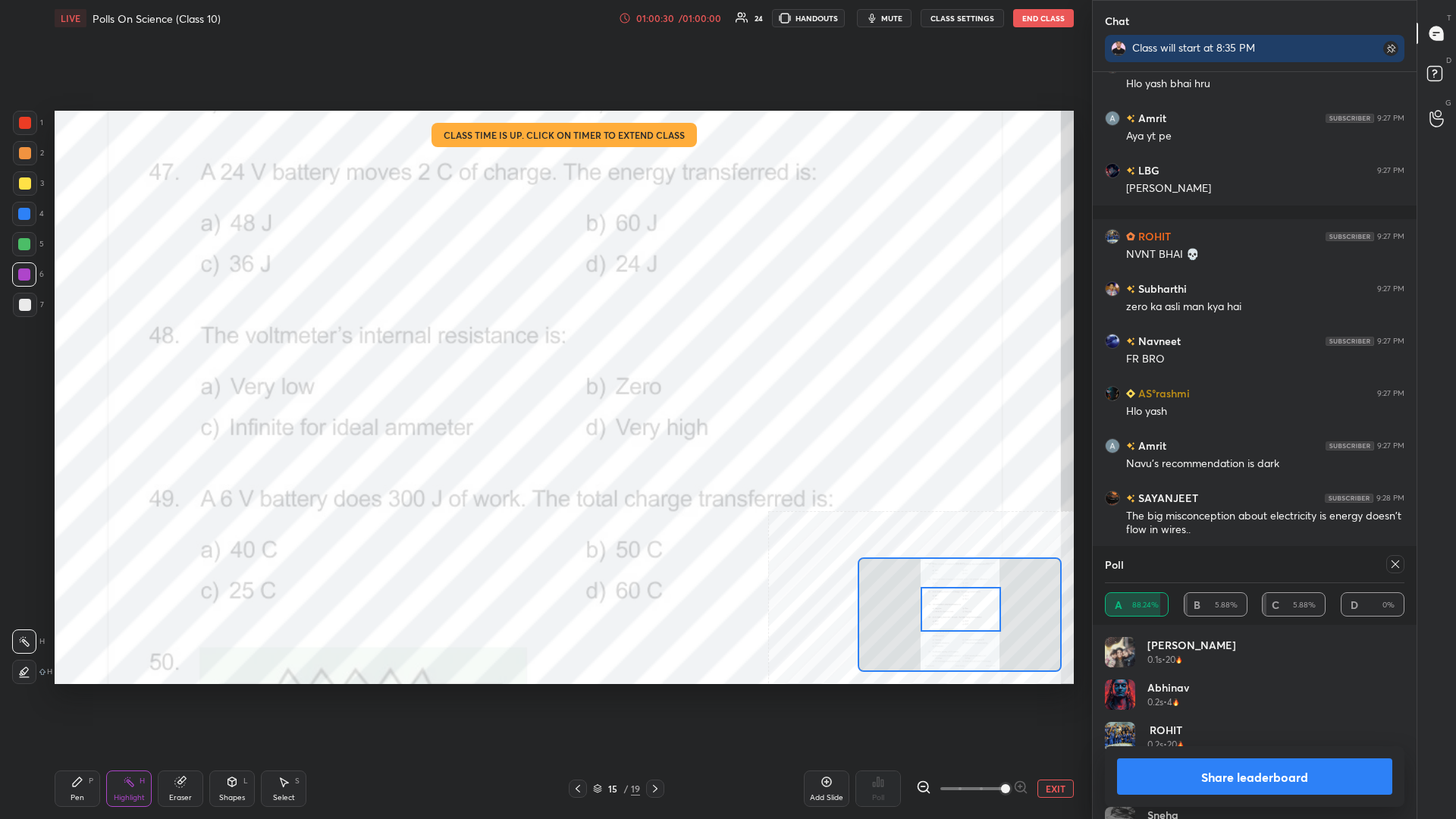
scroll to position [21468, 0]
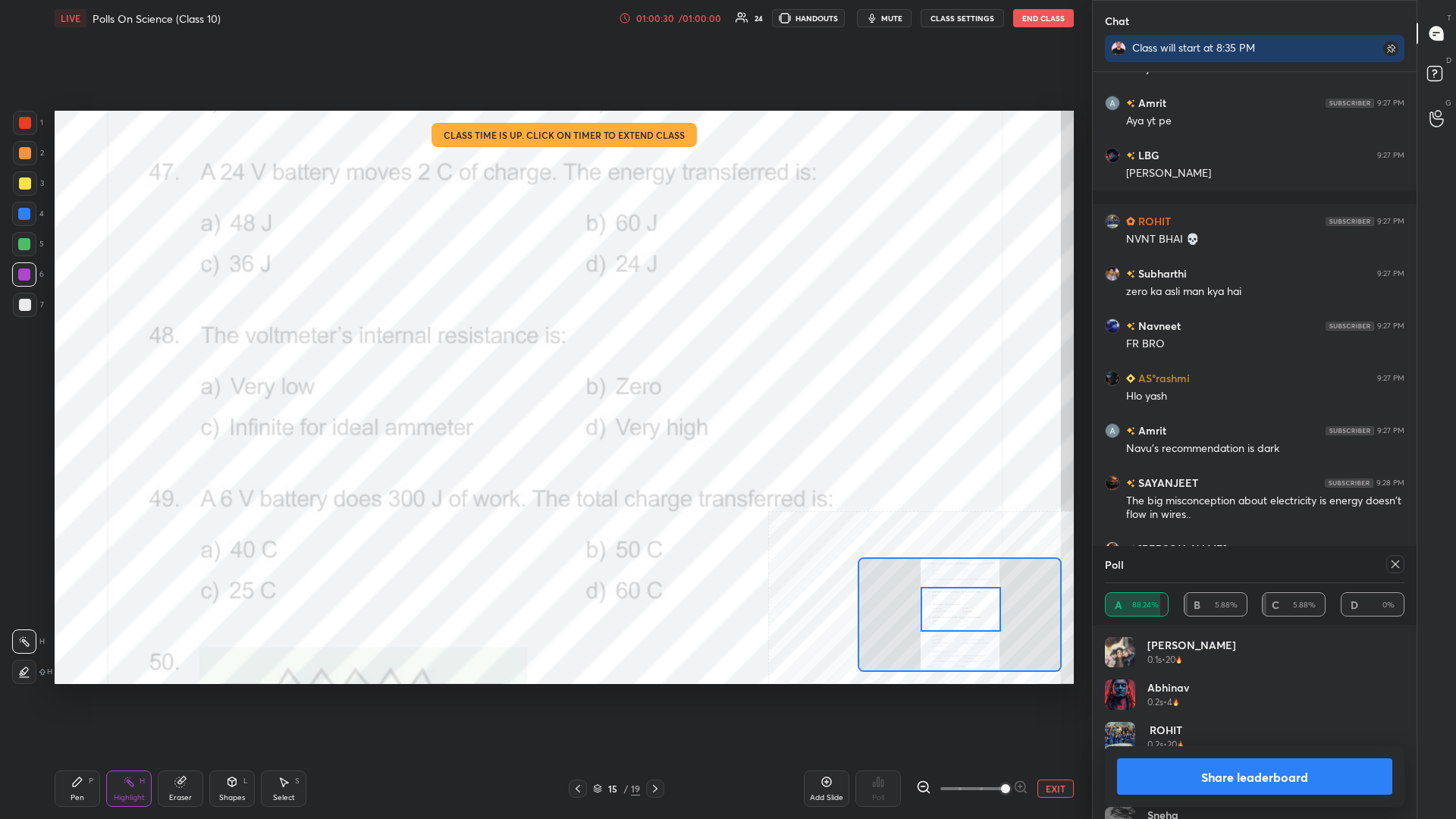
click at [544, 356] on button "Share leaderboard" at bounding box center [1255, 777] width 275 height 37
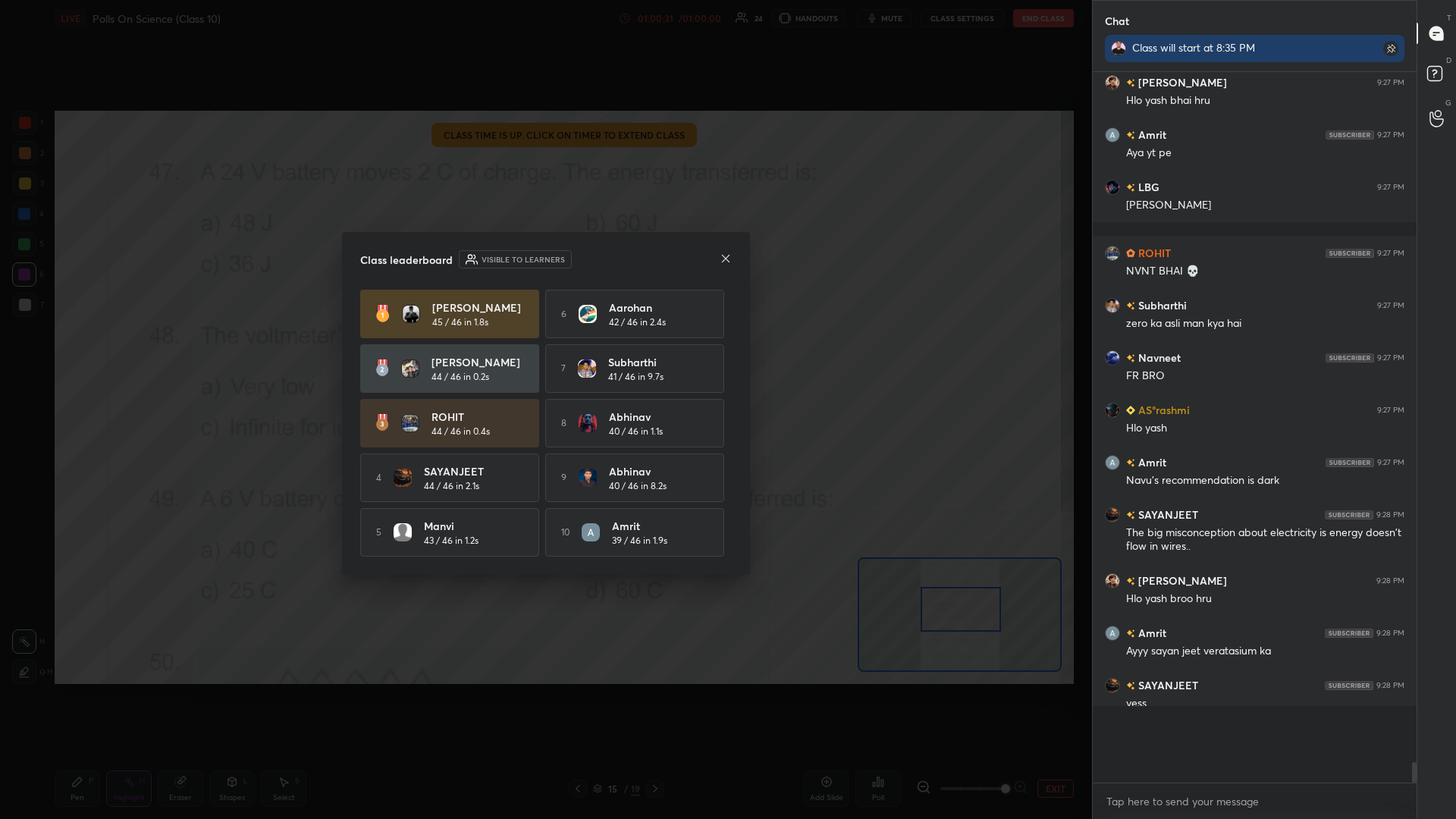
scroll to position [0, 1]
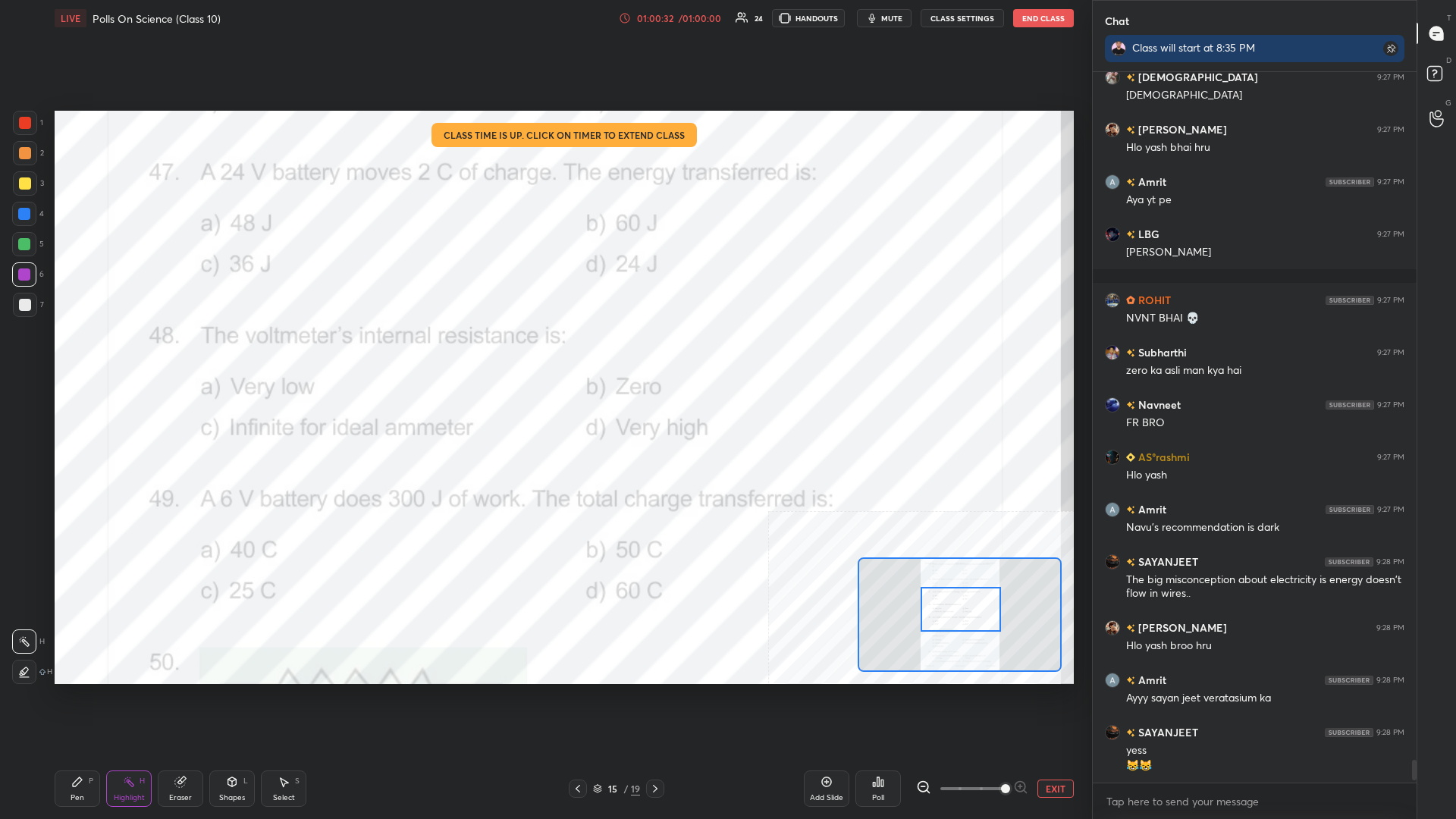
click at [52, 356] on div "LIVE Polls On Science (Class 10) 01:00:32 / 01:00:00 24 HANDOUTS mute CLASS SET…" at bounding box center [564, 409] width 1032 height 819
click at [66, 356] on div "Pen P" at bounding box center [77, 789] width 45 height 37
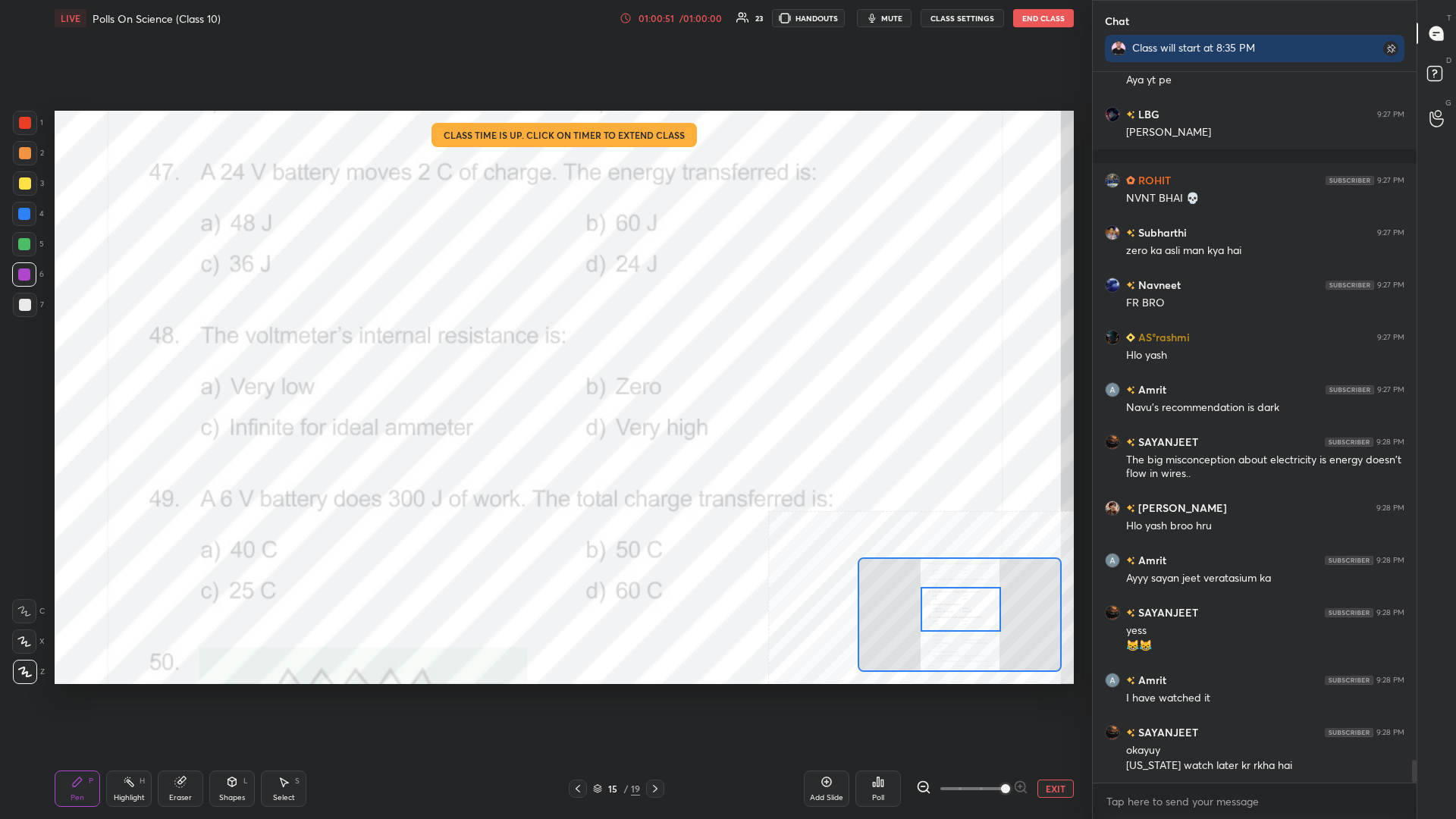
click at [544, 356] on button "EXIT" at bounding box center [1056, 788] width 37 height 18
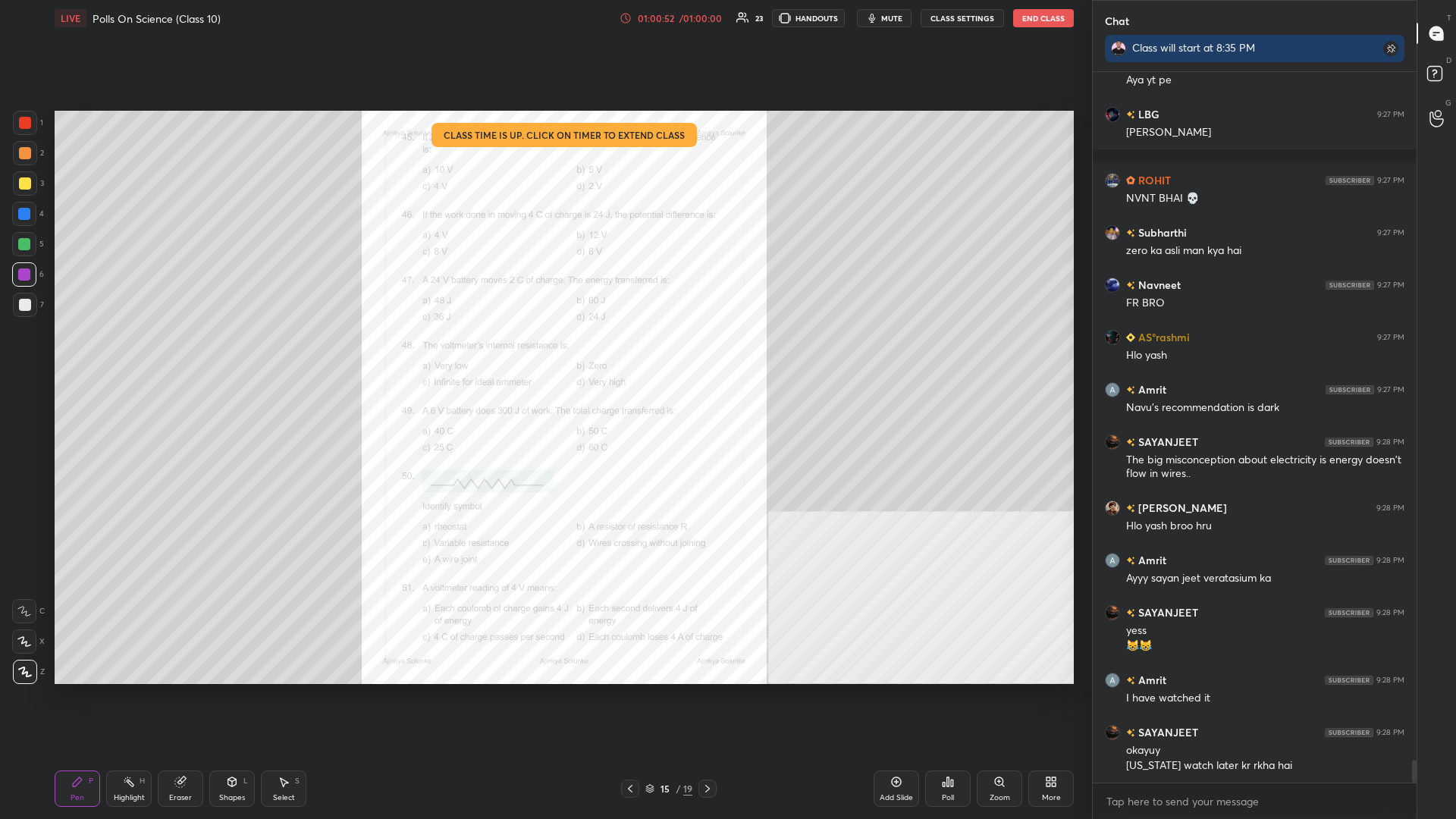
click at [544, 356] on div "15 / 19" at bounding box center [669, 789] width 47 height 13
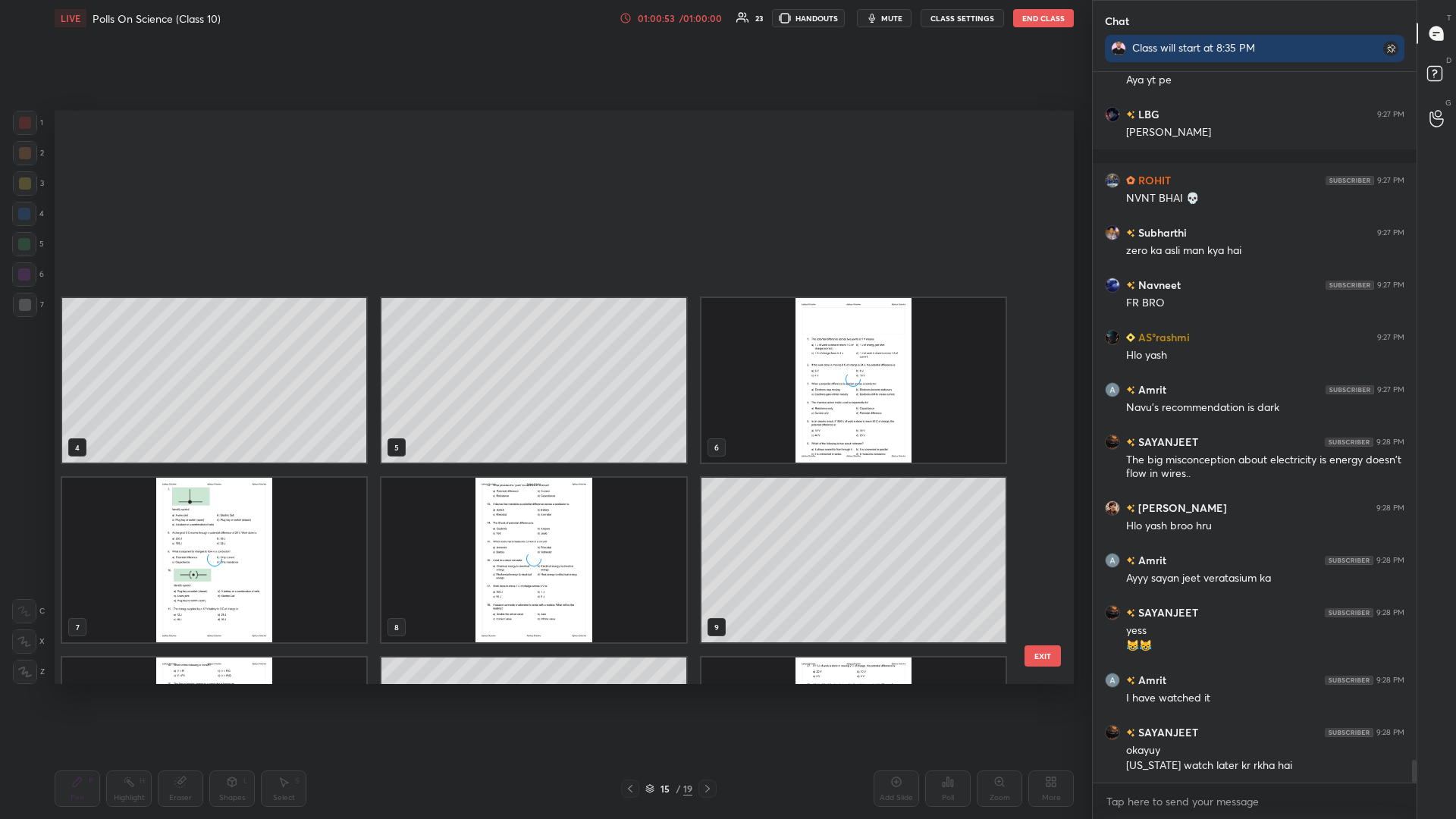
scroll to position [325, 0]
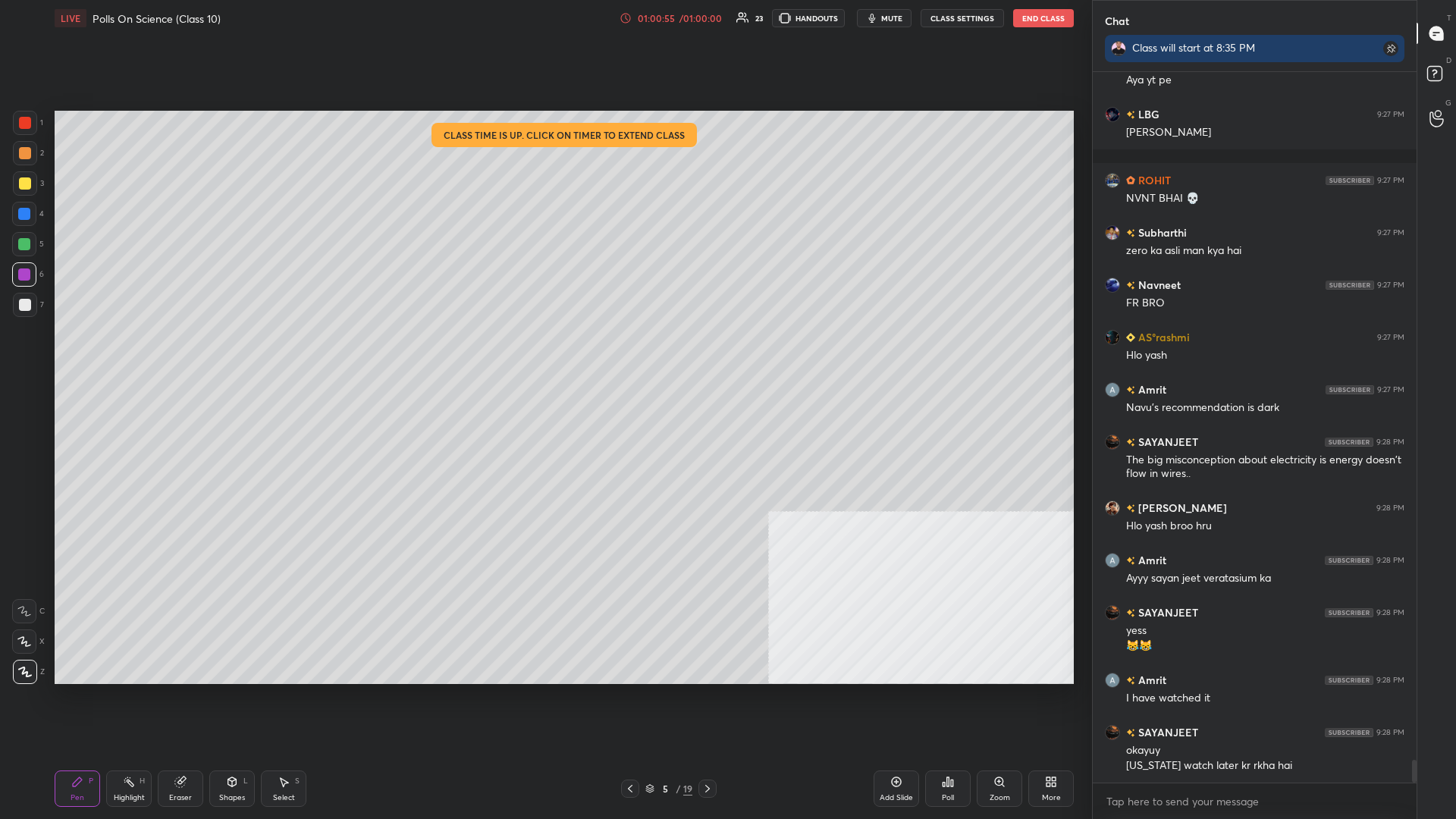
click at [544, 356] on icon at bounding box center [896, 781] width 13 height 13
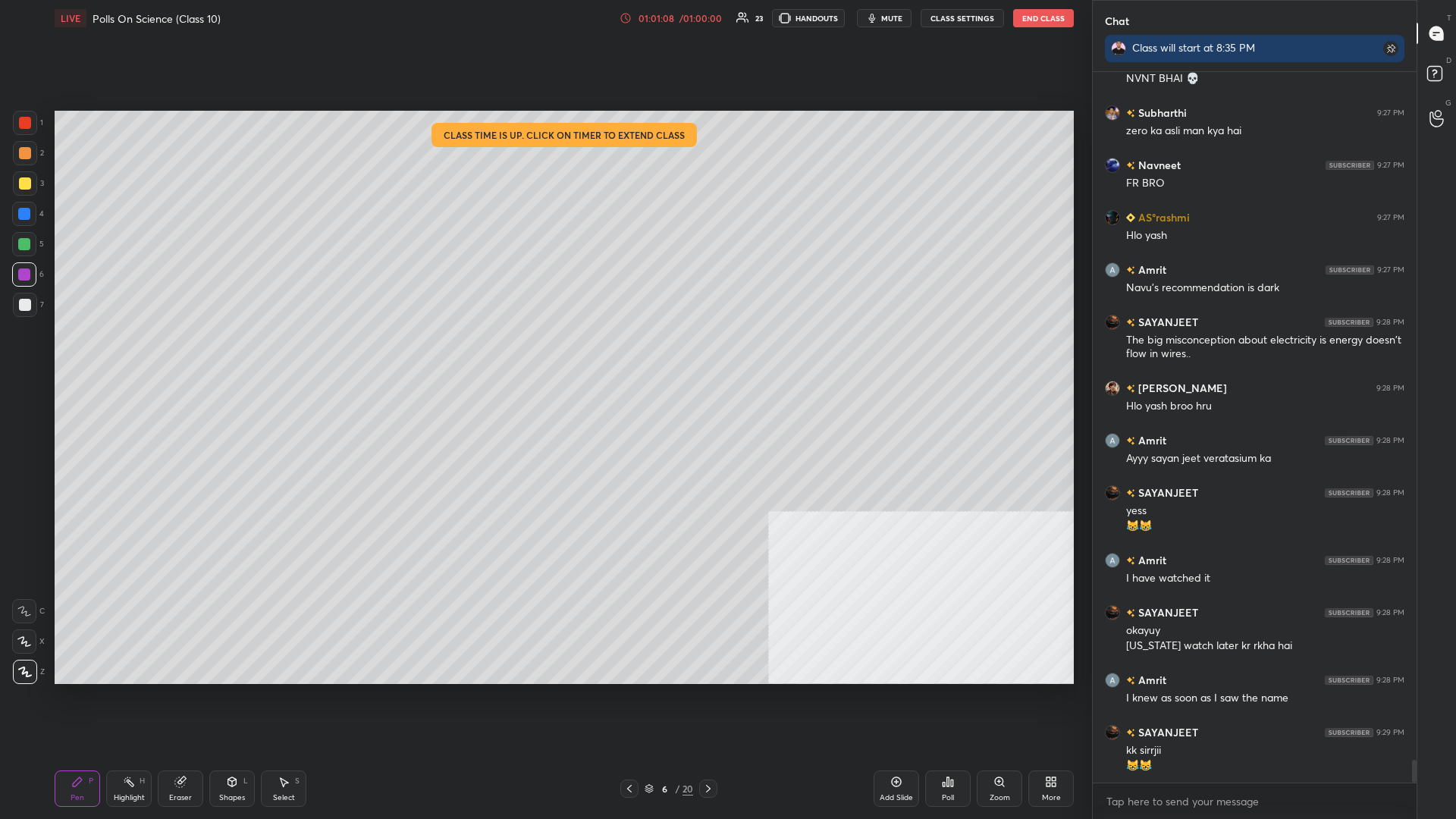
scroll to position [21682, 0]
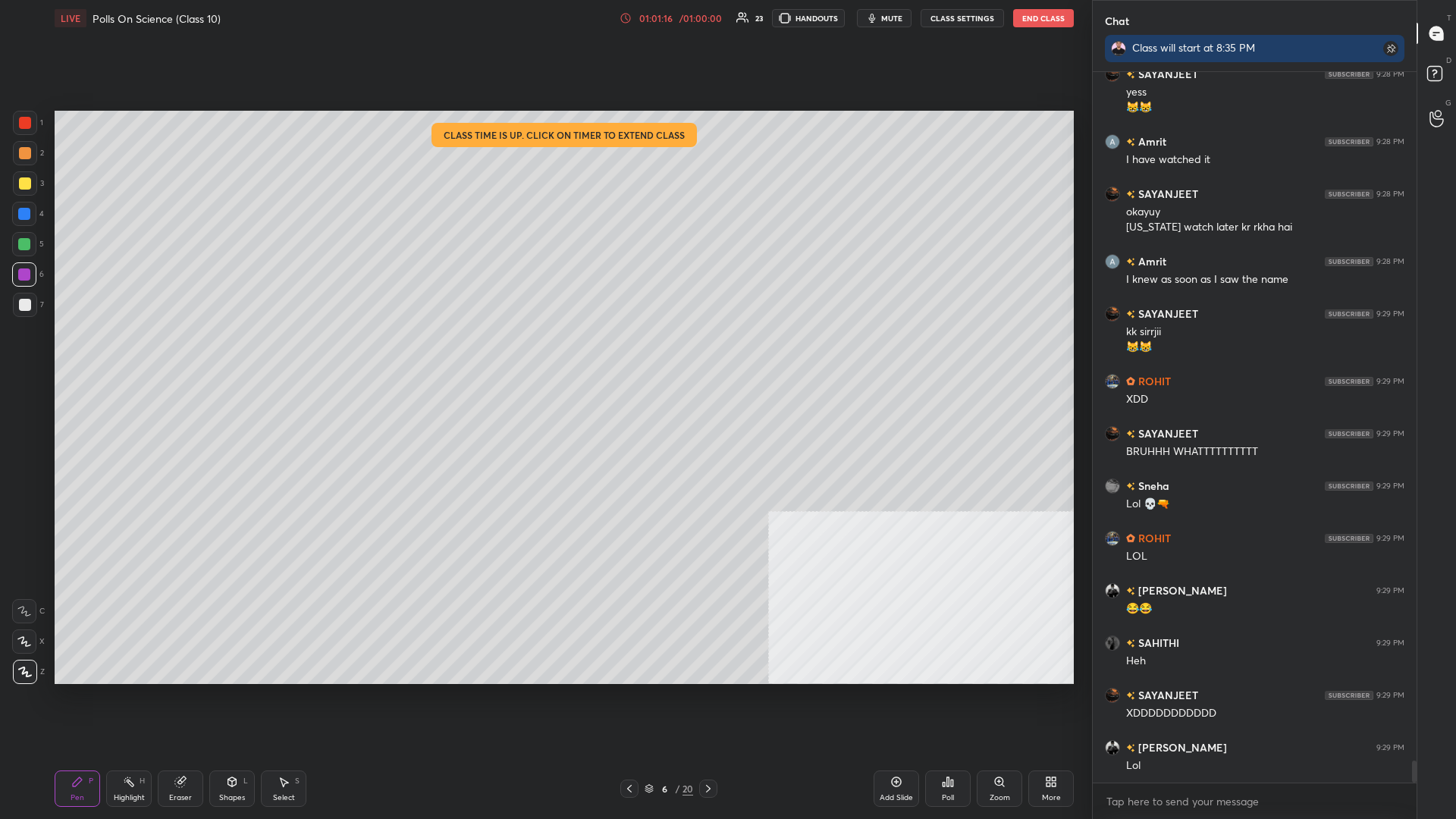
click at [544, 356] on icon at bounding box center [1054, 780] width 4 height 4
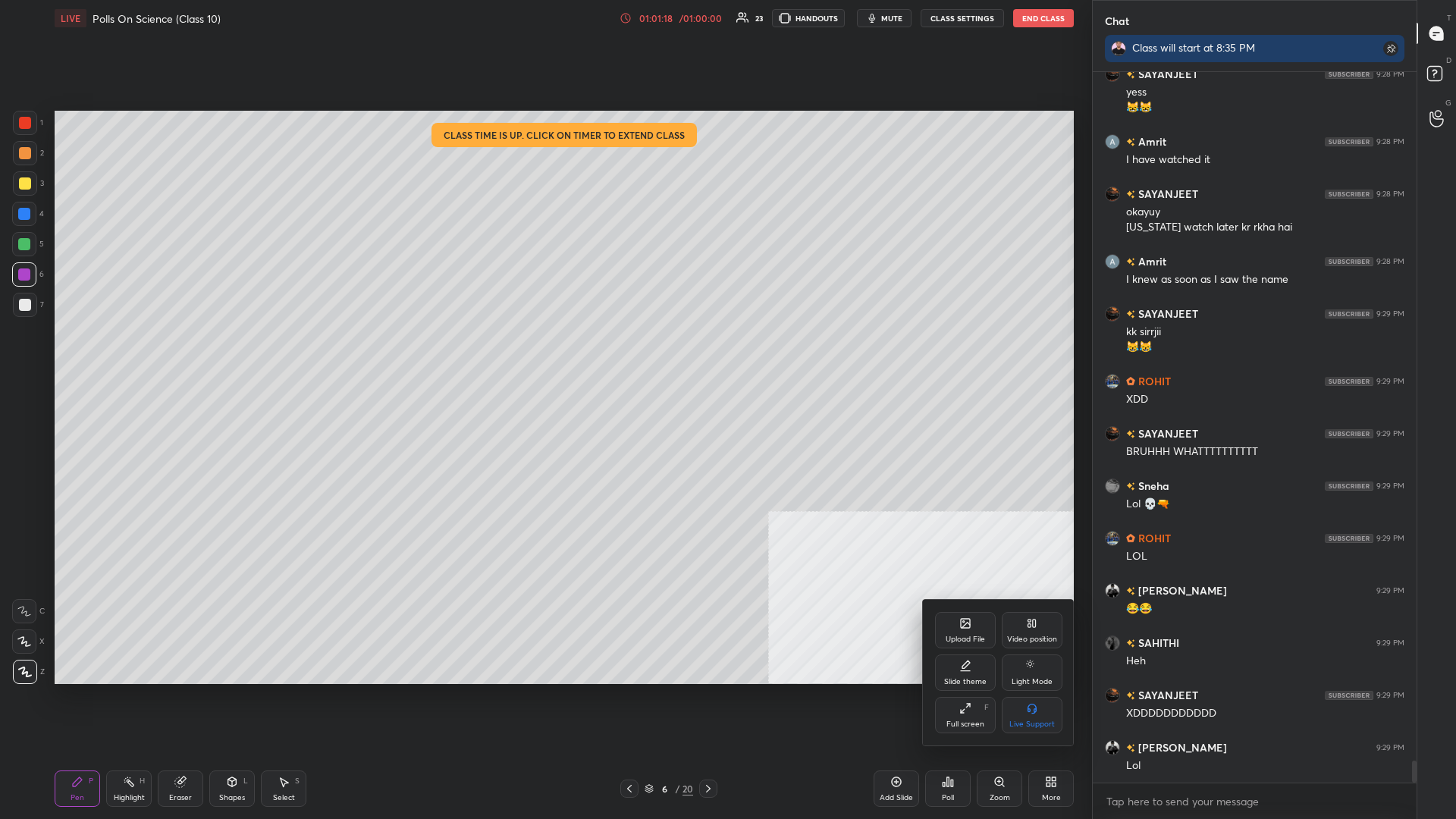
click at [544, 356] on div "Upload File" at bounding box center [965, 630] width 61 height 37
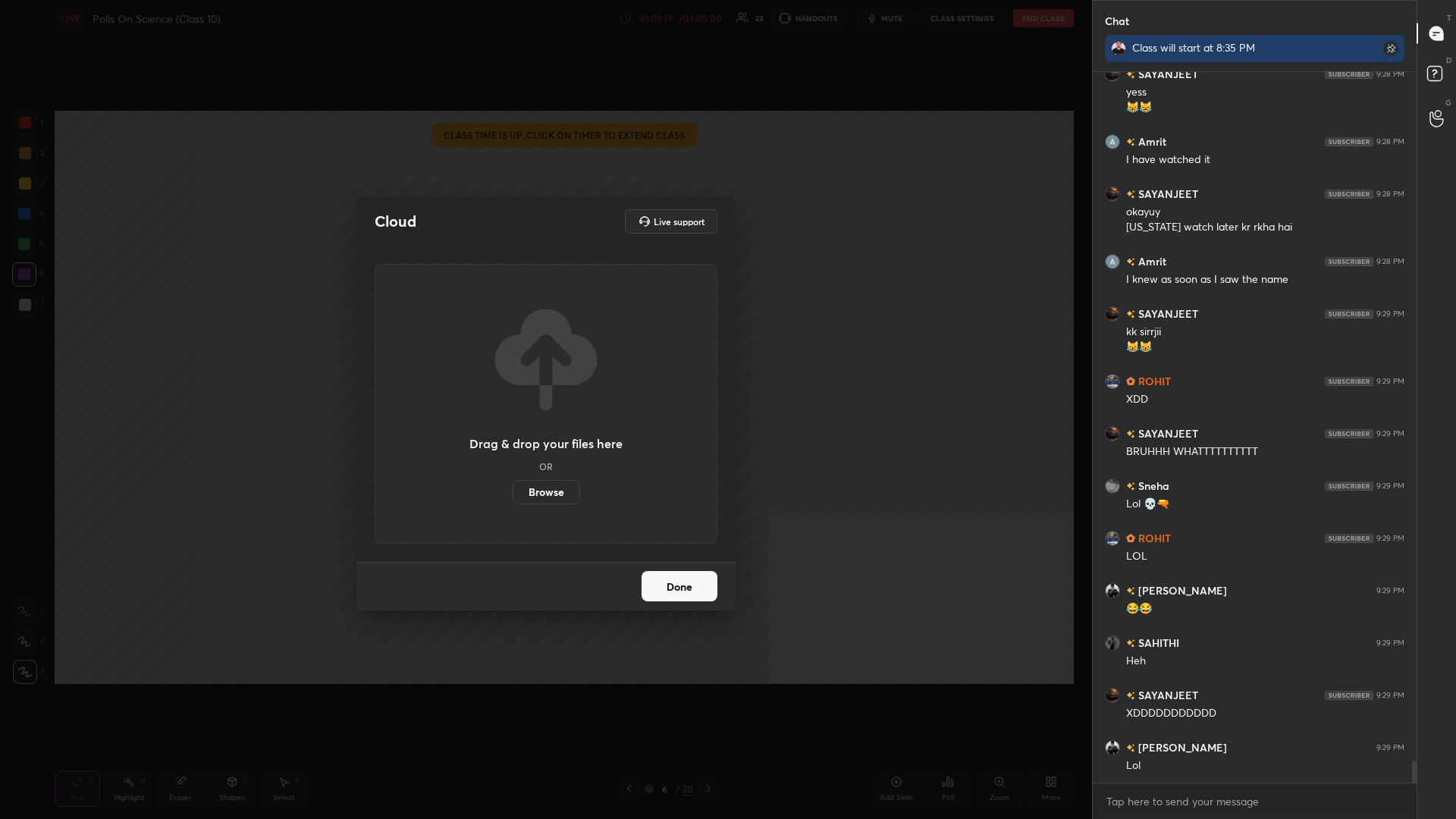
click at [544, 356] on label "Browse" at bounding box center [547, 492] width 67 height 24
click at [513, 356] on input "Browse" at bounding box center [513, 492] width 0 height 24
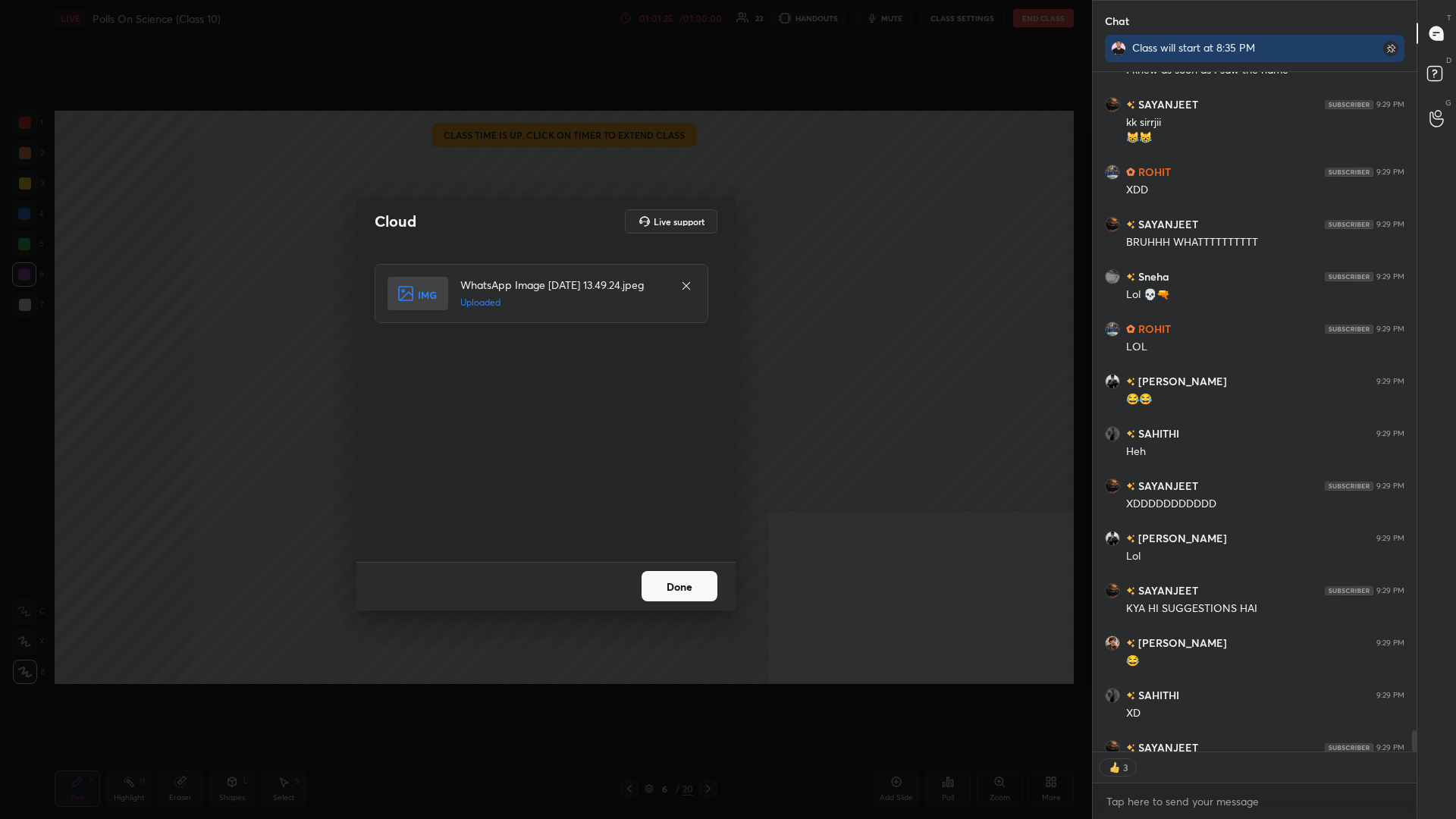
click at [544, 356] on button "Done" at bounding box center [679, 587] width 76 height 31
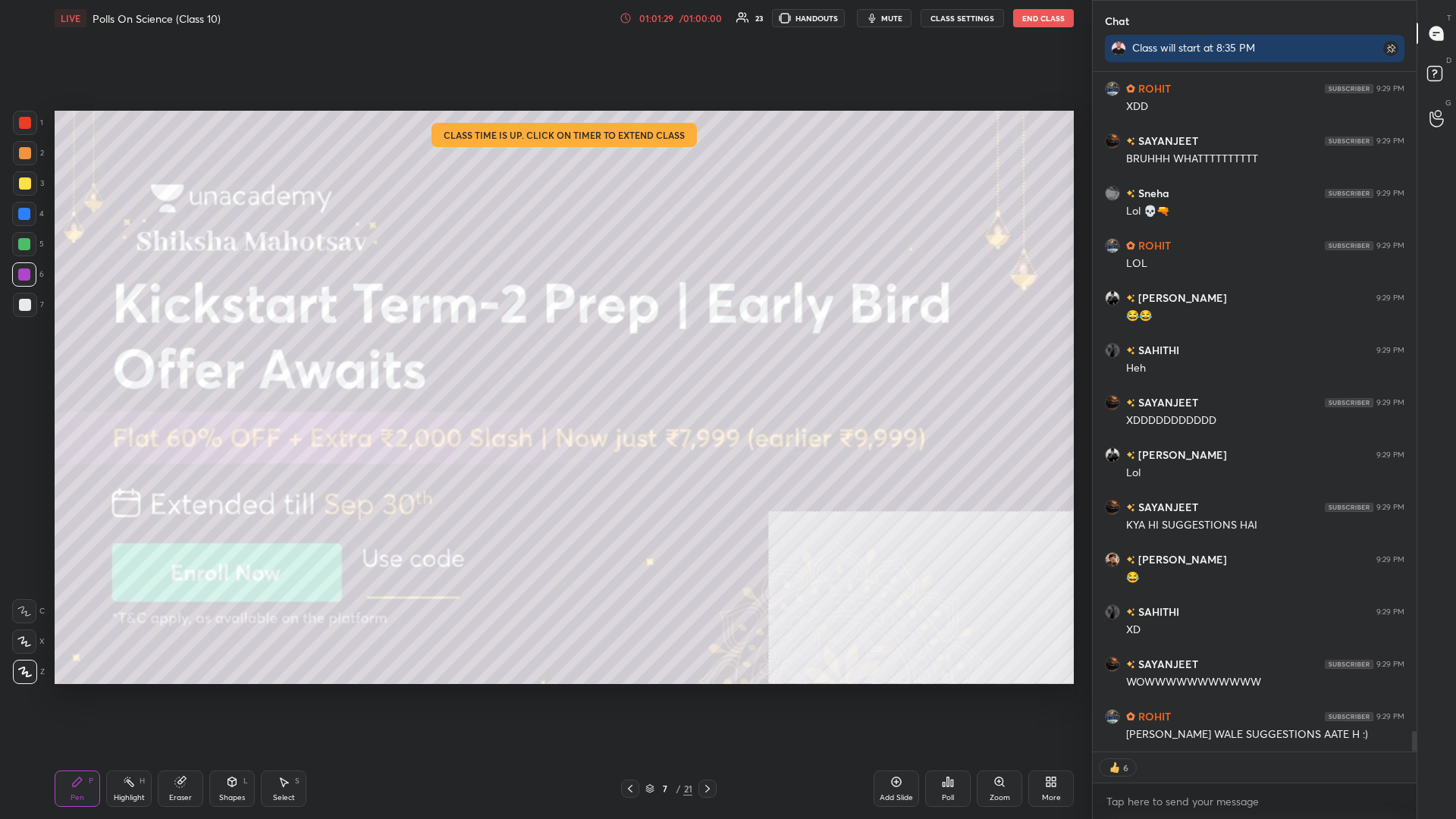
click at [38, 197] on div "3" at bounding box center [28, 187] width 31 height 31
click at [38, 192] on div "3" at bounding box center [28, 183] width 31 height 24
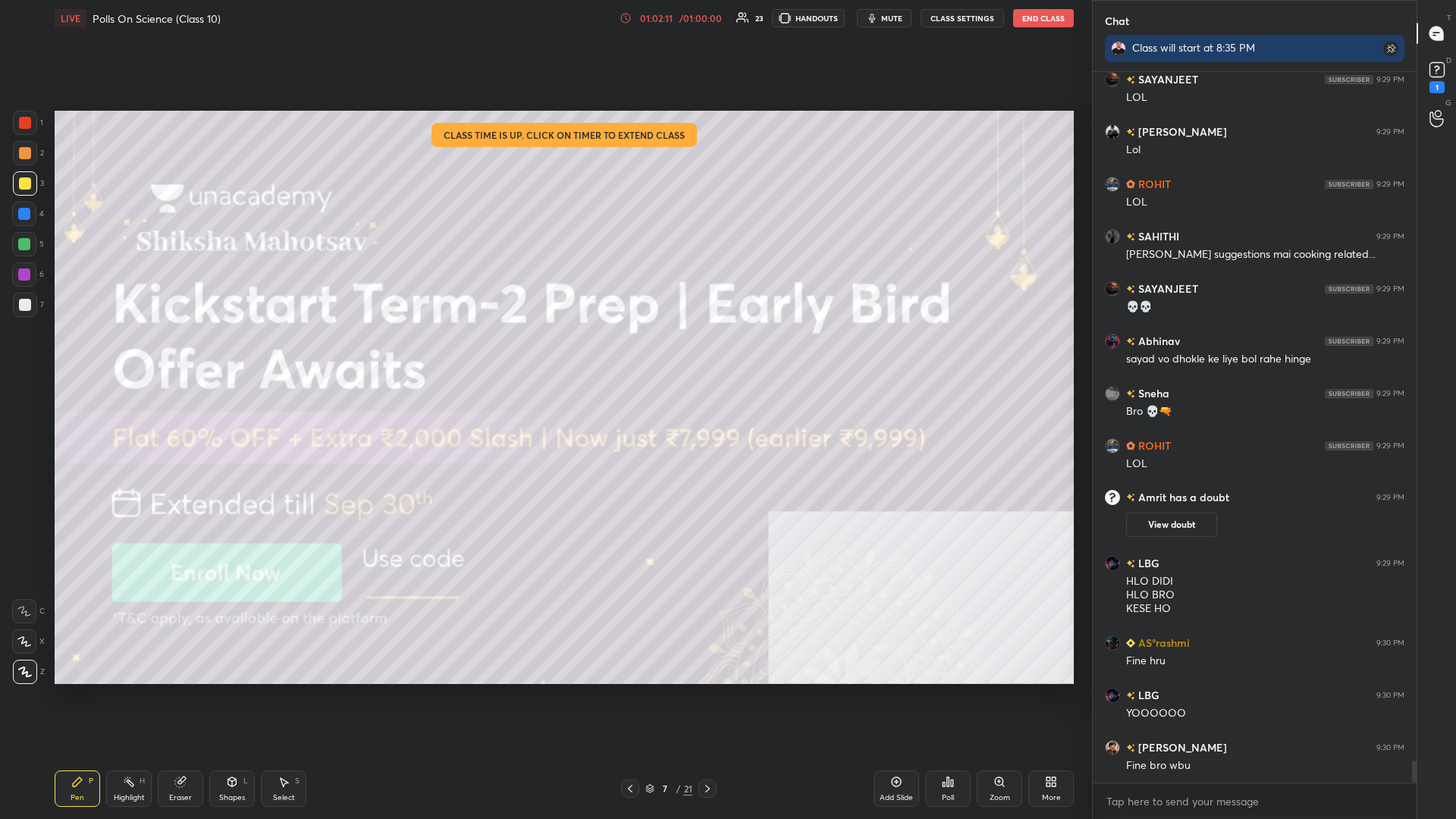
scroll to position [22550, 0]
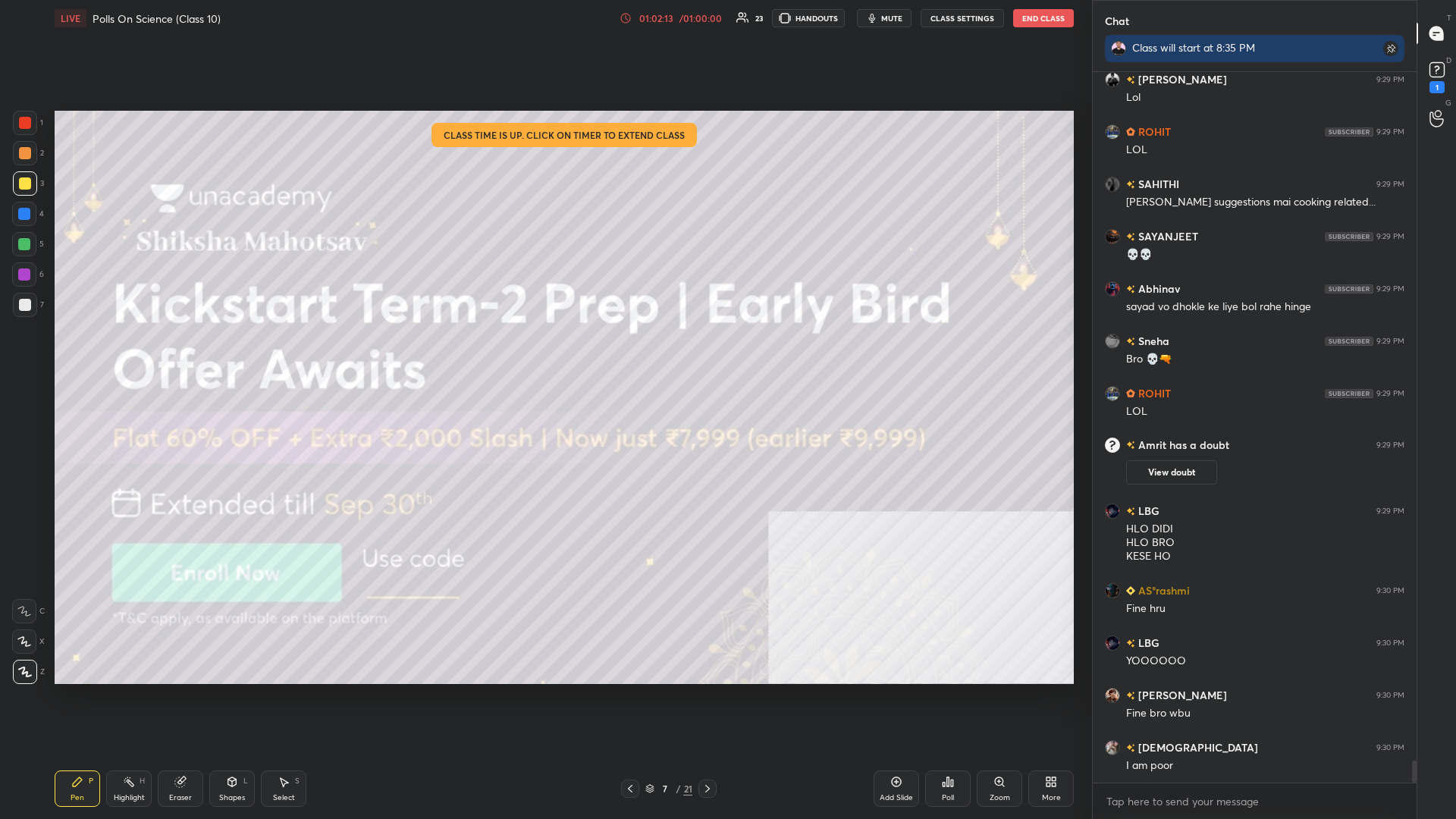
click at [544, 356] on div "Poll" at bounding box center [948, 789] width 45 height 37
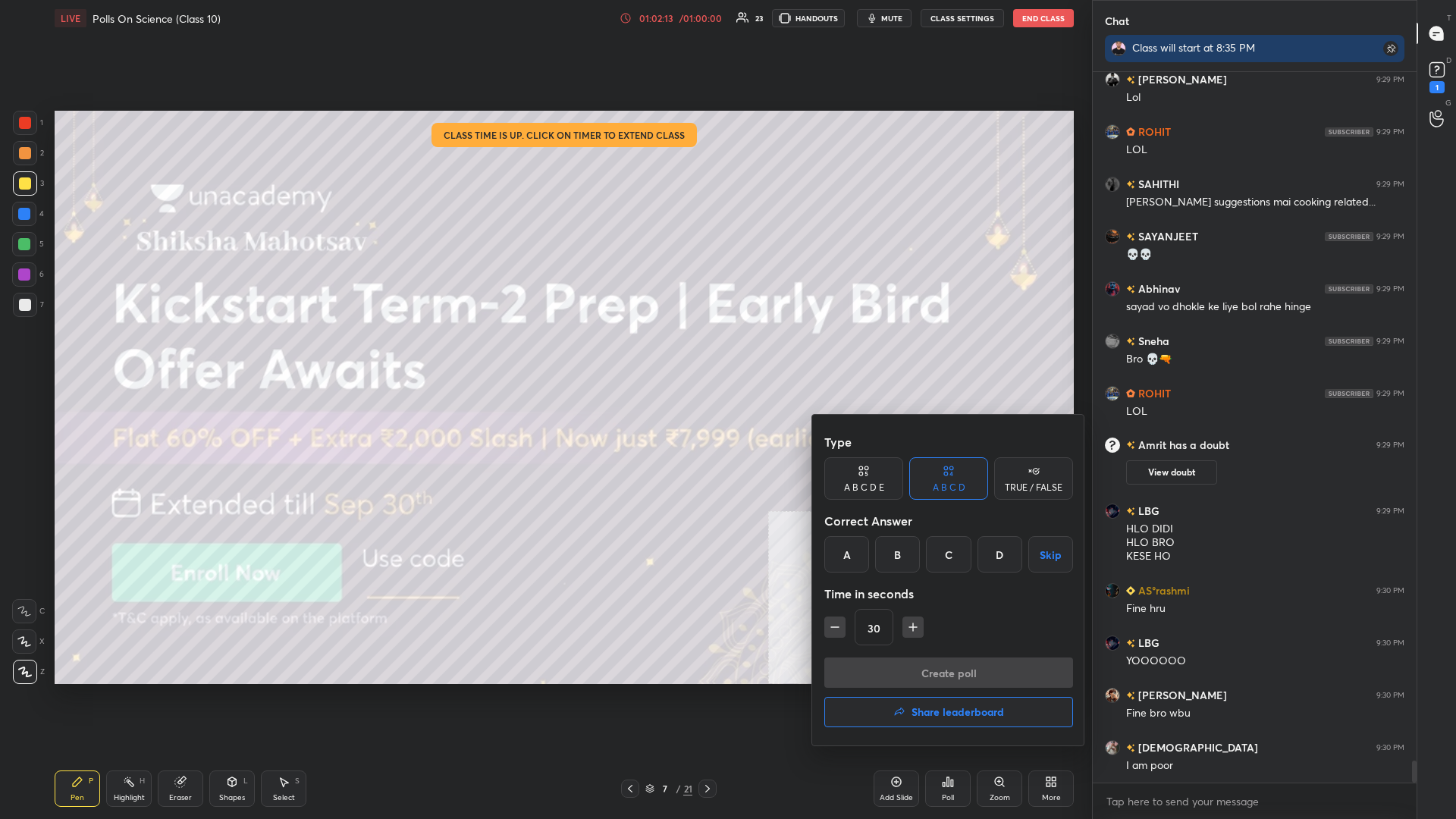
click at [544, 356] on button "Share leaderboard" at bounding box center [949, 712] width 249 height 31
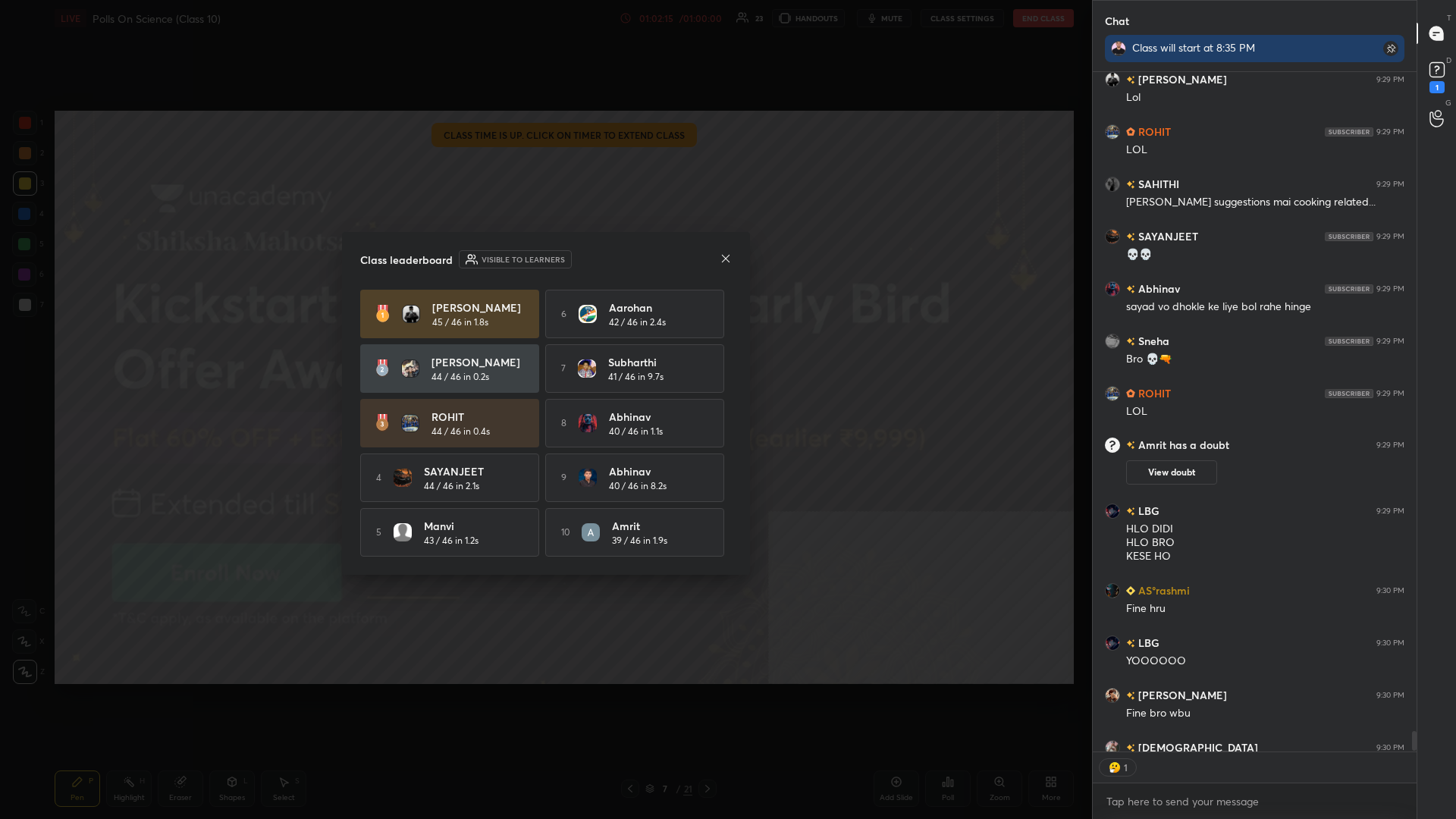
scroll to position [22634, 0]
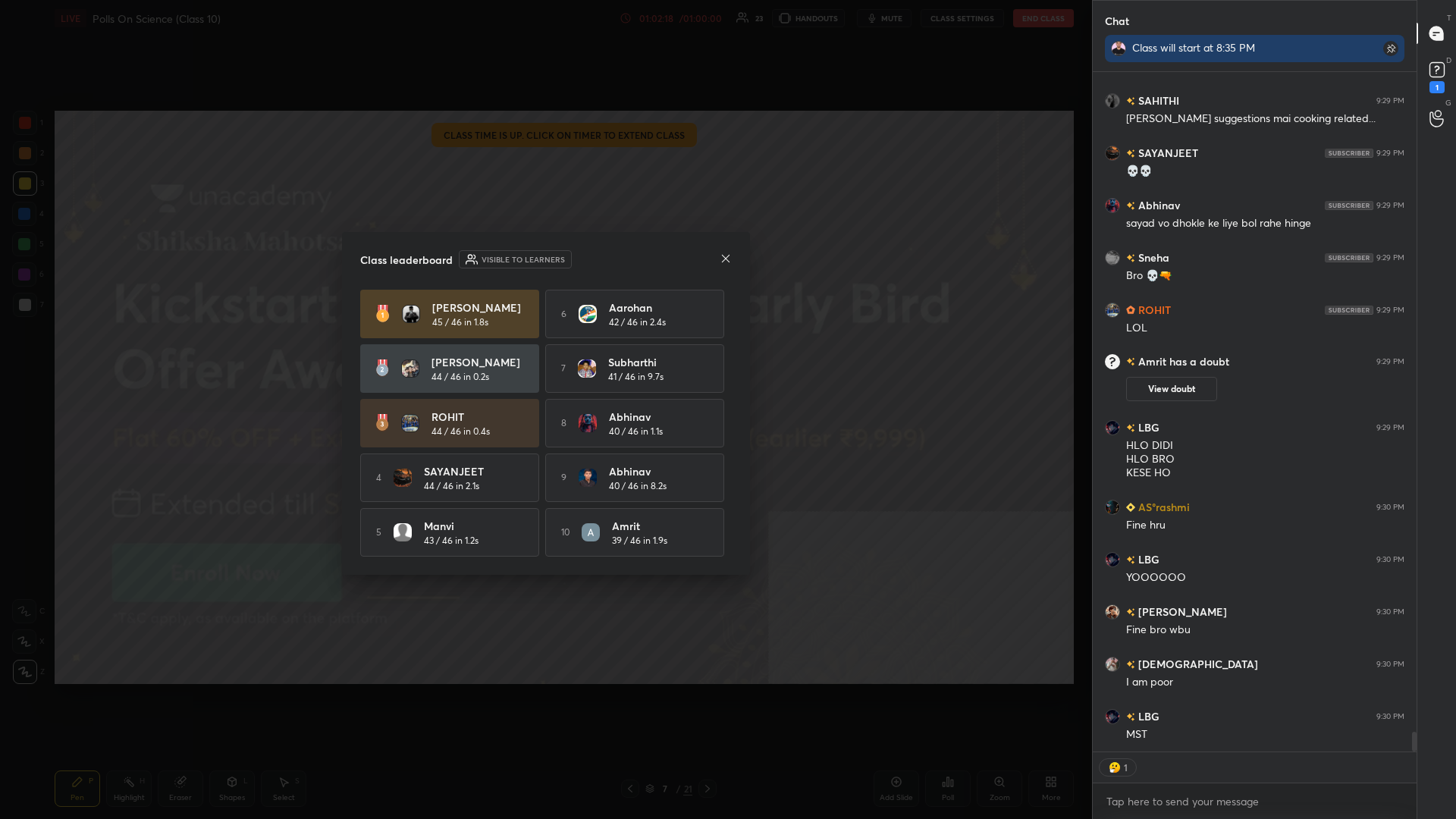
click at [544, 243] on div "Class leaderboard Visible to learners Ishan 45 / 46 in 1.8s 6 Aarohan 42 / 46 i…" at bounding box center [546, 403] width 408 height 343
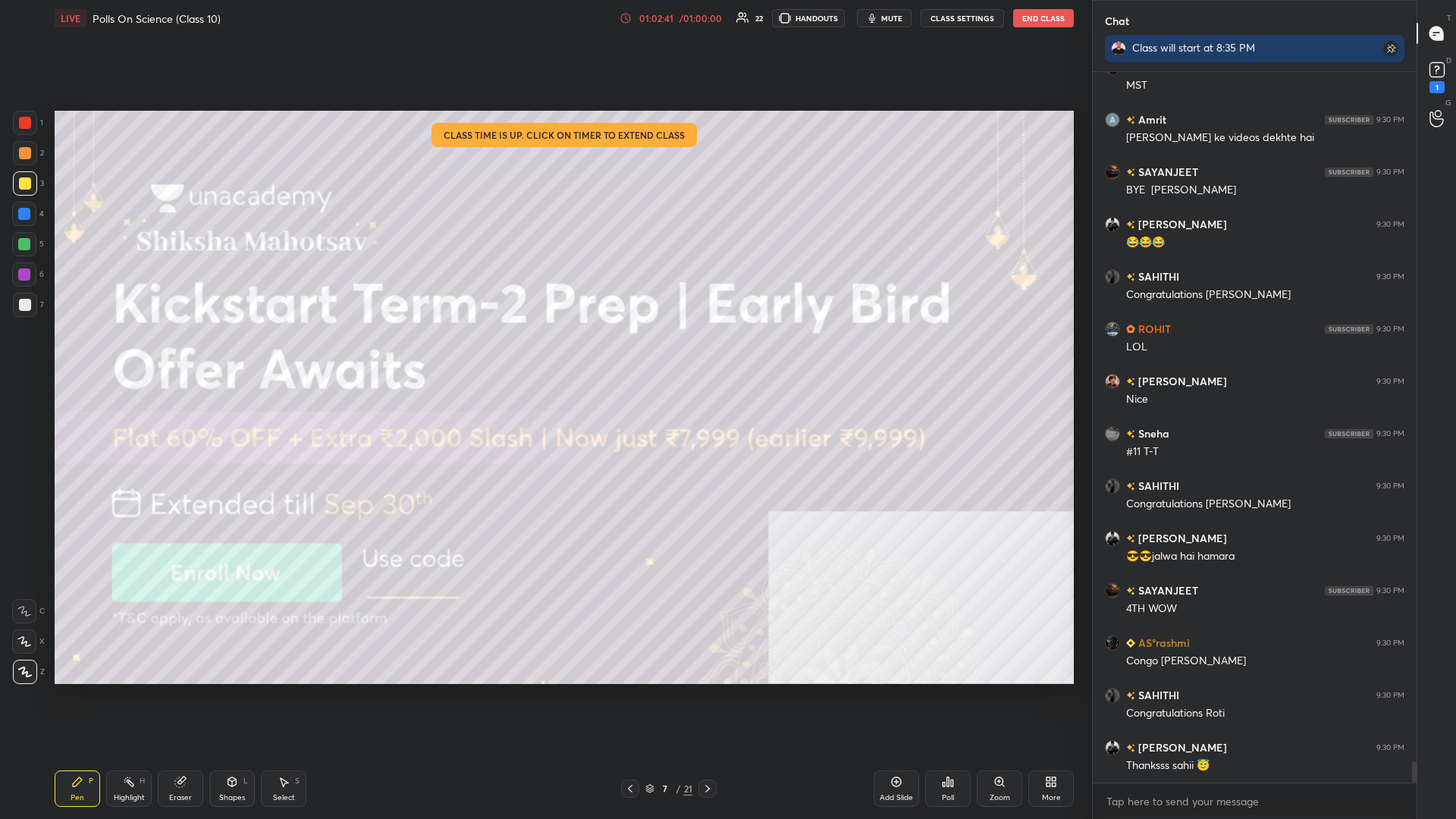
scroll to position [23335, 0]
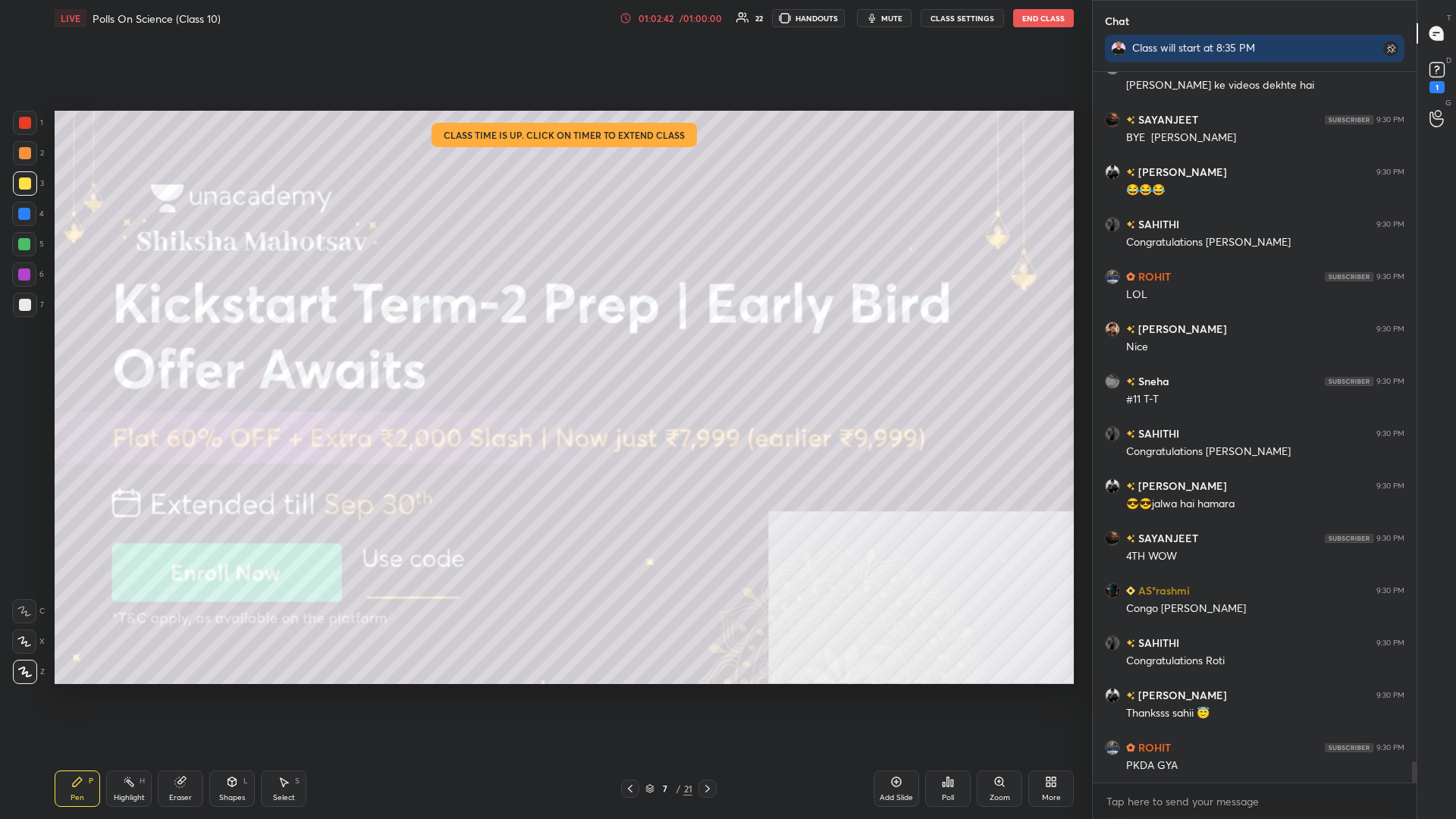
click at [544, 356] on div "Add Slide" at bounding box center [896, 789] width 45 height 37
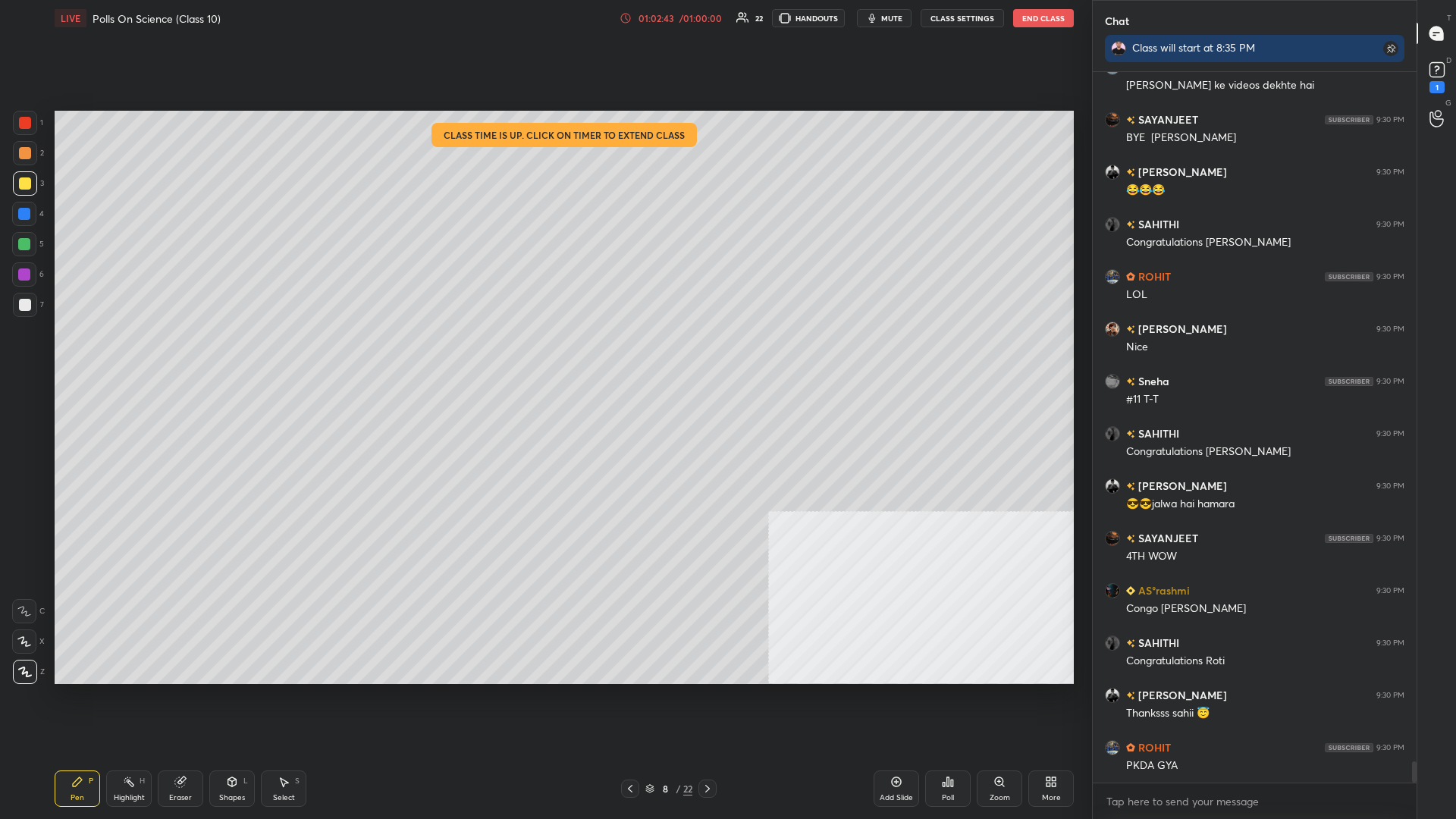
scroll to position [23387, 0]
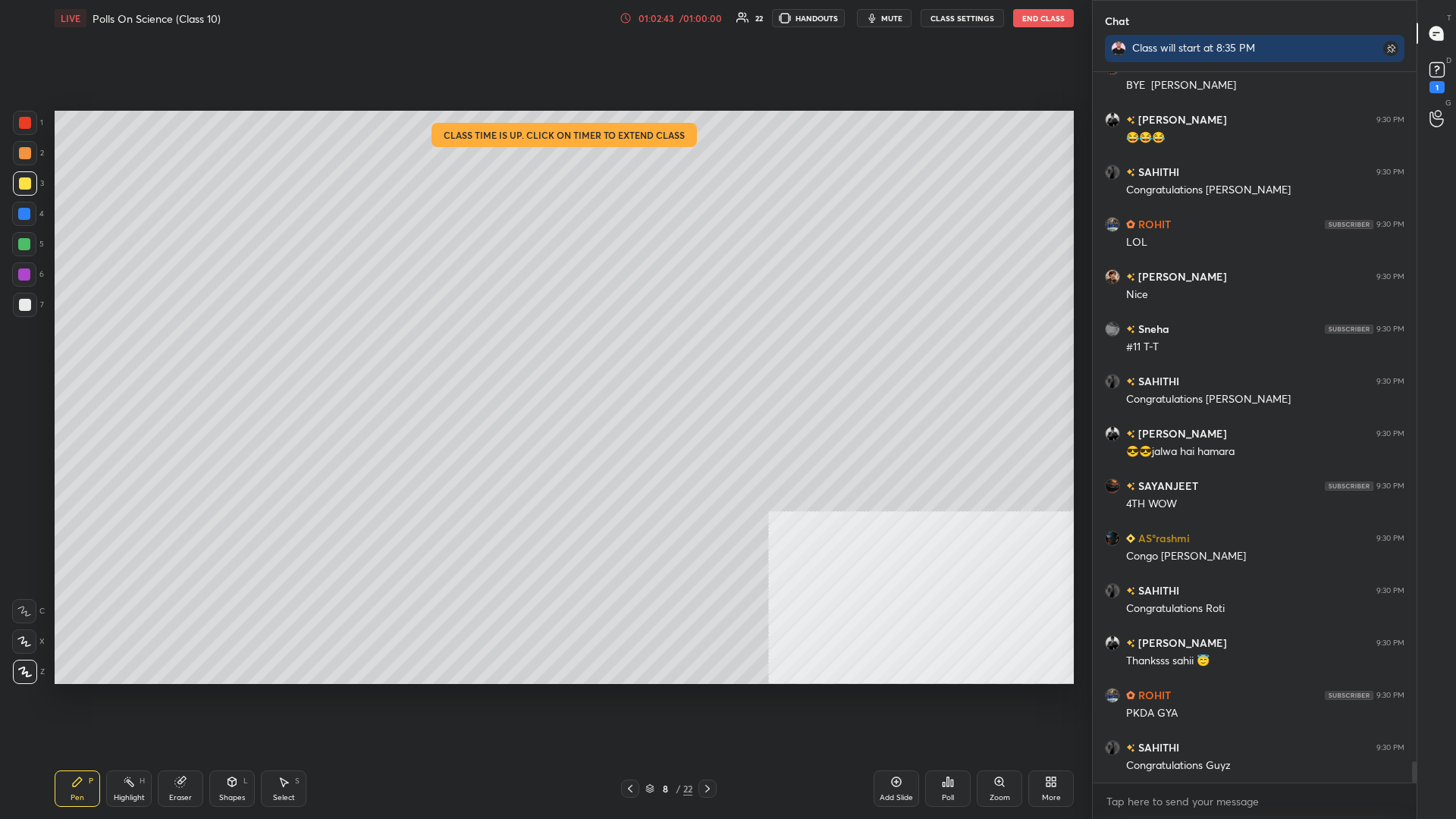
click at [40, 182] on div "3" at bounding box center [28, 183] width 31 height 24
click at [41, 181] on div "3" at bounding box center [28, 183] width 31 height 24
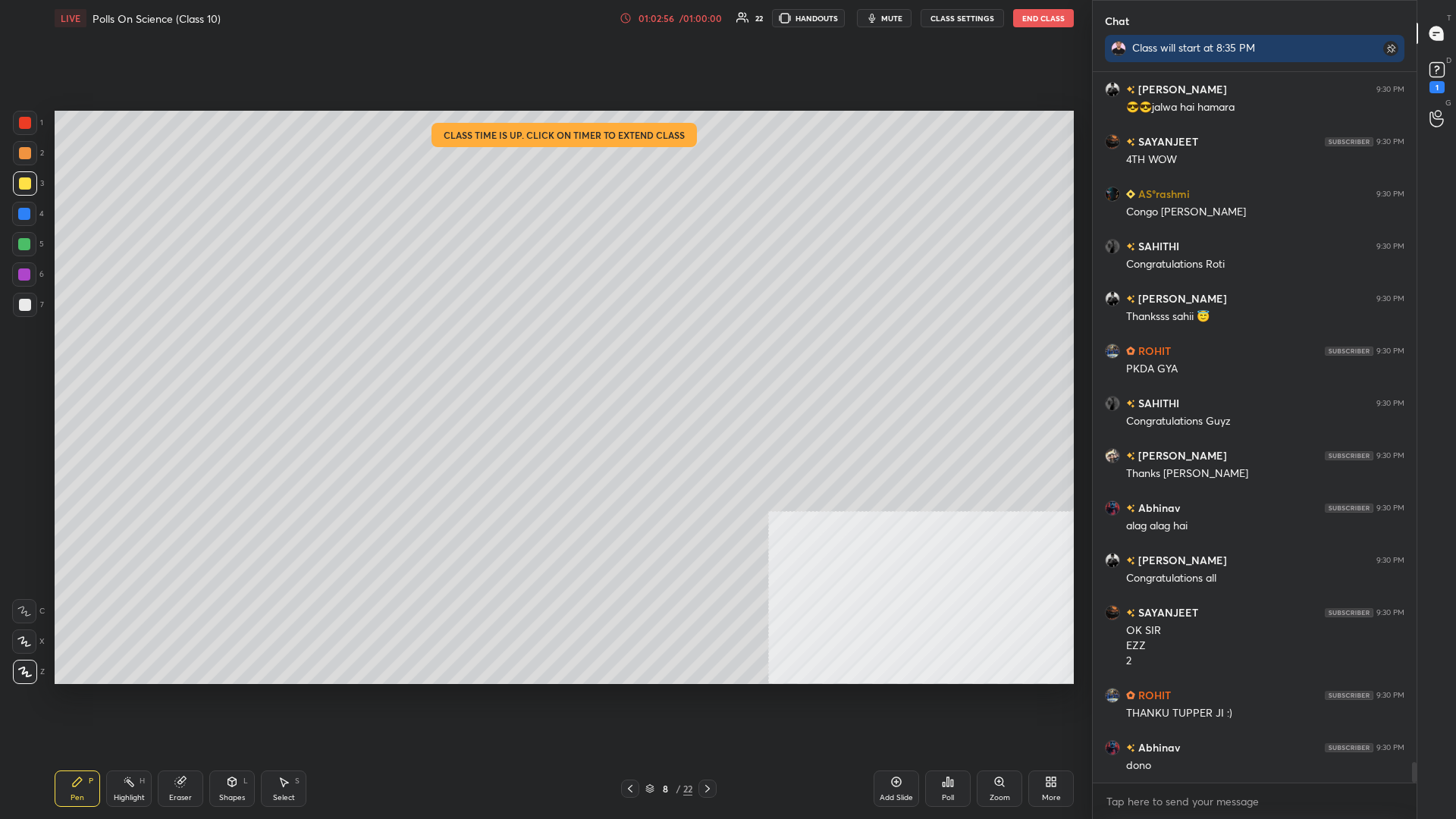
scroll to position [23785, 0]
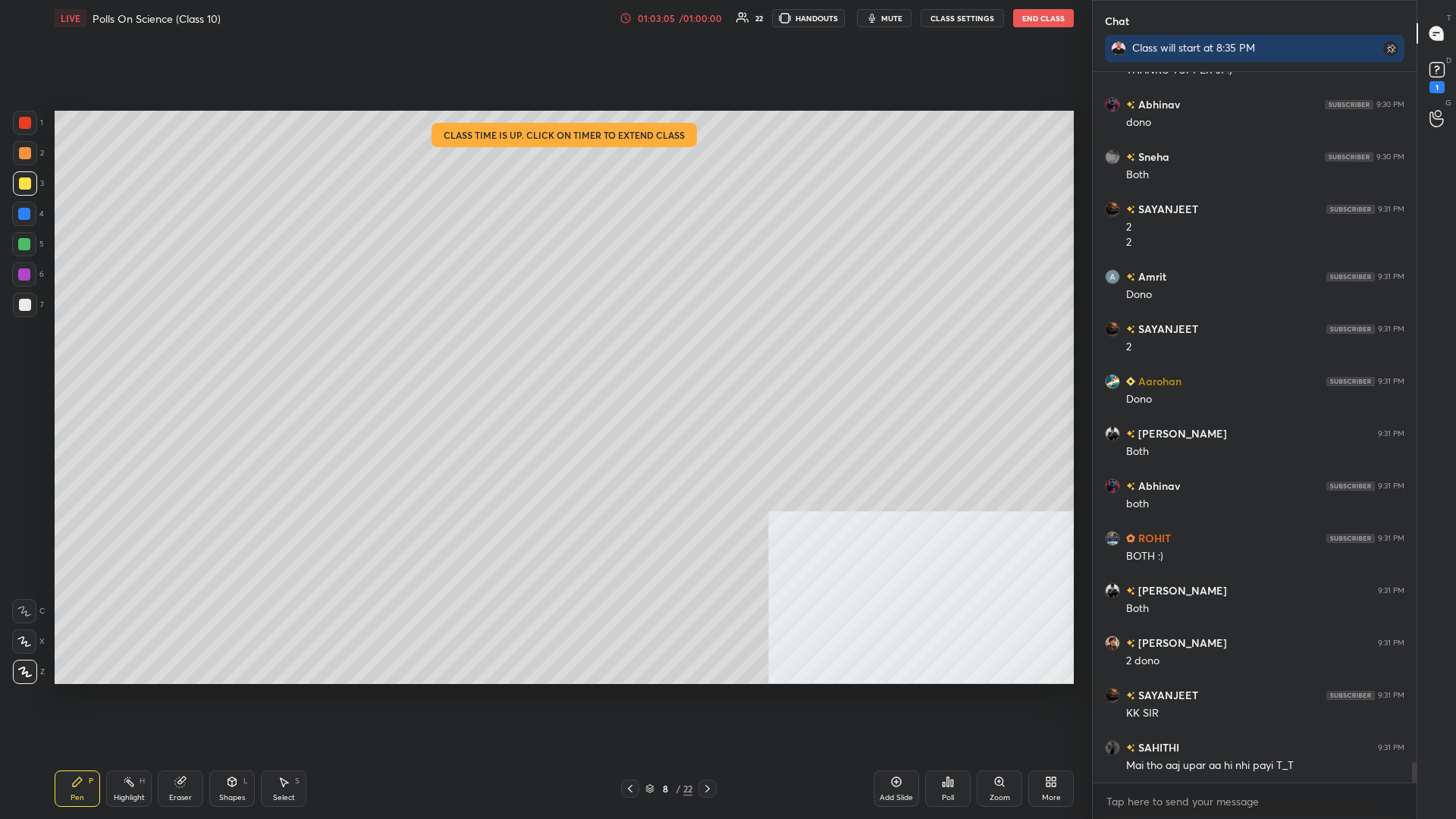
click at [31, 241] on div at bounding box center [24, 244] width 13 height 13
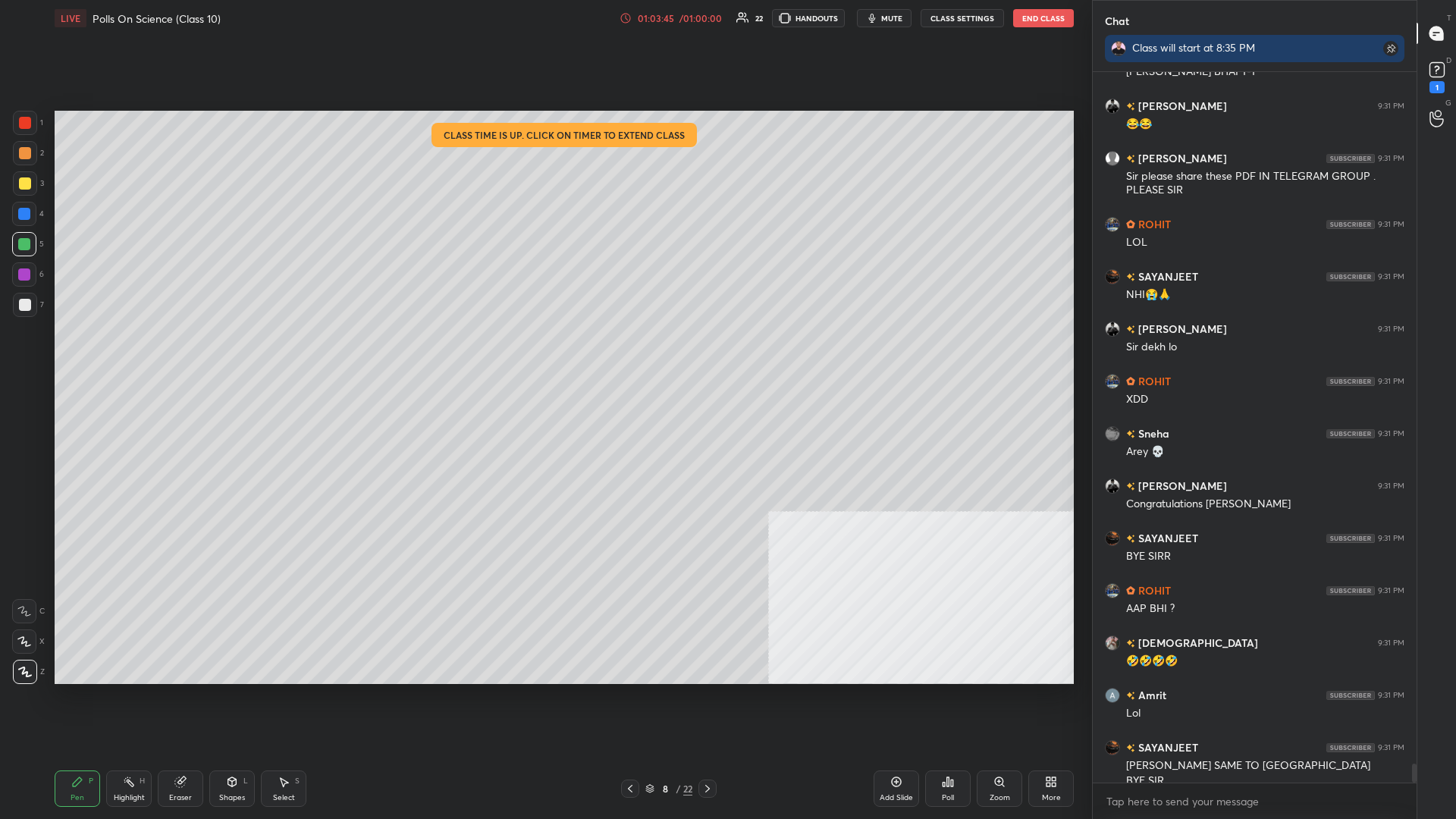
scroll to position [25555, 0]
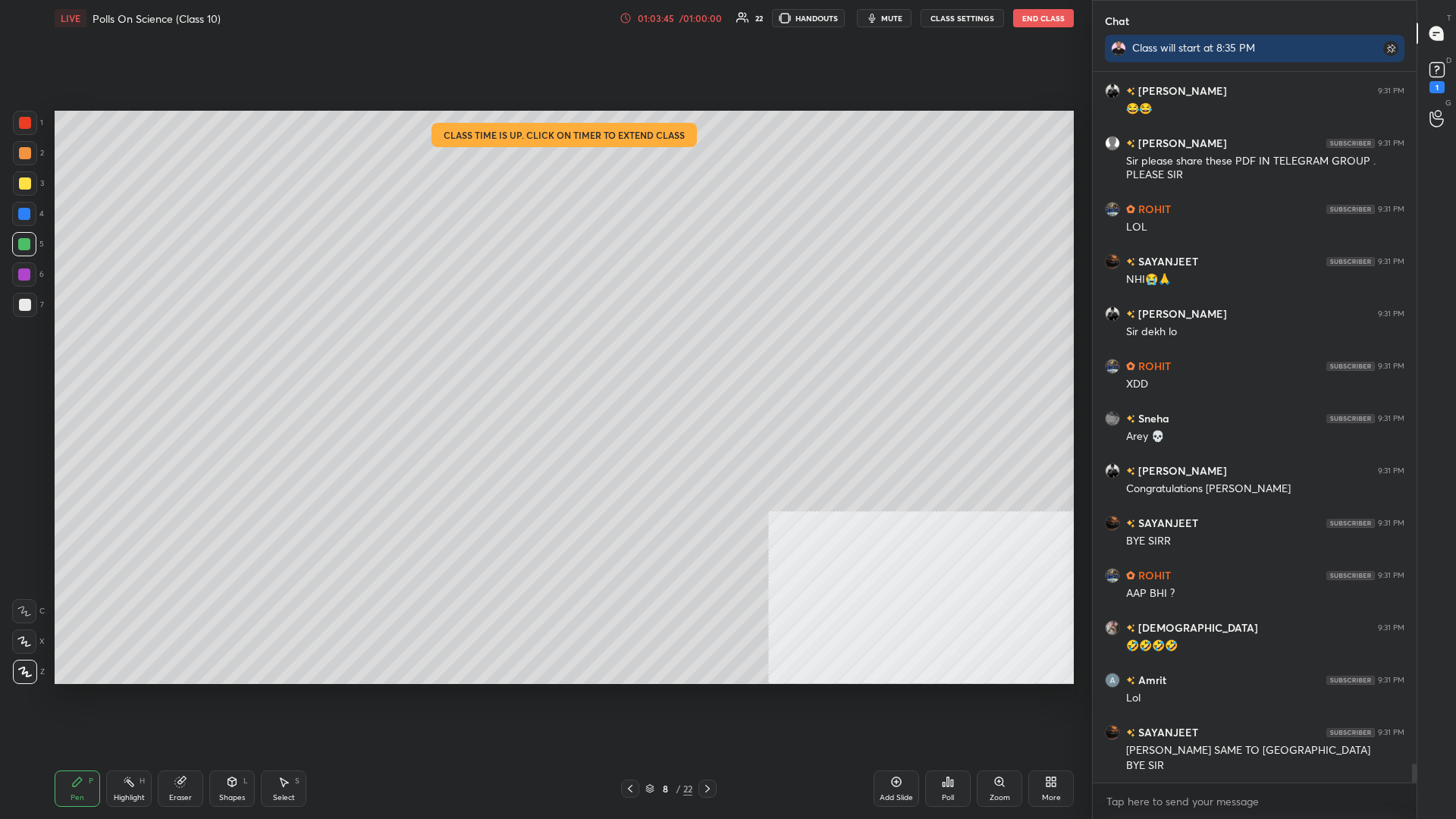
click at [544, 65] on rect at bounding box center [1437, 69] width 14 height 14
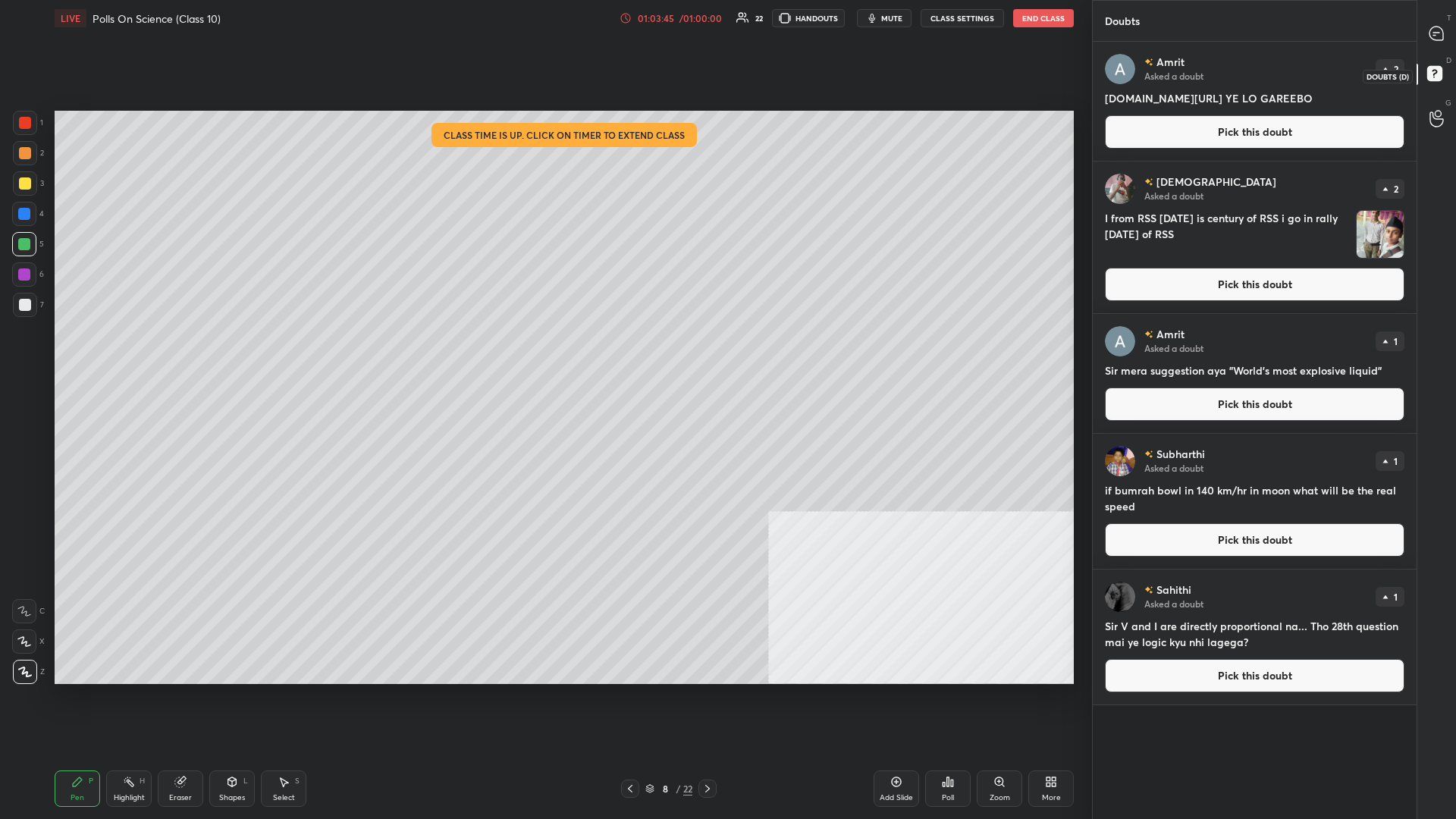
scroll to position [1, 1]
click at [544, 17] on button "End Class" at bounding box center [1043, 17] width 61 height 18
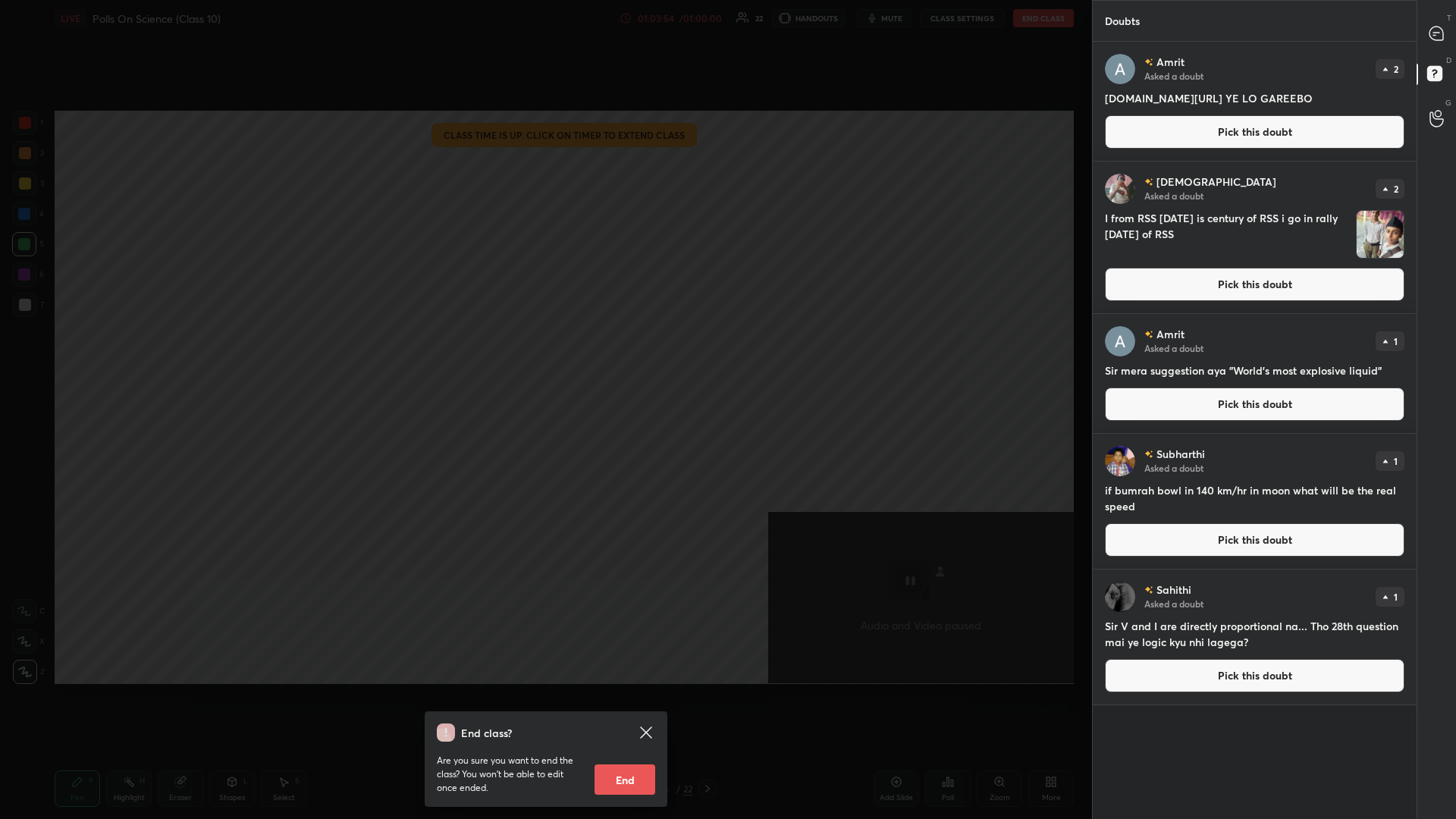
click at [544, 356] on button "End" at bounding box center [625, 781] width 61 height 31
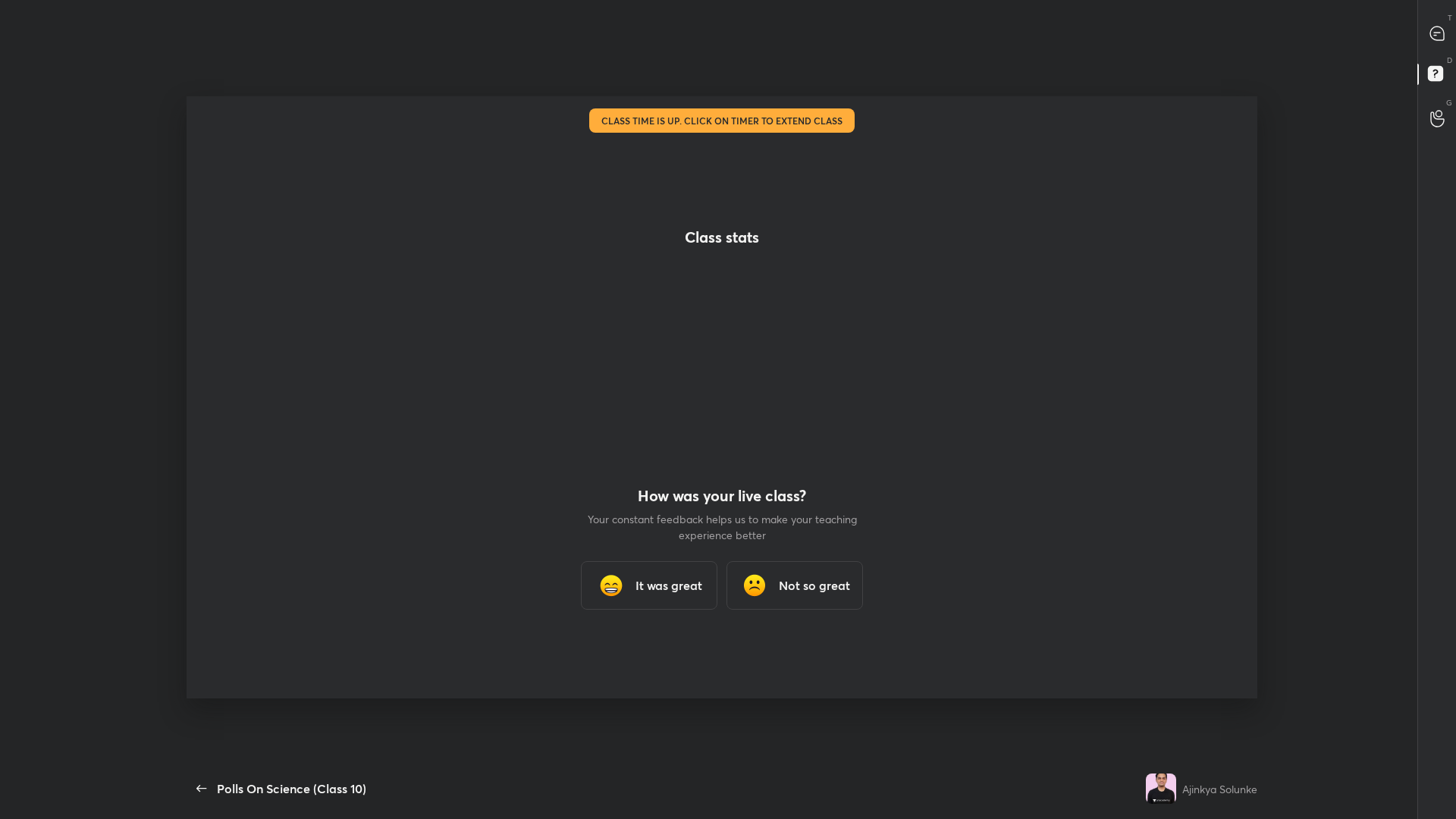
scroll to position [75138, 74634]
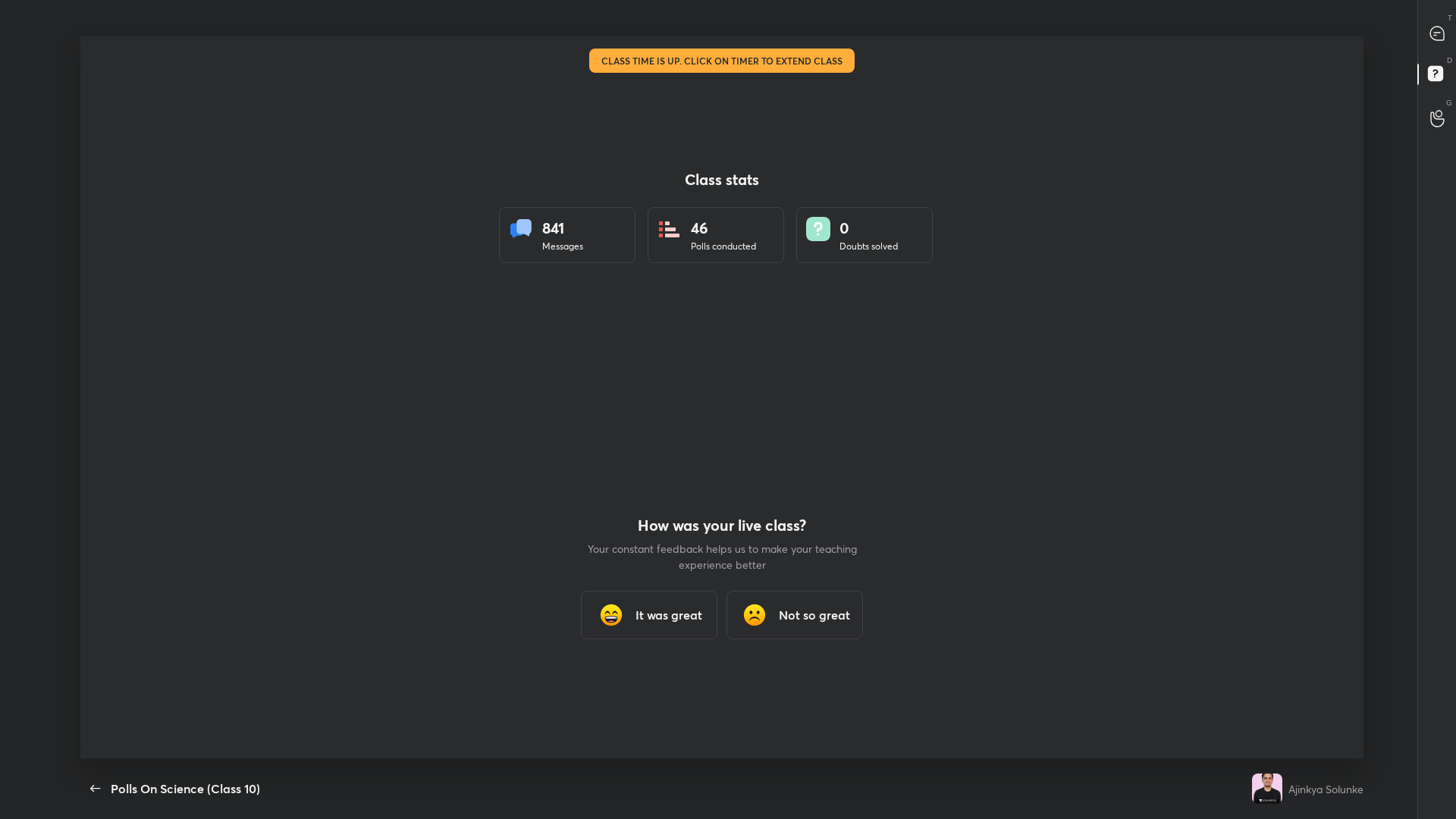
drag, startPoint x: 717, startPoint y: 364, endPoint x: 693, endPoint y: 432, distance: 72.1
click at [544, 356] on div at bounding box center [723, 397] width 1284 height 722
